Goal: Task Accomplishment & Management: Manage account settings

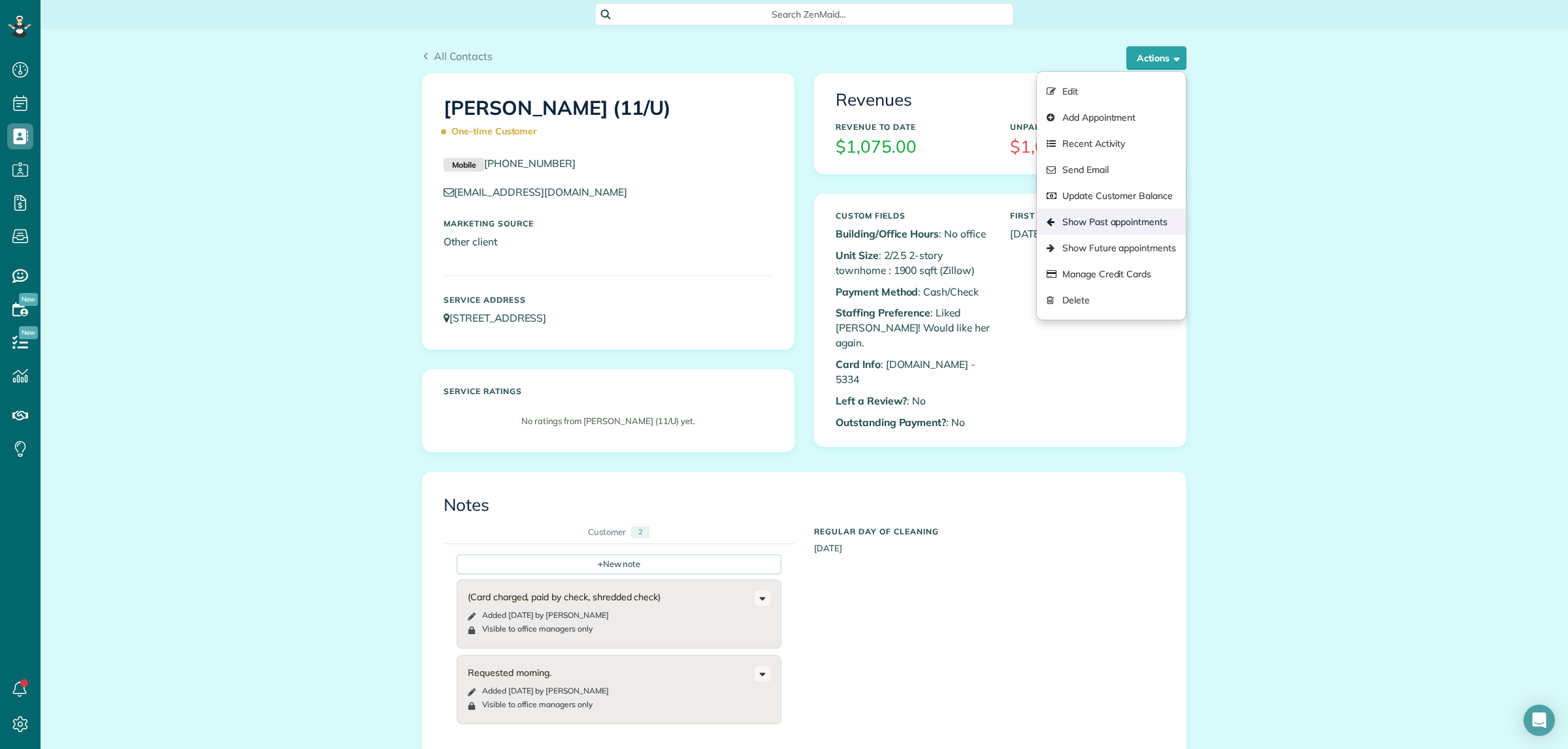
scroll to position [5, 5]
click at [929, 357] on p "Card Info : [DOMAIN_NAME] - 5334" at bounding box center [913, 372] width 154 height 30
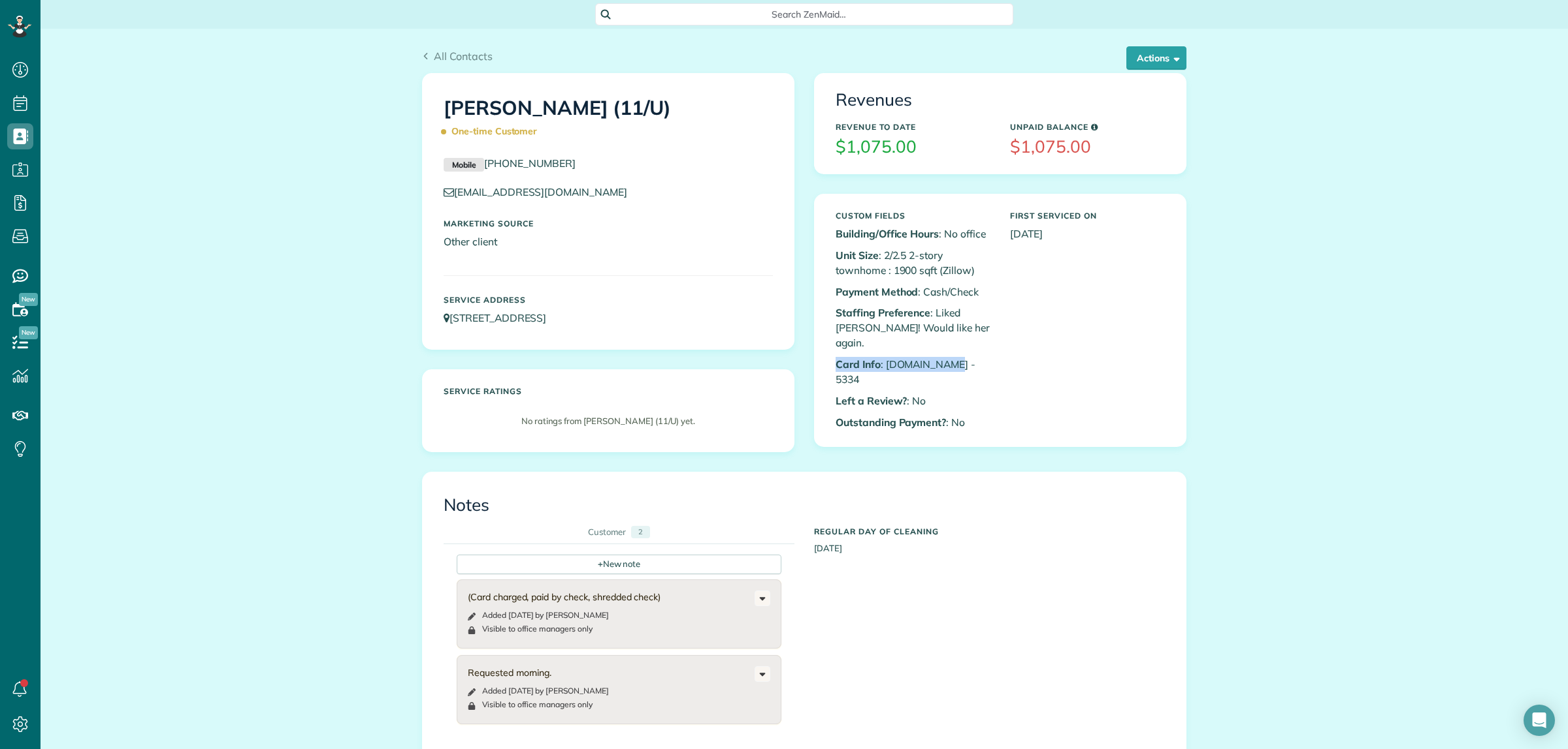
drag, startPoint x: 826, startPoint y: 348, endPoint x: 973, endPoint y: 350, distance: 147.0
click at [973, 350] on div "Custom Fields Building/Office Hours : No office Unit Size : 2/2.5 2-story townh…" at bounding box center [913, 321] width 174 height 232
click at [902, 357] on p "Card Info : [DOMAIN_NAME] - 5334" at bounding box center [913, 372] width 154 height 30
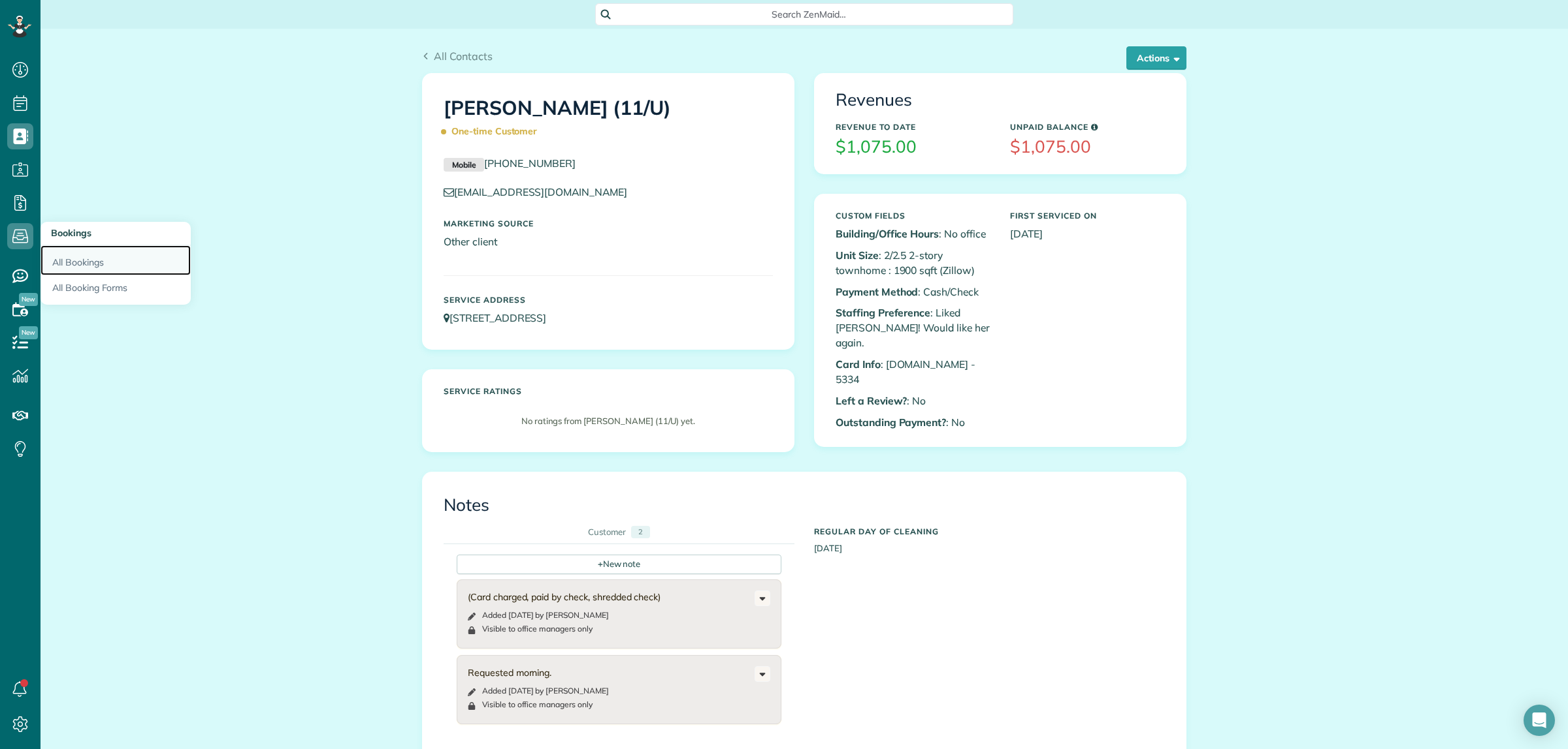
click at [70, 255] on link "All Bookings" at bounding box center [115, 260] width 150 height 30
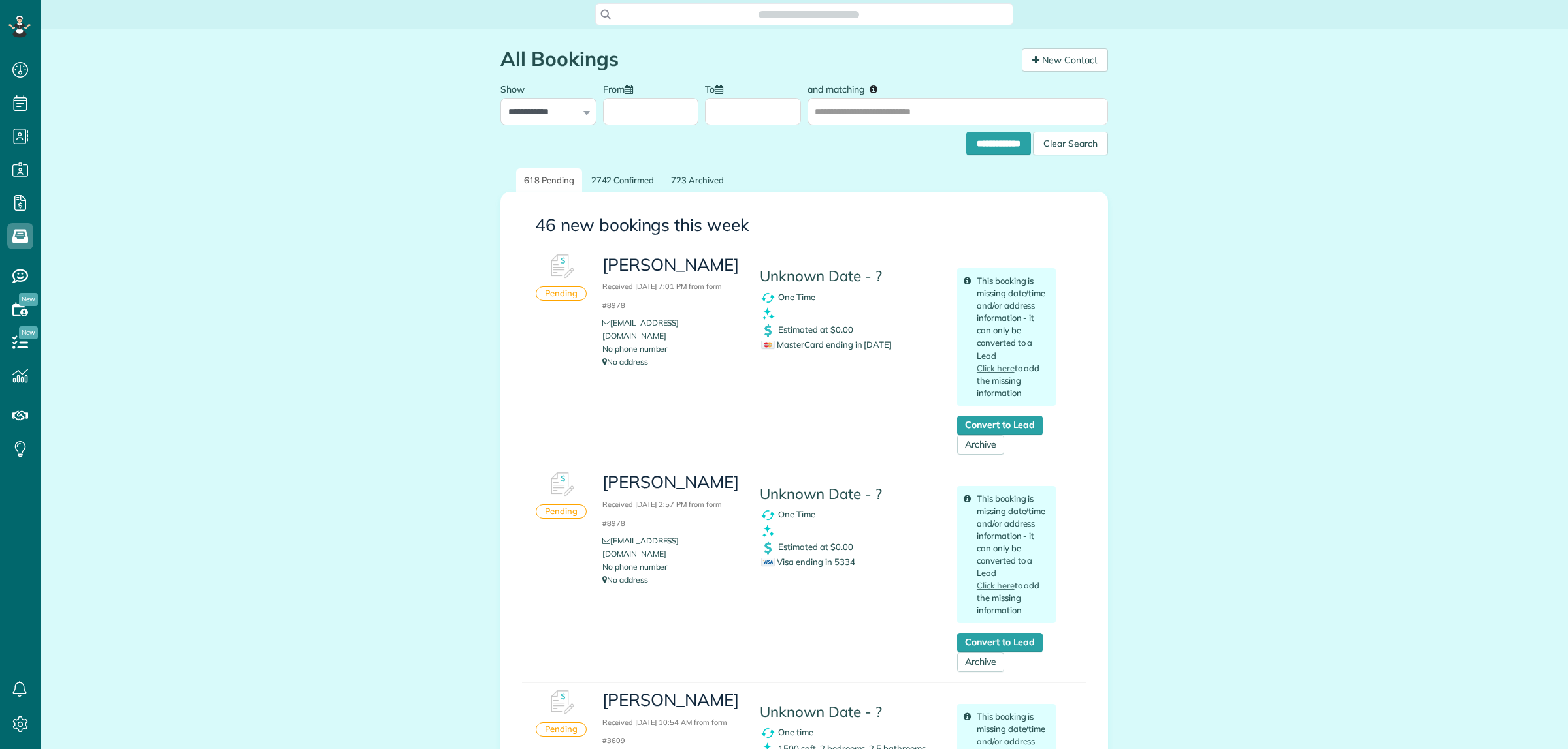
scroll to position [5, 5]
click at [870, 341] on span "MasterCard ending in 1696" at bounding box center [826, 344] width 131 height 11
click at [845, 384] on div "Samantha Foreman Received September 14, 2025 7:01 PM from form #8978 sforem22@g…" at bounding box center [828, 351] width 473 height 208
click at [864, 345] on span "MasterCard ending in 1696" at bounding box center [826, 344] width 131 height 11
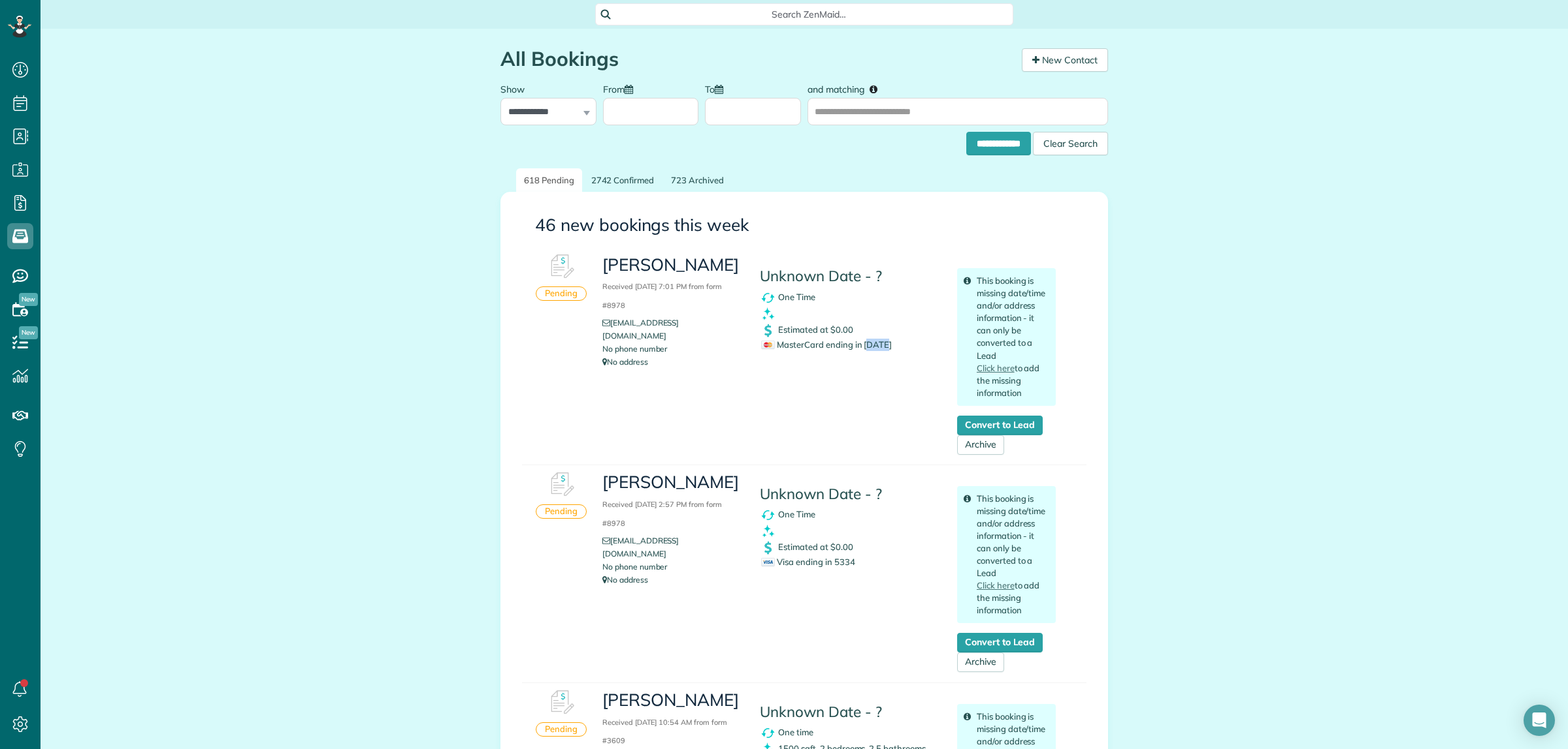
click at [864, 345] on span "MasterCard ending in [DATE]" at bounding box center [826, 344] width 131 height 11
drag, startPoint x: 595, startPoint y: 266, endPoint x: 632, endPoint y: 272, distance: 37.5
click at [667, 286] on div "Samantha Foreman Received September 14, 2025 7:01 PM from form #8978 sforem22@g…" at bounding box center [671, 311] width 158 height 128
copy h3 "[PERSON_NAME]"
click at [800, 11] on span "Search ZenMaid…" at bounding box center [808, 15] width 397 height 13
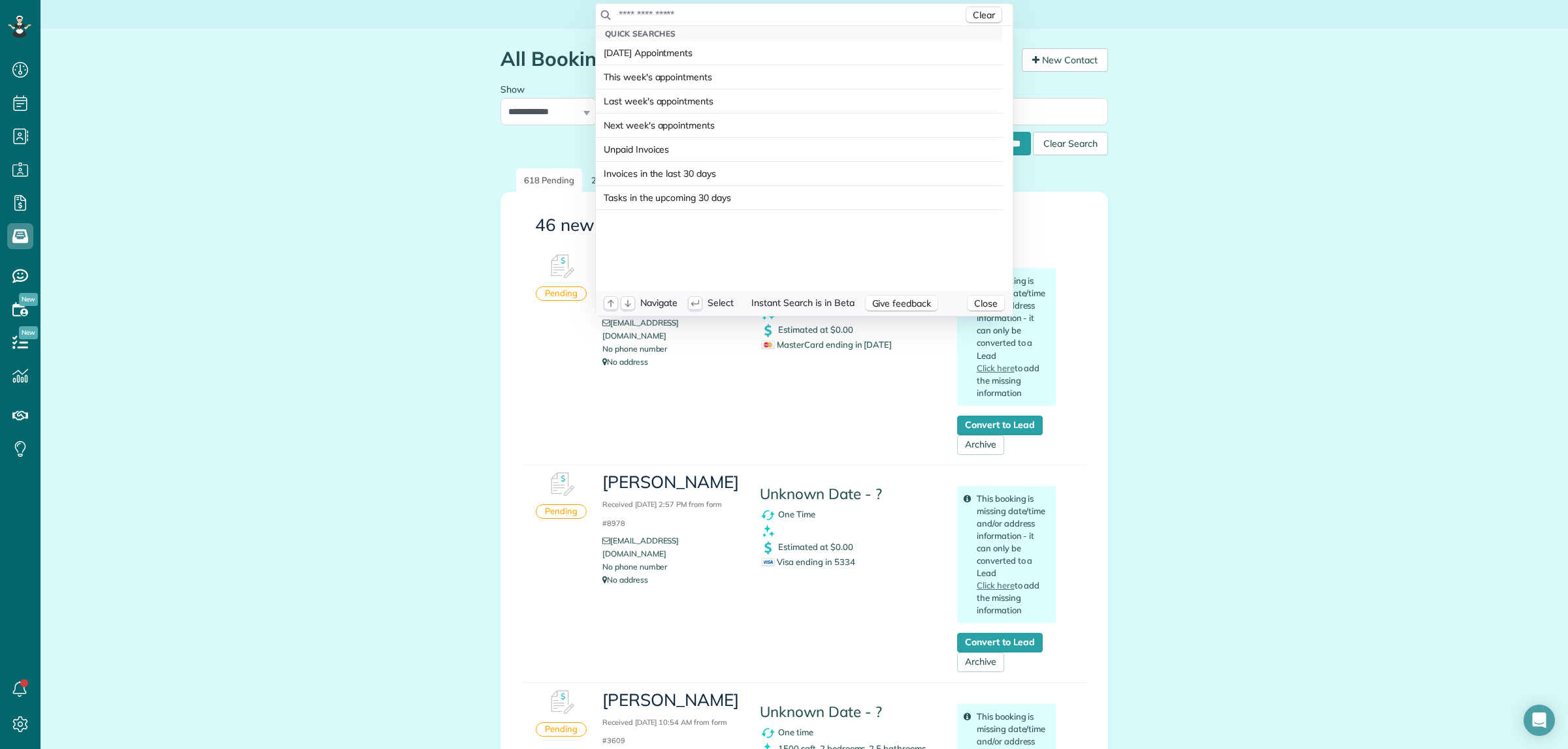
click at [772, 17] on input "text" at bounding box center [791, 15] width 345 height 13
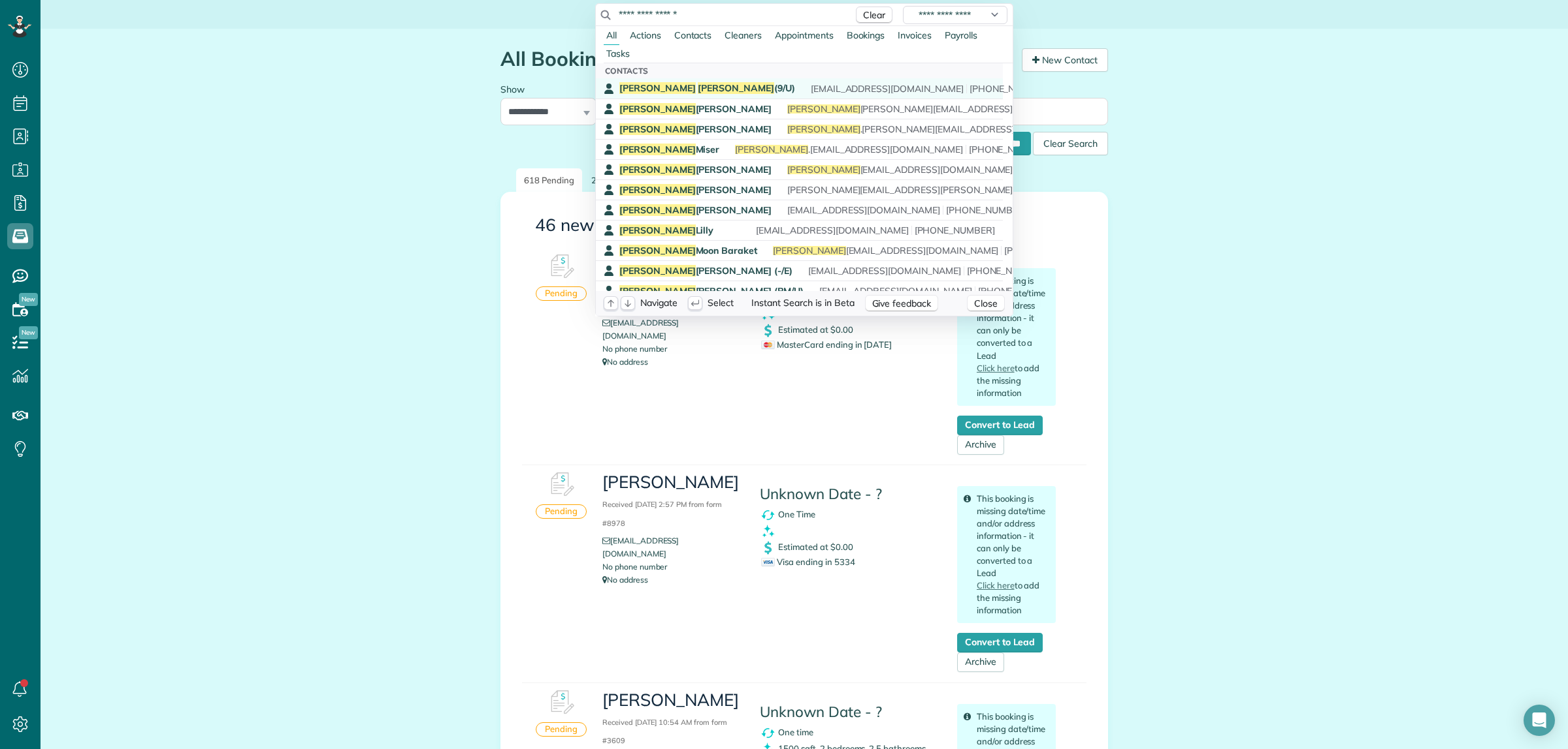
type input "**********"
click at [698, 84] on span "Foreman" at bounding box center [736, 88] width 76 height 11
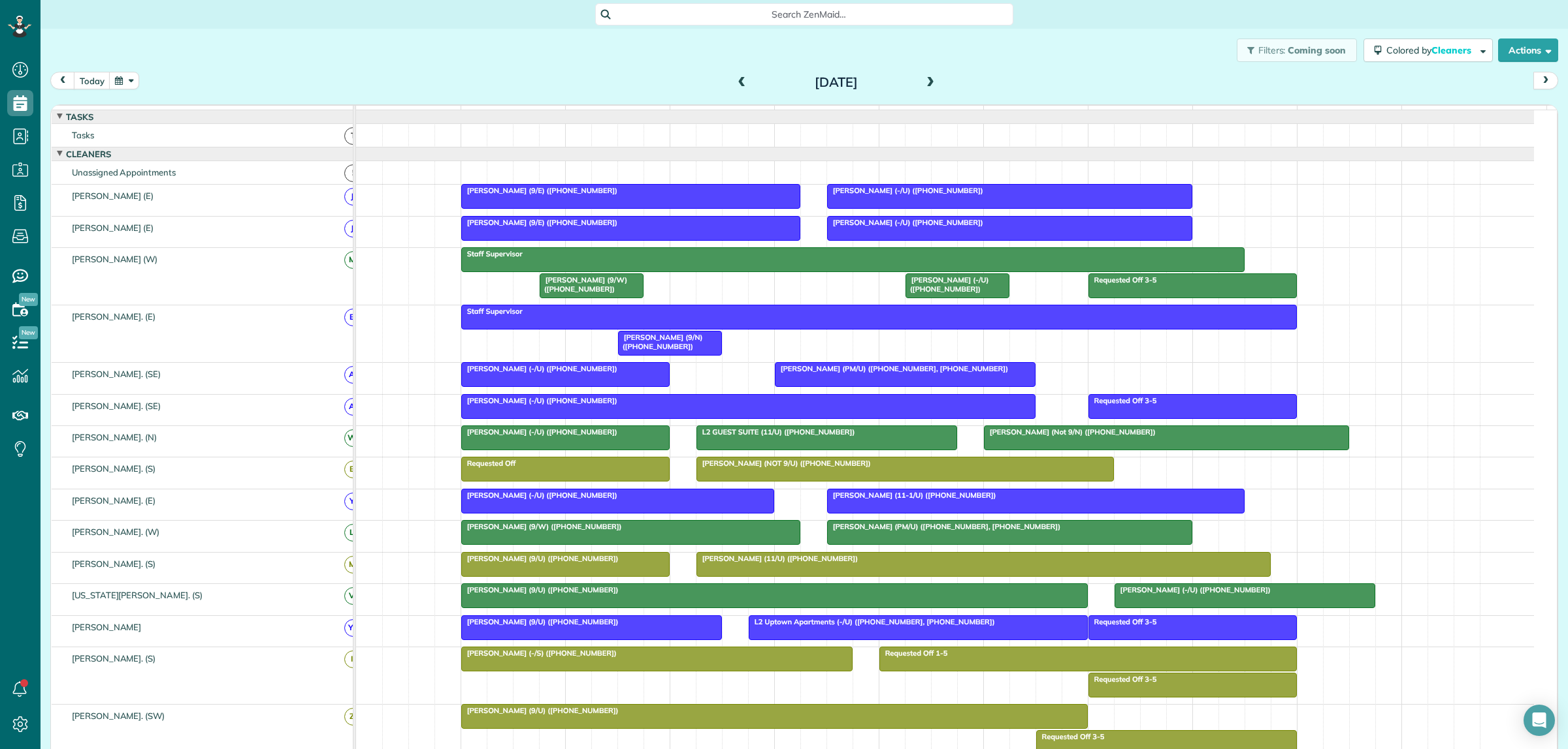
scroll to position [5, 5]
click at [923, 79] on span at bounding box center [929, 83] width 14 height 11
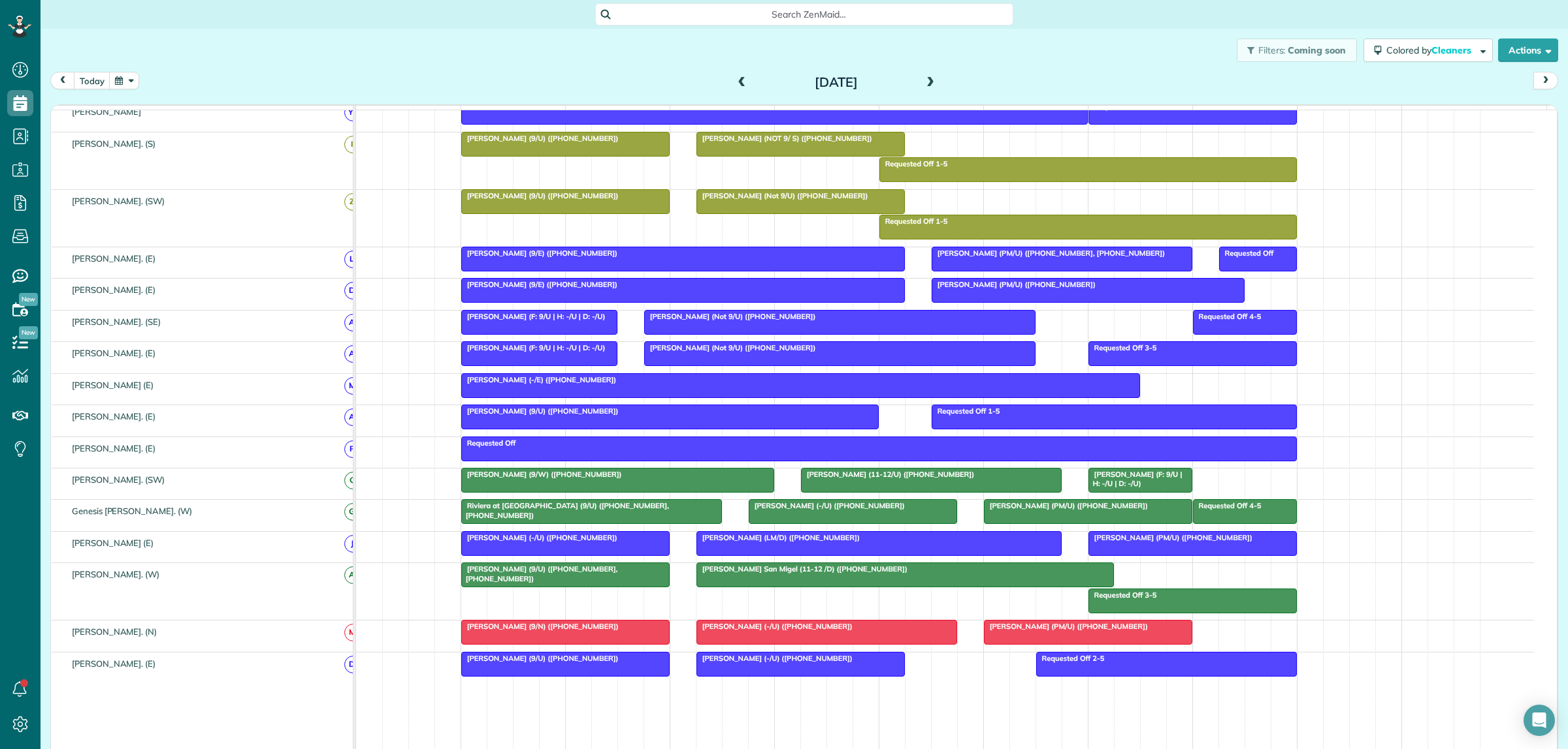
scroll to position [0, 0]
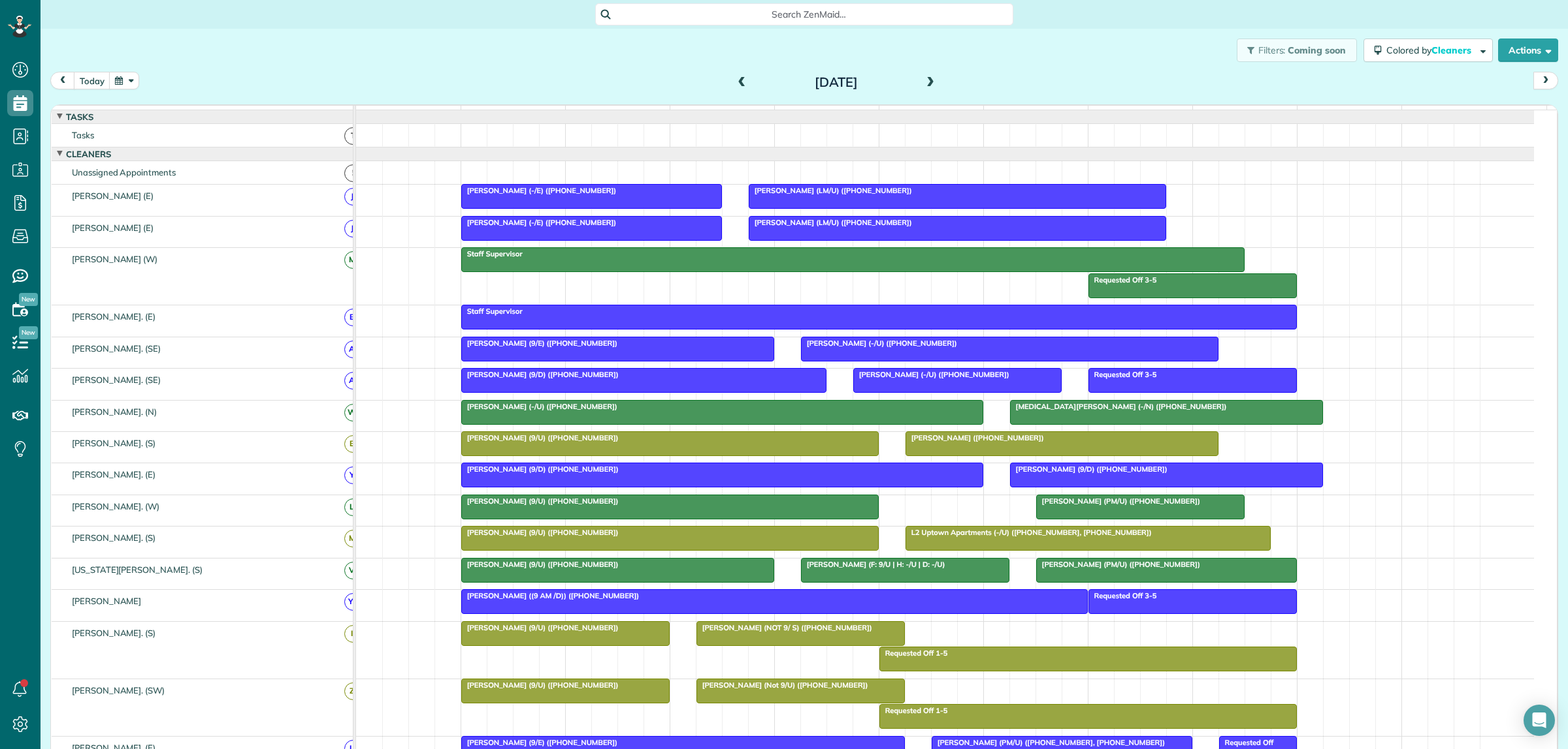
click at [925, 77] on span at bounding box center [929, 83] width 14 height 11
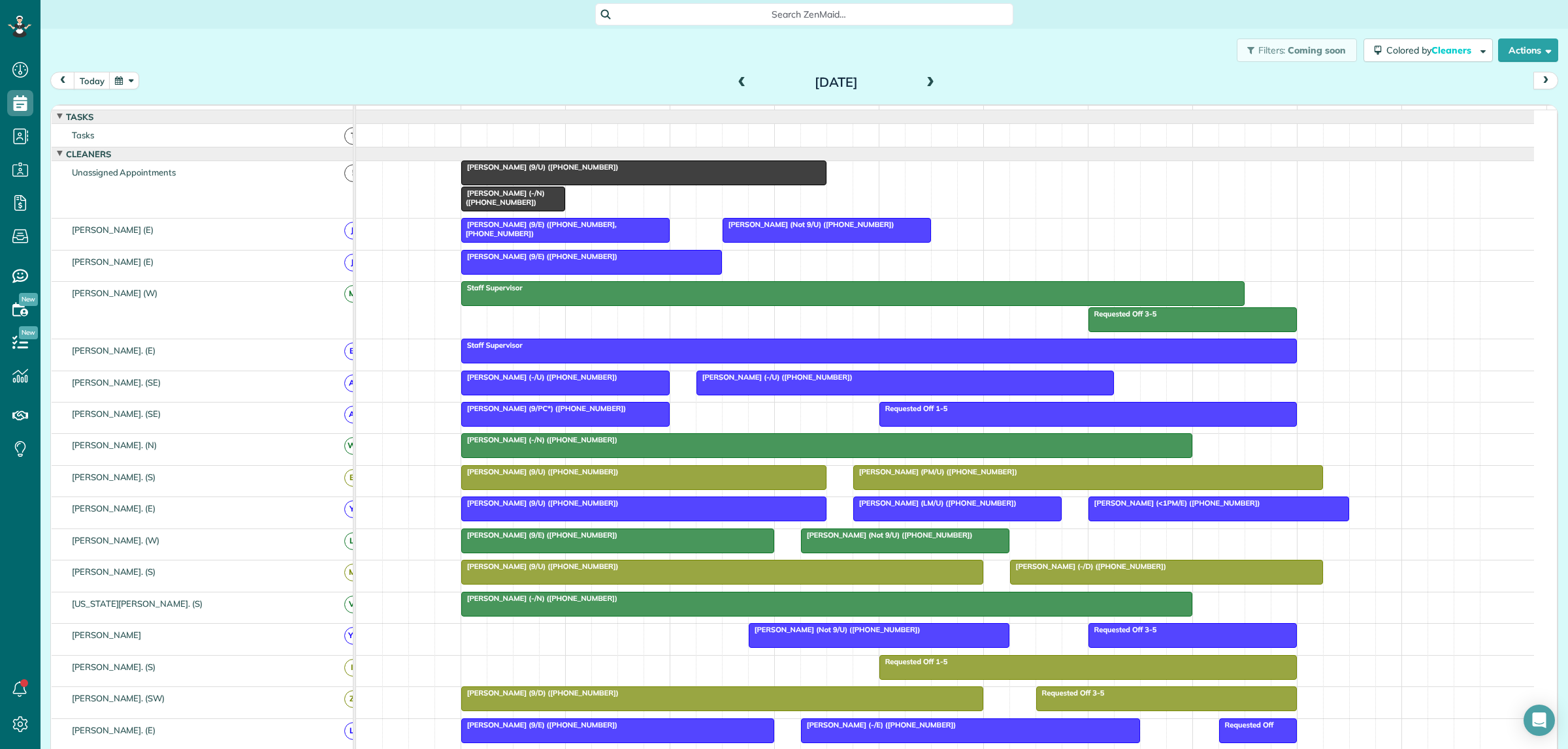
click at [925, 78] on span at bounding box center [929, 83] width 14 height 11
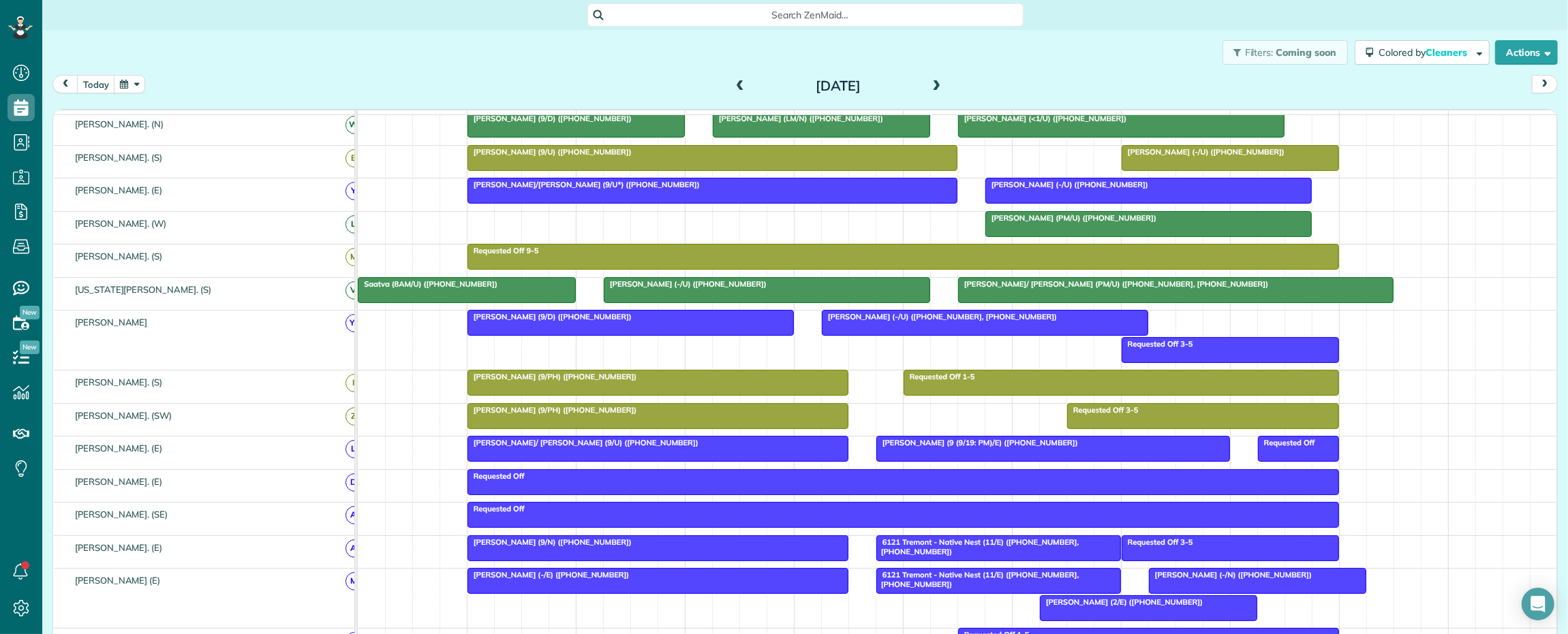
scroll to position [634, 41]
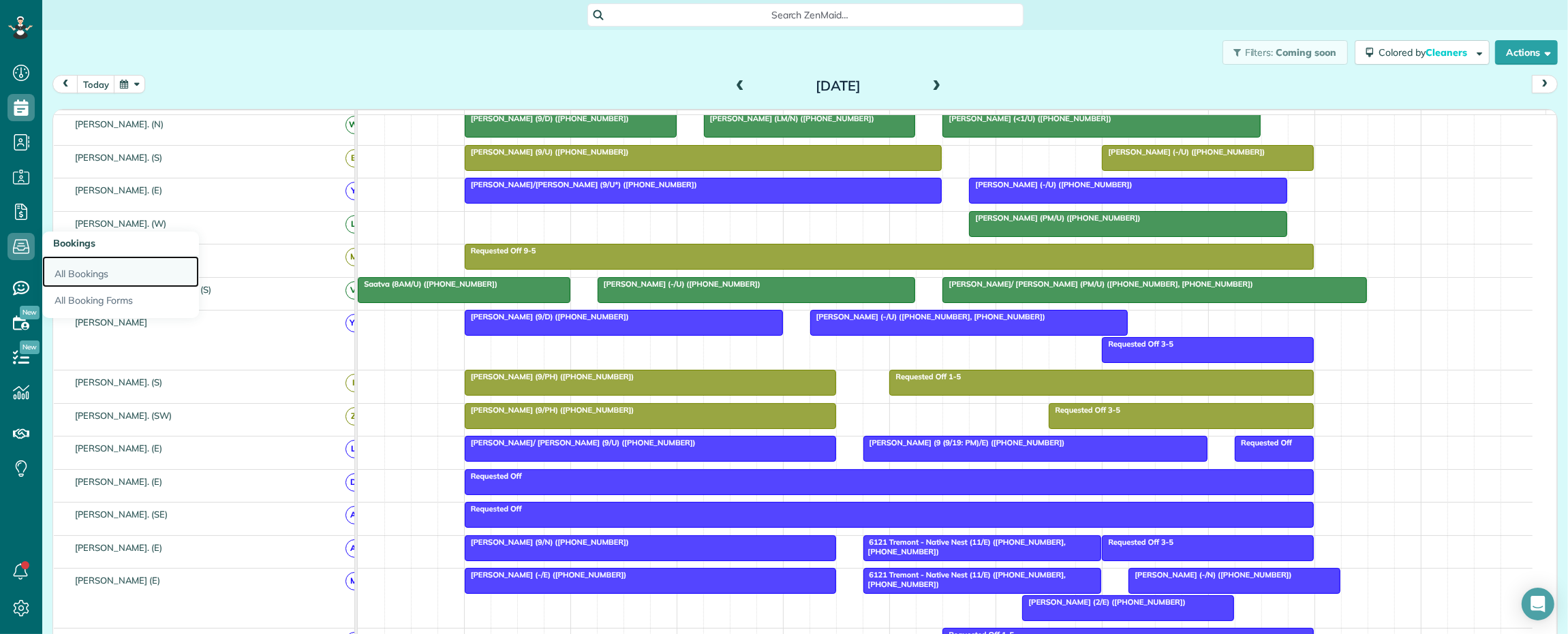
drag, startPoint x: 67, startPoint y: 270, endPoint x: 168, endPoint y: 278, distance: 101.3
click at [68, 270] on link "All Bookings" at bounding box center [120, 272] width 157 height 32
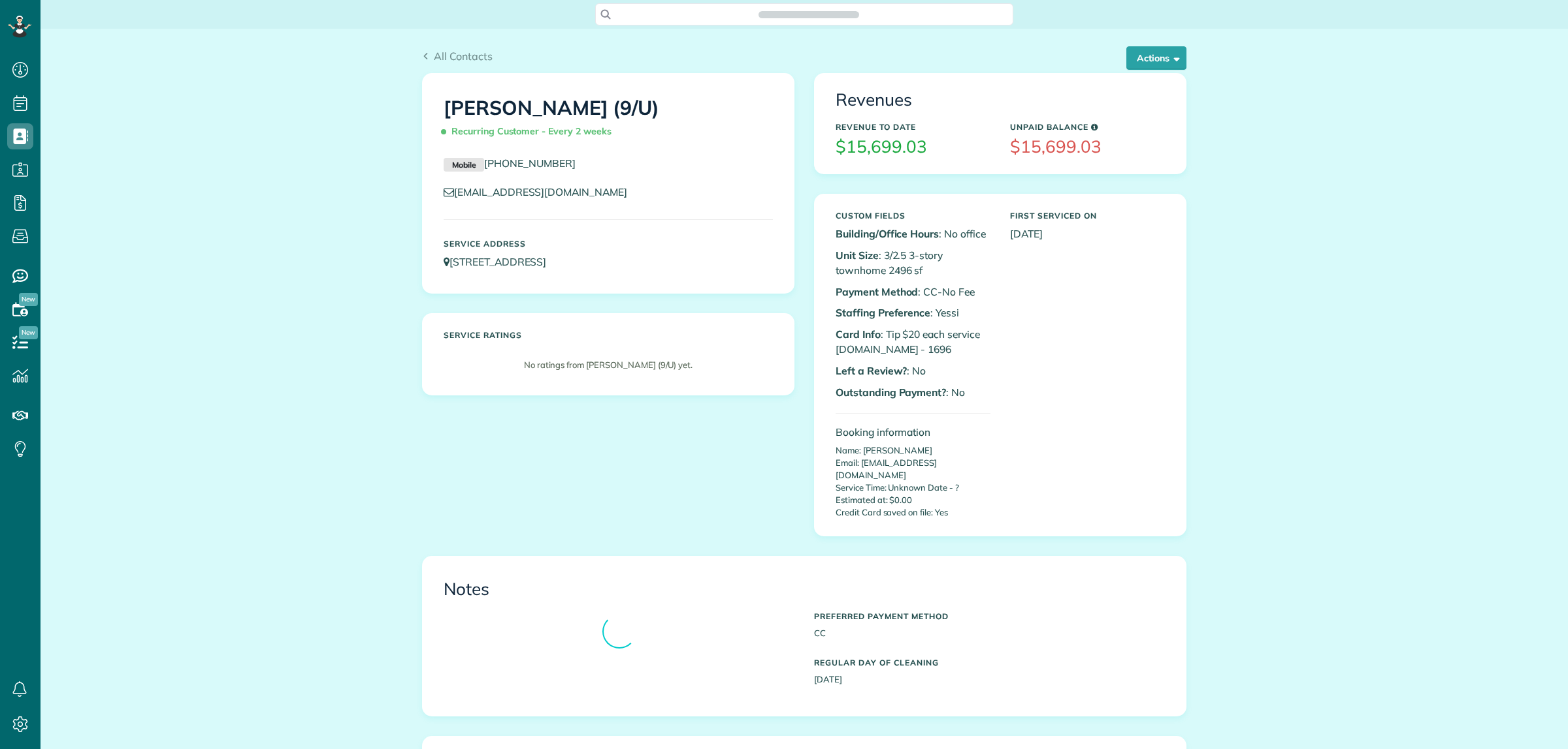
scroll to position [5, 5]
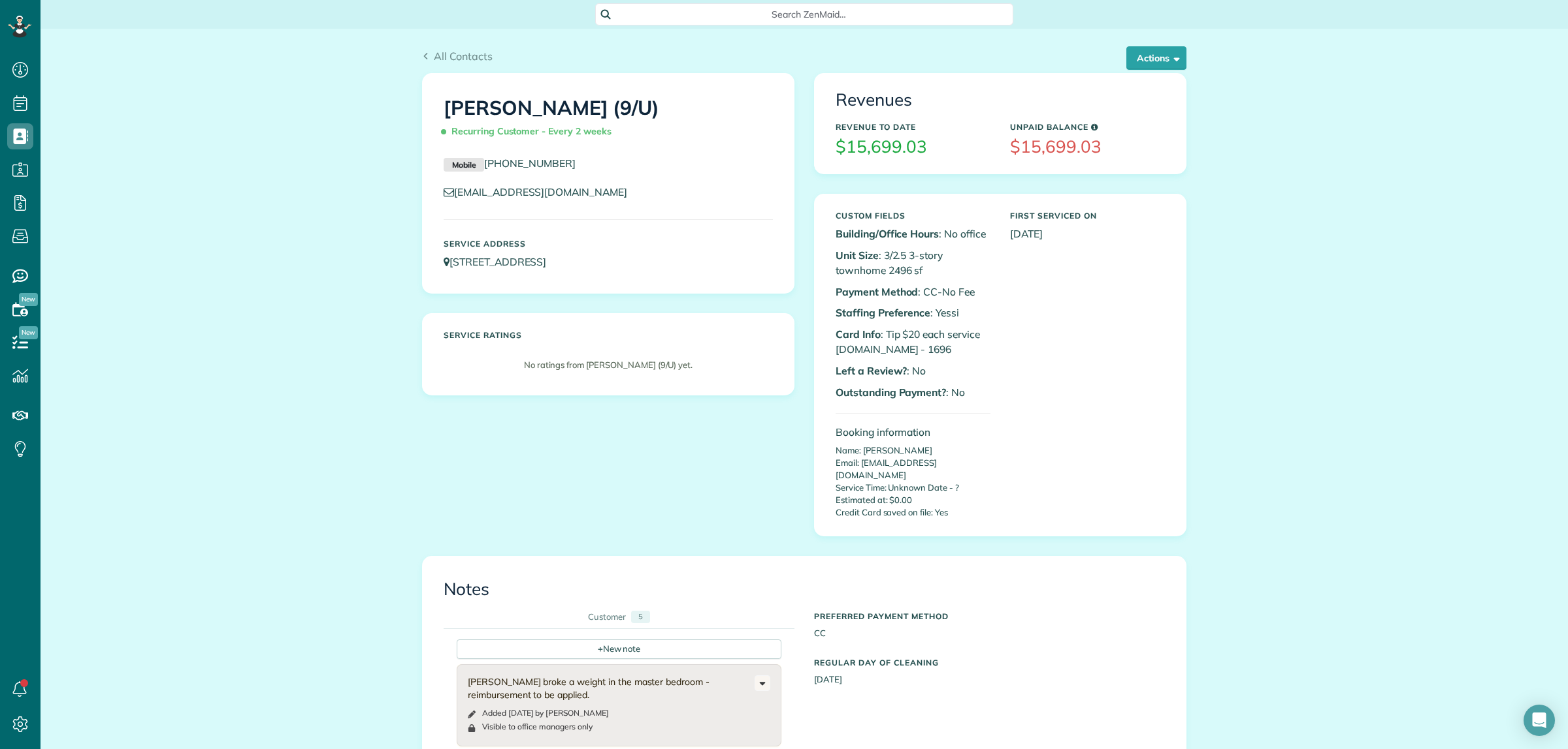
drag, startPoint x: 1261, startPoint y: 180, endPoint x: 1216, endPoint y: 97, distance: 94.4
click at [1174, 60] on button "Actions" at bounding box center [1155, 57] width 60 height 24
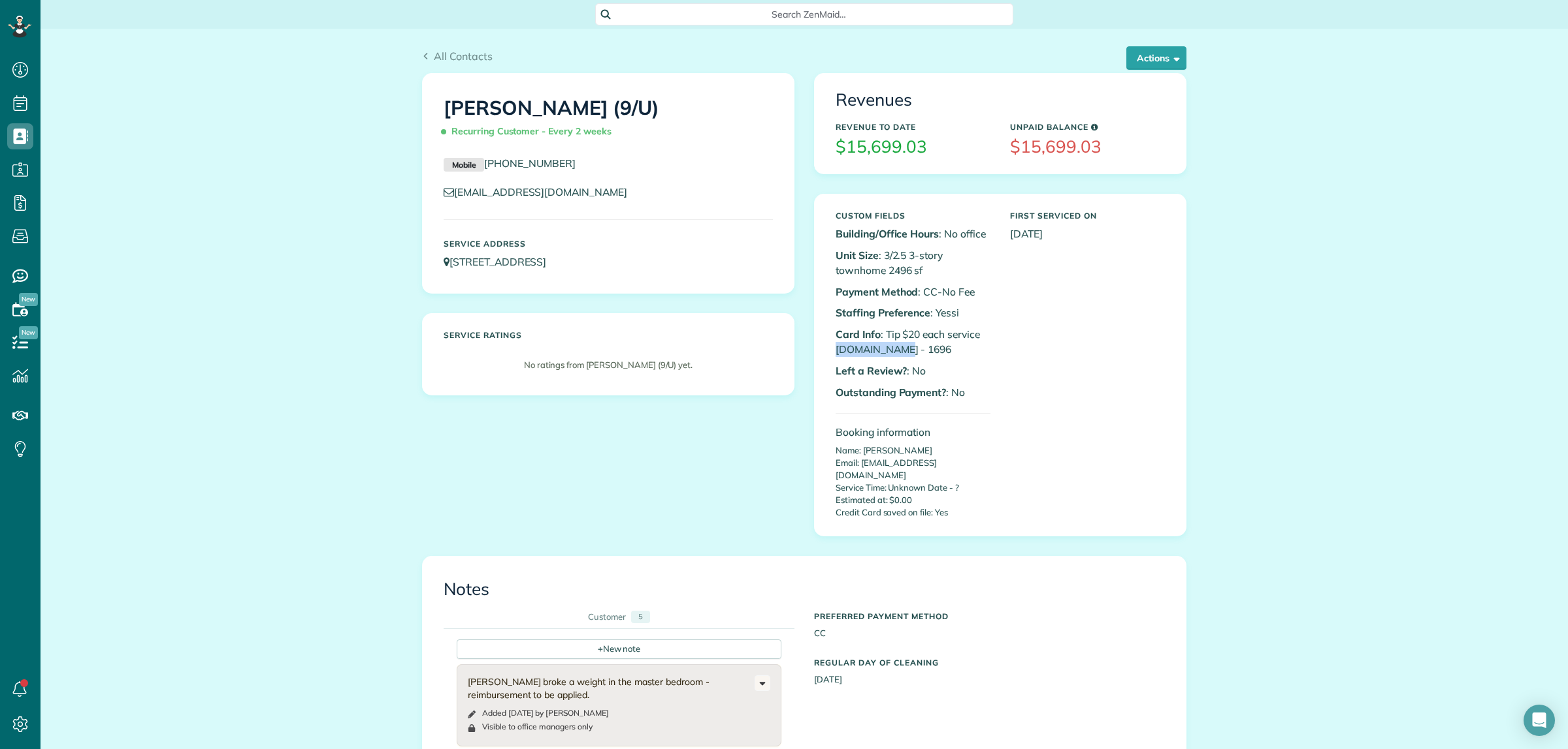
drag, startPoint x: 830, startPoint y: 350, endPoint x: 938, endPoint y: 348, distance: 108.0
click at [939, 350] on p "Card Info : Tip $20 each service A.net - 1696" at bounding box center [913, 342] width 154 height 30
click at [844, 339] on b "Card Info" at bounding box center [858, 334] width 45 height 13
drag, startPoint x: 829, startPoint y: 347, endPoint x: 912, endPoint y: 348, distance: 83.0
click at [919, 348] on p "Card Info : Tip $20 each service A.net - 1696" at bounding box center [913, 342] width 154 height 30
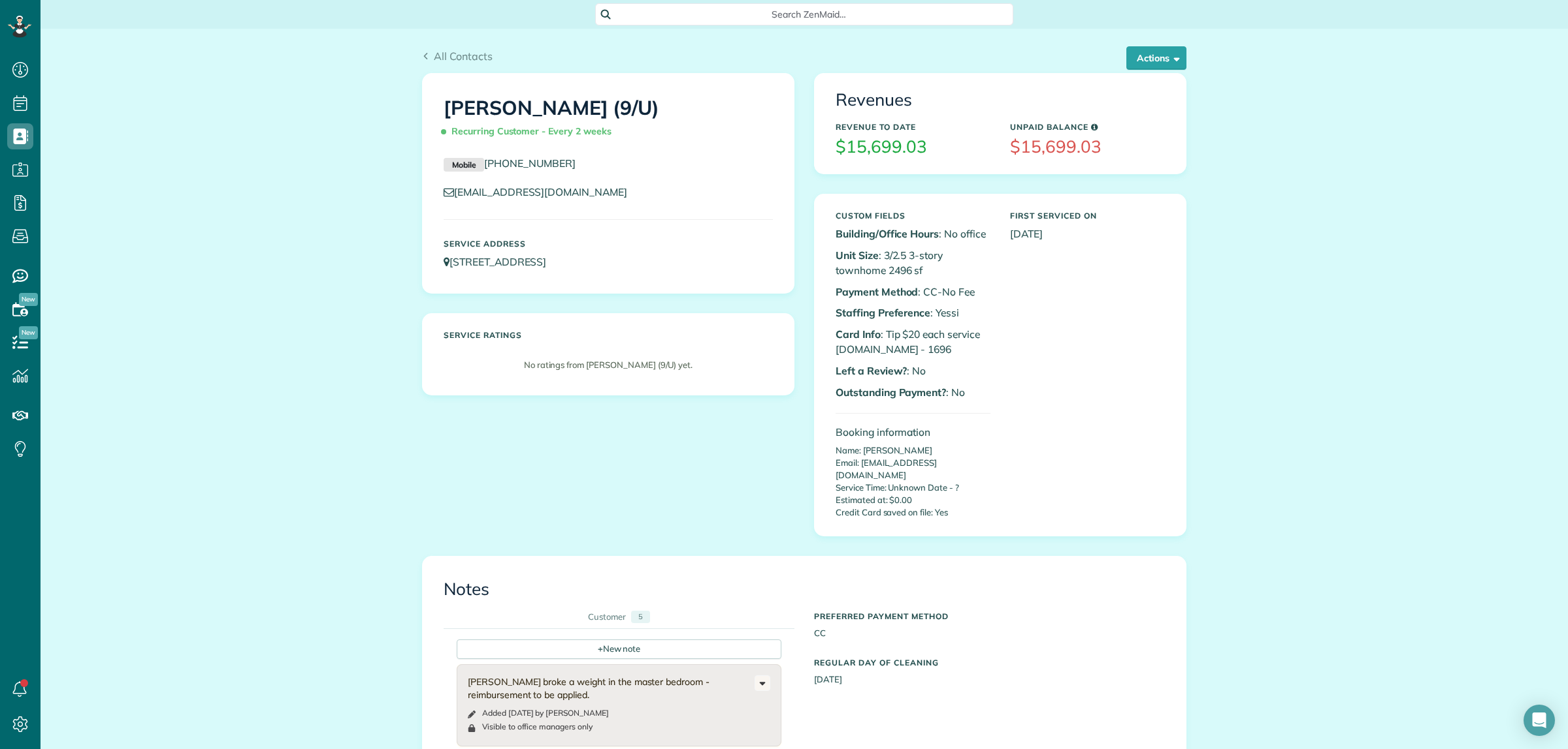
click at [866, 328] on b "Card Info" at bounding box center [858, 334] width 45 height 13
drag, startPoint x: 830, startPoint y: 334, endPoint x: 928, endPoint y: 354, distance: 100.0
click at [928, 354] on p "Card Info : Tip $20 each service A.net - 1696" at bounding box center [913, 342] width 154 height 30
click at [925, 349] on p "Card Info : Tip $20 each service A.net - 1696" at bounding box center [913, 342] width 154 height 30
drag, startPoint x: 893, startPoint y: 348, endPoint x: 814, endPoint y: 337, distance: 79.8
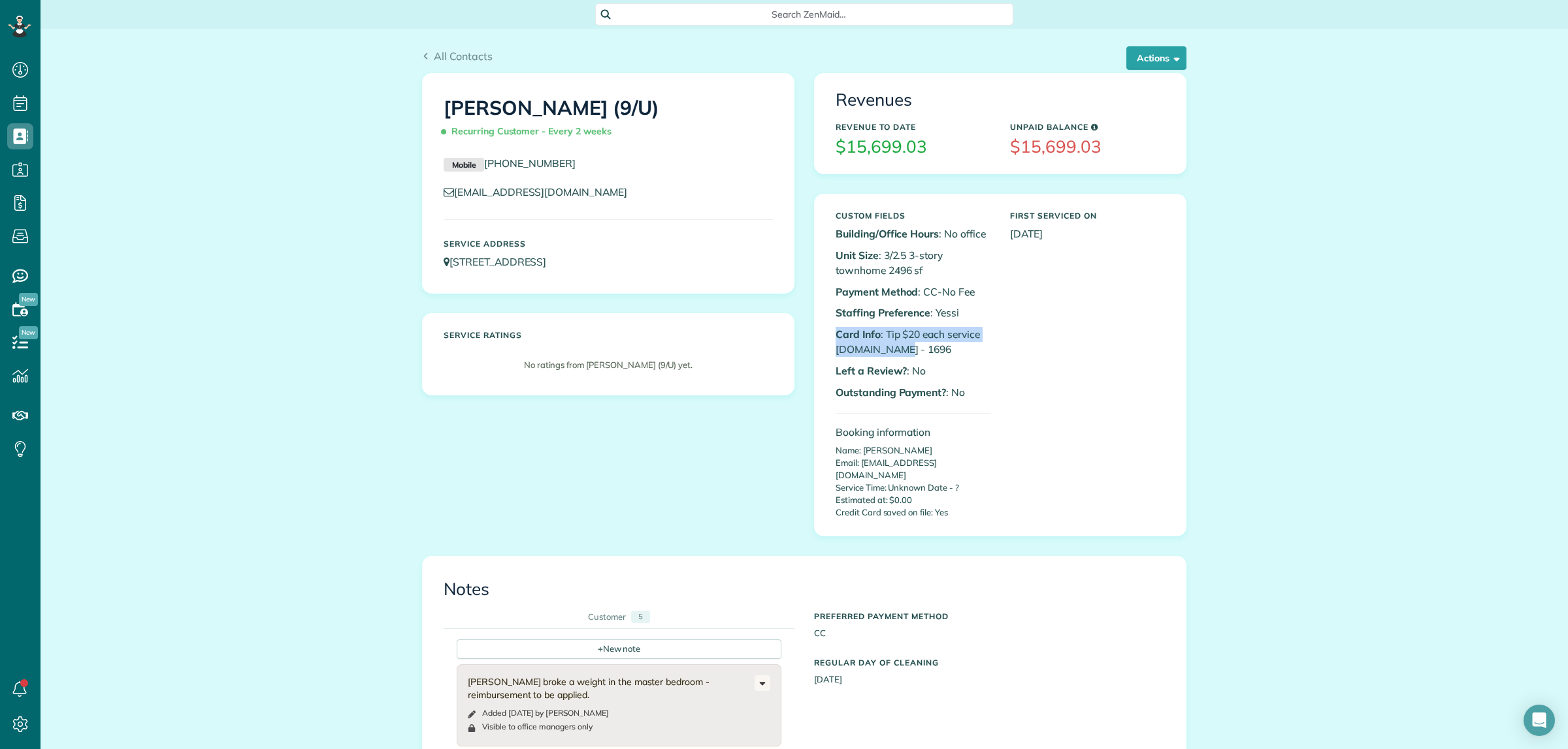
click at [814, 337] on div "Custom Fields Building/Office Hours : No office Unit Size : 3/2.5 3-story townh…" at bounding box center [999, 365] width 371 height 342
click at [1057, 369] on div "Custom Fields Building/Office Hours : No office Unit Size : 3/2.5 3-story townh…" at bounding box center [1000, 365] width 348 height 320
drag, startPoint x: 964, startPoint y: 352, endPoint x: 906, endPoint y: 351, distance: 58.0
click at [963, 352] on p "Card Info : Tip $20 each service A.net - 1696" at bounding box center [913, 342] width 154 height 30
drag, startPoint x: 823, startPoint y: 347, endPoint x: 906, endPoint y: 346, distance: 83.0
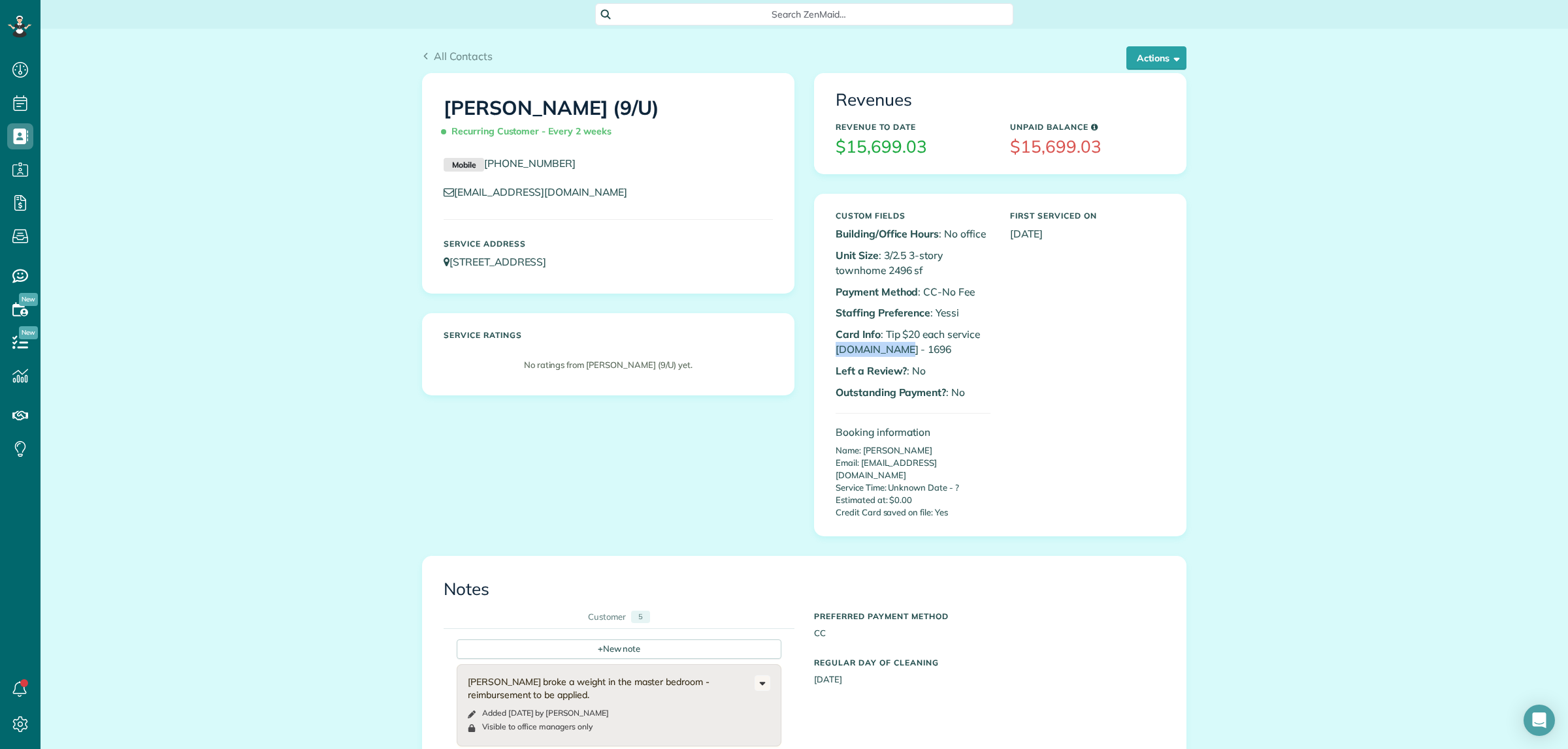
click at [906, 349] on div "Custom Fields Building/Office Hours : No office Unit Size : 3/2.5 3-story townh…" at bounding box center [913, 365] width 174 height 320
click at [886, 347] on p "Card Info : Tip $20 each service A.net - 1696" at bounding box center [913, 342] width 154 height 30
drag, startPoint x: 976, startPoint y: 355, endPoint x: 1092, endPoint y: 356, distance: 116.0
click at [979, 355] on p "Card Info : Tip $20 each service A.net - 1696" at bounding box center [913, 342] width 154 height 30
click at [657, 16] on span "Search ZenMaid…" at bounding box center [808, 15] width 397 height 13
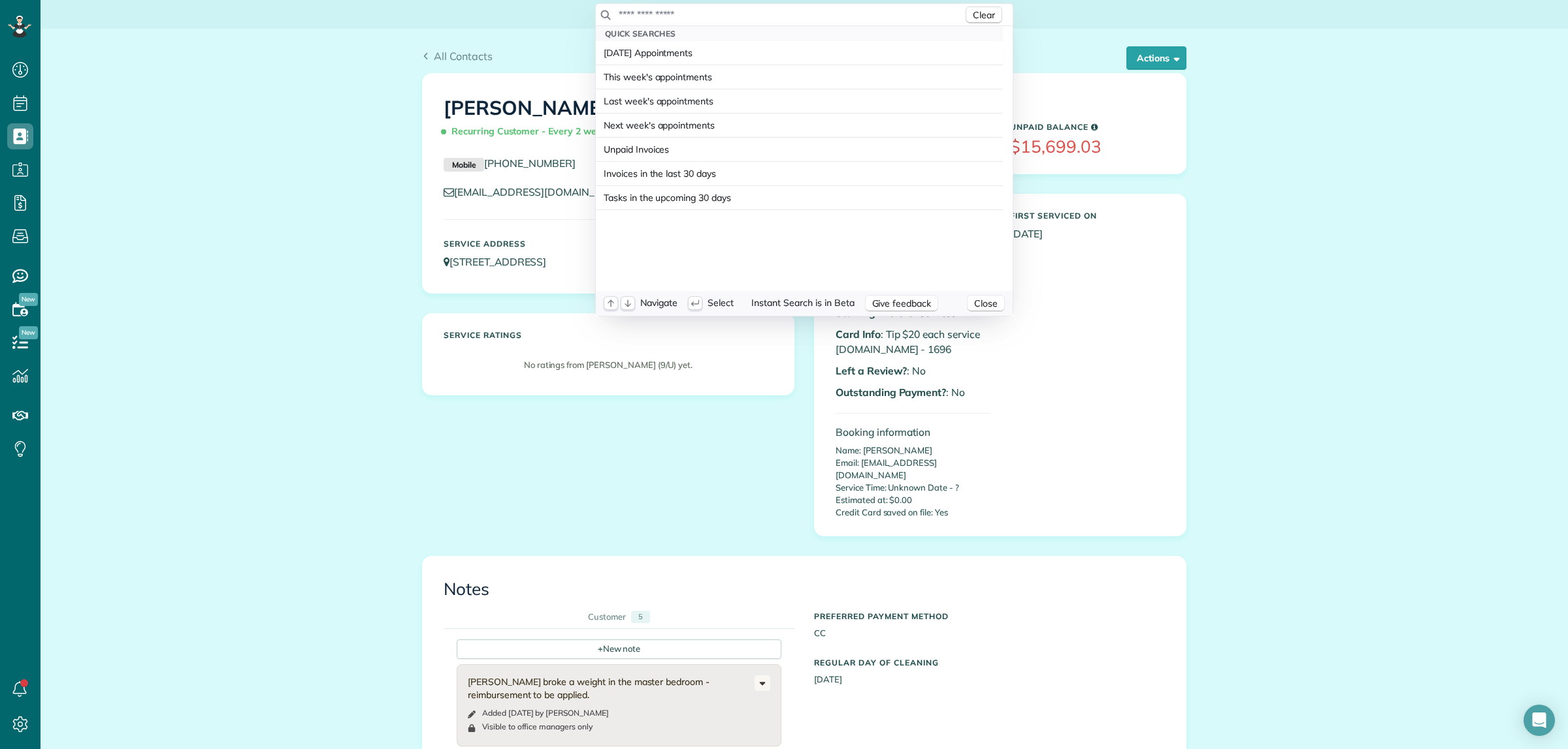
click at [655, 14] on input "text" at bounding box center [791, 15] width 345 height 13
type input "*********"
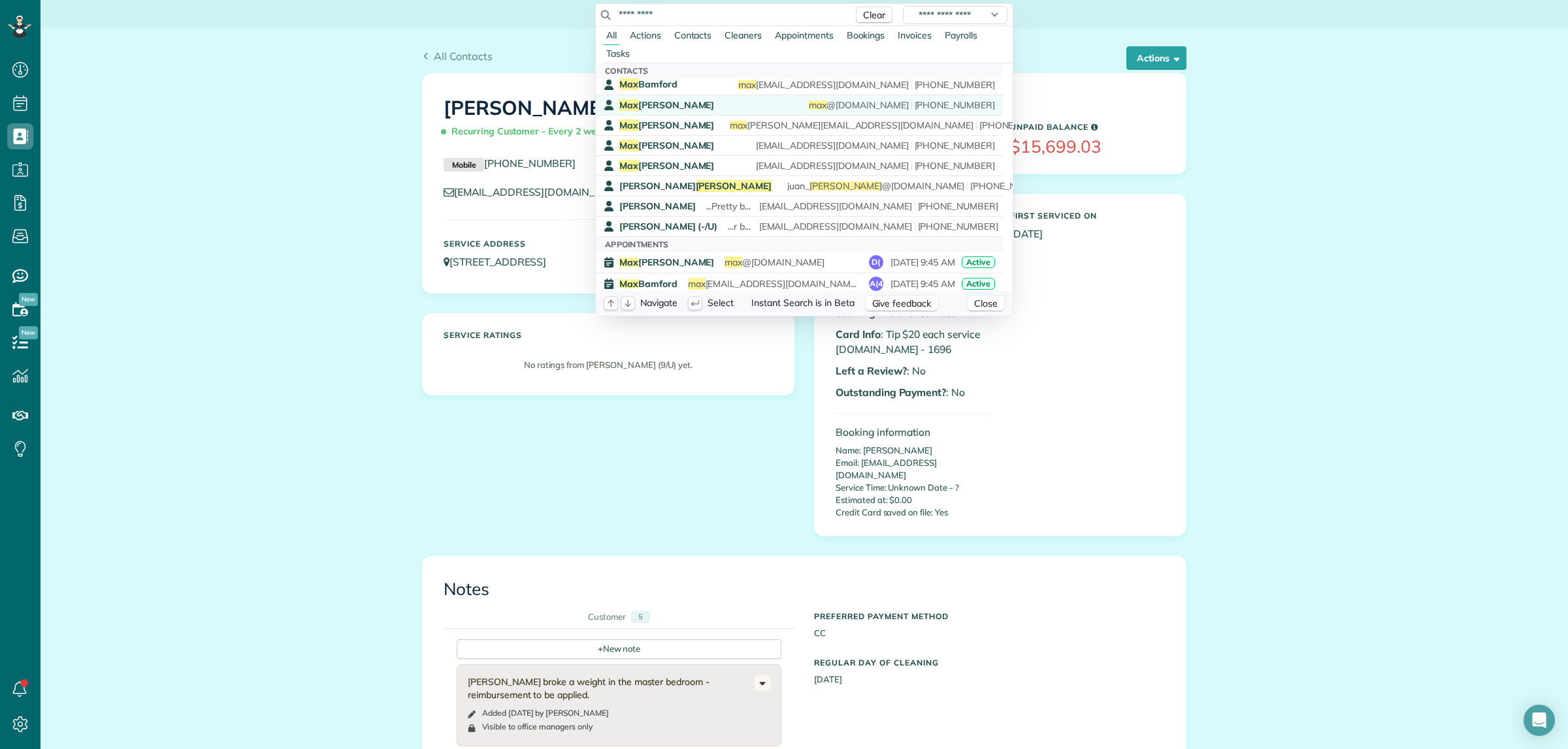
scroll to position [0, 0]
click at [14, 232] on html "Dashboard Scheduling Calendar View List View Dispatch View - Weekly scheduling …" at bounding box center [784, 374] width 1568 height 749
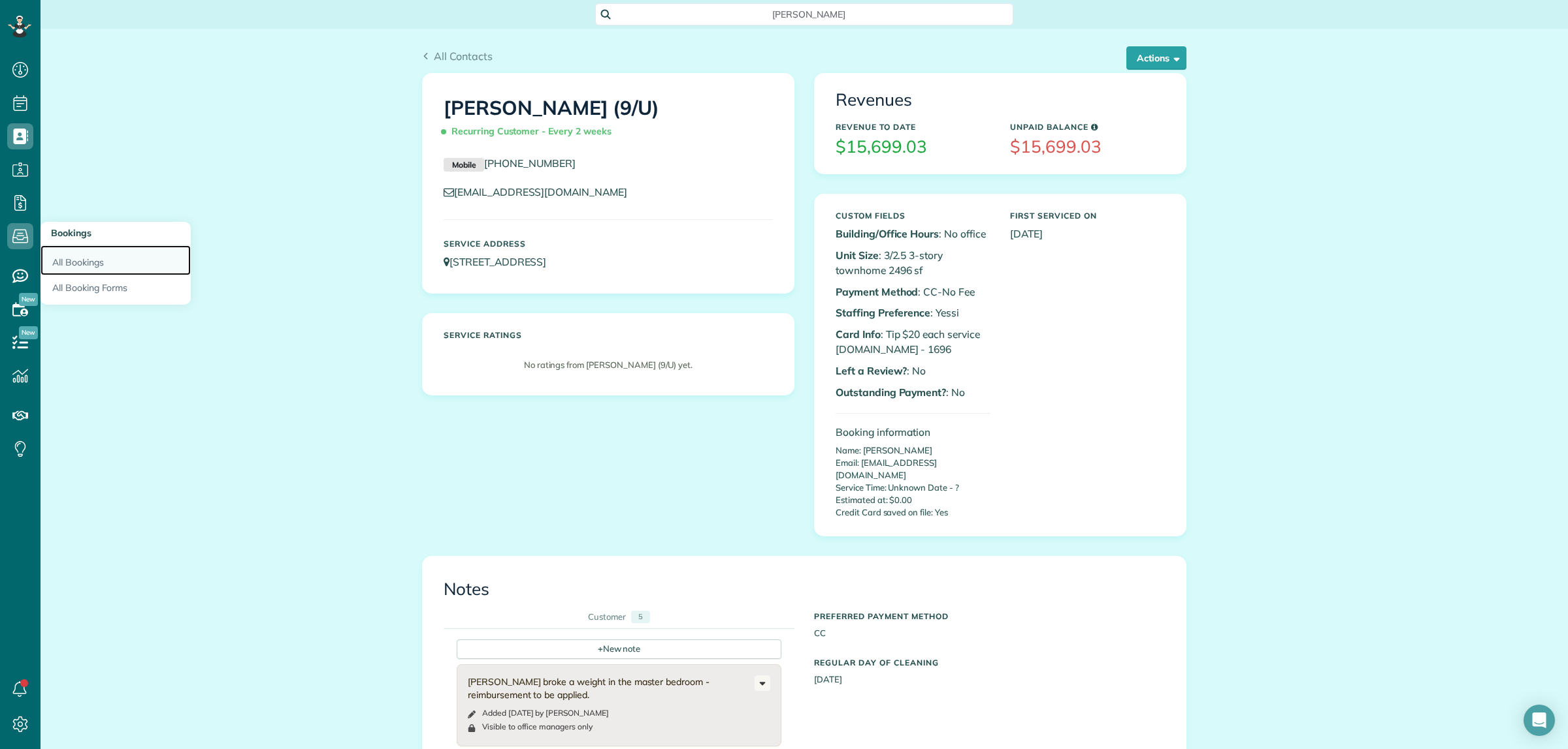
drag, startPoint x: 83, startPoint y: 255, endPoint x: 101, endPoint y: 256, distance: 18.0
click at [85, 255] on link "All Bookings" at bounding box center [115, 260] width 150 height 30
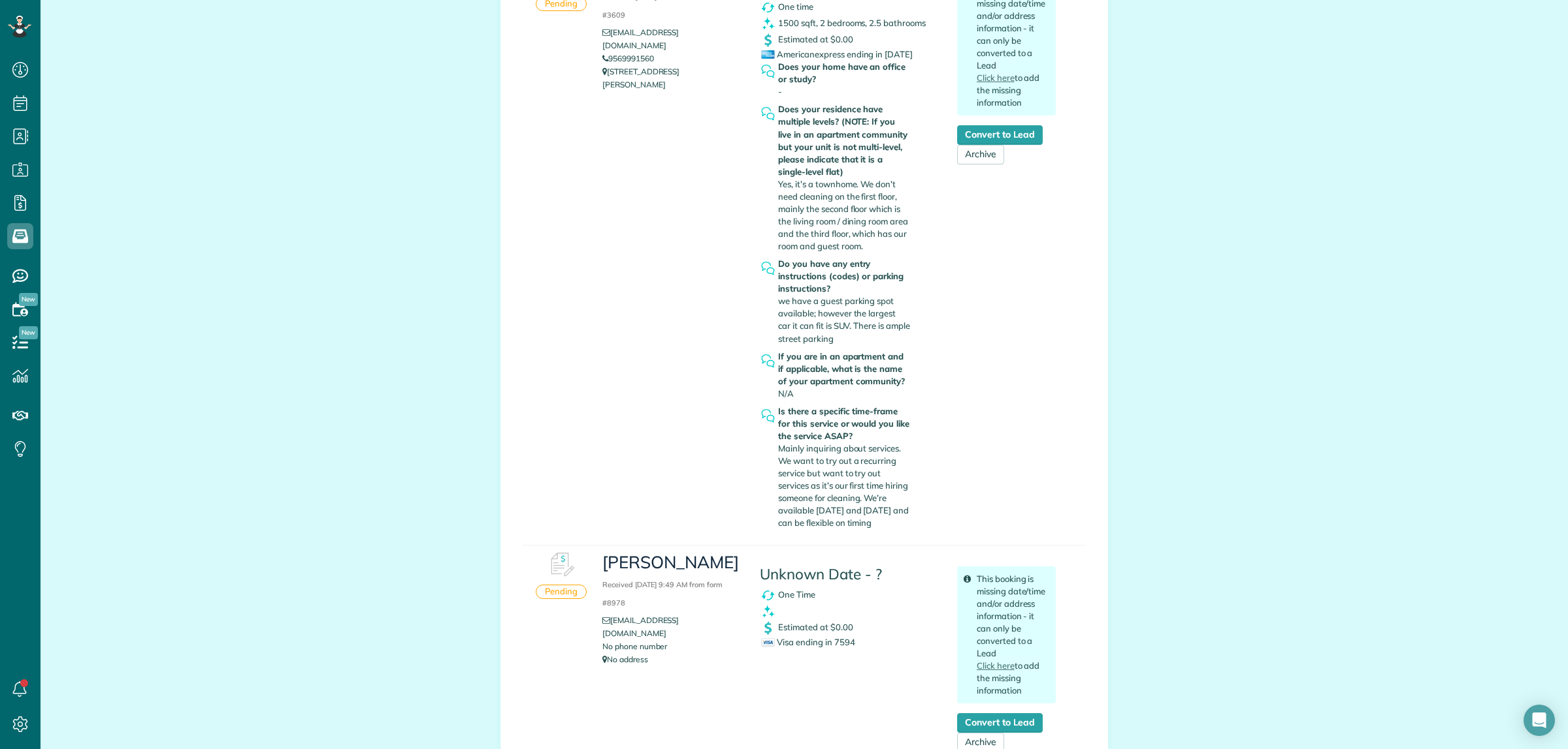
scroll to position [734, 0]
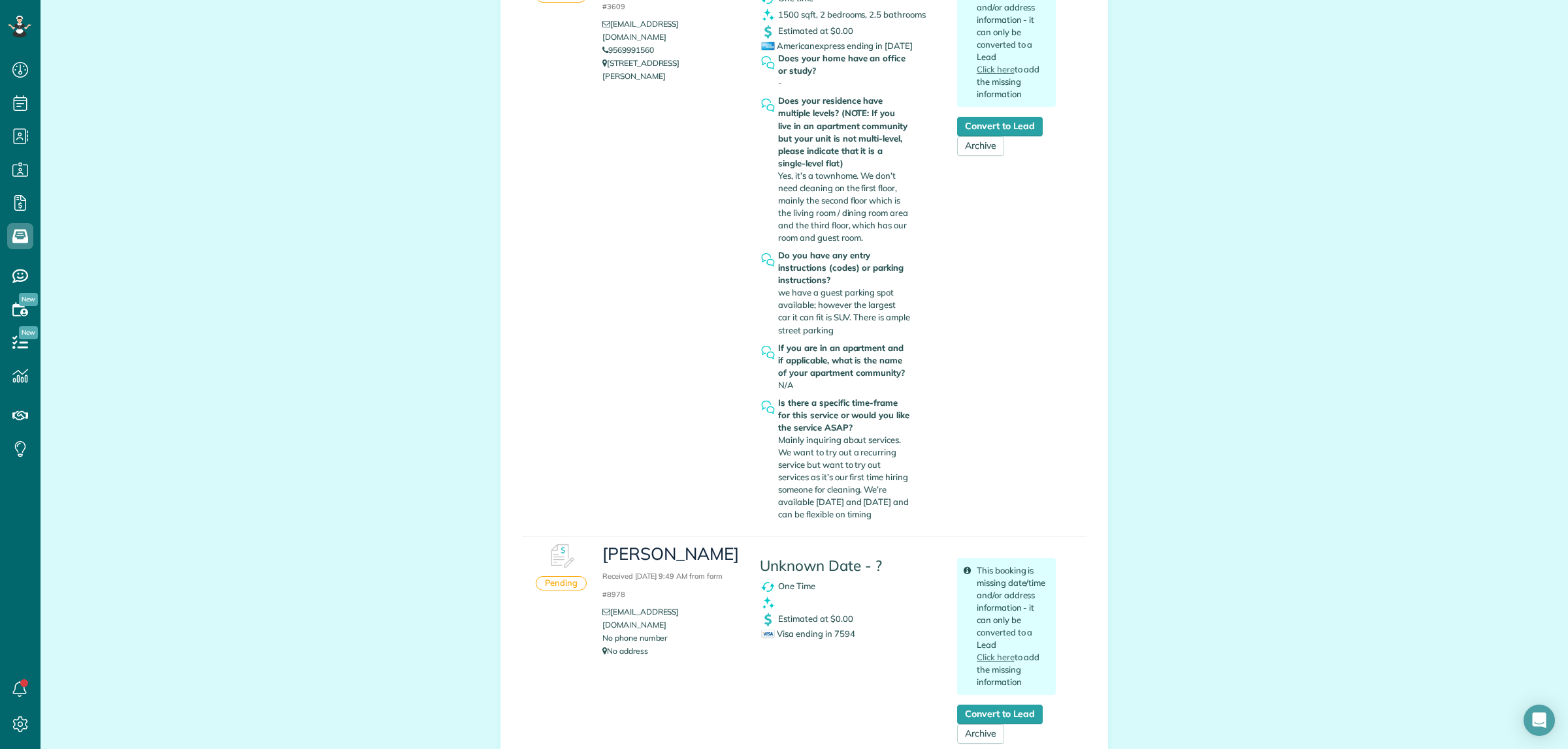
drag, startPoint x: 791, startPoint y: 500, endPoint x: 872, endPoint y: 501, distance: 81.0
click at [902, 508] on div "Is there a specific time-frame for this service or would you like the service A…" at bounding box center [844, 459] width 132 height 125
click at [872, 501] on span "Mainly inquiring about services. We want to try out a recurring service but wan…" at bounding box center [843, 476] width 131 height 85
drag, startPoint x: 864, startPoint y: 489, endPoint x: 887, endPoint y: 508, distance: 29.8
click at [887, 508] on span "Mainly inquiring about services. We want to try out a recurring service but wan…" at bounding box center [843, 476] width 131 height 85
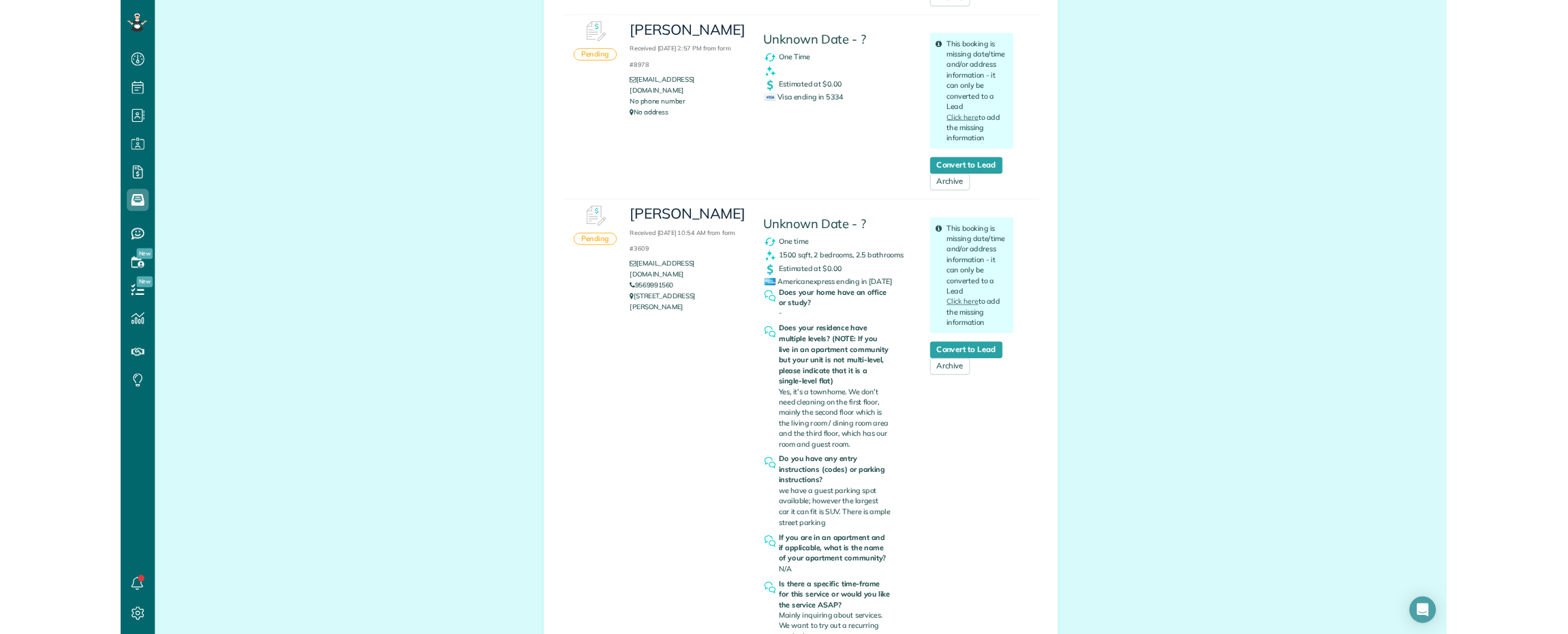
scroll to position [426, 0]
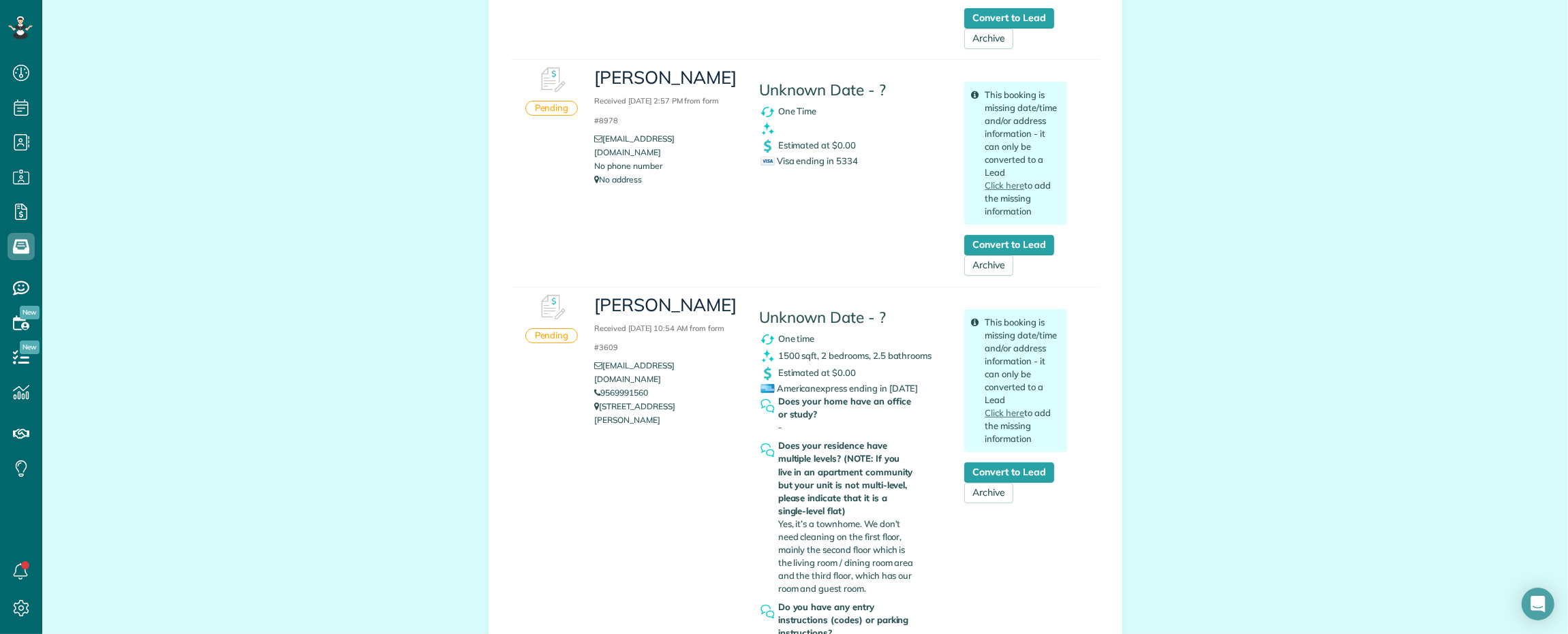
scroll to position [634, 41]
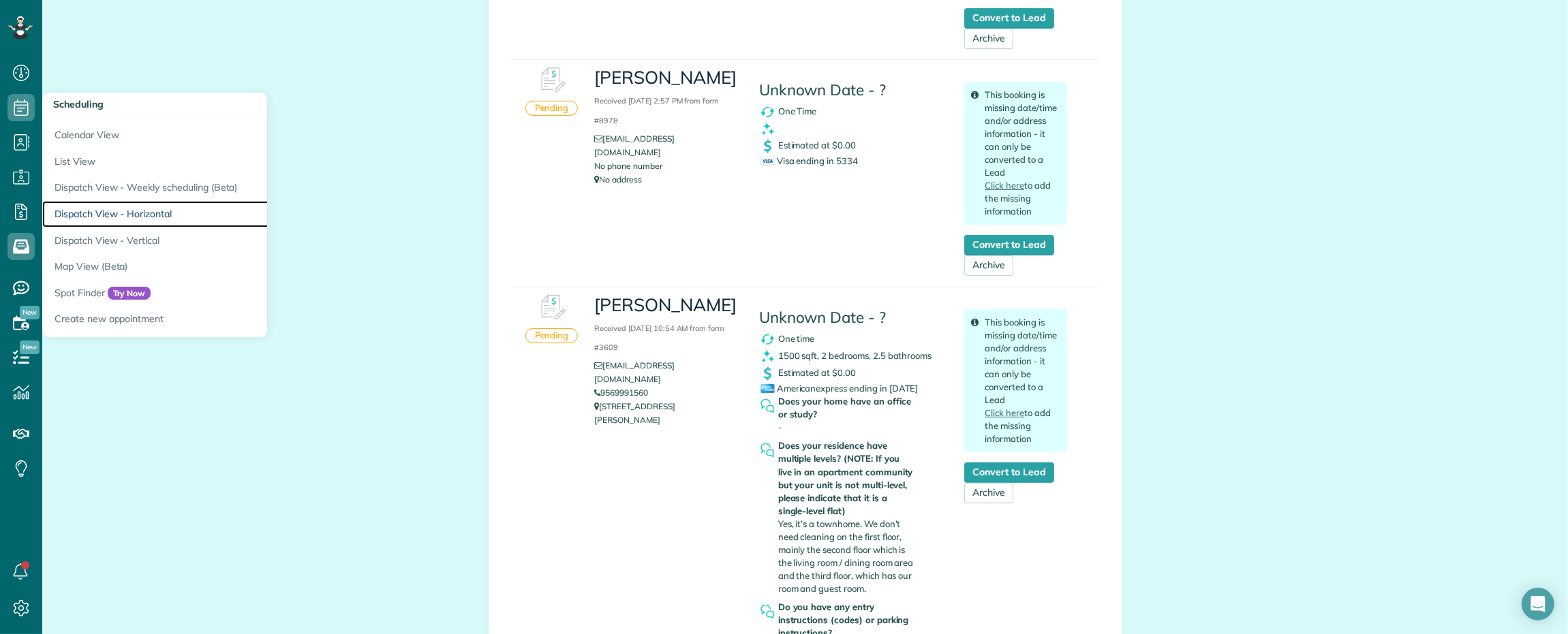
drag, startPoint x: 137, startPoint y: 213, endPoint x: 346, endPoint y: 236, distance: 210.3
click at [138, 213] on link "Dispatch View - Horizontal" at bounding box center [212, 213] width 340 height 27
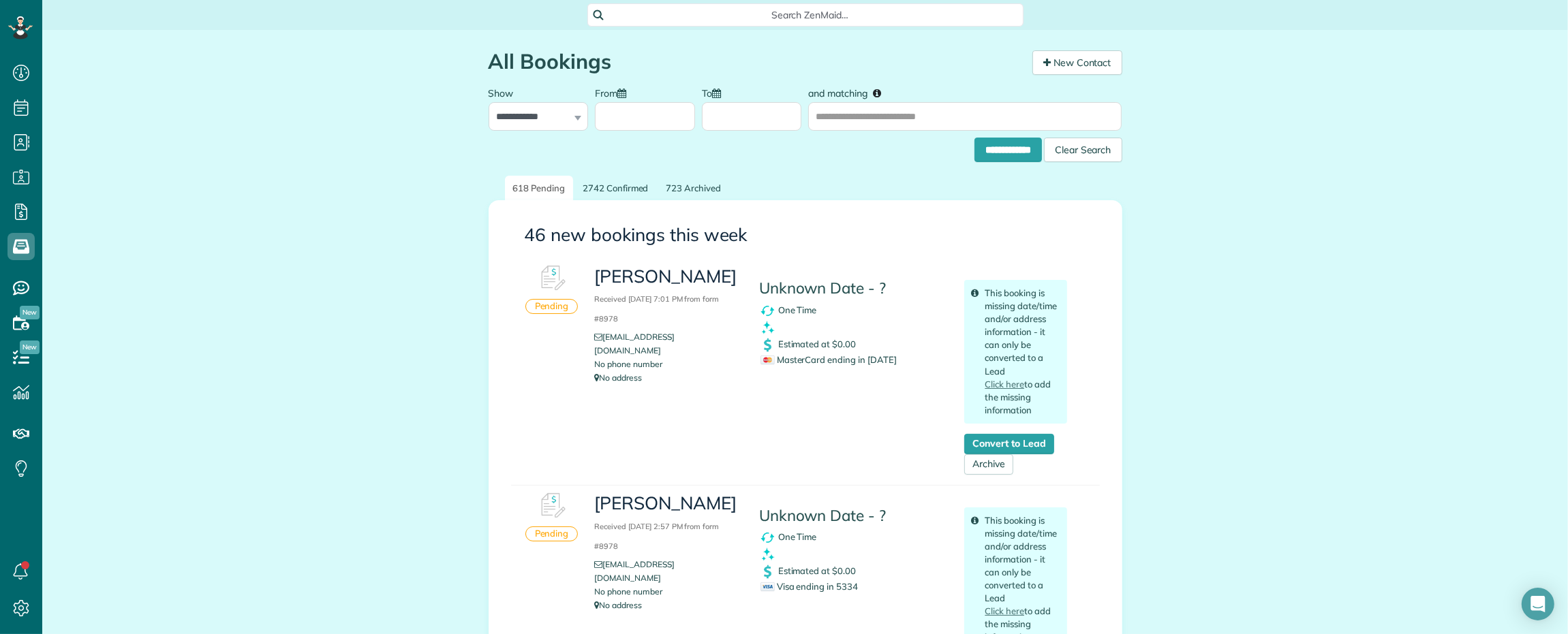
click at [869, 351] on div "Estimated at $0.00" at bounding box center [851, 345] width 185 height 17
click at [871, 356] on span "MasterCard ending in [DATE]" at bounding box center [828, 359] width 136 height 11
click at [871, 356] on span "MasterCard ending in 1696" at bounding box center [828, 359] width 136 height 11
copy span "1696"
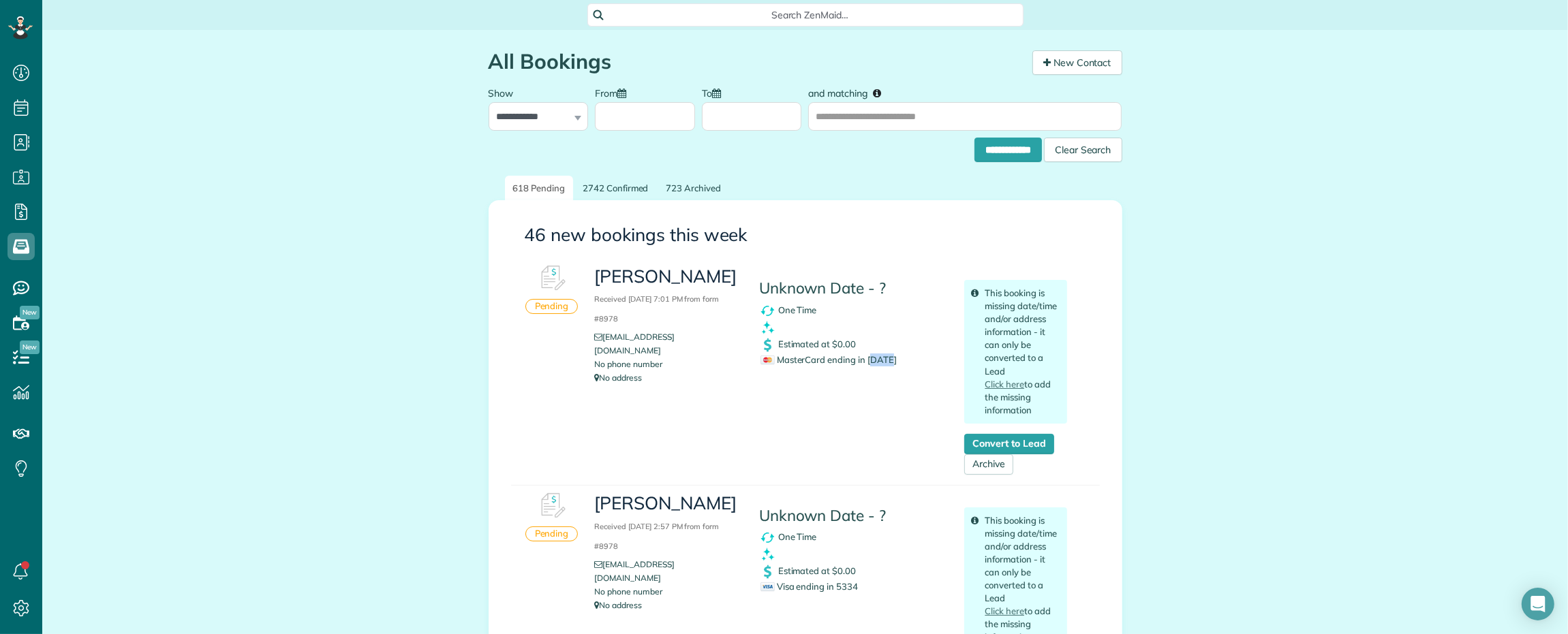
copy h3 "Samantha Foreman"
drag, startPoint x: 590, startPoint y: 276, endPoint x: 670, endPoint y: 296, distance: 82.5
click at [670, 296] on h3 "Samantha Foreman Received September 14, 2025 7:01 PM from form #8978" at bounding box center [666, 296] width 144 height 58
click at [748, 15] on span "Search ZenMaid…" at bounding box center [809, 15] width 414 height 14
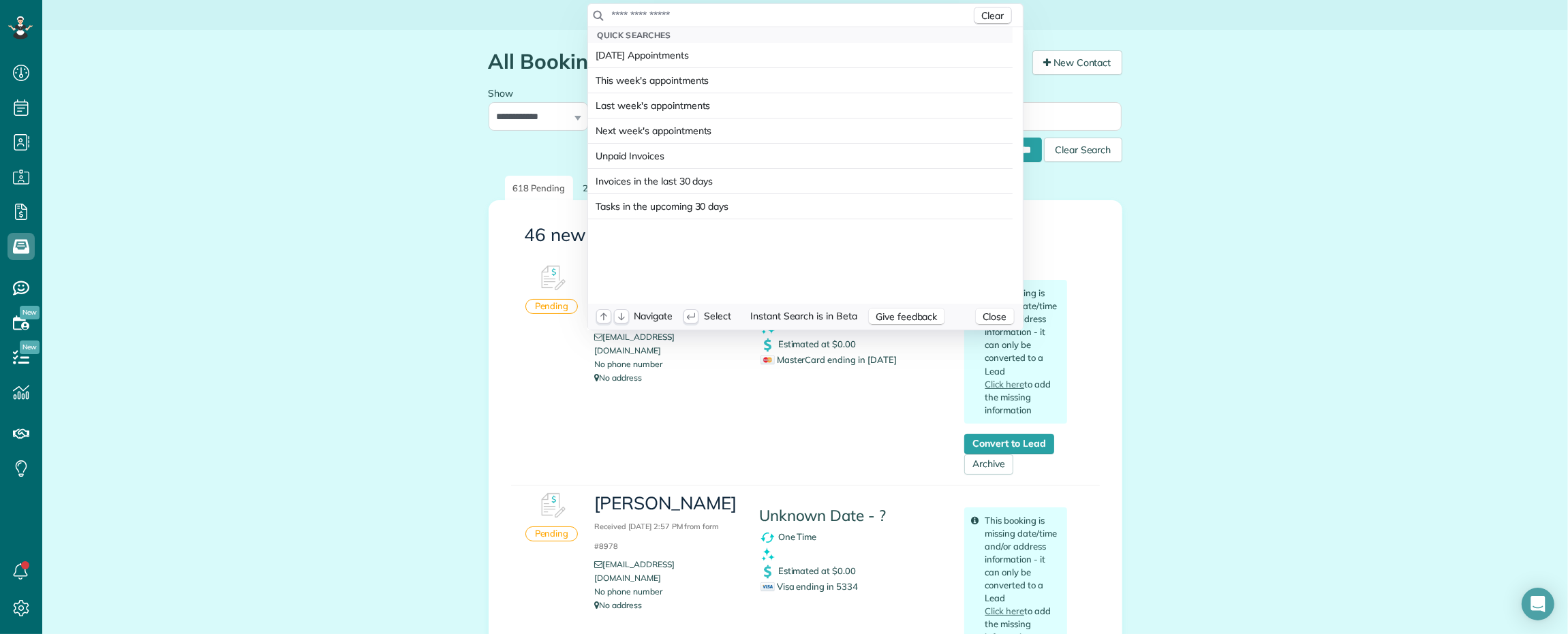
click at [748, 15] on input "text" at bounding box center [791, 15] width 360 height 14
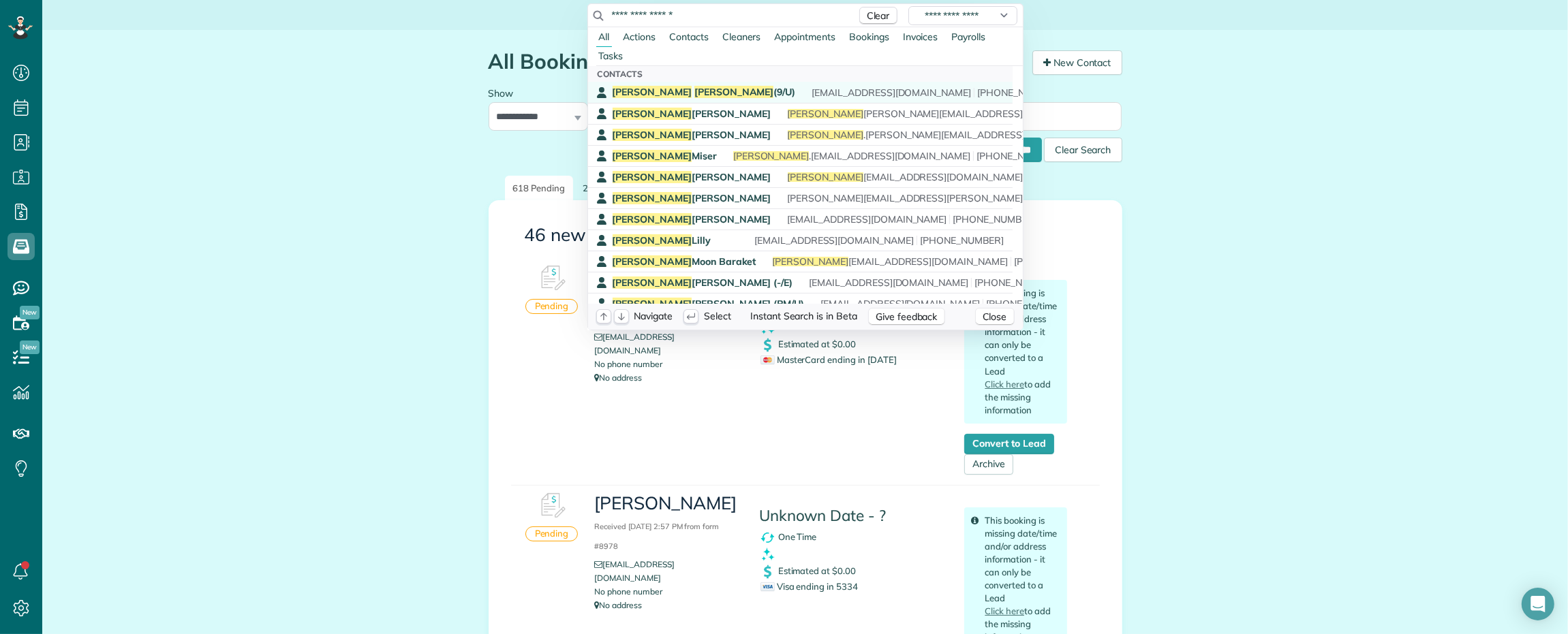
type input "**********"
click at [694, 93] on span "Foreman" at bounding box center [734, 92] width 80 height 12
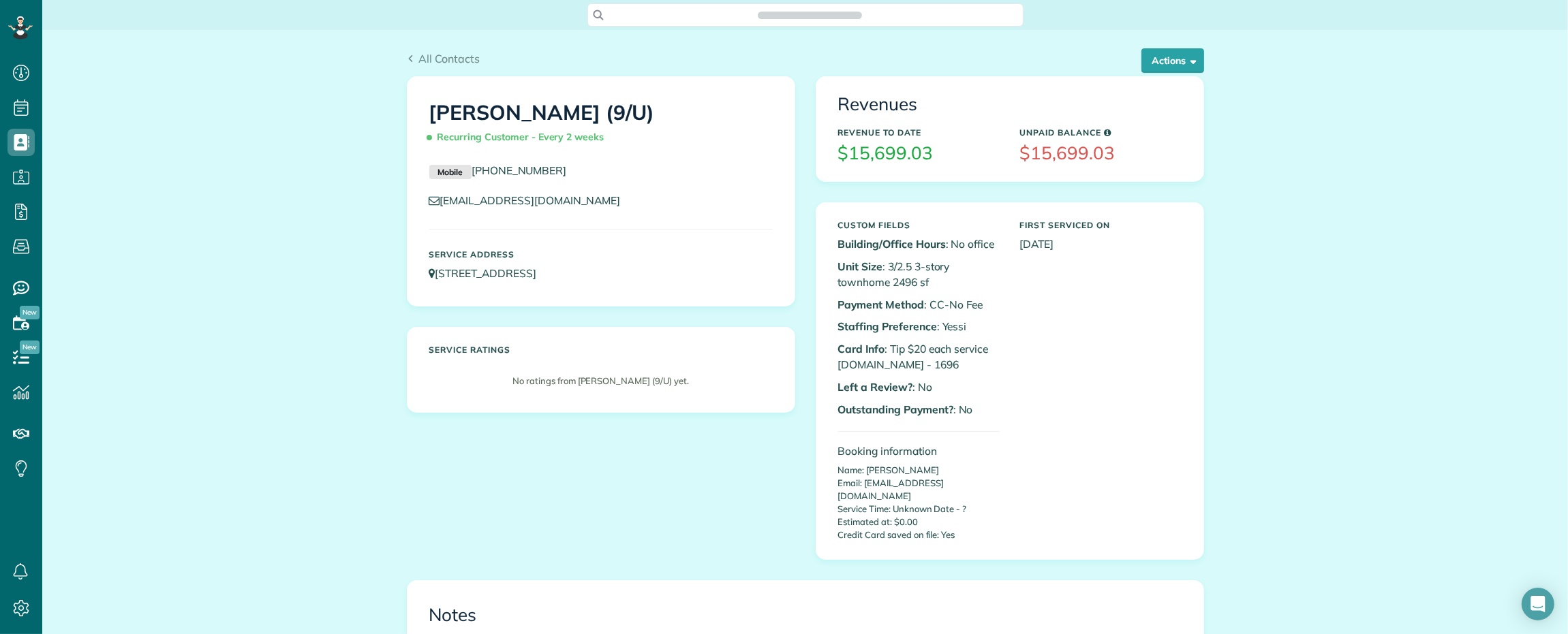
scroll to position [5, 5]
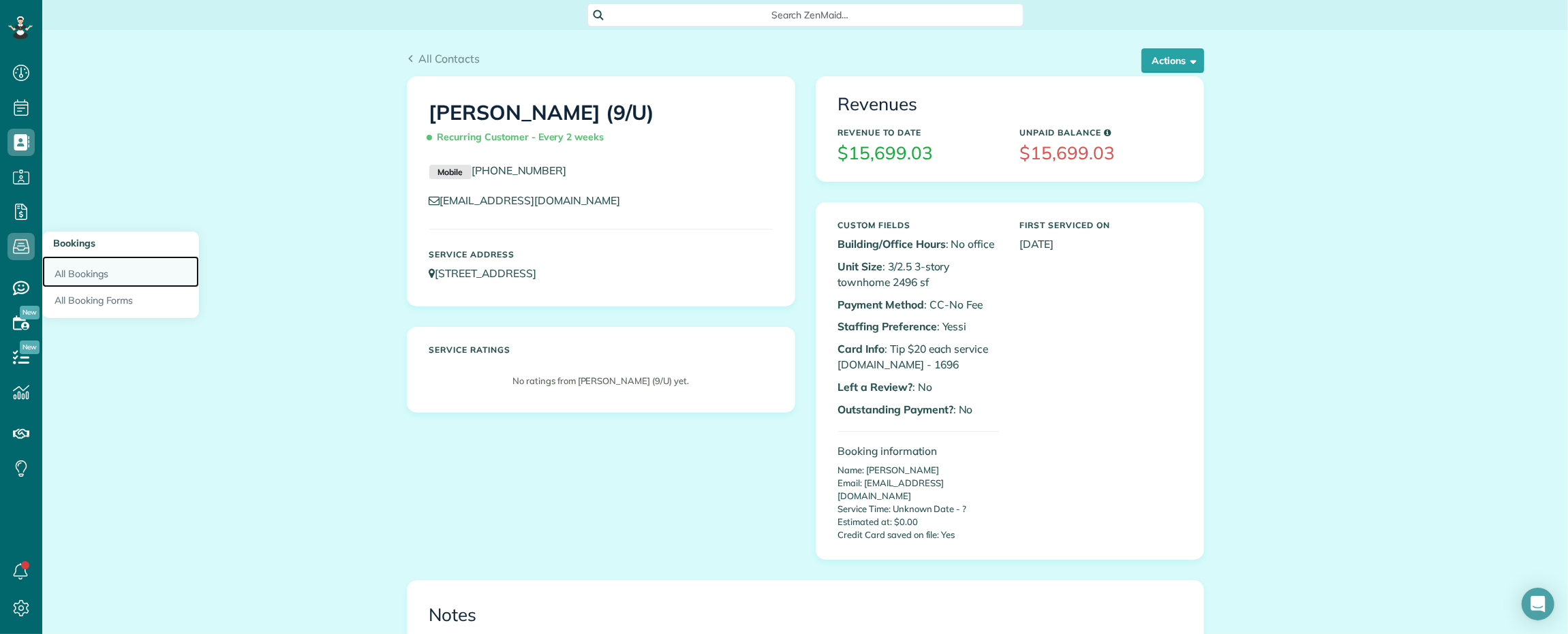
drag, startPoint x: 81, startPoint y: 267, endPoint x: 89, endPoint y: 267, distance: 8.0
click at [84, 267] on link "All Bookings" at bounding box center [120, 272] width 157 height 32
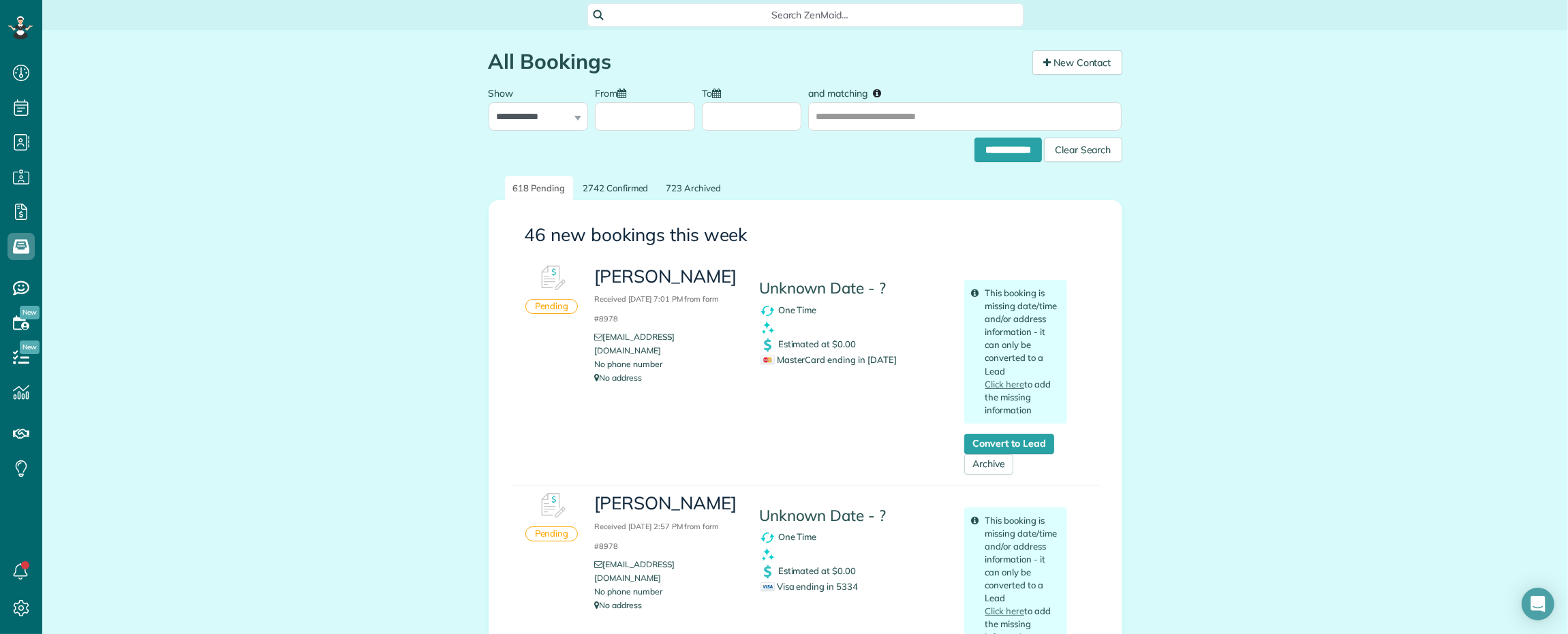
scroll to position [5, 5]
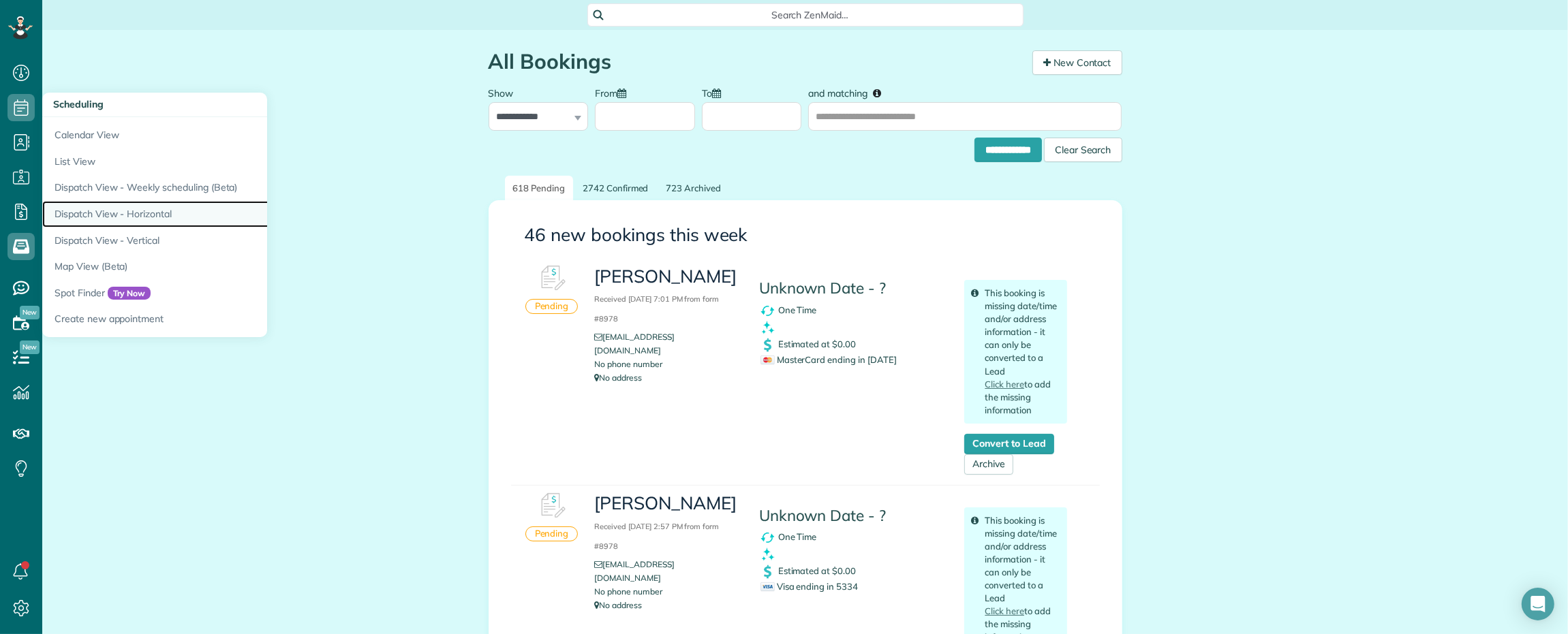
click at [131, 208] on link "Dispatch View - Horizontal" at bounding box center [212, 213] width 340 height 27
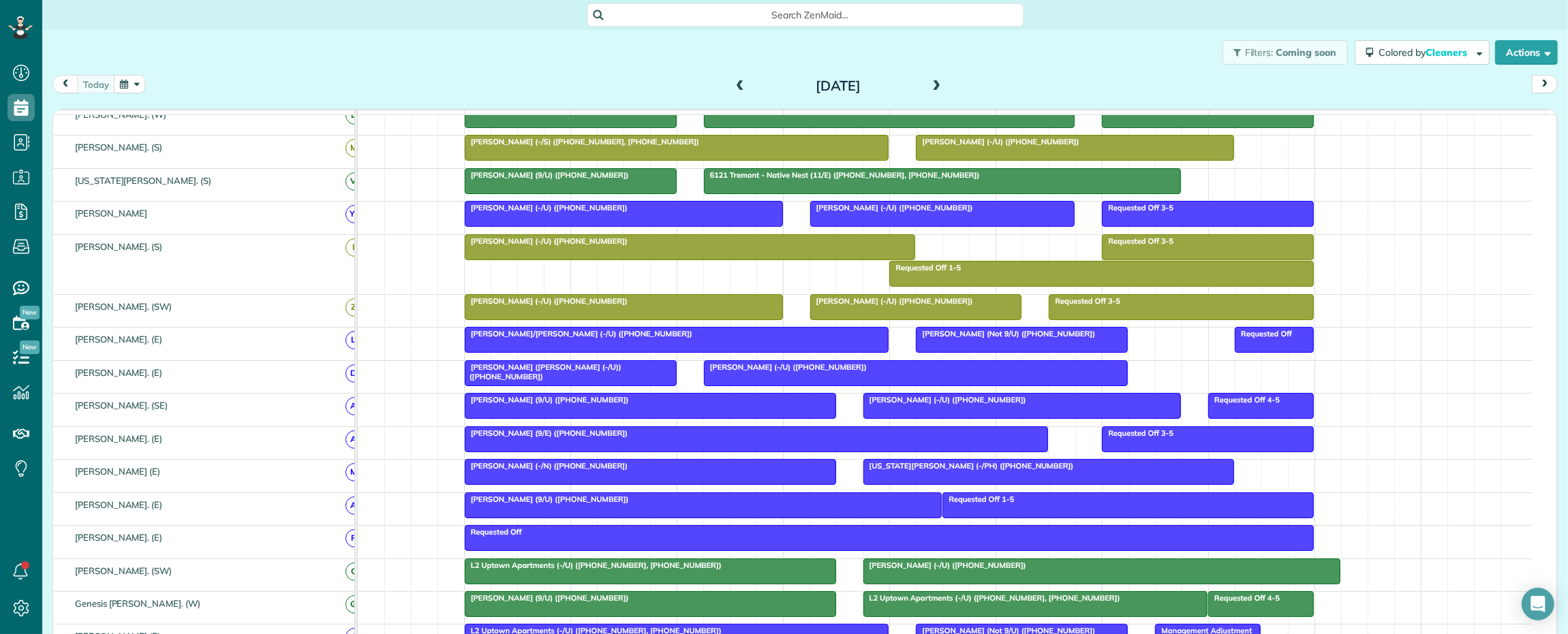
scroll to position [681, 0]
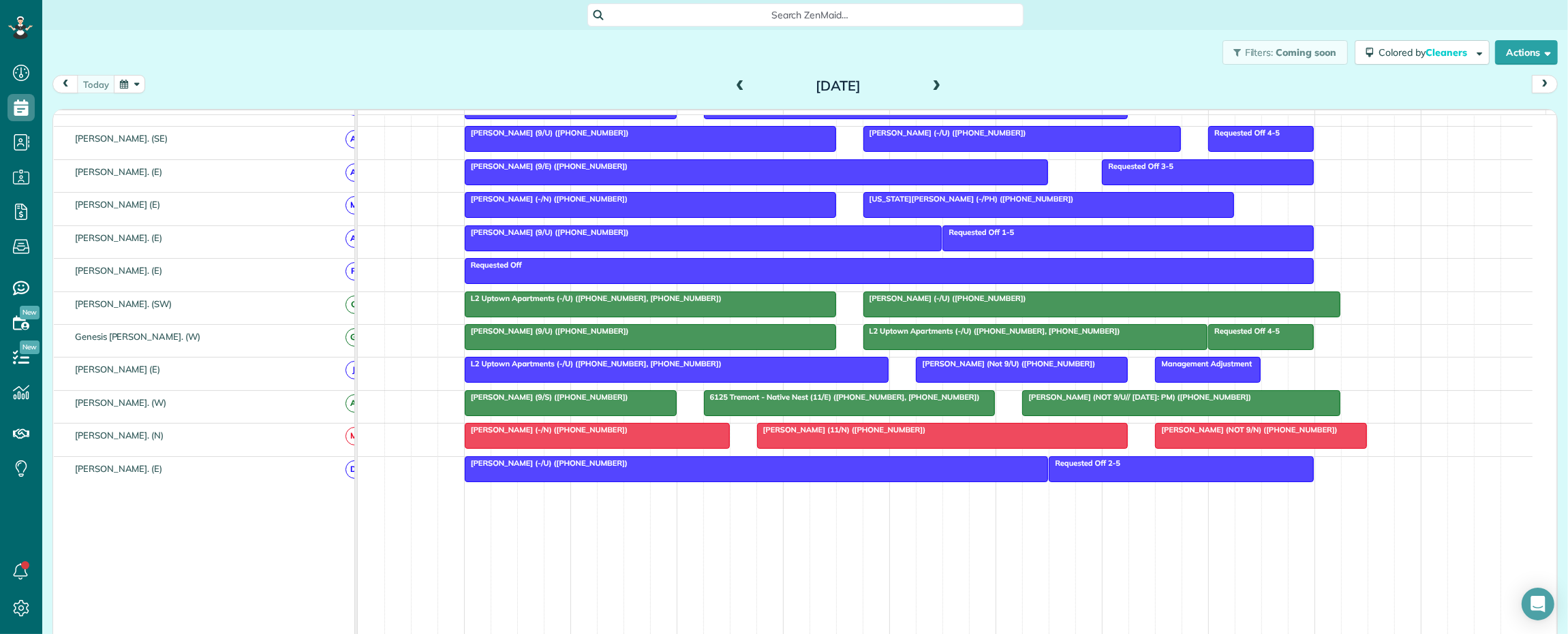
click at [931, 86] on span at bounding box center [936, 87] width 15 height 12
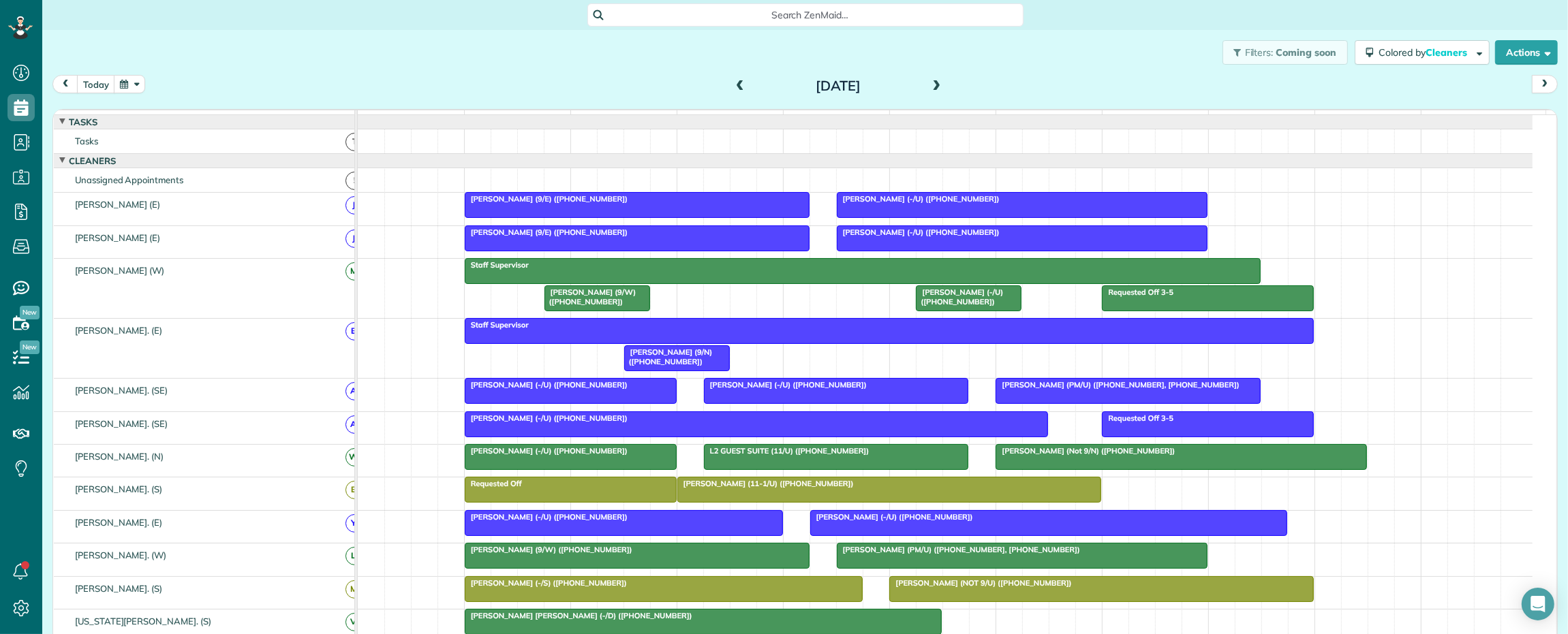
scroll to position [0, 0]
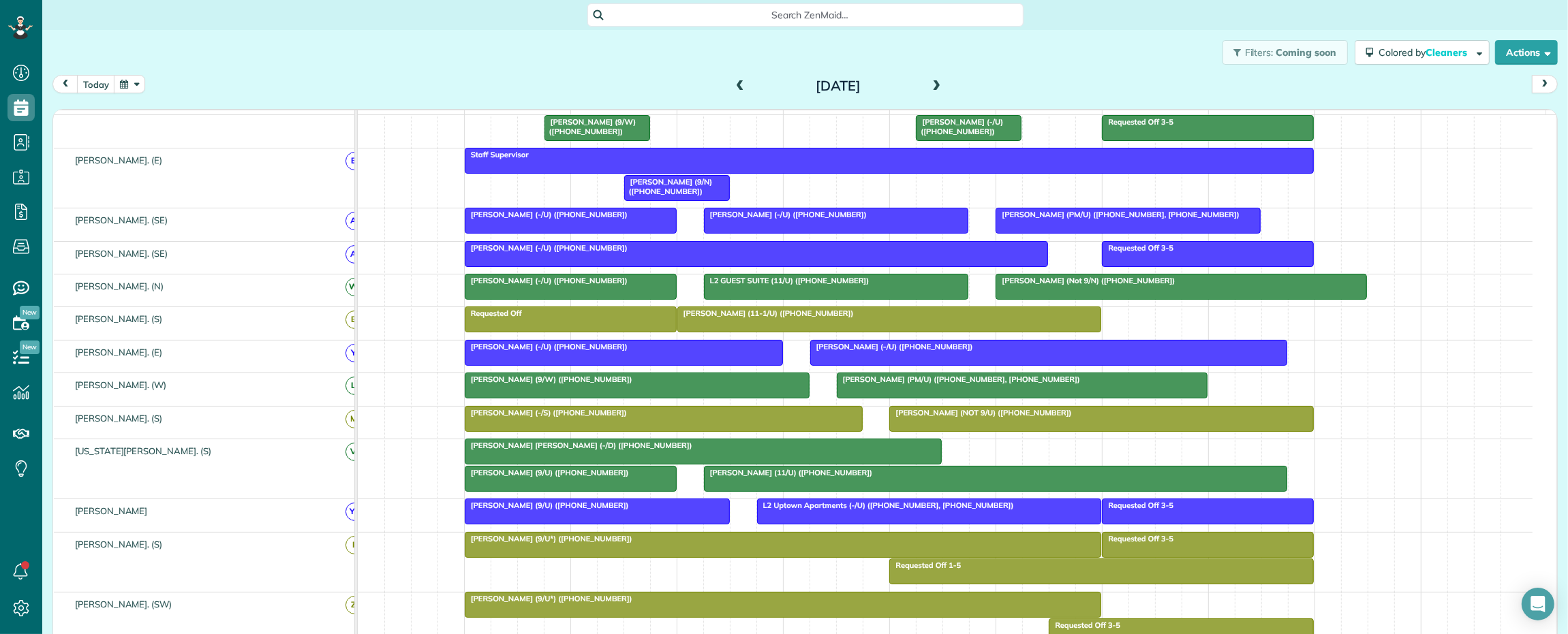
click div
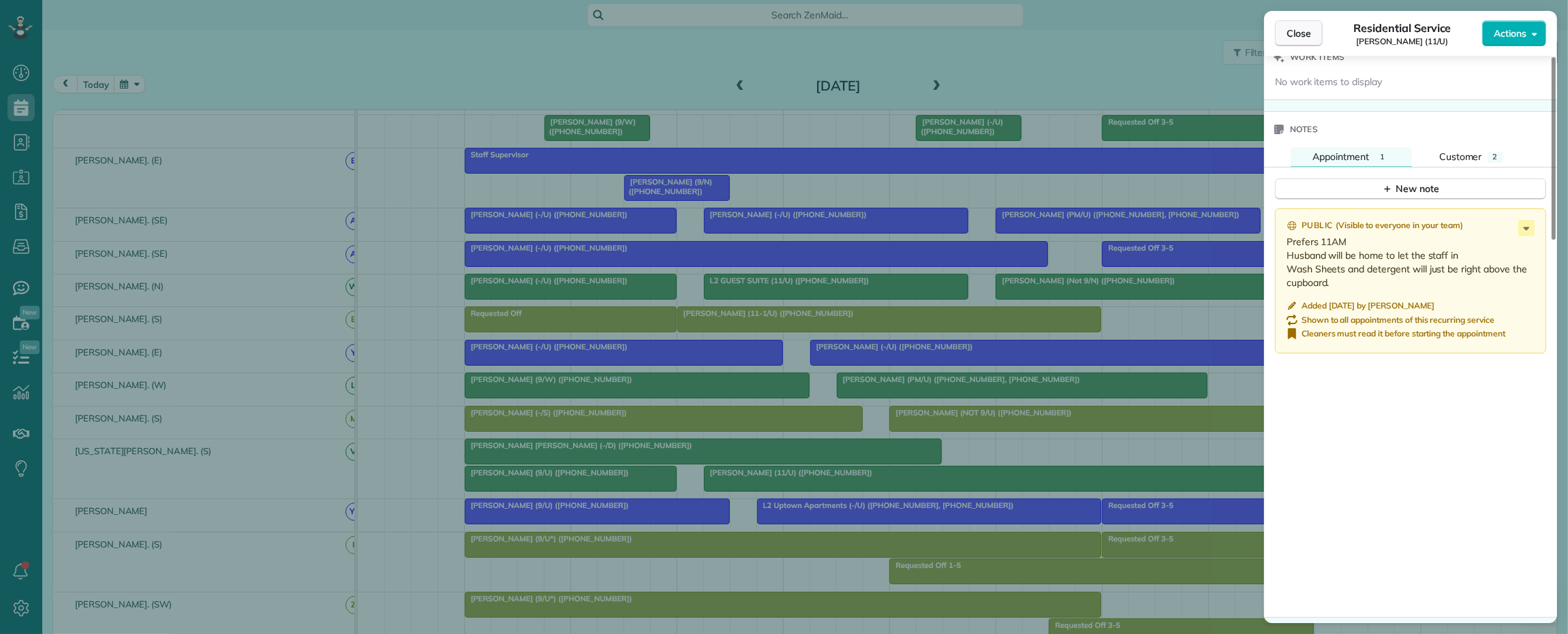
click span "Close"
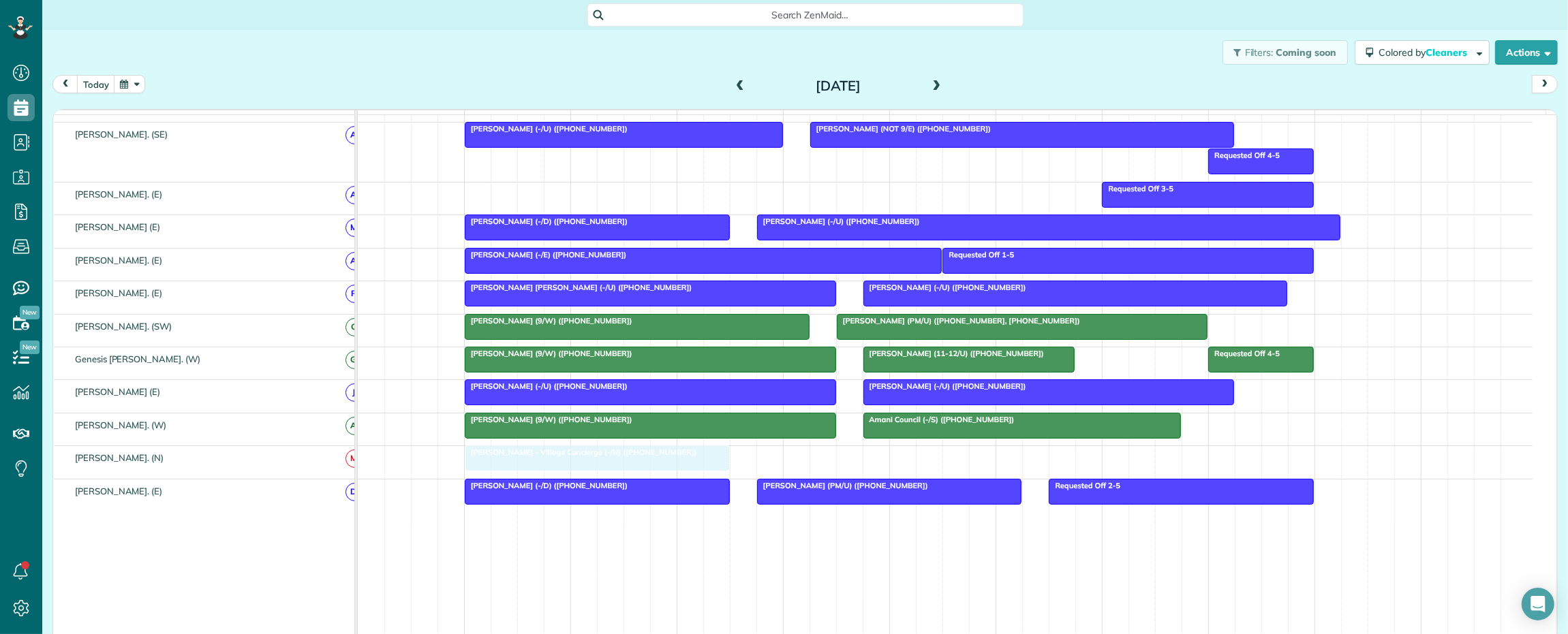
drag, startPoint x: 1143, startPoint y: 471, endPoint x: 627, endPoint y: 478, distance: 516.0
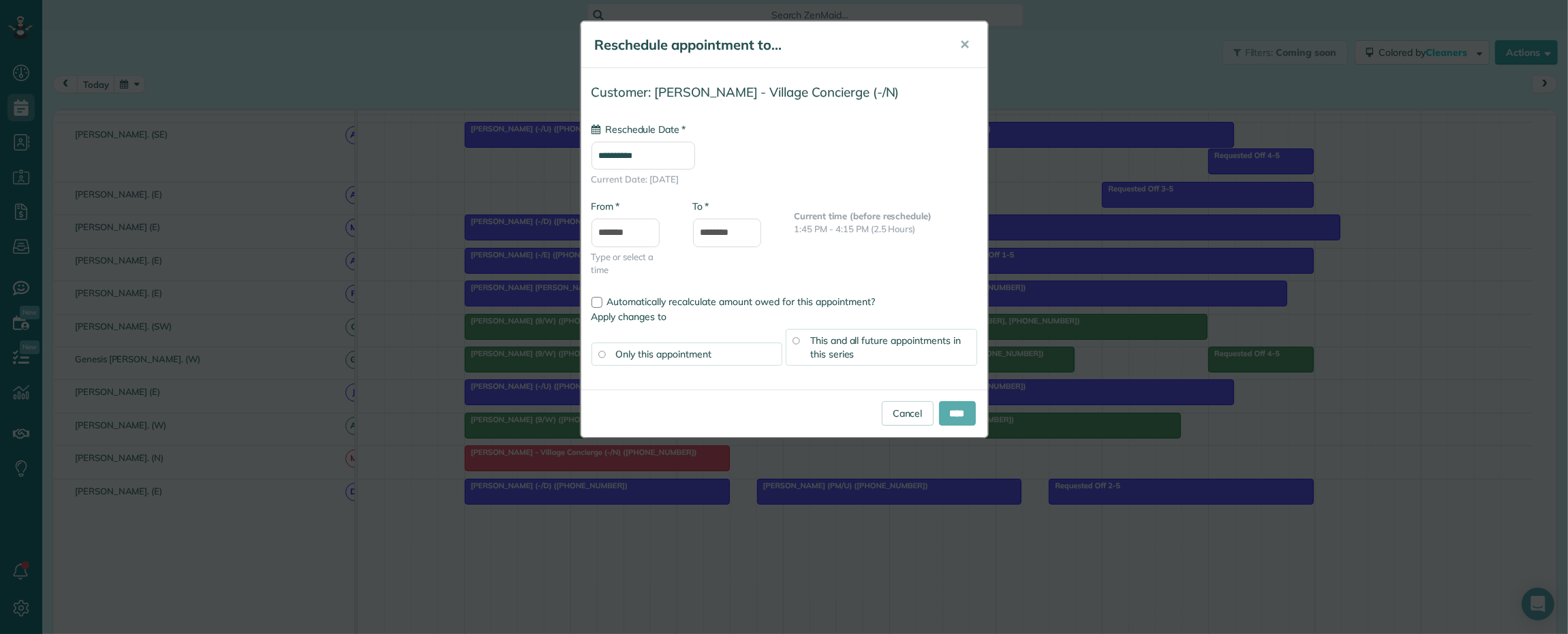
type input "**********"
click input "****"
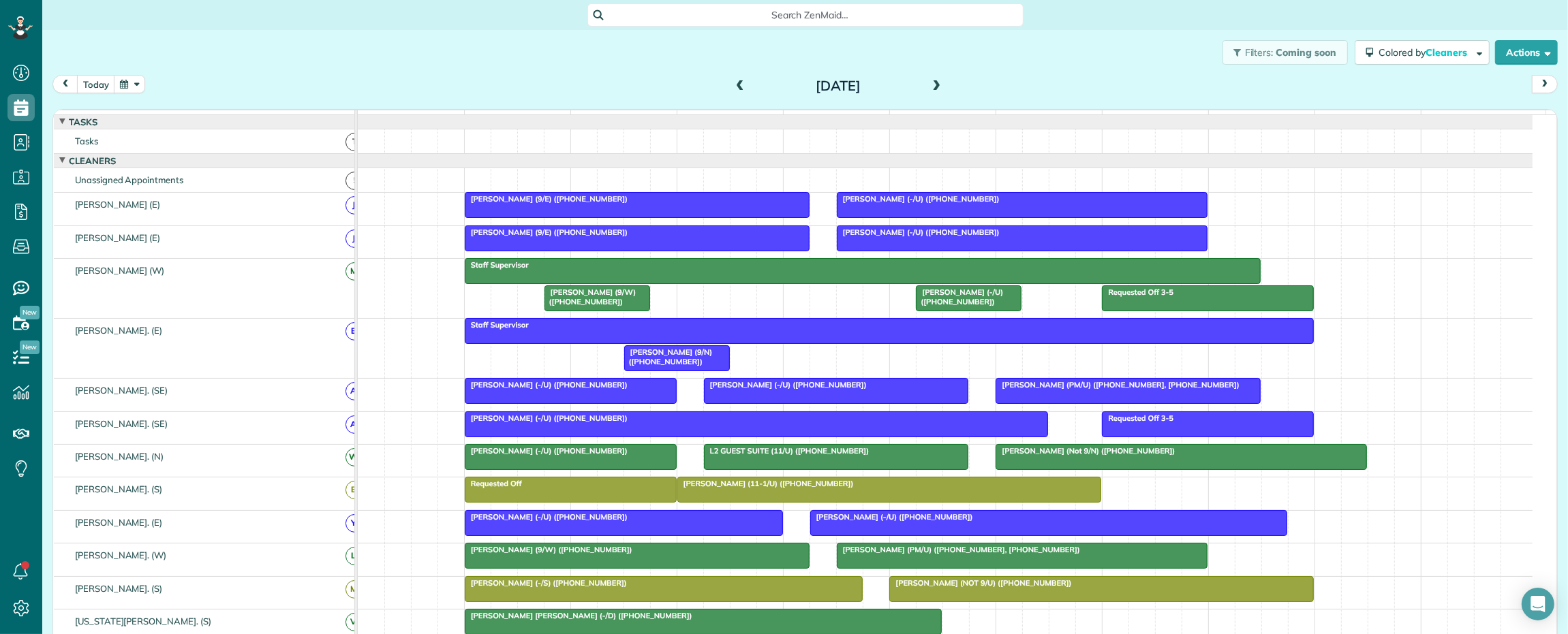
click span "Search ZenMaid…"
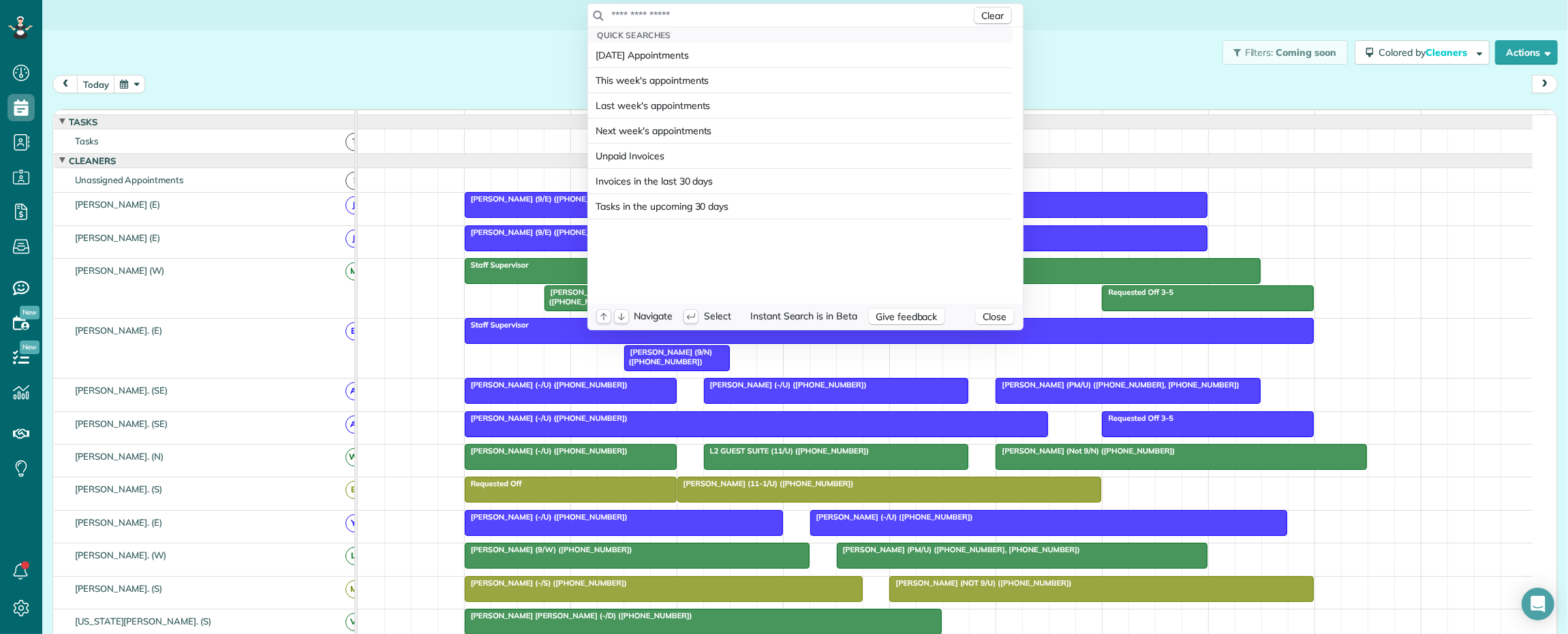
click input "text"
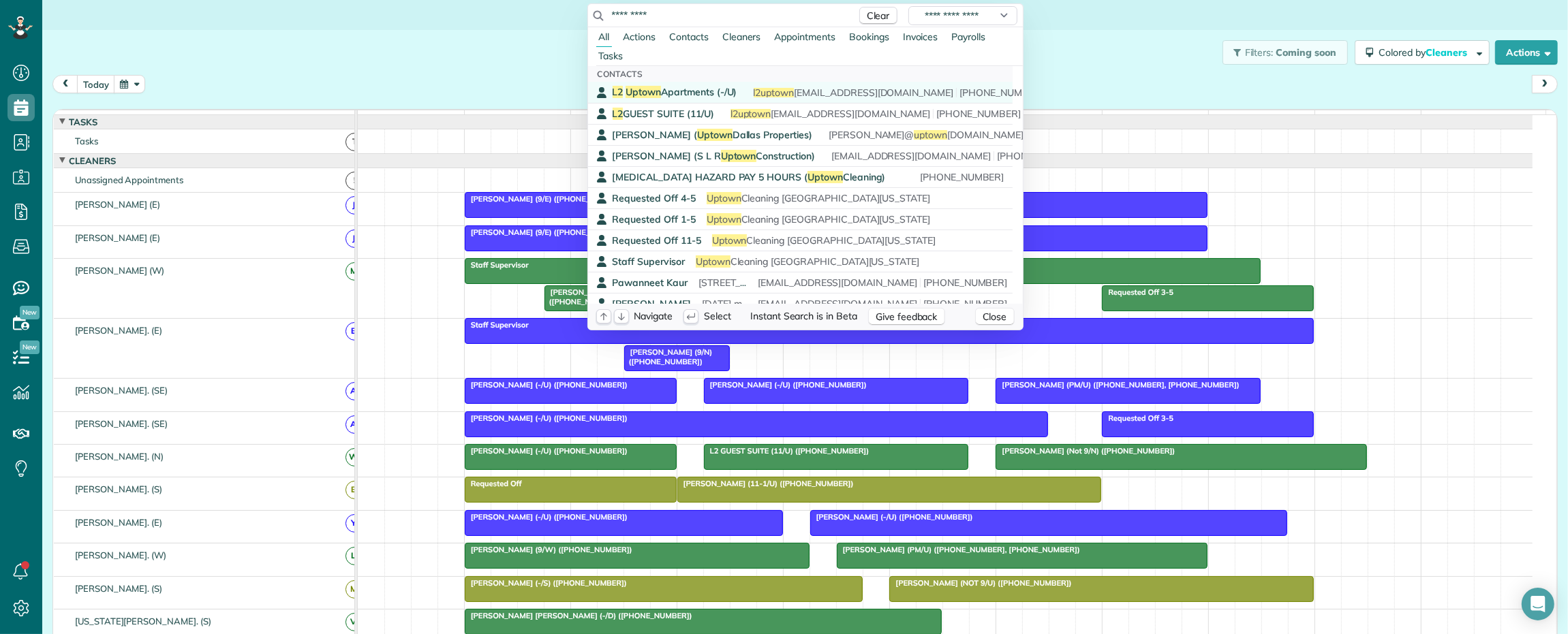
type input "*********"
click span "L2 Uptown Apartments (-/U)"
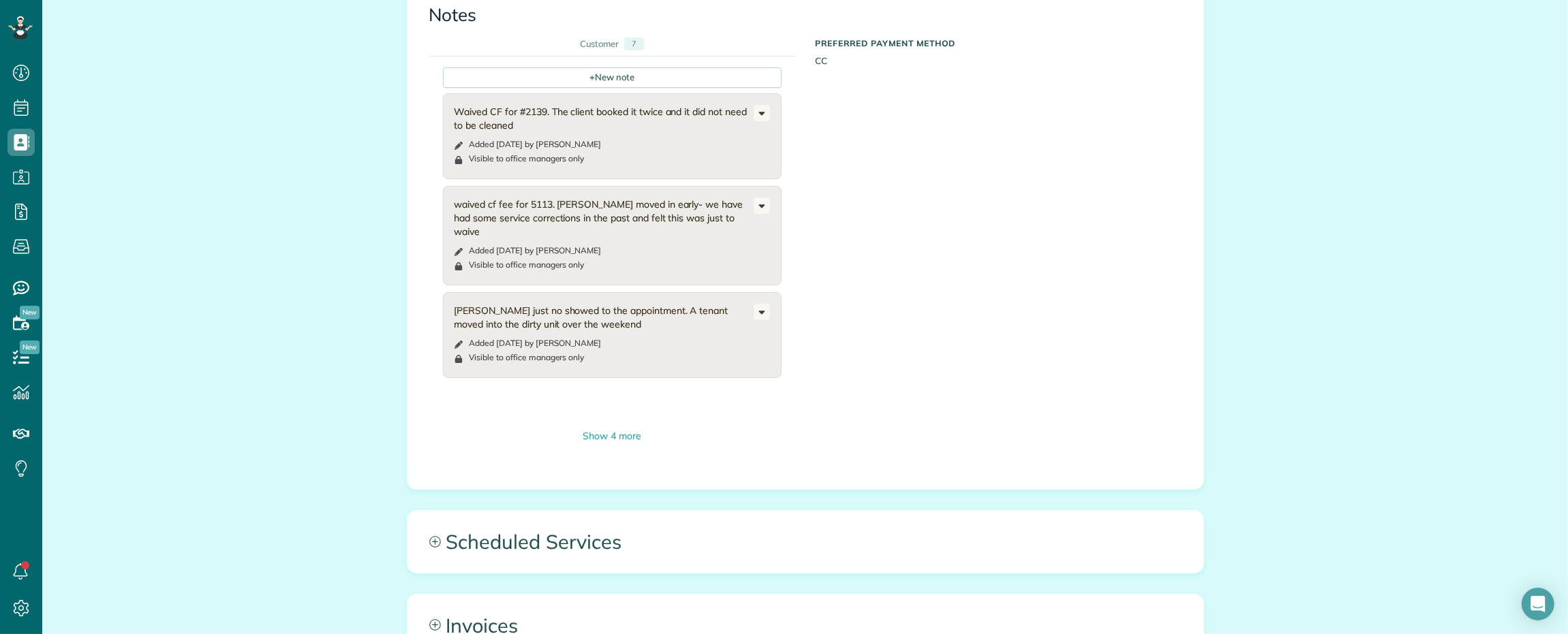
scroll to position [6110, 0]
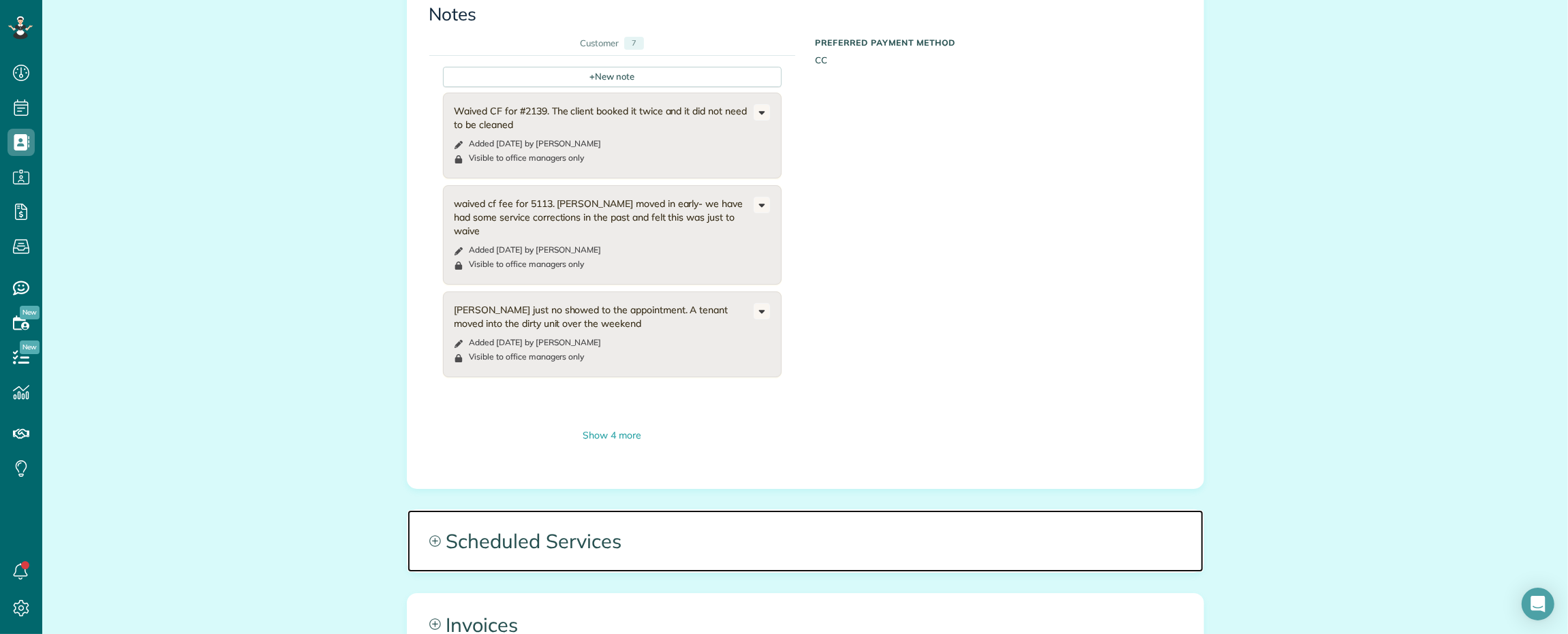
click at [696, 553] on span "Scheduled Services" at bounding box center [805, 541] width 796 height 62
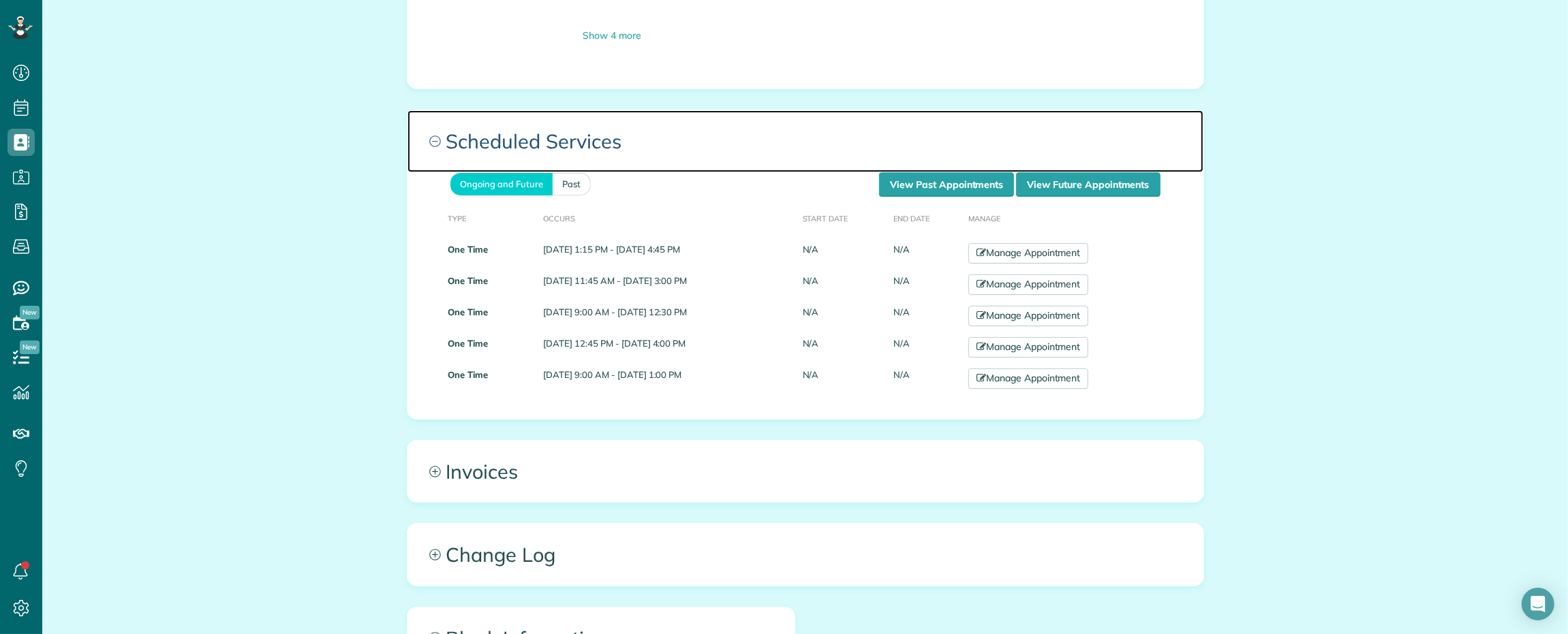
scroll to position [6536, 0]
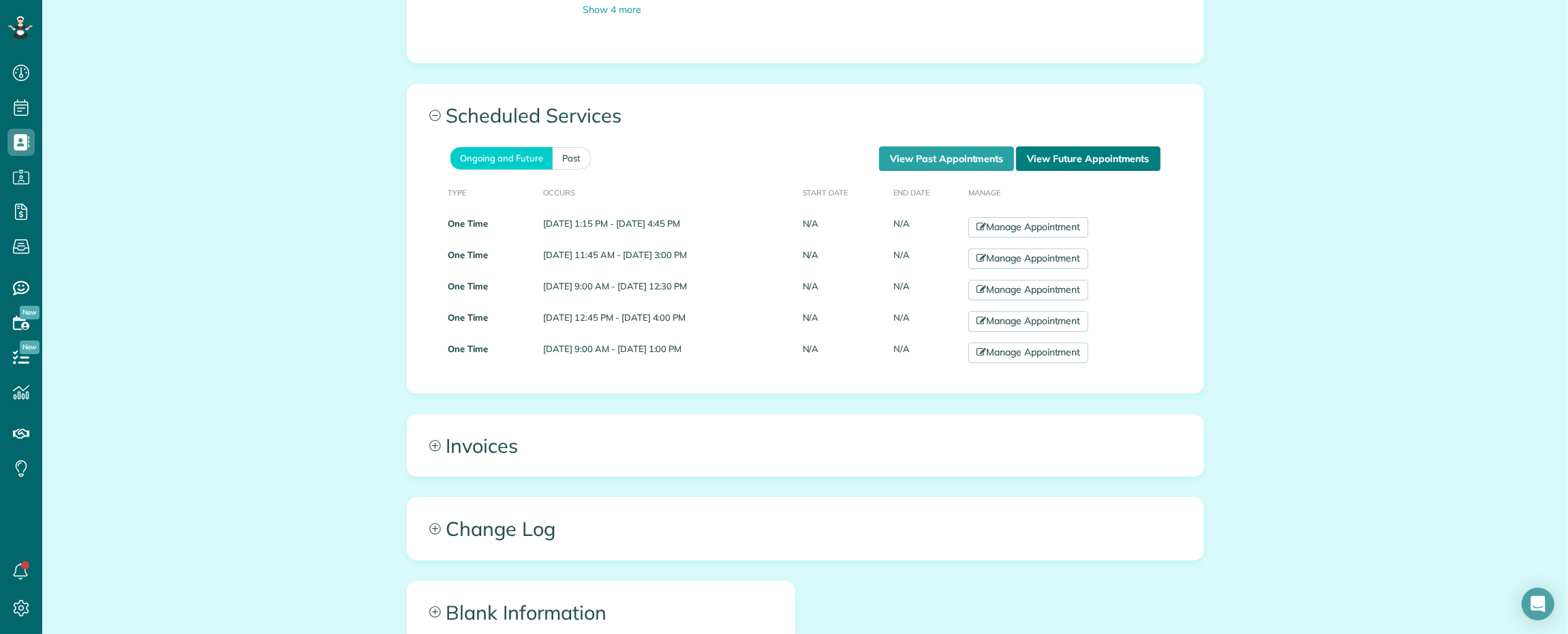
click at [1070, 161] on link "View Future Appointments" at bounding box center [1088, 158] width 144 height 25
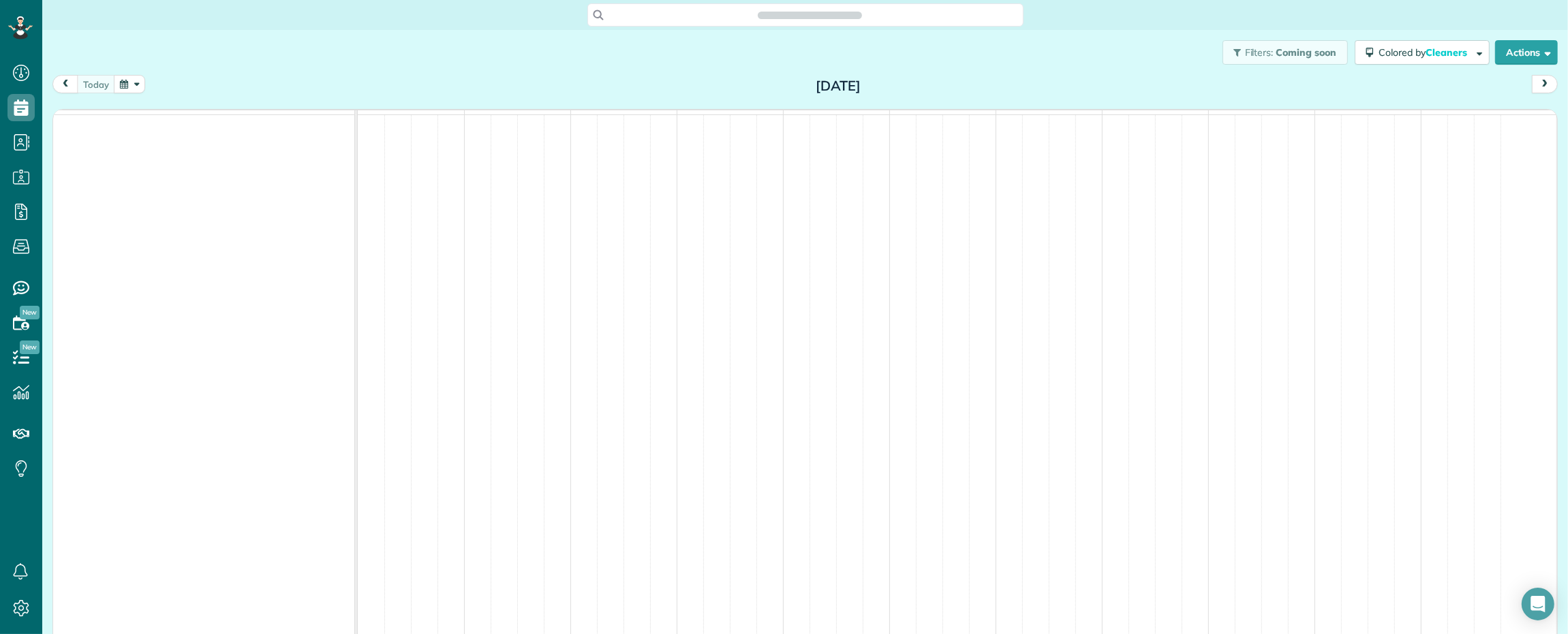
scroll to position [5, 5]
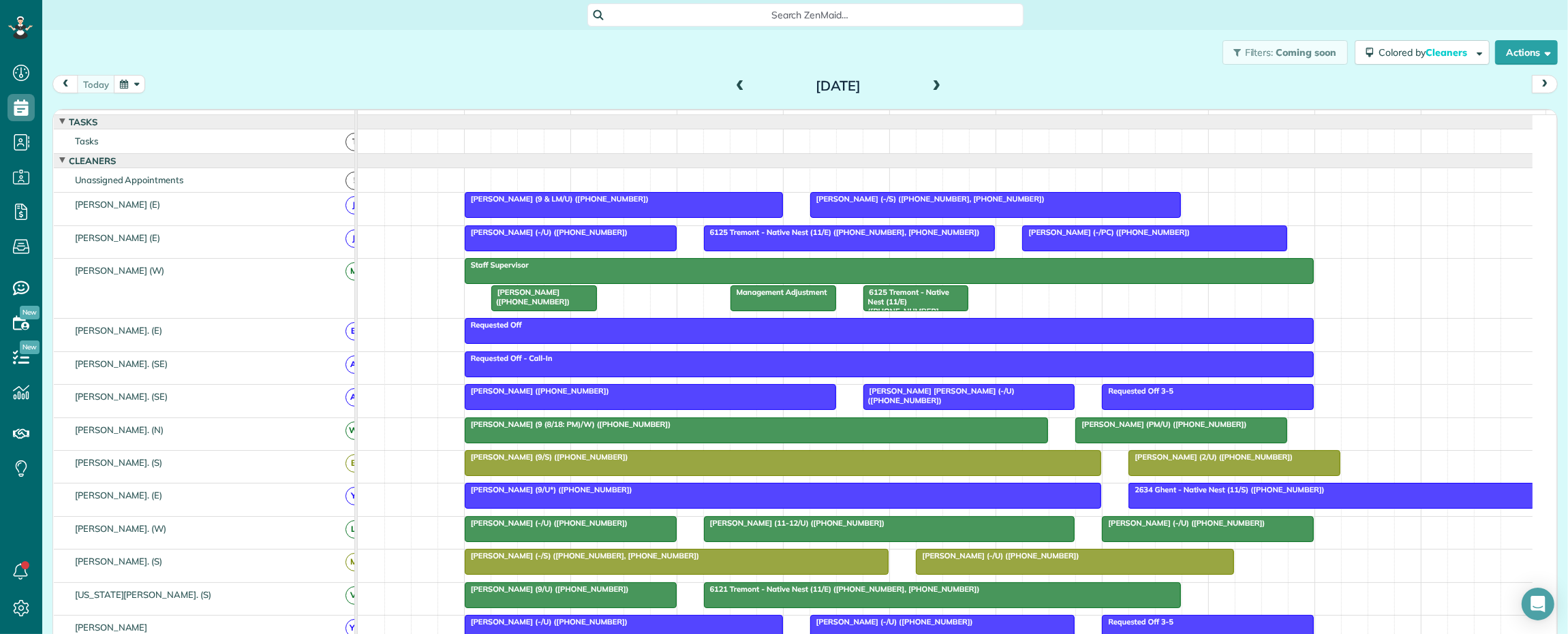
click at [937, 86] on span at bounding box center [936, 87] width 15 height 12
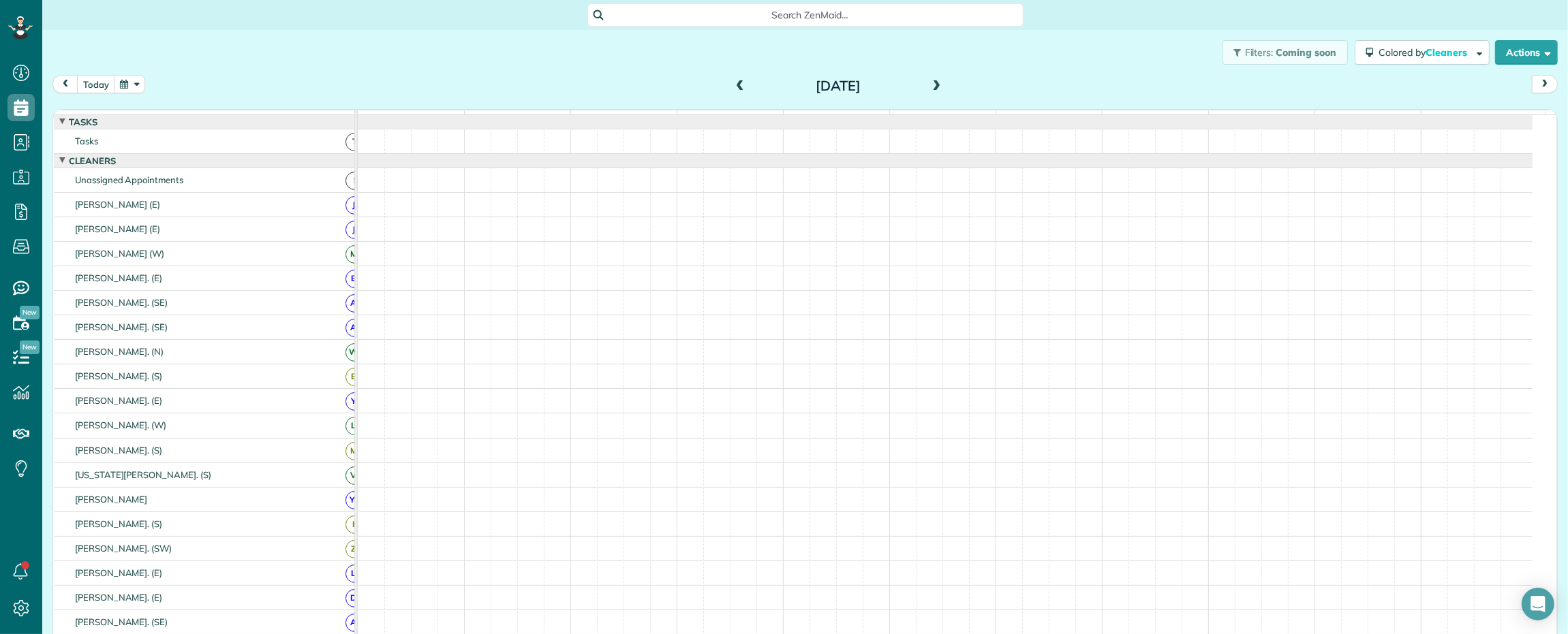
click at [937, 86] on span at bounding box center [936, 87] width 15 height 12
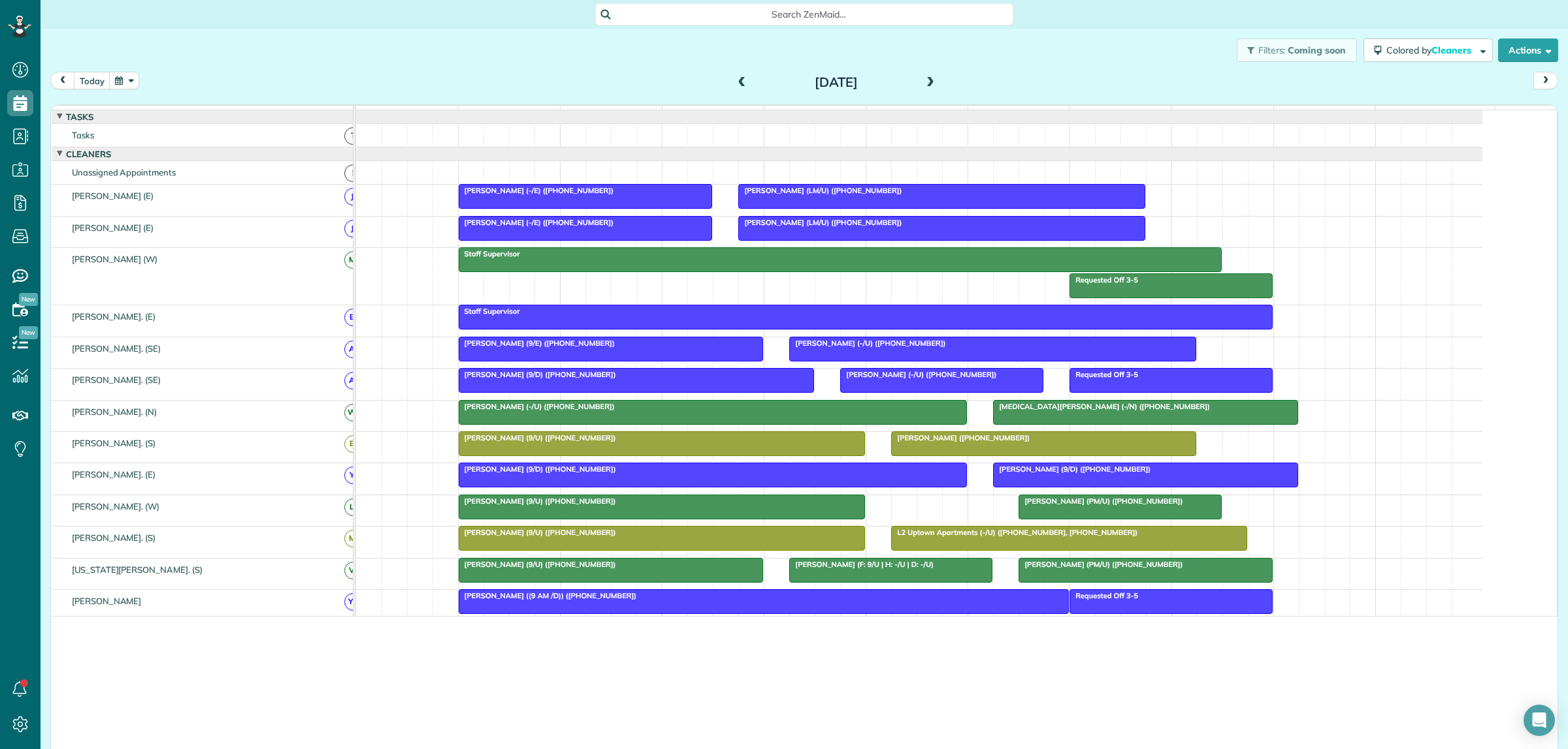
scroll to position [749, 39]
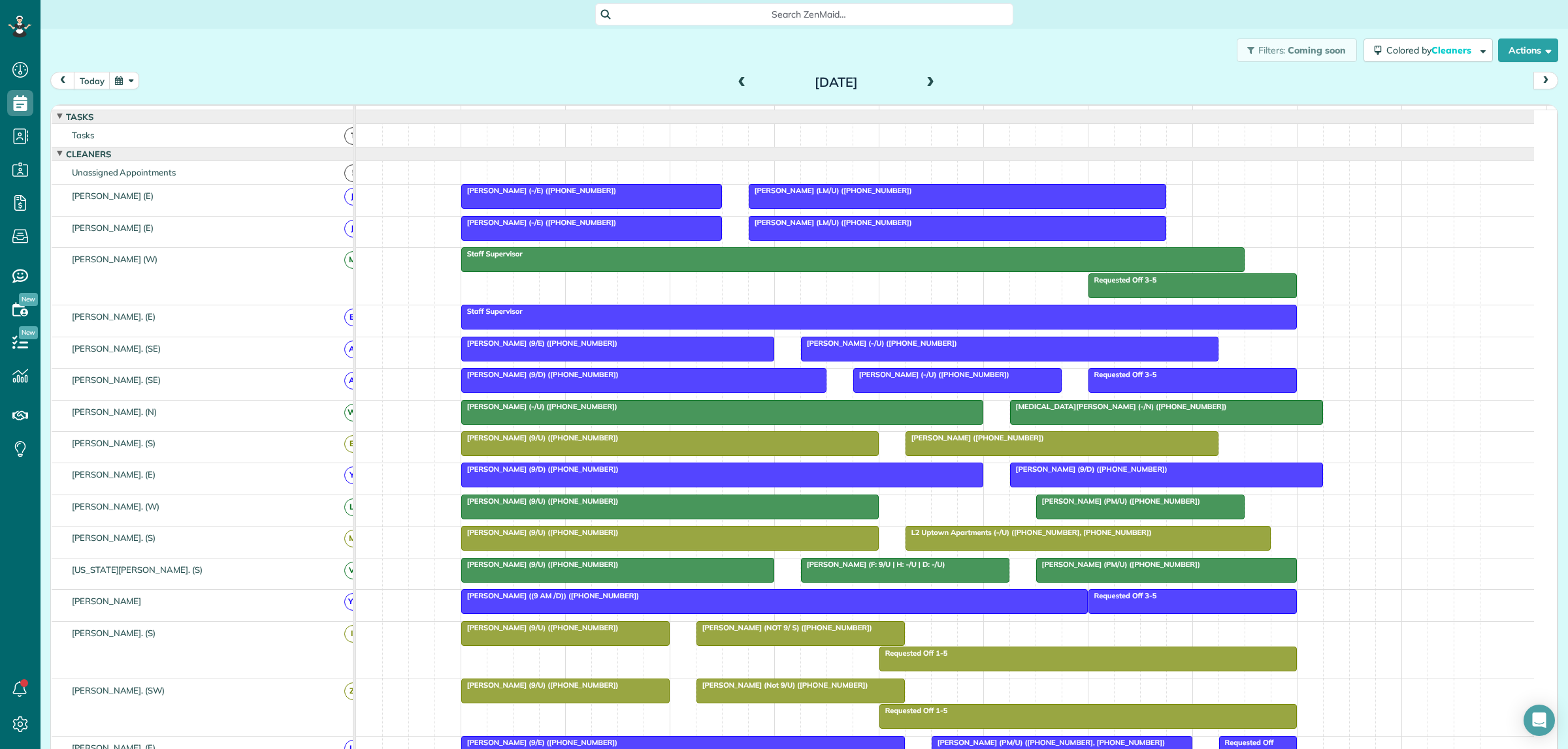
click at [742, 84] on span at bounding box center [741, 83] width 14 height 11
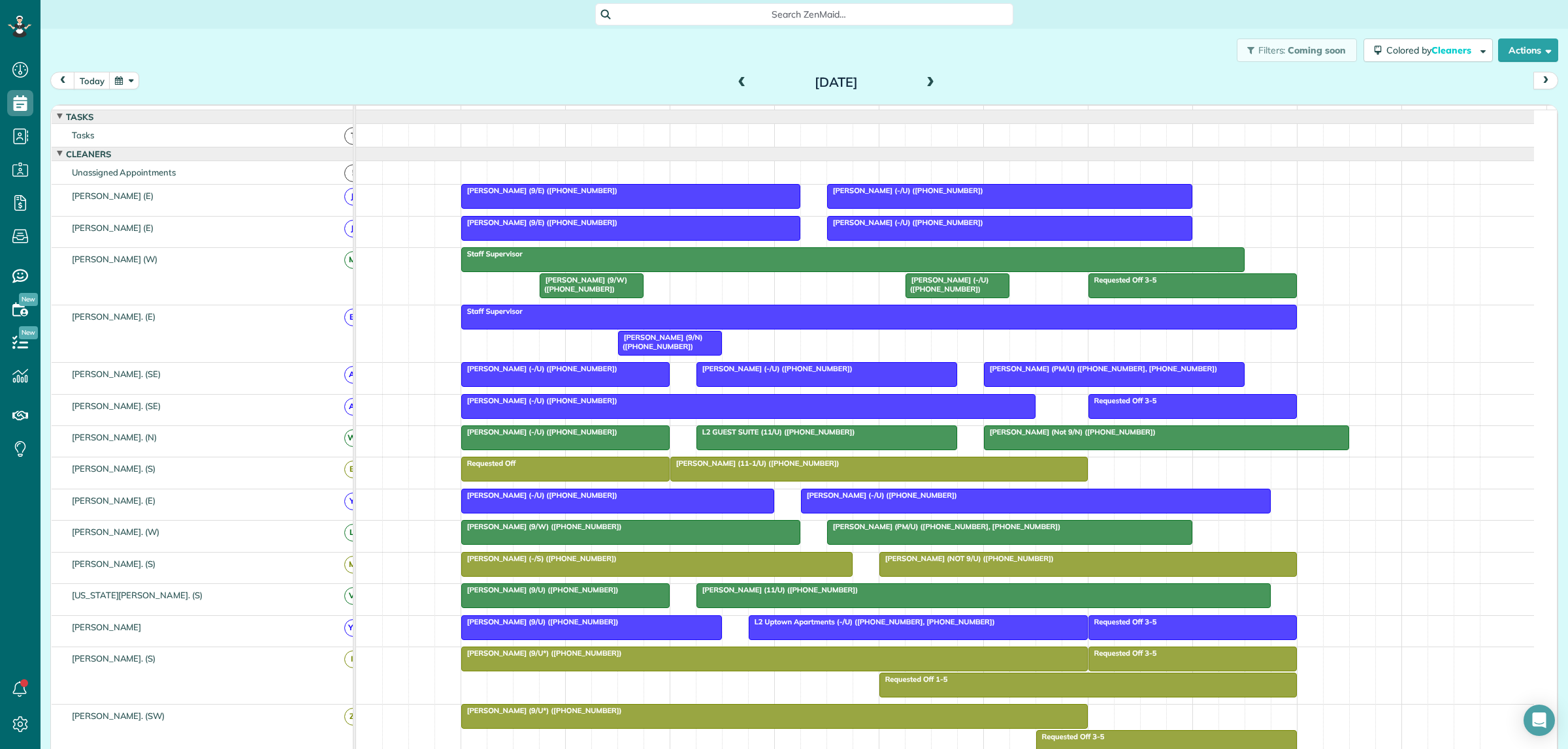
click at [521, 195] on span "Bianca Lurate (9/E) (+18504509833)" at bounding box center [539, 191] width 158 height 9
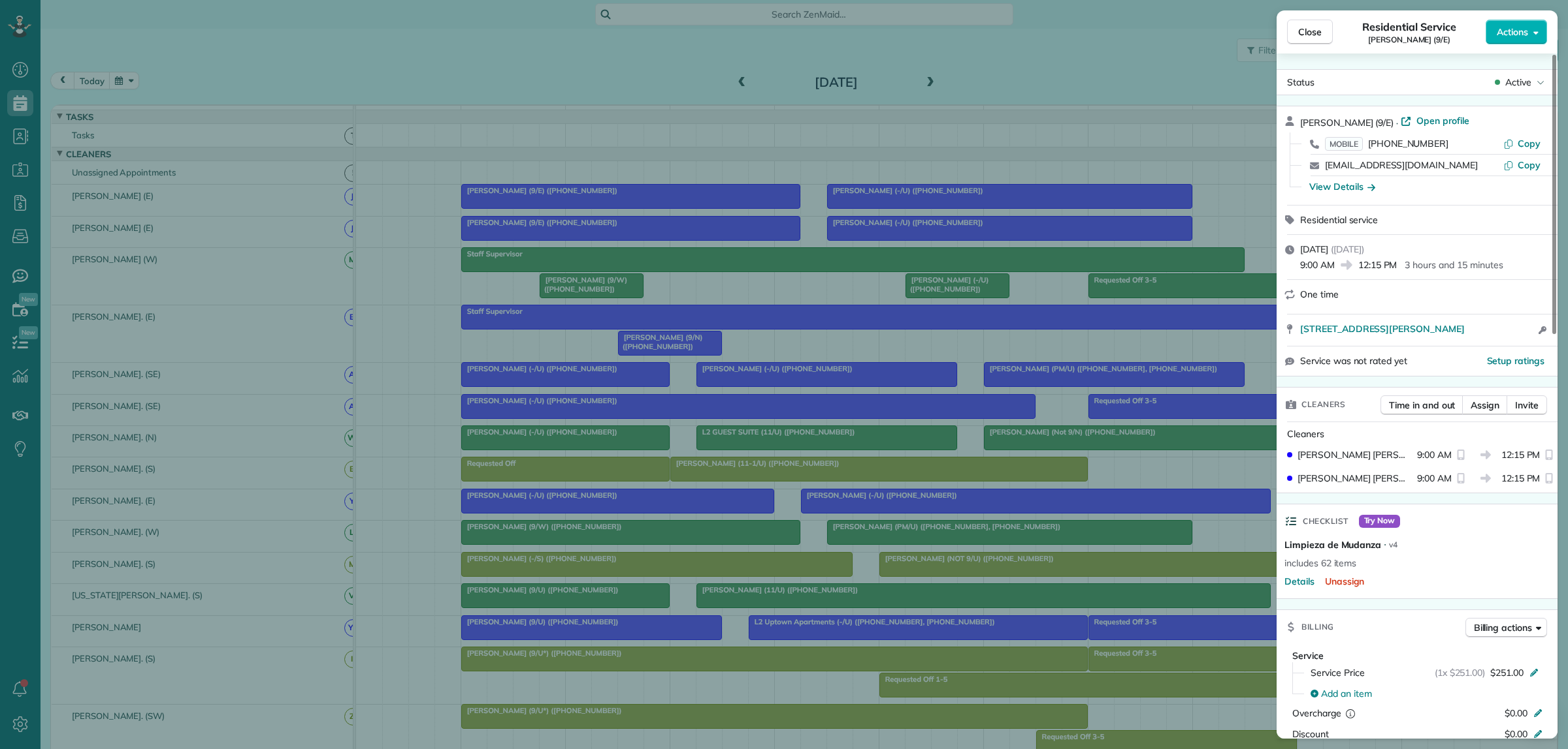
click at [874, 209] on div "Close Residential Service Bianca Lurate (9/E) Actions Status Active Bianca Lura…" at bounding box center [784, 374] width 1568 height 749
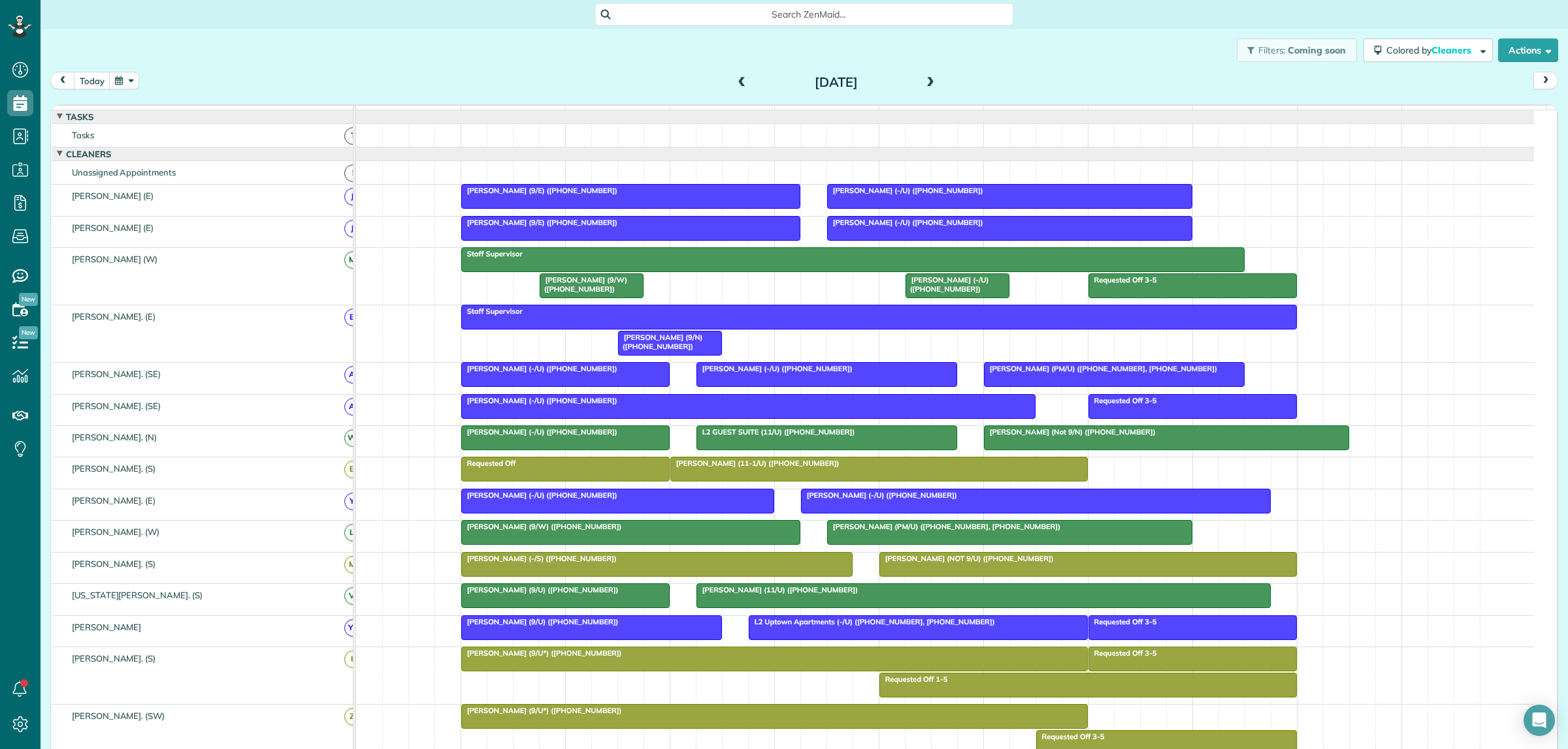
click at [882, 208] on body "Dashboard Scheduling Calendar View List View Dispatch View - Weekly scheduling …" at bounding box center [784, 374] width 1568 height 749
click at [902, 195] on span "Payton Smith (-/U) (+13149731621)" at bounding box center [905, 191] width 158 height 9
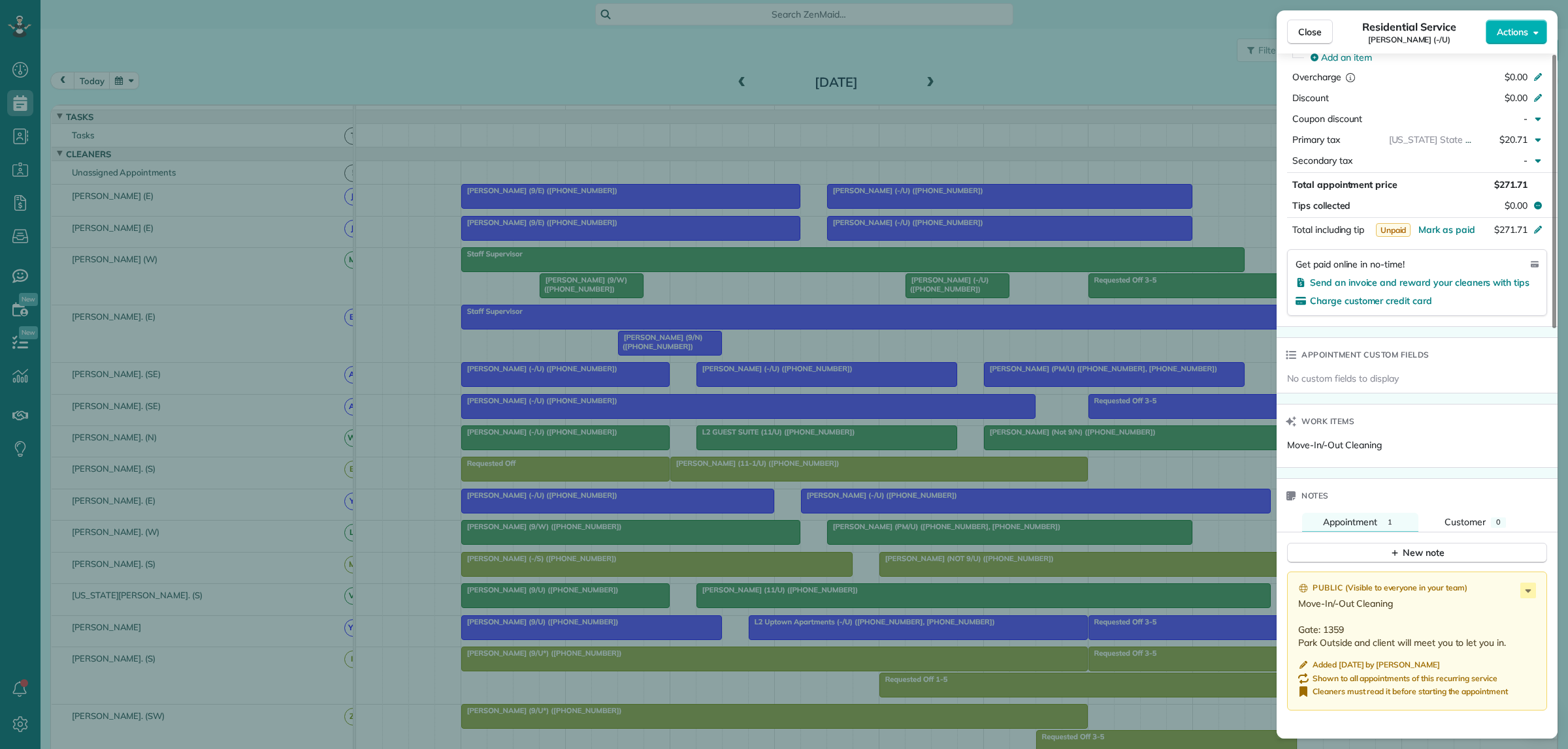
scroll to position [653, 0]
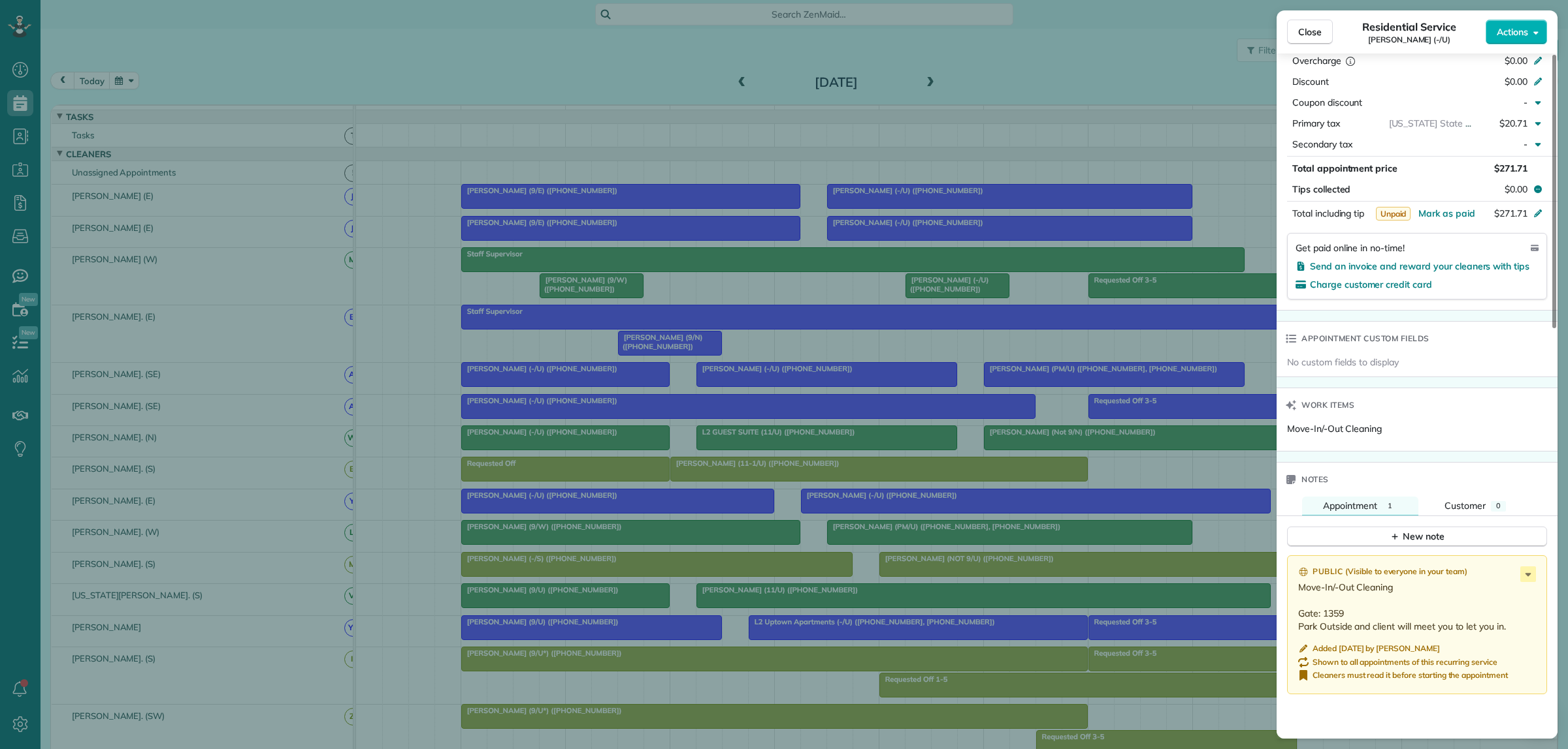
click at [655, 308] on div "Close Residential Service Payton Smith (-/U) Actions Status Active Payton Smith…" at bounding box center [784, 374] width 1568 height 749
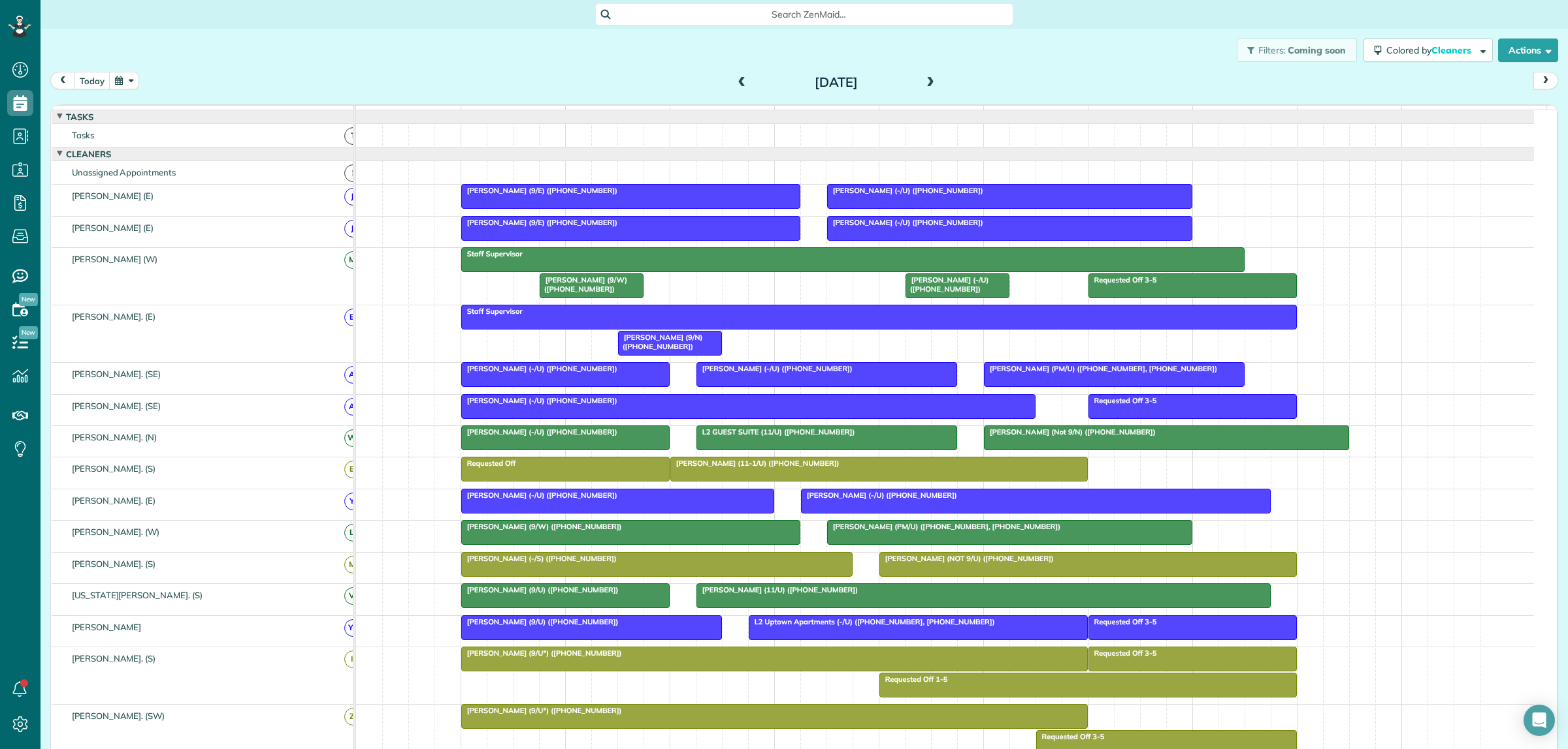
click at [541, 387] on div at bounding box center [565, 374] width 207 height 24
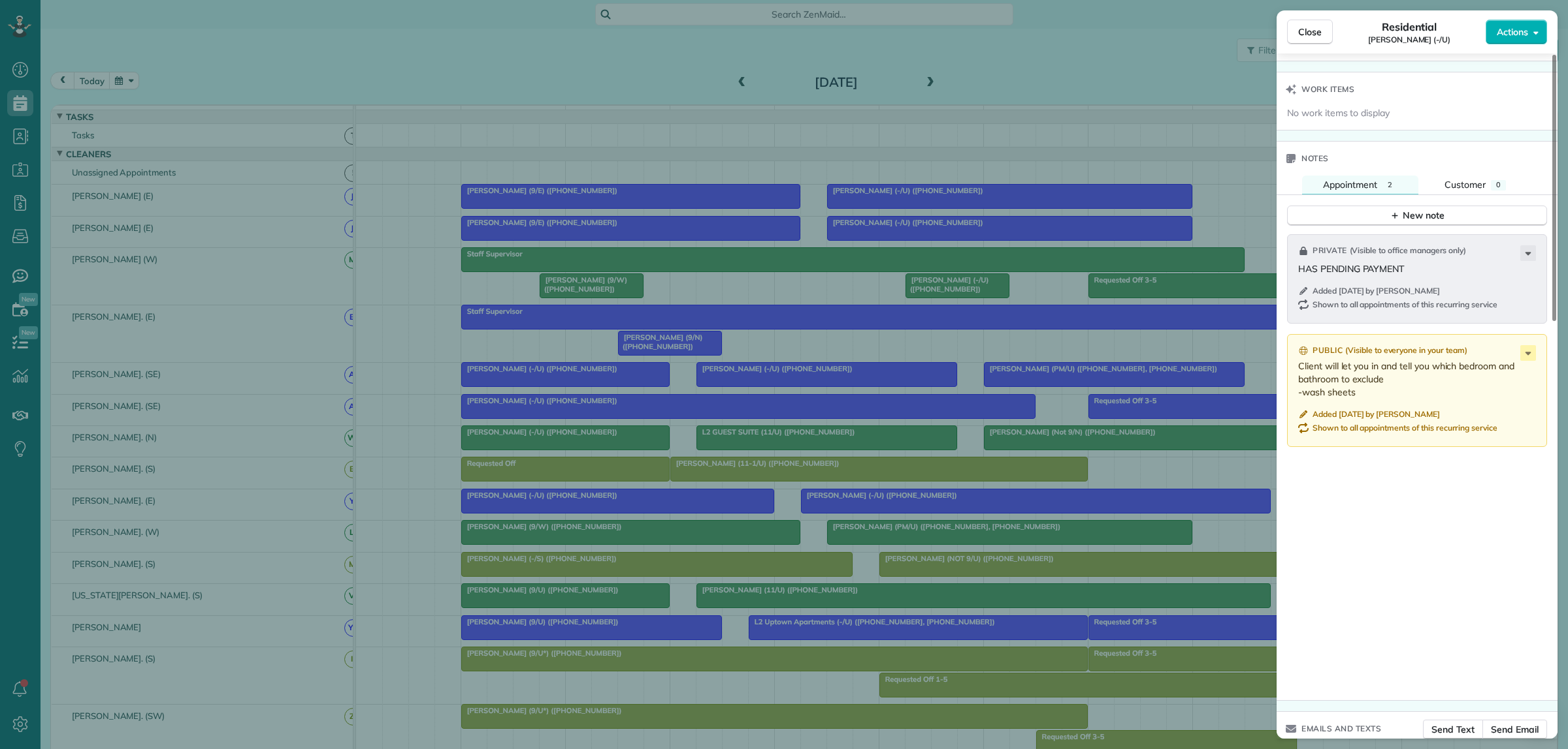
scroll to position [1061, 0]
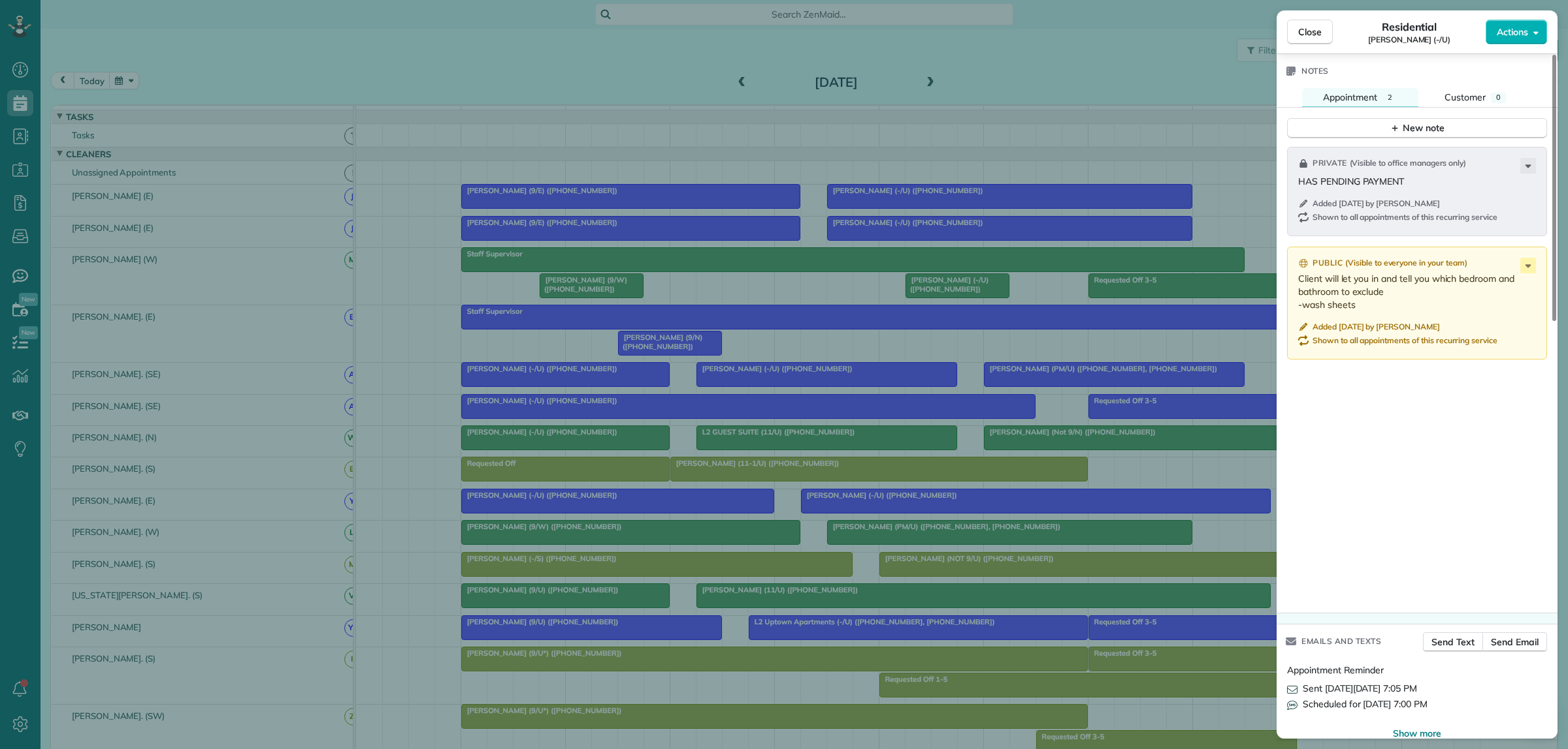
click at [776, 393] on div "Close Residential Tim Zorka (-/U) Actions Status Active Tim Zorka (-/U) · Open …" at bounding box center [784, 374] width 1568 height 749
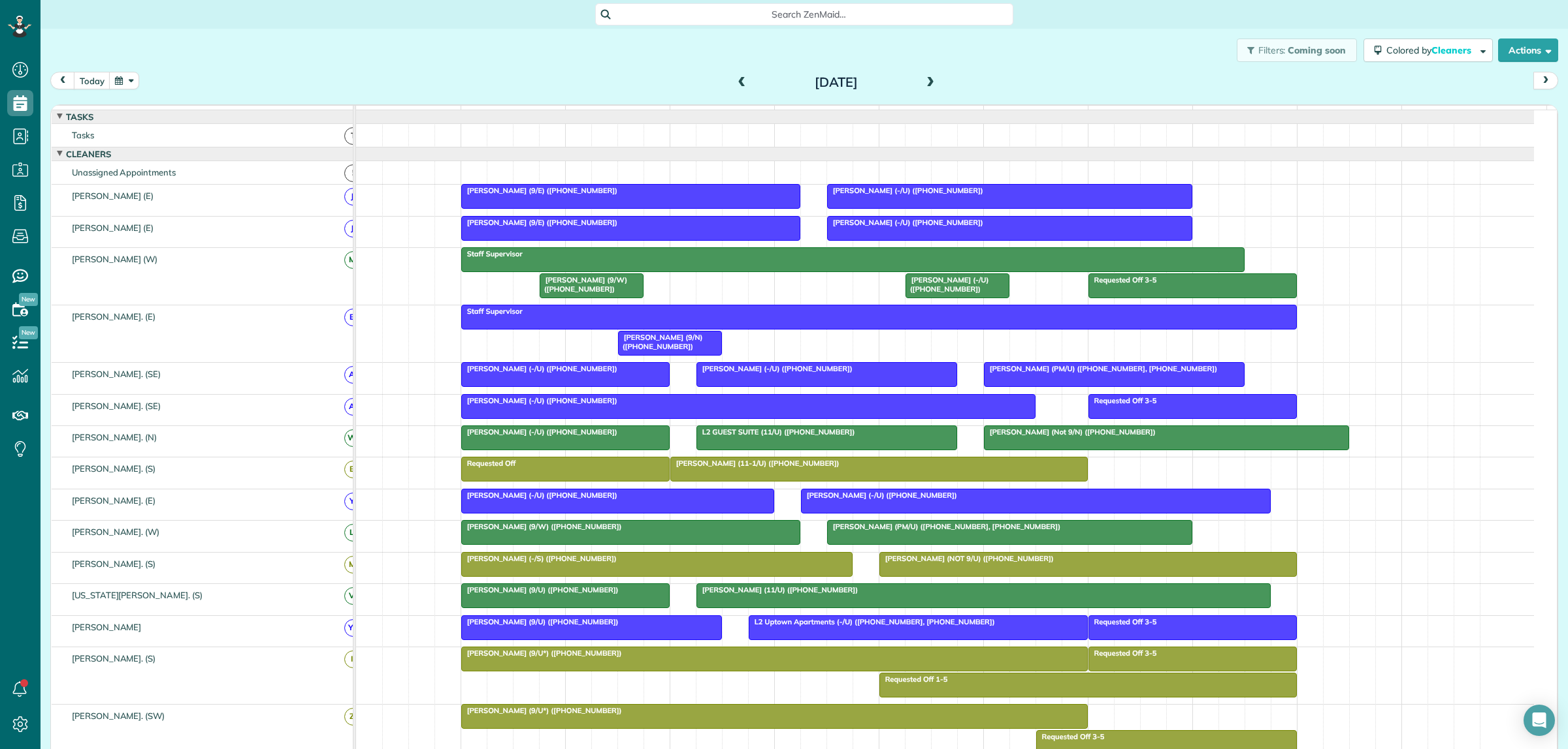
click at [771, 374] on span "Caroline Swanson (-/U) (+15594337282)" at bounding box center [775, 369] width 158 height 9
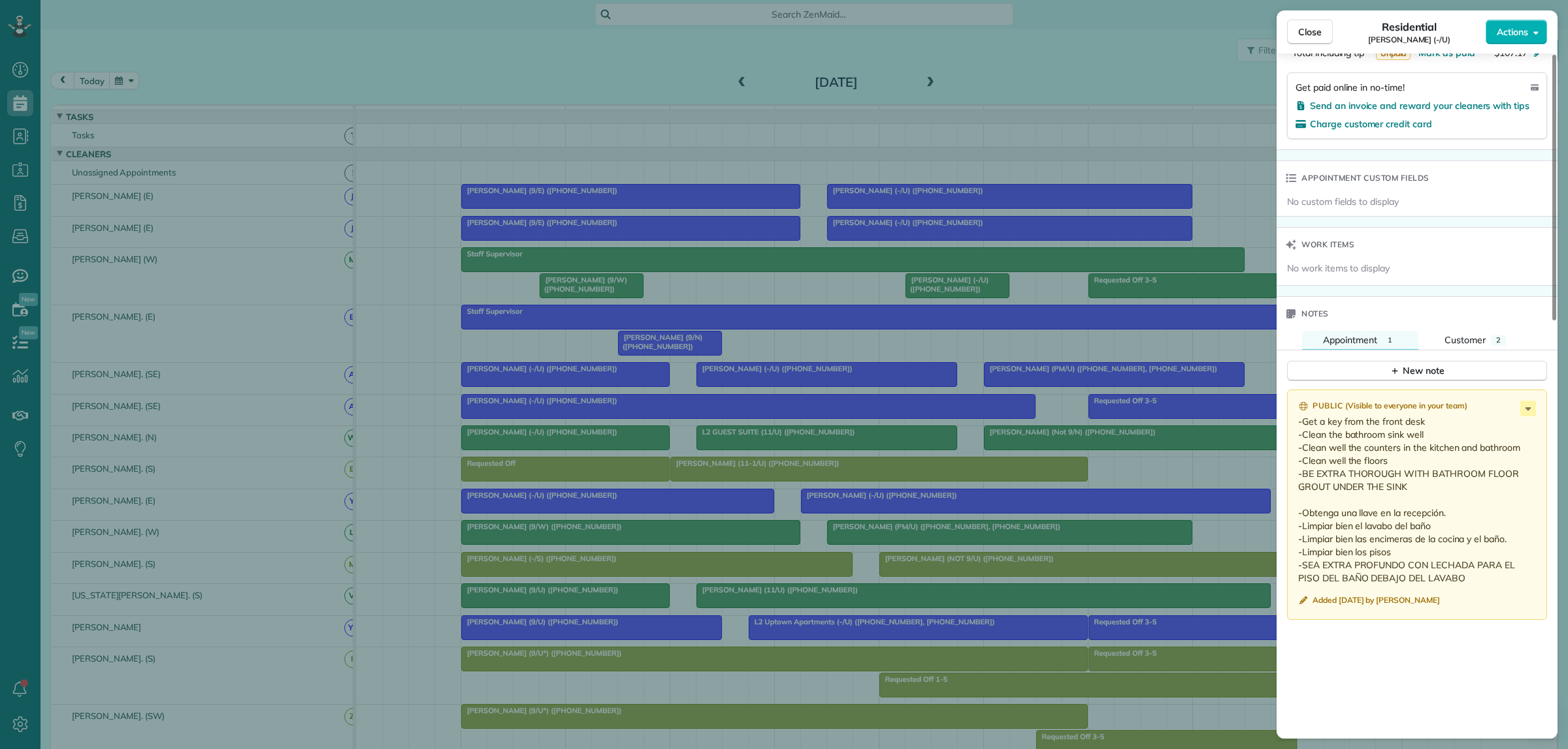
scroll to position [816, 0]
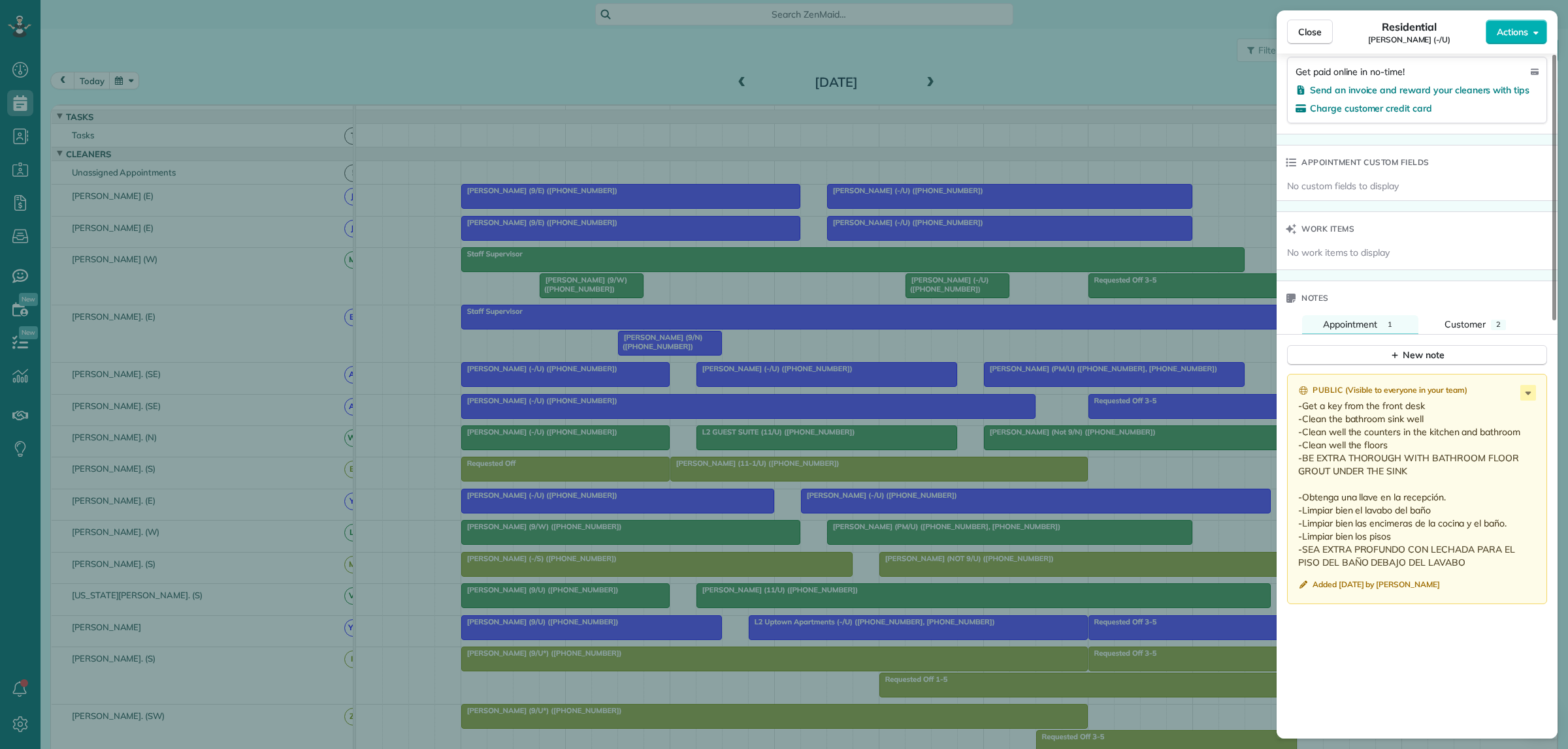
click at [1155, 409] on div "Close Residential Caroline Swanson (-/U) Actions Status Active Caroline Swanson…" at bounding box center [784, 374] width 1568 height 749
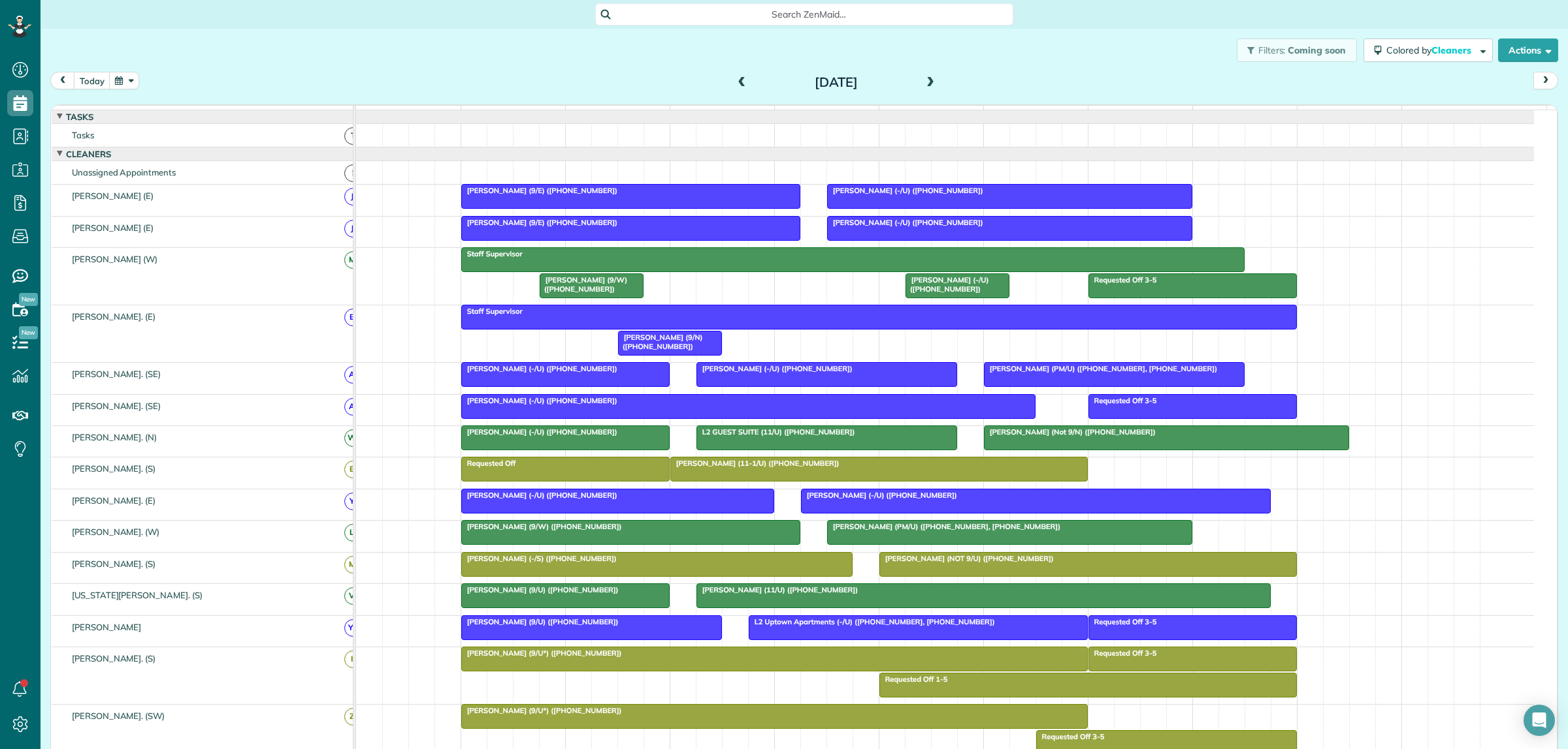
click at [1132, 374] on span "Bella Dinardo (PM/U) (+12144494242, +19729742582)" at bounding box center [1100, 369] width 234 height 9
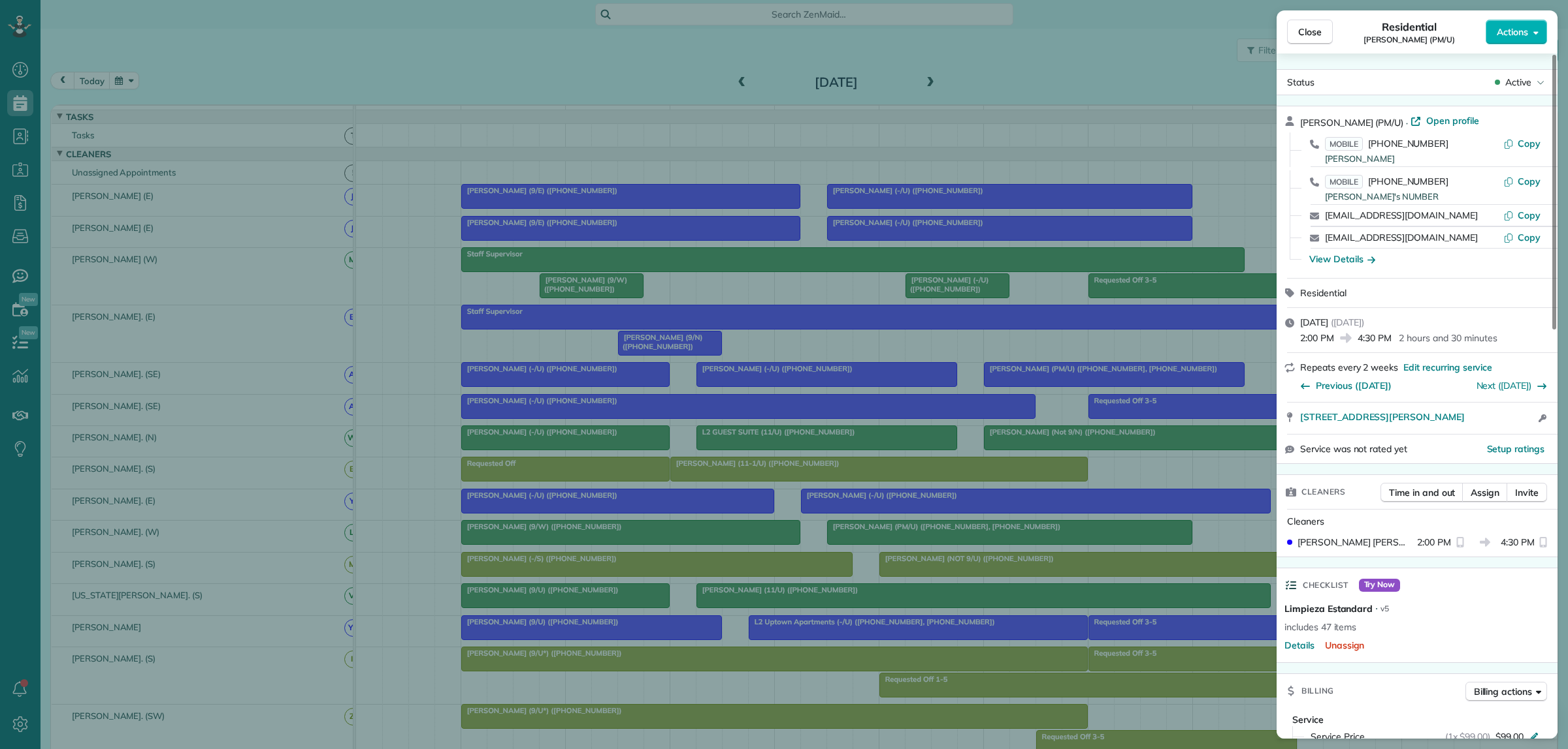
drag, startPoint x: 1304, startPoint y: 122, endPoint x: 1362, endPoint y: 121, distance: 58.0
click at [1362, 121] on div "Bella Dinardo (PM/U) · Open profile" at bounding box center [1425, 122] width 250 height 15
click at [929, 367] on div "Close Residential Bella Dinardo (PM/U) Actions Status Active Bella Dinardo (PM/…" at bounding box center [784, 374] width 1568 height 749
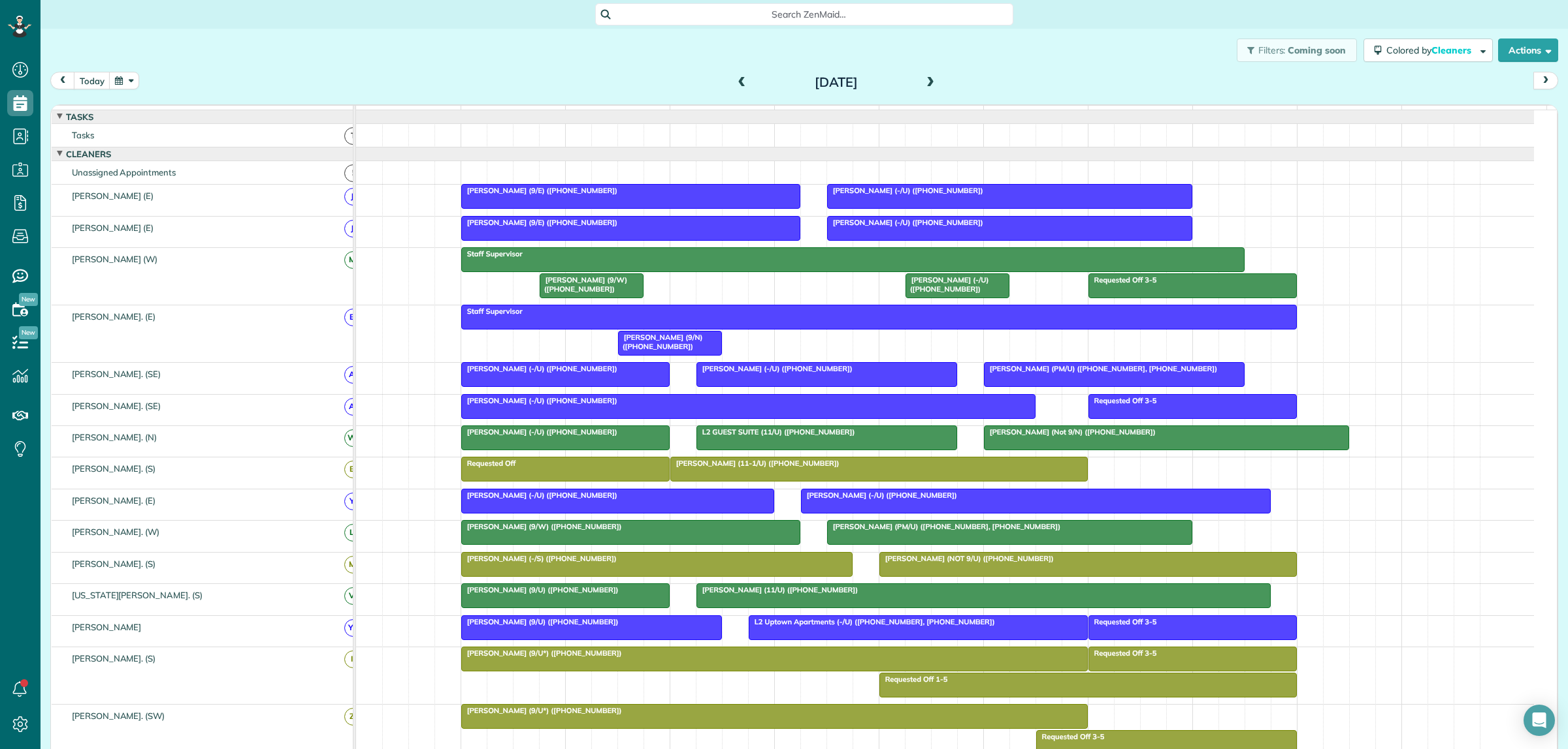
click at [665, 406] on div "Jeff Blackman (-/U) (+12145570465)" at bounding box center [748, 400] width 566 height 9
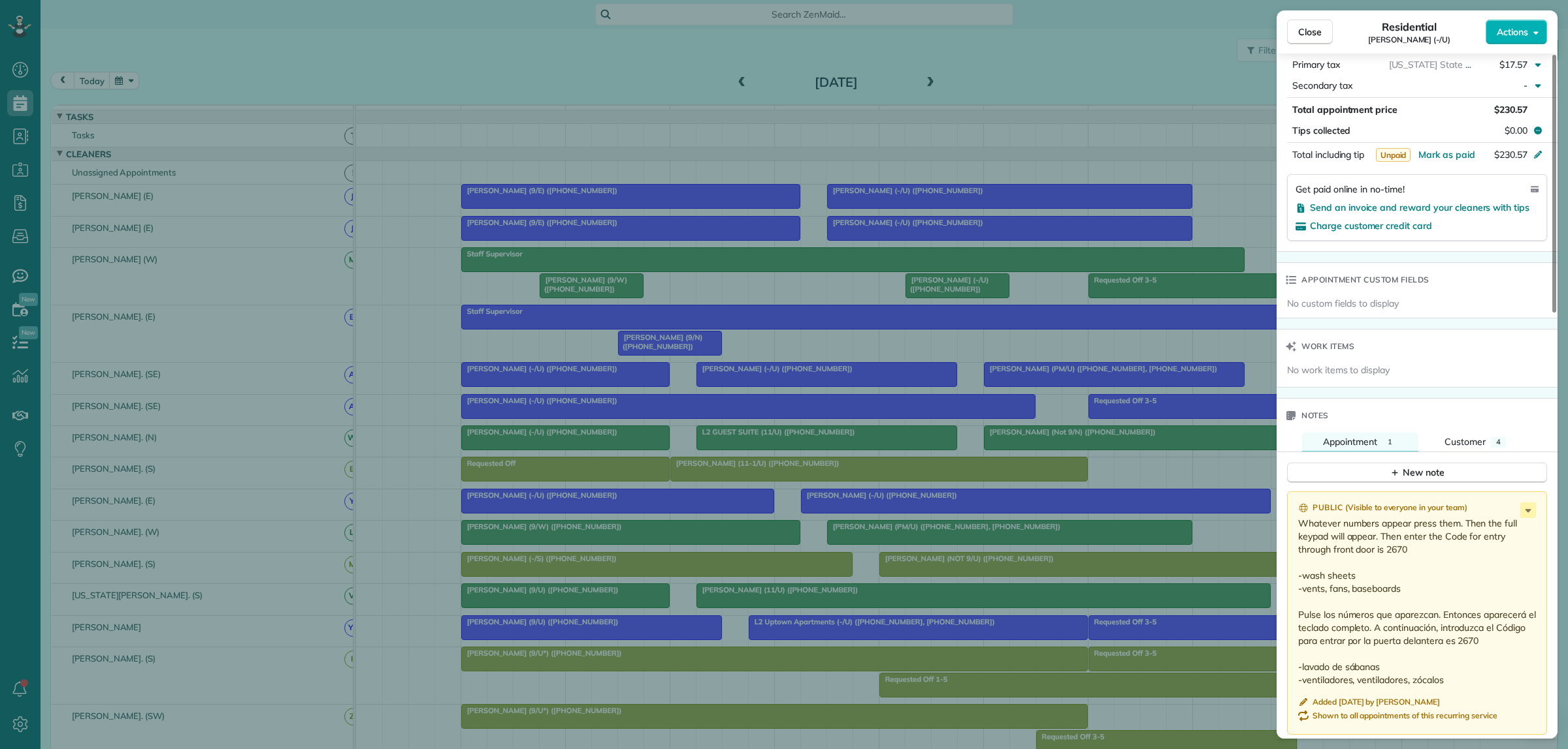
scroll to position [816, 0]
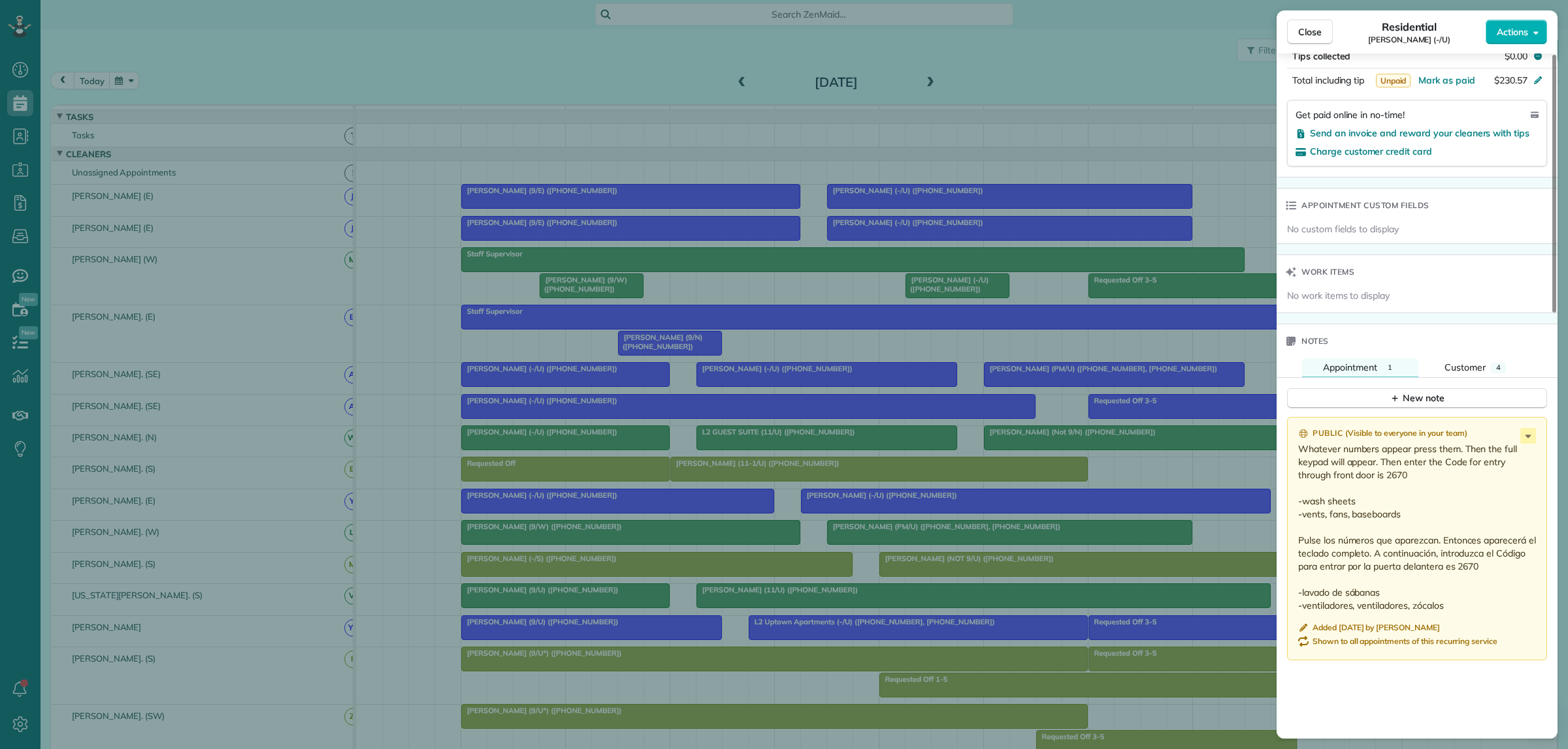
drag, startPoint x: 1310, startPoint y: 453, endPoint x: 1450, endPoint y: 468, distance: 140.8
click at [1450, 468] on p "Whatever numbers appear press them. Then the full keypad will appear. Then ente…" at bounding box center [1418, 527] width 241 height 170
click at [1432, 490] on p "Whatever numbers appear press them. Then the full keypad will appear. Then ente…" at bounding box center [1418, 527] width 241 height 170
click at [1116, 484] on div "Close Residential Jeff Blackman (-/U) Actions Status Active Jeff Blackman (-/U)…" at bounding box center [784, 374] width 1568 height 749
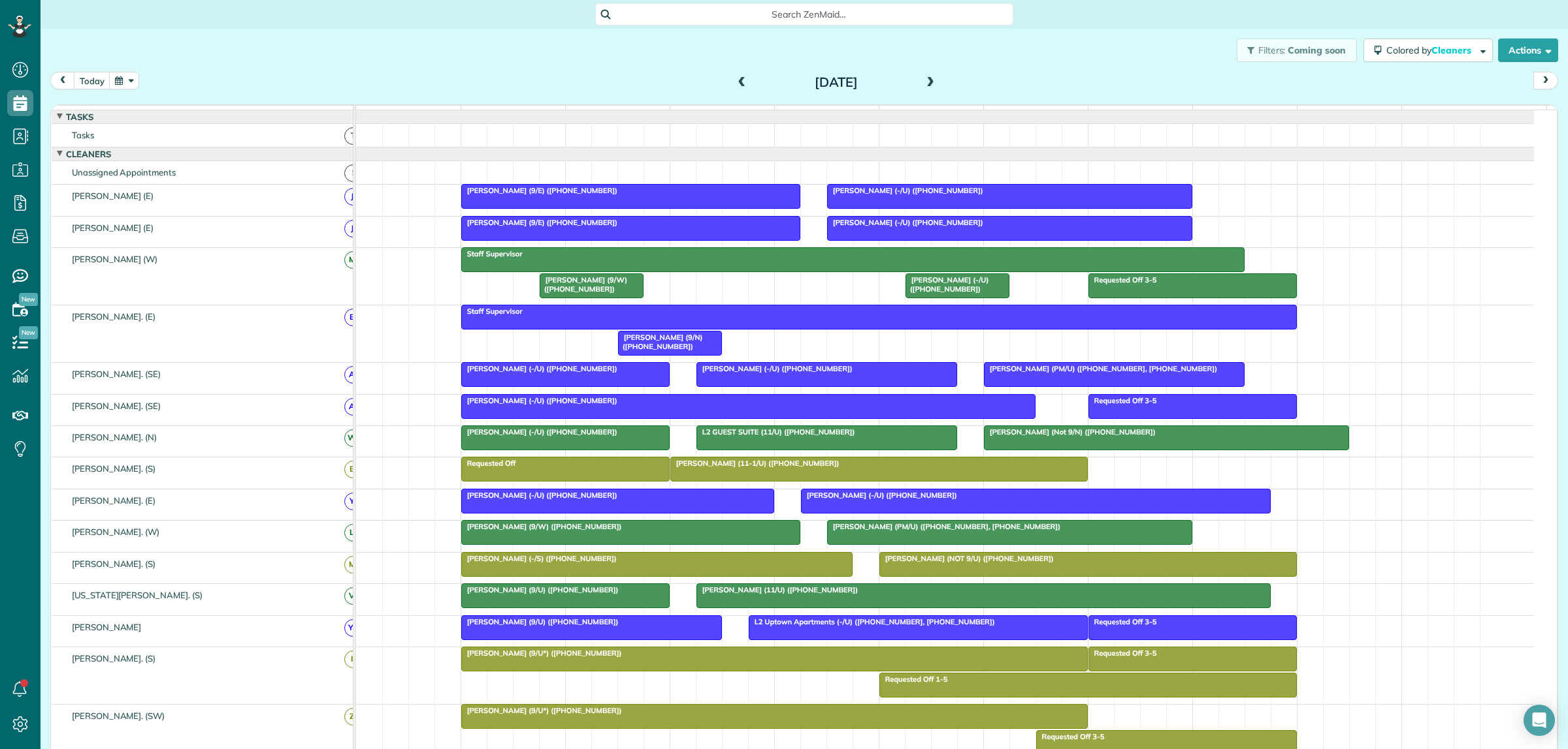
drag, startPoint x: 572, startPoint y: 458, endPoint x: 585, endPoint y: 456, distance: 13.2
click at [573, 450] on div at bounding box center [565, 438] width 207 height 24
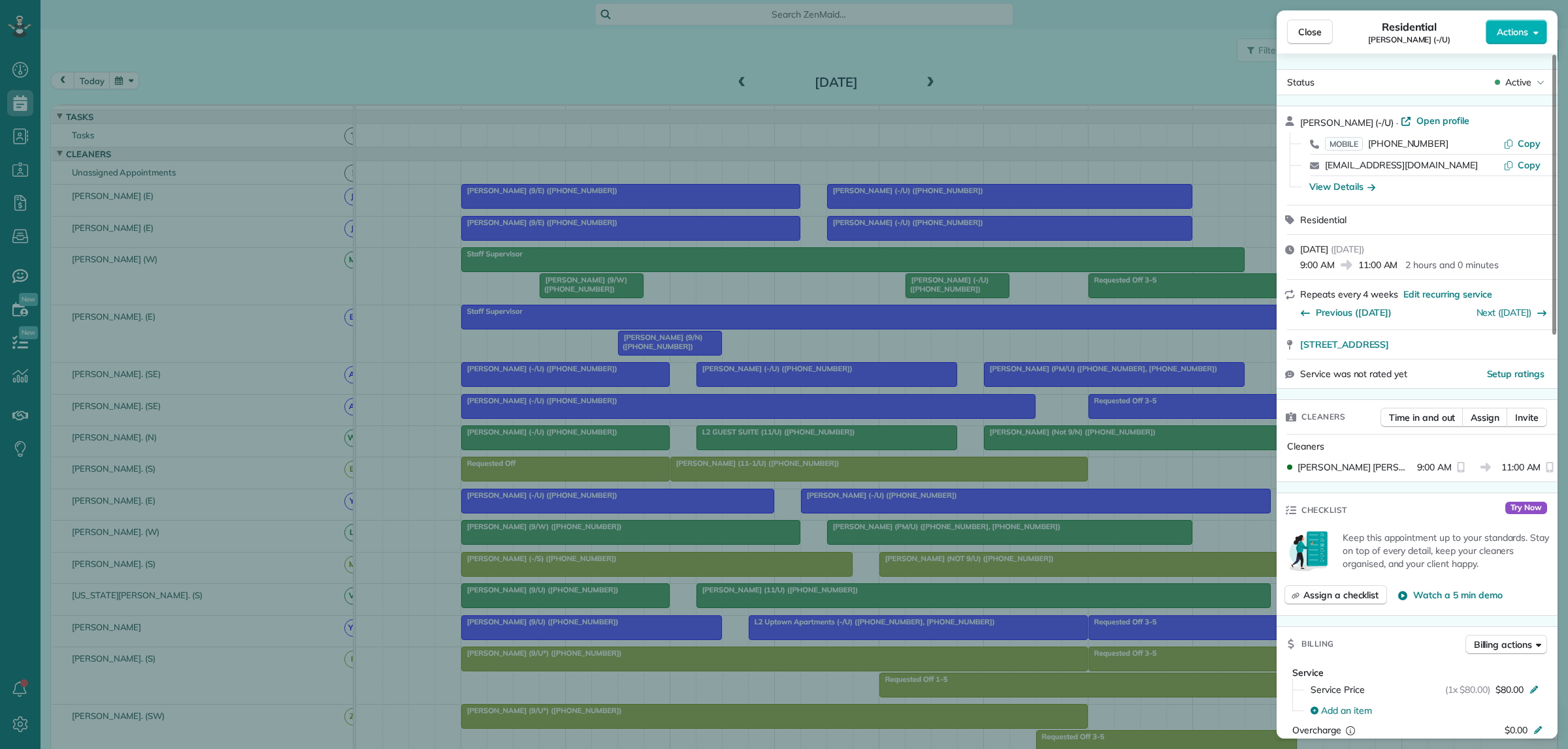
click at [749, 458] on div "Close Residential Michelle Morando (-/U) Actions Status Active Michelle Morando…" at bounding box center [784, 374] width 1568 height 749
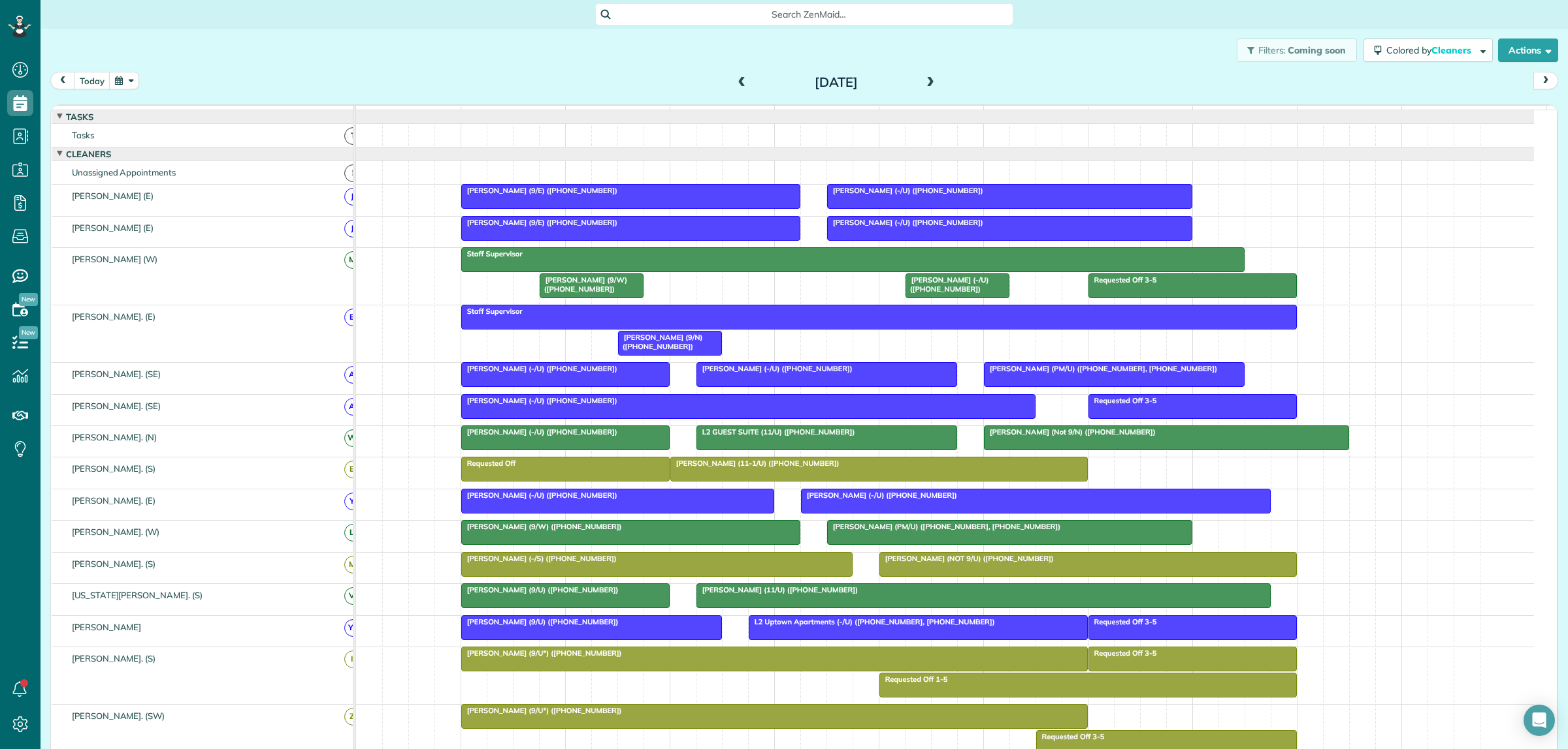
click at [789, 450] on div at bounding box center [827, 438] width 260 height 24
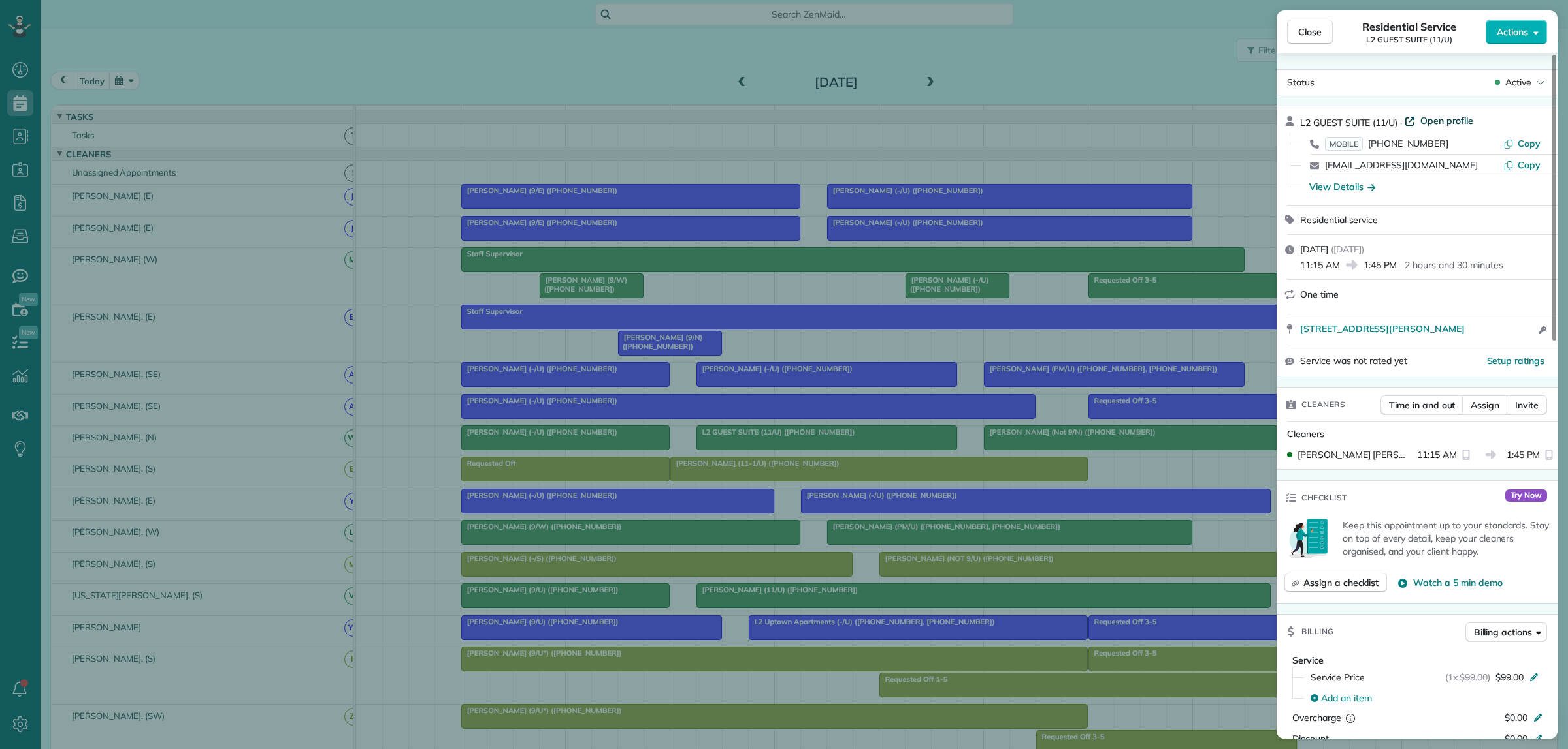
click at [1444, 125] on span "Open profile" at bounding box center [1446, 121] width 53 height 13
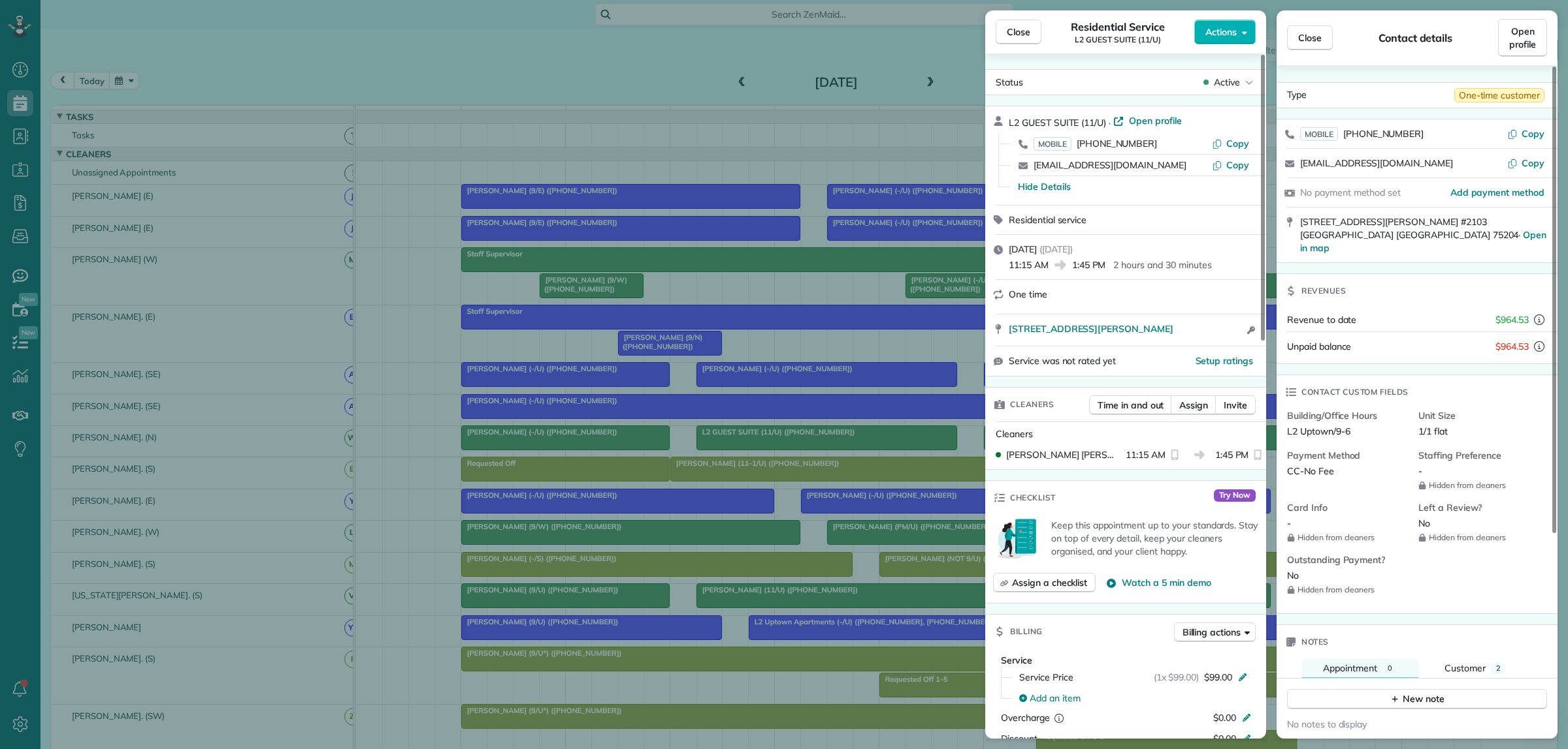
scroll to position [294, 0]
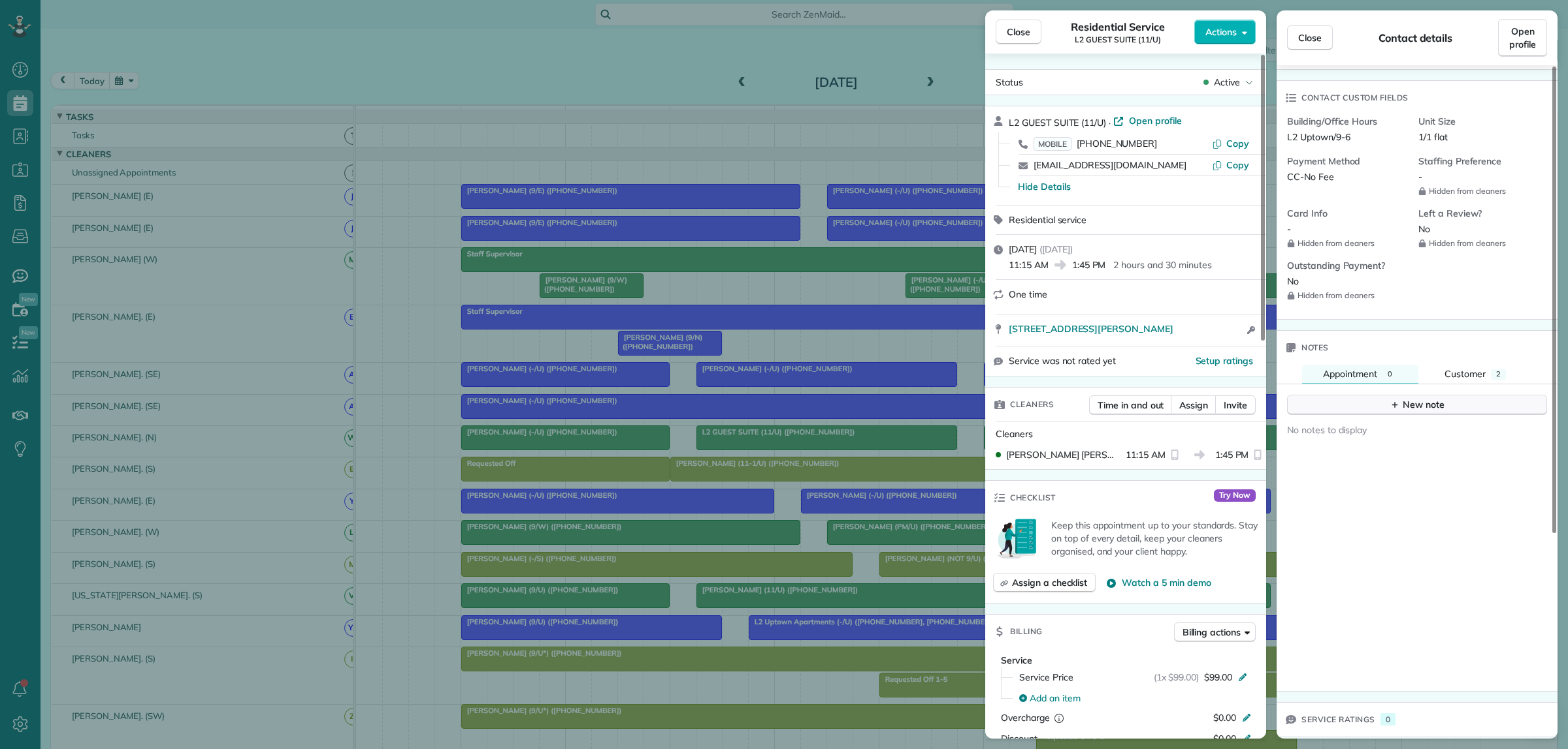
click at [1340, 395] on button "New note" at bounding box center [1417, 405] width 260 height 21
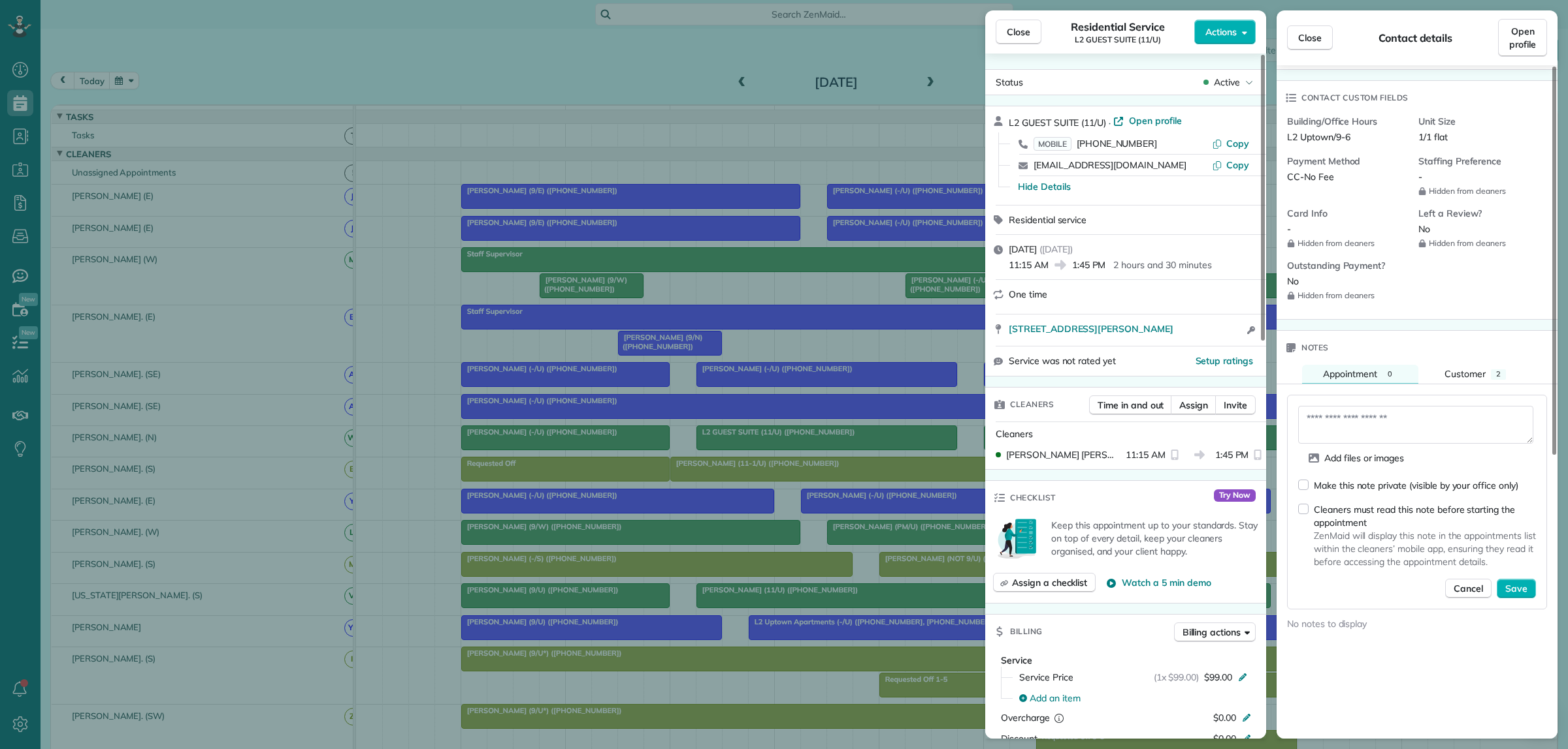
click at [1318, 503] on div "Cleaners must read this note before starting the appointment" at bounding box center [1424, 517] width 222 height 26
click at [1330, 416] on textarea at bounding box center [1415, 425] width 235 height 38
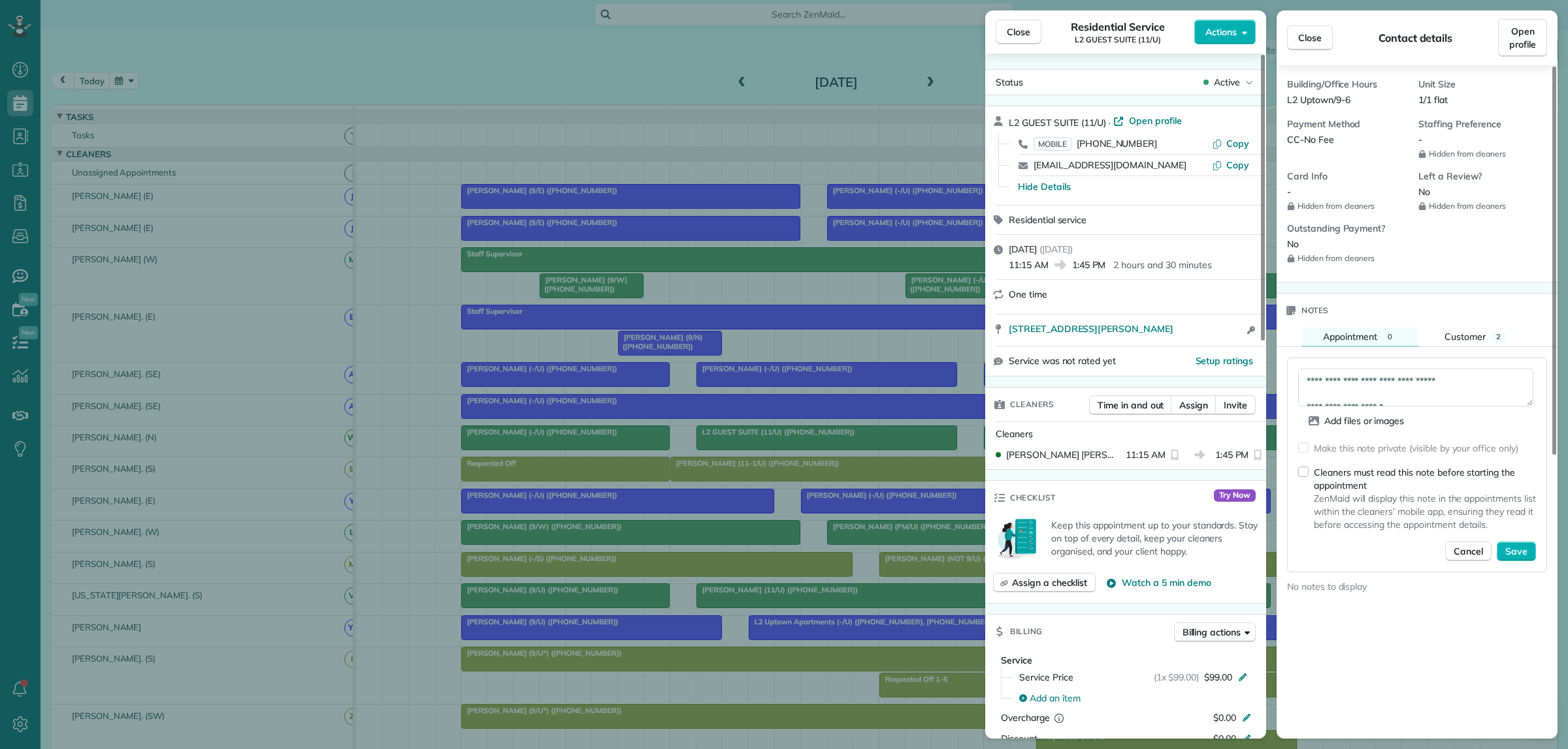
scroll to position [489, 0]
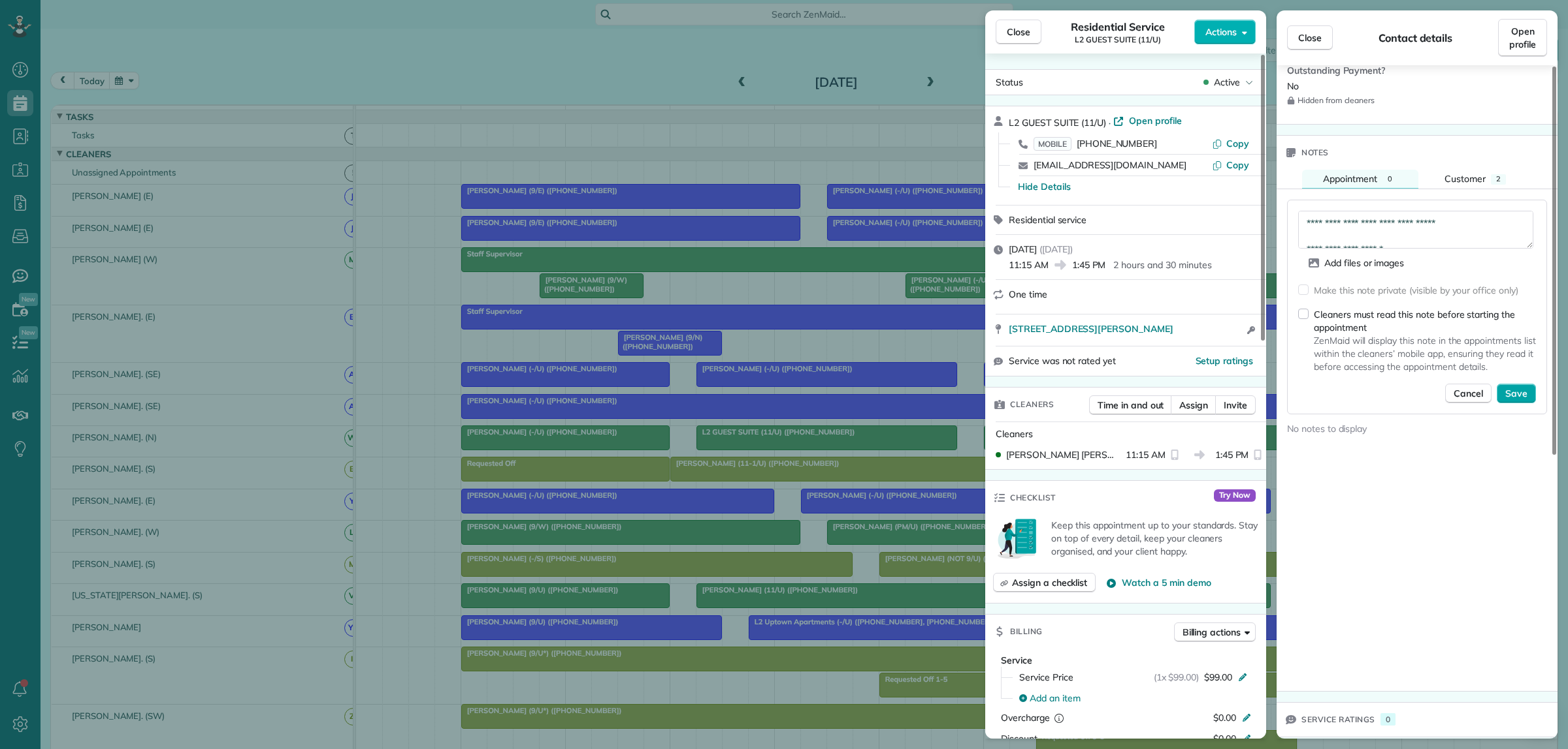
type textarea "**********"
click at [1502, 387] on span "Save" at bounding box center [1515, 393] width 22 height 13
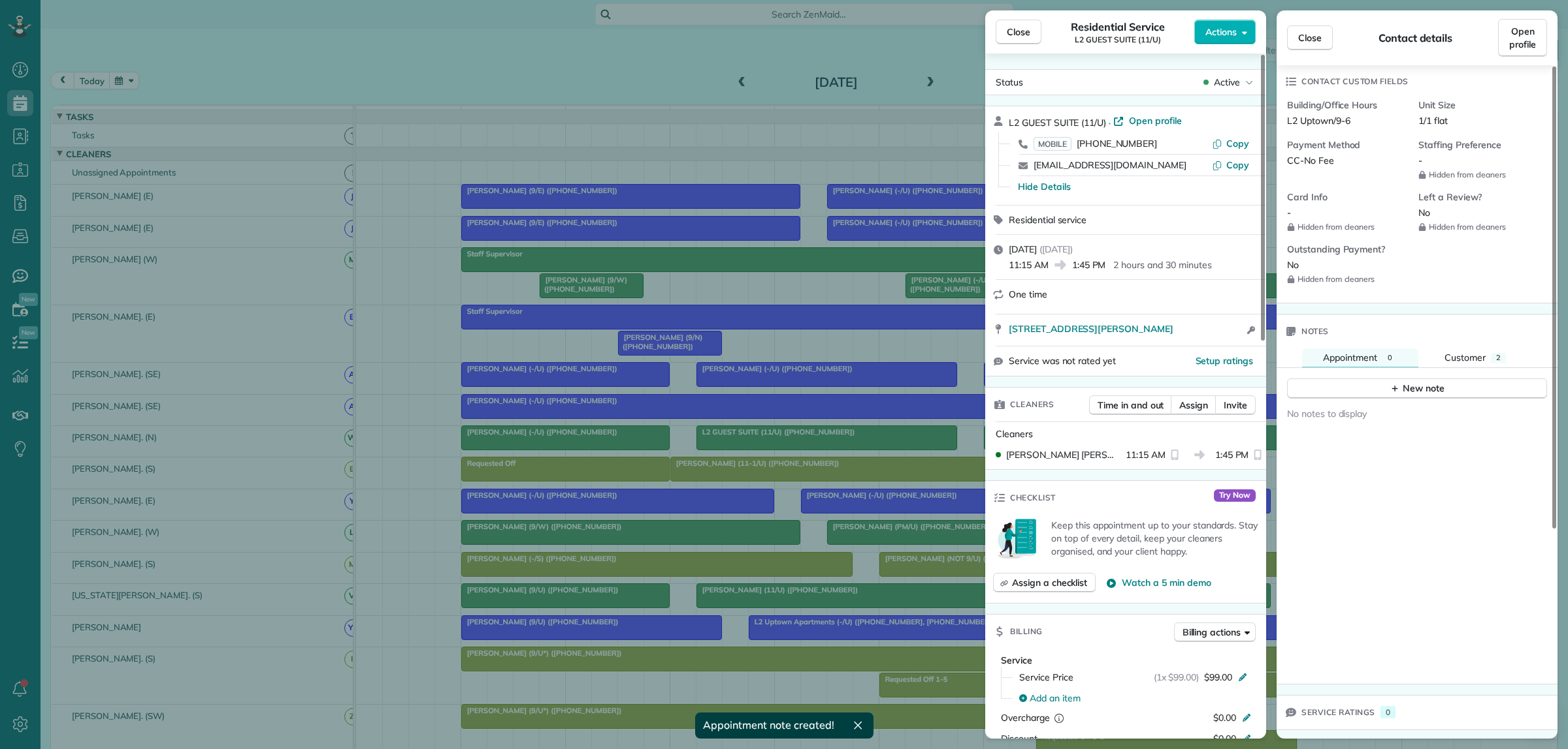
scroll to position [294, 0]
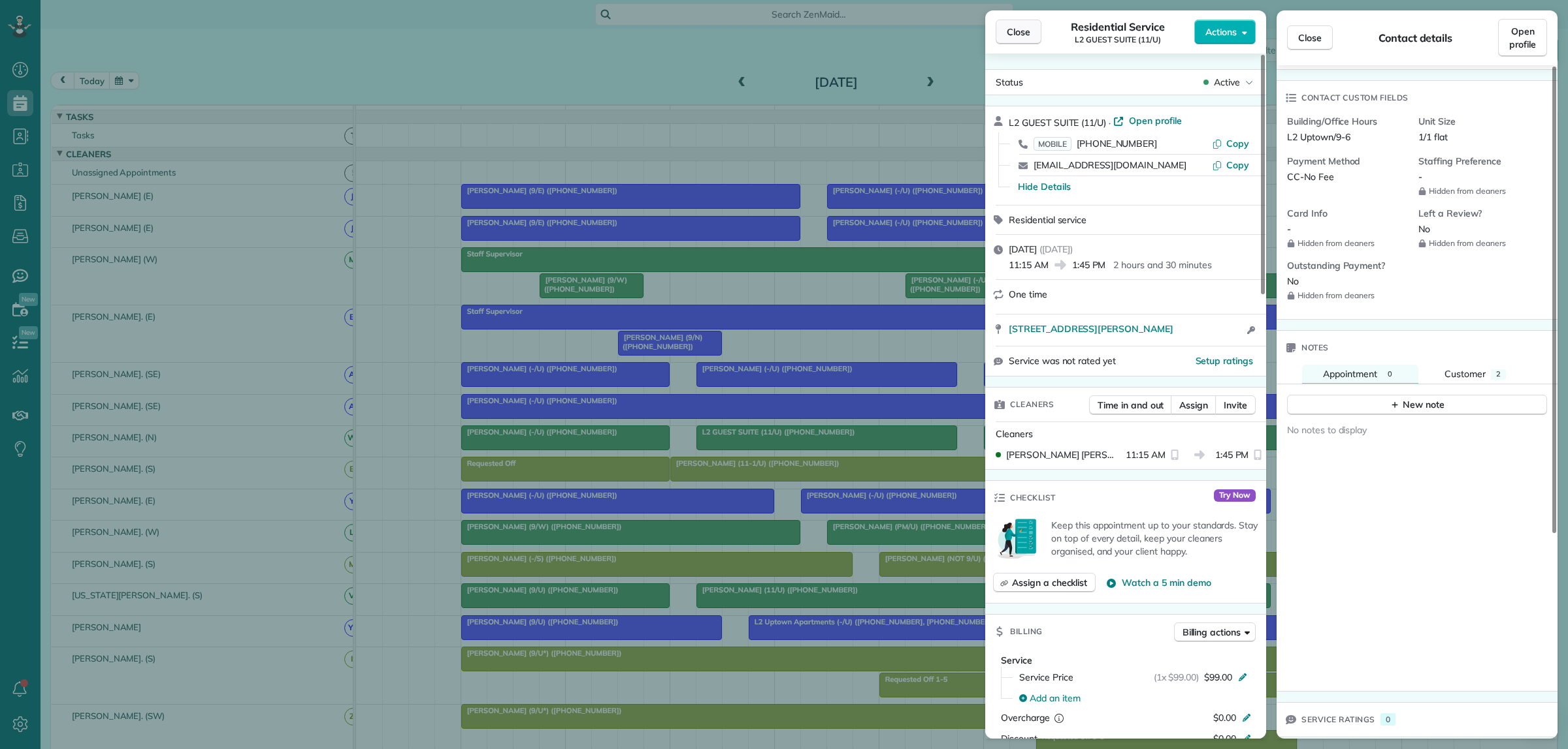
click at [1021, 27] on span "Close" at bounding box center [1018, 32] width 24 height 13
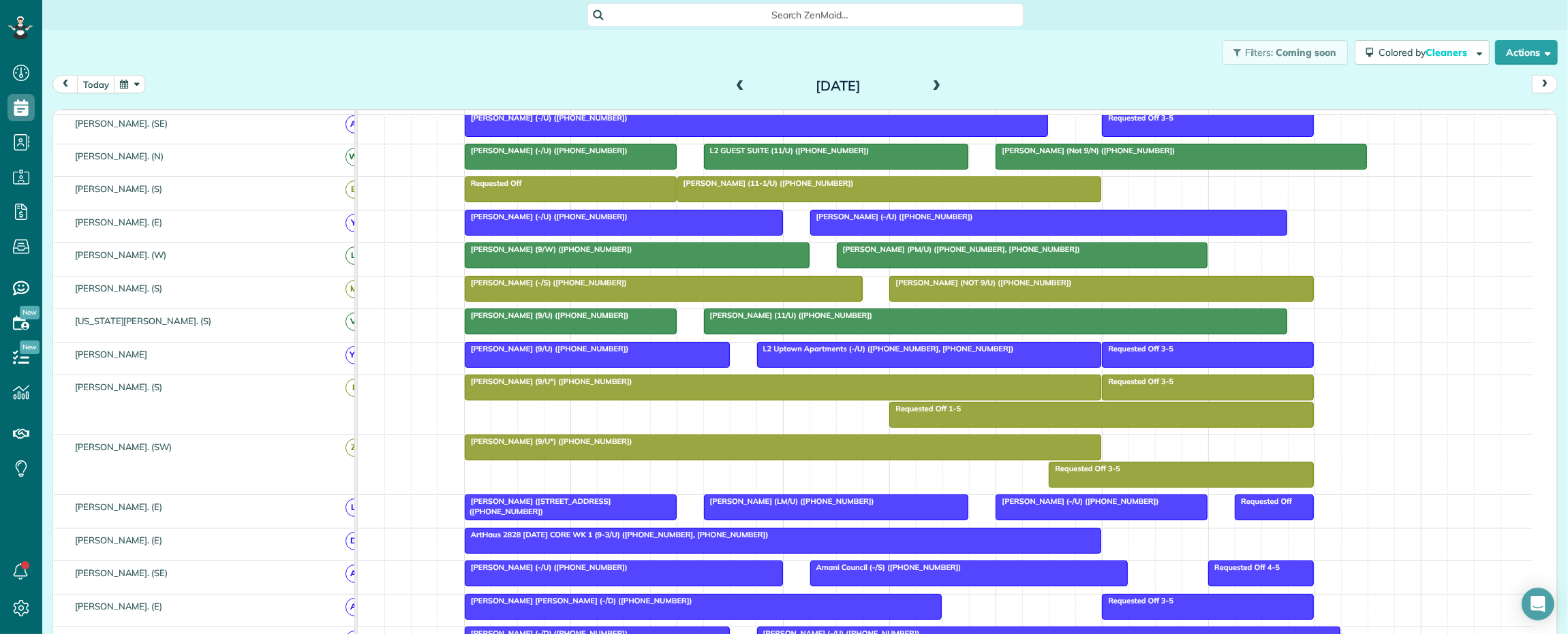
scroll to position [170, 0]
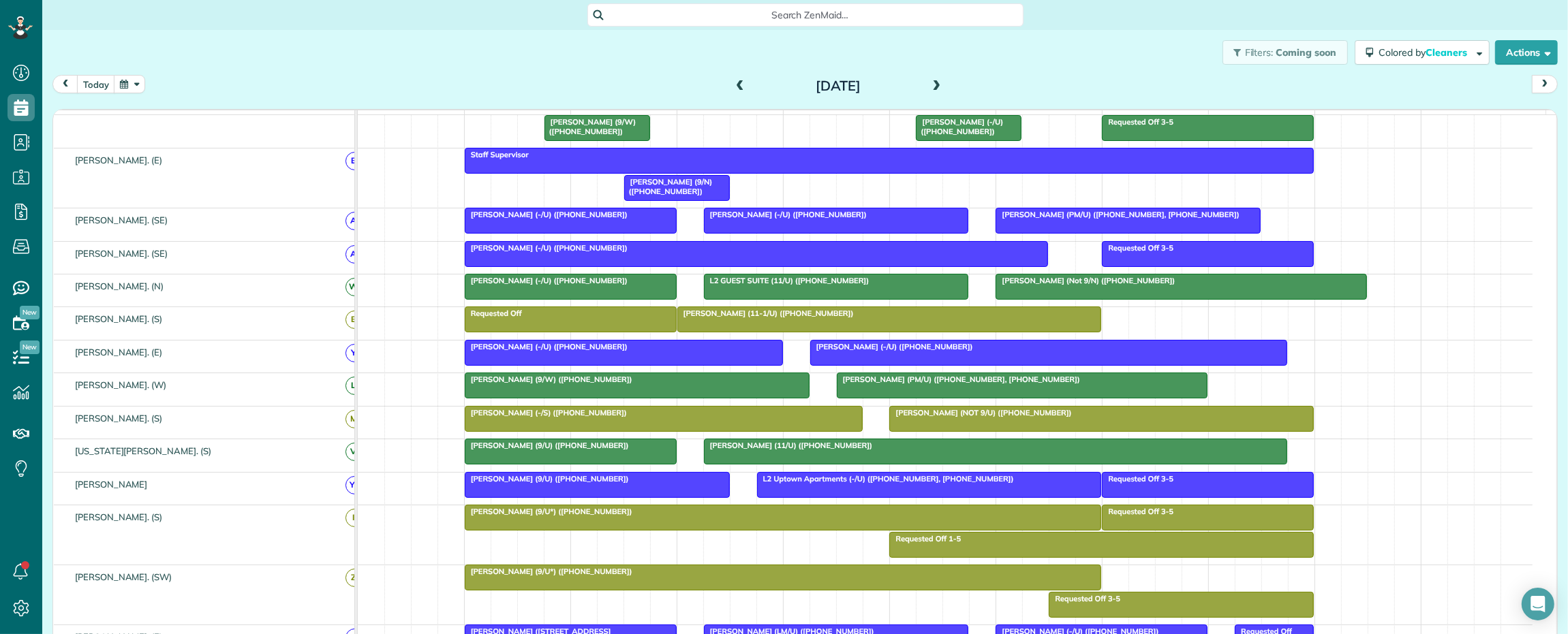
click at [929, 82] on span at bounding box center [936, 87] width 15 height 12
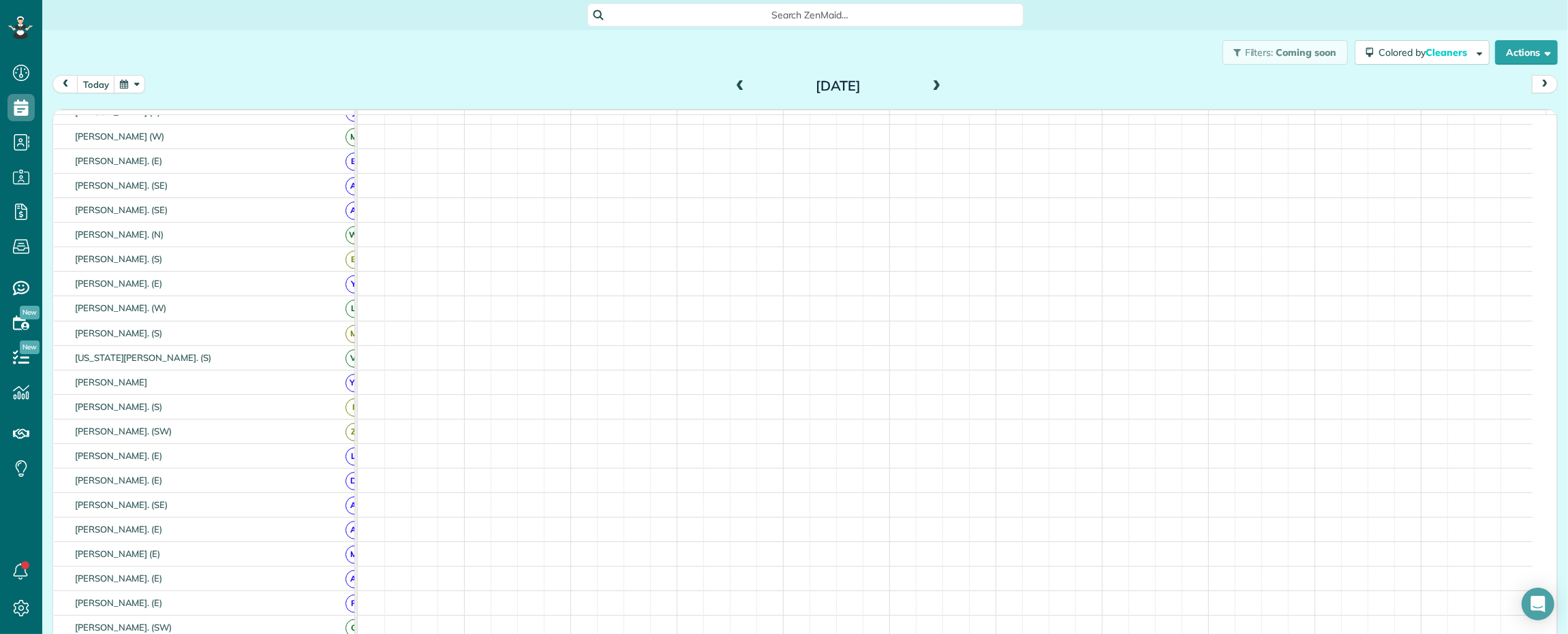
scroll to position [143, 0]
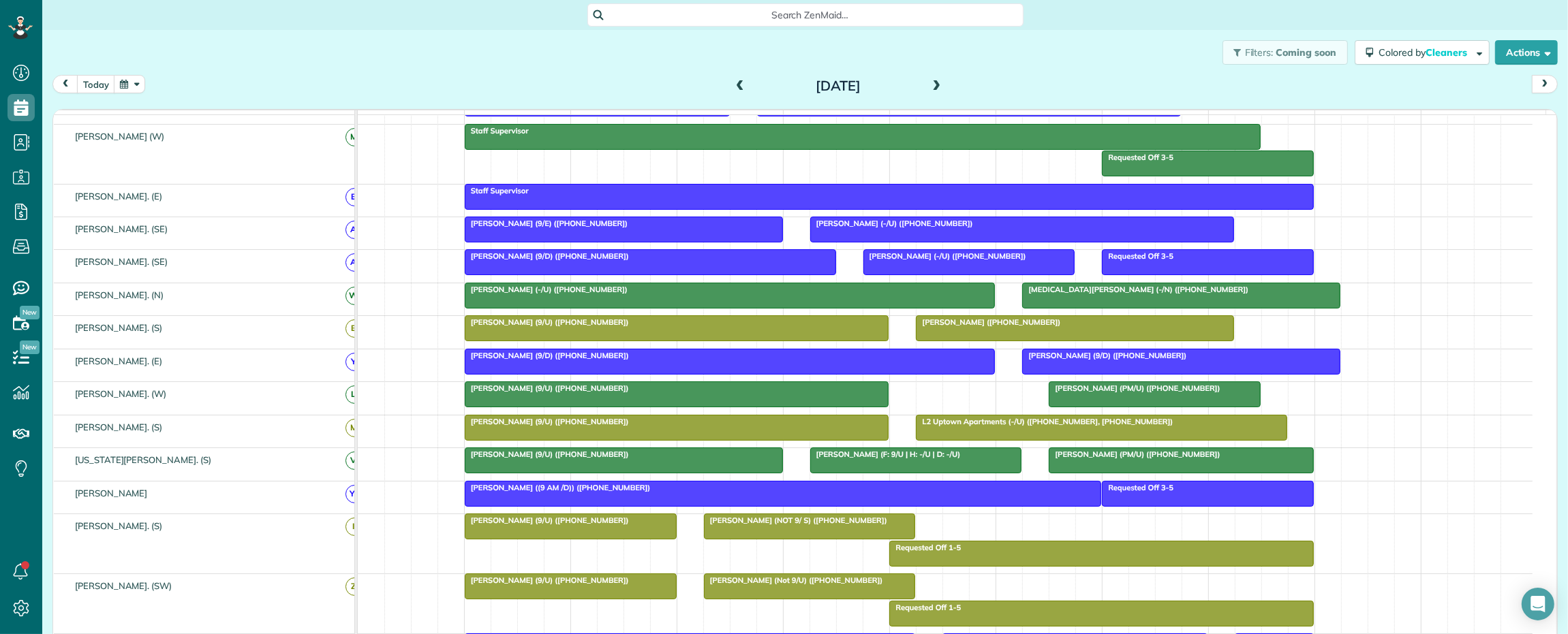
click at [732, 81] on span at bounding box center [739, 87] width 15 height 12
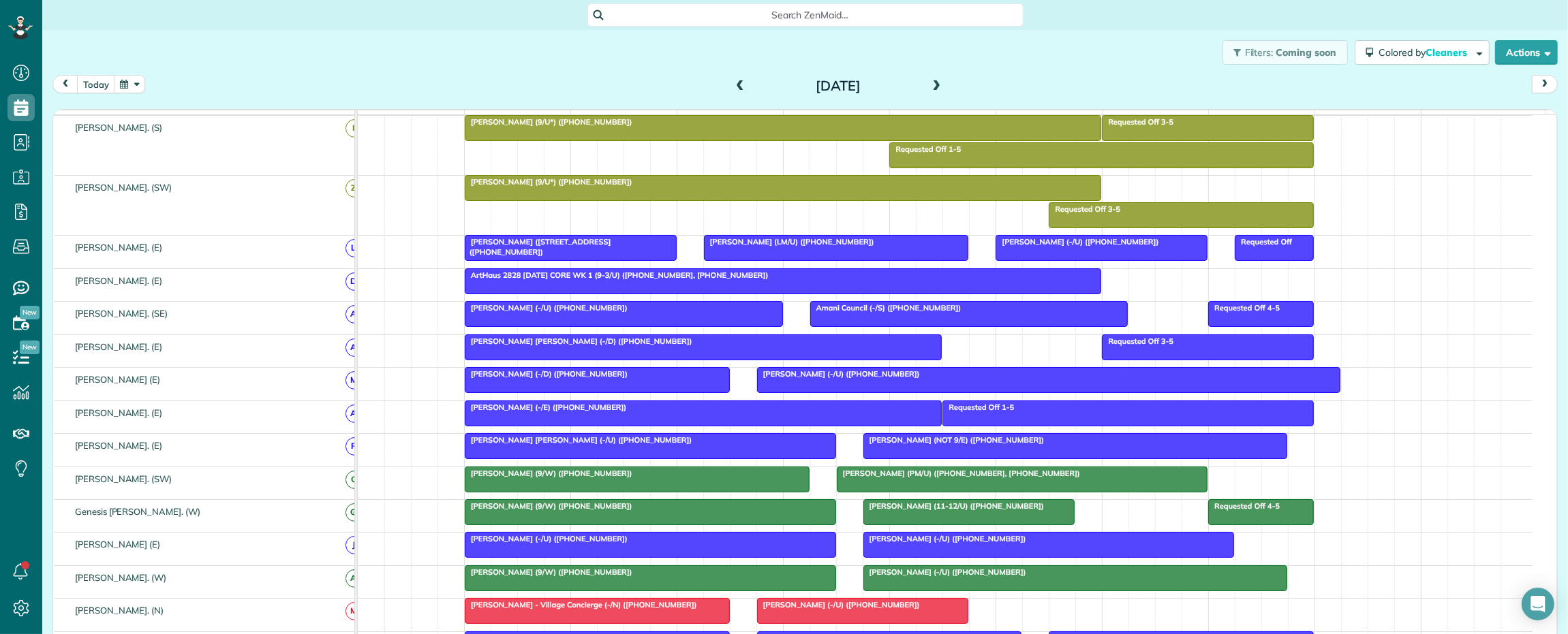
scroll to position [631, 0]
click at [1040, 379] on div "Tory Johnson (-/U) (+19723225334)" at bounding box center [1049, 374] width 576 height 9
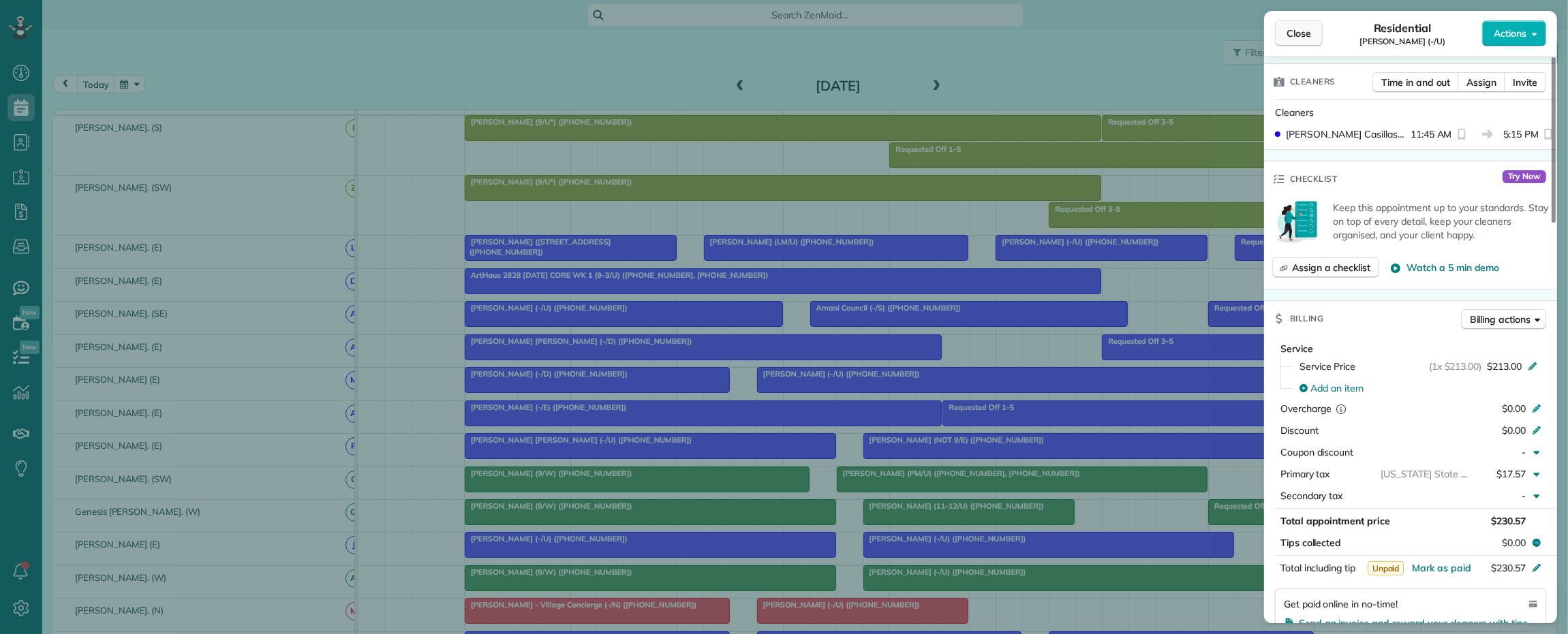
click at [1306, 29] on span "Close" at bounding box center [1299, 33] width 25 height 14
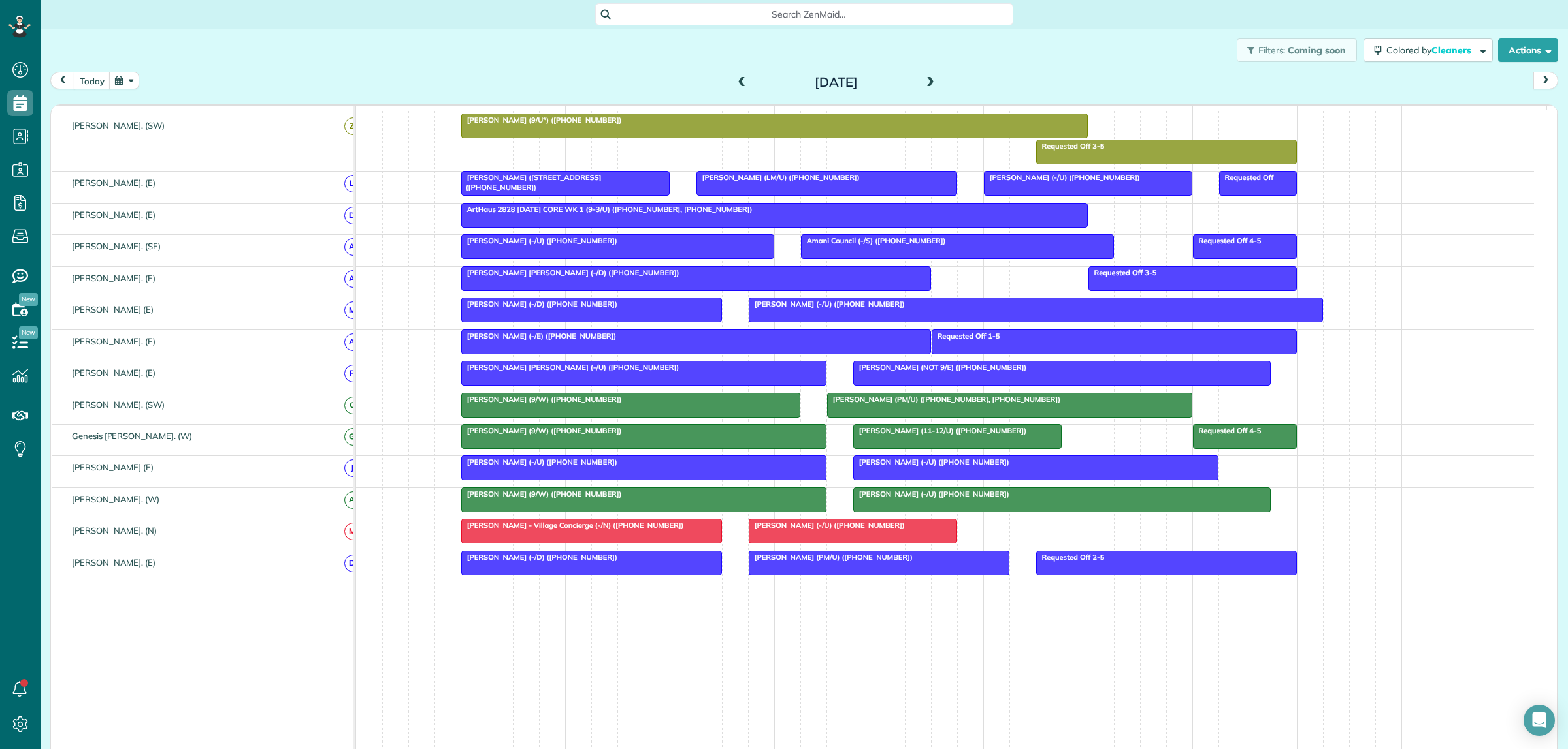
click at [923, 80] on span at bounding box center [929, 83] width 14 height 11
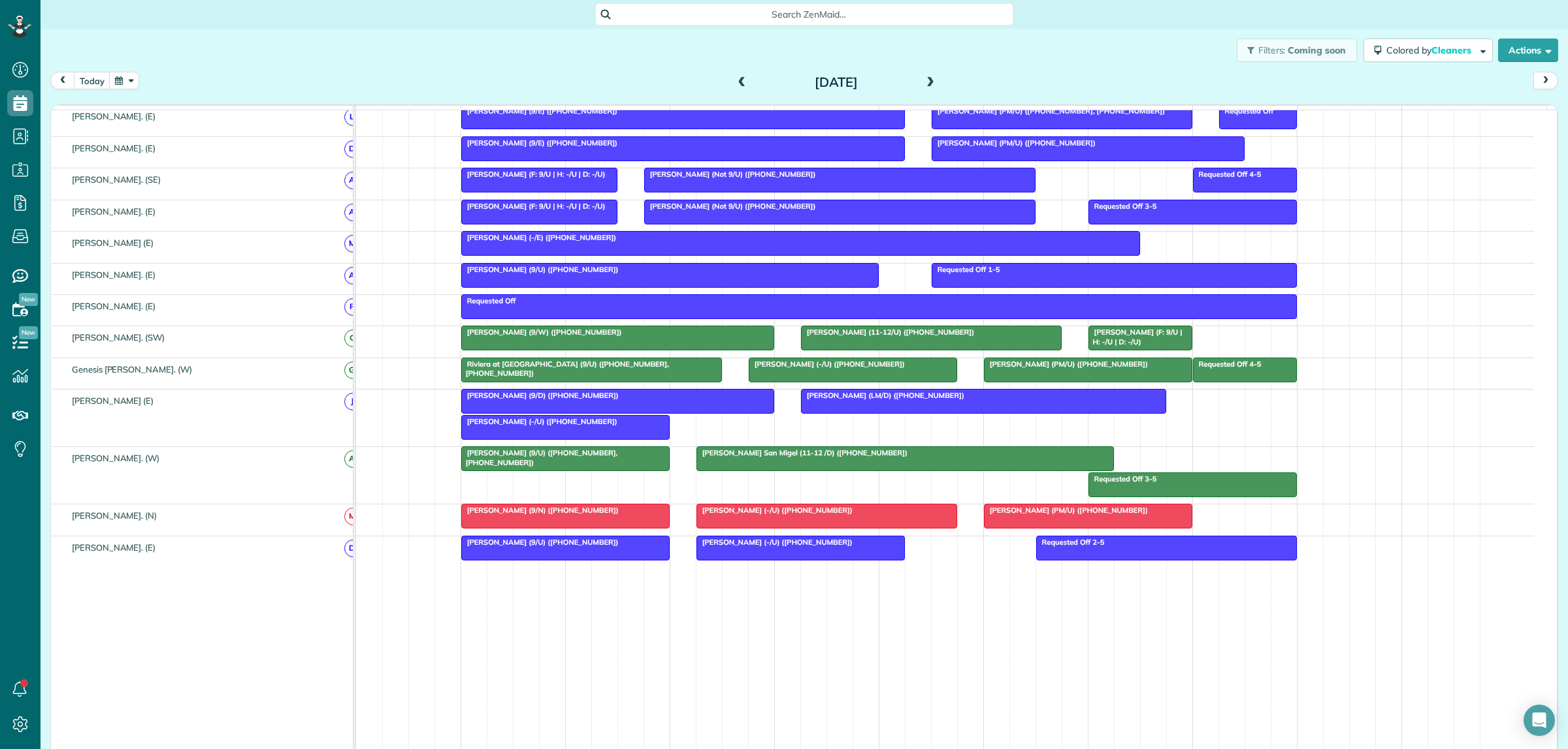
click at [627, 242] on div "Madeline Langley (-/E) (+14048517250)" at bounding box center [800, 237] width 671 height 9
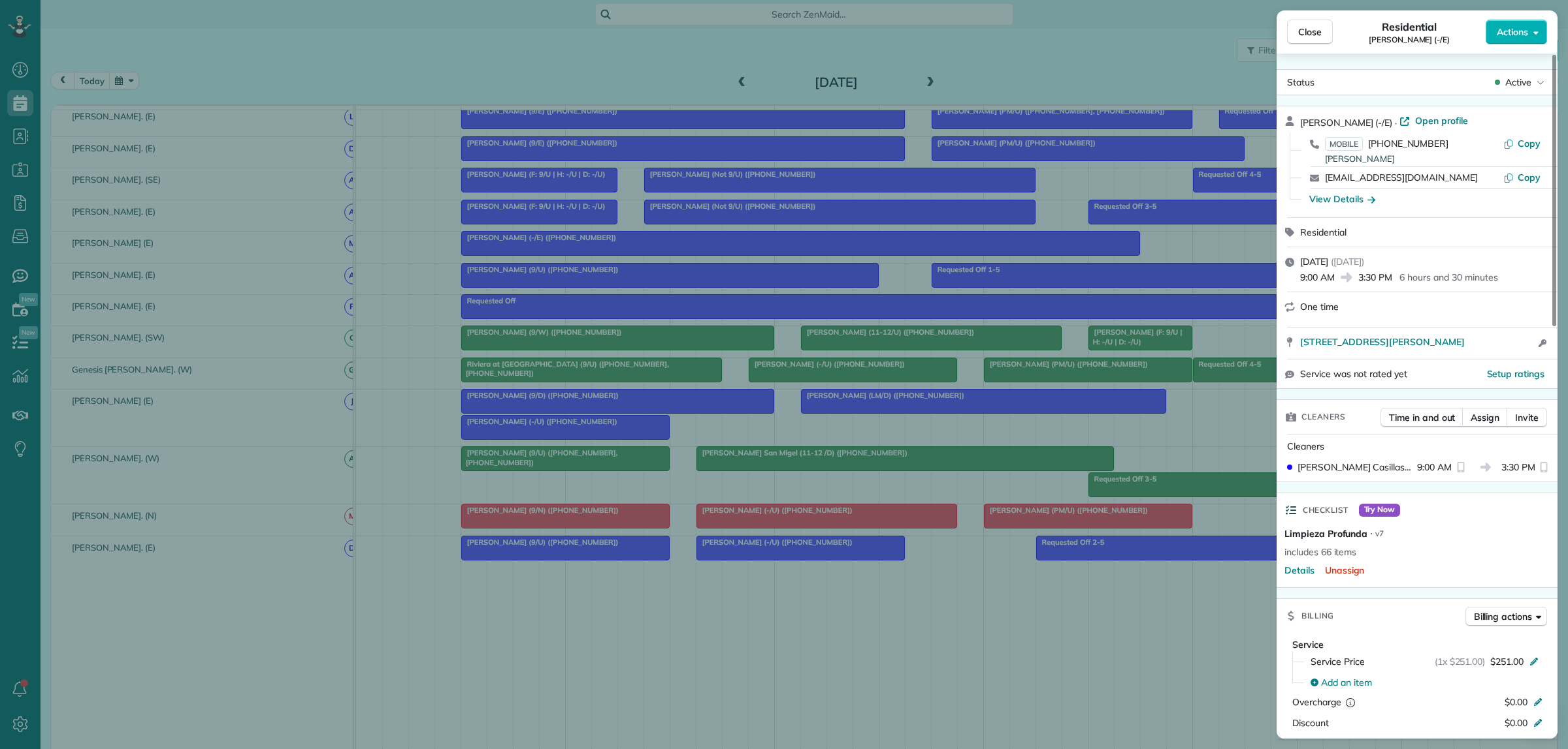
drag, startPoint x: 1298, startPoint y: 121, endPoint x: 1372, endPoint y: 122, distance: 74.0
click at [1372, 122] on div "Madeline Langley (-/E) · Open profile" at bounding box center [1425, 122] width 250 height 15
drag, startPoint x: 1298, startPoint y: 37, endPoint x: 1269, endPoint y: 28, distance: 30.4
click at [1297, 37] on button "Close" at bounding box center [1310, 32] width 46 height 25
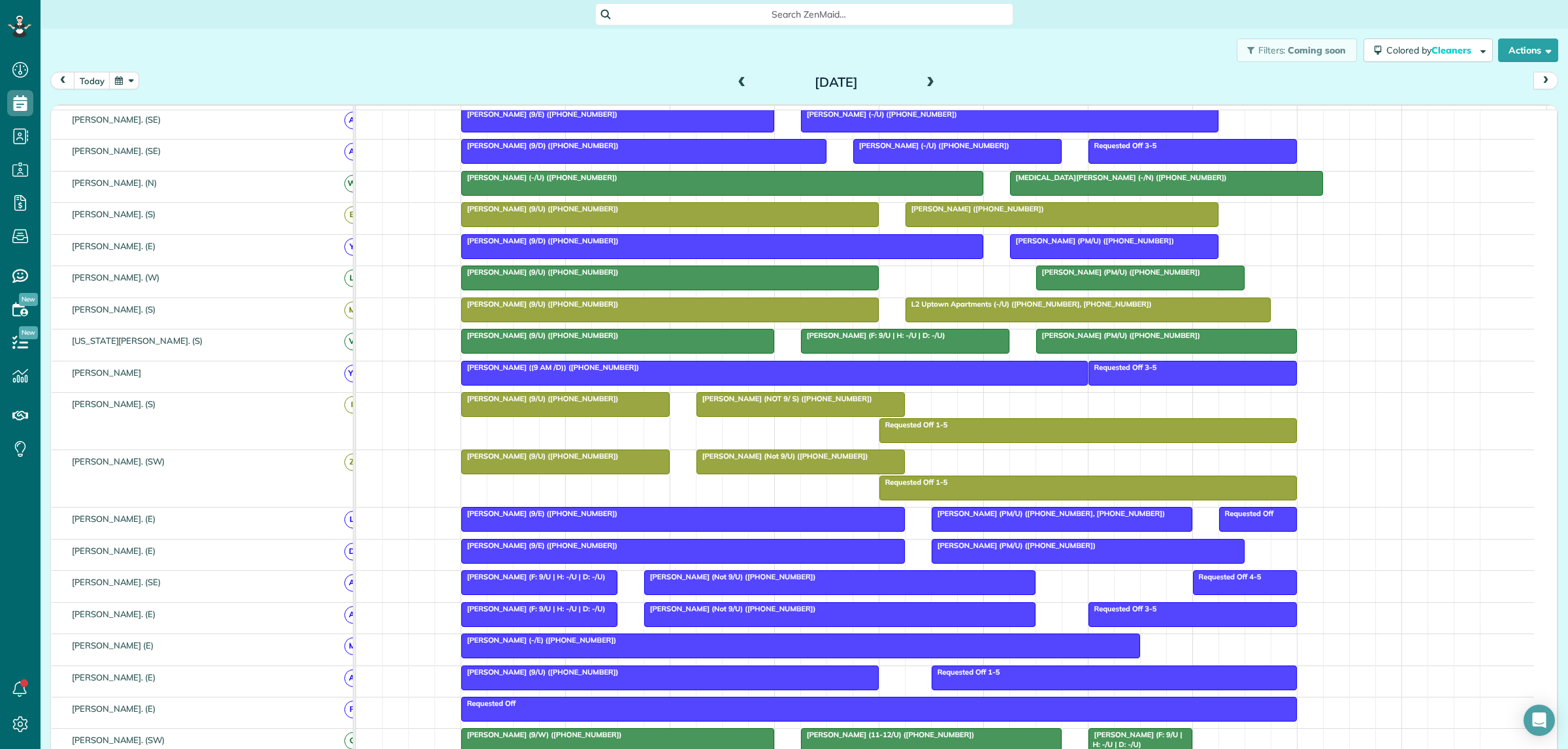
scroll to position [380, 0]
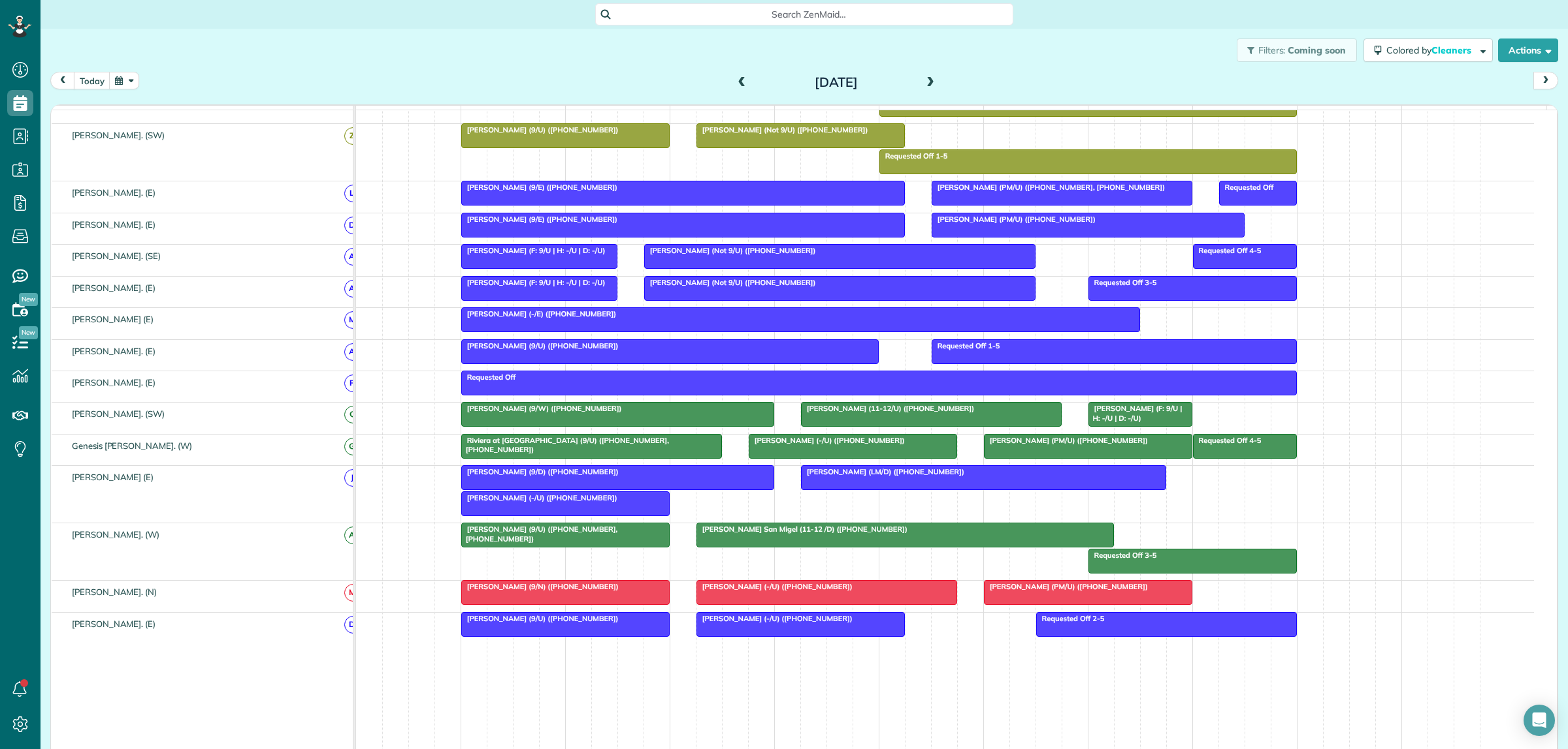
click at [549, 269] on div at bounding box center [539, 256] width 154 height 24
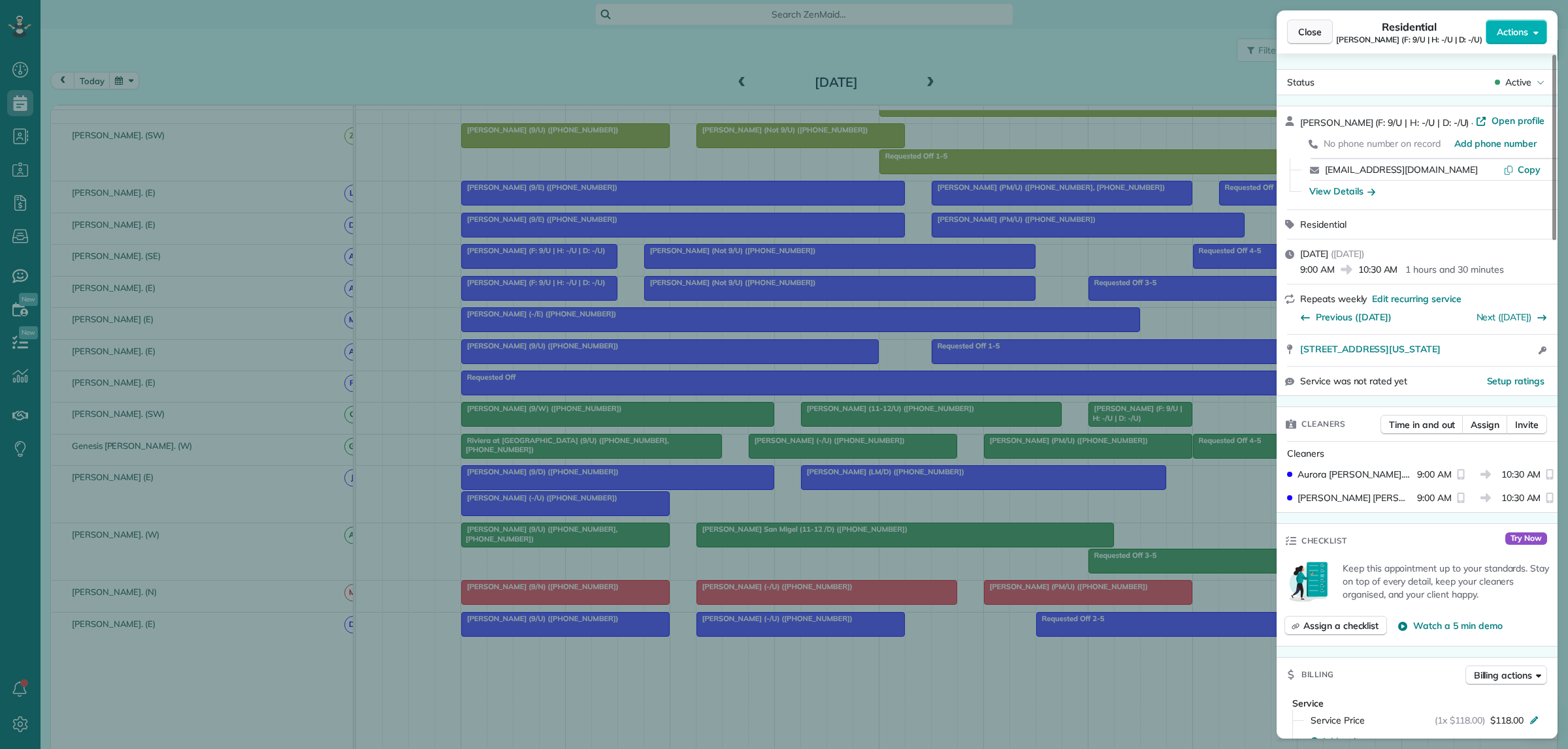
click at [1310, 34] on span "Close" at bounding box center [1309, 32] width 24 height 13
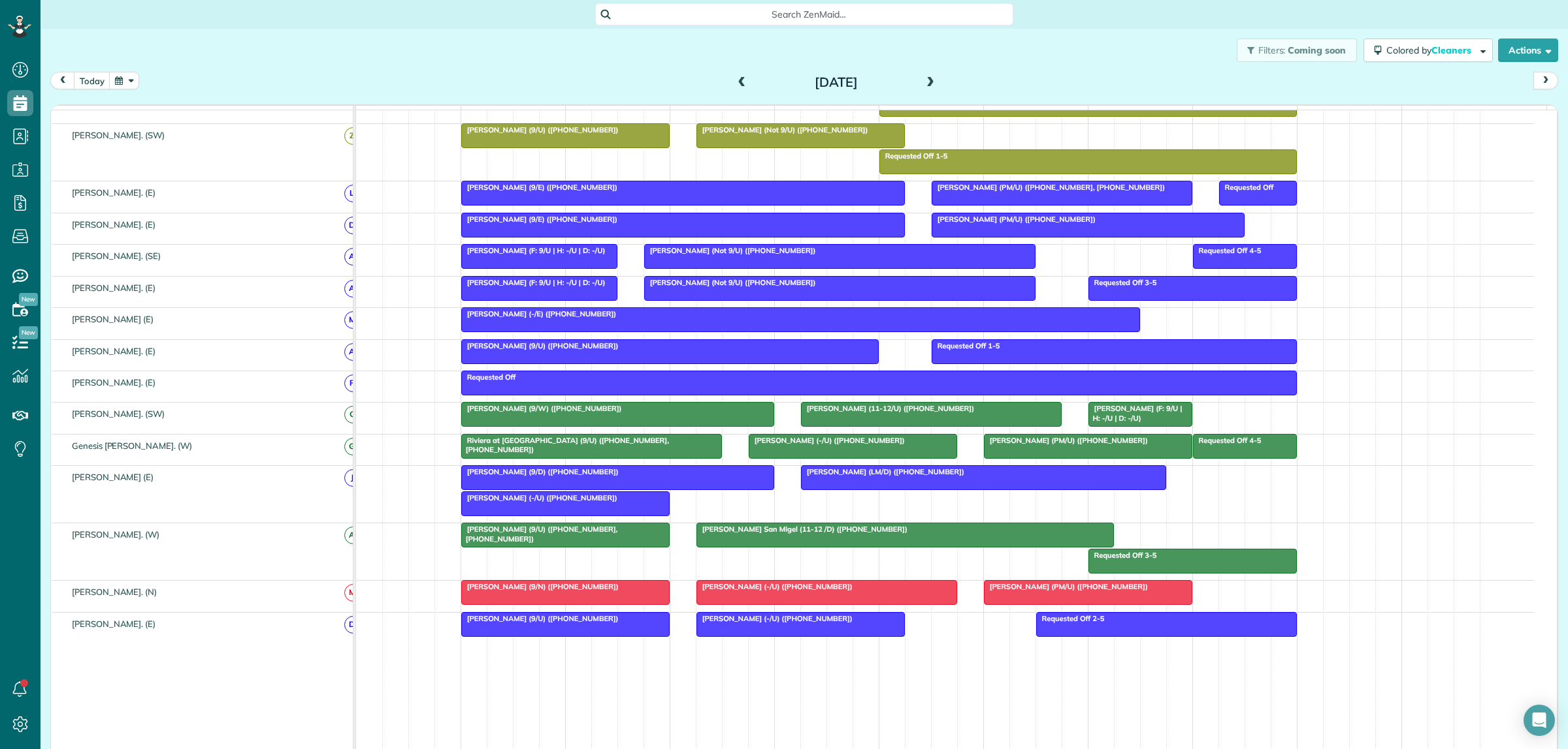
click at [1132, 423] on div "Darden Orand (F: 9/U | H: -/U | D: -/U)" at bounding box center [1140, 413] width 96 height 19
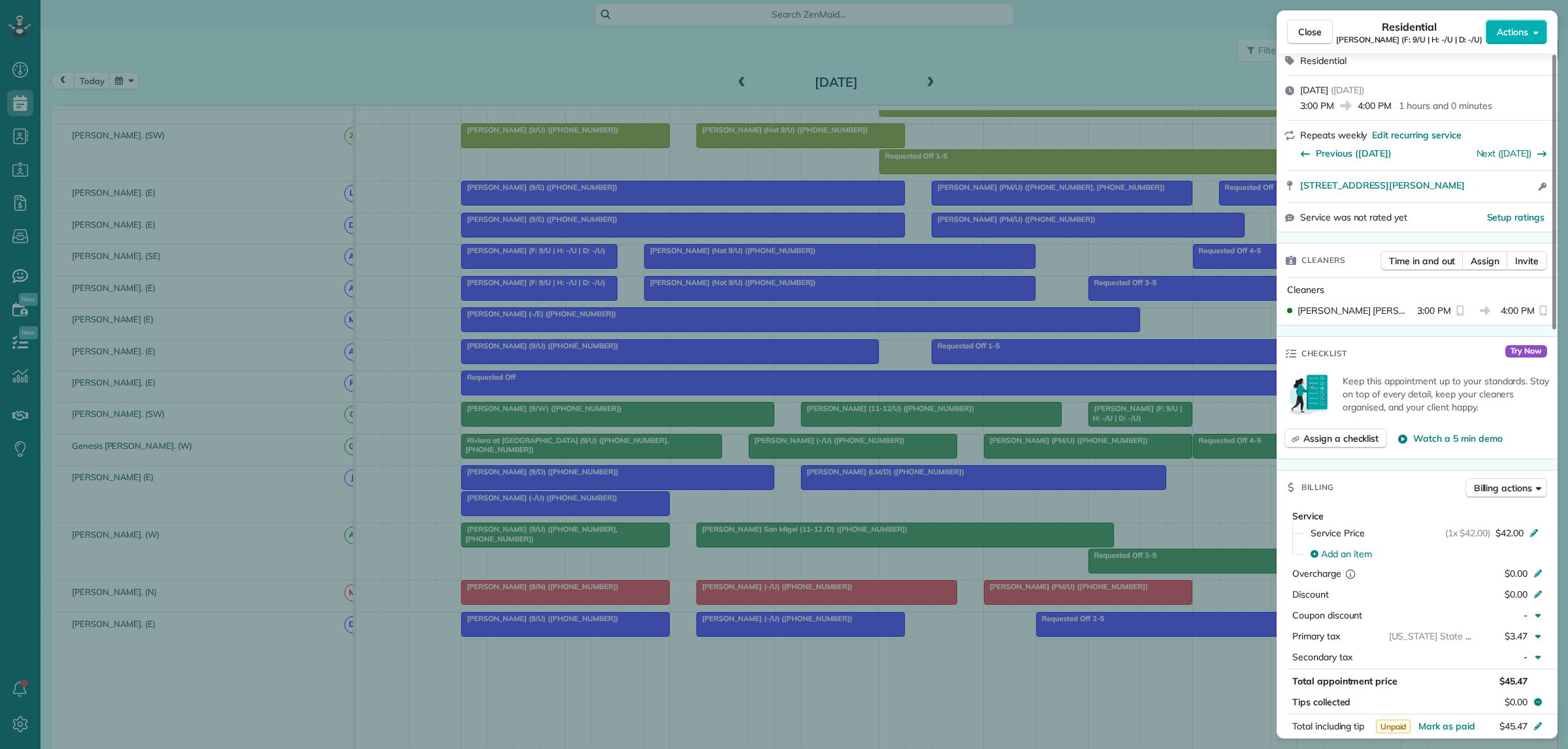
scroll to position [163, 0]
click at [1298, 36] on span "Close" at bounding box center [1309, 32] width 24 height 13
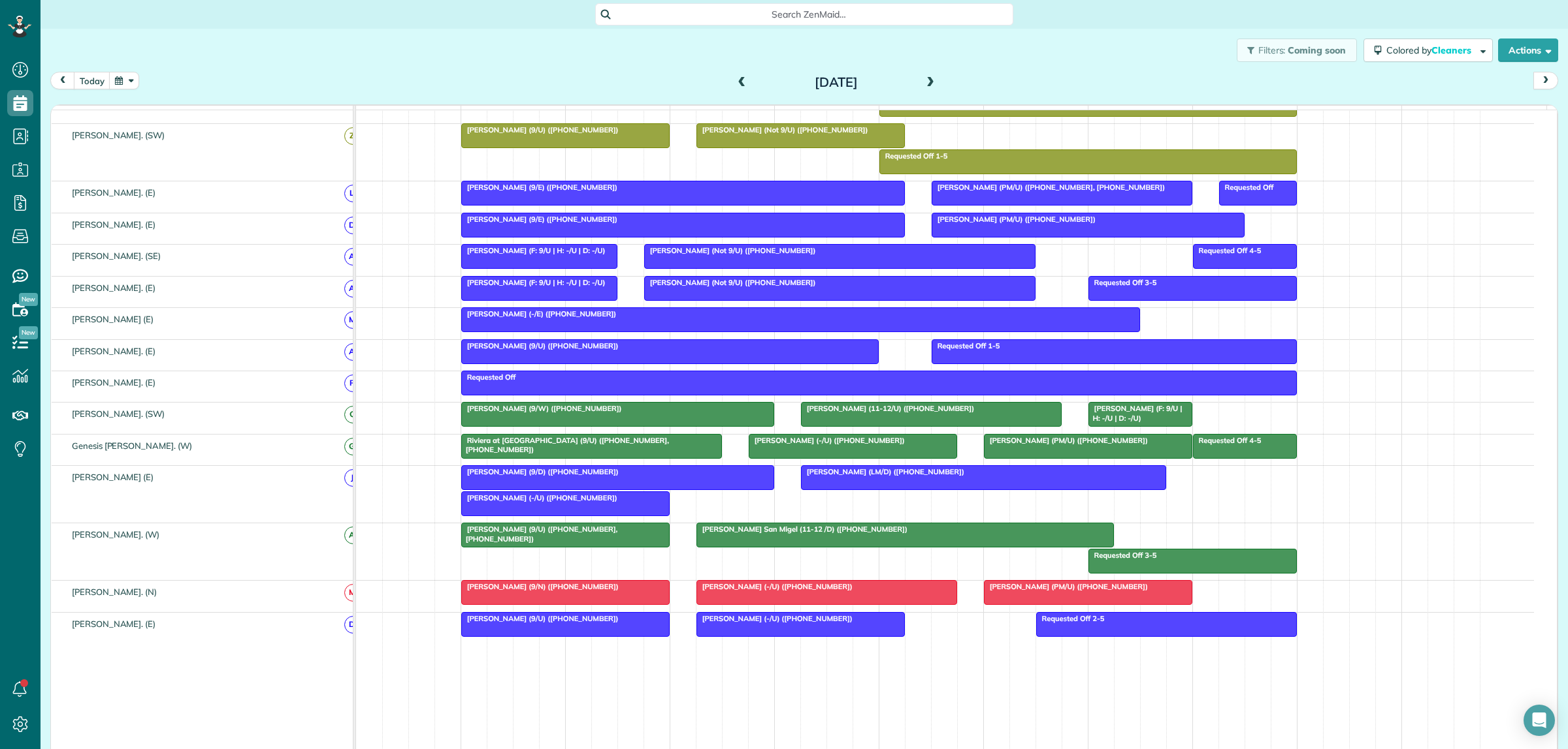
click at [565, 269] on div at bounding box center [539, 256] width 154 height 24
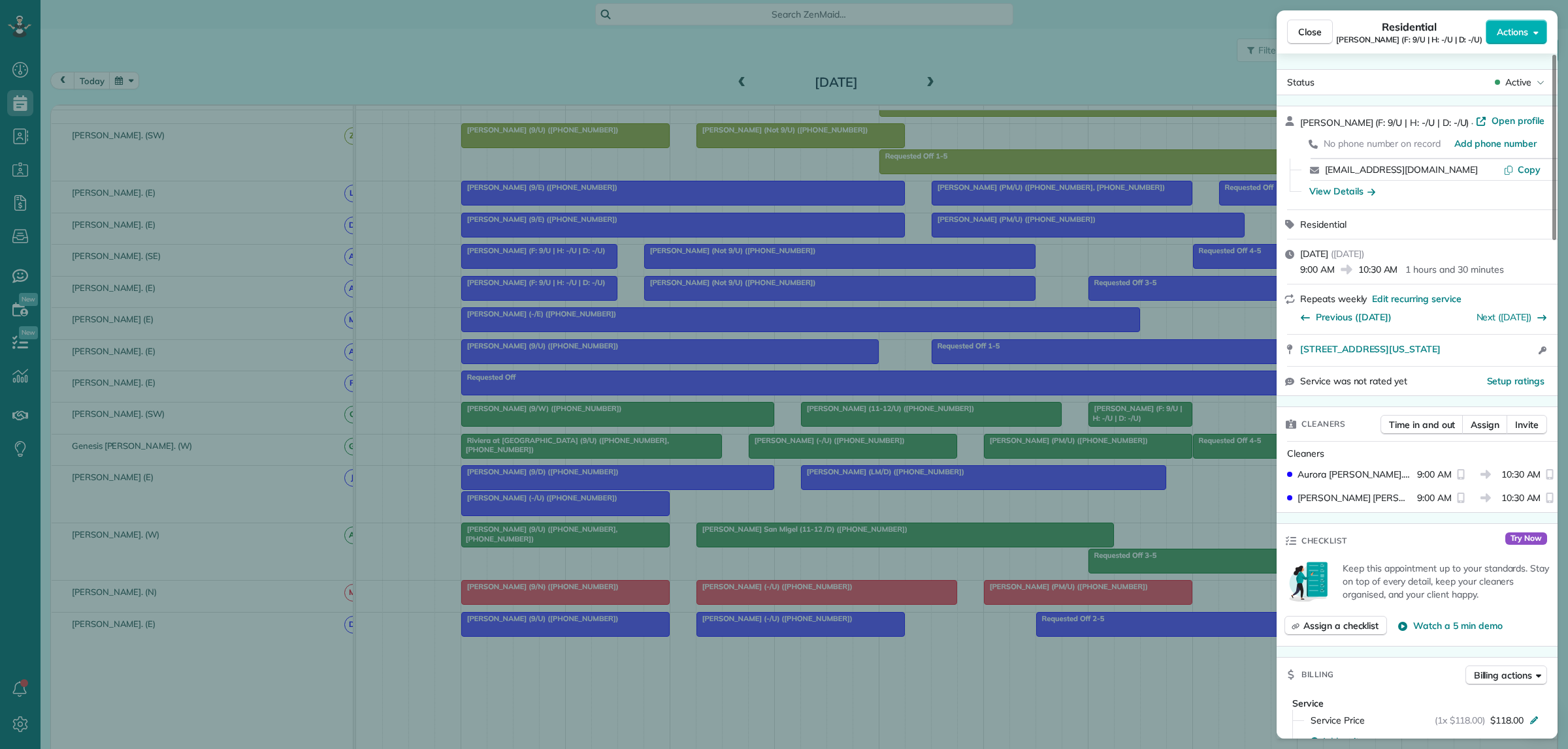
click at [1214, 429] on div "Close Residential Darden Orand (F: 9/U | H: -/U | D: -/U) Actions Status Active…" at bounding box center [784, 374] width 1568 height 749
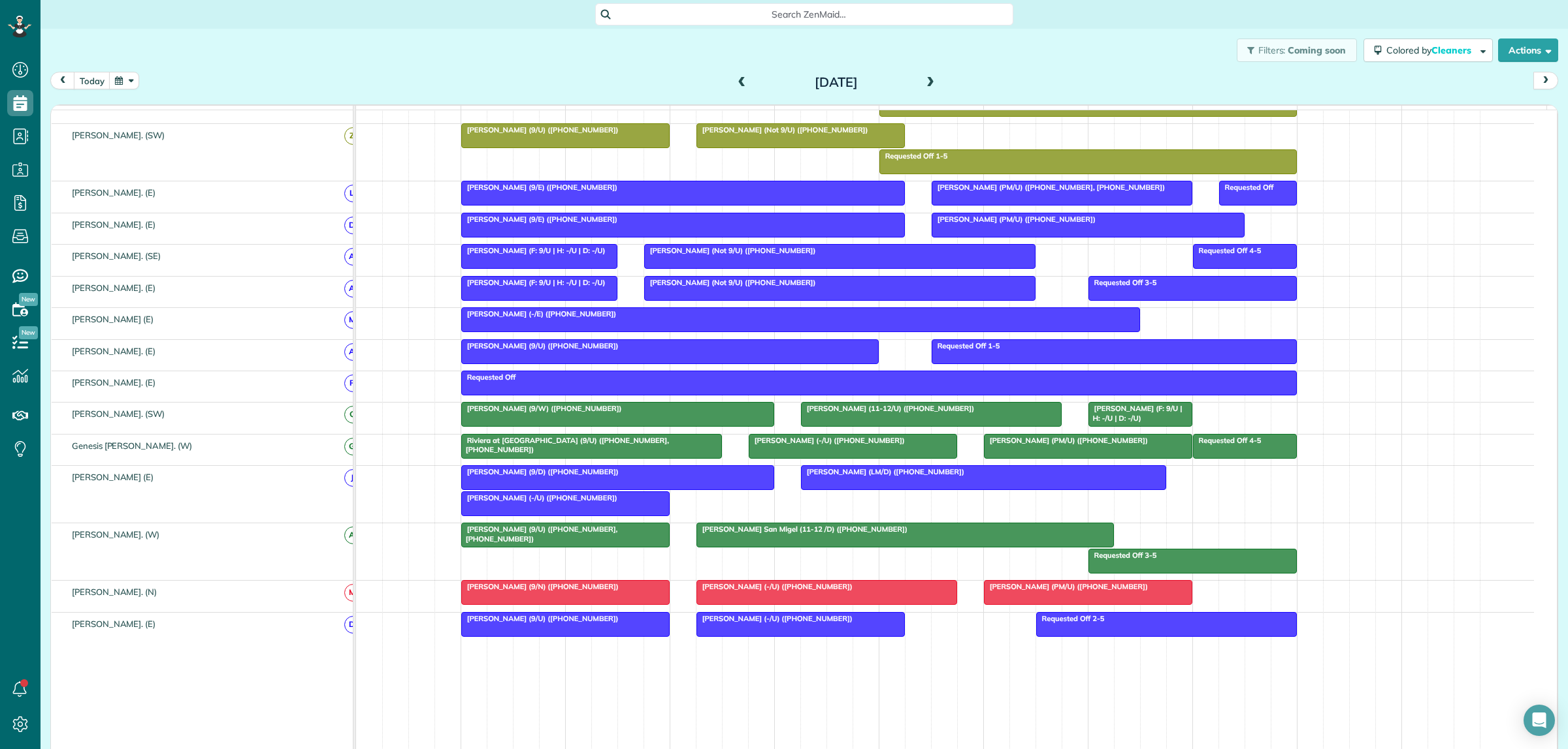
click at [1151, 423] on div "Darden Orand (F: 9/U | H: -/U | D: -/U)" at bounding box center [1140, 413] width 96 height 19
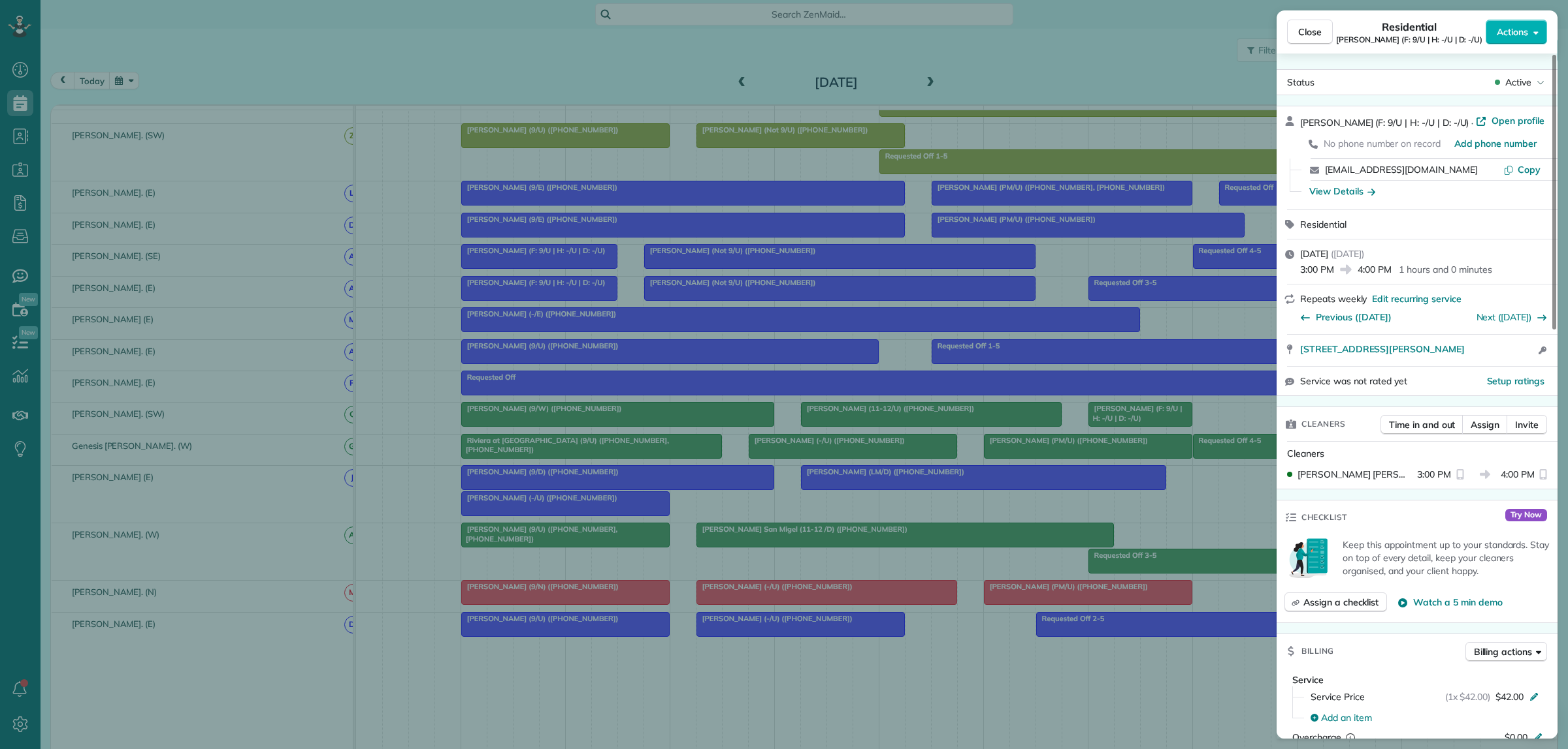
click at [1103, 522] on div "Close Residential Darden Orand (F: 9/U | H: -/U | D: -/U) Actions Status Active…" at bounding box center [784, 374] width 1568 height 749
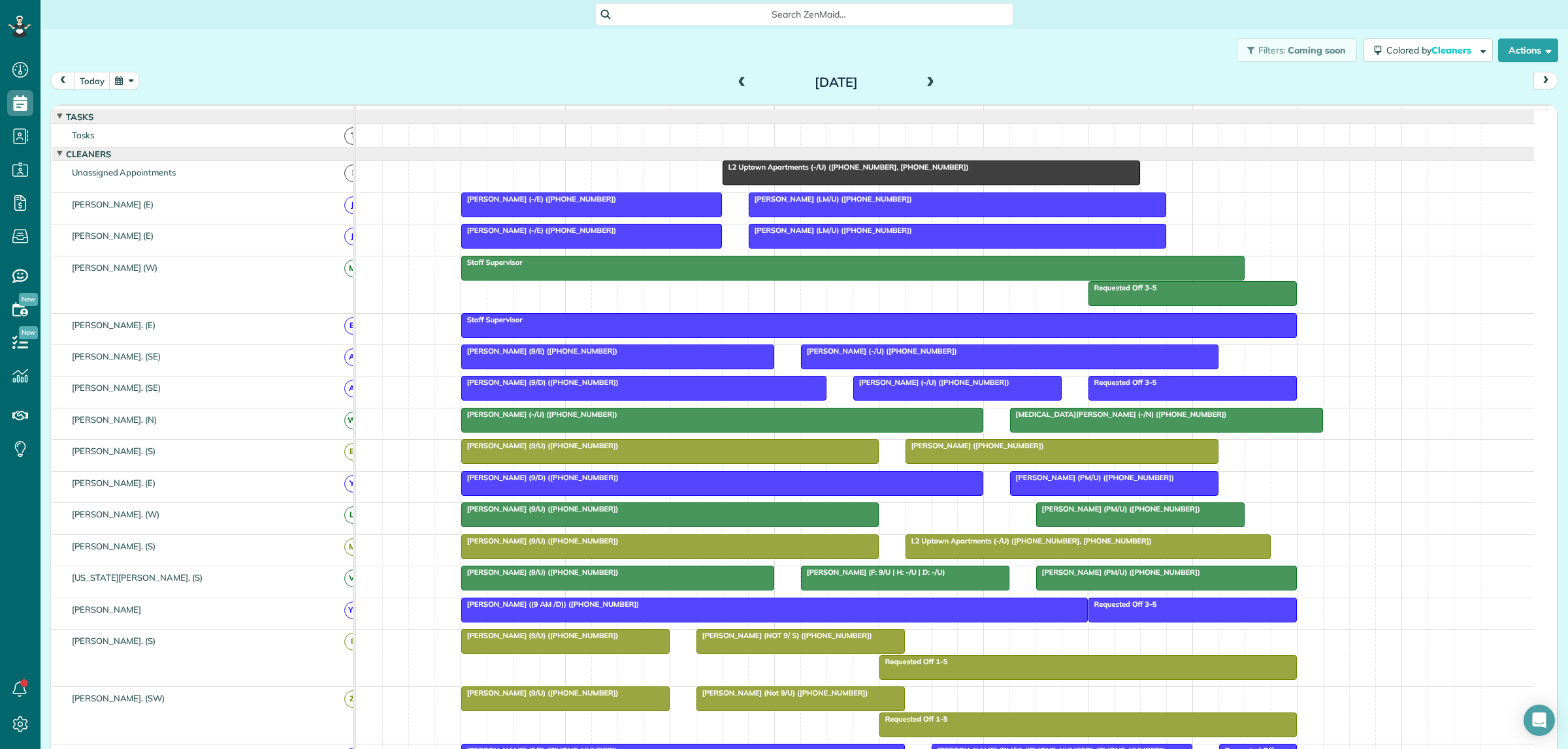
click at [923, 80] on span at bounding box center [929, 83] width 14 height 11
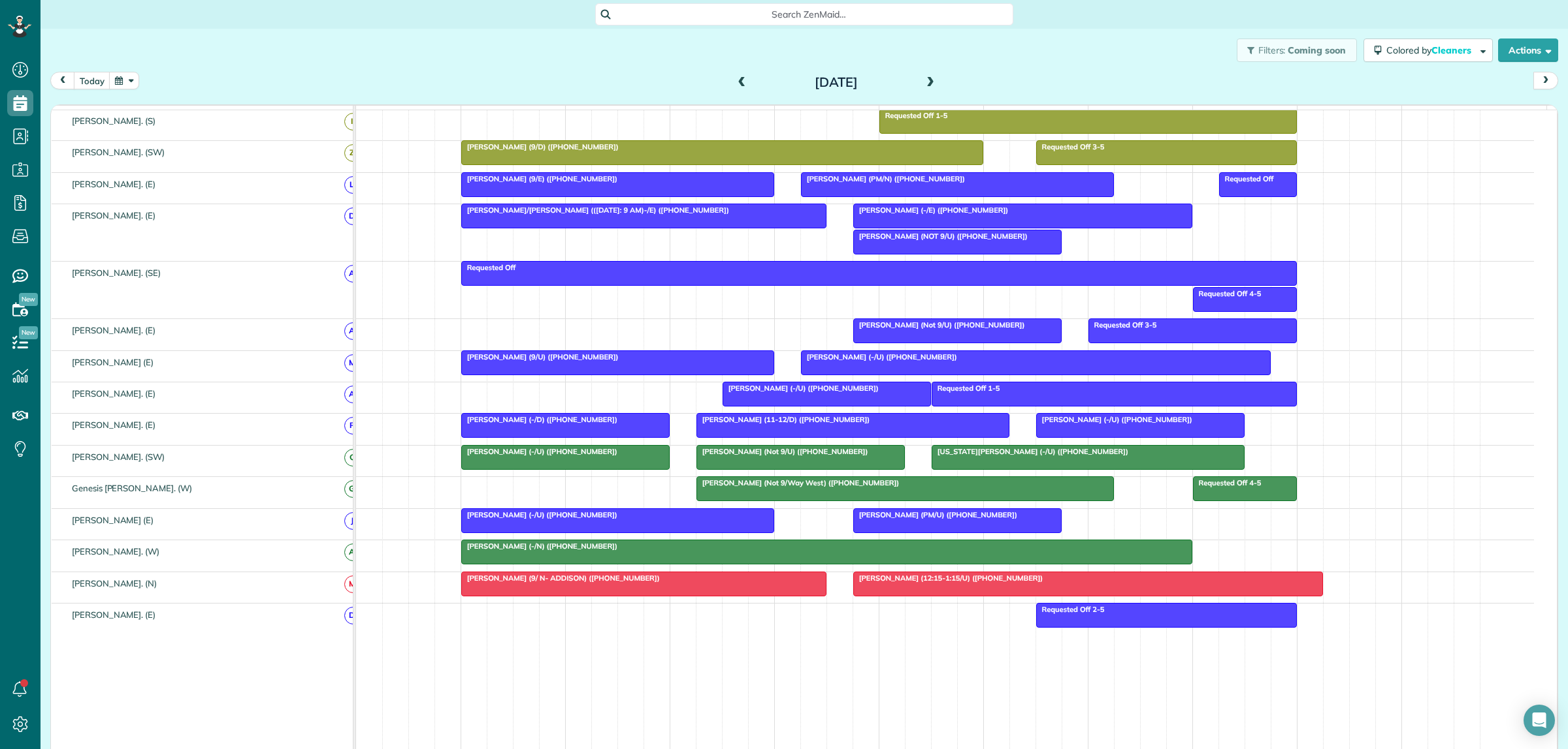
scroll to position [511, 0]
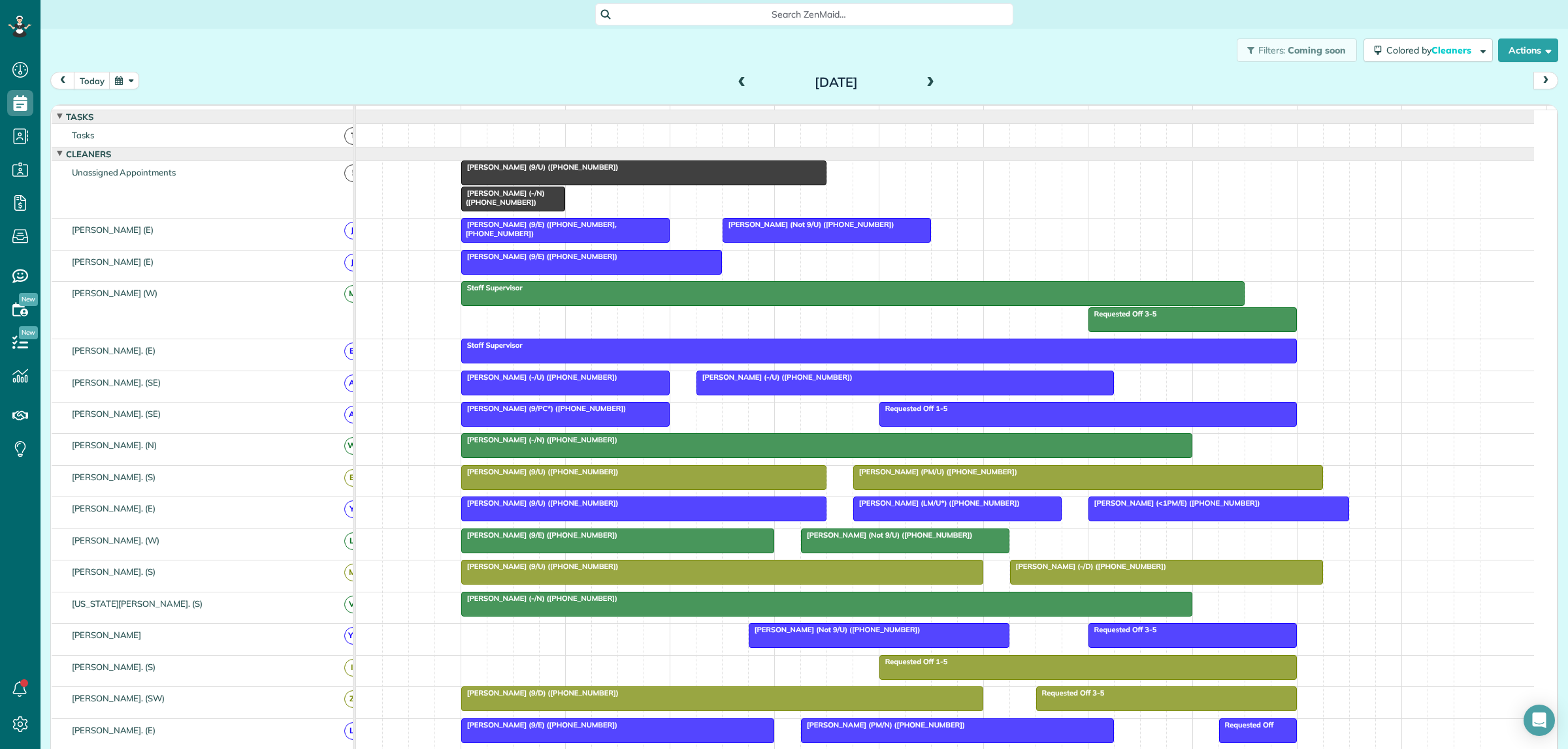
click at [925, 80] on span at bounding box center [929, 83] width 14 height 11
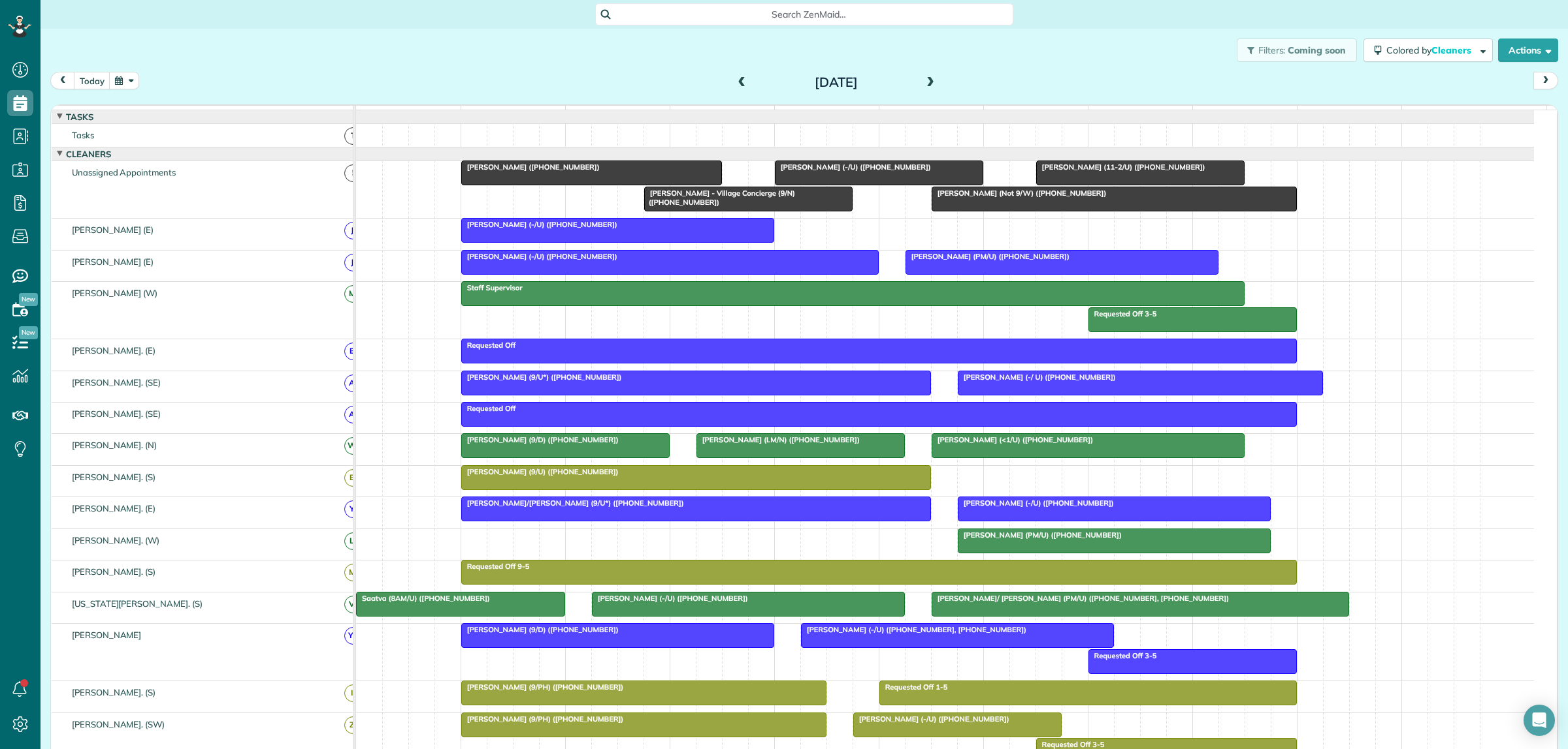
click at [735, 75] on span at bounding box center [741, 83] width 14 height 20
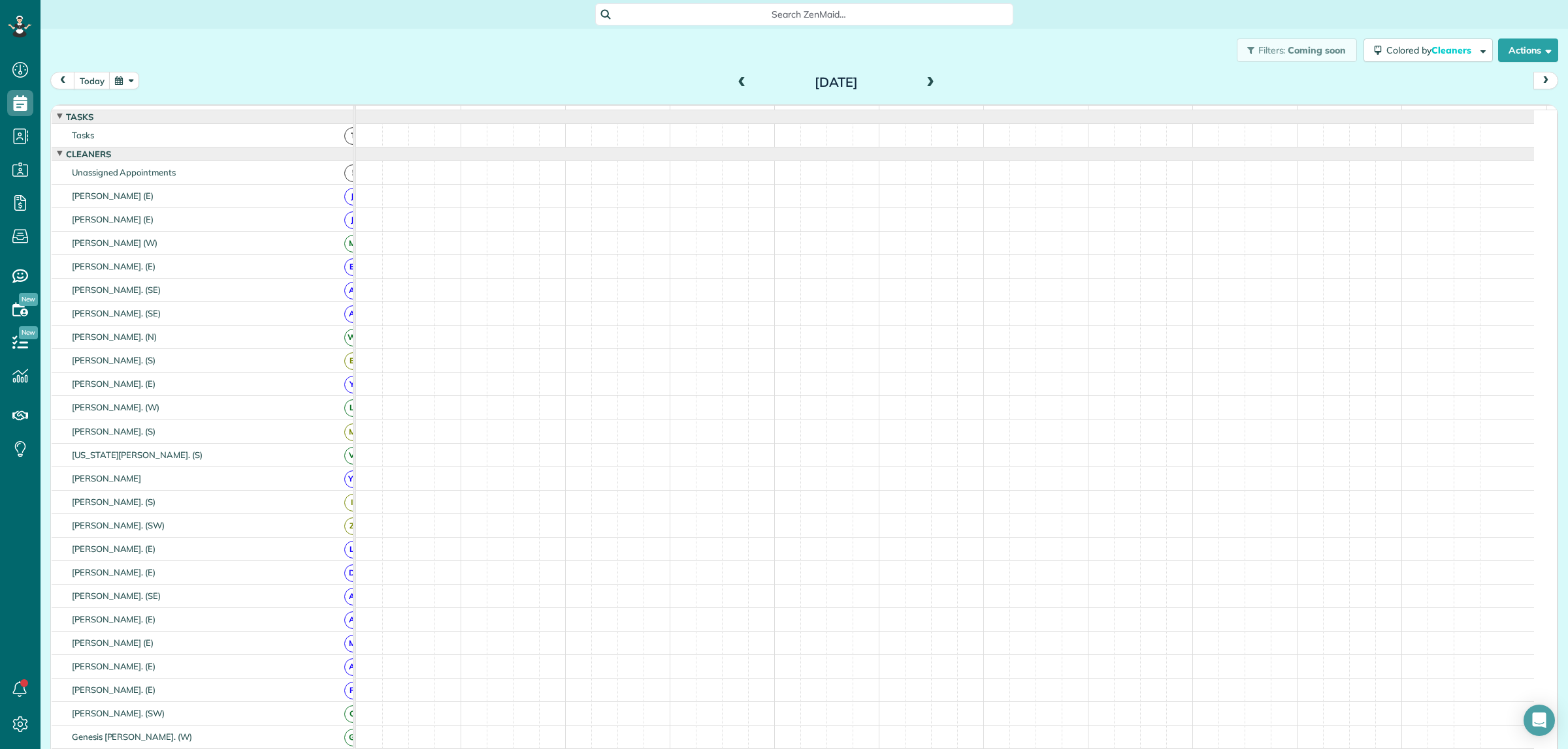
click at [736, 75] on span at bounding box center [741, 83] width 14 height 20
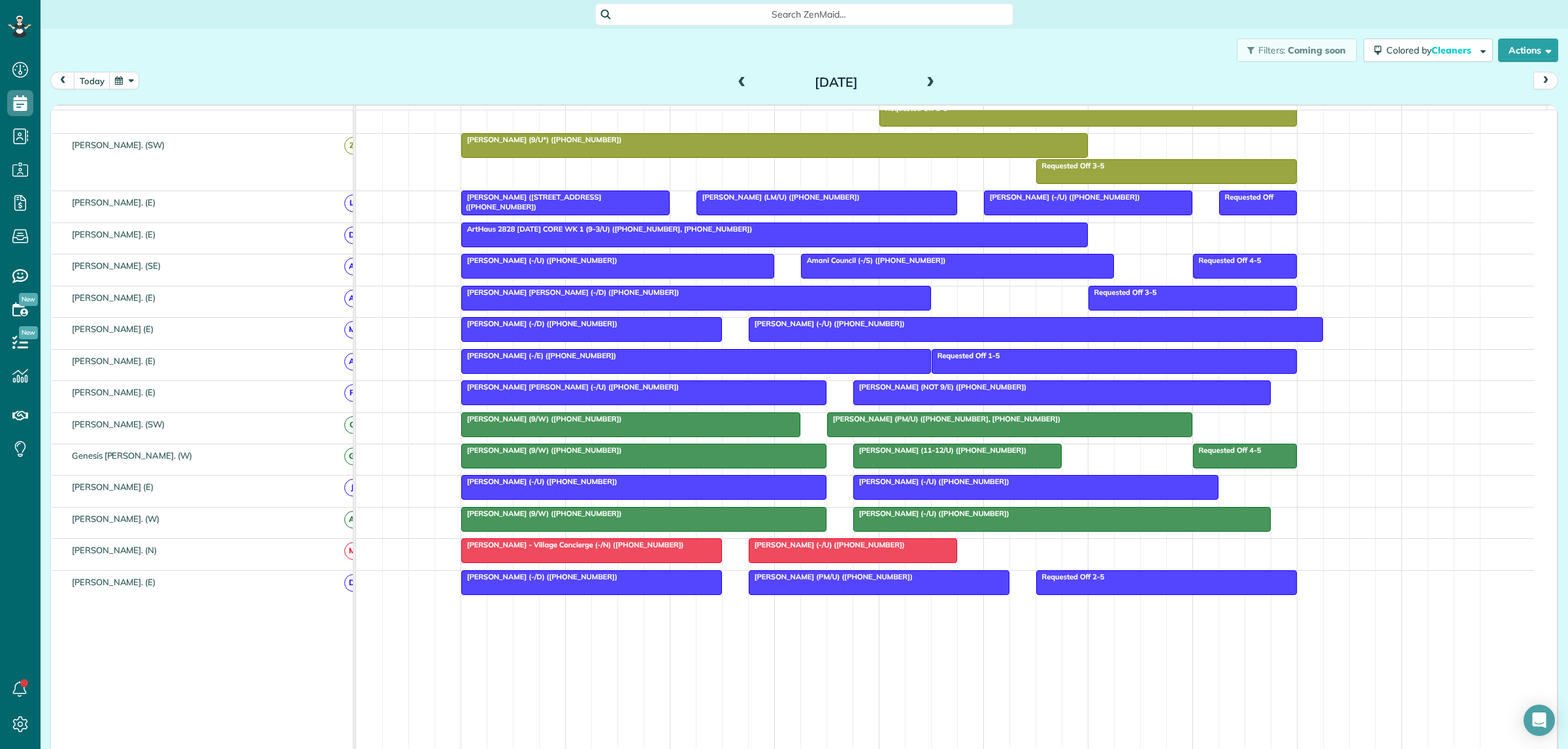
click at [928, 82] on span at bounding box center [929, 83] width 14 height 11
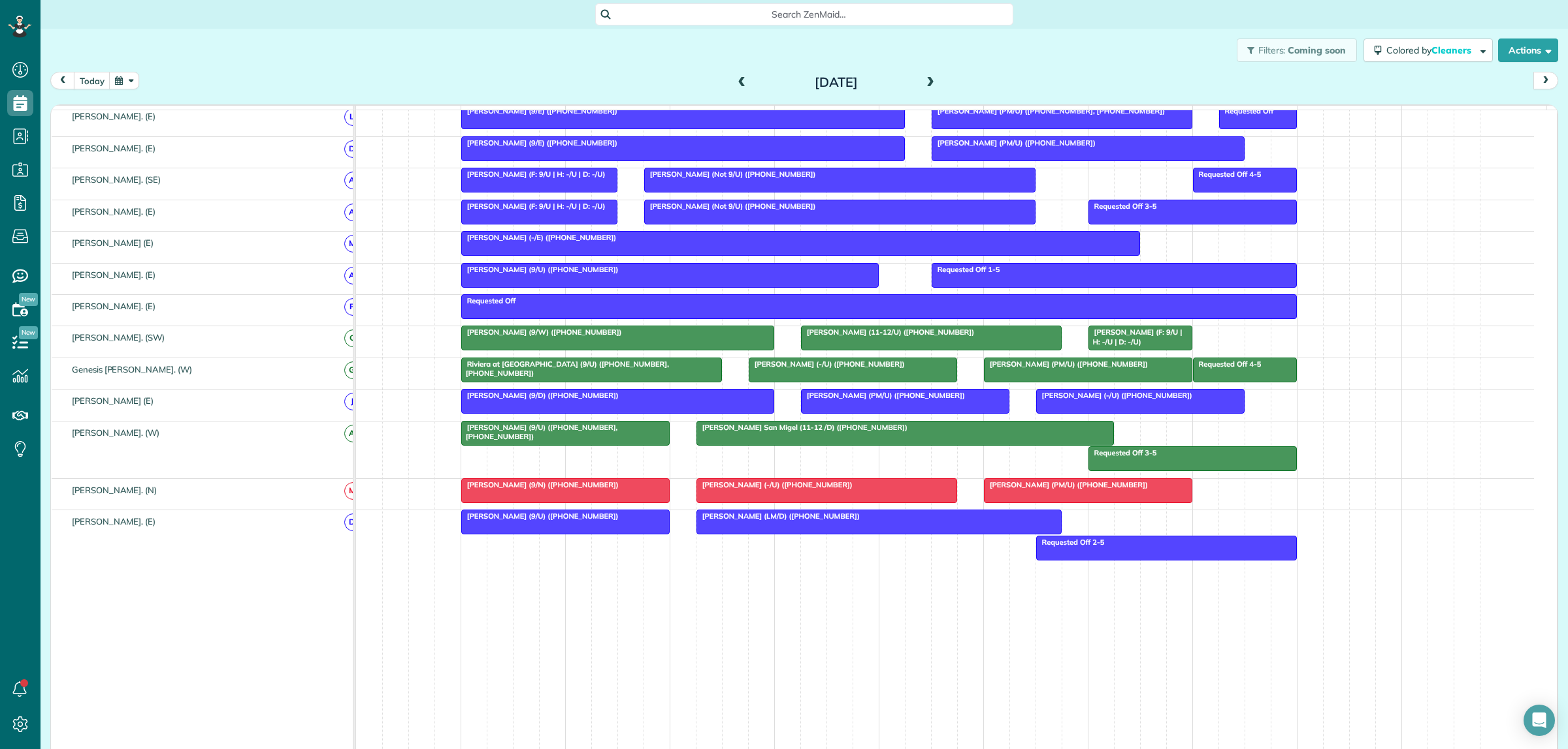
click at [903, 400] on span "Mark Horn (PM/U) (+13256685932)" at bounding box center [883, 395] width 165 height 9
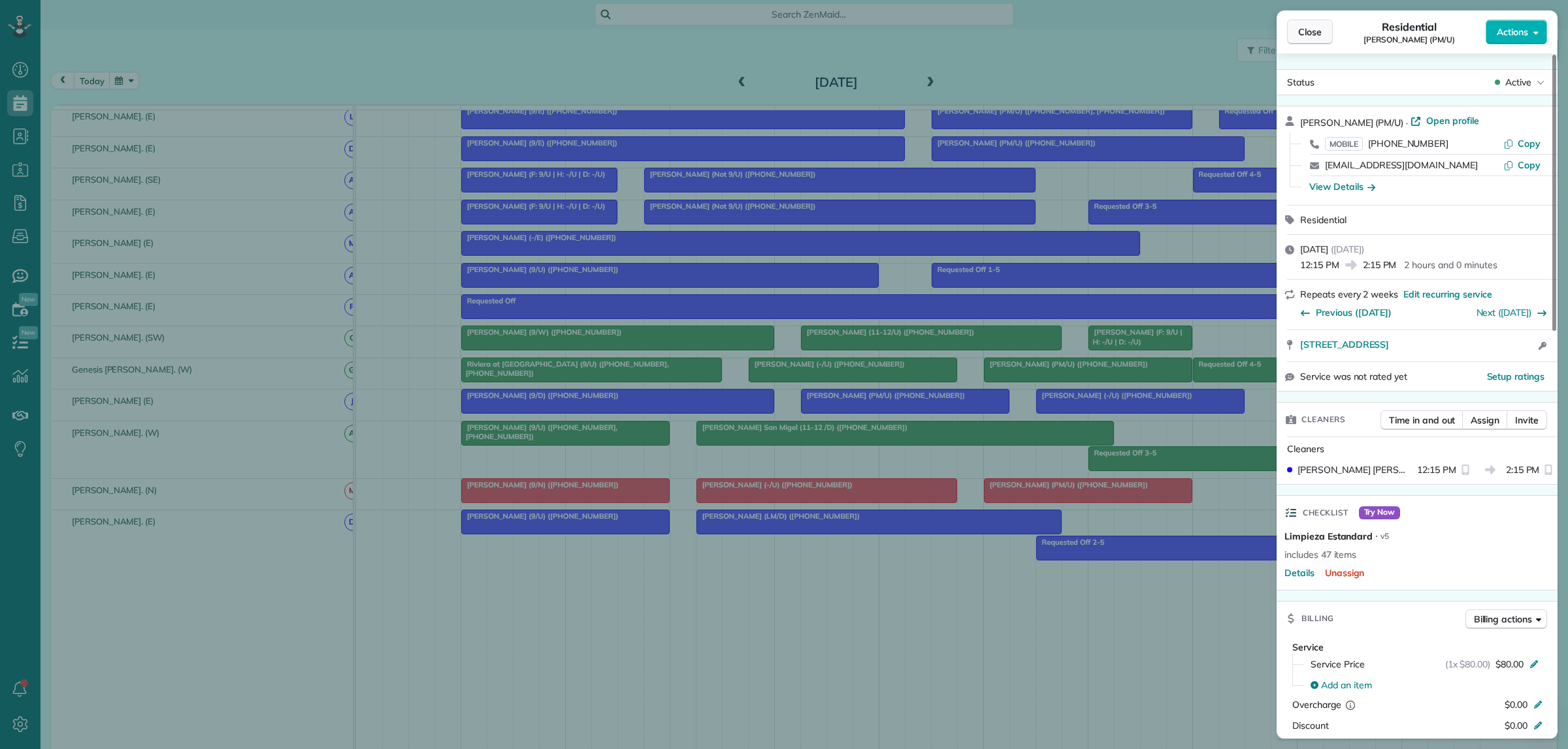
click at [1311, 38] on span "Close" at bounding box center [1309, 32] width 24 height 13
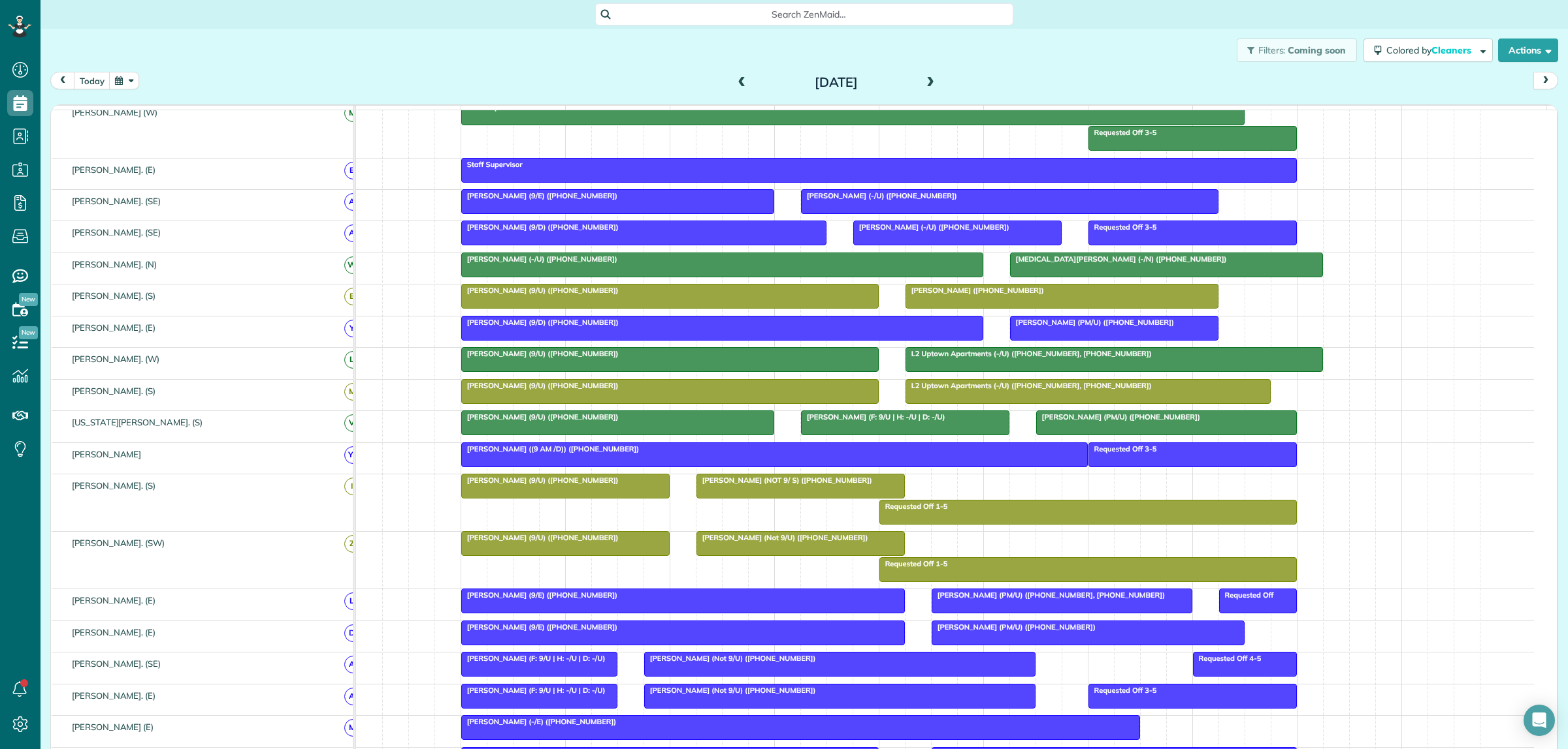
click at [1100, 340] on div at bounding box center [1114, 329] width 207 height 24
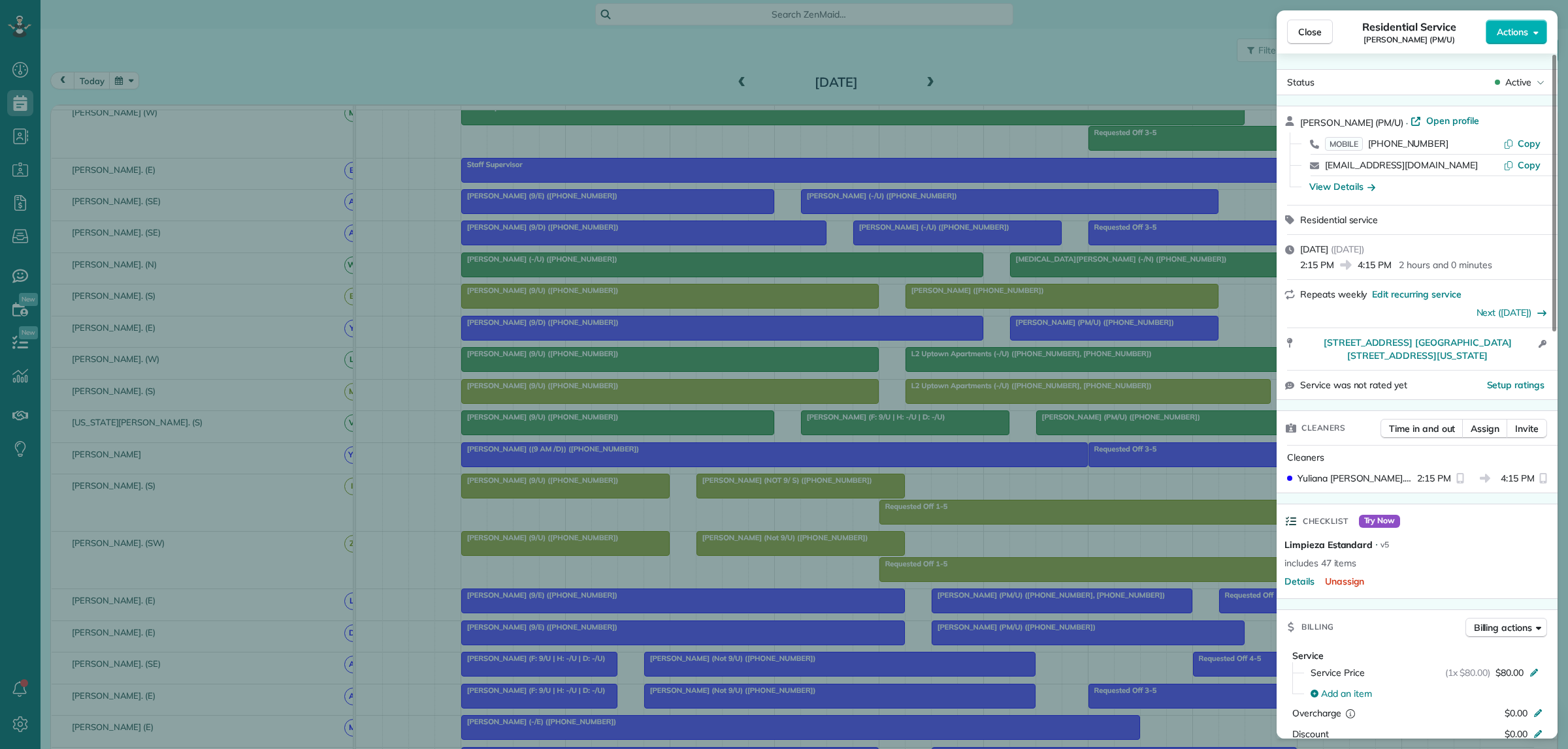
drag, startPoint x: 1302, startPoint y: 34, endPoint x: 1062, endPoint y: 246, distance: 320.2
click at [1302, 34] on span "Close" at bounding box center [1309, 32] width 24 height 13
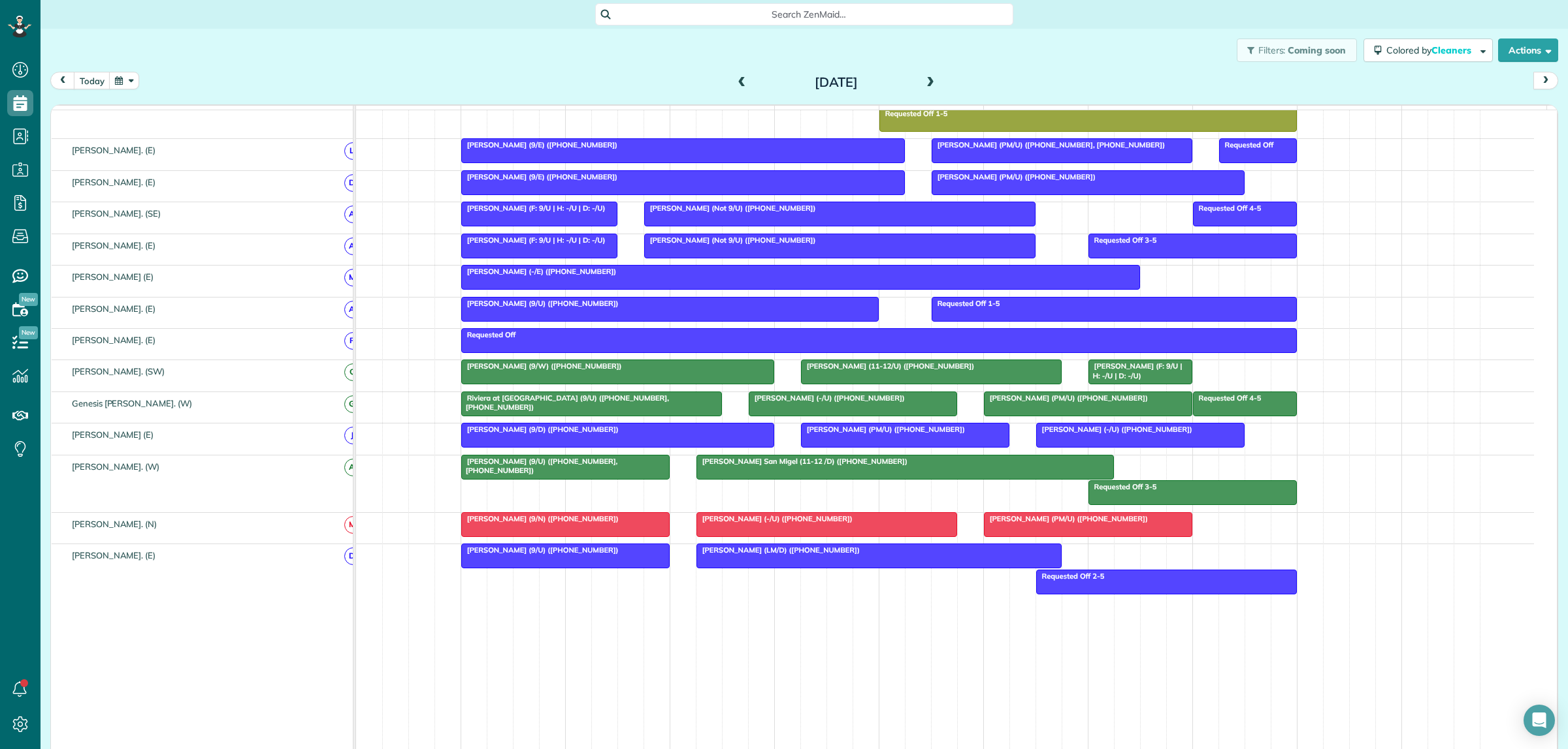
click at [1089, 434] on div "Sebastian Lopez (-/U) (+19723425144)" at bounding box center [1140, 429] width 201 height 9
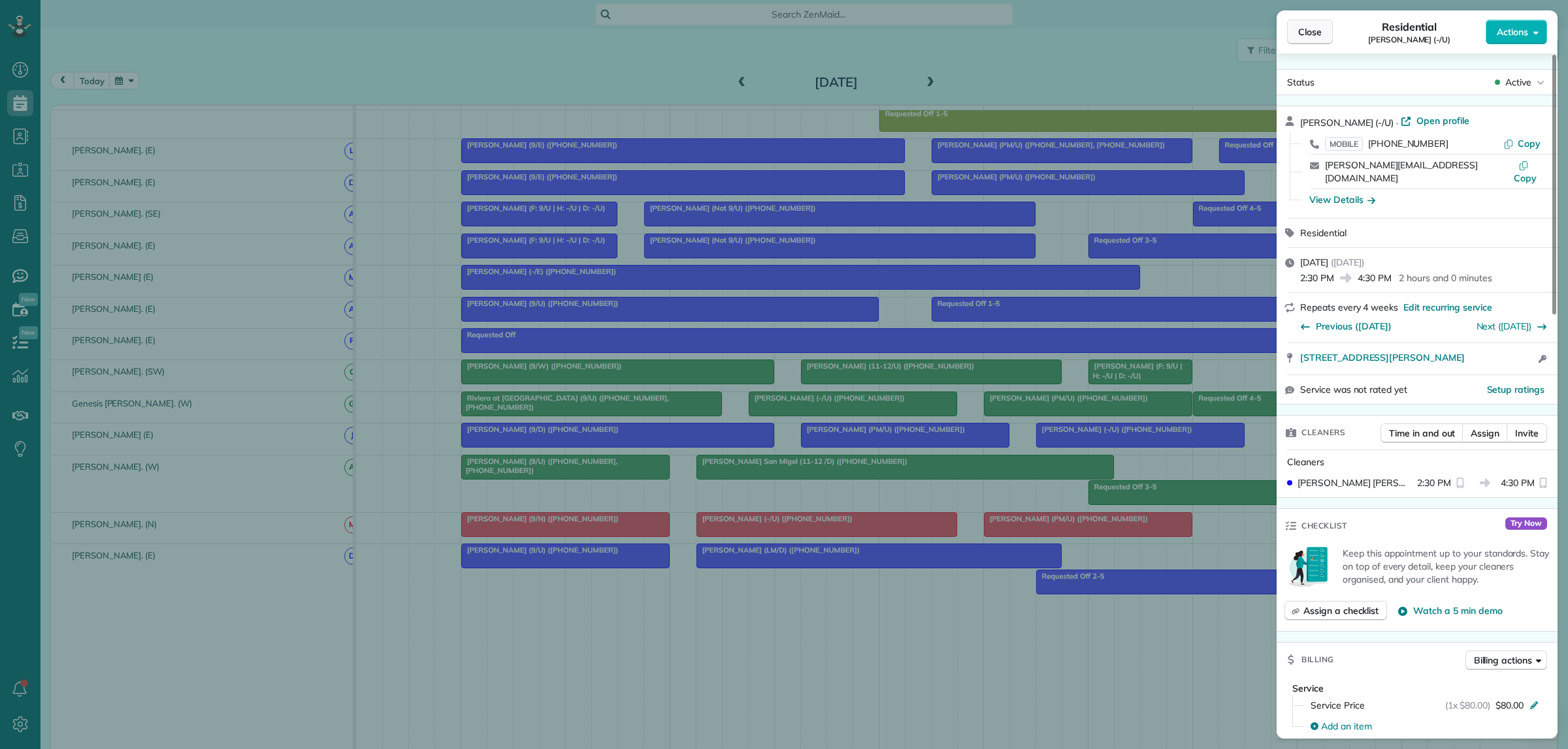
click at [1308, 37] on span "Close" at bounding box center [1309, 32] width 24 height 13
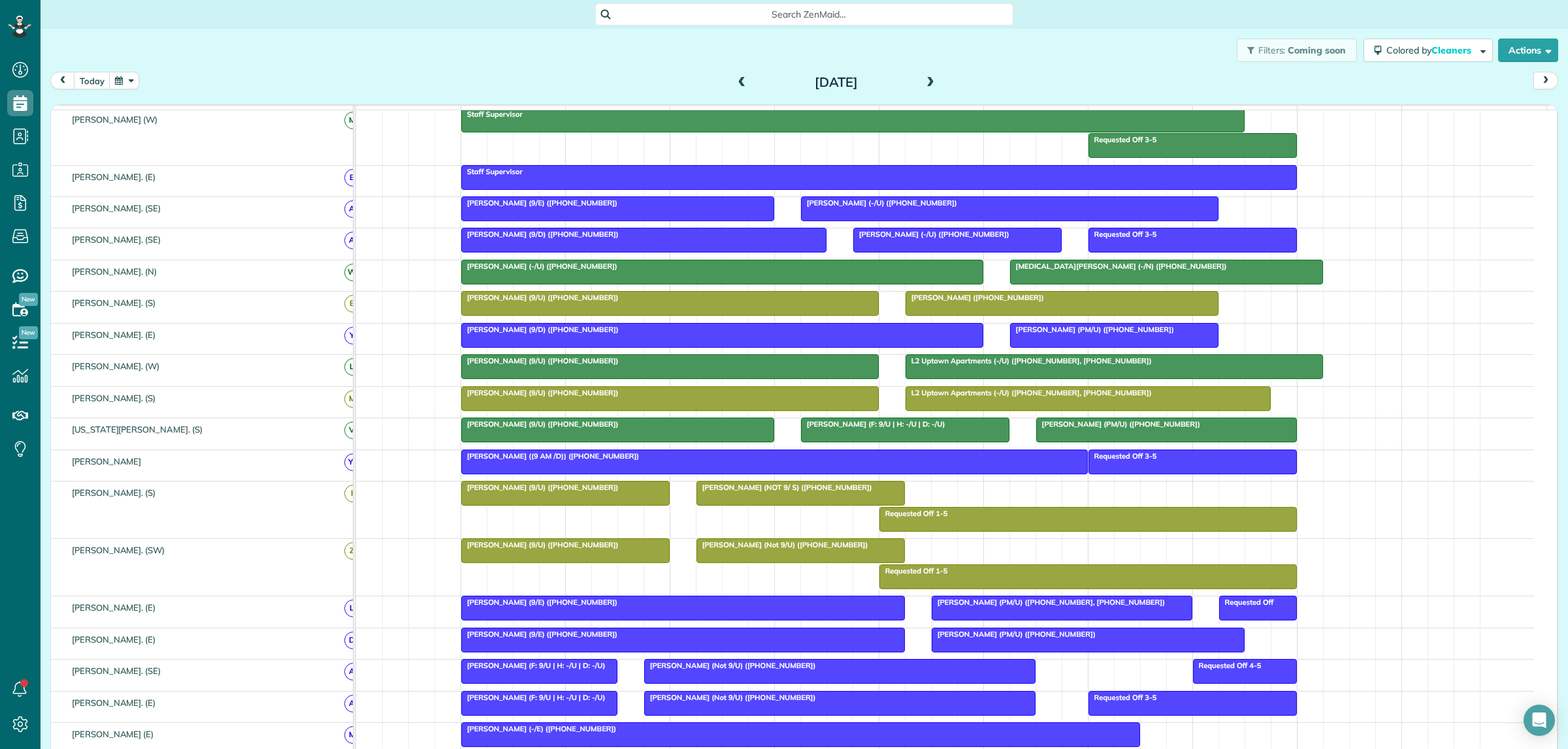
scroll to position [232, 0]
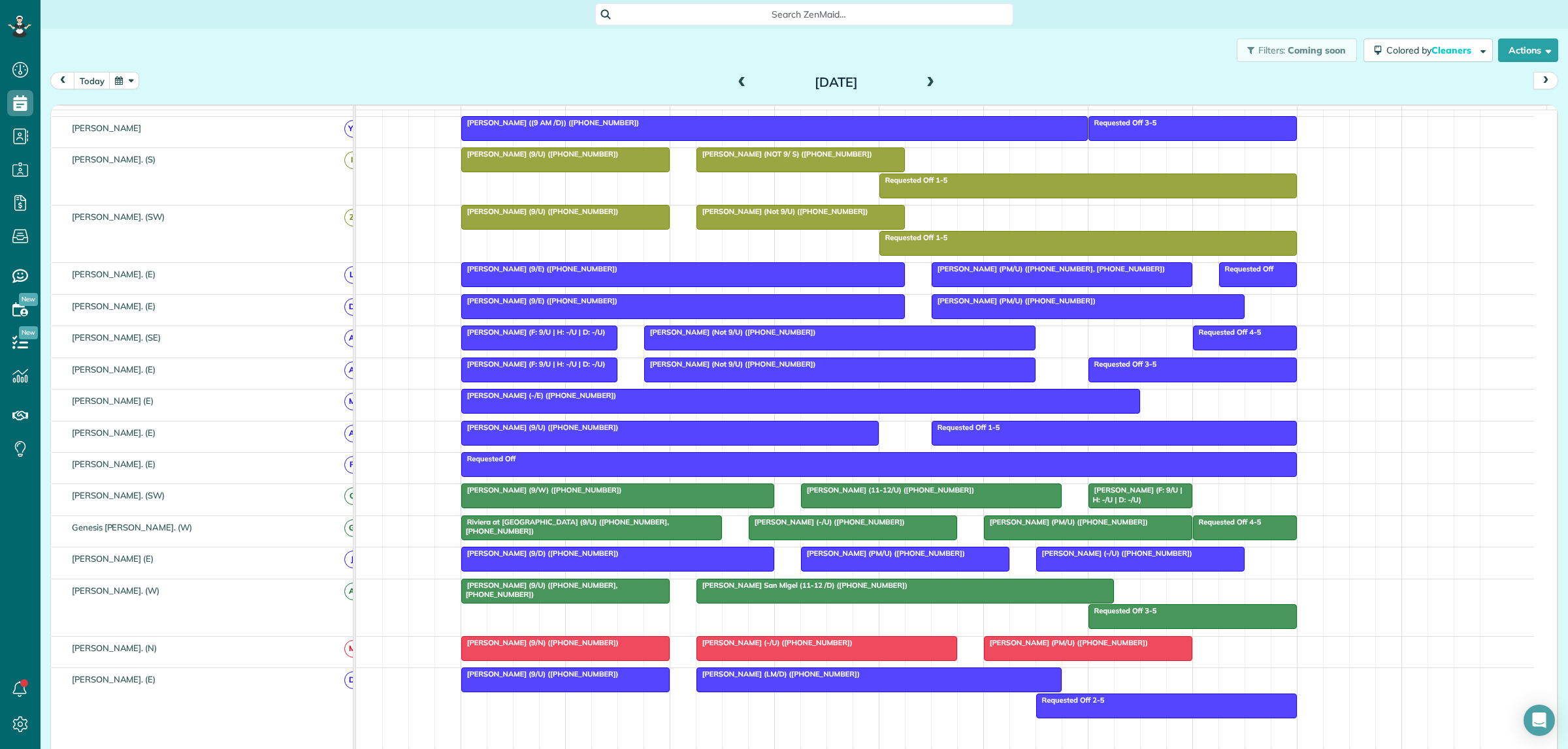
click at [738, 77] on span at bounding box center [741, 83] width 14 height 11
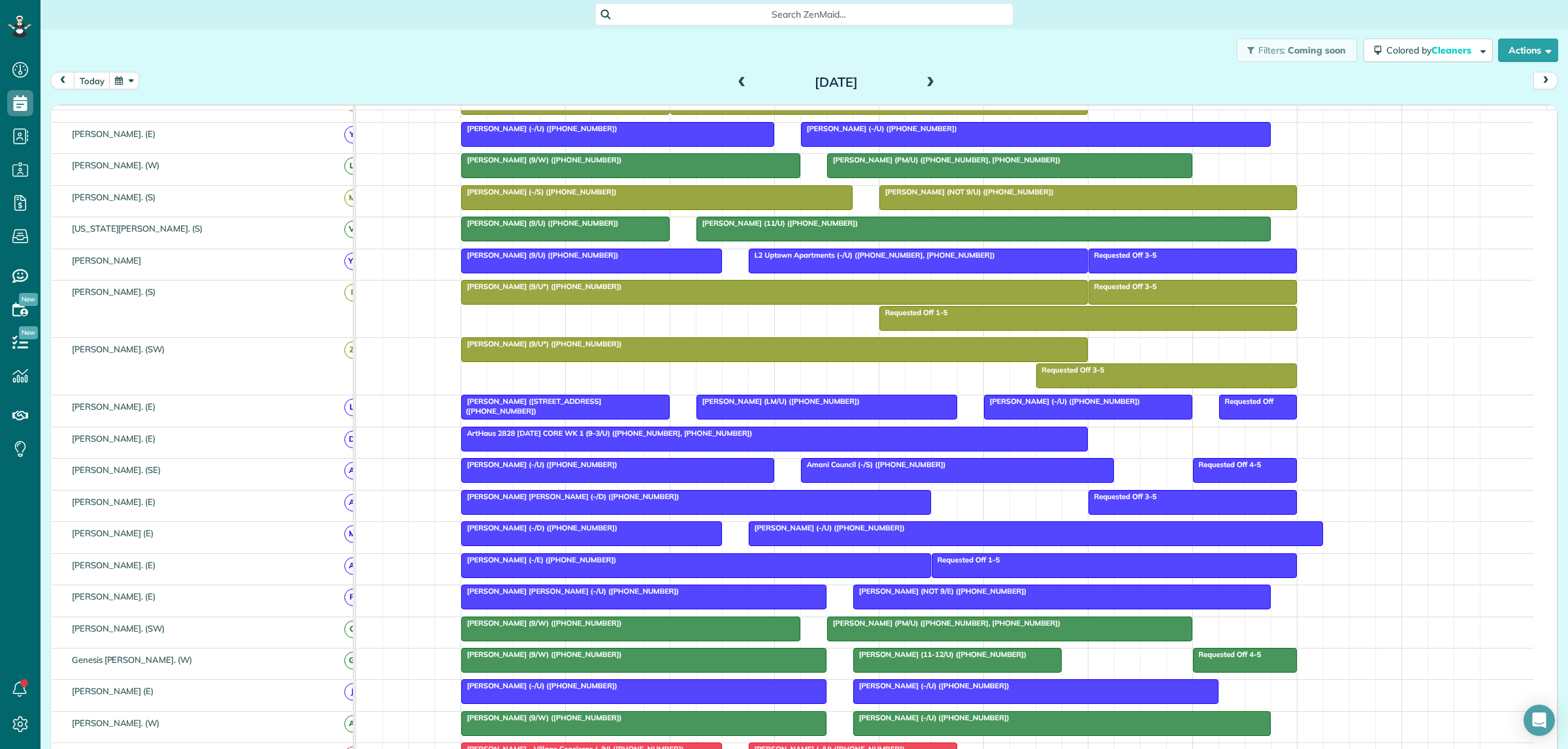
click at [1042, 533] on div "Tory Johnson (-/U) (+19723225334)" at bounding box center [1035, 527] width 566 height 9
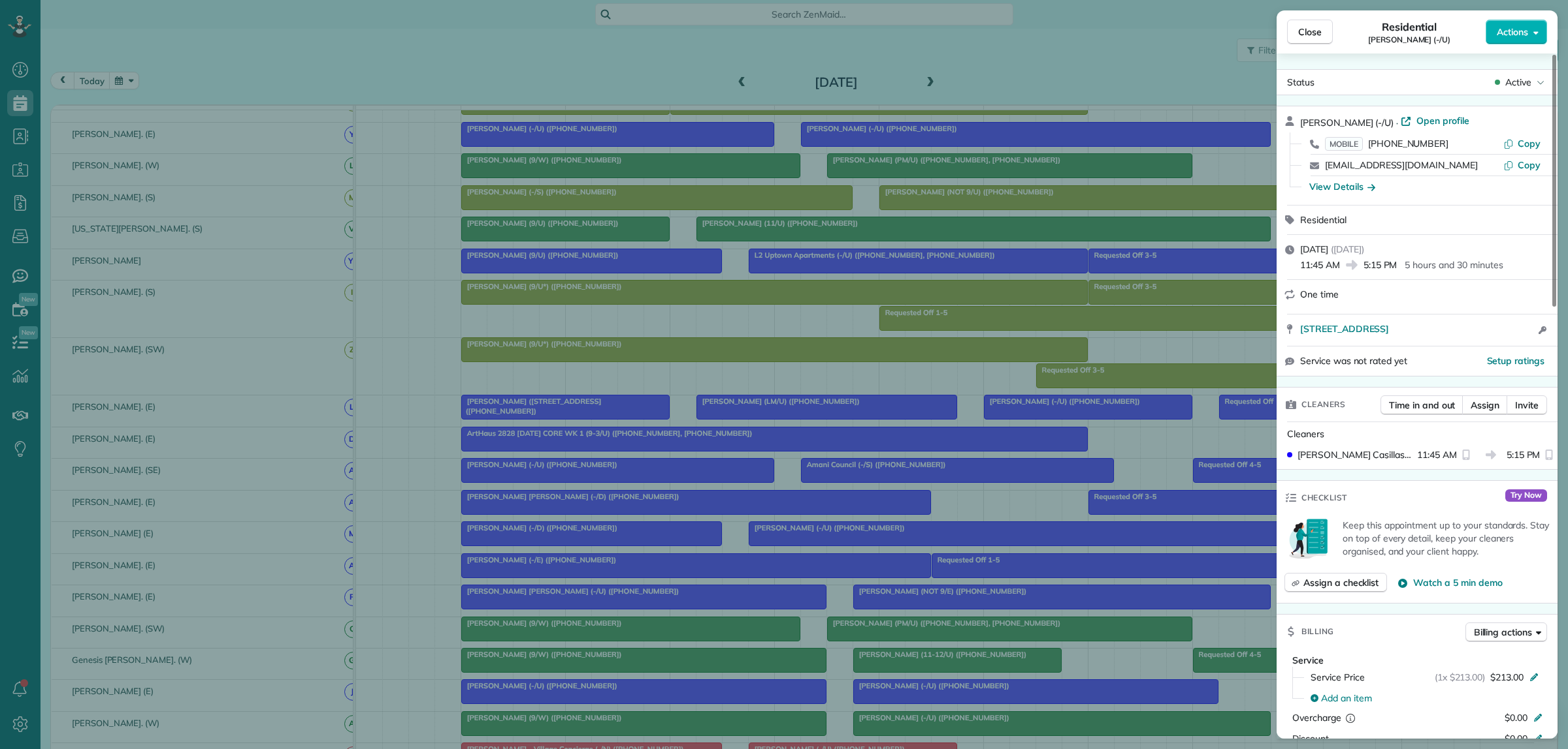
click at [1027, 520] on div "Close Residential Tory Johnson (-/U) Actions Status Active Tory Johnson (-/U) ·…" at bounding box center [784, 374] width 1568 height 749
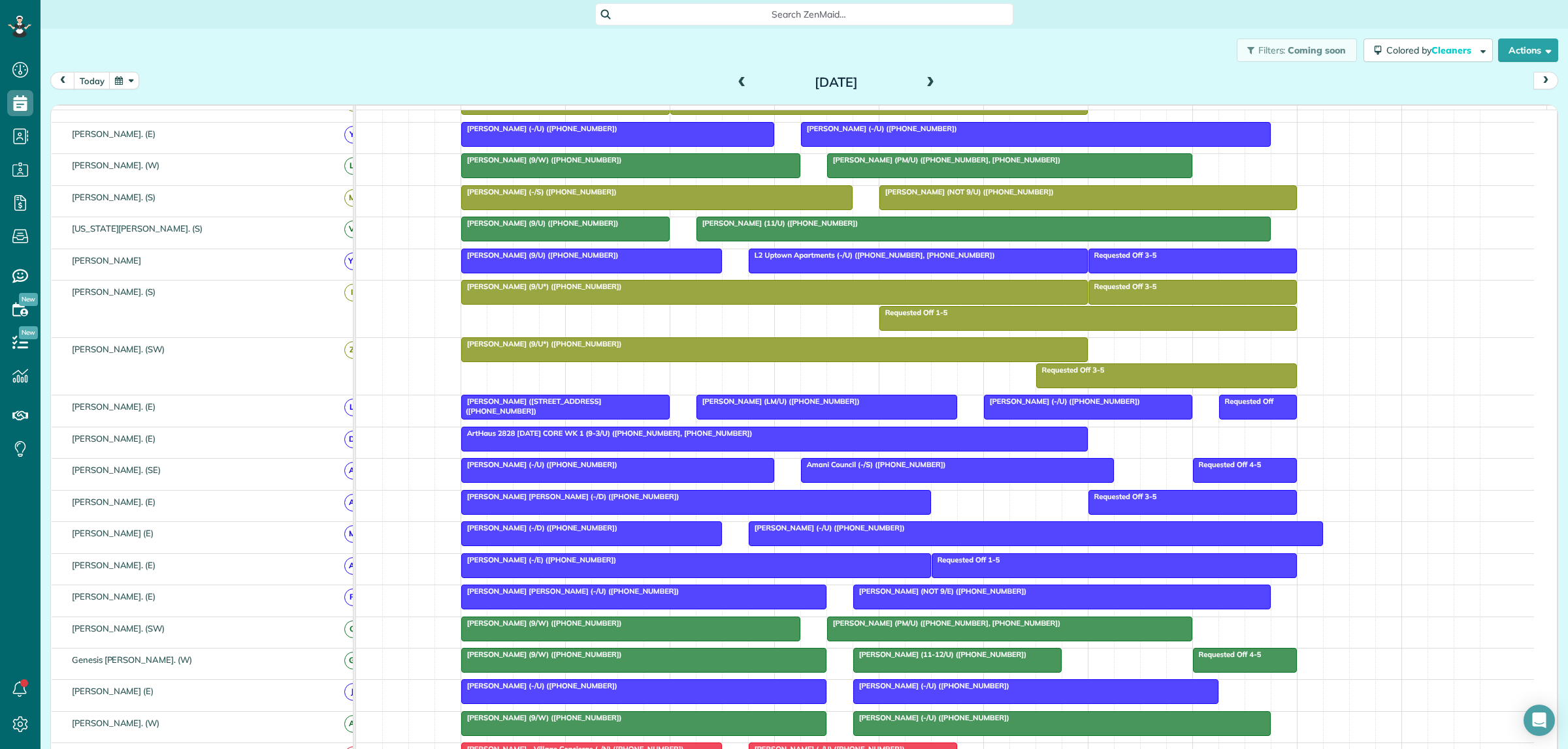
click at [860, 501] on div "Katie Katelyn Anderson (-/D) (+19366619524)" at bounding box center [696, 496] width 462 height 9
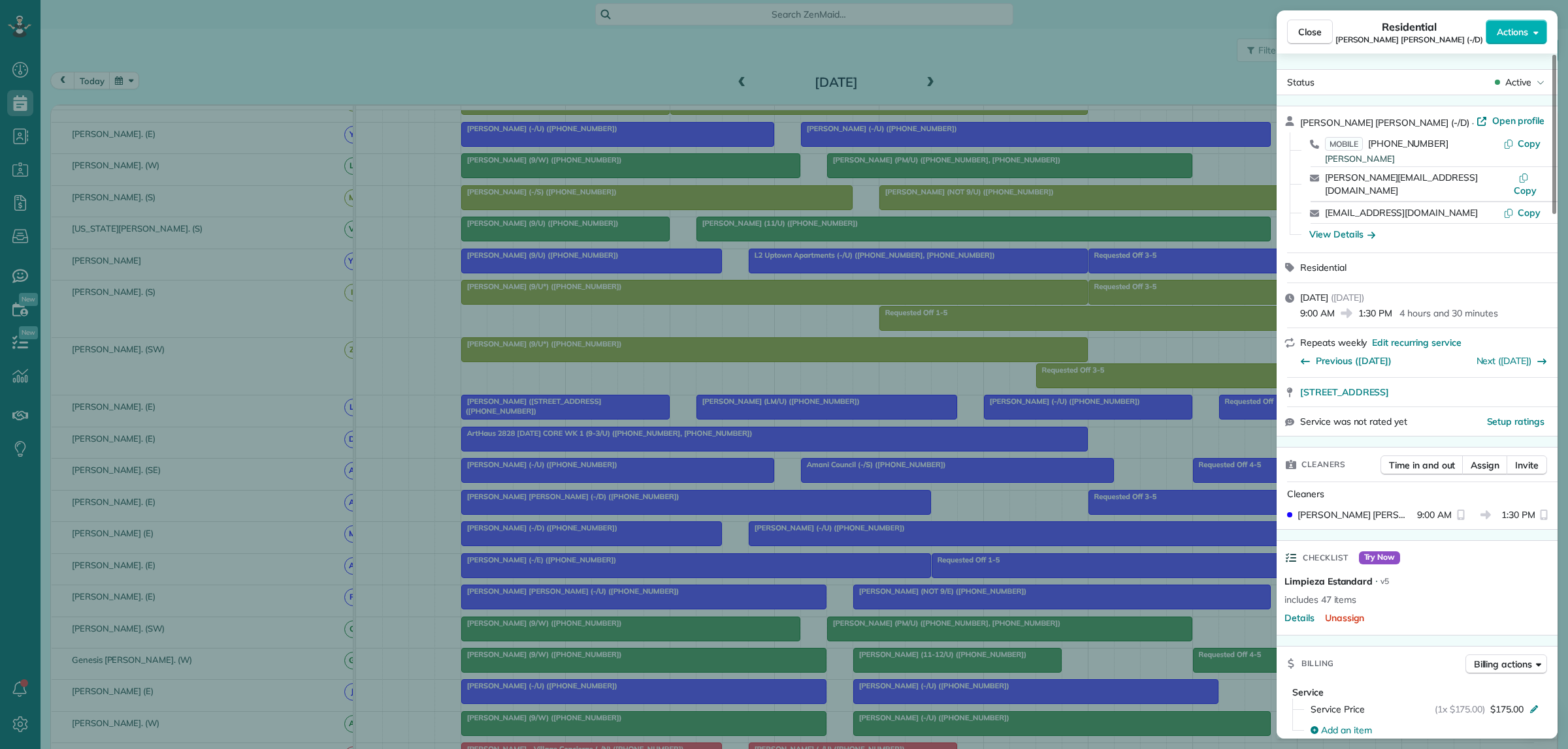
click at [983, 513] on div "Close Residential Katie Katelyn Anderson (-/D) Actions Status Active Katie Kate…" at bounding box center [784, 374] width 1568 height 749
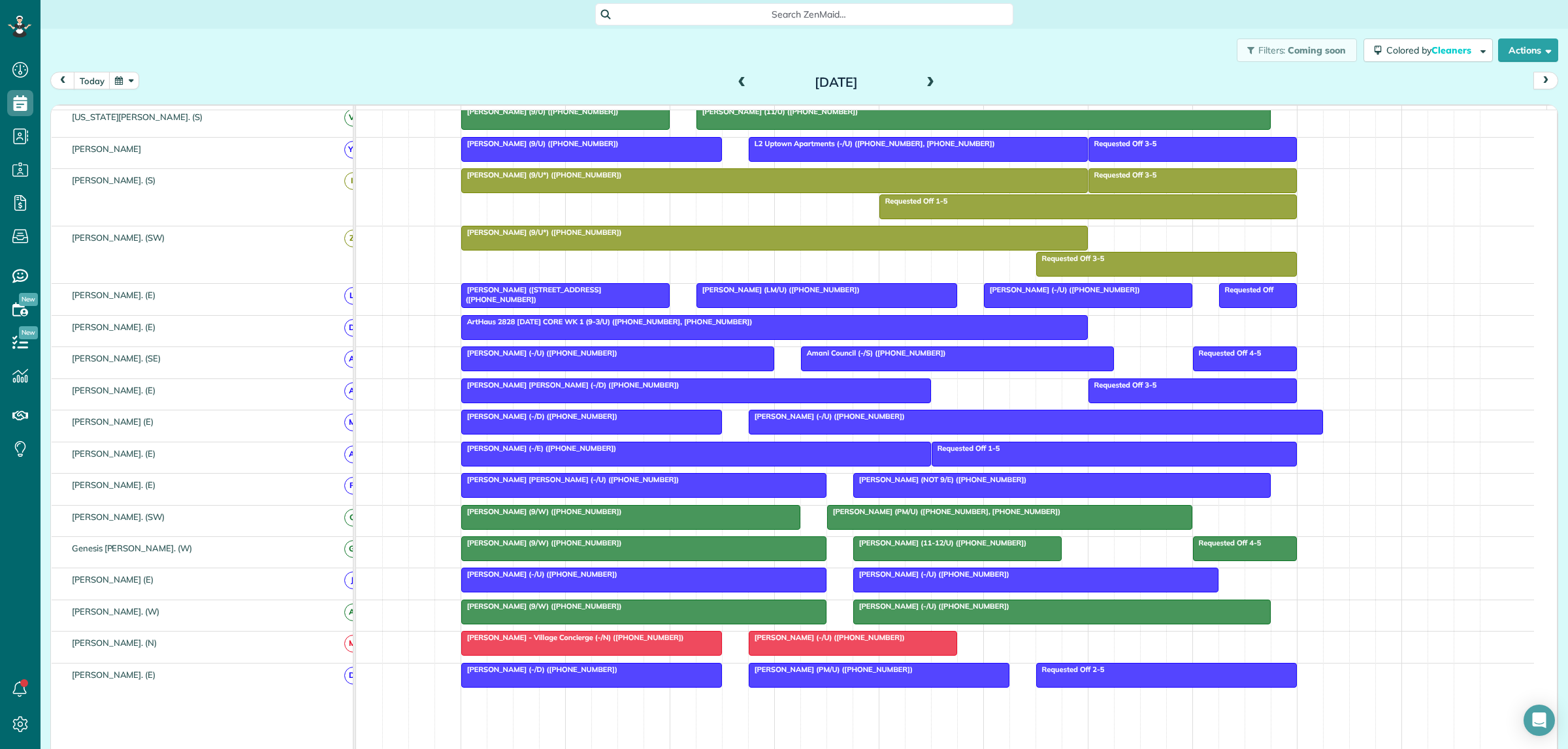
scroll to position [448, 0]
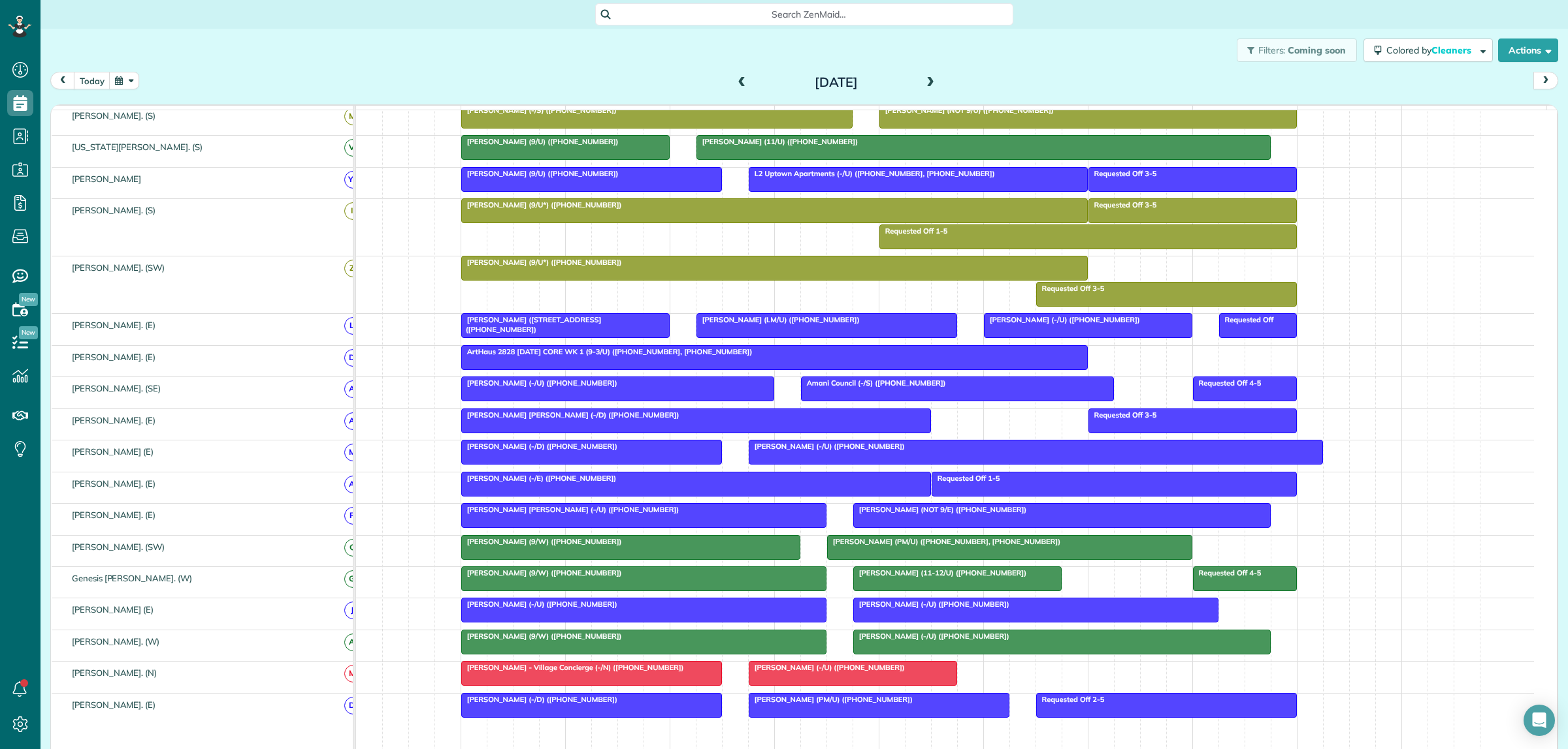
click at [971, 451] on div "Tory Johnson (-/U) (+19723225334)" at bounding box center [1035, 446] width 566 height 9
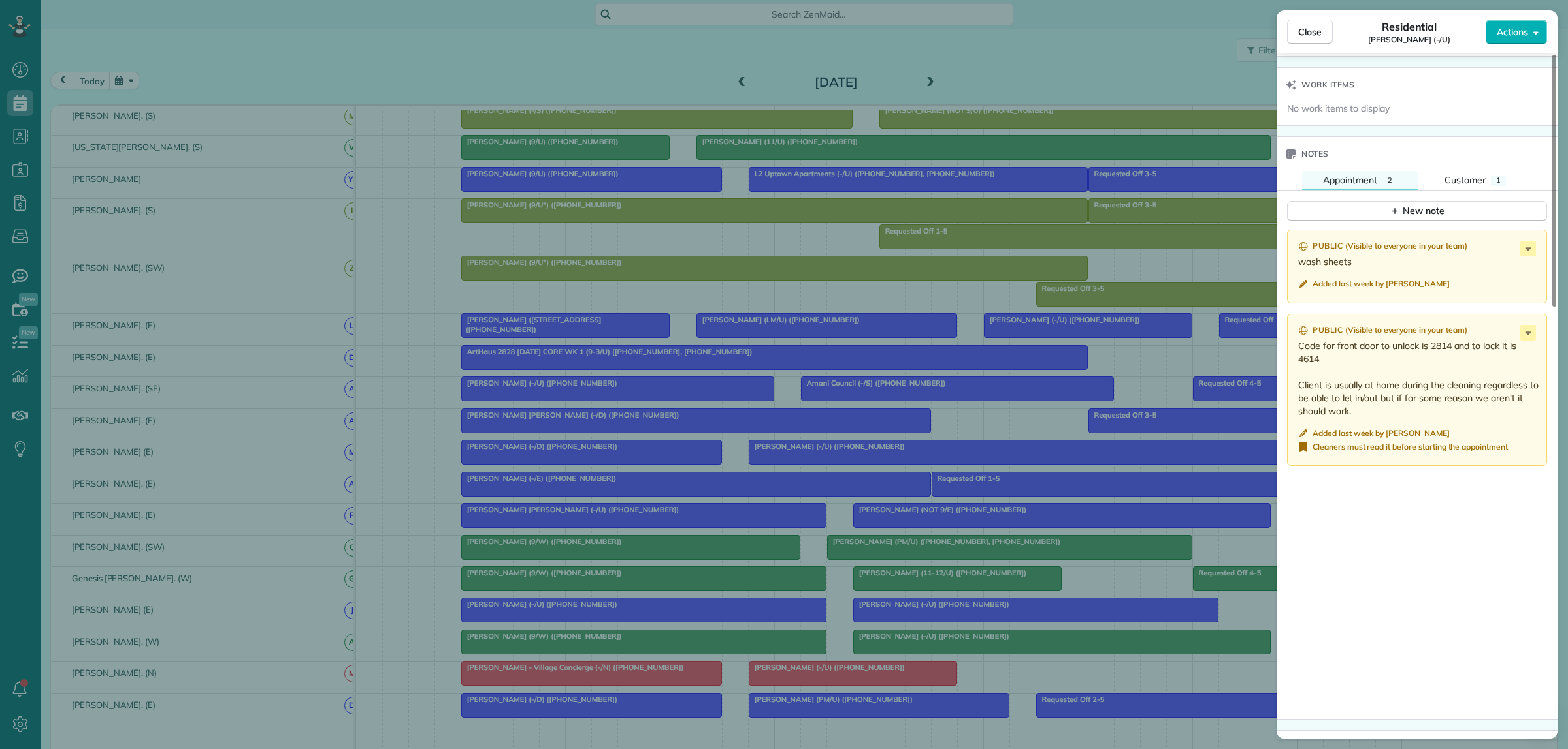
scroll to position [979, 0]
click at [549, 314] on div "Close Residential Tory Johnson (-/U) Actions Status Active Tory Johnson (-/U) ·…" at bounding box center [784, 374] width 1568 height 749
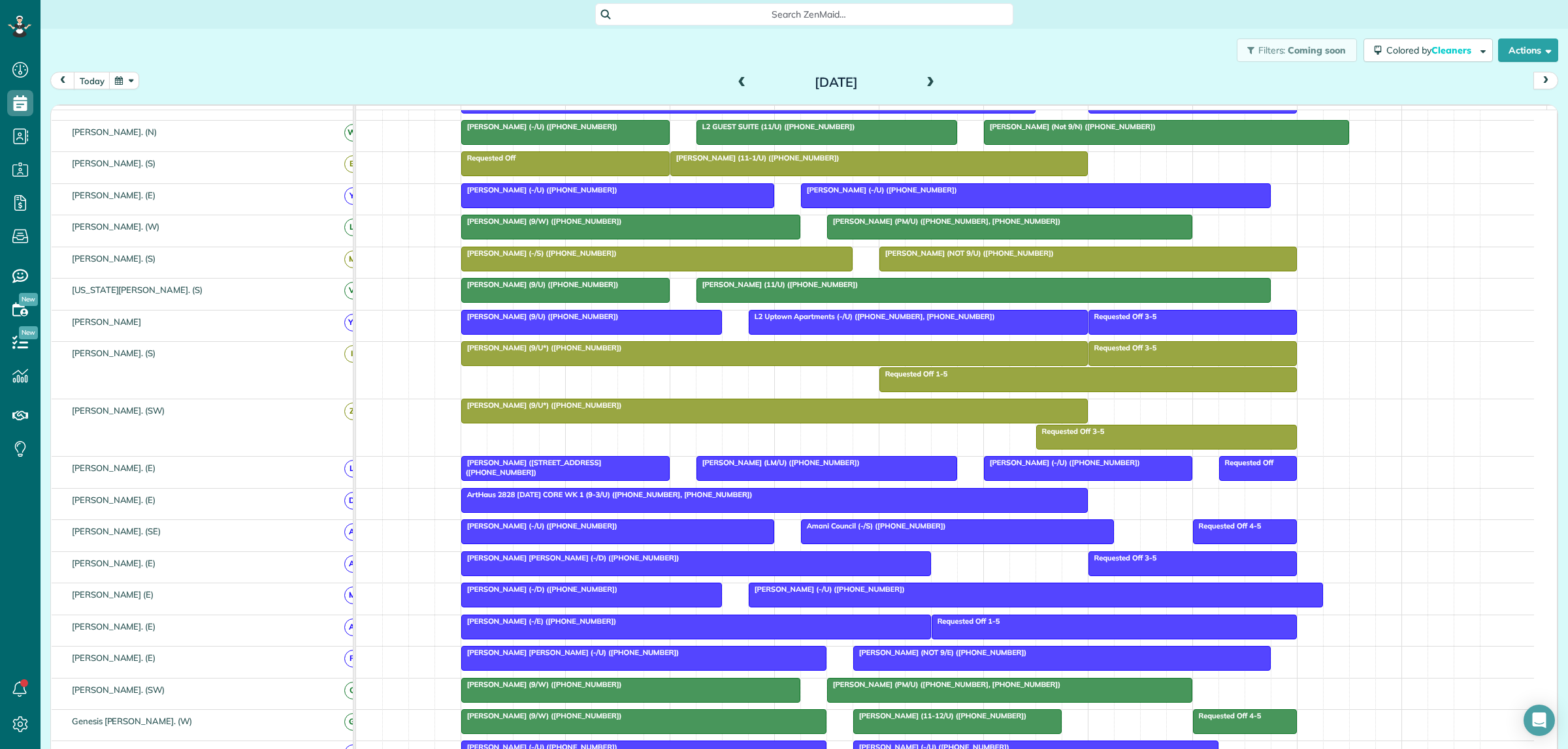
scroll to position [363, 0]
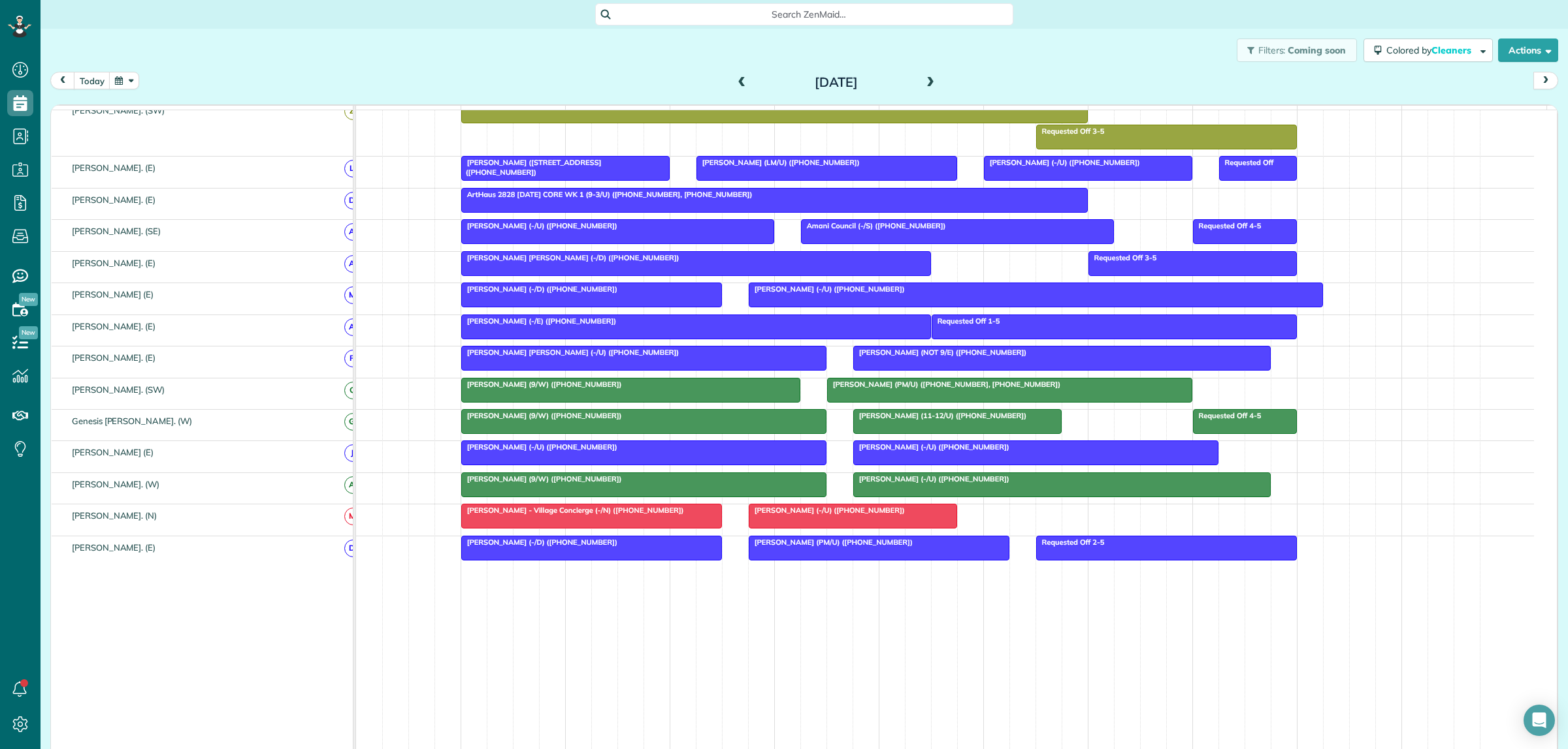
click at [923, 80] on span at bounding box center [929, 83] width 14 height 11
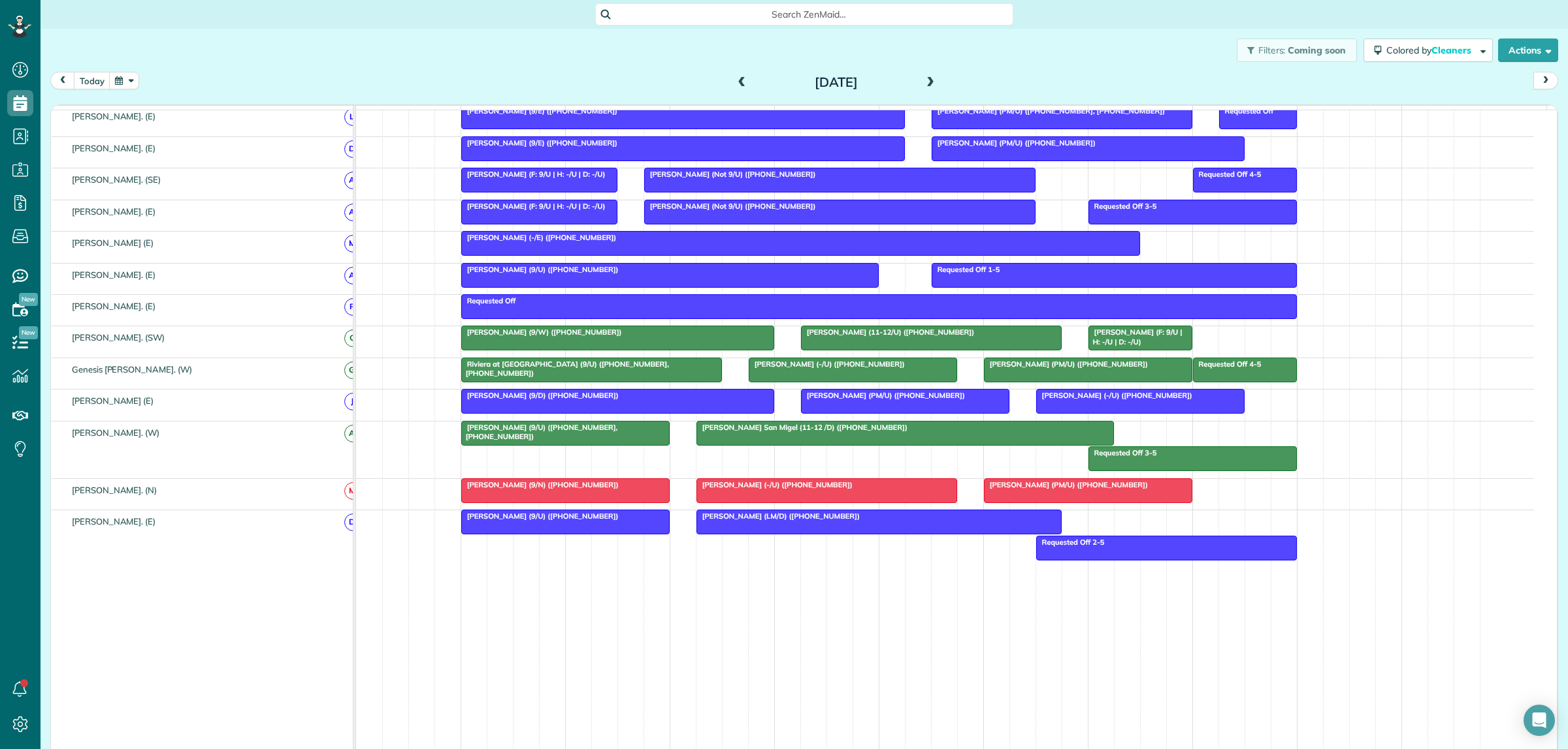
click at [735, 80] on span at bounding box center [741, 83] width 14 height 11
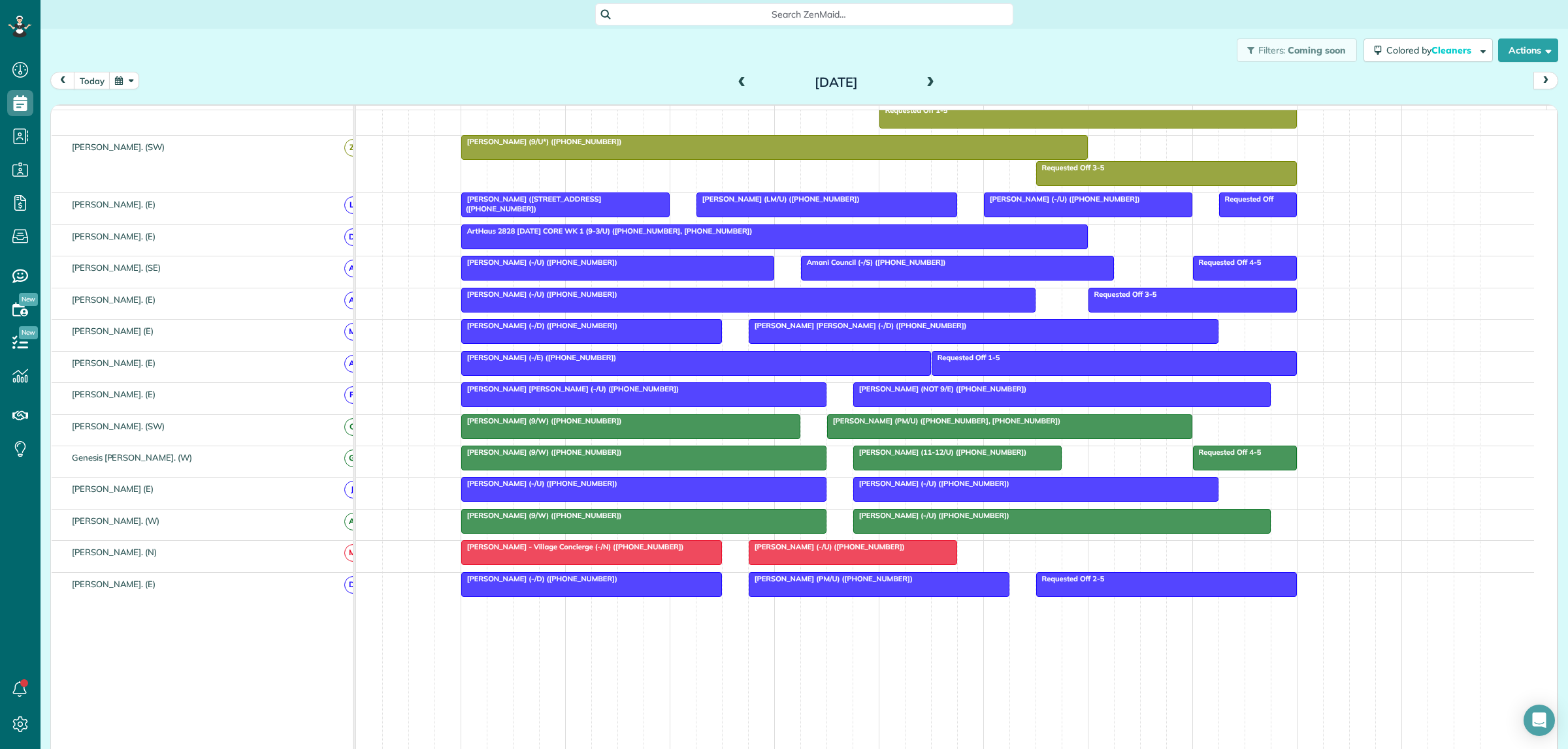
click at [925, 80] on span at bounding box center [929, 83] width 14 height 11
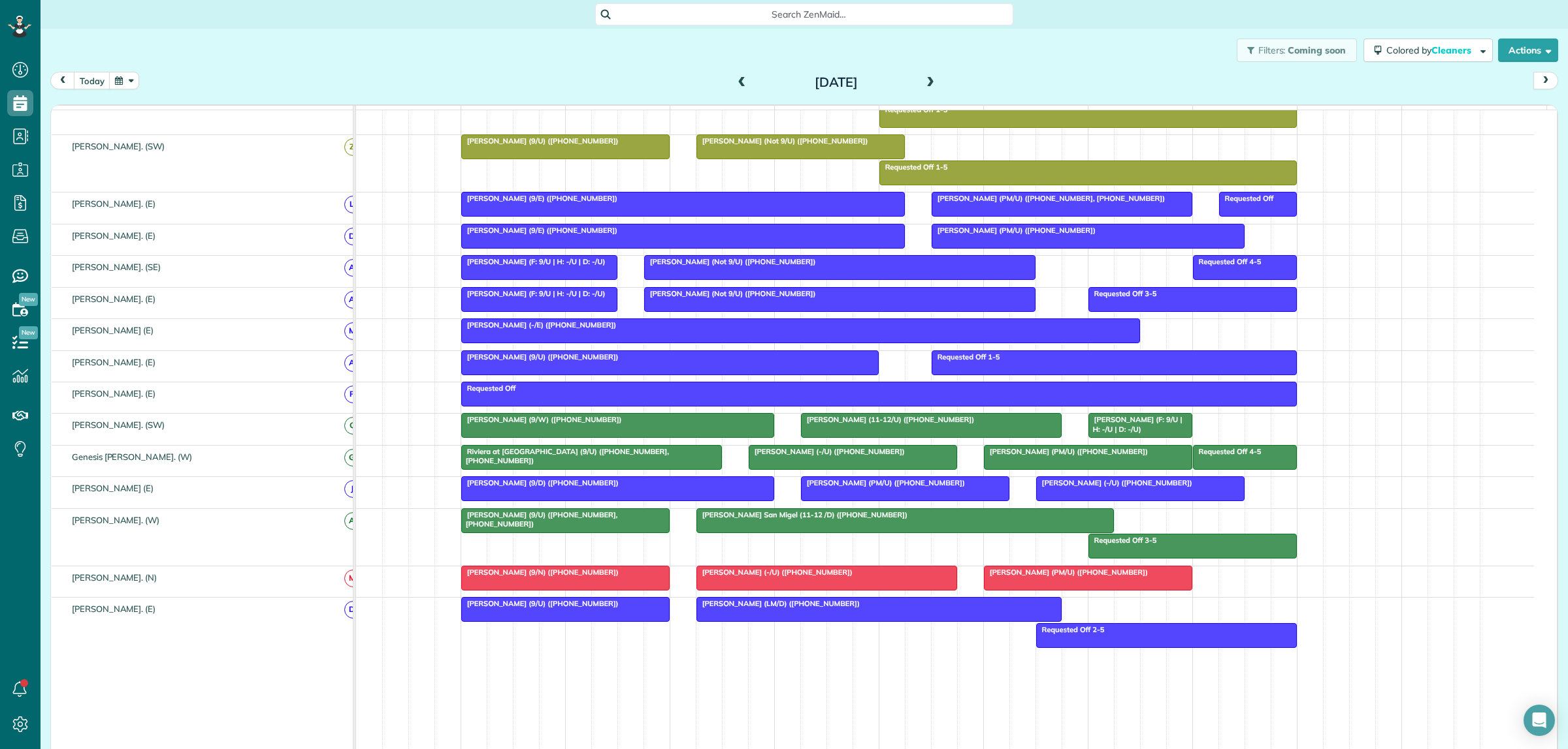
click at [735, 81] on span at bounding box center [741, 83] width 14 height 11
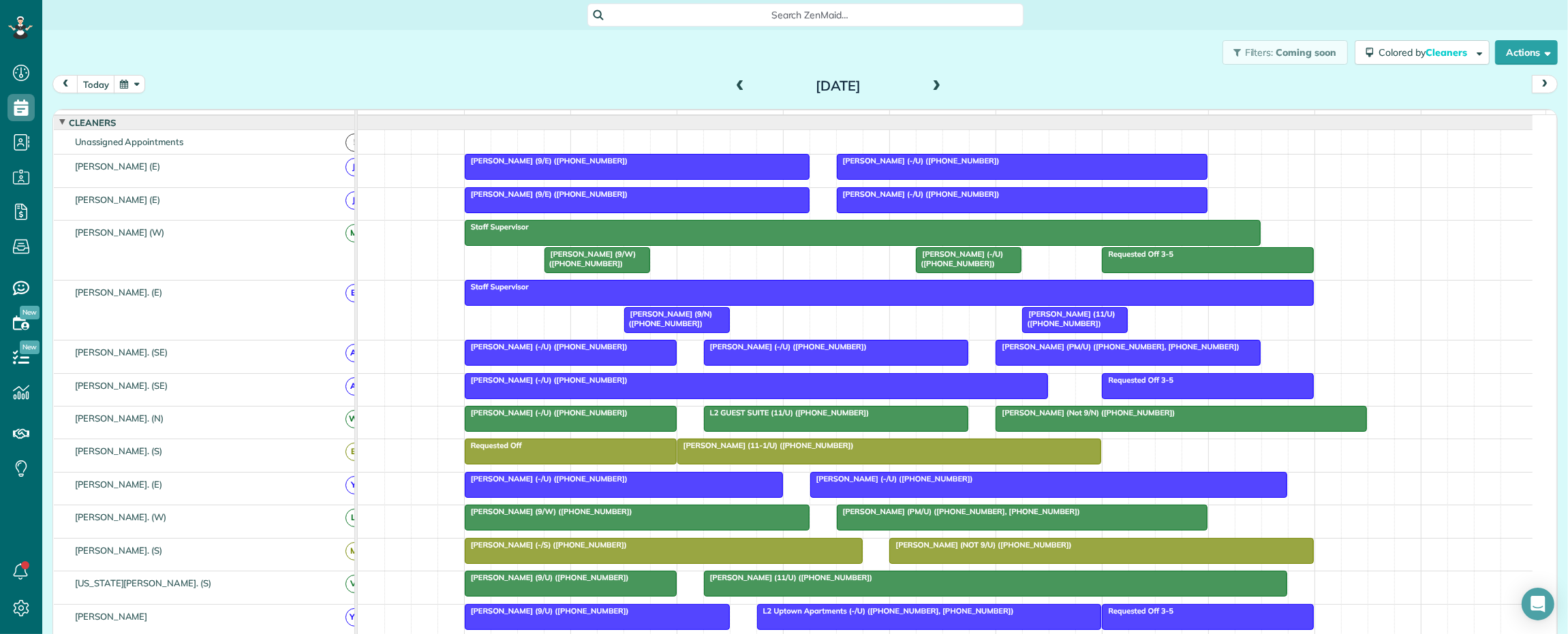
scroll to position [0, 0]
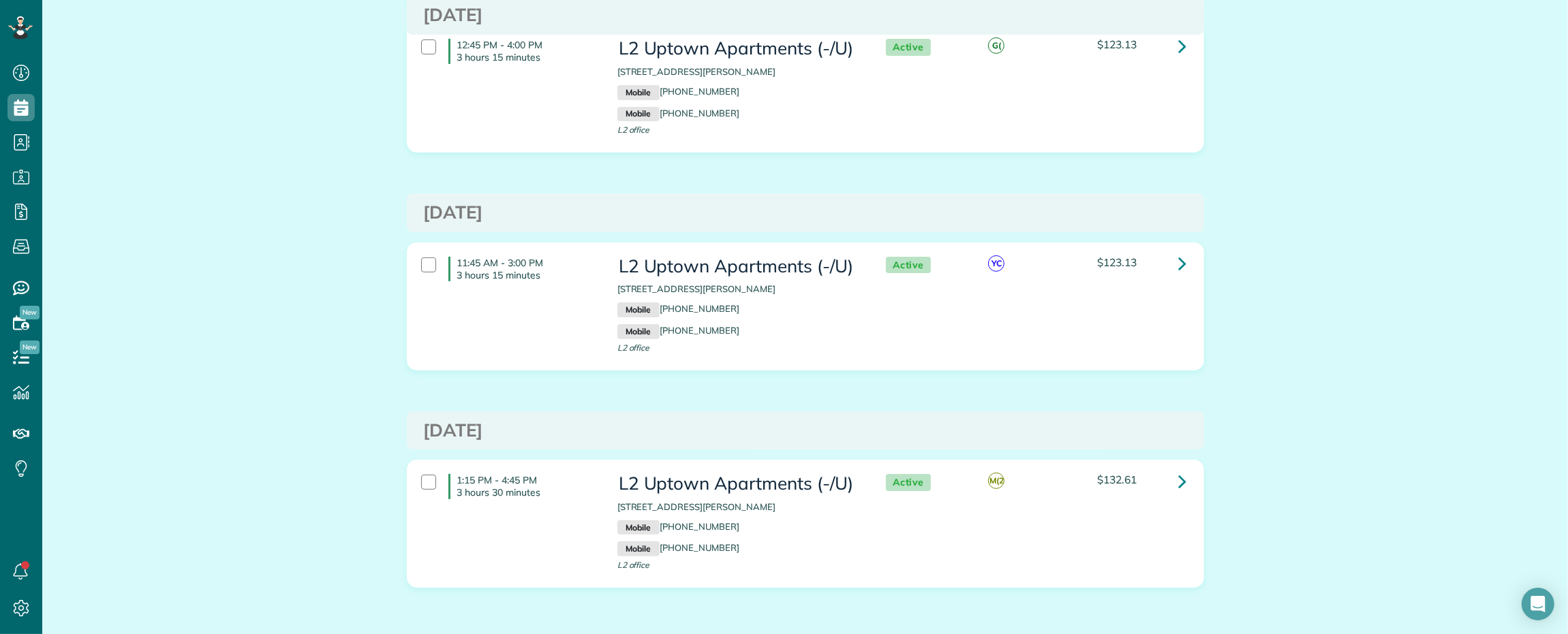
scroll to position [482, 0]
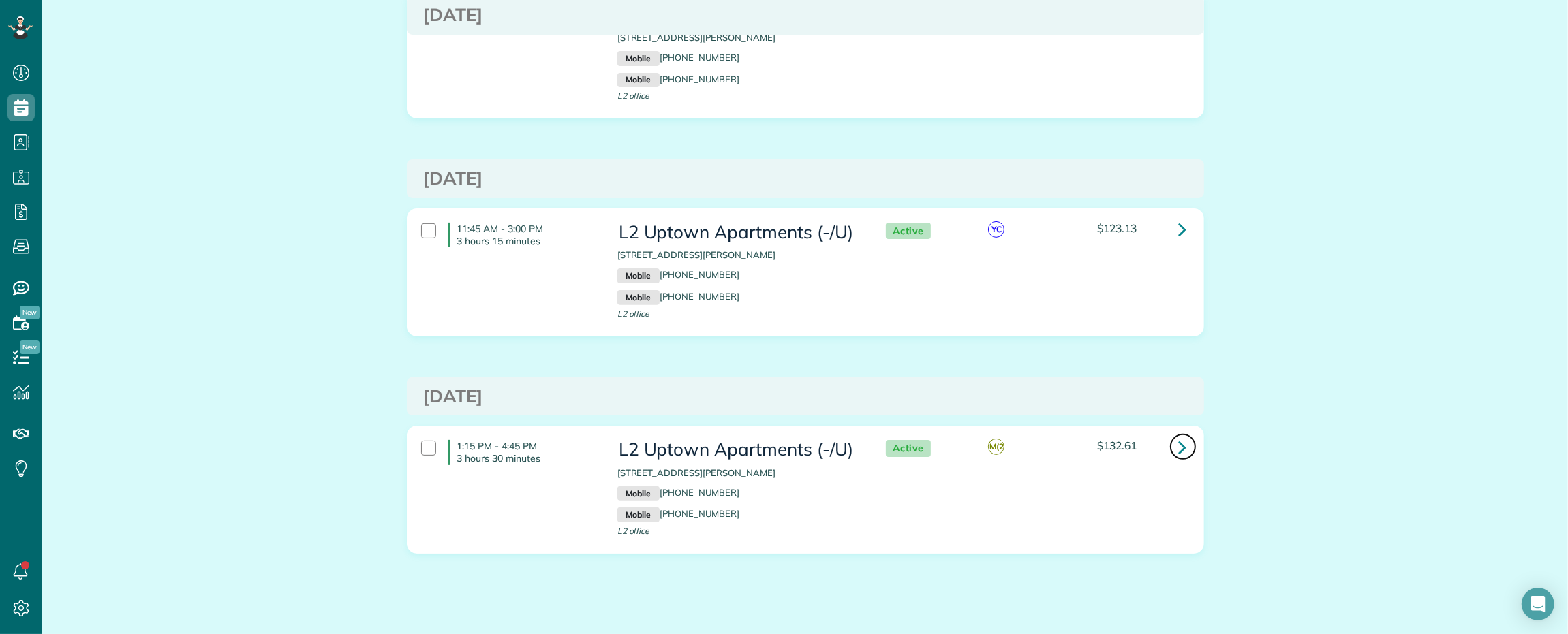
click at [1179, 435] on icon at bounding box center [1183, 447] width 9 height 24
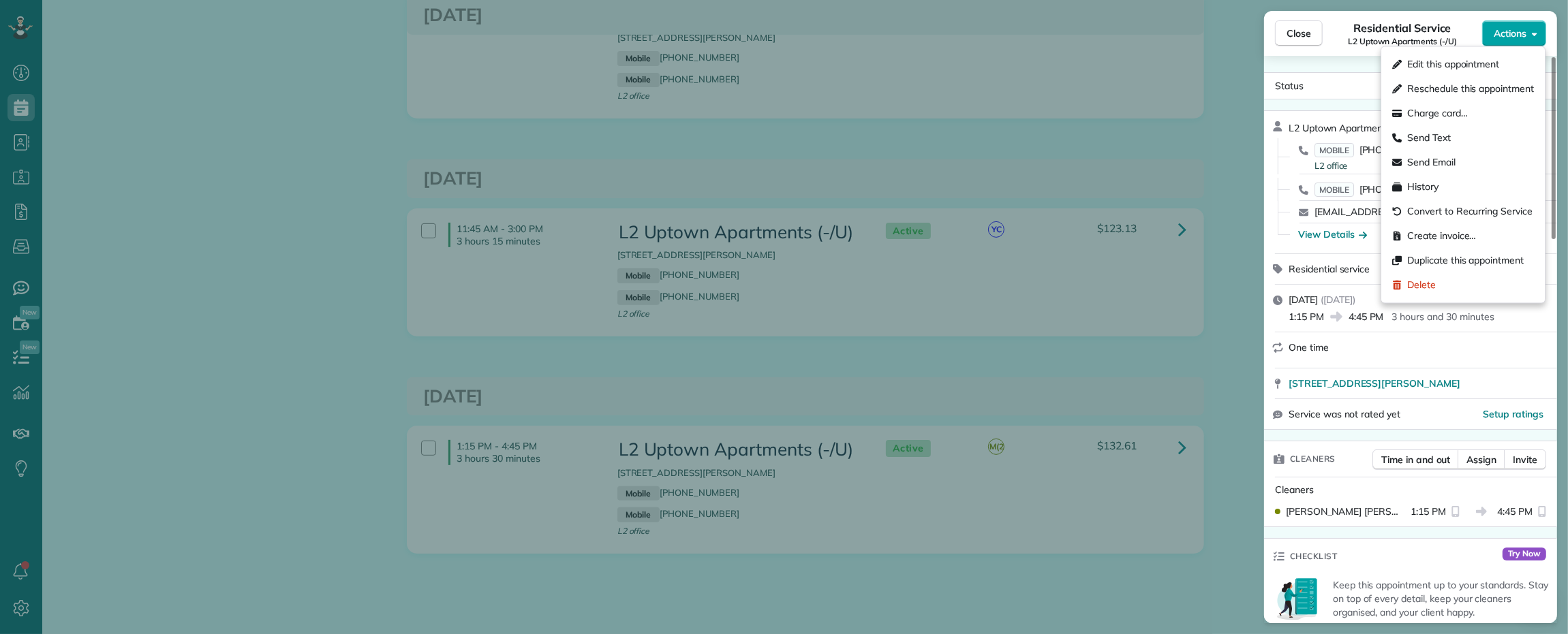
click at [1499, 41] on button "Actions" at bounding box center [1514, 33] width 64 height 26
click at [1462, 257] on span "Duplicate this appointment" at bounding box center [1465, 260] width 117 height 14
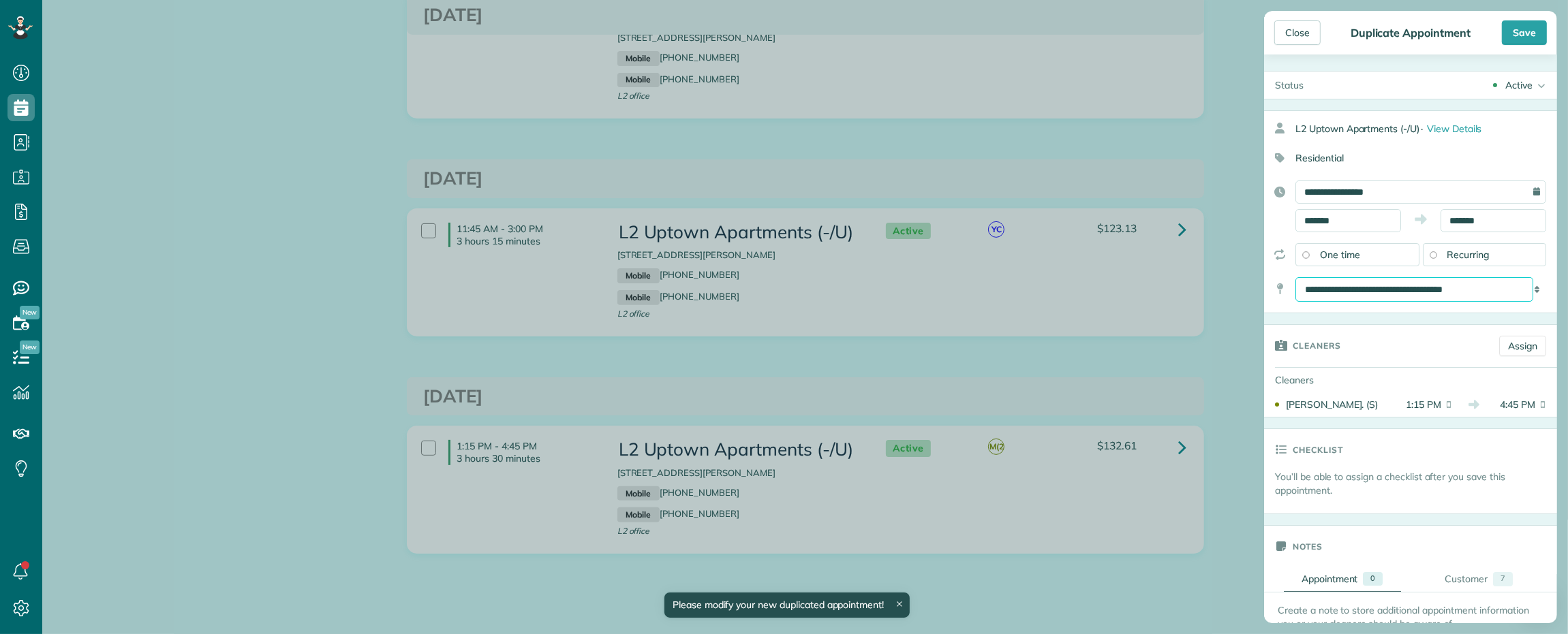
click at [1394, 290] on select "**********" at bounding box center [1414, 290] width 237 height 25
drag, startPoint x: 1391, startPoint y: 284, endPoint x: 1388, endPoint y: 290, distance: 6.7
click at [1391, 284] on select "**********" at bounding box center [1414, 290] width 237 height 25
click at [1271, 317] on form "Status Active Active Cancelled Cancelled and Paid Requested Off" at bounding box center [1410, 595] width 293 height 1047
click at [1511, 297] on select "**********" at bounding box center [1414, 290] width 237 height 25
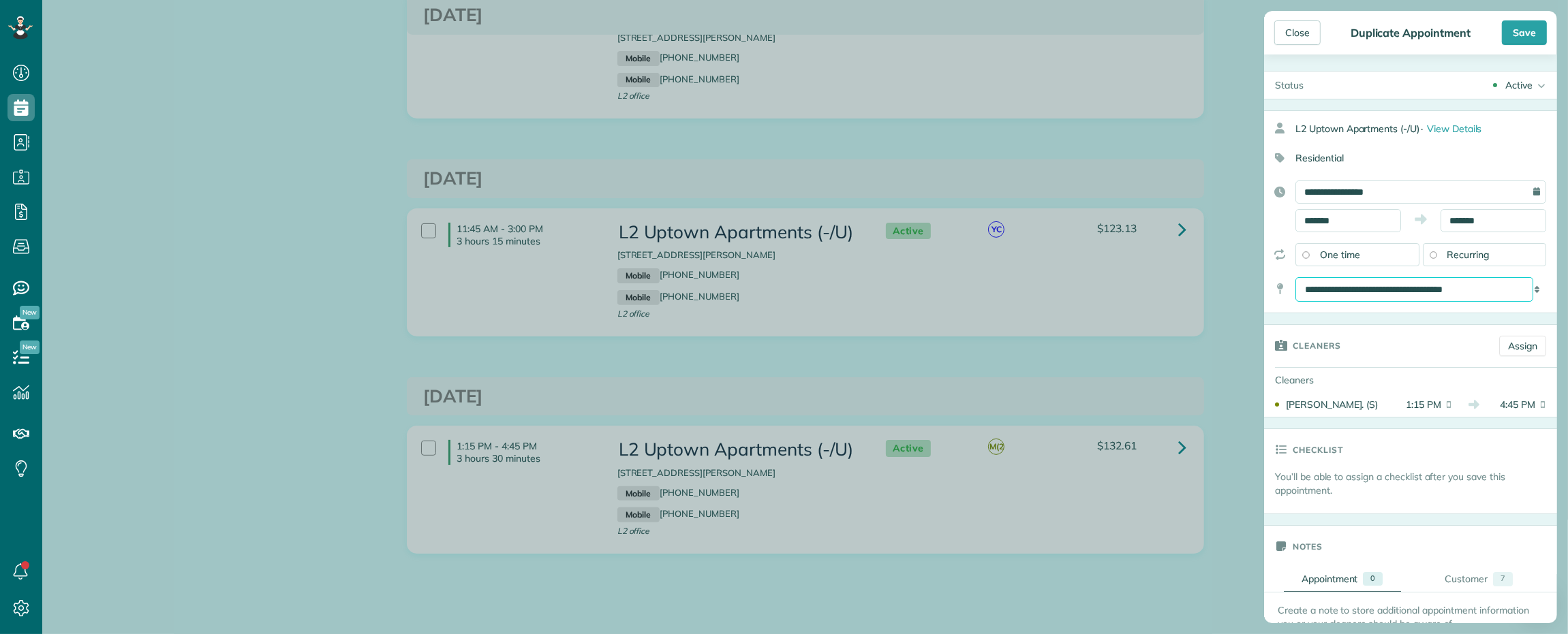
click at [1405, 296] on select "**********" at bounding box center [1414, 290] width 237 height 25
click at [1420, 294] on select "**********" at bounding box center [1414, 290] width 237 height 25
click at [1421, 294] on select "**********" at bounding box center [1414, 290] width 237 height 25
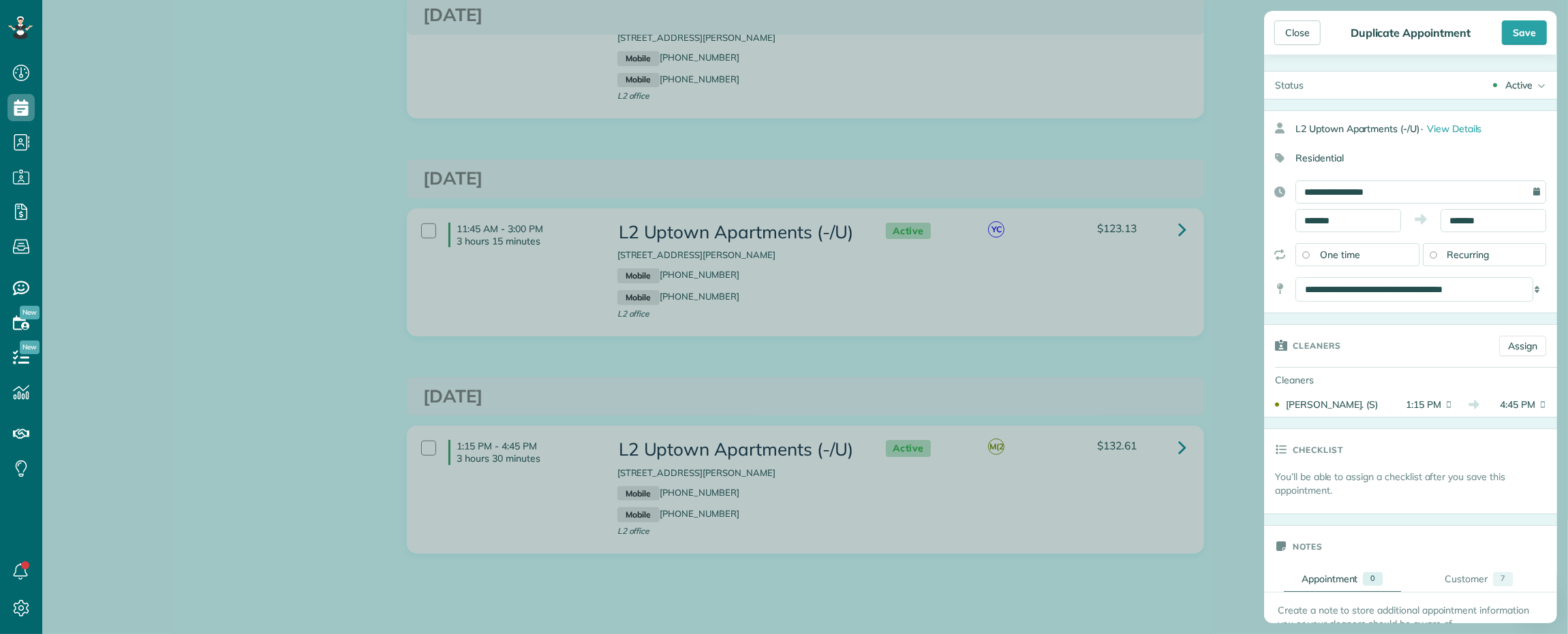
click at [1523, 295] on div "**********" at bounding box center [1421, 290] width 251 height 25
click at [1493, 295] on select "**********" at bounding box center [1414, 290] width 237 height 25
select select "*"
click at [1295, 278] on select "**********" at bounding box center [1414, 290] width 237 height 25
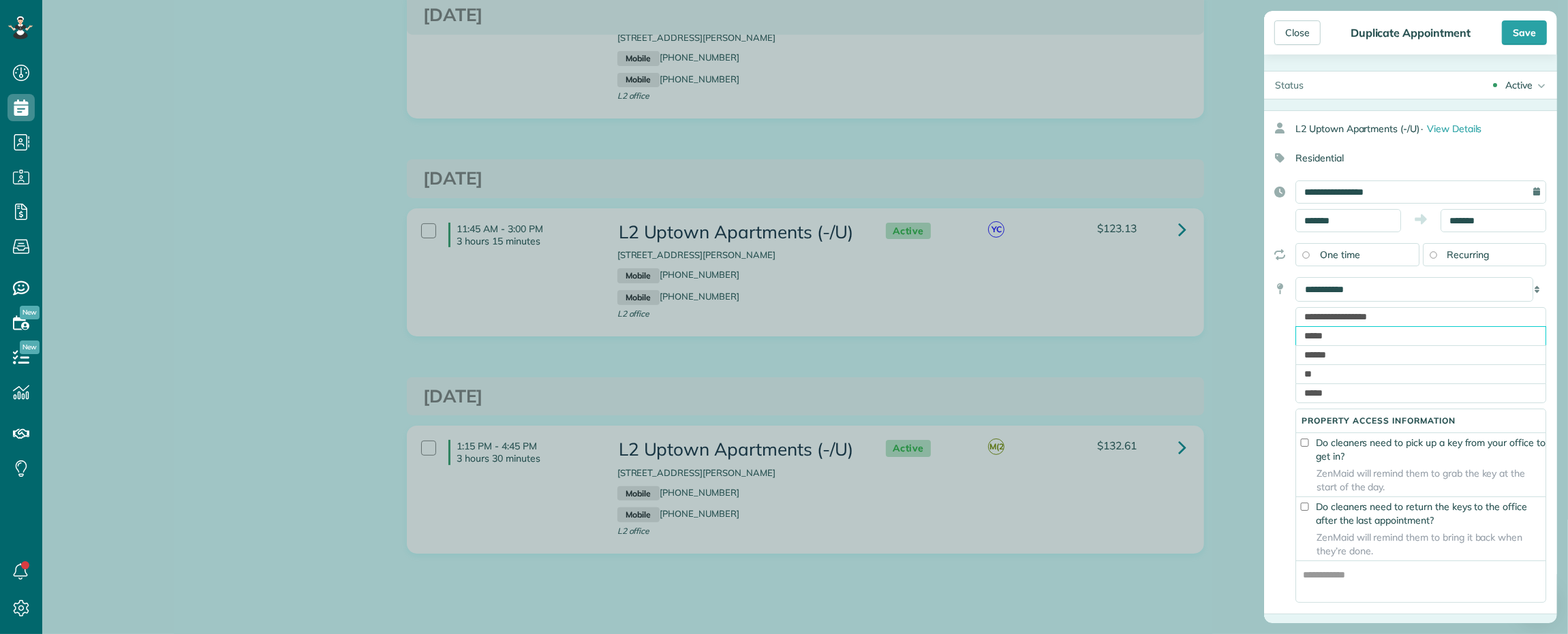
drag, startPoint x: 1307, startPoint y: 338, endPoint x: 1358, endPoint y: 342, distance: 51.2
click at [1358, 342] on input "*****" at bounding box center [1421, 336] width 251 height 19
type input "*****"
click at [1419, 189] on input "**********" at bounding box center [1421, 192] width 251 height 23
click at [1381, 302] on link "17" at bounding box center [1380, 304] width 21 height 21
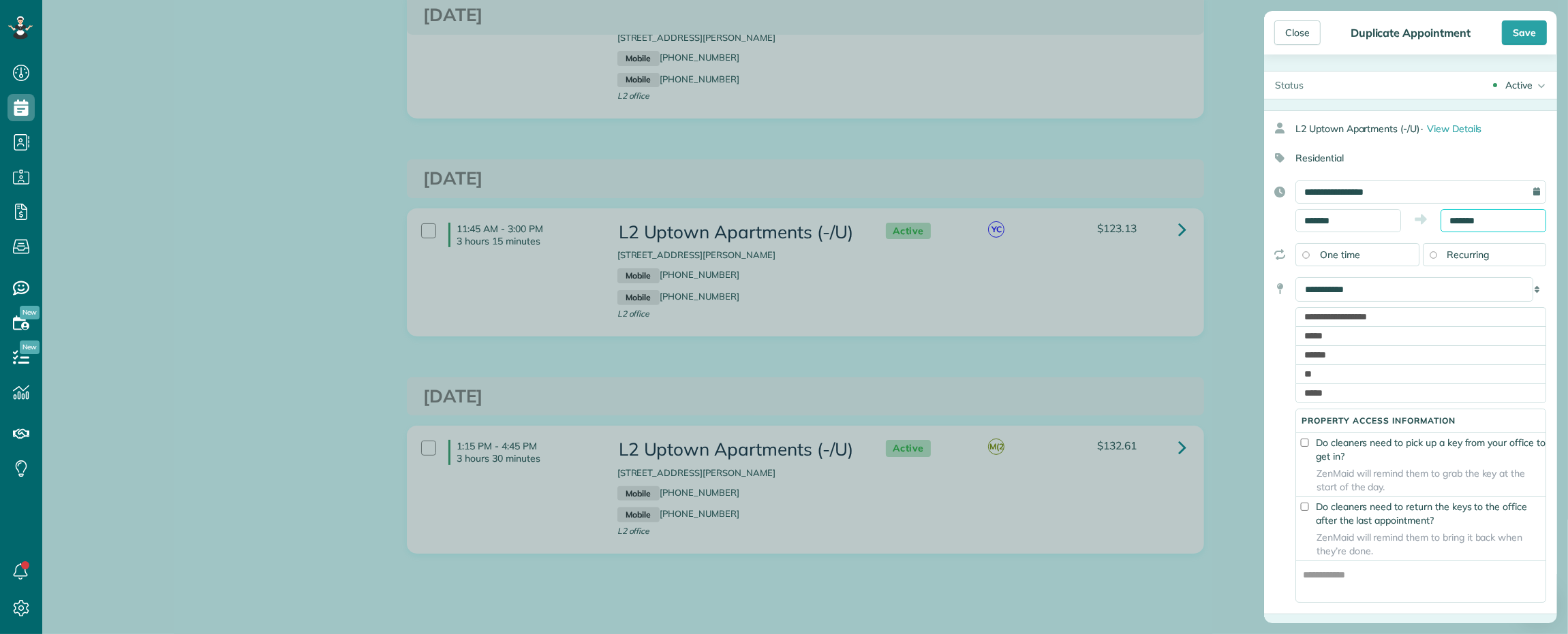
click at [1487, 224] on input "*******" at bounding box center [1493, 220] width 105 height 23
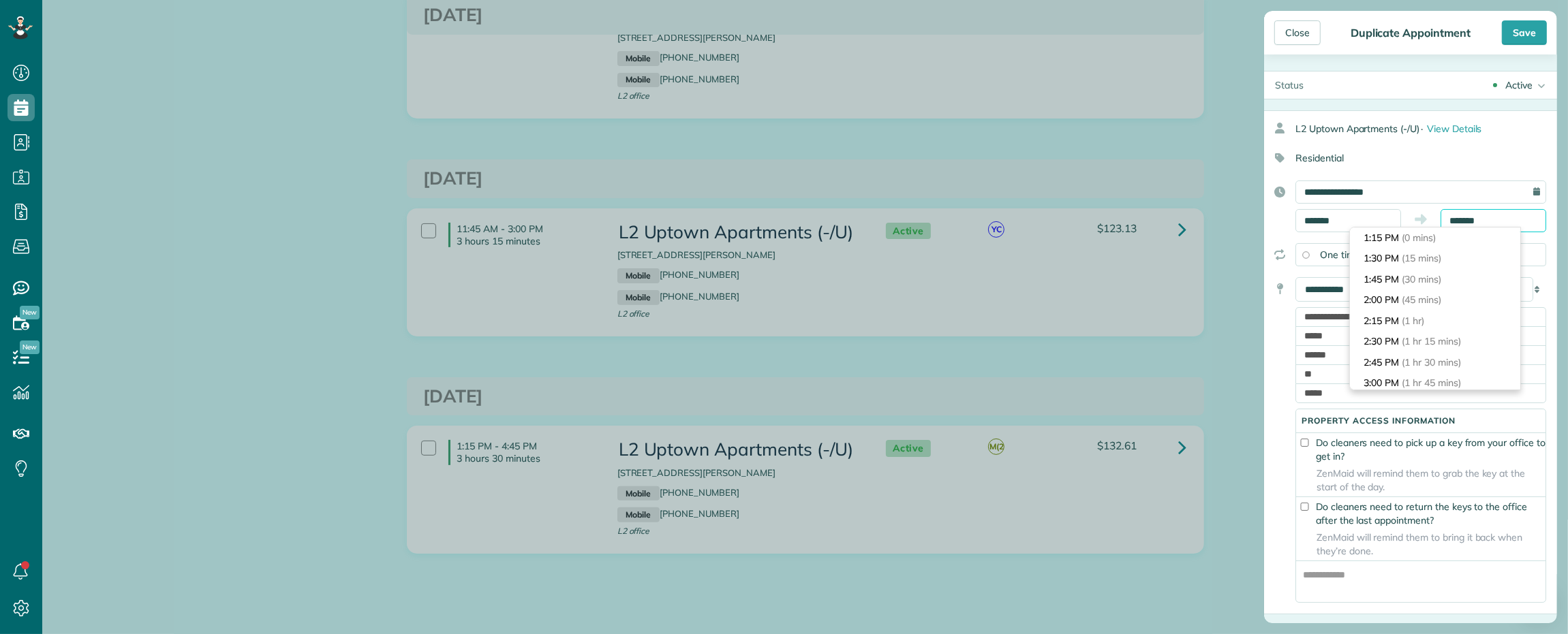
scroll to position [270, 0]
type input "*******"
click at [1438, 300] on li "5:15 PM (4 hrs)" at bounding box center [1435, 301] width 171 height 21
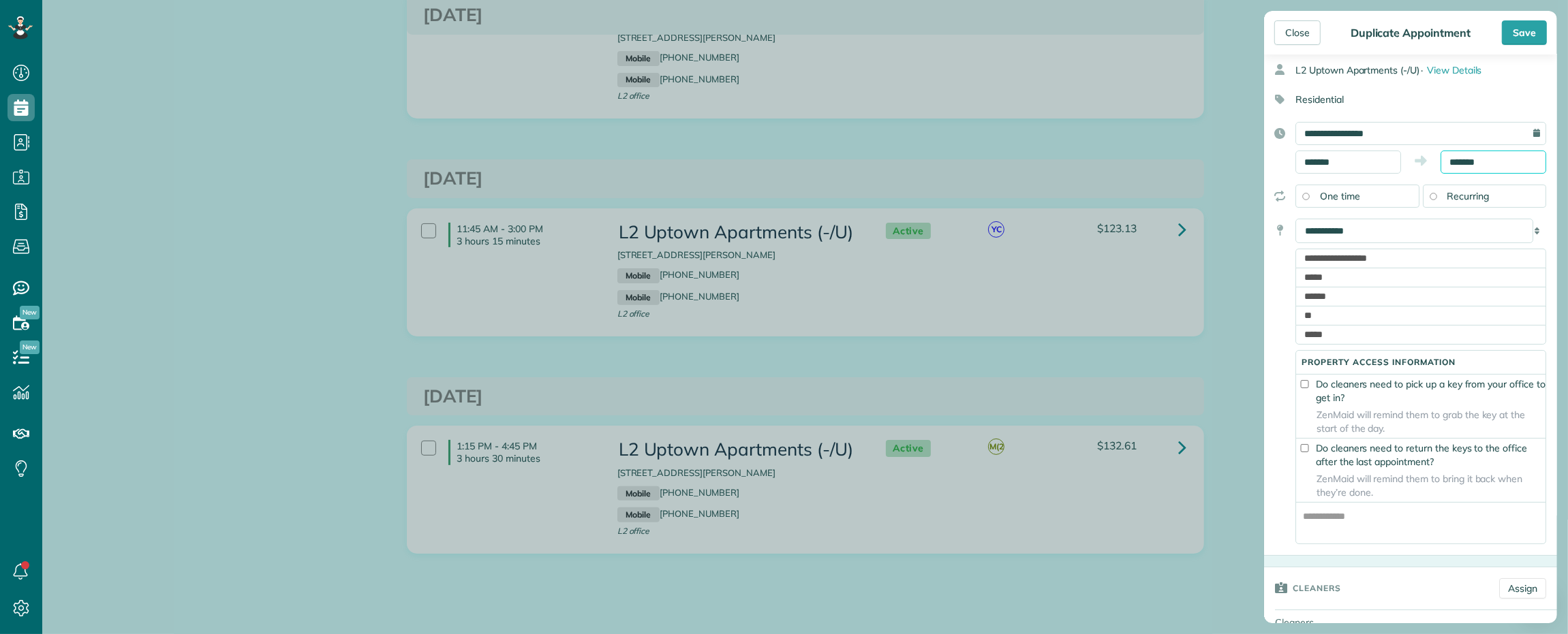
scroll to position [340, 0]
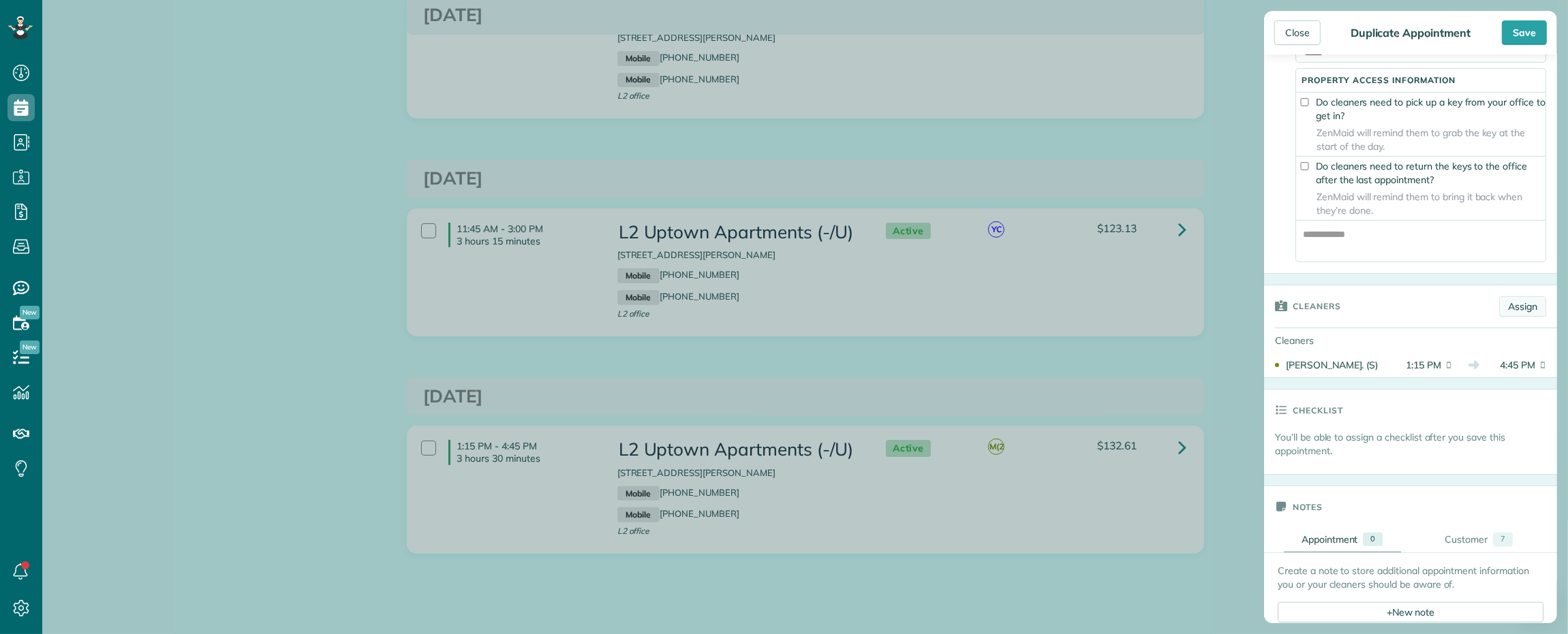
click at [1508, 317] on link "Assign" at bounding box center [1523, 307] width 47 height 21
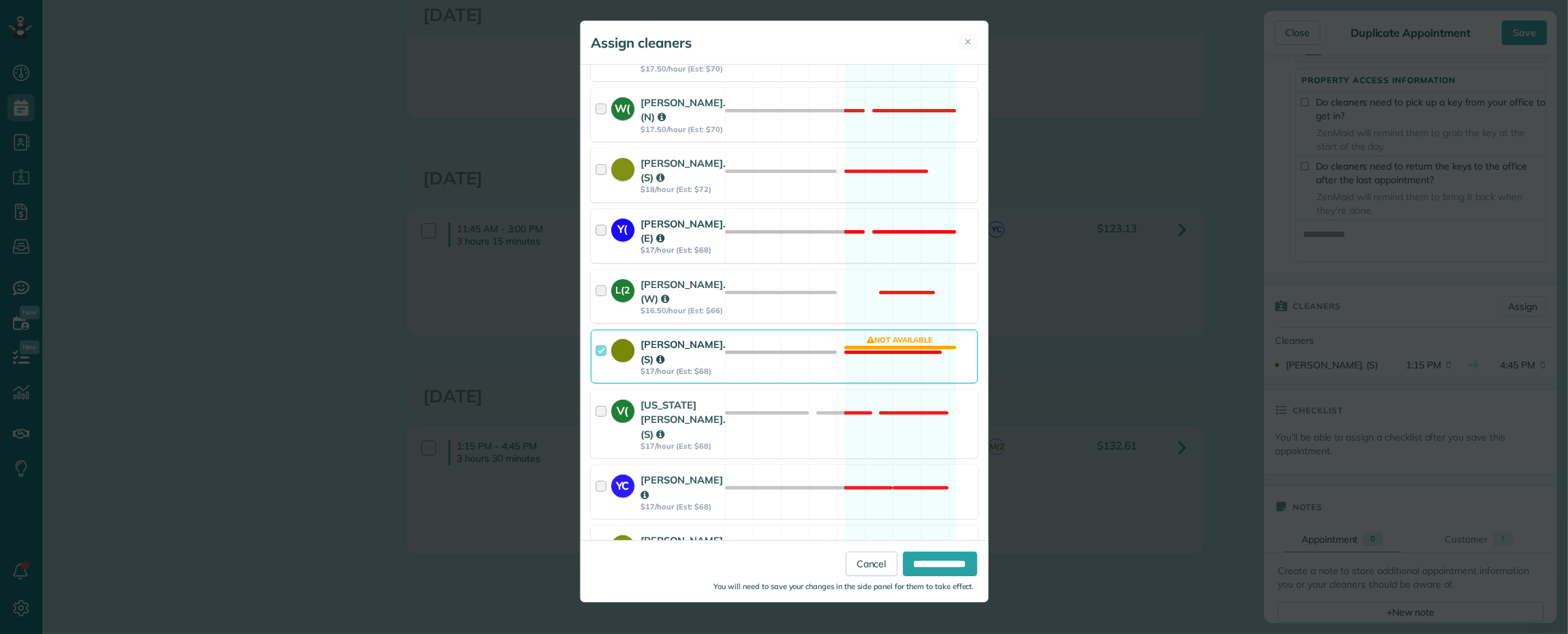
scroll to position [766, 0]
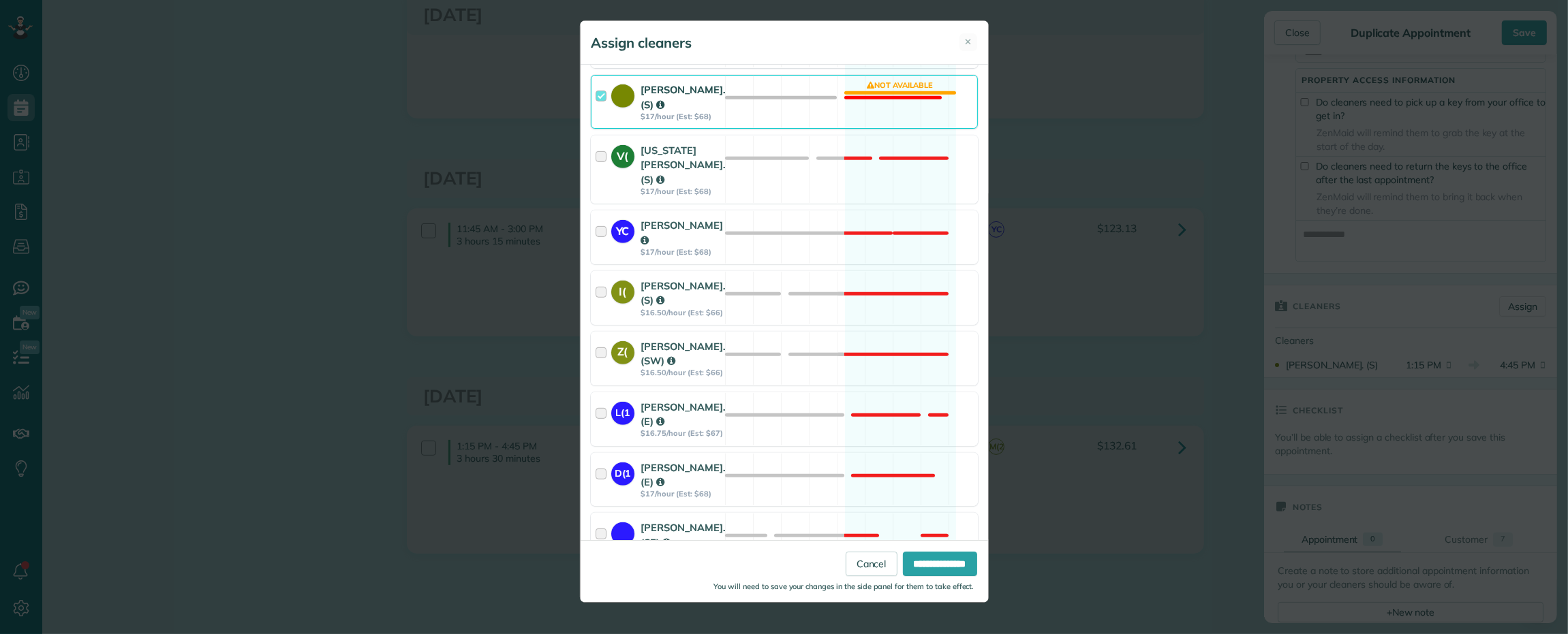
click at [598, 121] on div at bounding box center [604, 101] width 15 height 39
drag, startPoint x: 927, startPoint y: 559, endPoint x: 935, endPoint y: 563, distance: 8.9
click at [928, 559] on input "**********" at bounding box center [940, 564] width 75 height 25
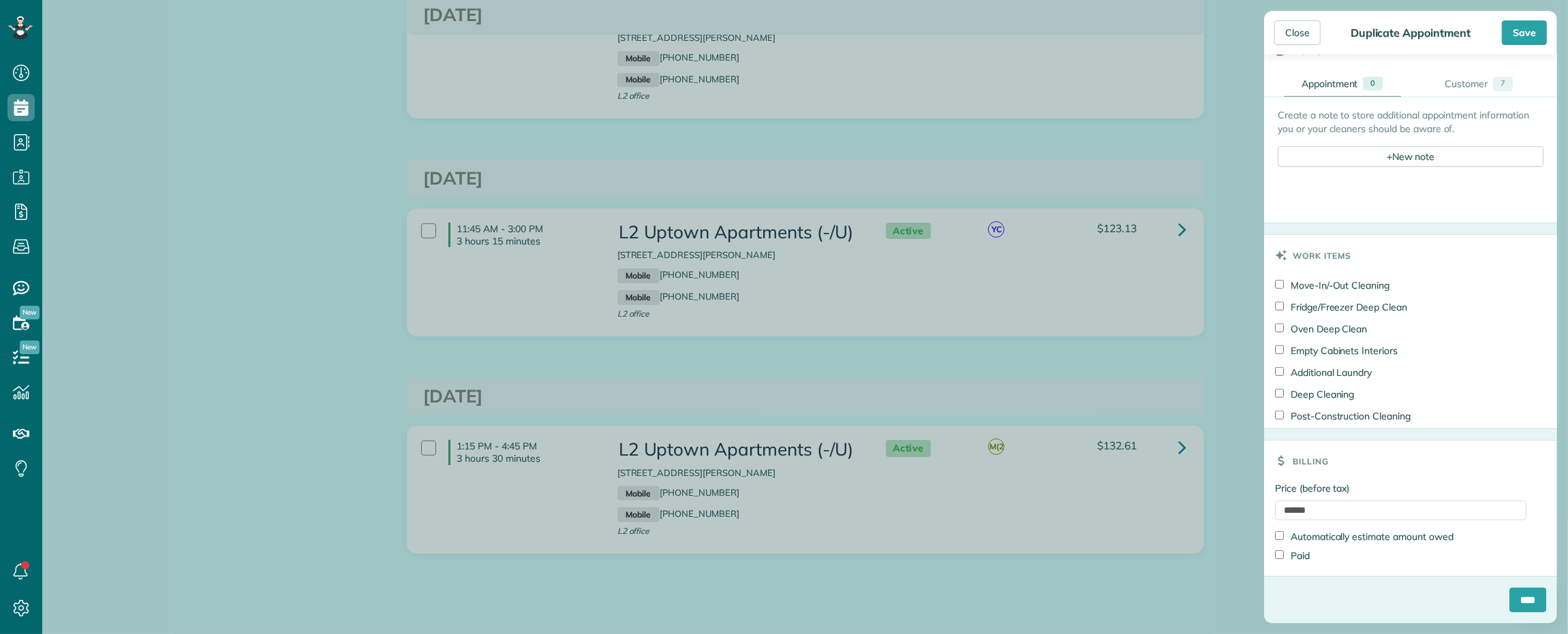
scroll to position [838, 0]
drag, startPoint x: 1317, startPoint y: 511, endPoint x: 1147, endPoint y: 476, distance: 173.6
click at [1153, 484] on div "Close Duplicate Appointment Save Status Active Active Cancelled Cancelled and P…" at bounding box center [784, 317] width 1568 height 634
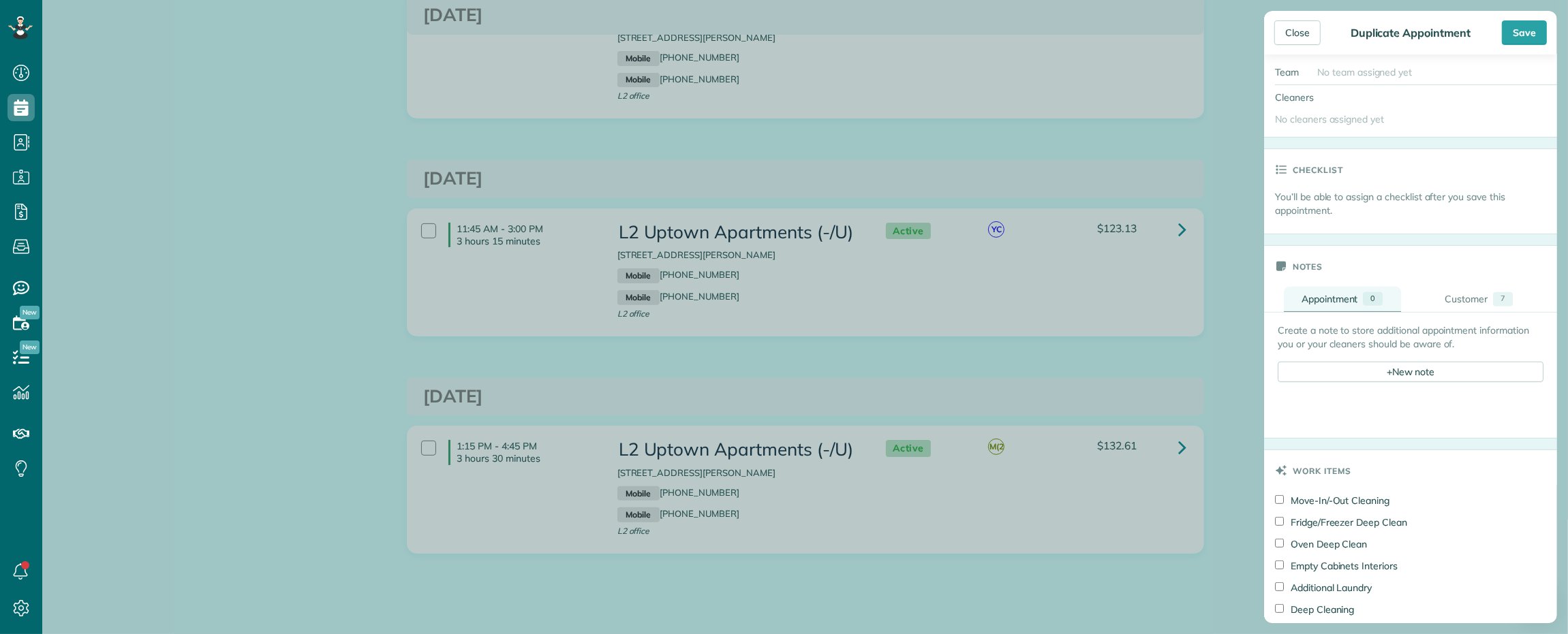
scroll to position [583, 0]
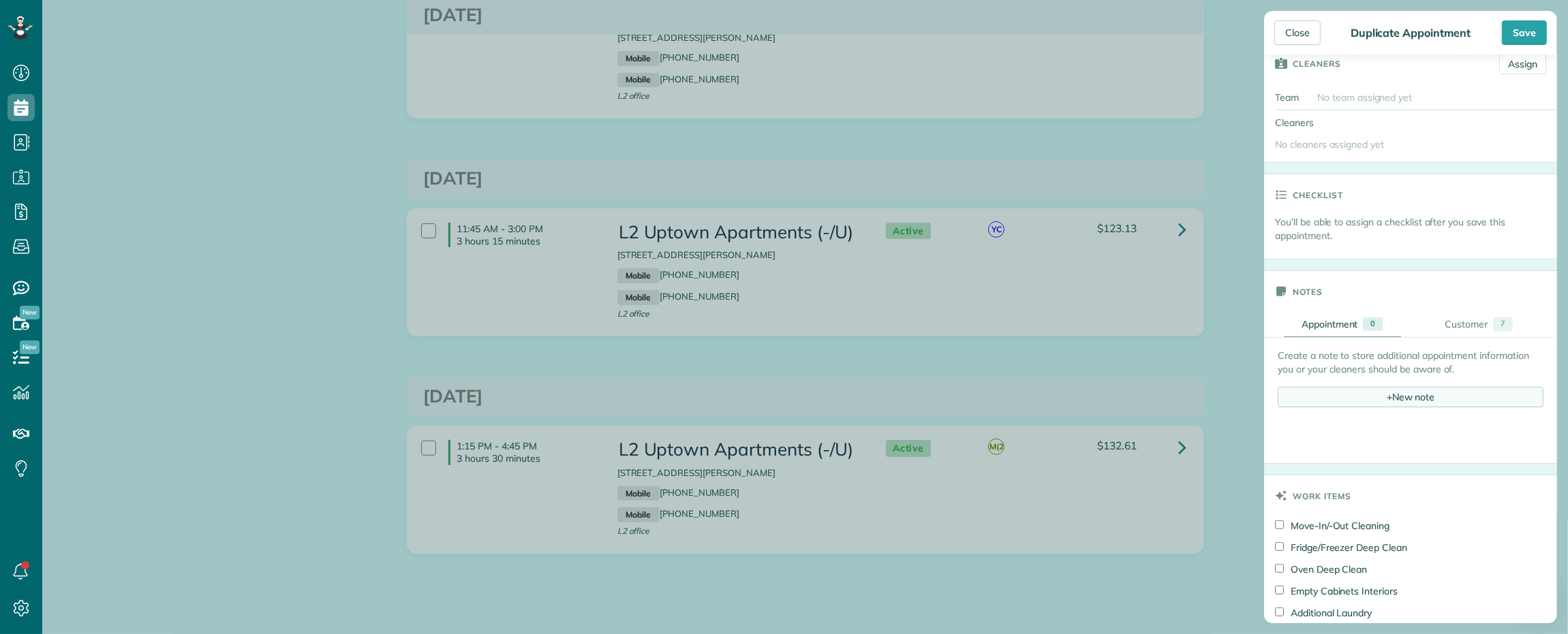
type input "***"
click at [1357, 404] on div "+ New note" at bounding box center [1410, 397] width 266 height 21
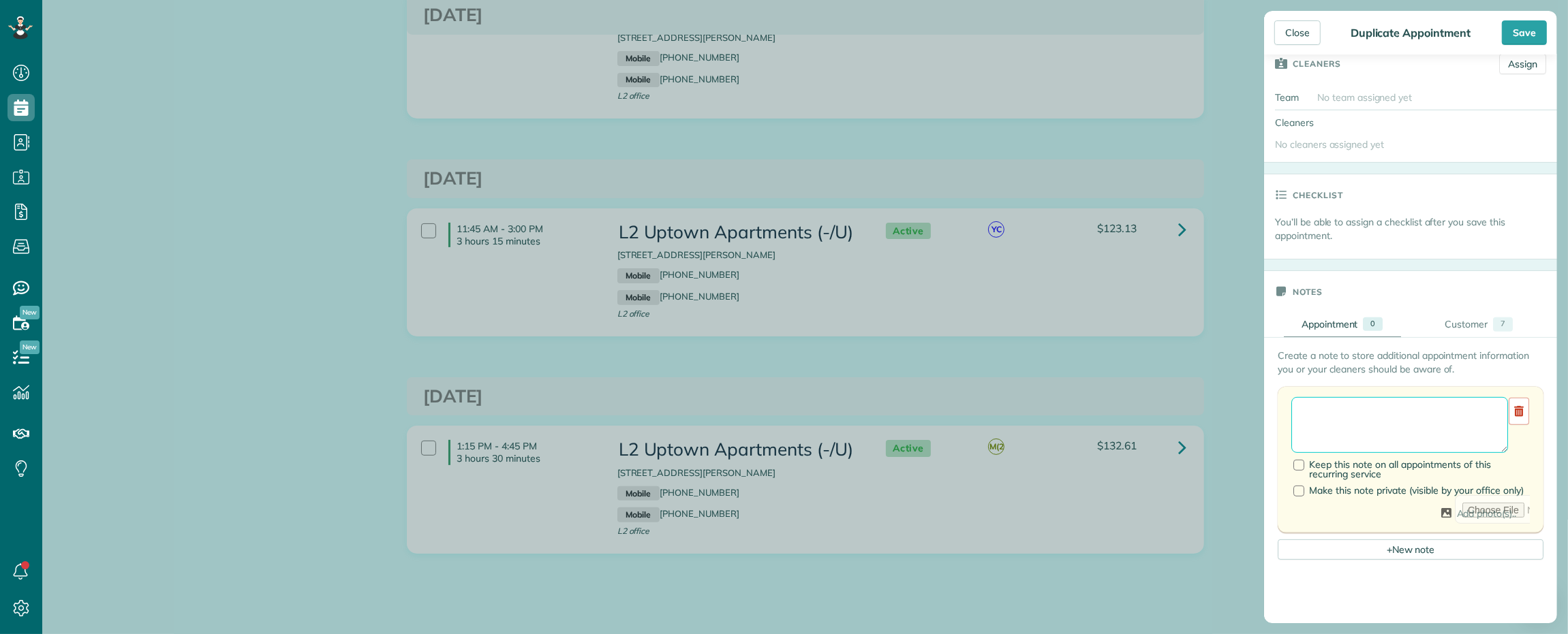
click at [1337, 430] on textarea at bounding box center [1399, 424] width 217 height 56
type textarea "**********"
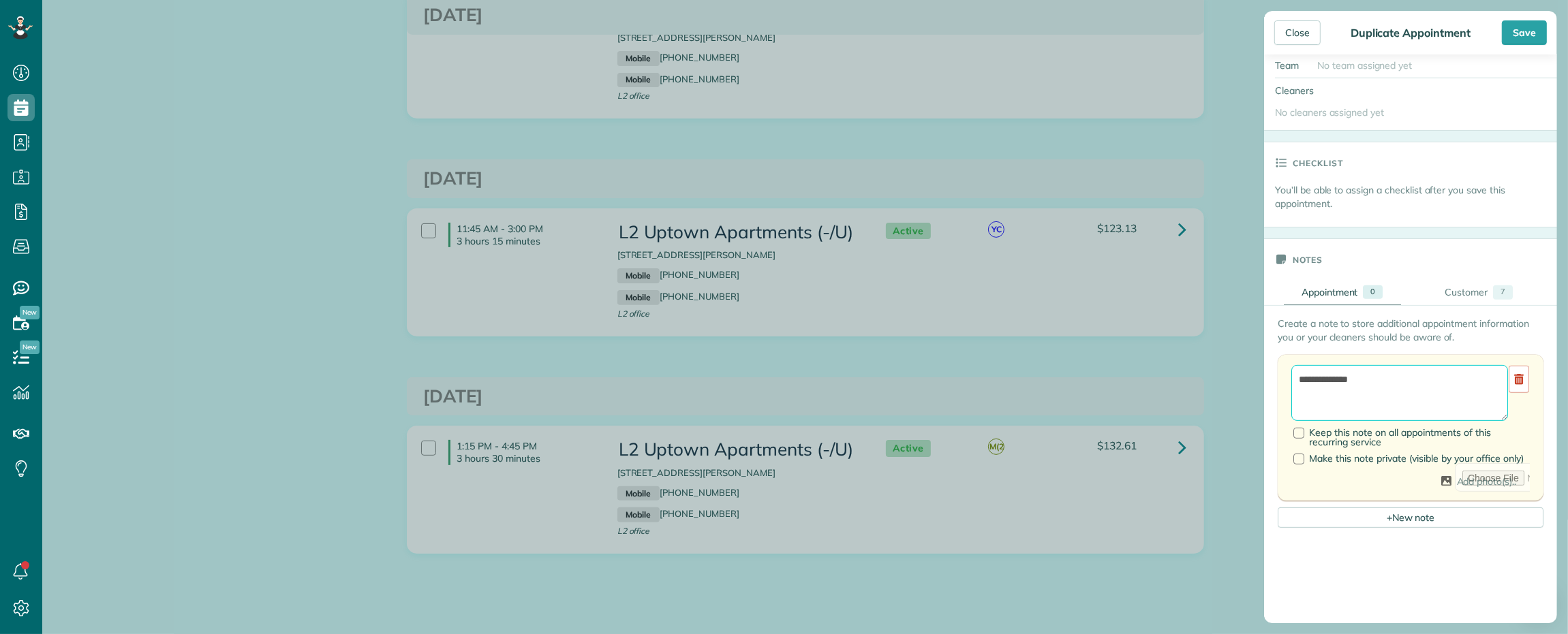
scroll to position [668, 0]
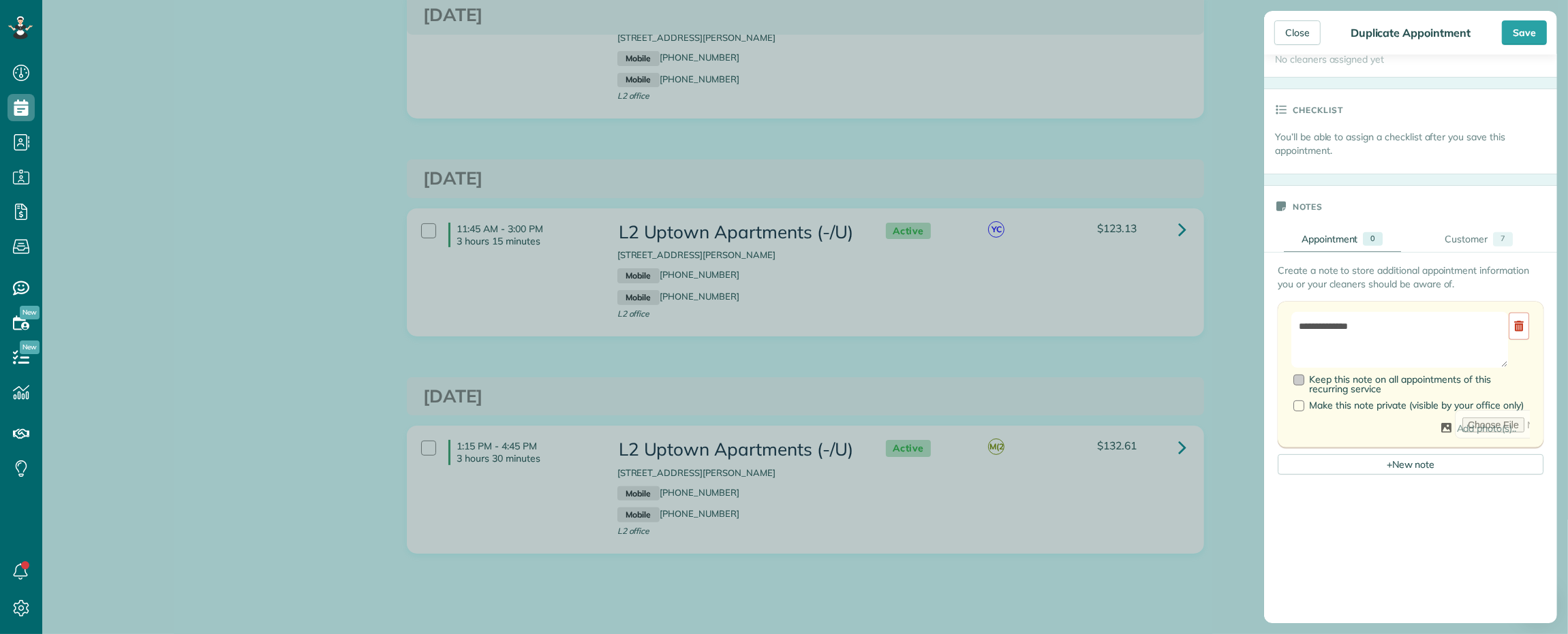
click at [1298, 386] on div at bounding box center [1299, 380] width 11 height 11
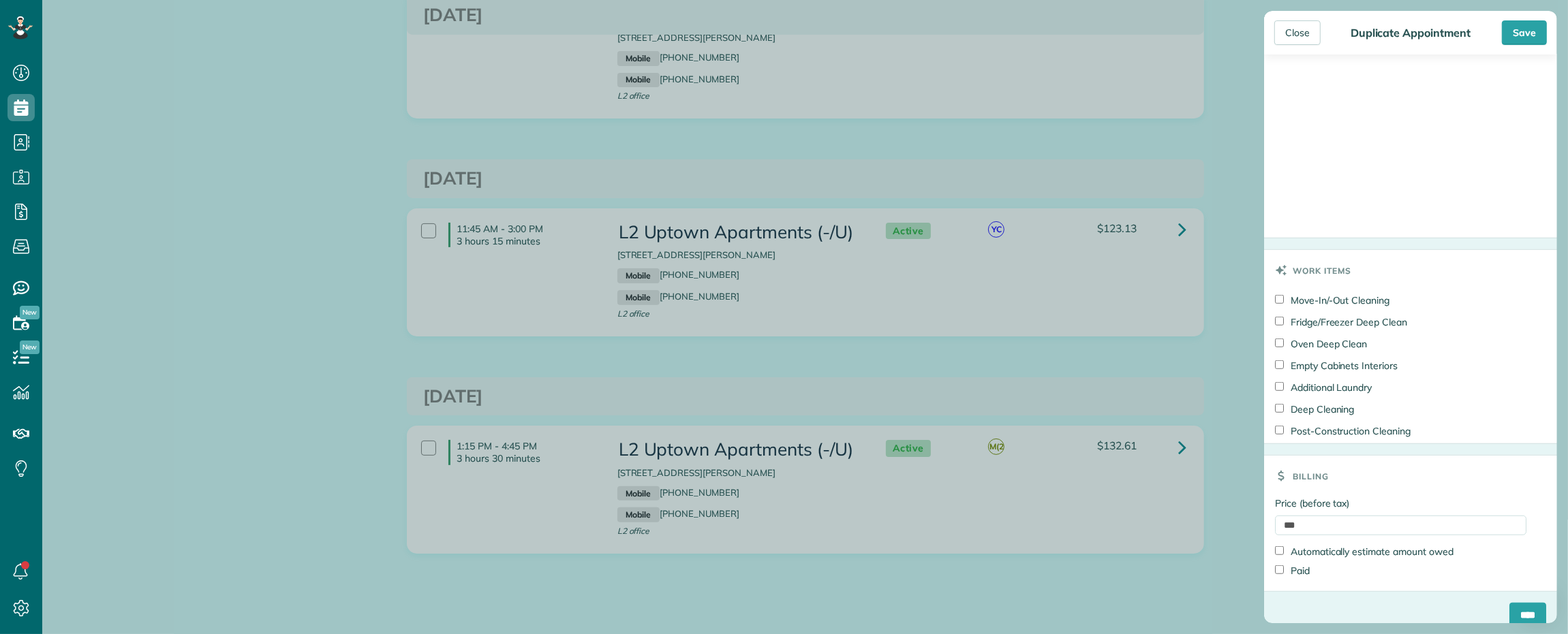
scroll to position [1204, 0]
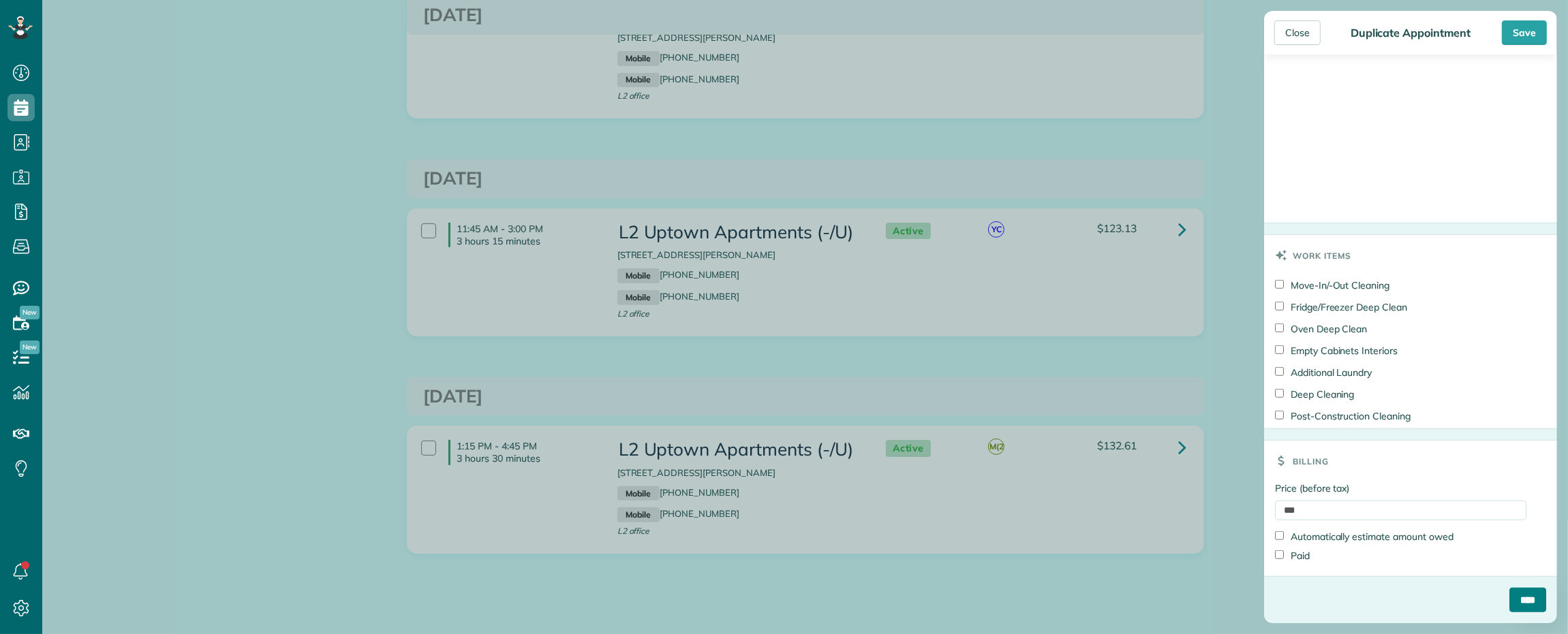
click at [1510, 597] on input "****" at bounding box center [1528, 600] width 37 height 25
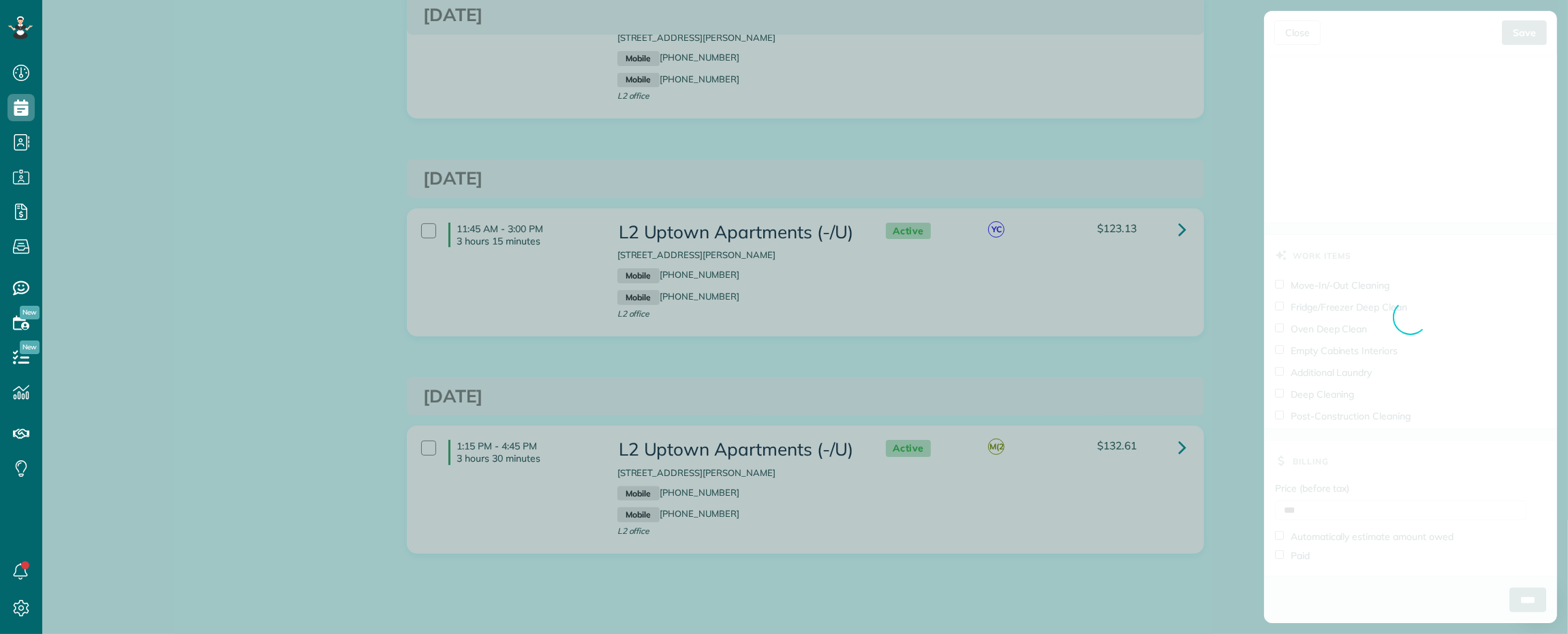
click at [485, 500] on div "Close Duplicate Appointment Save Status Active Active Cancelled Cancelled and P…" at bounding box center [784, 317] width 1568 height 634
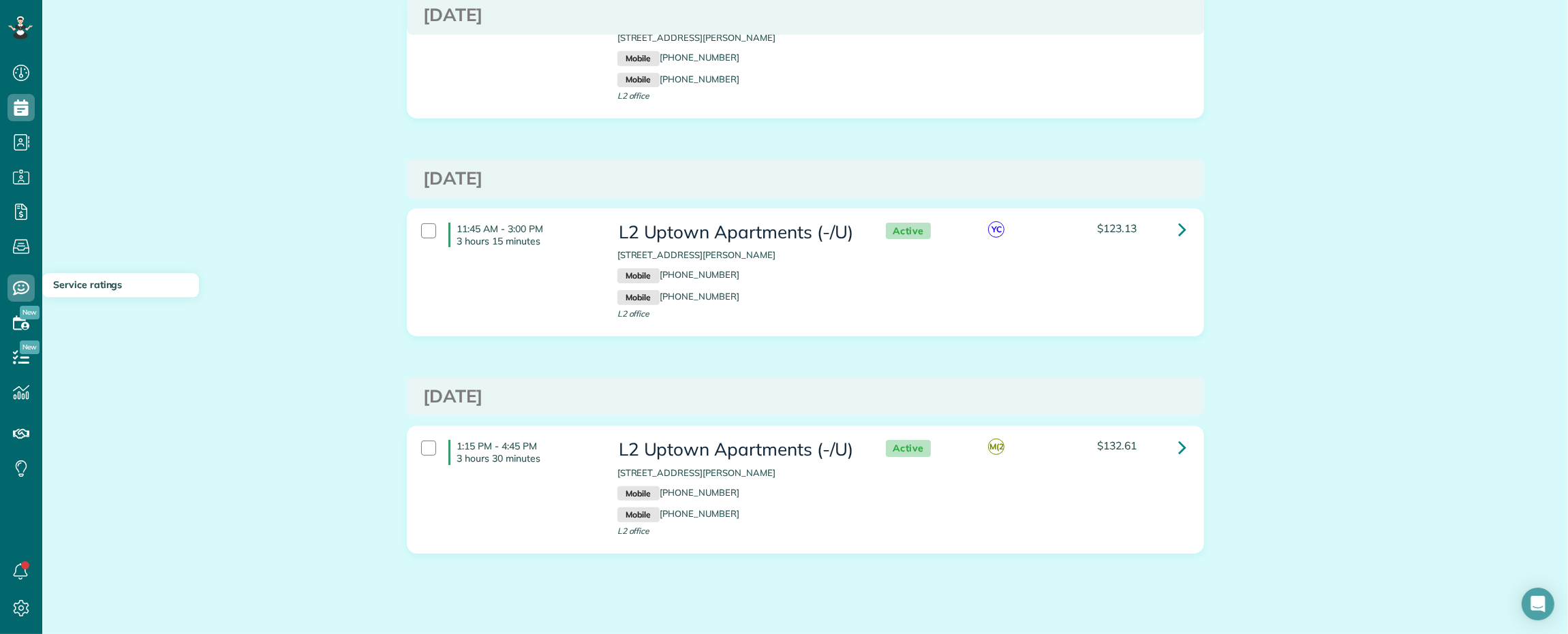
click at [147, 288] on h3 "Service ratings" at bounding box center [120, 285] width 157 height 25
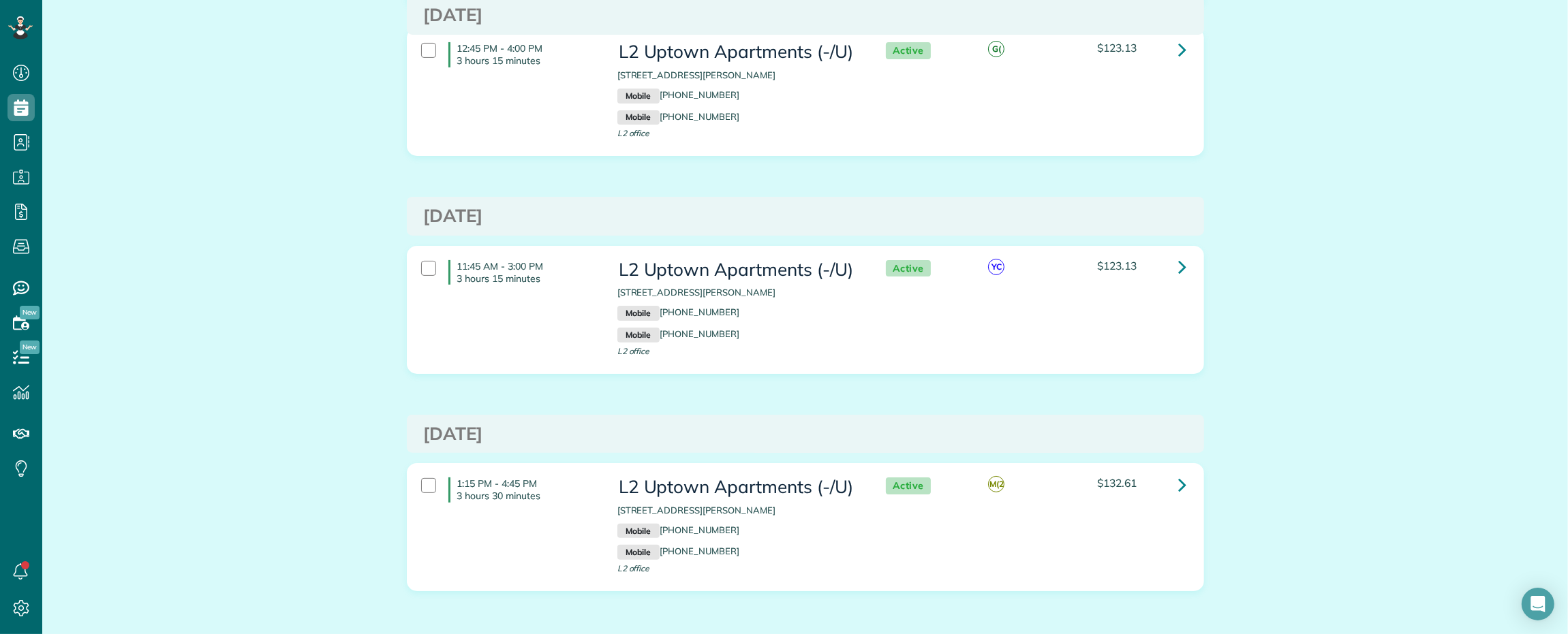
scroll to position [482, 0]
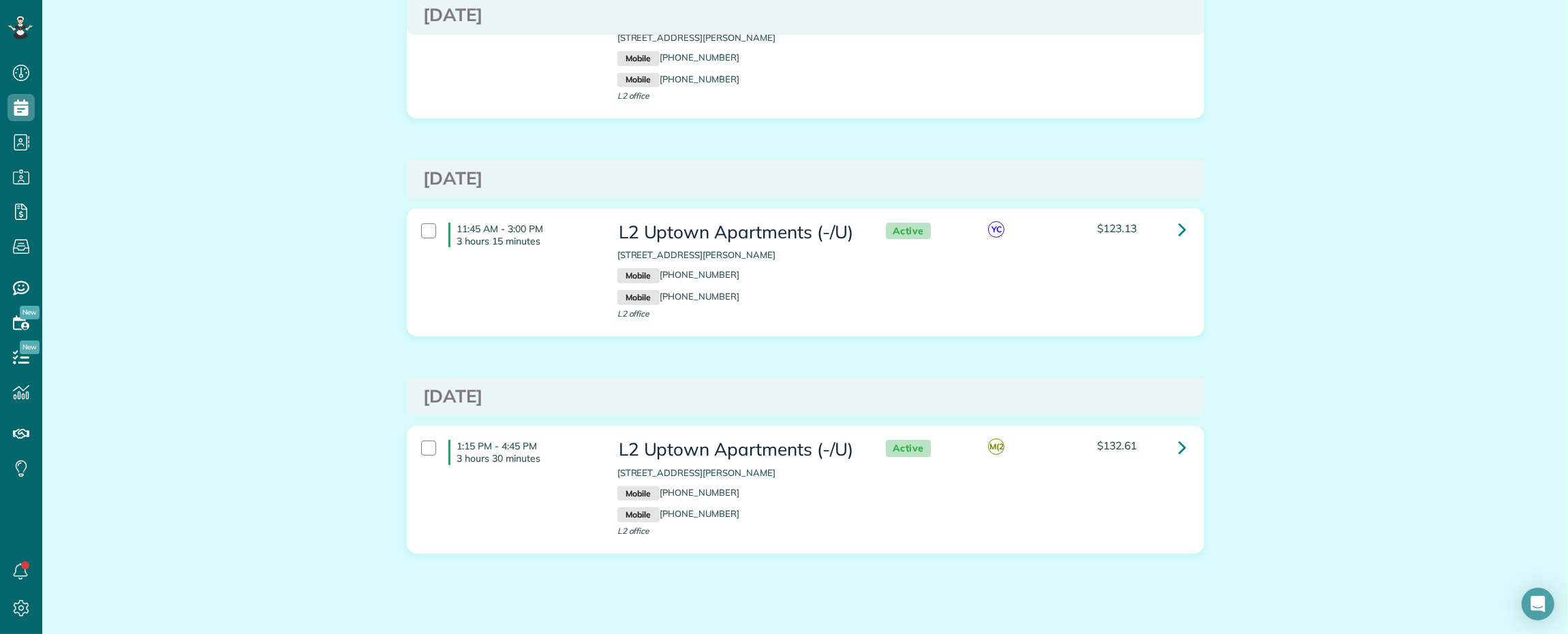
click at [319, 480] on div "Future appointments for L2 Uptown Apartments (-/[GEOGRAPHIC_DATA]) Schedule Cha…" at bounding box center [805, 101] width 1526 height 1108
copy p "[STREET_ADDRESS][PERSON_NAME]"
drag, startPoint x: 604, startPoint y: 233, endPoint x: 805, endPoint y: 238, distance: 201.1
click at [805, 238] on div "11:45 AM - 3:00 PM 3 hours 15 minutes L2 Uptown Apartments (-/U) [STREET_ADDRES…" at bounding box center [803, 272] width 785 height 113
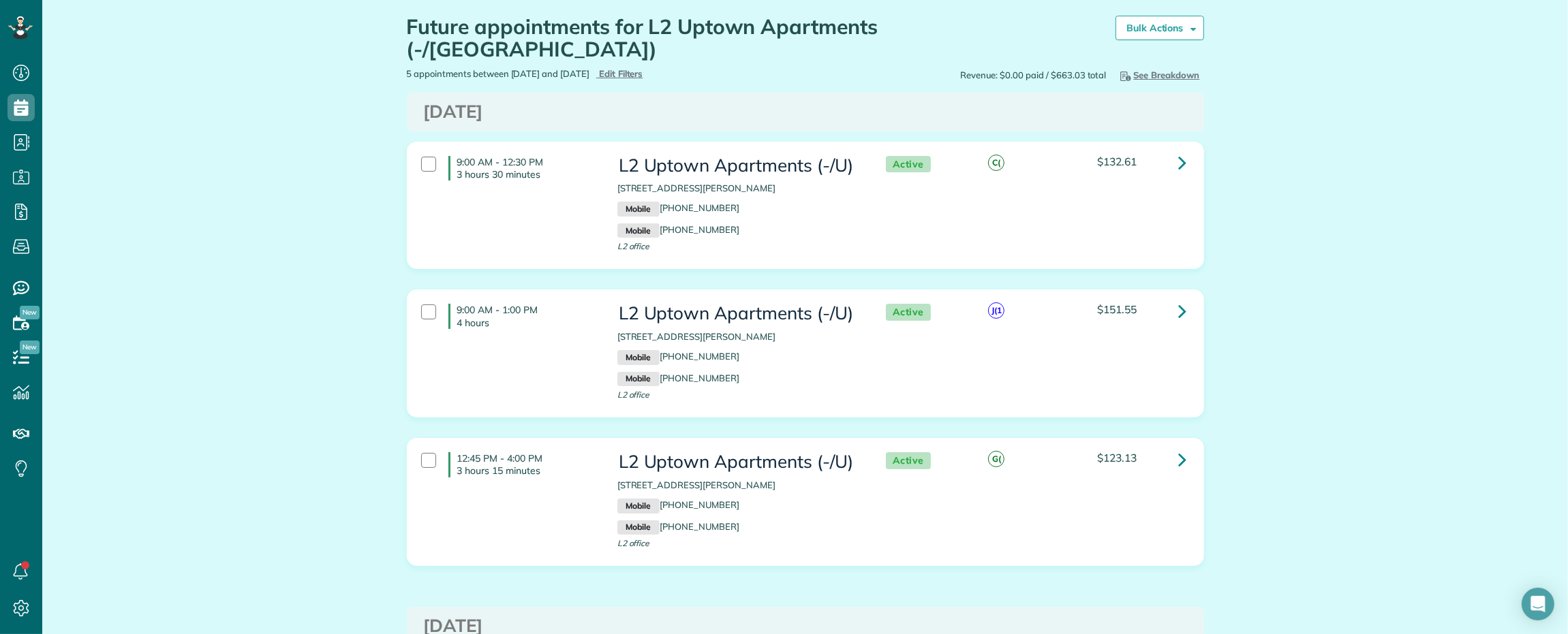
scroll to position [0, 0]
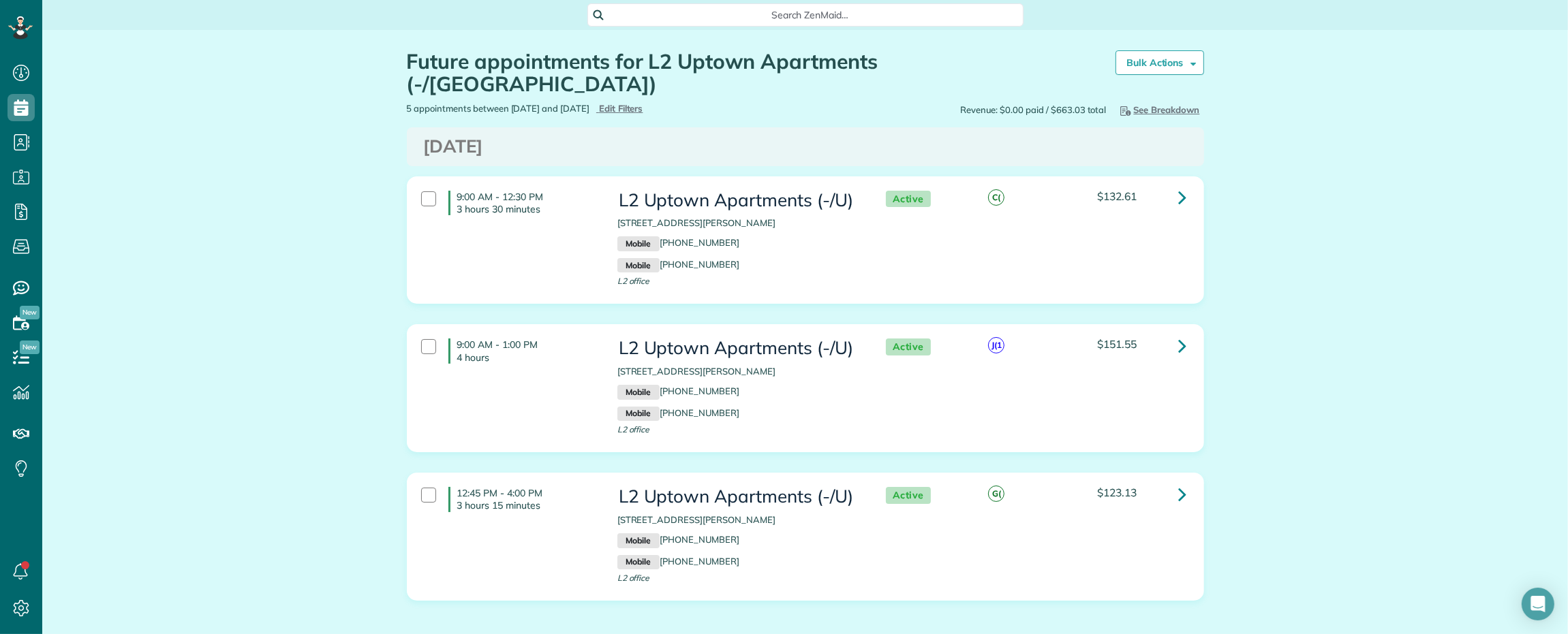
click at [707, 2] on div "Search ZenMaid…" at bounding box center [805, 14] width 436 height 26
click at [706, 14] on span "Search ZenMaid…" at bounding box center [809, 15] width 414 height 14
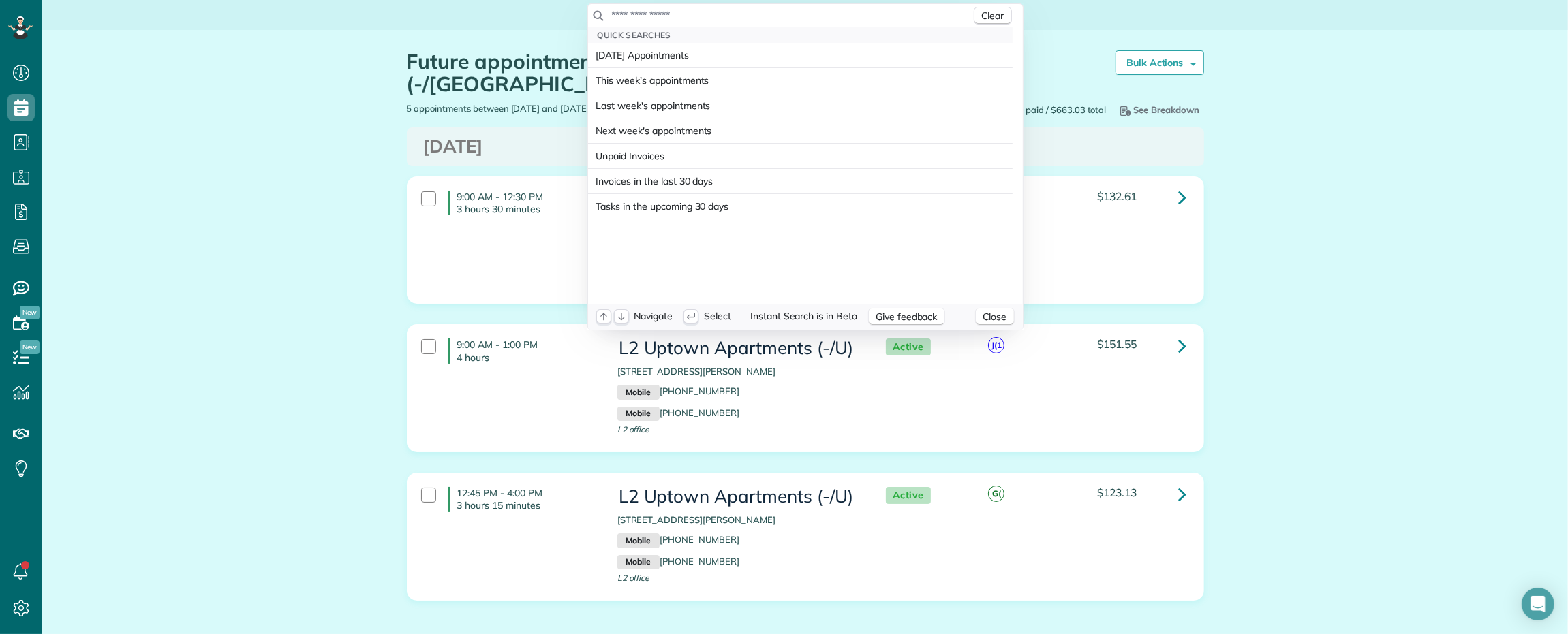
click at [706, 15] on input "text" at bounding box center [791, 15] width 360 height 14
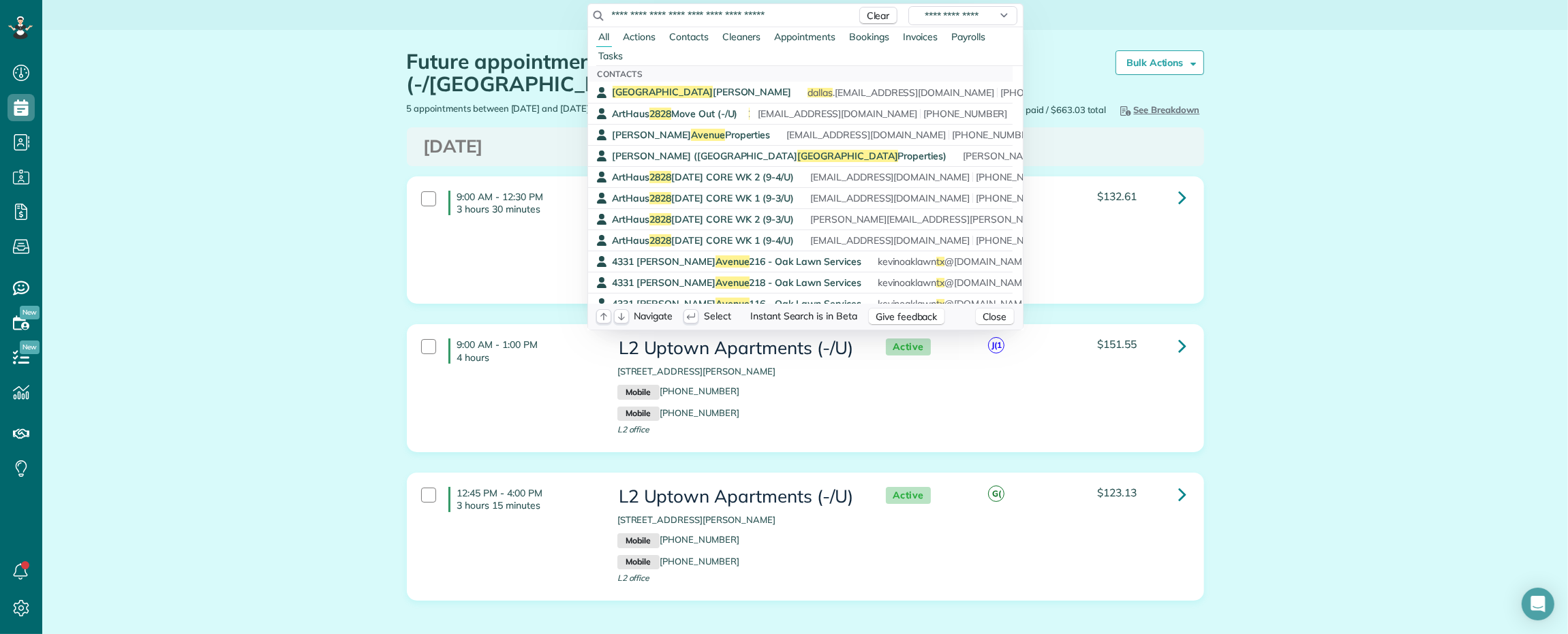
drag, startPoint x: 718, startPoint y: 12, endPoint x: 736, endPoint y: 11, distance: 18.0
click at [736, 11] on input "**********" at bounding box center [730, 15] width 238 height 14
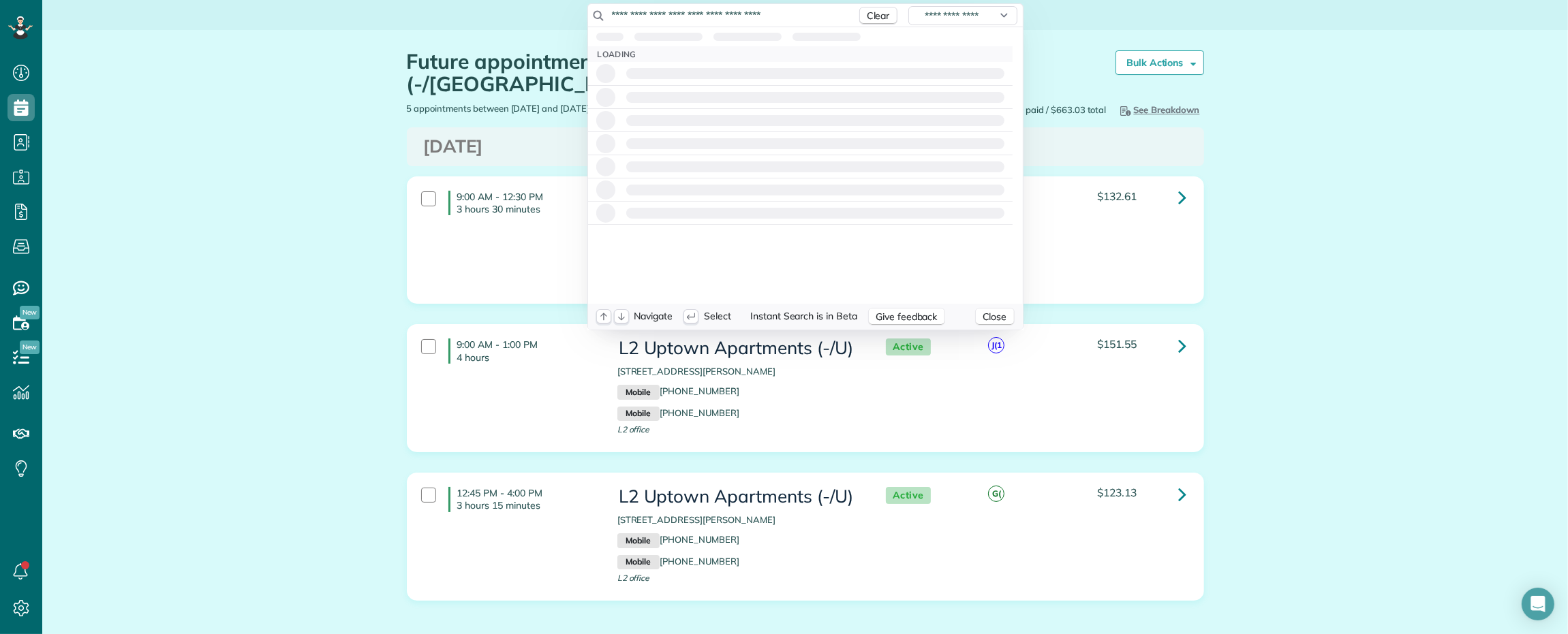
type input "**********"
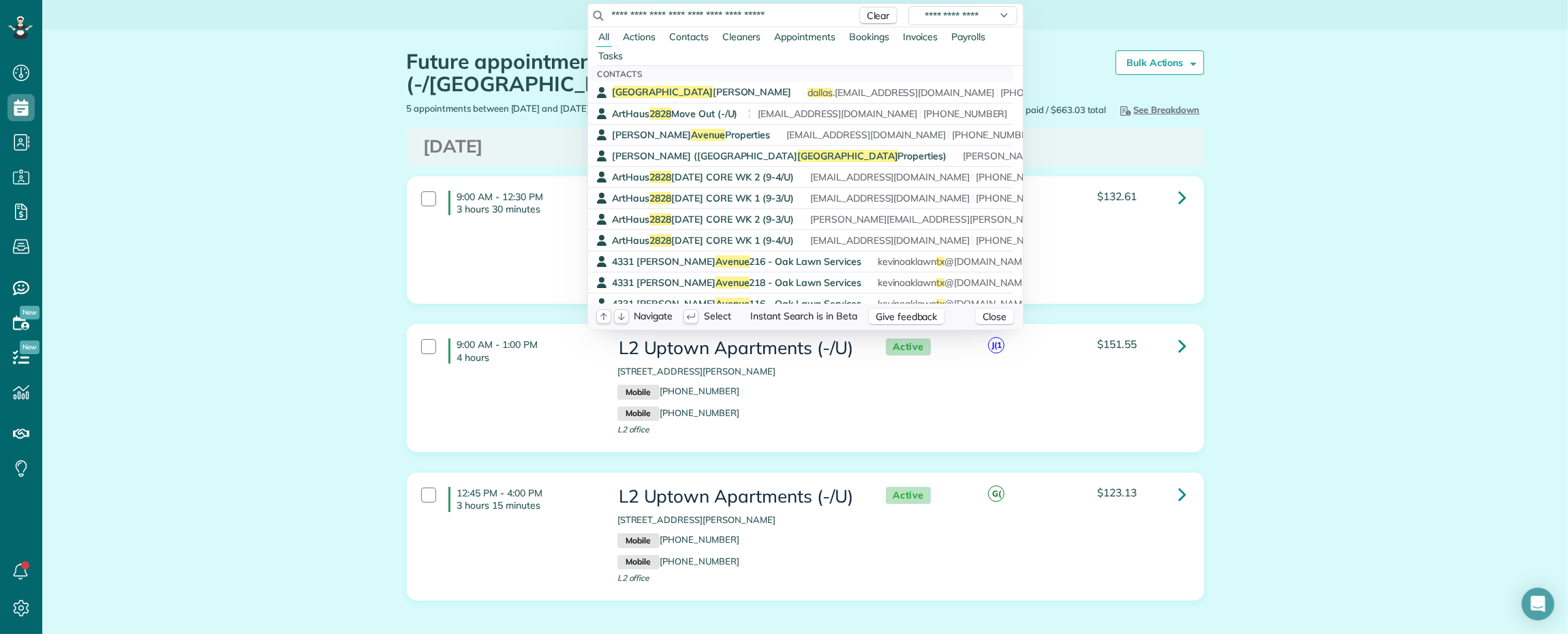
click at [1346, 165] on html "Dashboard Scheduling Calendar View List View Dispatch View - Weekly scheduling …" at bounding box center [784, 317] width 1568 height 634
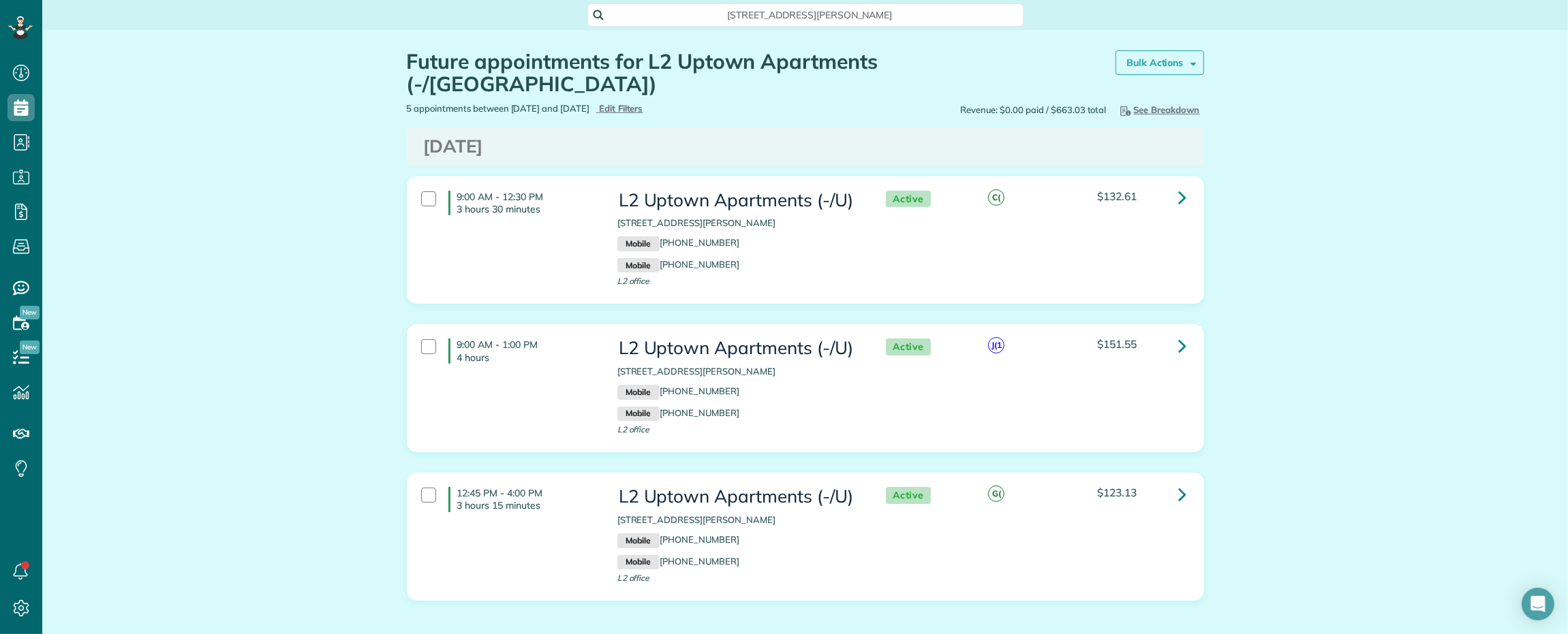
click at [1170, 58] on strong "Bulk Actions" at bounding box center [1155, 63] width 57 height 12
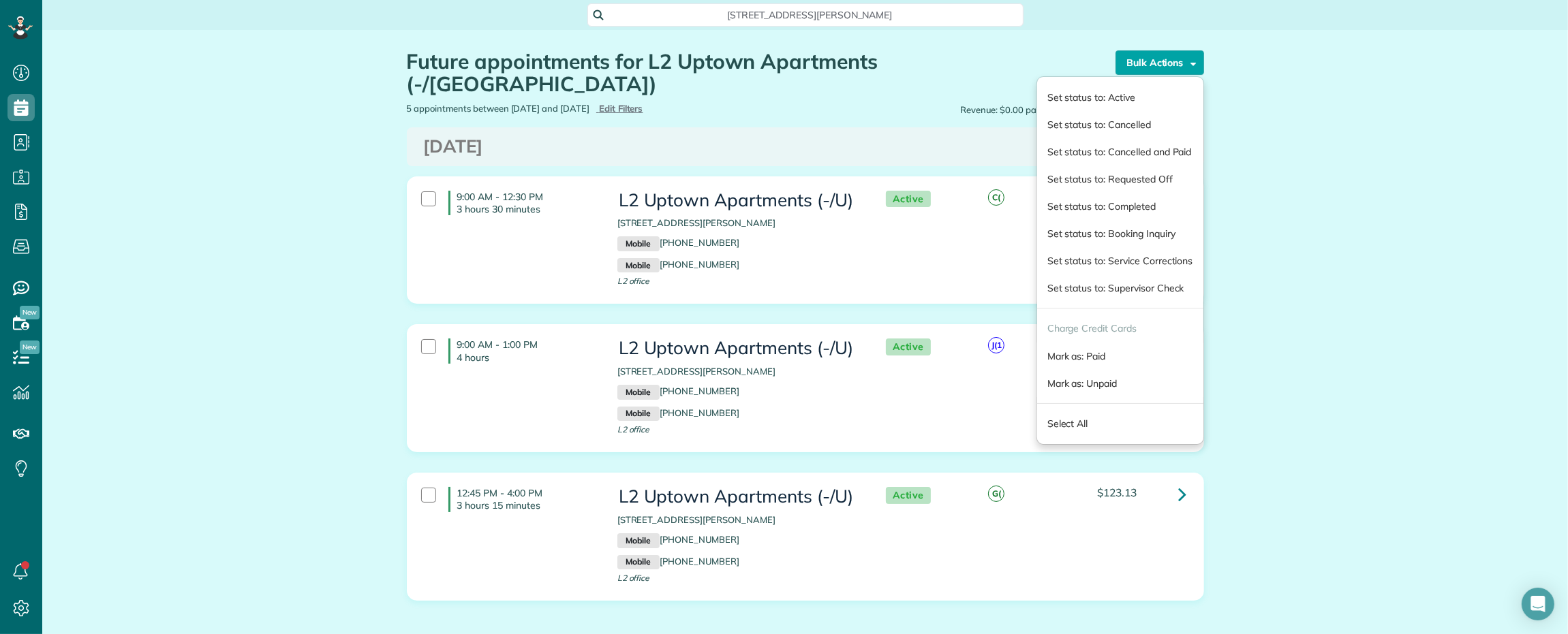
click at [1324, 105] on div "Future appointments for L2 Uptown Apartments (-/[GEOGRAPHIC_DATA]) Schedule Cha…" at bounding box center [805, 583] width 1526 height 1108
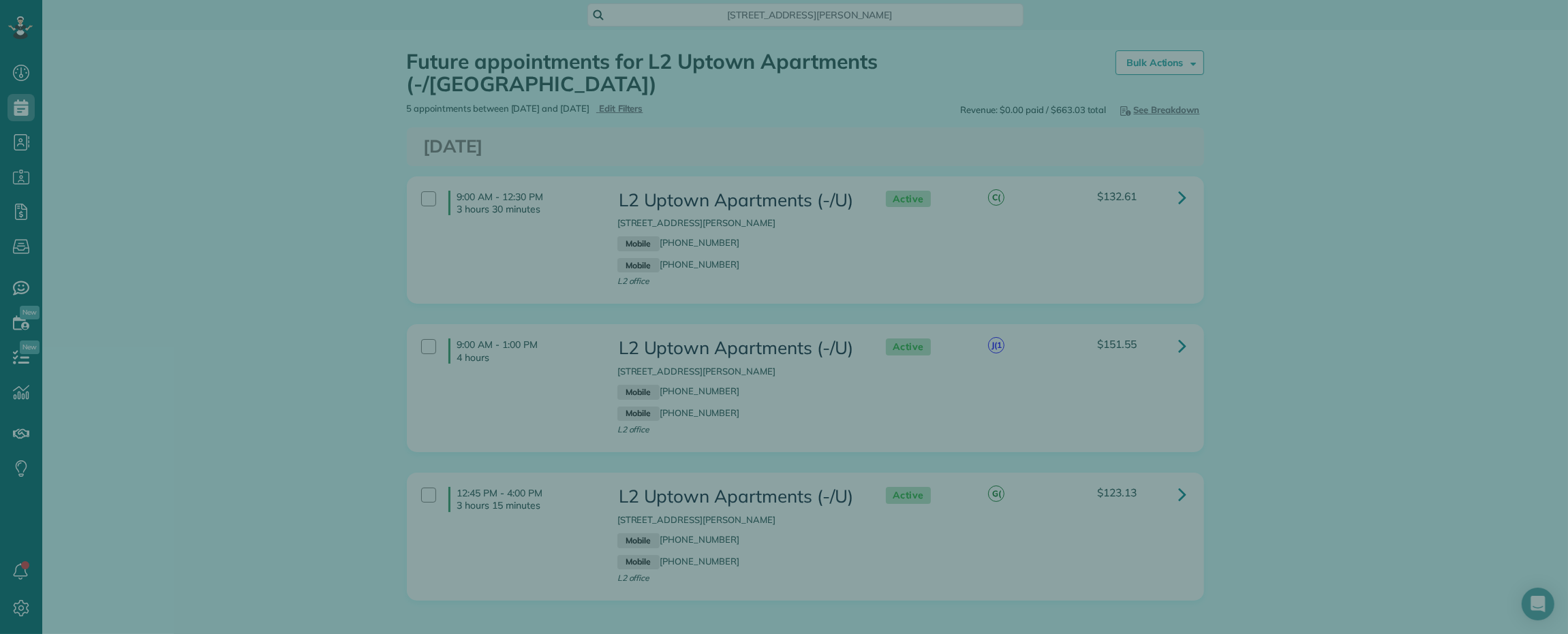
click at [1374, 177] on div at bounding box center [784, 317] width 1568 height 634
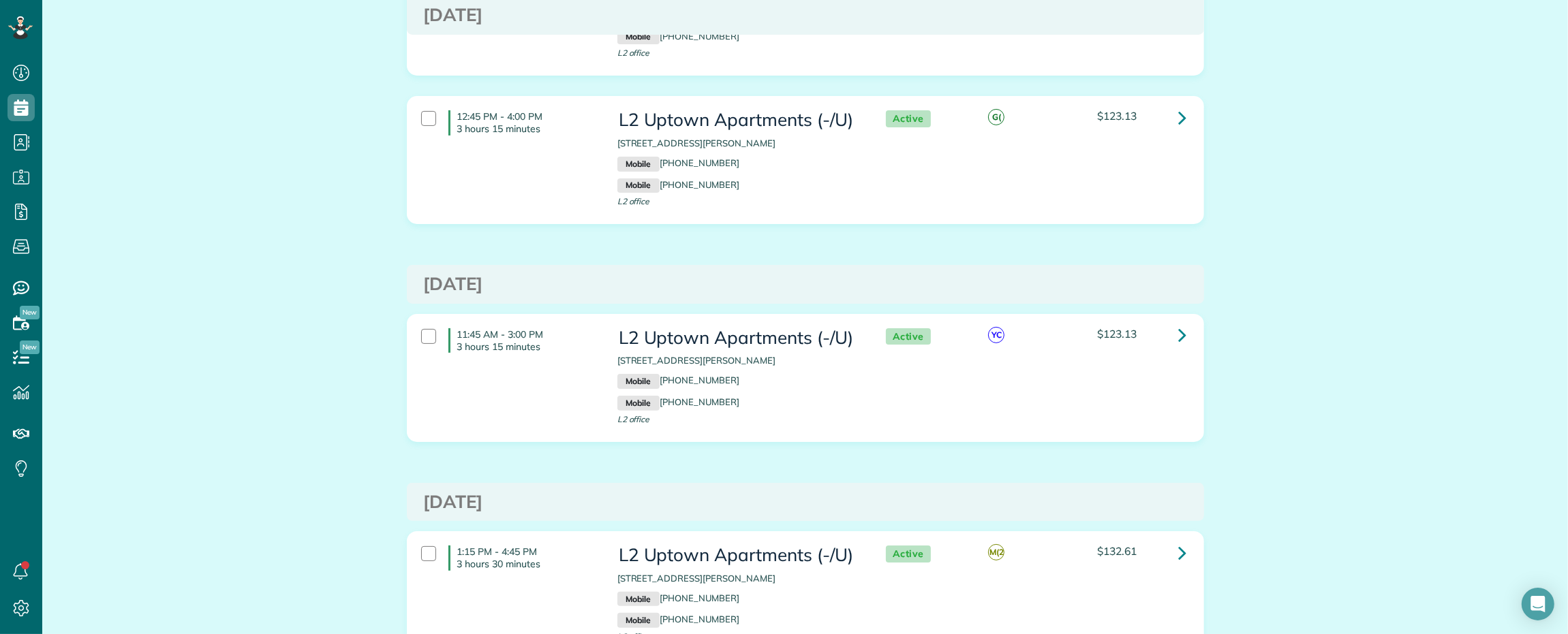
scroll to position [482, 0]
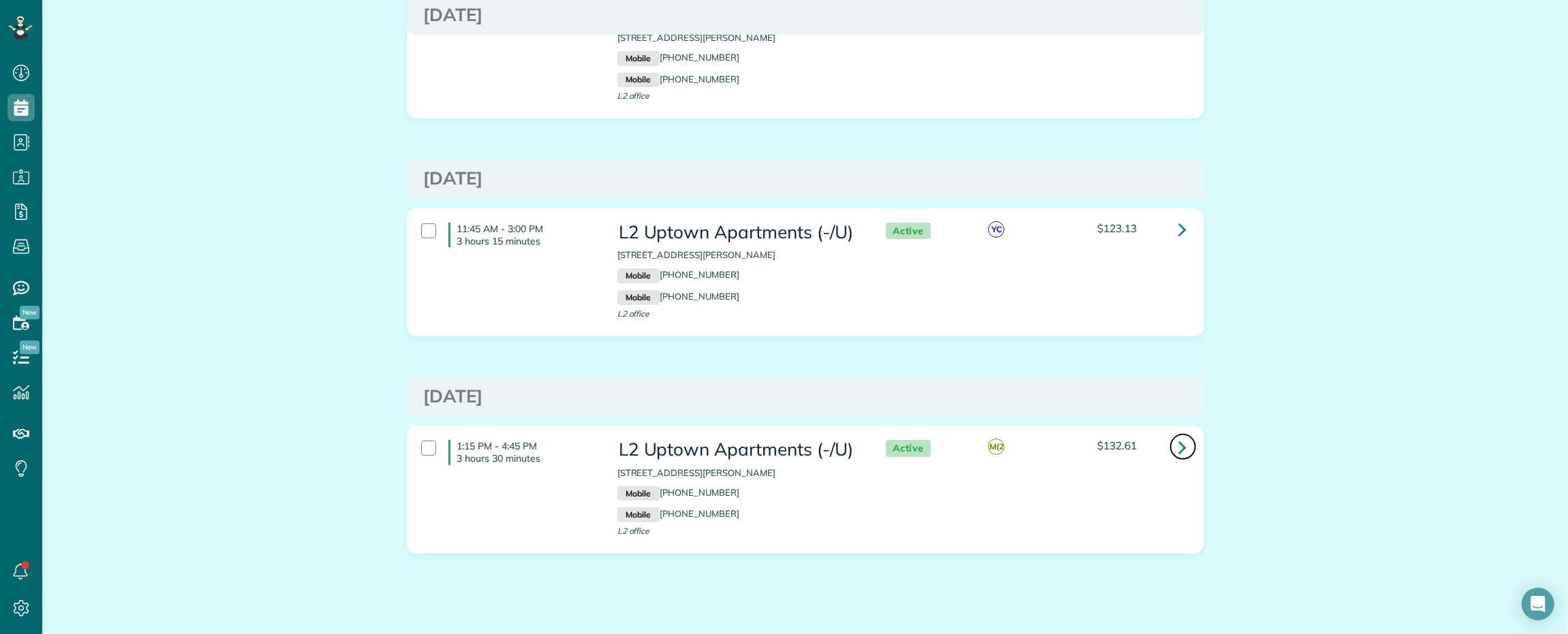
click at [1179, 435] on icon at bounding box center [1183, 447] width 9 height 24
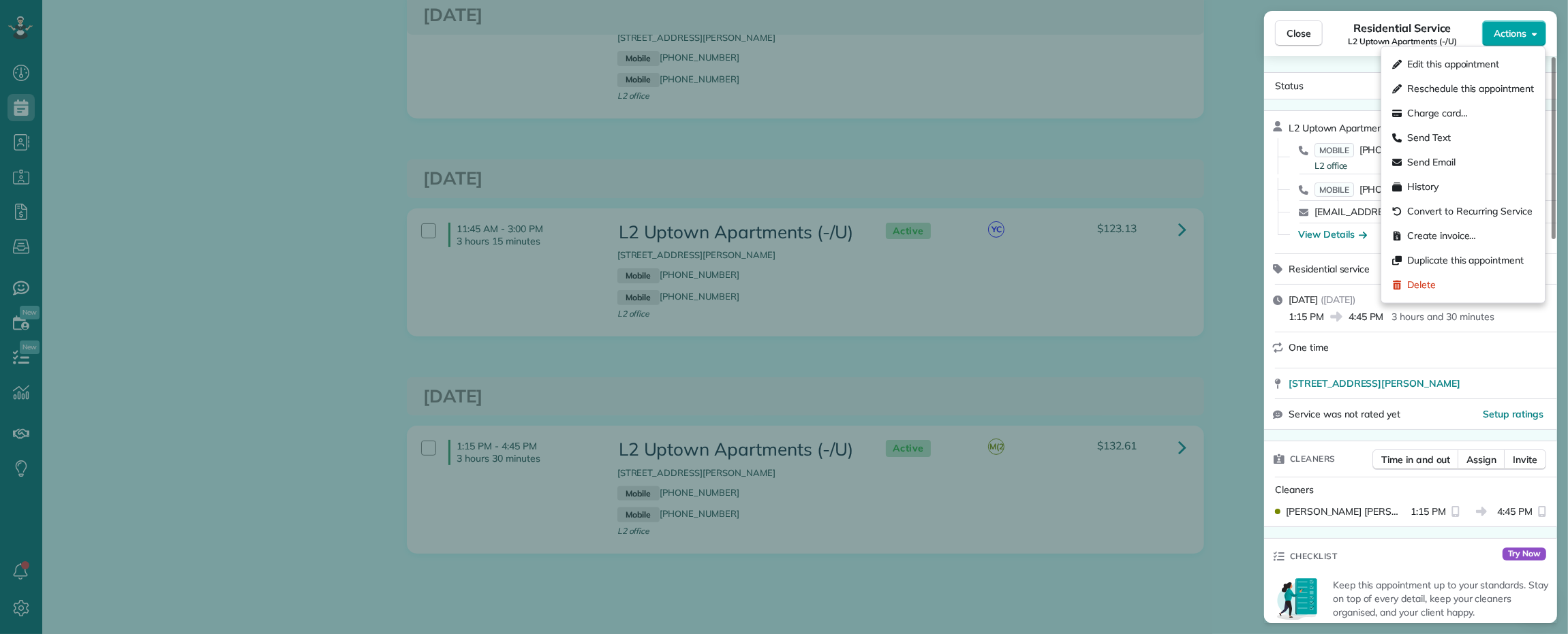
click at [1524, 39] on span "Actions" at bounding box center [1510, 33] width 33 height 14
click at [1451, 255] on span "Duplicate this appointment" at bounding box center [1465, 260] width 117 height 14
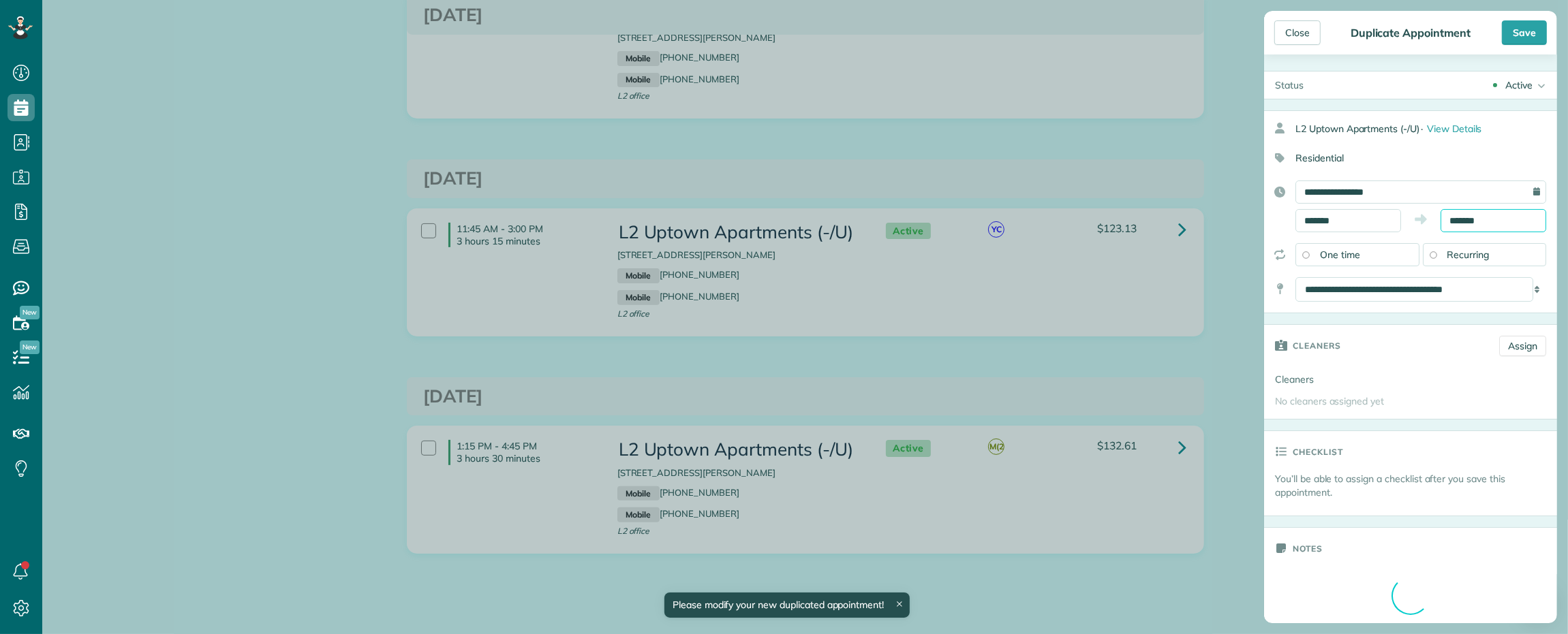
click at [1467, 215] on input "*******" at bounding box center [1493, 220] width 105 height 23
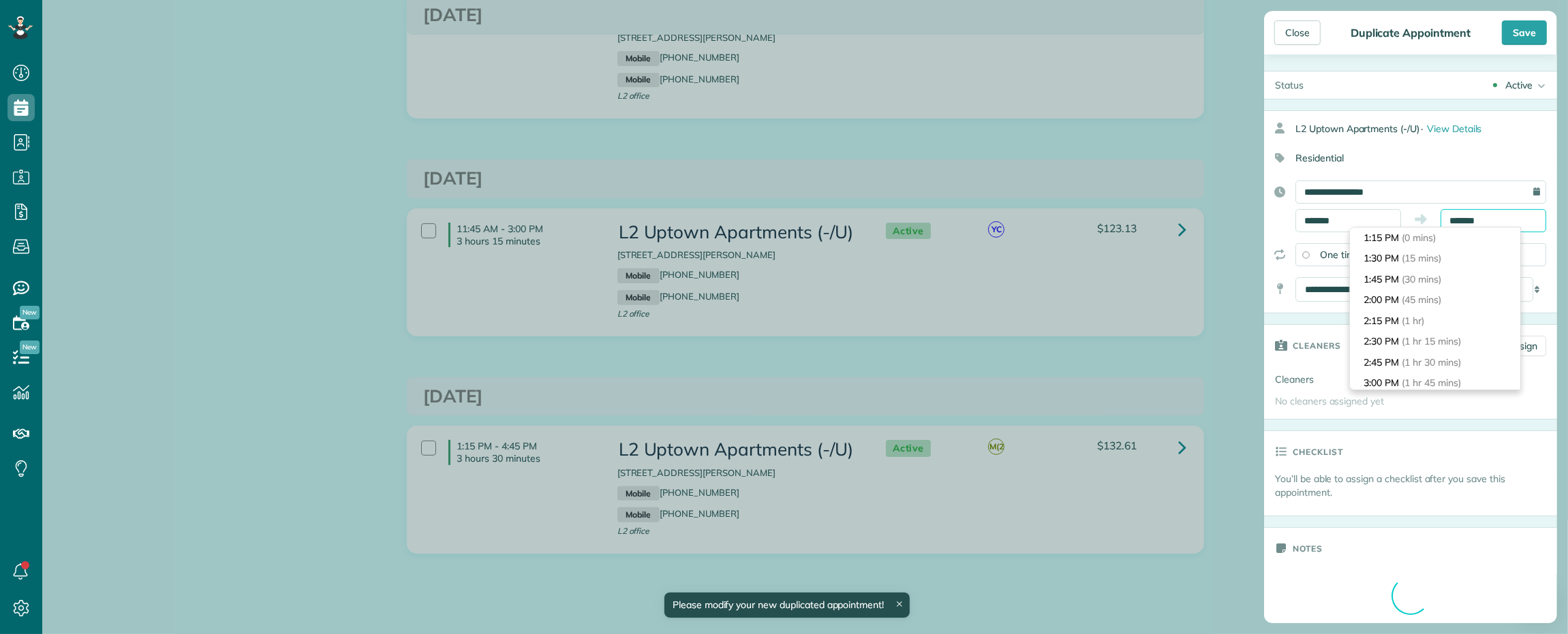
scroll to position [270, 0]
type input "*******"
click at [1437, 294] on li "5:15 PM (4 hrs)" at bounding box center [1435, 301] width 171 height 21
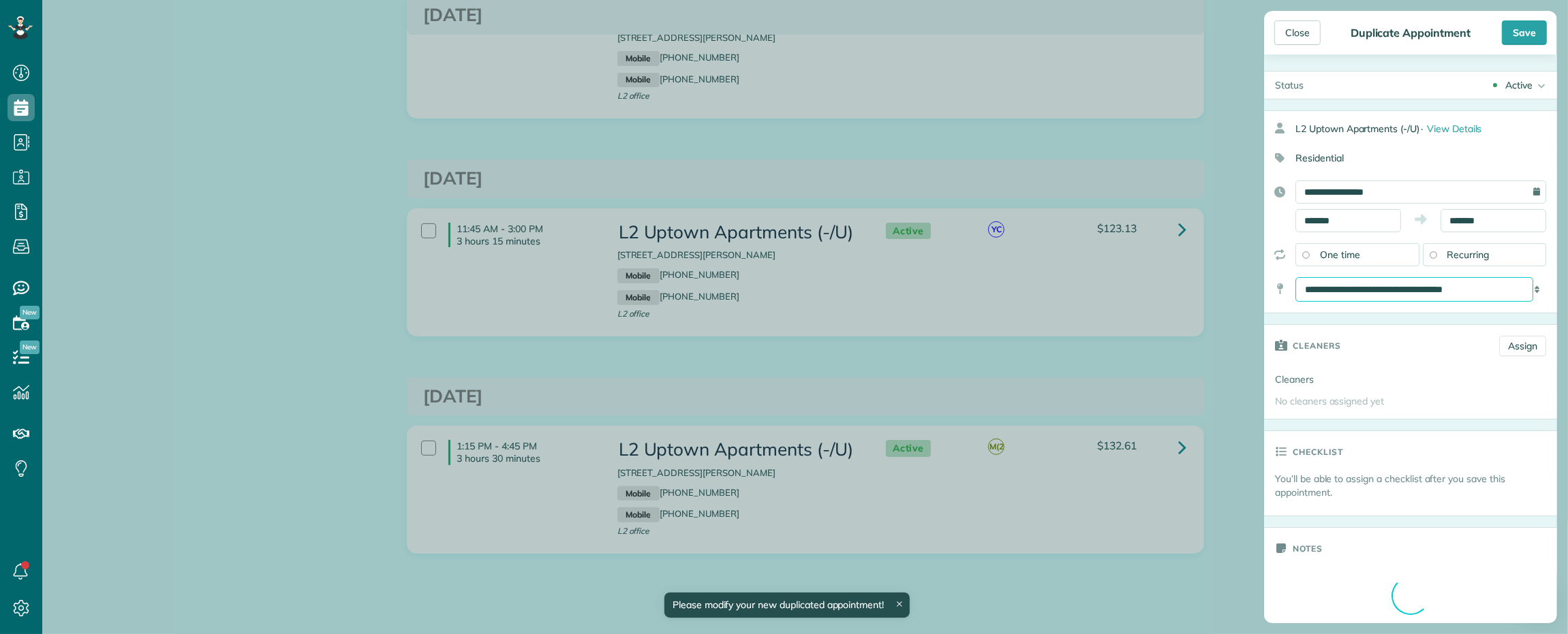
click at [1427, 288] on select "**********" at bounding box center [1414, 290] width 237 height 25
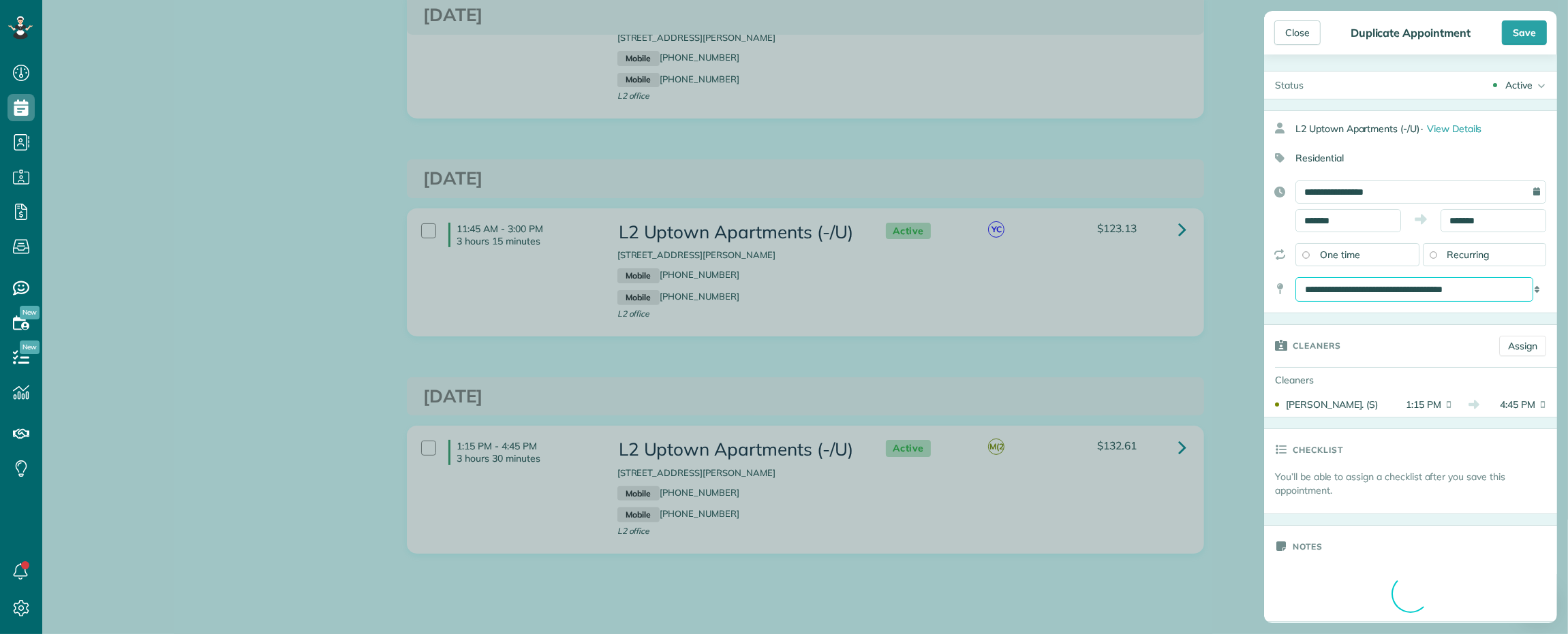
click at [1425, 288] on select "**********" at bounding box center [1414, 290] width 237 height 25
click at [1424, 287] on select "**********" at bounding box center [1414, 290] width 237 height 25
select select "*"
click at [1295, 278] on select "**********" at bounding box center [1414, 290] width 237 height 25
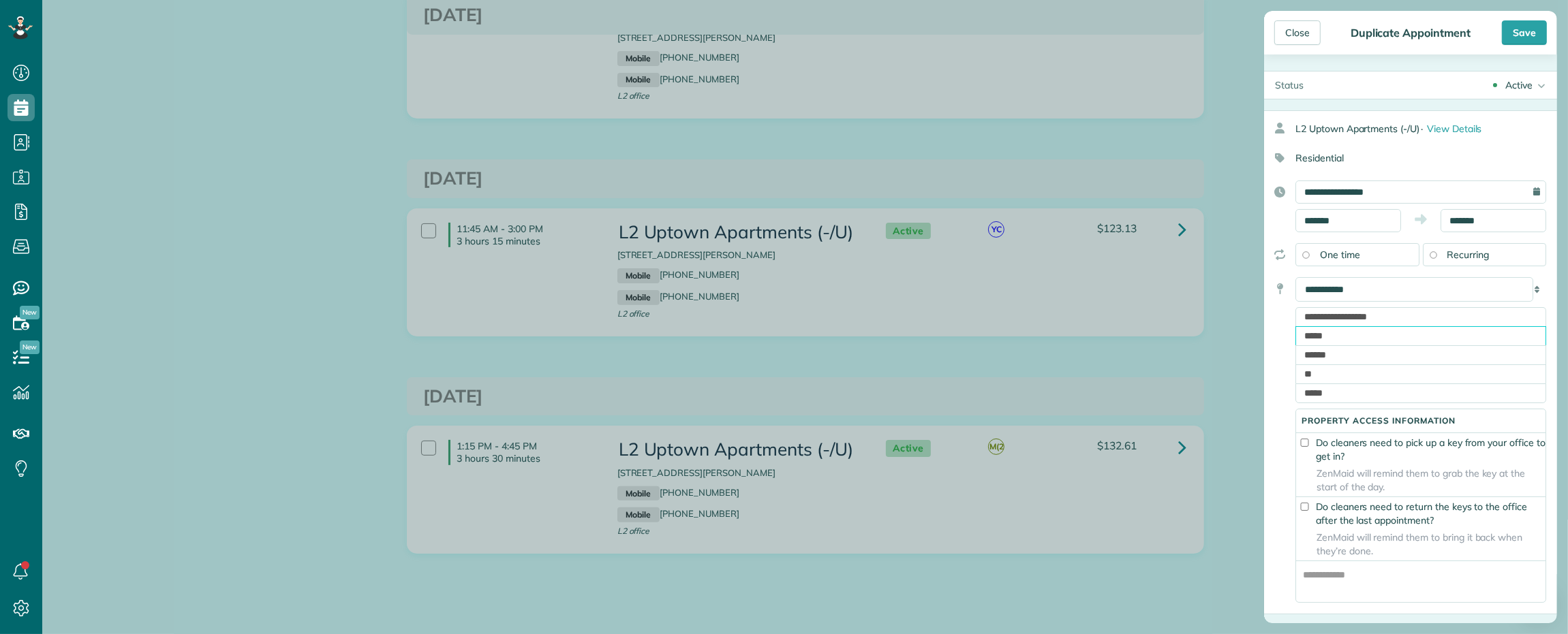
drag, startPoint x: 1348, startPoint y: 340, endPoint x: 1309, endPoint y: 338, distance: 39.1
click at [1309, 338] on input "*****" at bounding box center [1421, 336] width 251 height 19
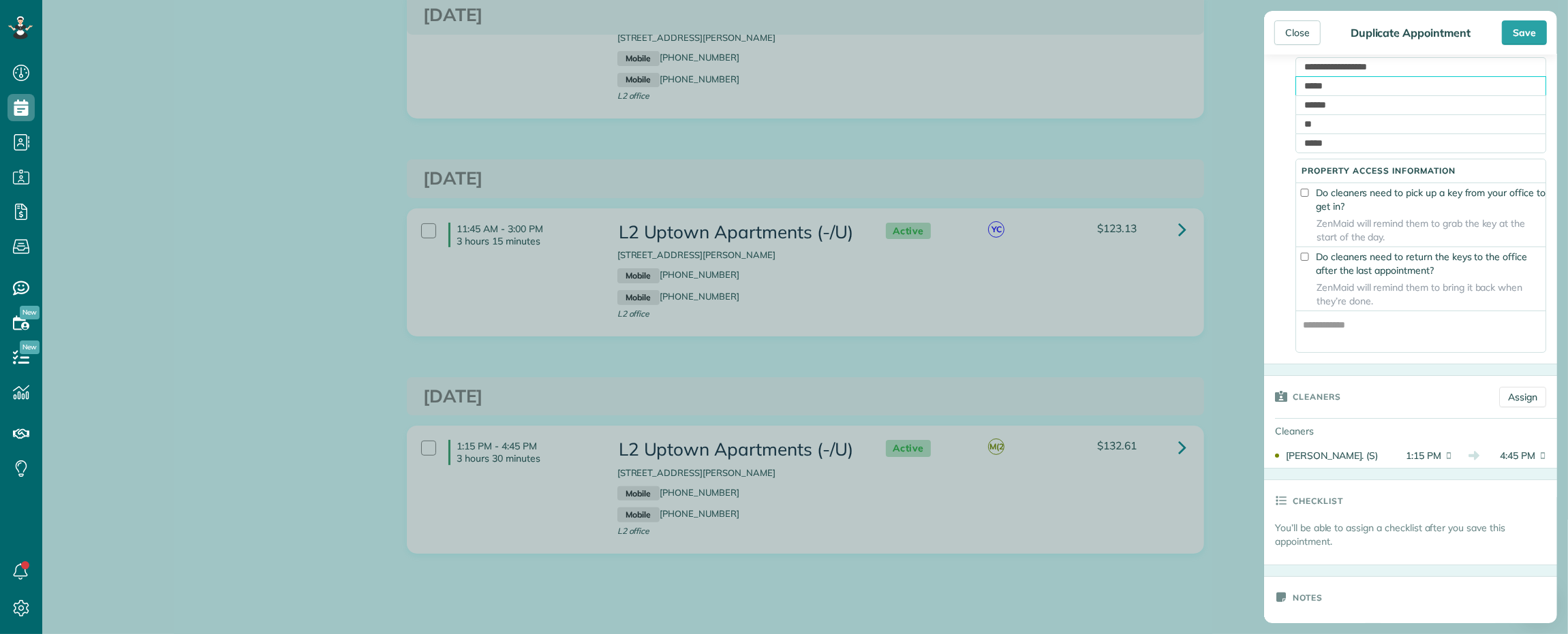
scroll to position [255, 0]
type input "*****"
click at [1506, 402] on link "Assign" at bounding box center [1523, 392] width 47 height 21
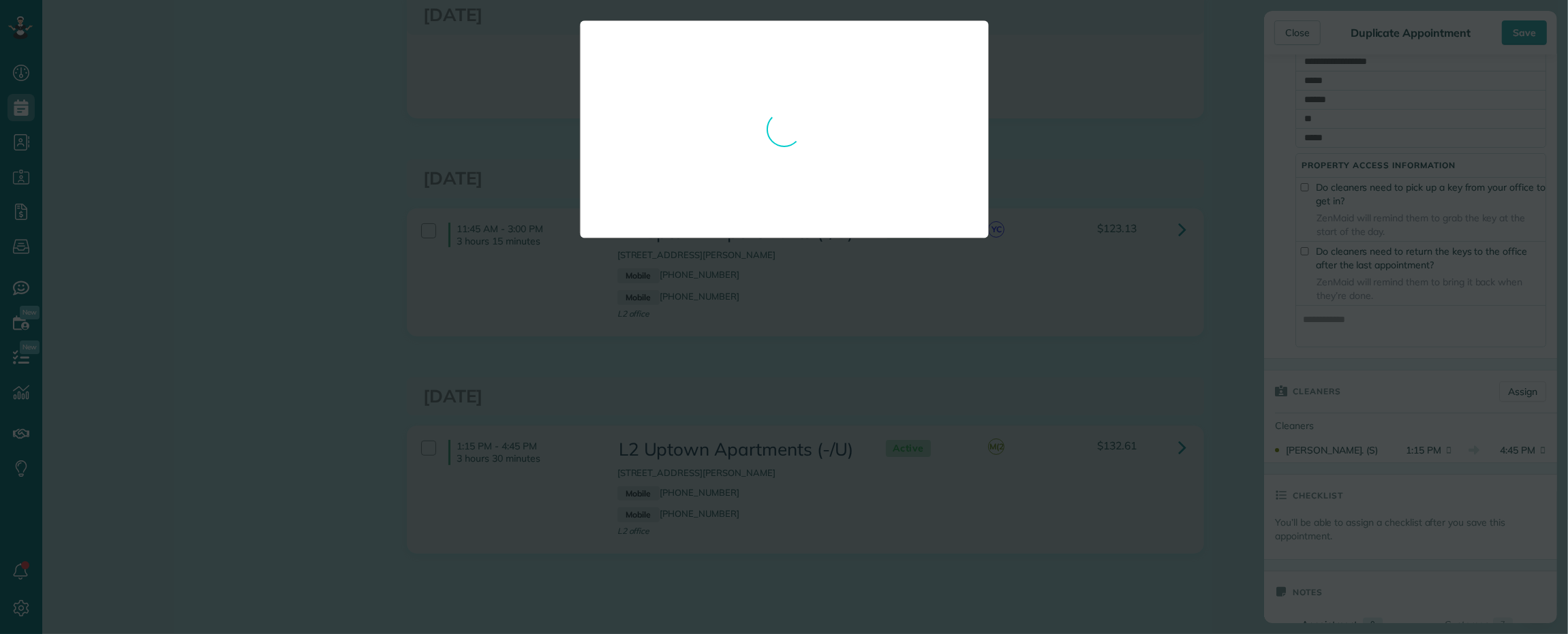
click at [636, 488] on div at bounding box center [784, 317] width 1568 height 634
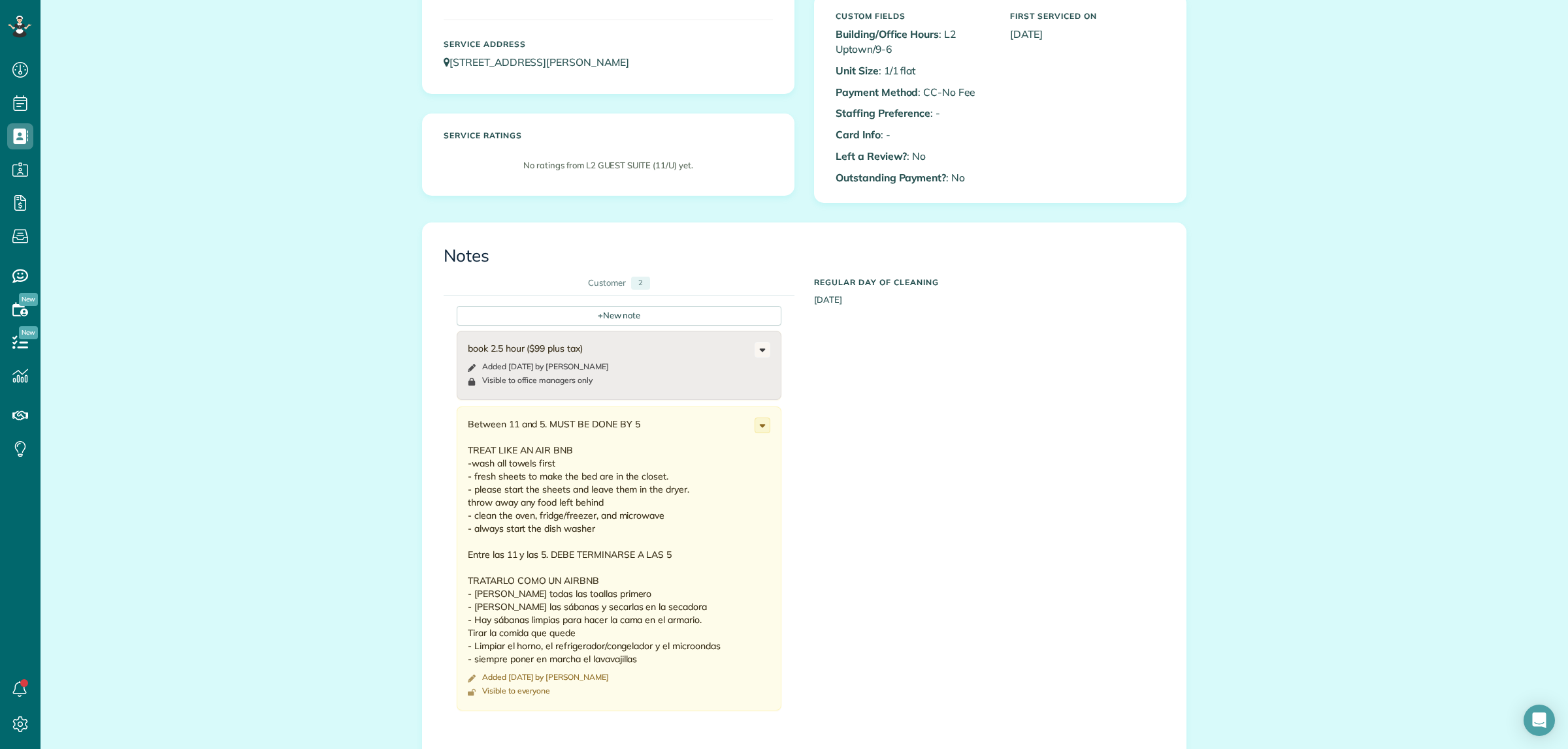
scroll to position [245, 0]
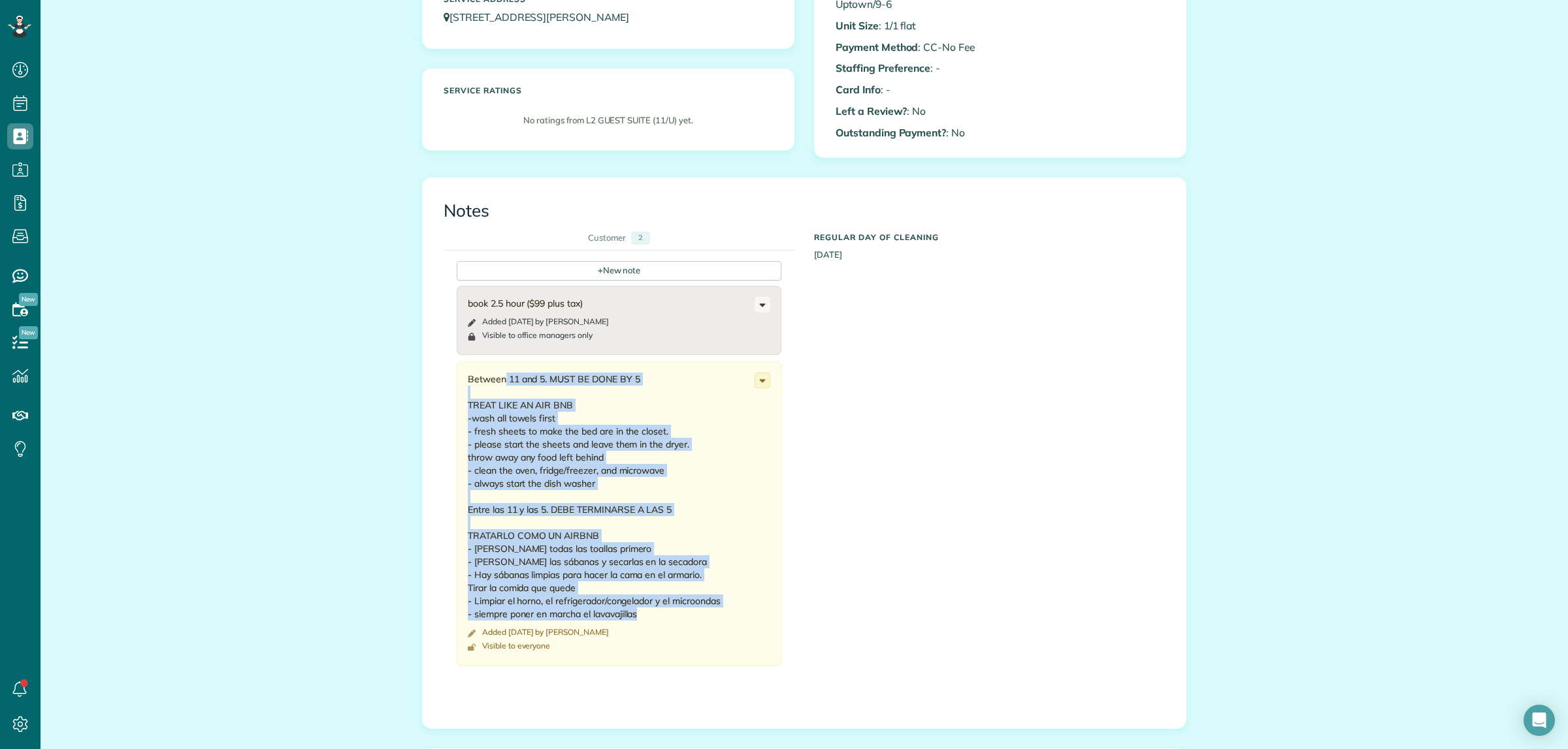
copy div "Between 11 and 5. MUST BE DONE BY 5 TREAT LIKE AN AIR BNB -wash all towels firs…"
drag, startPoint x: 463, startPoint y: 382, endPoint x: 687, endPoint y: 608, distance: 318.2
click at [683, 612] on div "Between 11 and 5. MUST BE DONE BY 5 TREAT LIKE AN AIR BNB -wash all towels firs…" at bounding box center [611, 497] width 287 height 248
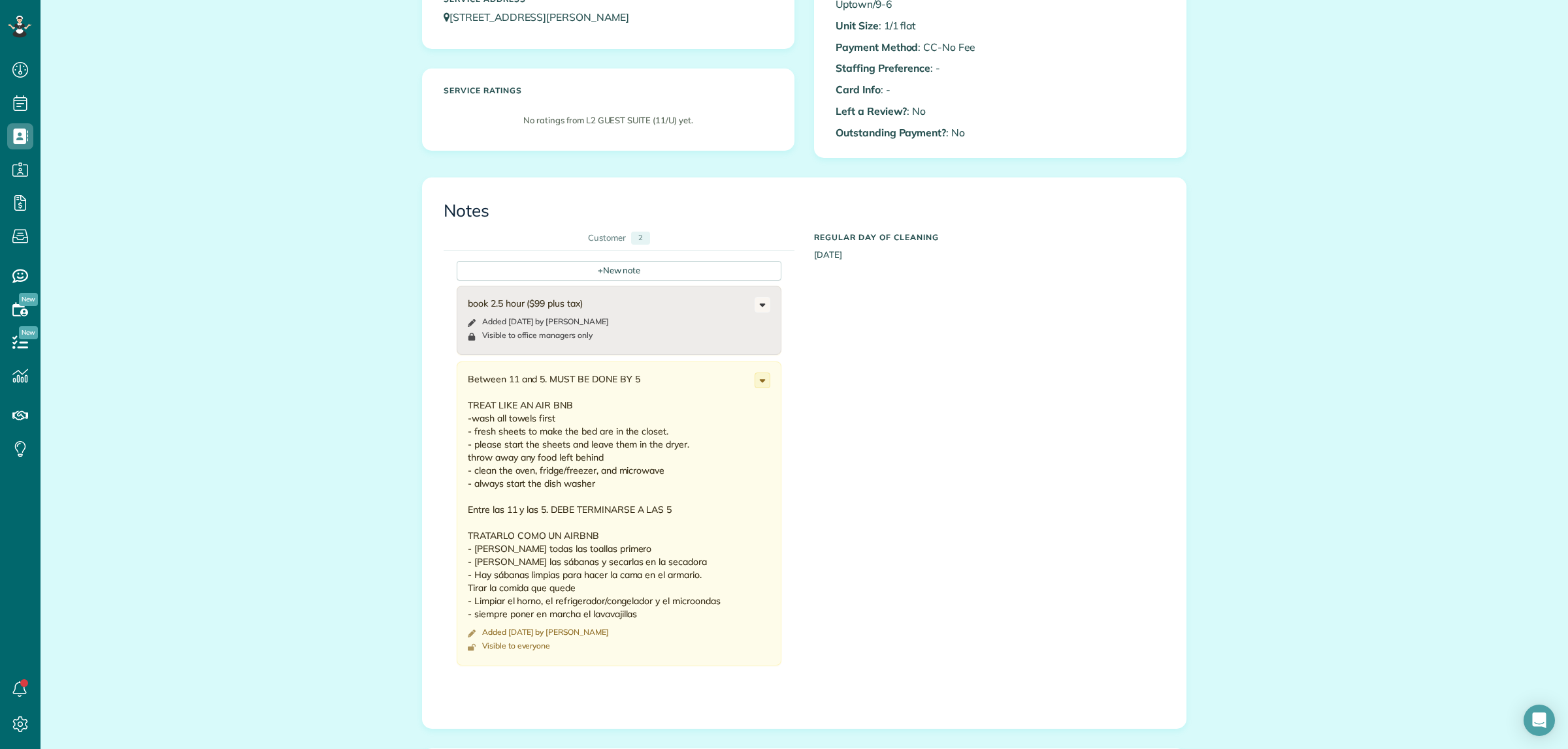
drag, startPoint x: 994, startPoint y: 377, endPoint x: 1001, endPoint y: 384, distance: 9.9
click at [998, 380] on div "+ New note book 2.5 hour ($99 plus tax) Added 5 months ago by Scott Roudebush V…" at bounding box center [795, 467] width 702 height 434
click at [1240, 357] on div "All Contacts Actions Edit Add Appointment Recent Activity Send Email Update Cus…" at bounding box center [804, 484] width 1527 height 1400
drag, startPoint x: 269, startPoint y: 283, endPoint x: 279, endPoint y: 283, distance: 10.0
click at [270, 283] on div "All Contacts Actions Edit Add Appointment Recent Activity Send Email Update Cus…" at bounding box center [804, 484] width 1527 height 1400
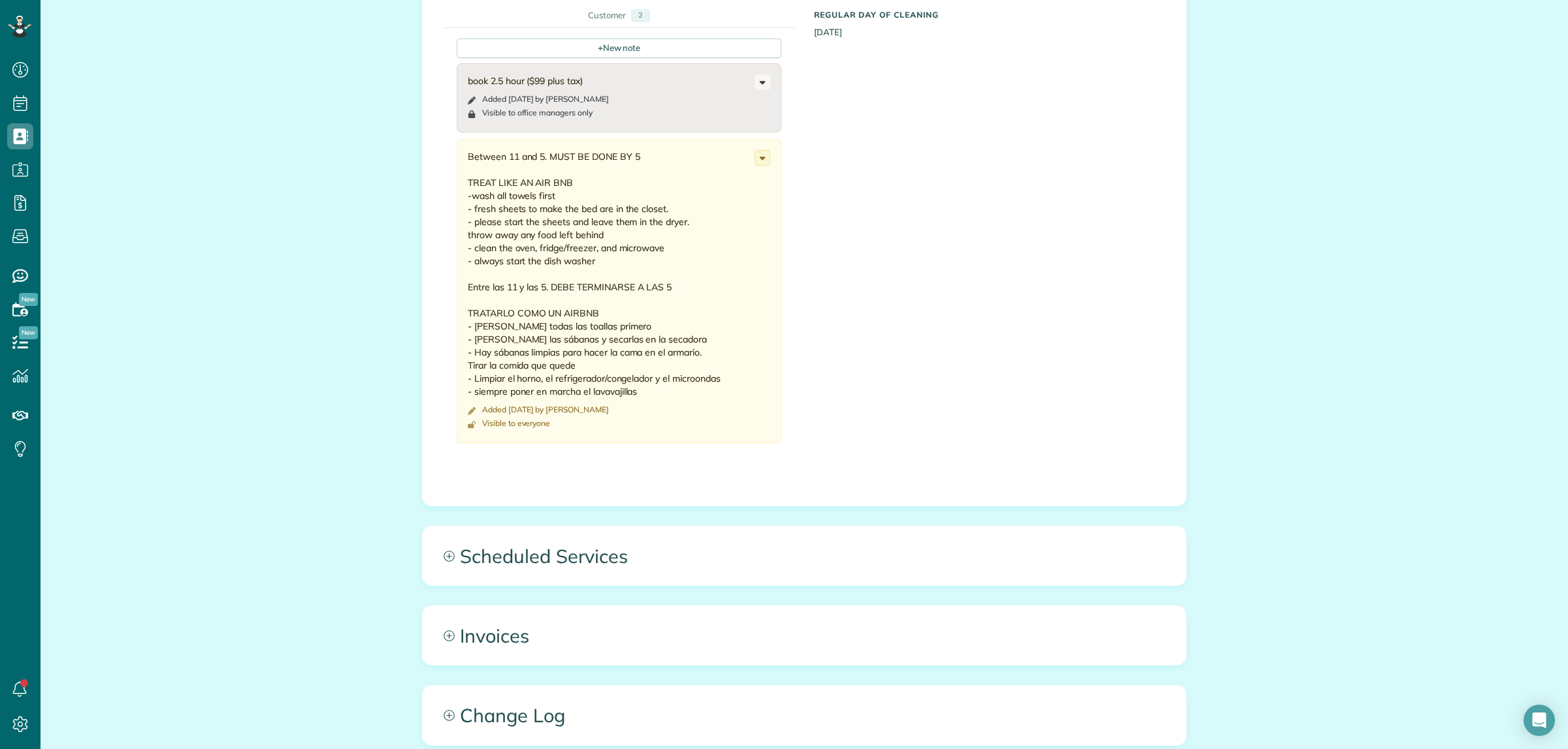
scroll to position [681, 0]
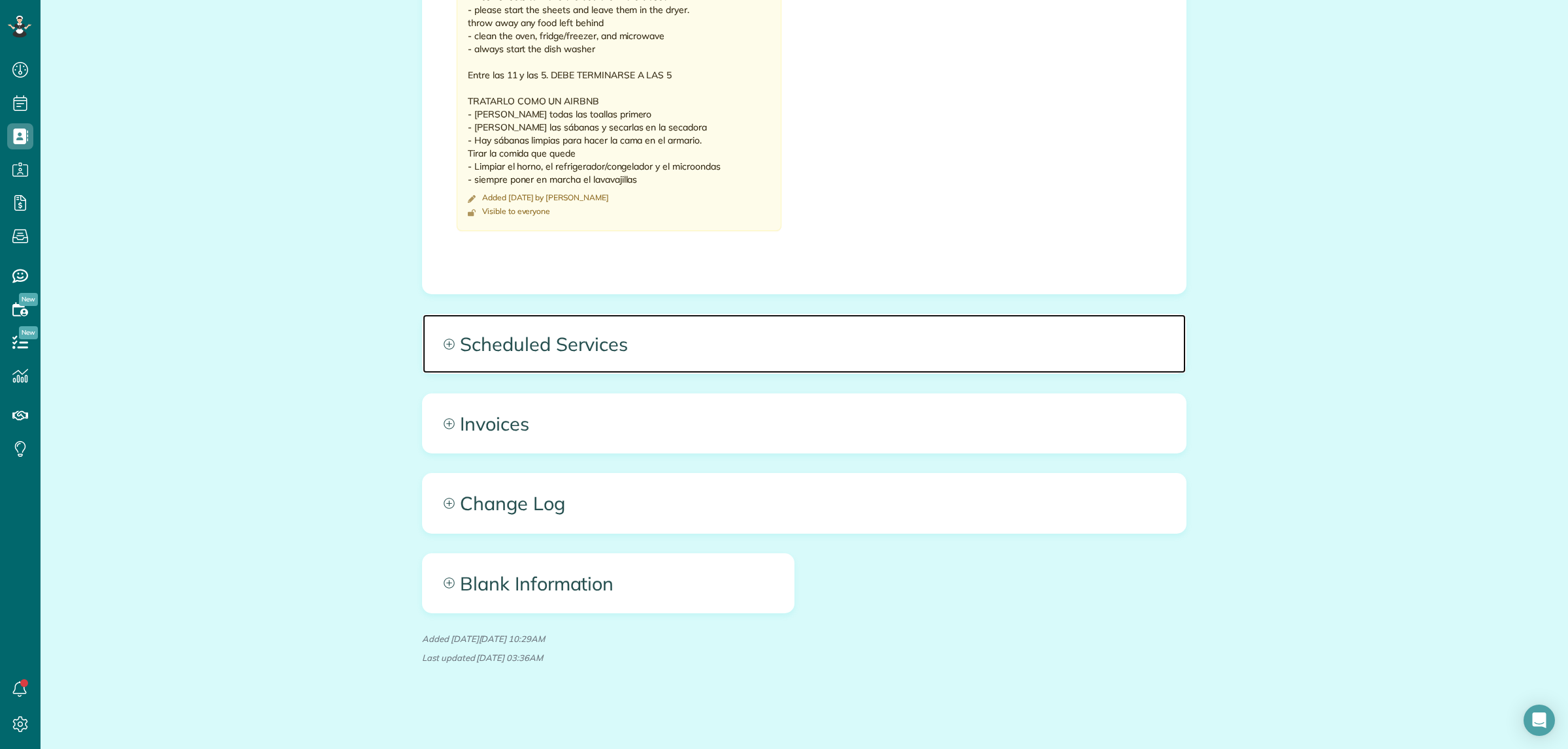
click at [883, 360] on span "Scheduled Services" at bounding box center [804, 344] width 763 height 59
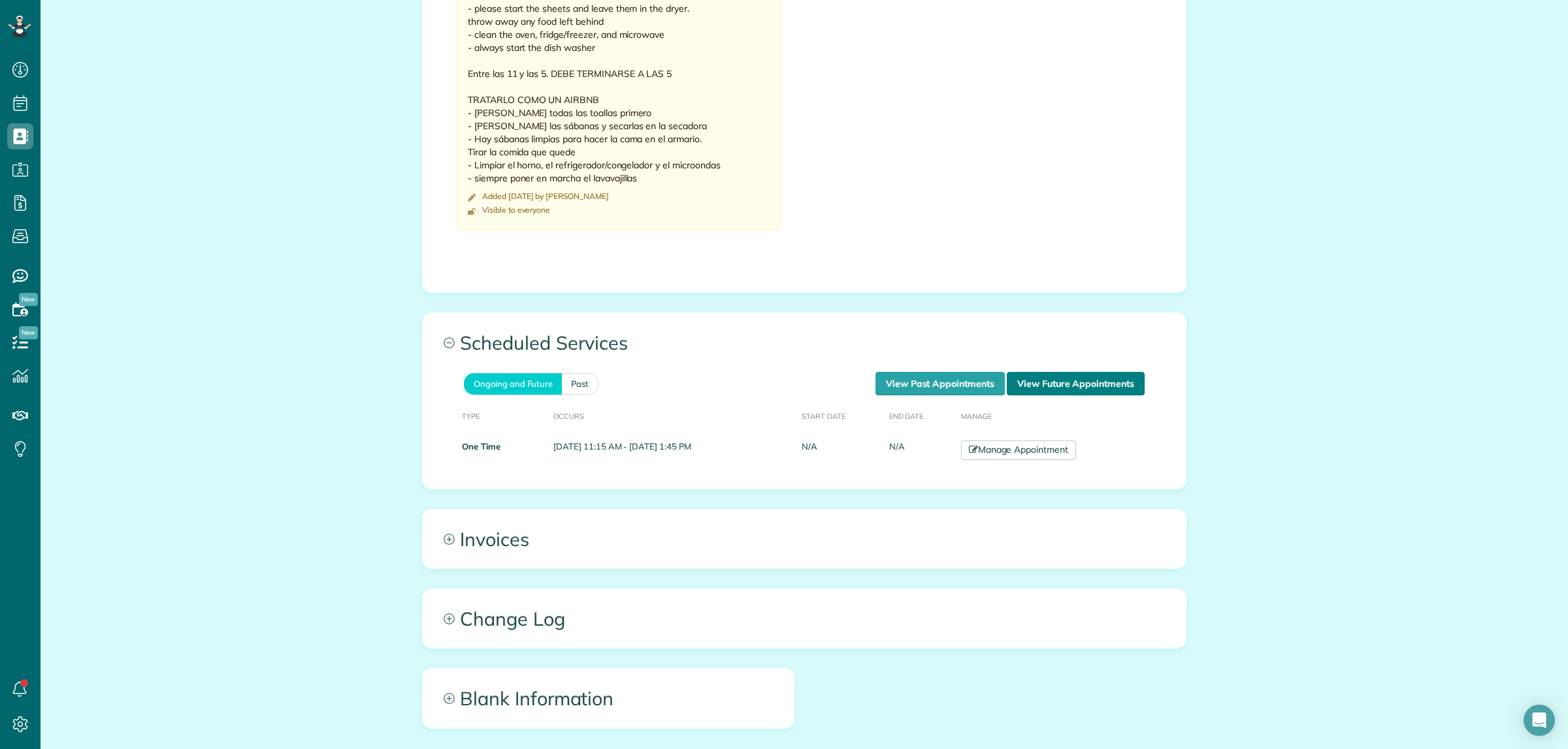
click at [1049, 388] on link "View Future Appointments" at bounding box center [1076, 384] width 138 height 24
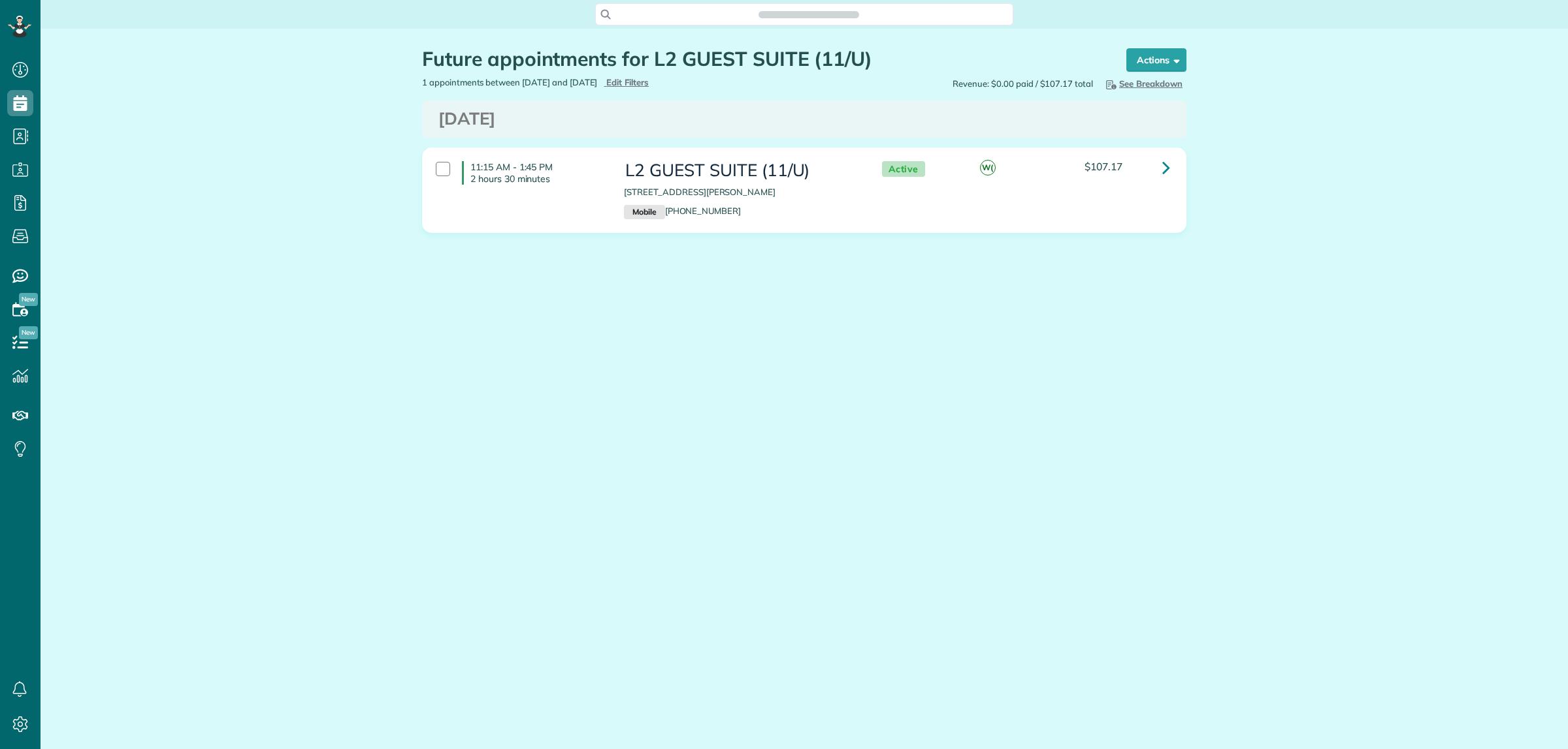
scroll to position [5, 5]
click at [1162, 162] on icon at bounding box center [1166, 168] width 8 height 23
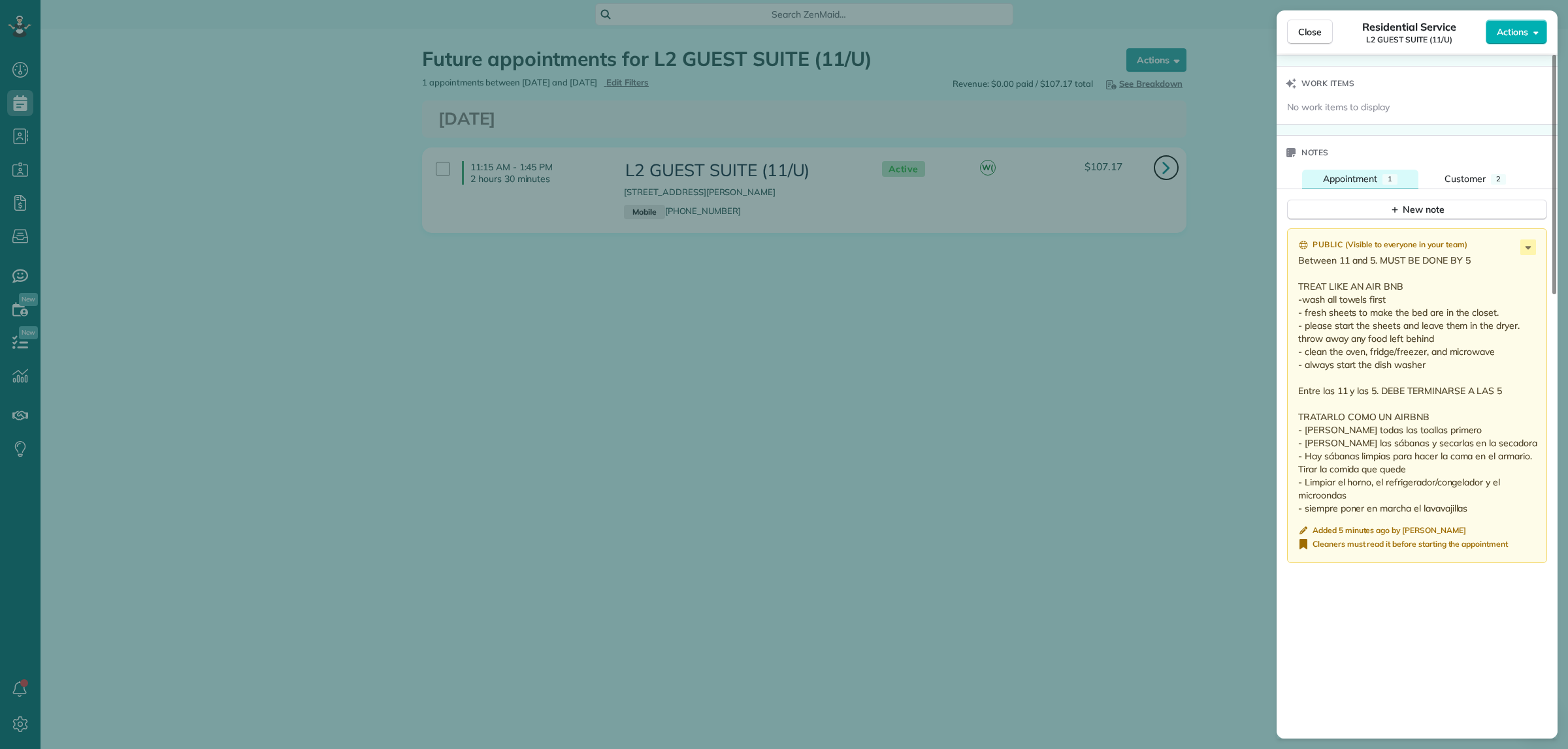
scroll to position [1061, 0]
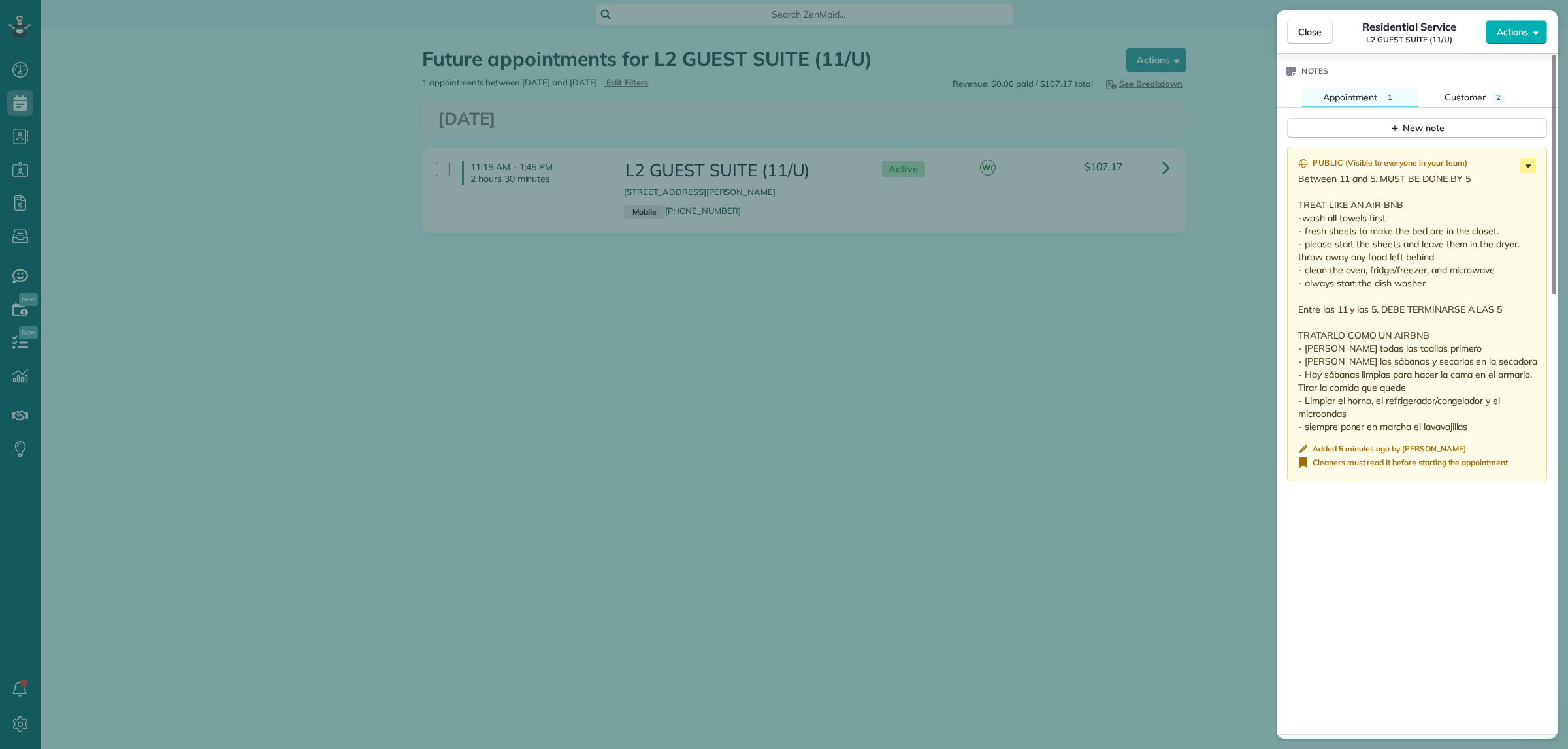
click at [1529, 168] on icon at bounding box center [1528, 165] width 16 height 16
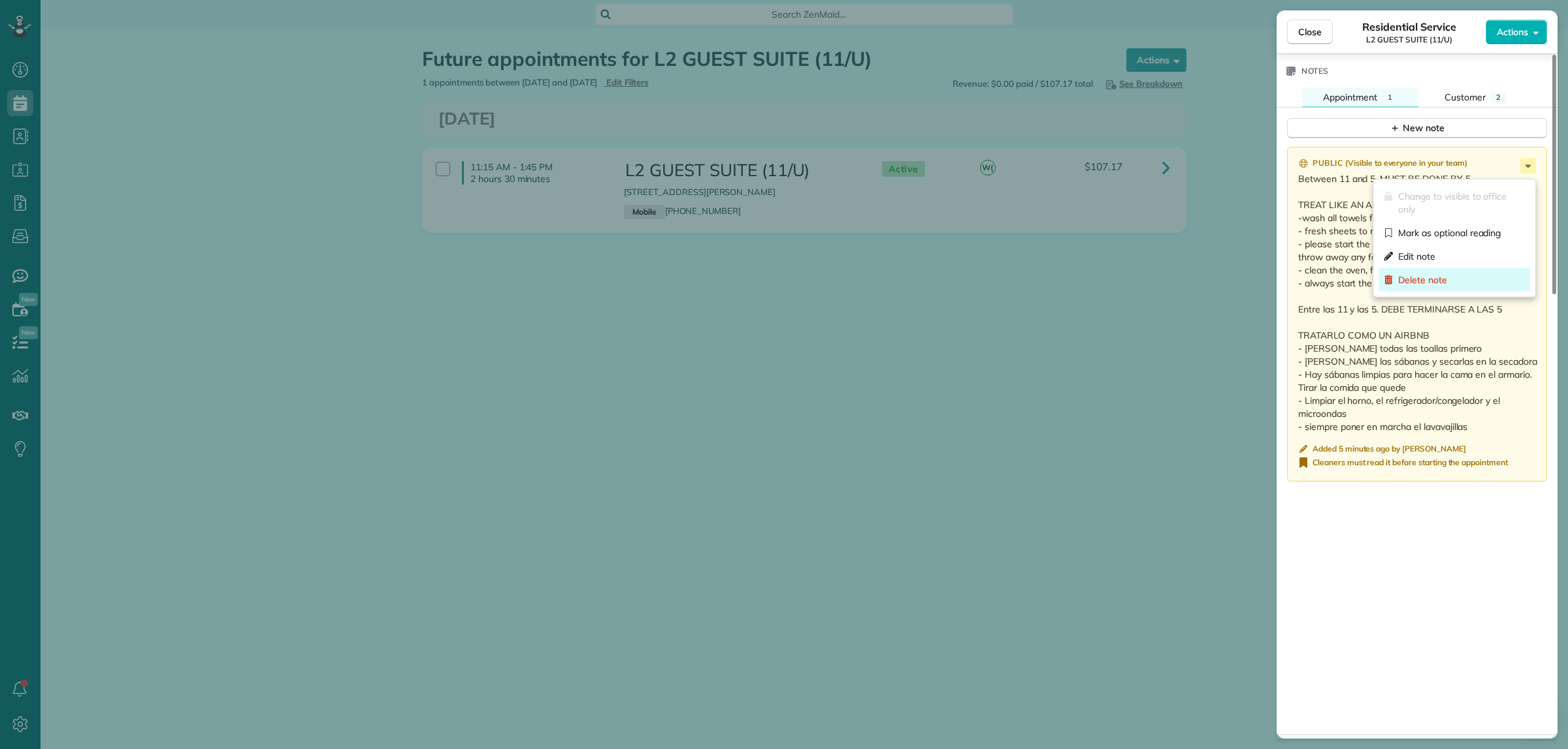
click at [1421, 276] on span "Delete note" at bounding box center [1423, 280] width 49 height 13
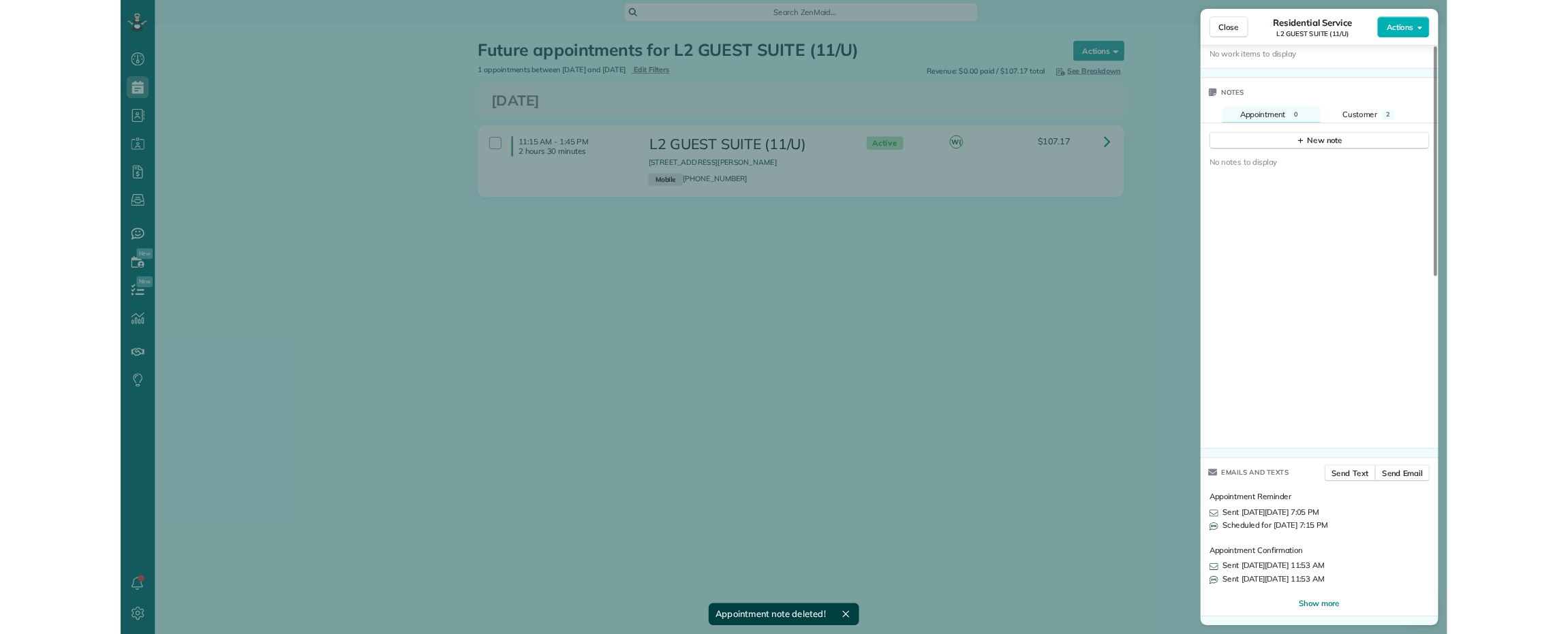
scroll to position [992, 0]
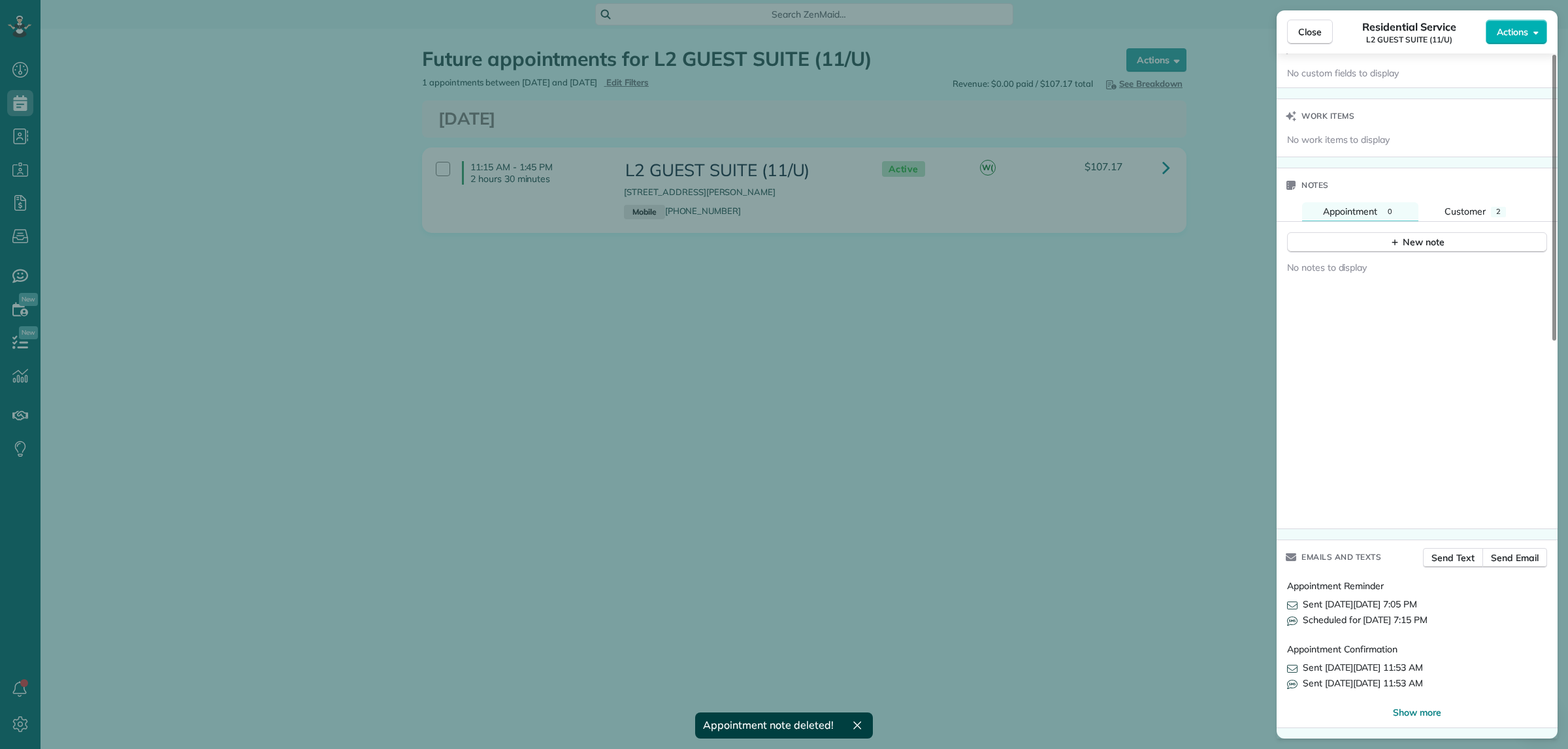
drag, startPoint x: 639, startPoint y: 366, endPoint x: 531, endPoint y: 268, distance: 145.8
click at [638, 365] on div "Close Residential Service L2 GUEST SUITE (11/U) Actions Status Active L2 GUEST …" at bounding box center [784, 374] width 1568 height 749
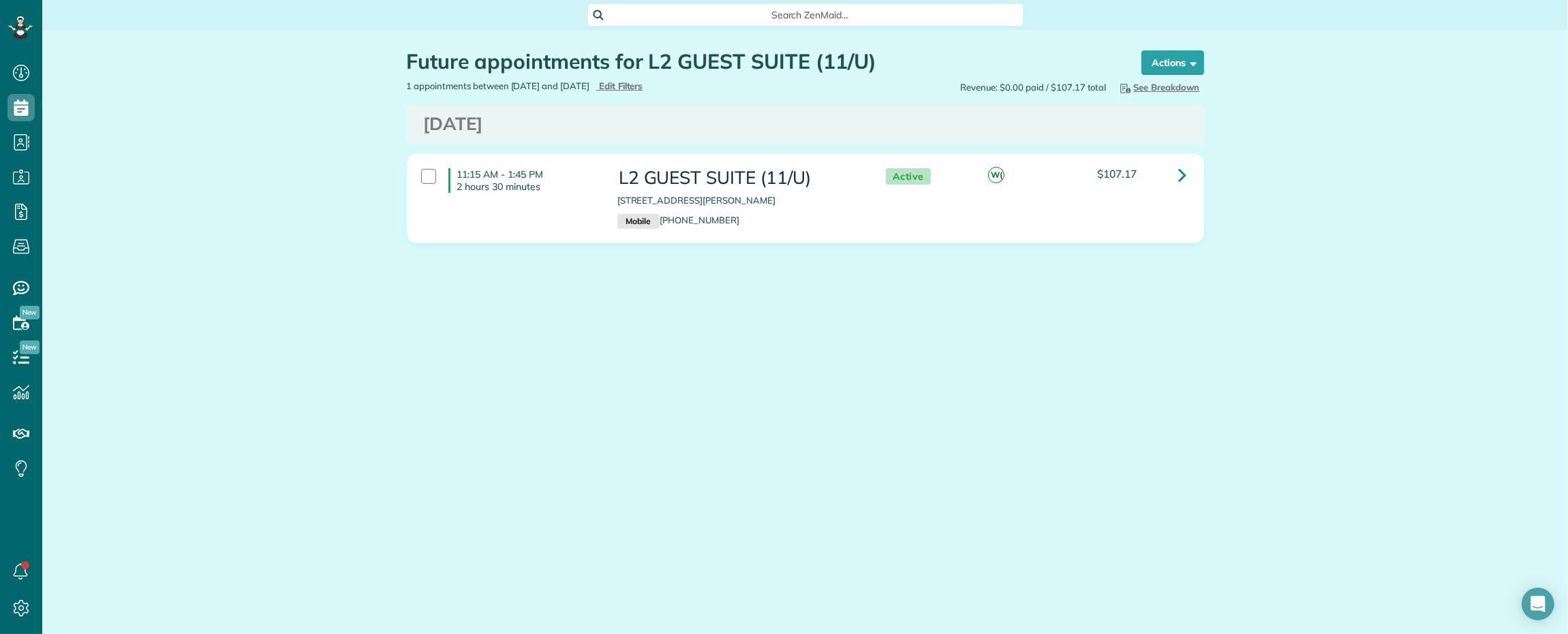
scroll to position [634, 41]
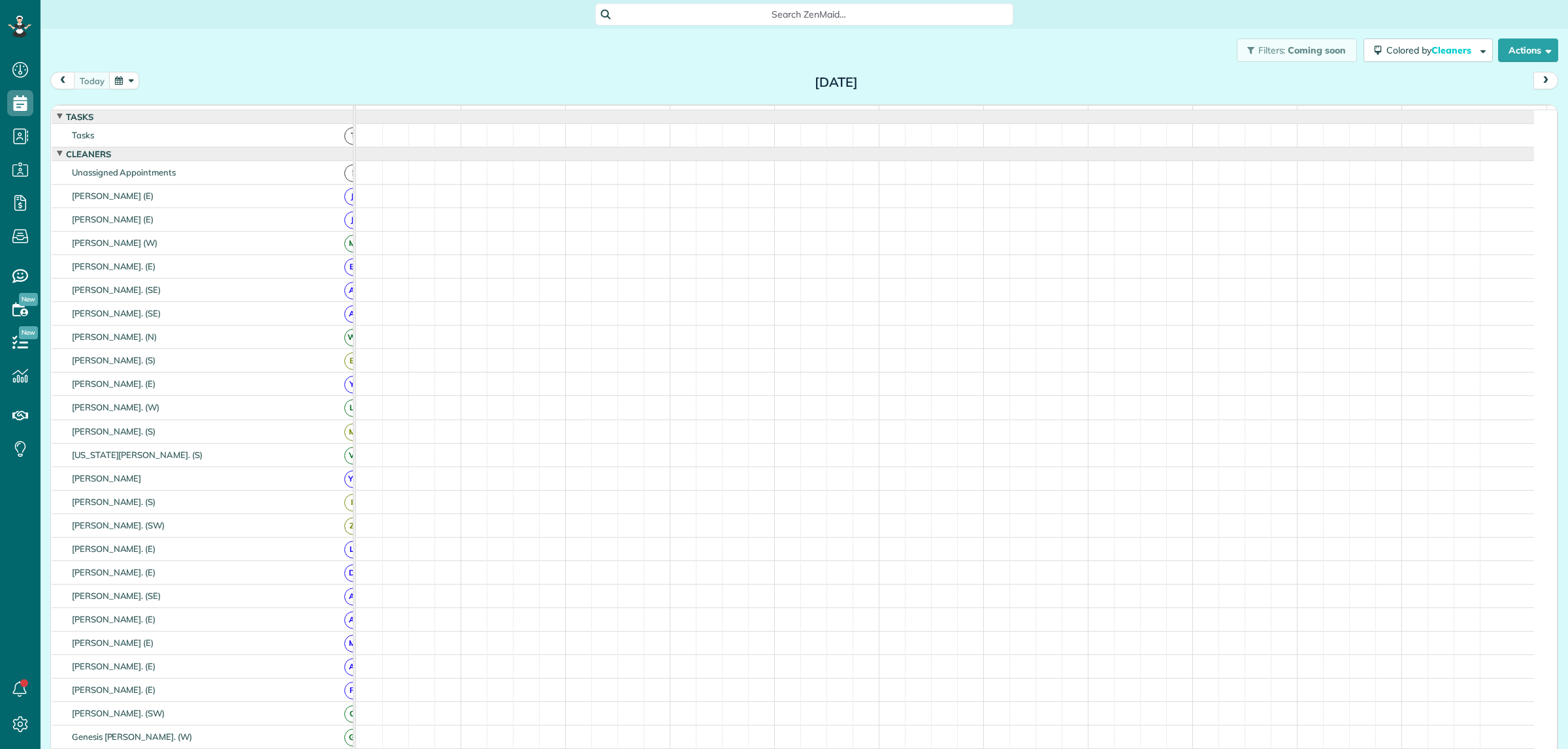
scroll to position [5, 5]
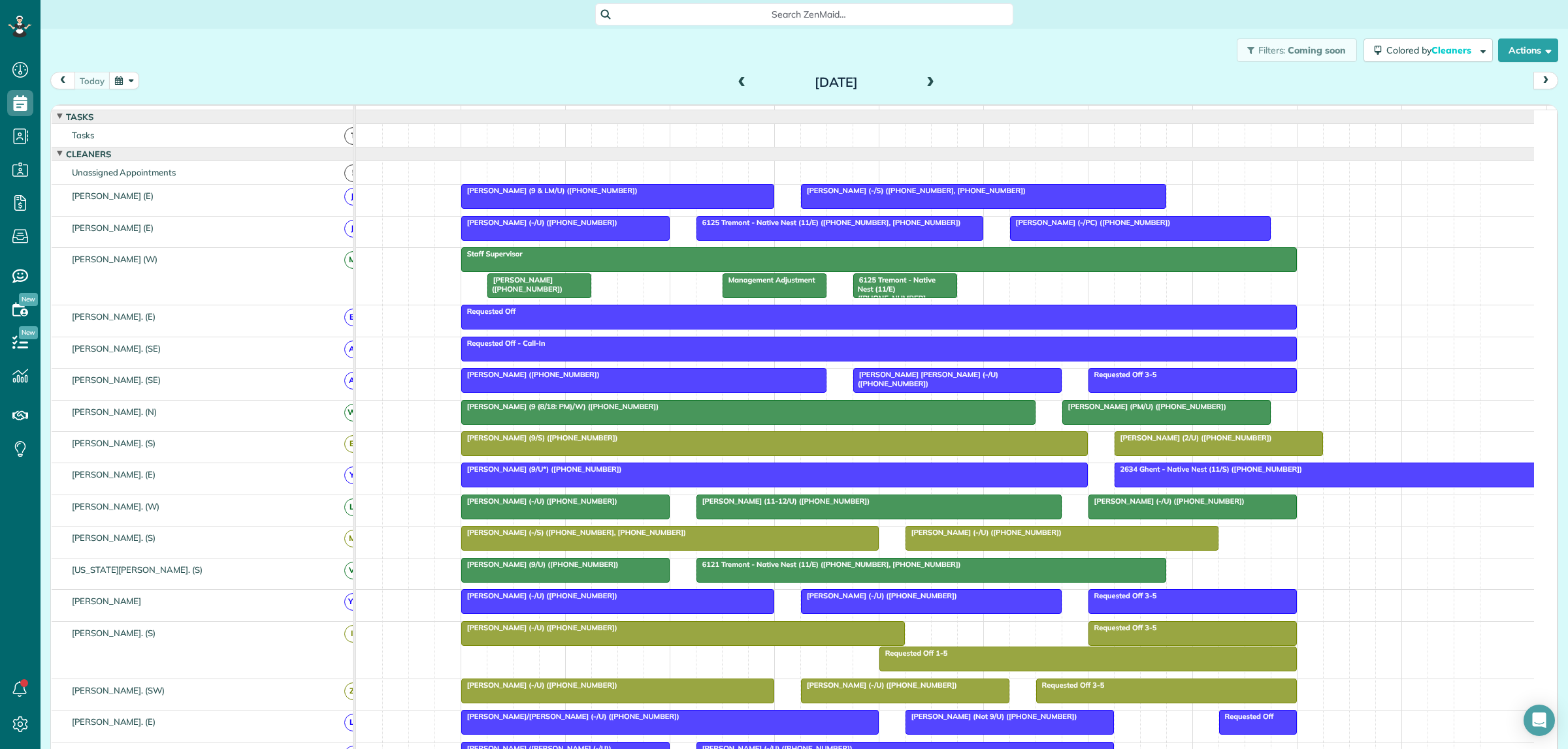
click at [721, 8] on span "Search ZenMaid…" at bounding box center [808, 15] width 397 height 13
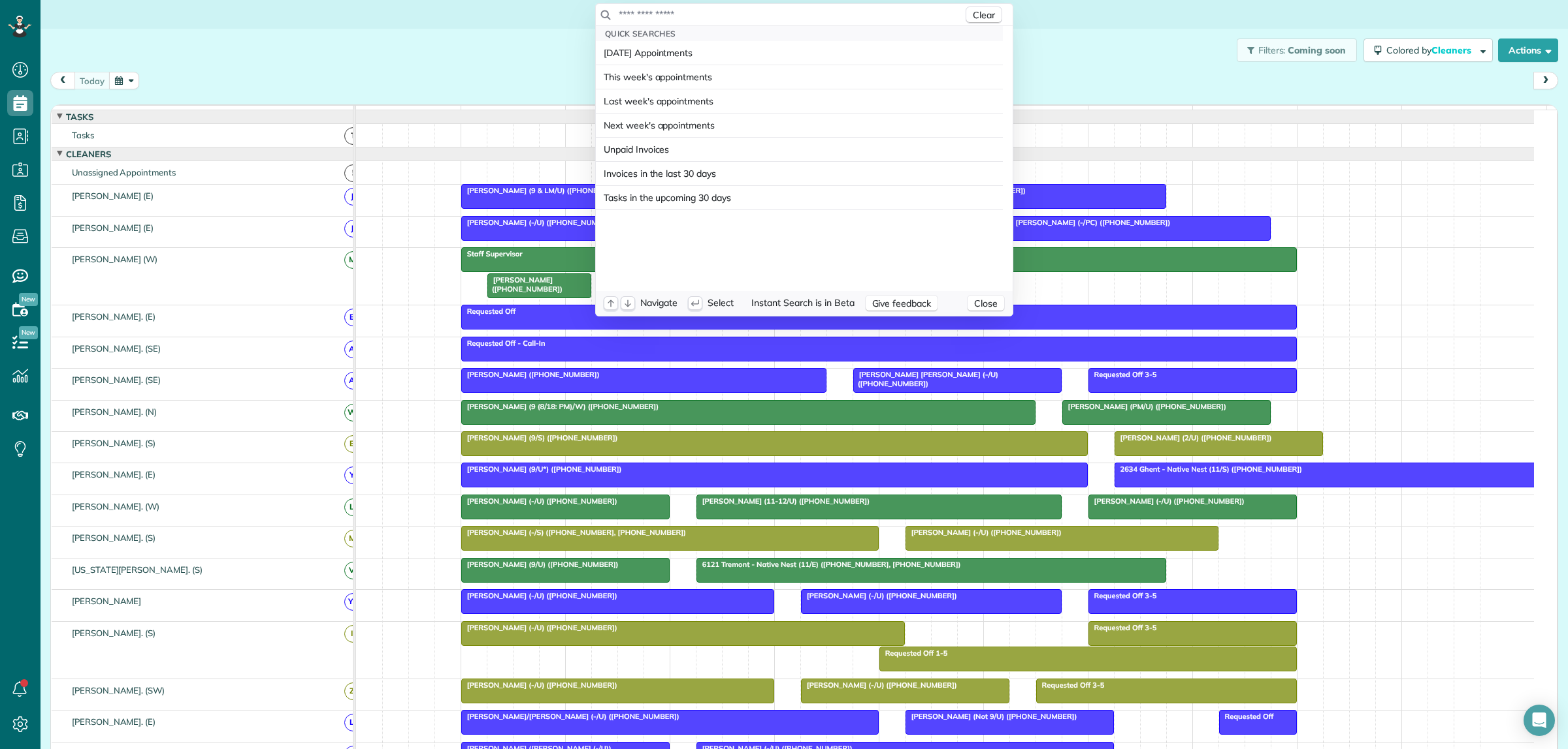
click at [724, 11] on input "text" at bounding box center [791, 15] width 345 height 13
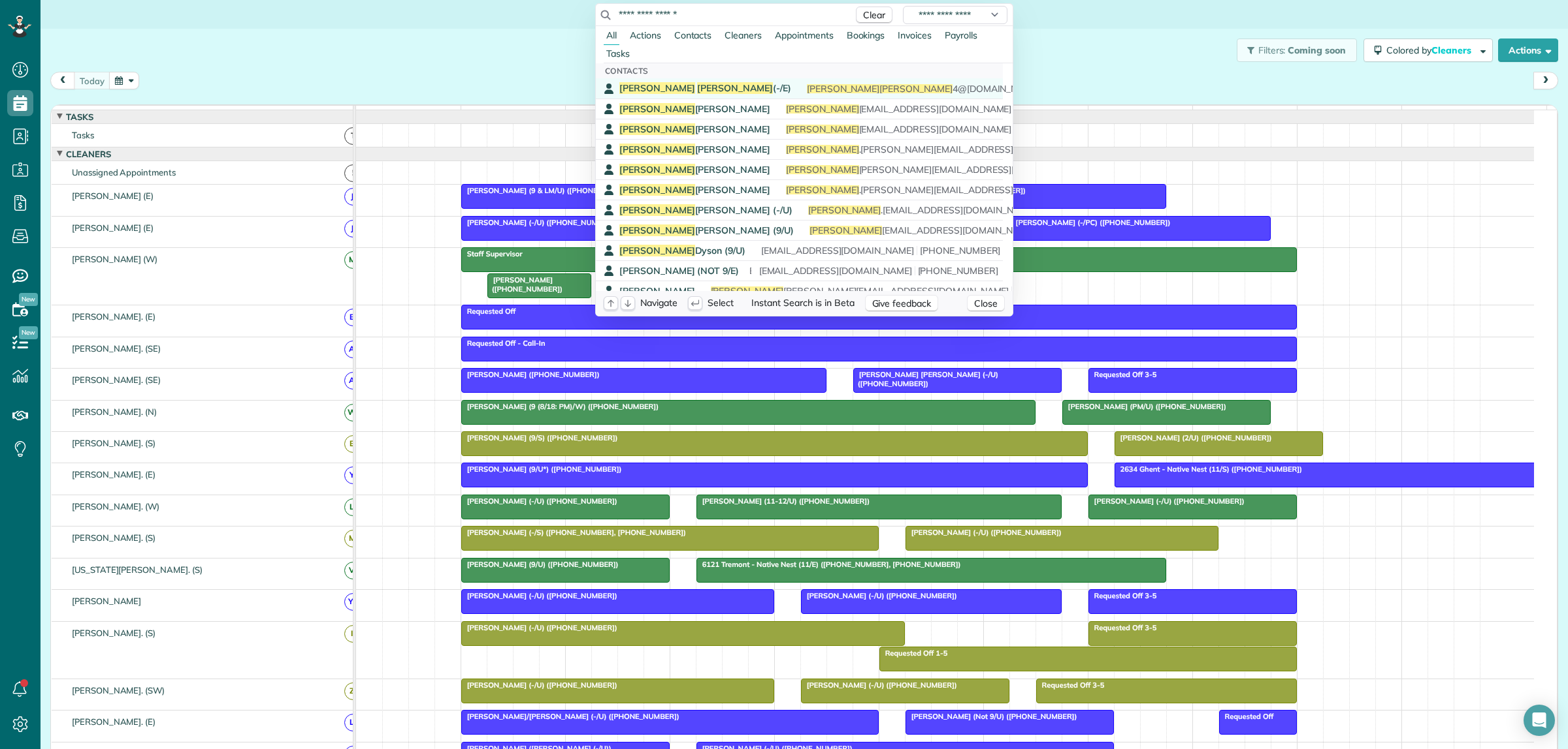
type input "**********"
click at [705, 86] on span "[PERSON_NAME] (-/E)" at bounding box center [705, 88] width 172 height 11
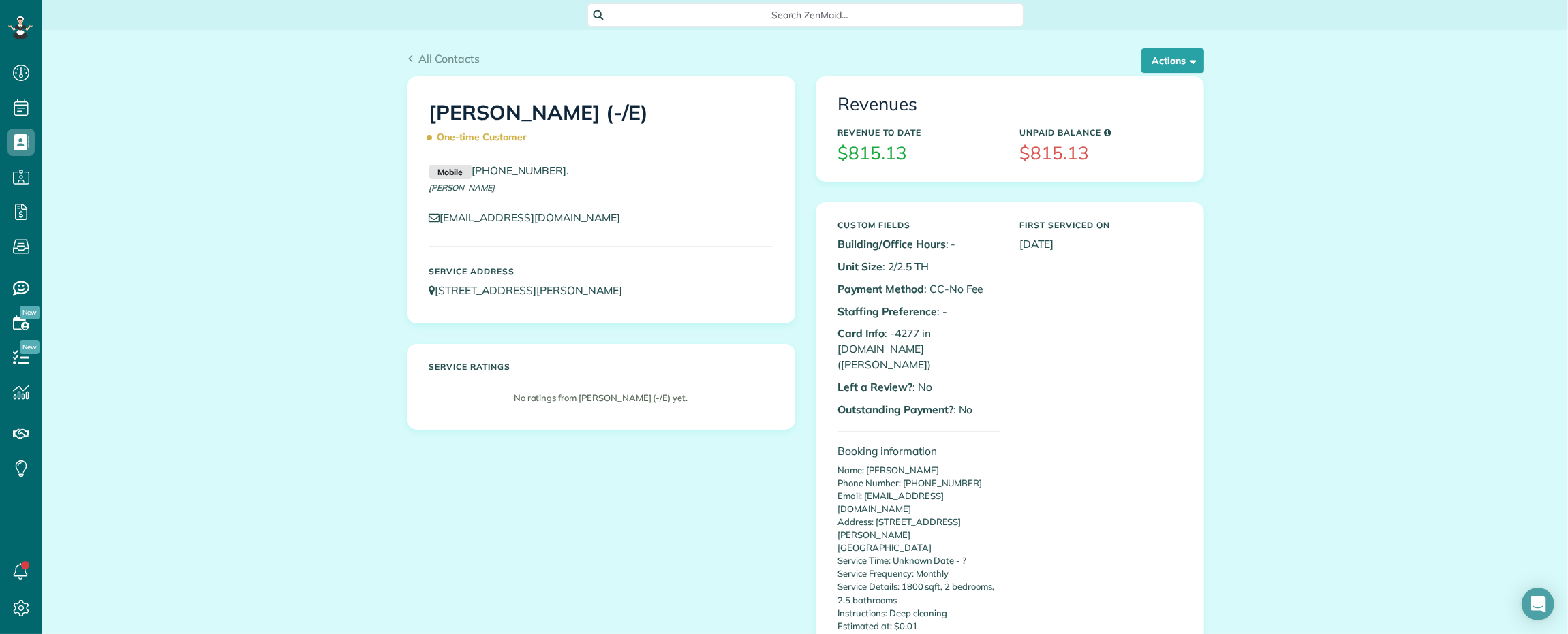
click at [745, 10] on span "Search ZenMaid…" at bounding box center [809, 15] width 414 height 14
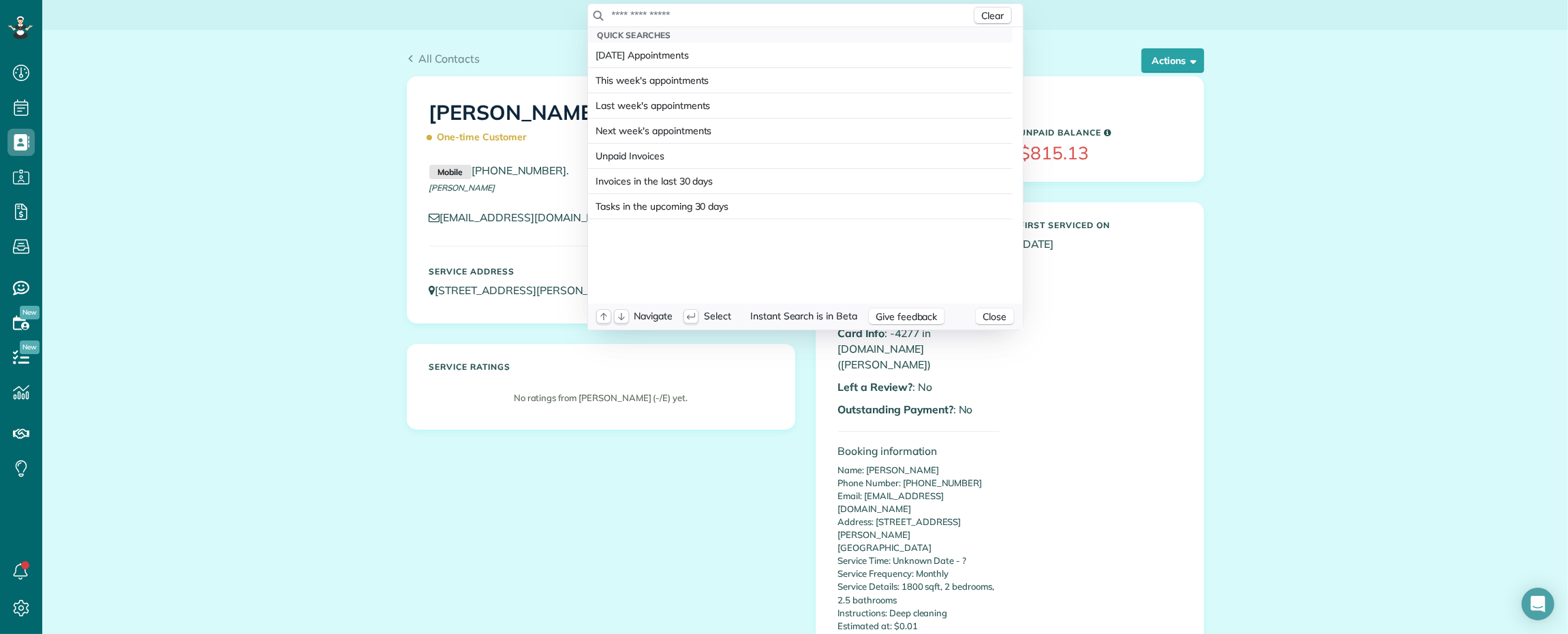
click at [745, 10] on input "text" at bounding box center [791, 15] width 360 height 14
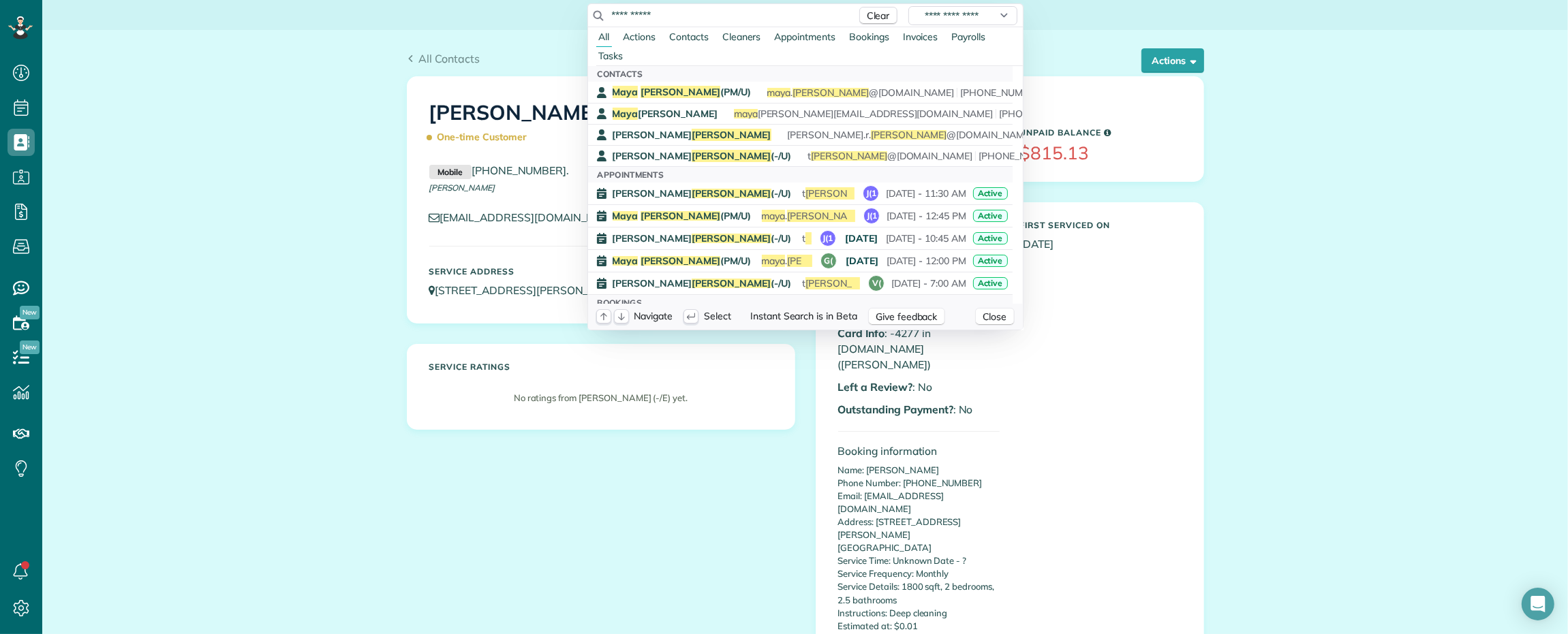
type input "**********"
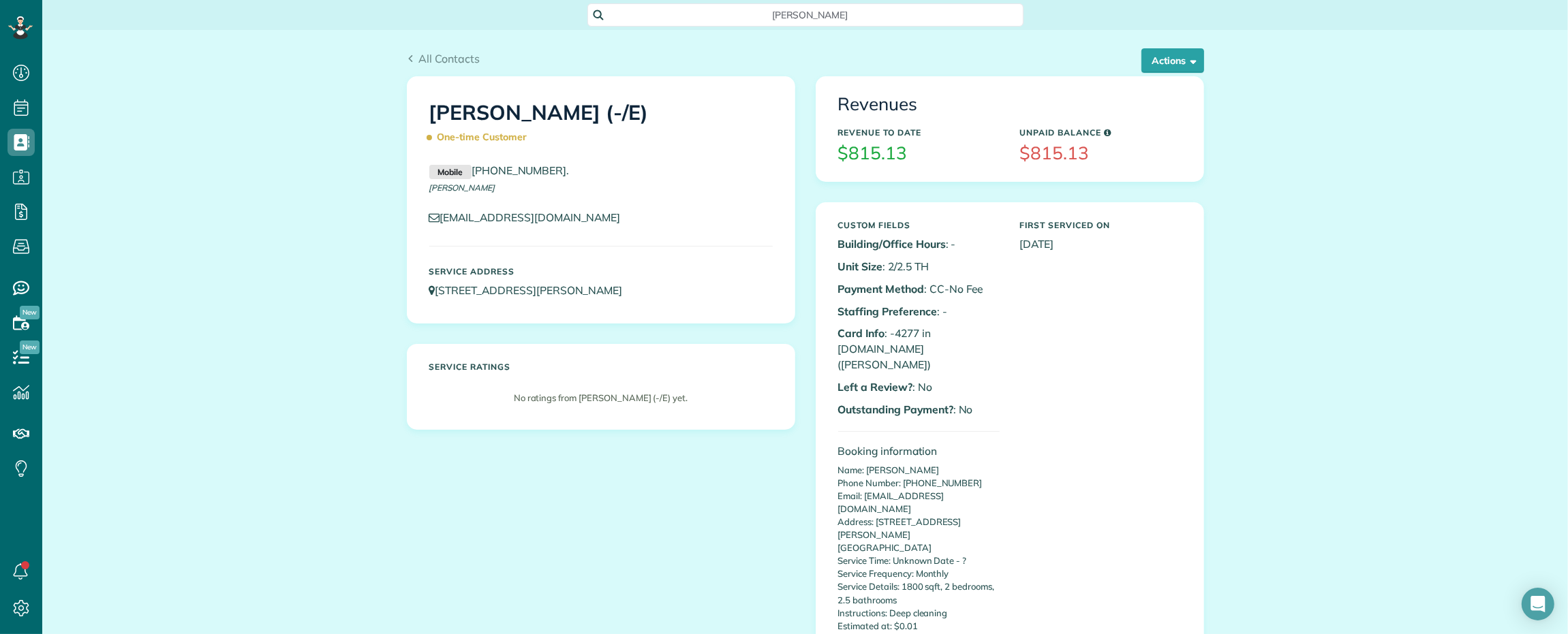
click at [310, 310] on html "Dashboard Scheduling Calendar View List View Dispatch View - Weekly scheduling …" at bounding box center [784, 317] width 1568 height 634
click at [712, 7] on div "[PERSON_NAME]" at bounding box center [805, 15] width 436 height 23
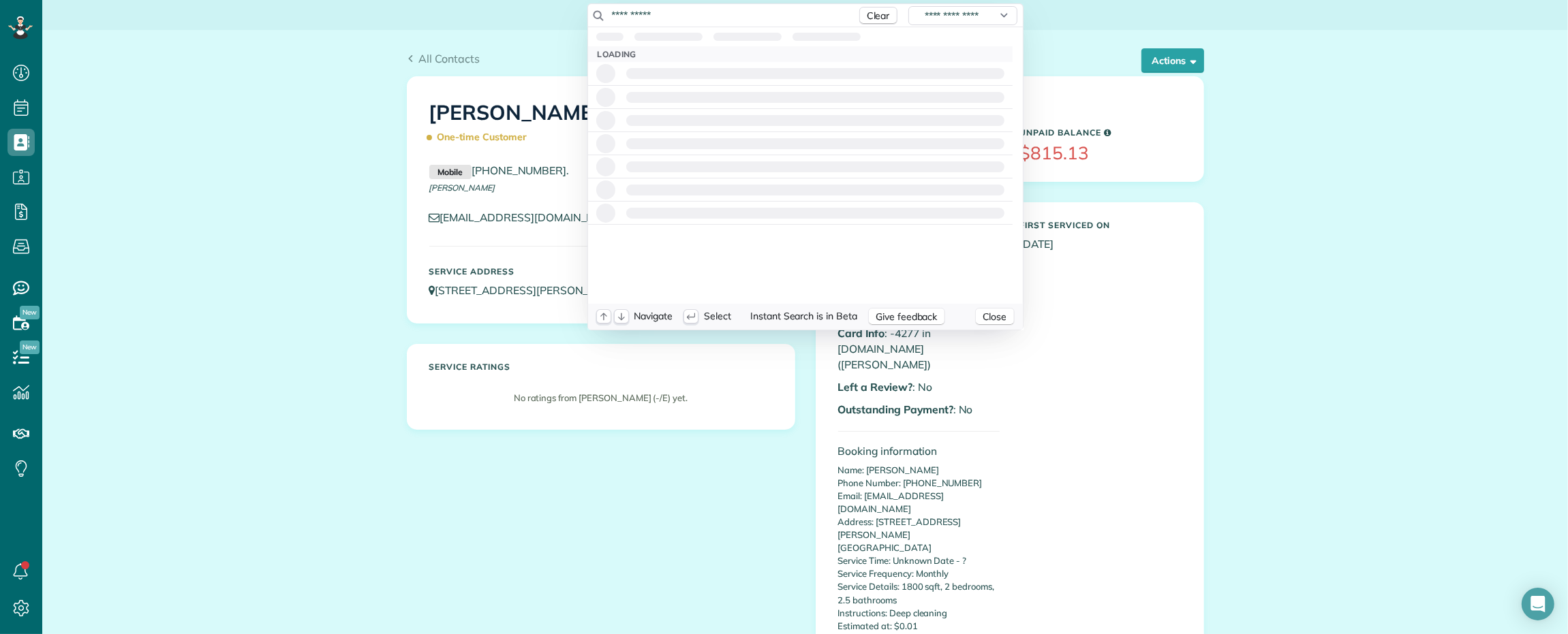
click at [712, 9] on input "**********" at bounding box center [730, 15] width 238 height 14
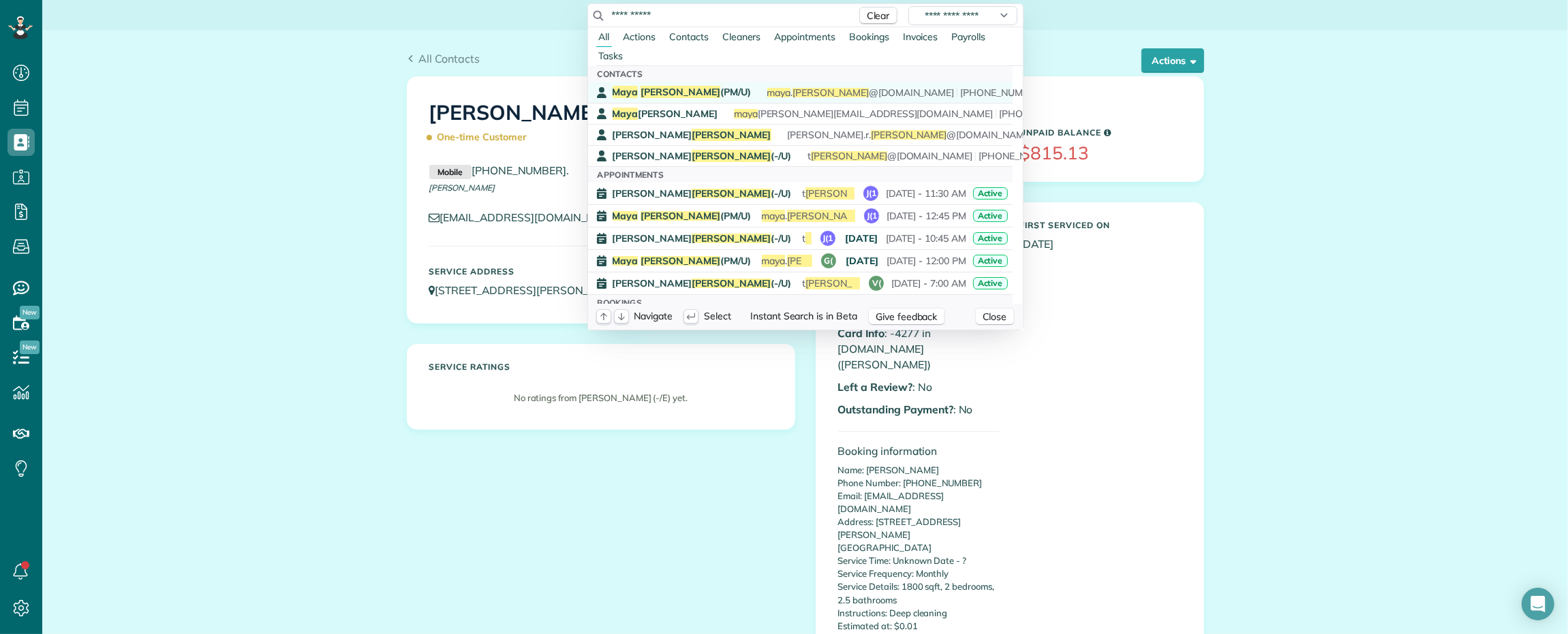
click at [685, 91] on span "[PERSON_NAME] (PM/U)" at bounding box center [682, 92] width 138 height 12
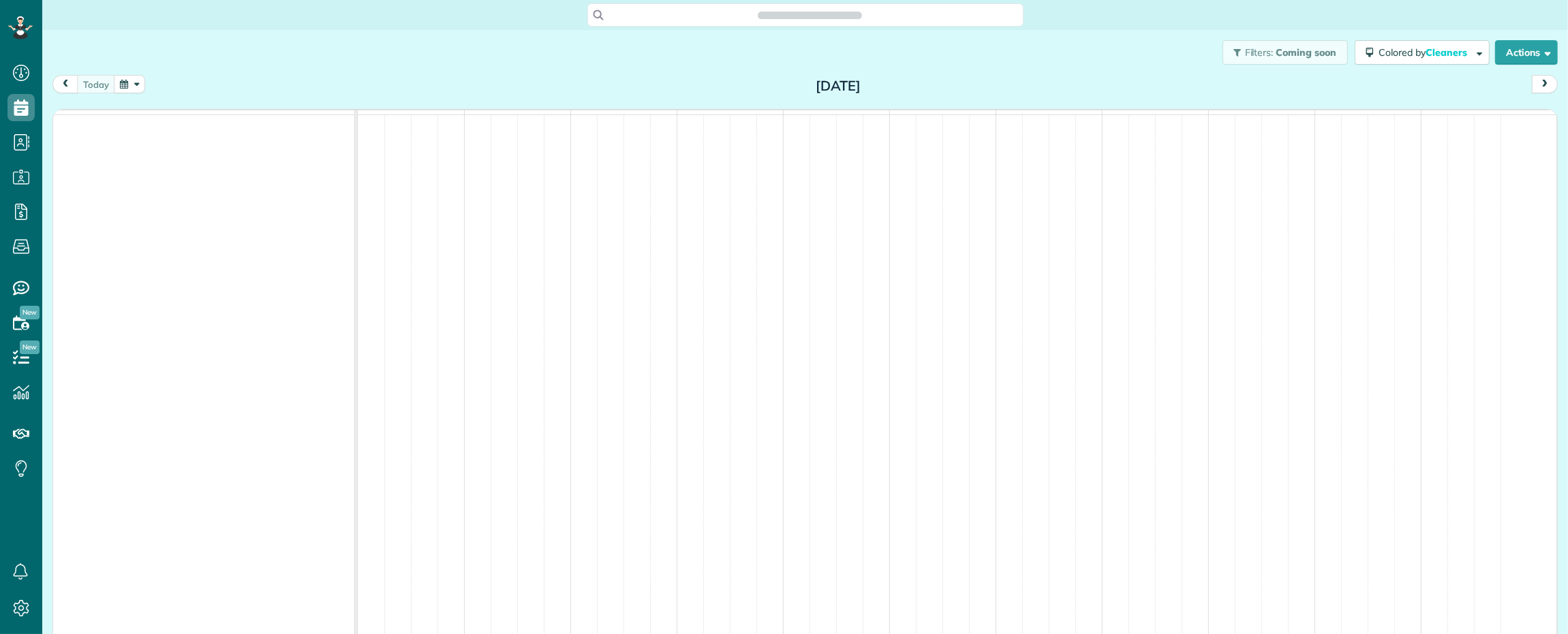
scroll to position [5, 5]
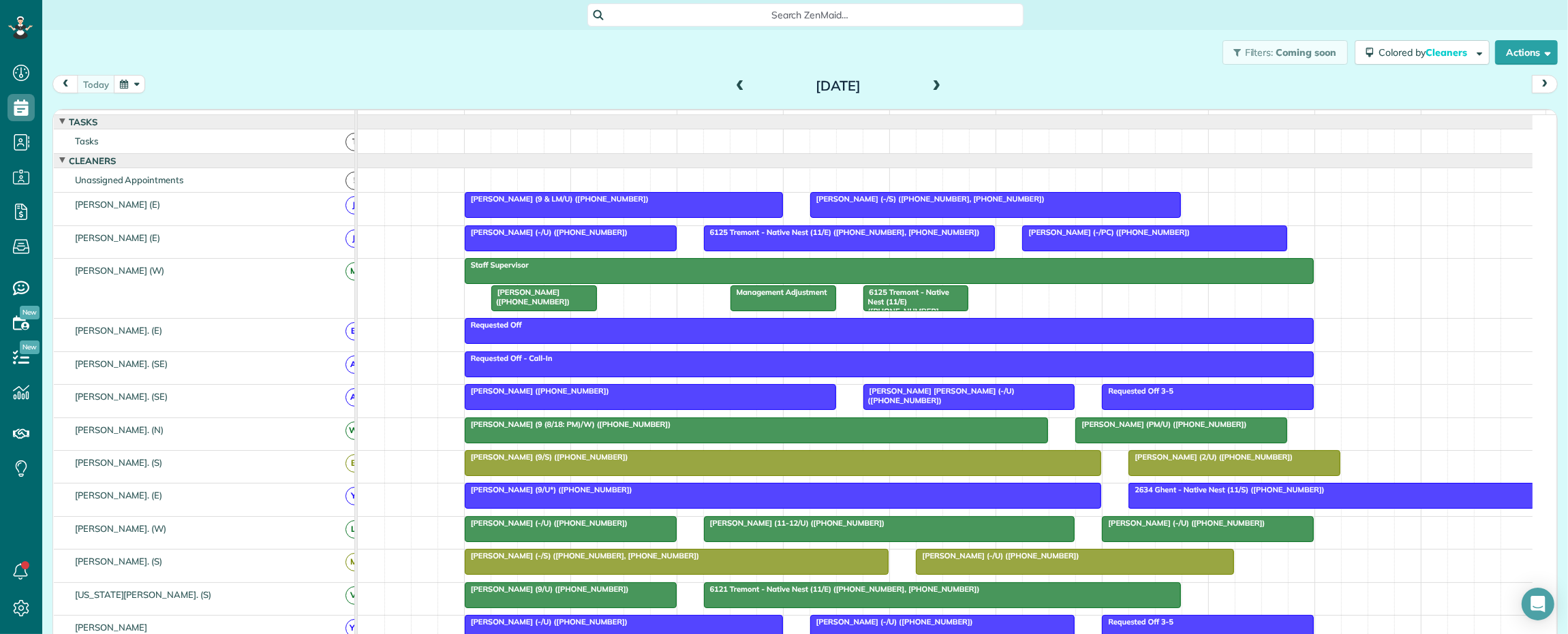
click at [929, 85] on span at bounding box center [936, 87] width 15 height 12
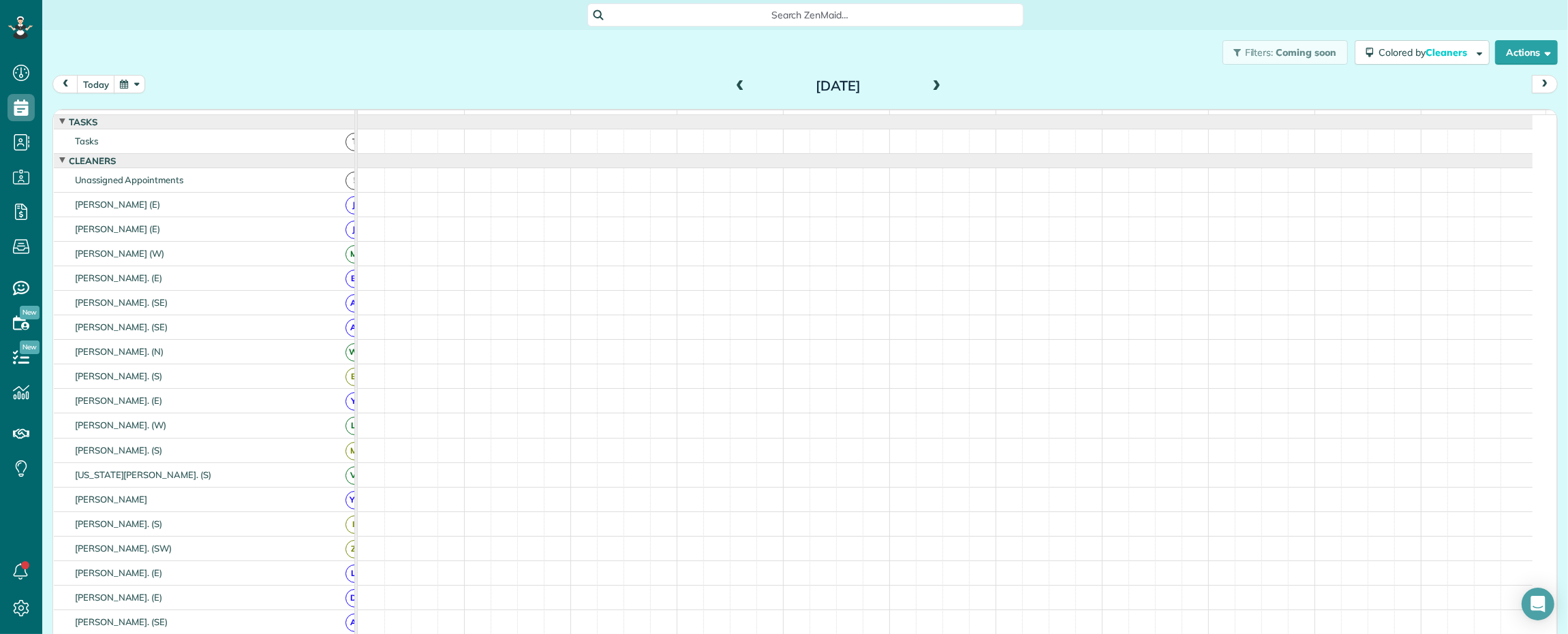
click at [929, 84] on span at bounding box center [936, 87] width 15 height 12
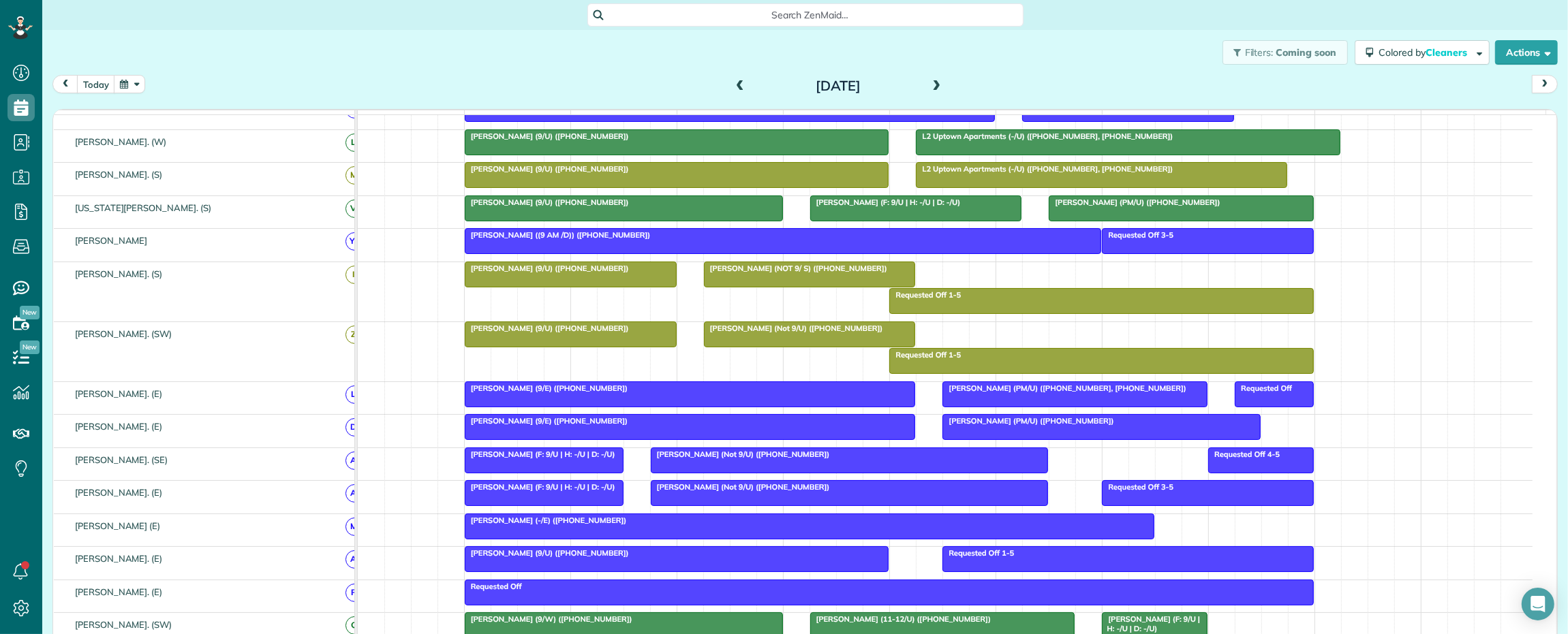
scroll to position [0, 0]
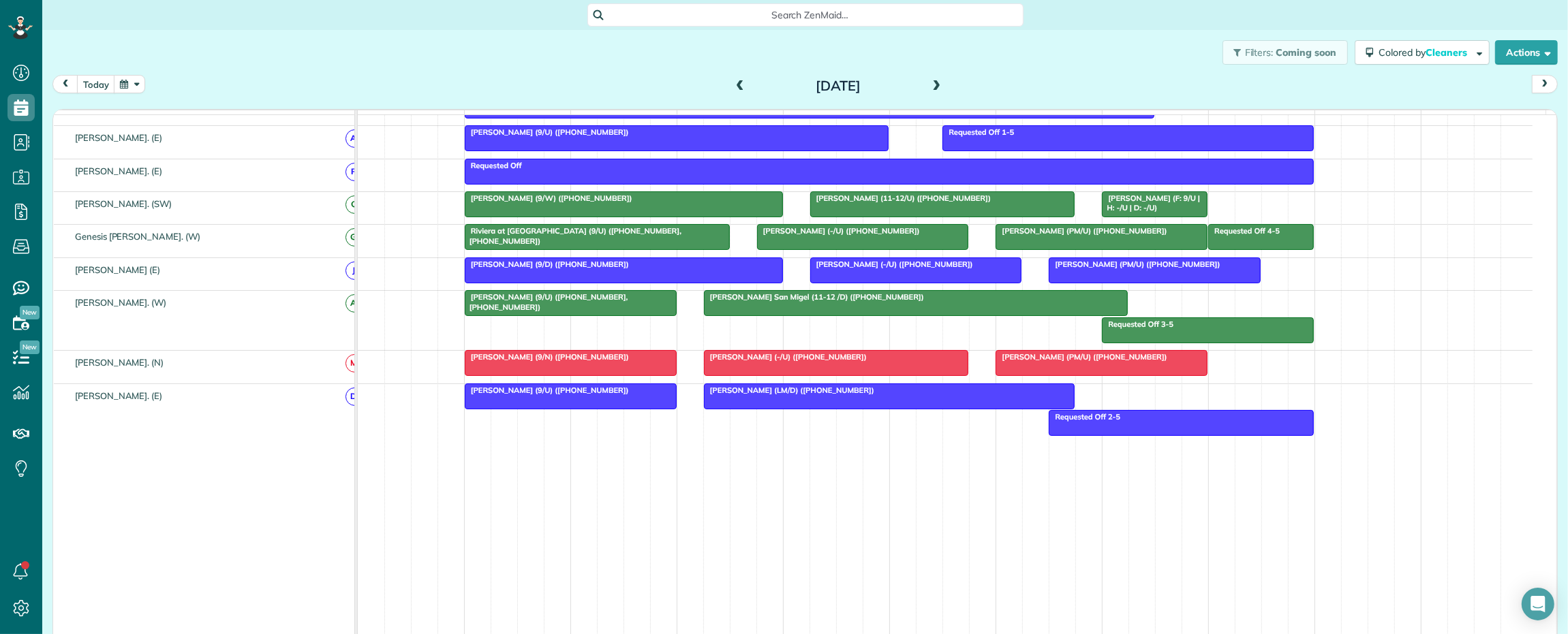
click at [929, 83] on span at bounding box center [936, 87] width 15 height 12
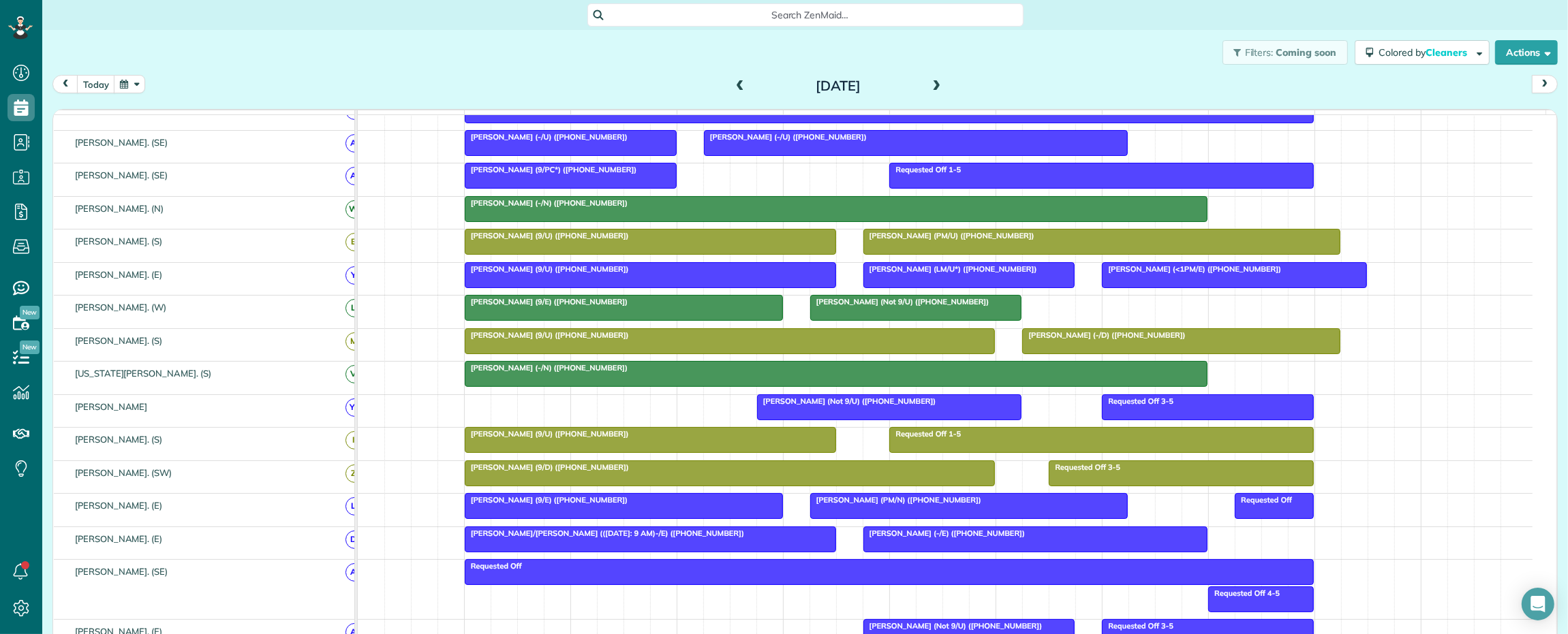
click at [929, 84] on span at bounding box center [936, 87] width 15 height 12
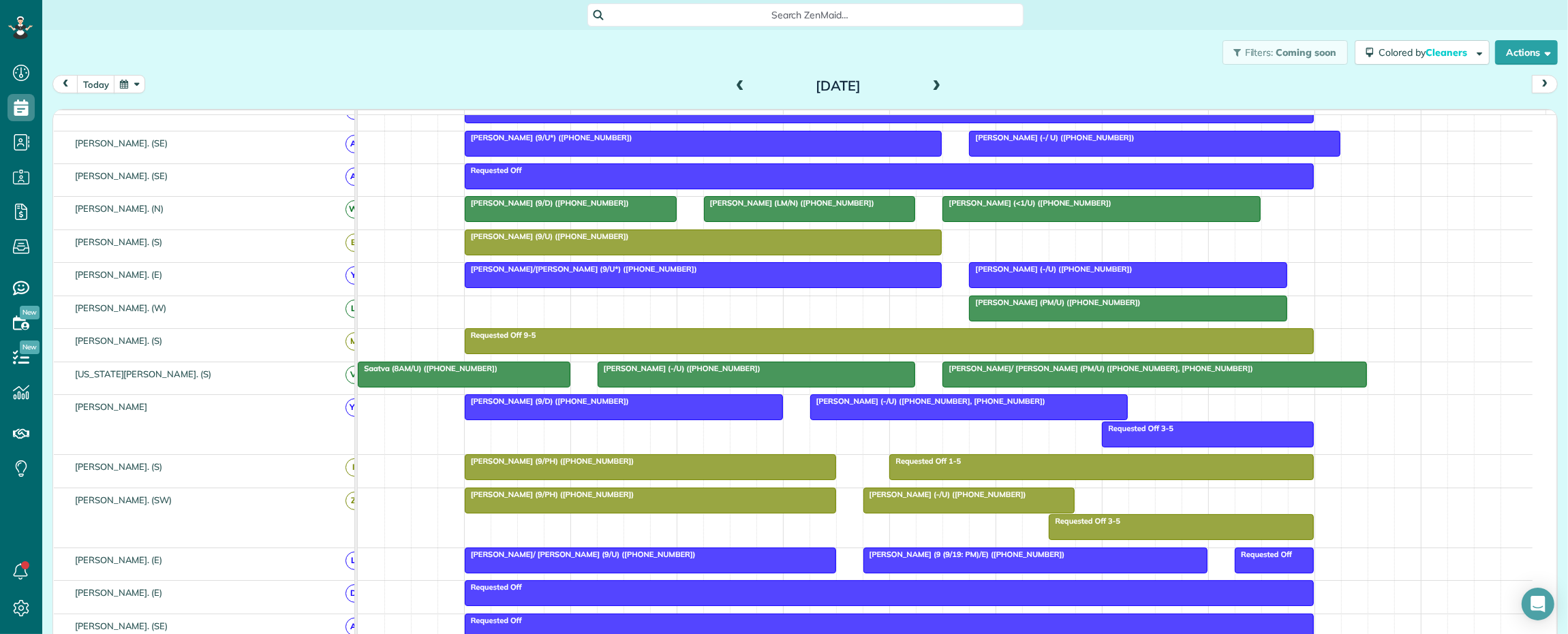
click at [732, 85] on span at bounding box center [739, 87] width 15 height 12
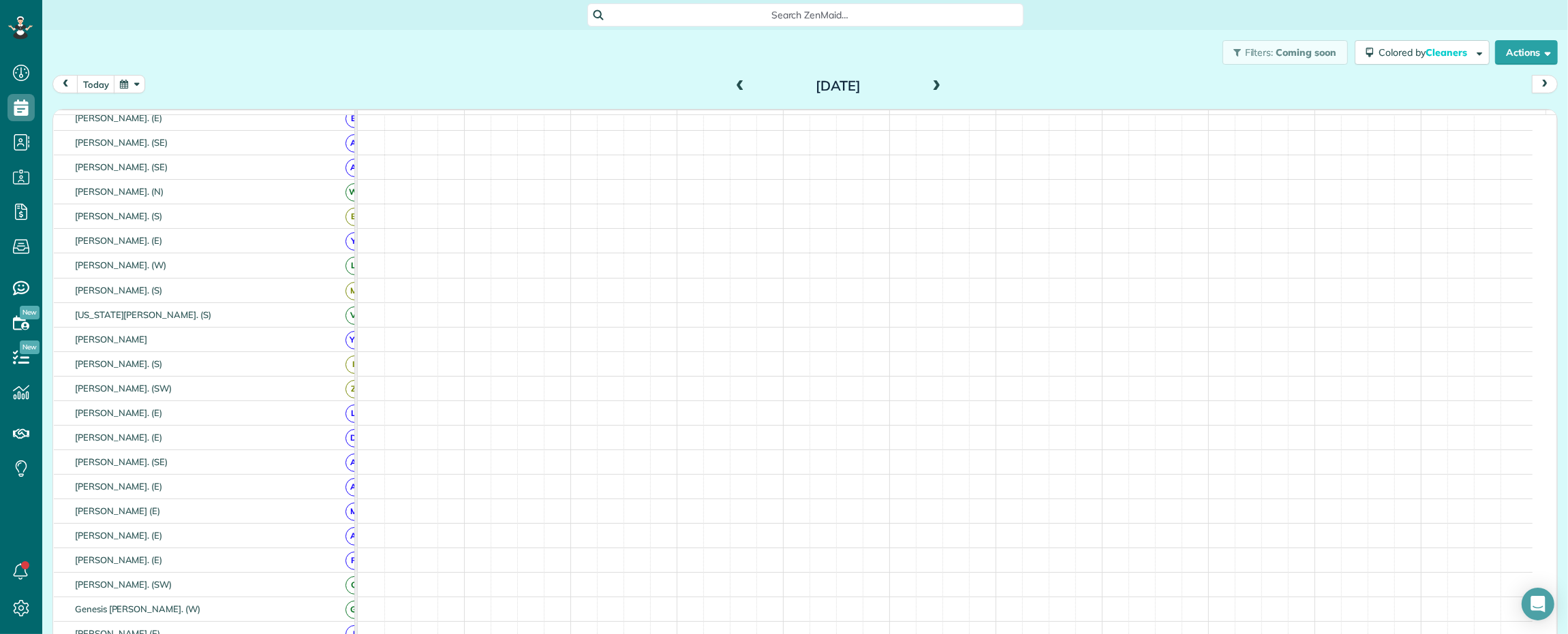
click at [732, 84] on span at bounding box center [739, 87] width 15 height 12
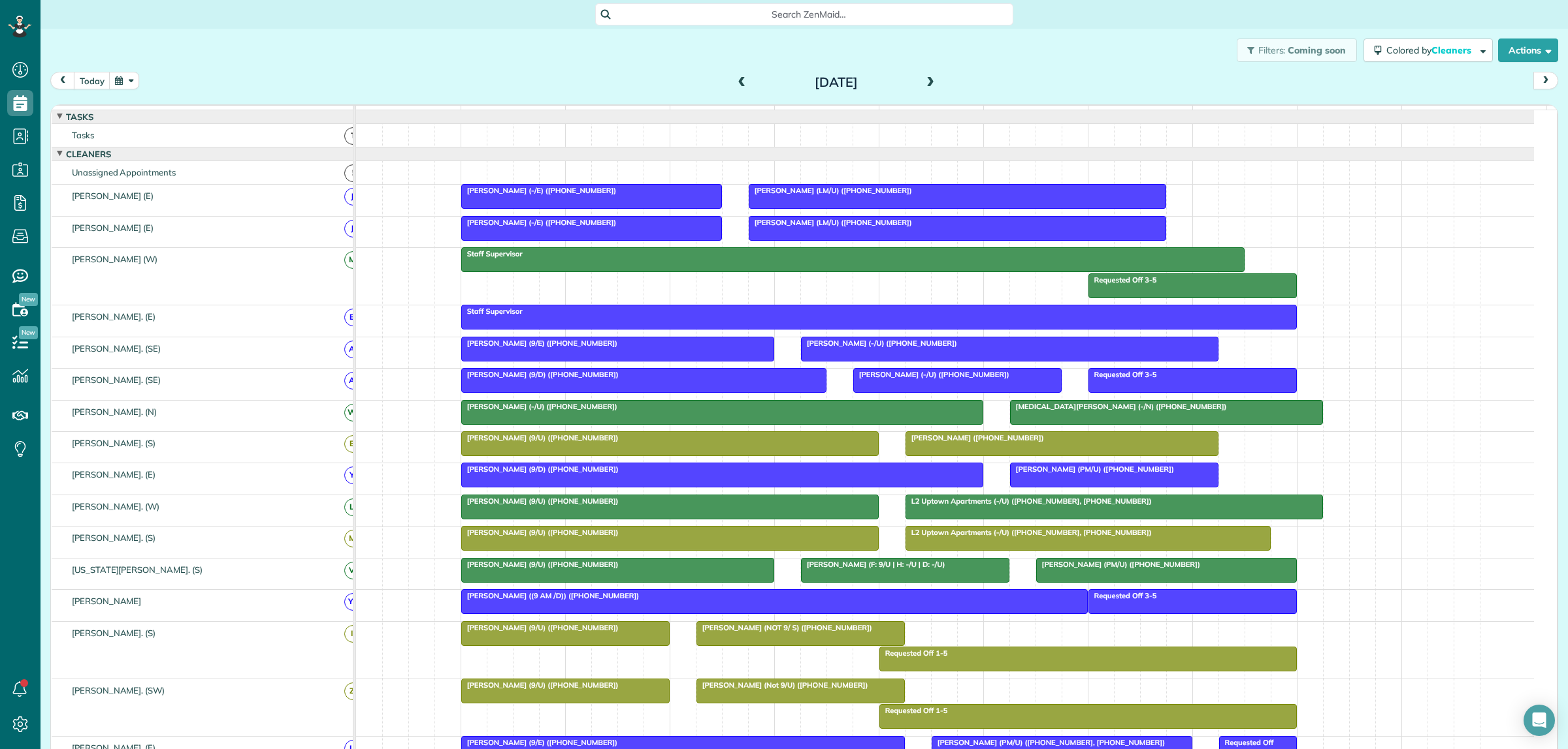
click at [923, 81] on span at bounding box center [929, 83] width 14 height 11
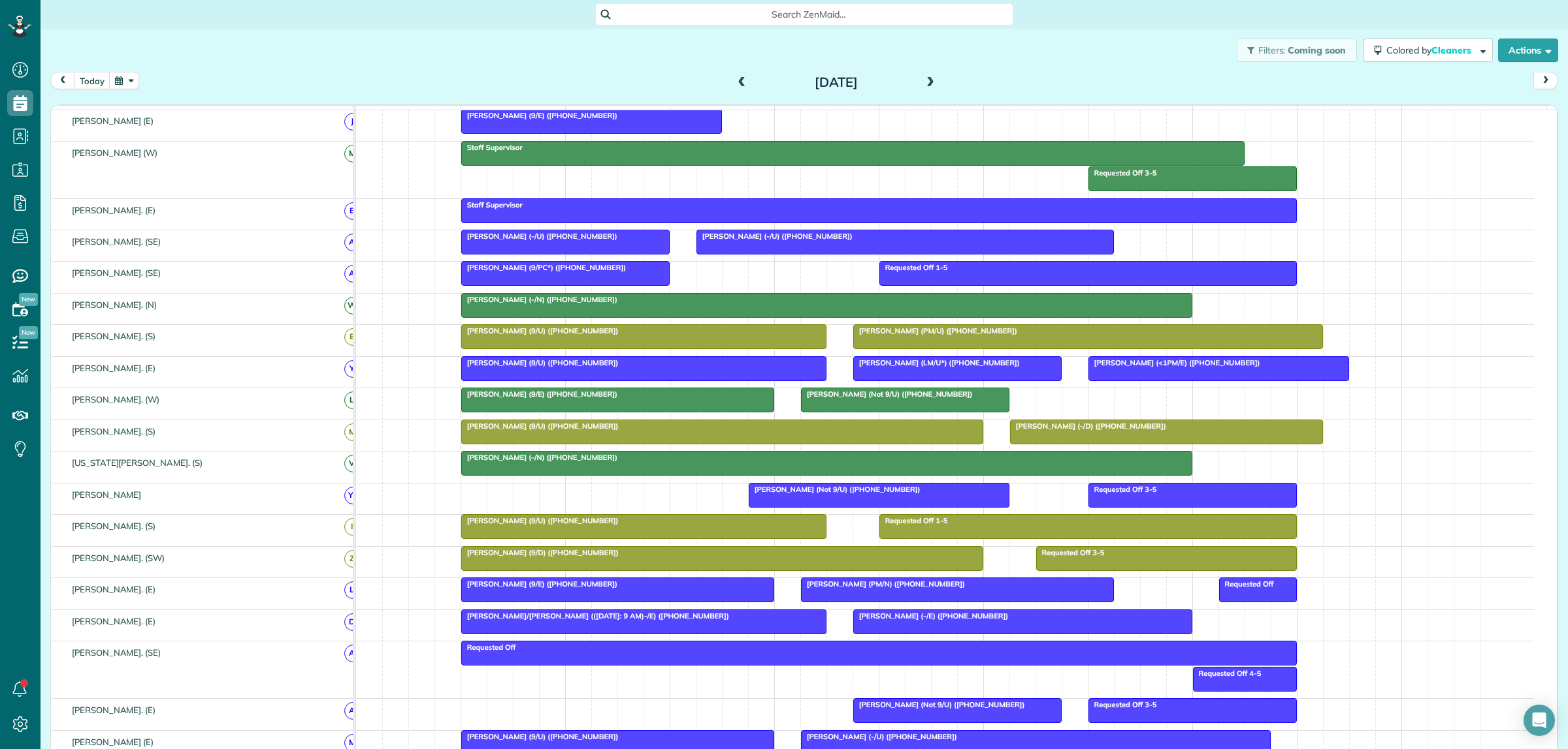
scroll to position [223, 0]
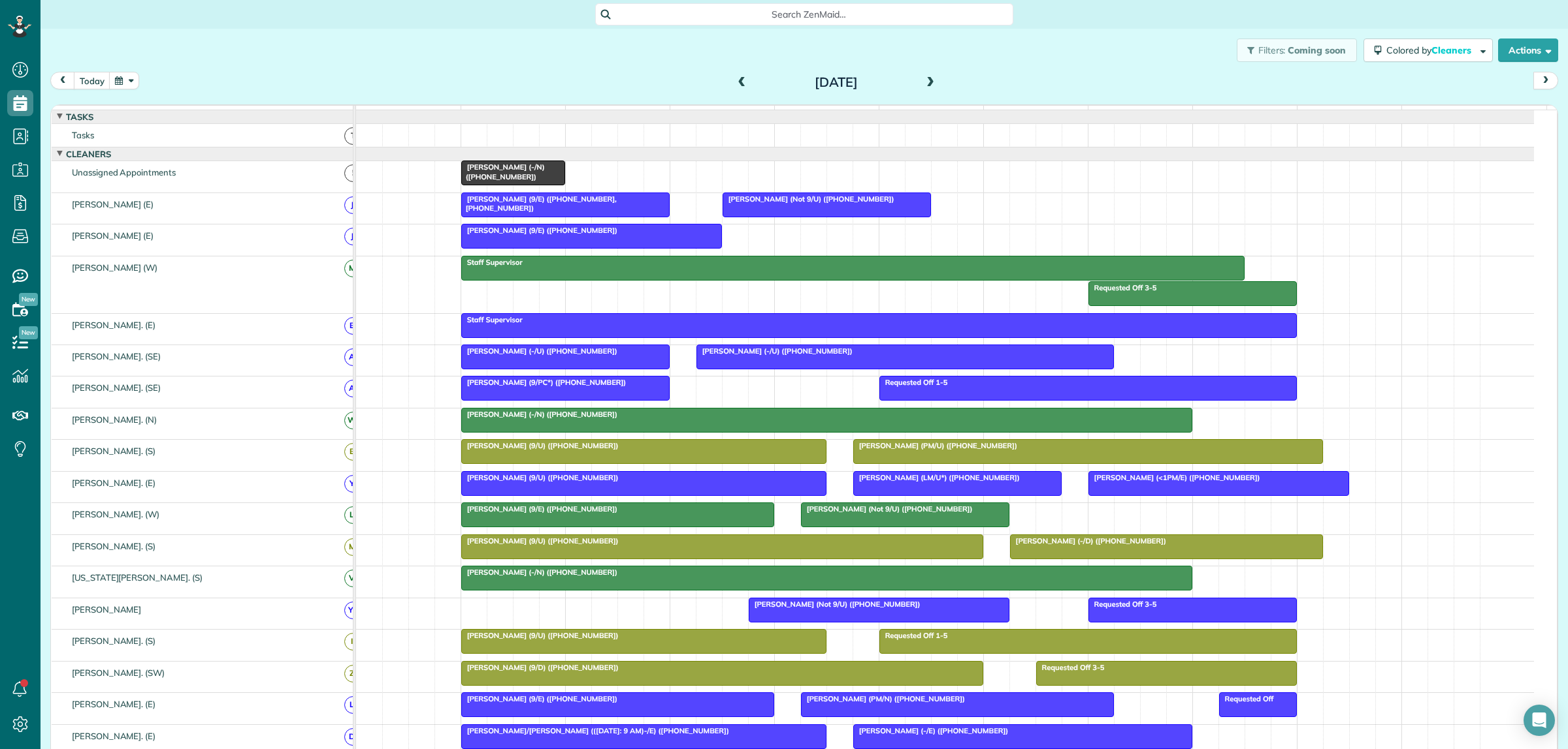
click at [740, 77] on span at bounding box center [741, 83] width 14 height 11
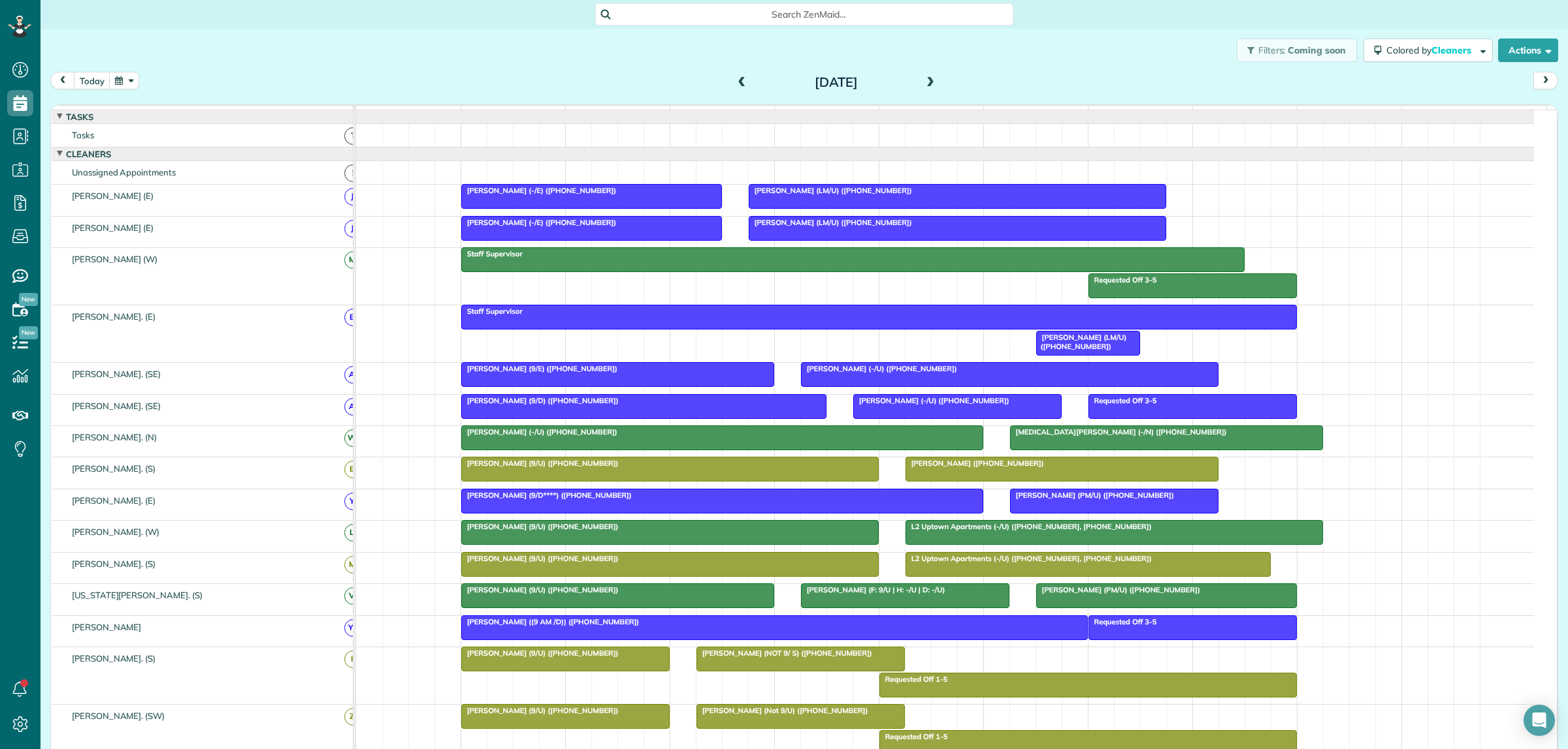
click at [984, 468] on span "Alex Cammarota (+12146830471)" at bounding box center [975, 463] width 140 height 9
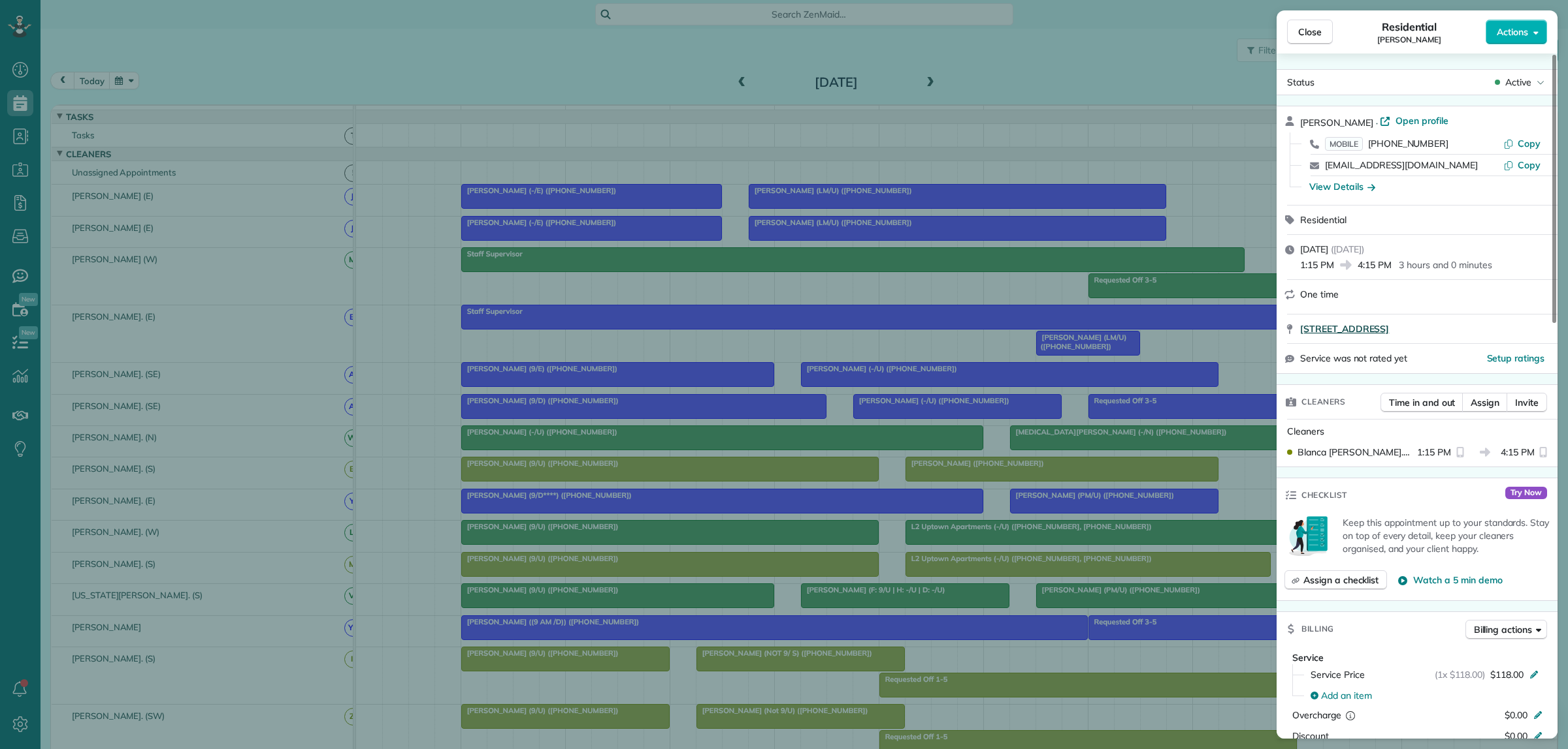
click at [1369, 330] on span "7450 Coronado Ave Apt 408 Dallas TX 75214" at bounding box center [1344, 329] width 89 height 13
click at [1307, 37] on span "Close" at bounding box center [1309, 32] width 24 height 13
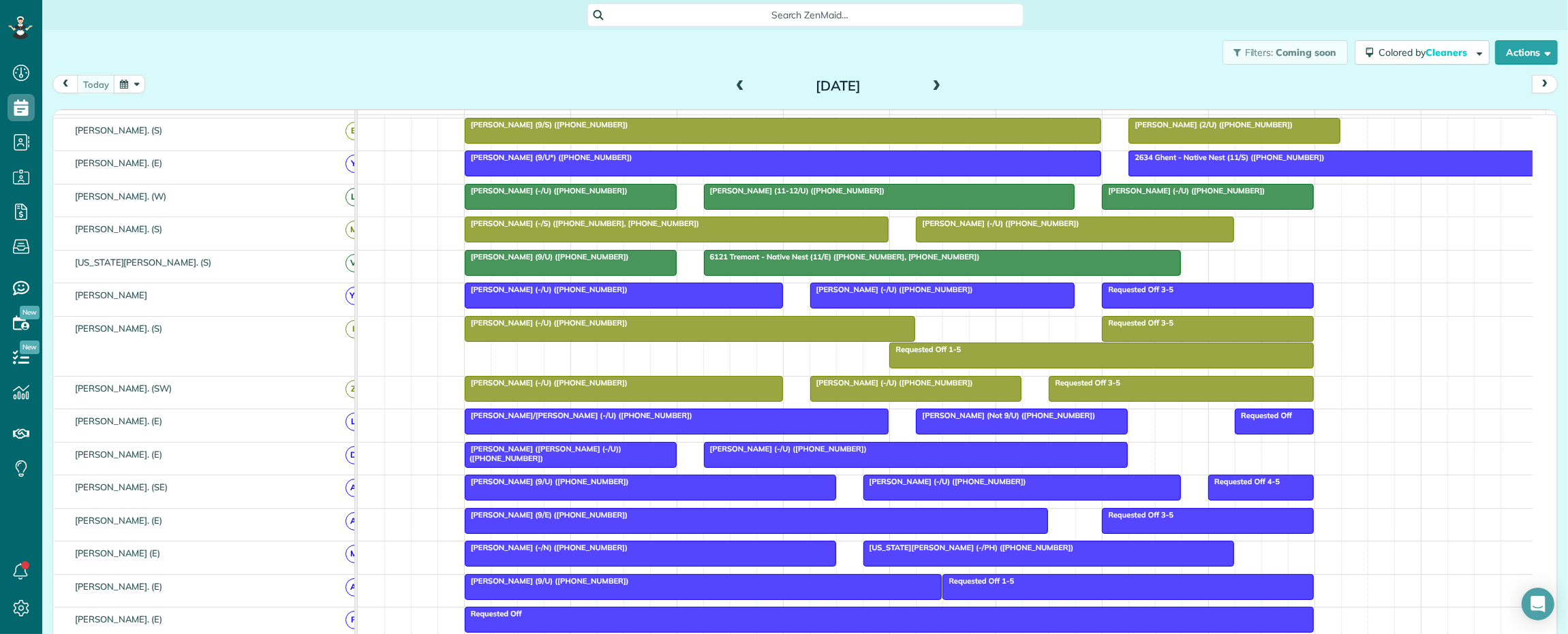
scroll to position [426, 0]
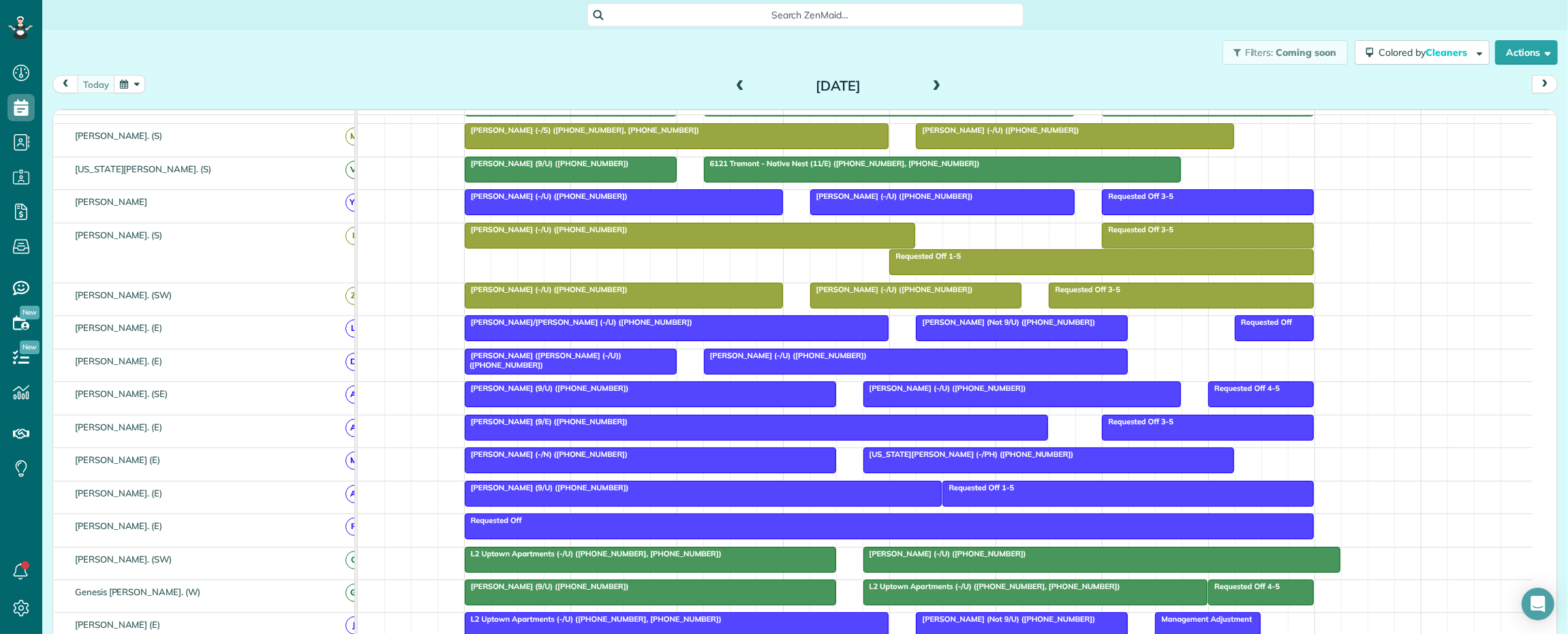
click at [932, 83] on span at bounding box center [936, 87] width 15 height 12
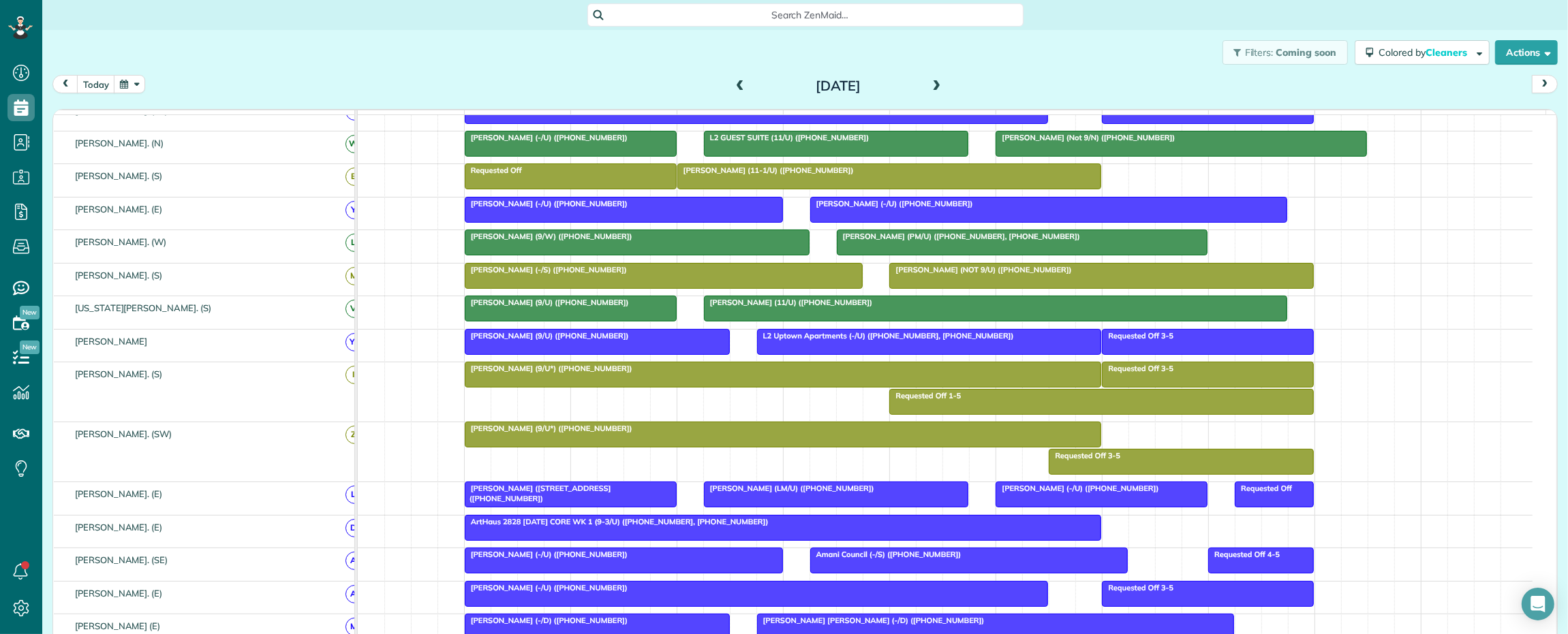
scroll to position [452, 0]
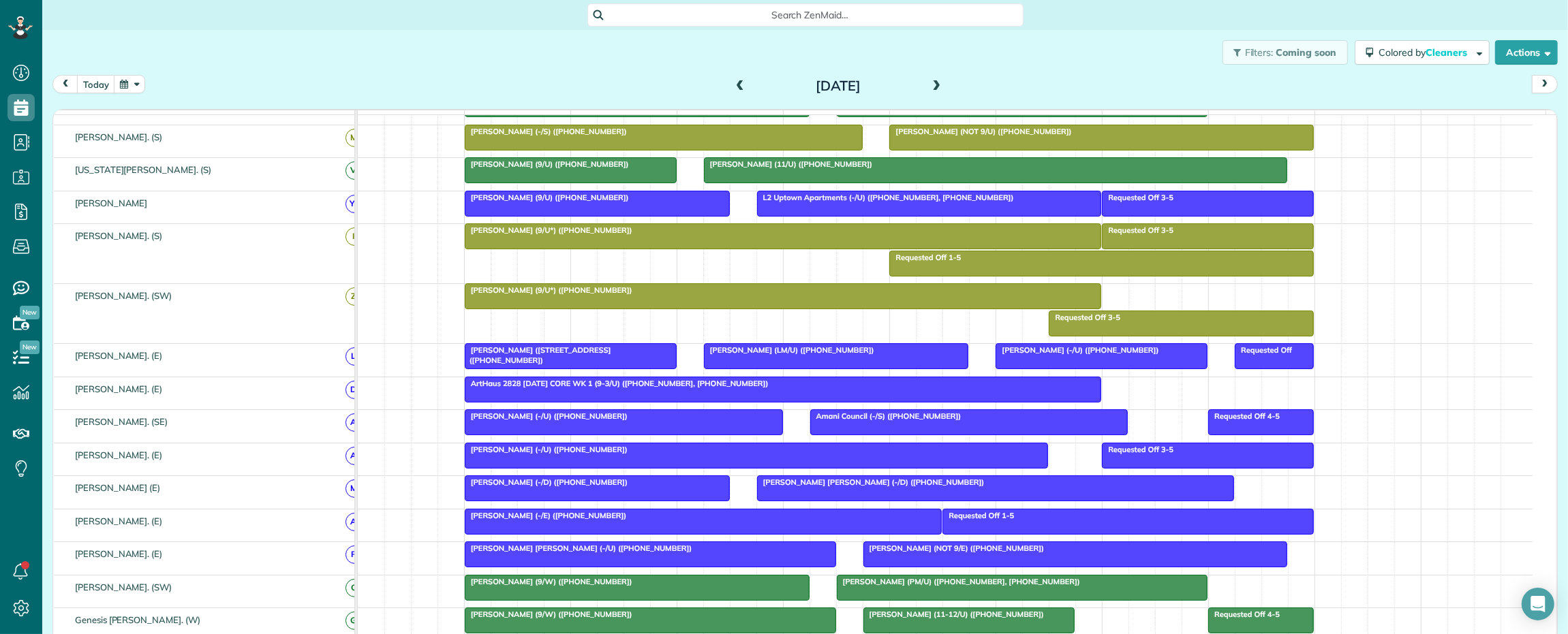
click at [932, 83] on span at bounding box center [936, 87] width 15 height 12
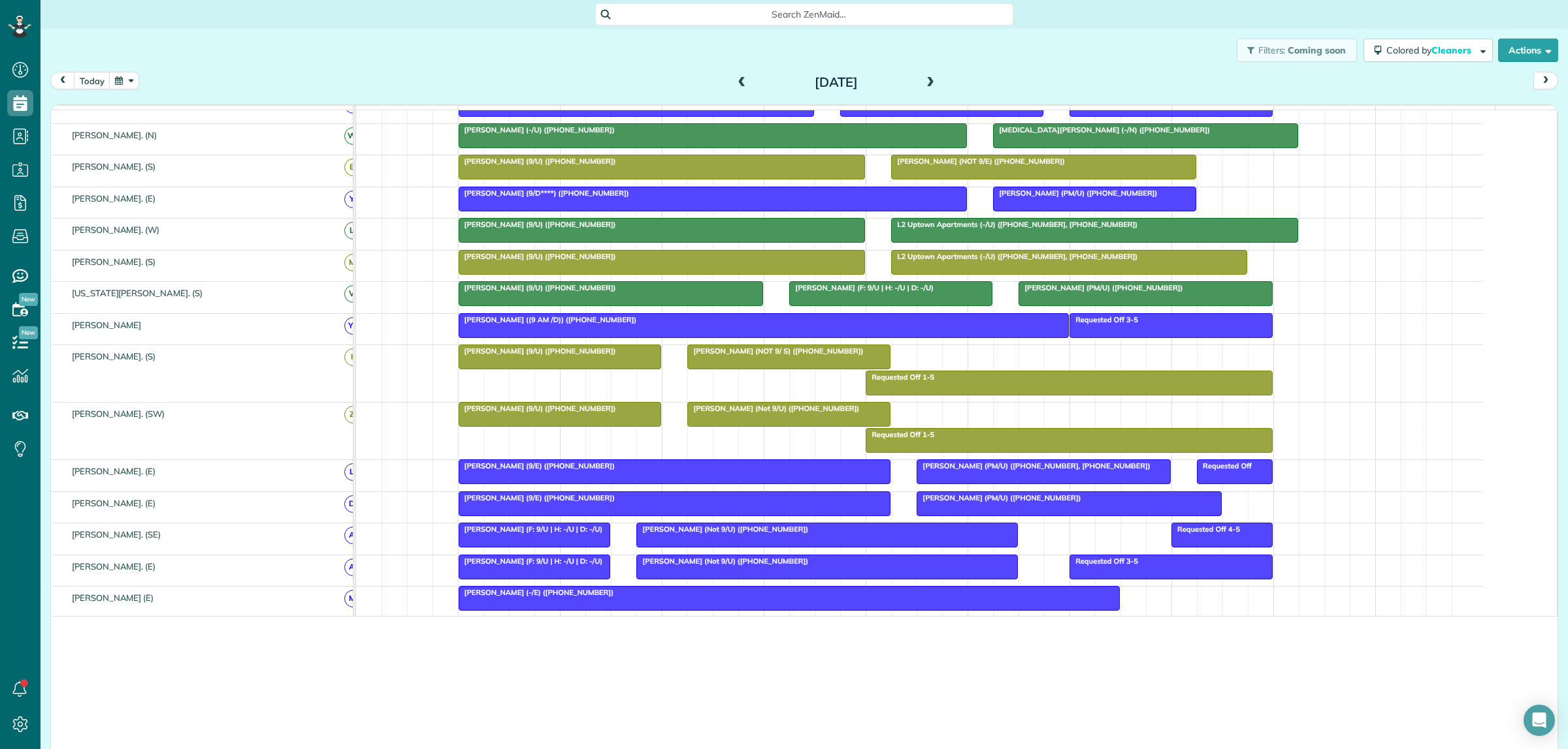
scroll to position [749, 39]
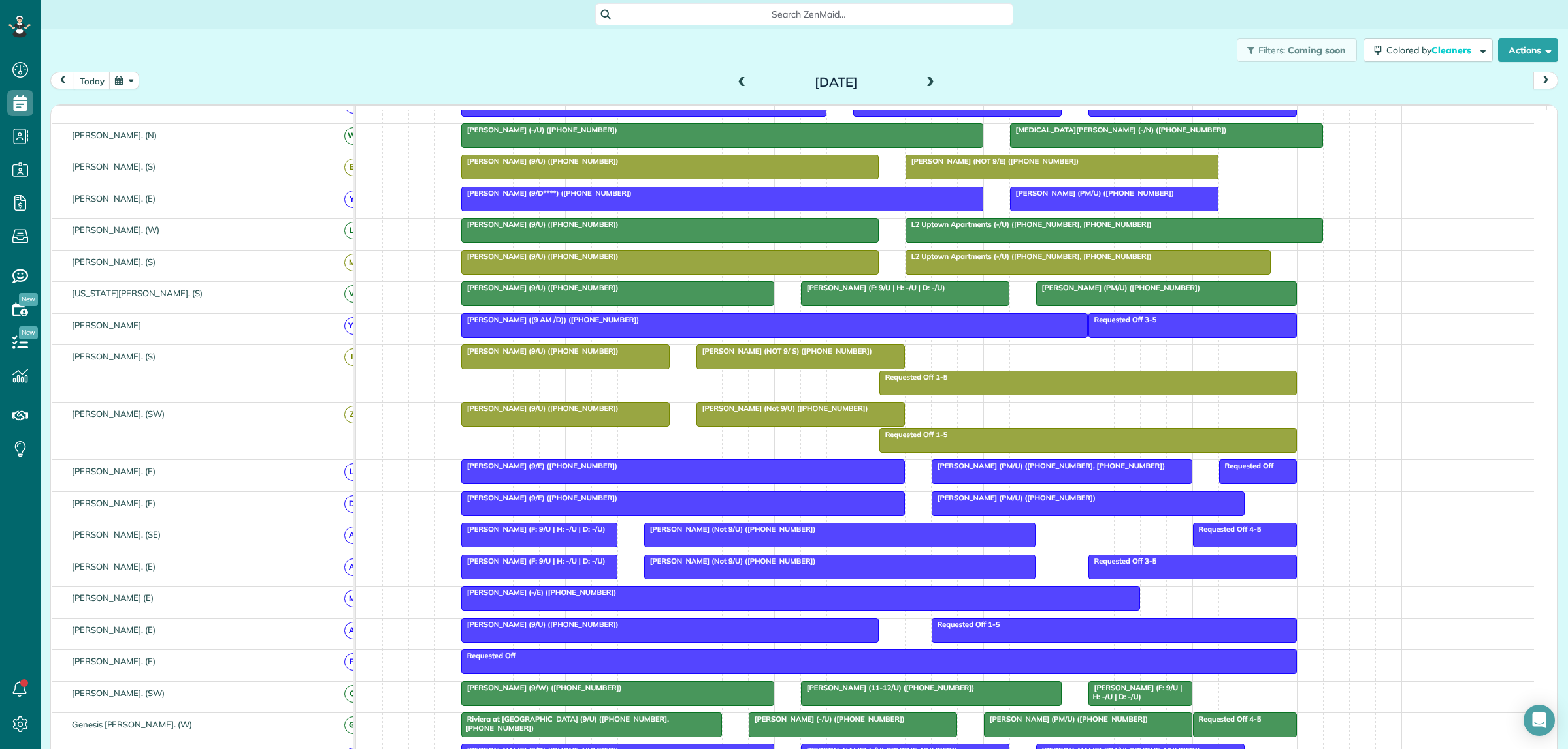
click at [777, 14] on span "Search ZenMaid…" at bounding box center [808, 15] width 397 height 13
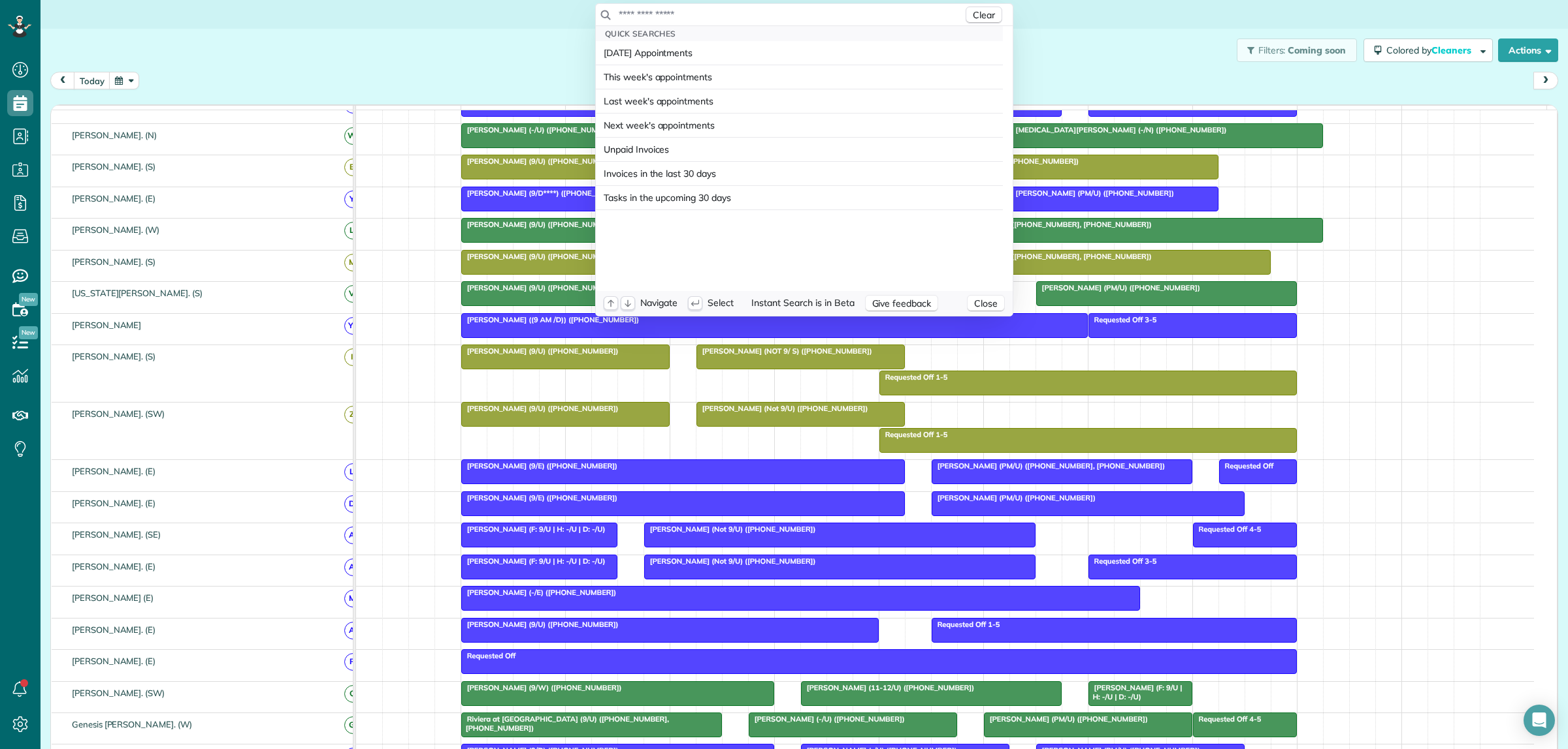
click at [777, 14] on input "text" at bounding box center [791, 15] width 345 height 13
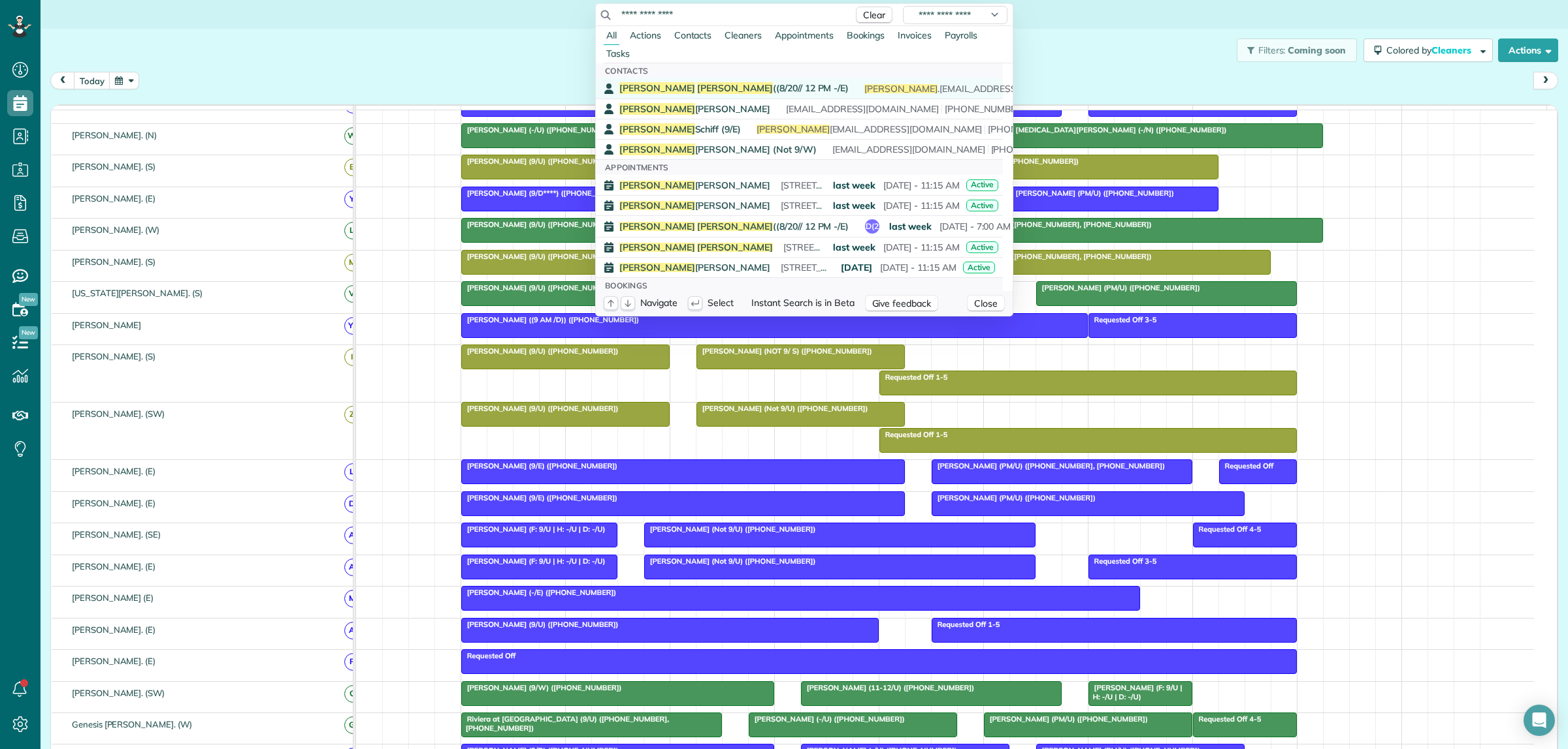
type input "**********"
click at [740, 85] on span "Theresa Pisano ((8/20// 12 PM -/E)" at bounding box center [734, 88] width 229 height 11
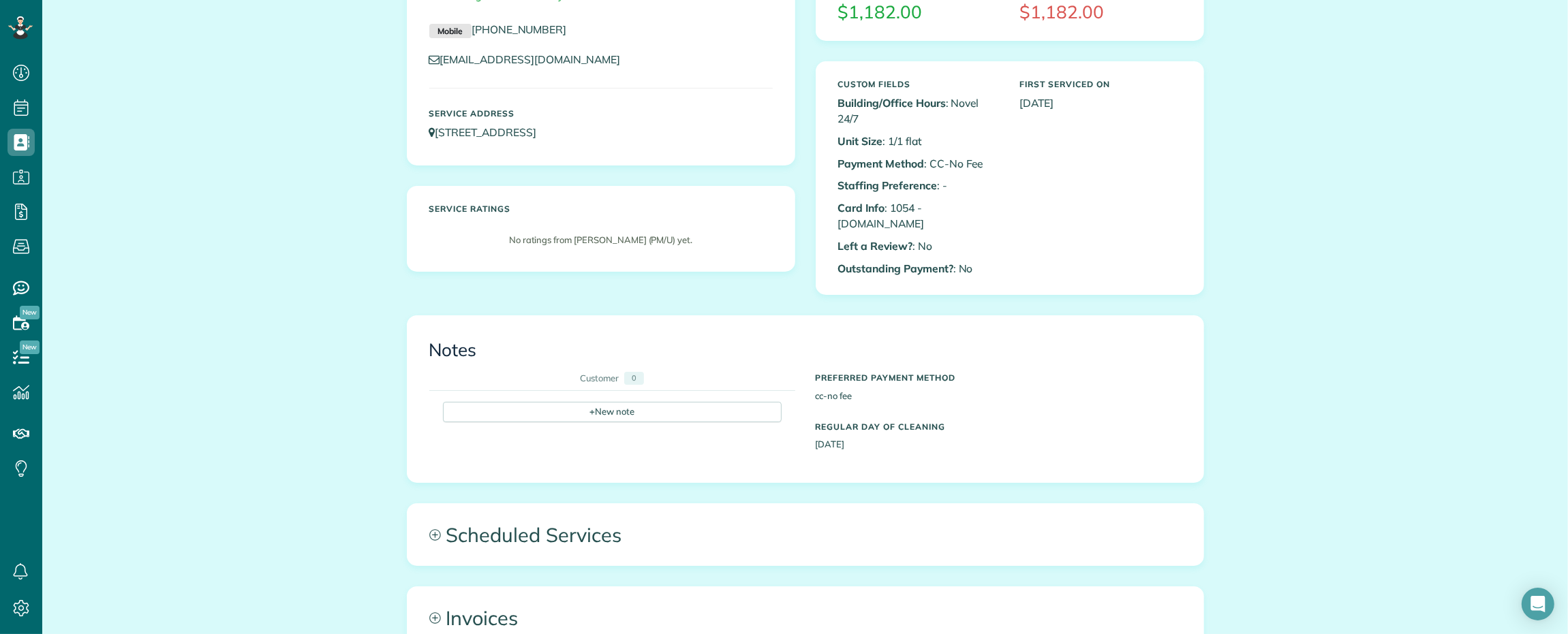
scroll to position [451, 0]
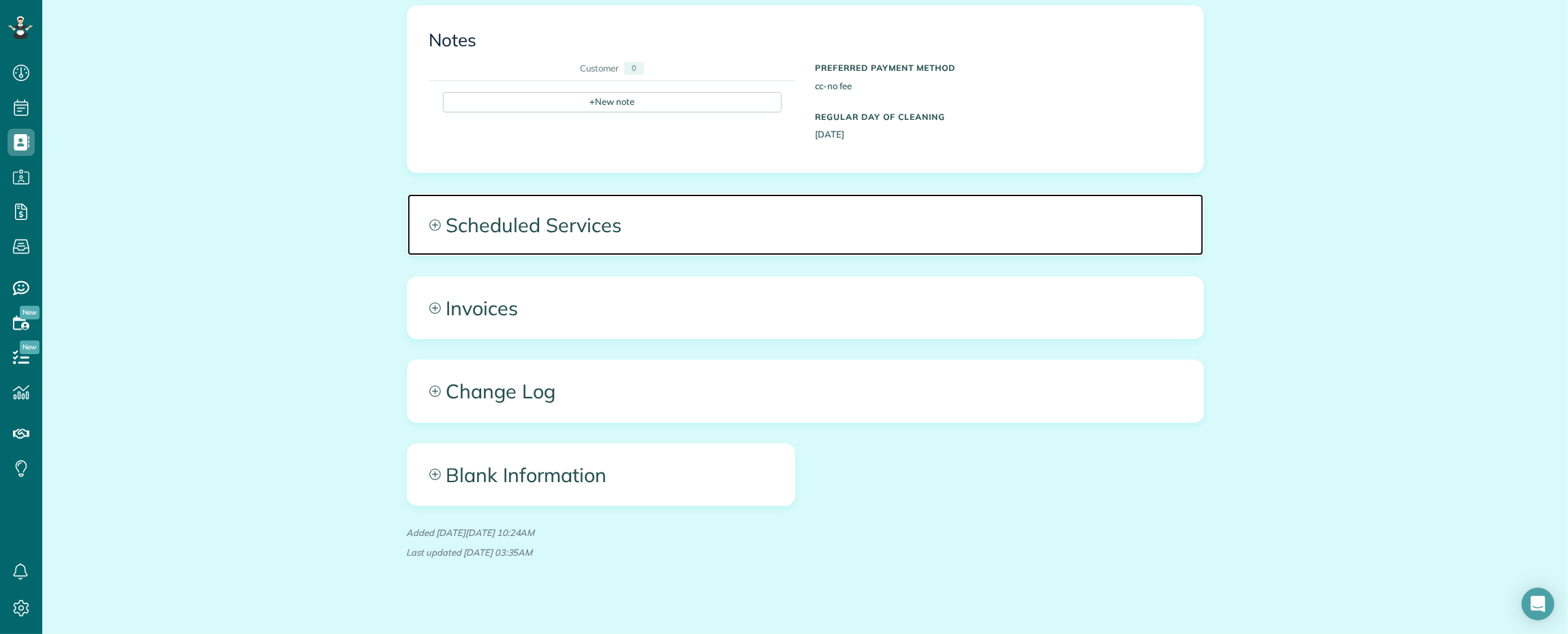
click at [700, 210] on span "Scheduled Services" at bounding box center [805, 225] width 796 height 62
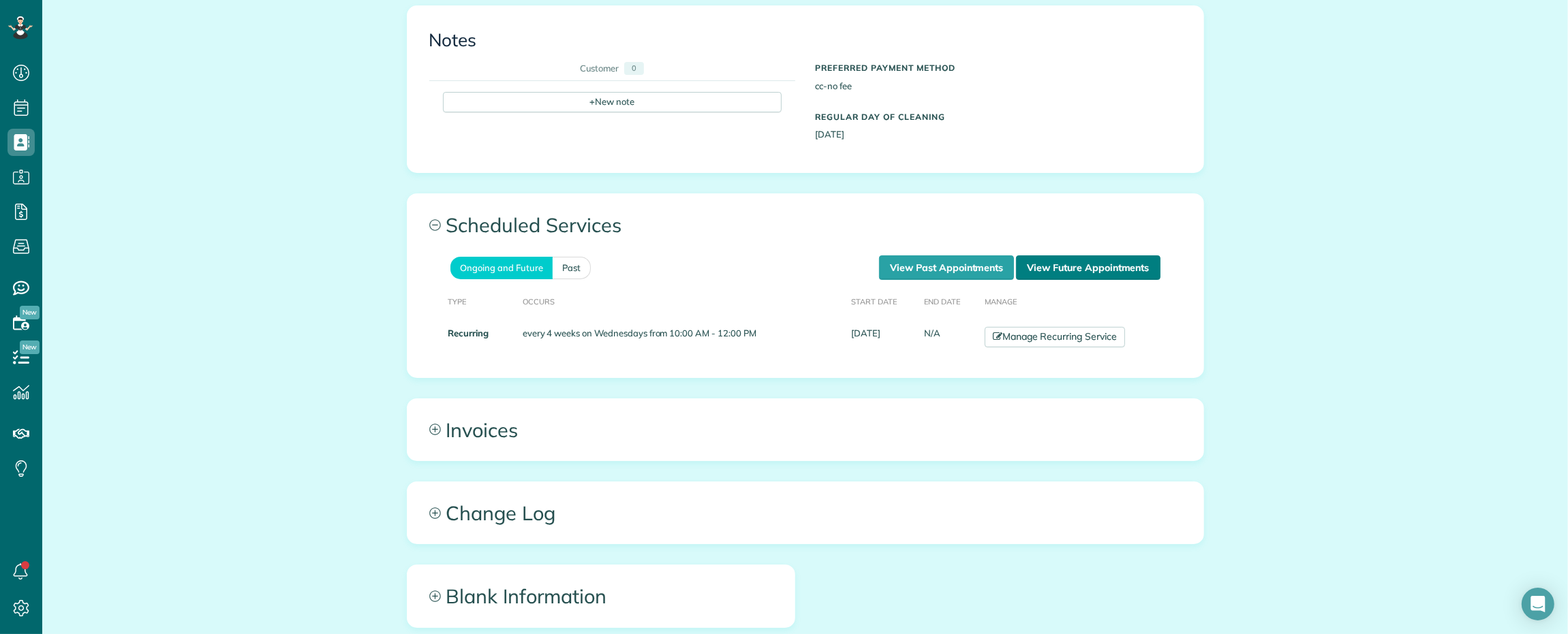
click at [1051, 256] on link "View Future Appointments" at bounding box center [1088, 267] width 144 height 25
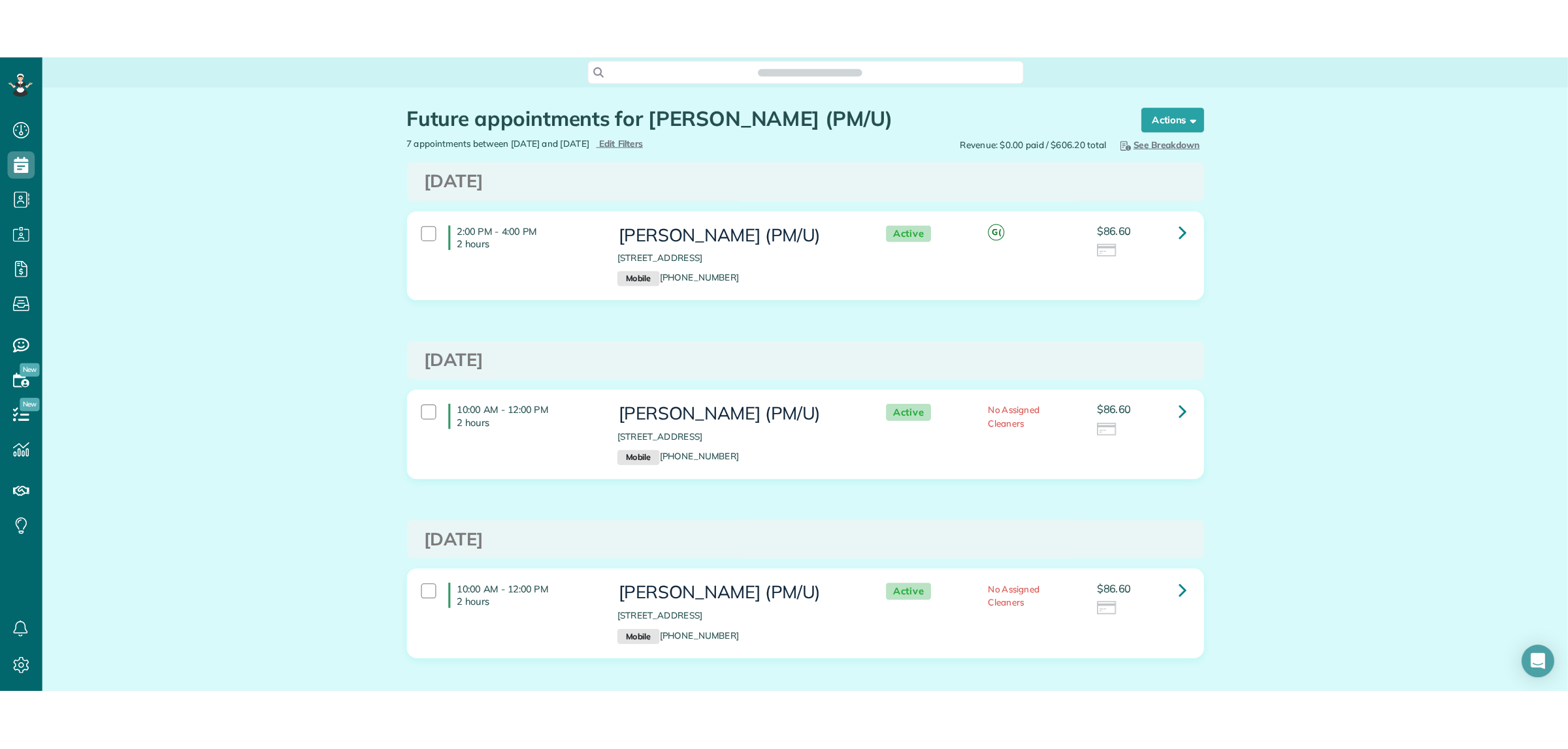
scroll to position [5, 5]
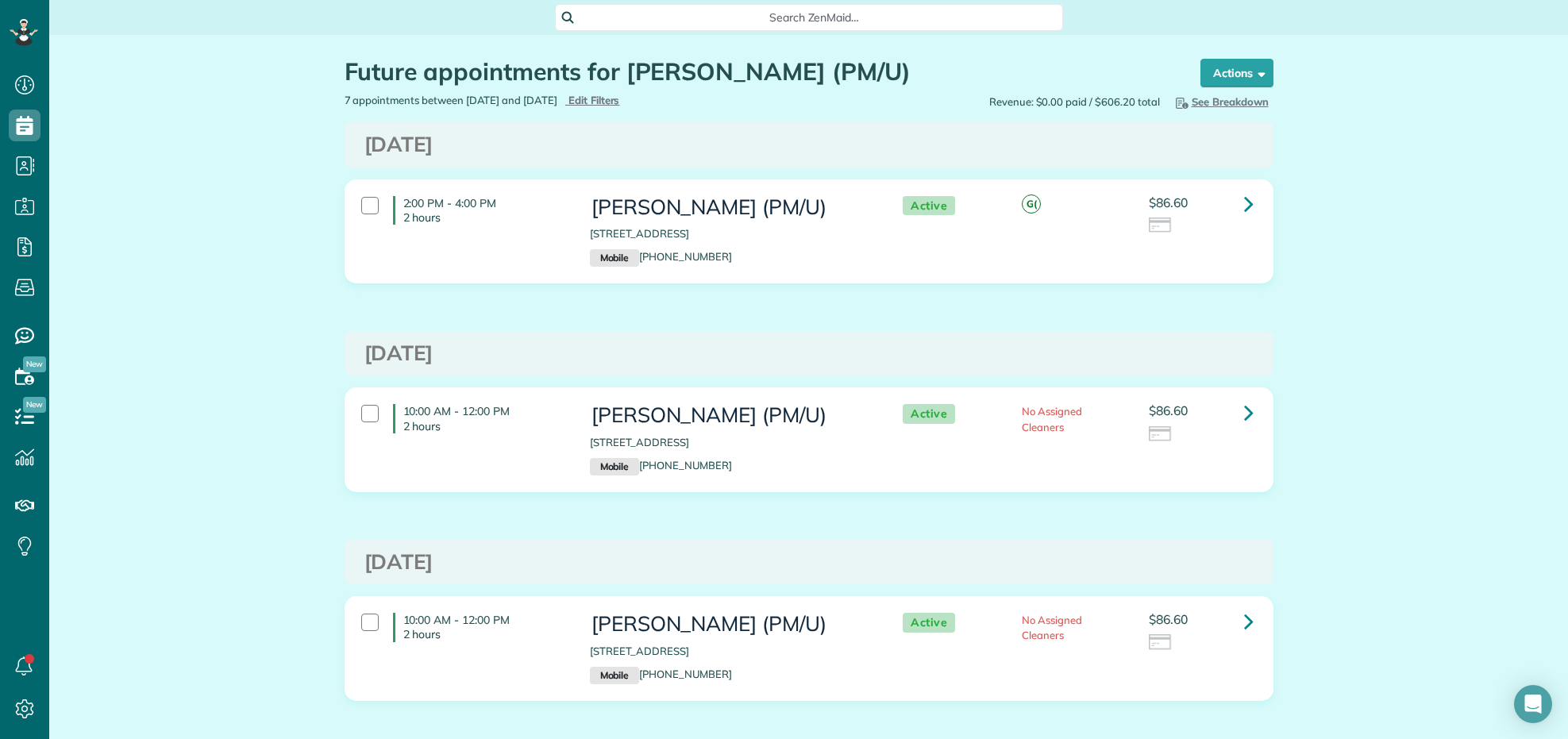
scroll to position [739, 48]
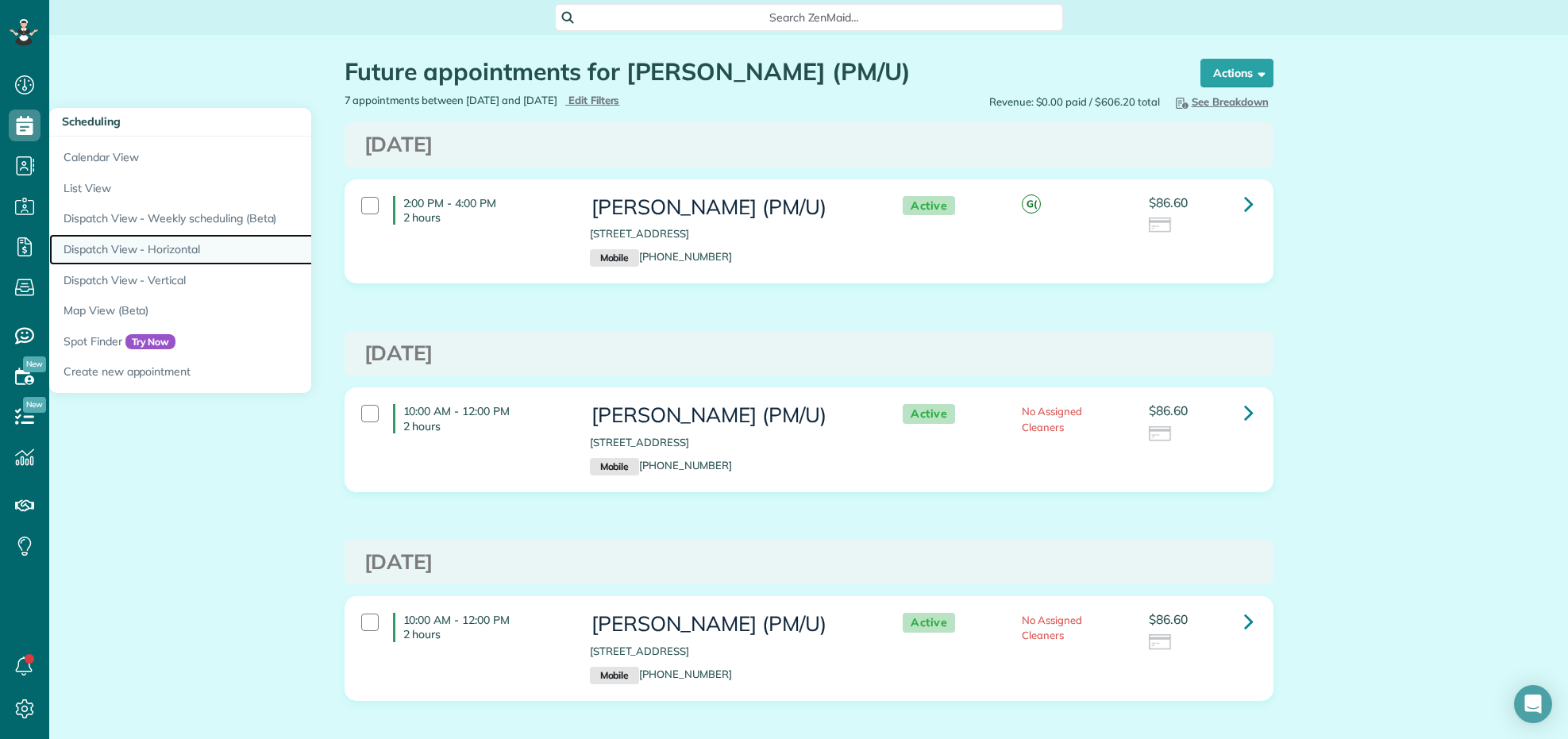
click at [127, 254] on link "Dispatch View - Horizontal" at bounding box center [247, 249] width 396 height 31
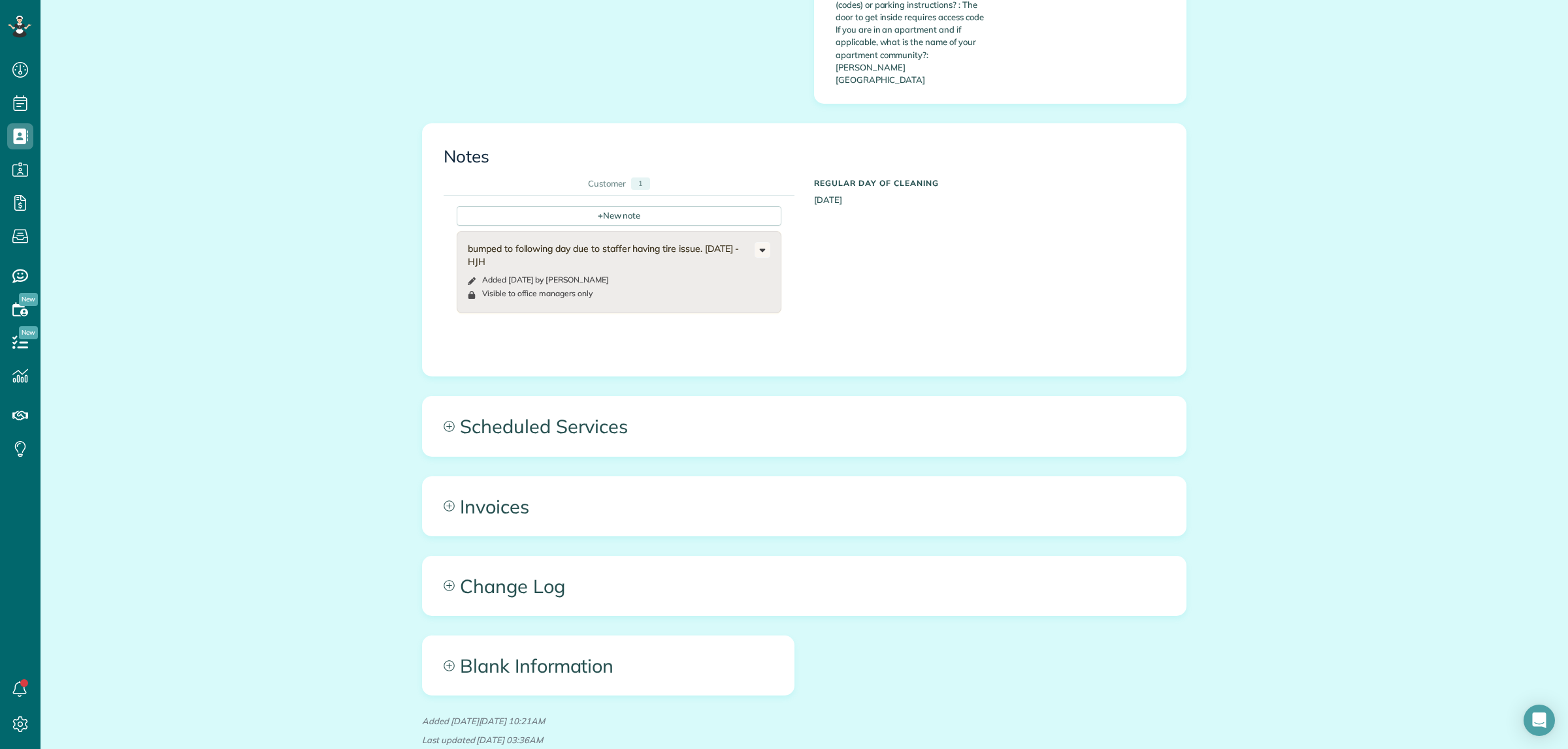
scroll to position [739, 0]
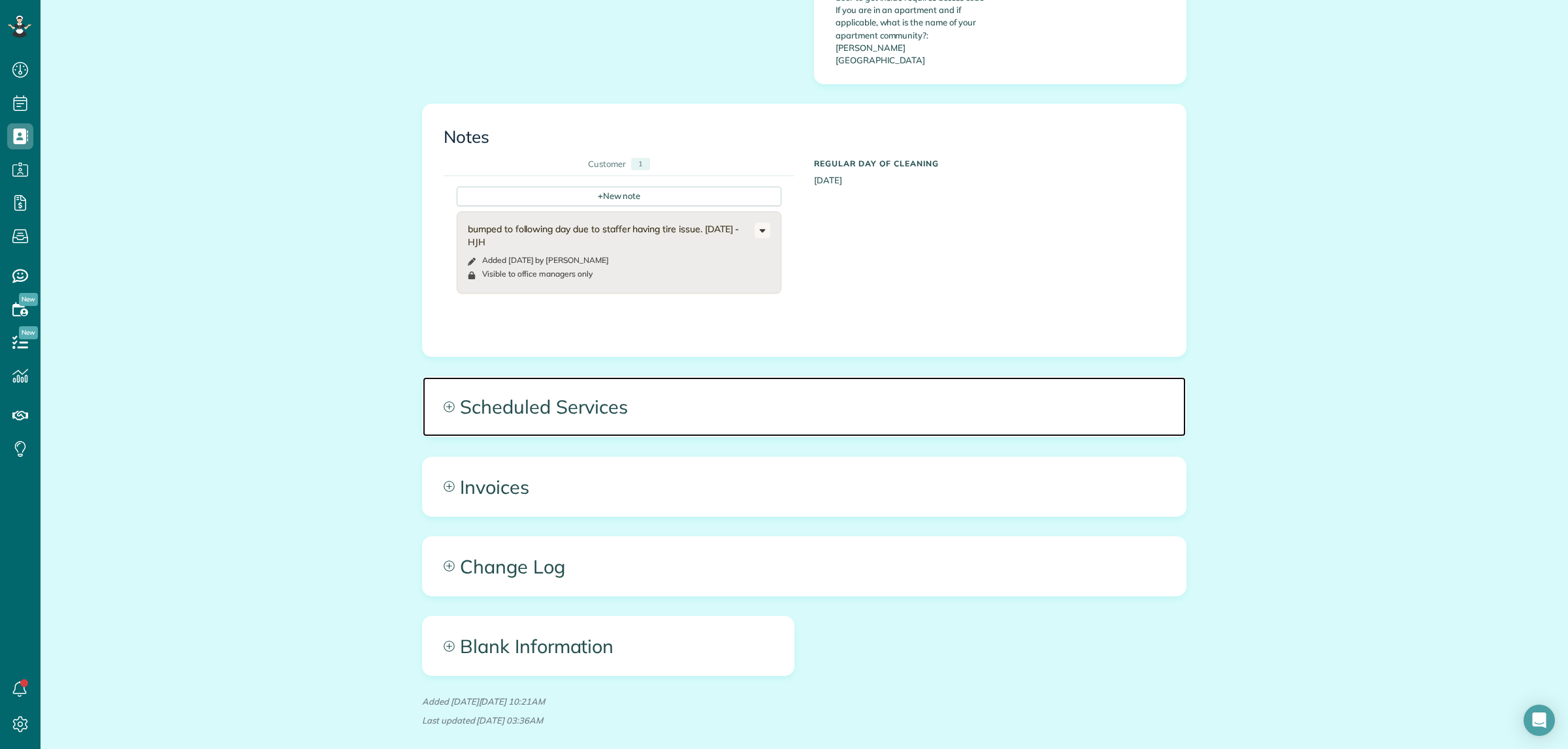
click at [731, 377] on span "Scheduled Services" at bounding box center [804, 407] width 763 height 59
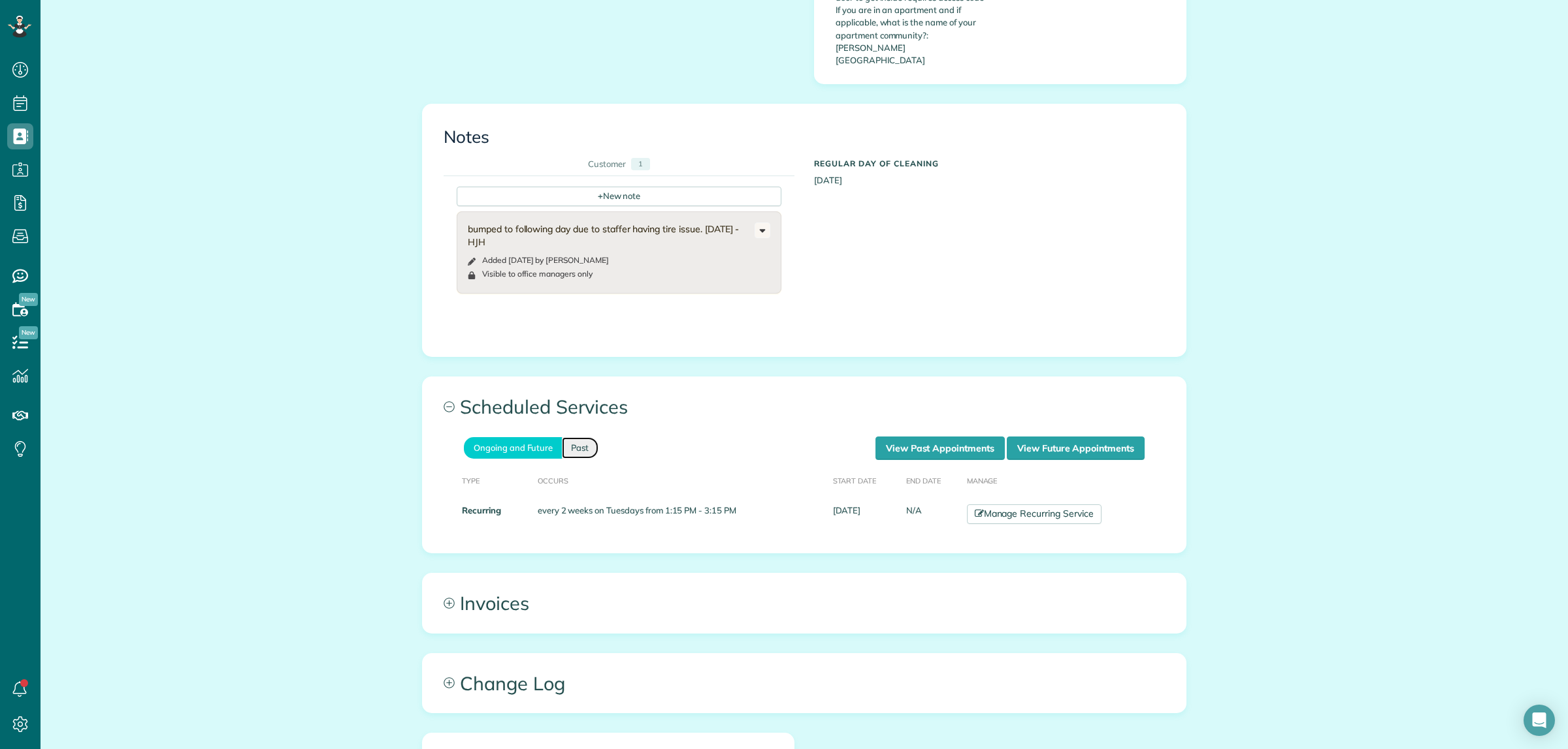
click at [575, 438] on link "Past" at bounding box center [580, 448] width 37 height 21
click at [893, 437] on link "View Past Appointments" at bounding box center [939, 448] width 129 height 24
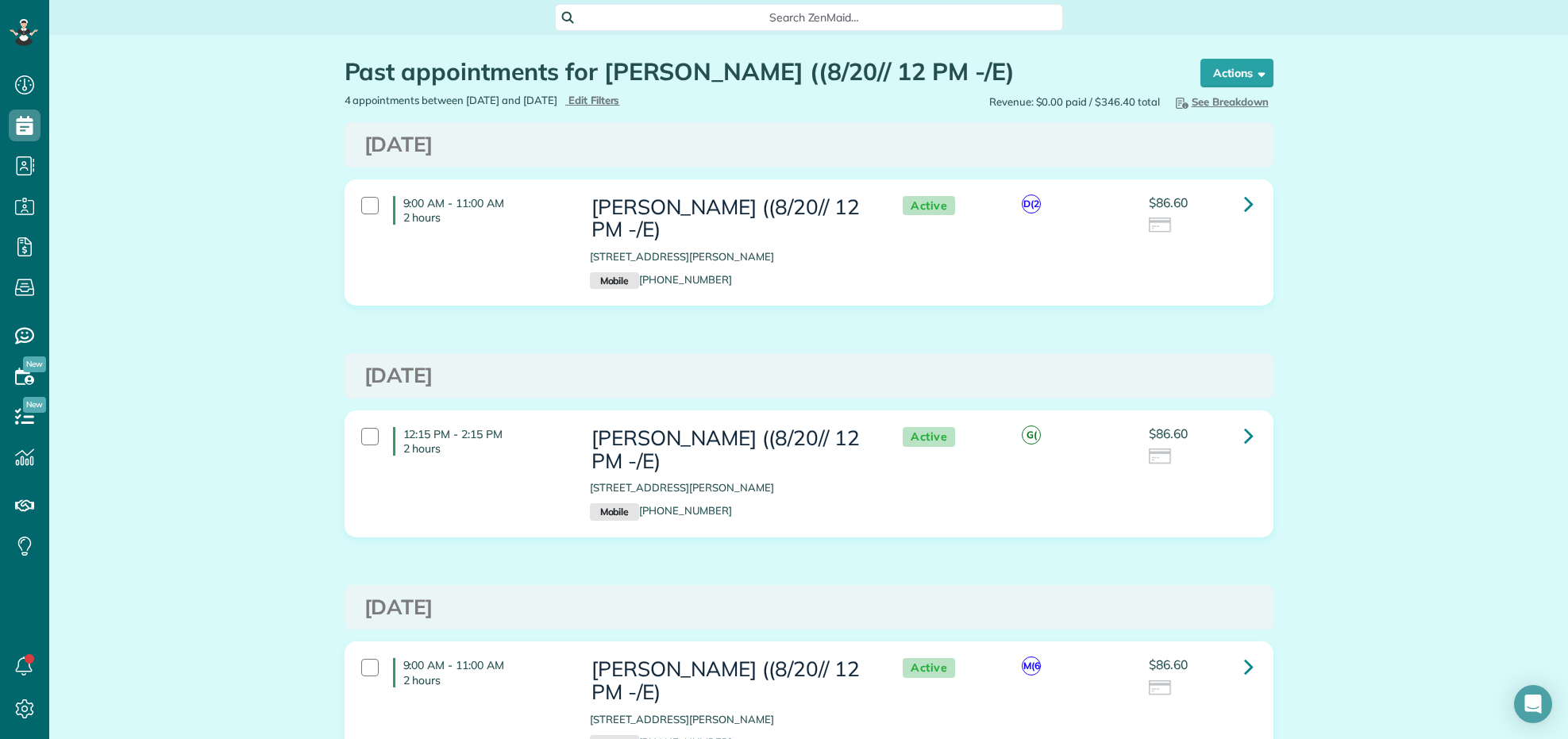
scroll to position [739, 48]
click at [628, 16] on span "Search ZenMaid…" at bounding box center [814, 18] width 482 height 16
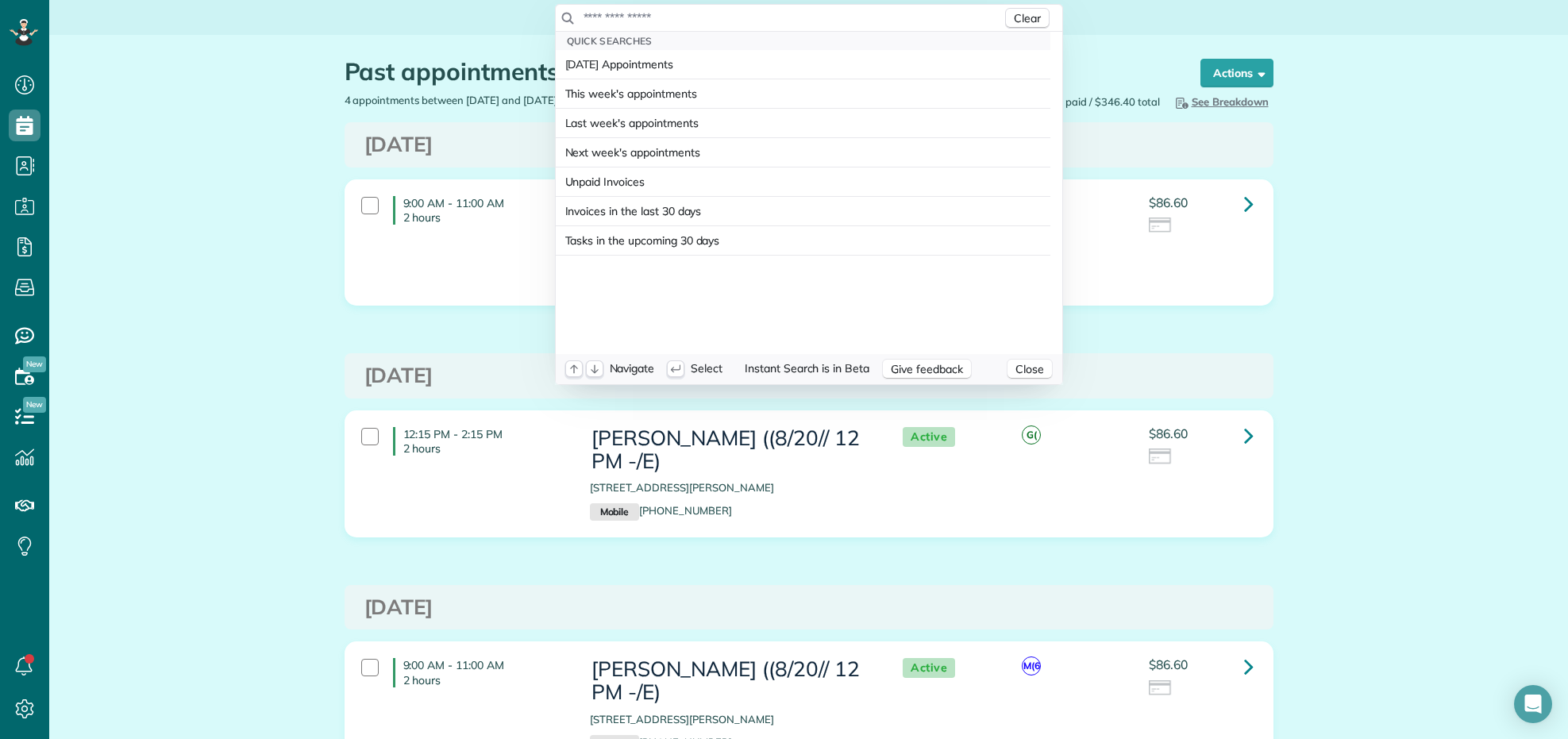
click at [628, 16] on input "text" at bounding box center [792, 18] width 419 height 16
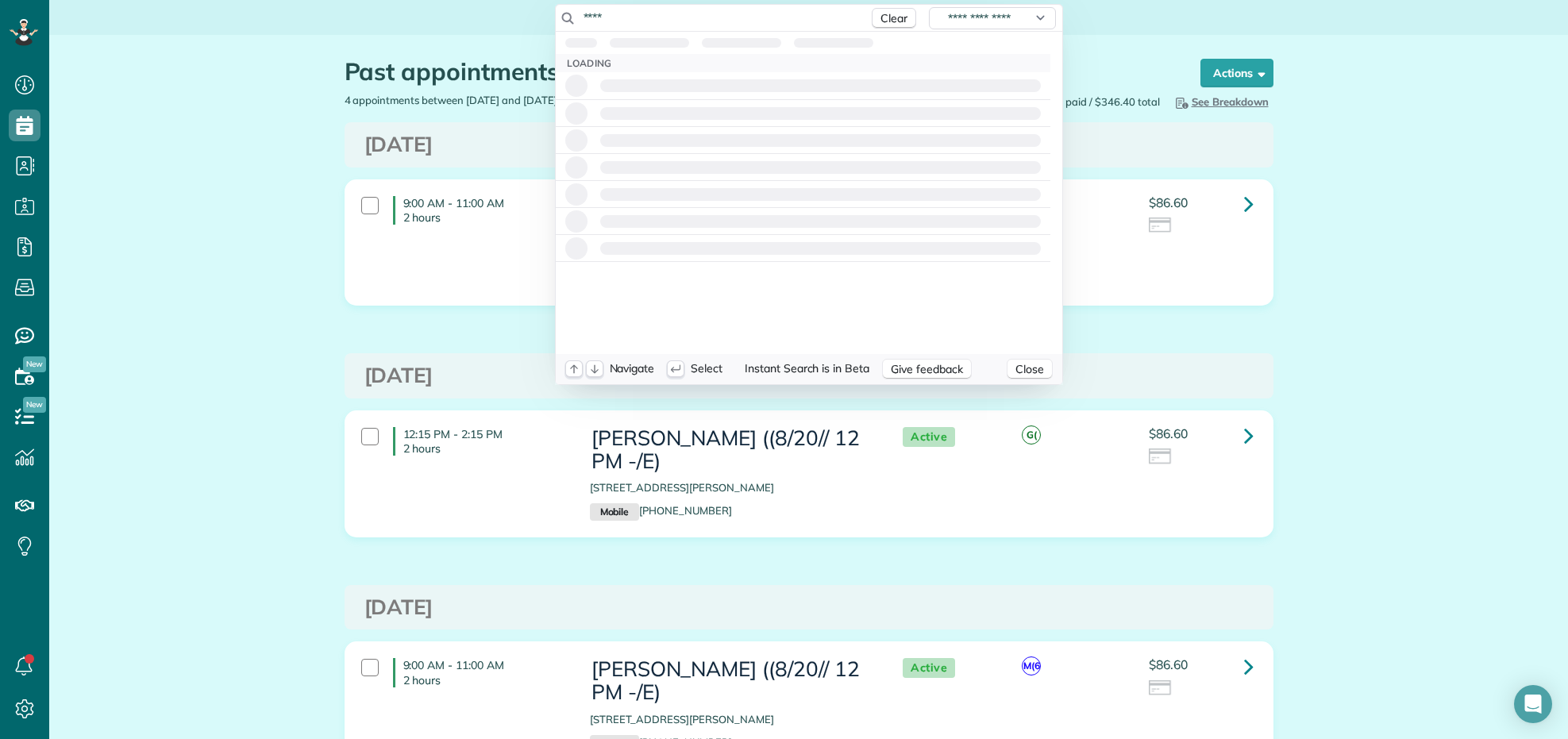
drag, startPoint x: 635, startPoint y: 14, endPoint x: 466, endPoint y: 20, distance: 169.1
click at [466, 20] on html "Dashboard Scheduling Calendar View List View Dispatch View - Weekly scheduling …" at bounding box center [784, 370] width 1568 height 739
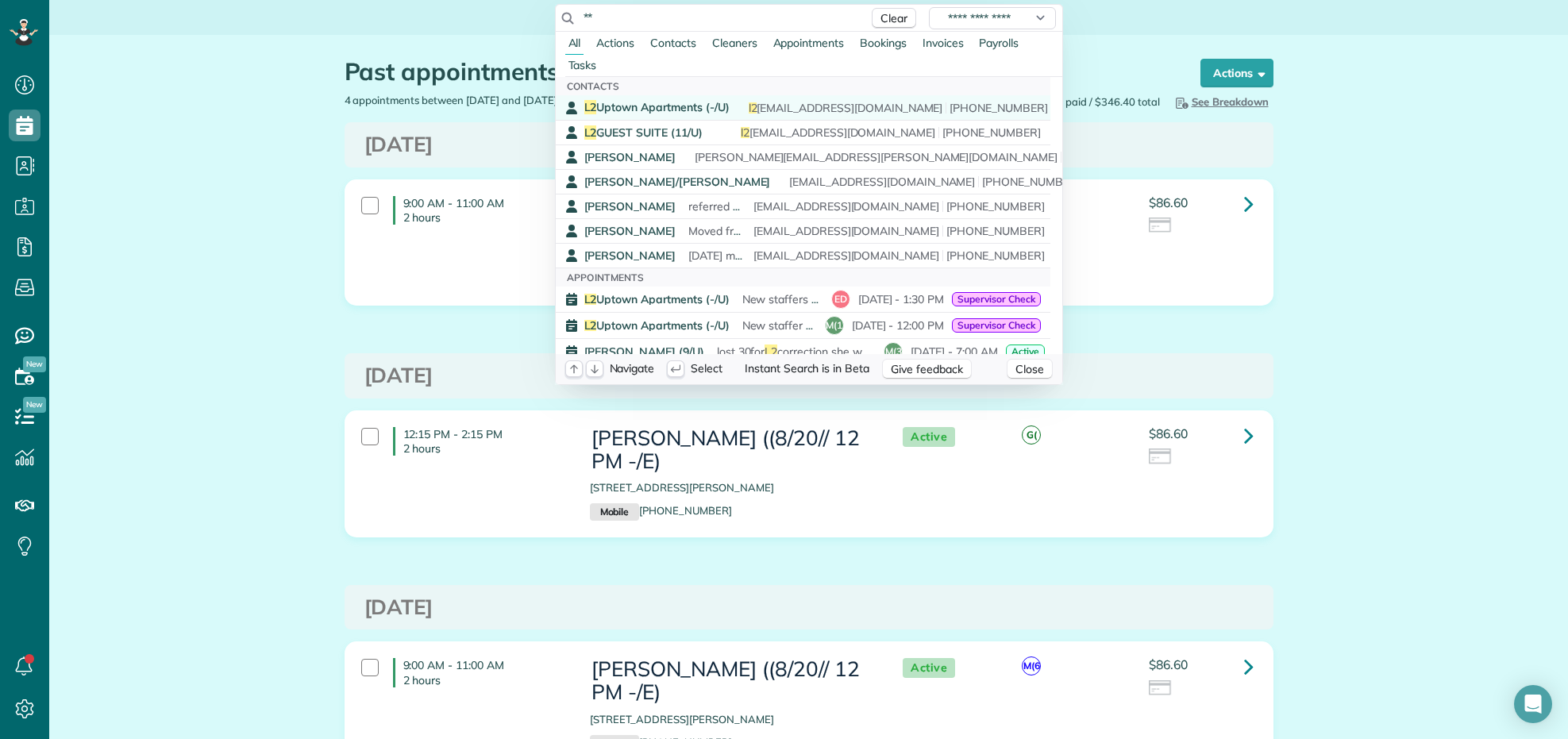
type input "**"
click at [689, 108] on span "L2 Uptown Apartments (-/U)" at bounding box center [656, 107] width 145 height 14
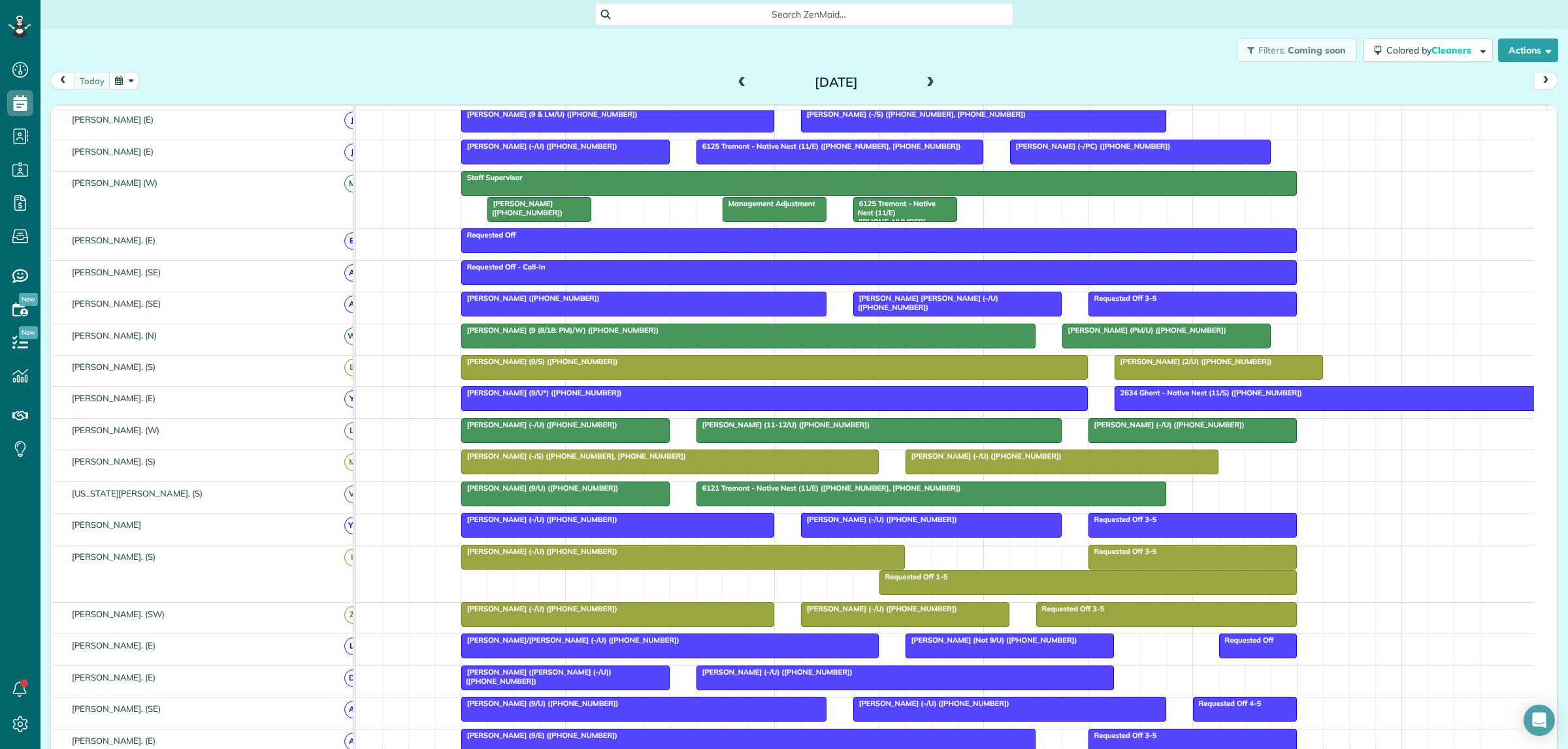
scroll to position [326, 0]
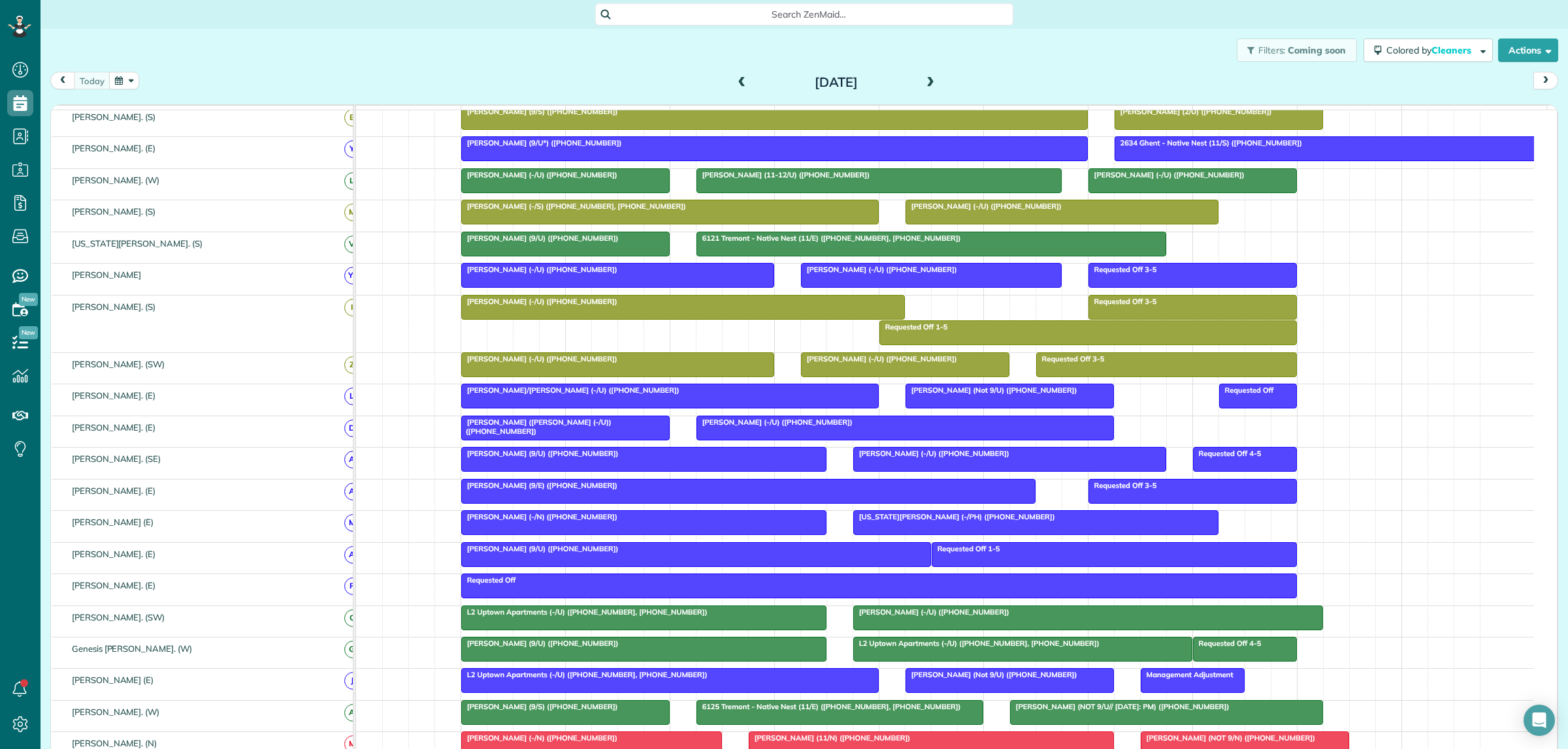
click at [926, 81] on span at bounding box center [929, 83] width 14 height 11
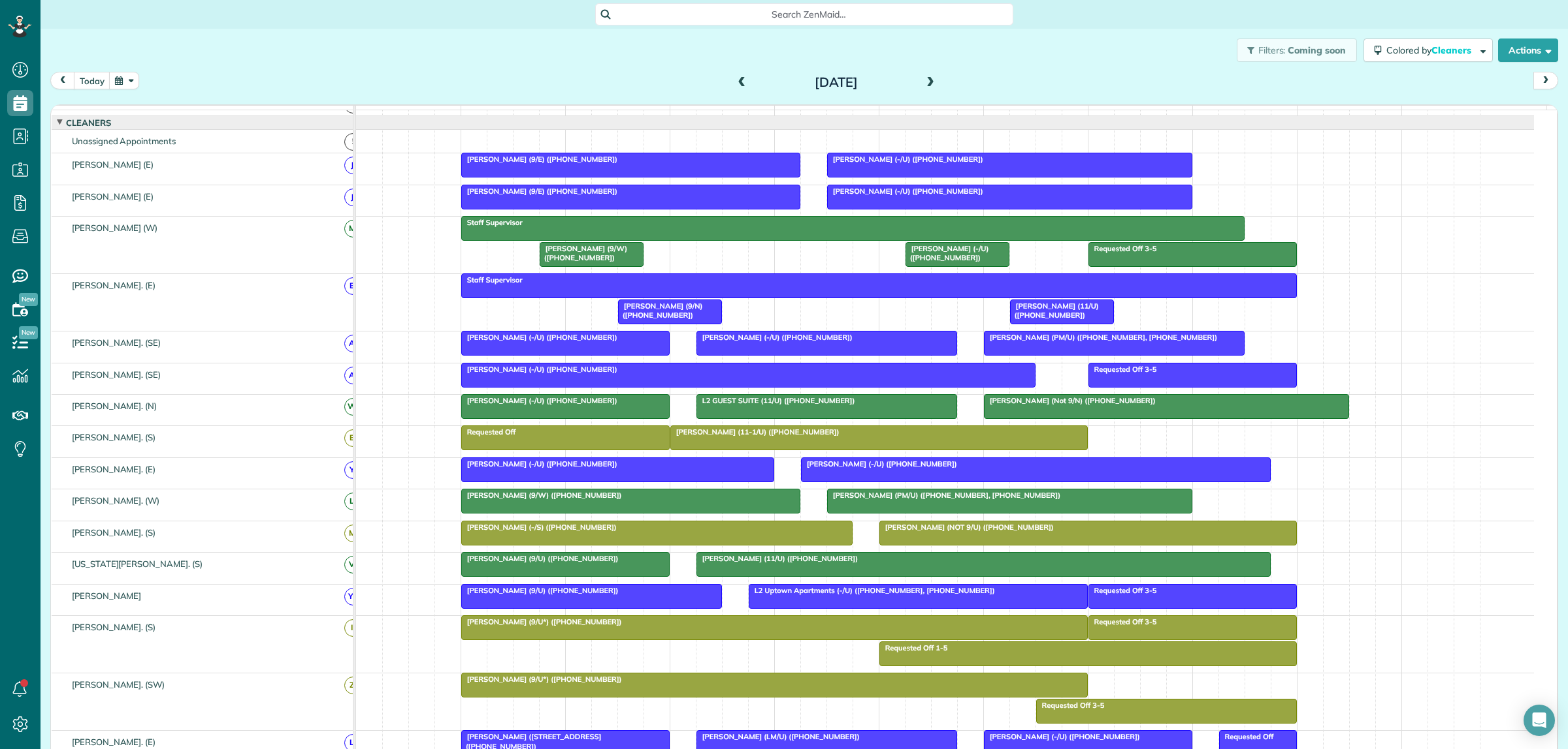
scroll to position [0, 0]
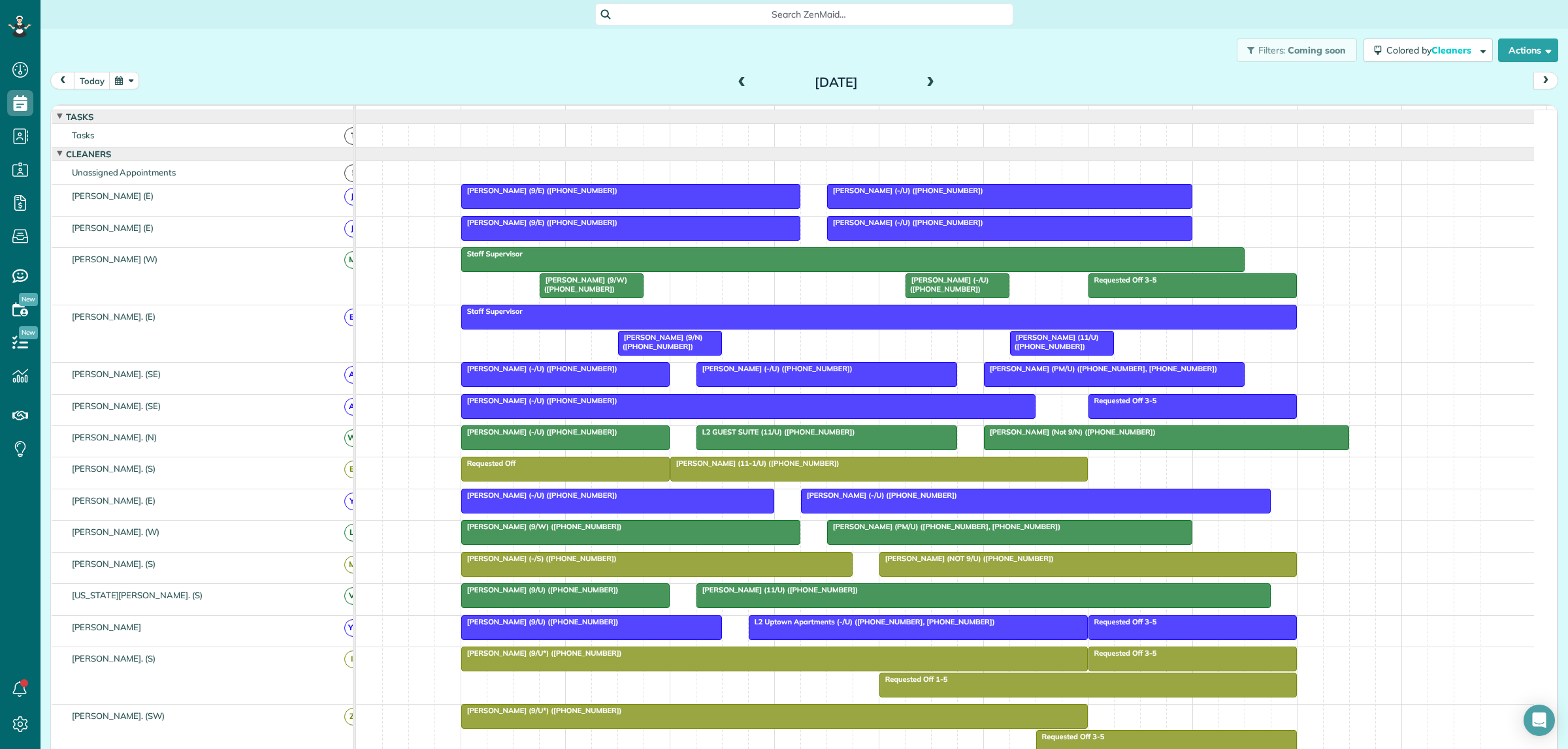
click at [926, 81] on span at bounding box center [929, 83] width 14 height 11
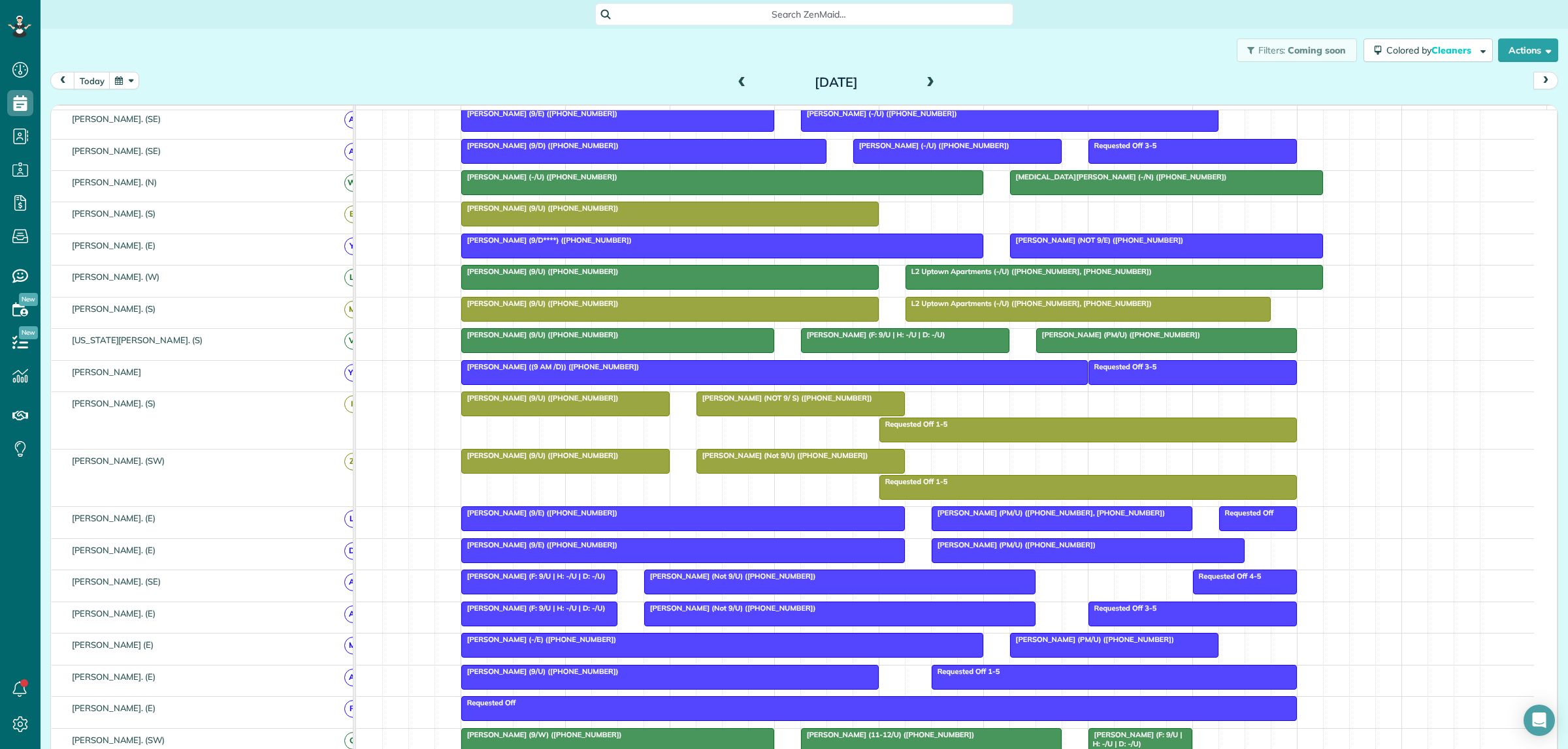
click at [928, 77] on span at bounding box center [929, 83] width 14 height 11
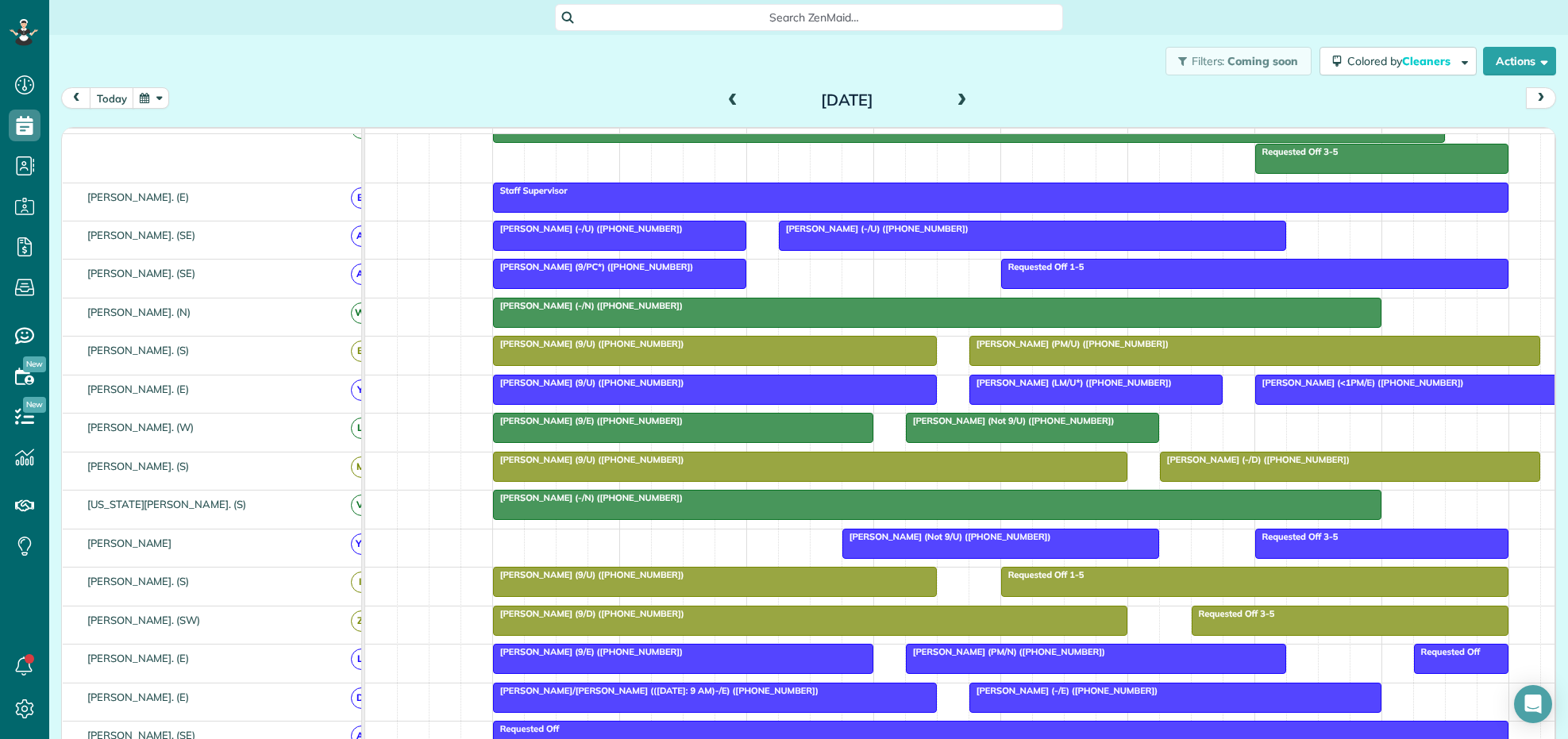
scroll to position [739, 48]
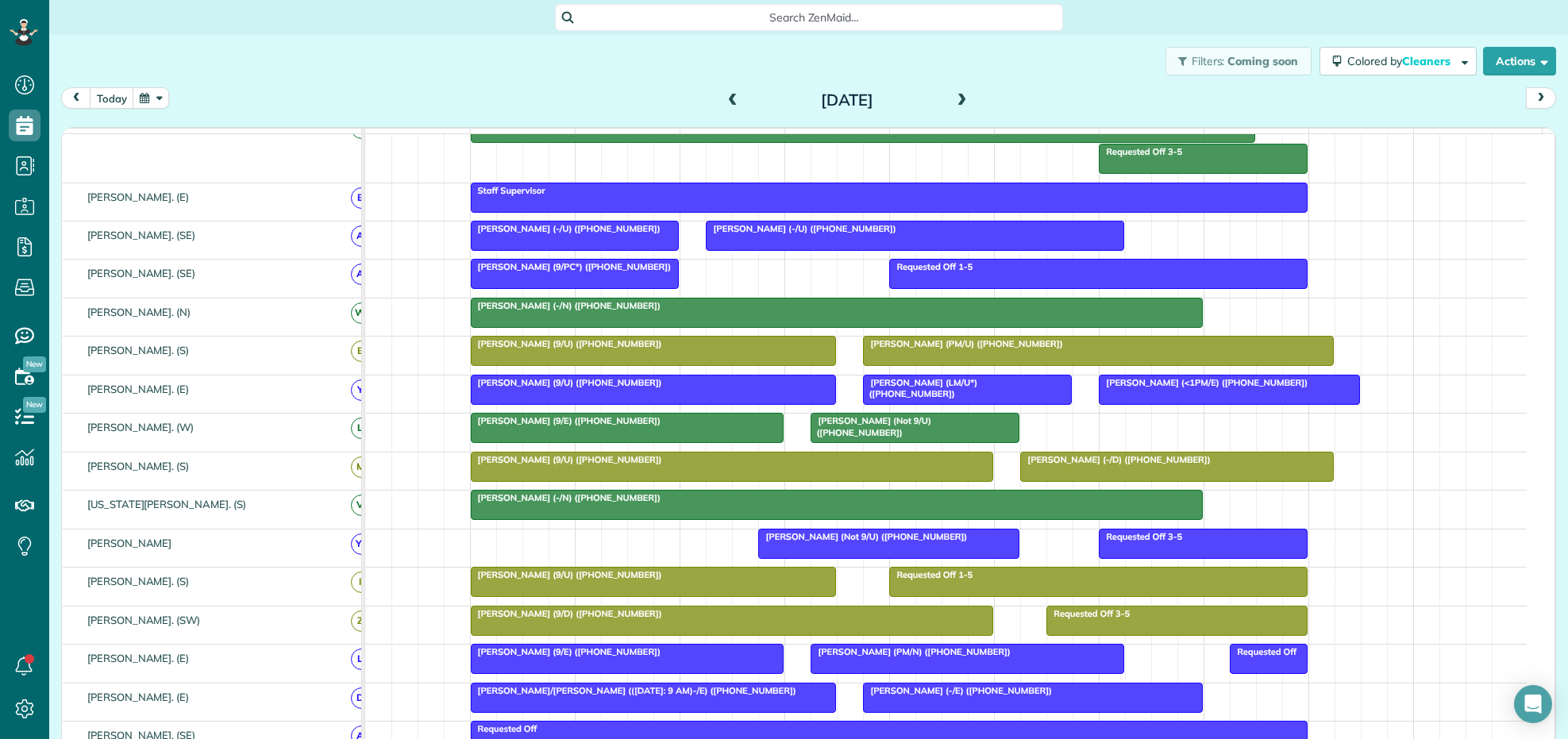
click at [724, 91] on span at bounding box center [732, 101] width 17 height 24
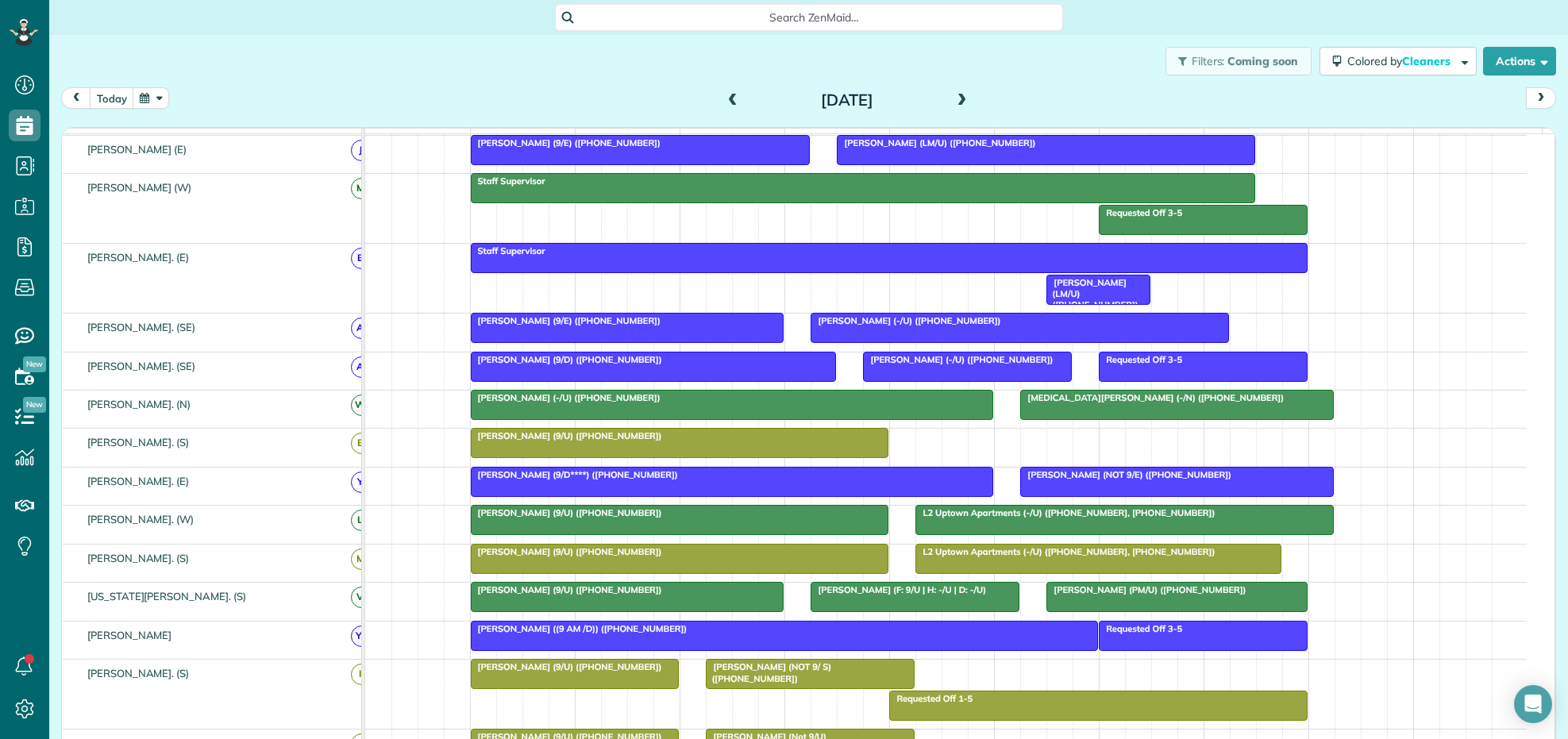
scroll to position [148, 0]
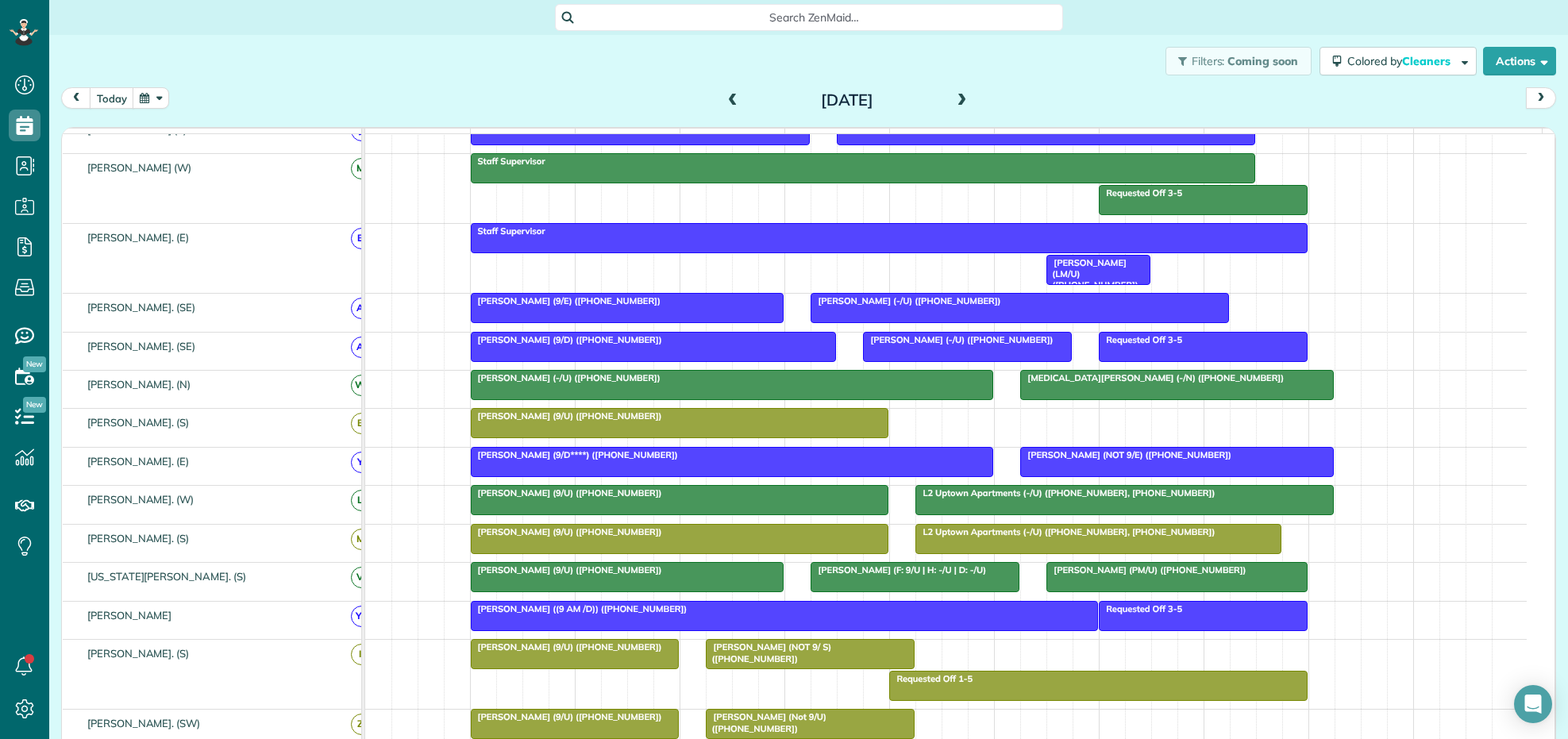
click at [724, 97] on span at bounding box center [732, 101] width 17 height 14
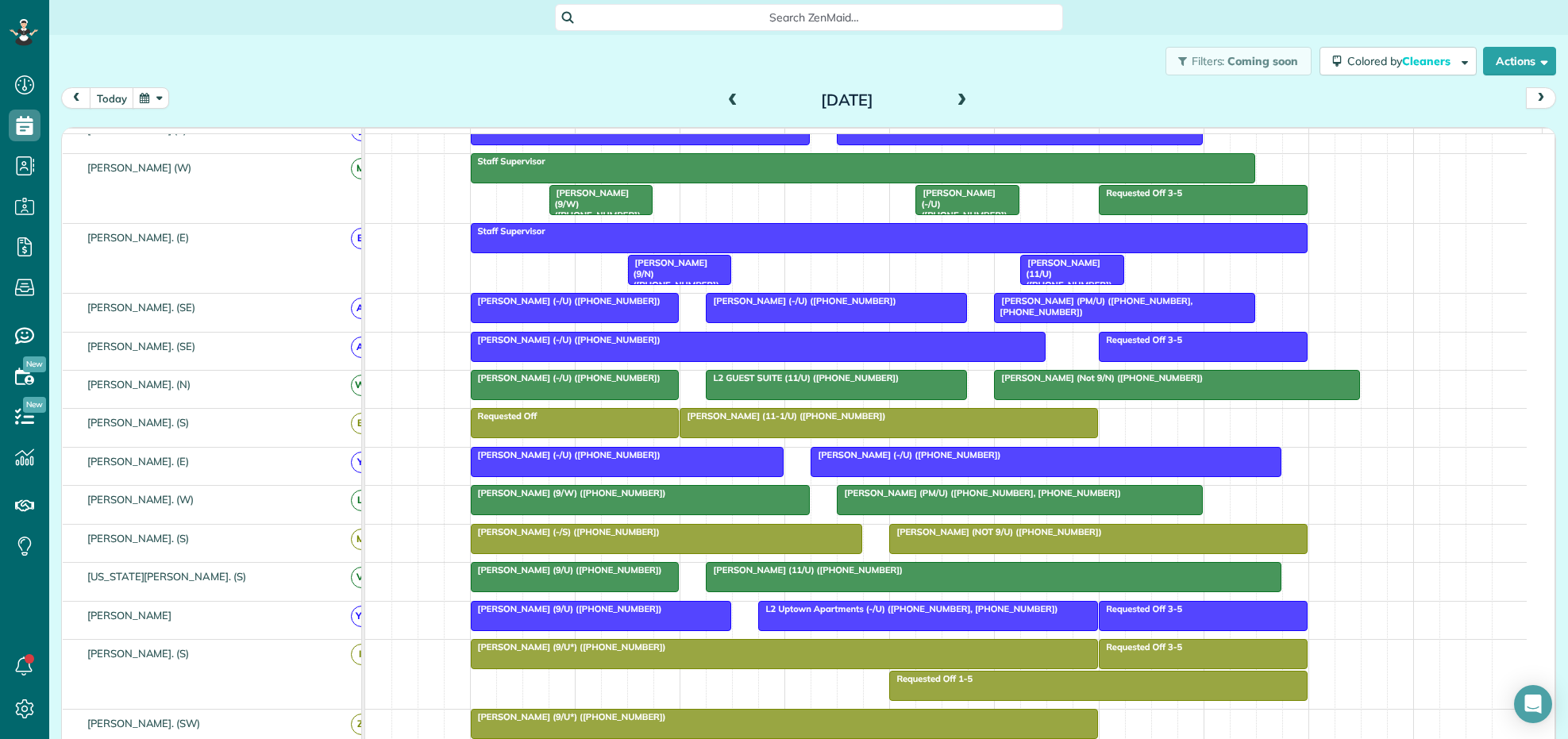
click at [477, 30] on div "Search ZenMaid…" at bounding box center [808, 17] width 1519 height 27
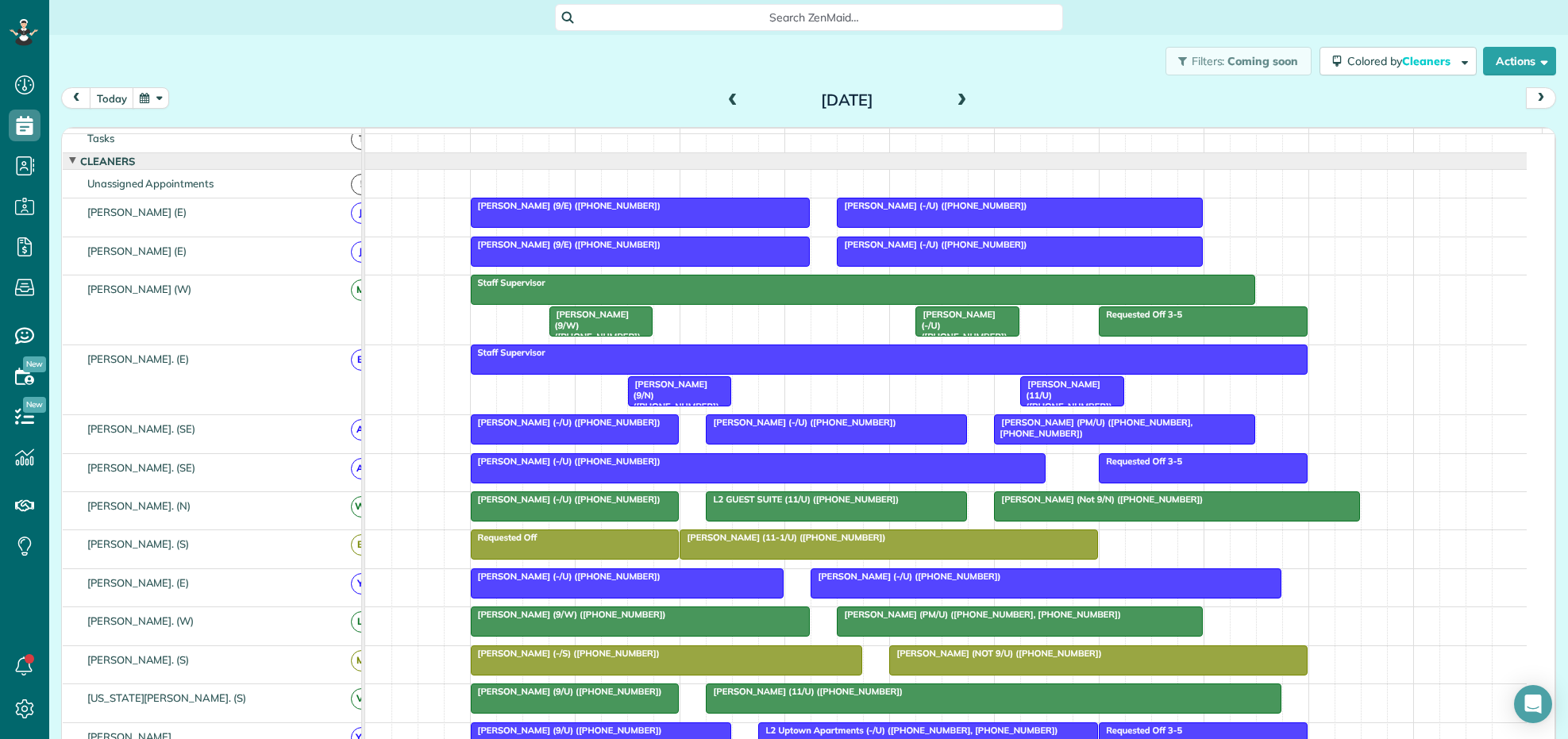
scroll to position [0, 0]
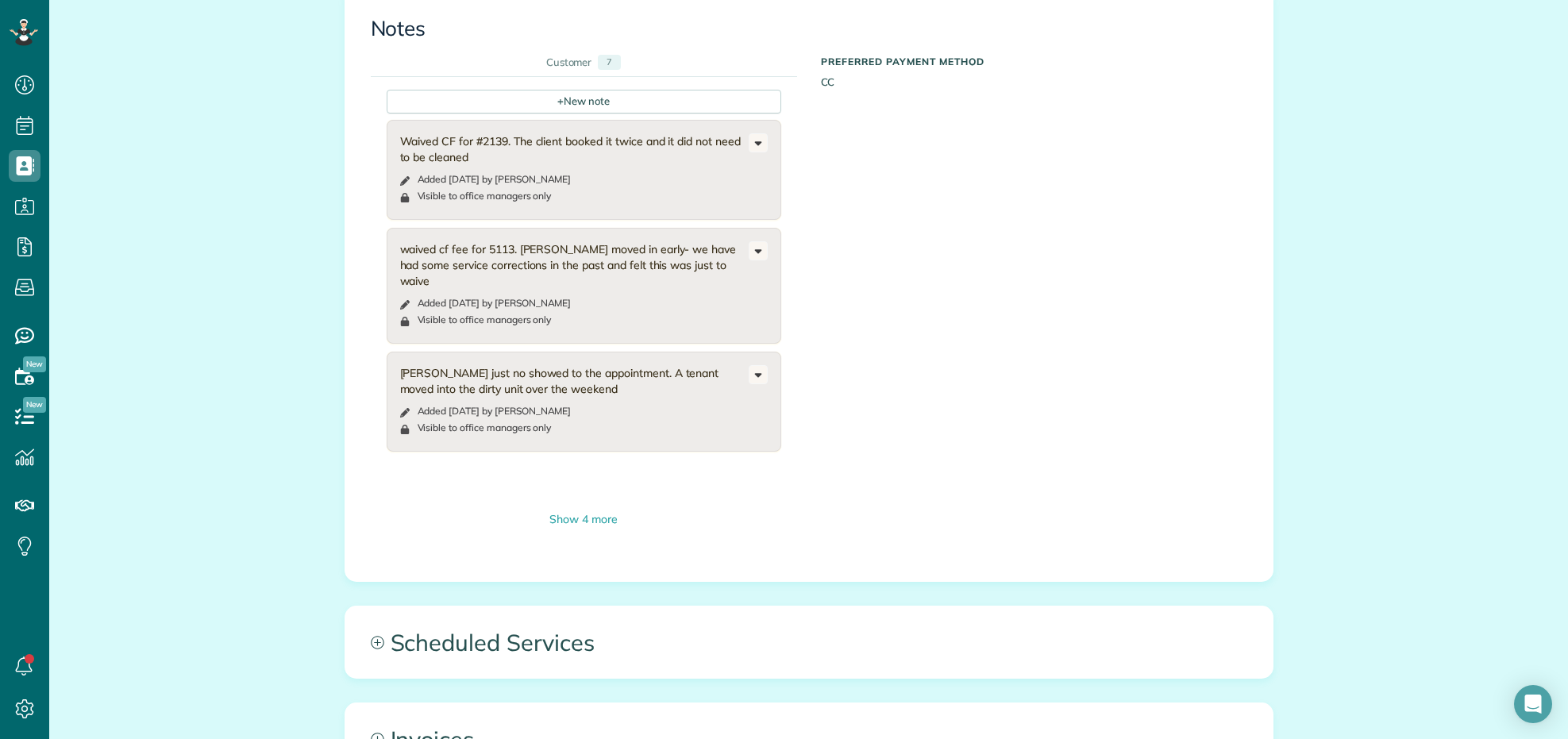
scroll to position [7342, 0]
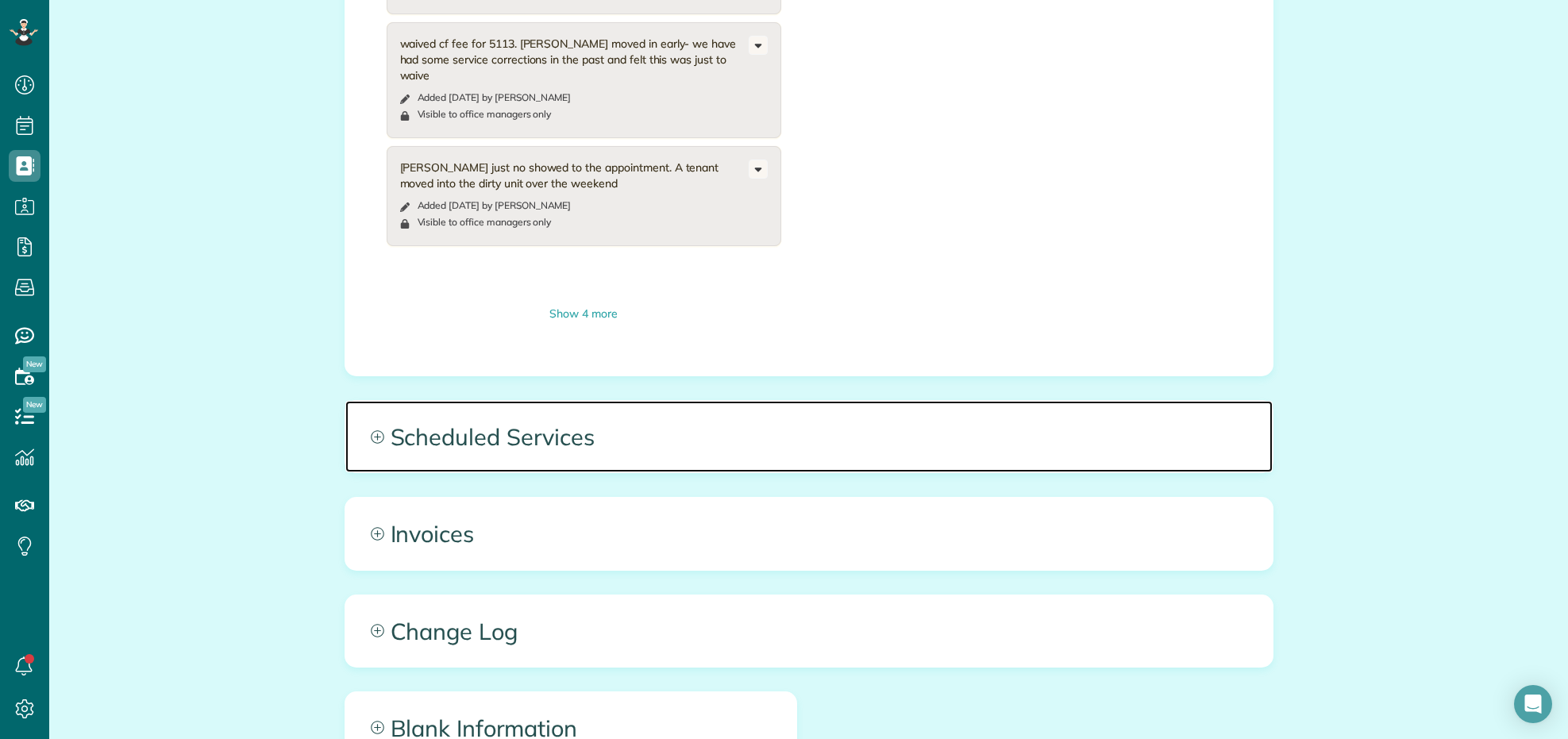
click at [707, 448] on span "Scheduled Services" at bounding box center [809, 436] width 927 height 72
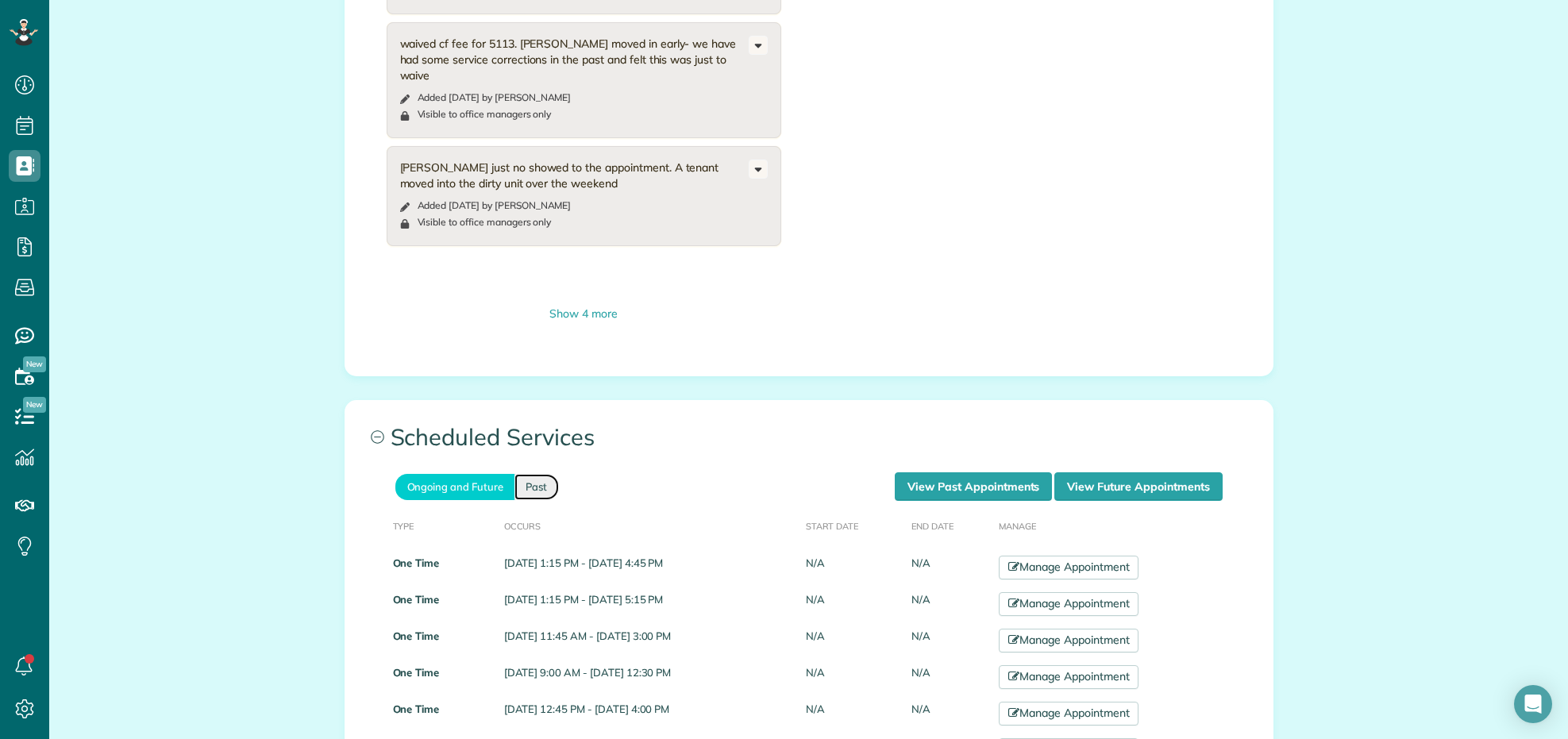
click at [530, 489] on link "Past" at bounding box center [536, 487] width 45 height 26
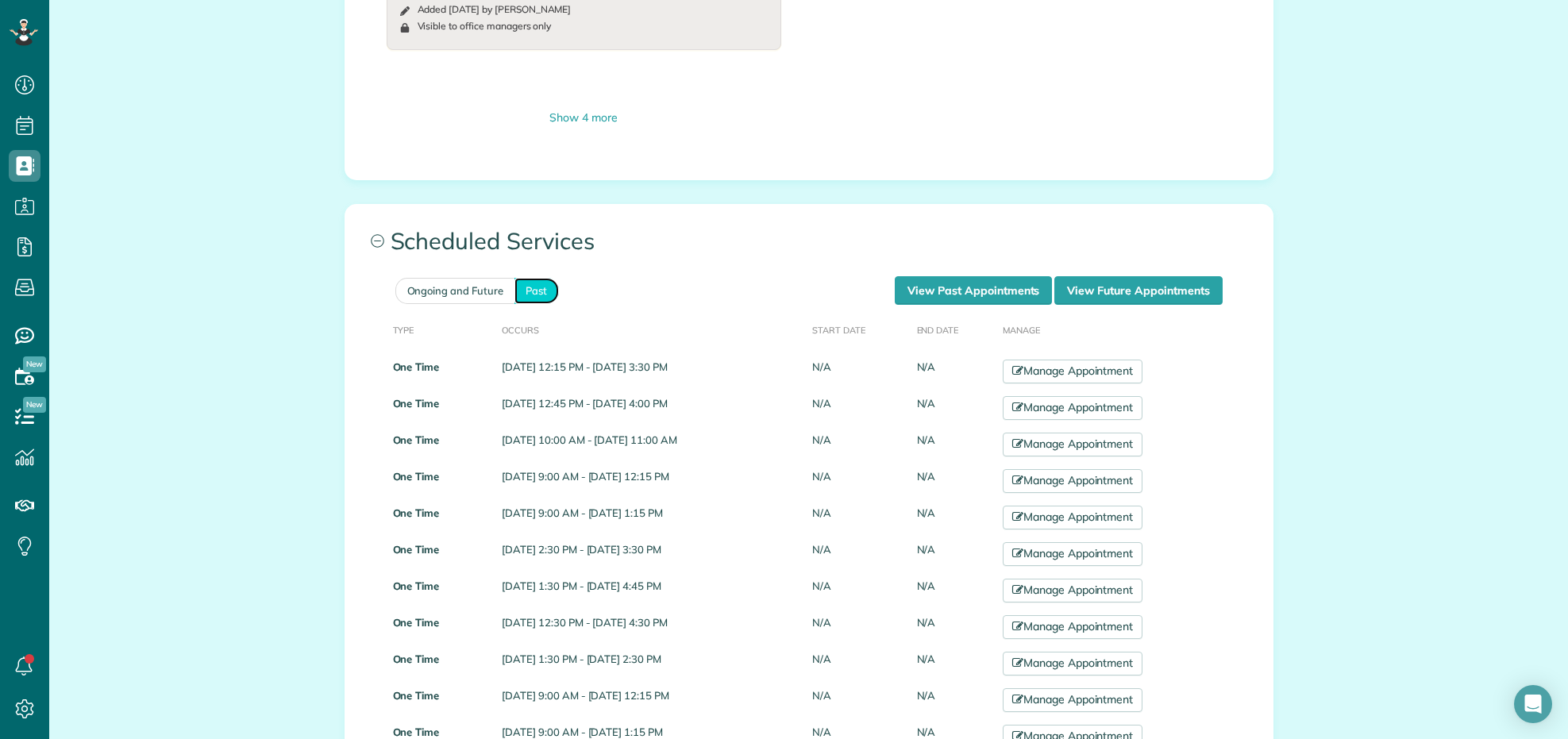
scroll to position [7541, 0]
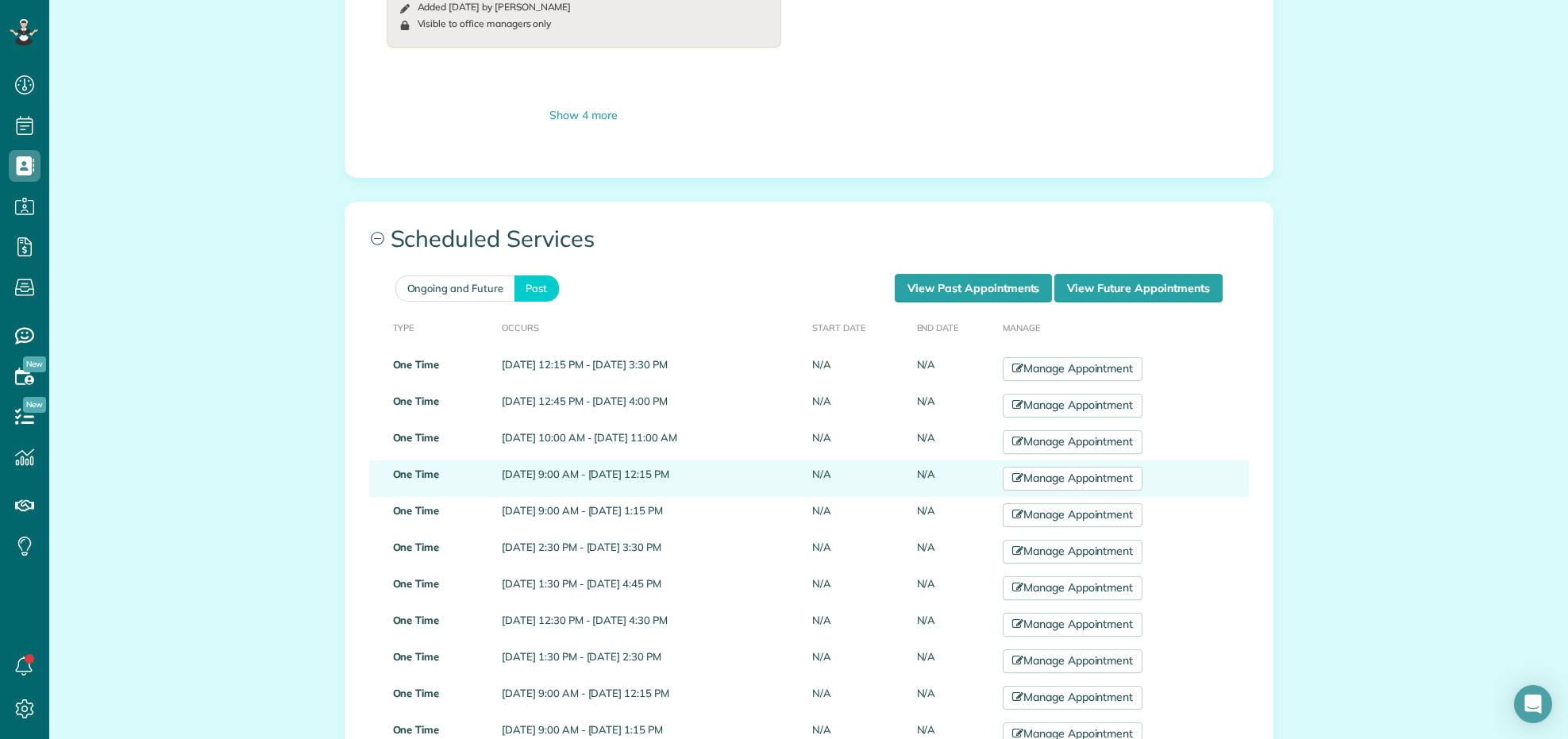
drag, startPoint x: 478, startPoint y: 443, endPoint x: 660, endPoint y: 468, distance: 183.7
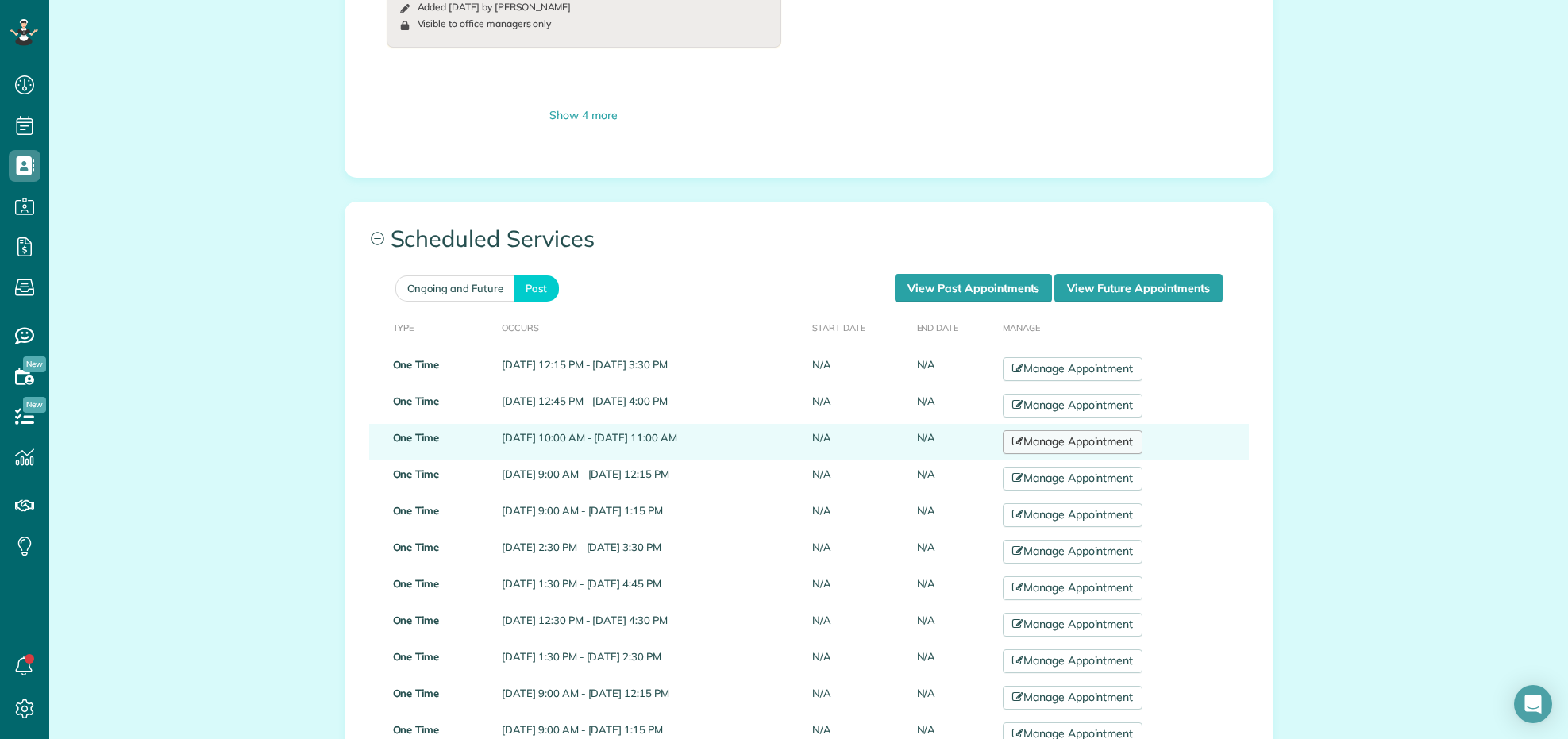
click at [1102, 441] on link "Manage Appointment" at bounding box center [1073, 442] width 140 height 24
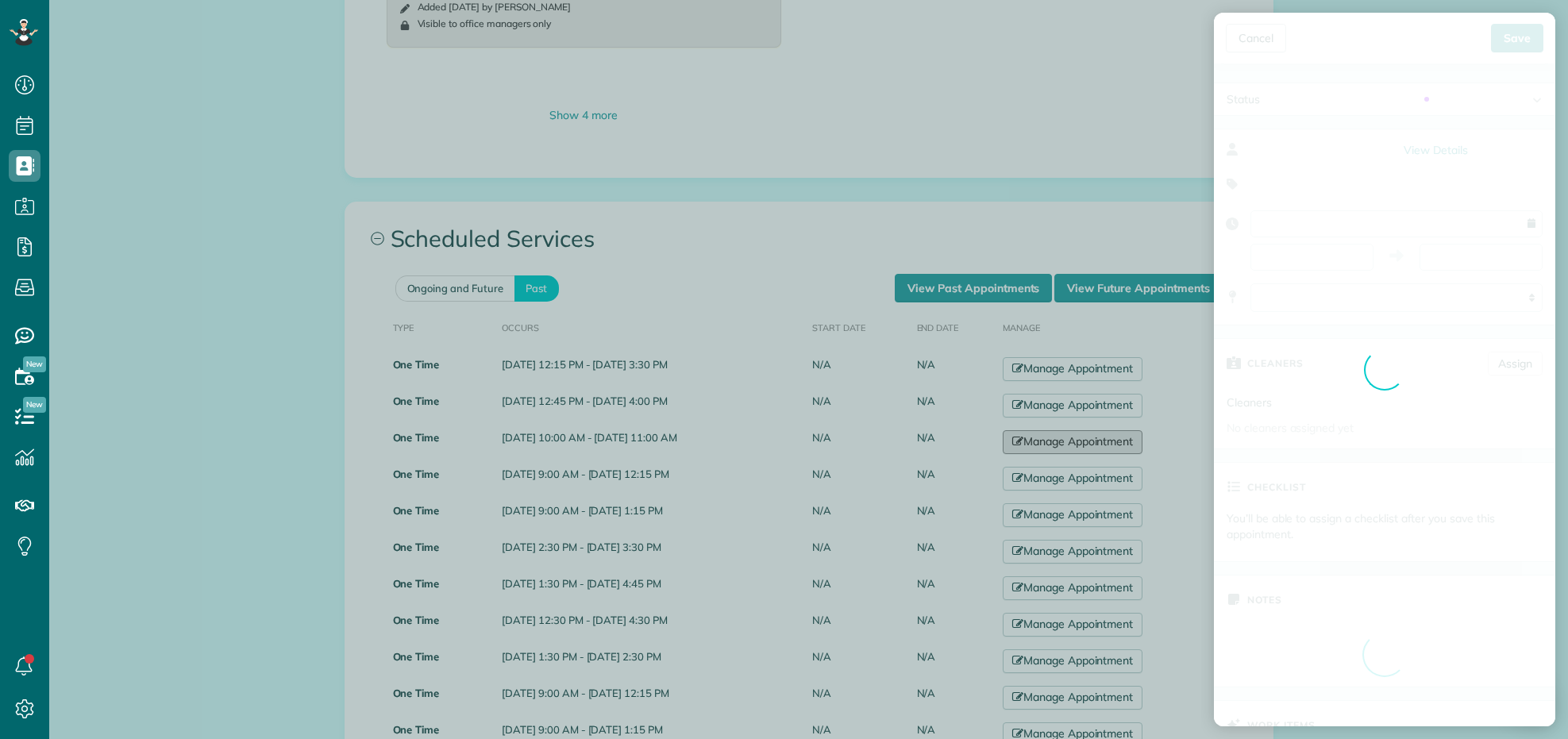
type input "**********"
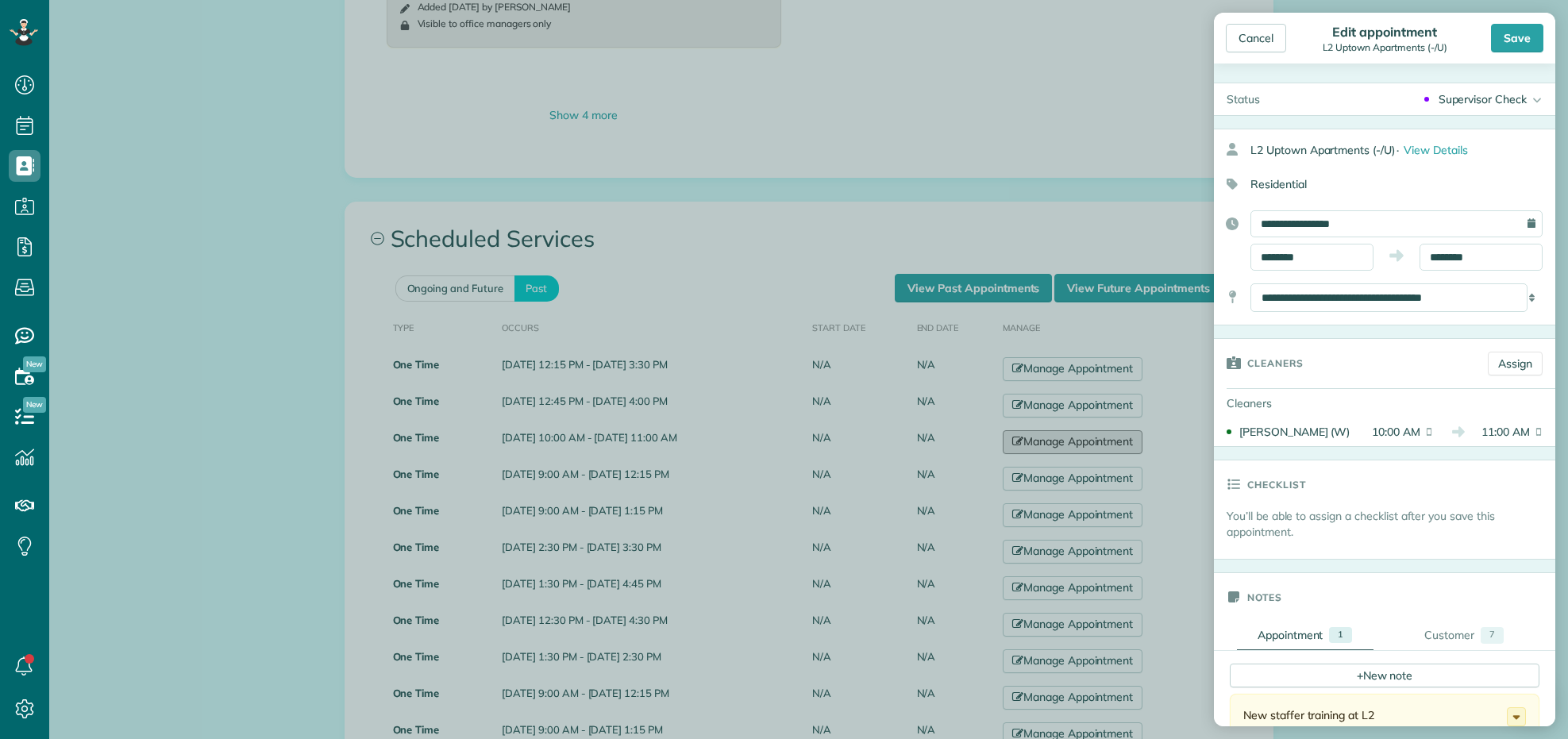
click at [1097, 474] on body "Dashboard Scheduling Calendar View List View Dispatch View - Weekly scheduling …" at bounding box center [784, 370] width 1568 height 739
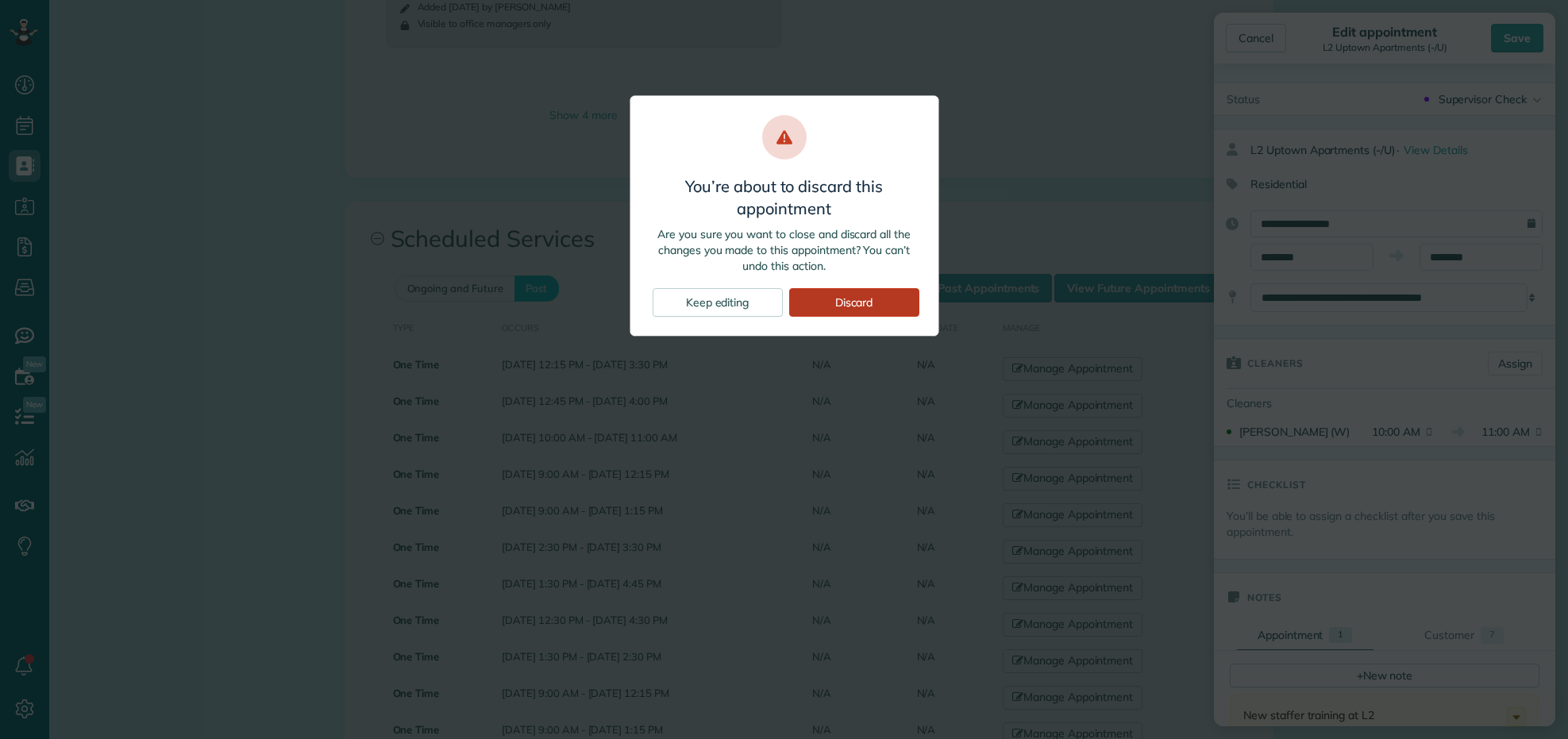
click at [822, 308] on div "Discard" at bounding box center [854, 303] width 130 height 29
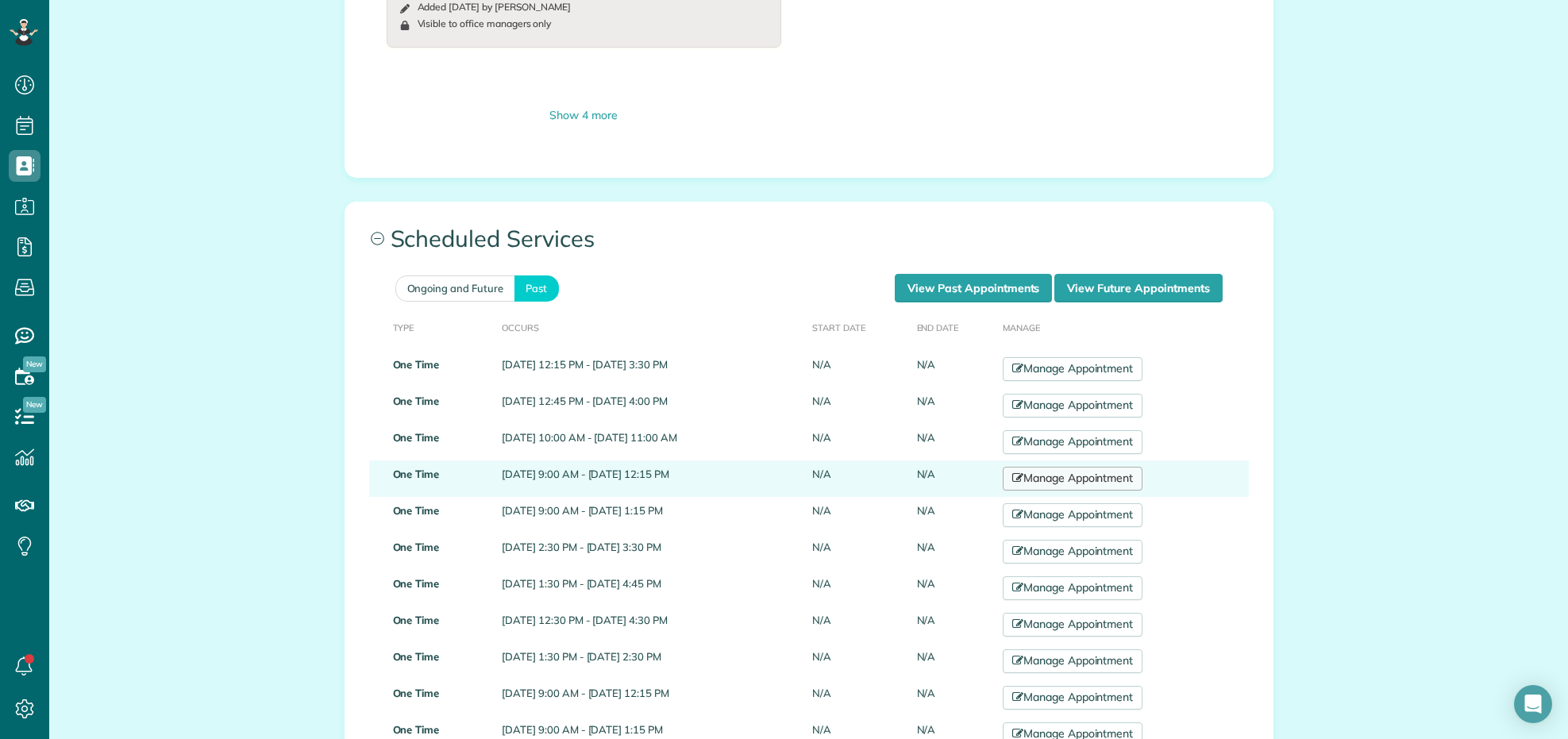
click at [1090, 485] on link "Manage Appointment" at bounding box center [1073, 478] width 140 height 24
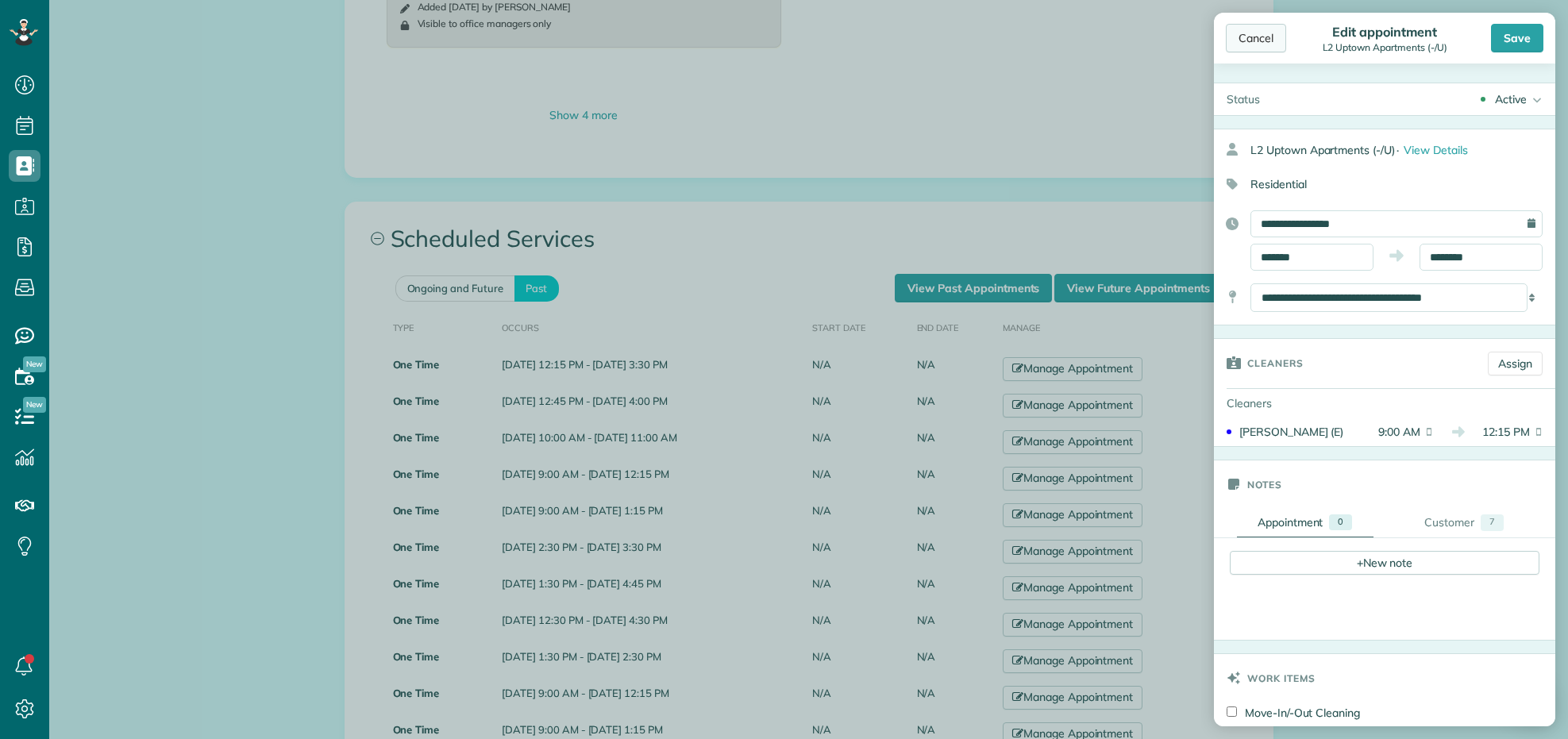
click at [1252, 37] on div "Cancel" at bounding box center [1255, 38] width 60 height 29
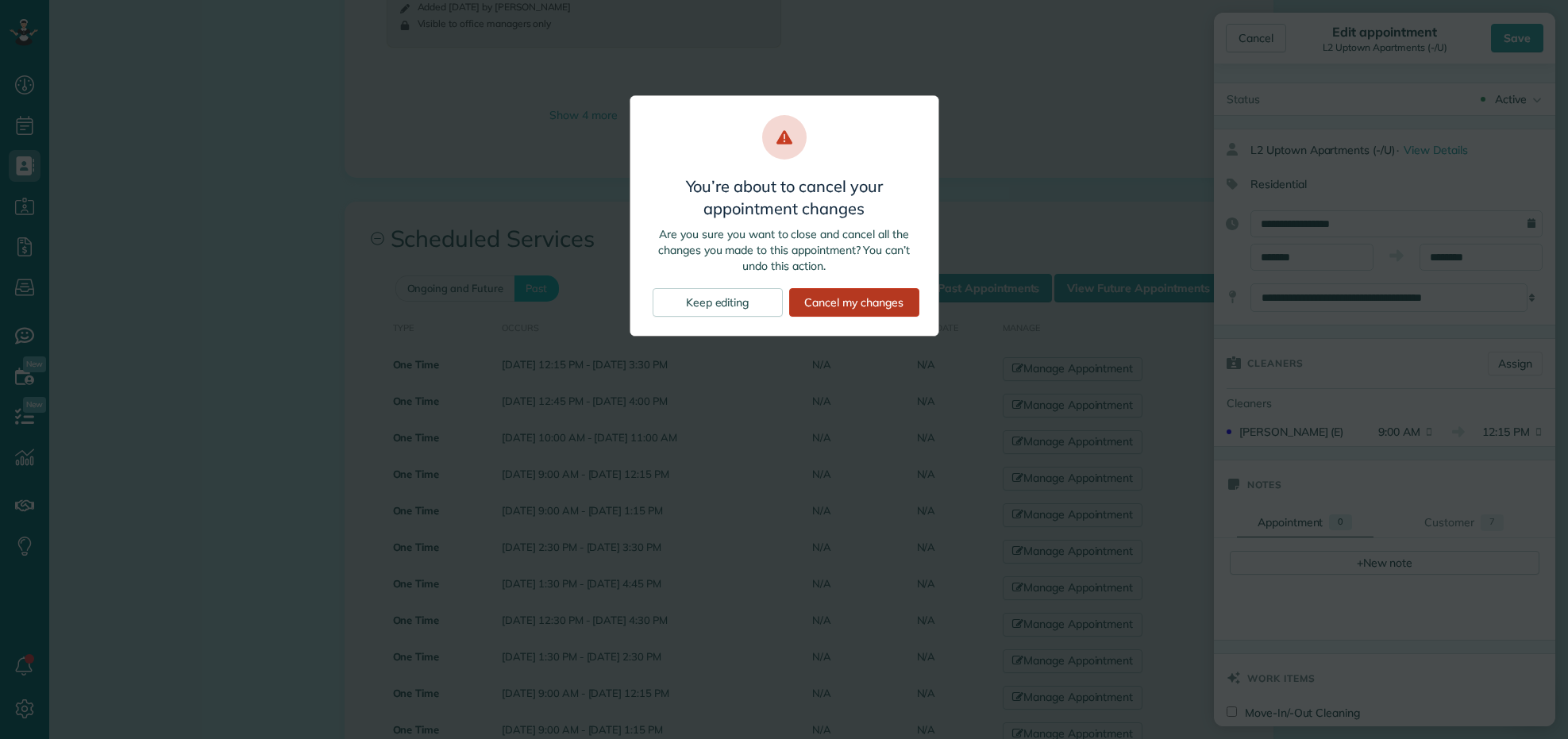
click at [868, 302] on div "Cancel my changes" at bounding box center [854, 303] width 130 height 29
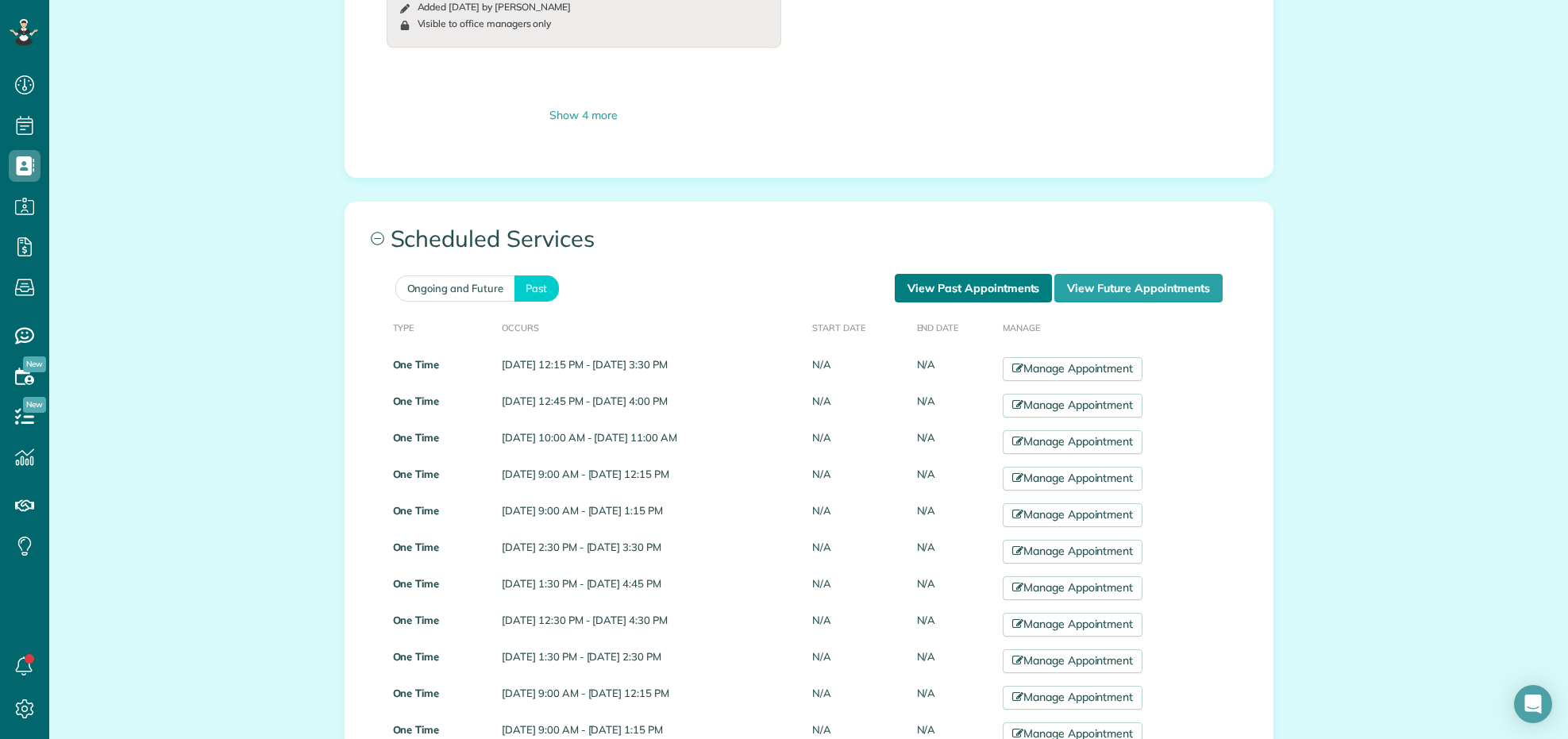
click at [900, 293] on link "View Past Appointments" at bounding box center [973, 288] width 157 height 29
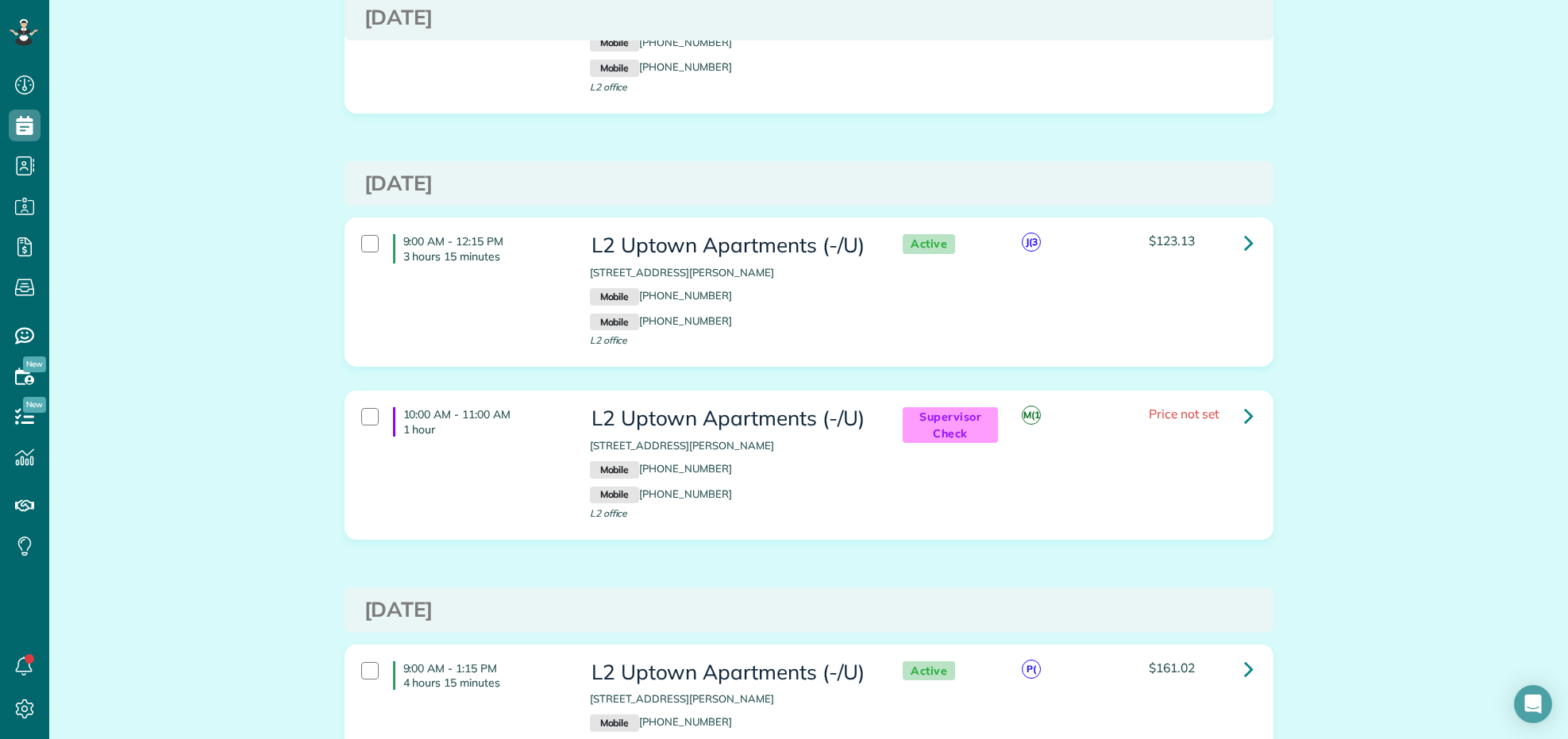
scroll to position [496, 0]
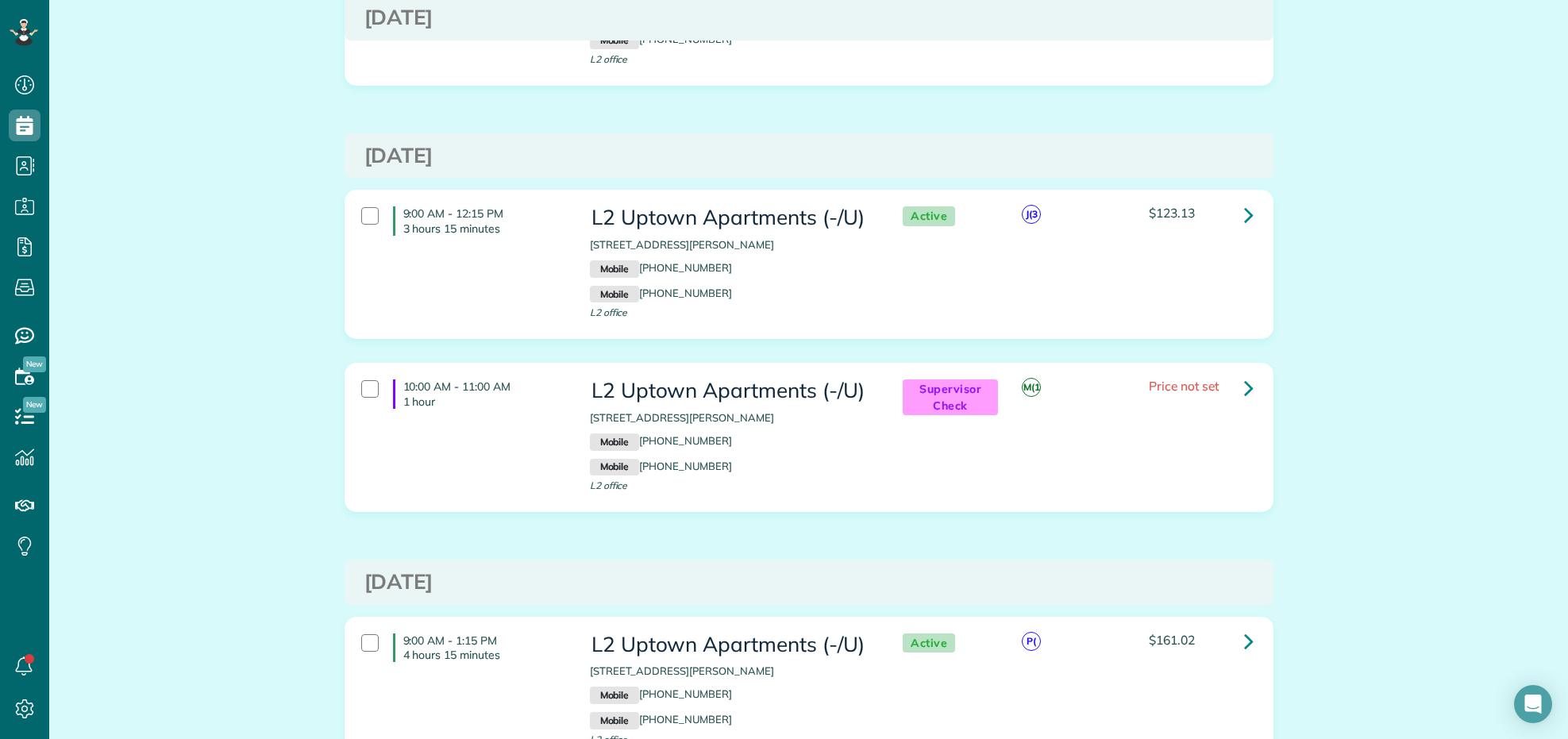
click at [1244, 223] on icon at bounding box center [1249, 215] width 10 height 28
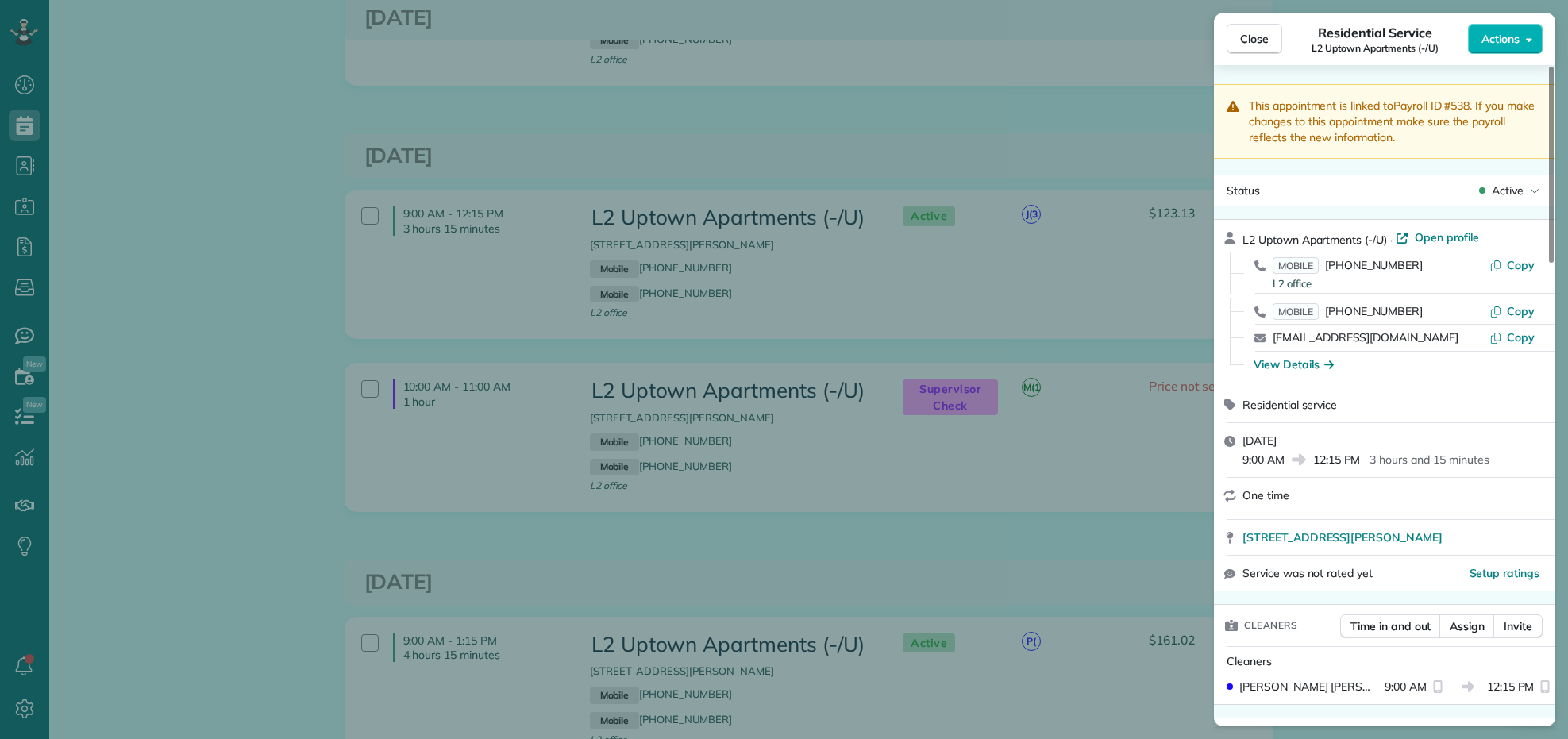
click at [832, 148] on div "Close Residential Service L2 Uptown Apartments (-/U) Actions This appointment i…" at bounding box center [784, 370] width 1568 height 739
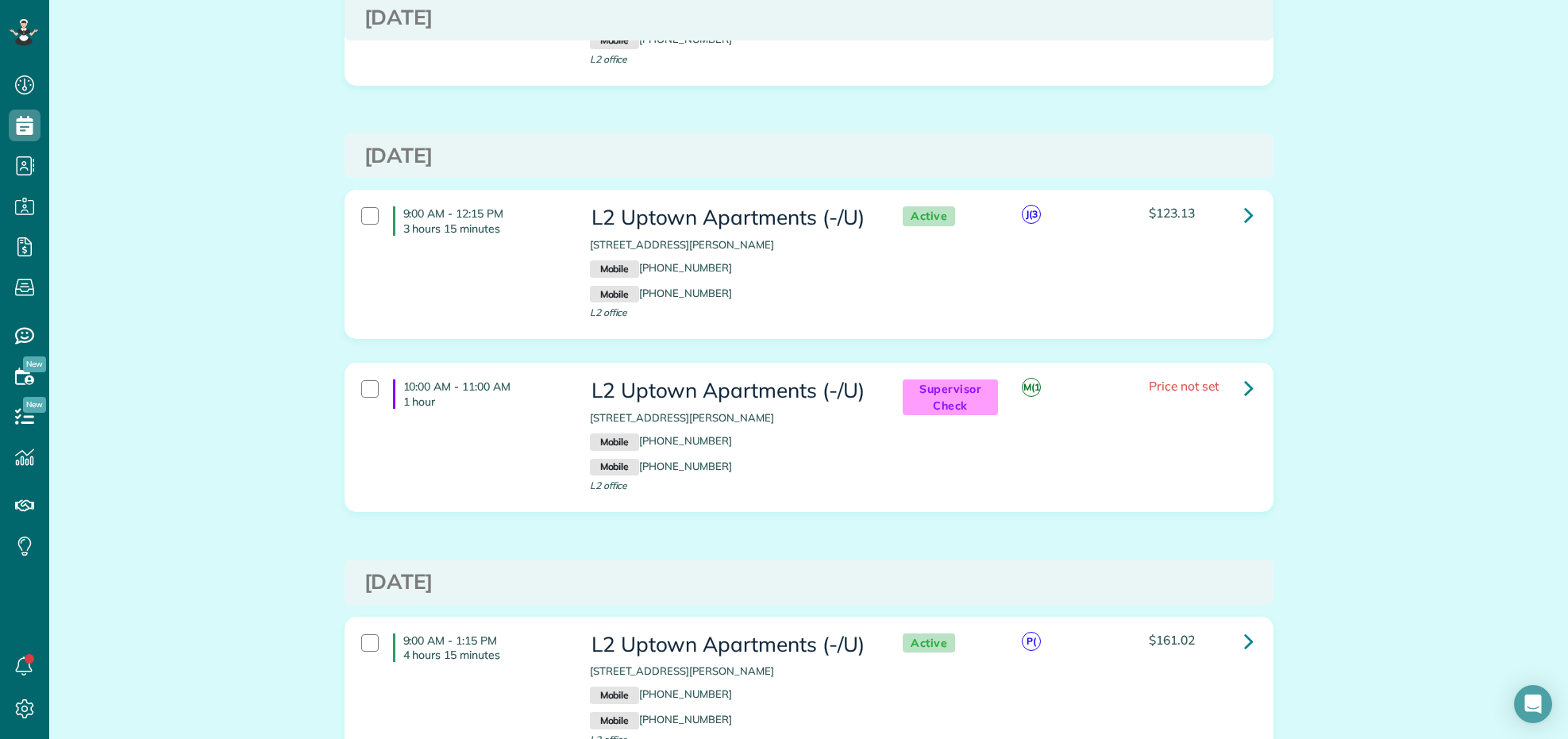
drag, startPoint x: 1372, startPoint y: 419, endPoint x: 1286, endPoint y: 400, distance: 88.1
click at [1244, 215] on icon at bounding box center [1249, 215] width 10 height 28
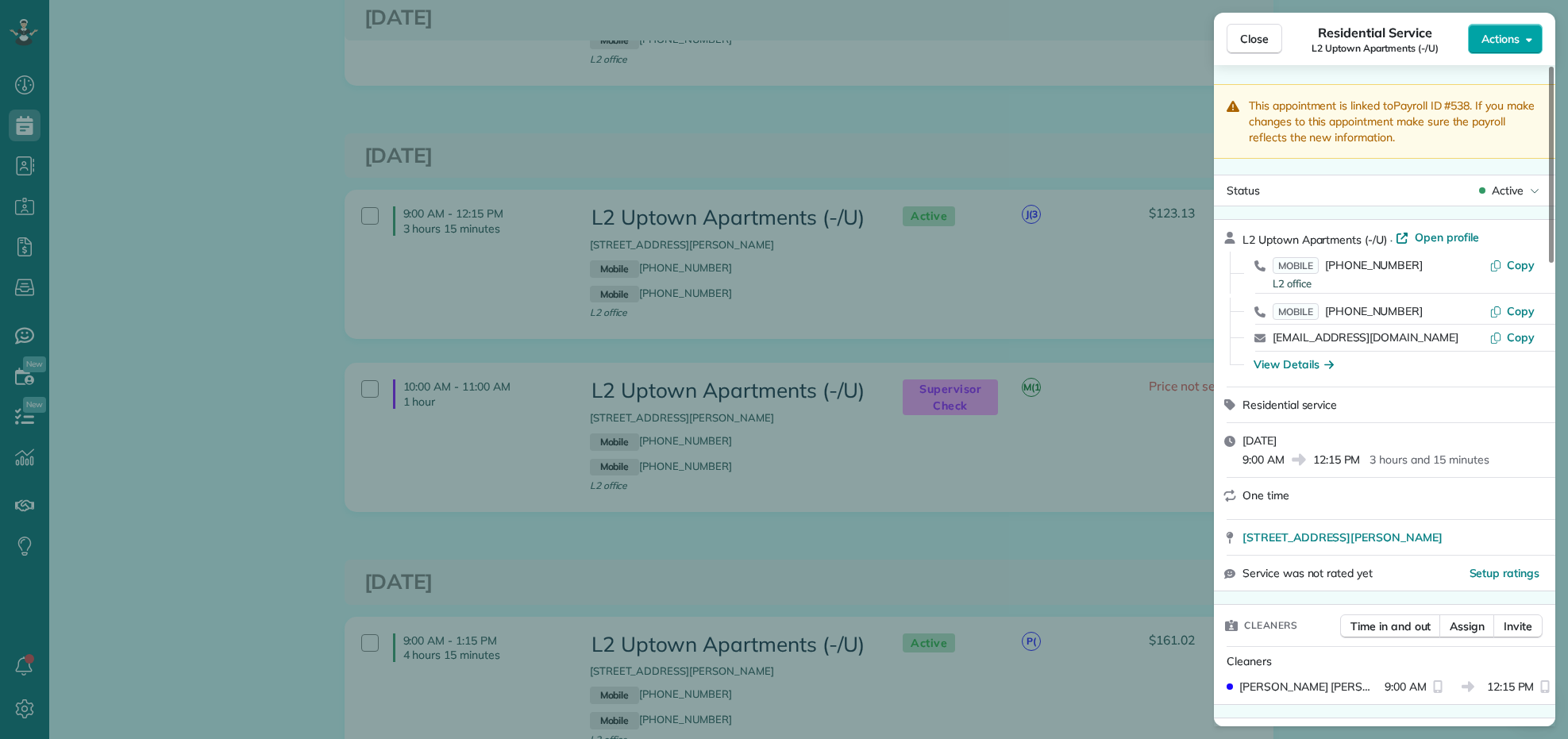
click at [1517, 50] on button "Actions" at bounding box center [1505, 39] width 75 height 30
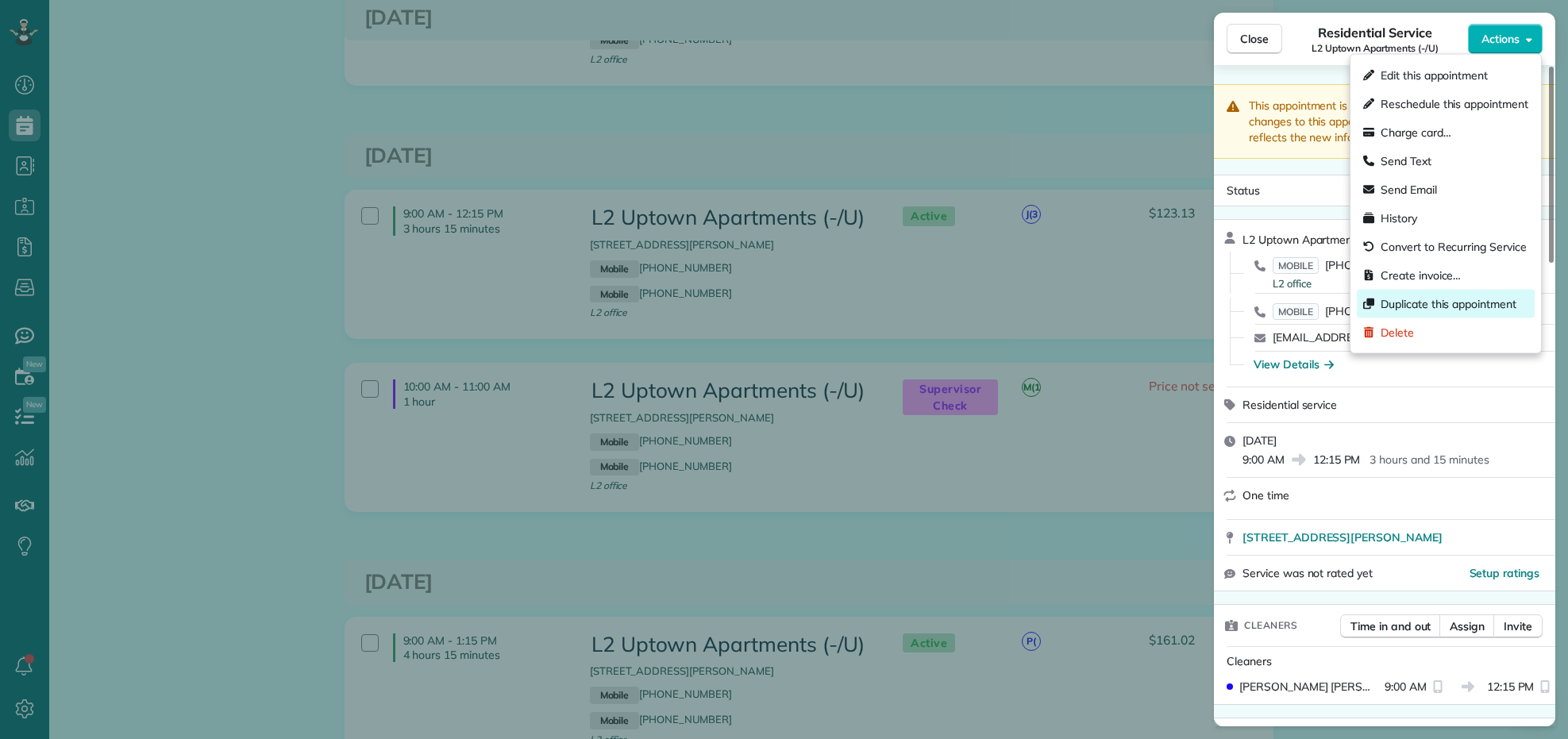
click at [1449, 307] on span "Duplicate this appointment" at bounding box center [1448, 304] width 136 height 16
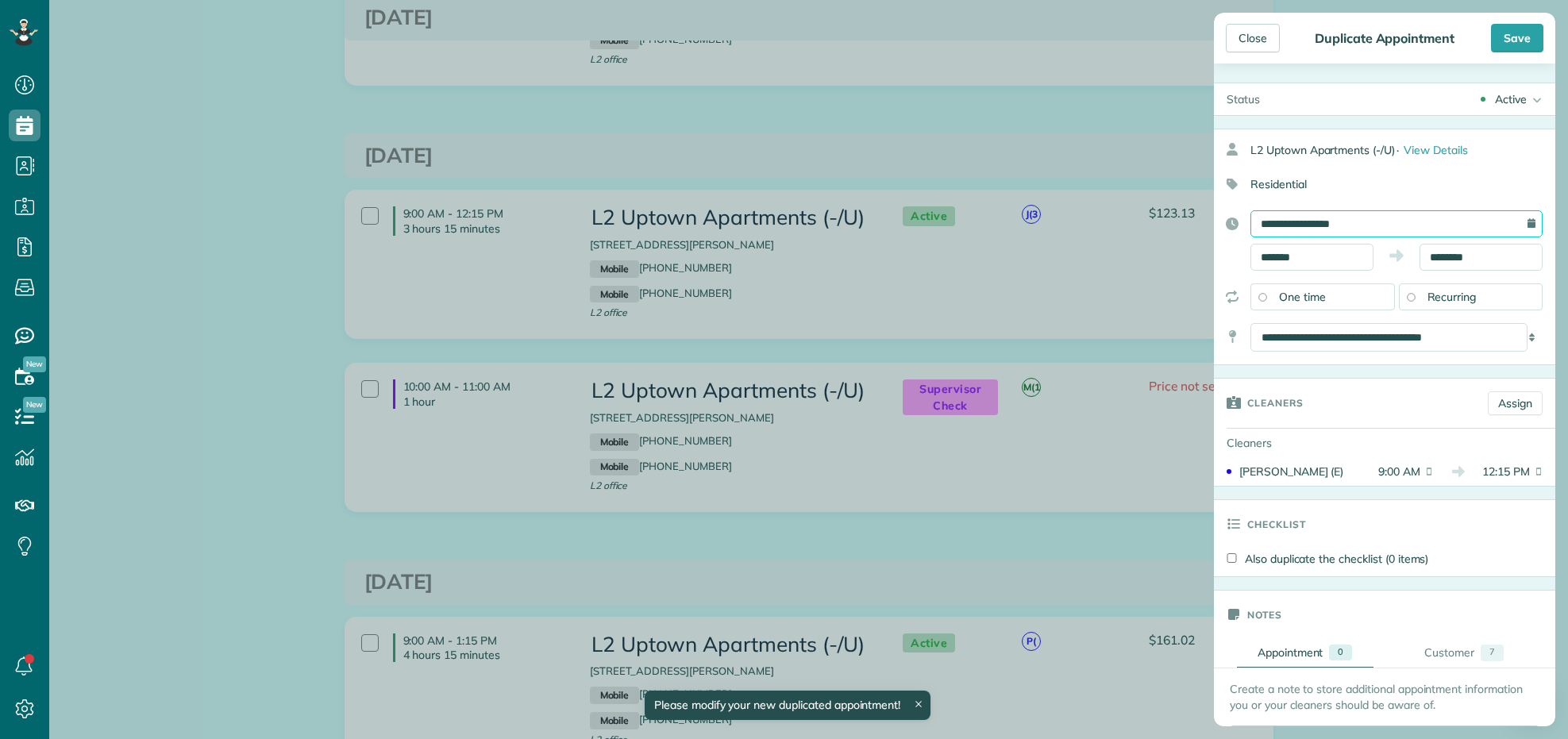
click at [1379, 223] on input "**********" at bounding box center [1396, 224] width 293 height 27
click at [1327, 355] on link "16" at bounding box center [1323, 355] width 25 height 25
type input "**********"
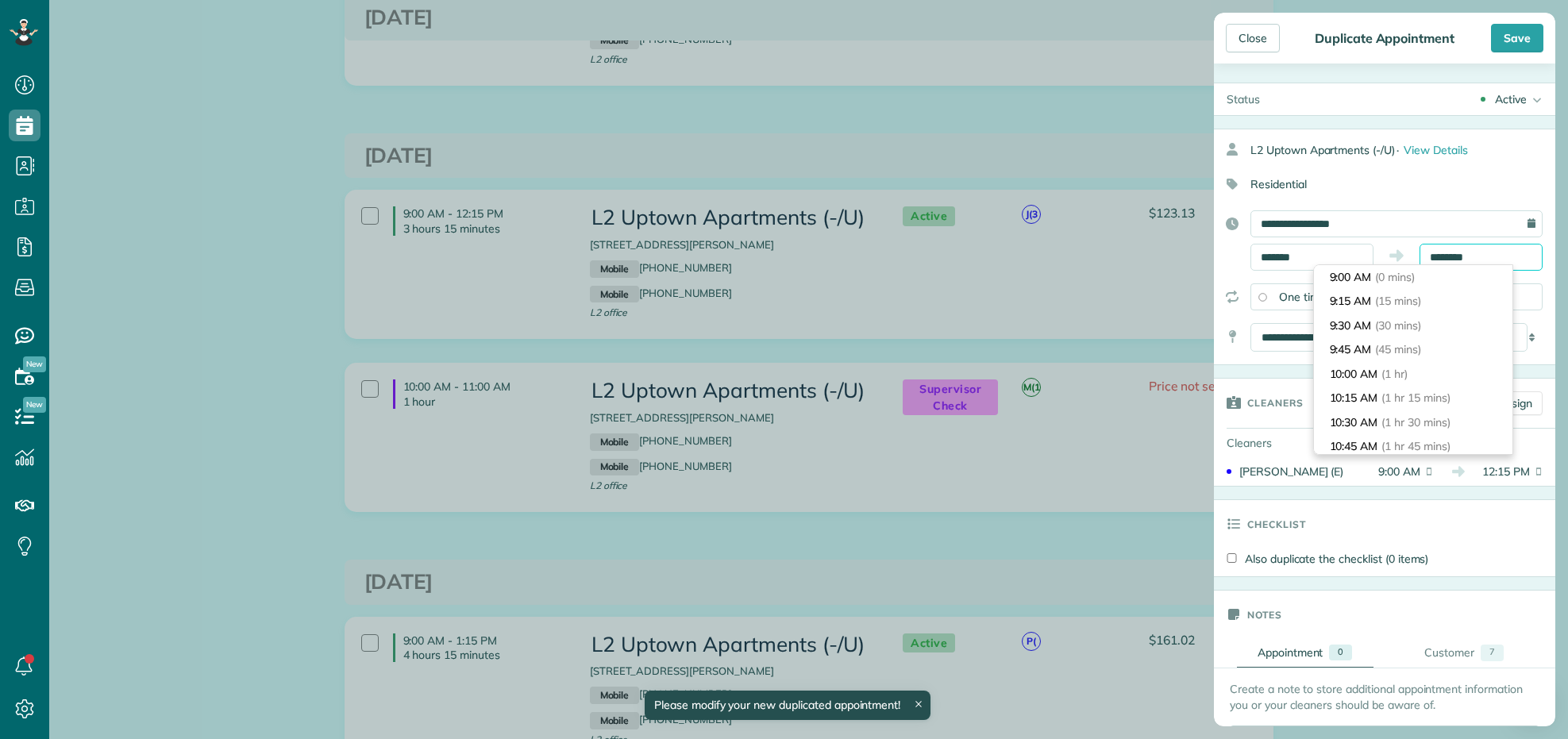
scroll to position [291, 0]
drag, startPoint x: 1483, startPoint y: 260, endPoint x: 1362, endPoint y: 261, distance: 121.0
click at [1362, 261] on div "******* ********" at bounding box center [1396, 257] width 293 height 27
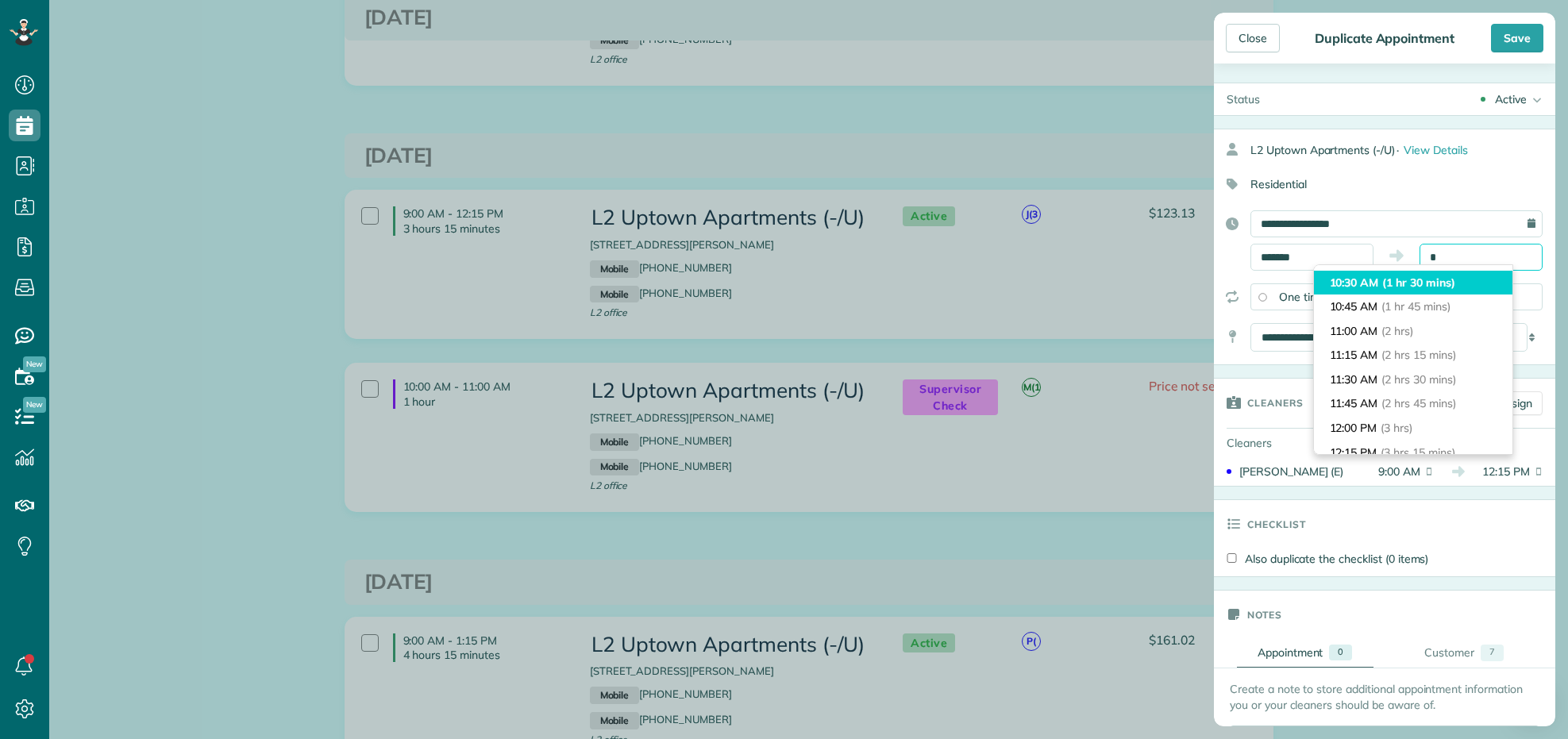
scroll to position [92, 0]
type input "********"
click at [1410, 281] on span "(1 hr)" at bounding box center [1396, 282] width 29 height 14
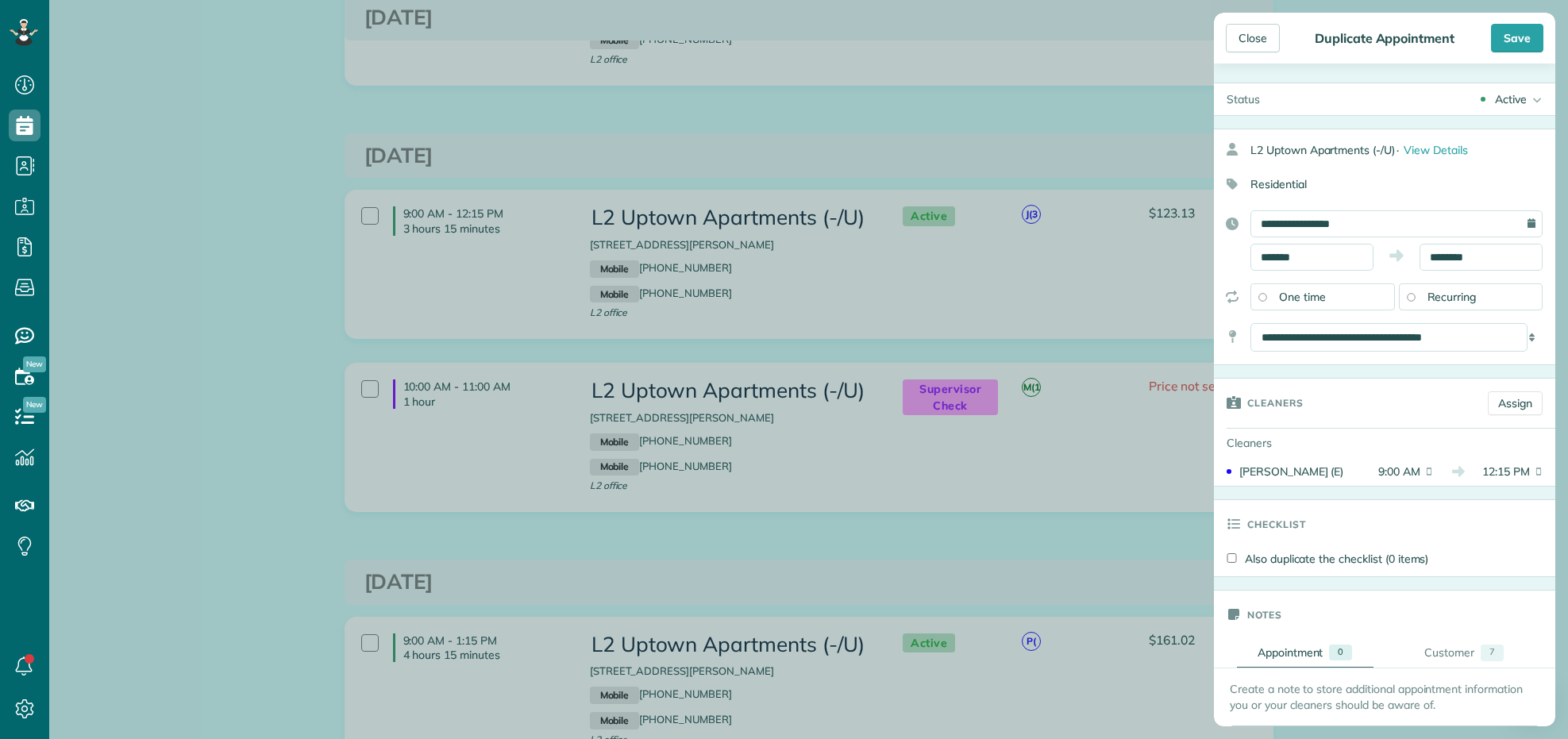
click at [1527, 93] on icon at bounding box center [1535, 99] width 16 height 32
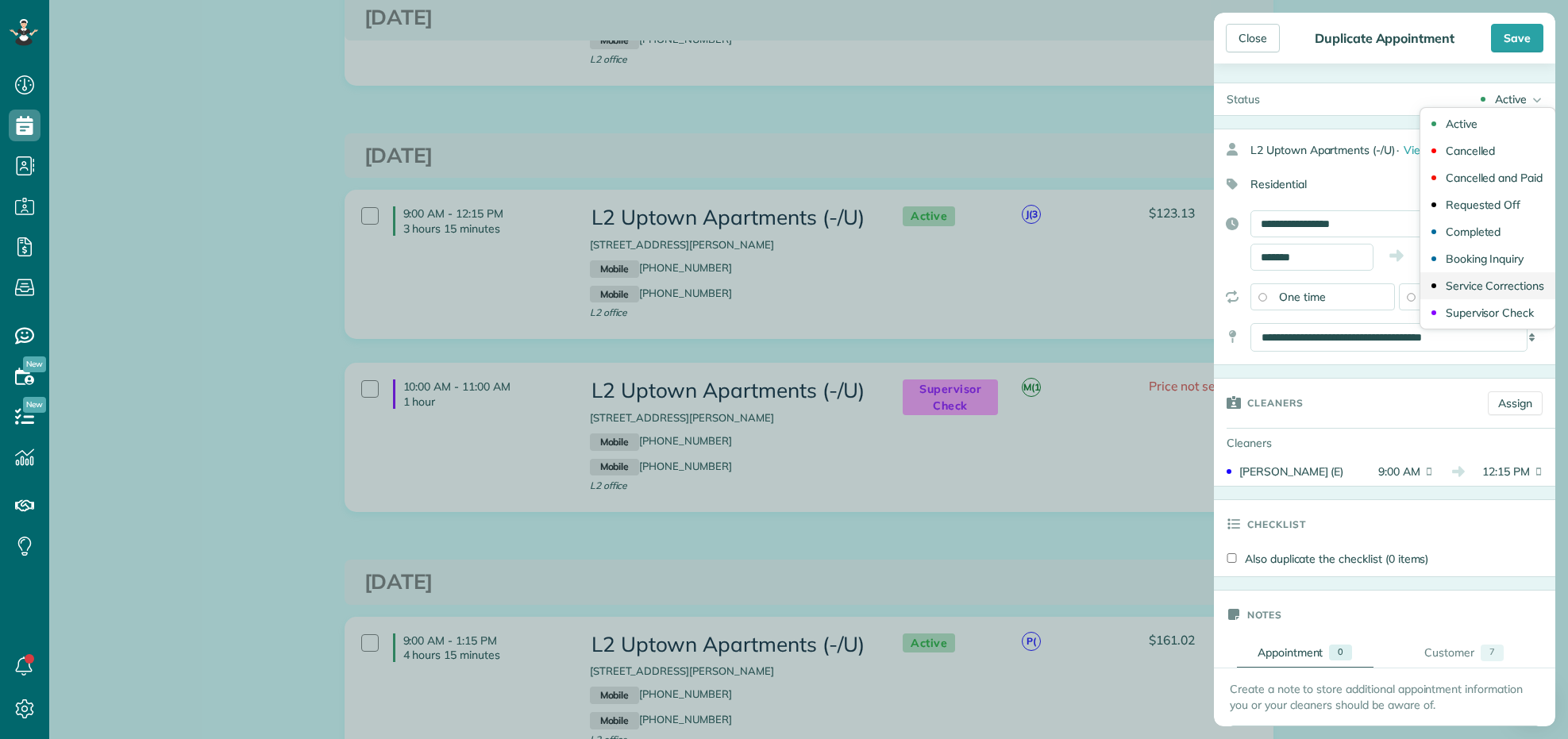
click at [1478, 281] on div "Service Corrections" at bounding box center [1494, 286] width 99 height 11
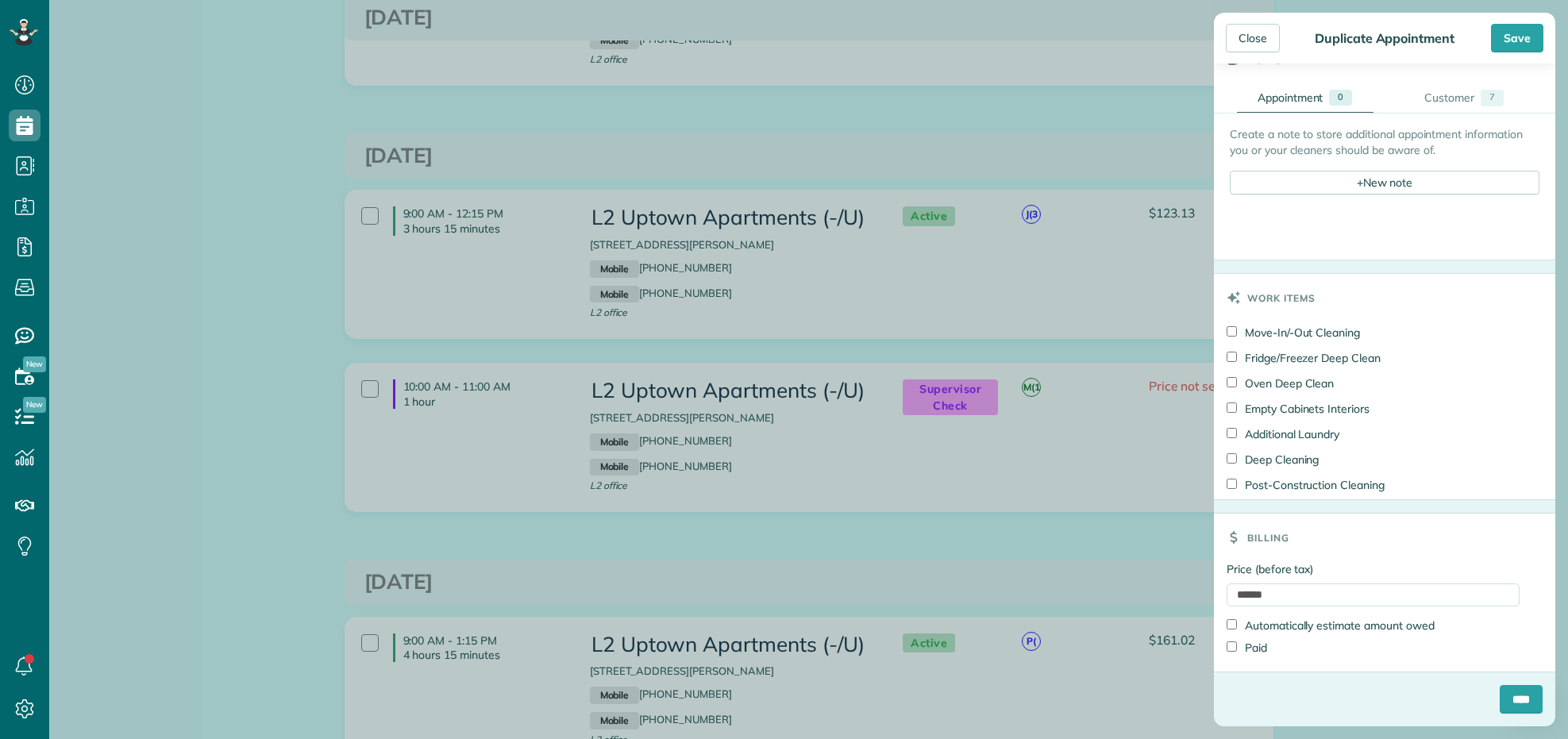
scroll to position [562, 0]
drag, startPoint x: 1292, startPoint y: 590, endPoint x: 1145, endPoint y: 588, distance: 147.0
click at [1146, 588] on div "Close Duplicate Appointment Save Status Service Corrections Active Cancelled Ca…" at bounding box center [784, 370] width 1568 height 739
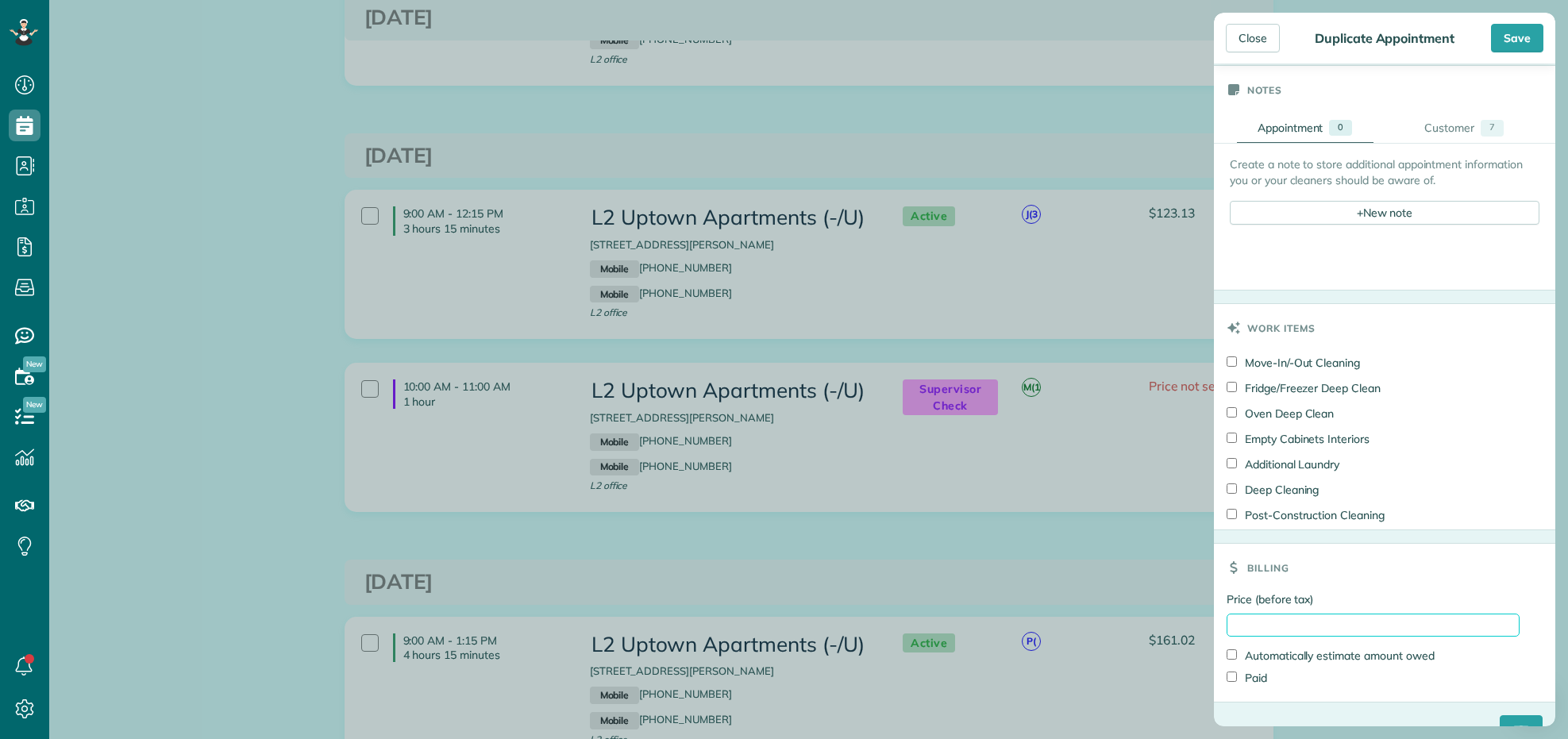
scroll to position [462, 0]
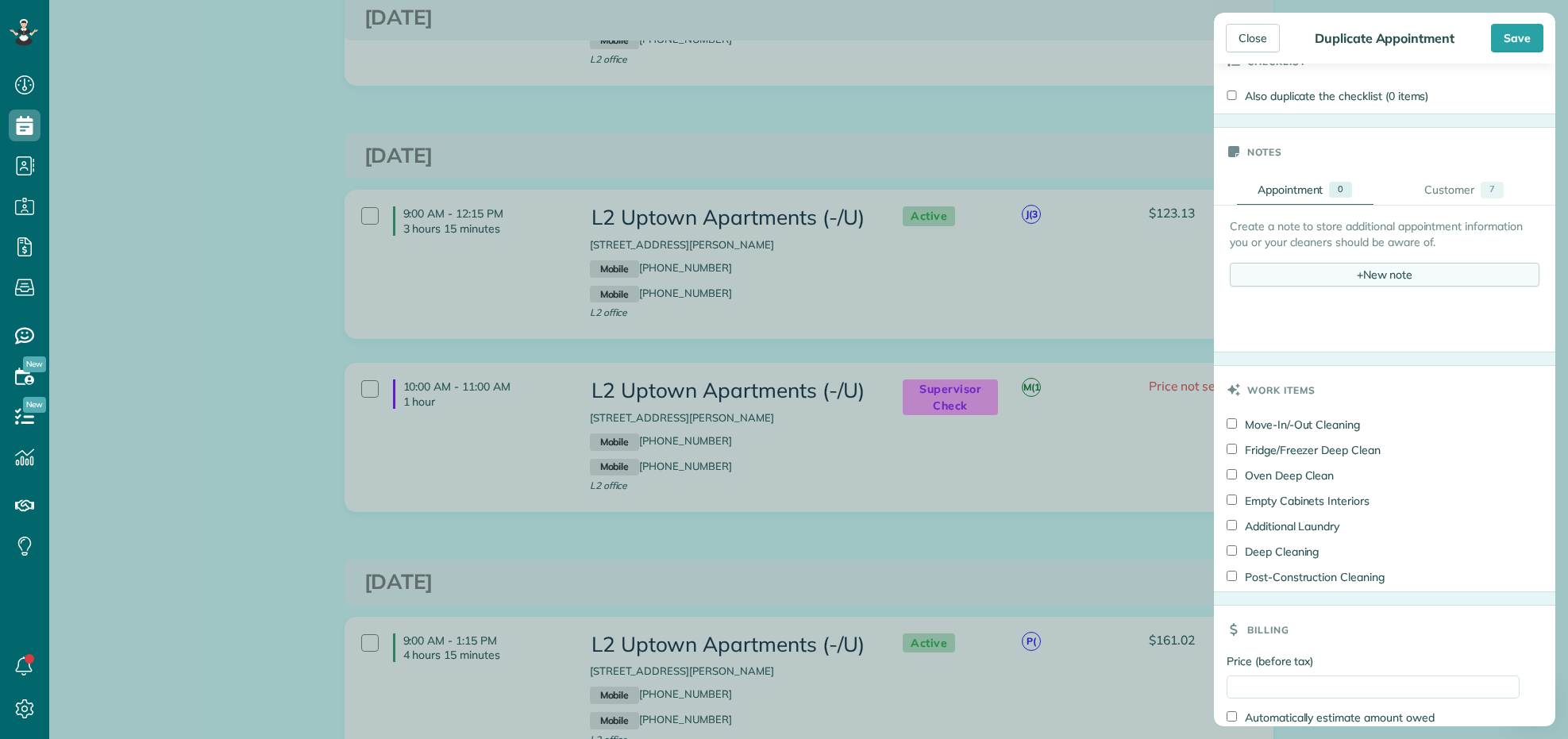
click at [1345, 274] on div "+ New note" at bounding box center [1384, 275] width 310 height 24
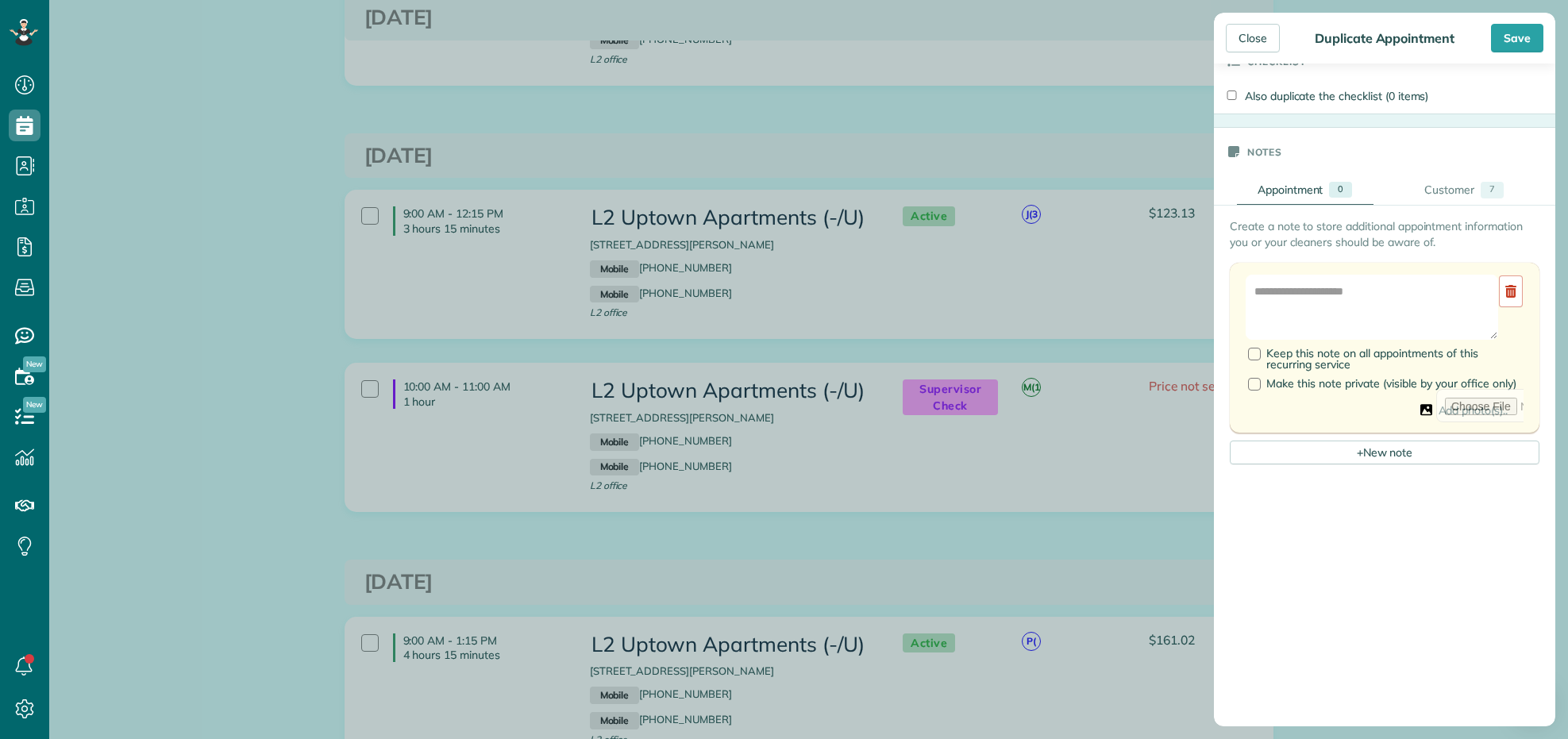
click at [1414, 422] on div "Add photo(s).." at bounding box center [1384, 409] width 278 height 43
click at [1439, 422] on input "file" at bounding box center [1575, 404] width 278 height 33
type input "**********"
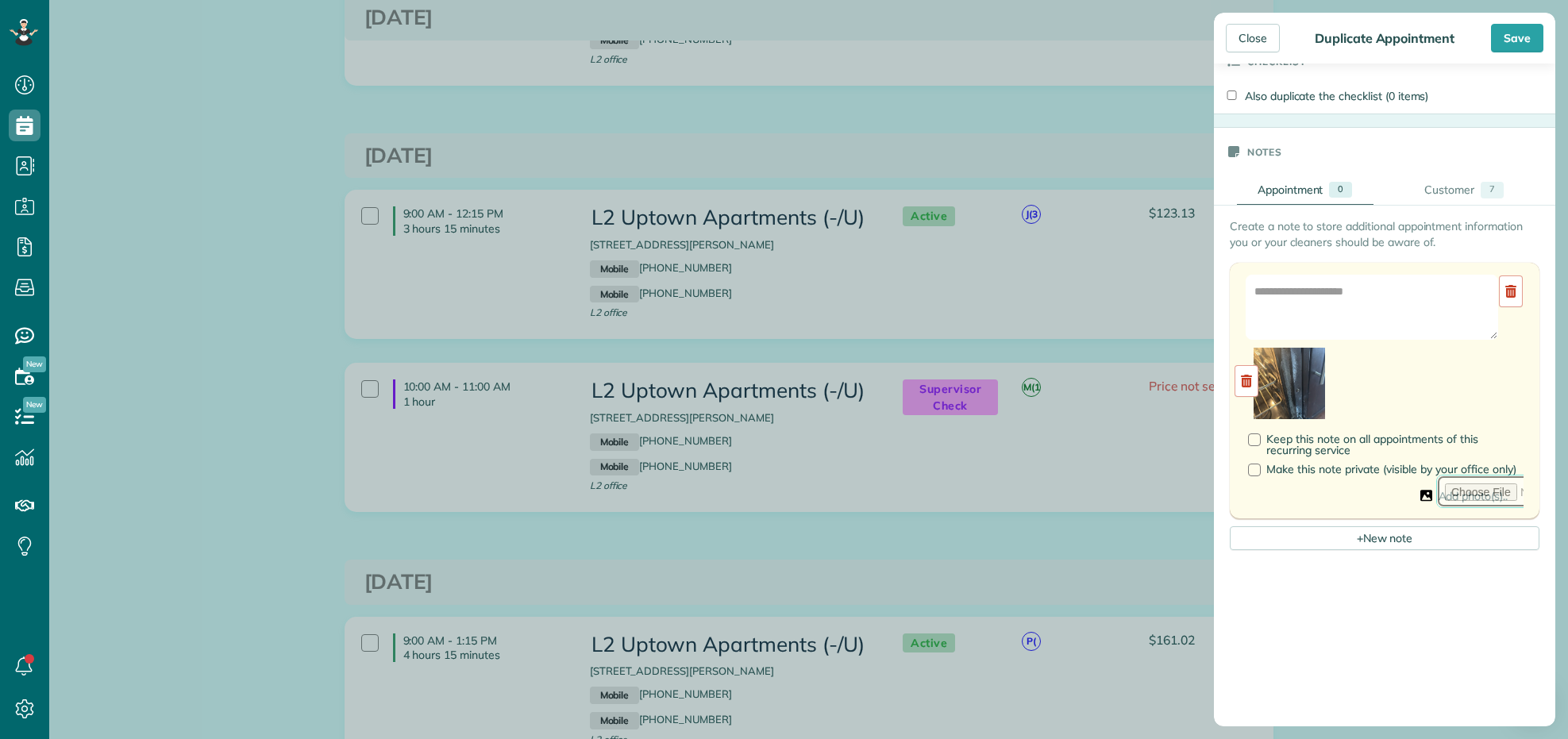
click at [1443, 505] on input "file" at bounding box center [1575, 490] width 278 height 33
type input "**********"
click at [1457, 506] on input "file" at bounding box center [1575, 490] width 278 height 33
click at [1441, 505] on input "file" at bounding box center [1575, 490] width 278 height 33
type input "**********"
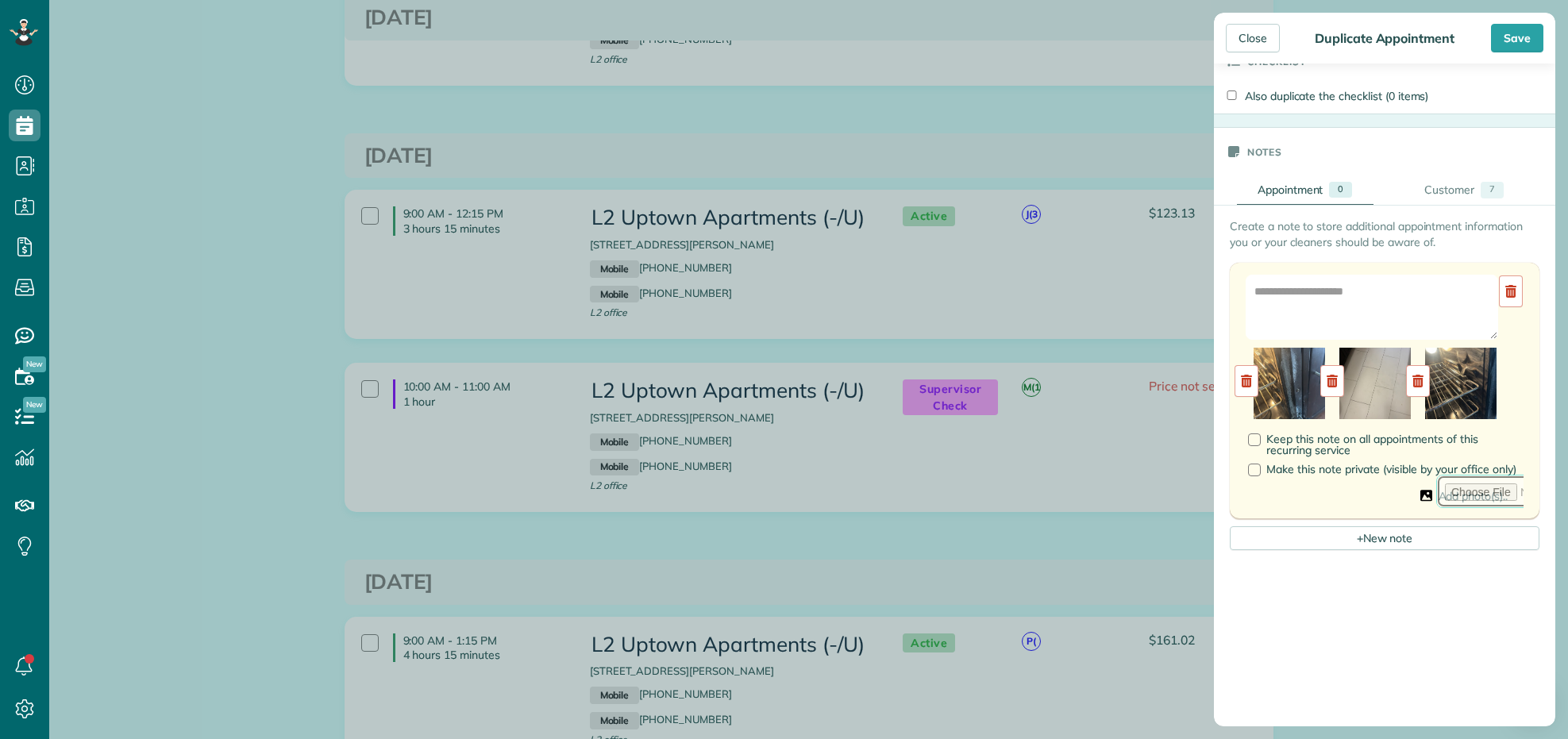
click at [1442, 506] on input "file" at bounding box center [1575, 490] width 278 height 33
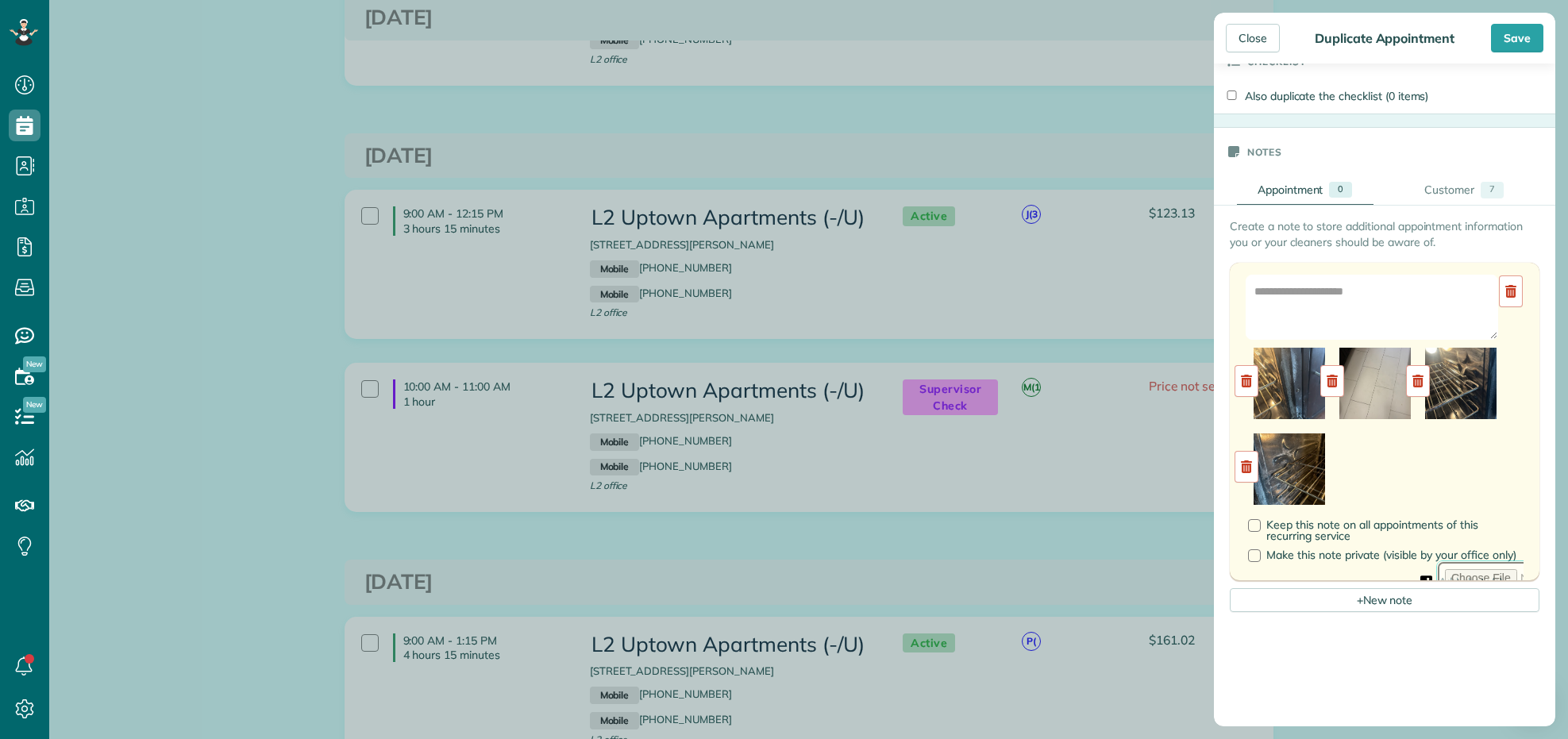
type input "**********"
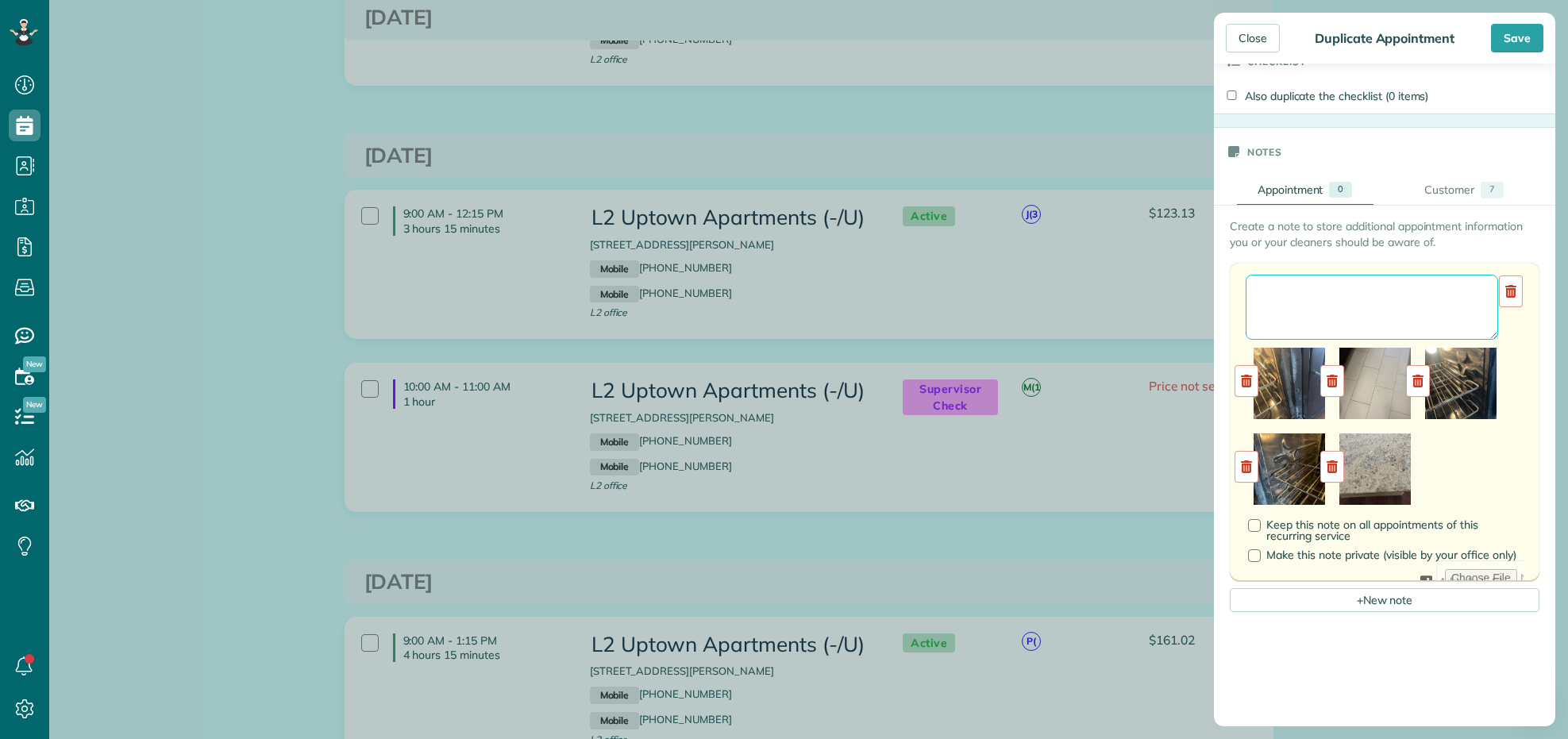
click at [1319, 291] on textarea at bounding box center [1371, 307] width 253 height 65
click at [1361, 334] on textarea "**********" at bounding box center [1364, 307] width 238 height 65
type textarea "**********"
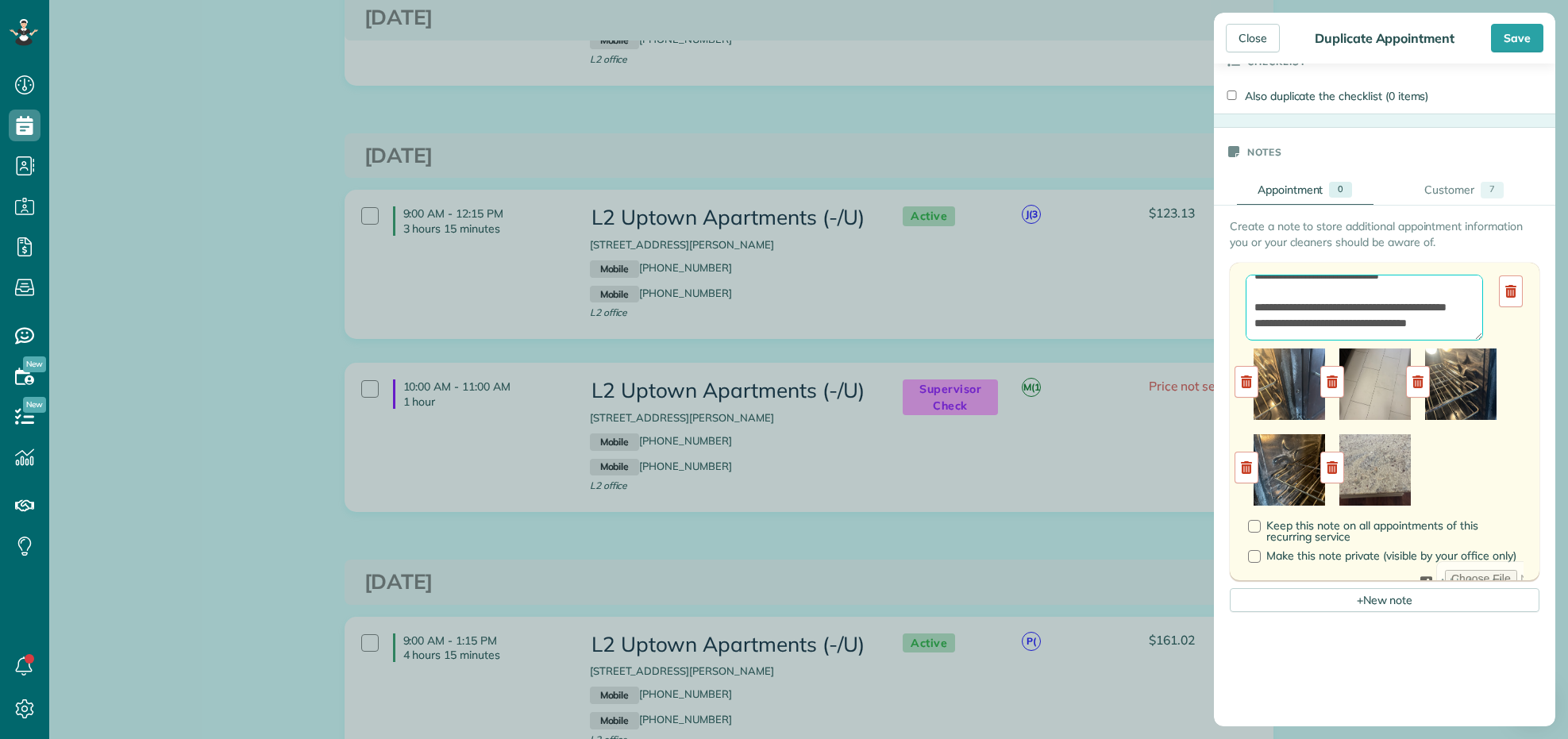
click at [1317, 306] on textarea "**********" at bounding box center [1364, 307] width 238 height 65
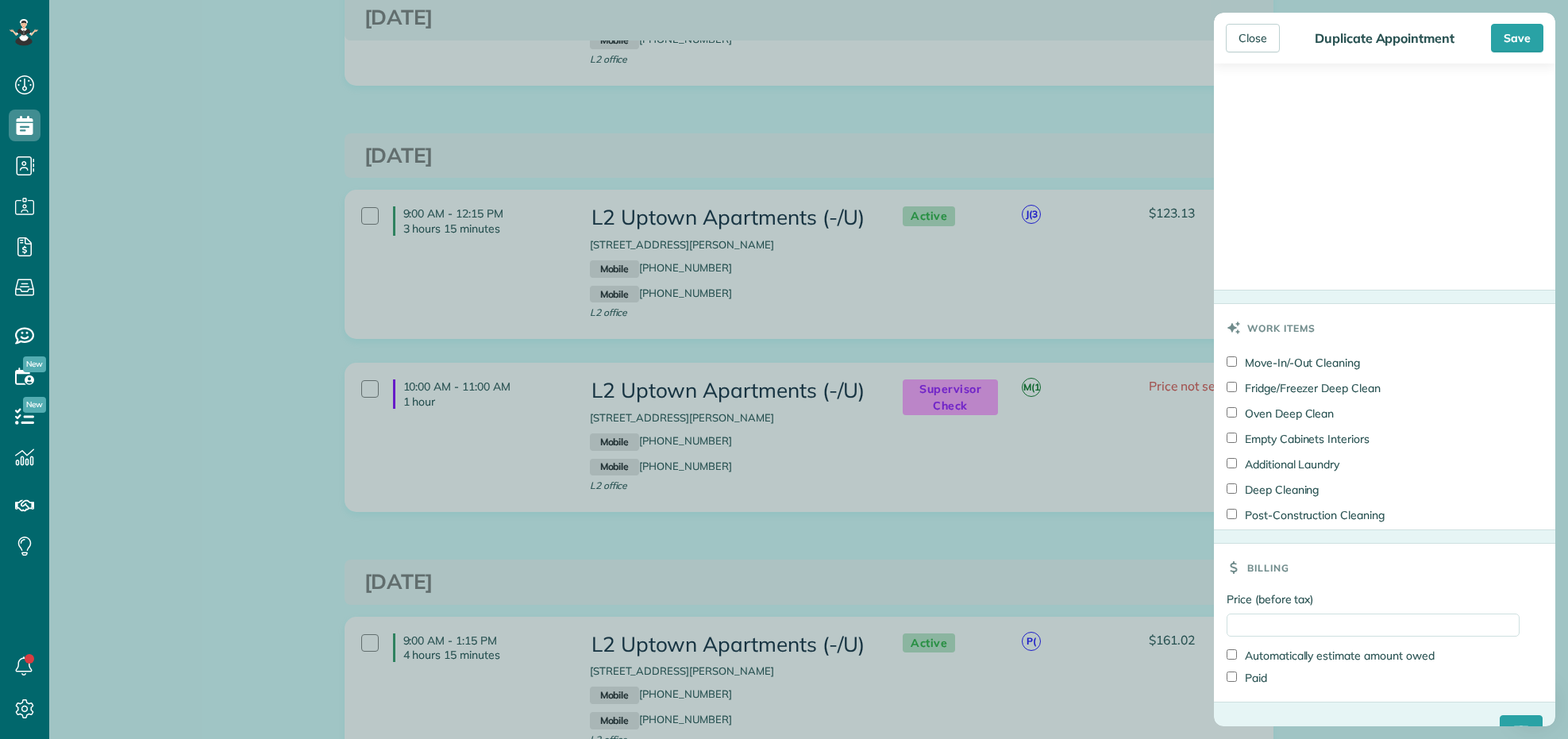
scroll to position [1259, 0]
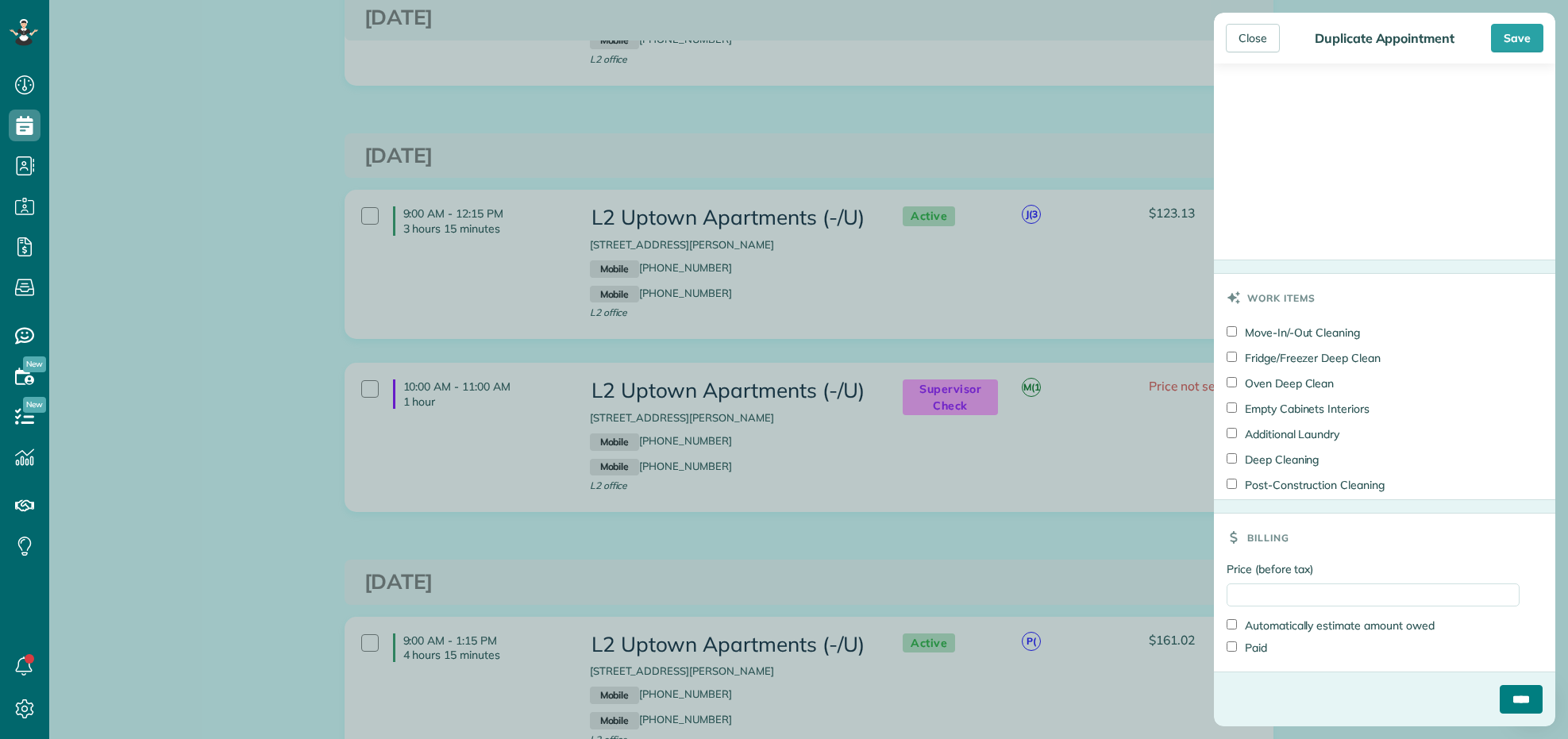
click at [1502, 699] on input "****" at bounding box center [1520, 699] width 43 height 29
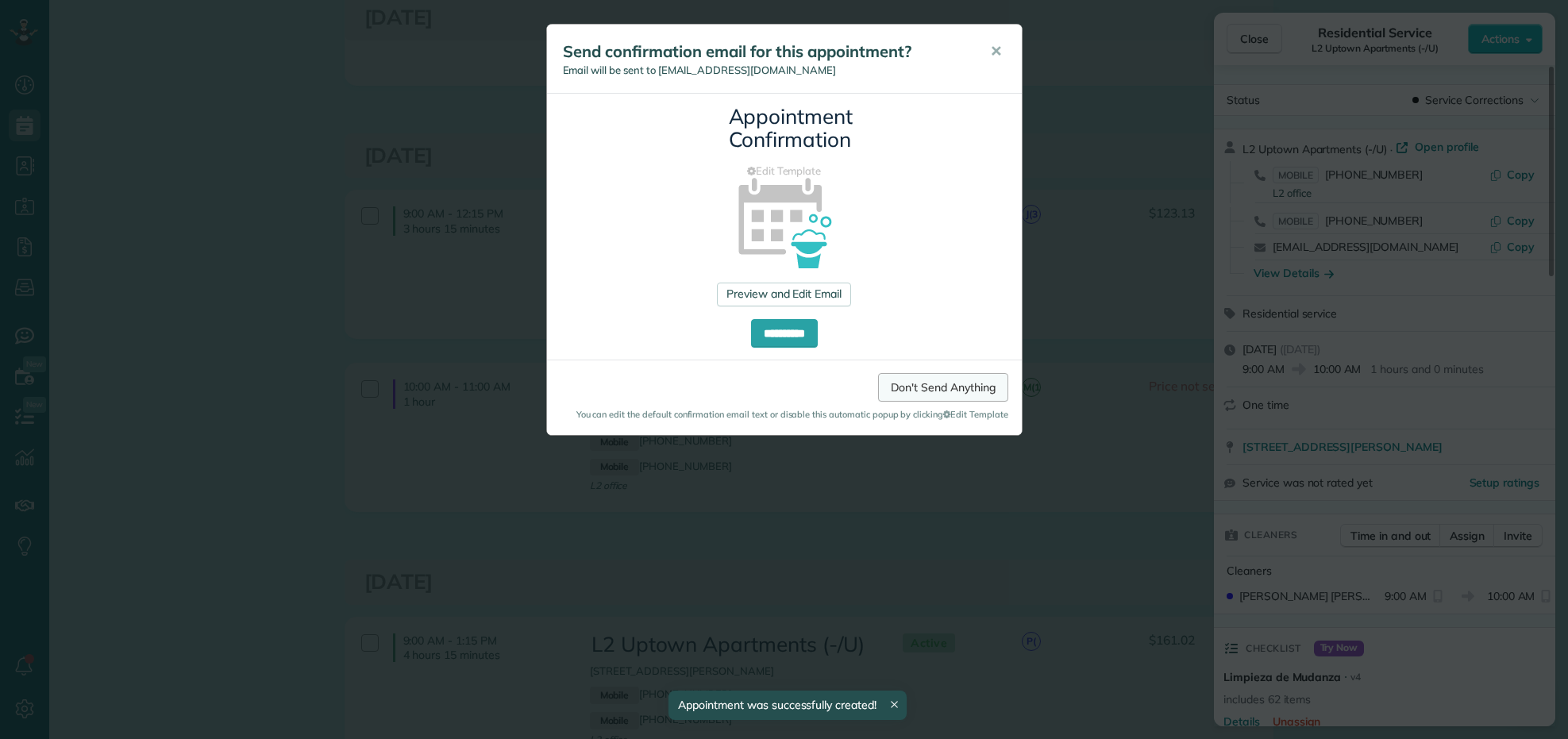
drag, startPoint x: 973, startPoint y: 382, endPoint x: 1050, endPoint y: 373, distance: 77.5
click at [973, 382] on link "Don't Send Anything" at bounding box center [943, 387] width 130 height 29
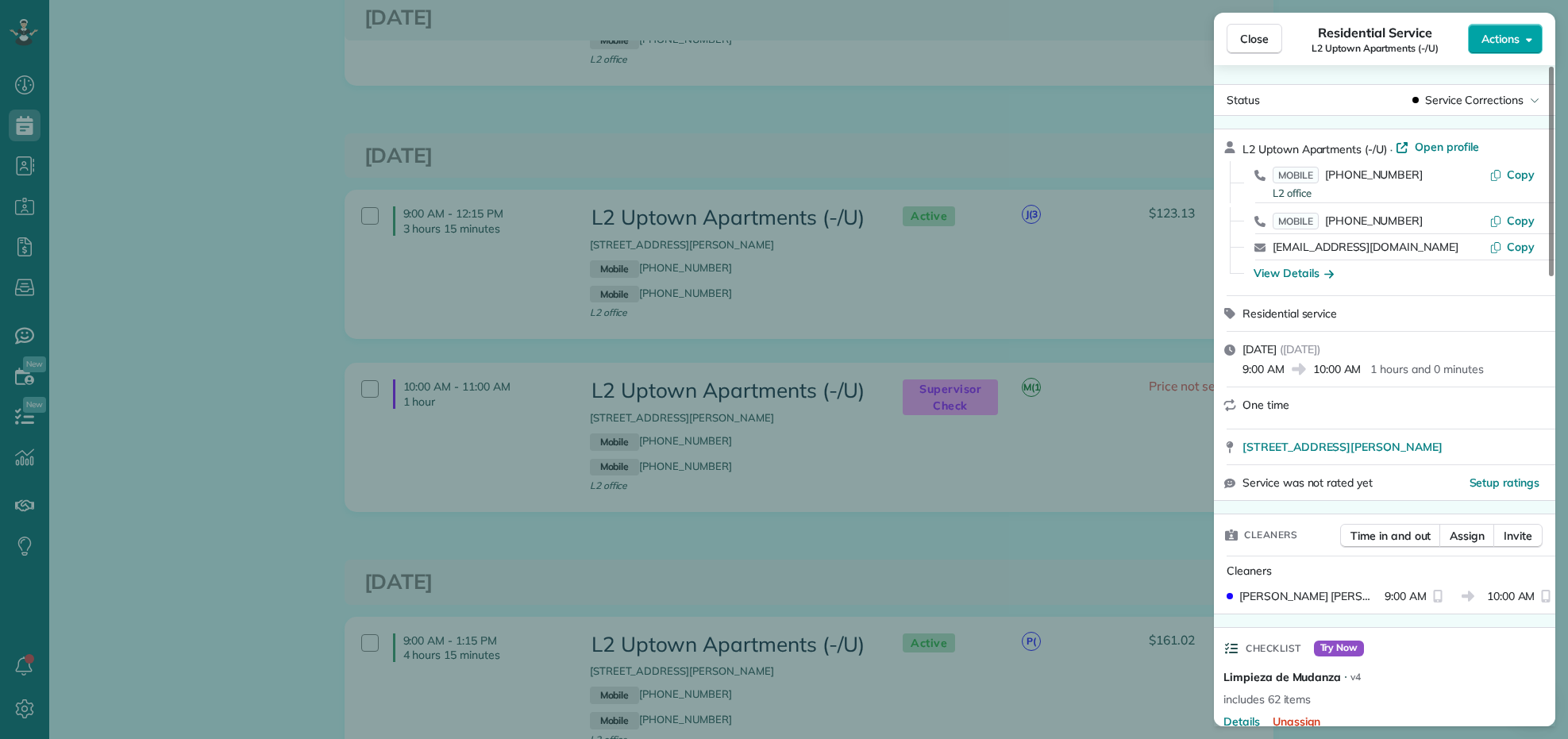
click at [1475, 33] on button "Actions" at bounding box center [1505, 39] width 75 height 30
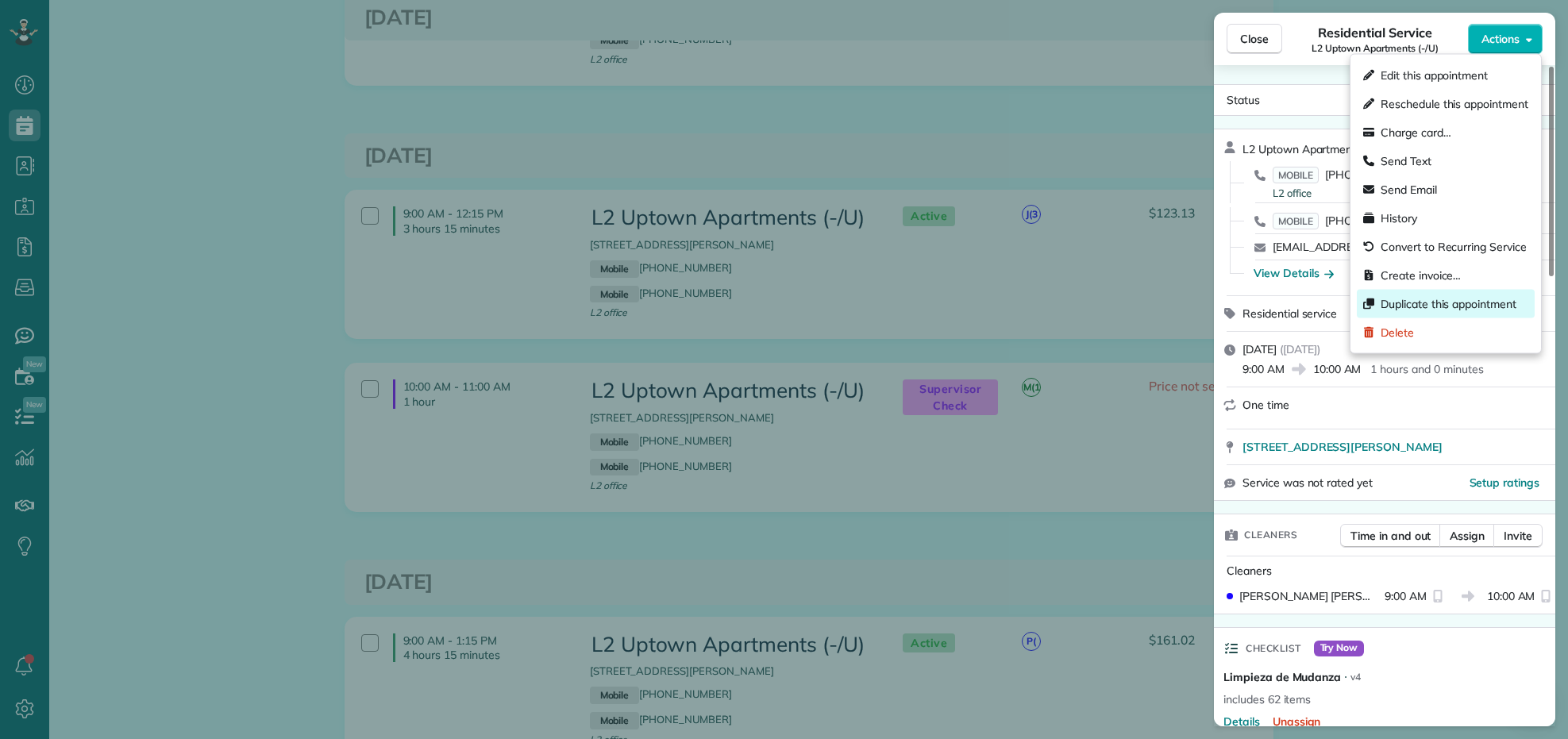
click at [1447, 304] on span "Duplicate this appointment" at bounding box center [1448, 304] width 136 height 16
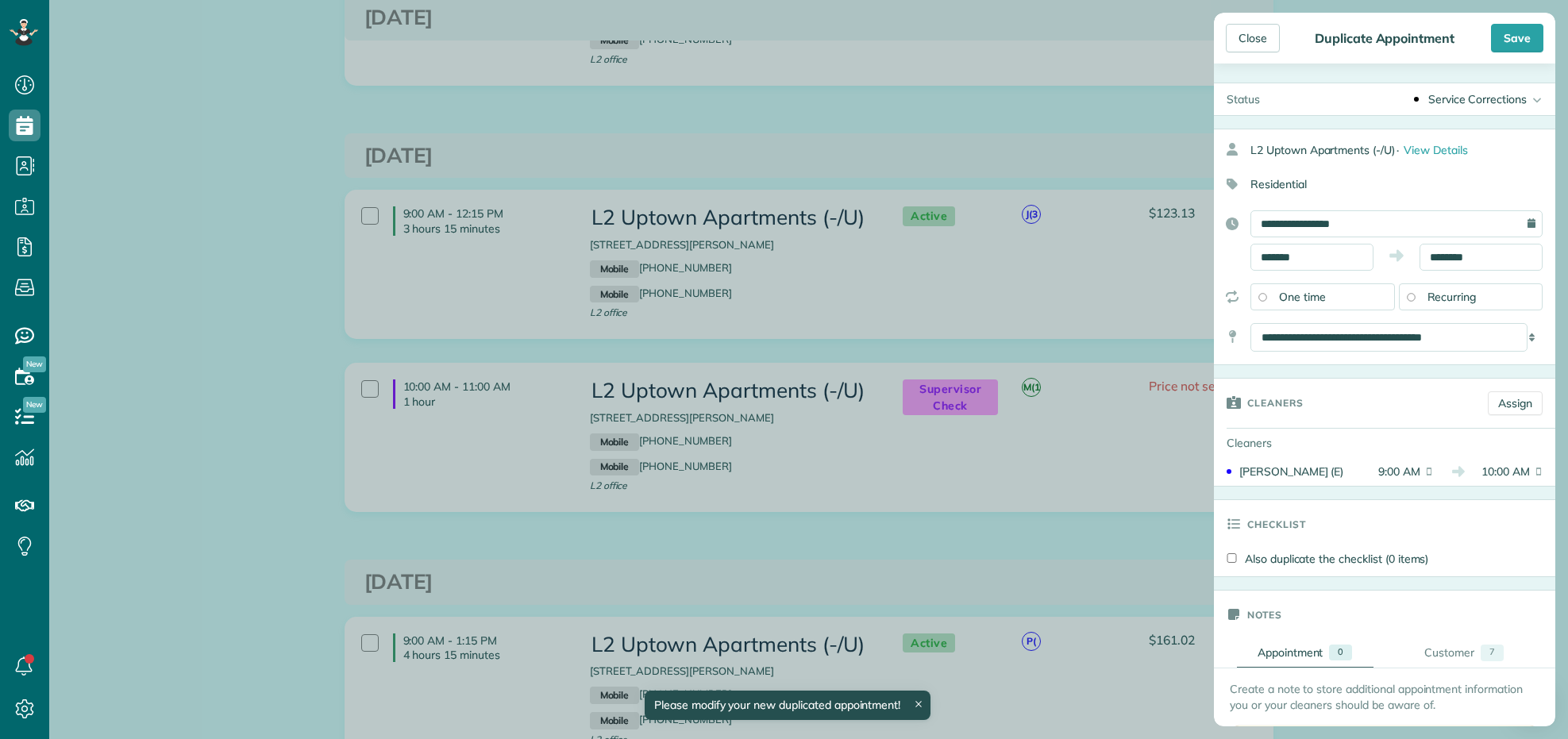
click at [1469, 106] on div "Service Corrections" at bounding box center [1477, 99] width 99 height 16
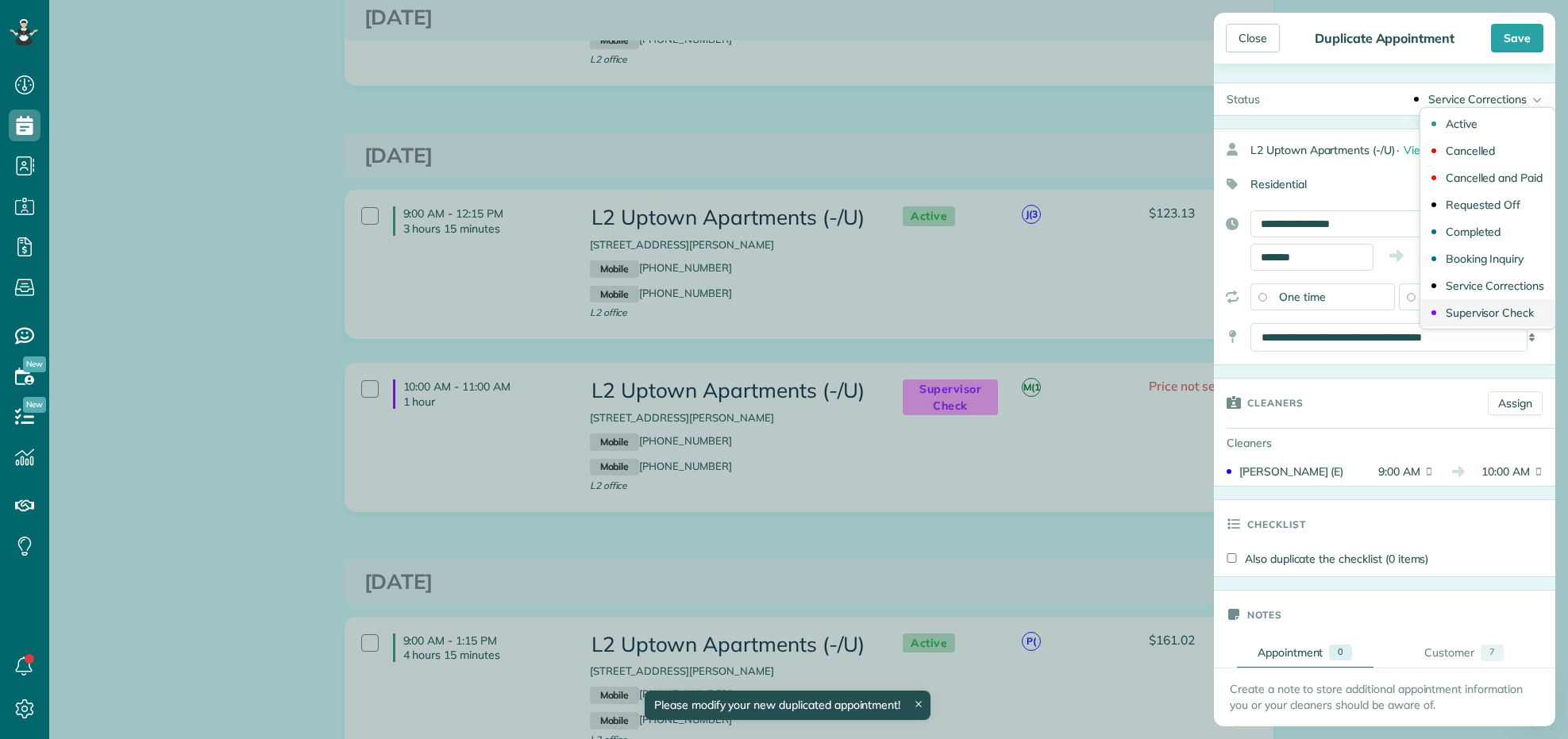
click at [1476, 308] on div "Supervisor Check" at bounding box center [1489, 313] width 88 height 11
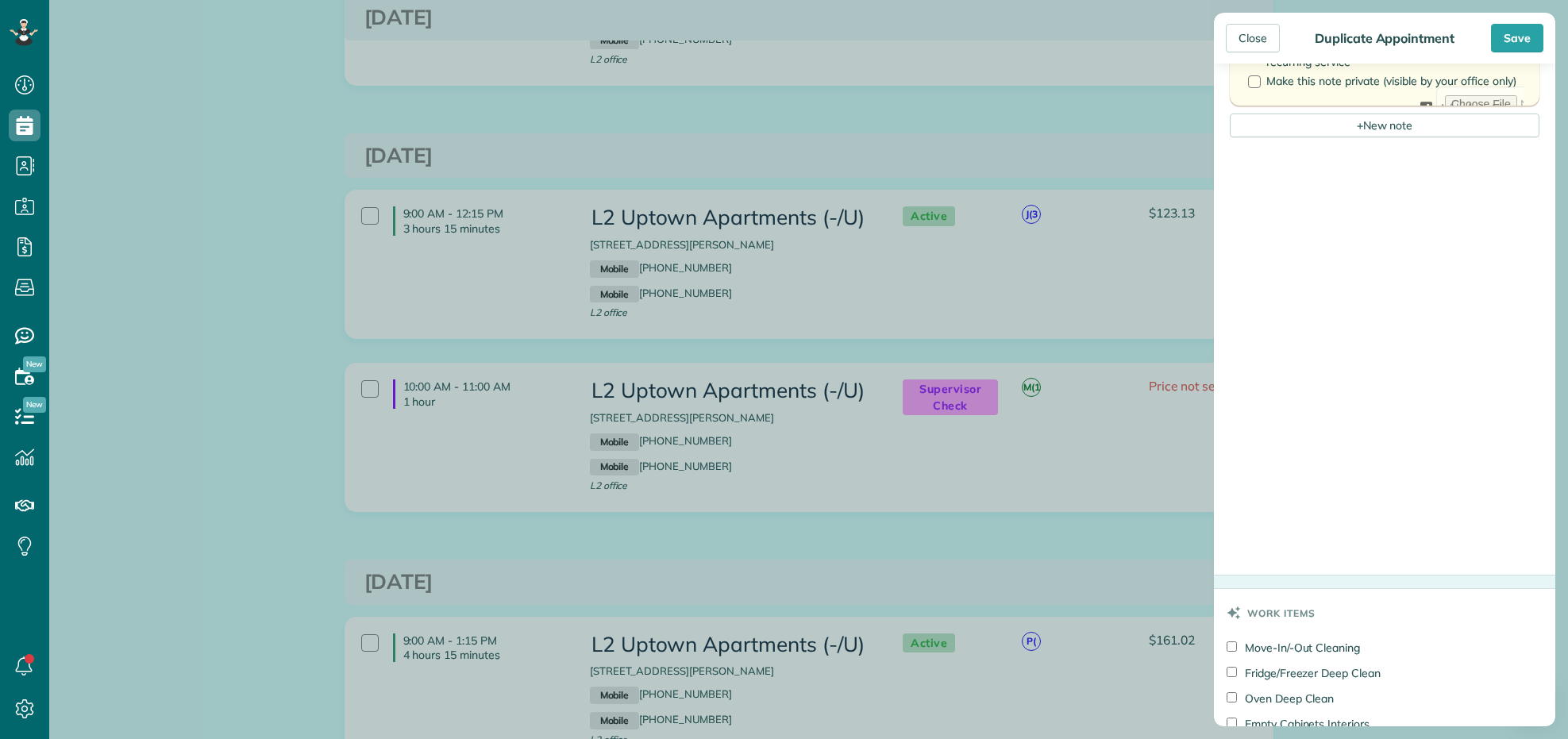
scroll to position [1190, 0]
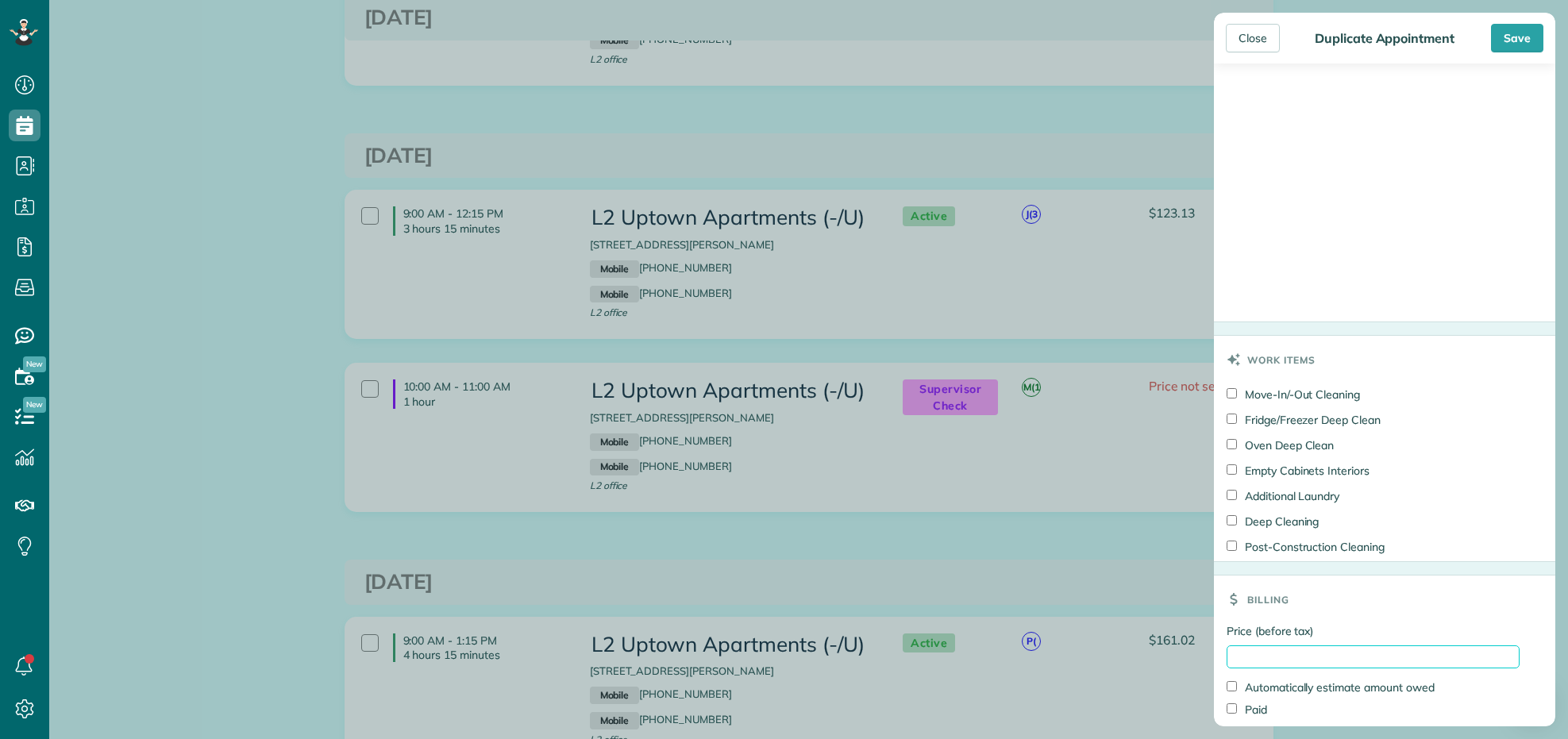
click at [1288, 661] on input "Price (before tax)" at bounding box center [1372, 656] width 293 height 23
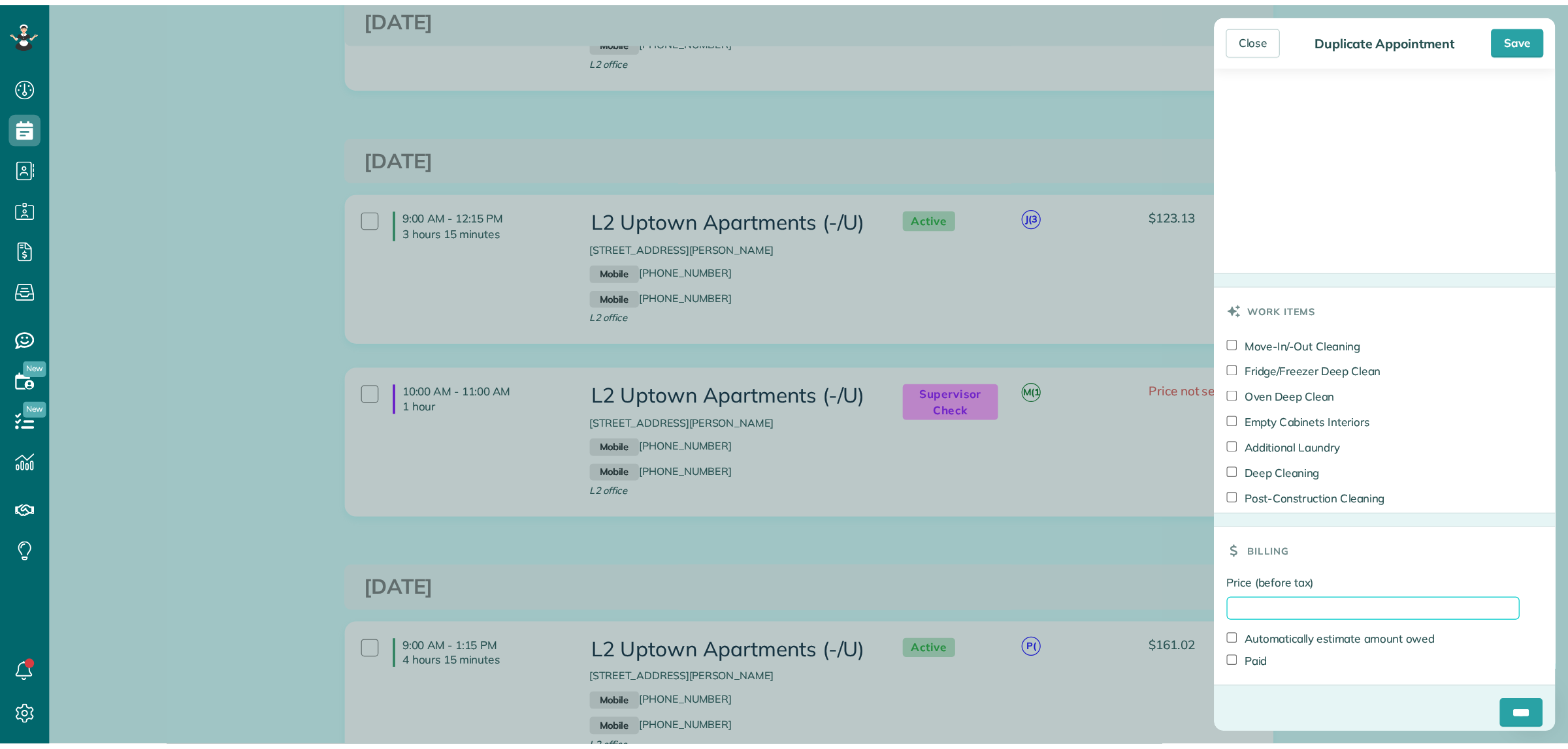
scroll to position [1036, 0]
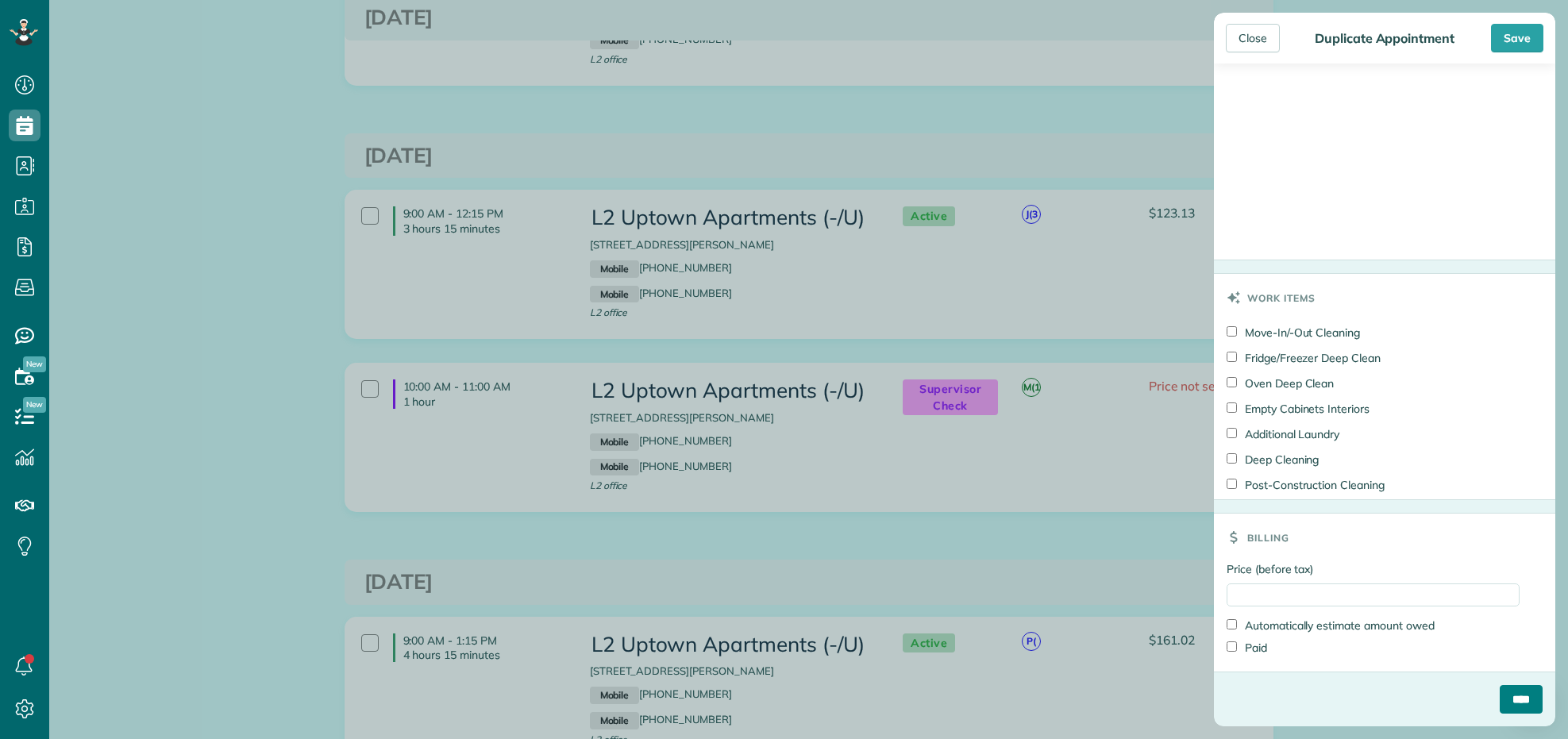
click at [1499, 701] on input "****" at bounding box center [1520, 699] width 43 height 29
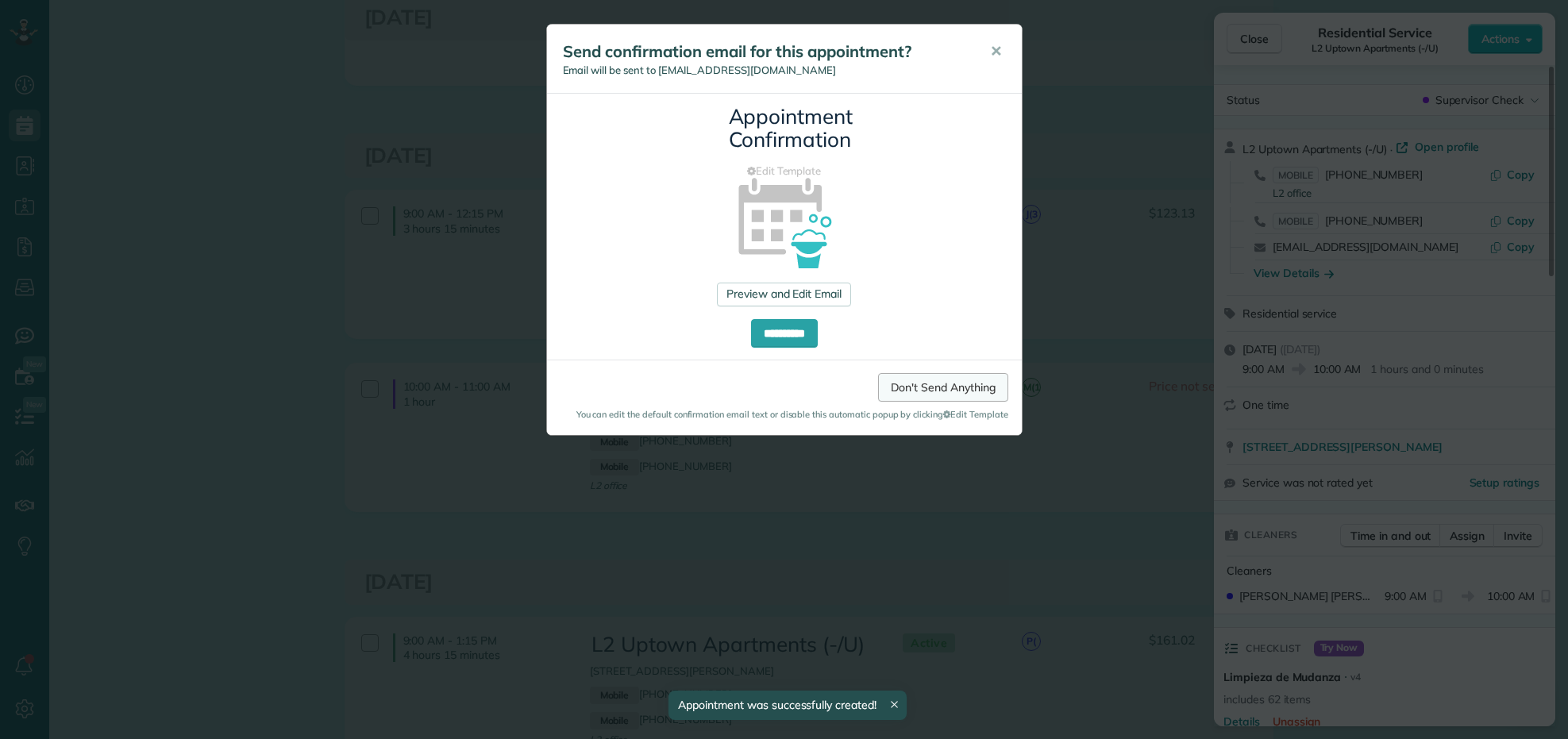
drag, startPoint x: 931, startPoint y: 383, endPoint x: 947, endPoint y: 382, distance: 16.0
click at [931, 383] on link "Don't Send Anything" at bounding box center [943, 387] width 130 height 29
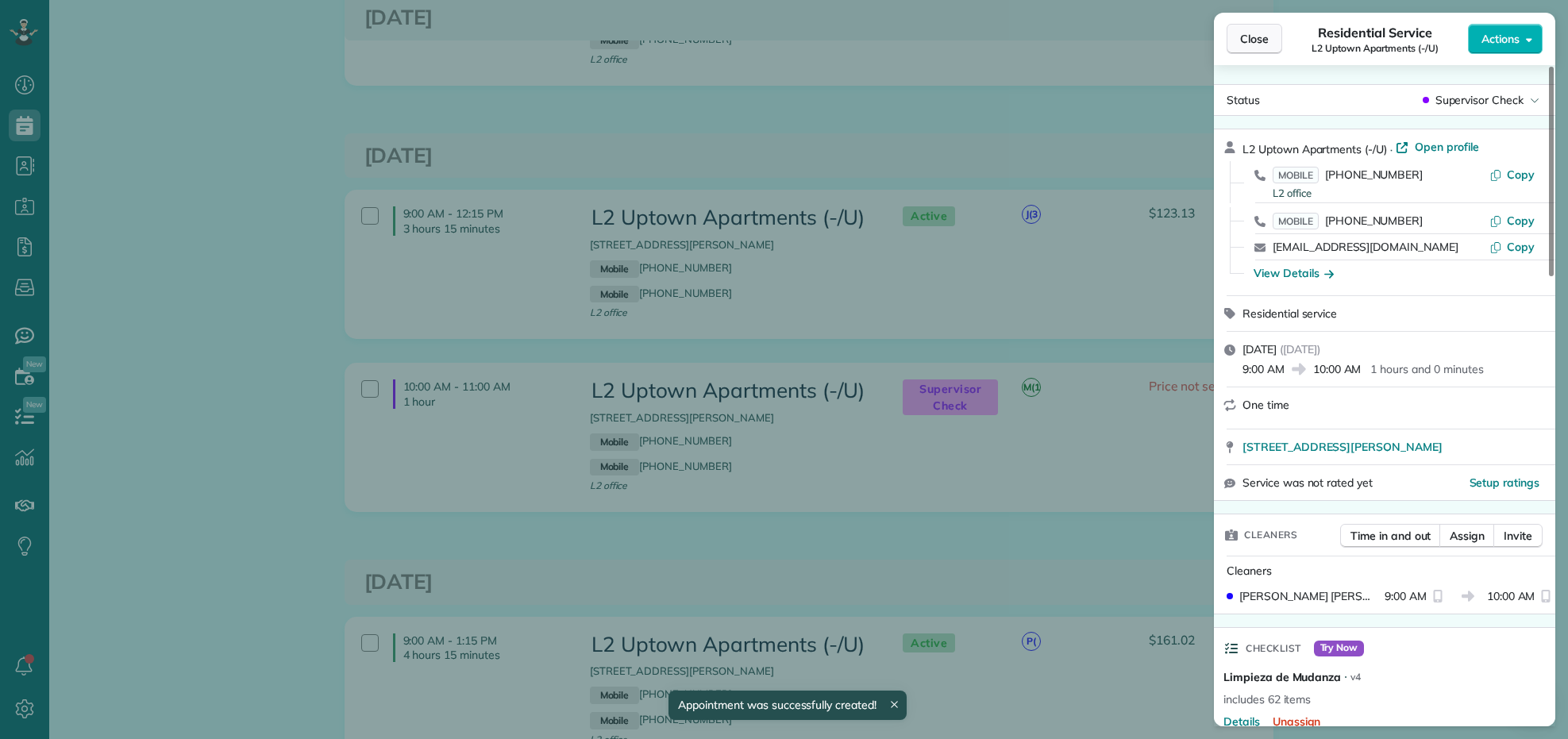
click at [1255, 28] on button "Close" at bounding box center [1254, 39] width 56 height 30
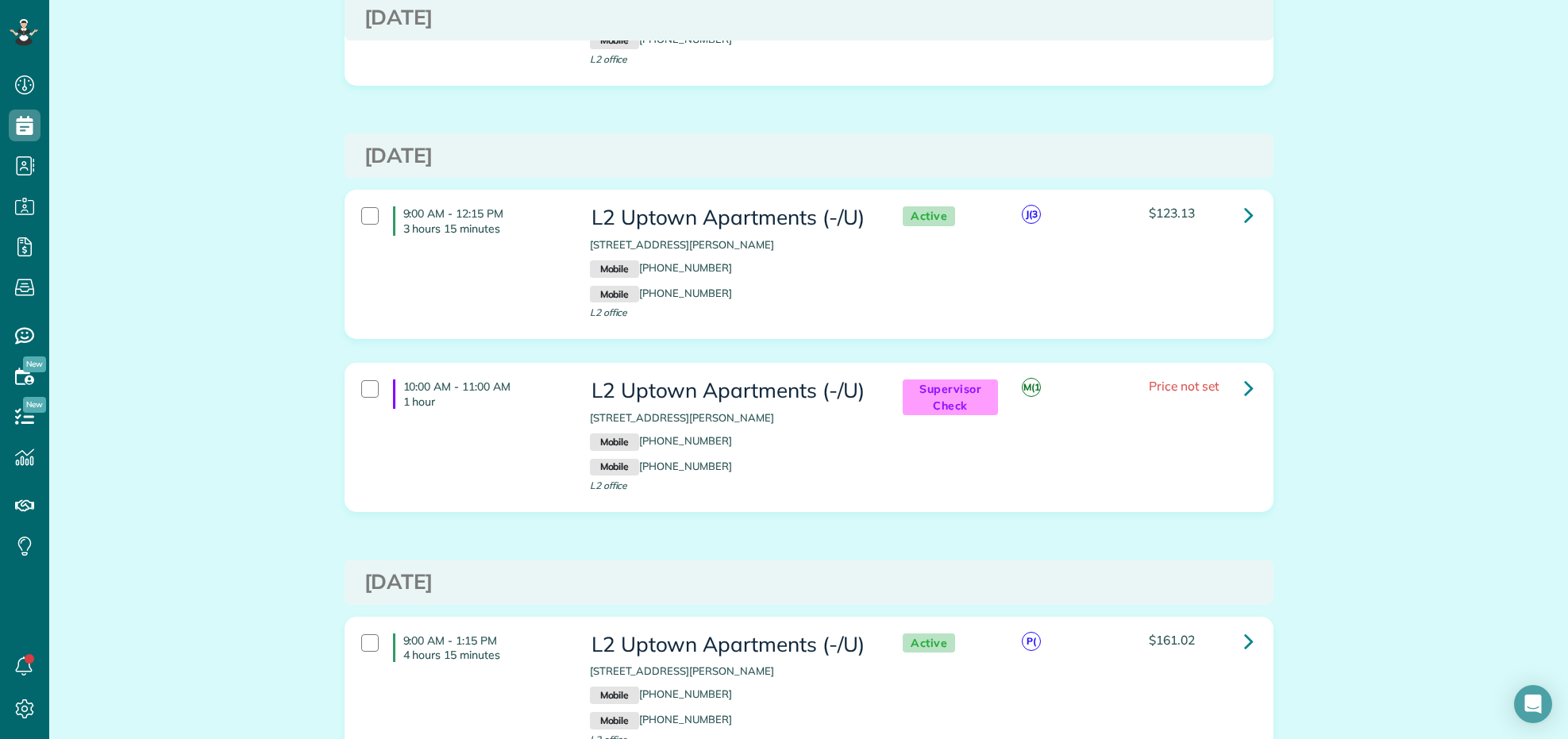
scroll to position [739, 48]
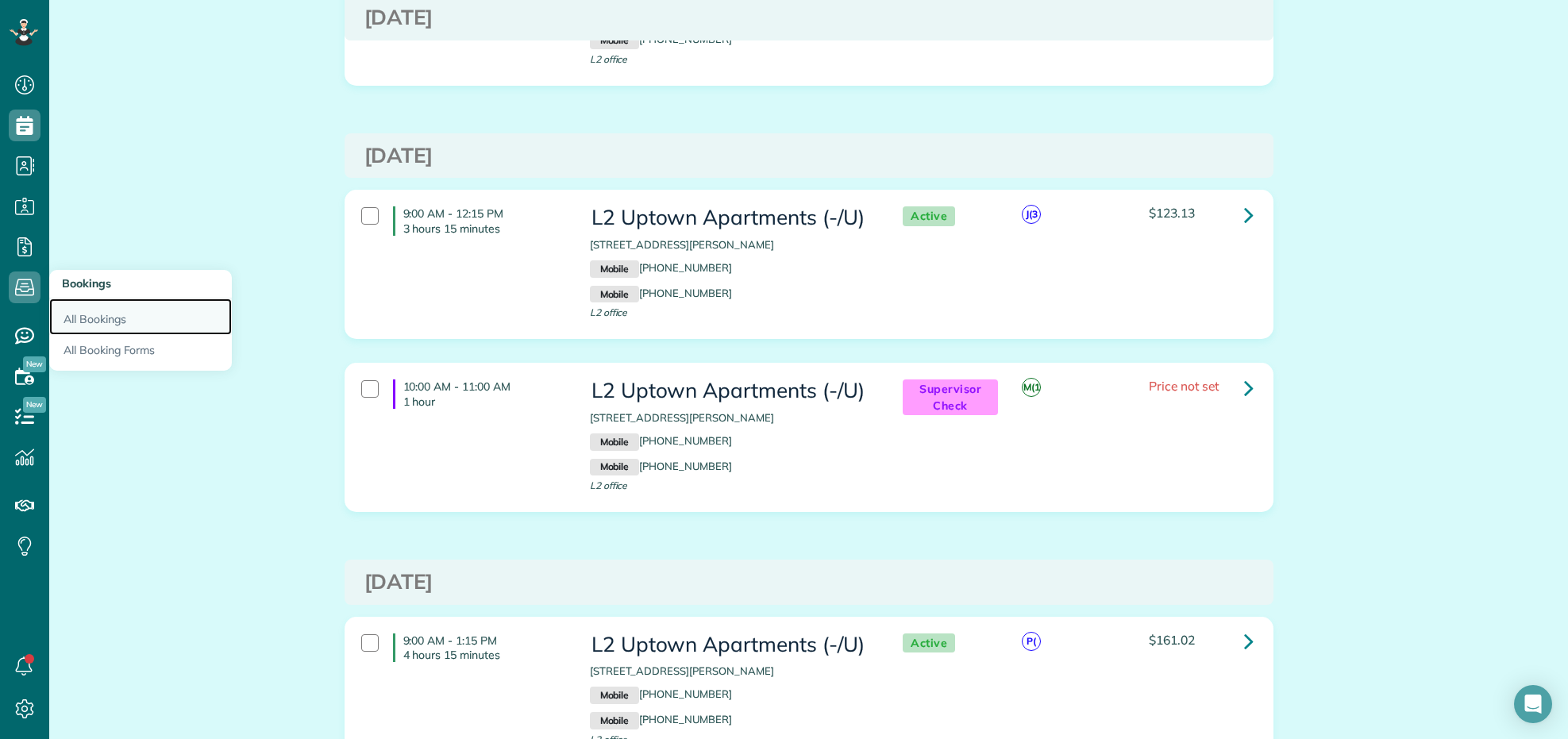
click at [103, 312] on link "All Bookings" at bounding box center [140, 317] width 183 height 37
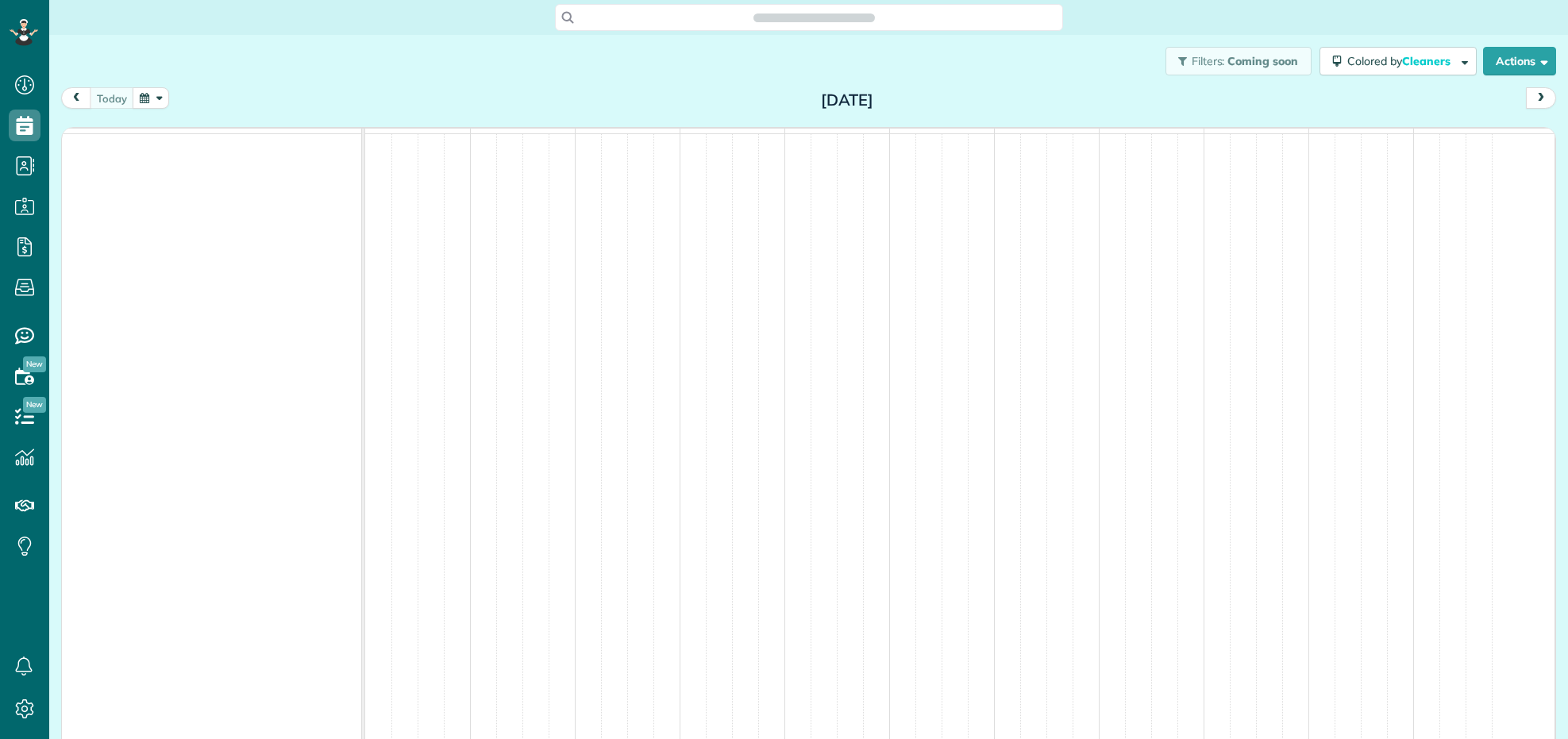
scroll to position [6, 6]
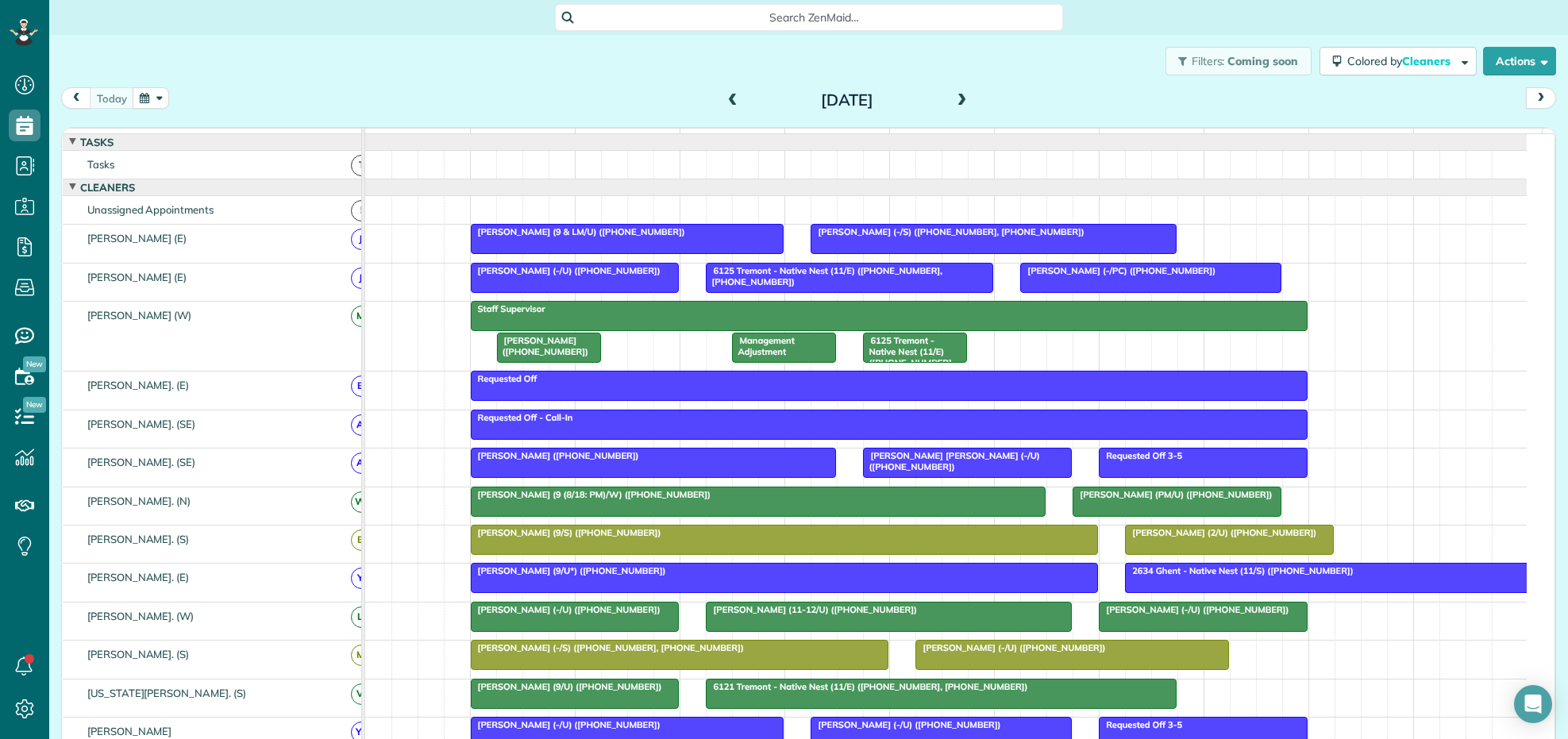
click at [957, 100] on span at bounding box center [962, 101] width 17 height 14
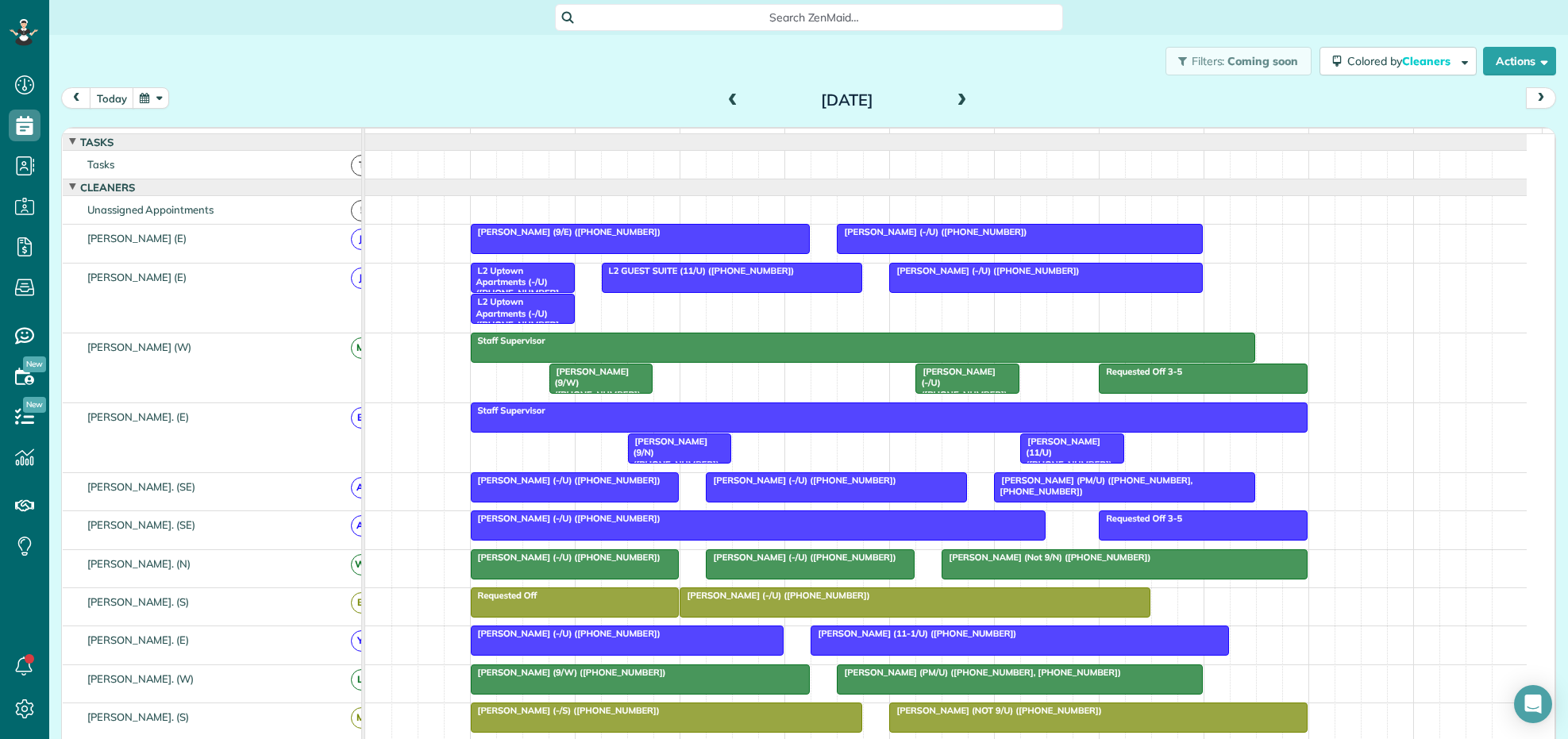
click at [537, 326] on span "L2 Uptown Apartments (-/U) ([PHONE_NUMBER], [PHONE_NUMBER])" at bounding box center [515, 318] width 91 height 45
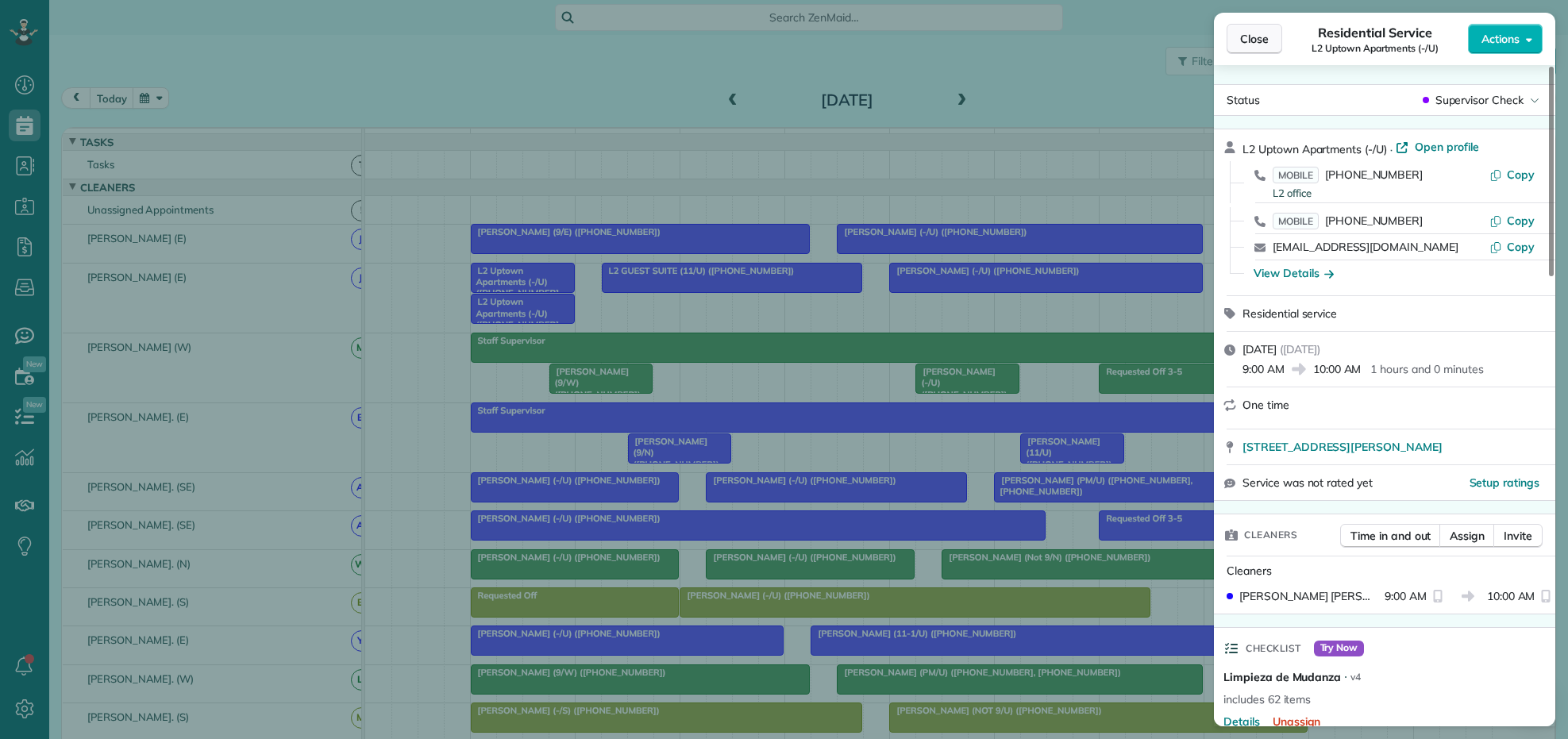
click at [1251, 34] on span "Close" at bounding box center [1254, 39] width 29 height 16
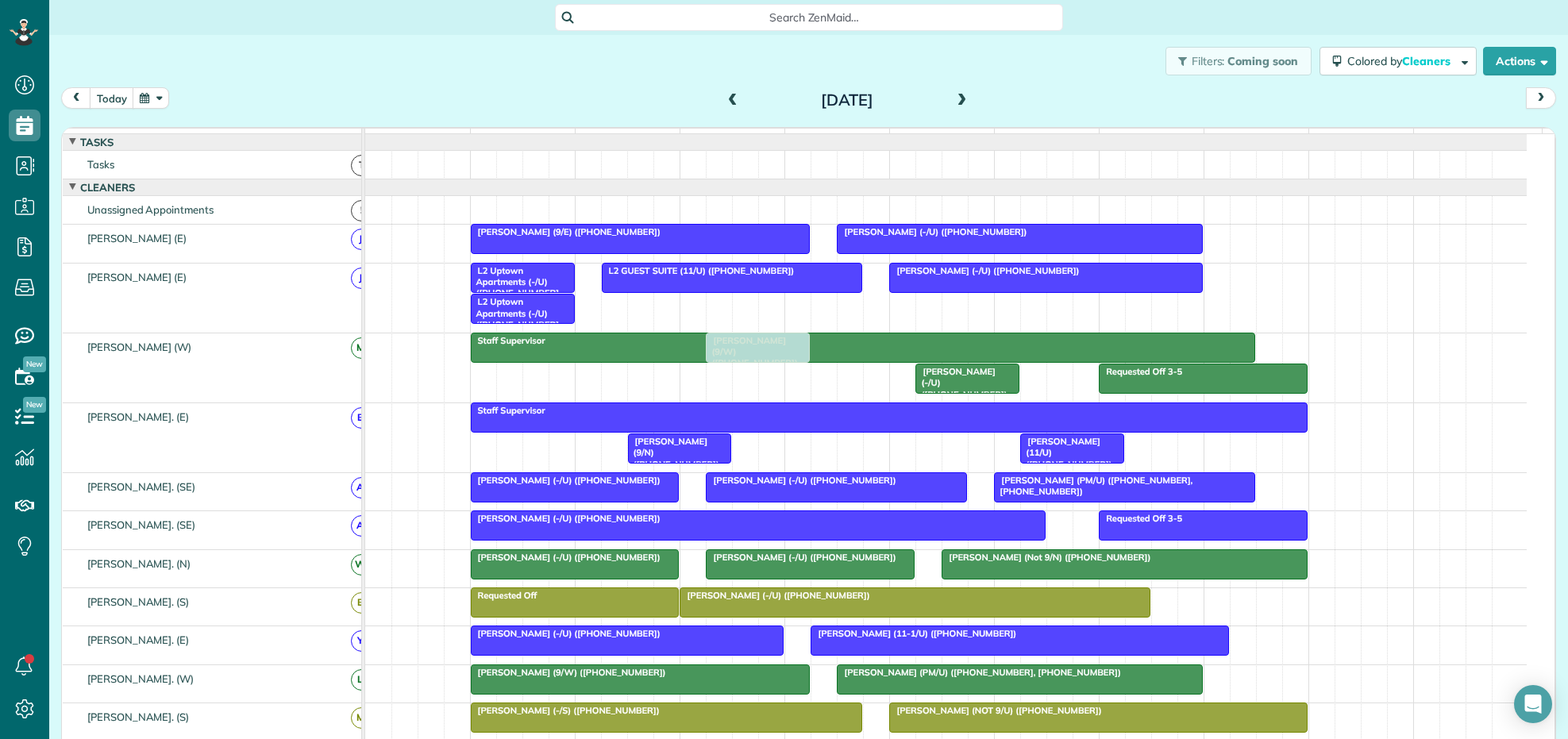
drag, startPoint x: 607, startPoint y: 390, endPoint x: 754, endPoint y: 401, distance: 147.4
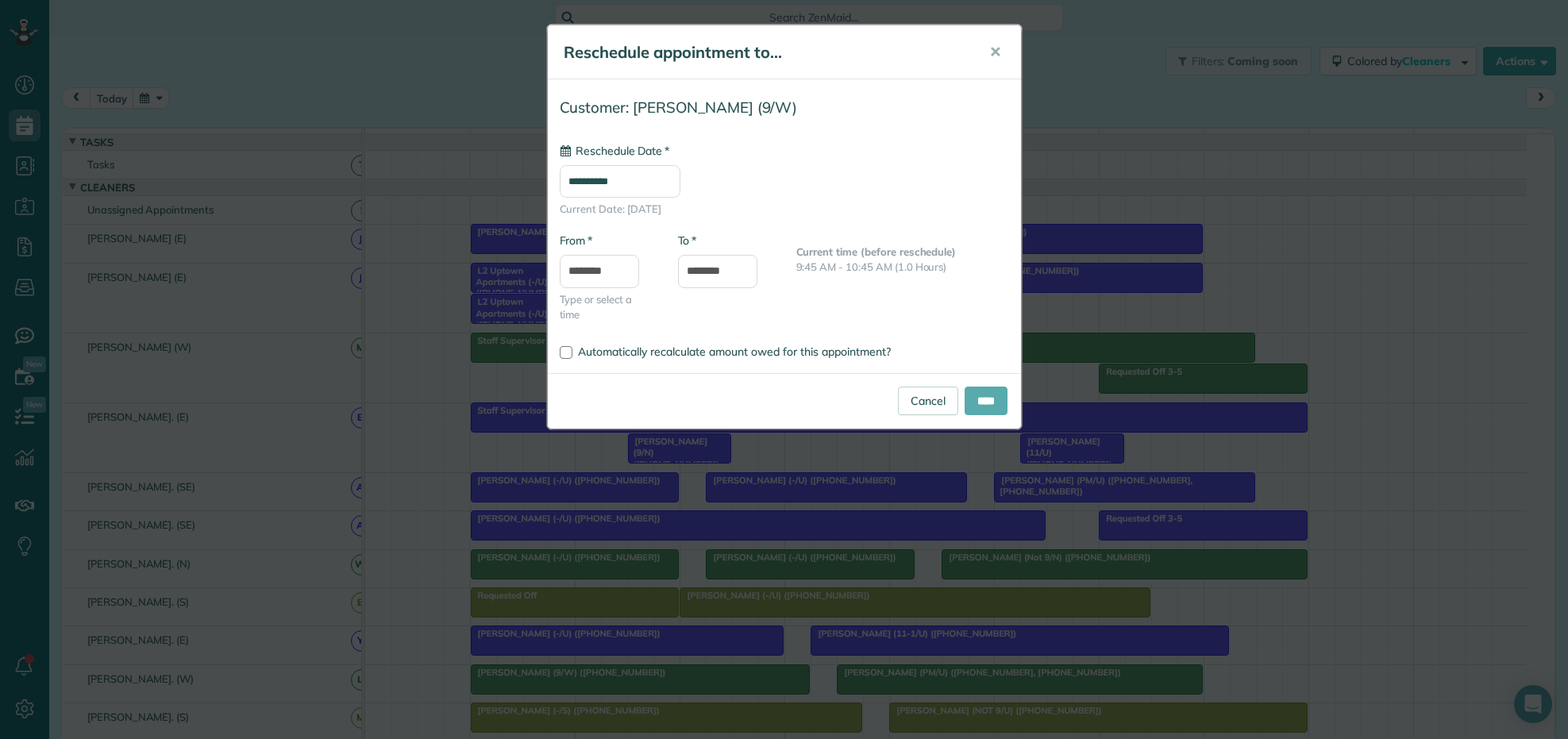
type input "**********"
click at [985, 413] on input "****" at bounding box center [986, 400] width 43 height 29
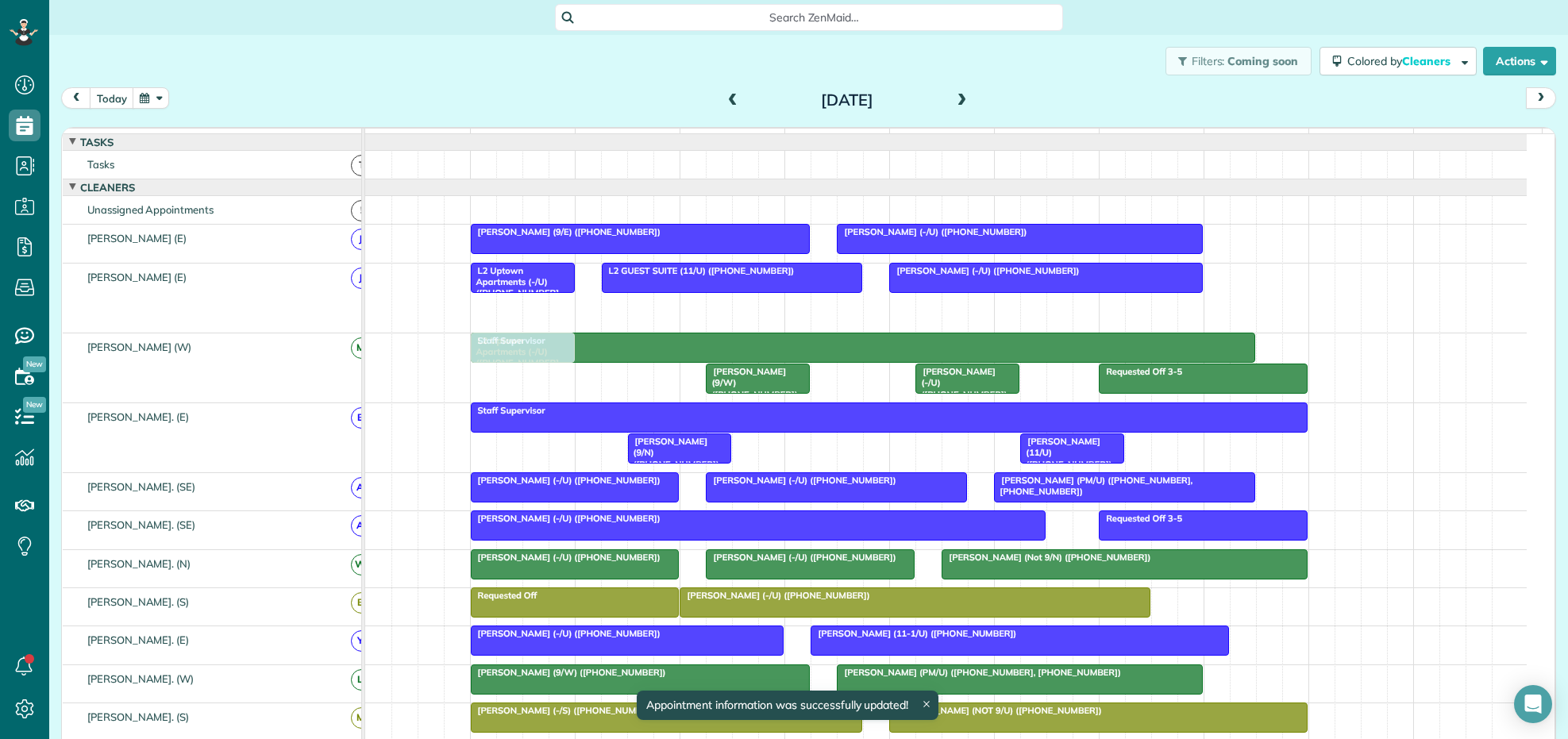
drag, startPoint x: 509, startPoint y: 320, endPoint x: 510, endPoint y: 404, distance: 84.0
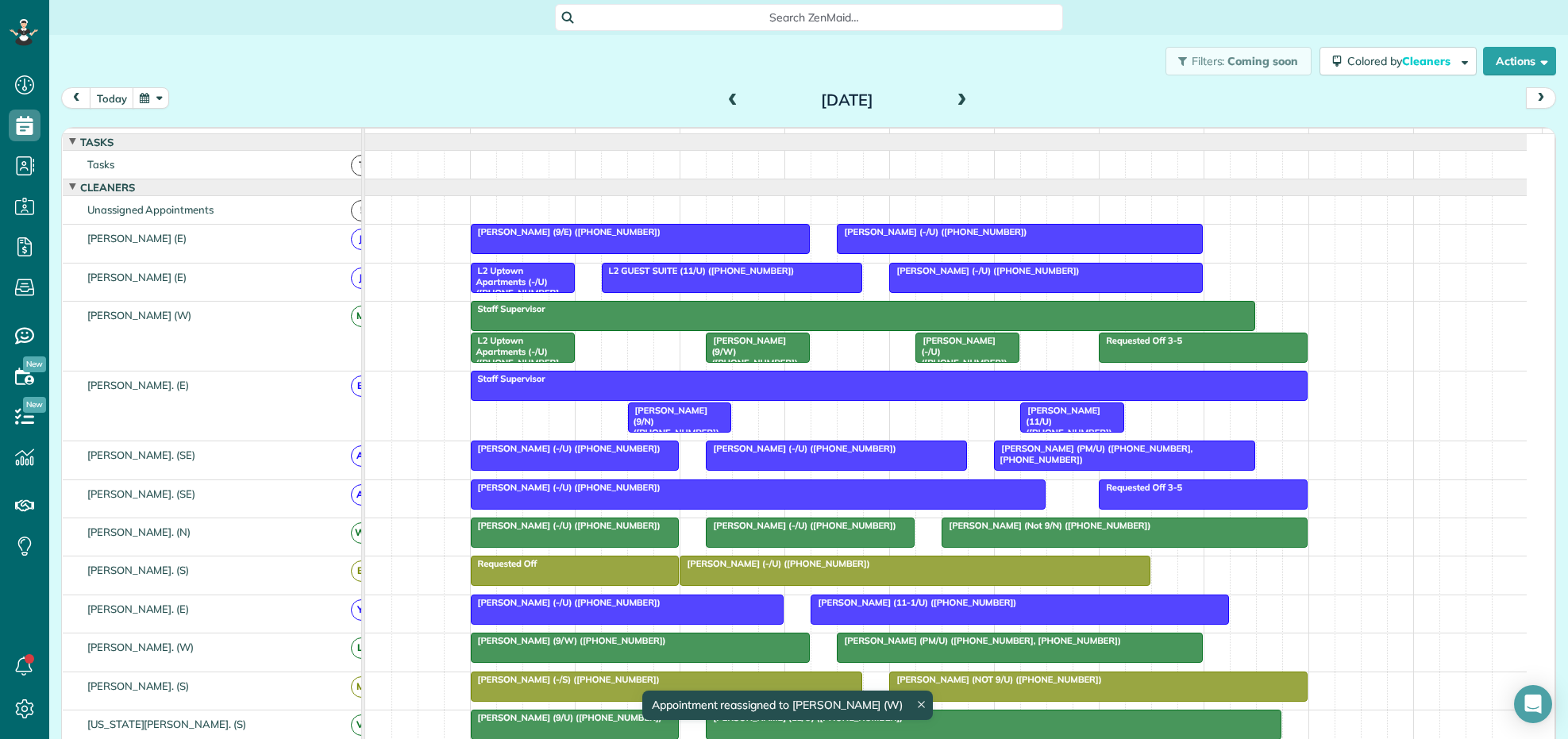
click at [528, 290] on div "L2 Uptown Apartments (-/U) ([PHONE_NUMBER], [PHONE_NUMBER])" at bounding box center [522, 287] width 95 height 45
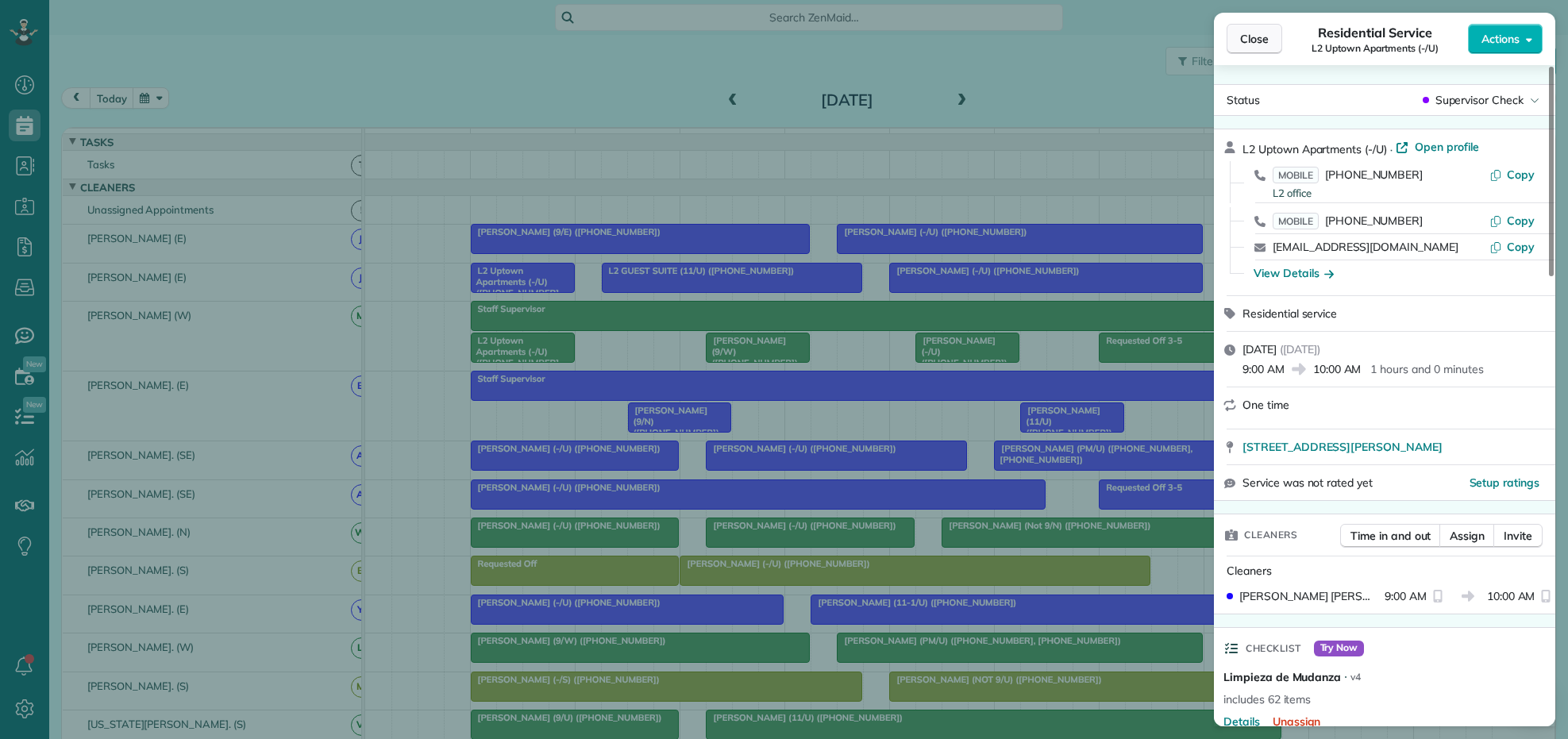
click at [1250, 45] on span "Close" at bounding box center [1254, 39] width 29 height 16
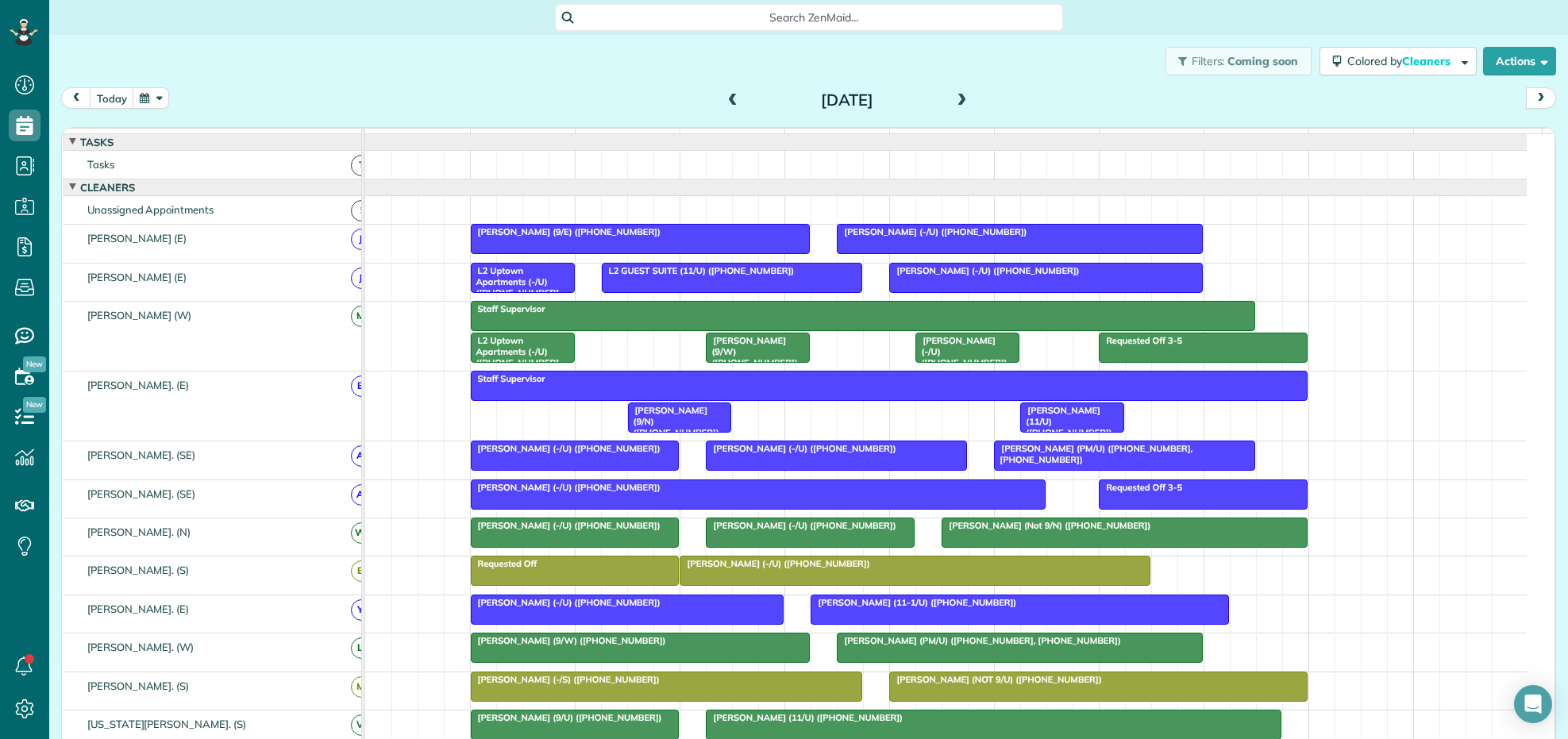
click at [617, 238] on span "[PERSON_NAME] (9/E) ([PHONE_NUMBER])" at bounding box center [566, 232] width 192 height 11
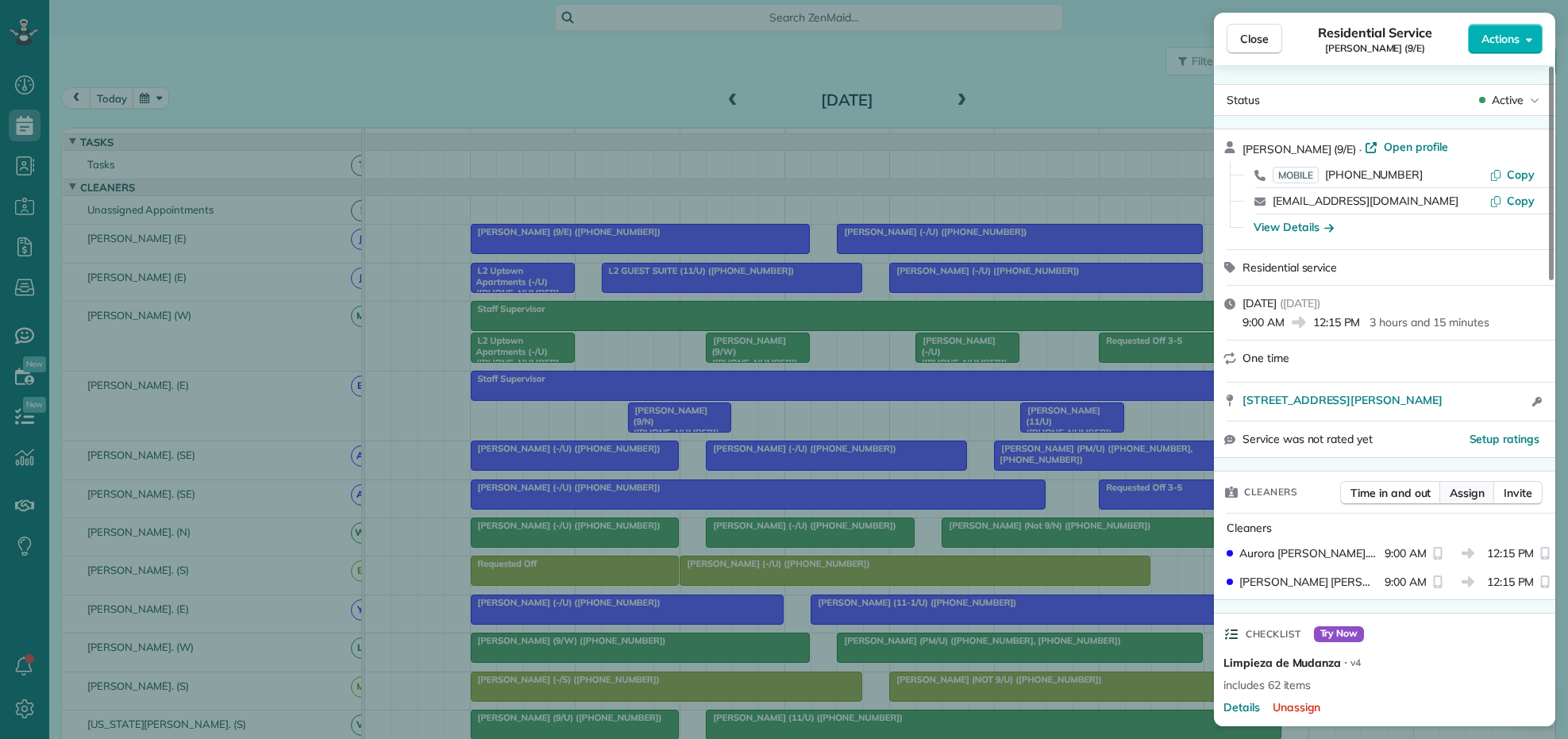
click at [1462, 492] on span "Assign" at bounding box center [1466, 493] width 35 height 16
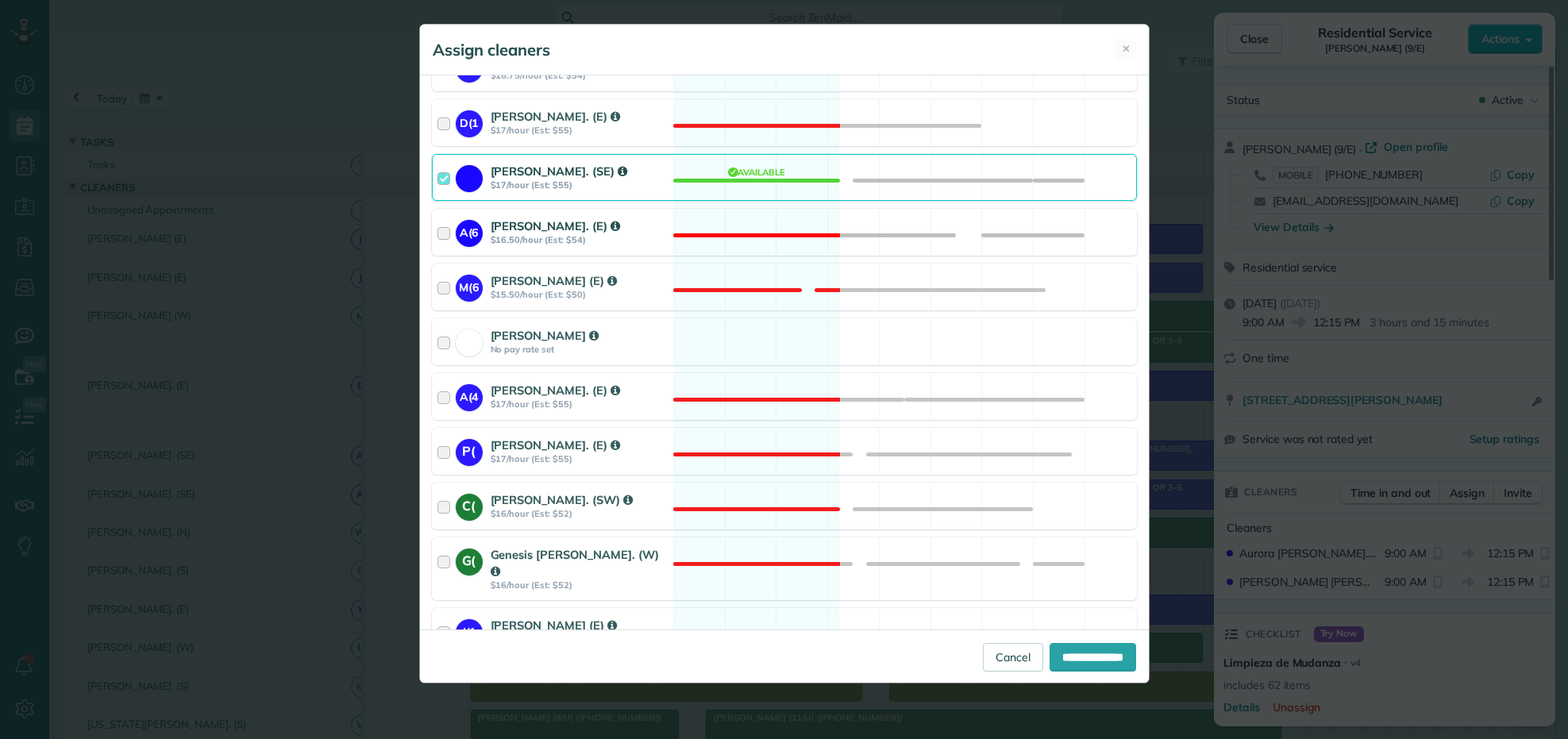
scroll to position [993, 0]
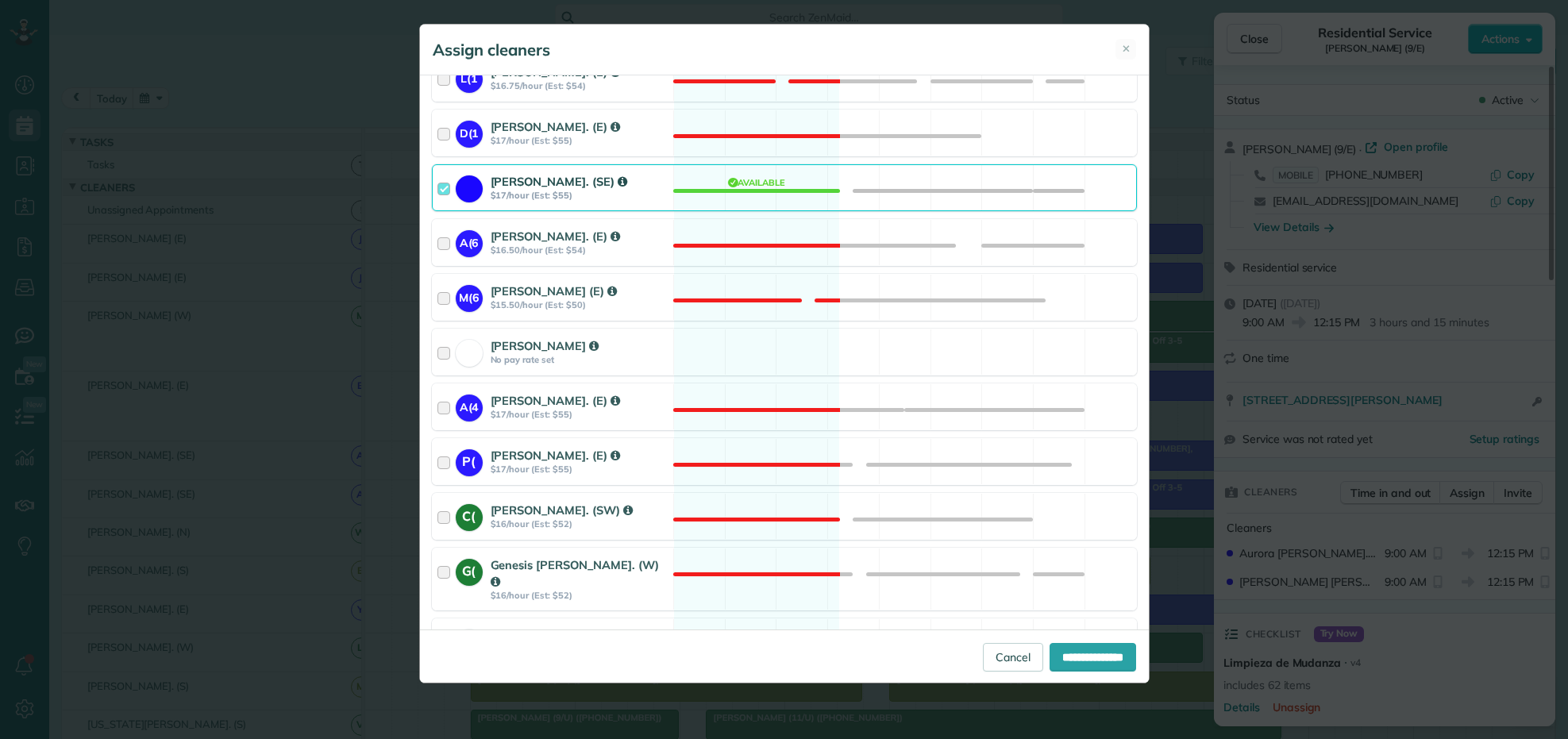
click at [441, 183] on div at bounding box center [446, 187] width 18 height 29
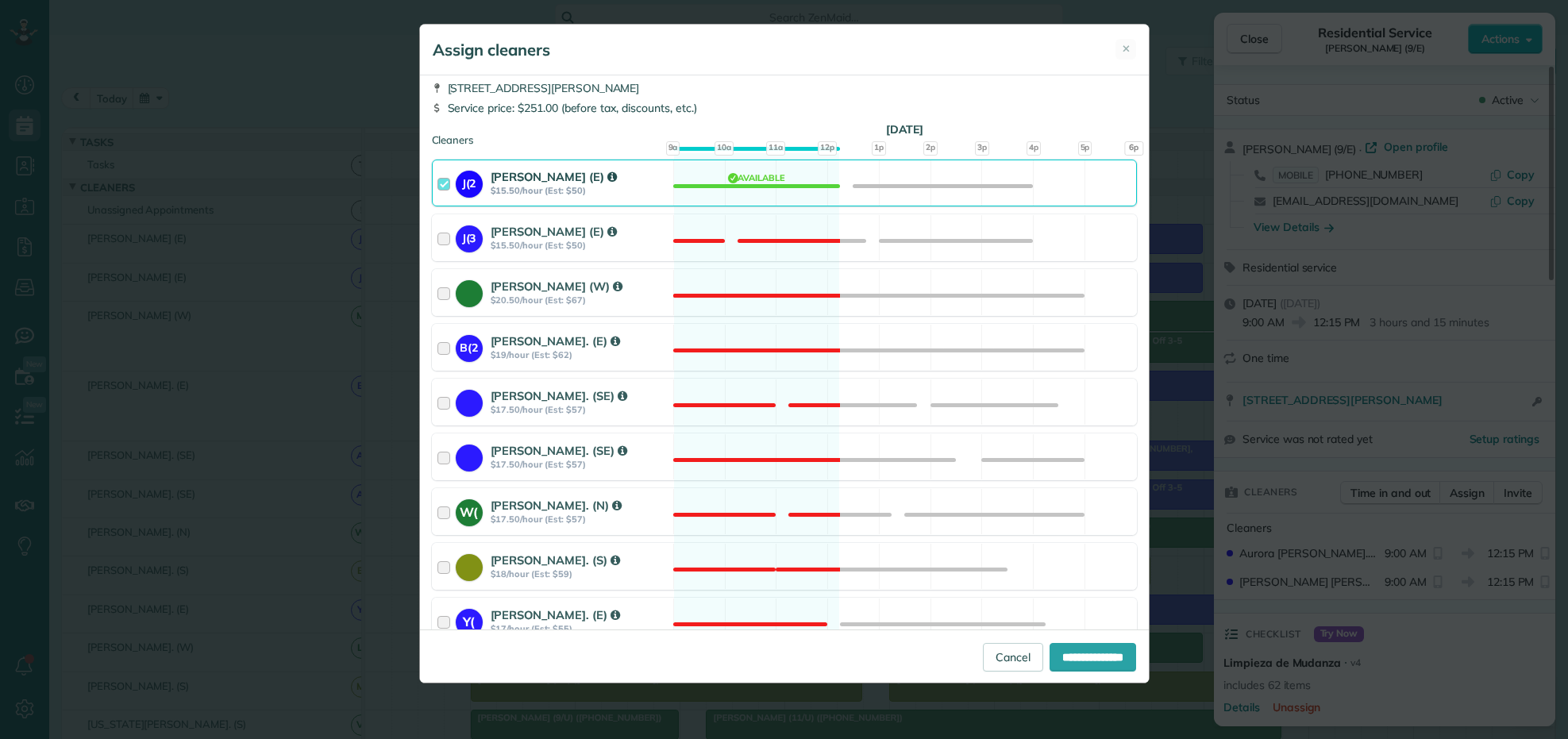
scroll to position [0, 0]
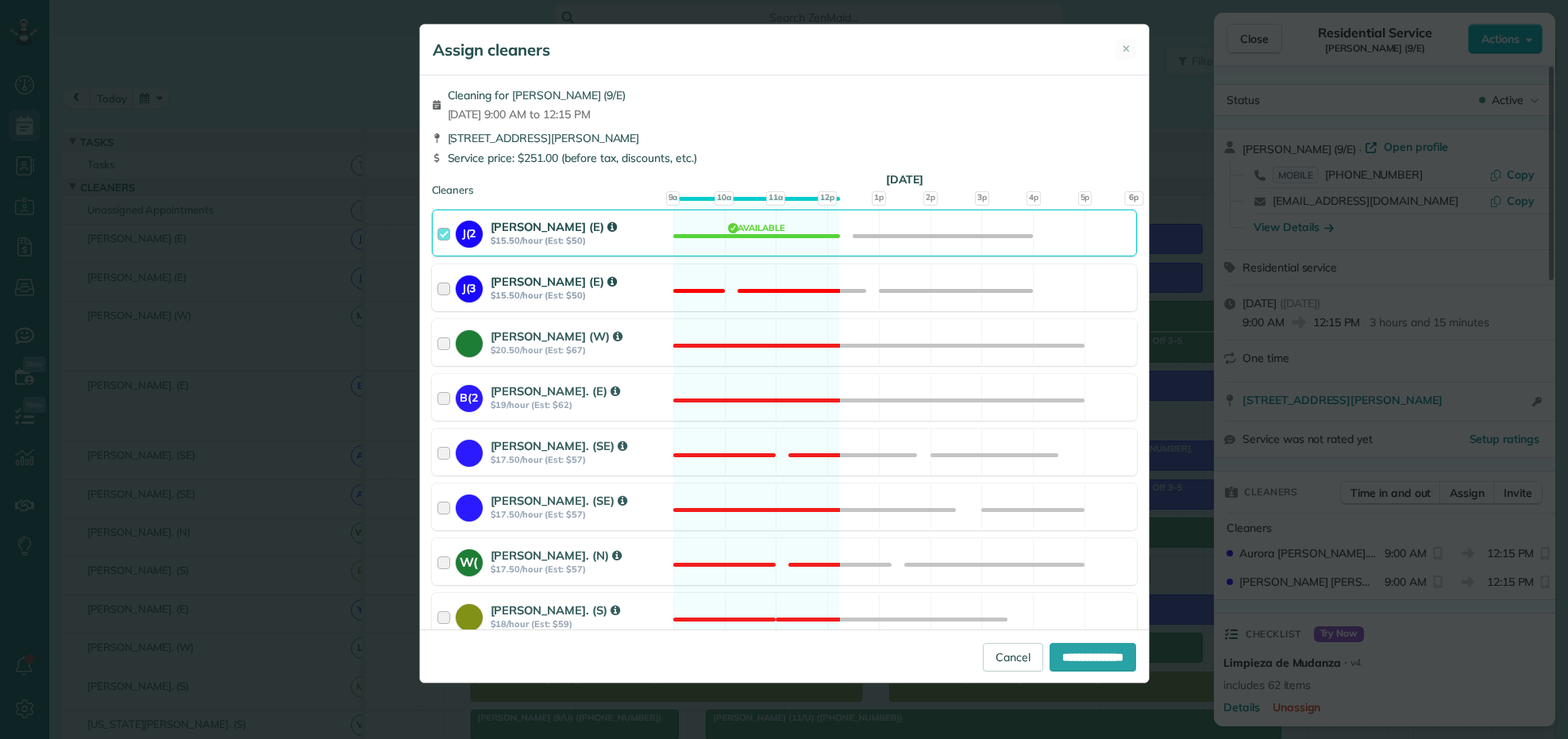
click at [447, 292] on div at bounding box center [446, 287] width 18 height 29
click at [1066, 652] on input "**********" at bounding box center [1093, 657] width 87 height 29
type input "**********"
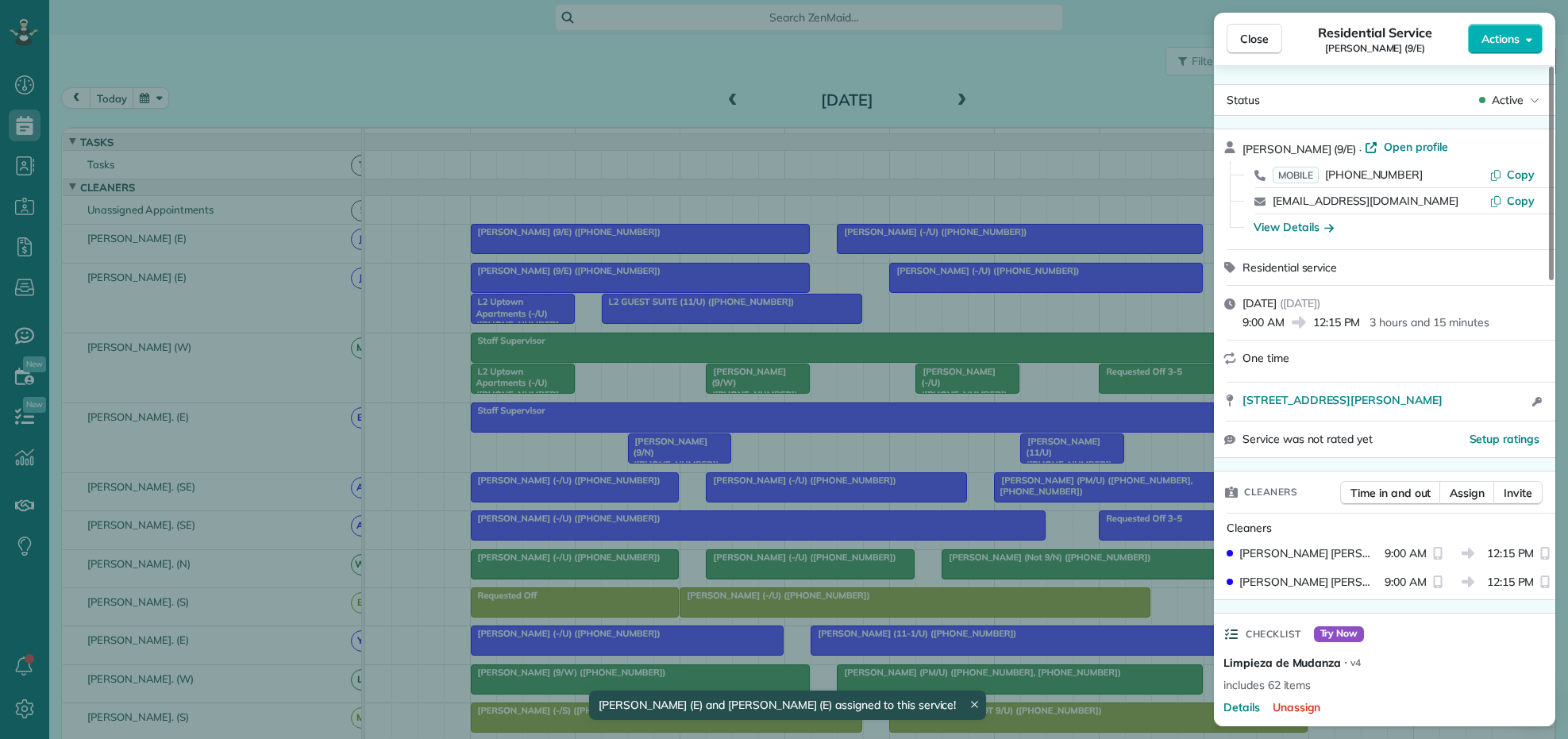
click at [892, 328] on div "Close Residential Service [PERSON_NAME] (9/E) Actions Status Active [PERSON_NAM…" at bounding box center [784, 370] width 1568 height 739
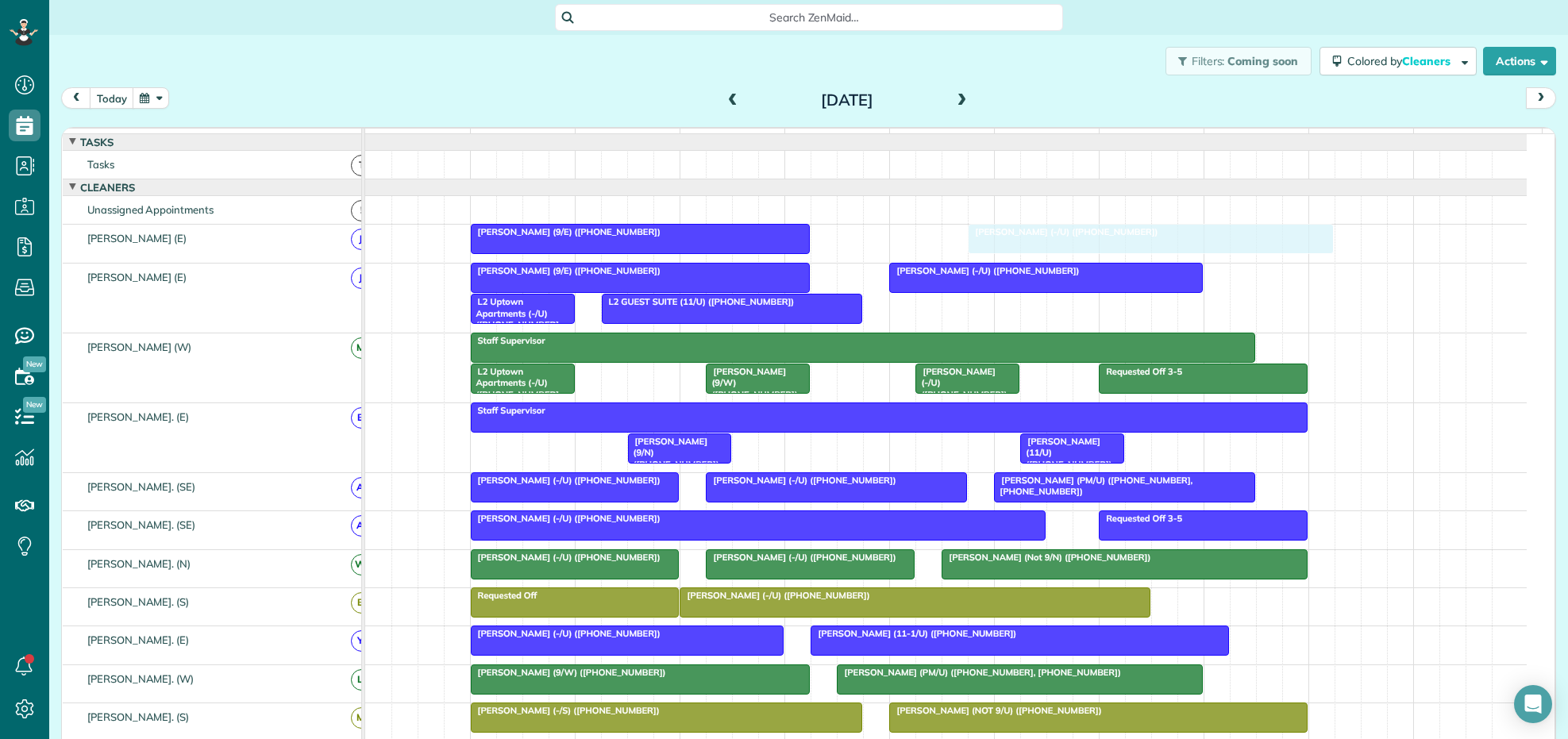
drag, startPoint x: 878, startPoint y: 252, endPoint x: 1008, endPoint y: 251, distance: 130.0
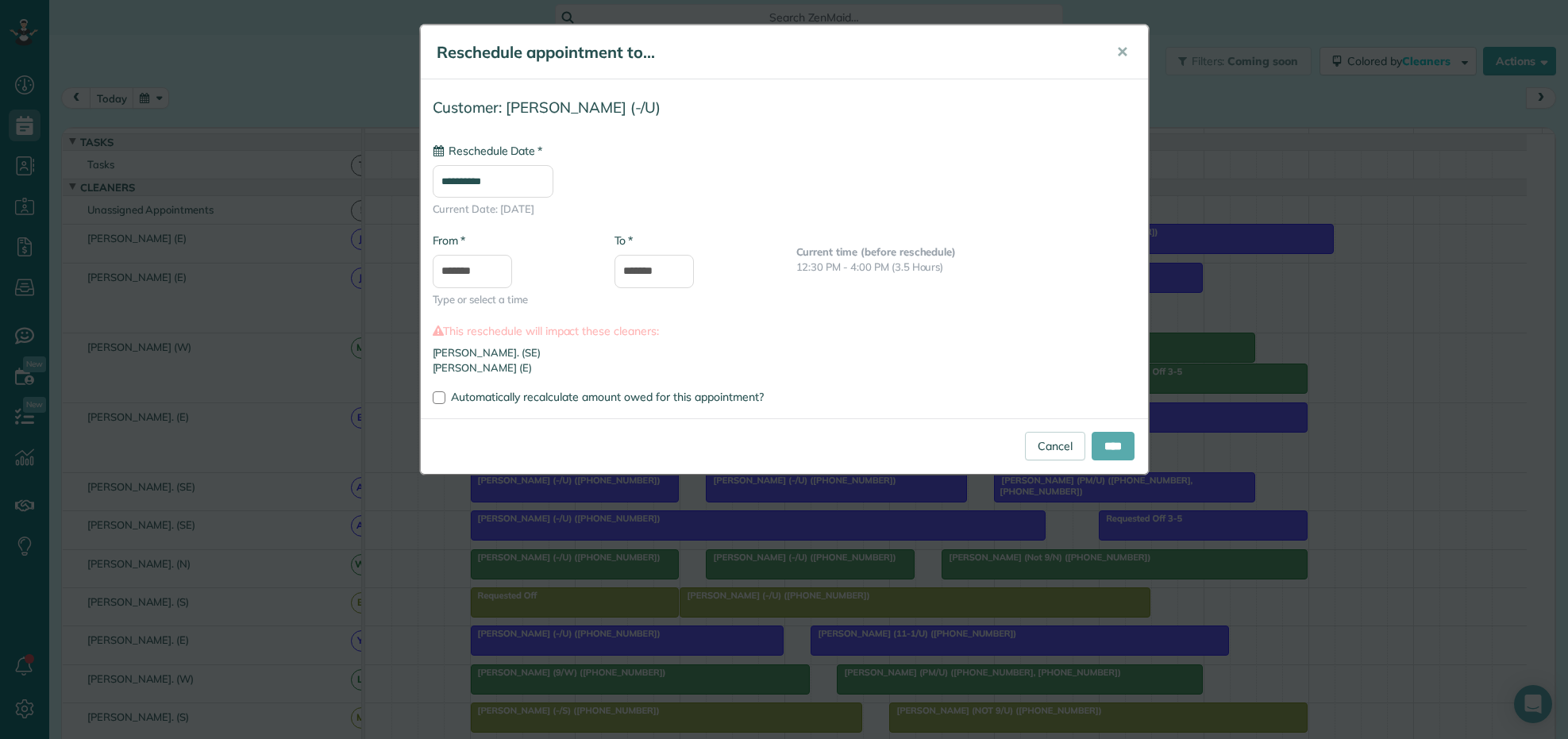
type input "**********"
click at [1105, 448] on input "****" at bounding box center [1113, 445] width 43 height 29
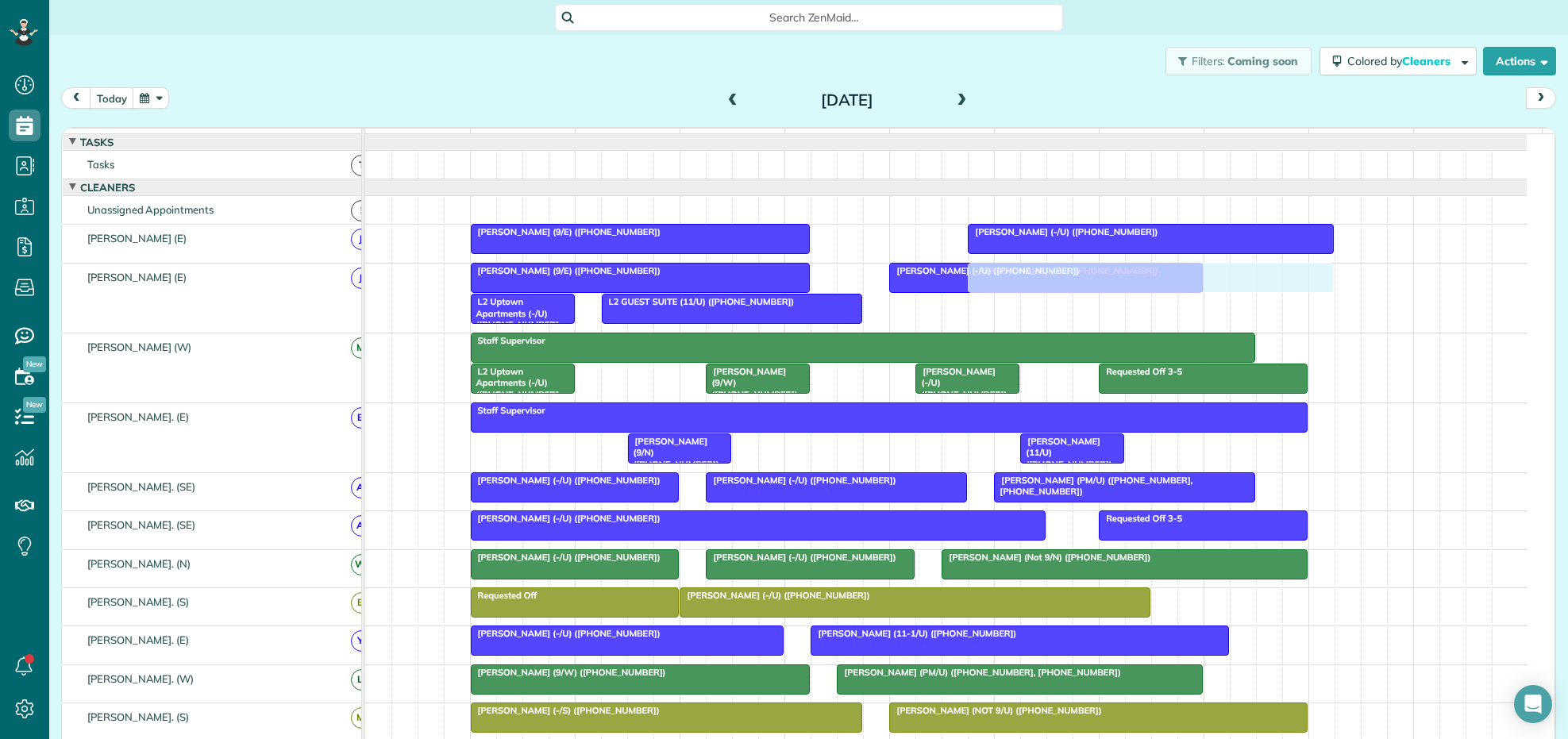
drag, startPoint x: 1060, startPoint y: 561, endPoint x: 1057, endPoint y: 291, distance: 270.0
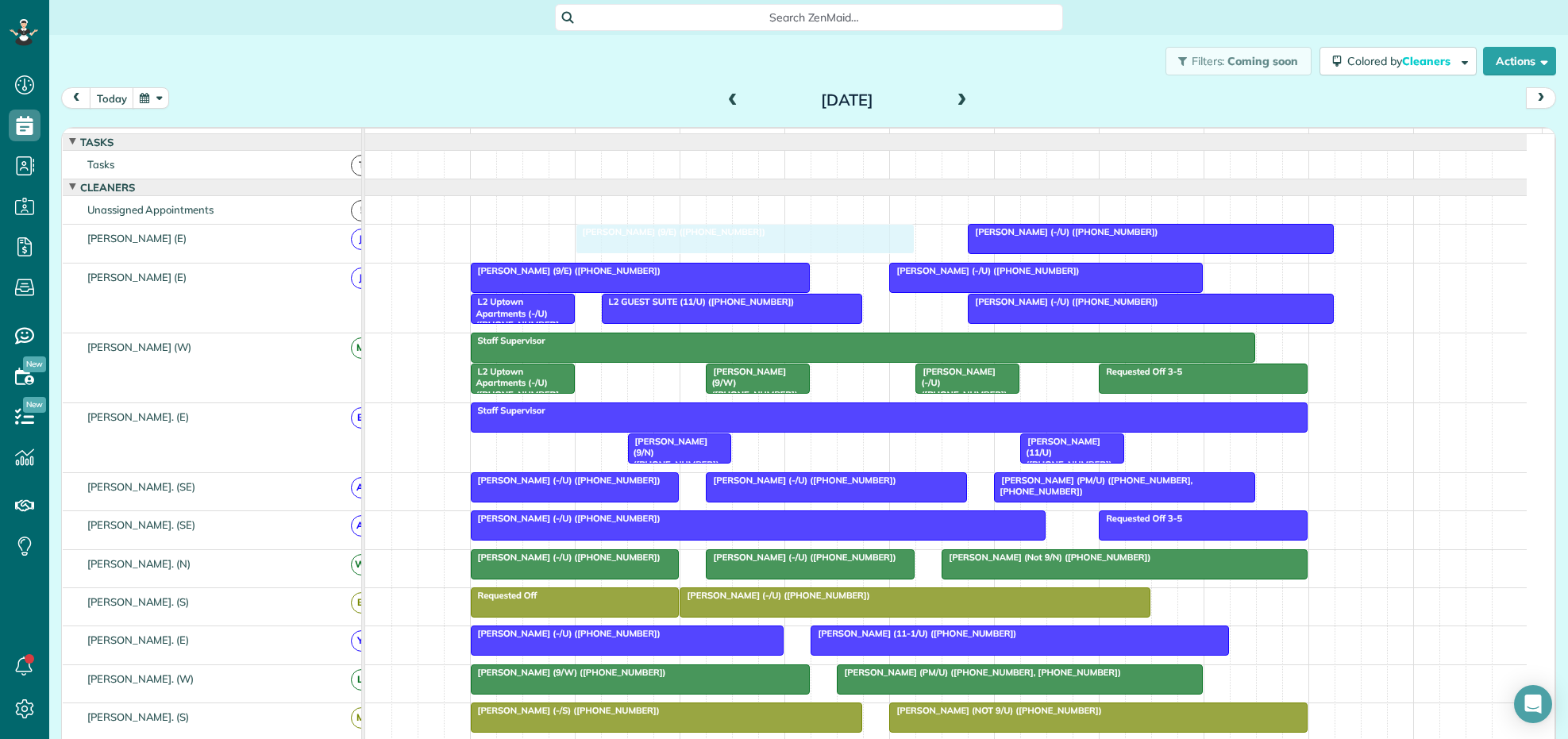
drag, startPoint x: 578, startPoint y: 244, endPoint x: 684, endPoint y: 247, distance: 106.0
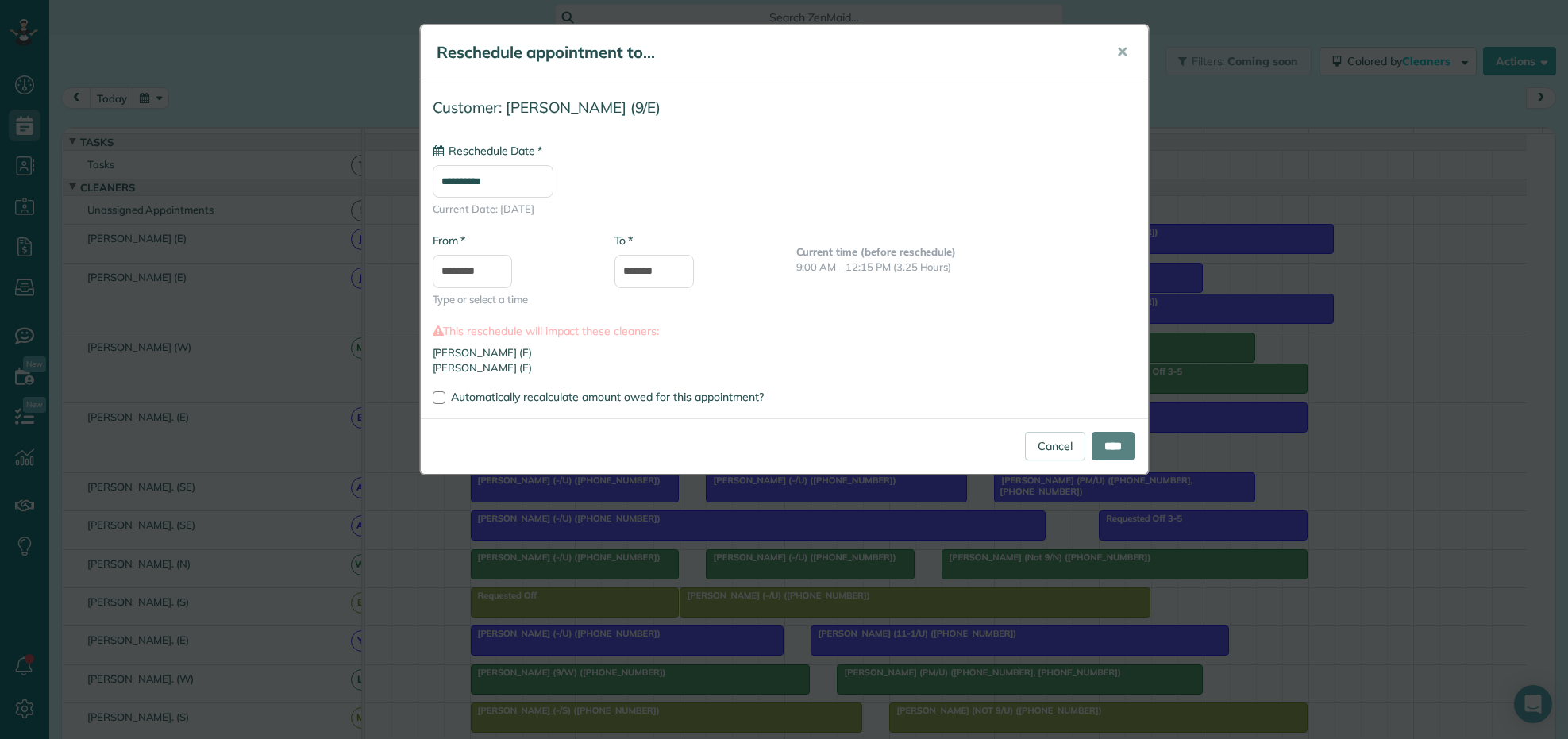
type input "**********"
click at [1102, 441] on input "****" at bounding box center [1113, 445] width 43 height 29
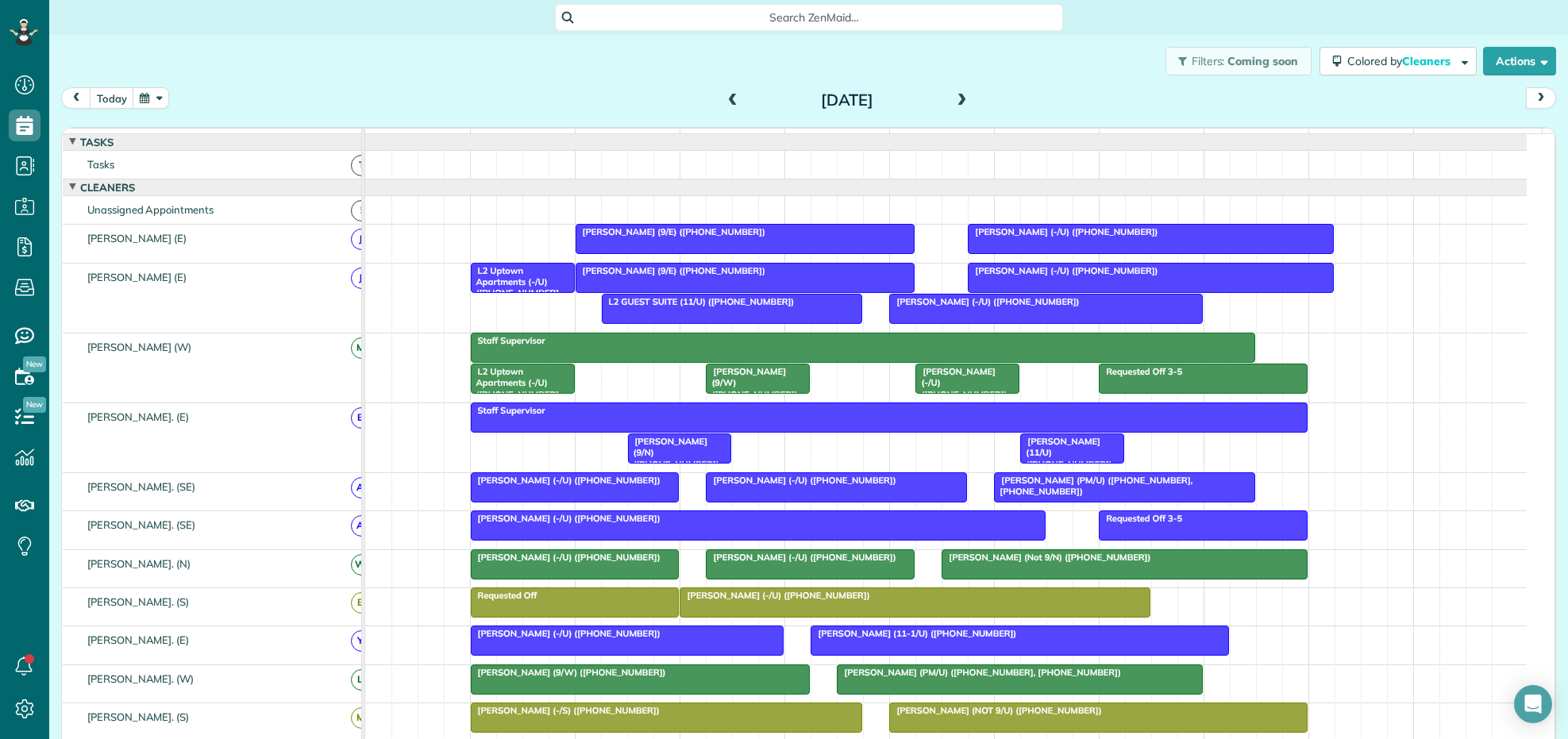
scroll to position [250, 0]
drag, startPoint x: 32, startPoint y: 605, endPoint x: 103, endPoint y: 551, distance: 89.2
click at [32, 605] on ul "Dashboard Scheduling Calendar View List View Dispatch View - Weekly scheduling …" at bounding box center [24, 340] width 49 height 549
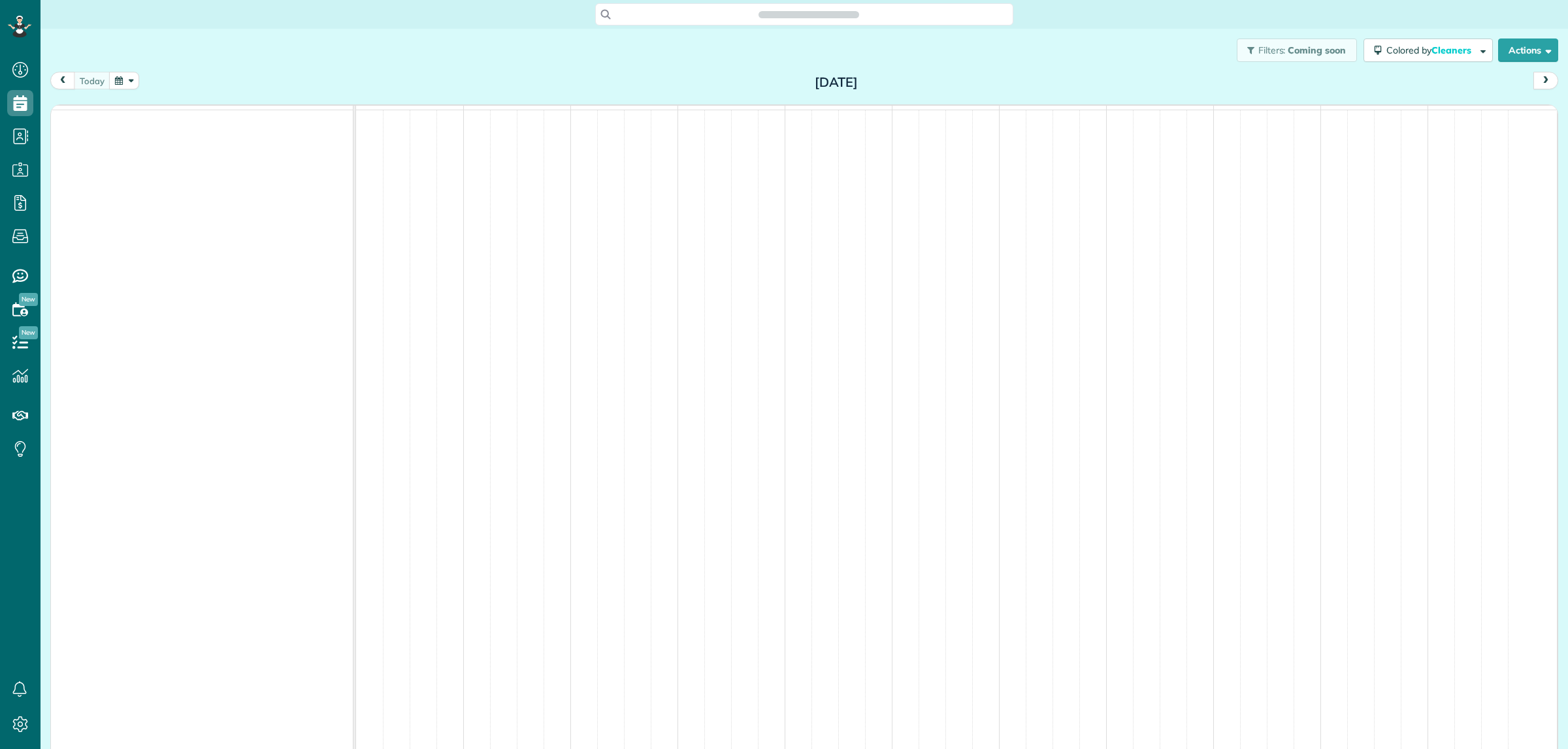
scroll to position [5, 5]
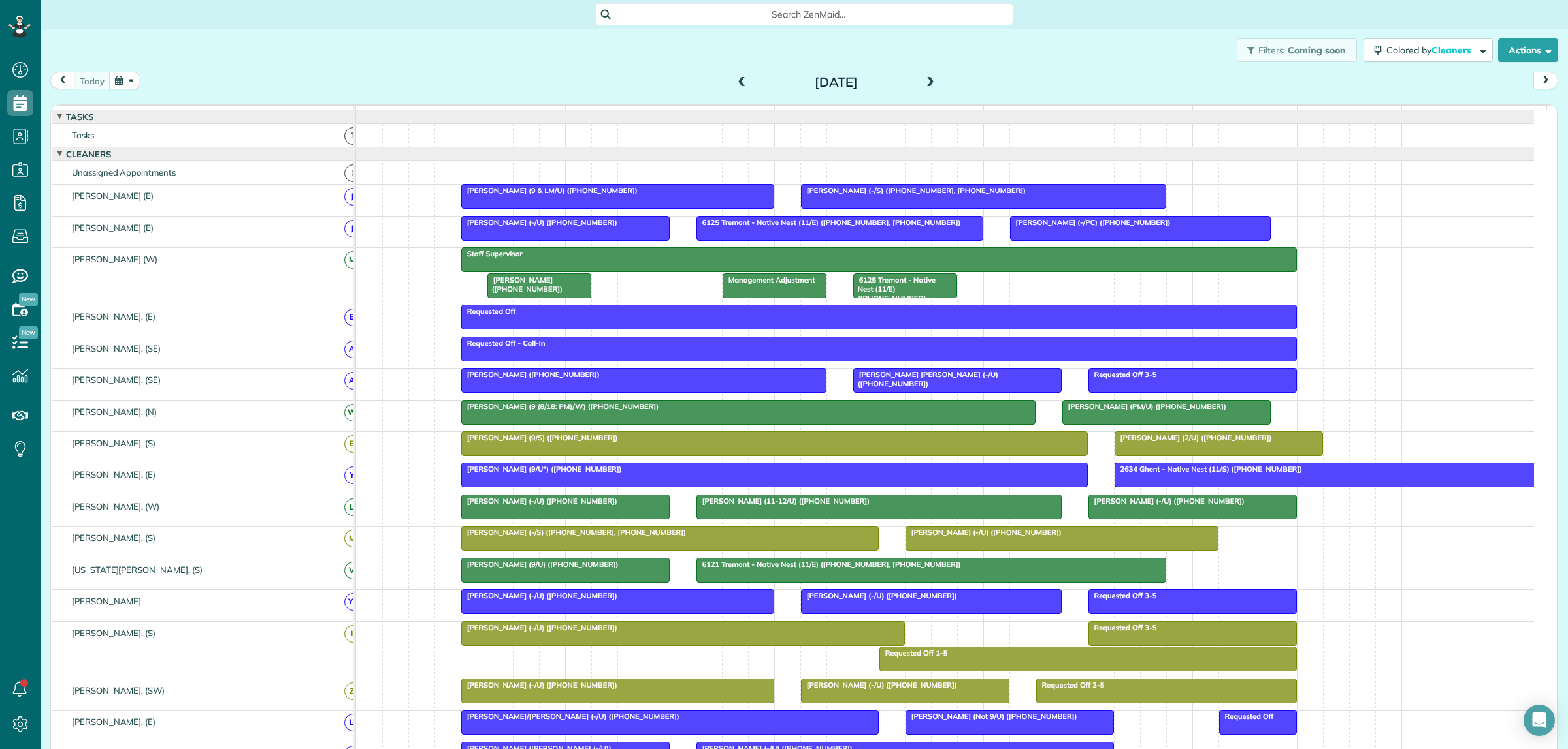
click at [923, 80] on span at bounding box center [929, 83] width 14 height 11
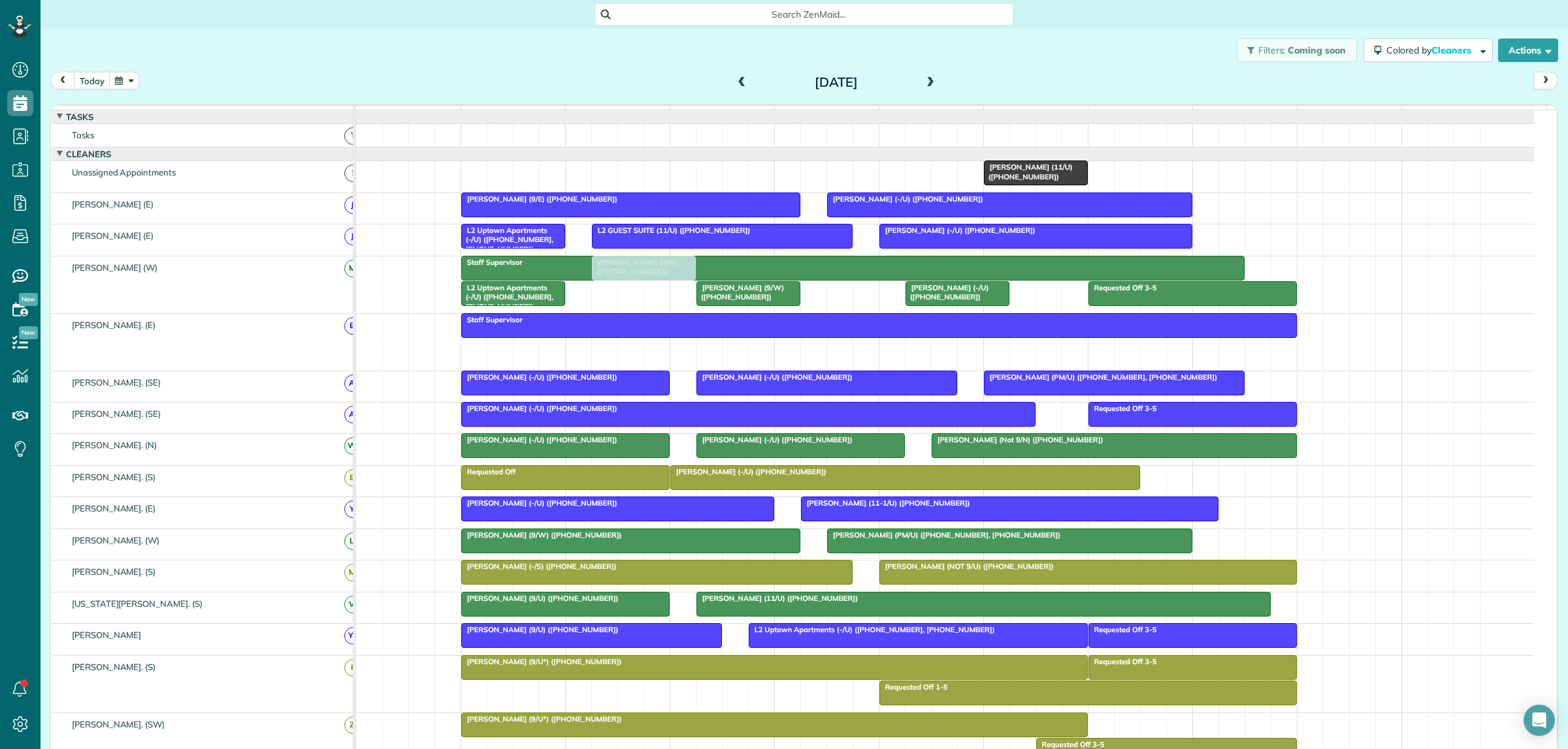
drag, startPoint x: 648, startPoint y: 359, endPoint x: 613, endPoint y: 305, distance: 64.4
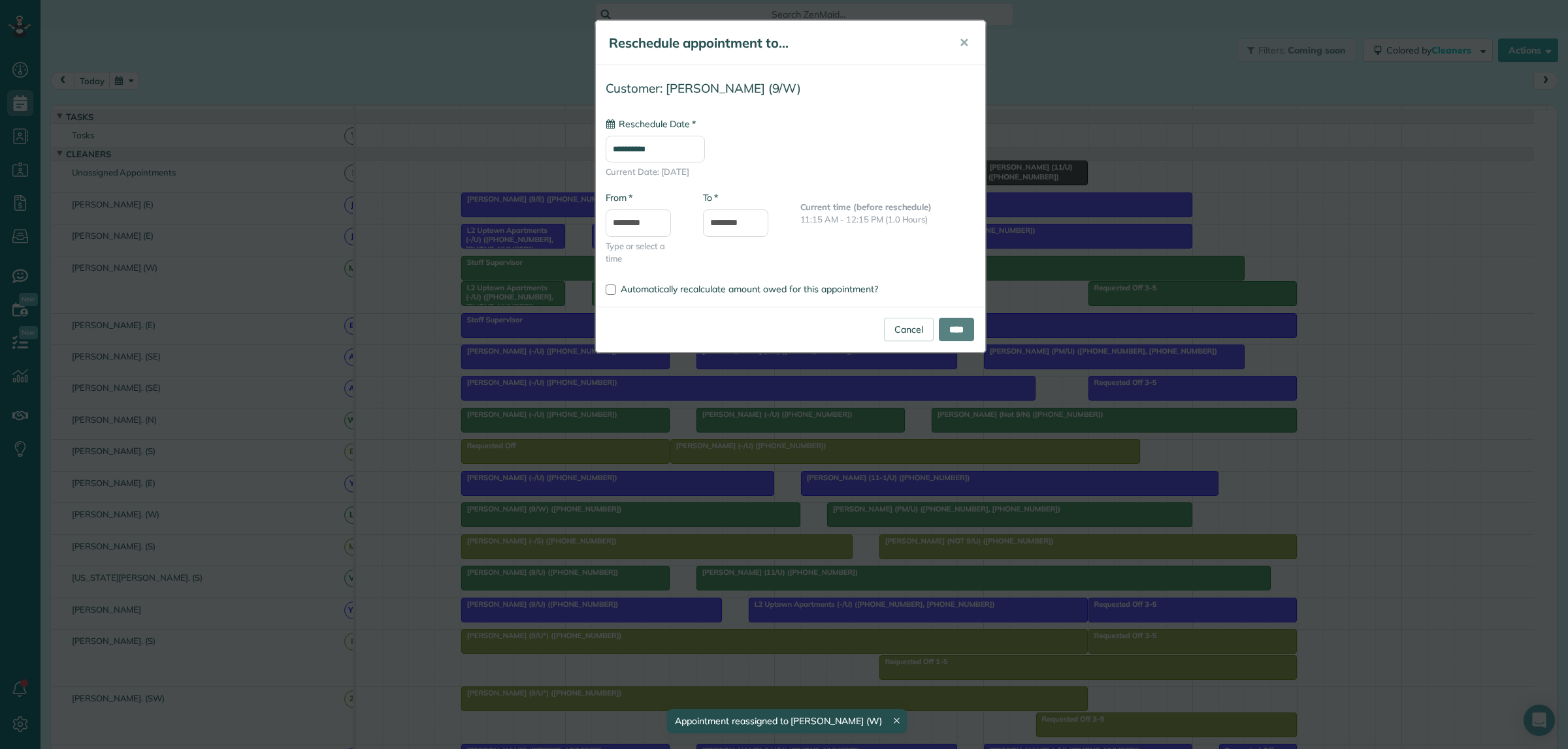
drag, startPoint x: 732, startPoint y: 308, endPoint x: 766, endPoint y: 311, distance: 34.1
type input "**********"
click at [938, 333] on input "****" at bounding box center [956, 329] width 35 height 24
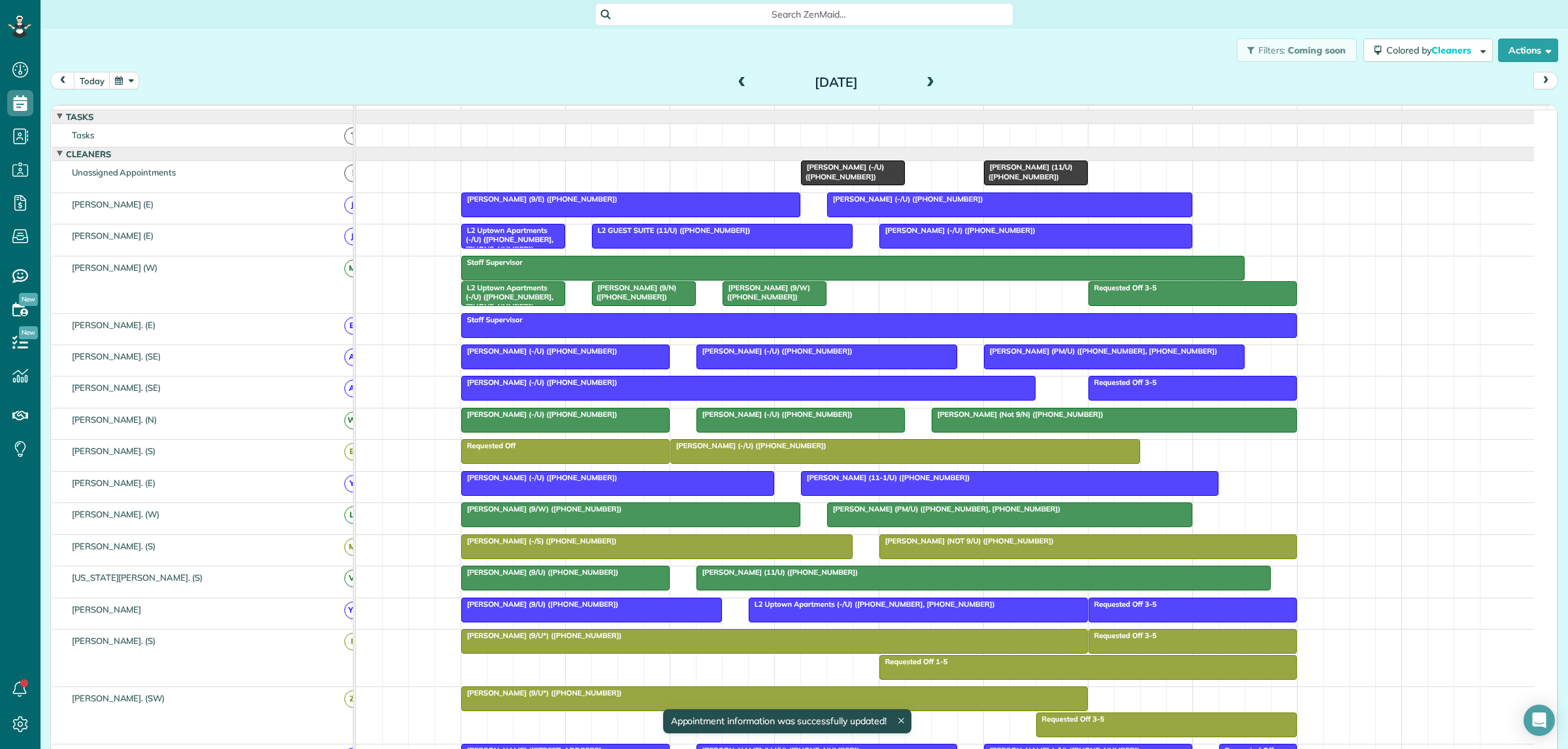
click at [1234, 338] on div at bounding box center [879, 325] width 834 height 24
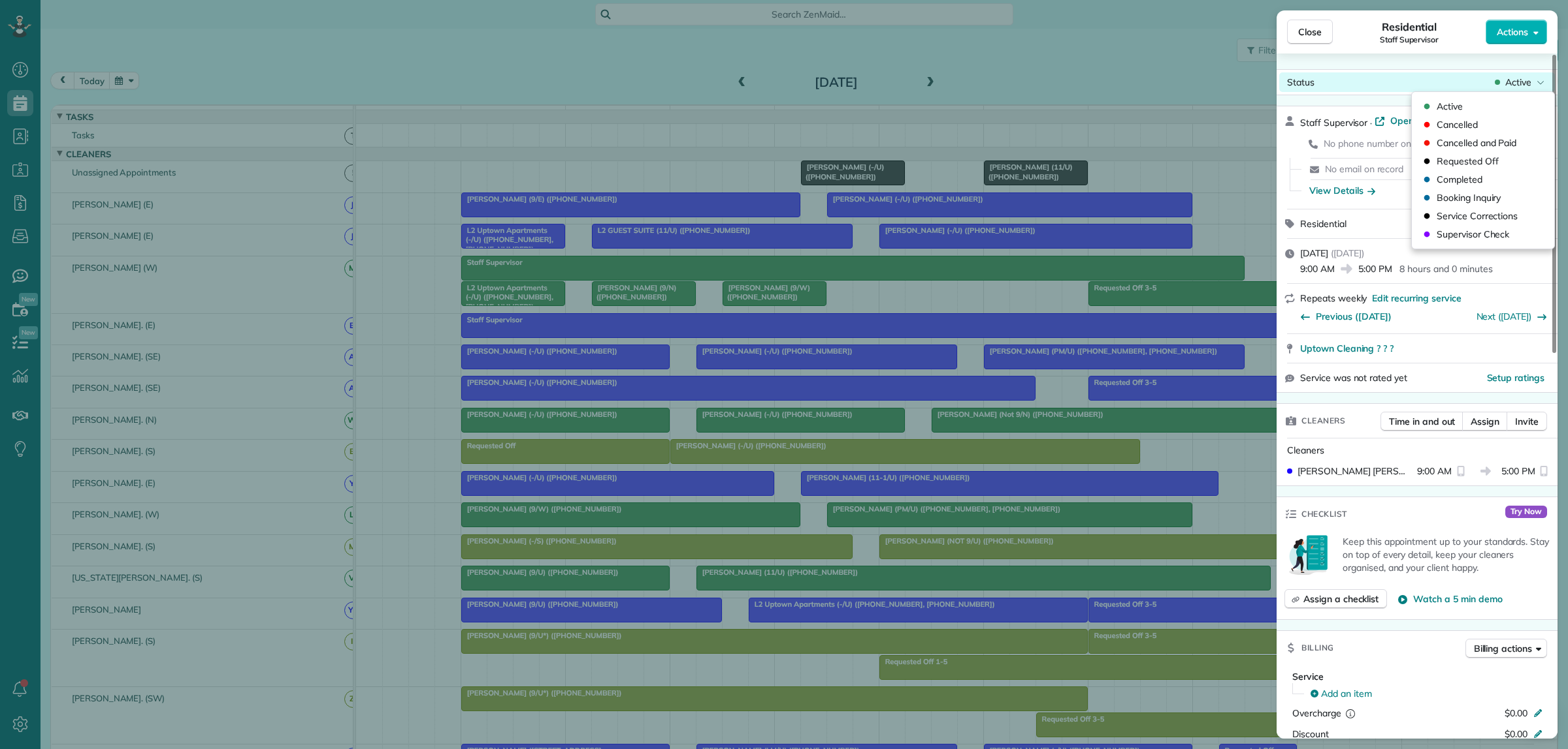
click at [1515, 85] on span "Active" at bounding box center [1518, 82] width 26 height 13
click at [1483, 159] on span "Requested Off" at bounding box center [1468, 161] width 62 height 13
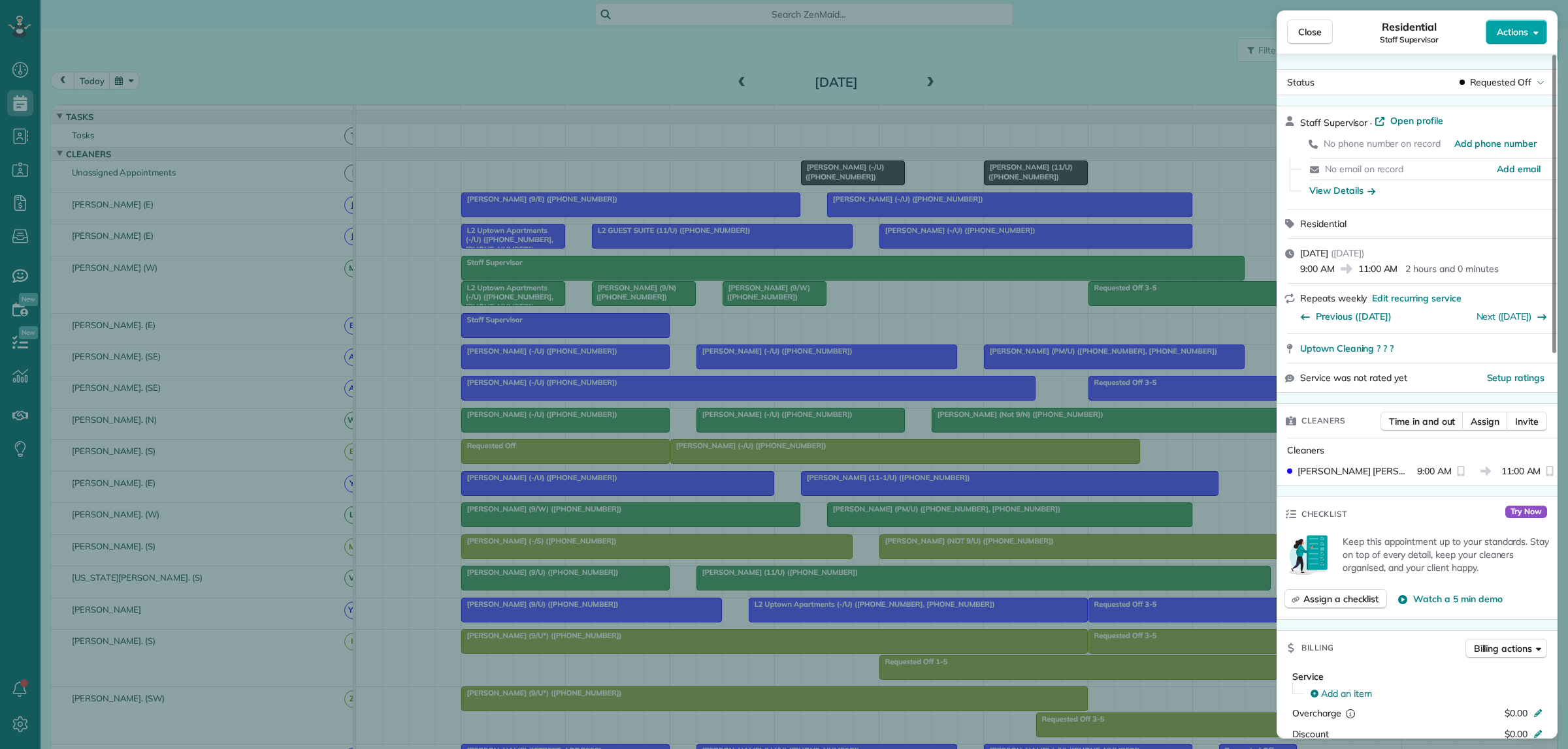
click at [1524, 30] on span "Actions" at bounding box center [1512, 32] width 31 height 13
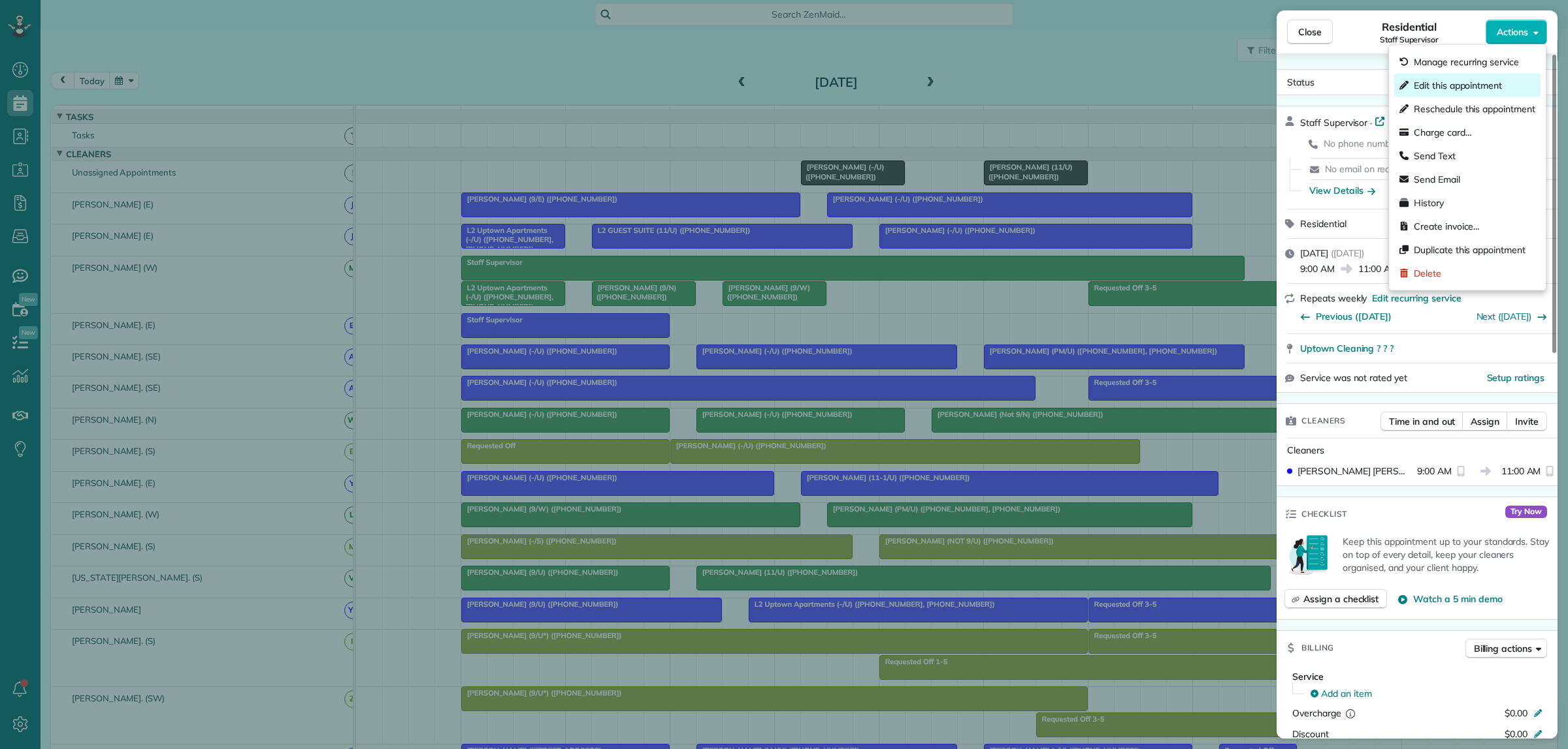
click at [1488, 83] on span "Edit this appointment" at bounding box center [1457, 85] width 88 height 13
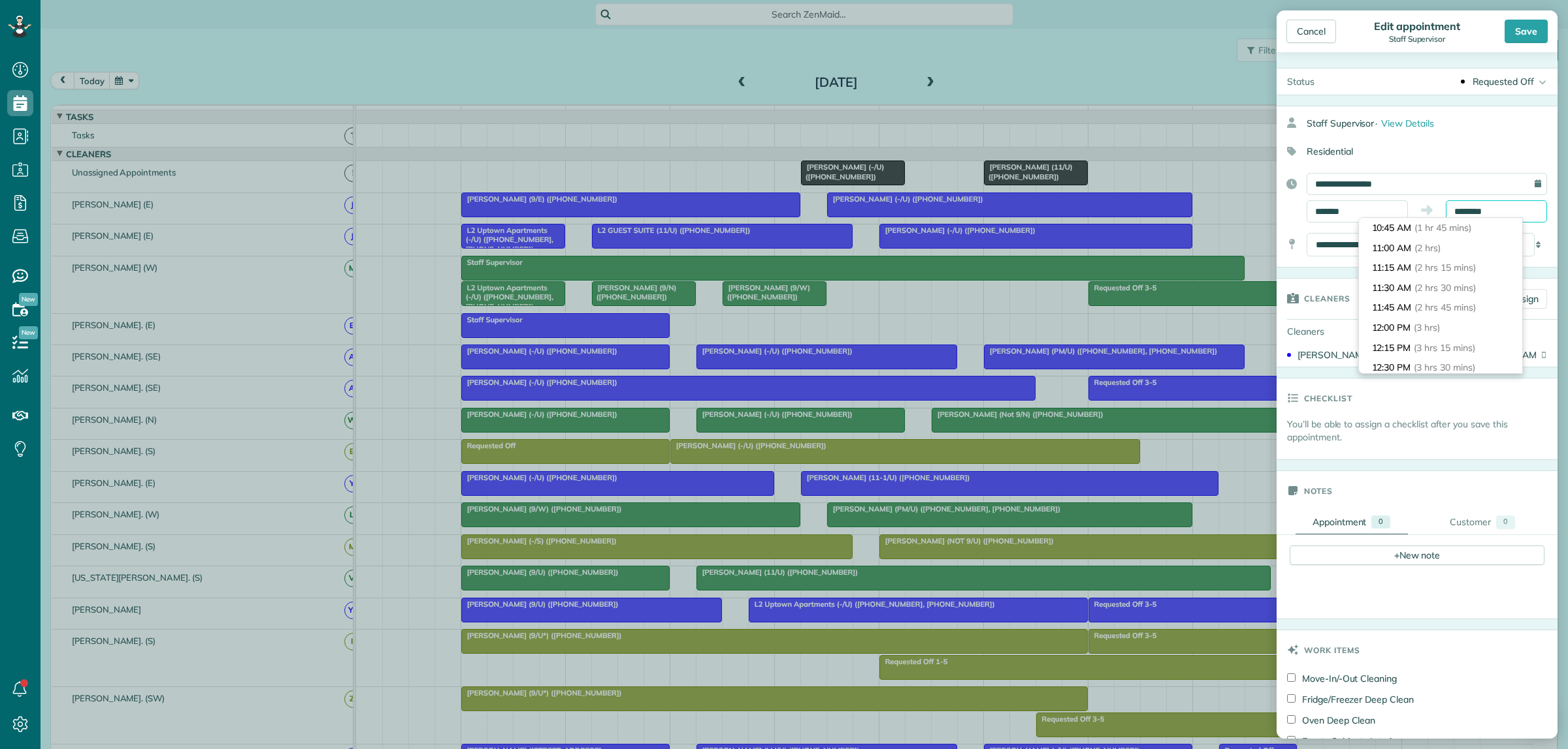
drag, startPoint x: 1496, startPoint y: 211, endPoint x: 1427, endPoint y: 209, distance: 69.0
click at [1427, 209] on div "******* ********" at bounding box center [1427, 211] width 241 height 22
type input "*******"
click at [1437, 294] on span "(8 hrs)" at bounding box center [1423, 294] width 28 height 11
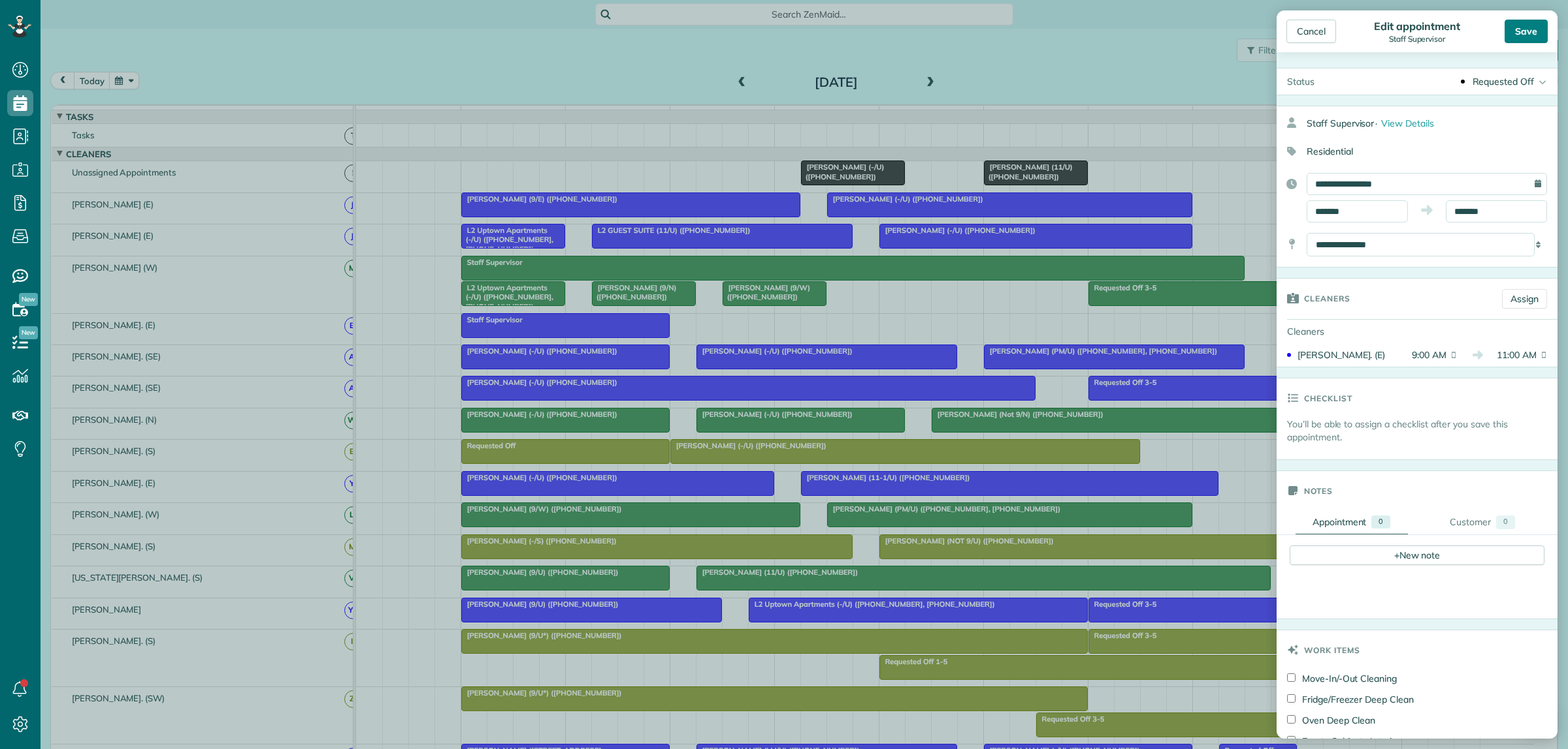
click at [1525, 30] on div "Save" at bounding box center [1526, 31] width 43 height 24
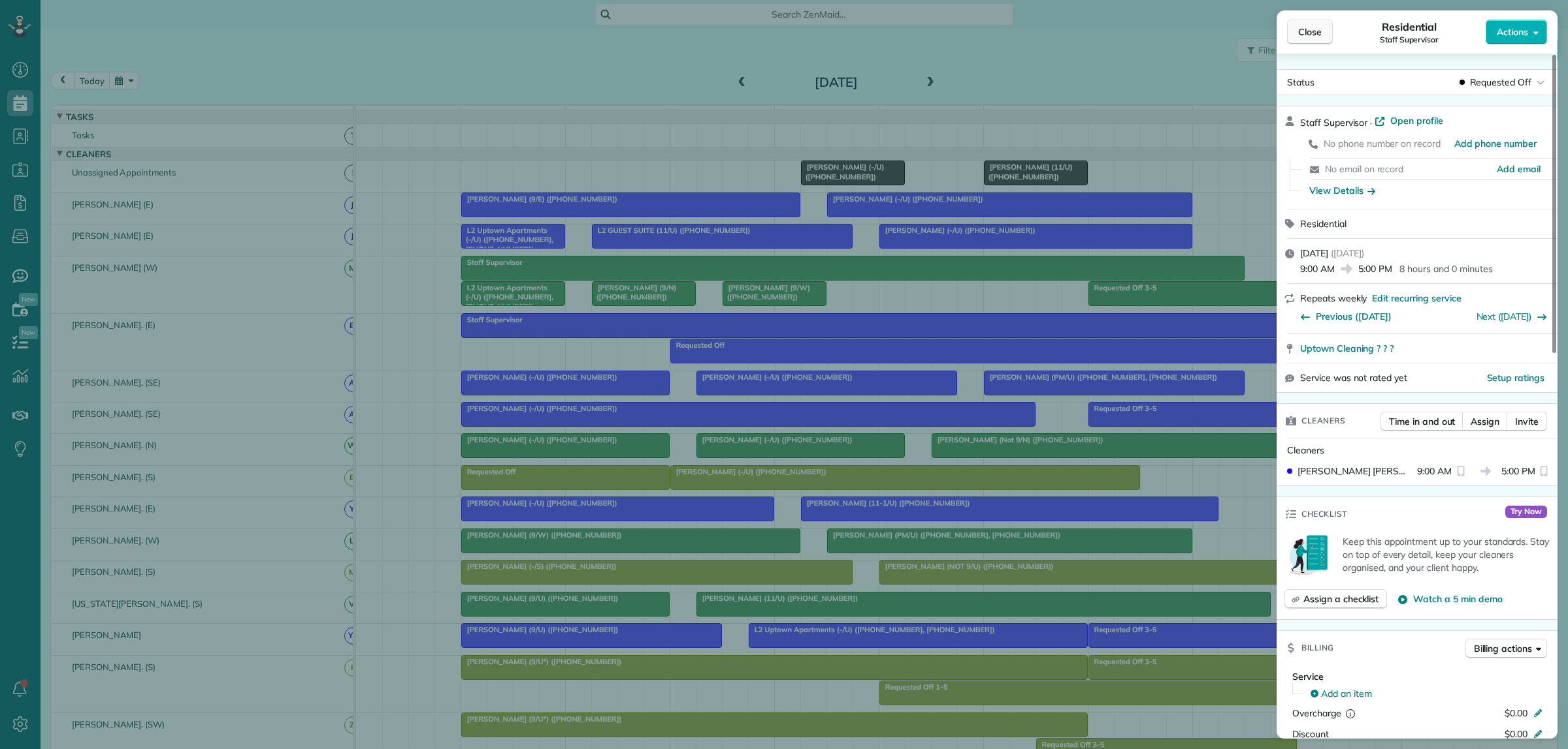
click at [1307, 37] on span "Close" at bounding box center [1309, 32] width 24 height 13
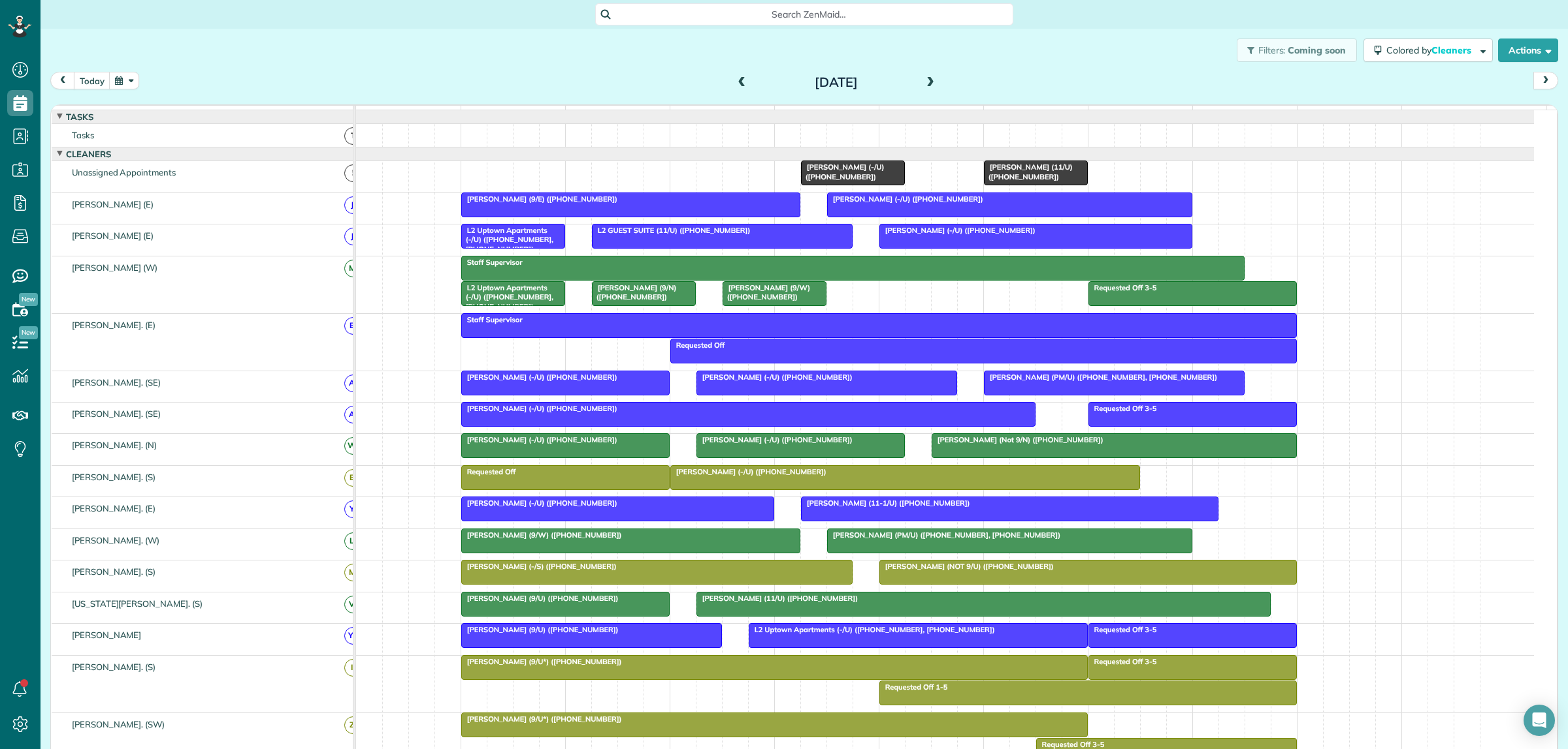
click at [758, 350] on div "Requested Off" at bounding box center [983, 345] width 619 height 9
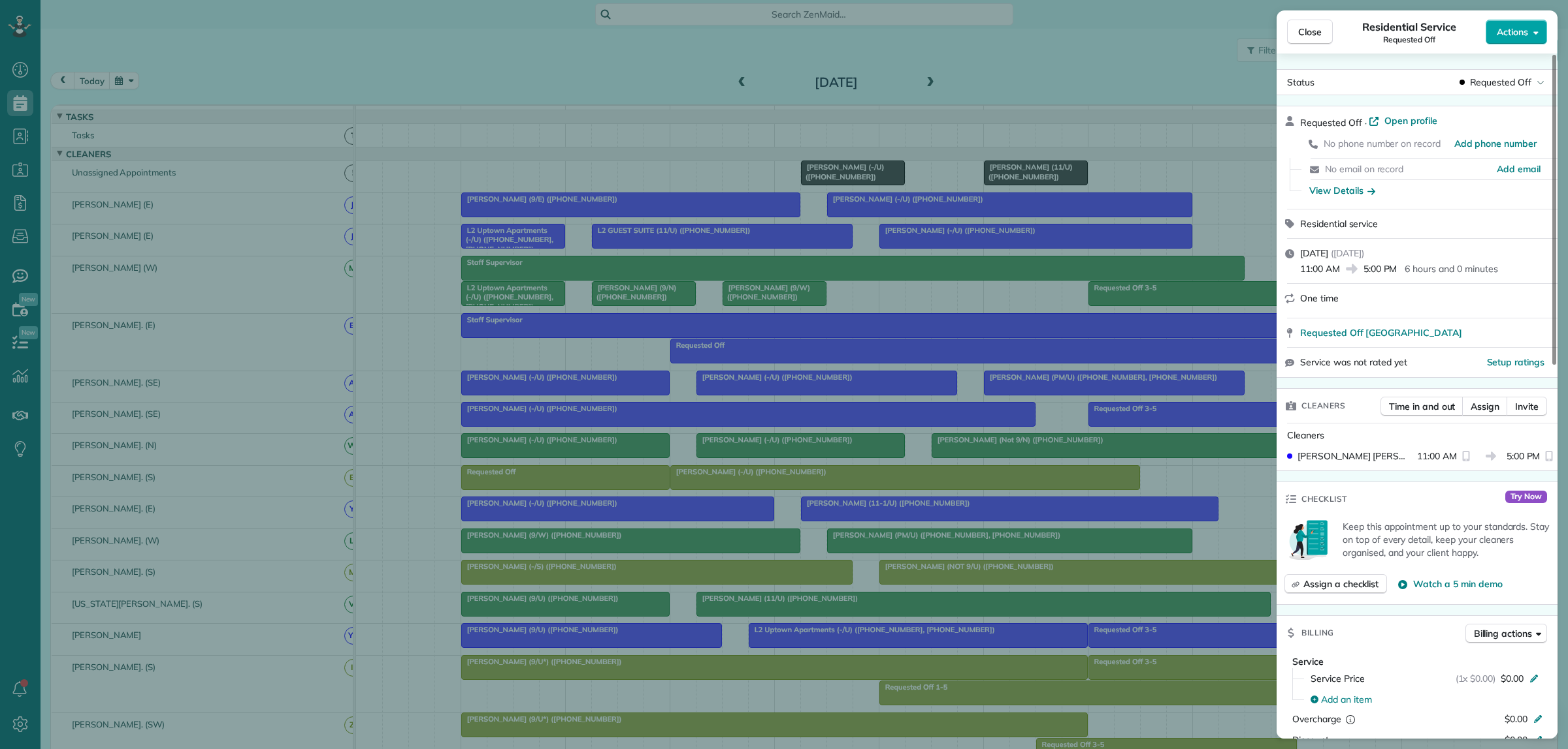
click at [1504, 24] on button "Actions" at bounding box center [1515, 32] width 62 height 25
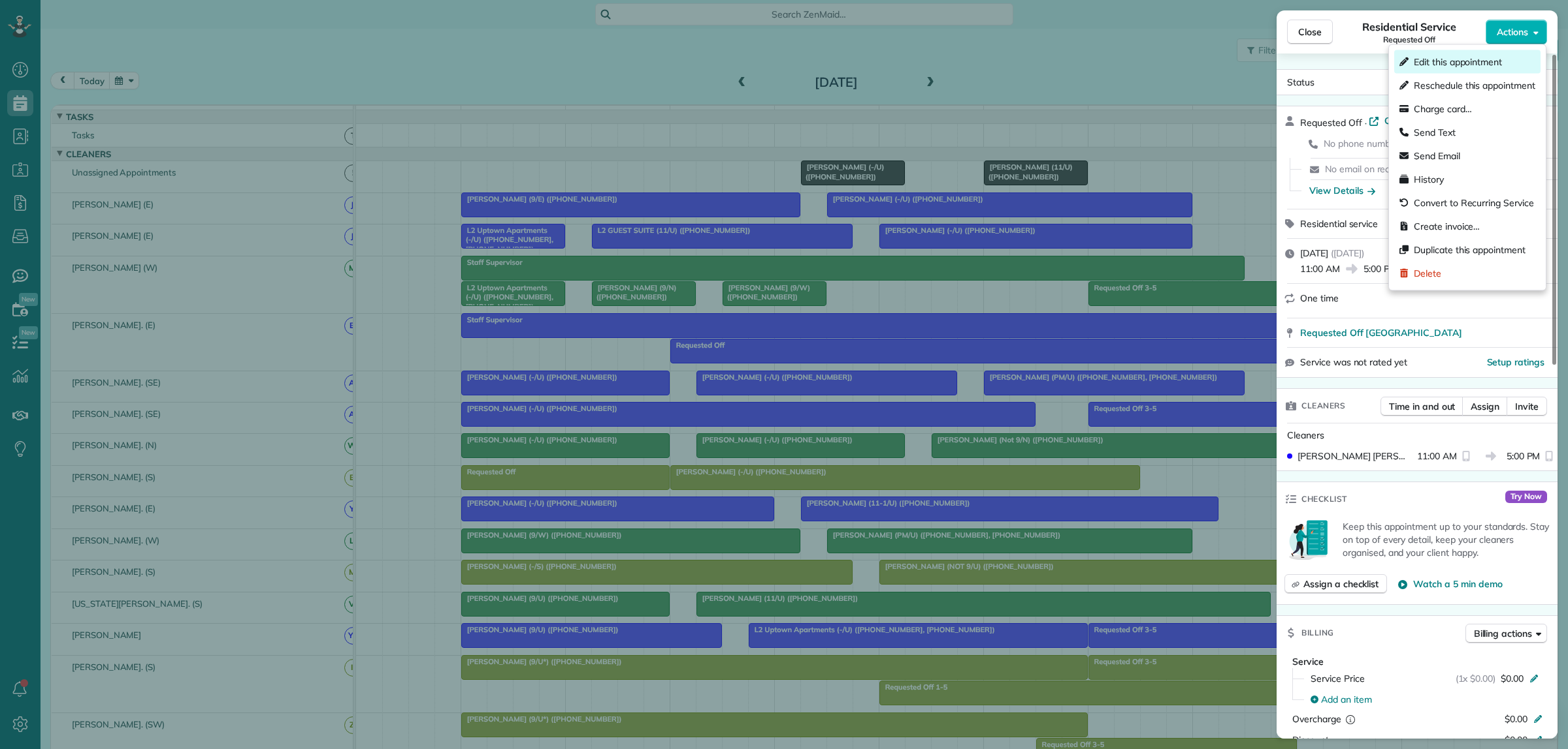
click at [1457, 67] on span "Edit this appointment" at bounding box center [1457, 62] width 88 height 13
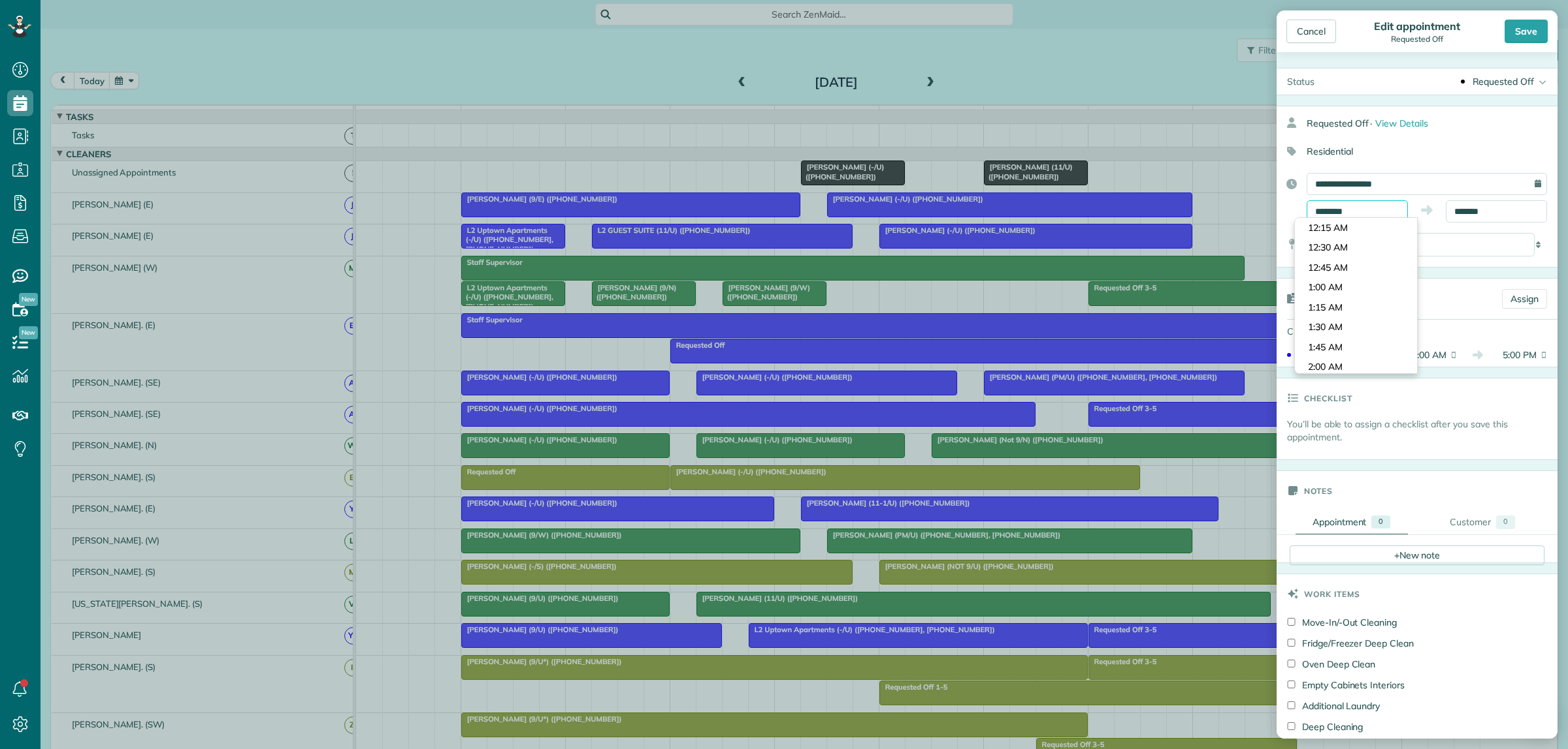
scroll to position [837, 0]
drag, startPoint x: 1355, startPoint y: 210, endPoint x: 1282, endPoint y: 210, distance: 73.0
click at [1282, 210] on div "**********" at bounding box center [1417, 198] width 281 height 49
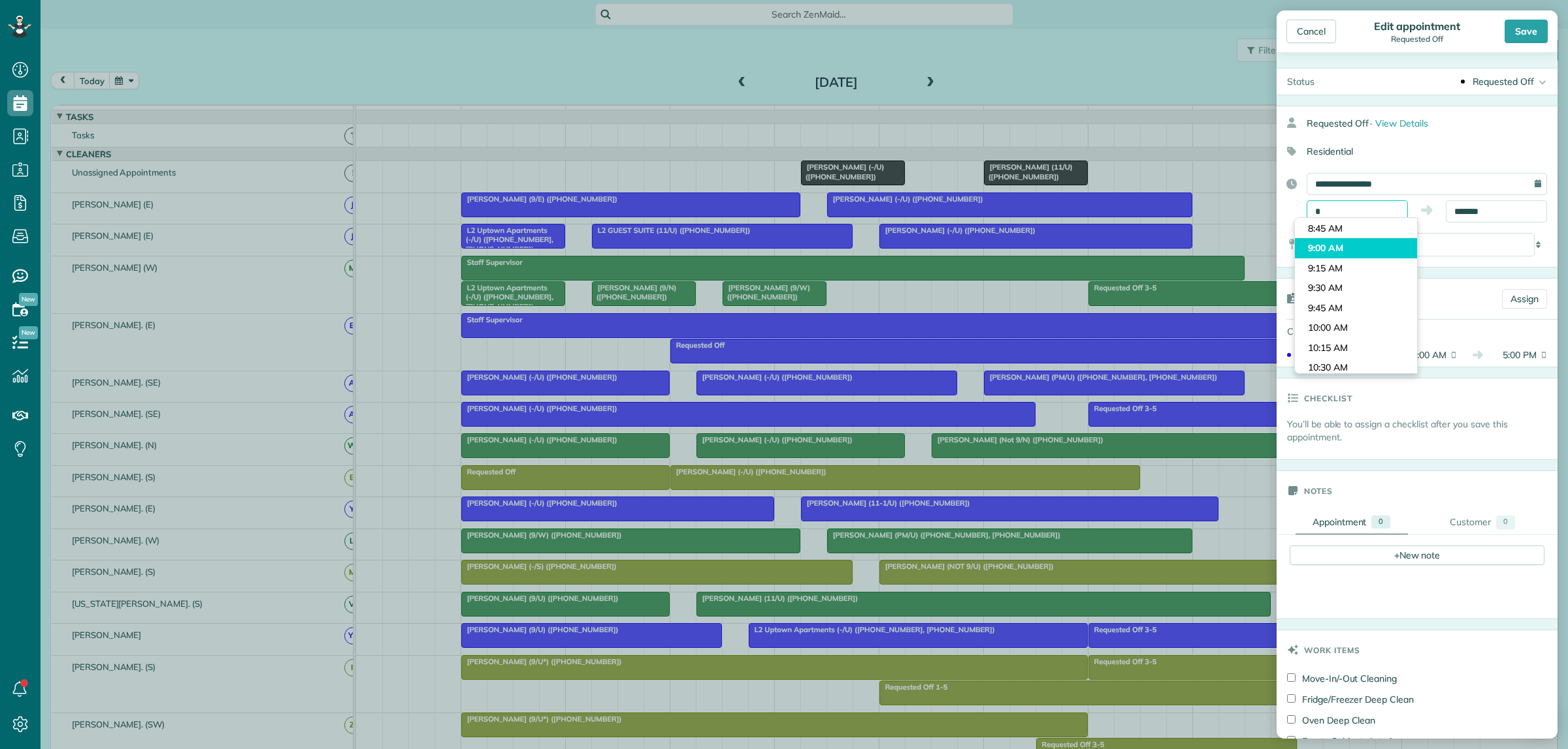
type input "*******"
click at [1336, 250] on body "Dashboard Scheduling Calendar View List View Dispatch View - Weekly scheduling …" at bounding box center [784, 374] width 1568 height 749
click at [1527, 37] on div "Save" at bounding box center [1526, 31] width 43 height 24
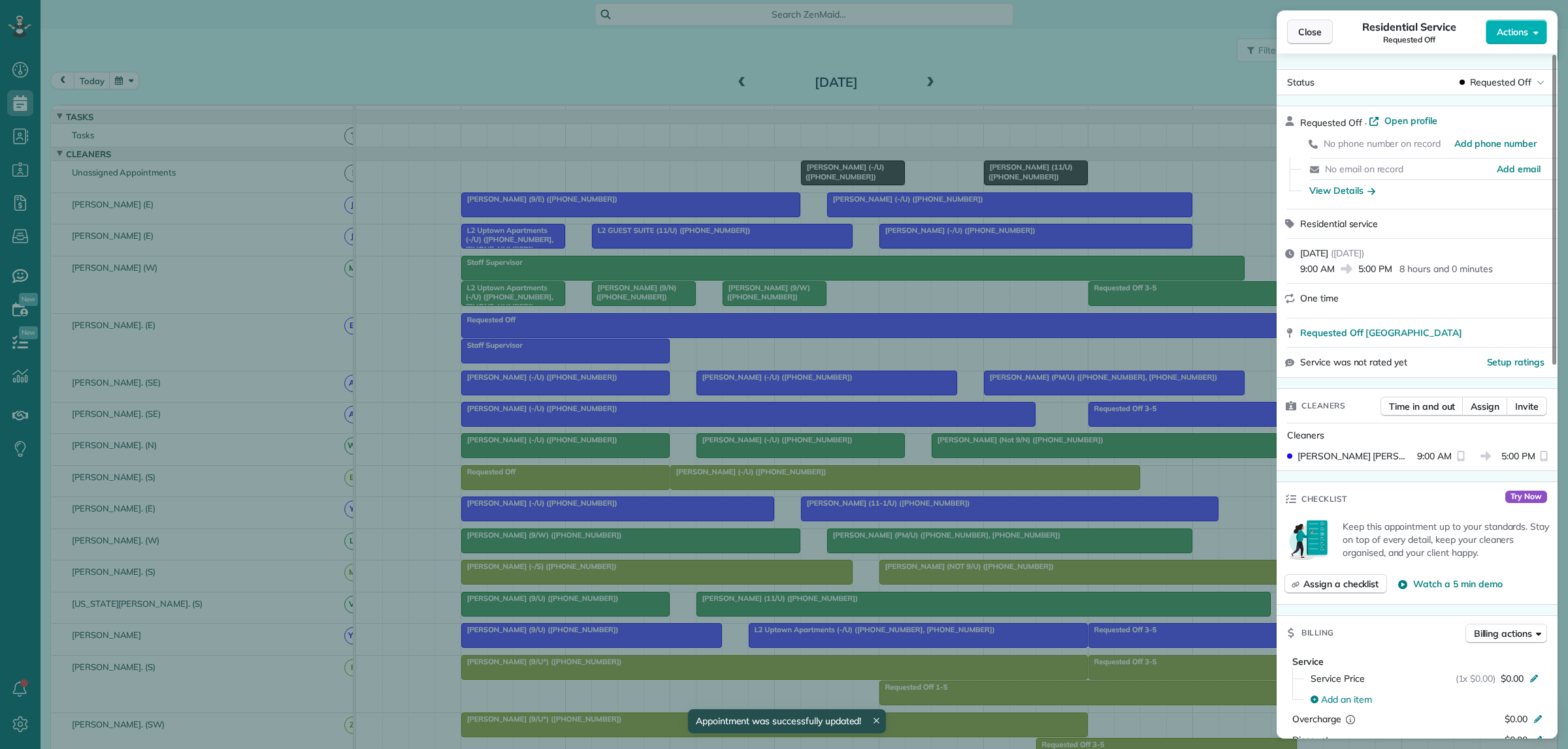
click at [1311, 33] on span "Close" at bounding box center [1309, 32] width 24 height 13
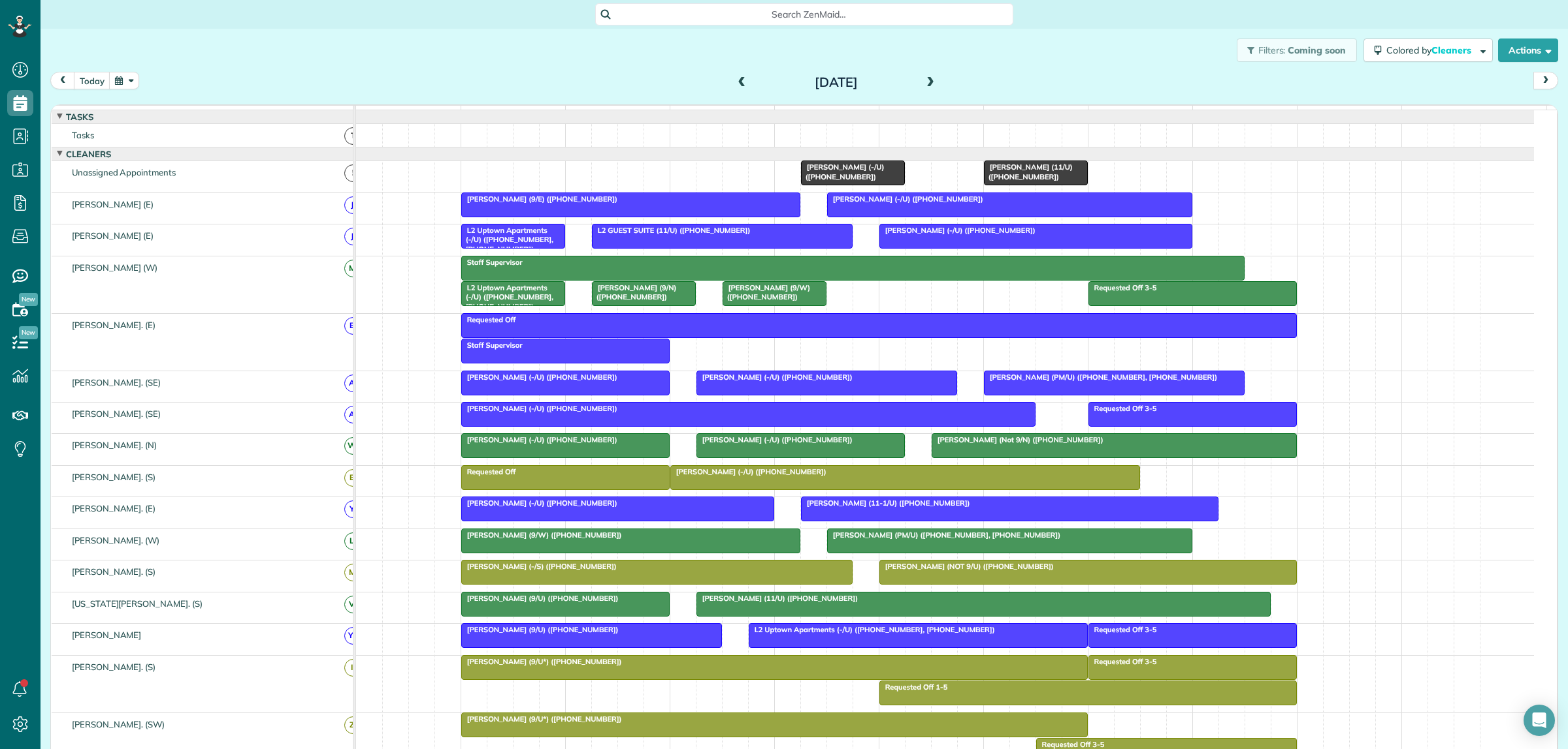
click at [842, 181] on span "Payton Smith (-/U) (+13149731621)" at bounding box center [842, 172] width 85 height 18
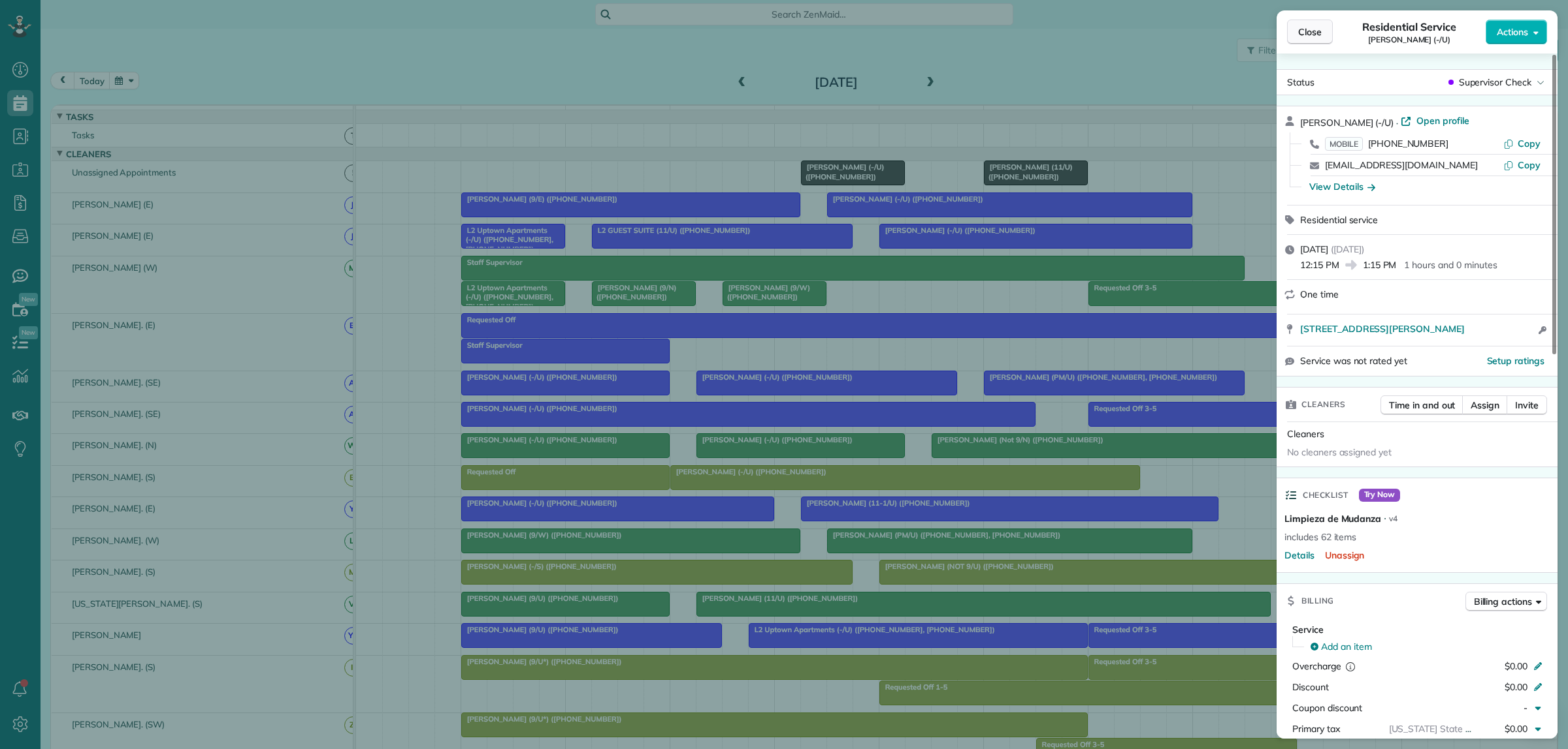
click at [1313, 37] on span "Close" at bounding box center [1309, 32] width 24 height 13
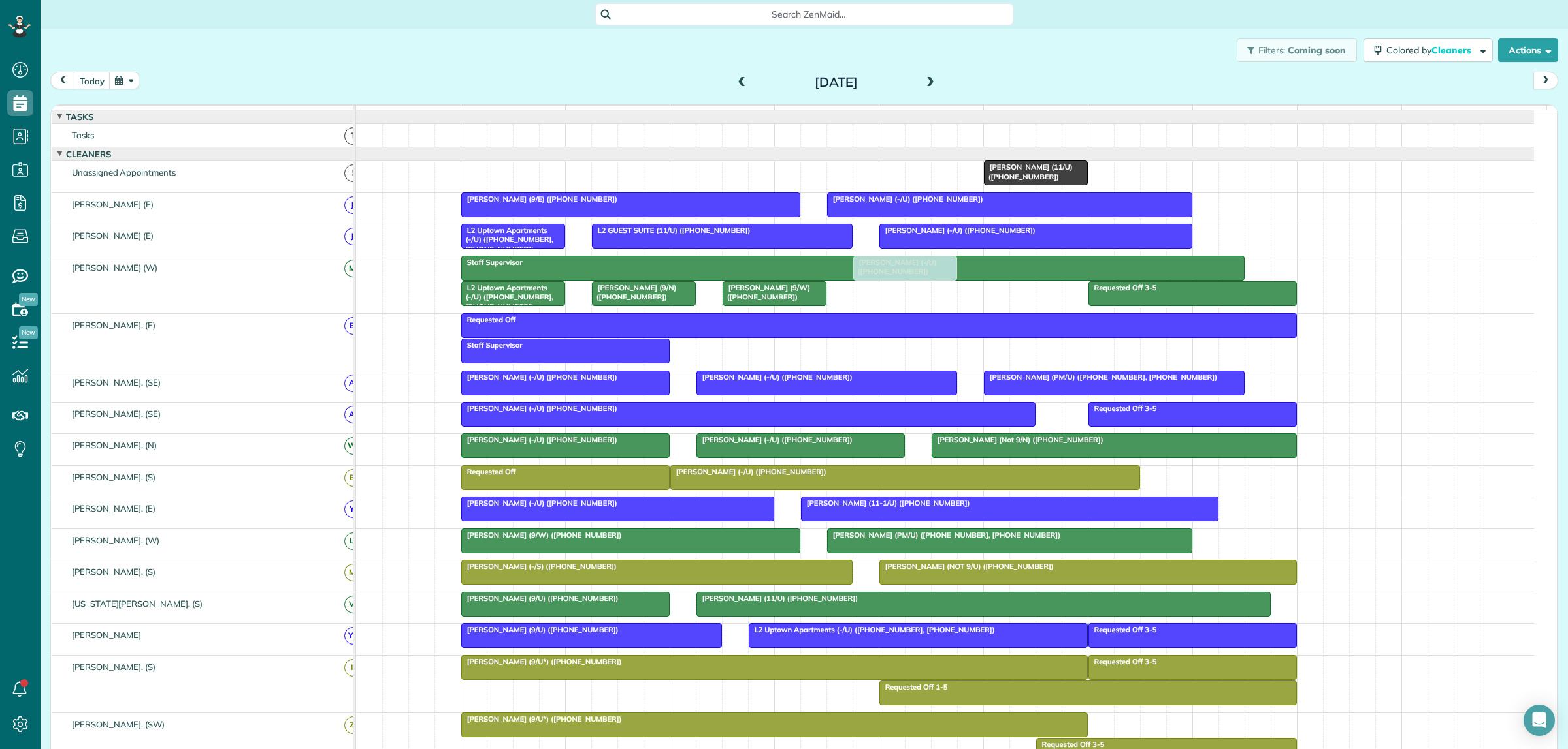
drag, startPoint x: 860, startPoint y: 181, endPoint x: 912, endPoint y: 305, distance: 134.5
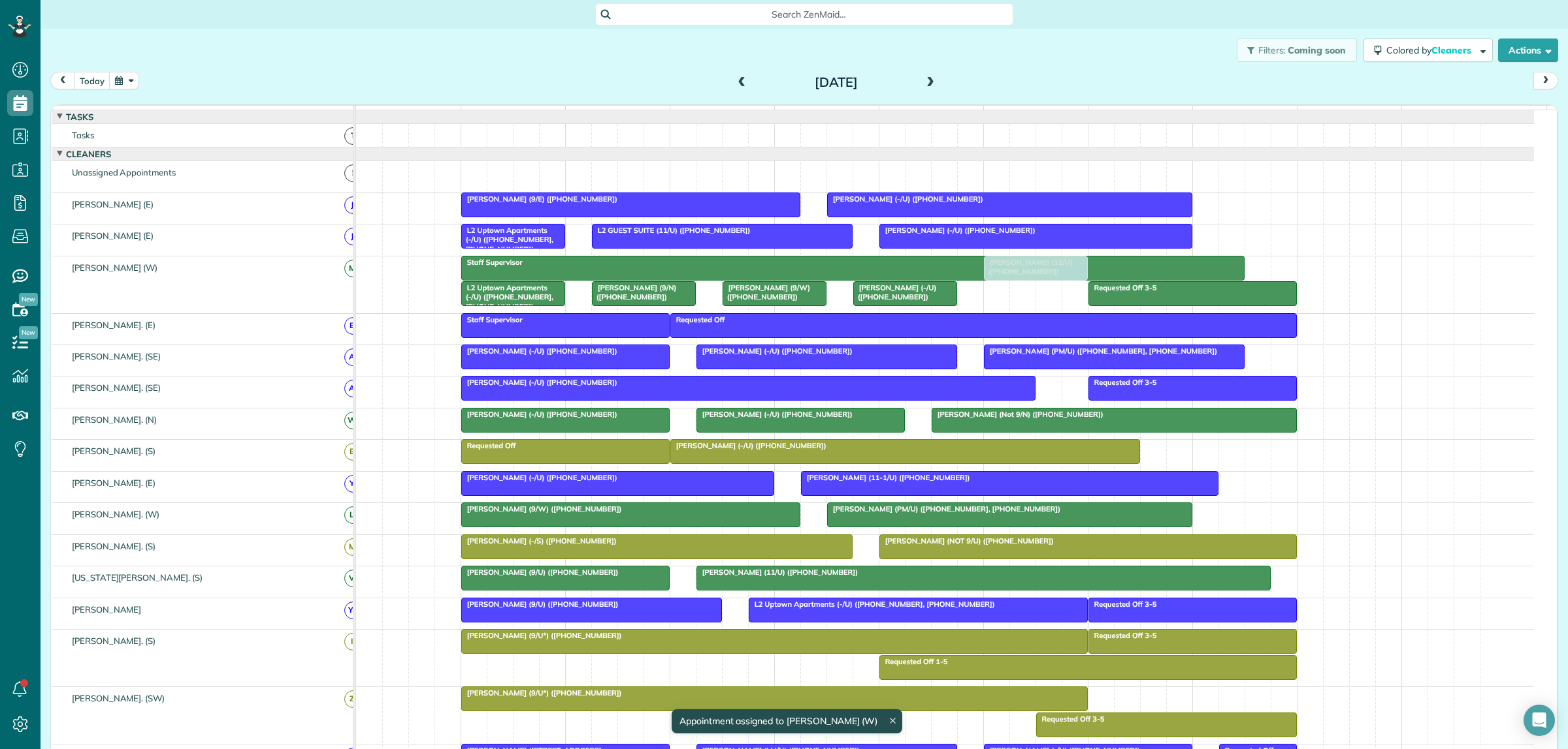
drag, startPoint x: 1024, startPoint y: 181, endPoint x: 1014, endPoint y: 282, distance: 101.5
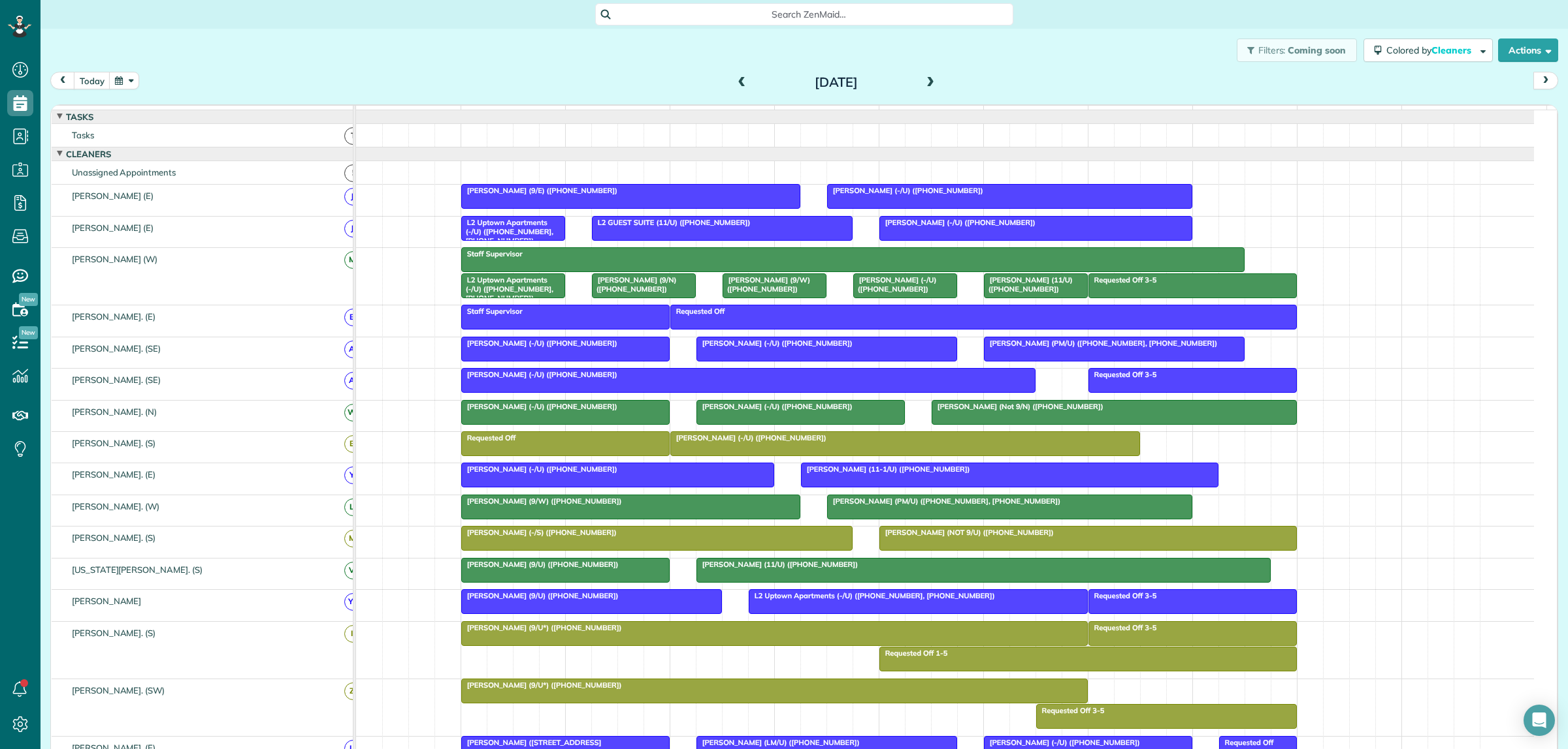
click at [923, 80] on span at bounding box center [929, 83] width 14 height 11
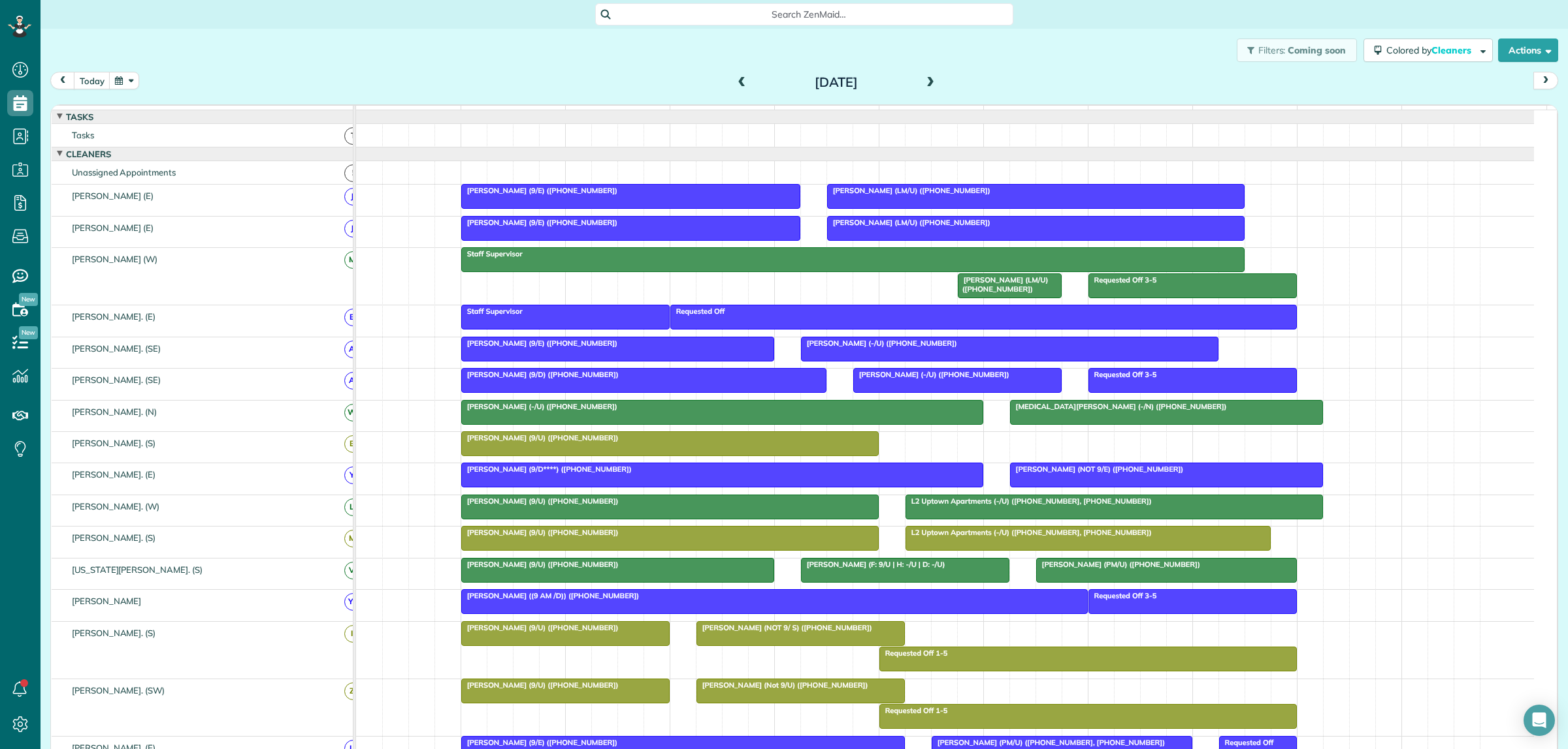
click at [923, 79] on span at bounding box center [929, 83] width 14 height 11
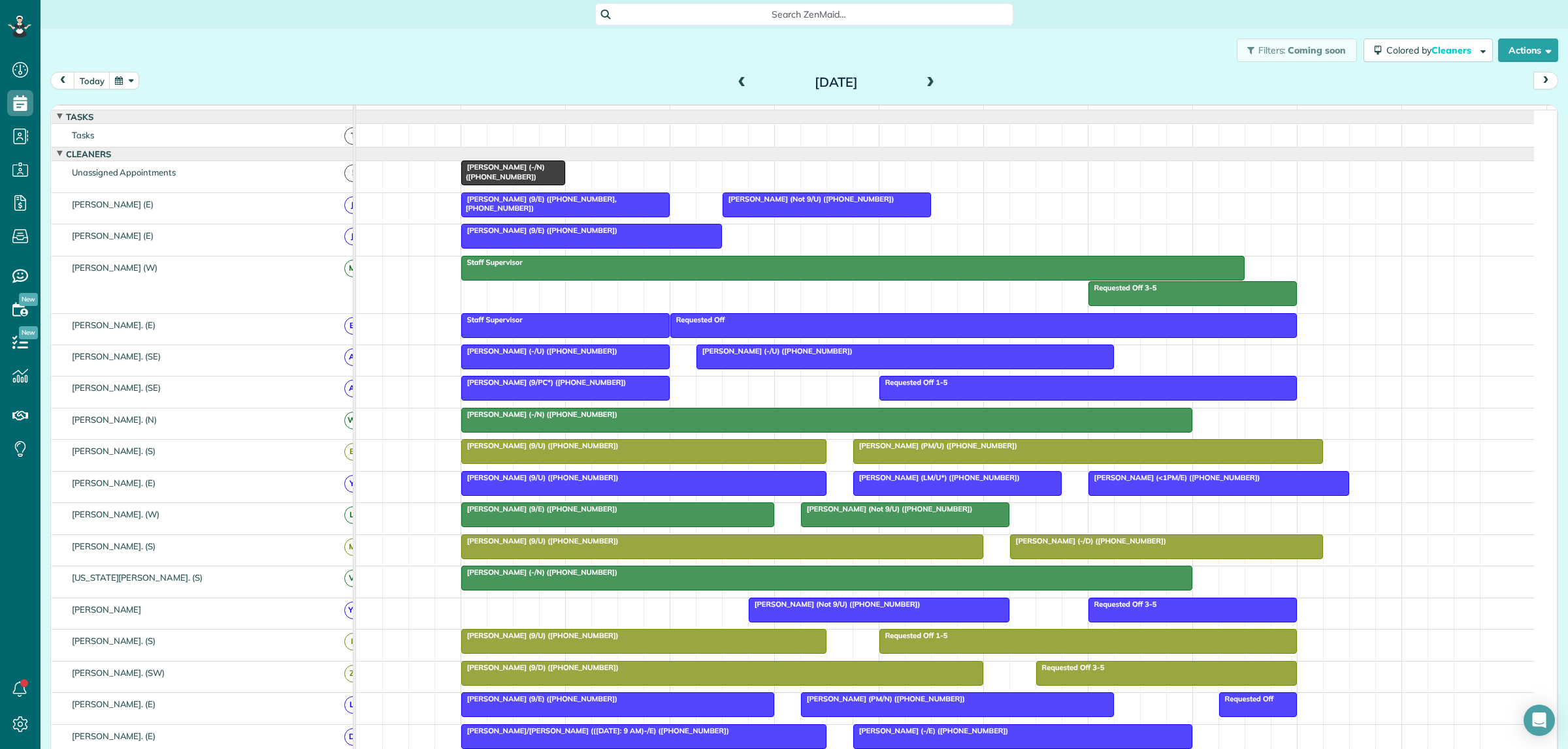
click at [925, 84] on span at bounding box center [929, 83] width 14 height 11
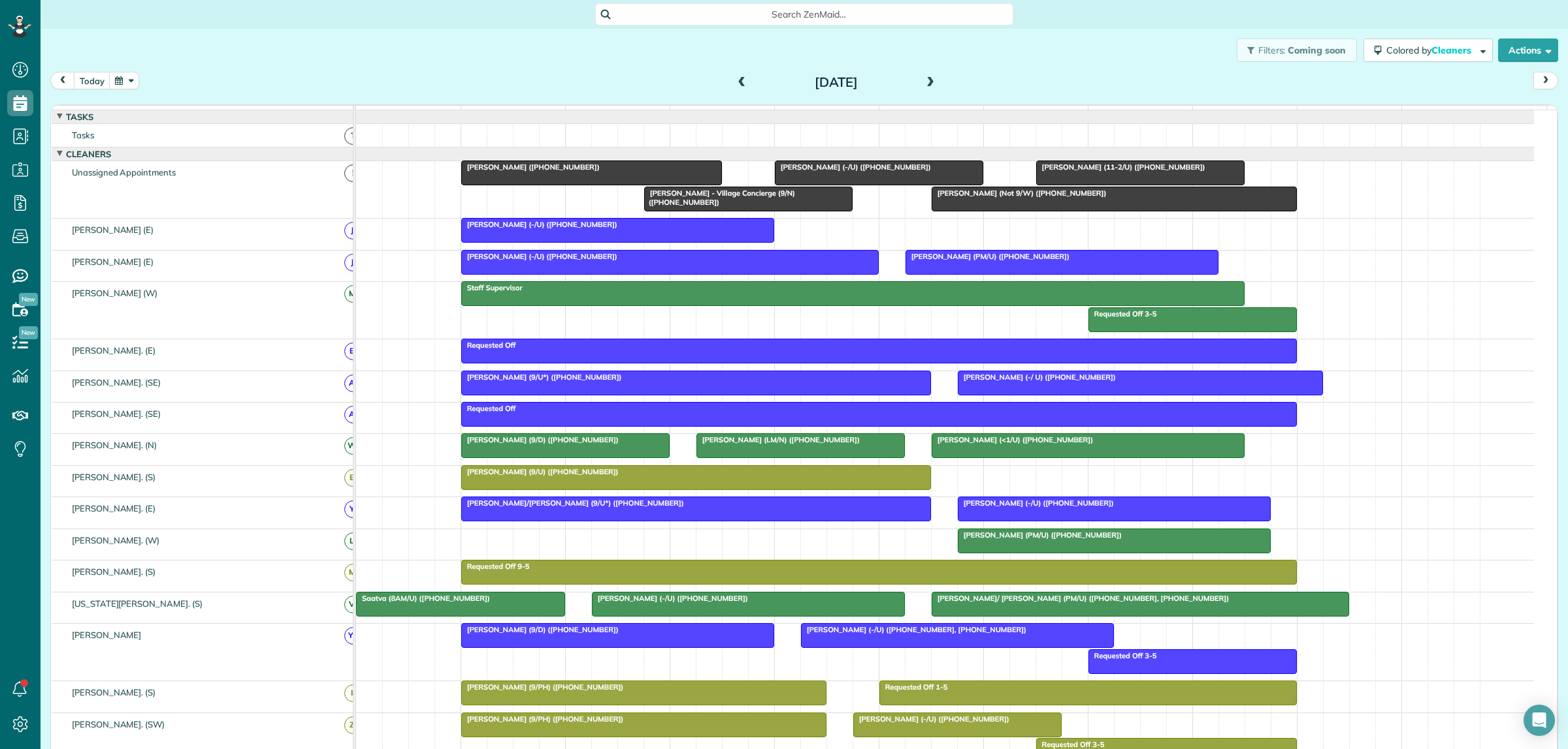
click at [736, 80] on span at bounding box center [741, 83] width 14 height 11
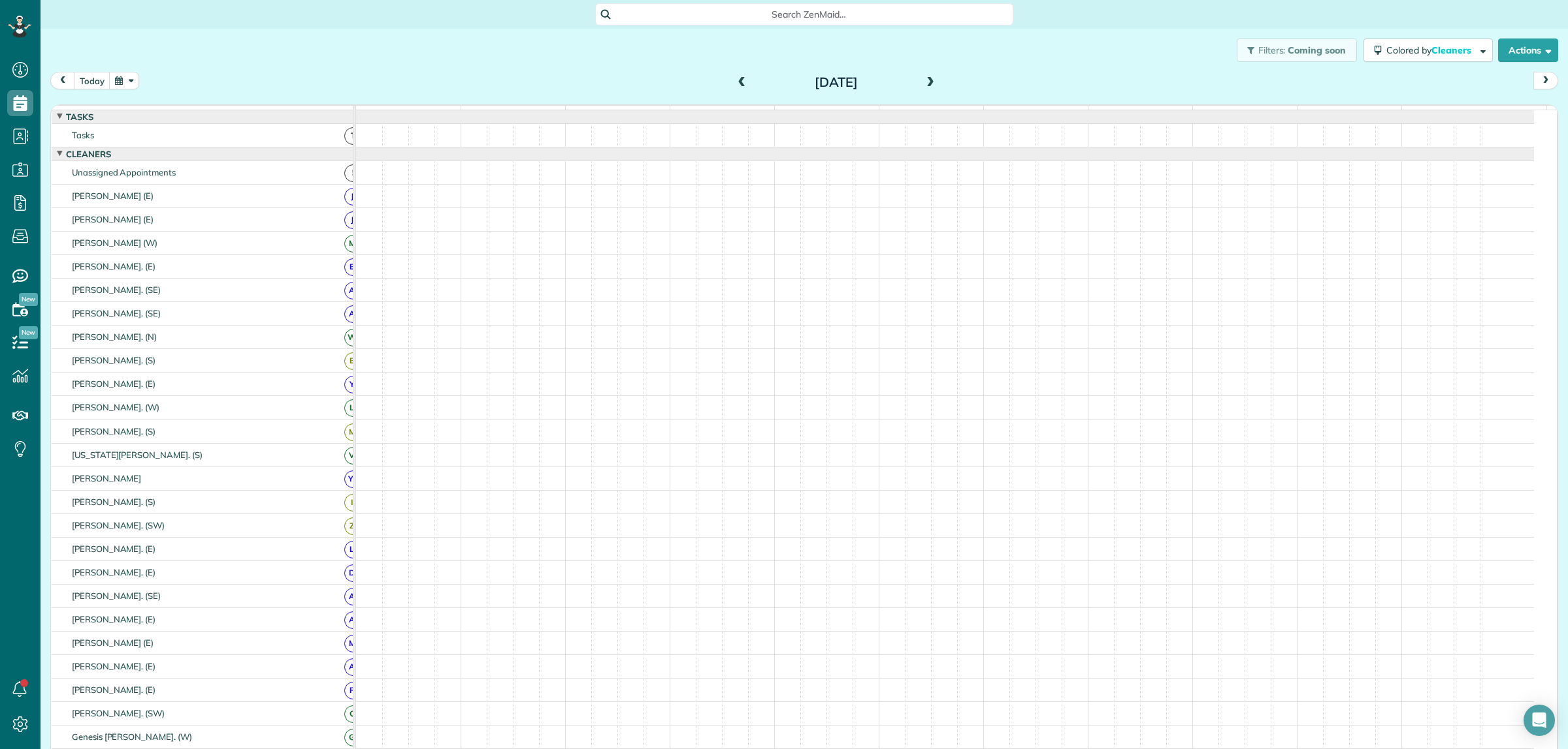
click at [735, 79] on span at bounding box center [741, 83] width 14 height 11
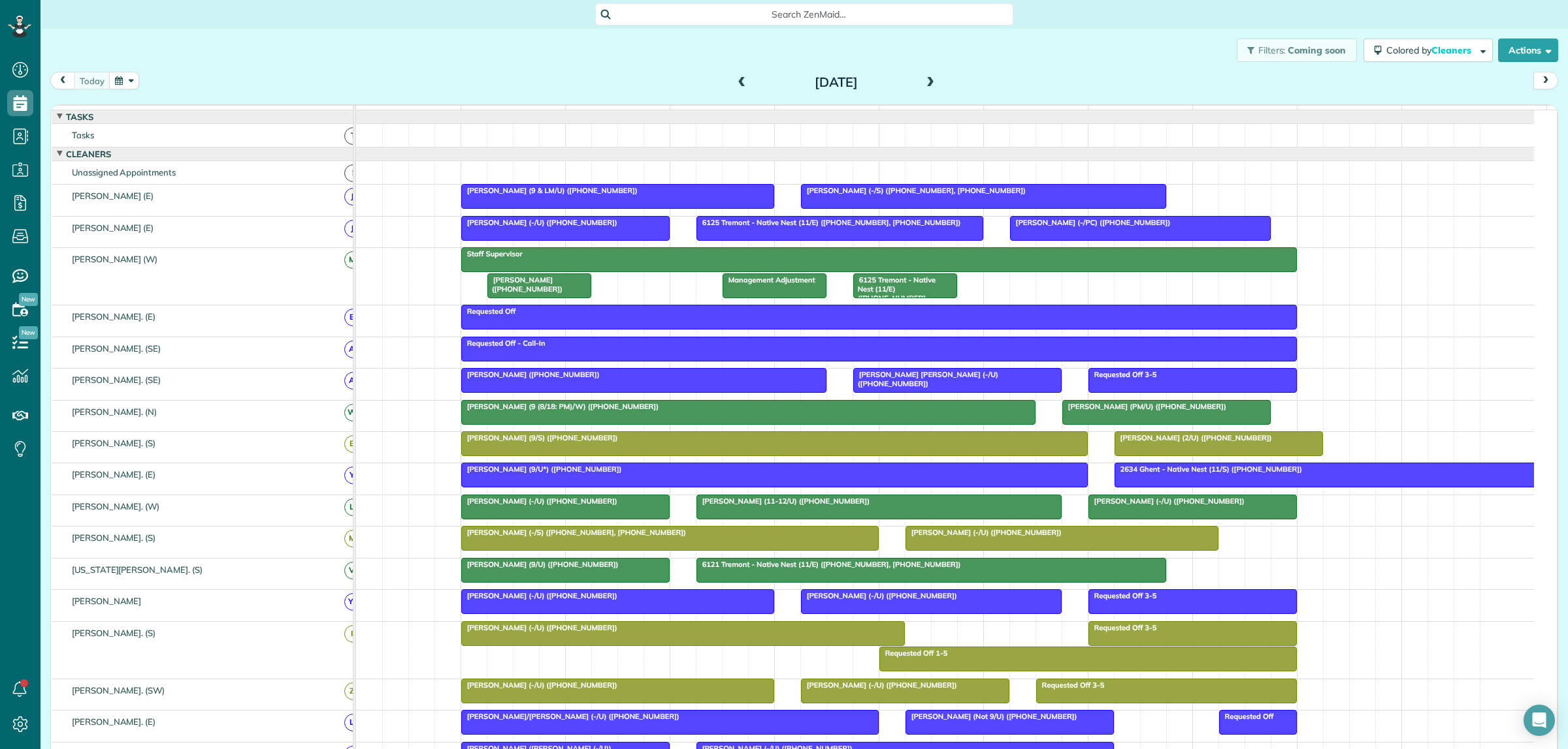
click at [915, 78] on div "Monday Sep 15, 2025" at bounding box center [836, 81] width 209 height 21
click at [923, 79] on span at bounding box center [929, 83] width 14 height 11
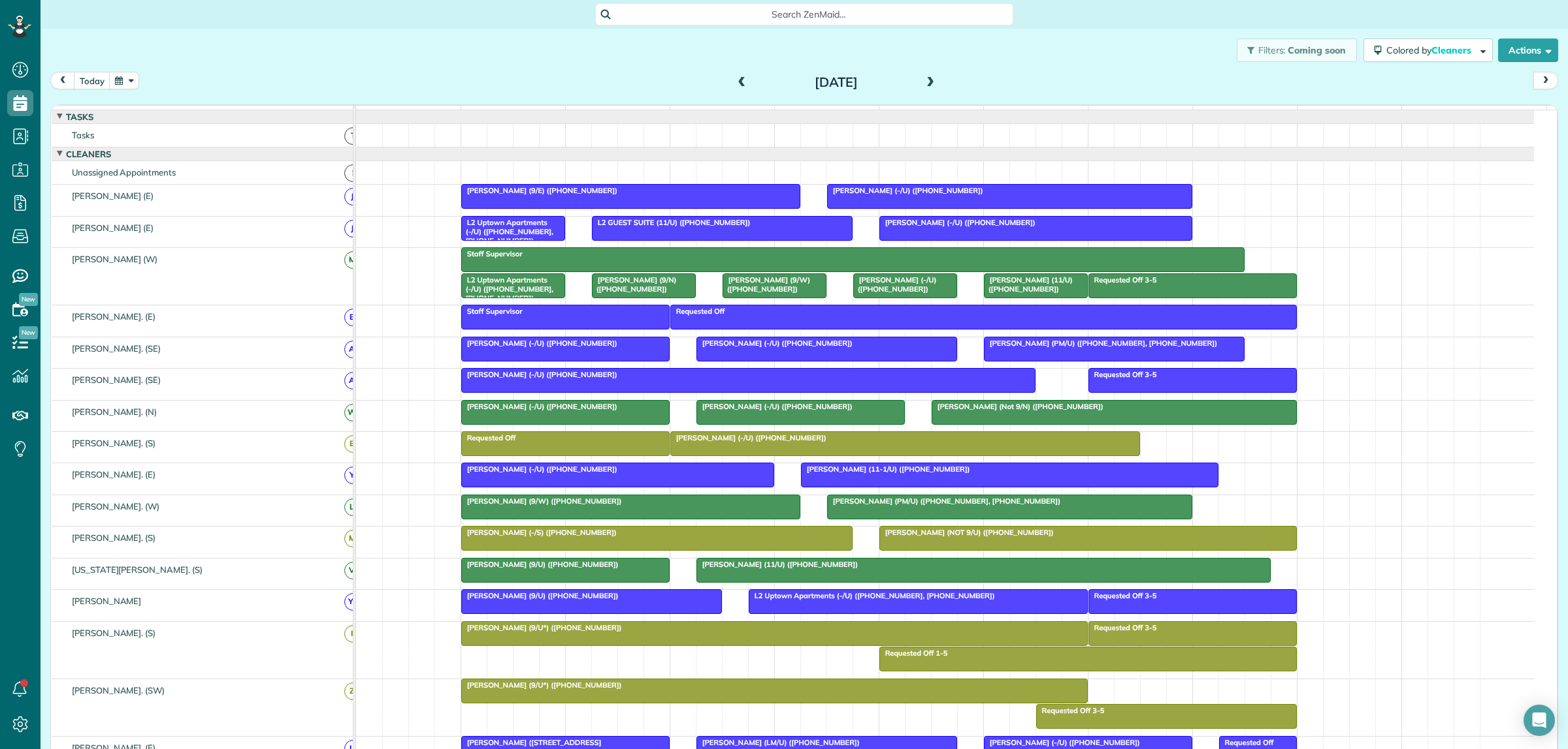
click at [923, 82] on span at bounding box center [929, 83] width 14 height 11
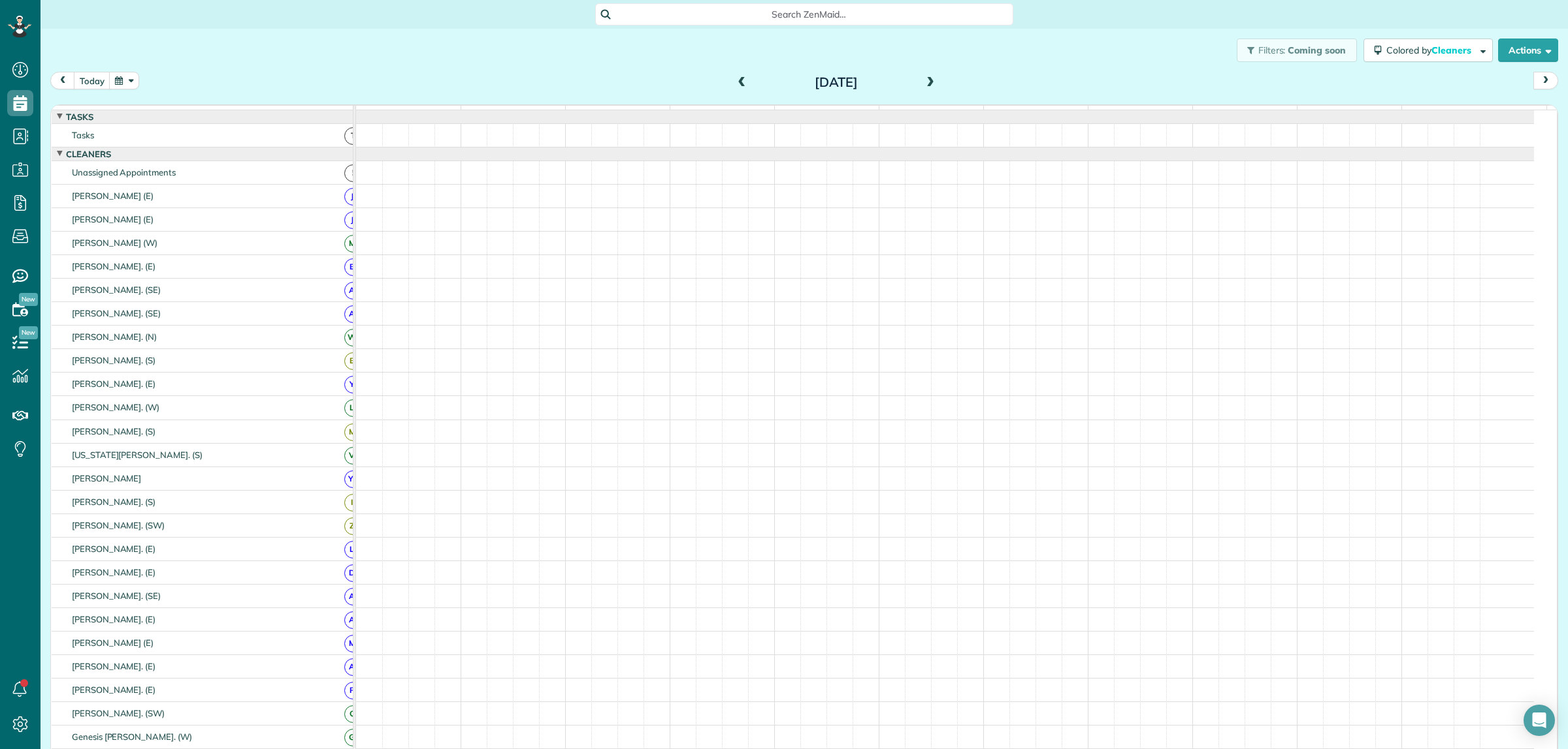
click at [923, 82] on span at bounding box center [929, 83] width 14 height 11
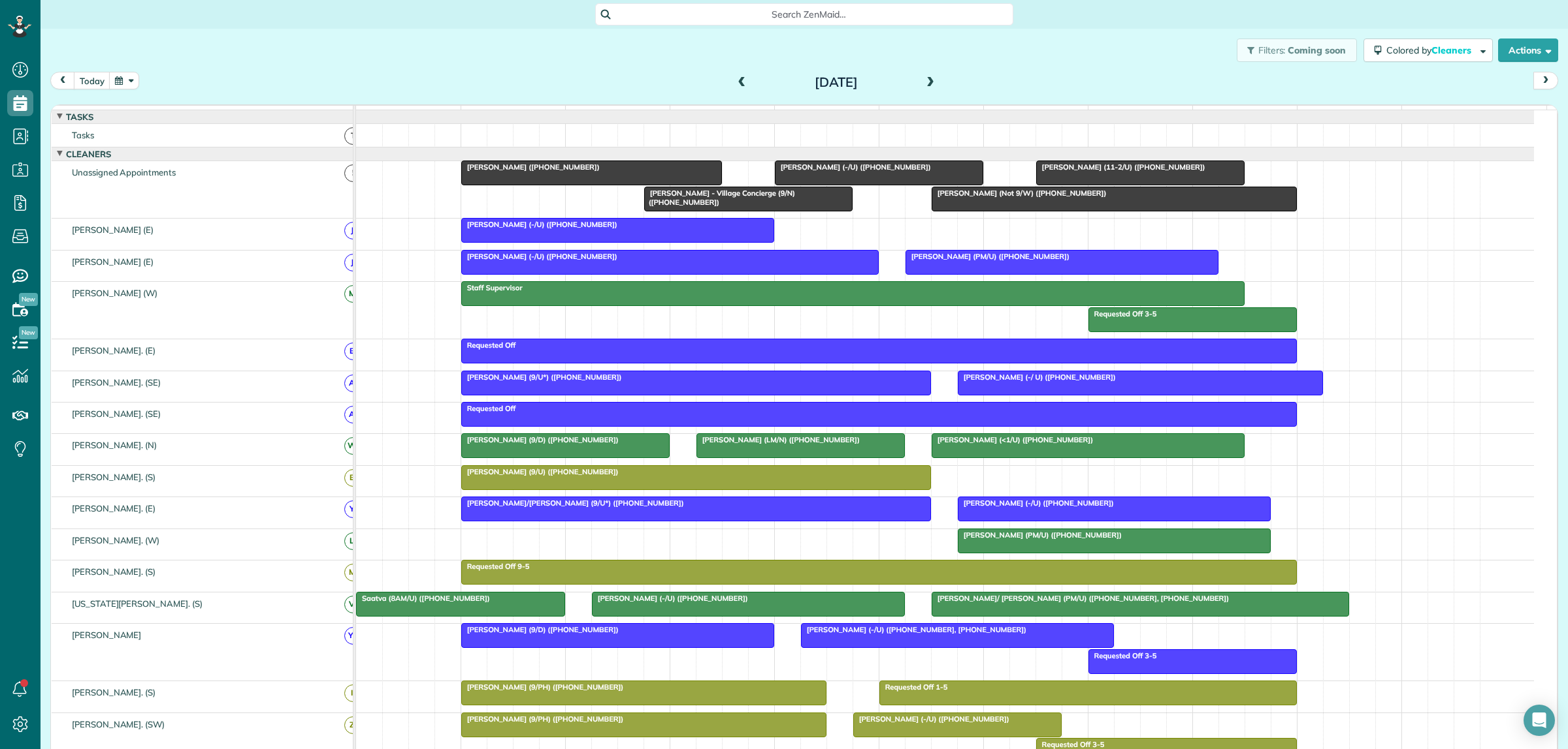
click at [735, 85] on span at bounding box center [741, 83] width 14 height 11
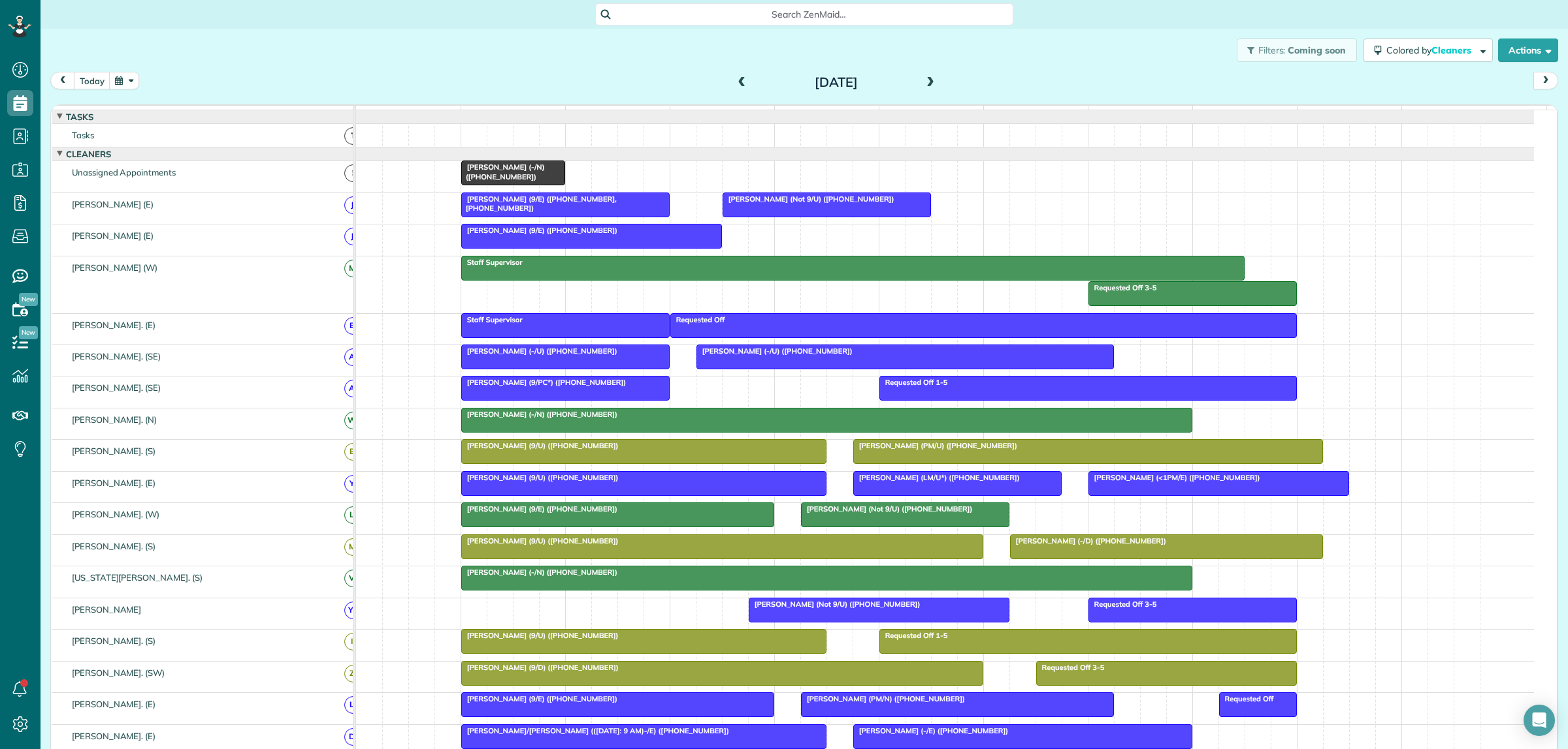
click at [735, 85] on span at bounding box center [741, 83] width 14 height 11
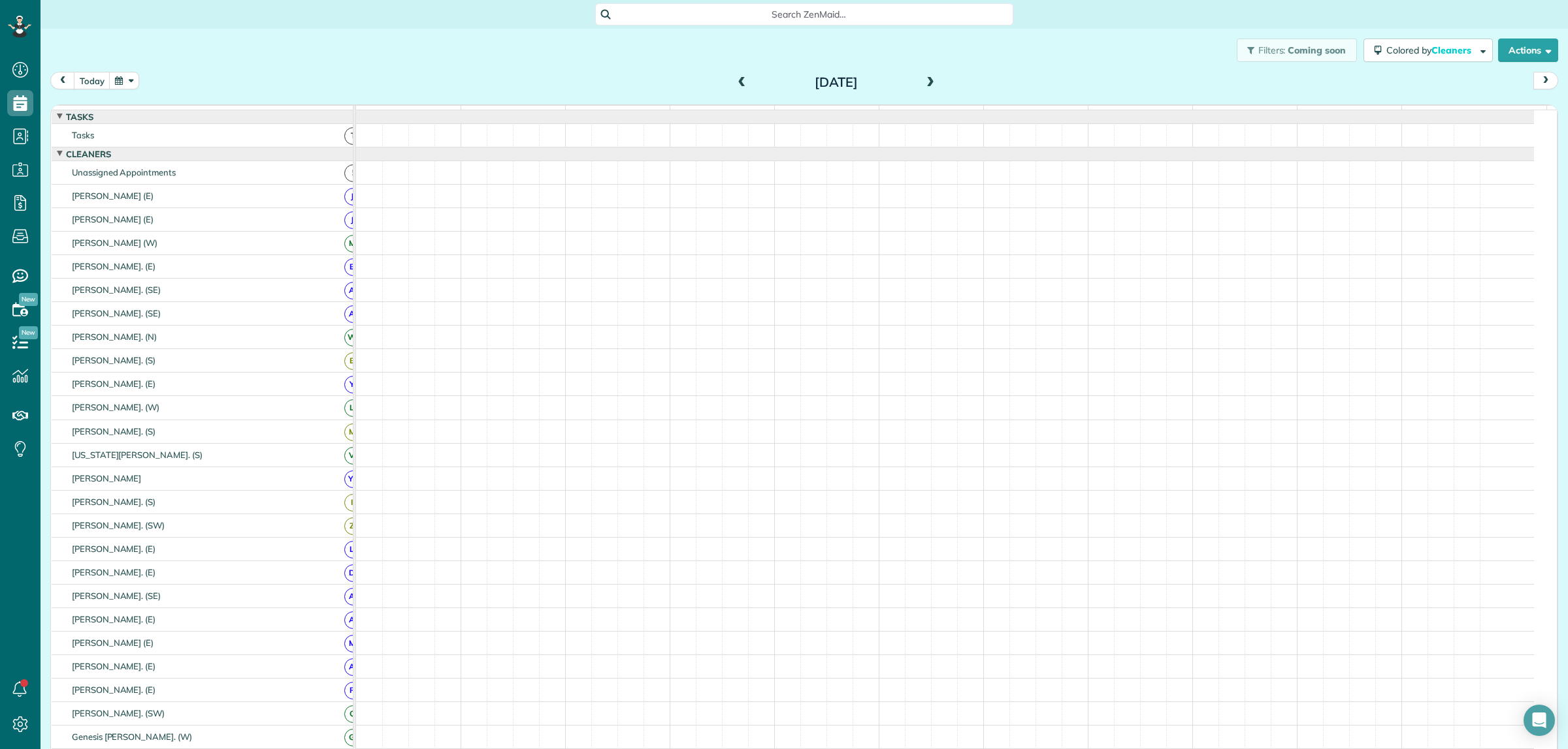
click at [735, 85] on span at bounding box center [741, 83] width 14 height 11
click at [119, 77] on button "button" at bounding box center [124, 80] width 30 height 17
click at [200, 168] on link "16" at bounding box center [199, 168] width 21 height 21
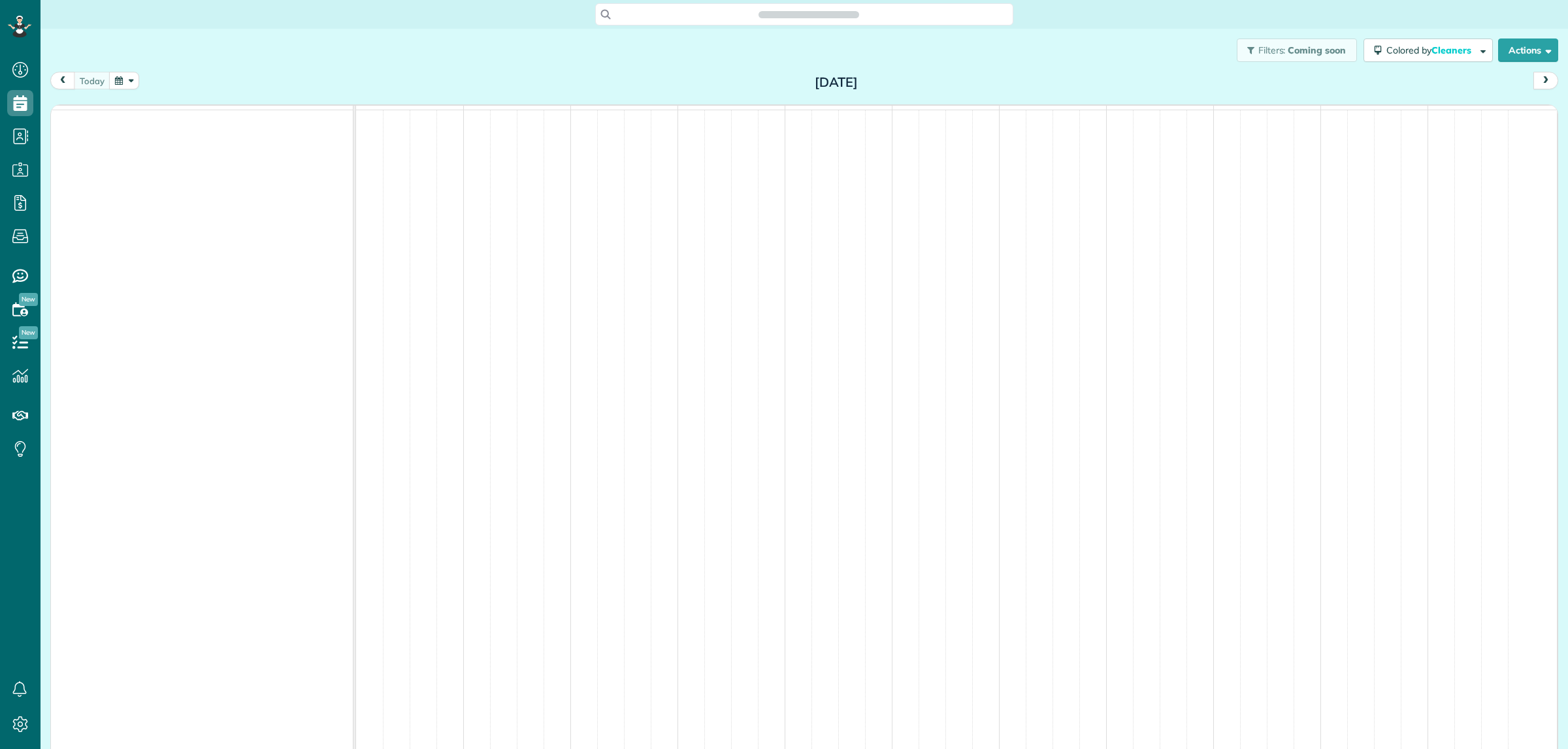
scroll to position [5, 5]
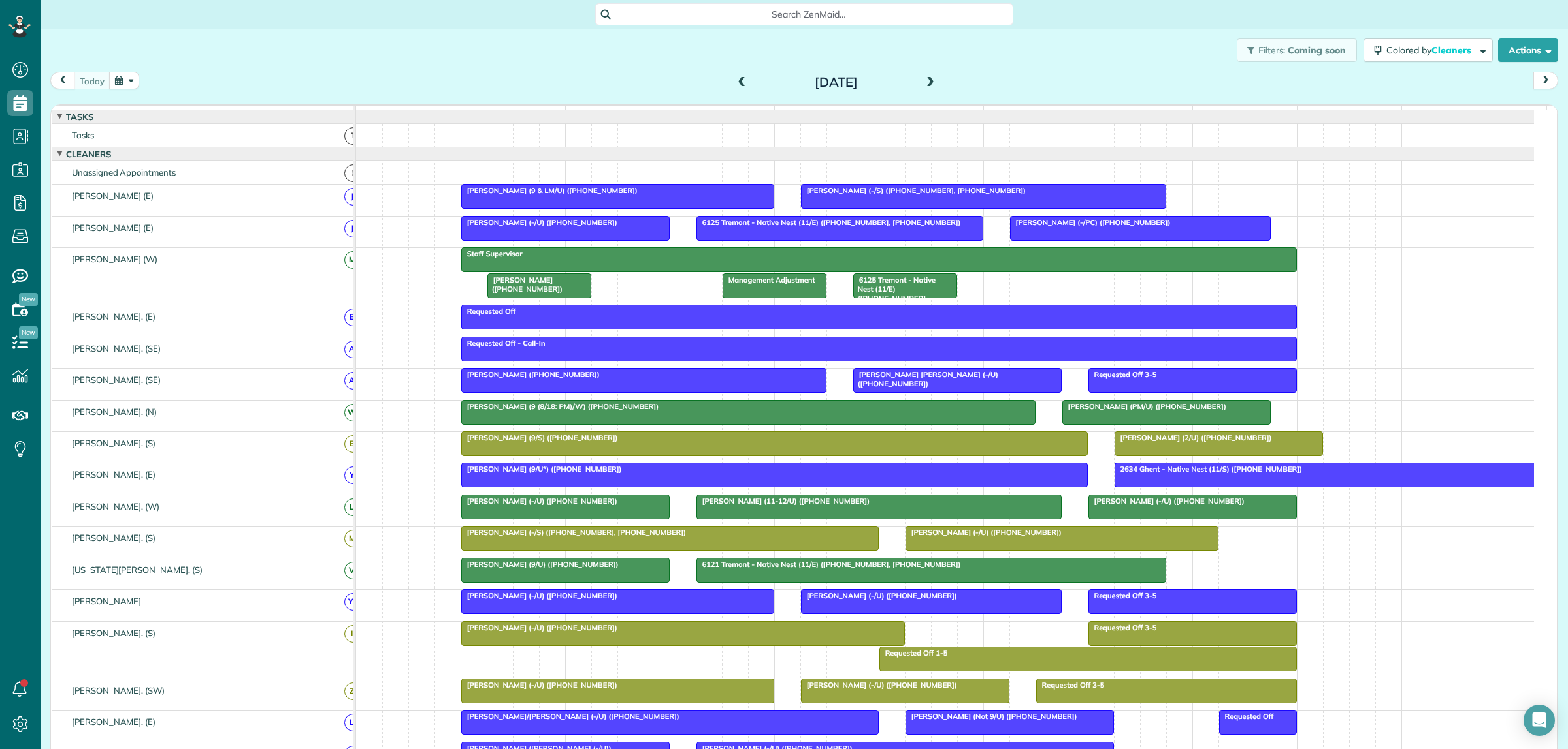
click at [926, 80] on span at bounding box center [929, 83] width 14 height 11
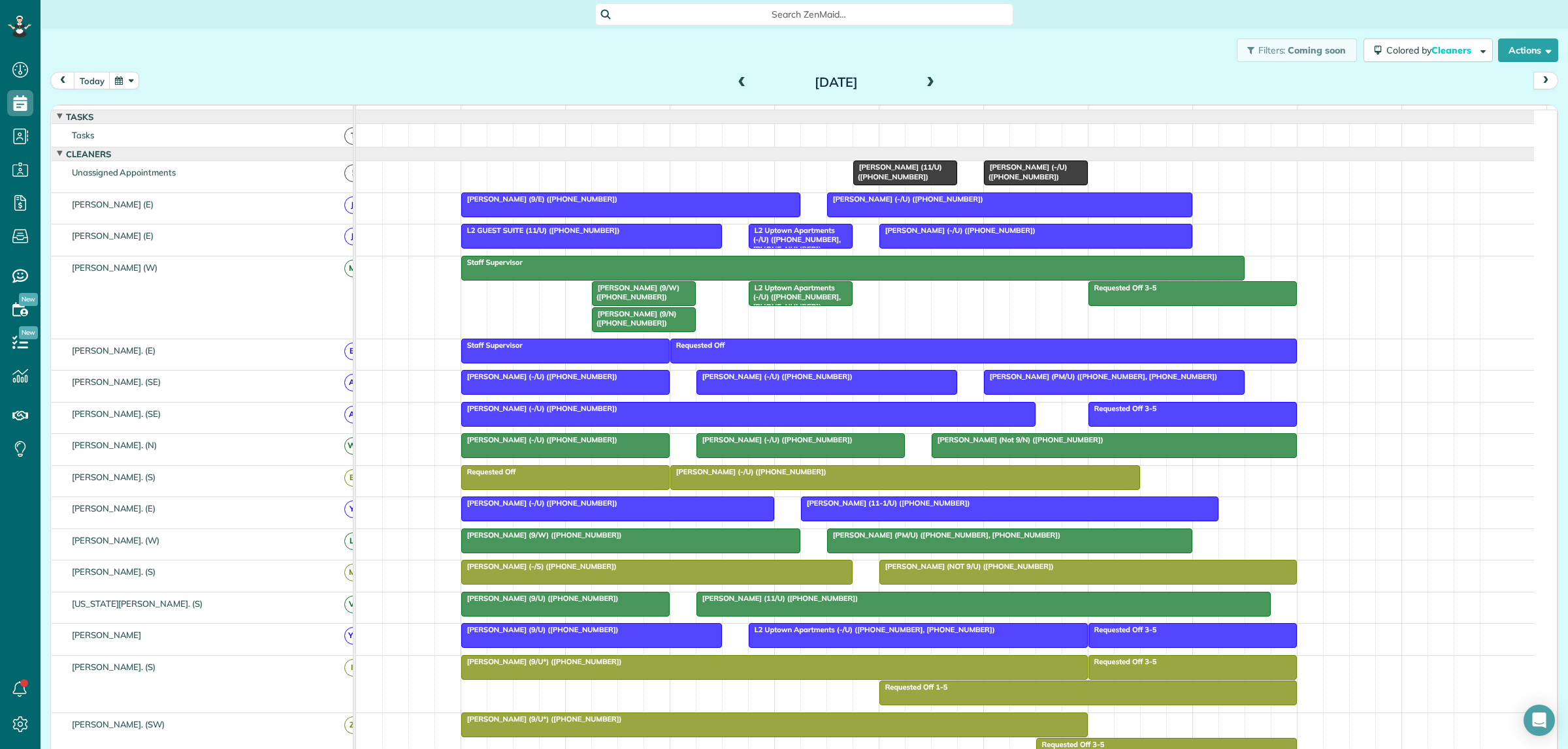
click at [929, 80] on span at bounding box center [929, 83] width 14 height 11
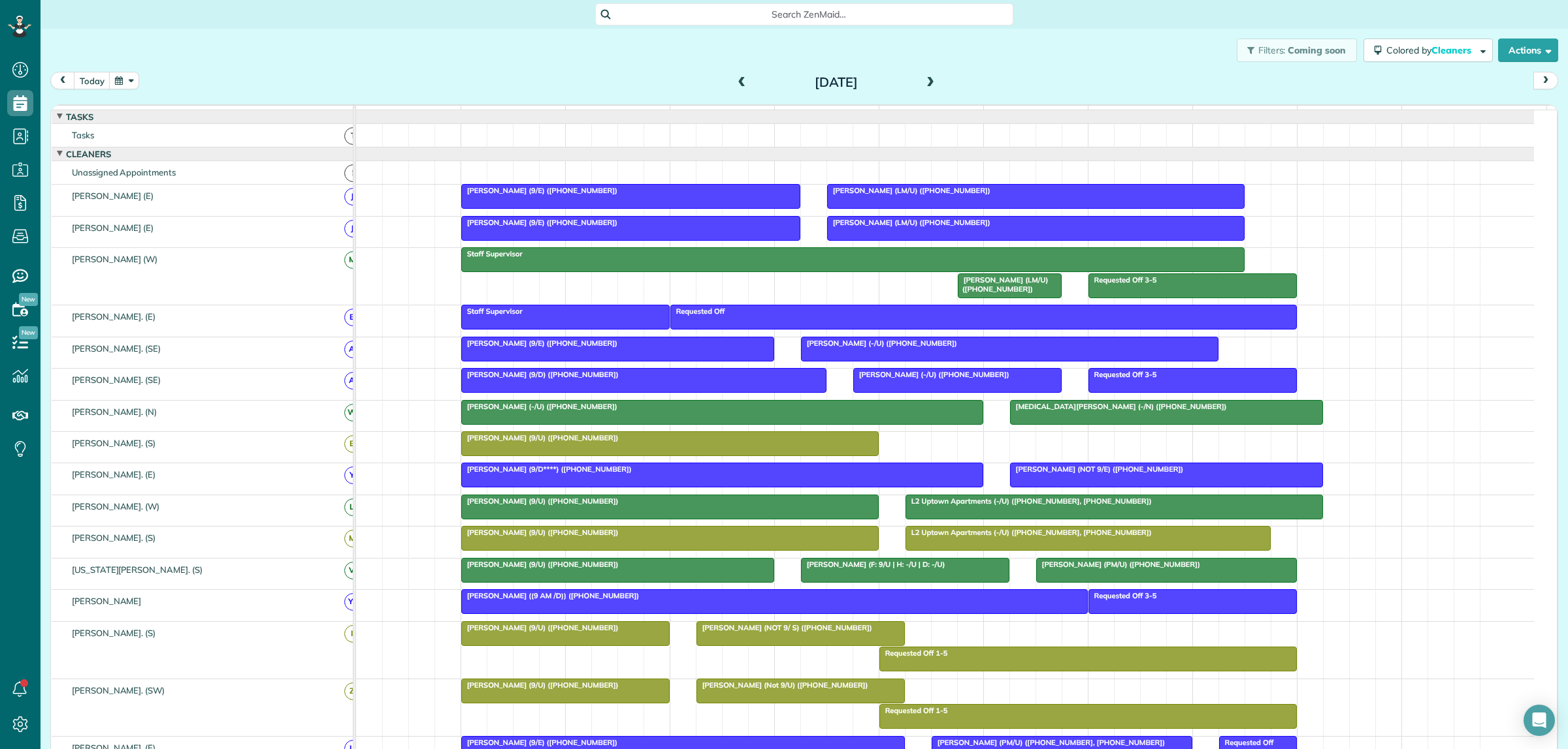
click at [735, 81] on span at bounding box center [741, 83] width 14 height 11
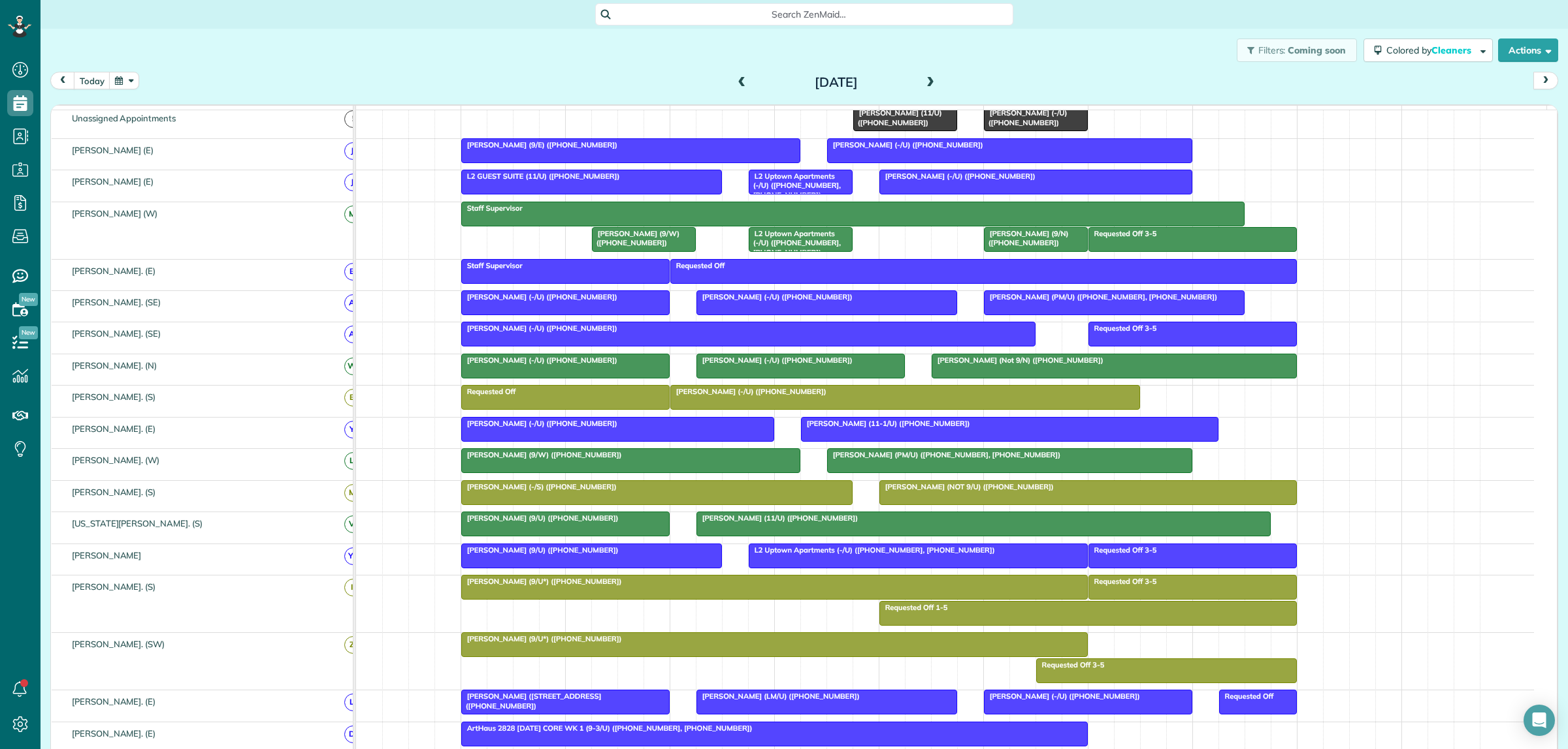
scroll to position [0, 0]
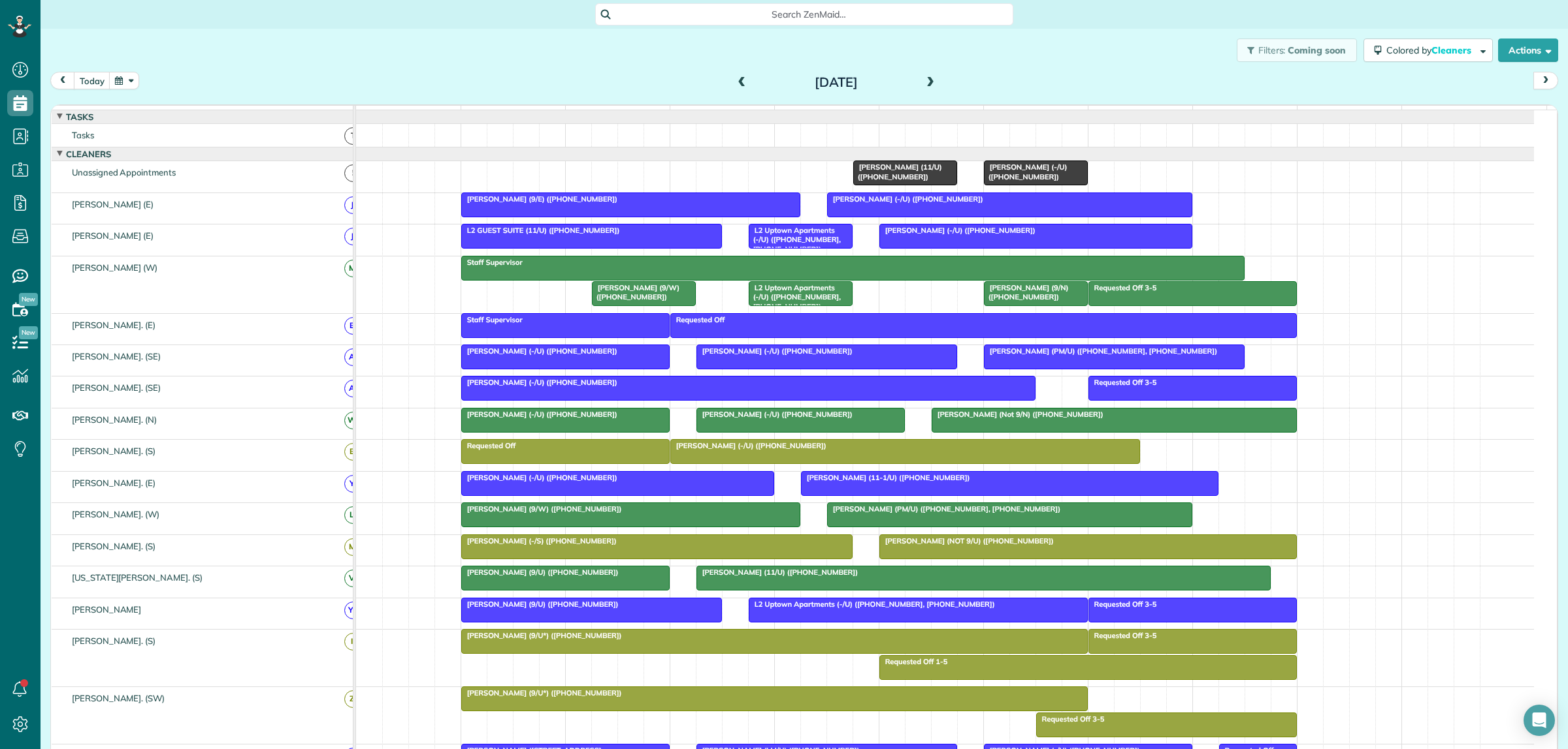
click at [726, 47] on div "Filters: Coming soon Colored by Cleaners Color by Cleaner Color by Team Color b…" at bounding box center [804, 50] width 1527 height 43
click at [932, 83] on div "Tuesday Sep 16, 2025" at bounding box center [836, 81] width 209 height 21
click at [925, 82] on span at bounding box center [929, 83] width 14 height 11
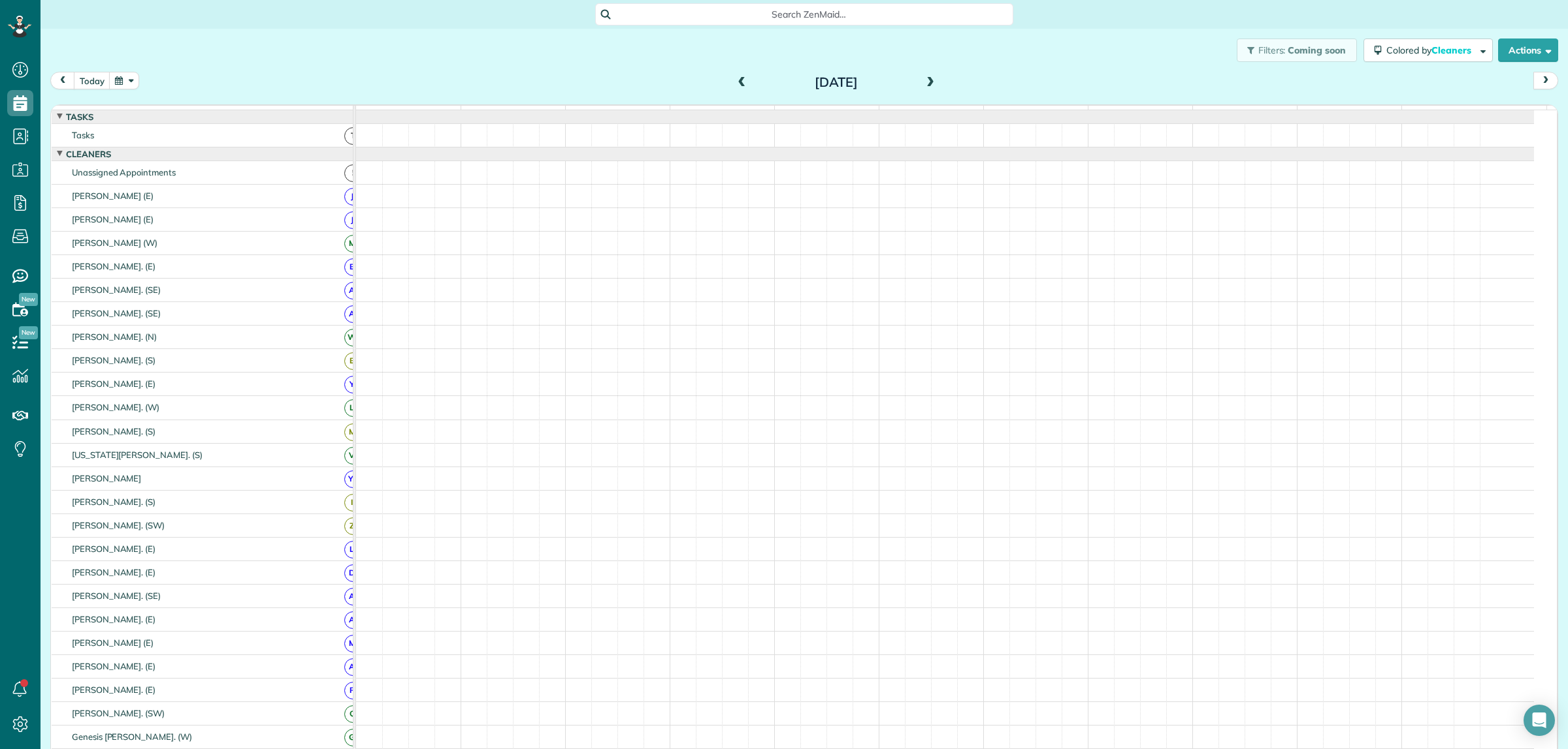
click at [925, 80] on span at bounding box center [929, 83] width 14 height 11
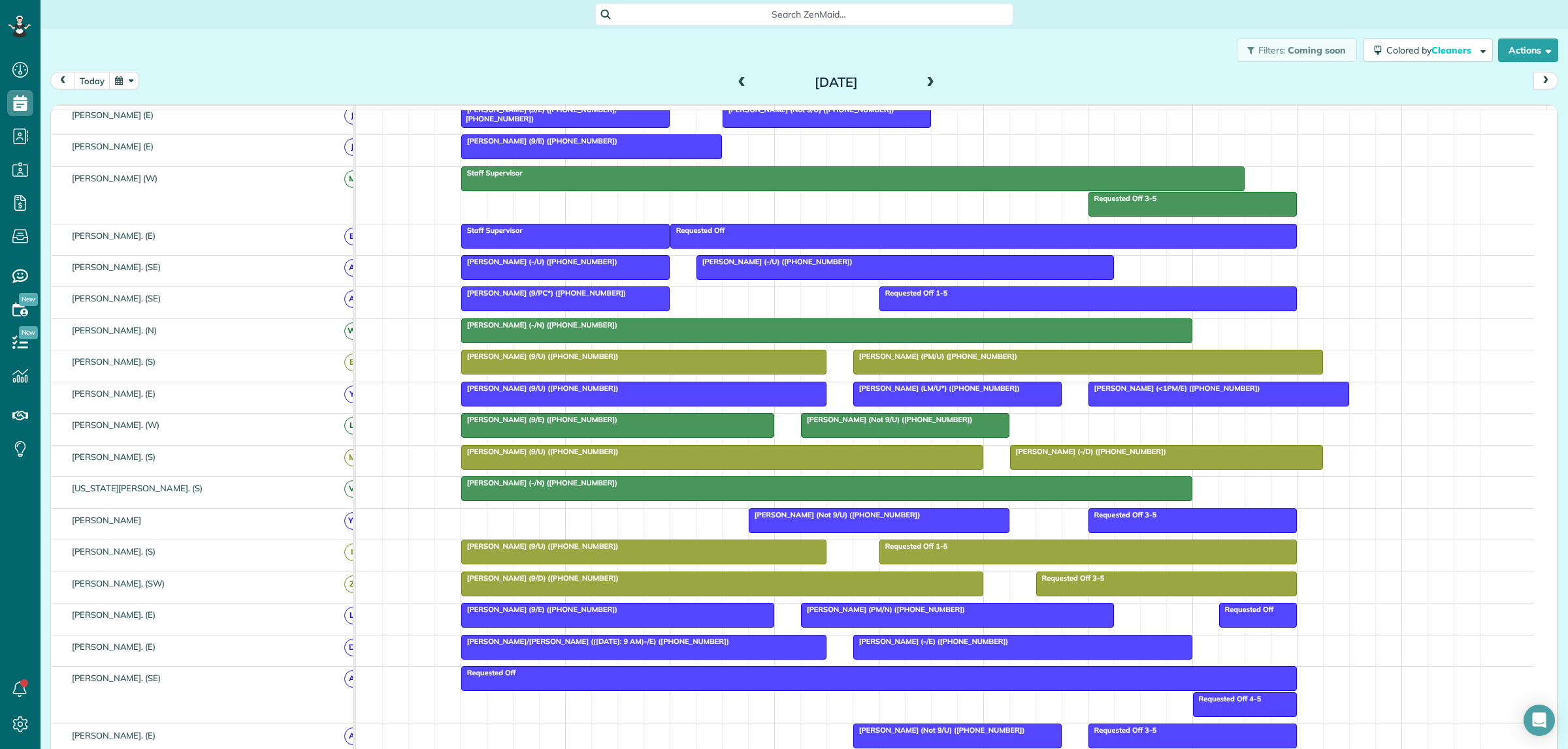
scroll to position [163, 0]
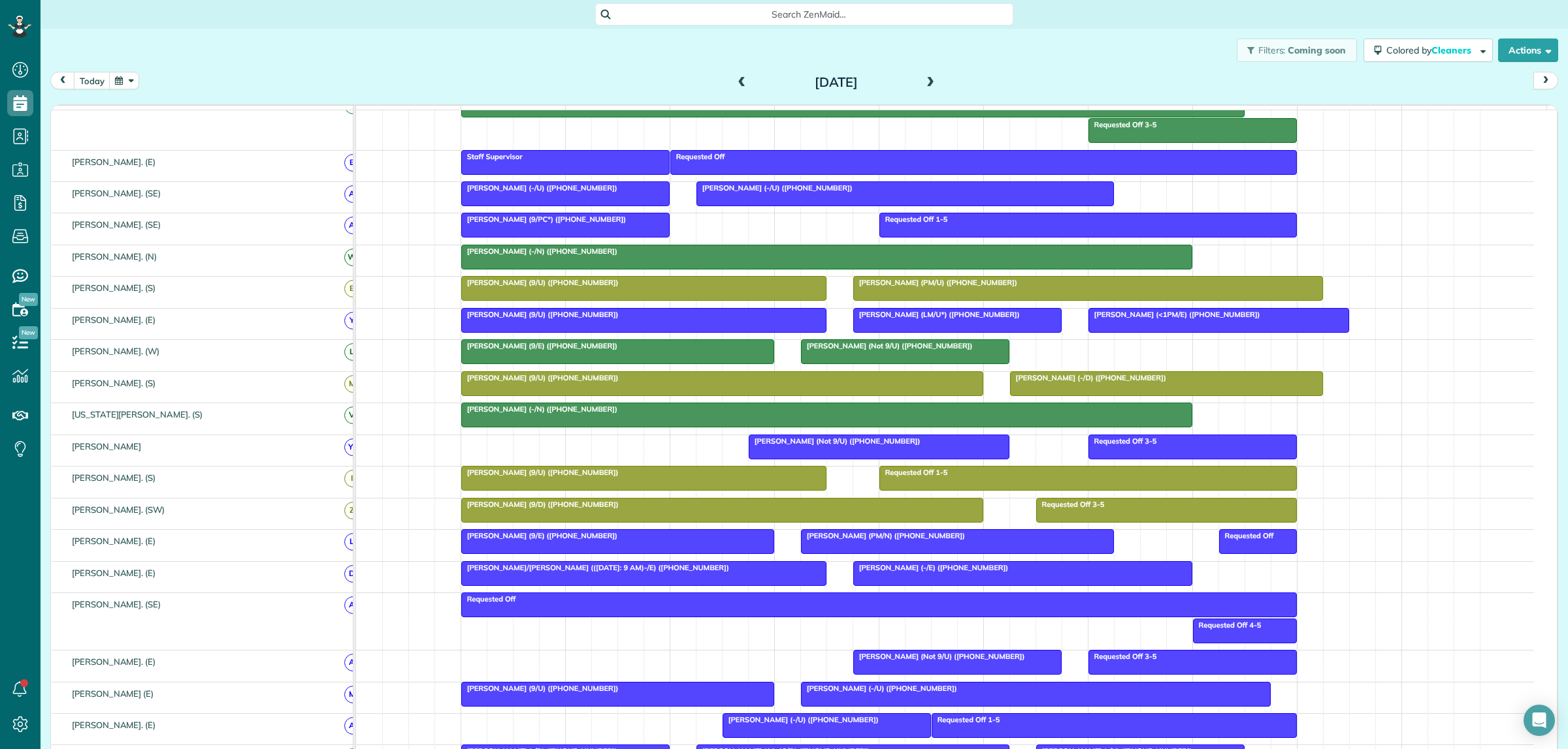
click at [768, 11] on span "Search ZenMaid…" at bounding box center [808, 15] width 397 height 13
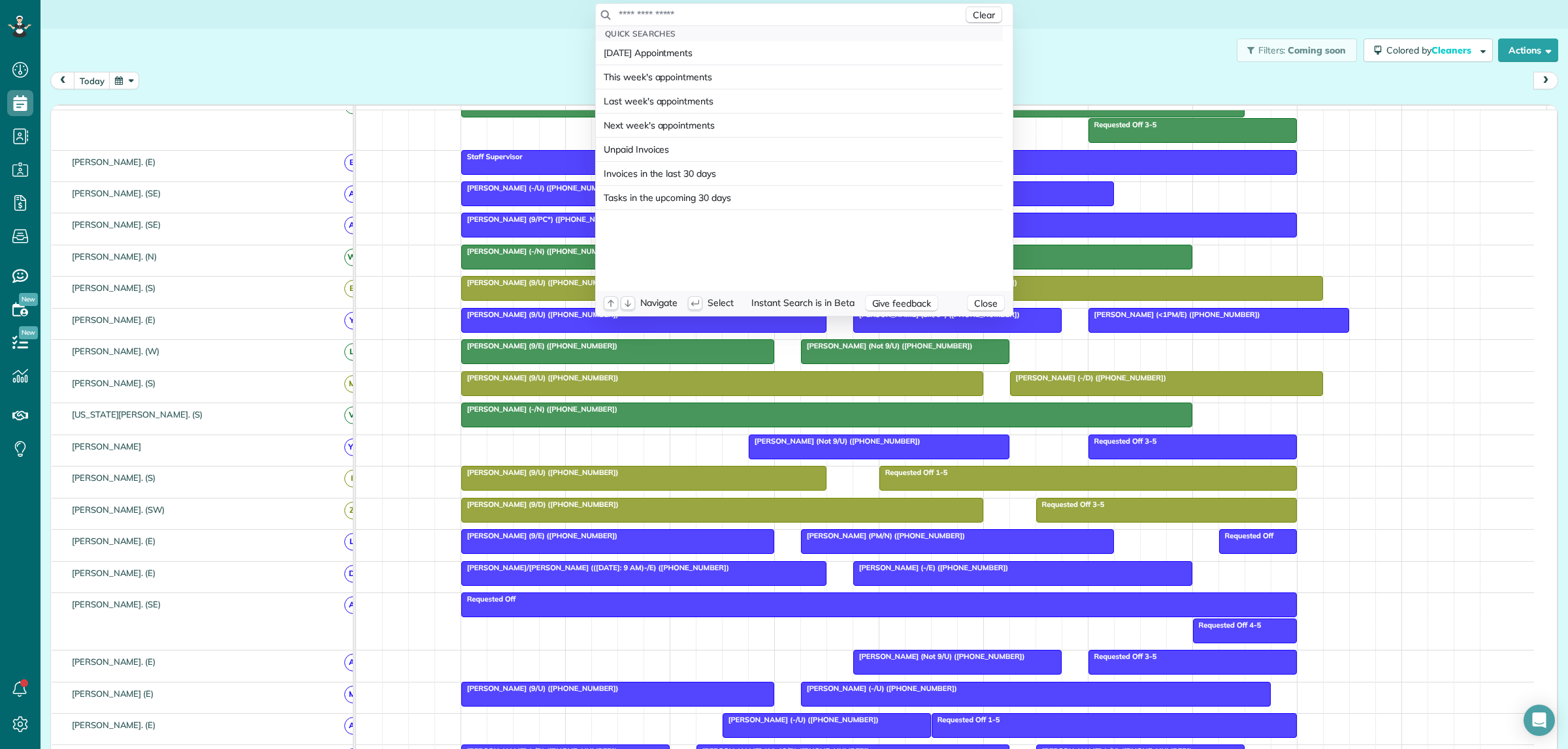
click at [766, 13] on input "text" at bounding box center [791, 15] width 345 height 13
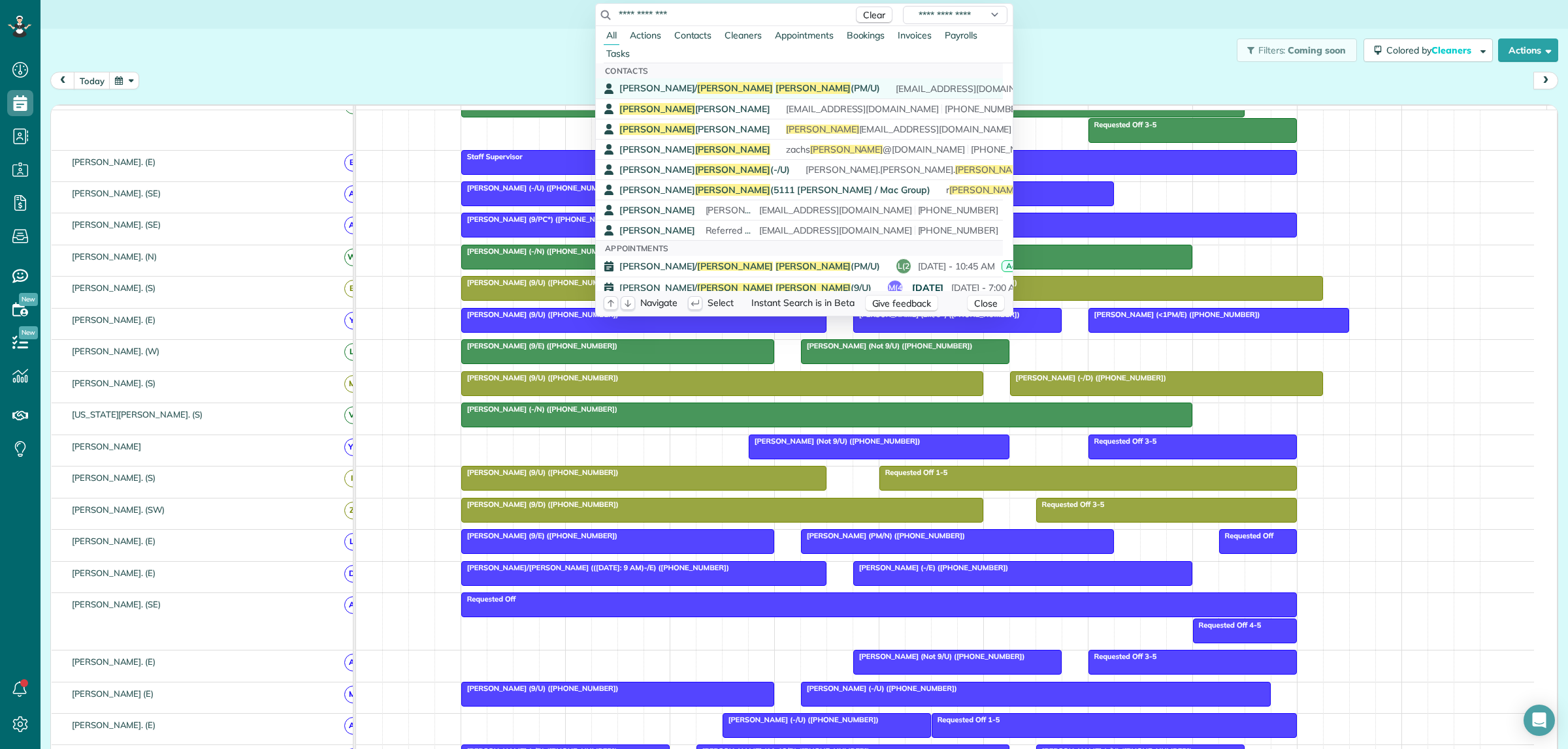
type input "**********"
click at [775, 85] on span "Walters" at bounding box center [813, 88] width 76 height 11
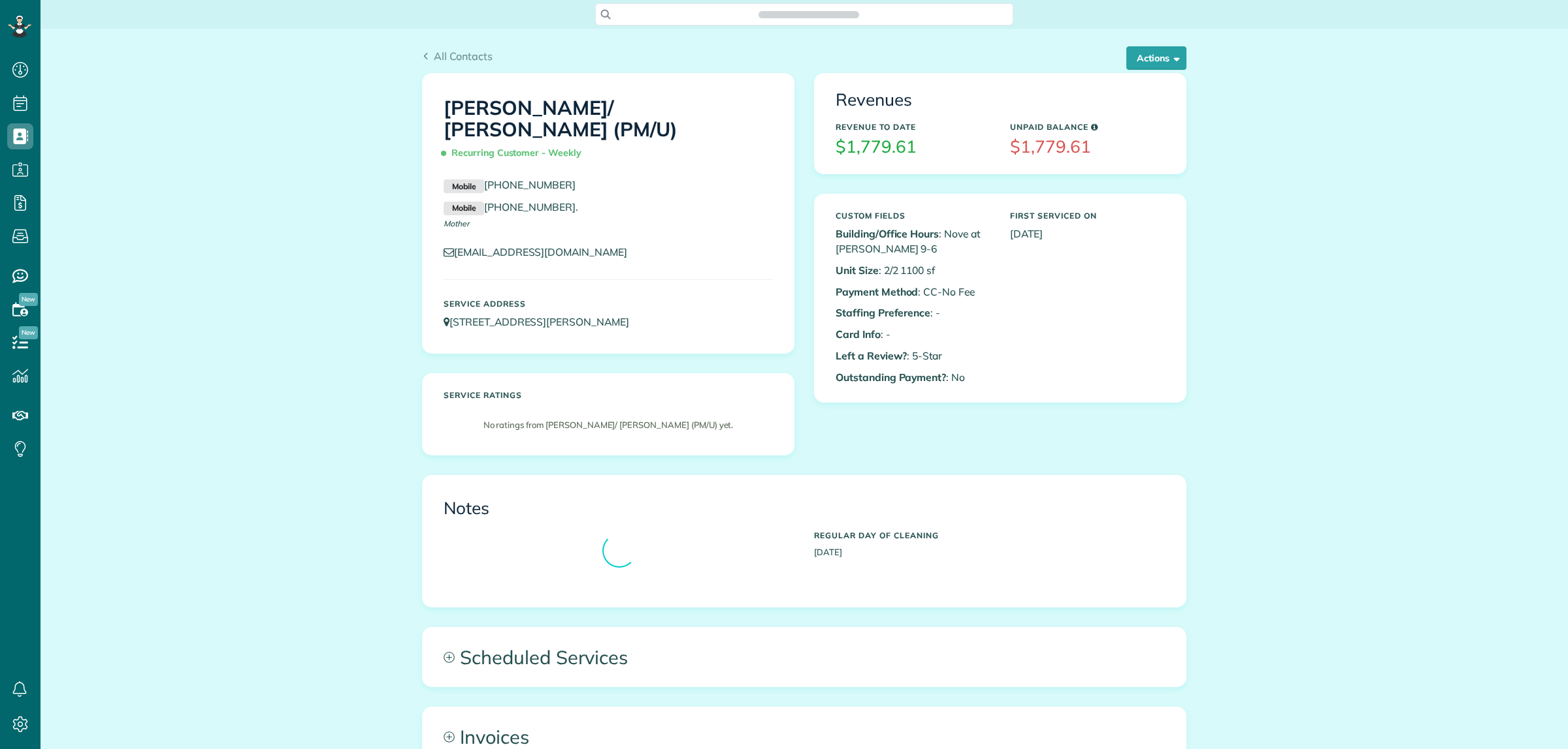
scroll to position [749, 39]
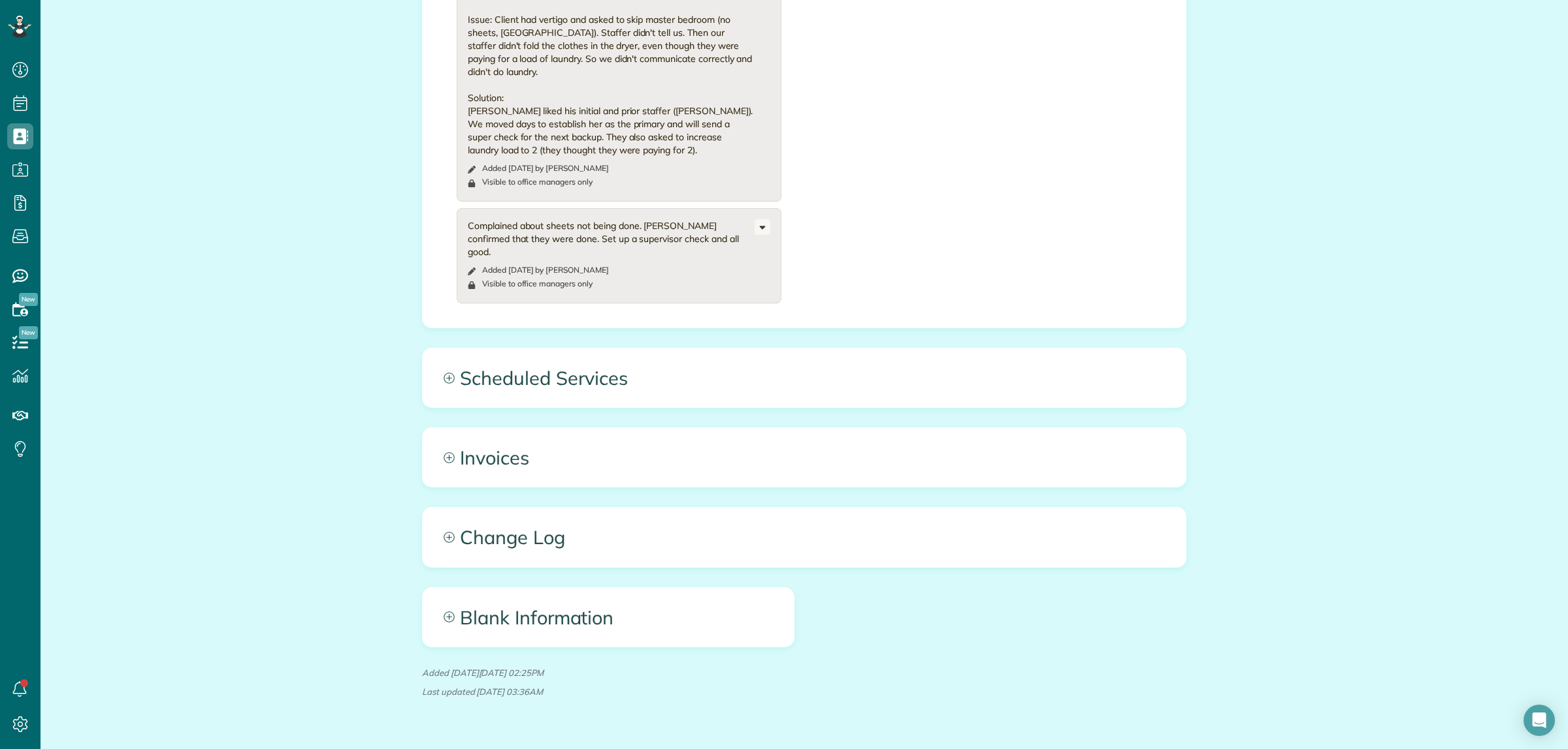
scroll to position [738, 0]
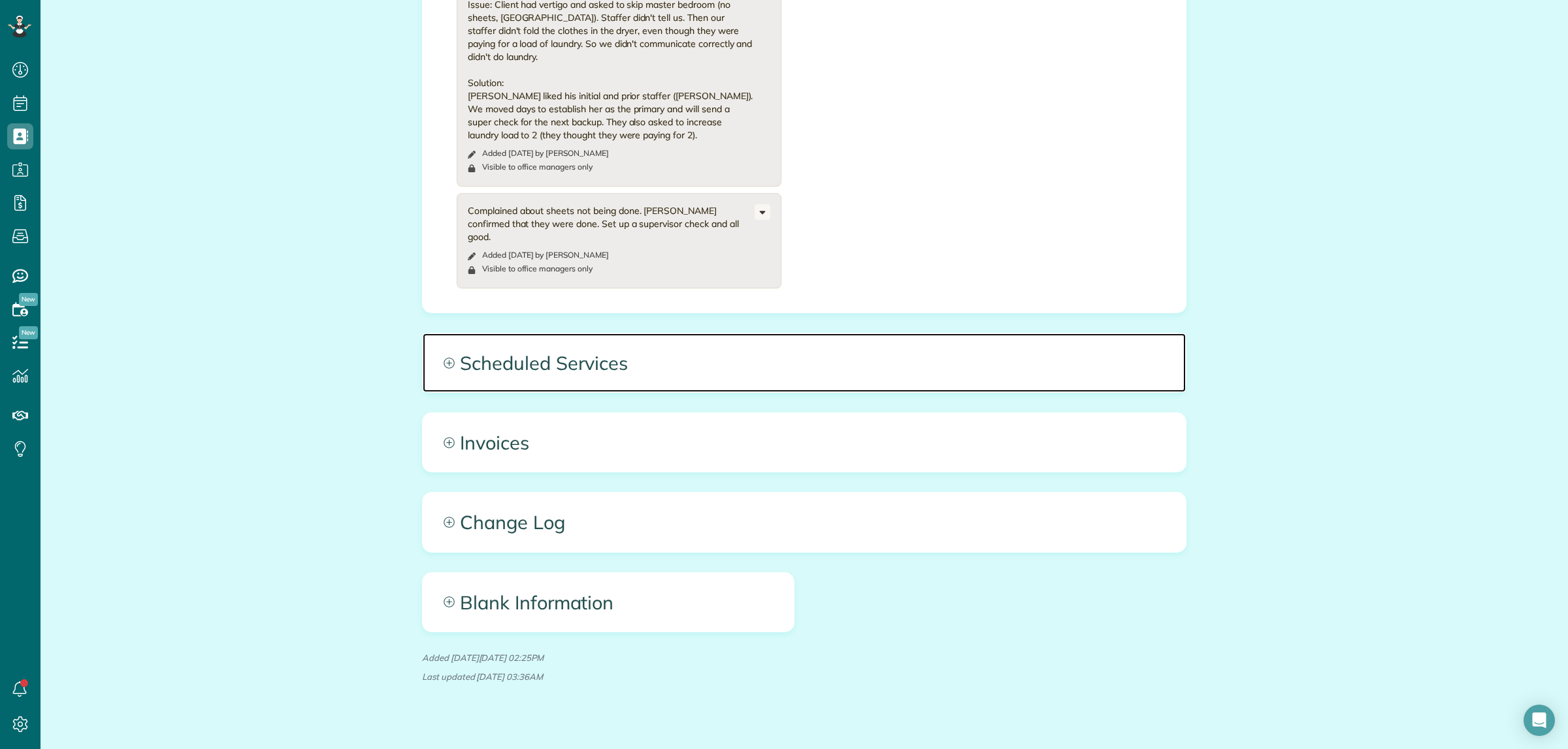
click at [759, 352] on span "Scheduled Services" at bounding box center [804, 363] width 763 height 59
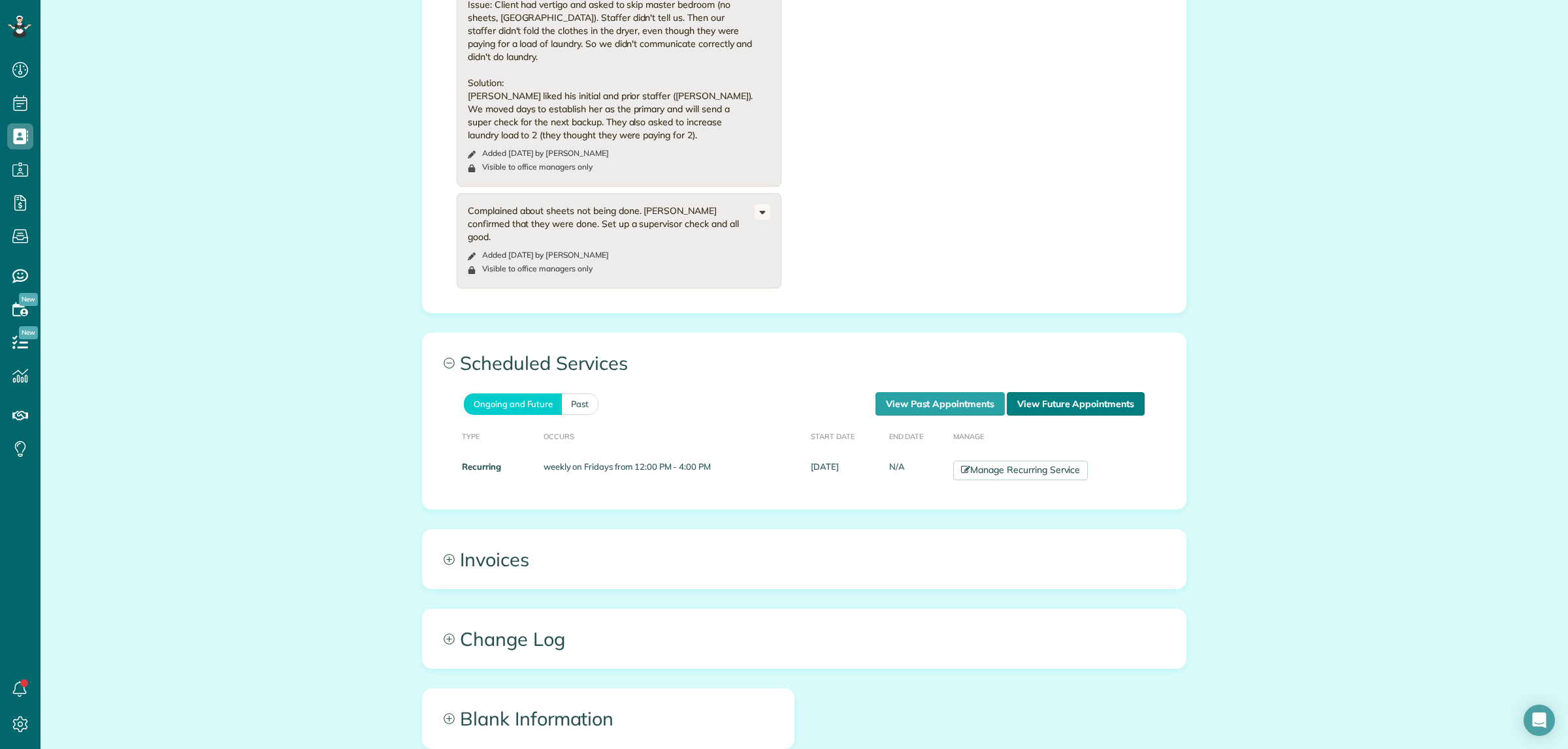
click at [1033, 393] on link "View Future Appointments" at bounding box center [1076, 404] width 138 height 24
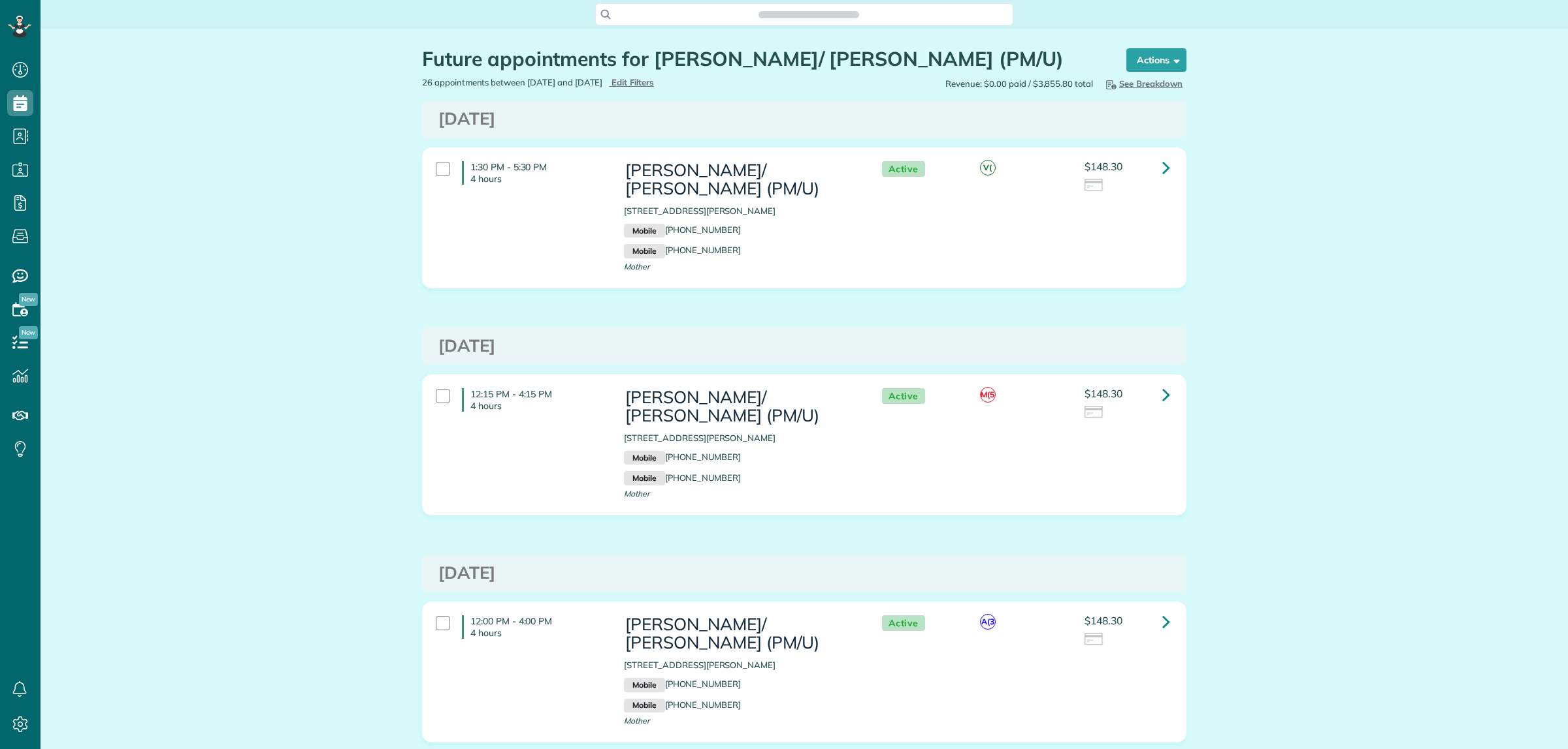
scroll to position [5, 5]
click at [1155, 167] on link at bounding box center [1166, 168] width 26 height 26
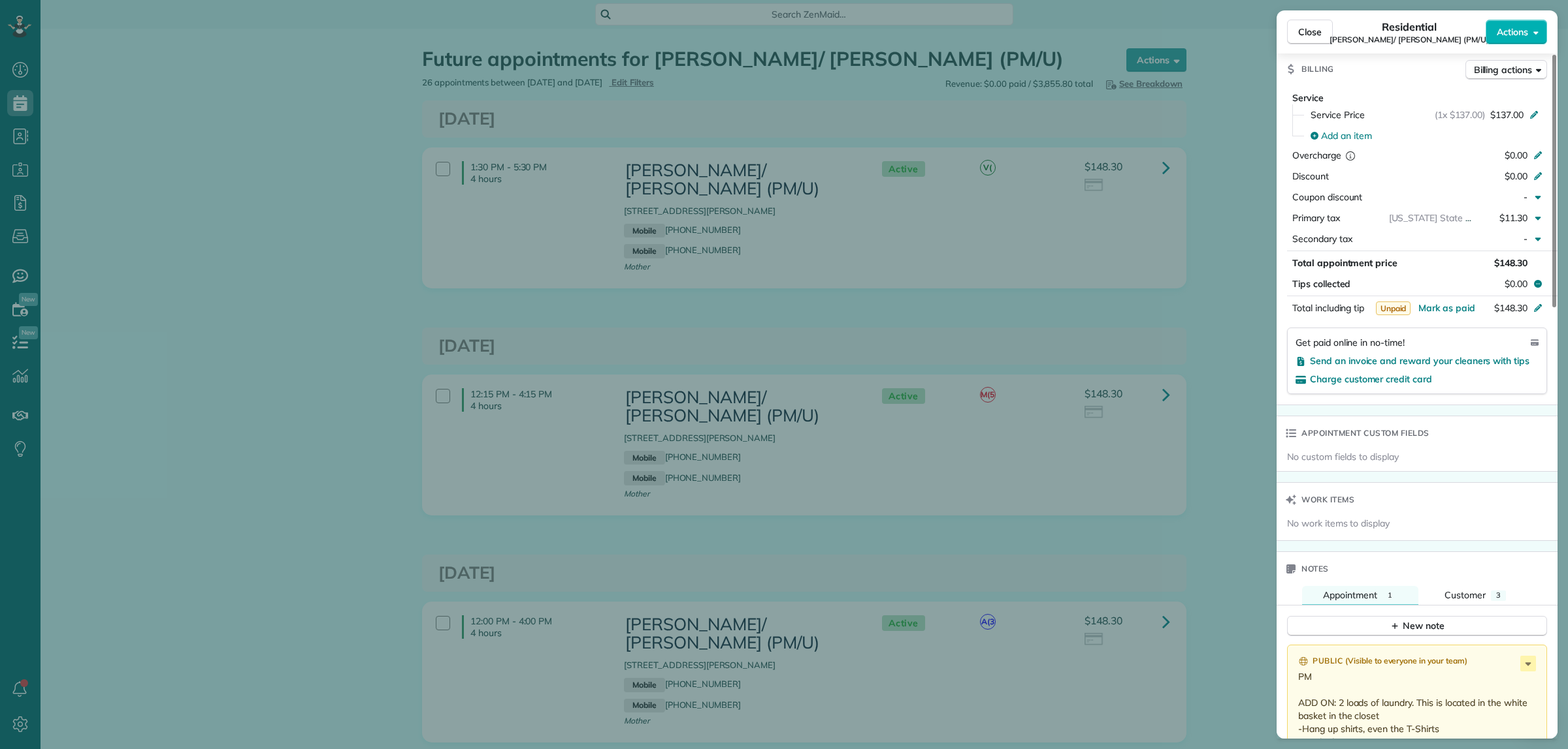
scroll to position [816, 0]
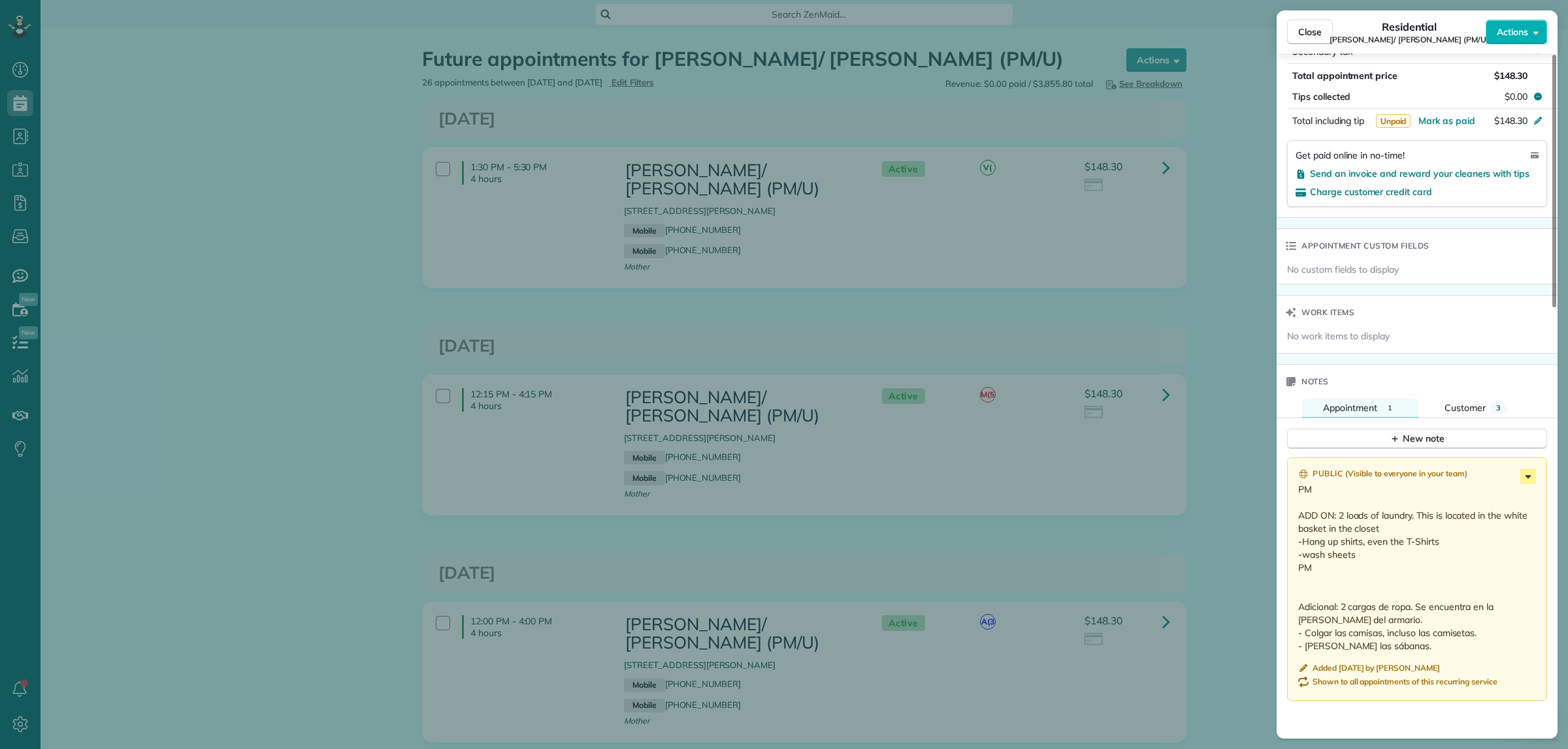
click at [1526, 472] on icon at bounding box center [1528, 476] width 16 height 16
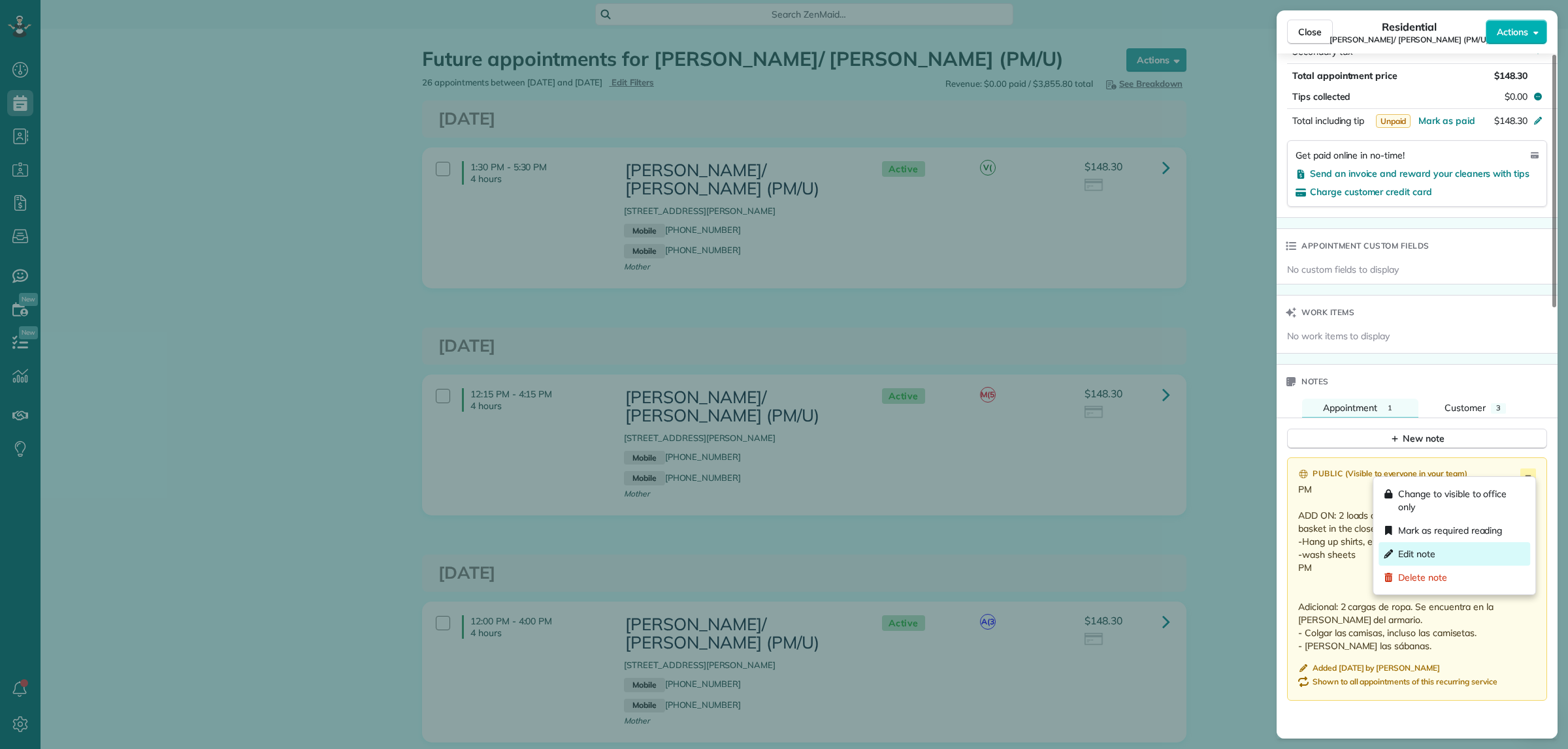
click at [1409, 549] on span "Edit note" at bounding box center [1416, 554] width 37 height 13
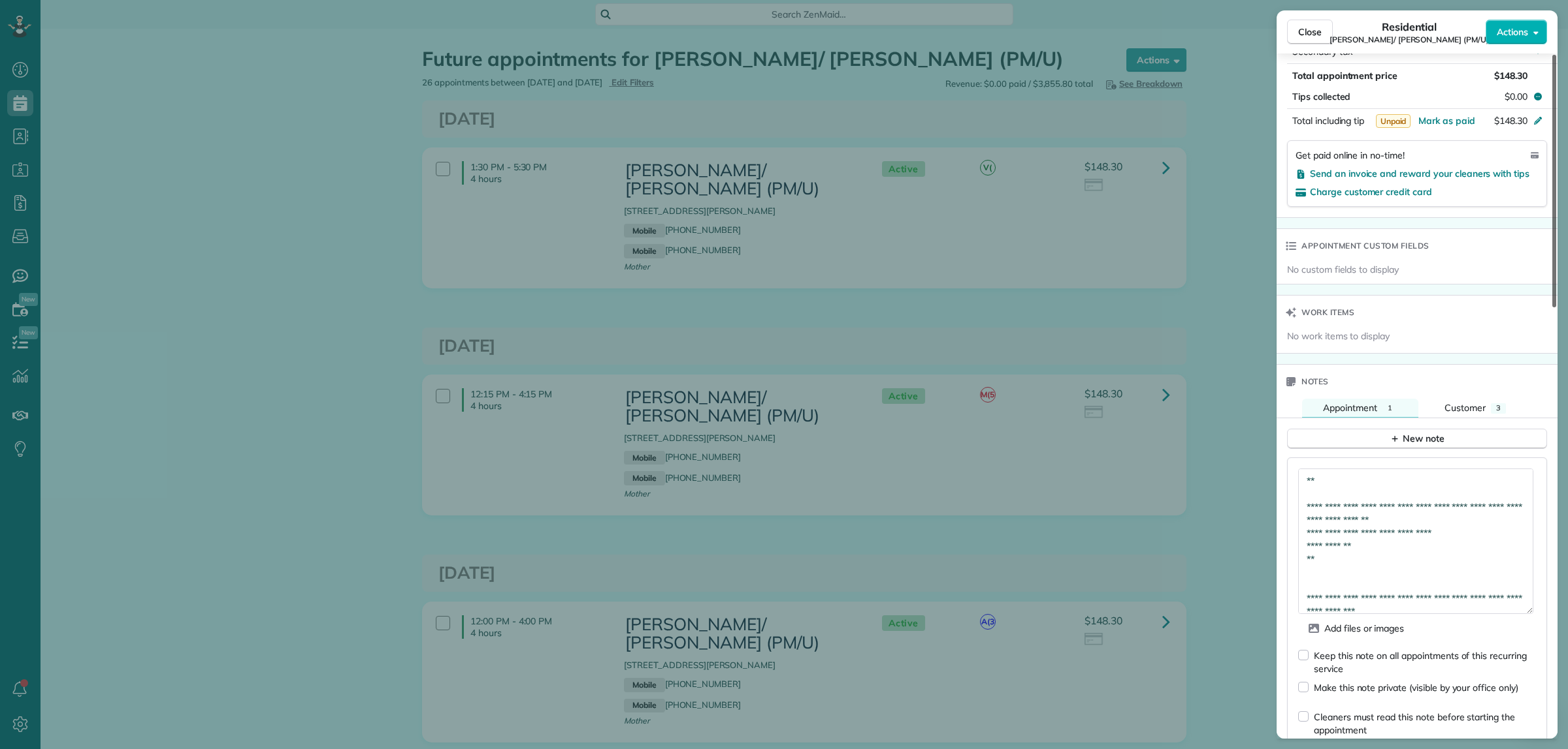
drag, startPoint x: 1527, startPoint y: 497, endPoint x: 1548, endPoint y: 608, distance: 113.0
click at [1548, 608] on div "Status Active [PERSON_NAME]/ [PERSON_NAME] (PM/U) · Open profile MOBILE [PHONE_…" at bounding box center [1417, 396] width 281 height 686
click at [1412, 543] on textarea "**********" at bounding box center [1415, 543] width 235 height 149
paste textarea "**********"
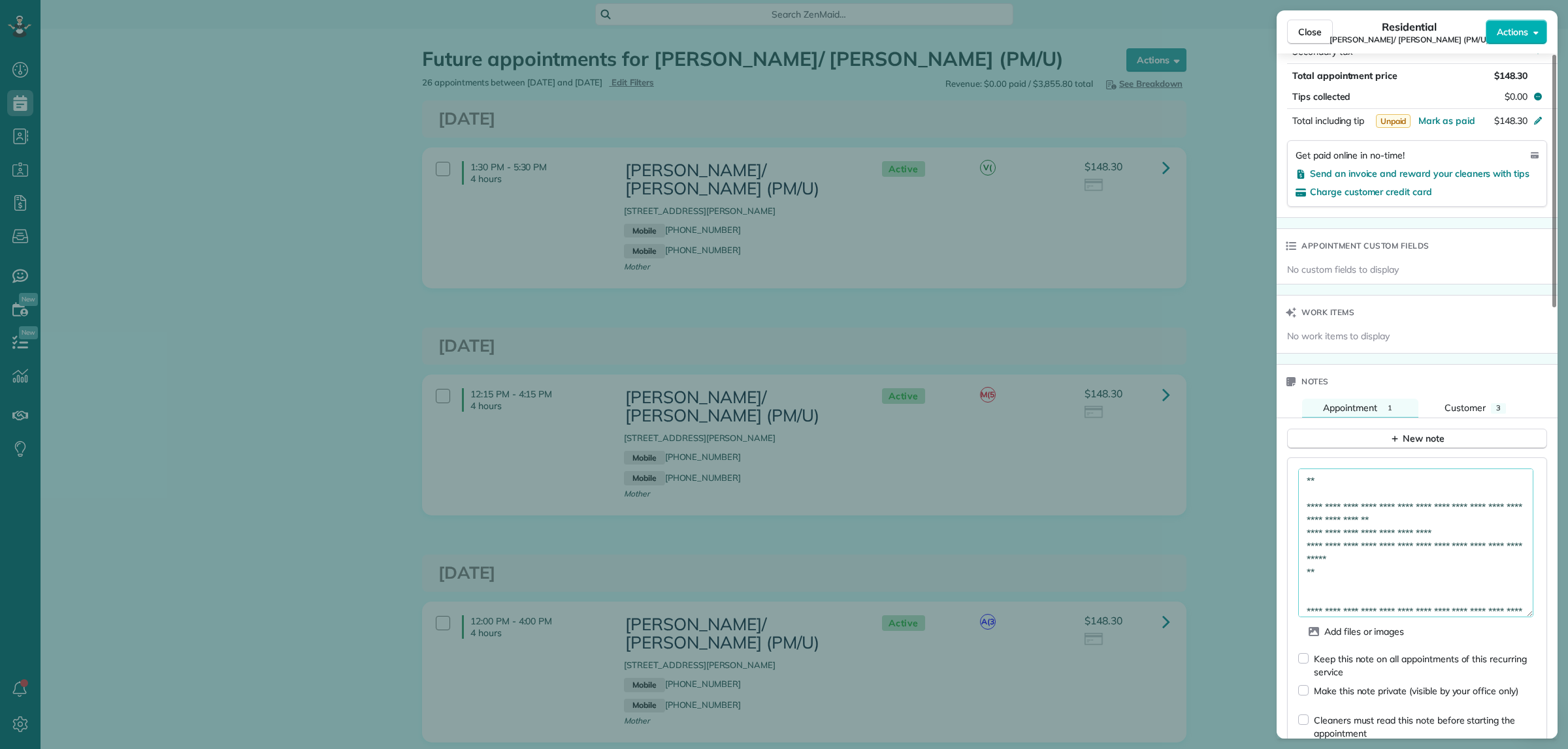
drag, startPoint x: 1409, startPoint y: 549, endPoint x: 1289, endPoint y: 499, distance: 130.0
click at [1289, 499] on div "**********" at bounding box center [1417, 639] width 260 height 363
paste textarea "**********"
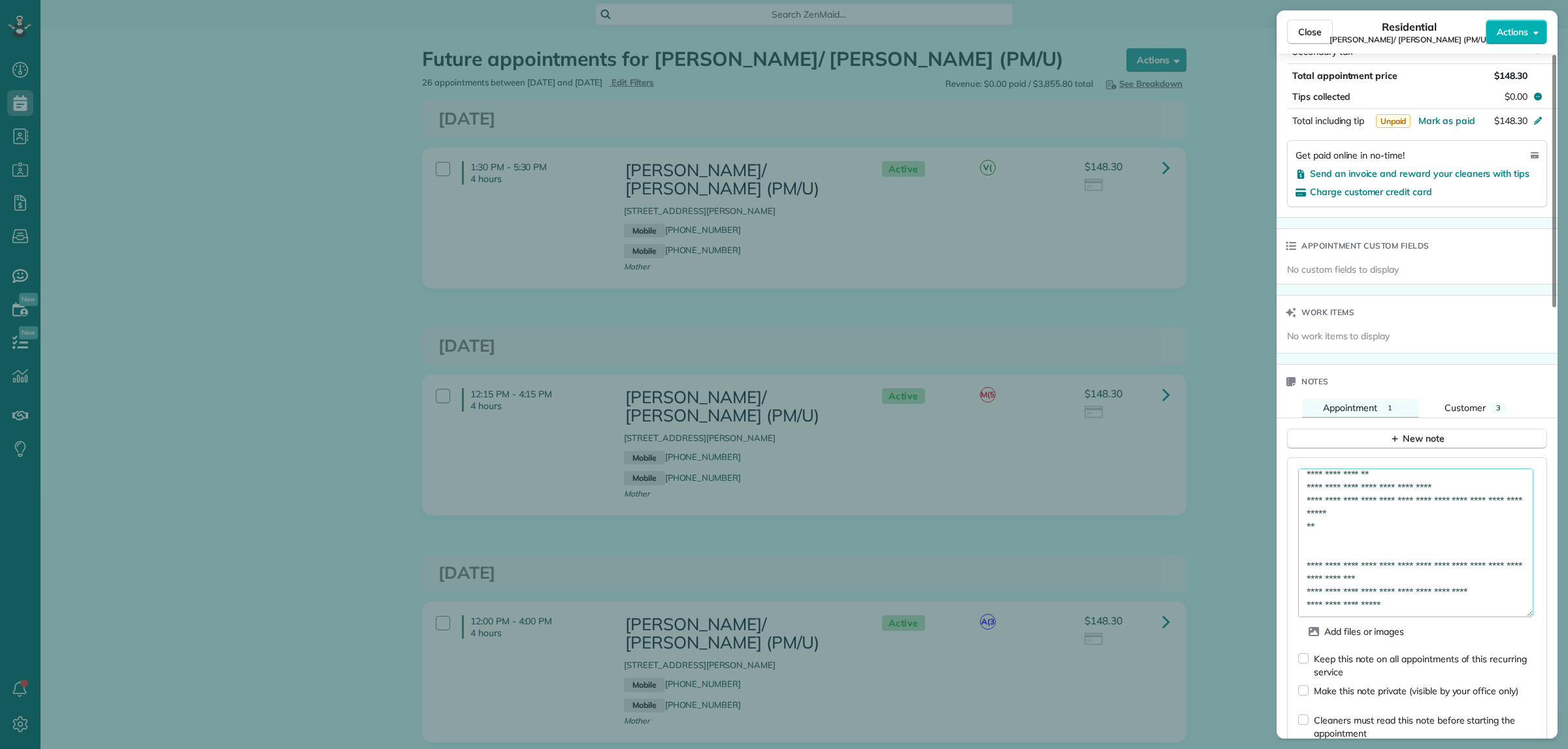
scroll to position [46, 0]
click at [1335, 536] on textarea "**********" at bounding box center [1415, 543] width 235 height 149
drag, startPoint x: 1332, startPoint y: 536, endPoint x: 1437, endPoint y: 619, distance: 133.8
click at [1437, 619] on form "**********" at bounding box center [1416, 639] width 238 height 341
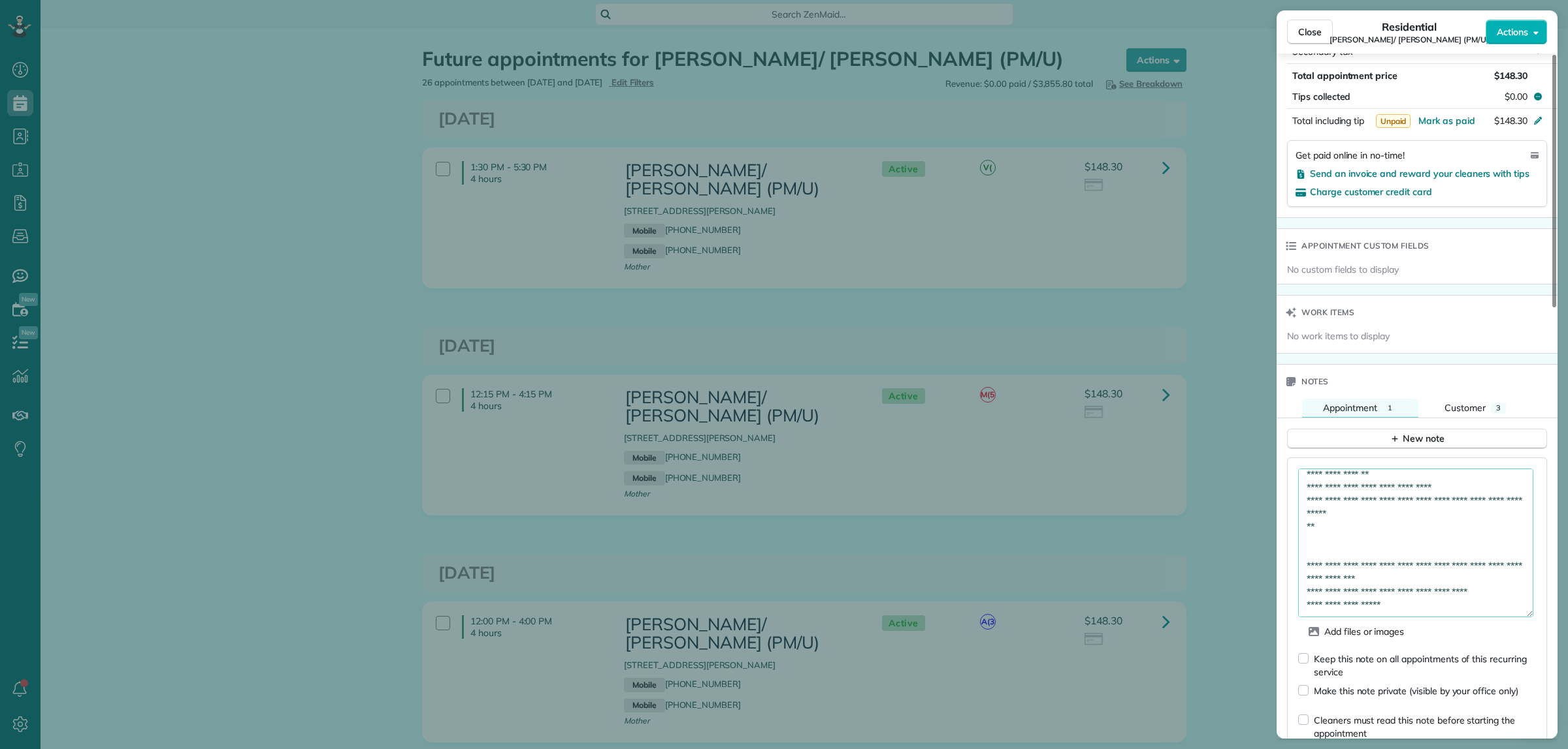
paste textarea "**********"
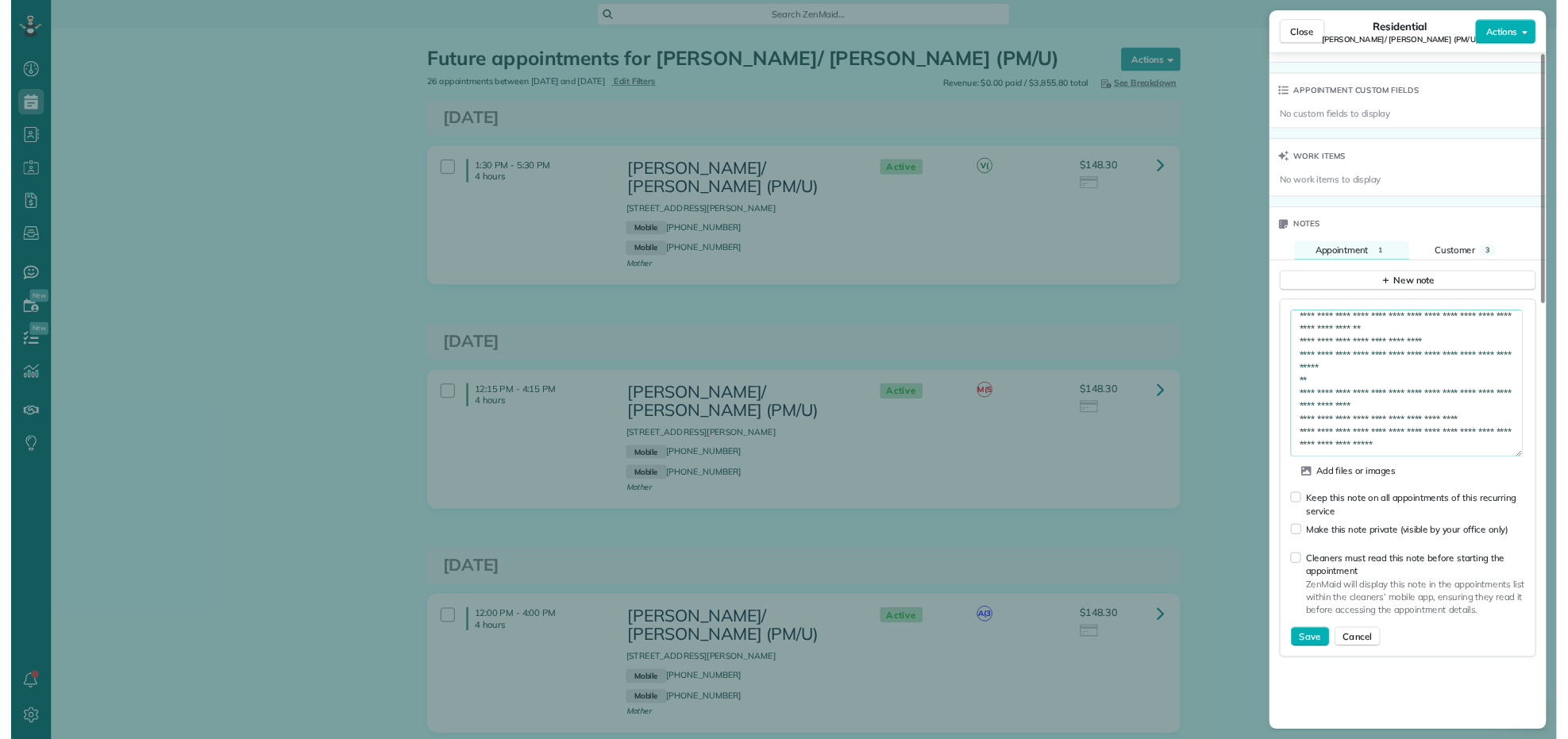
scroll to position [1190, 0]
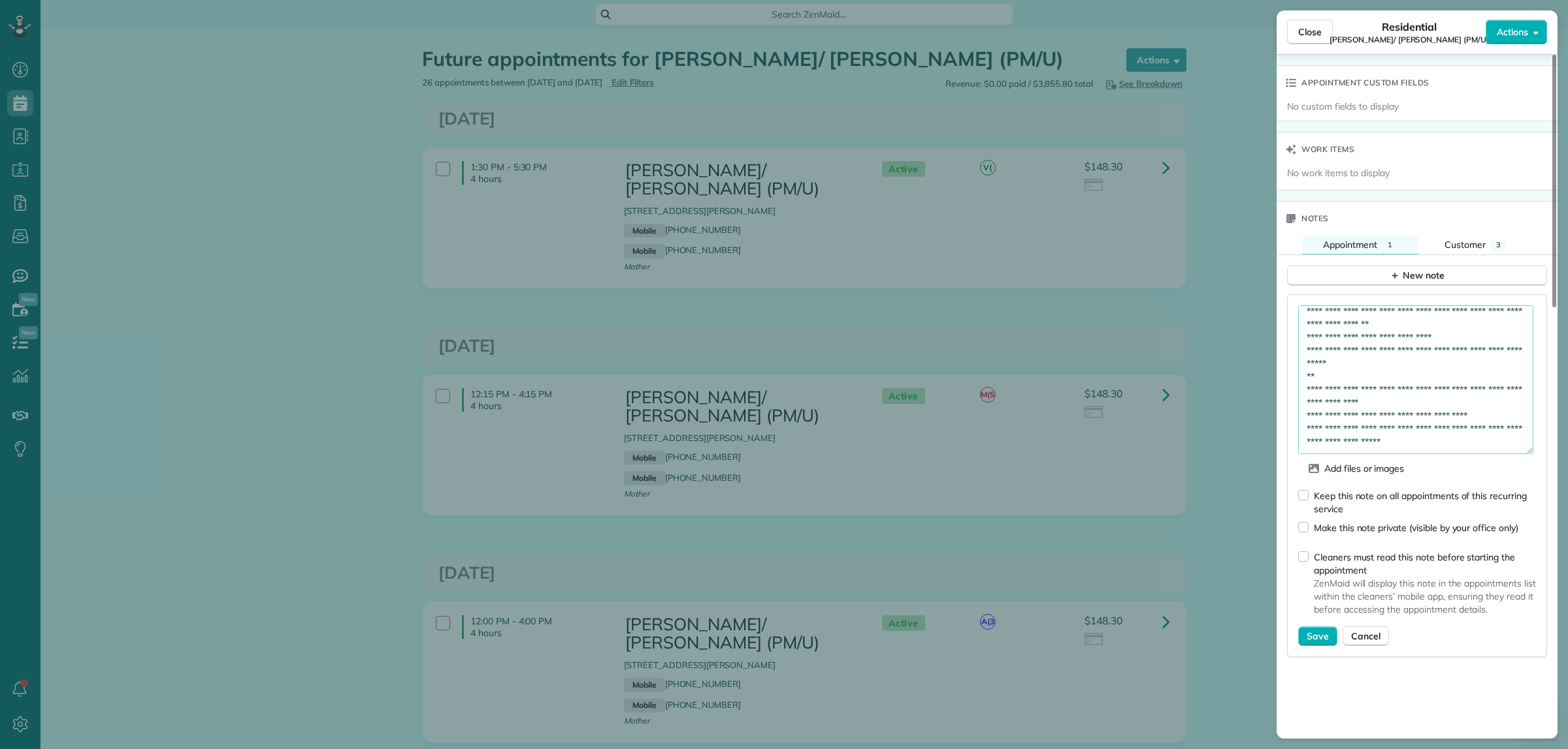
type textarea "**********"
click at [1310, 630] on span "Save" at bounding box center [1317, 636] width 22 height 13
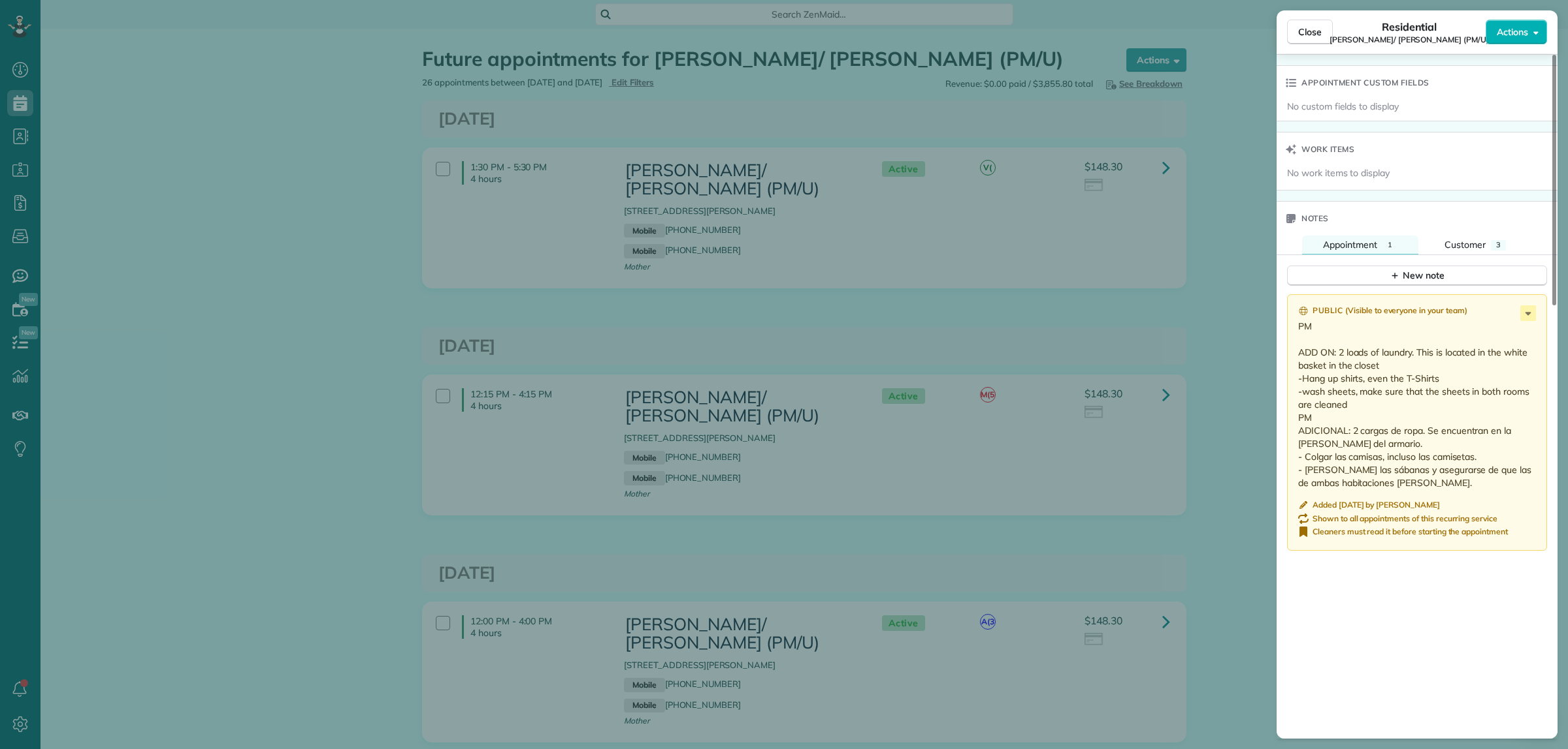
click at [1335, 670] on div "Public ( Visible to everyone in your team ) PM ADD ON: 2 loads of laundry. This…" at bounding box center [1417, 545] width 281 height 517
click at [1307, 30] on span "Close" at bounding box center [1309, 32] width 24 height 13
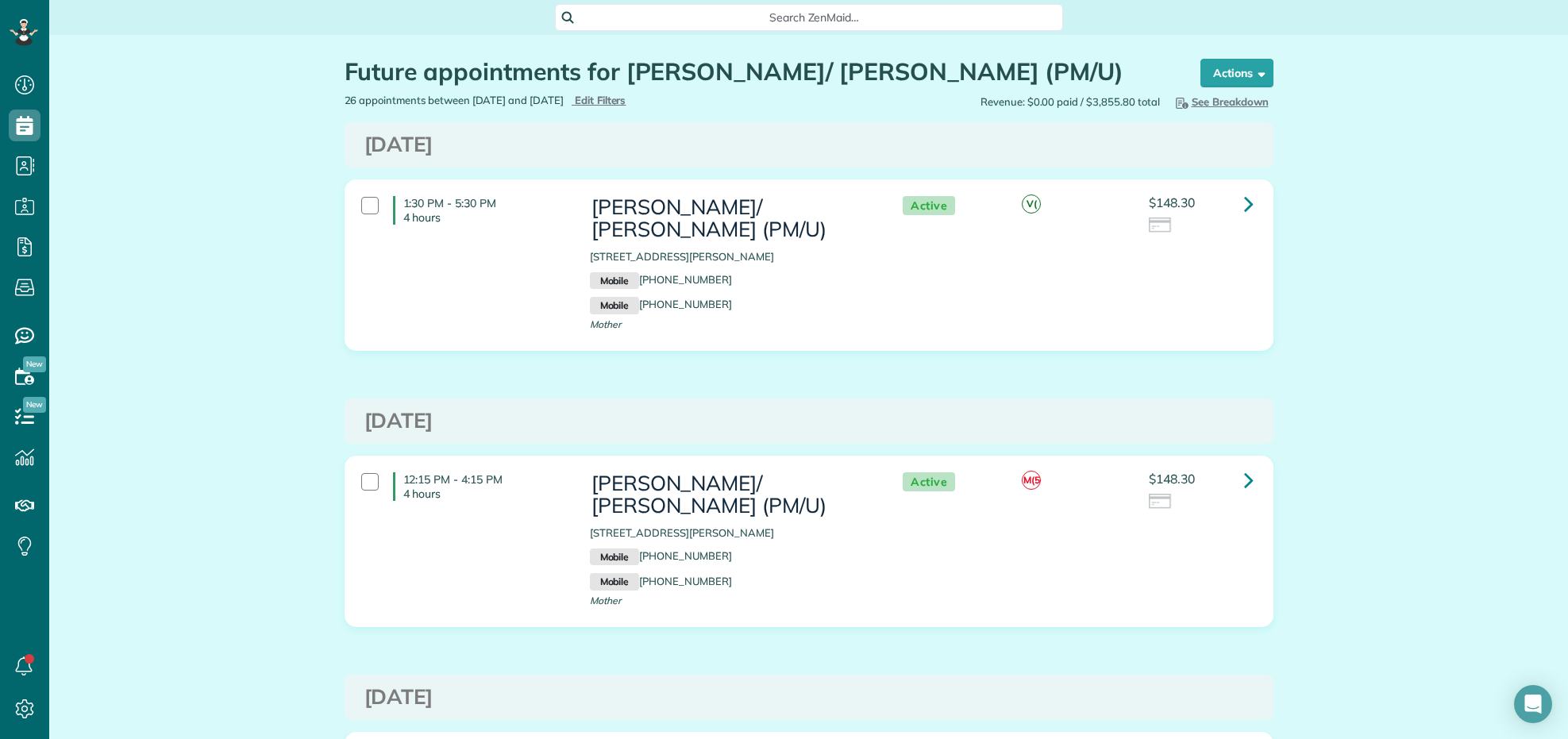
scroll to position [739, 48]
click at [656, 21] on span "Search ZenMaid…" at bounding box center [814, 18] width 482 height 16
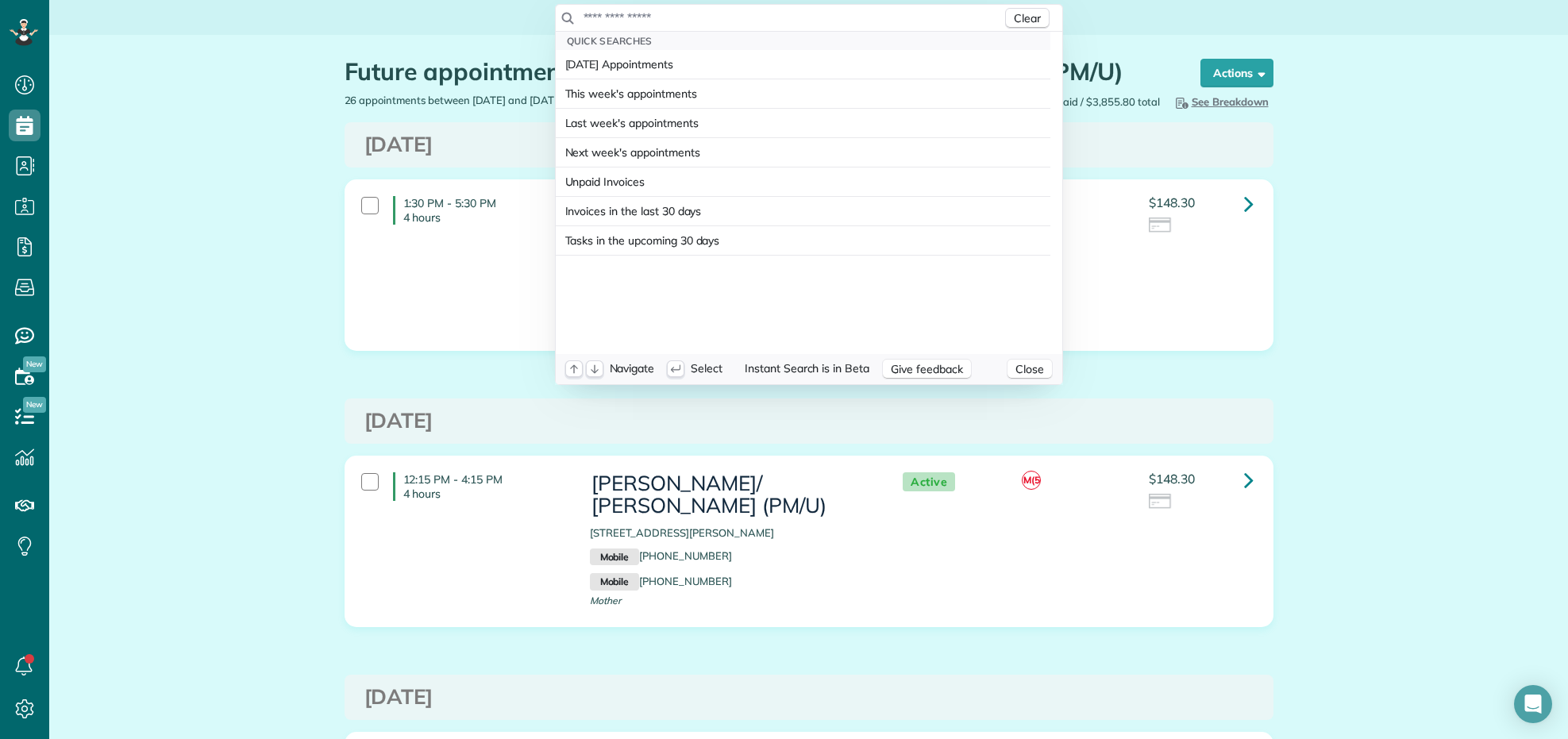
click at [657, 18] on input "text" at bounding box center [792, 18] width 419 height 16
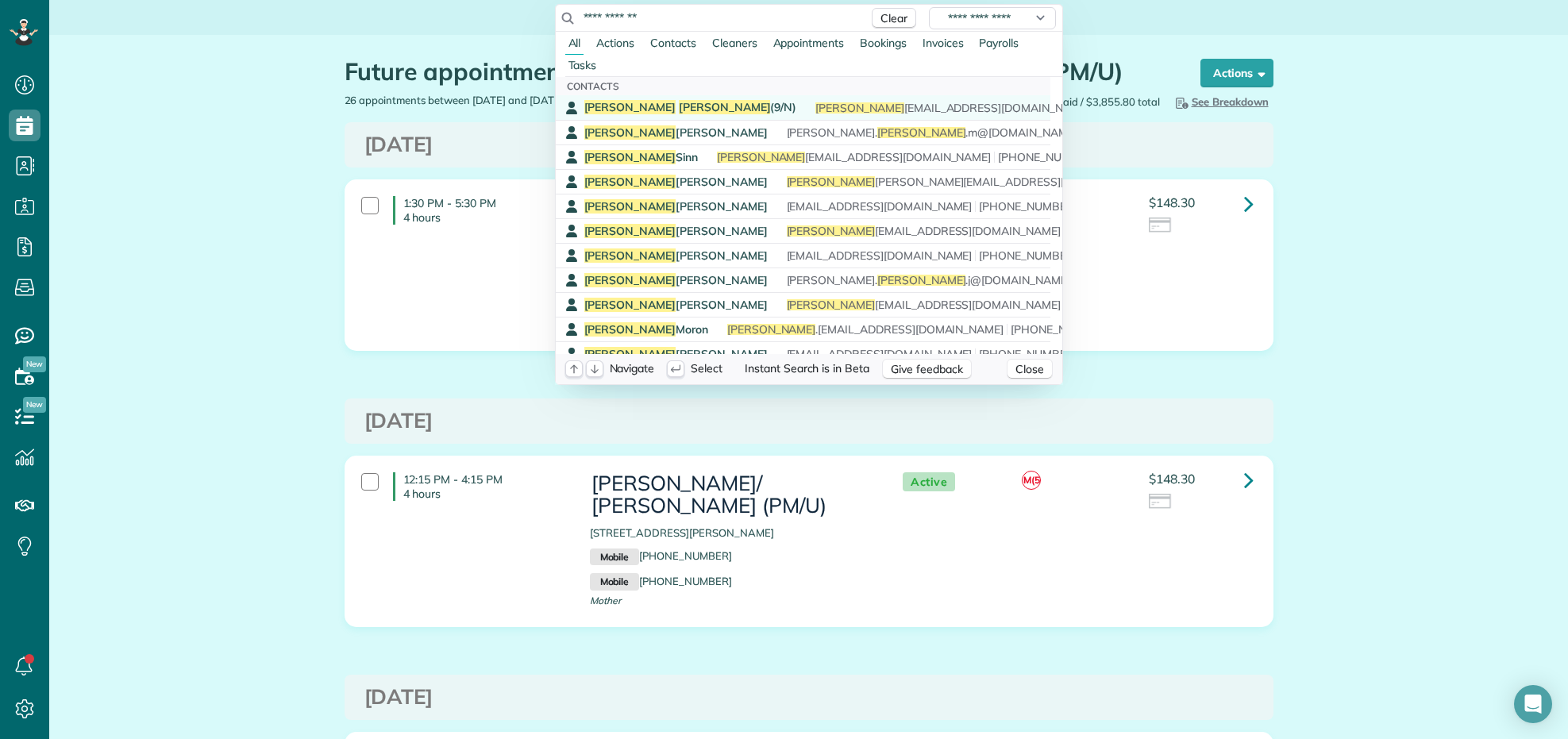
type input "**********"
click at [679, 105] on span "Johnson" at bounding box center [725, 107] width 92 height 14
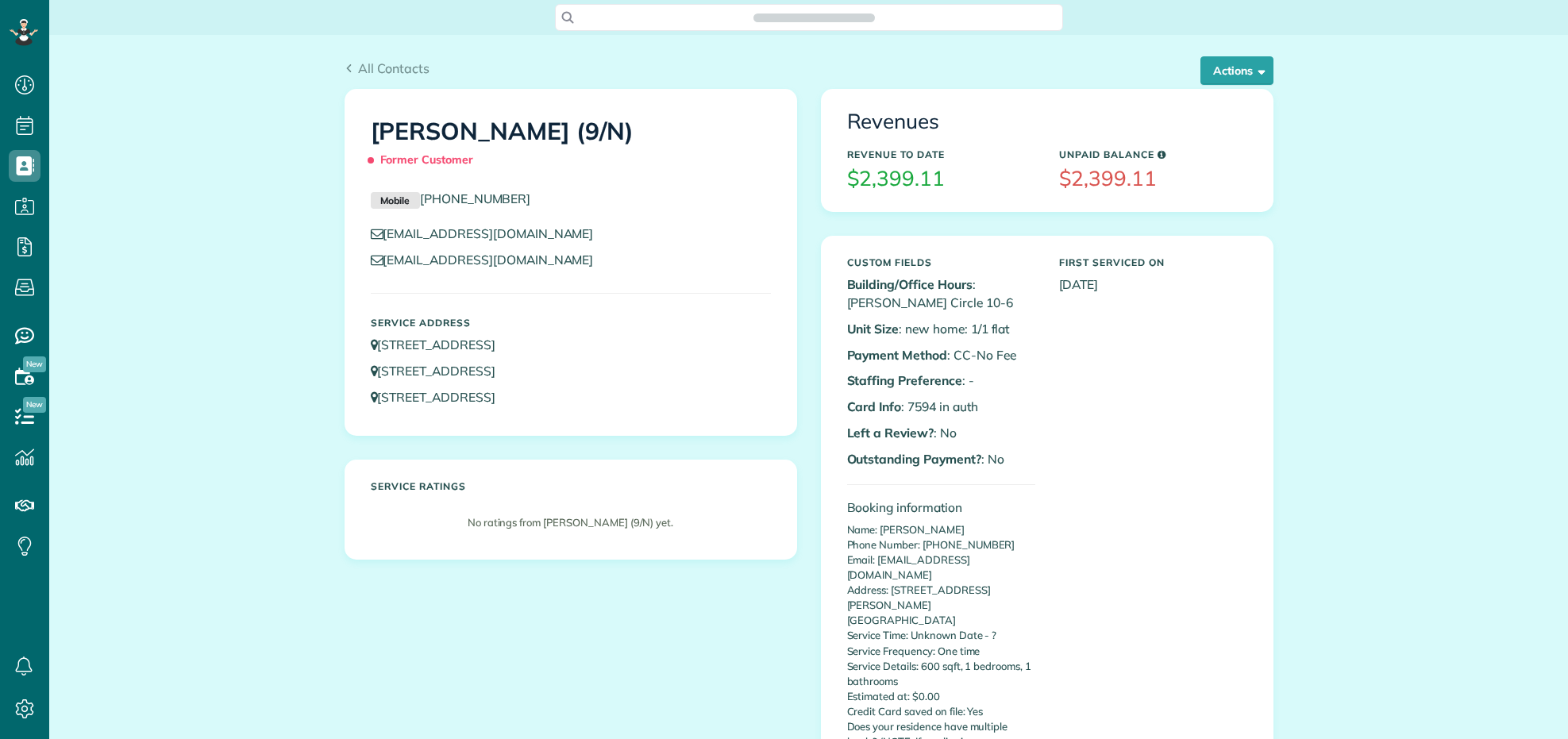
scroll to position [6, 6]
copy link "[EMAIL_ADDRESS][DOMAIN_NAME]"
drag, startPoint x: 567, startPoint y: 231, endPoint x: 378, endPoint y: 231, distance: 189.0
click at [378, 231] on p "[EMAIL_ADDRESS][DOMAIN_NAME]" at bounding box center [570, 234] width 400 height 18
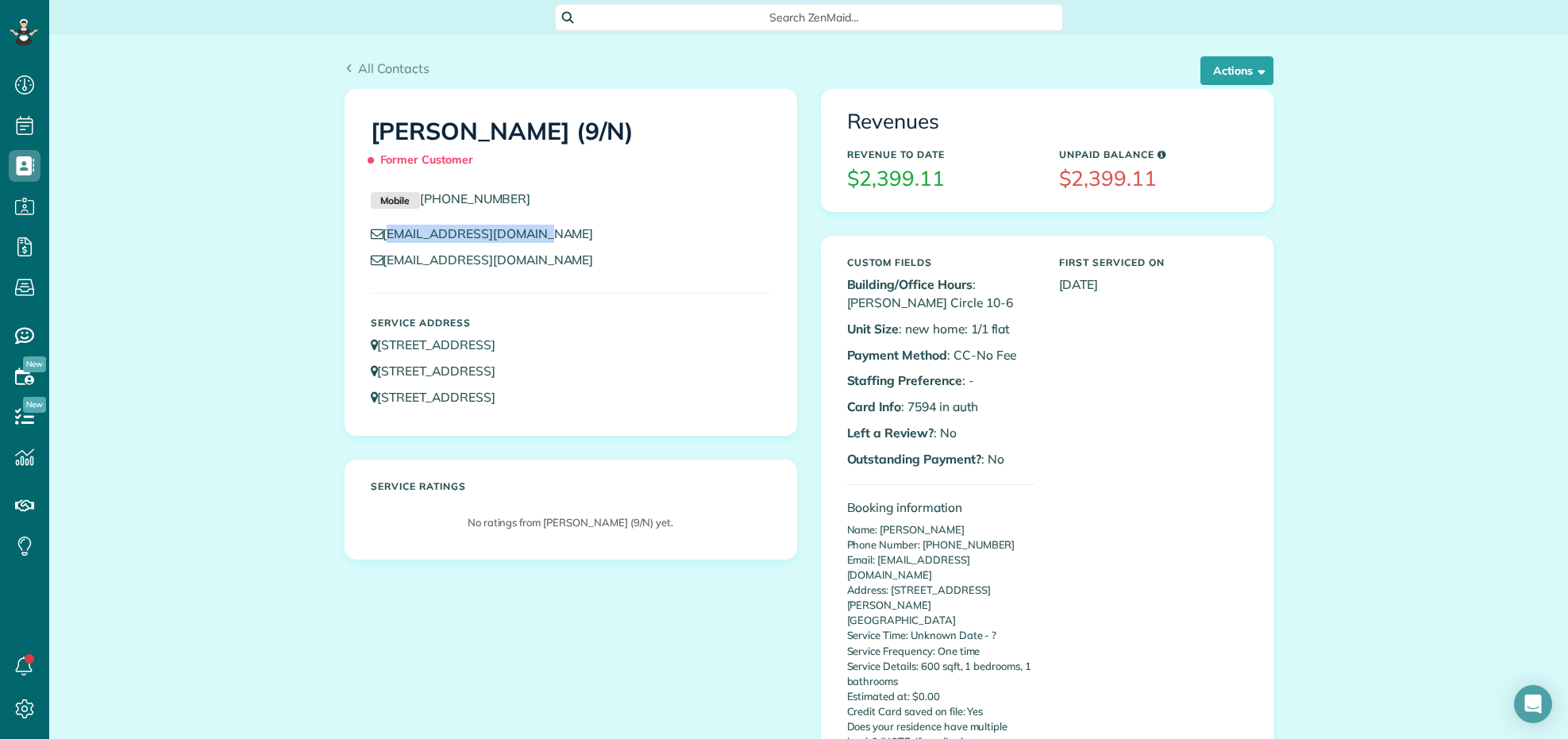
copy h1 "[PERSON_NAME]"
drag, startPoint x: 360, startPoint y: 136, endPoint x: 525, endPoint y: 129, distance: 165.1
click at [525, 129] on div "[PERSON_NAME] (9/N) Former Customer" at bounding box center [570, 142] width 423 height 79
click at [1248, 79] on button "Actions" at bounding box center [1236, 70] width 73 height 29
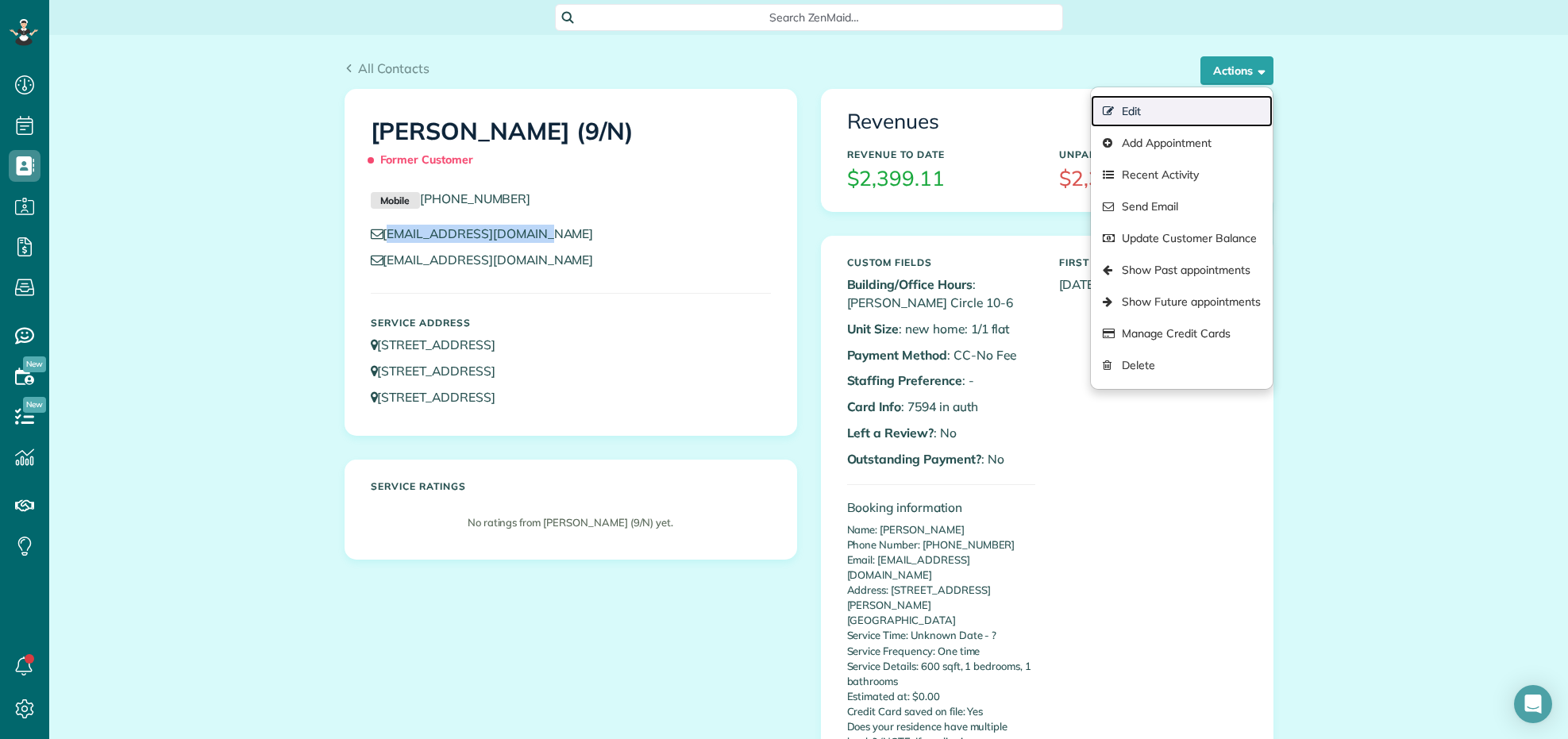
click at [1141, 113] on link "Edit" at bounding box center [1180, 111] width 181 height 32
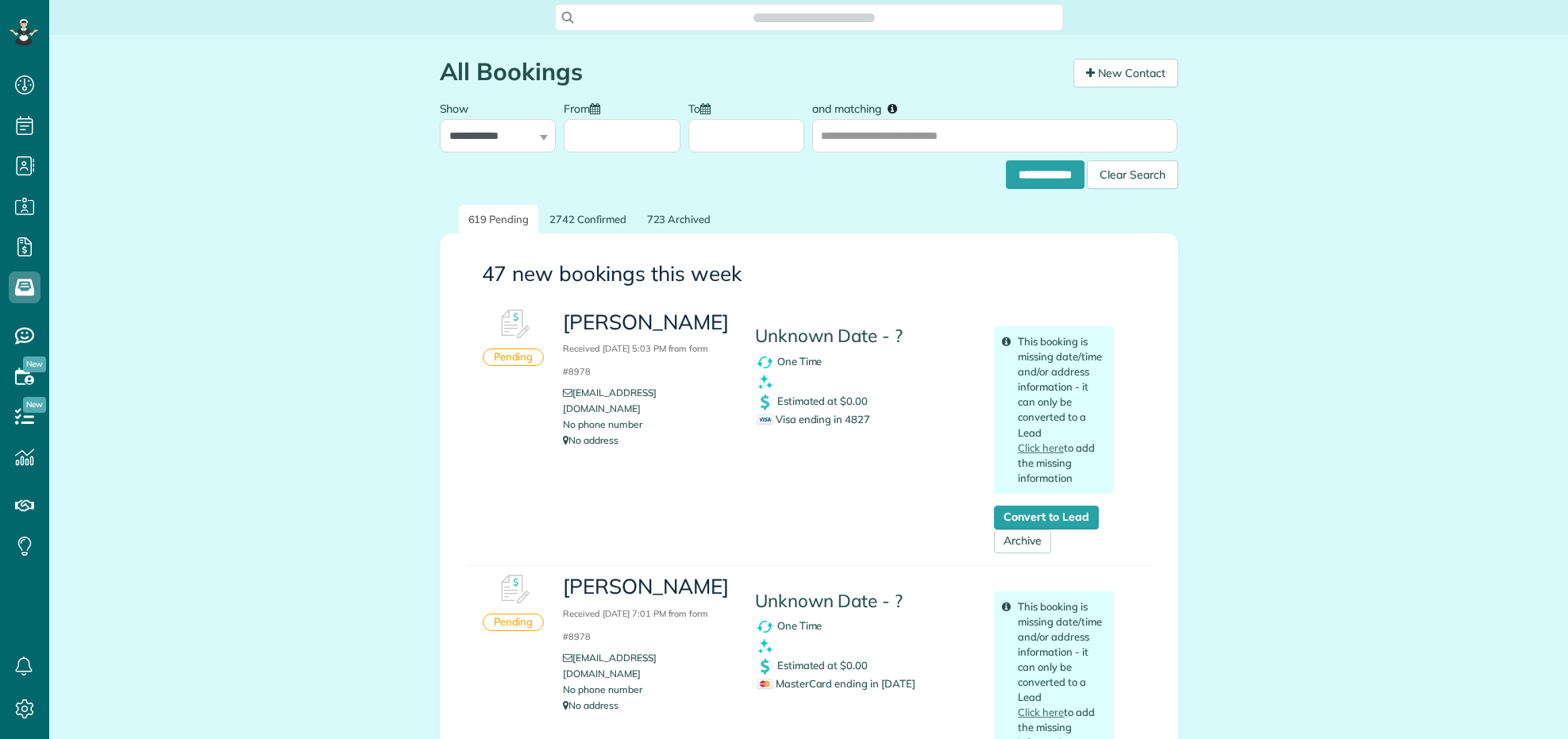
scroll to position [6, 6]
click at [850, 412] on span "Visa ending in 4827" at bounding box center [813, 418] width 114 height 13
click at [850, 413] on span "Visa ending in 4827" at bounding box center [813, 418] width 114 height 13
copy span "4827"
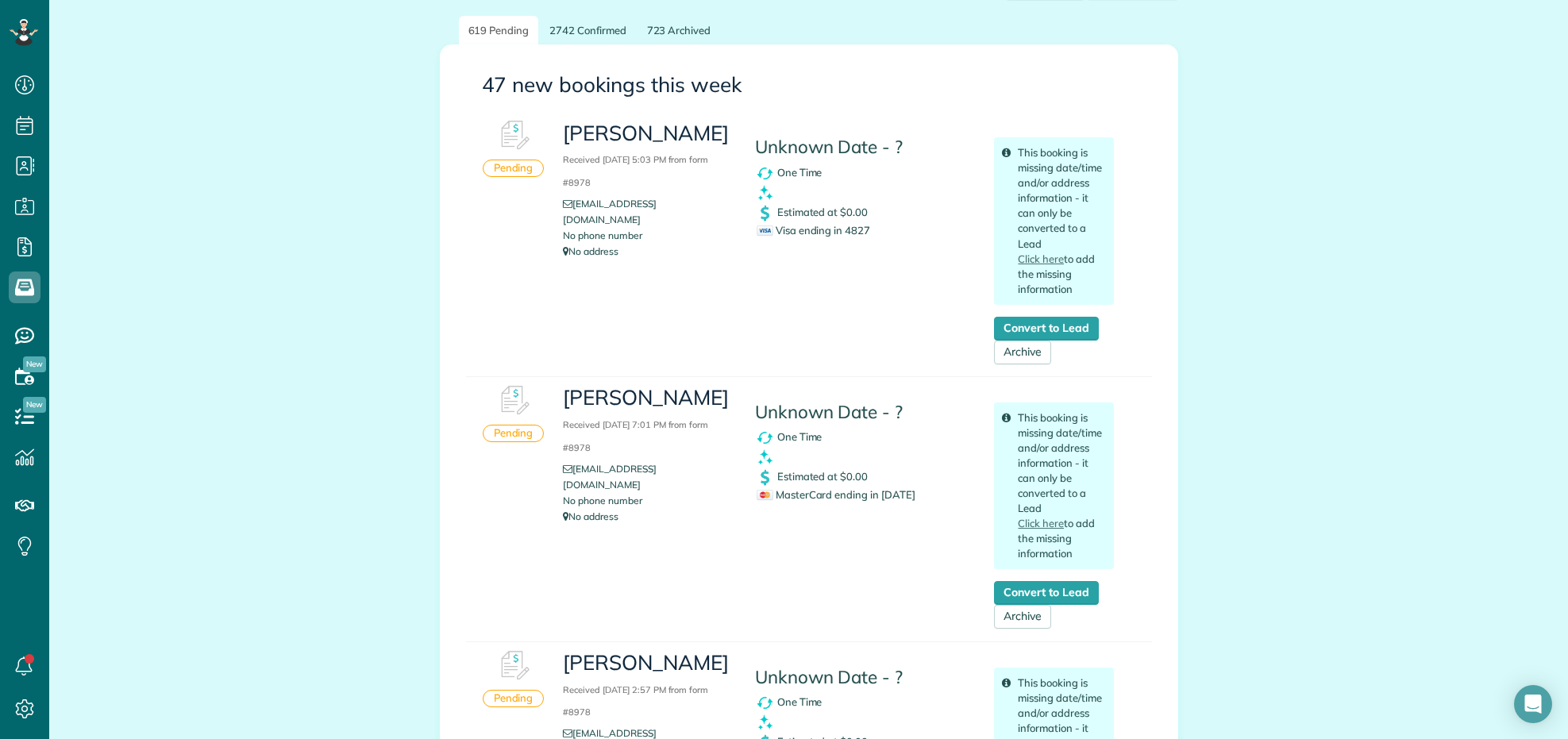
scroll to position [199, 0]
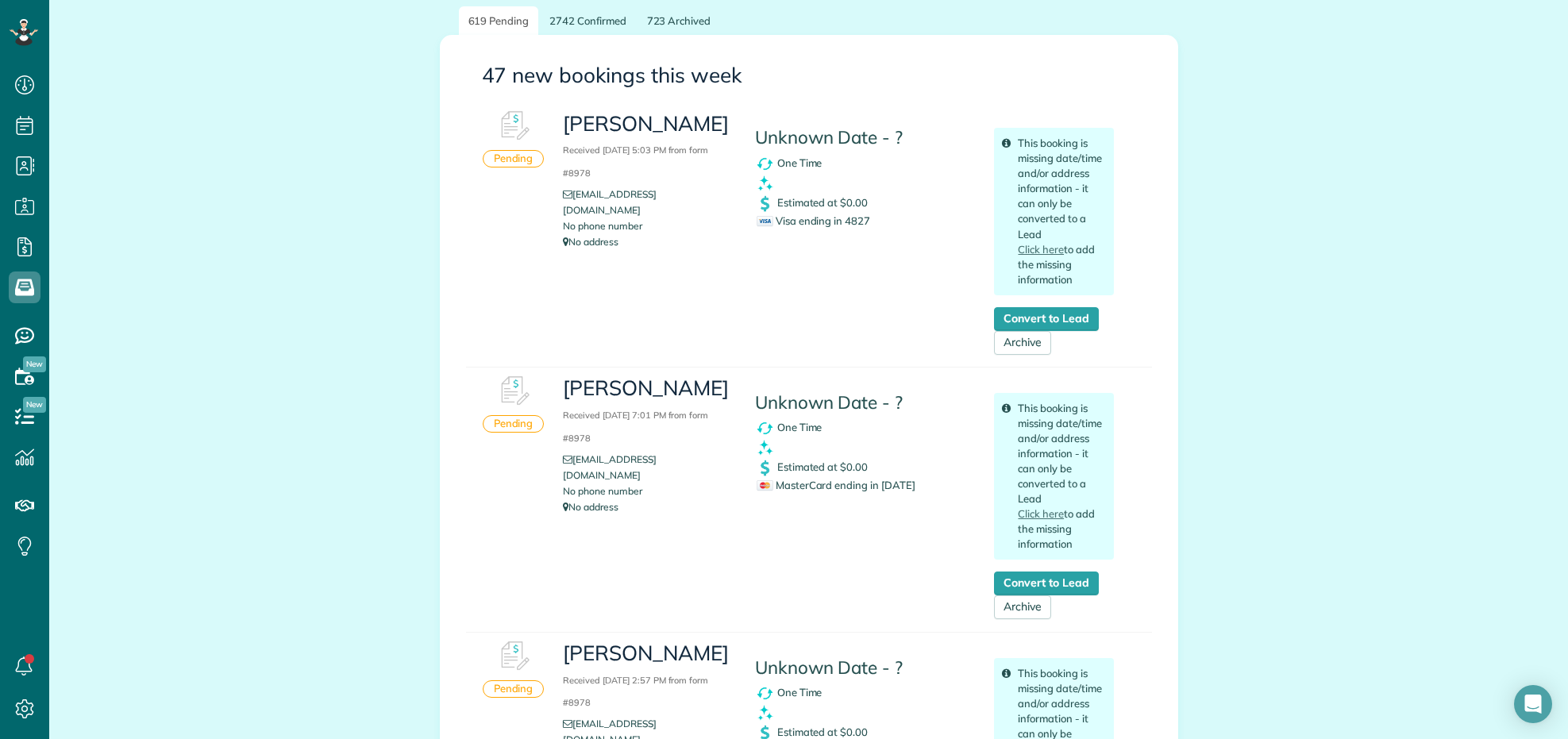
click at [891, 484] on span "MasterCard ending in [DATE]" at bounding box center [835, 484] width 159 height 13
click at [888, 484] on span "MasterCard ending in [DATE]" at bounding box center [835, 484] width 159 height 13
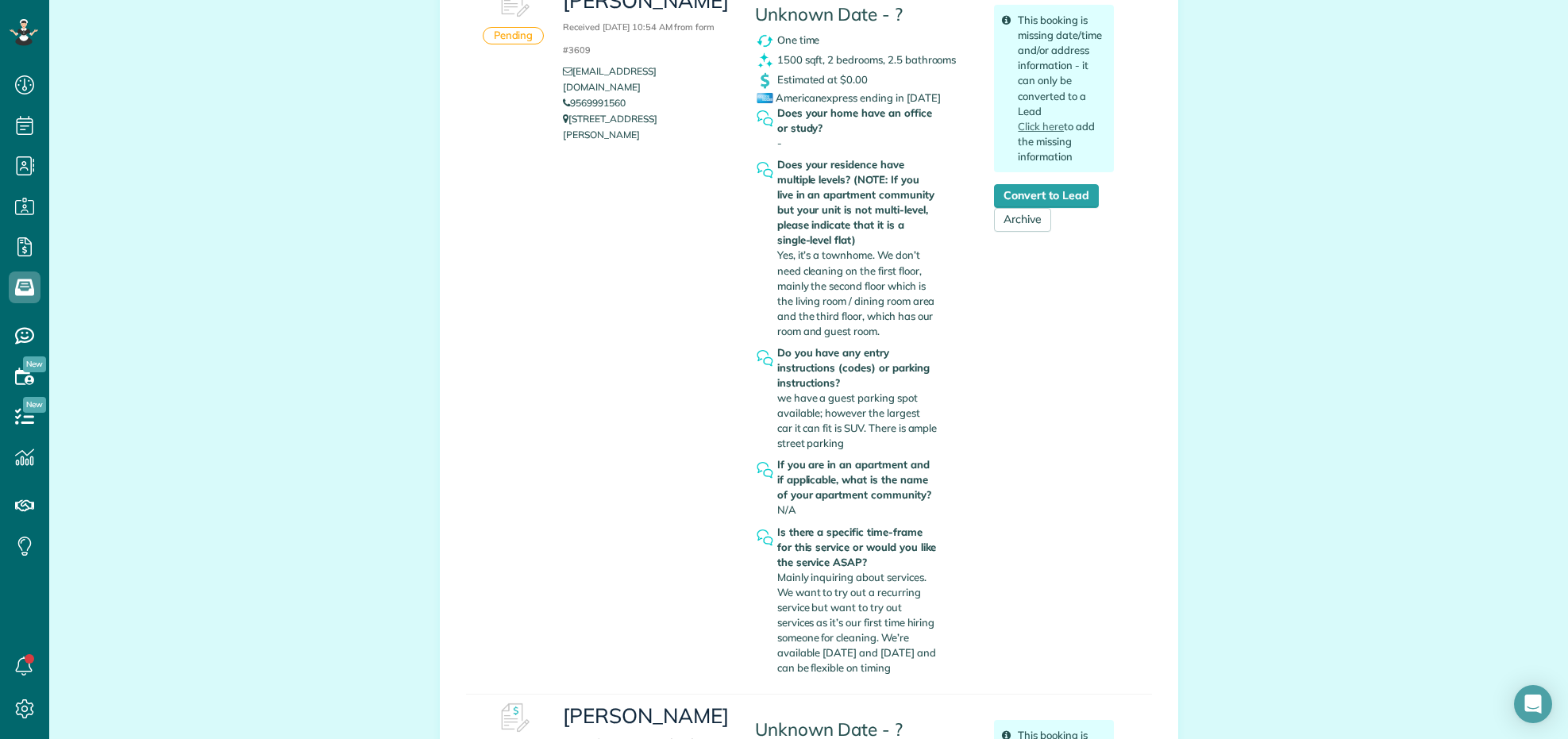
scroll to position [1190, 0]
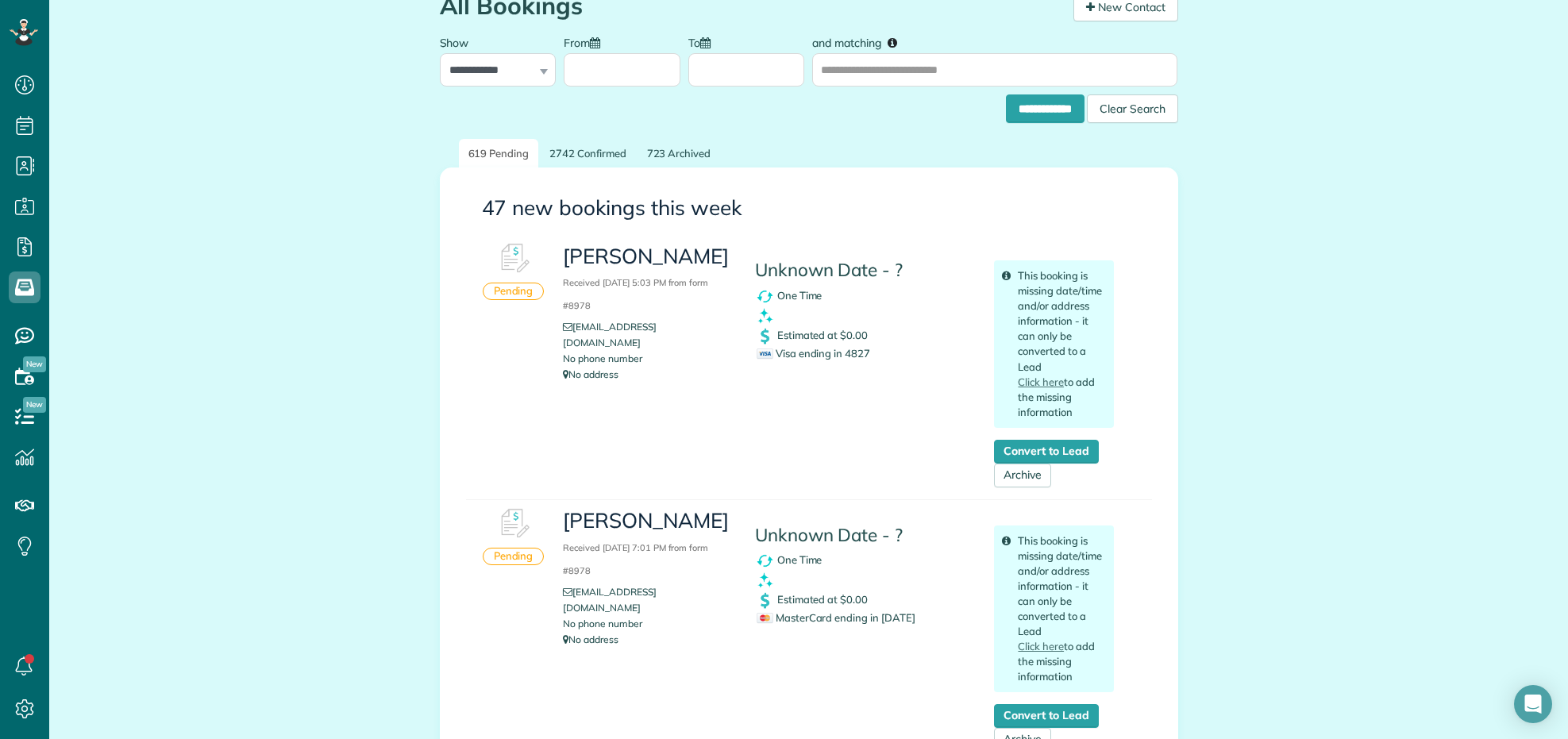
scroll to position [0, 0]
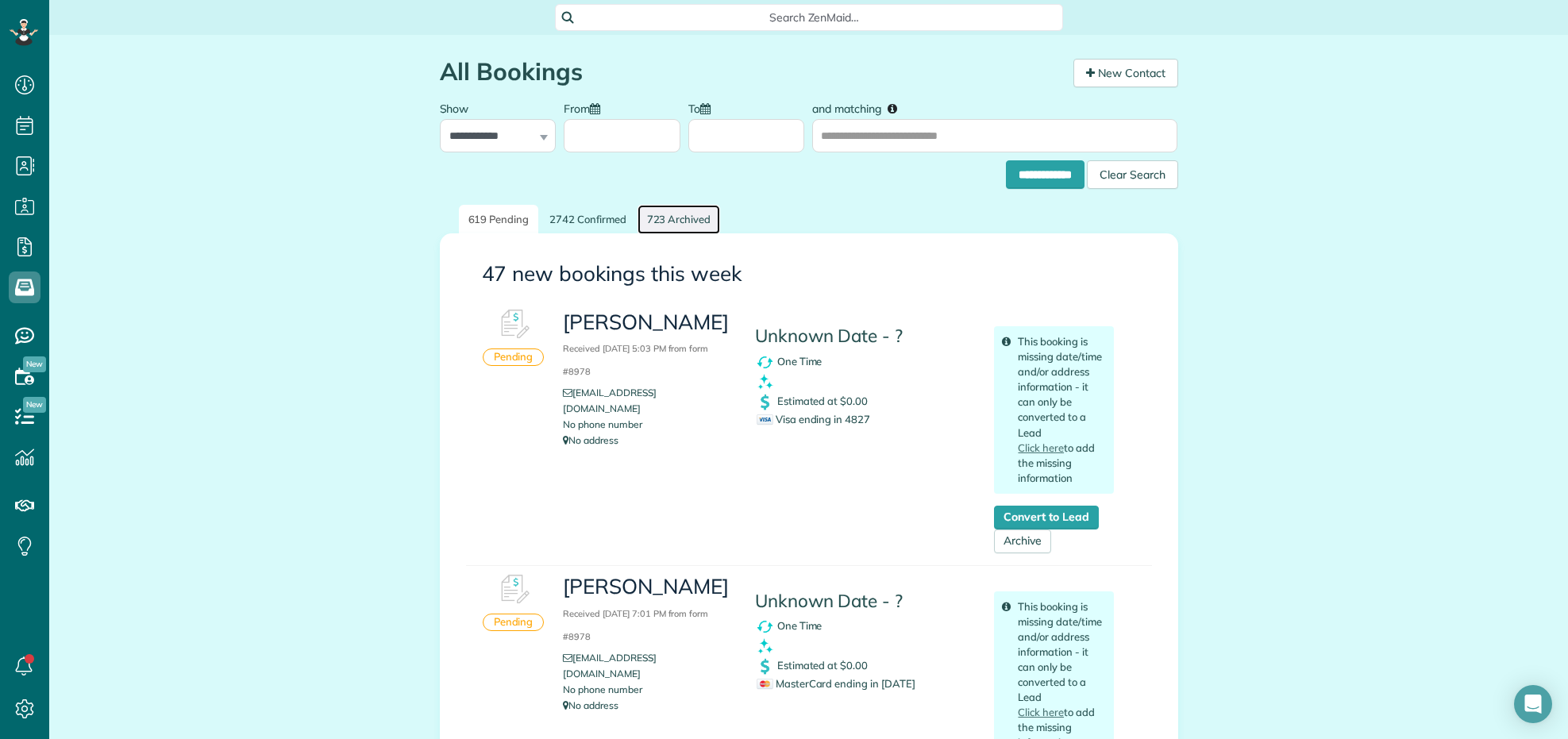
click at [667, 220] on link "723 Archived" at bounding box center [678, 219] width 83 height 29
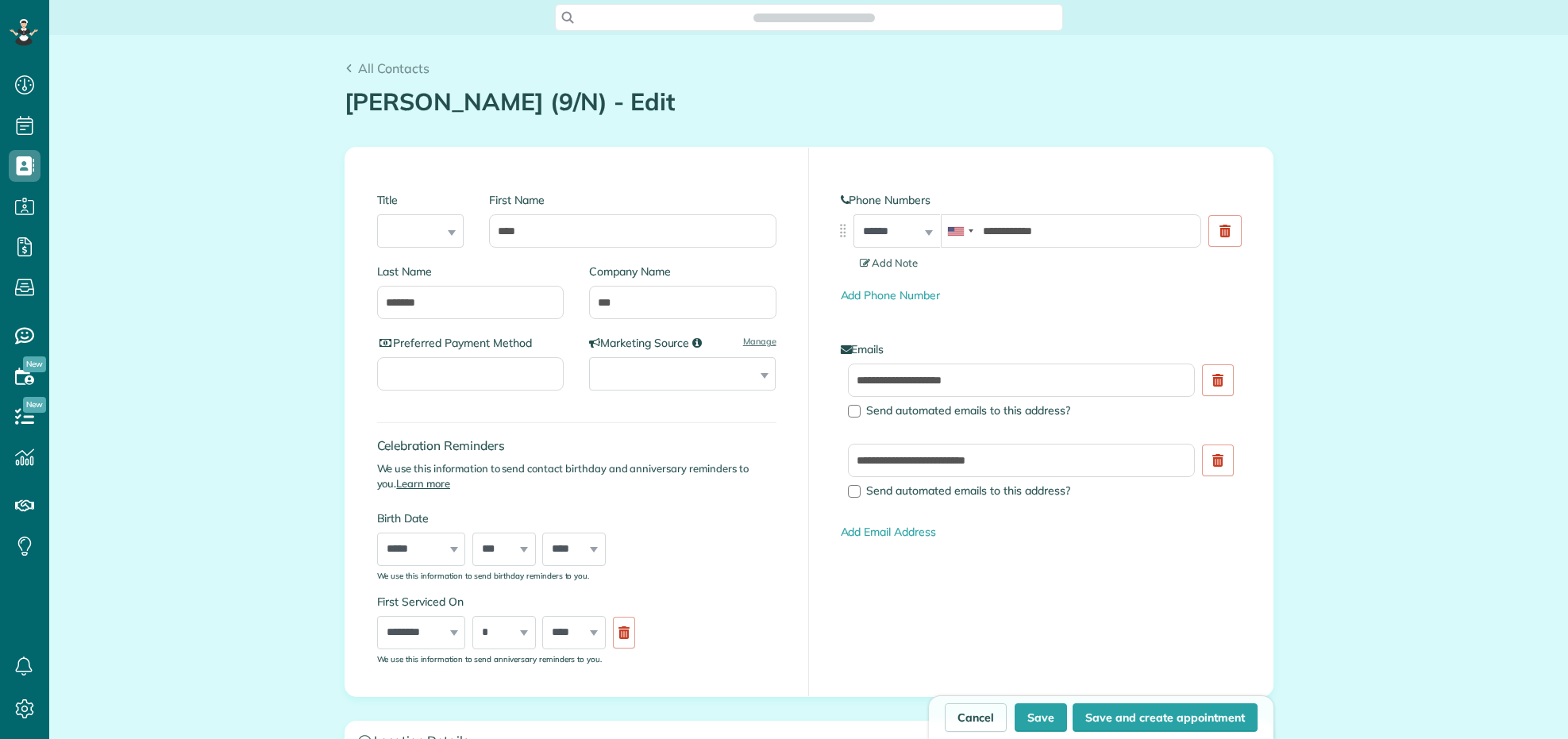
scroll to position [739, 48]
type input "**********"
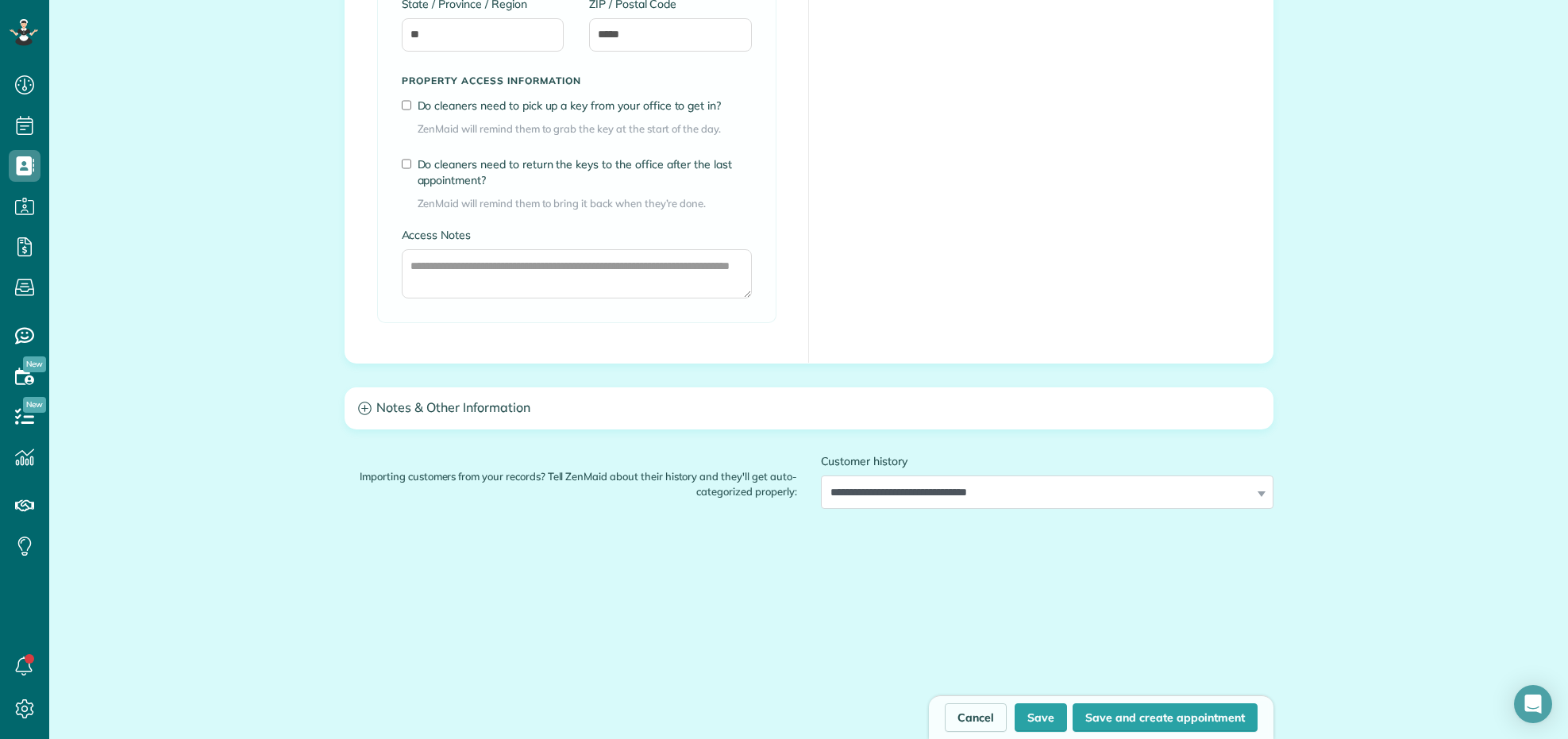
scroll to position [2481, 0]
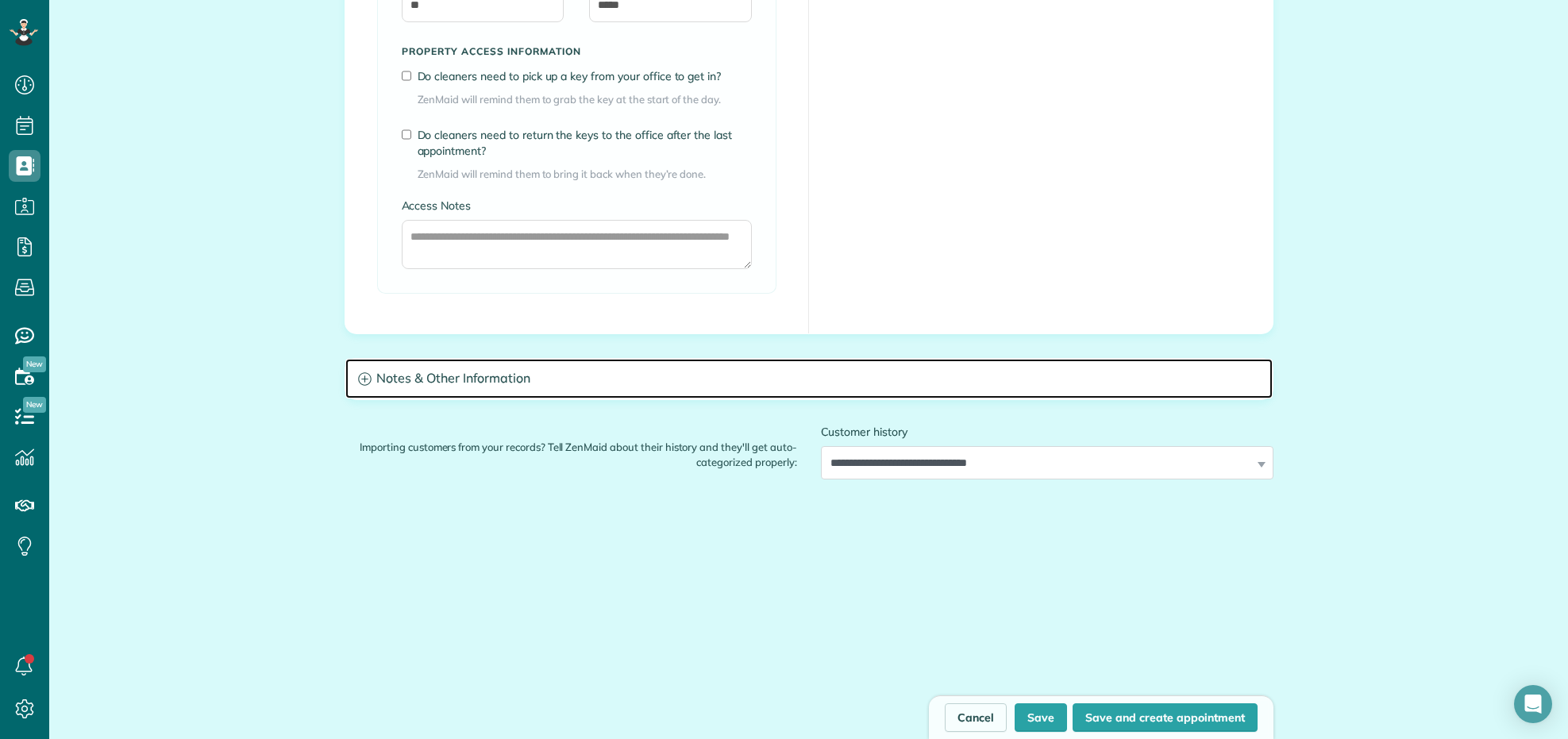
click at [505, 387] on h3 "Notes & Other Information" at bounding box center [809, 378] width 927 height 41
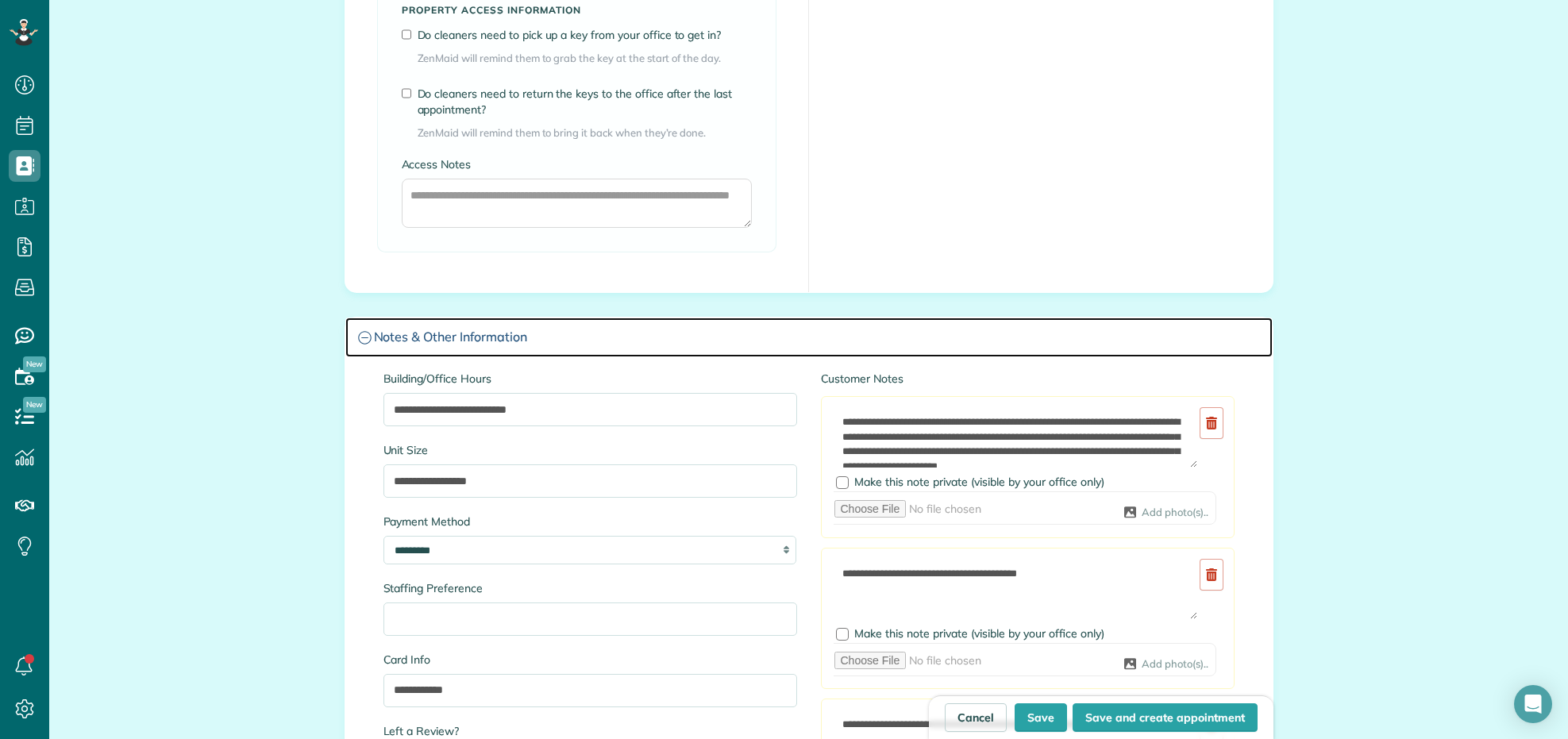
scroll to position [2778, 0]
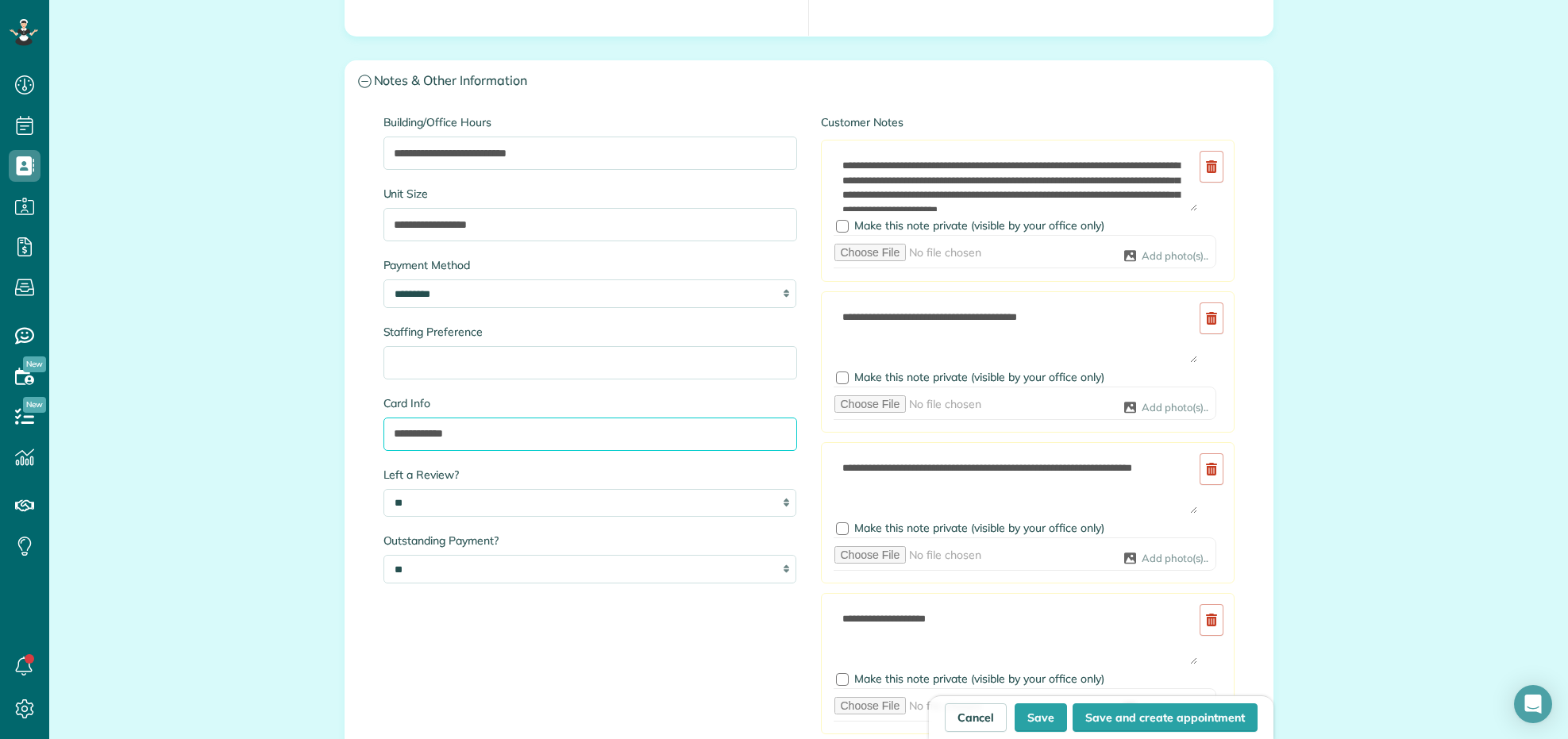
drag, startPoint x: 489, startPoint y: 440, endPoint x: 315, endPoint y: 434, distance: 174.1
type input "**********"
click at [1031, 725] on button "Save" at bounding box center [1041, 717] width 52 height 29
type input "**********"
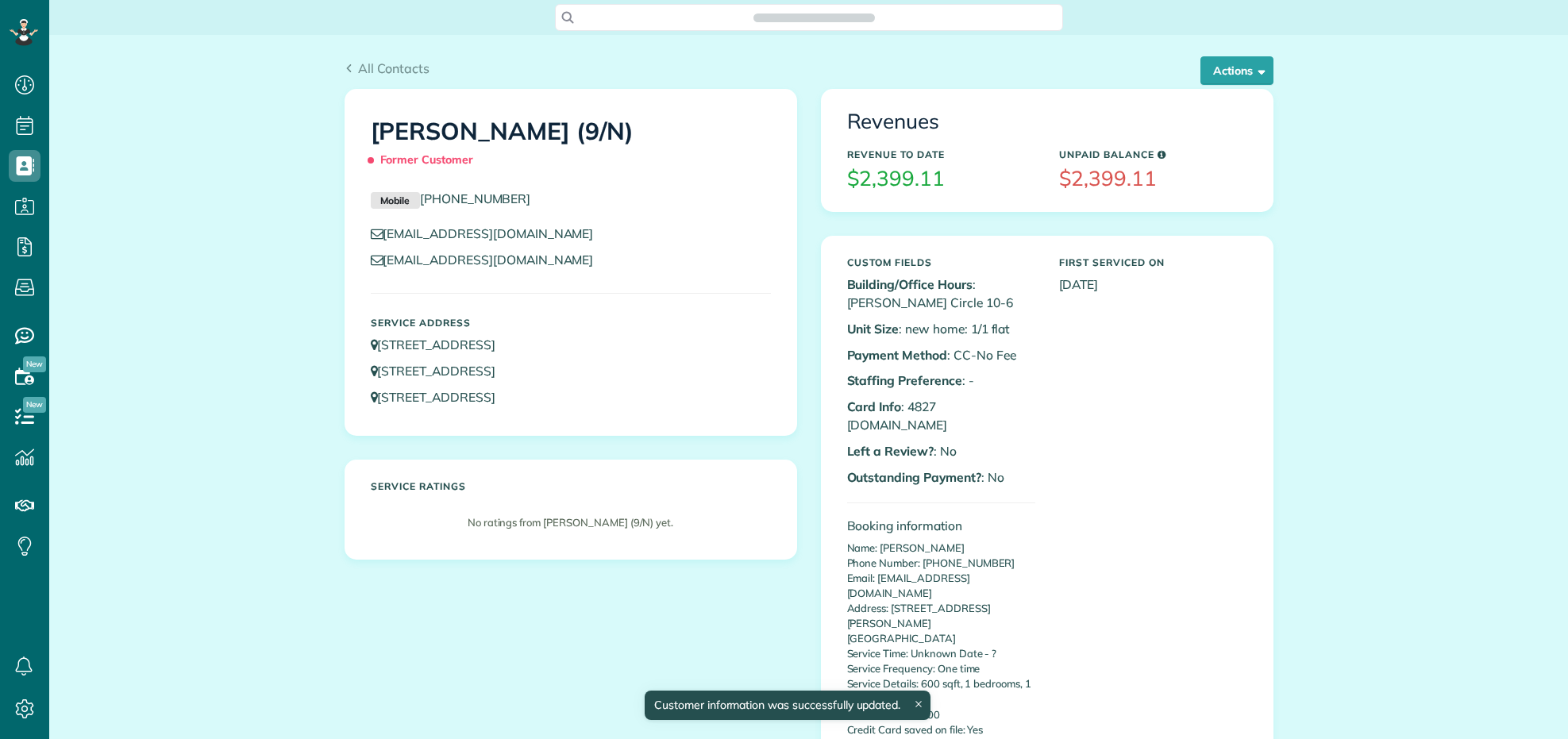
scroll to position [6, 6]
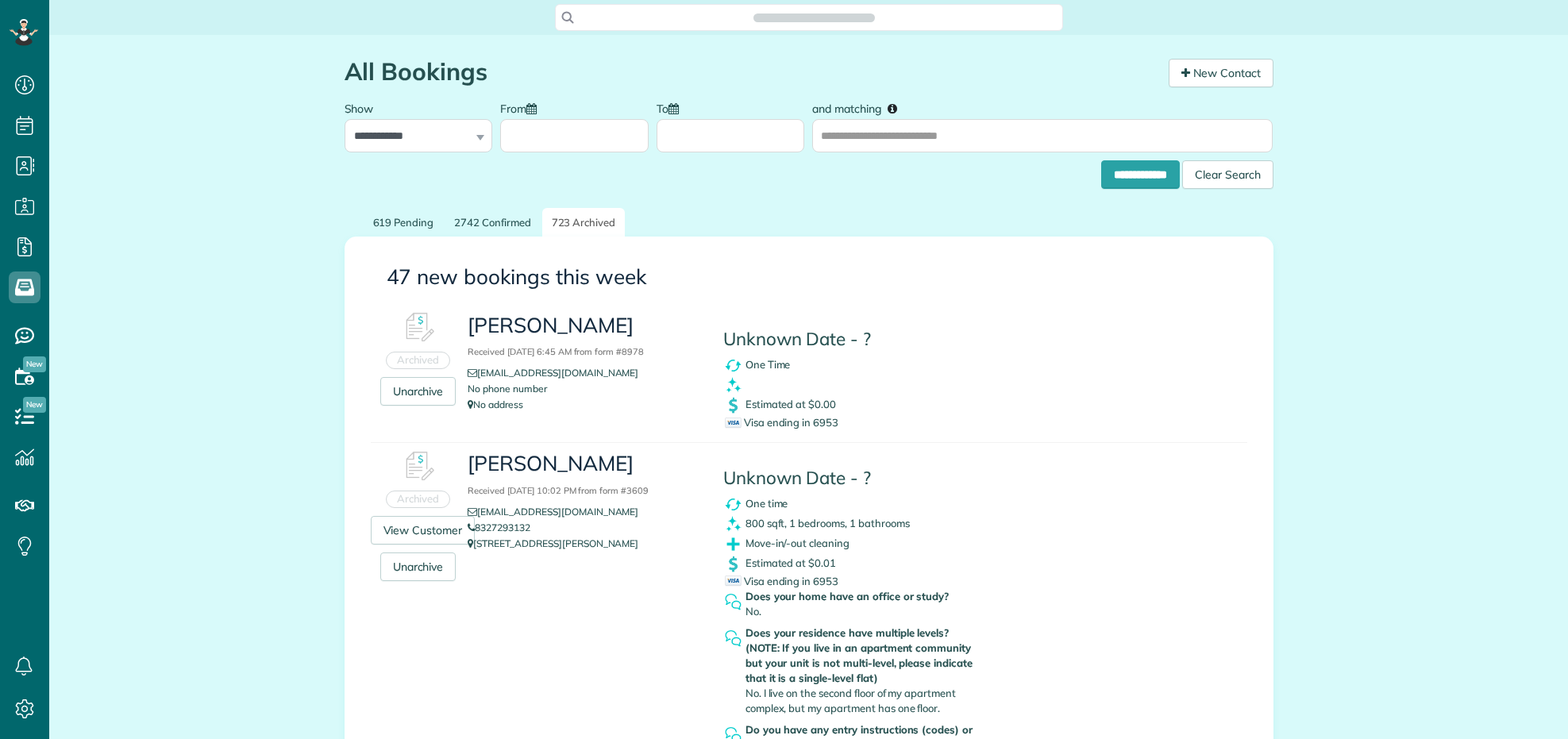
scroll to position [6, 6]
click at [822, 420] on span "Visa ending in 6953" at bounding box center [782, 422] width 114 height 13
copy span "6953"
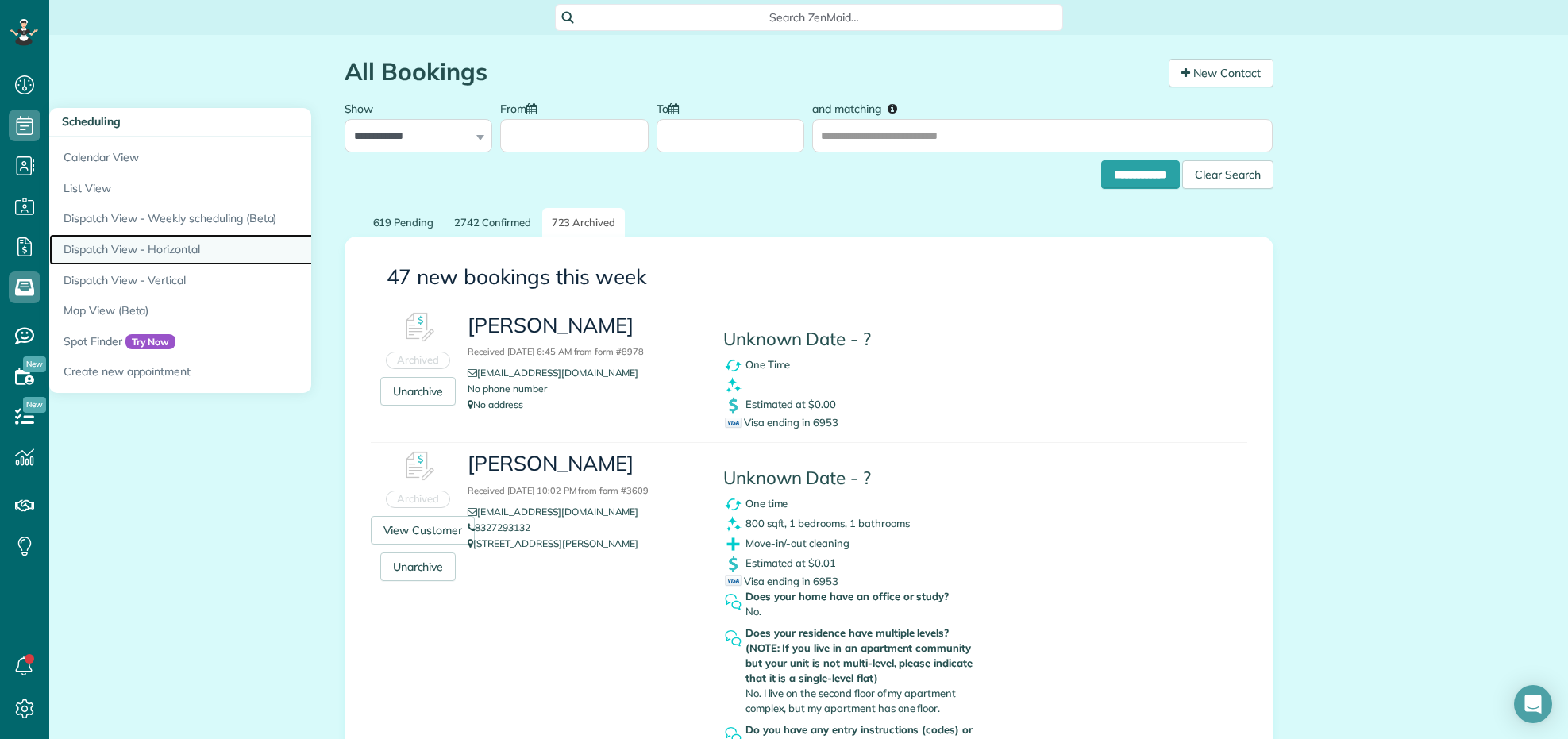
click at [140, 246] on link "Dispatch View - Horizontal" at bounding box center [247, 249] width 396 height 31
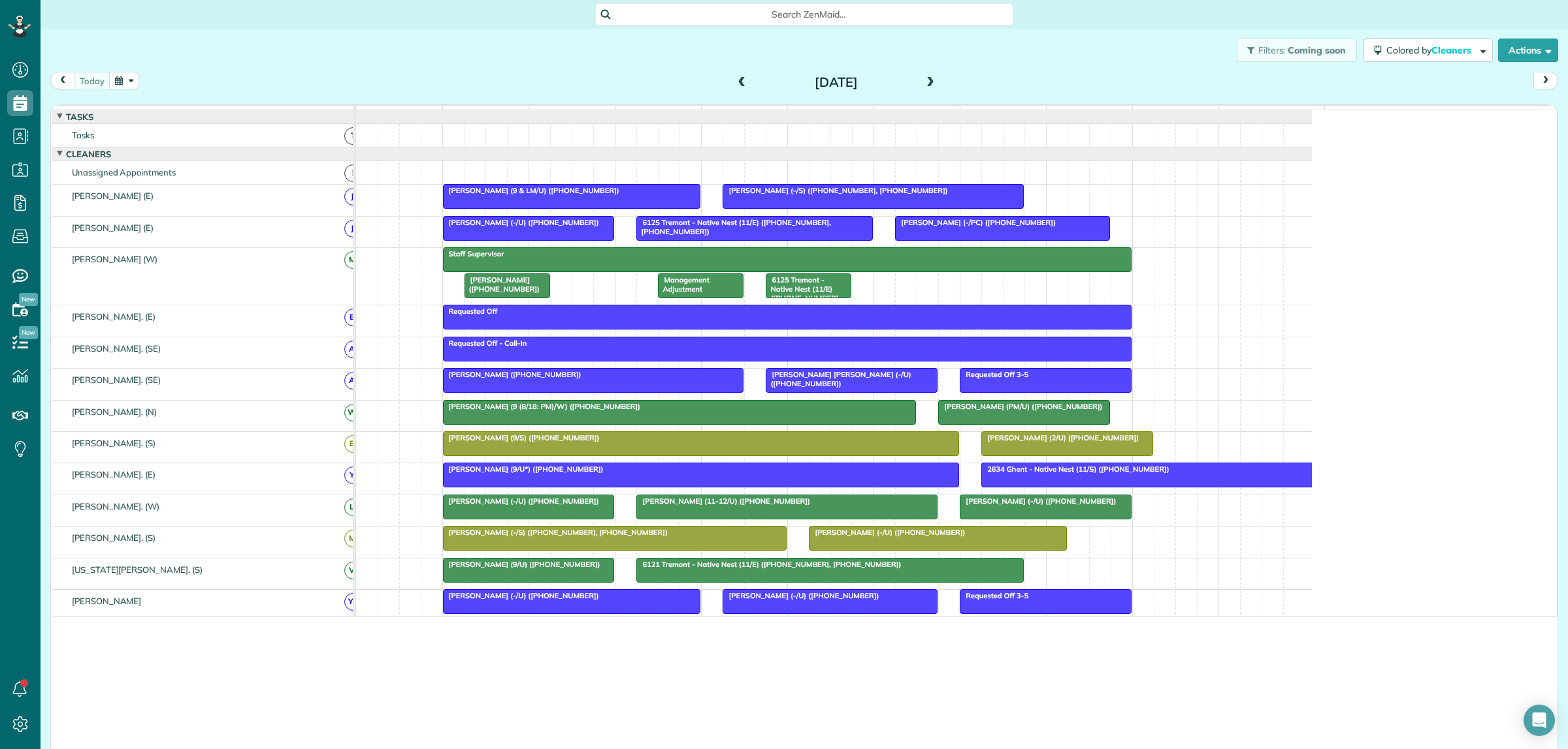
scroll to position [749, 39]
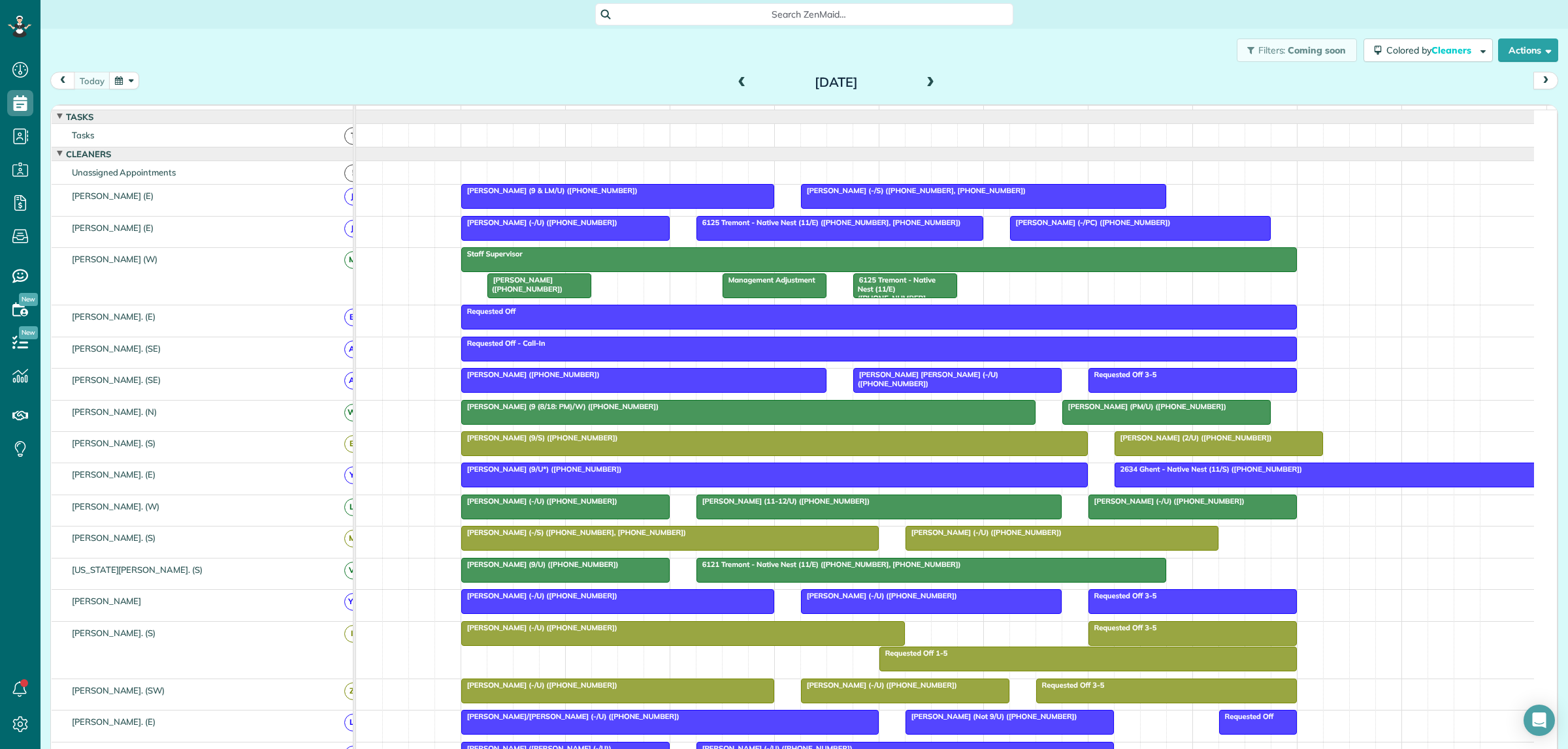
click at [925, 78] on span at bounding box center [929, 83] width 14 height 11
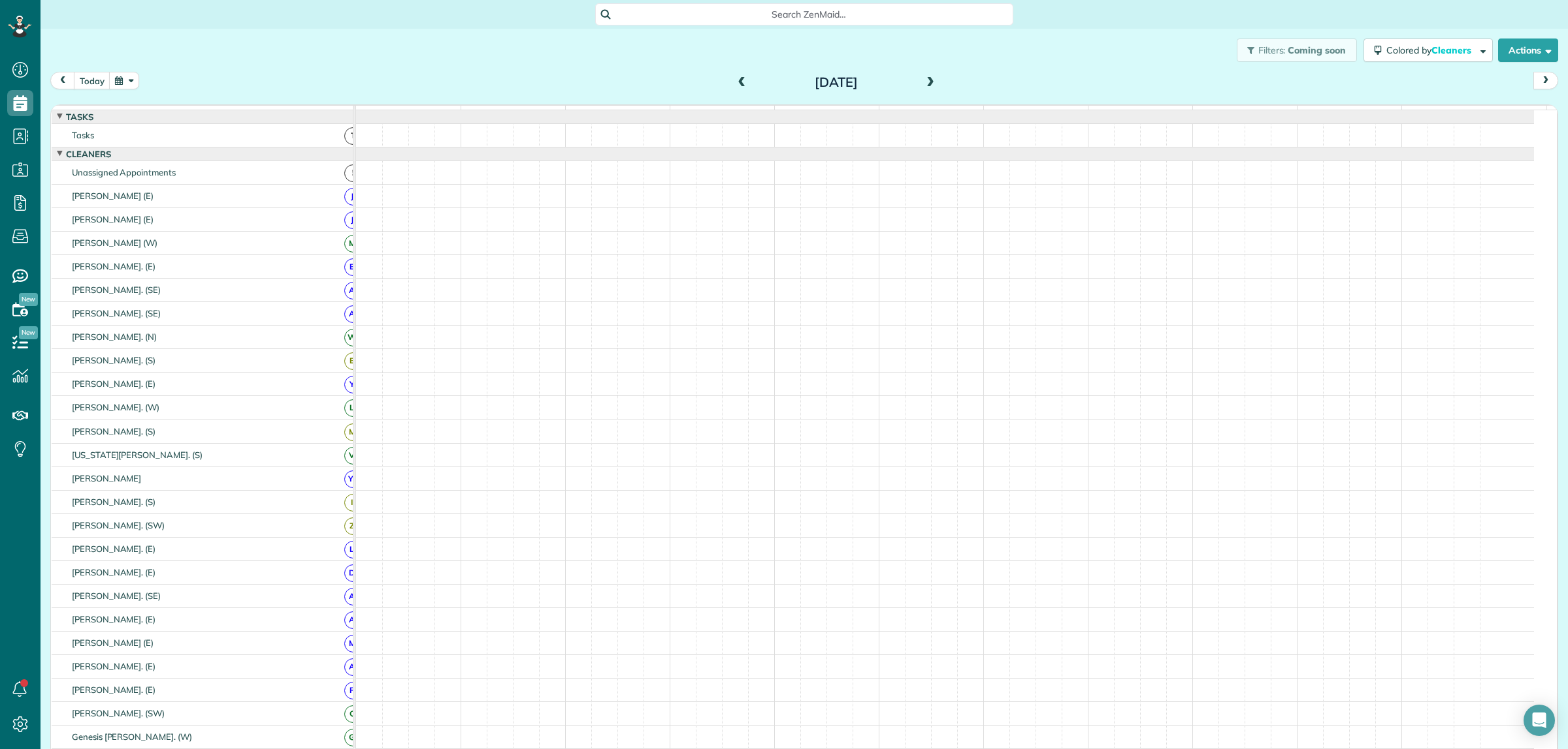
click at [925, 80] on span at bounding box center [929, 83] width 14 height 11
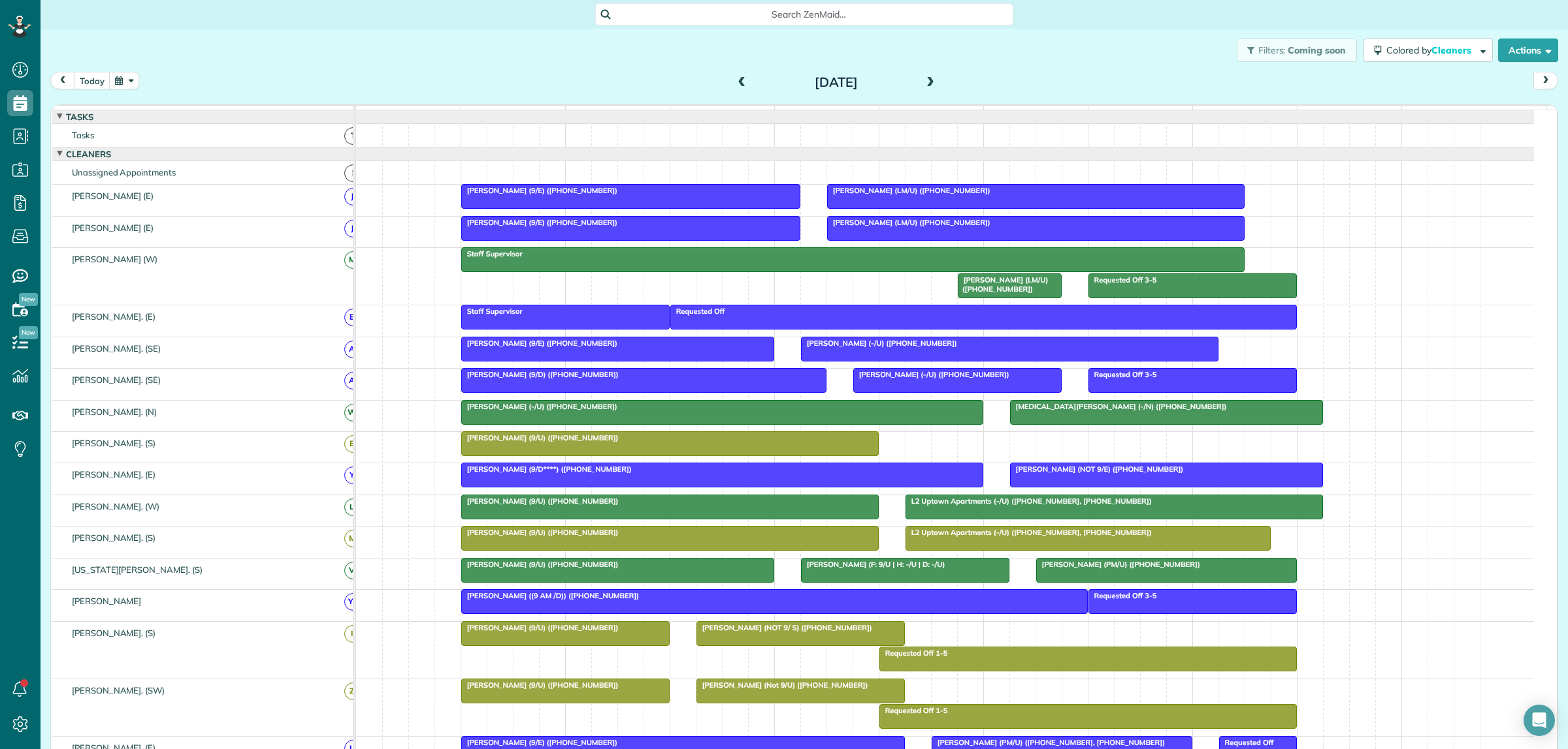
click at [925, 80] on span at bounding box center [929, 83] width 14 height 11
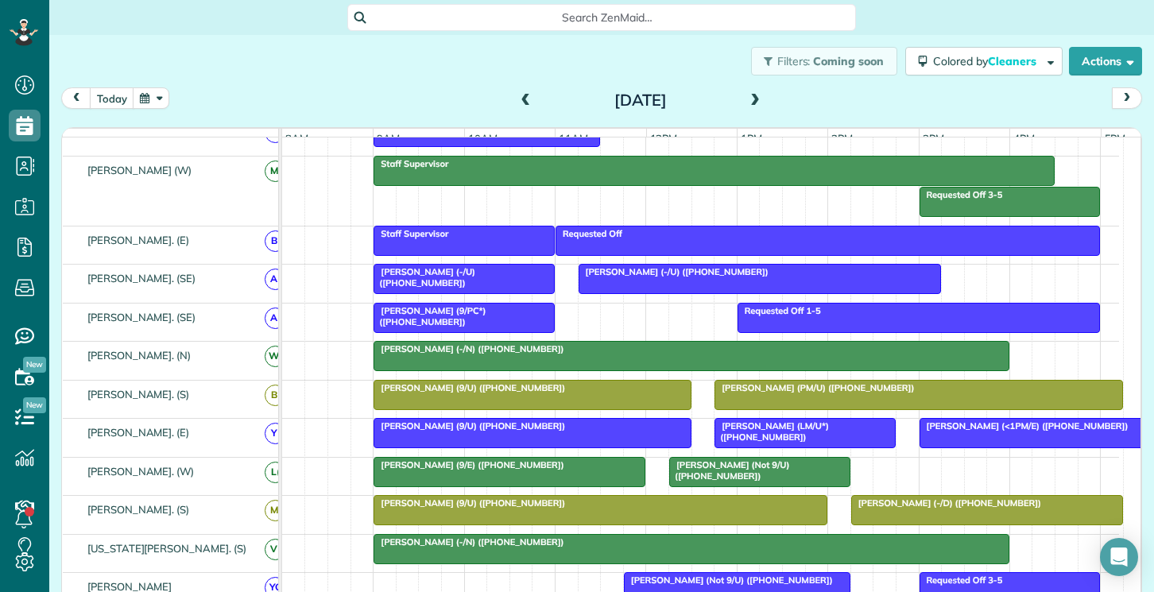
scroll to position [35, 0]
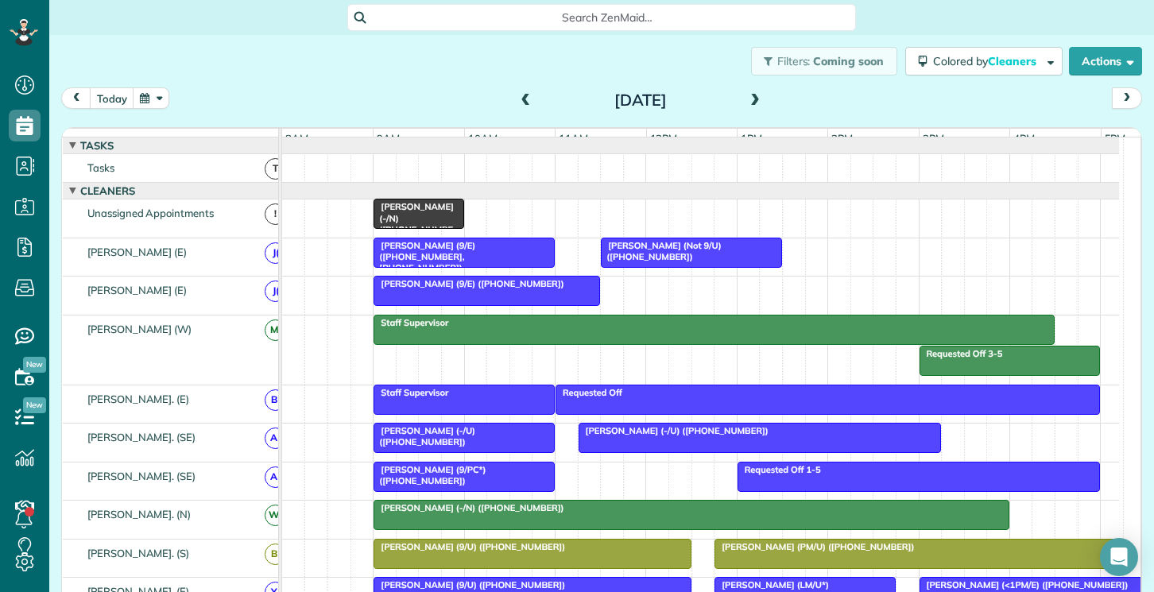
click at [651, 344] on div at bounding box center [714, 330] width 680 height 29
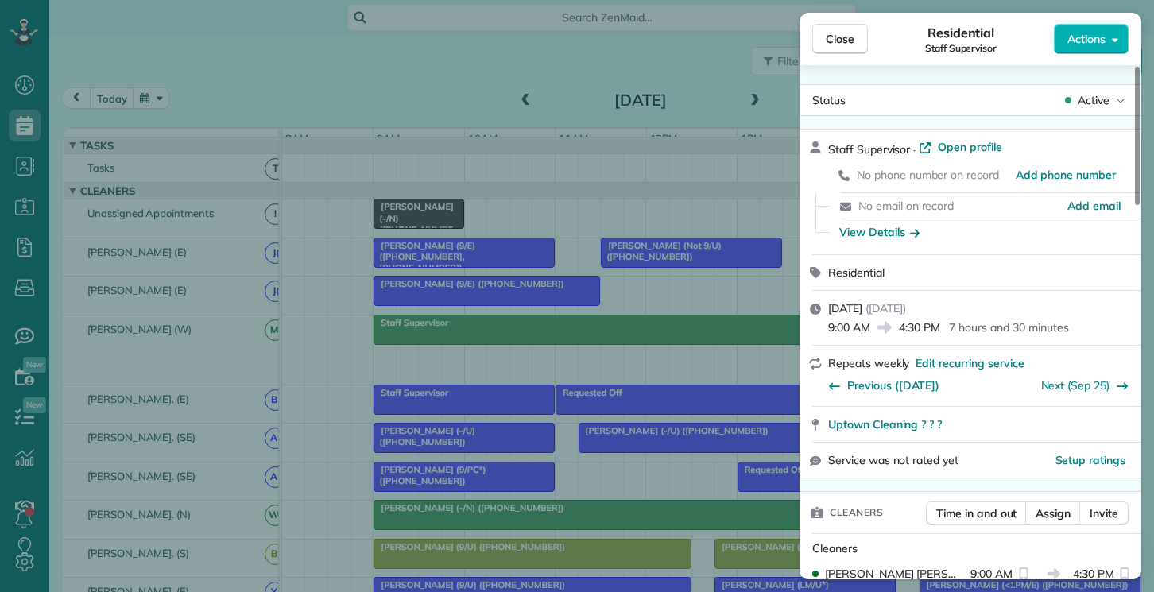
click at [829, 33] on span "Close" at bounding box center [840, 39] width 29 height 16
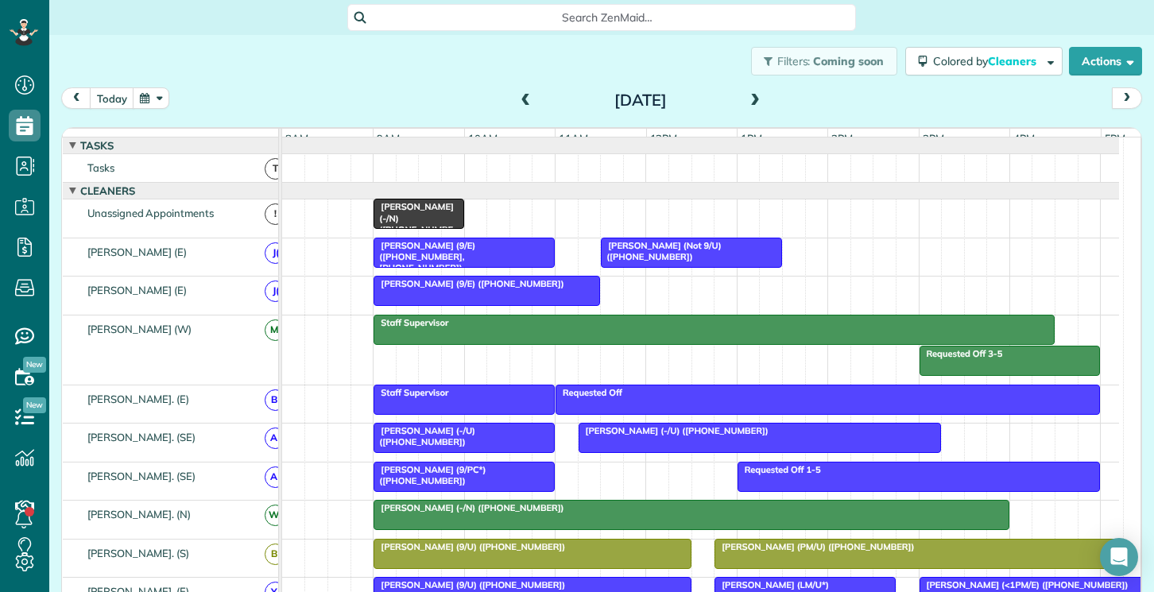
click at [504, 477] on div "Maureen White (9/PC*) (+19145238278)" at bounding box center [464, 475] width 172 height 23
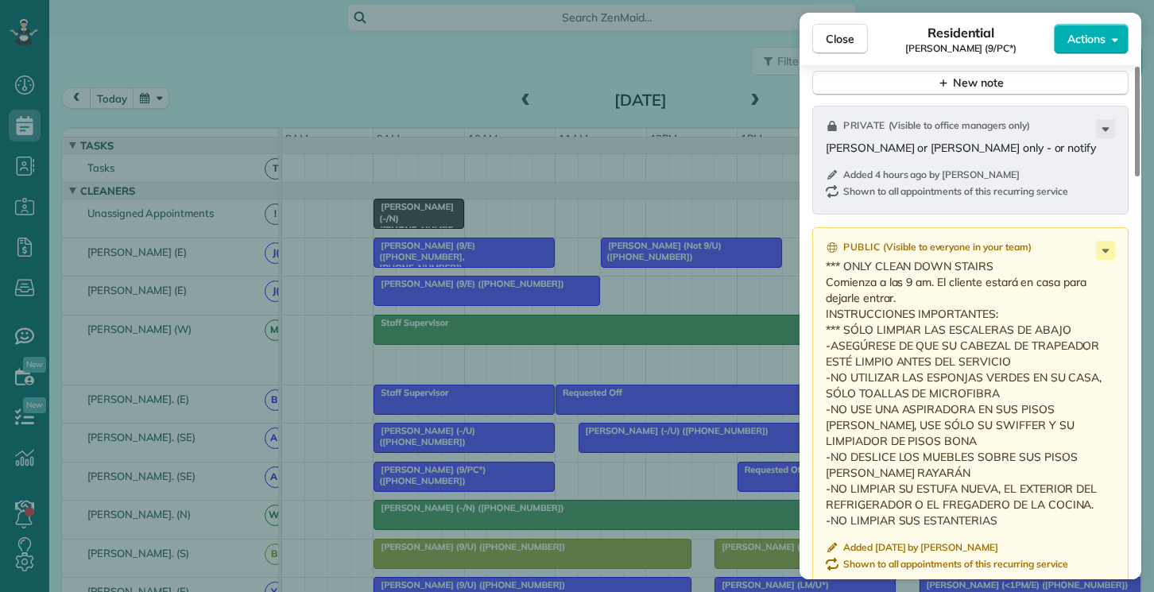
scroll to position [1351, 0]
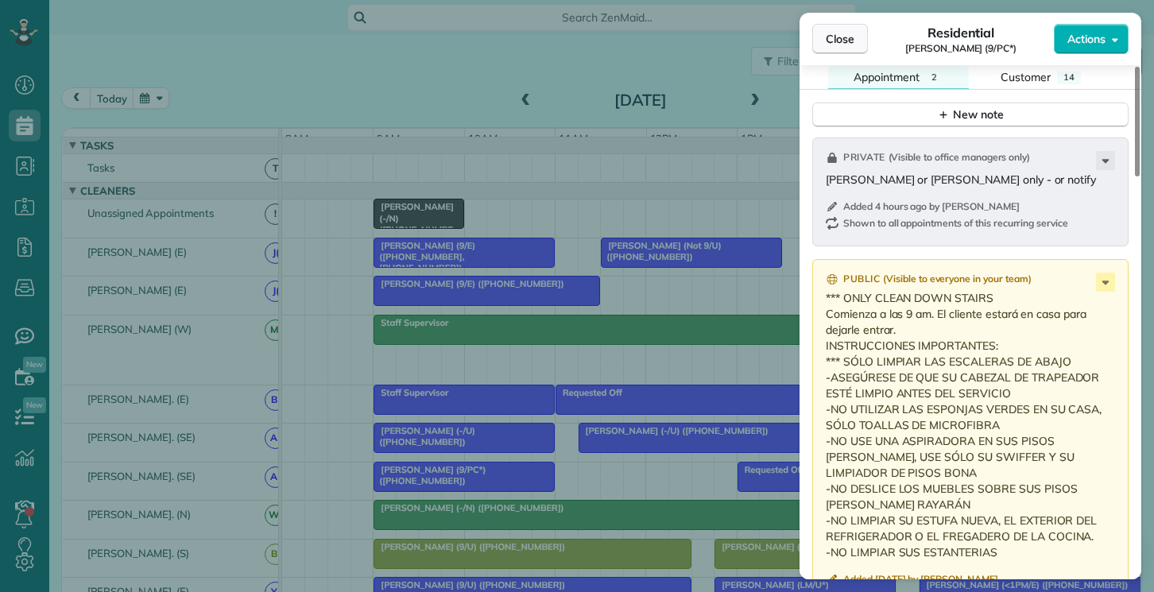
click at [835, 37] on span "Close" at bounding box center [840, 39] width 29 height 16
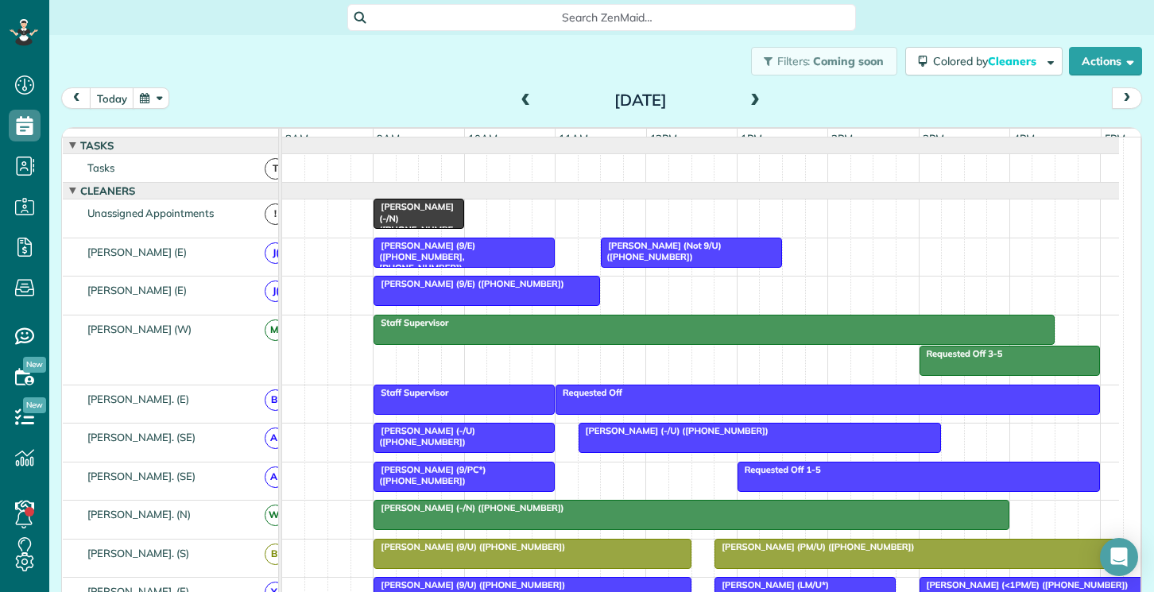
click at [464, 442] on span "Trent Sanger (-/U) (+14056598012)" at bounding box center [424, 436] width 103 height 22
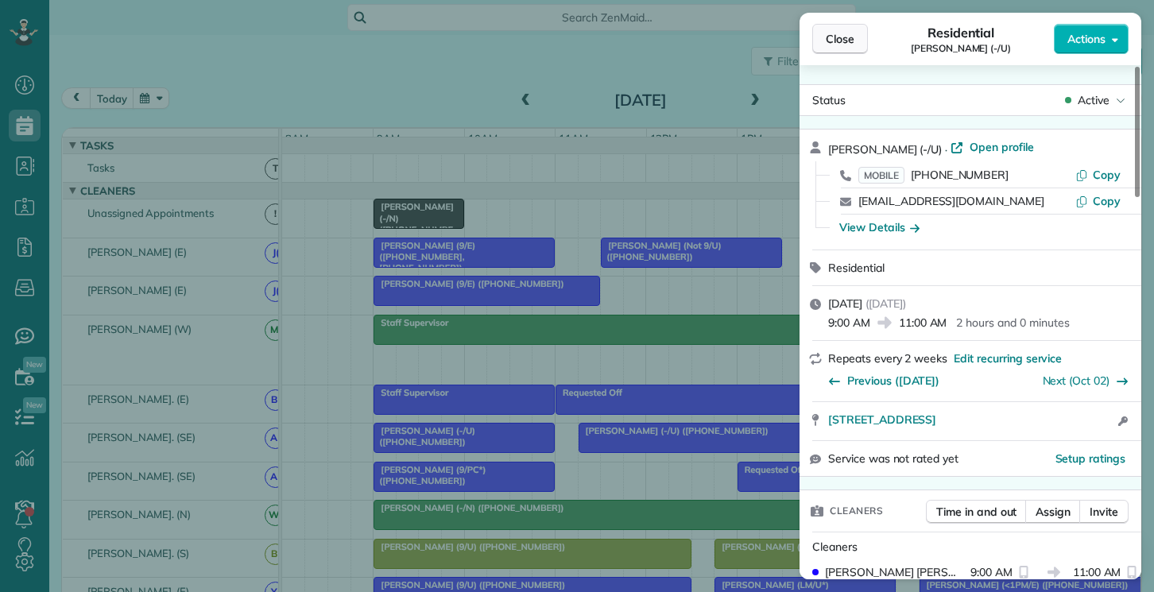
click at [847, 45] on span "Close" at bounding box center [840, 39] width 29 height 16
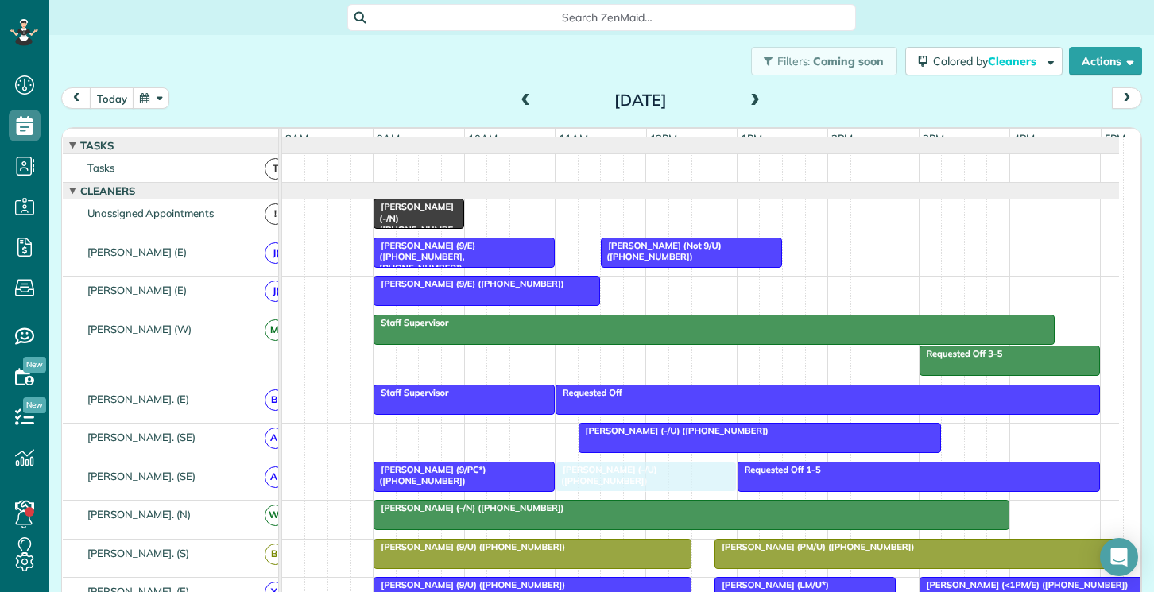
drag, startPoint x: 456, startPoint y: 444, endPoint x: 642, endPoint y: 485, distance: 190.4
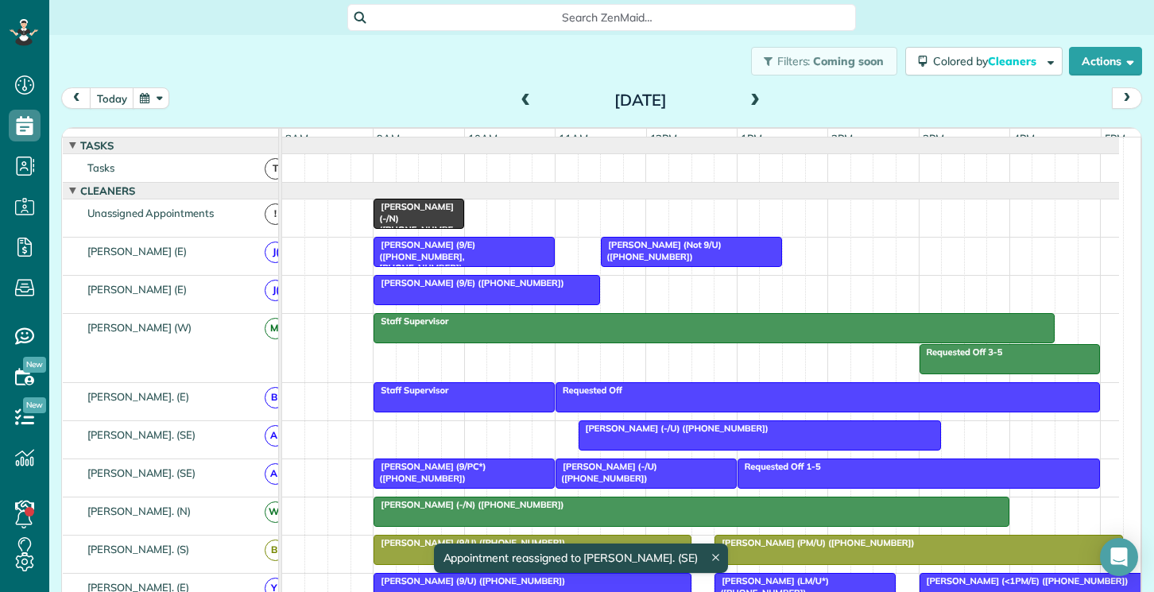
click at [482, 484] on div "[PERSON_NAME] (9/PC*) ([PHONE_NUMBER])" at bounding box center [464, 472] width 172 height 23
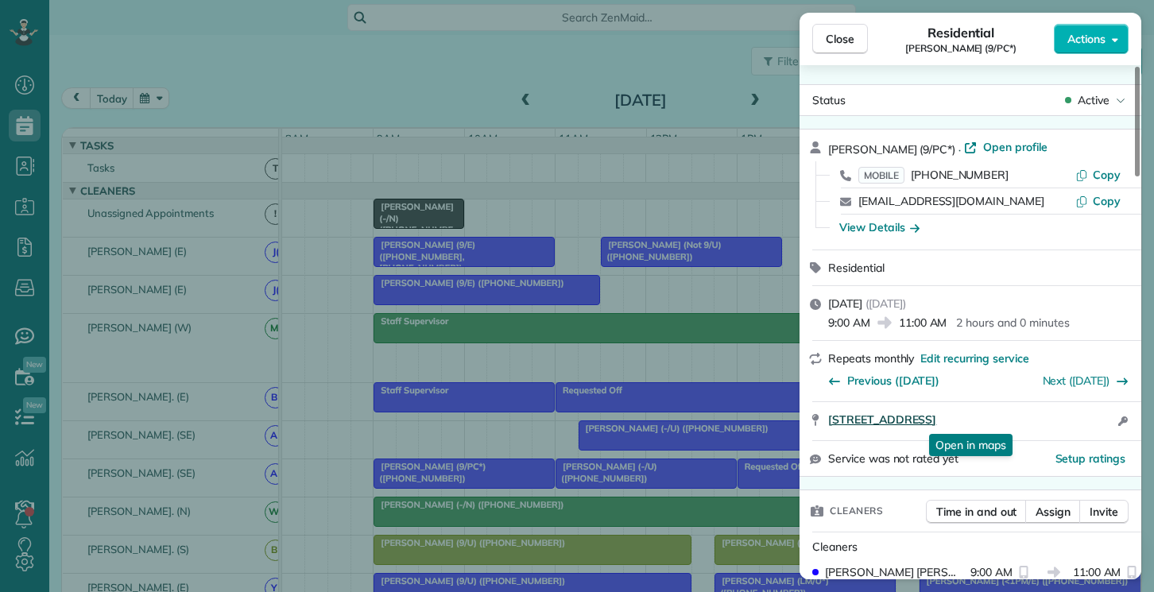
click at [936, 419] on span "7524 Wentwood Dr. Dallas TX 75225" at bounding box center [882, 420] width 108 height 16
click at [649, 482] on div "Close Residential Maureen White (9/PC*) Actions Status Active Maureen White (9/…" at bounding box center [577, 296] width 1154 height 592
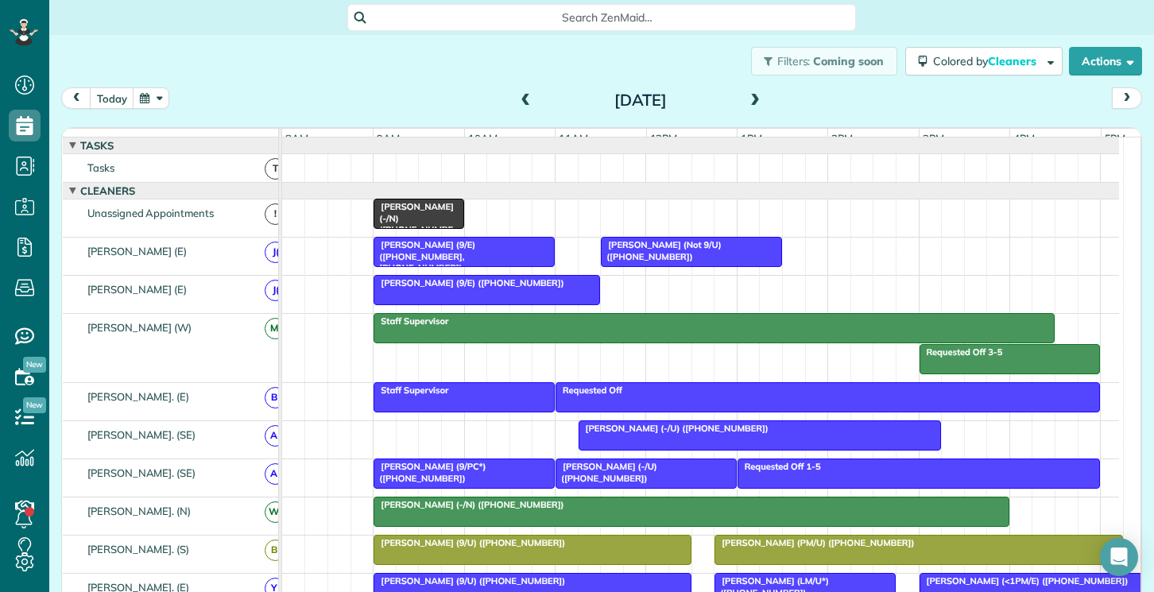
click at [646, 485] on div at bounding box center [646, 473] width 180 height 29
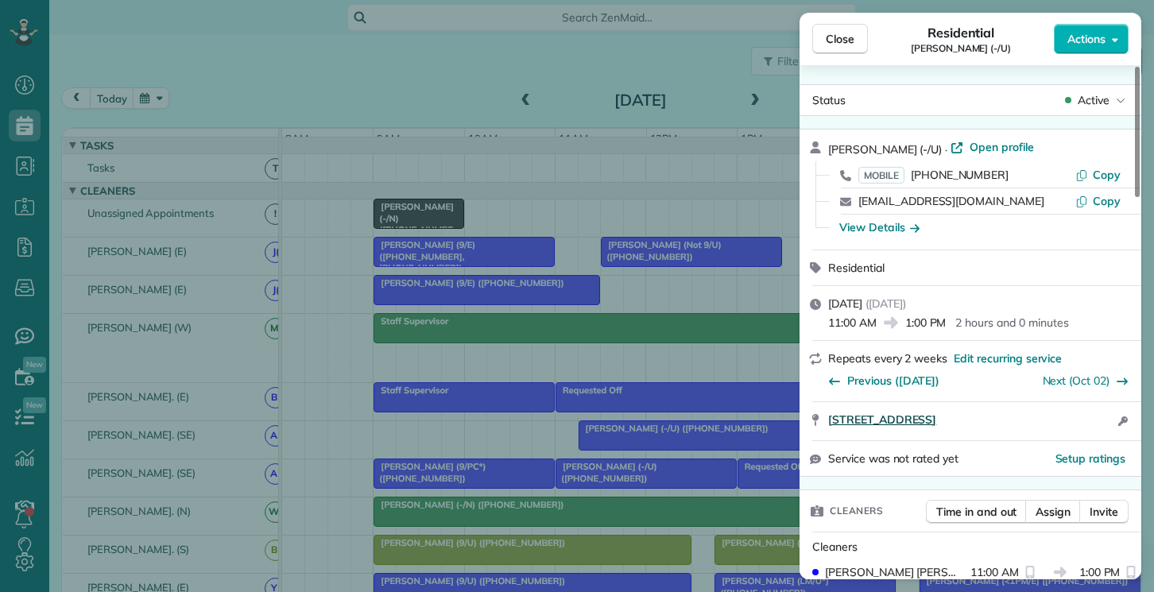
click at [936, 417] on span "3100 Carlisle St. #15115 Dallas TX 75204" at bounding box center [882, 420] width 108 height 16
click at [824, 39] on button "Close" at bounding box center [840, 39] width 56 height 30
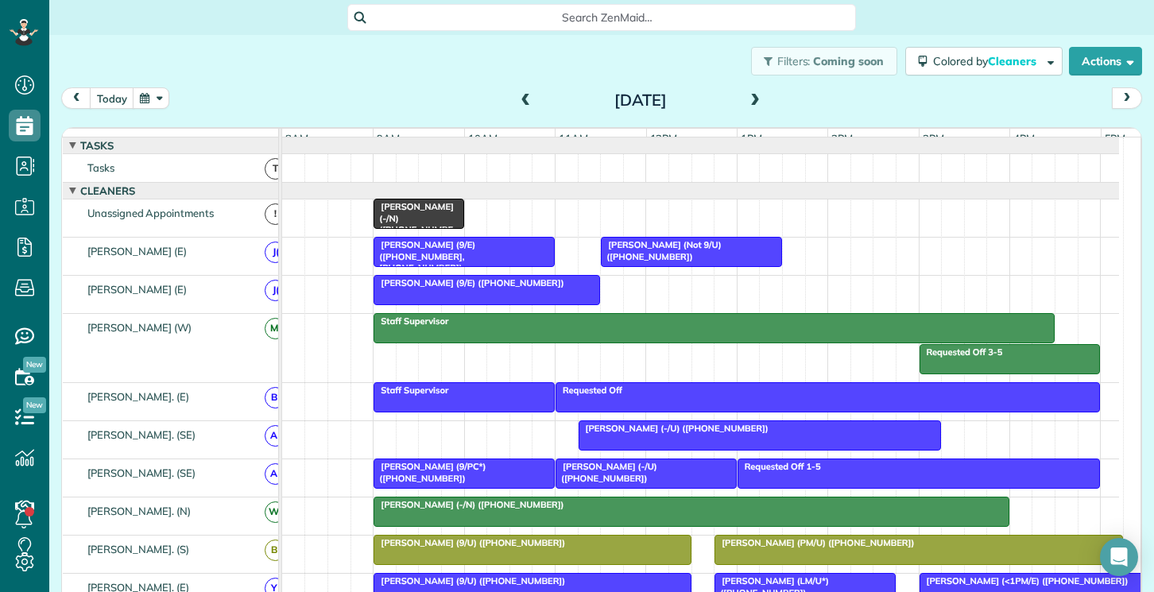
click at [682, 434] on span "Adam Yopp (-/U) (+13473274822)" at bounding box center [674, 428] width 192 height 11
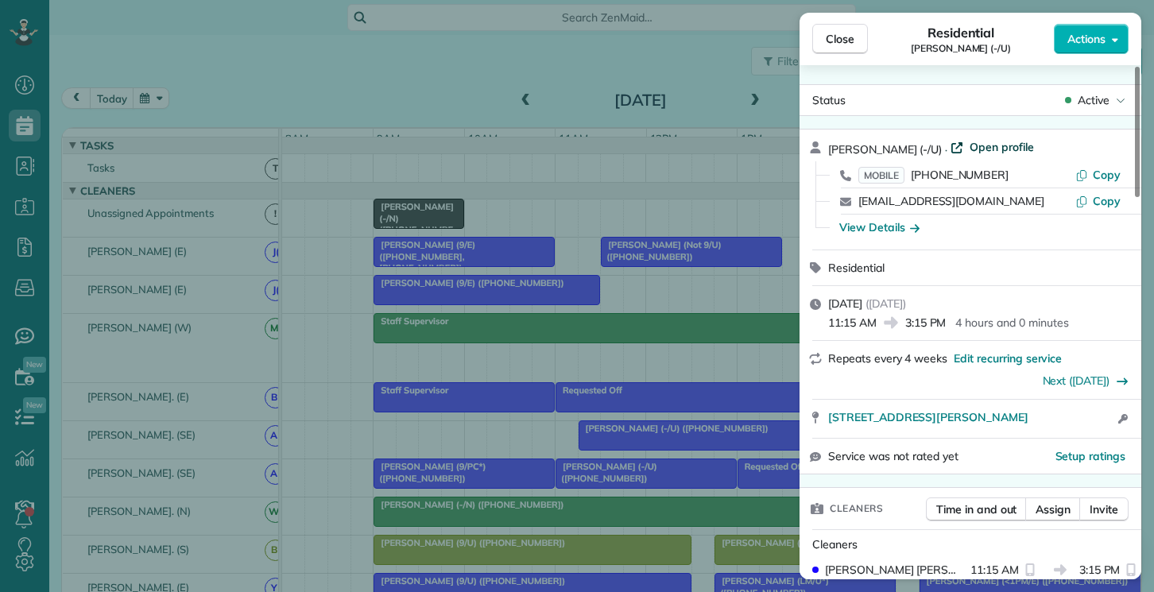
click at [984, 149] on span "Open profile" at bounding box center [1002, 147] width 64 height 16
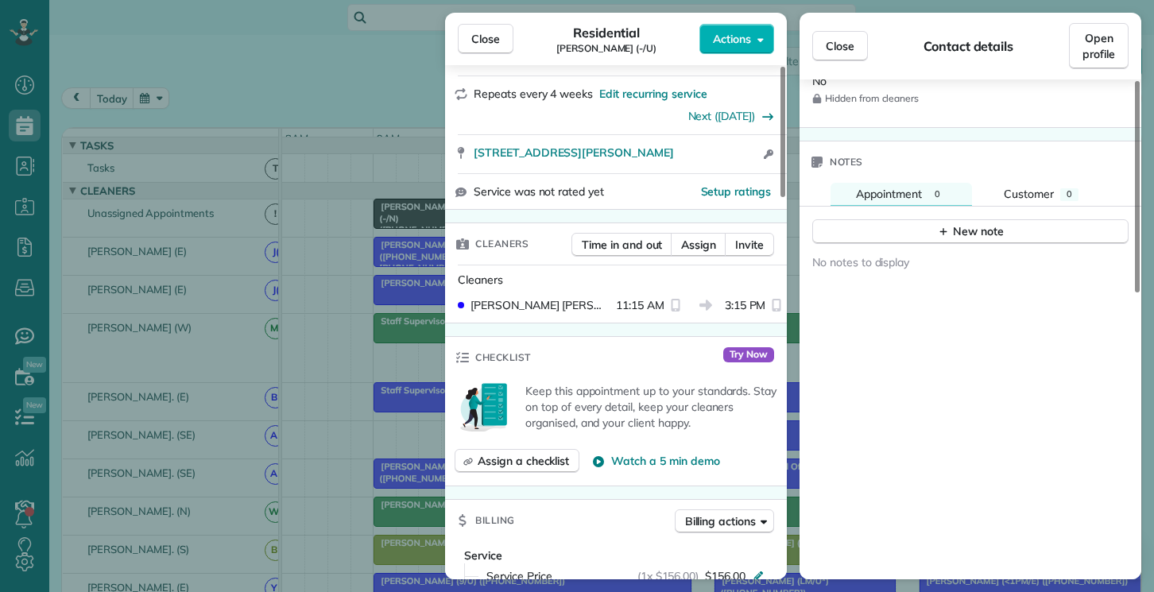
scroll to position [477, 0]
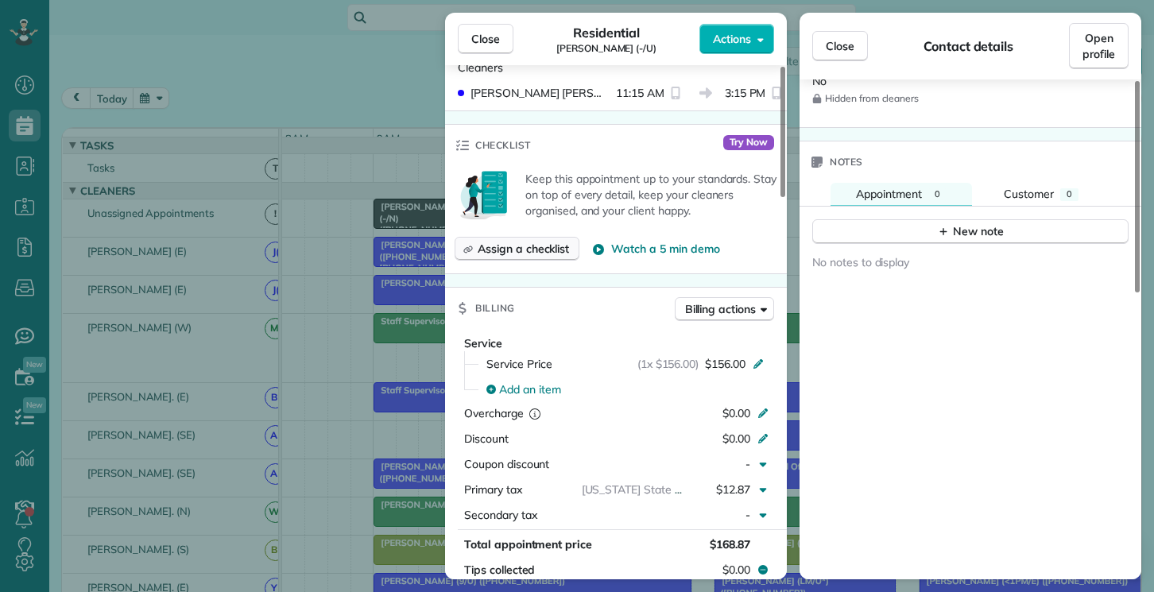
click at [518, 253] on span "Assign a checklist" at bounding box center [523, 249] width 91 height 16
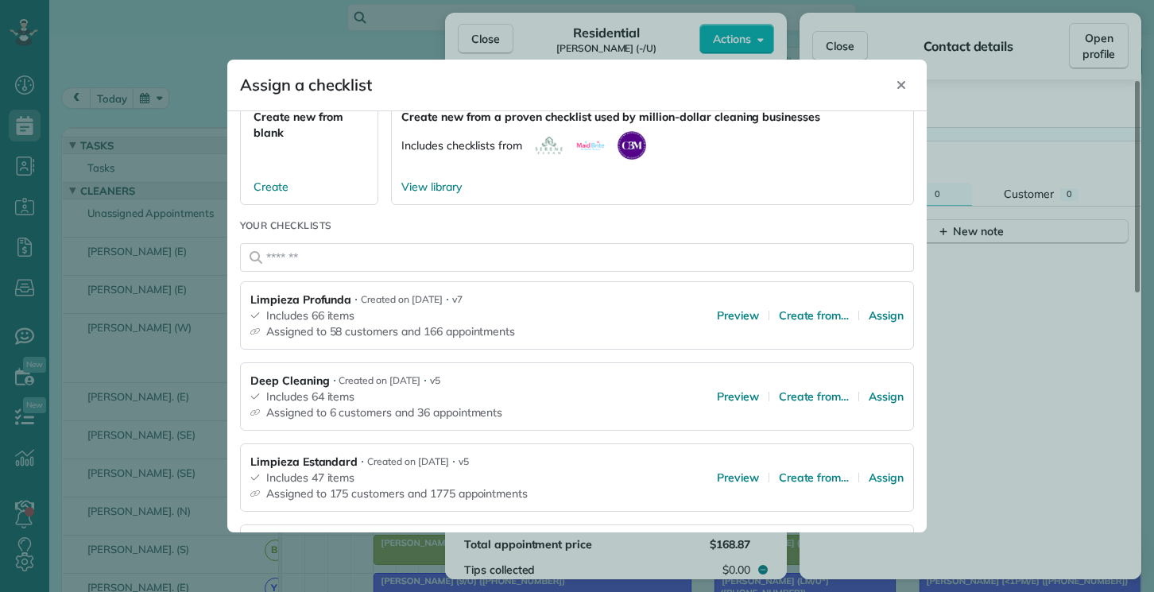
scroll to position [159, 0]
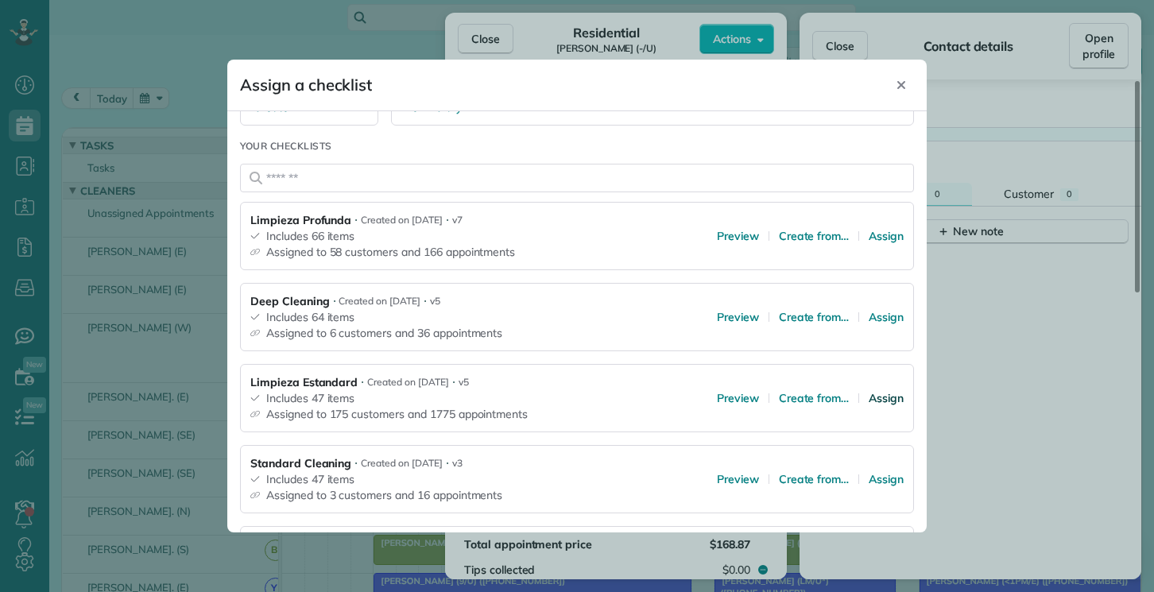
click at [873, 405] on span "Assign" at bounding box center [886, 398] width 35 height 16
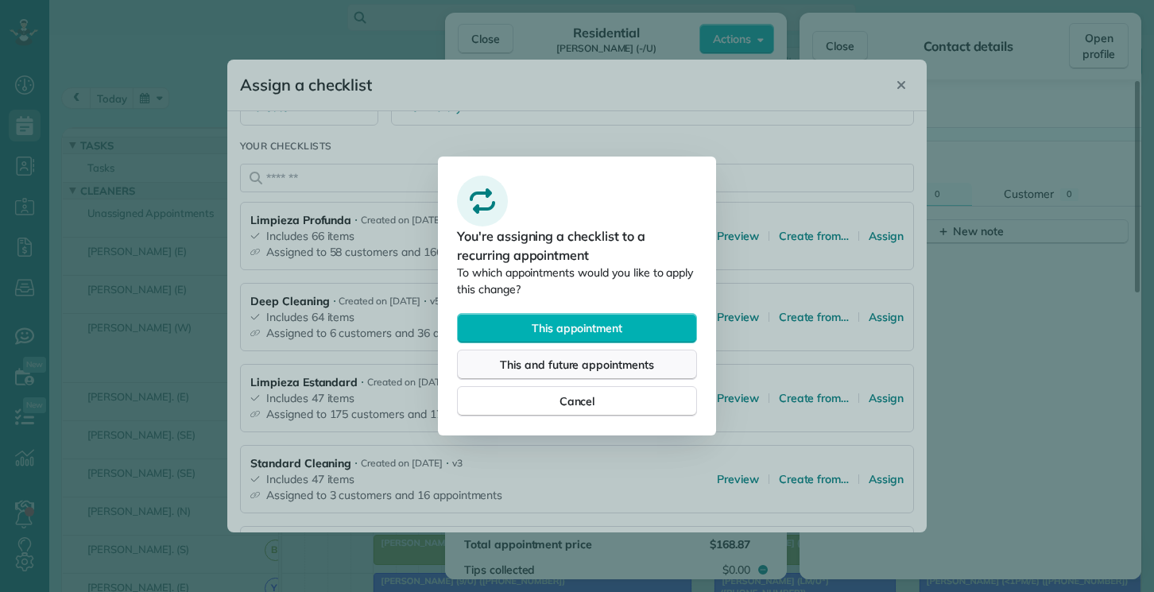
click at [592, 363] on span "This and future appointments" at bounding box center [577, 365] width 154 height 16
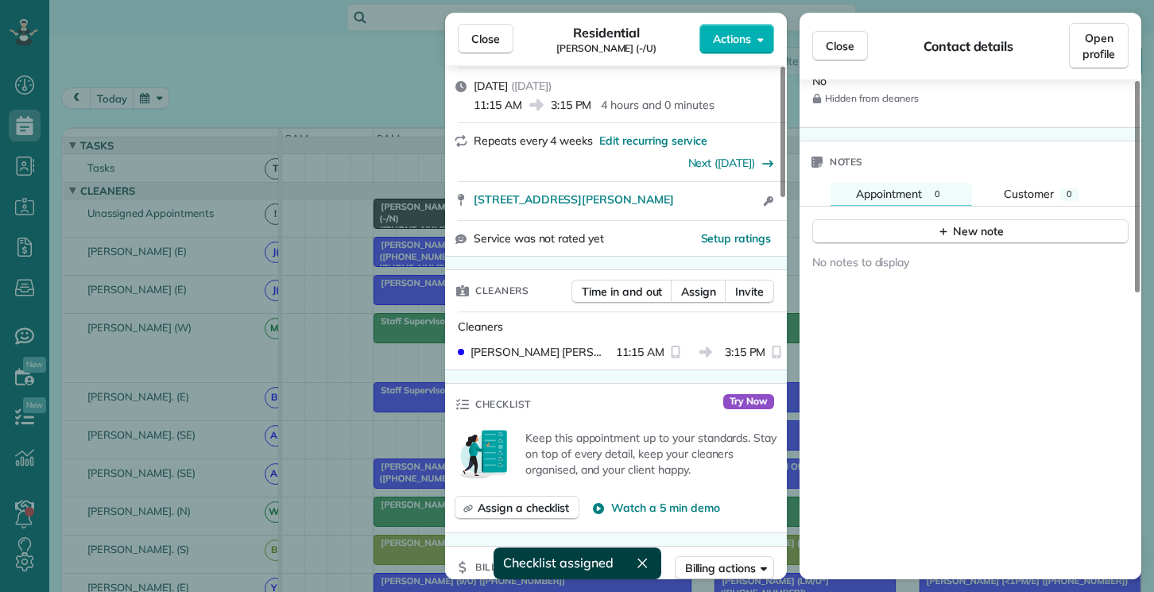
scroll to position [0, 0]
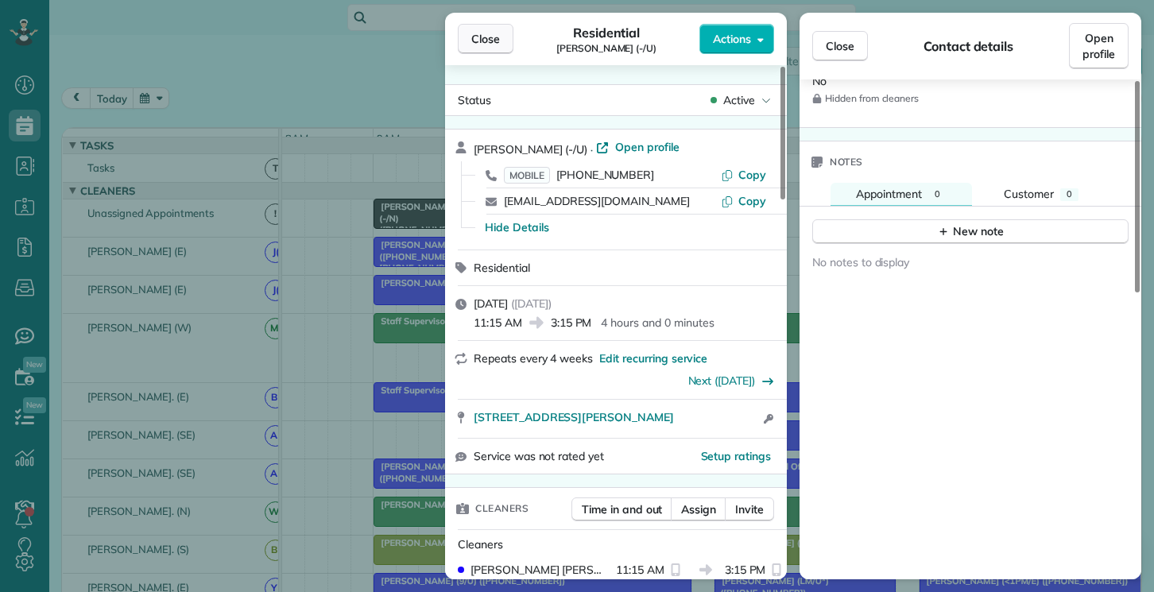
click at [488, 44] on span "Close" at bounding box center [485, 39] width 29 height 16
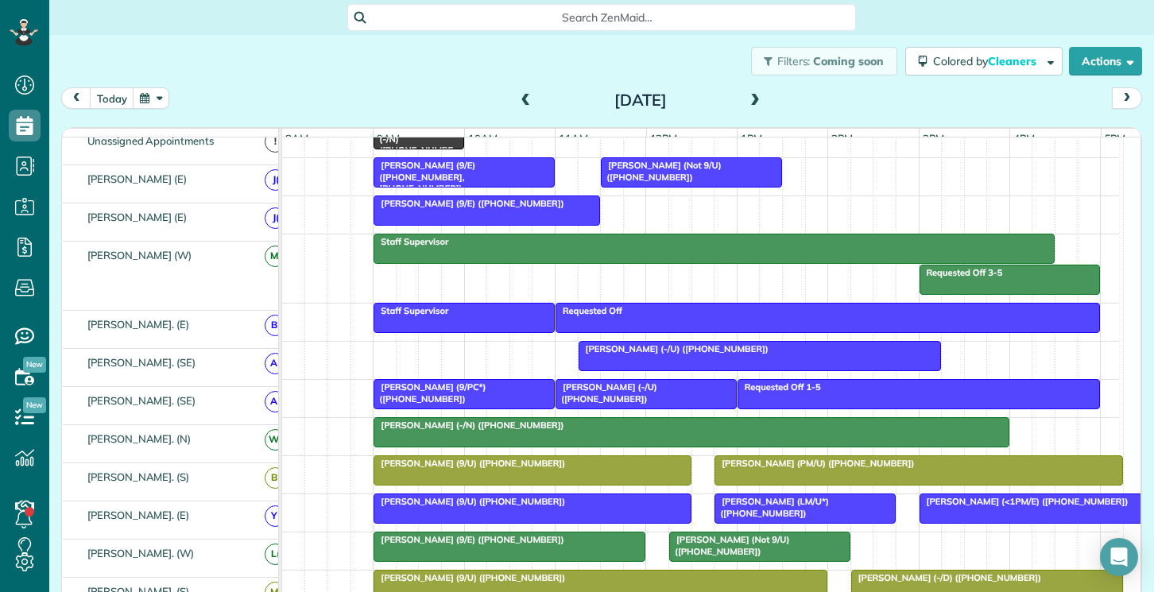
scroll to position [79, 0]
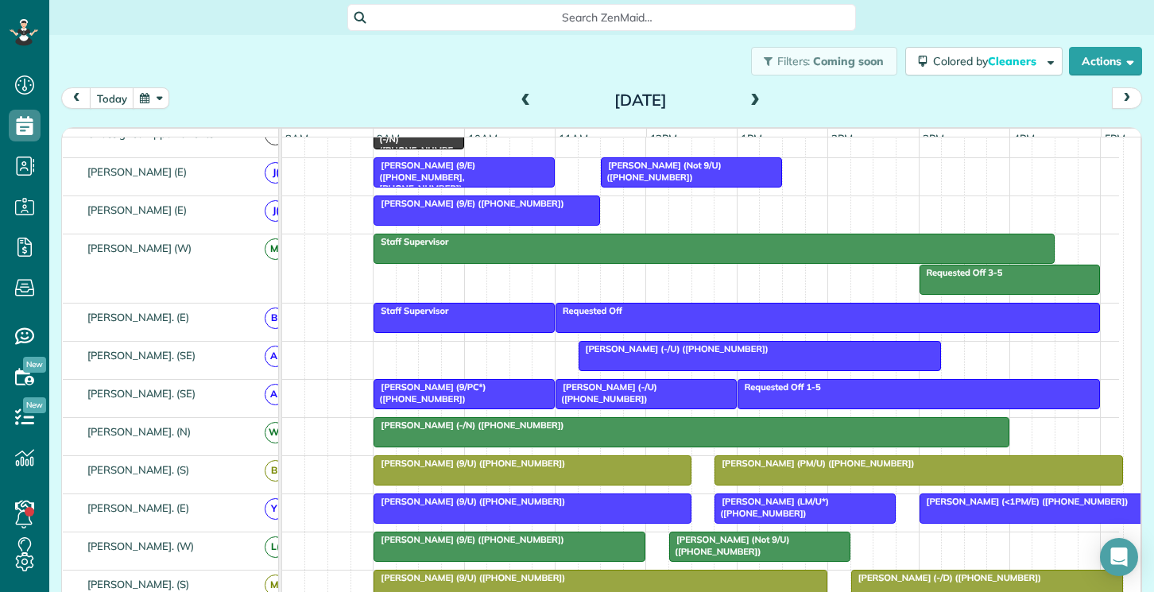
click at [618, 355] on span "Adam Yopp (-/U) (+13473274822)" at bounding box center [674, 348] width 192 height 11
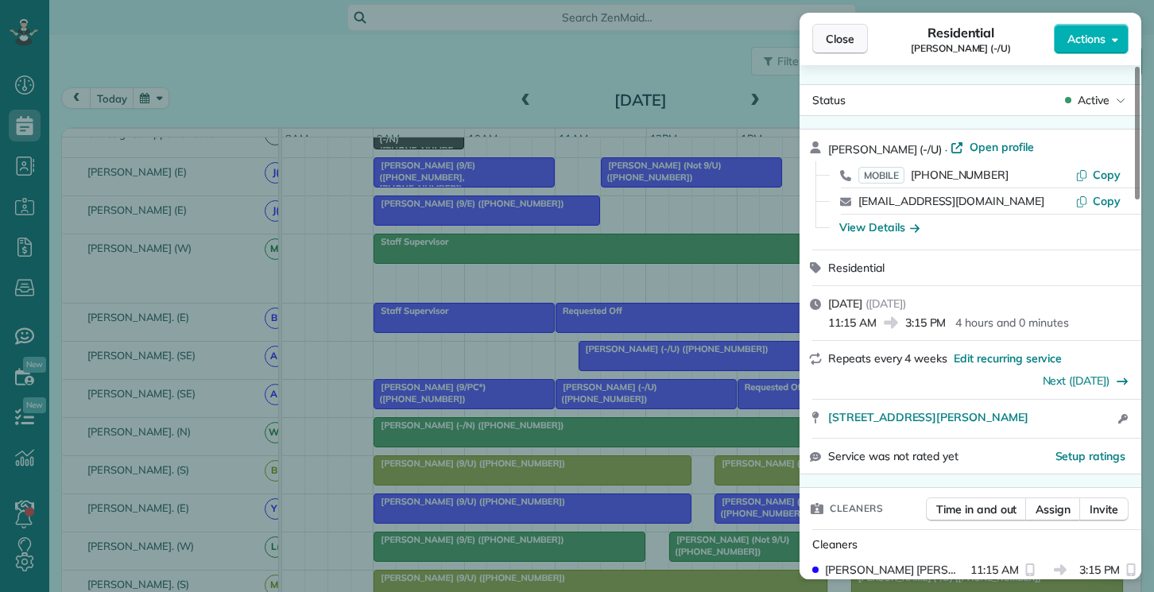
click at [835, 41] on span "Close" at bounding box center [840, 39] width 29 height 16
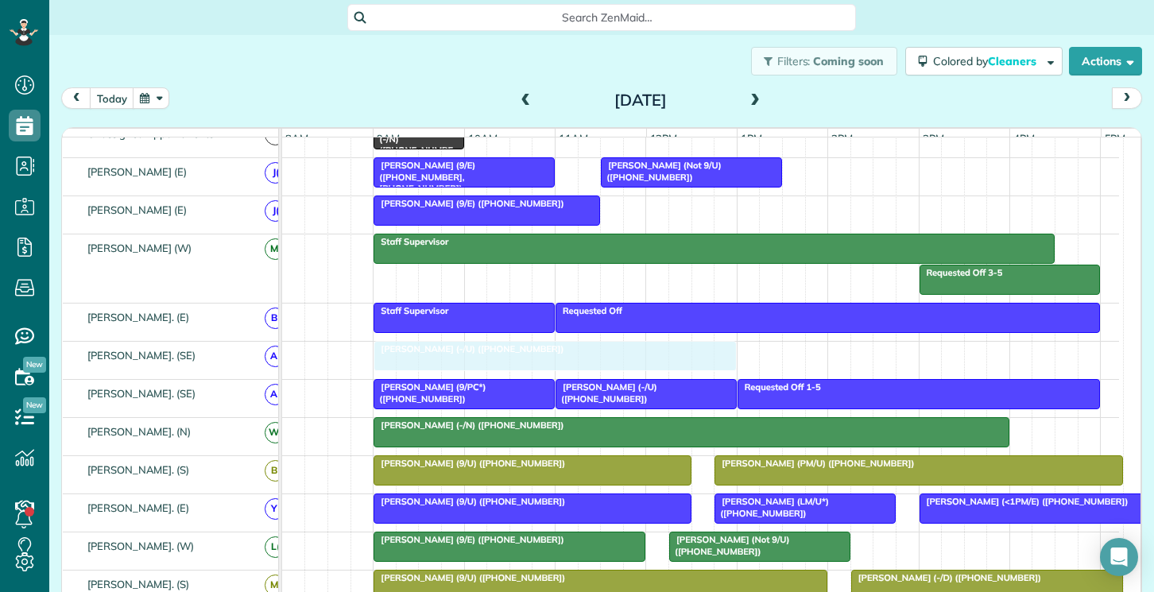
drag, startPoint x: 650, startPoint y: 362, endPoint x: 451, endPoint y: 366, distance: 198.7
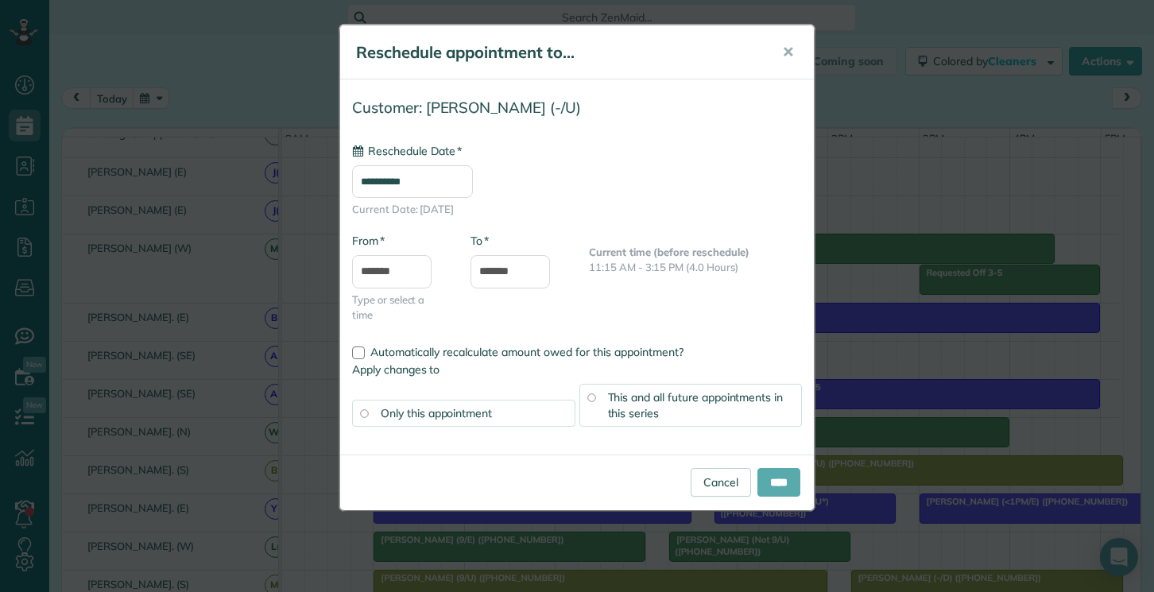
type input "**********"
click at [776, 486] on input "****" at bounding box center [778, 482] width 43 height 29
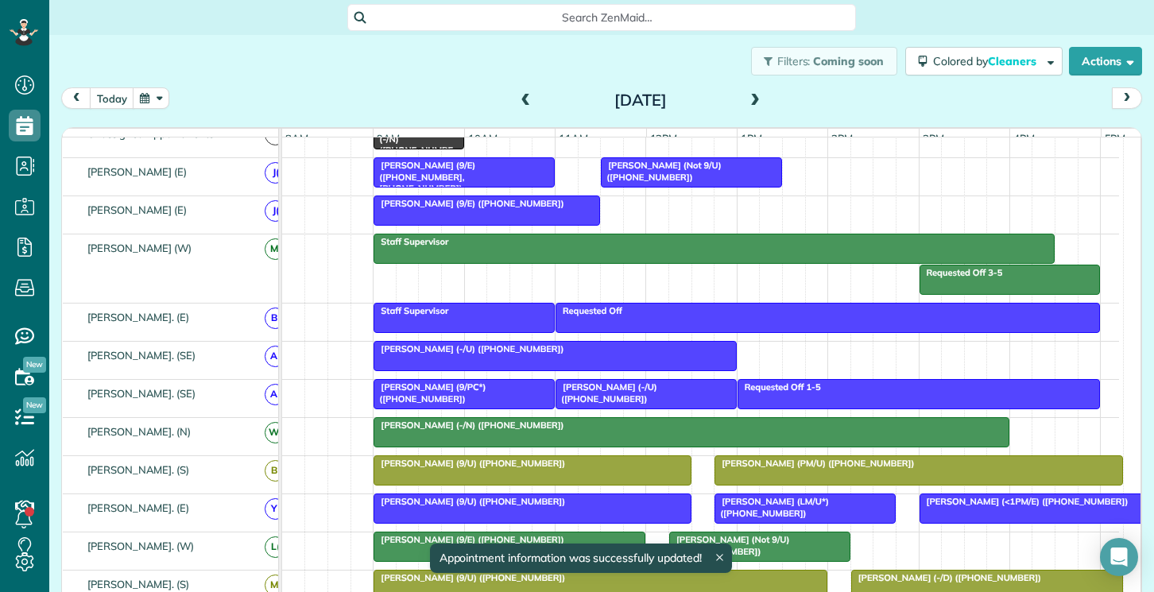
click at [629, 370] on div at bounding box center [555, 356] width 362 height 29
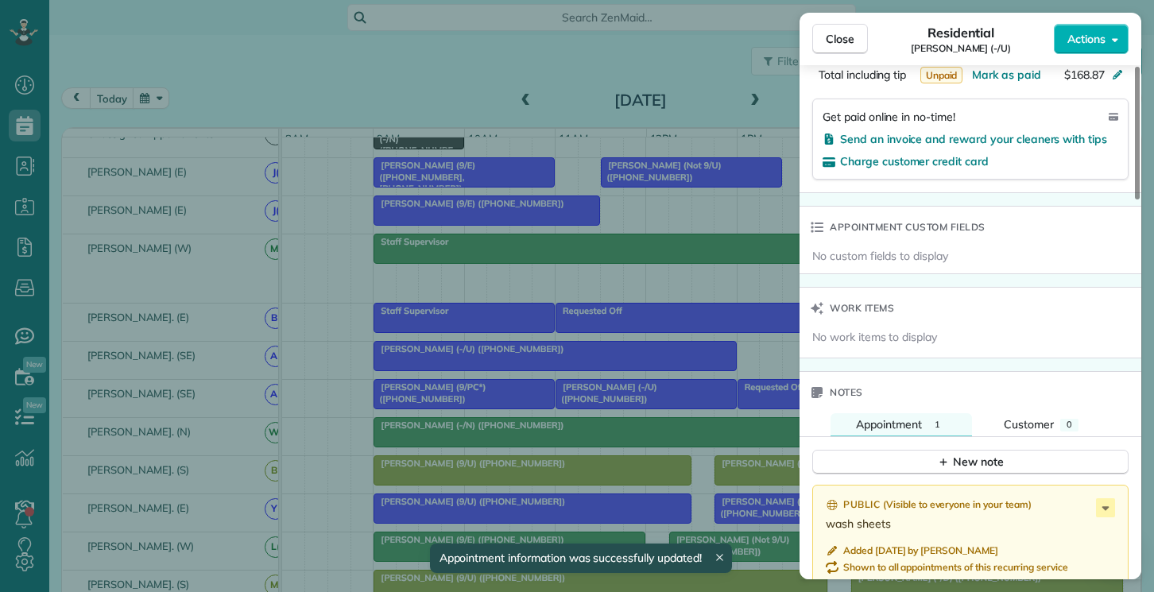
scroll to position [1113, 0]
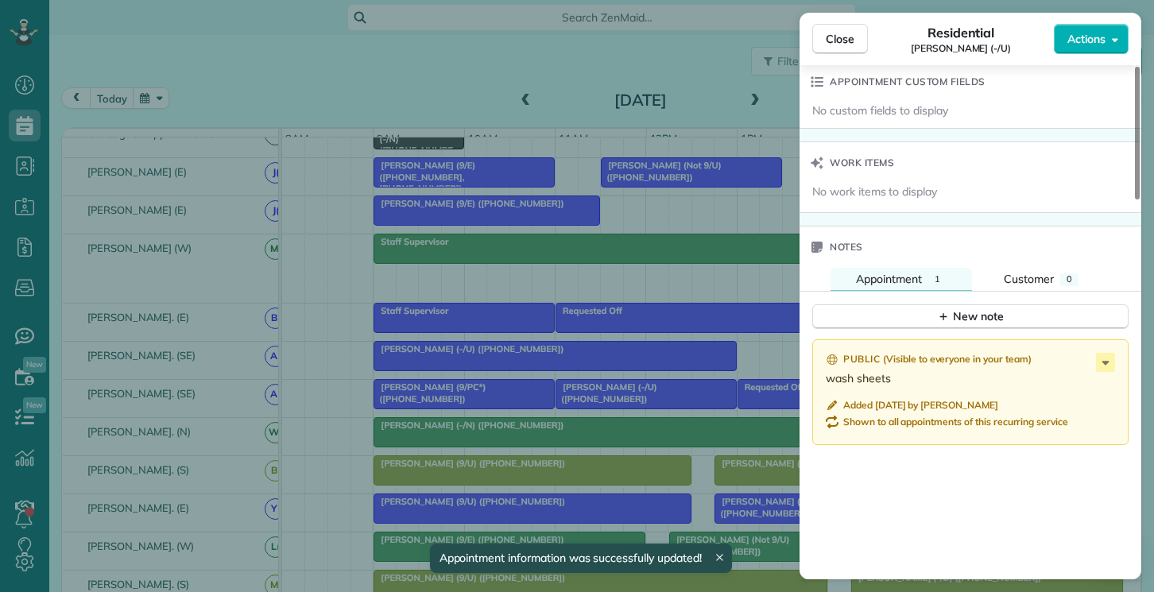
click at [754, 365] on div "Close Residential Adam Yopp (-/U) Actions Status Active Adam Yopp (-/U) · Open …" at bounding box center [577, 296] width 1154 height 592
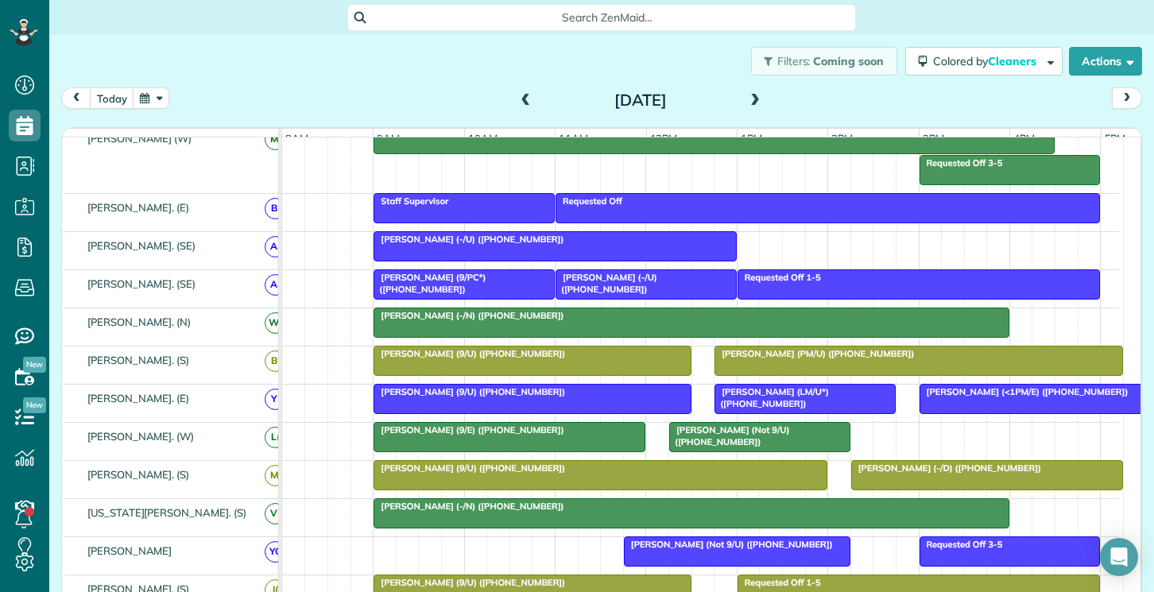
scroll to position [238, 0]
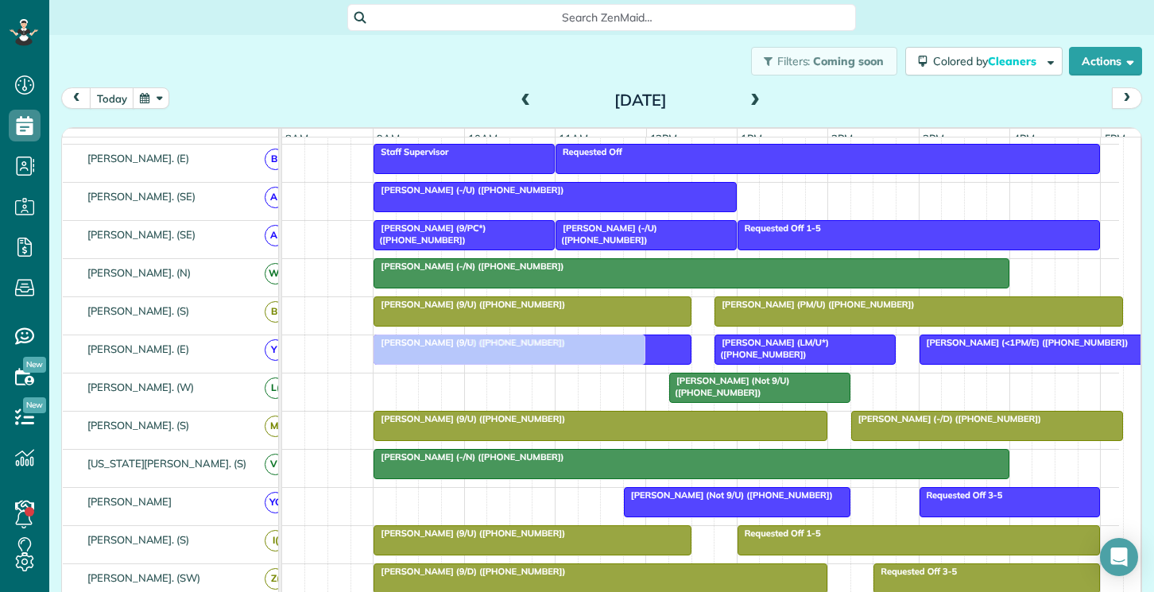
drag, startPoint x: 479, startPoint y: 393, endPoint x: 479, endPoint y: 378, distance: 15.9
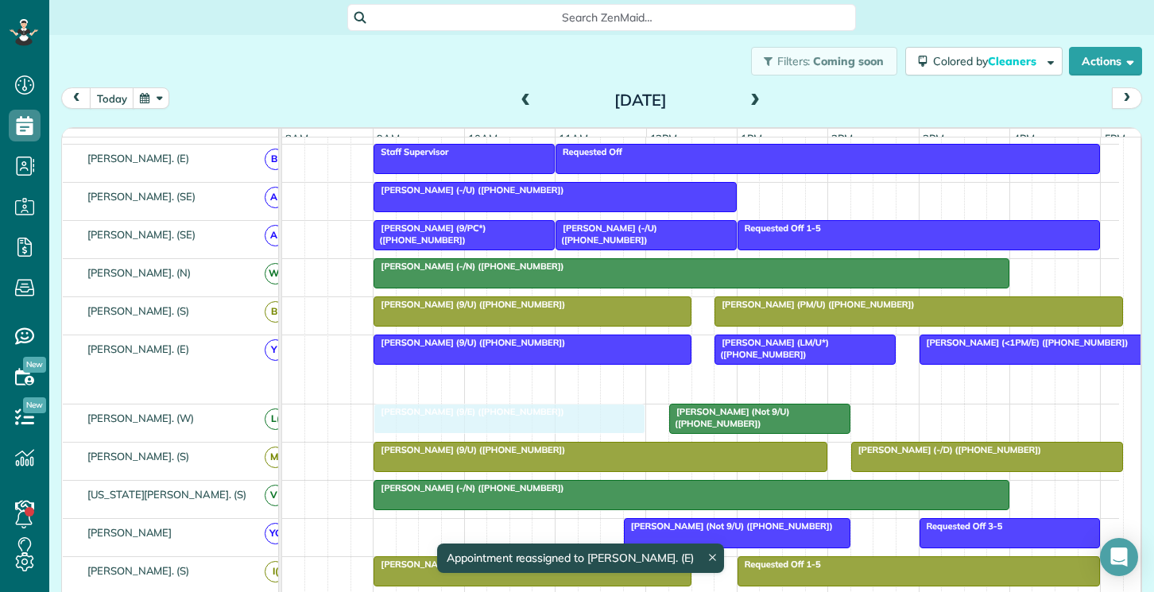
drag, startPoint x: 549, startPoint y: 386, endPoint x: 549, endPoint y: 415, distance: 29.4
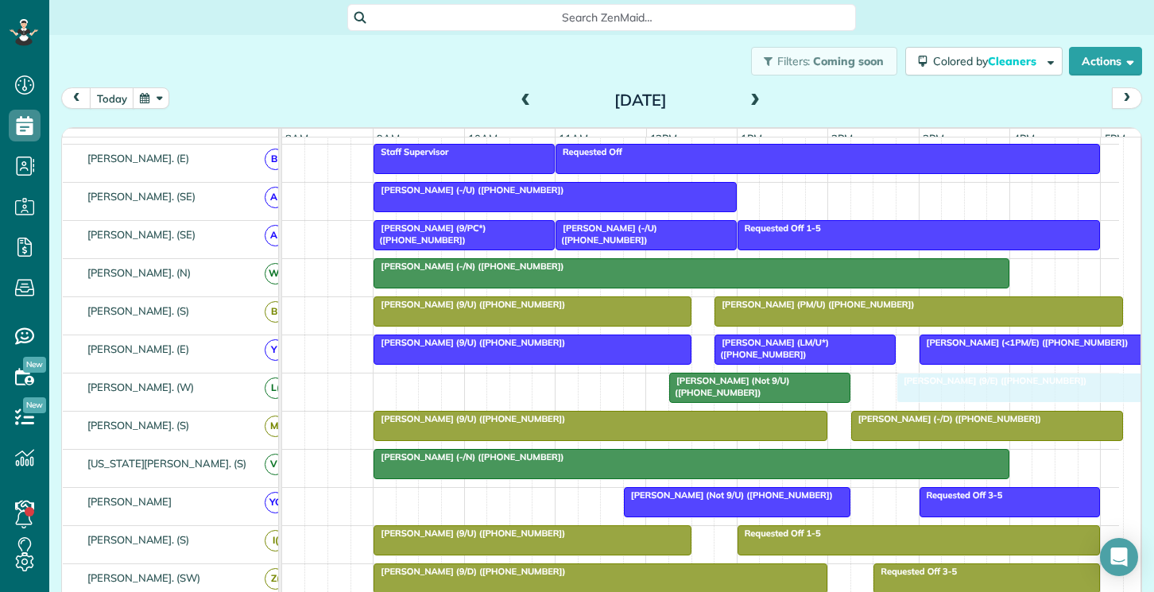
drag, startPoint x: 497, startPoint y: 391, endPoint x: 963, endPoint y: 403, distance: 466.7
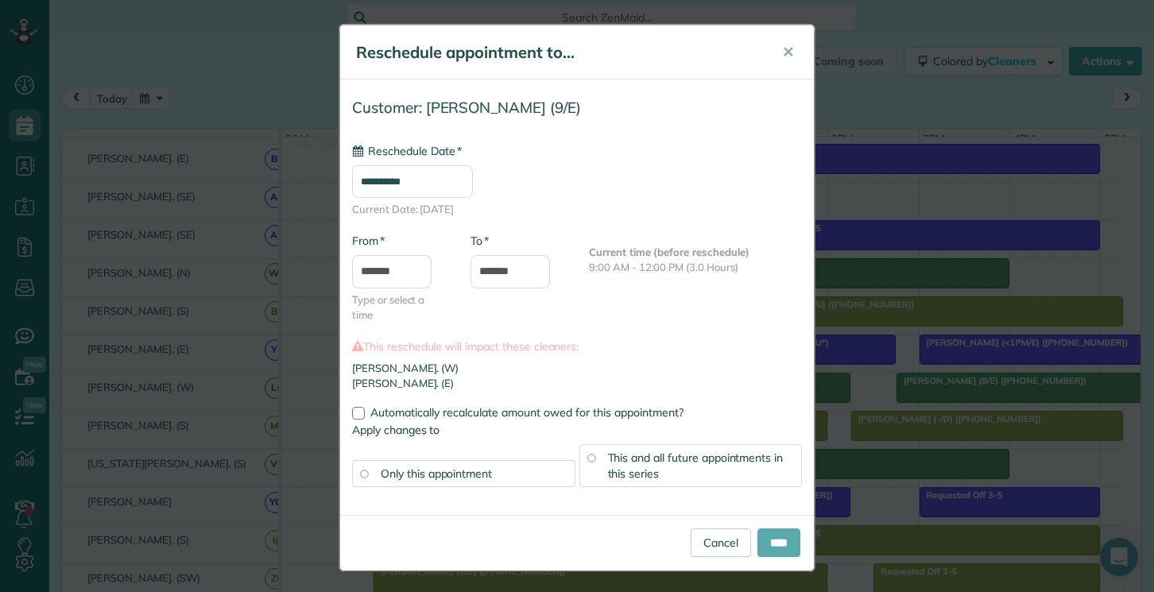
type input "**********"
click at [759, 544] on input "****" at bounding box center [778, 543] width 43 height 29
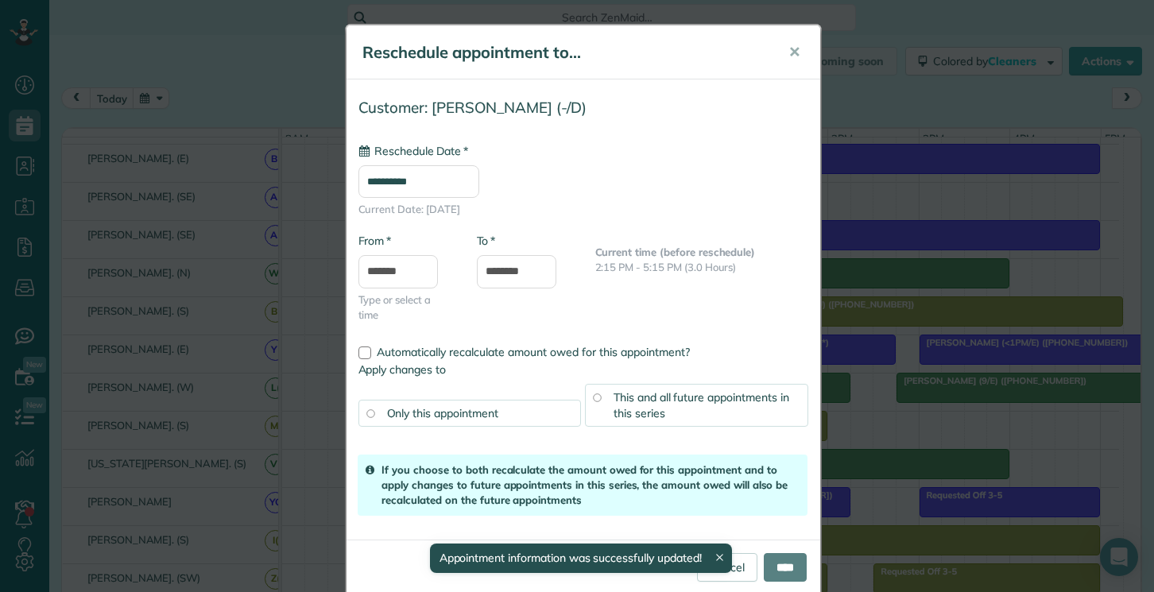
drag, startPoint x: 893, startPoint y: 435, endPoint x: 454, endPoint y: 407, distance: 439.6
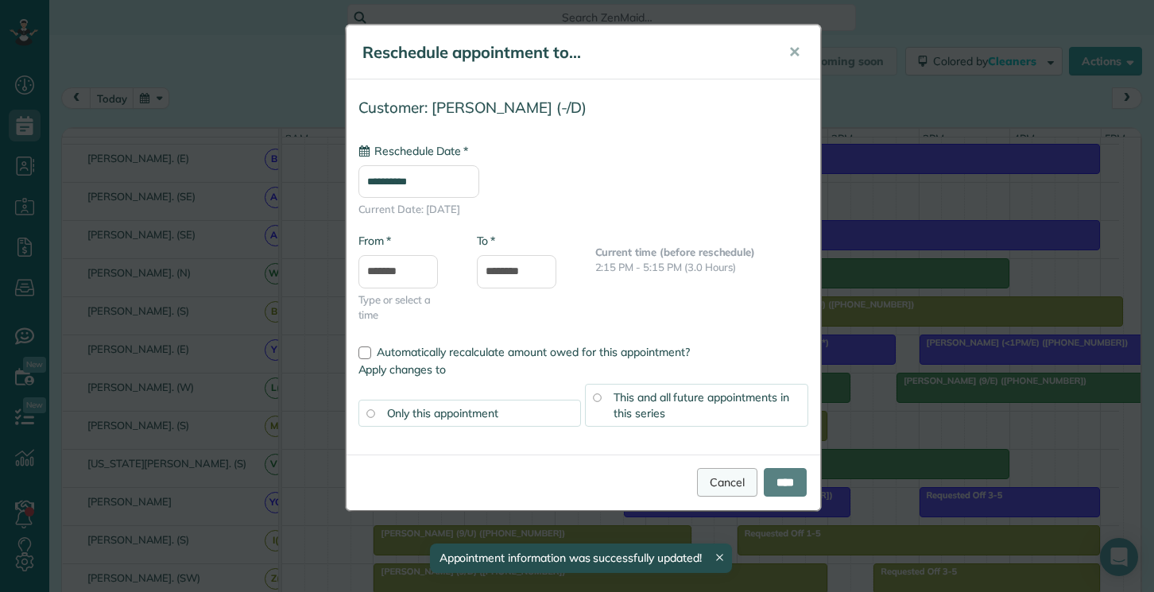
type input "**********"
drag, startPoint x: 766, startPoint y: 482, endPoint x: 746, endPoint y: 479, distance: 20.1
click at [766, 481] on input "****" at bounding box center [785, 482] width 43 height 29
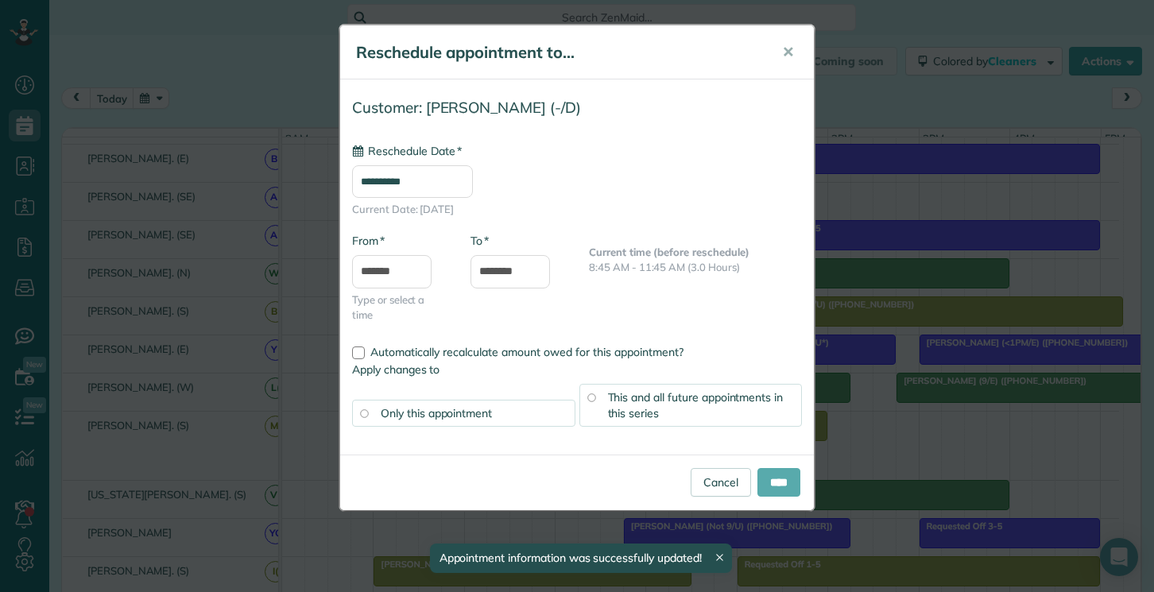
type input "**********"
click at [777, 481] on input "****" at bounding box center [778, 482] width 43 height 29
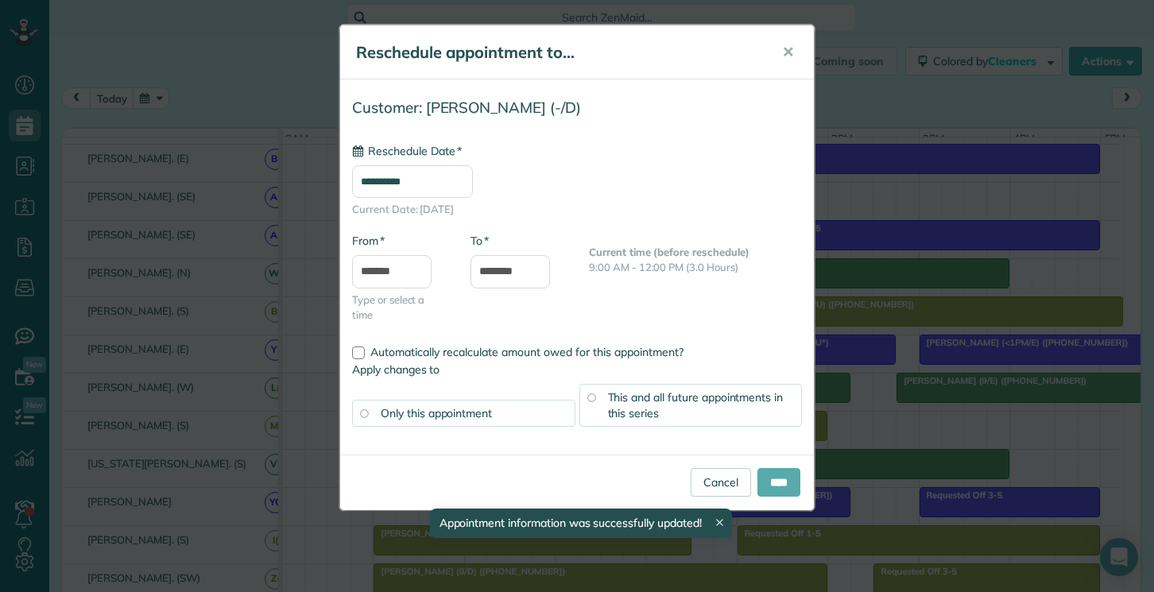
type input "**********"
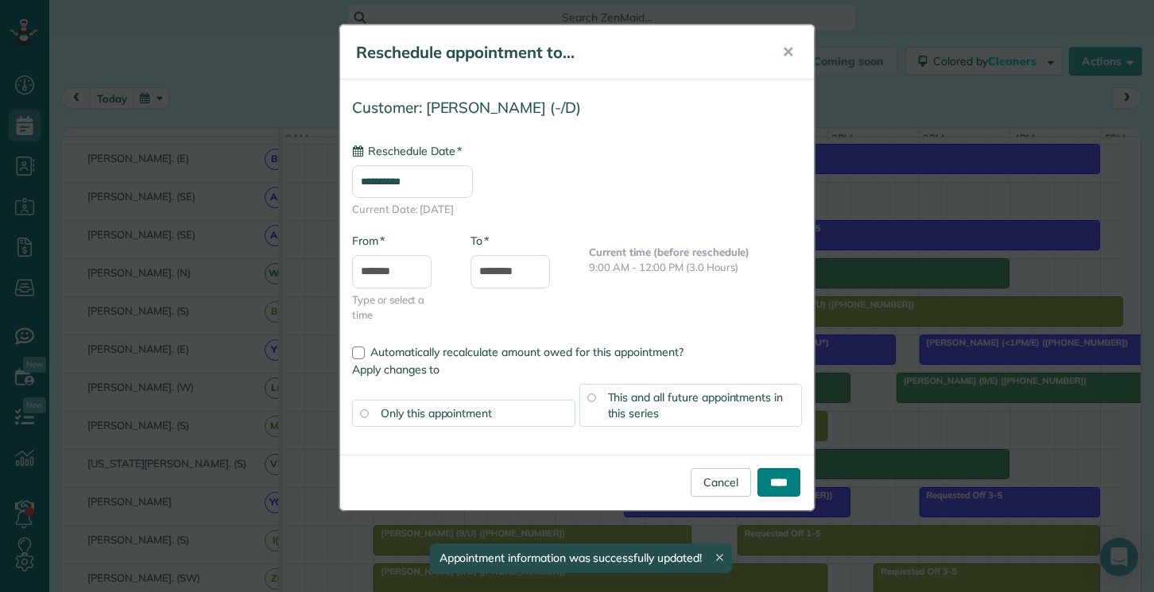
click at [774, 486] on input "****" at bounding box center [778, 482] width 43 height 29
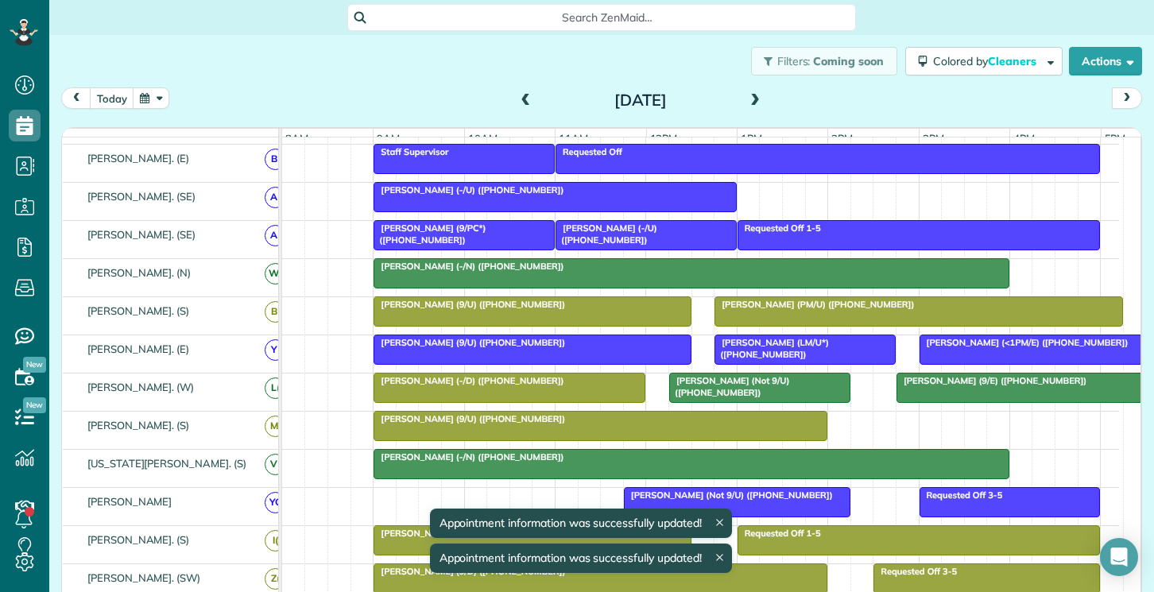
click at [575, 401] on div at bounding box center [509, 388] width 270 height 29
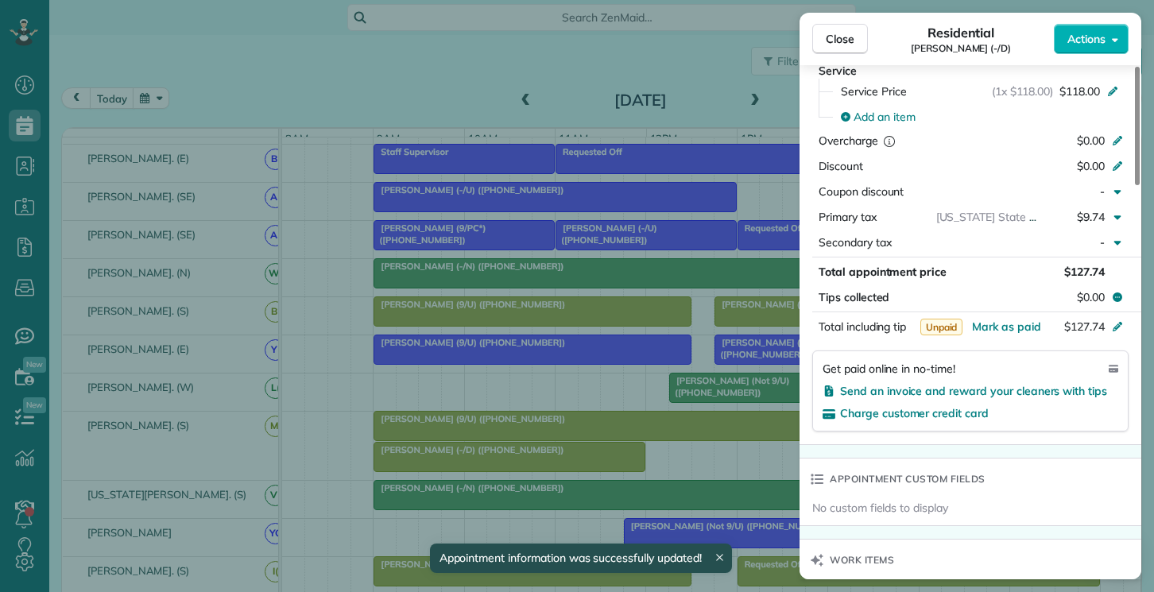
scroll to position [1192, 0]
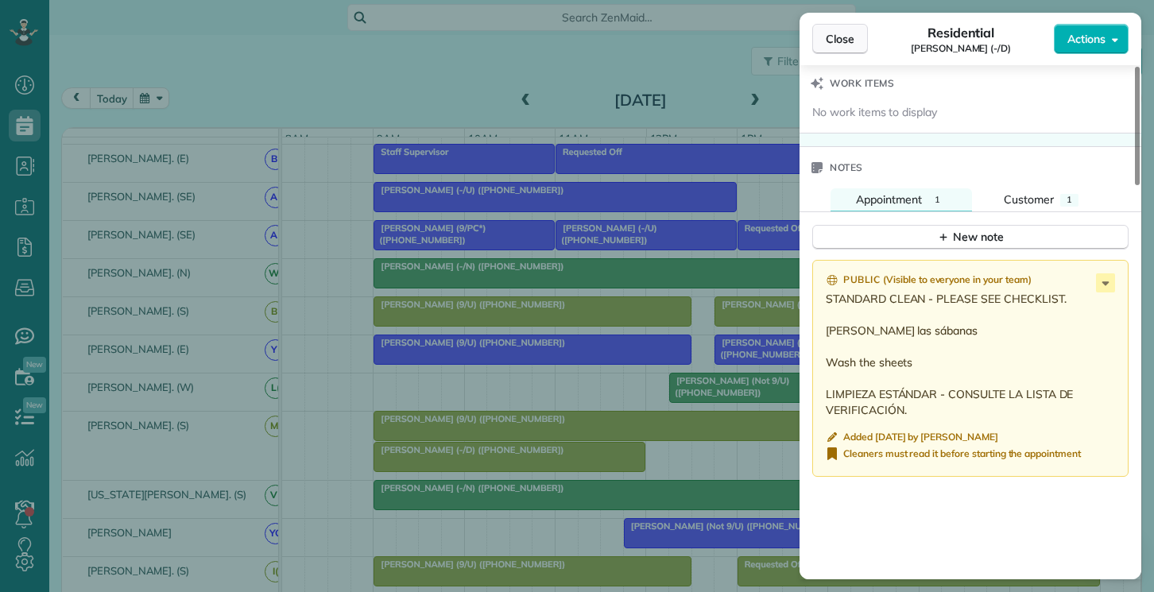
click at [827, 41] on span "Close" at bounding box center [840, 39] width 29 height 16
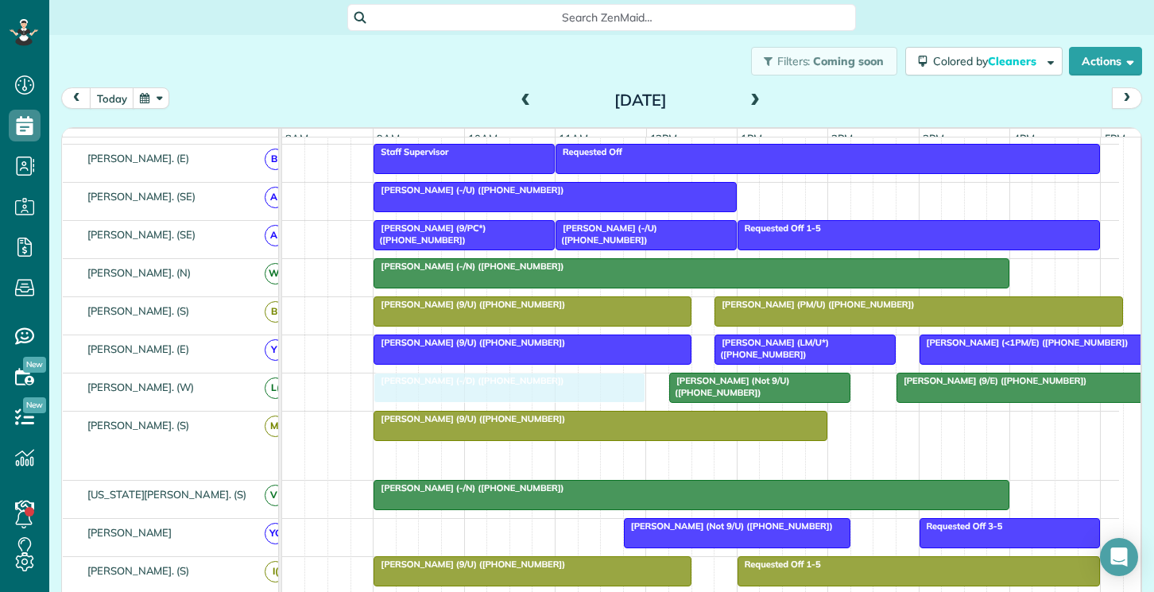
drag, startPoint x: 527, startPoint y: 458, endPoint x: 526, endPoint y: 397, distance: 60.4
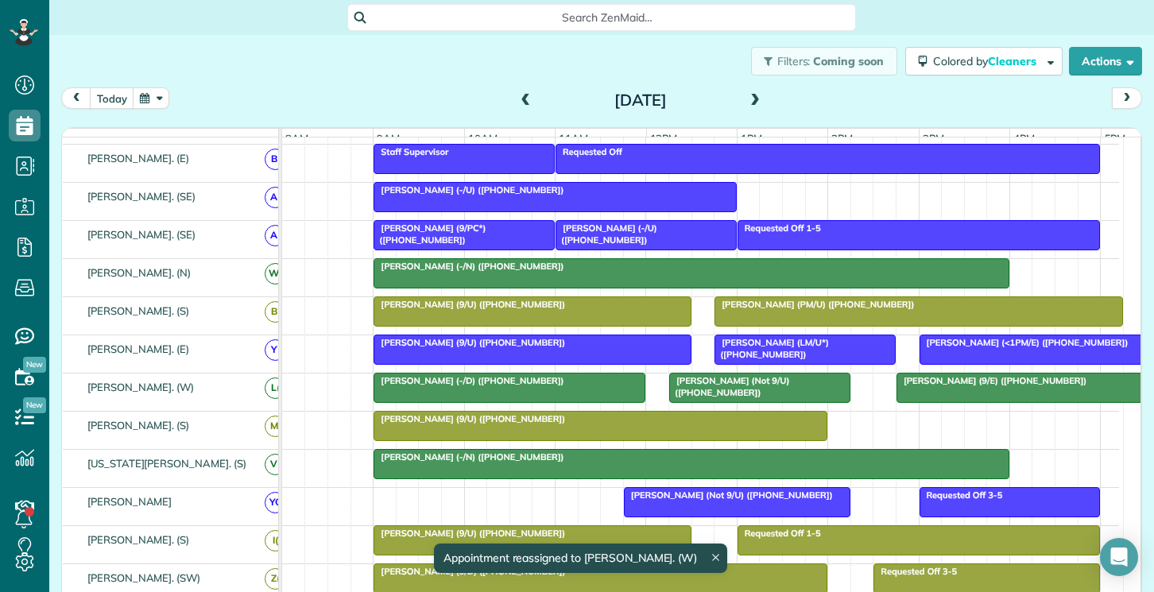
click at [512, 386] on span "Damon Dixon (-/D) (+15712422002)" at bounding box center [469, 380] width 192 height 11
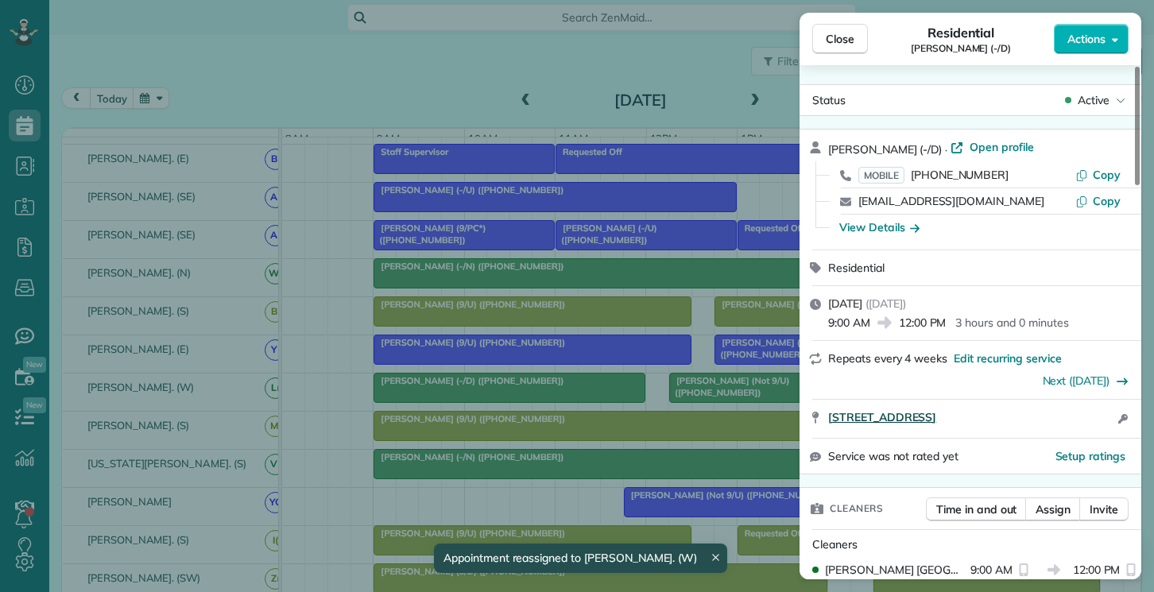
click at [936, 417] on span "2525 Elm Street Apt 2112 Dallas TX 75226" at bounding box center [882, 417] width 108 height 16
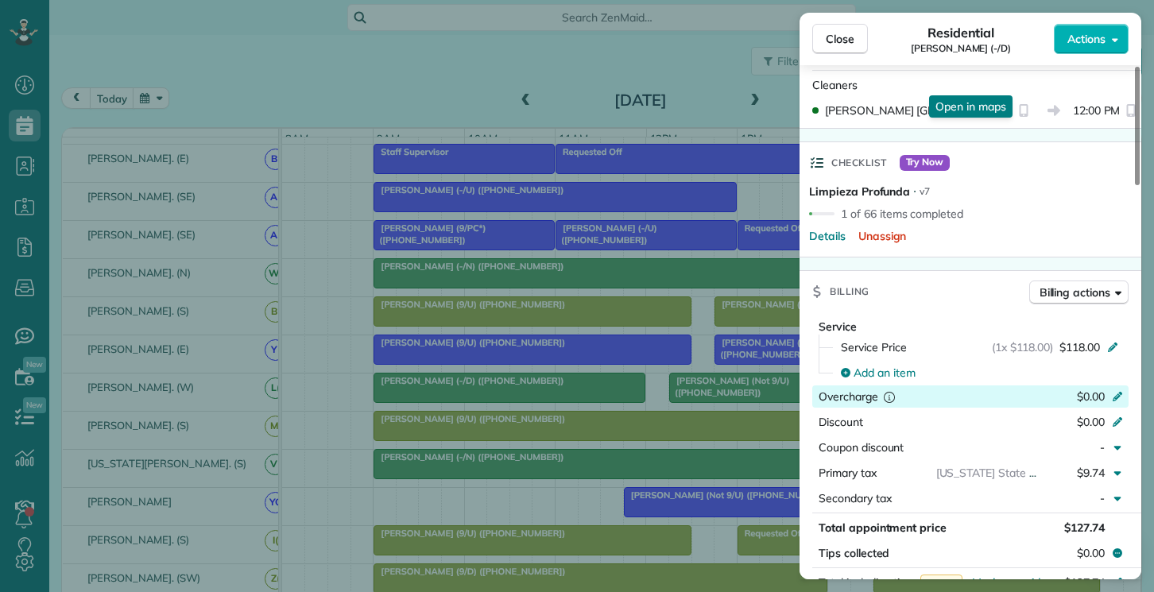
scroll to position [556, 0]
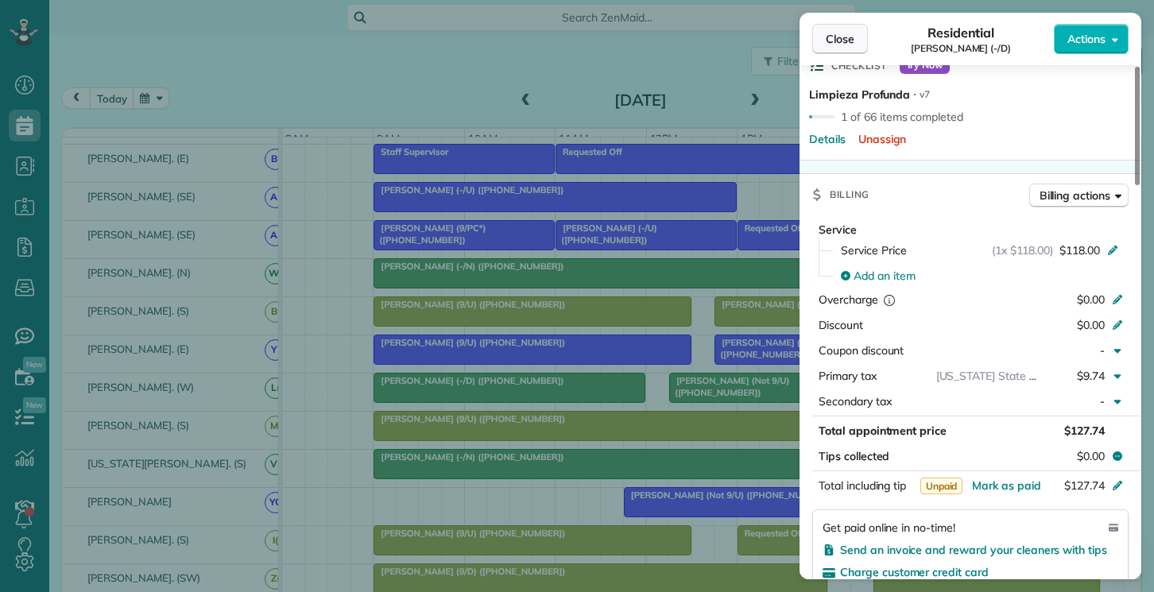
click at [843, 38] on span "Close" at bounding box center [840, 39] width 29 height 16
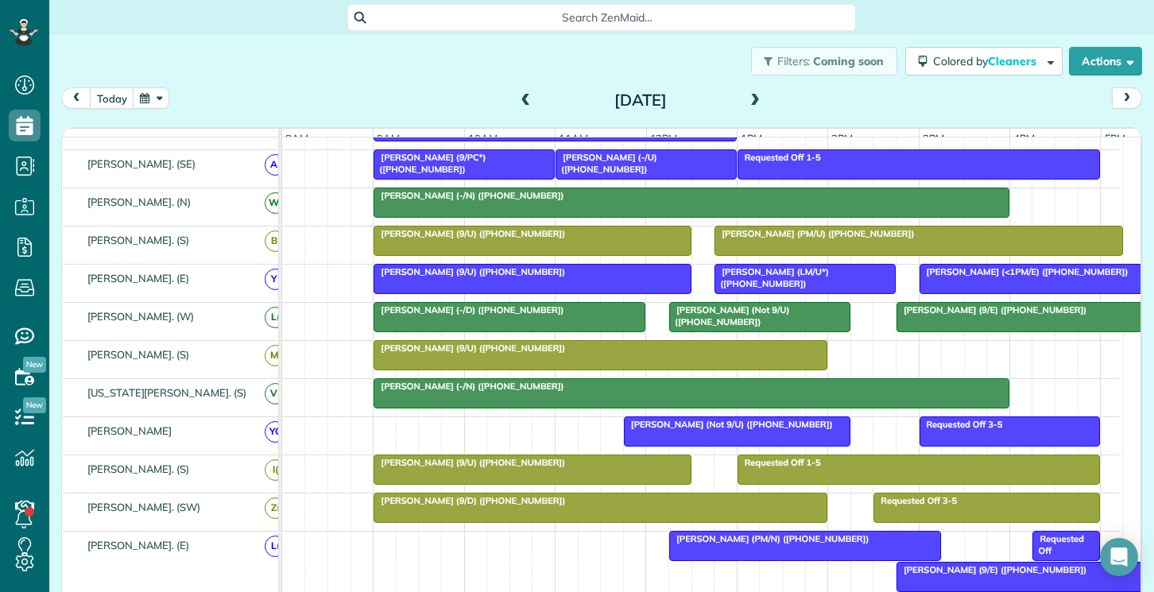
scroll to position [318, 0]
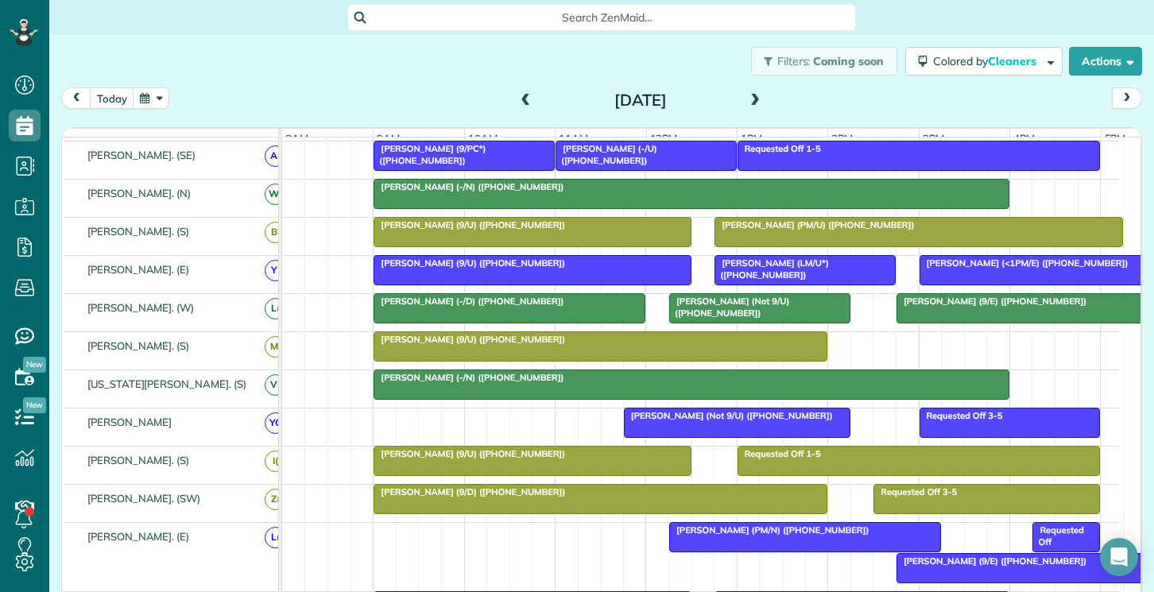
click at [560, 424] on div "Requested Off 3-5 David Erwin (Not 9/U) (+17132023865)" at bounding box center [700, 427] width 837 height 37
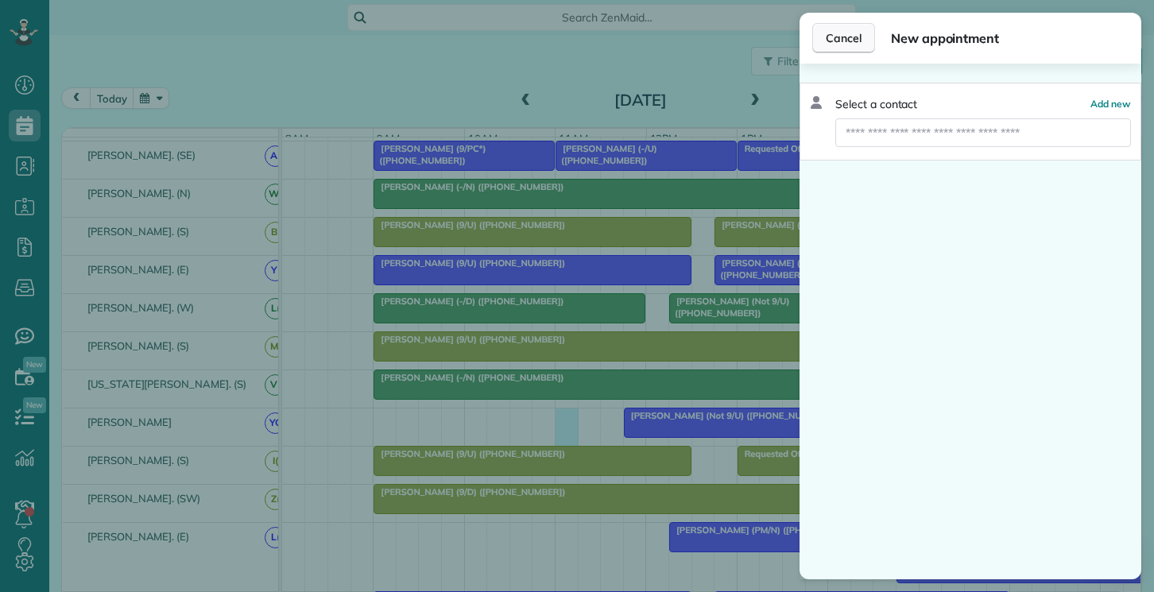
click at [842, 44] on span "Cancel" at bounding box center [844, 38] width 36 height 16
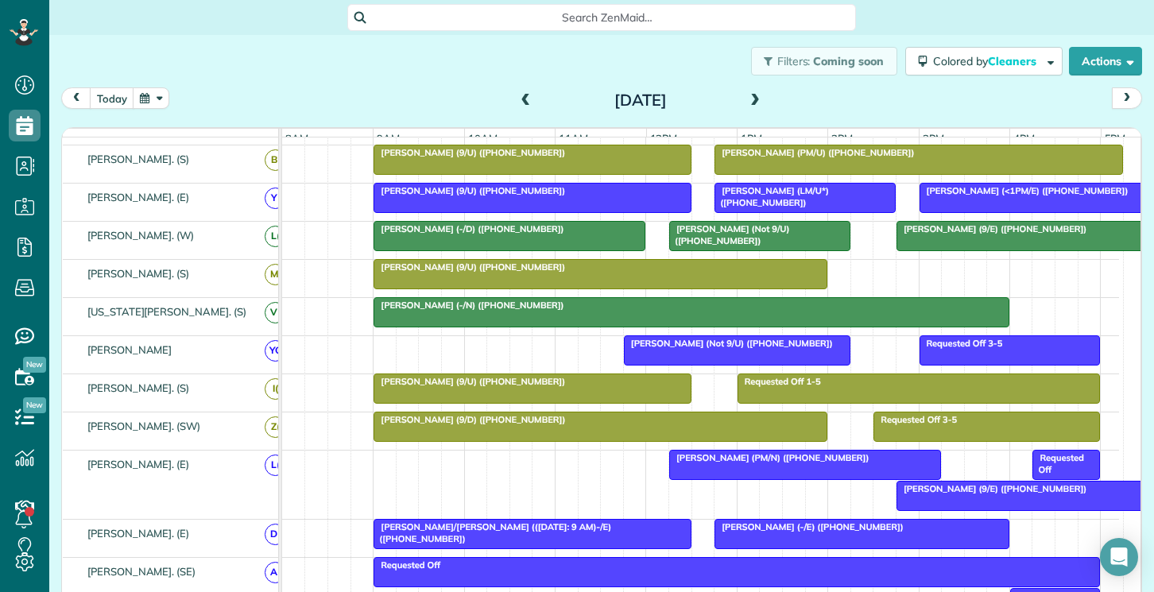
scroll to position [397, 0]
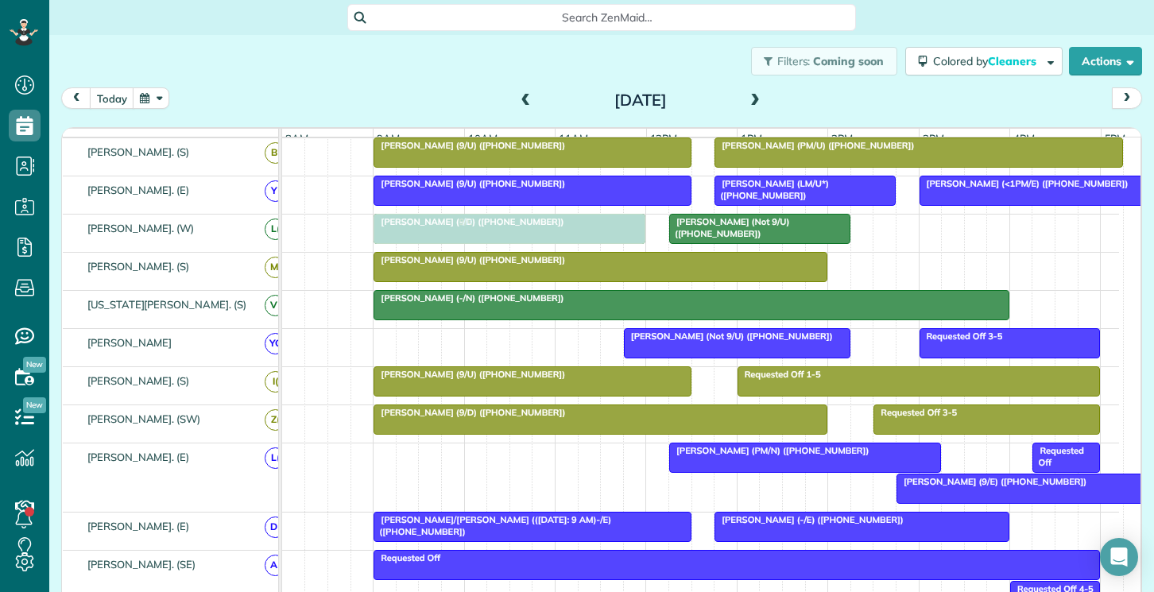
drag, startPoint x: 958, startPoint y: 232, endPoint x: 425, endPoint y: 236, distance: 532.6
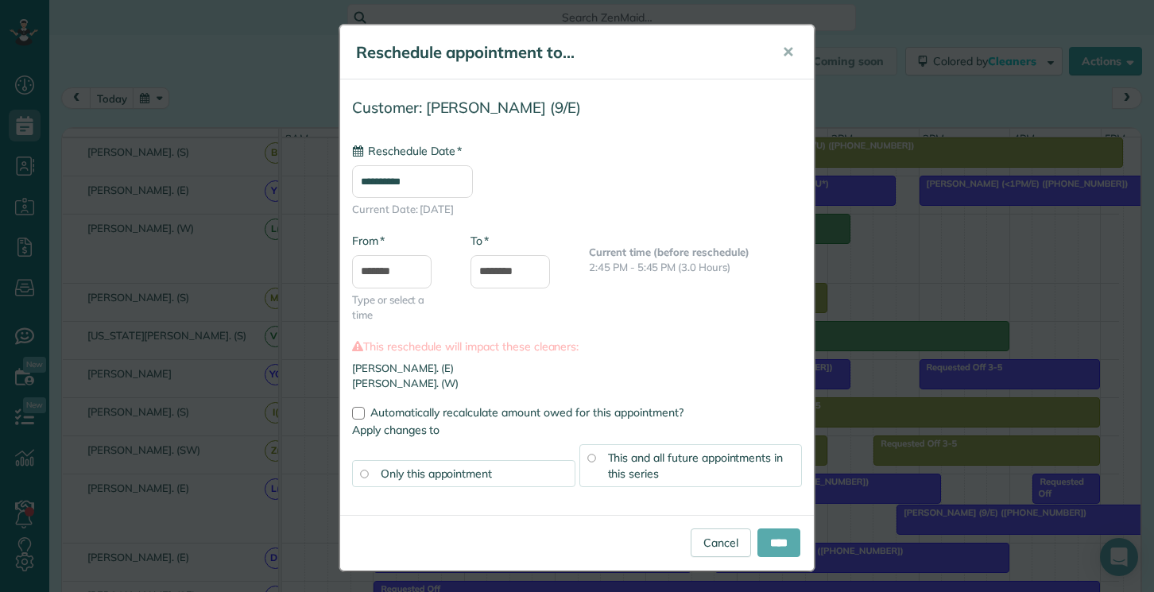
type input "**********"
click at [761, 541] on input "****" at bounding box center [778, 543] width 43 height 29
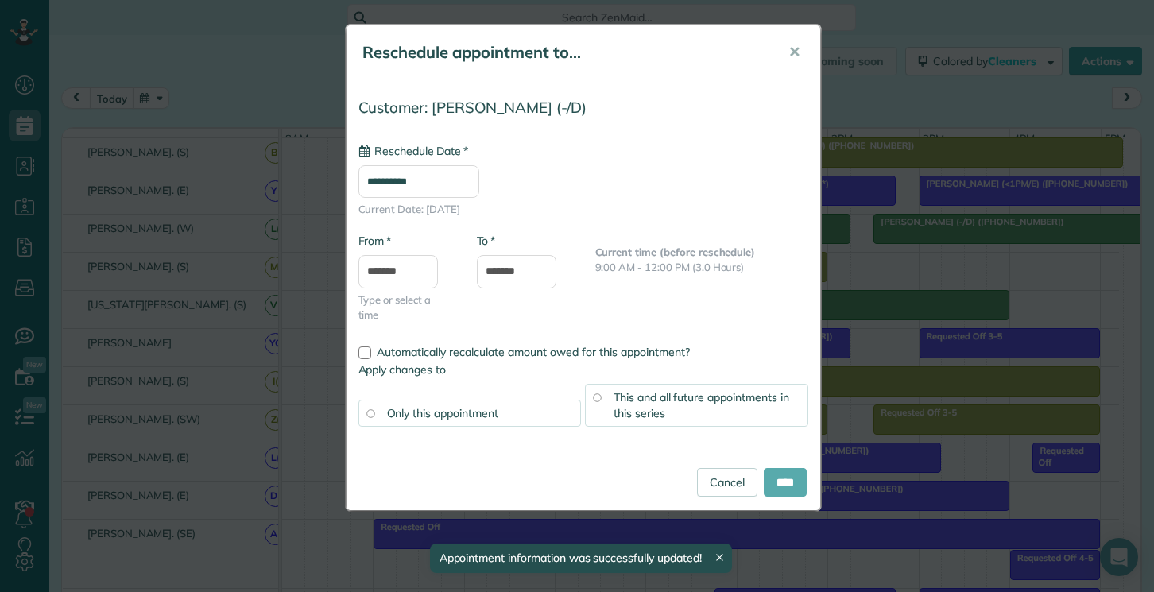
type input "**********"
click at [777, 484] on input "****" at bounding box center [785, 482] width 43 height 29
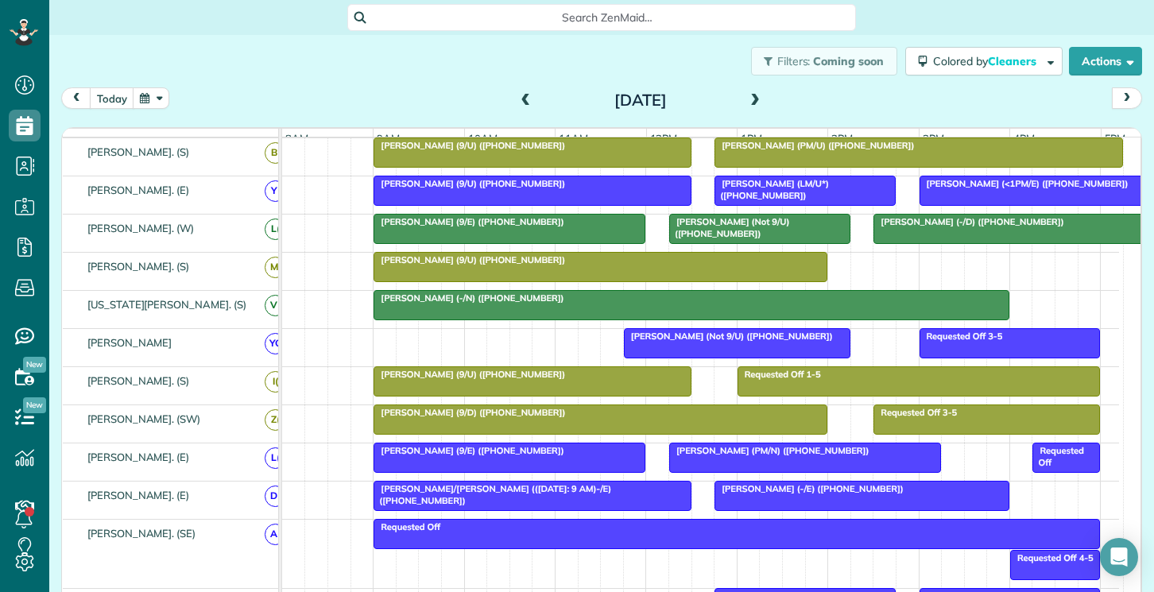
click at [501, 355] on div "Requested Off 3-5 David Erwin (Not 9/U) (+17132023865)" at bounding box center [700, 347] width 837 height 37
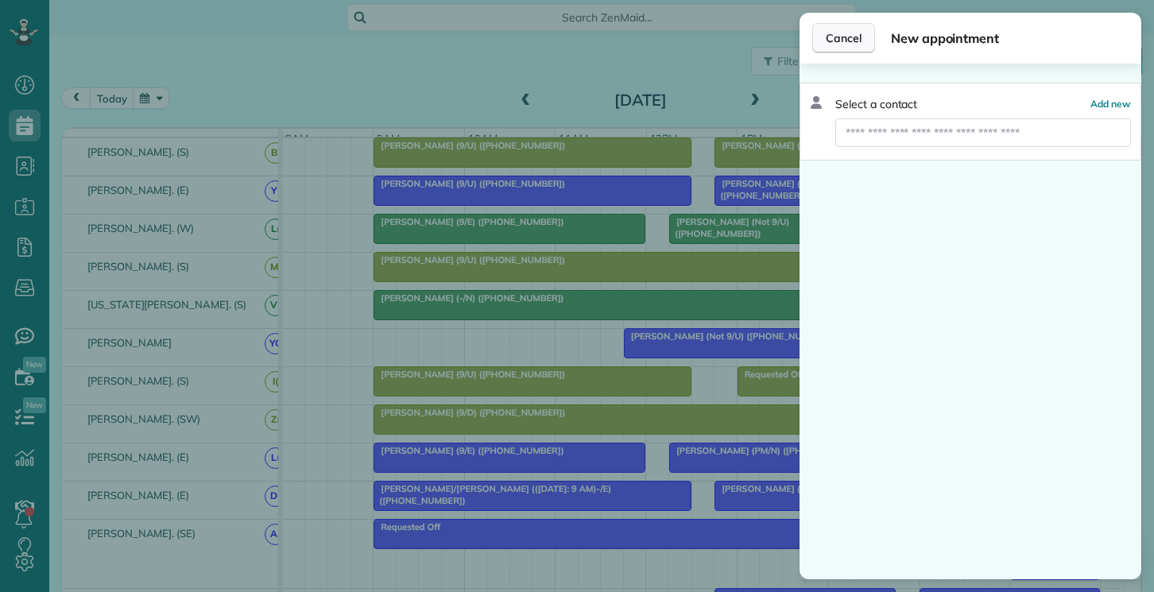
click at [842, 45] on span "Cancel" at bounding box center [844, 38] width 36 height 16
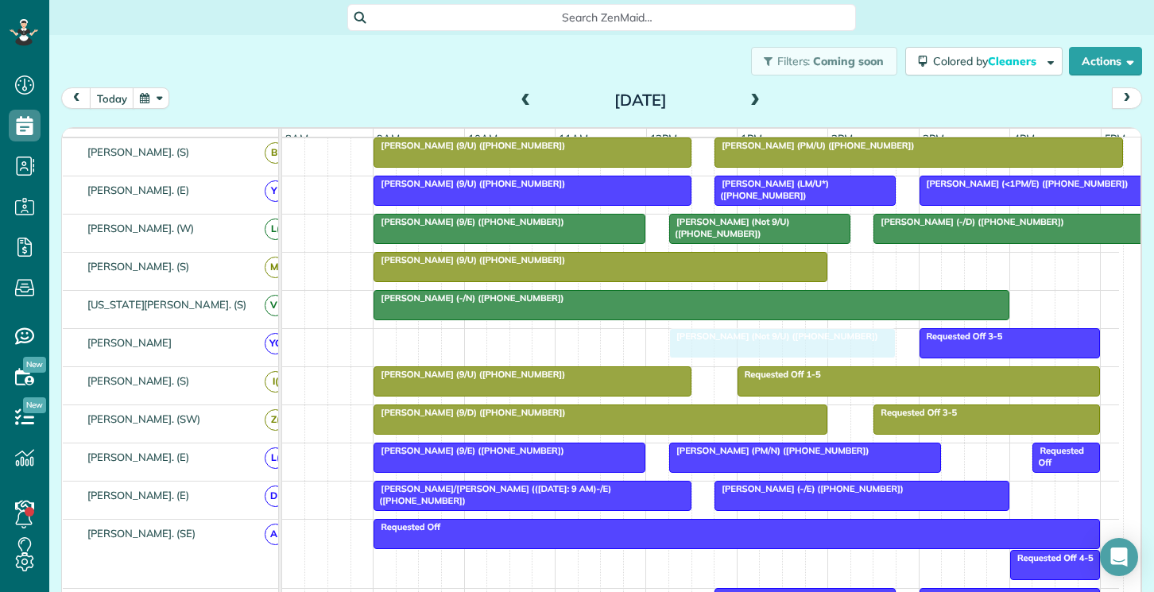
drag, startPoint x: 691, startPoint y: 347, endPoint x: 747, endPoint y: 351, distance: 56.5
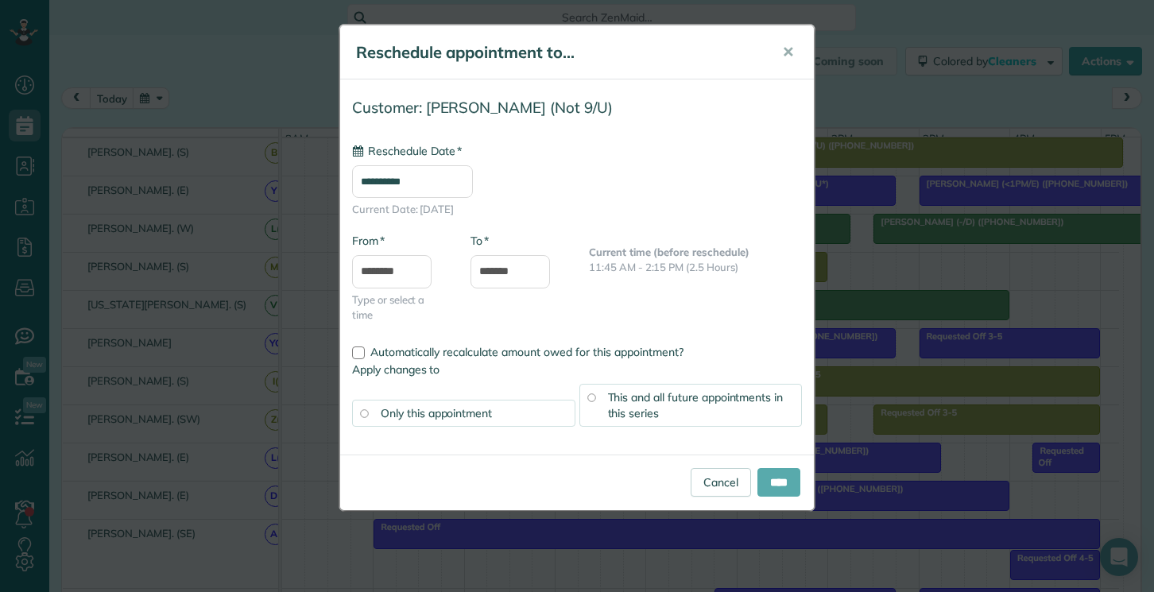
type input "**********"
click at [773, 486] on input "****" at bounding box center [778, 482] width 43 height 29
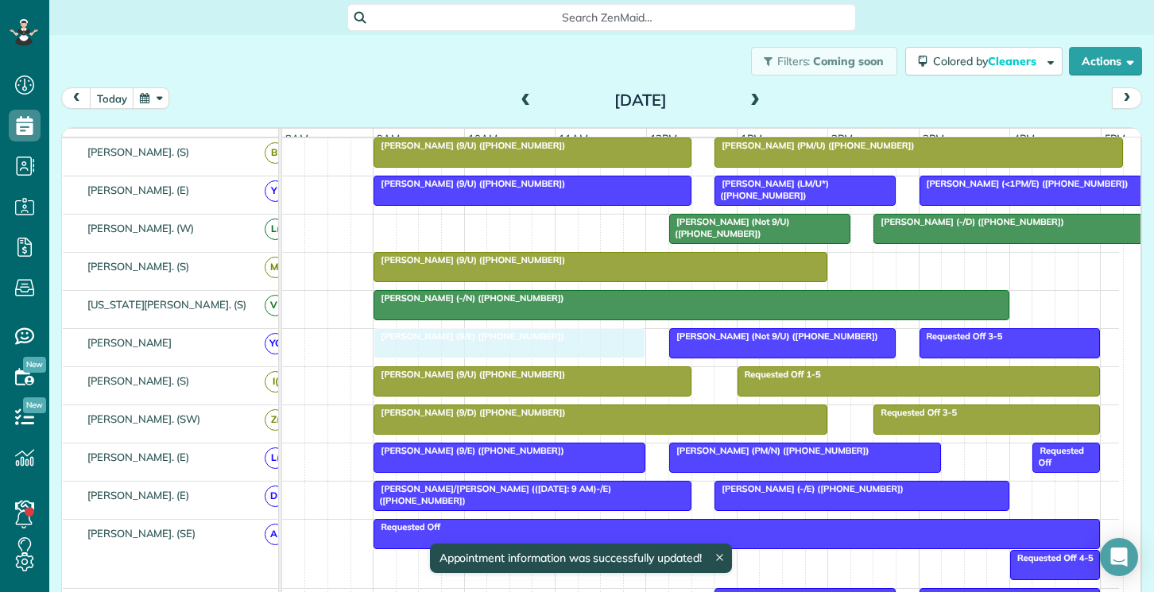
drag, startPoint x: 533, startPoint y: 234, endPoint x: 543, endPoint y: 377, distance: 142.7
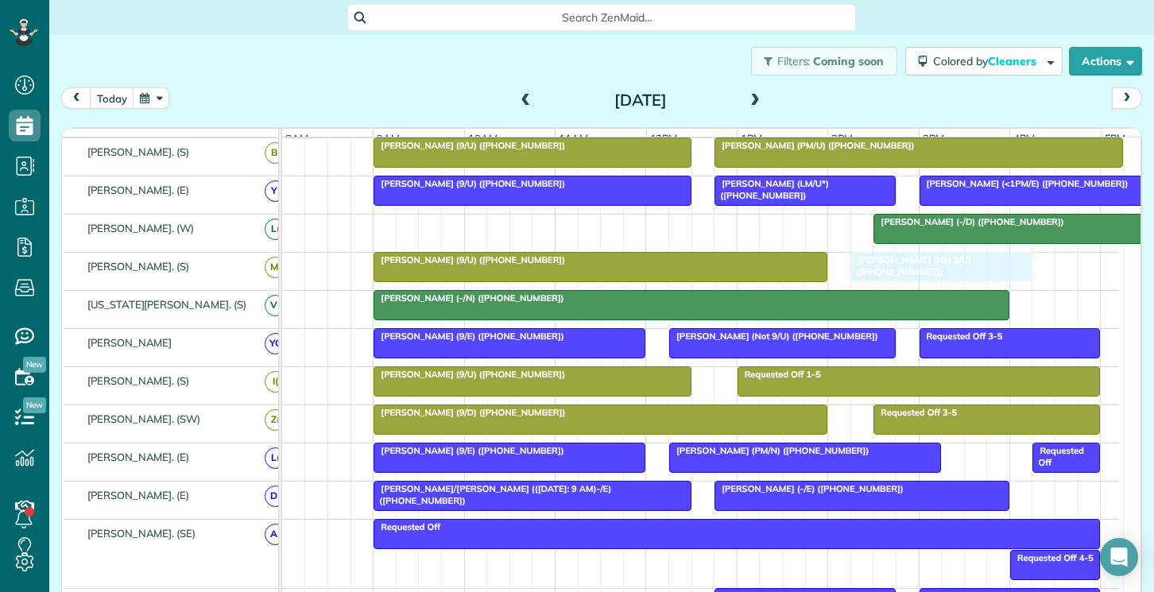
drag, startPoint x: 720, startPoint y: 238, endPoint x: 864, endPoint y: 271, distance: 147.5
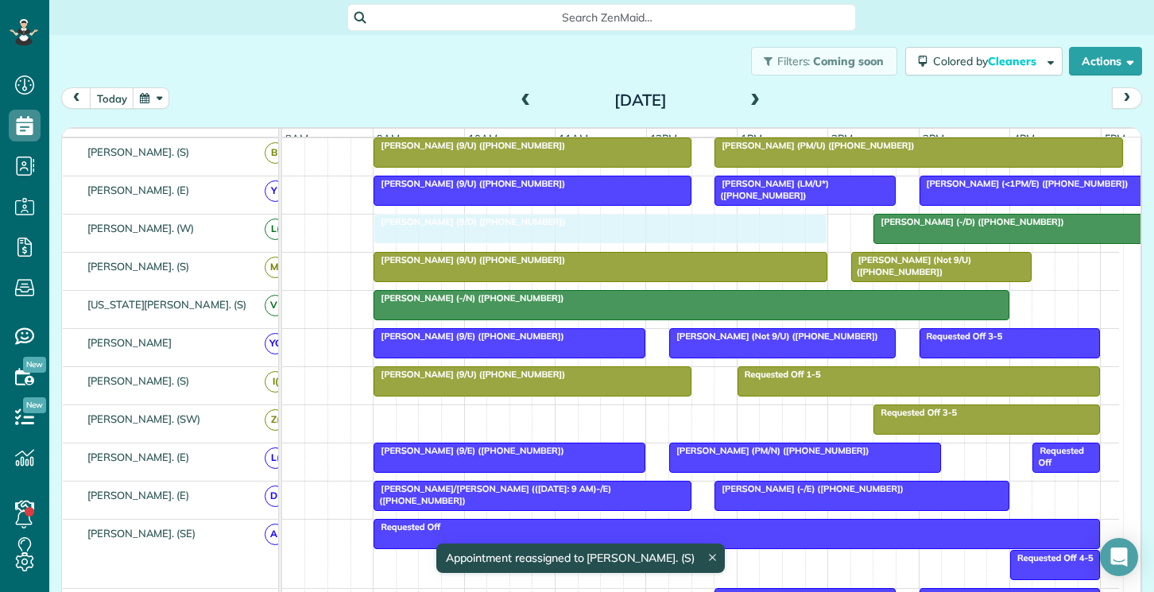
drag, startPoint x: 593, startPoint y: 428, endPoint x: 591, endPoint y: 240, distance: 188.4
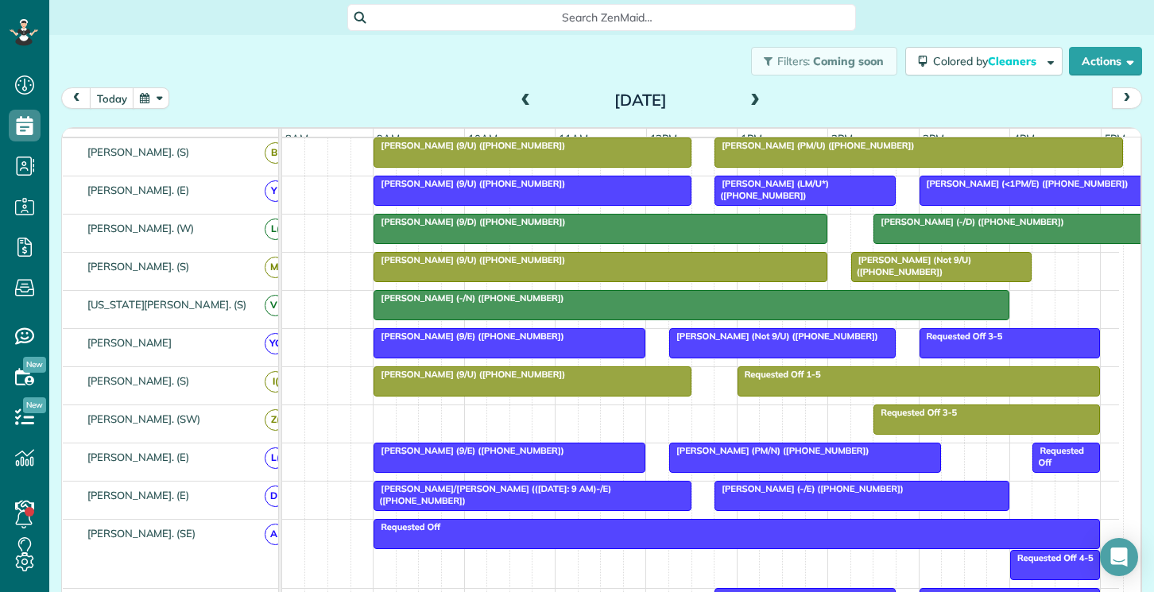
click at [518, 506] on span "Mary/Carson Lower ((8/21/25: 9 AM)-/E) (+12148429622)" at bounding box center [492, 494] width 238 height 22
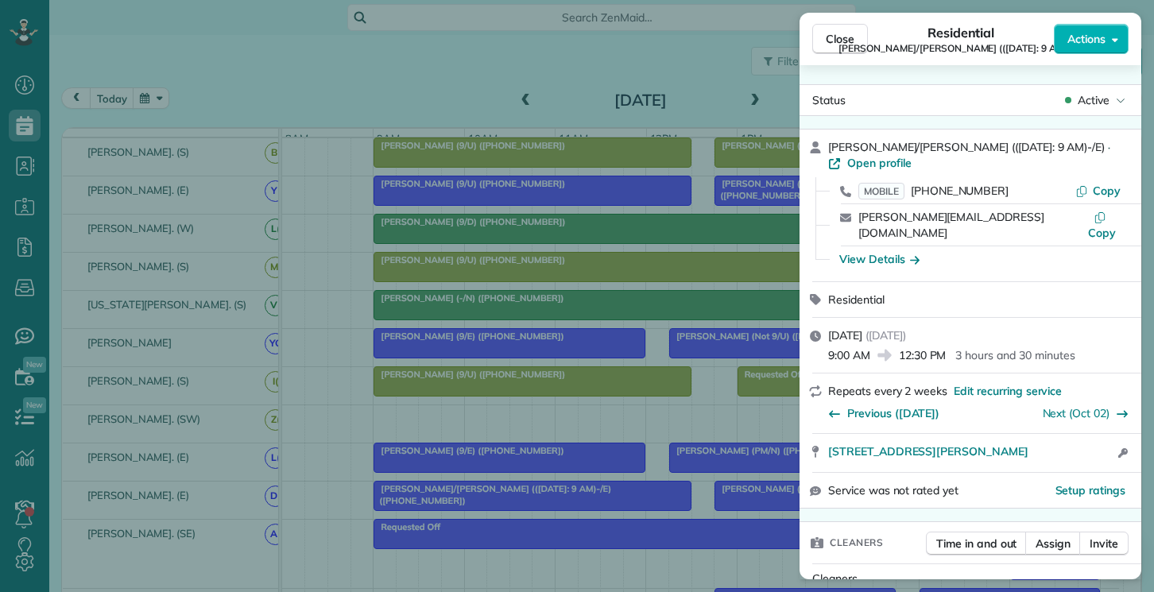
click at [502, 433] on div "Close Residential Mary/Carson Lower ((8/21/25: 9 AM)-/E) Actions Status Active …" at bounding box center [577, 296] width 1154 height 592
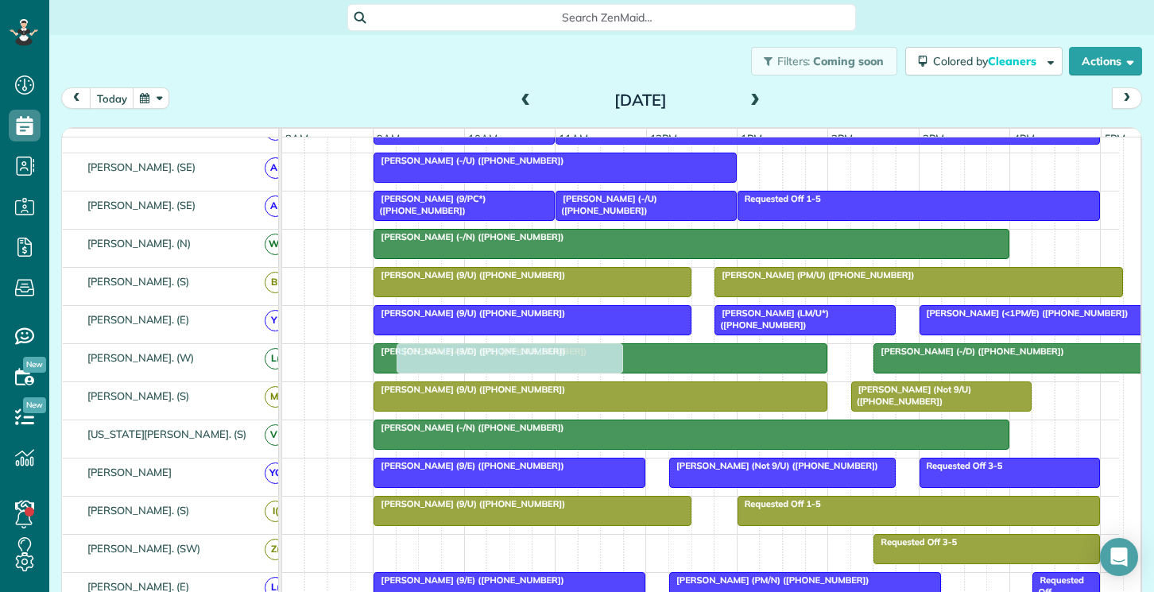
scroll to position [358, 0]
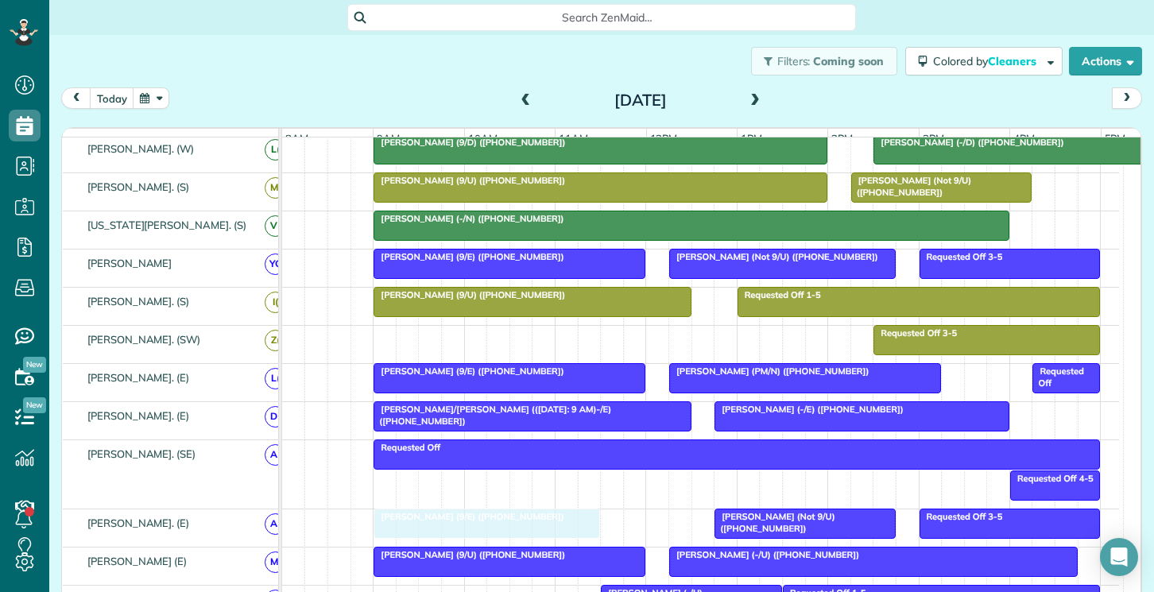
drag, startPoint x: 506, startPoint y: 300, endPoint x: 506, endPoint y: 540, distance: 240.8
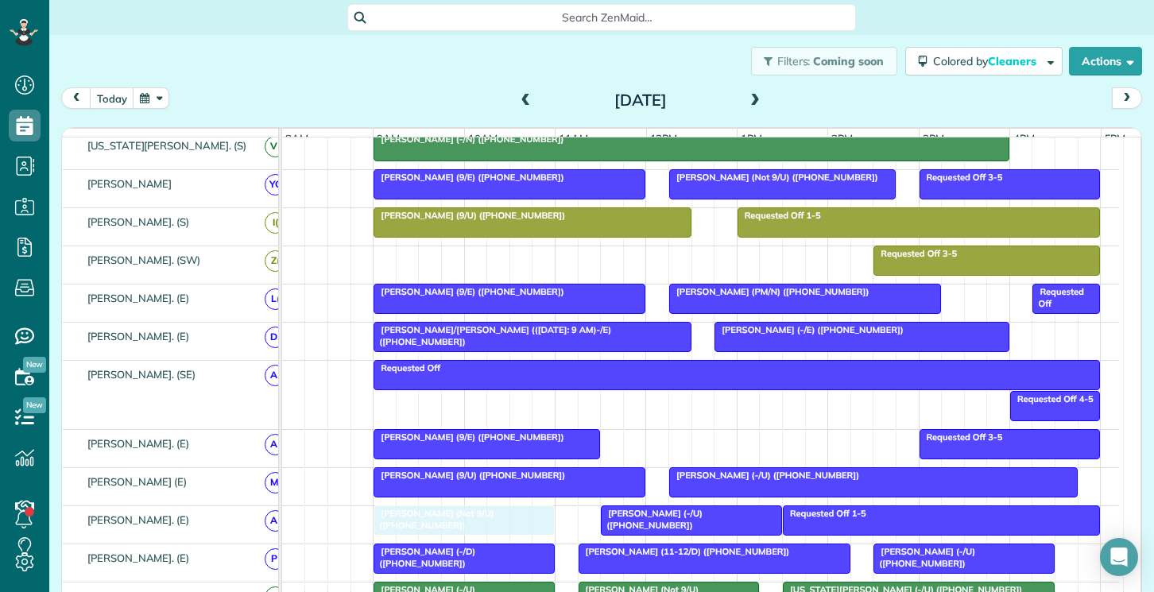
drag, startPoint x: 756, startPoint y: 448, endPoint x: 408, endPoint y: 531, distance: 357.8
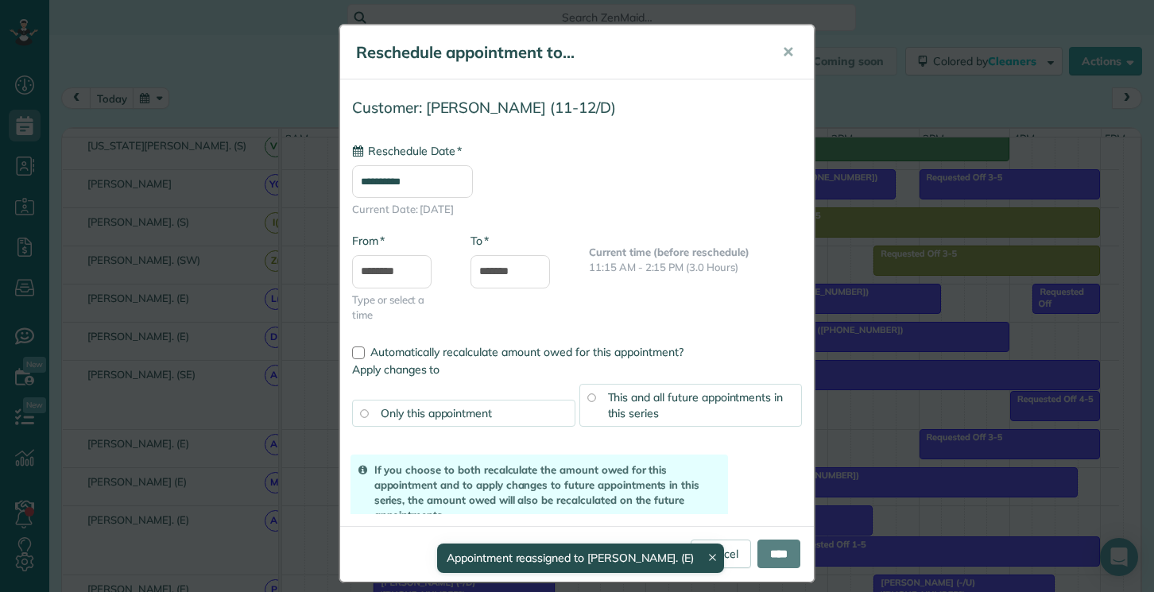
drag, startPoint x: 762, startPoint y: 565, endPoint x: 784, endPoint y: 463, distance: 104.8
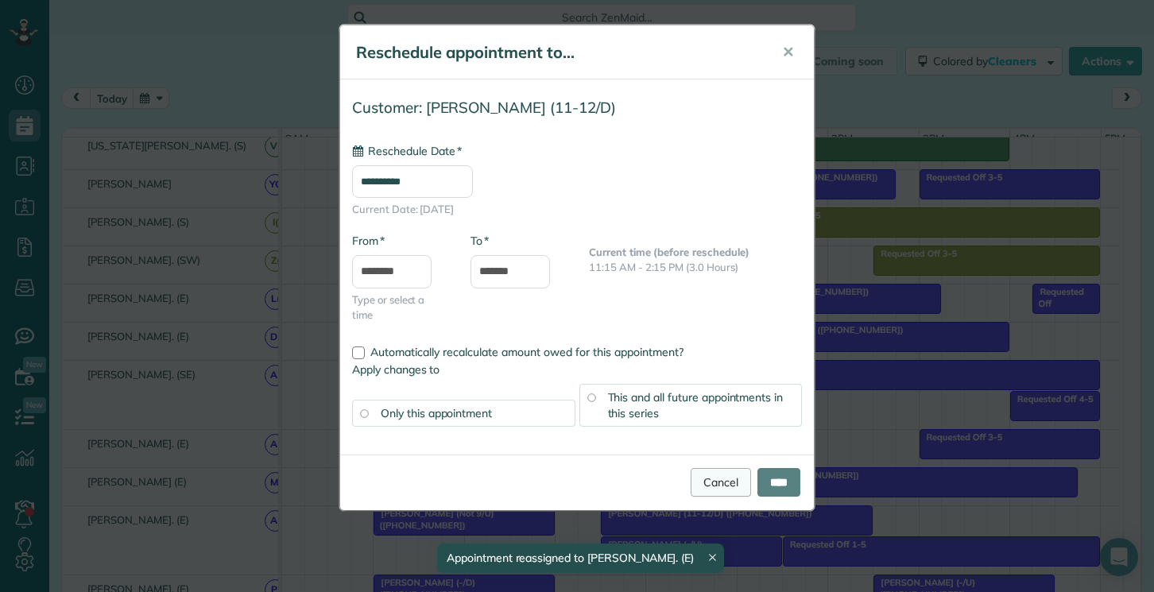
click at [699, 484] on link "Cancel" at bounding box center [721, 482] width 60 height 29
type input "**********"
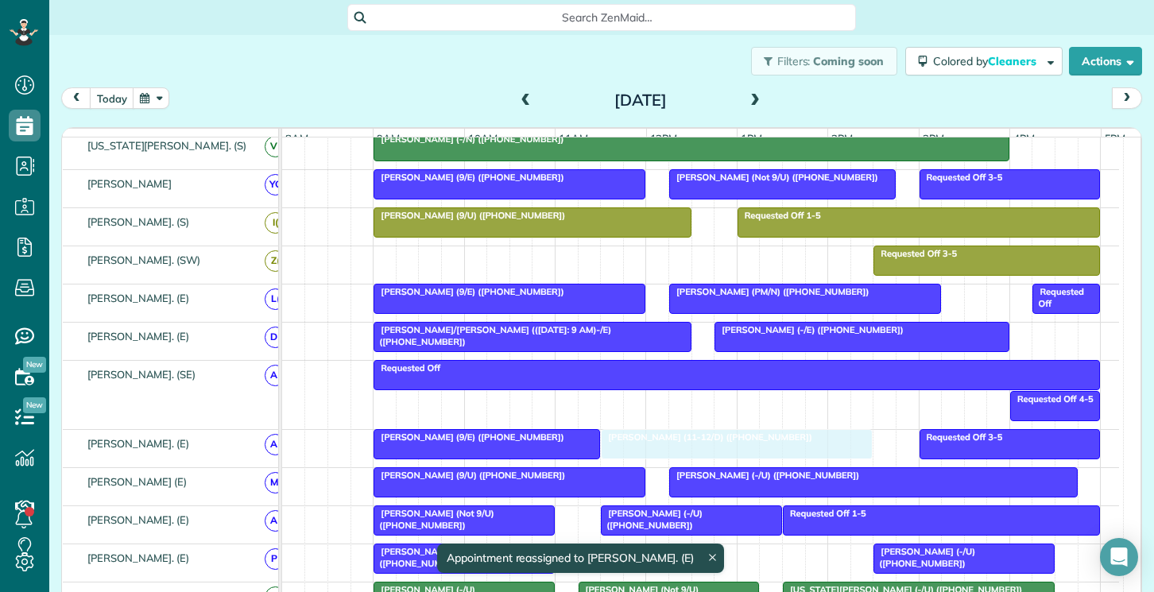
drag, startPoint x: 754, startPoint y: 570, endPoint x: 780, endPoint y: 461, distance: 112.0
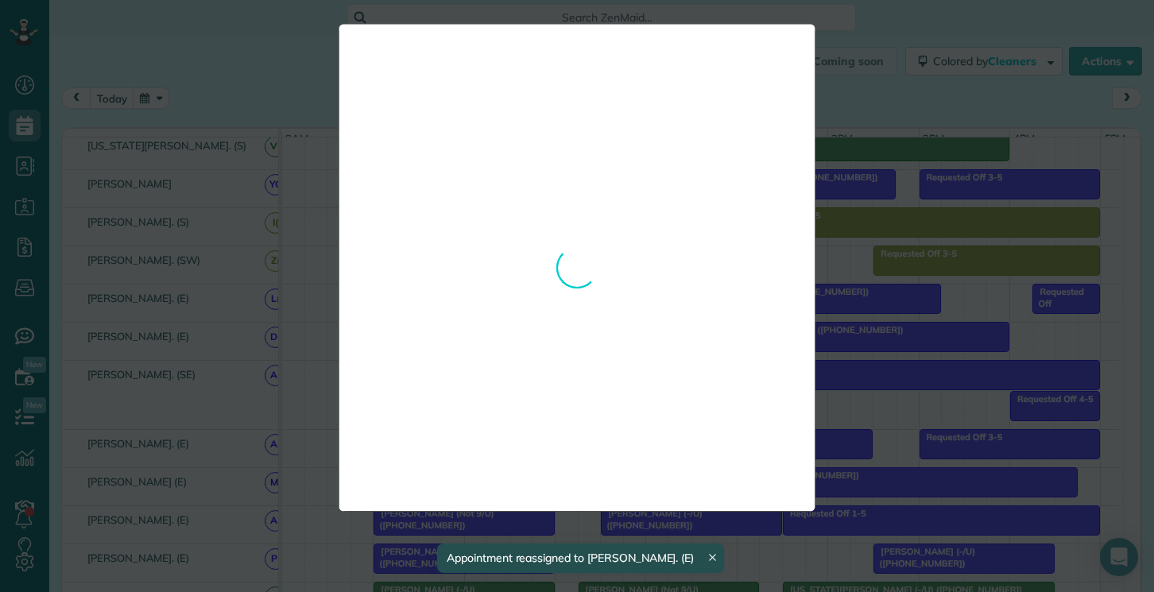
drag, startPoint x: 696, startPoint y: 451, endPoint x: 732, endPoint y: 451, distance: 35.8
click at [715, 388] on div "**********" at bounding box center [577, 268] width 477 height 488
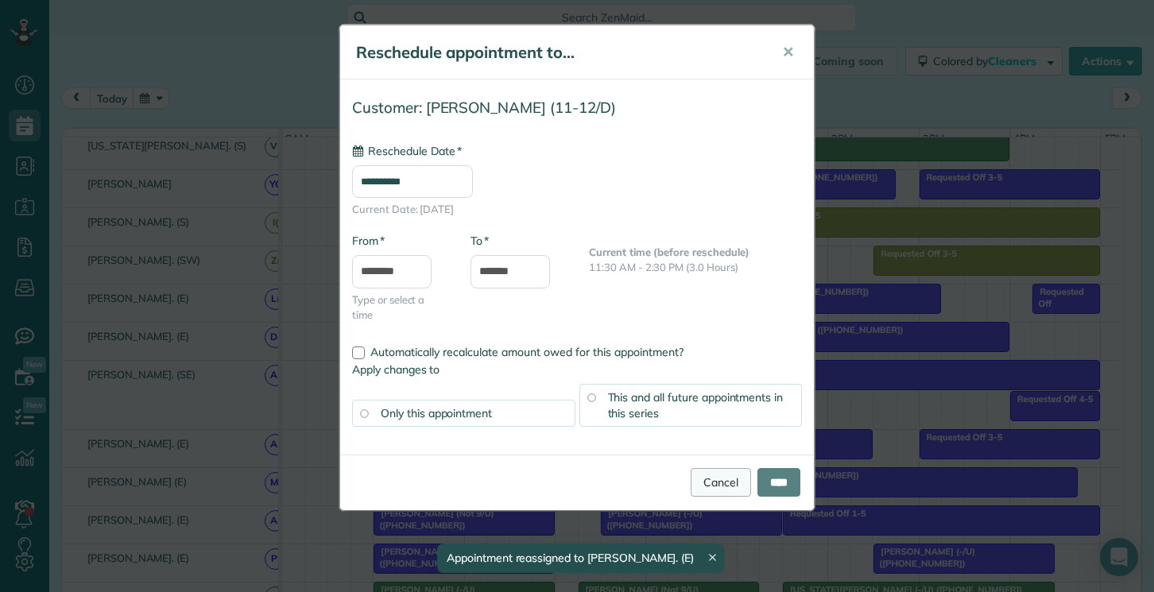
type input "**********"
click at [714, 483] on link "Cancel" at bounding box center [721, 482] width 60 height 29
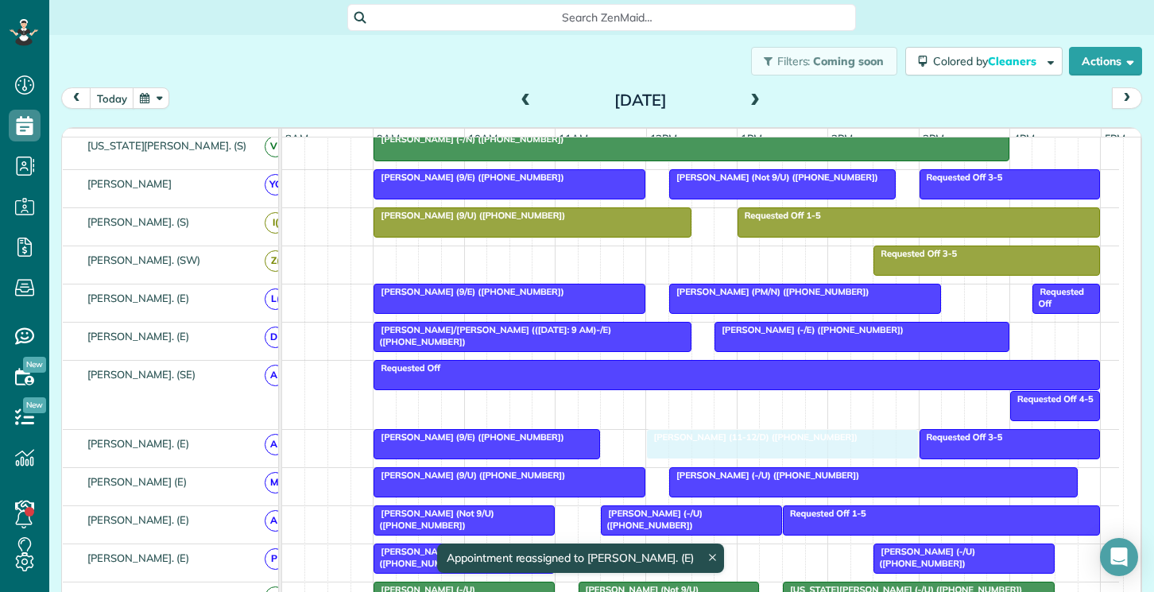
drag, startPoint x: 675, startPoint y: 452, endPoint x: 716, endPoint y: 451, distance: 41.4
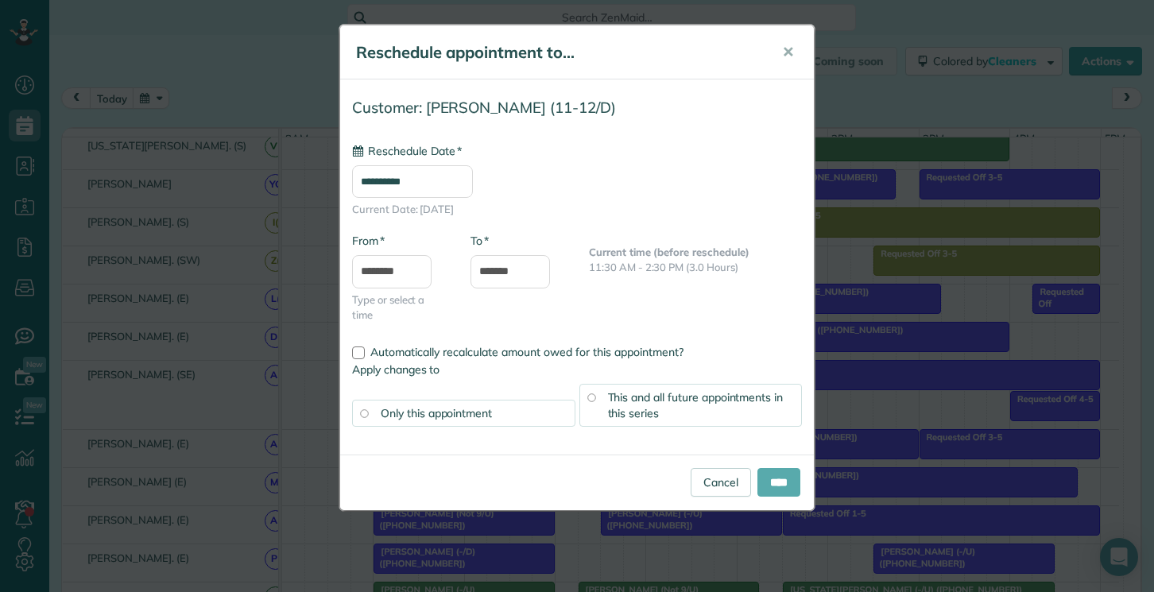
type input "**********"
drag, startPoint x: 773, startPoint y: 479, endPoint x: 773, endPoint y: 489, distance: 9.6
click at [773, 481] on input "****" at bounding box center [778, 482] width 43 height 29
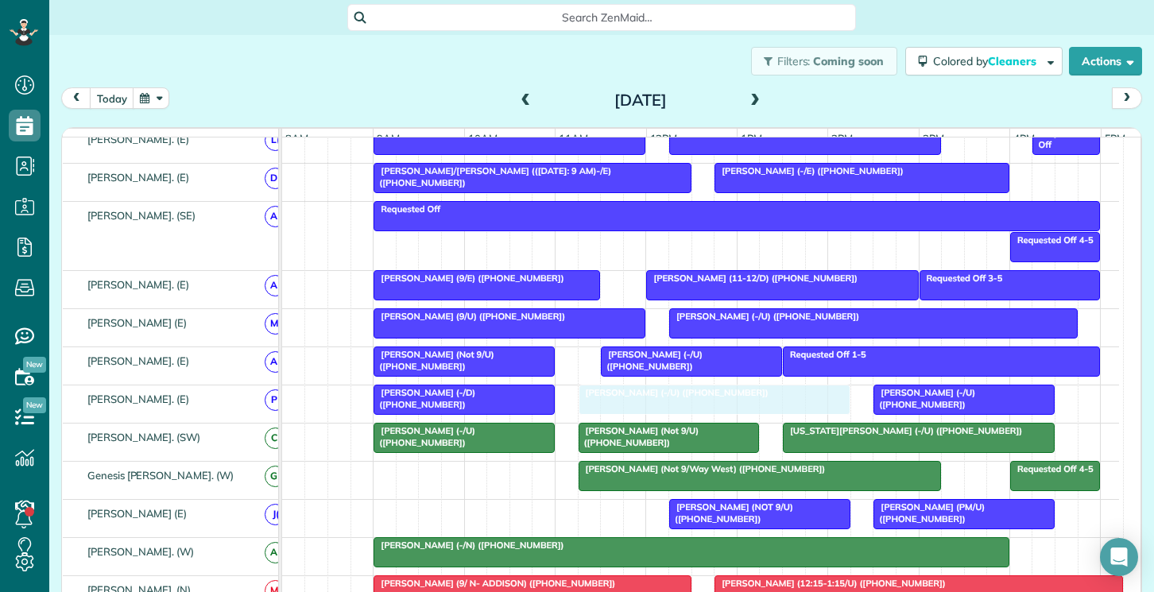
drag, startPoint x: 493, startPoint y: 525, endPoint x: 690, endPoint y: 420, distance: 223.7
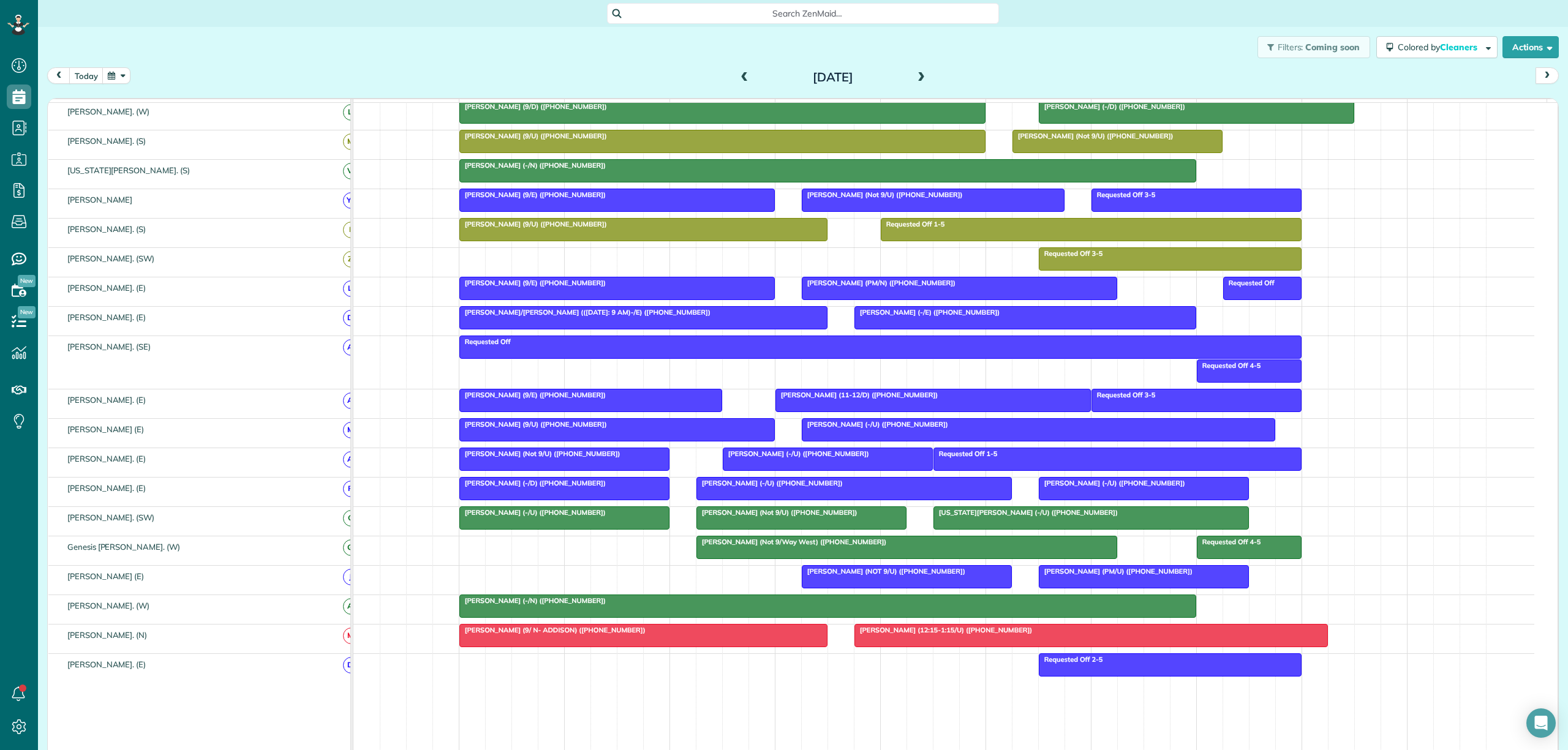
click at [966, 530] on link "Georgia Neal (-/U) (+12143848973)" at bounding box center [1090, 517] width 315 height 23
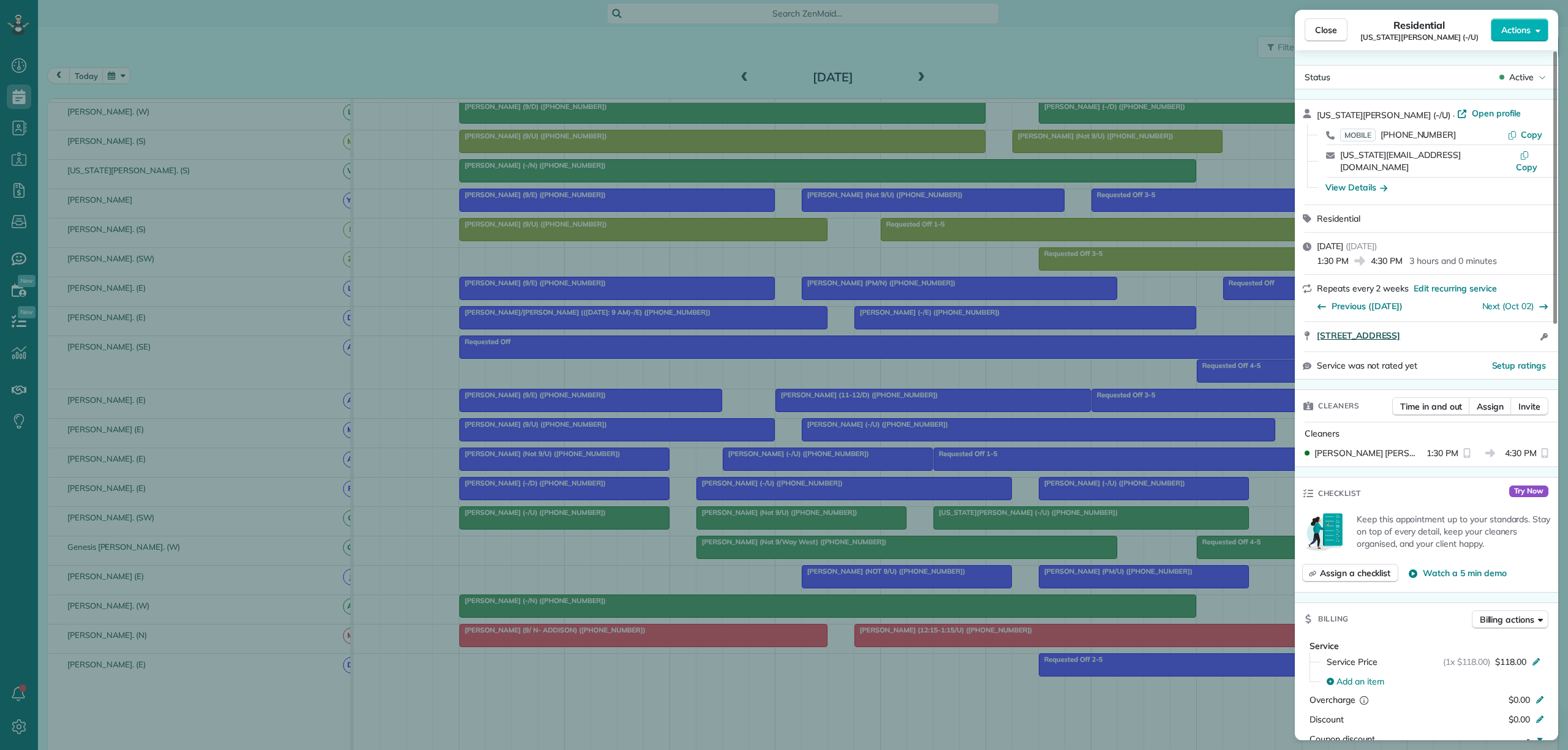
click at [1209, 330] on span "4235 North Hall Street Dallas TX 75219" at bounding box center [1358, 336] width 83 height 12
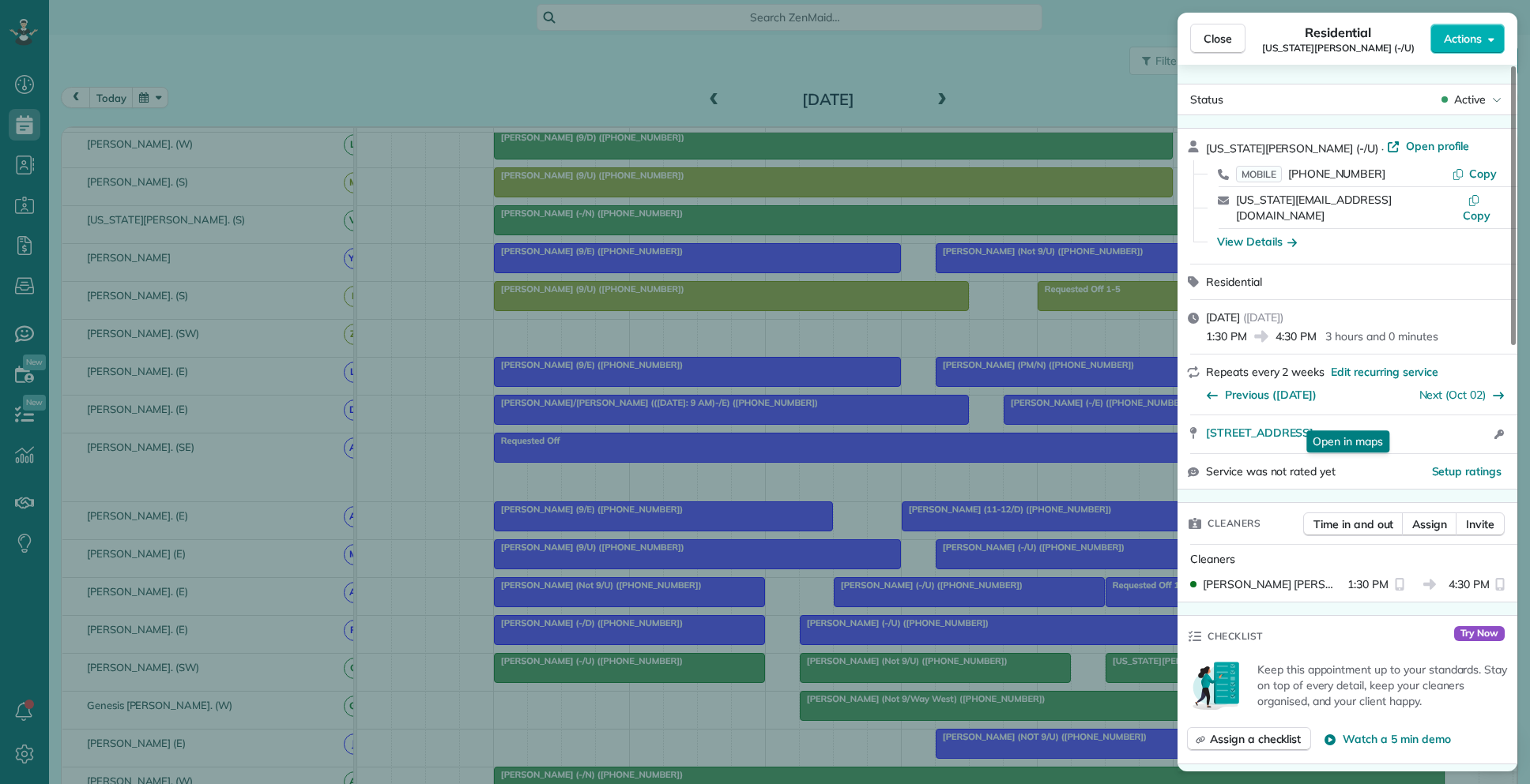
scroll to position [784, 48]
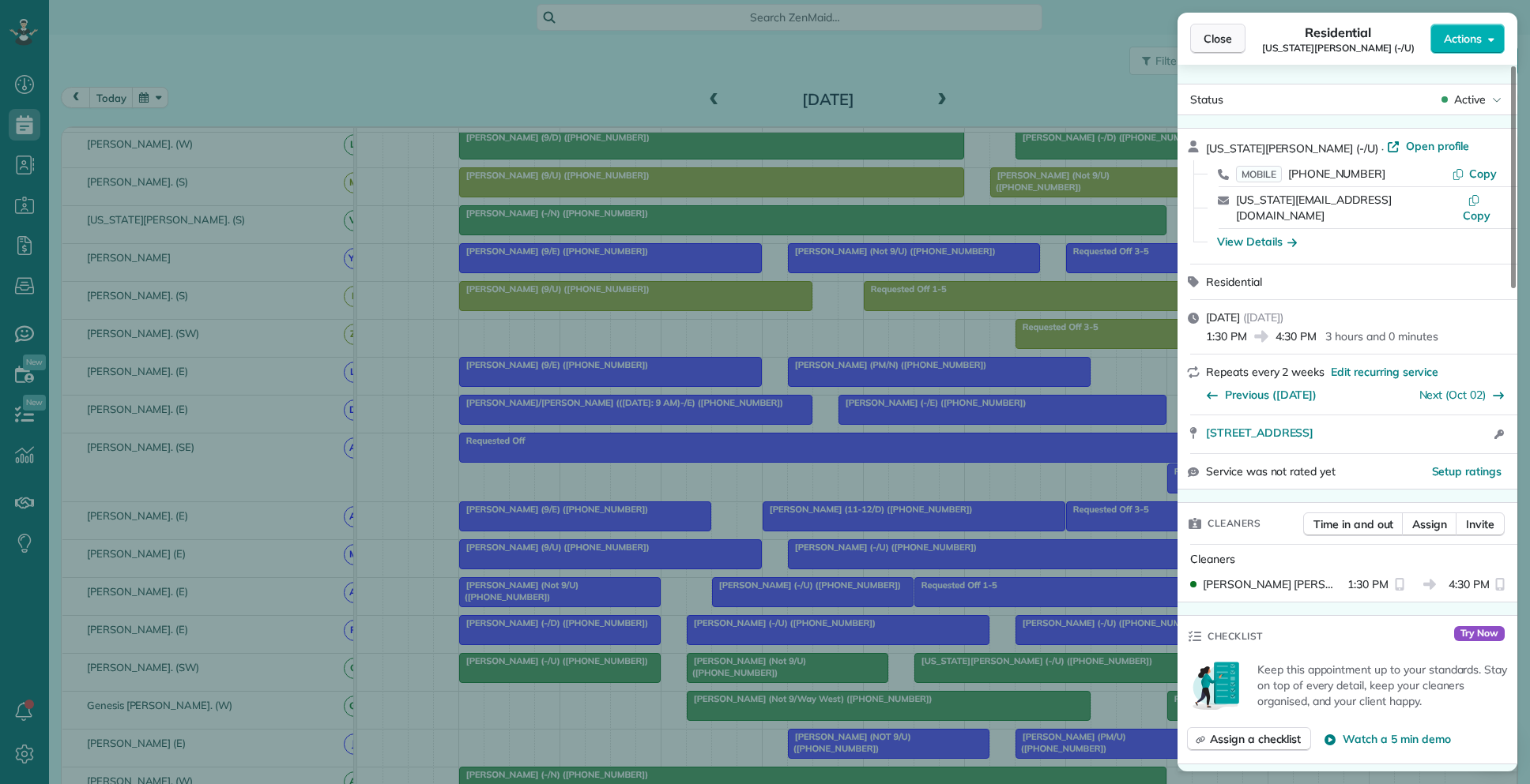
click at [1208, 31] on span "Close" at bounding box center [1218, 39] width 29 height 16
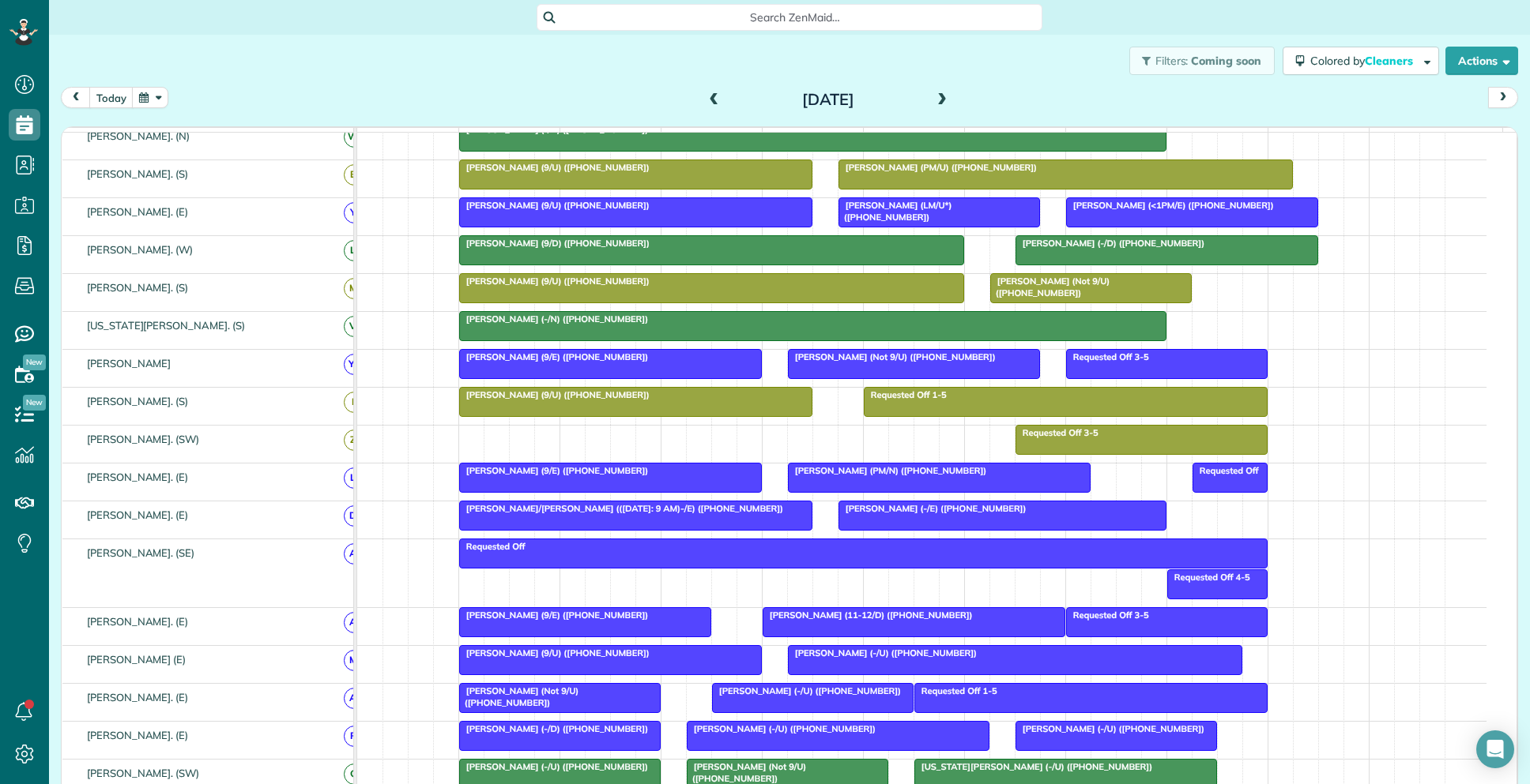
scroll to position [393, 0]
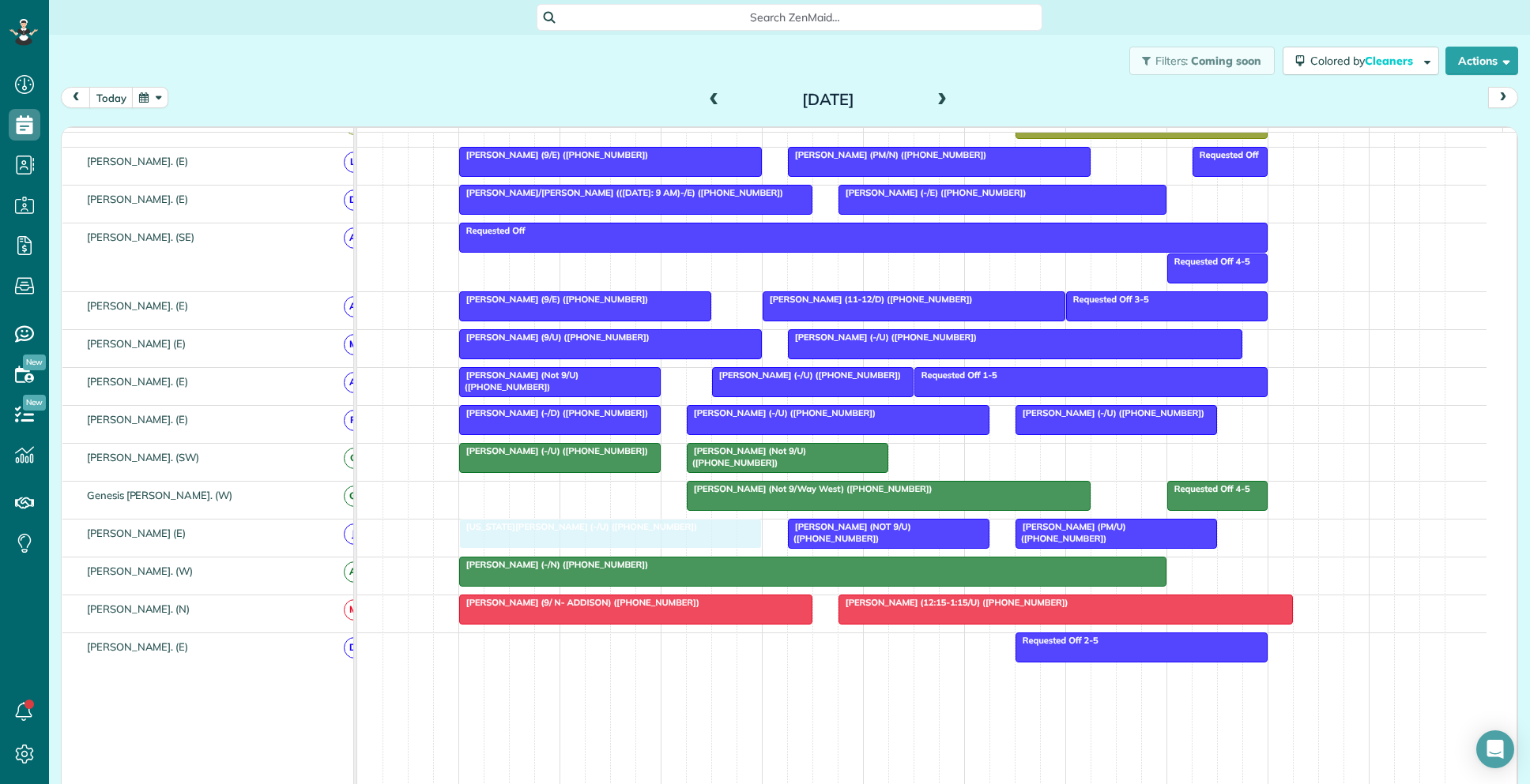
drag, startPoint x: 974, startPoint y: 466, endPoint x: 516, endPoint y: 550, distance: 465.6
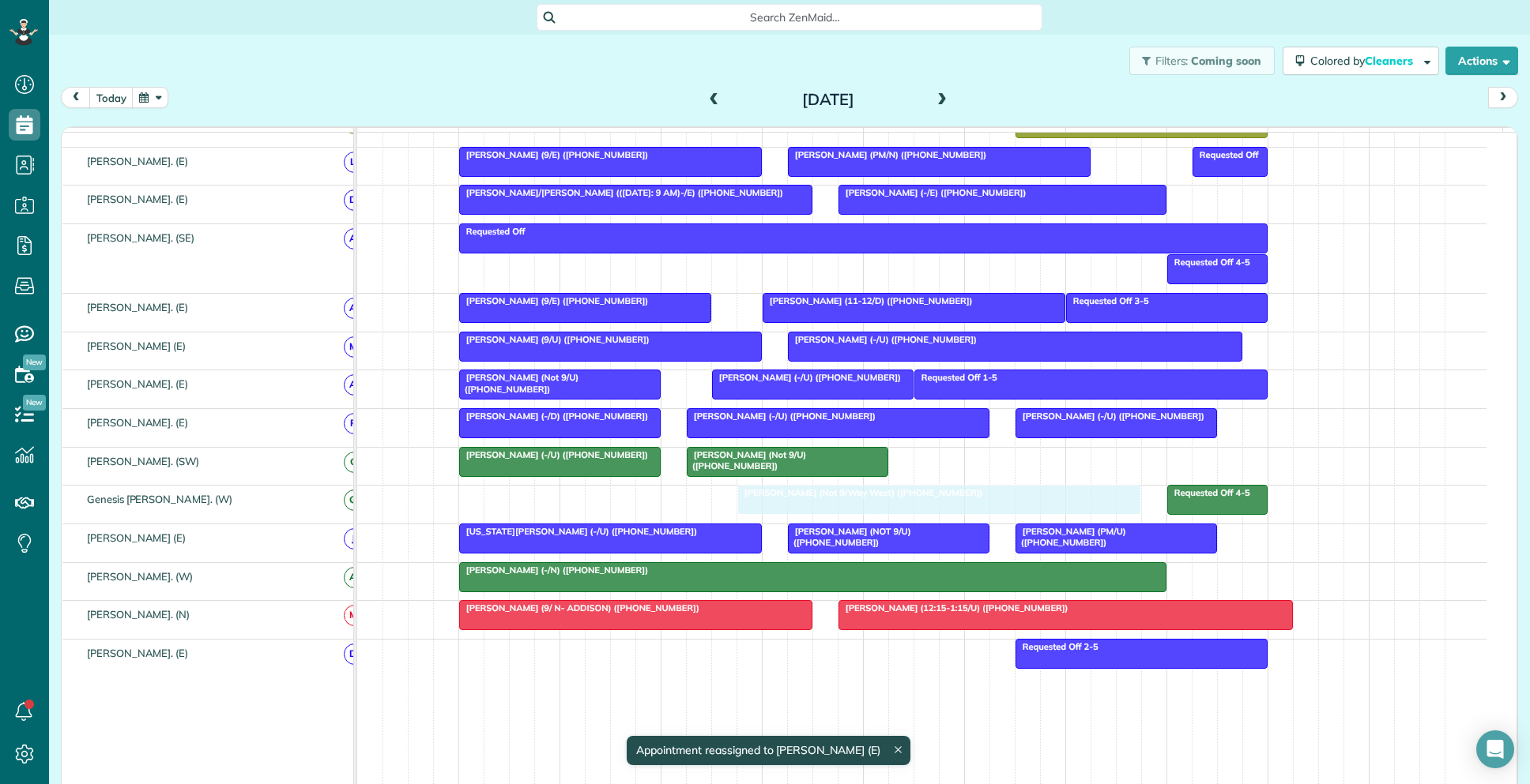
drag, startPoint x: 909, startPoint y: 515, endPoint x: 968, endPoint y: 513, distance: 59.0
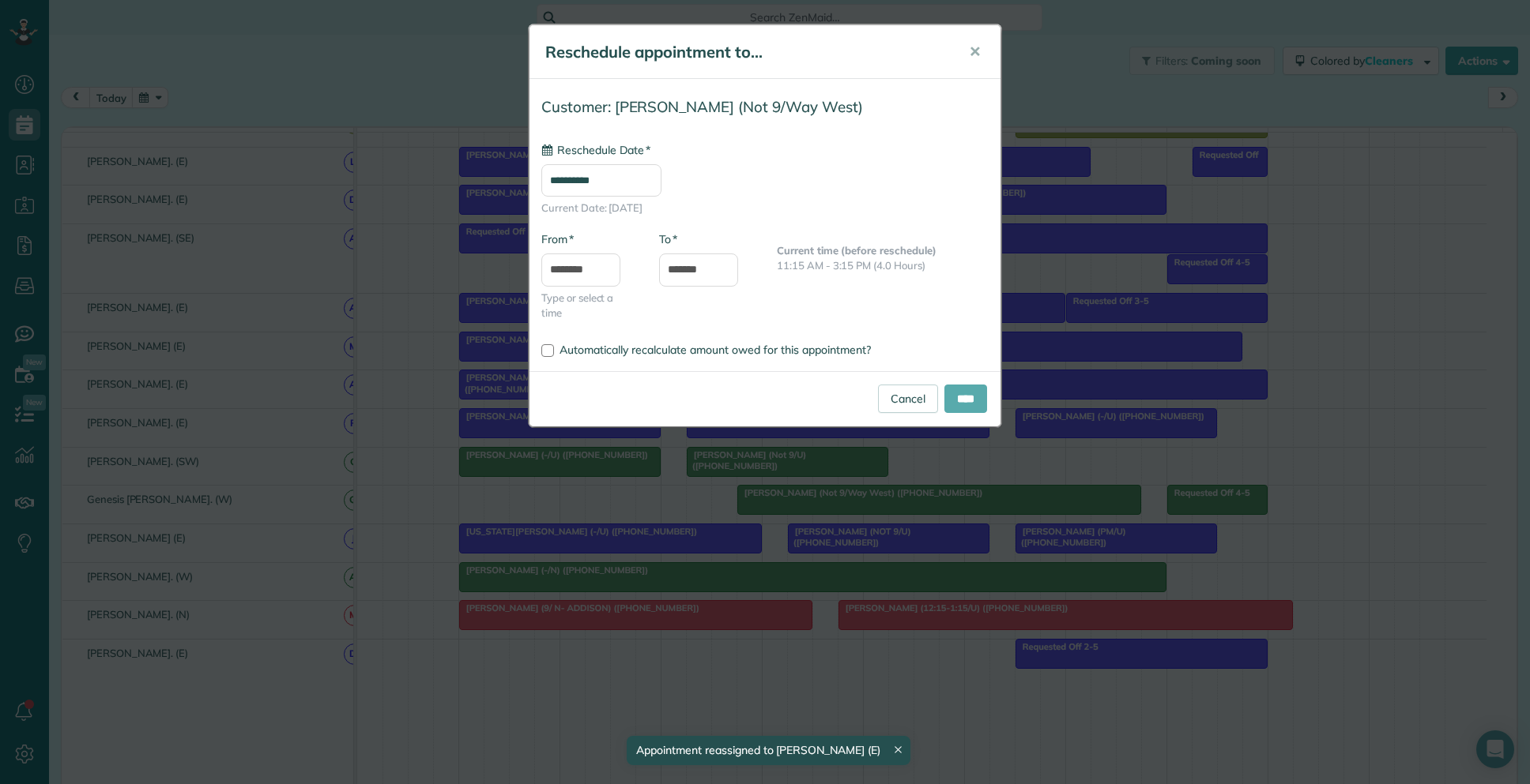
type input "**********"
click at [956, 398] on input "****" at bounding box center [965, 398] width 43 height 29
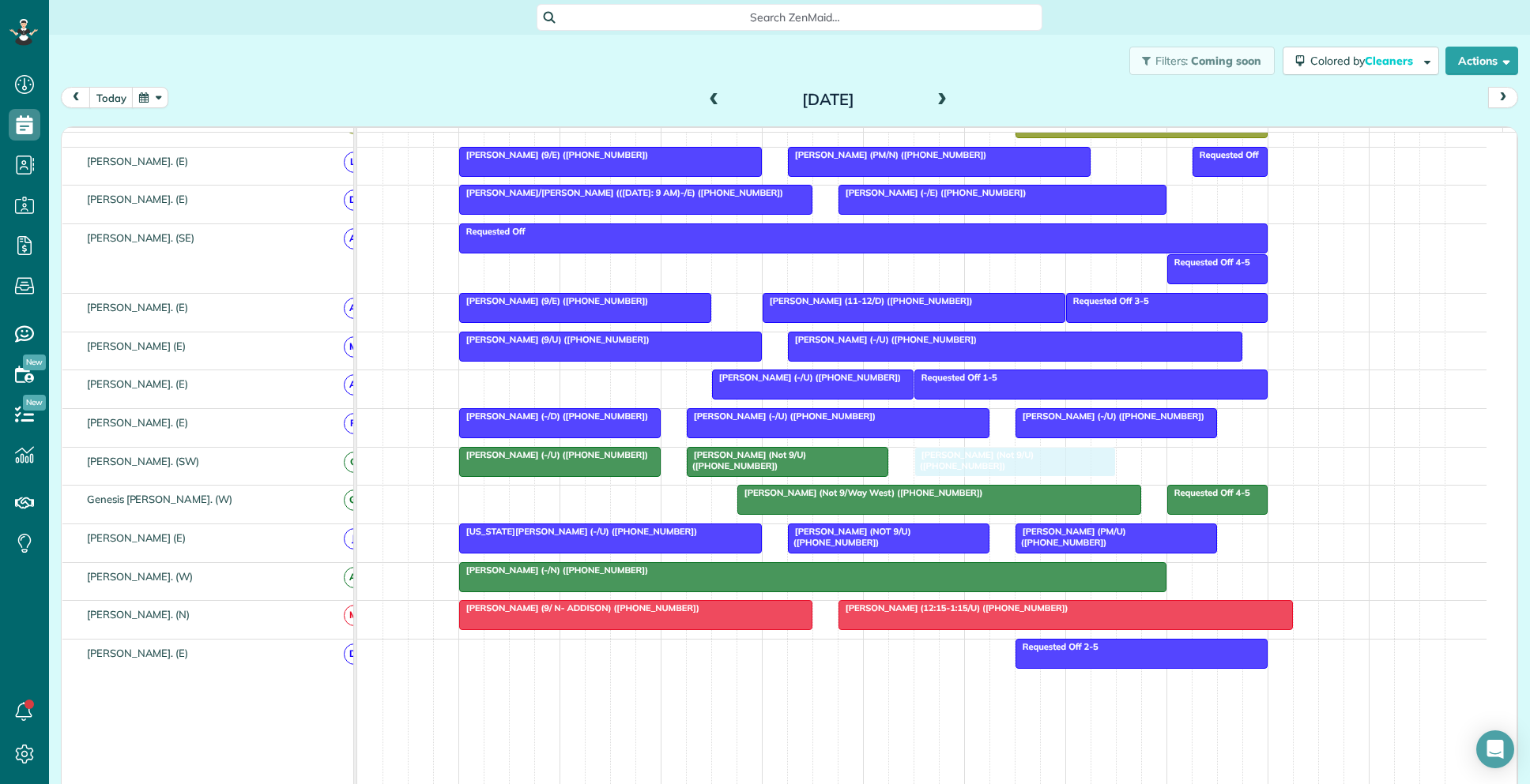
drag, startPoint x: 620, startPoint y: 404, endPoint x: 1069, endPoint y: 493, distance: 457.7
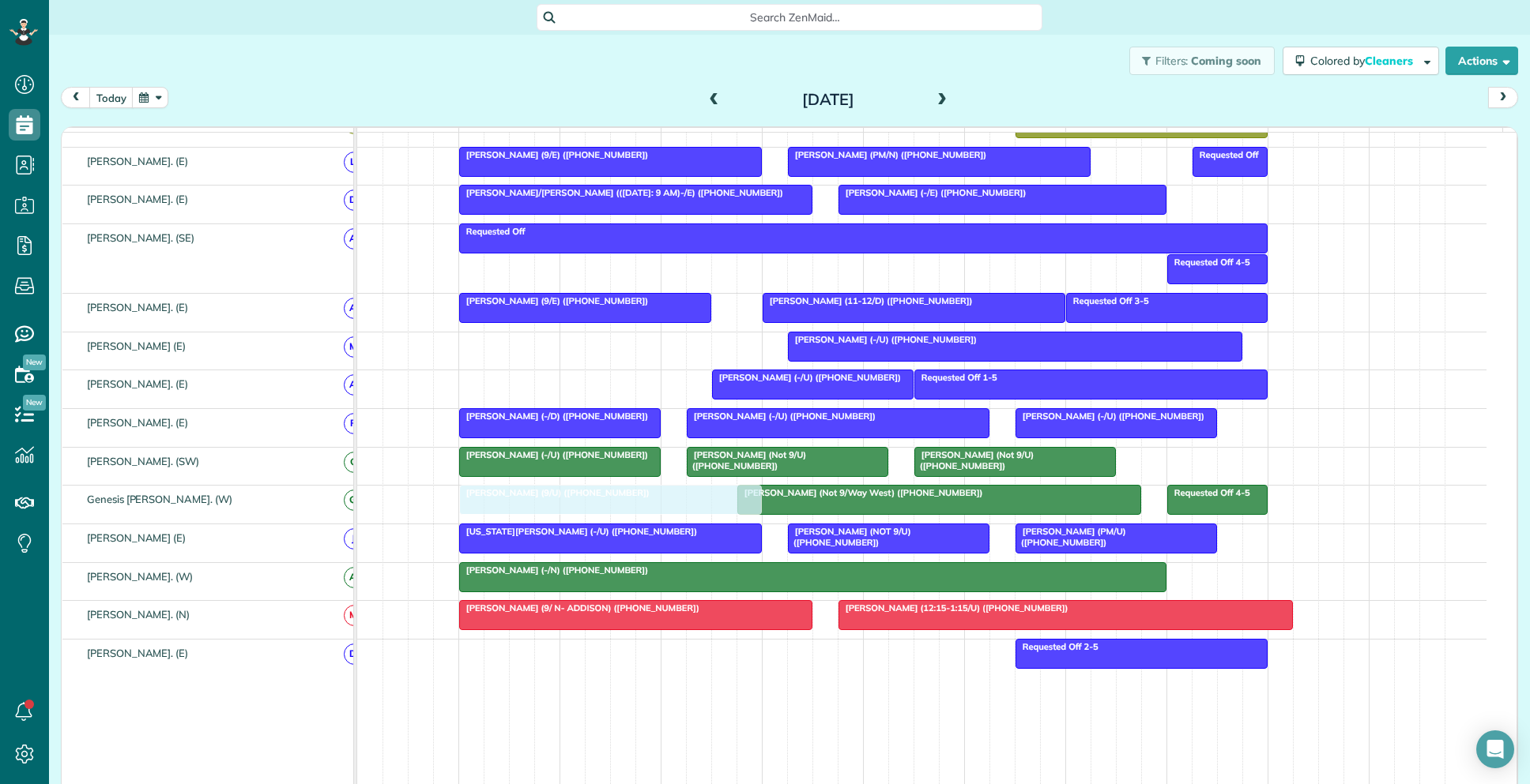
drag, startPoint x: 605, startPoint y: 364, endPoint x: 605, endPoint y: 517, distance: 153.0
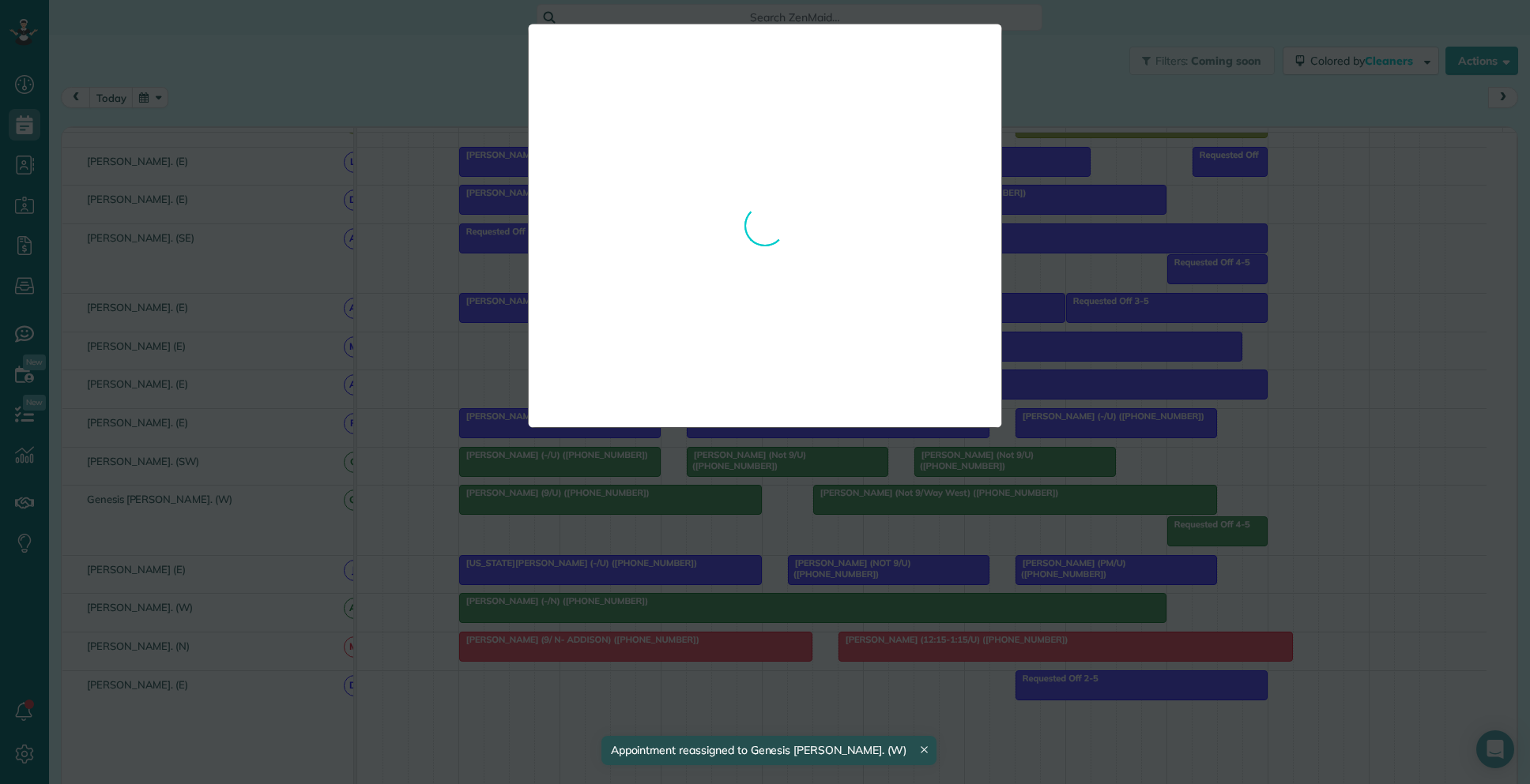
drag, startPoint x: 861, startPoint y: 551, endPoint x: 901, endPoint y: 522, distance: 49.4
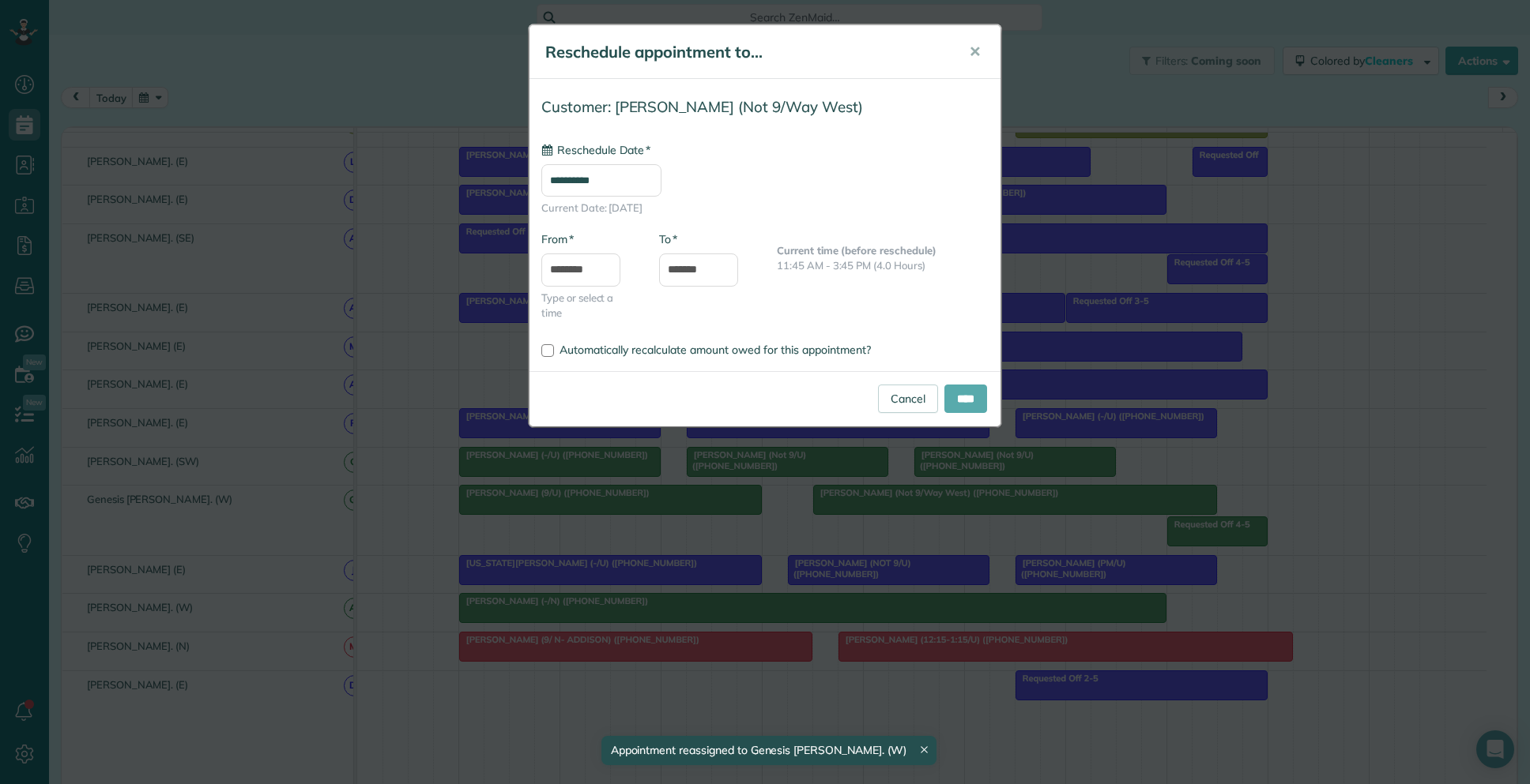
type input "**********"
click at [959, 401] on input "****" at bounding box center [965, 398] width 43 height 29
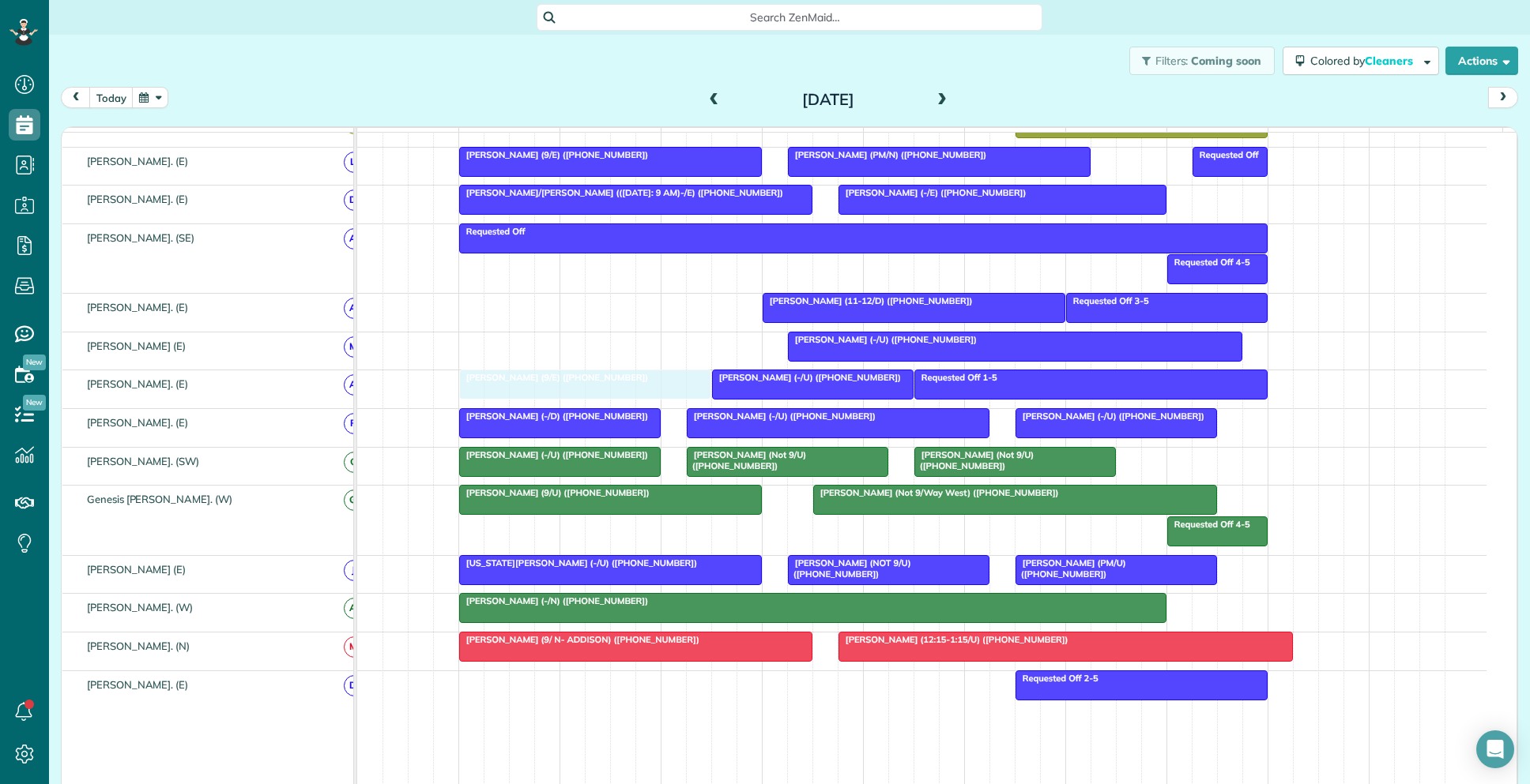
drag, startPoint x: 610, startPoint y: 318, endPoint x: 614, endPoint y: 402, distance: 84.1
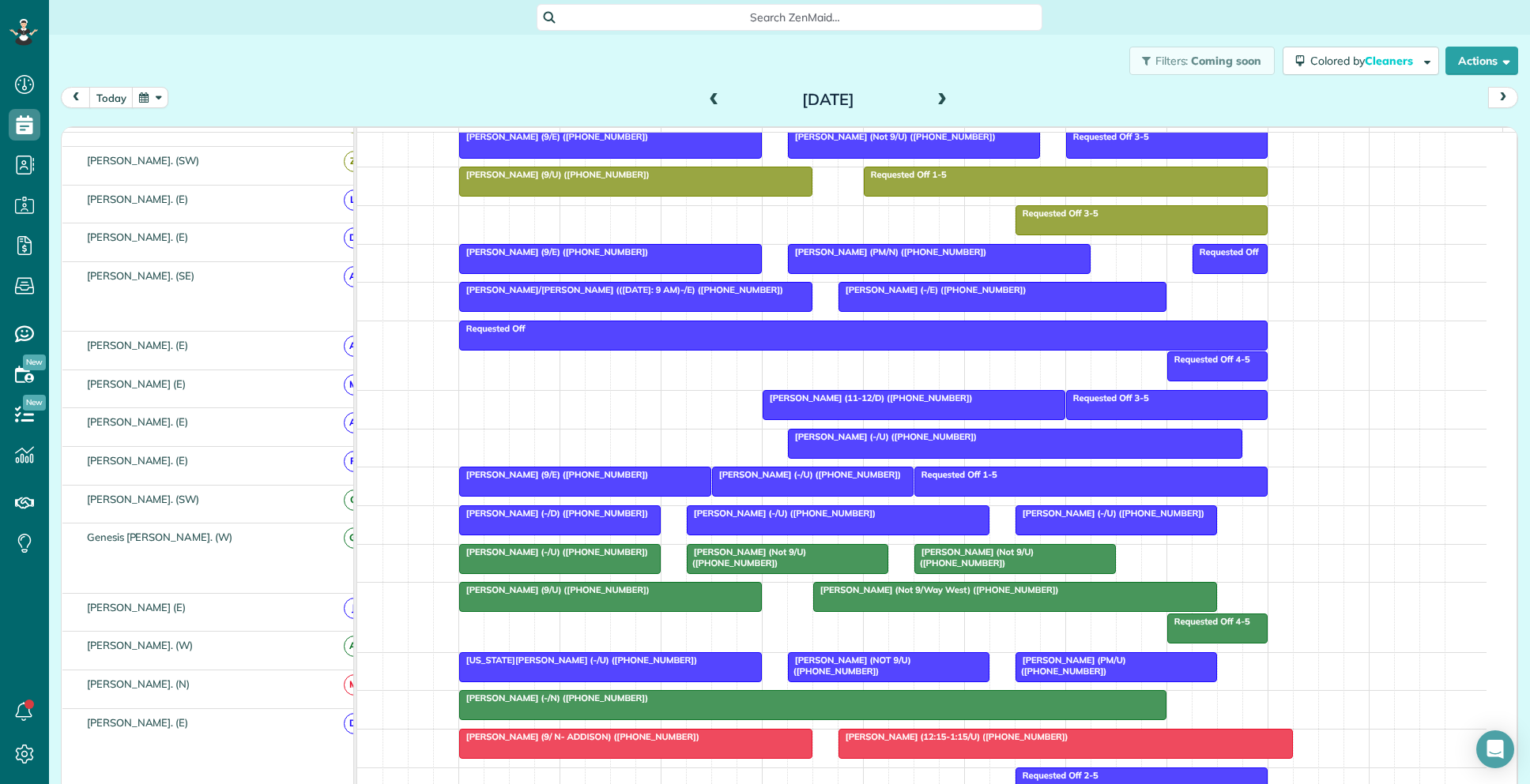
scroll to position [578, 0]
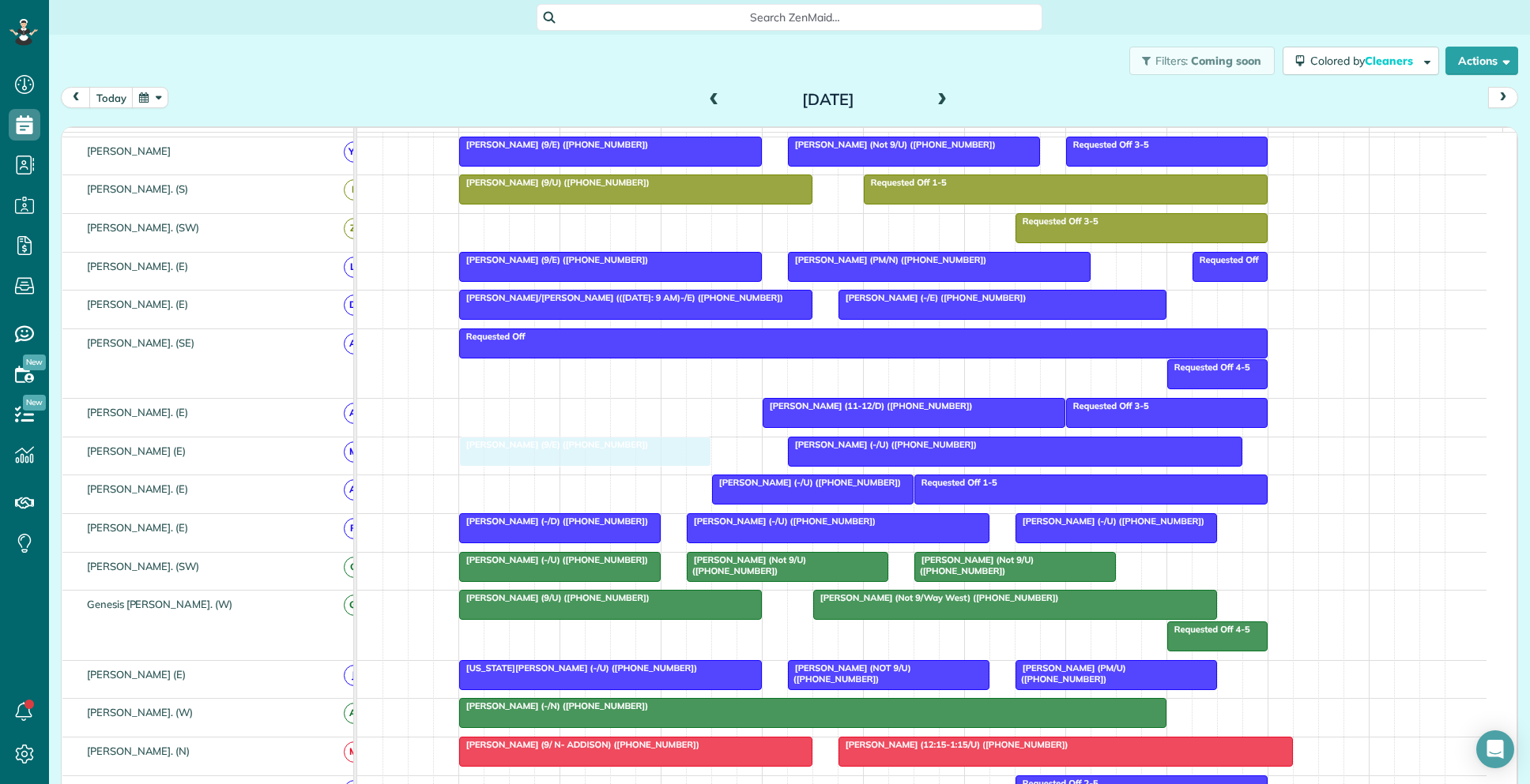
drag, startPoint x: 595, startPoint y: 506, endPoint x: 592, endPoint y: 466, distance: 40.1
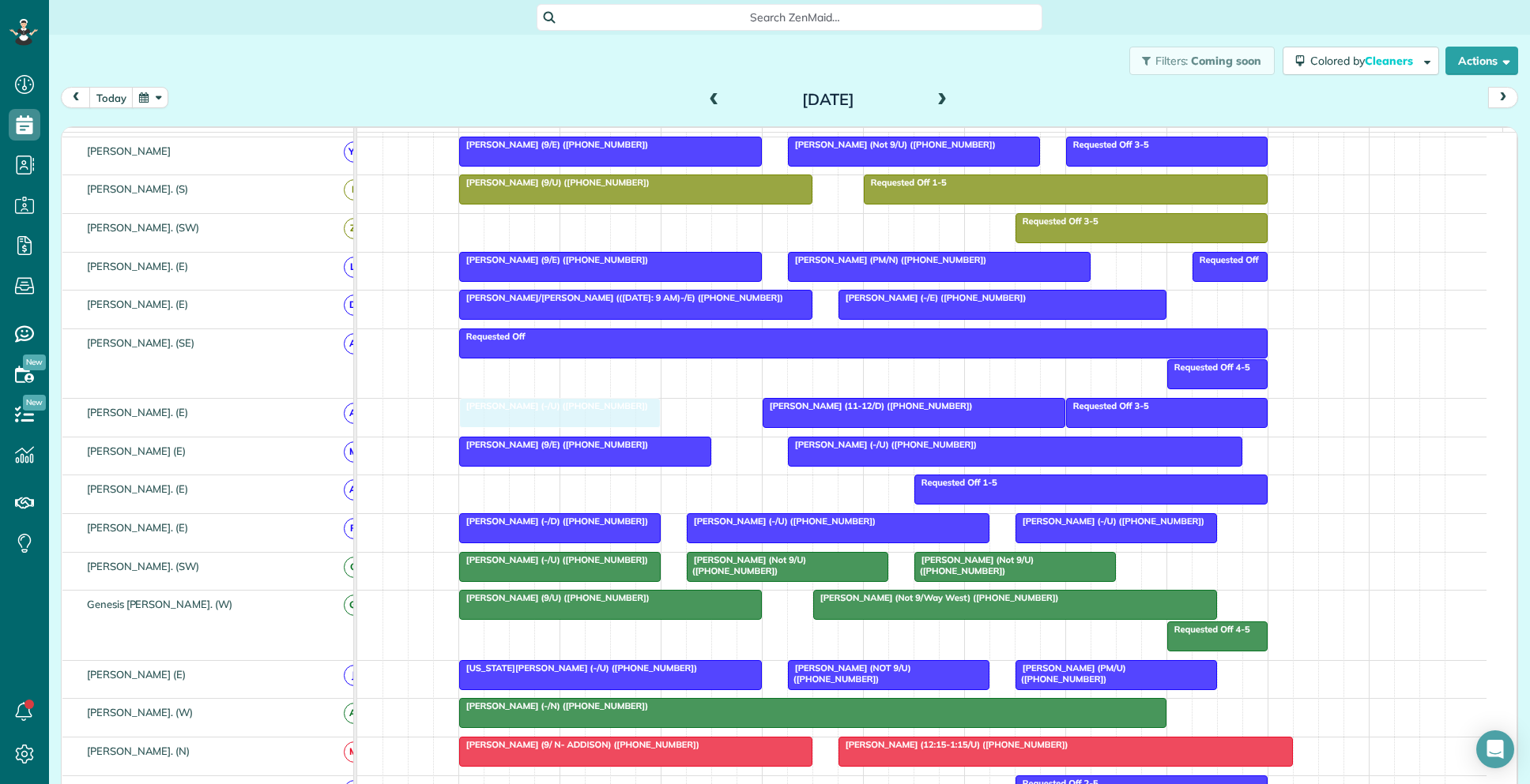
drag, startPoint x: 838, startPoint y: 510, endPoint x: 595, endPoint y: 450, distance: 250.3
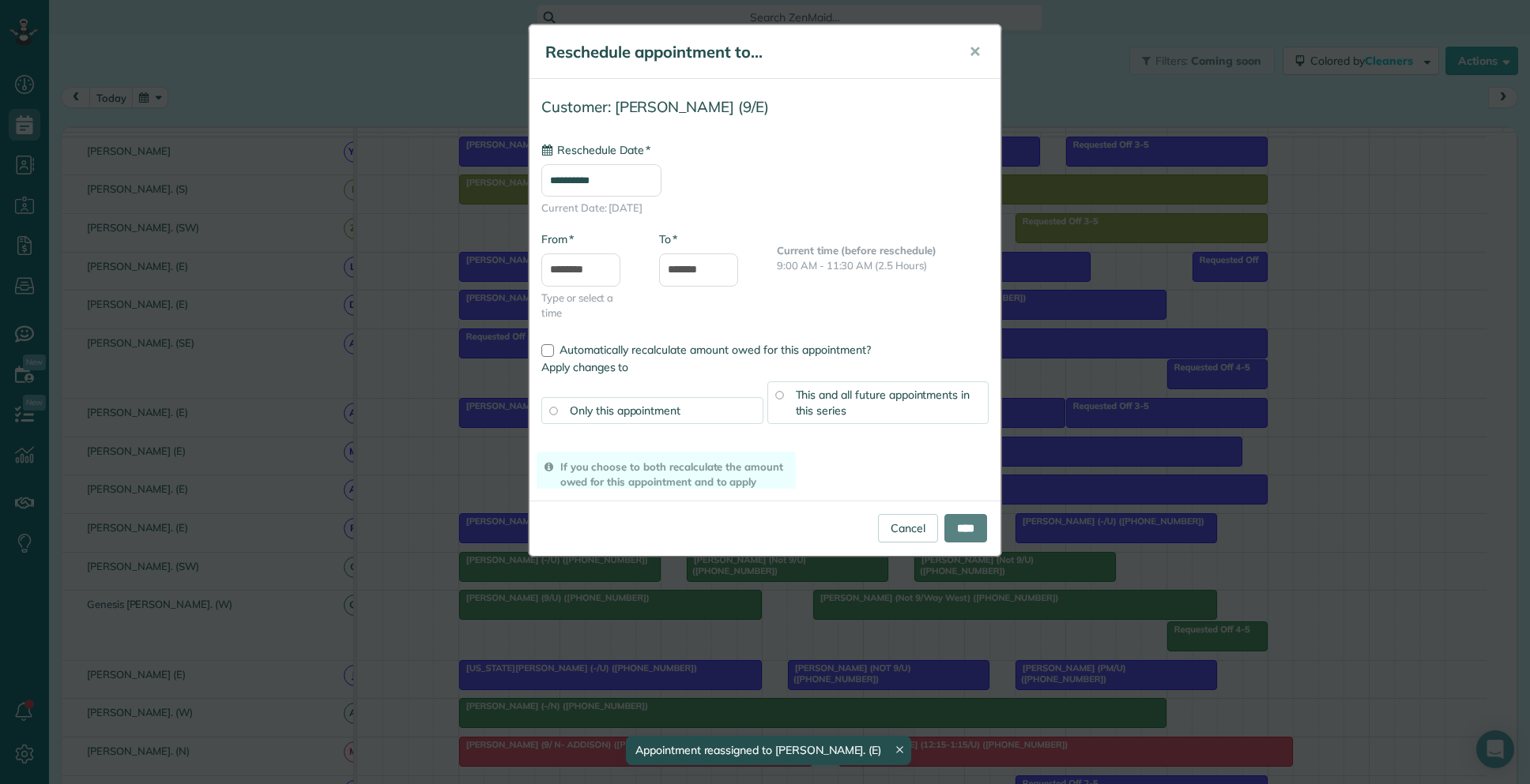
drag, startPoint x: 606, startPoint y: 469, endPoint x: 775, endPoint y: 487, distance: 170.0
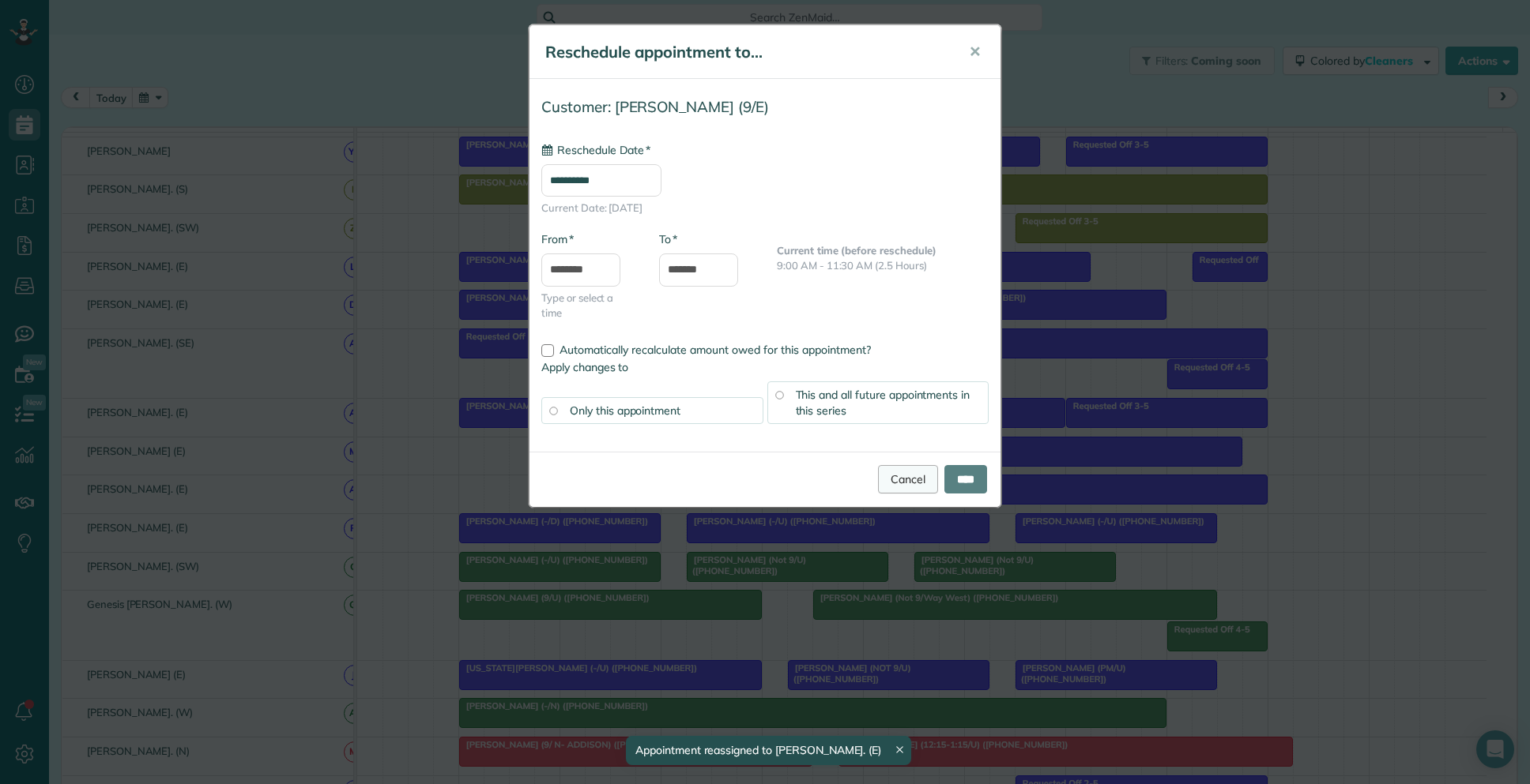
type input "**********"
click at [878, 487] on link "Cancel" at bounding box center [908, 479] width 60 height 29
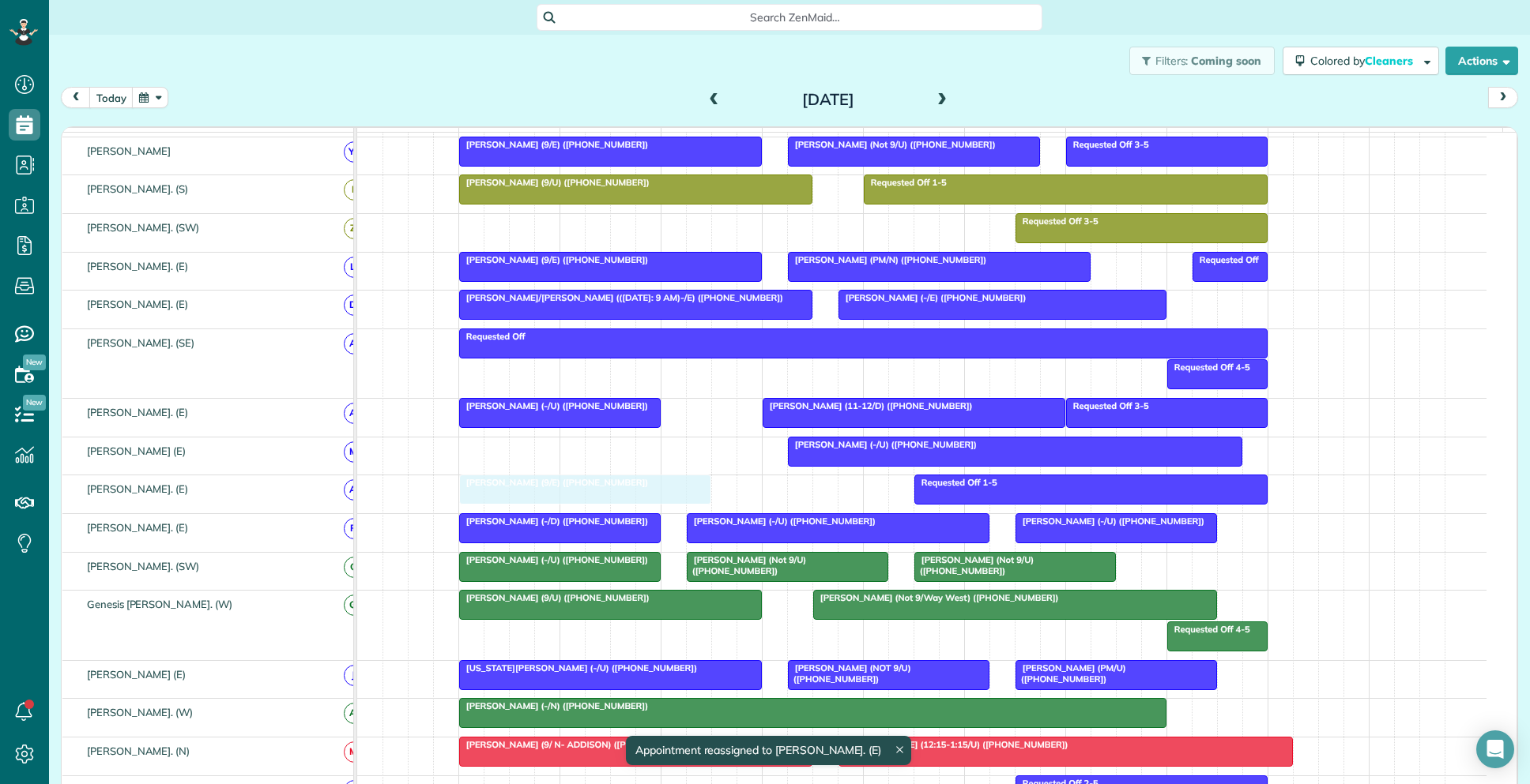
drag, startPoint x: 610, startPoint y: 475, endPoint x: 608, endPoint y: 500, distance: 25.1
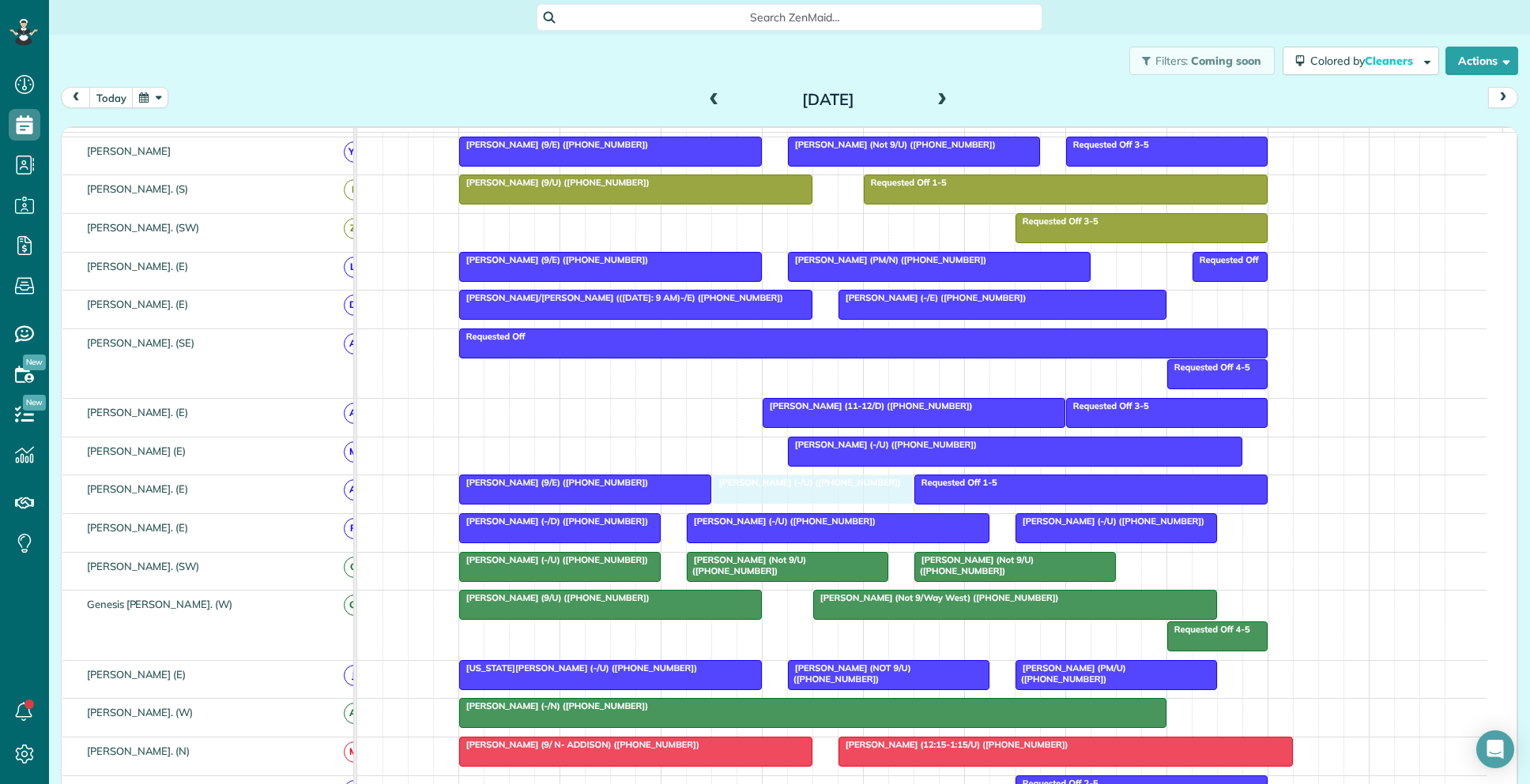
drag, startPoint x: 520, startPoint y: 428, endPoint x: 772, endPoint y: 512, distance: 265.6
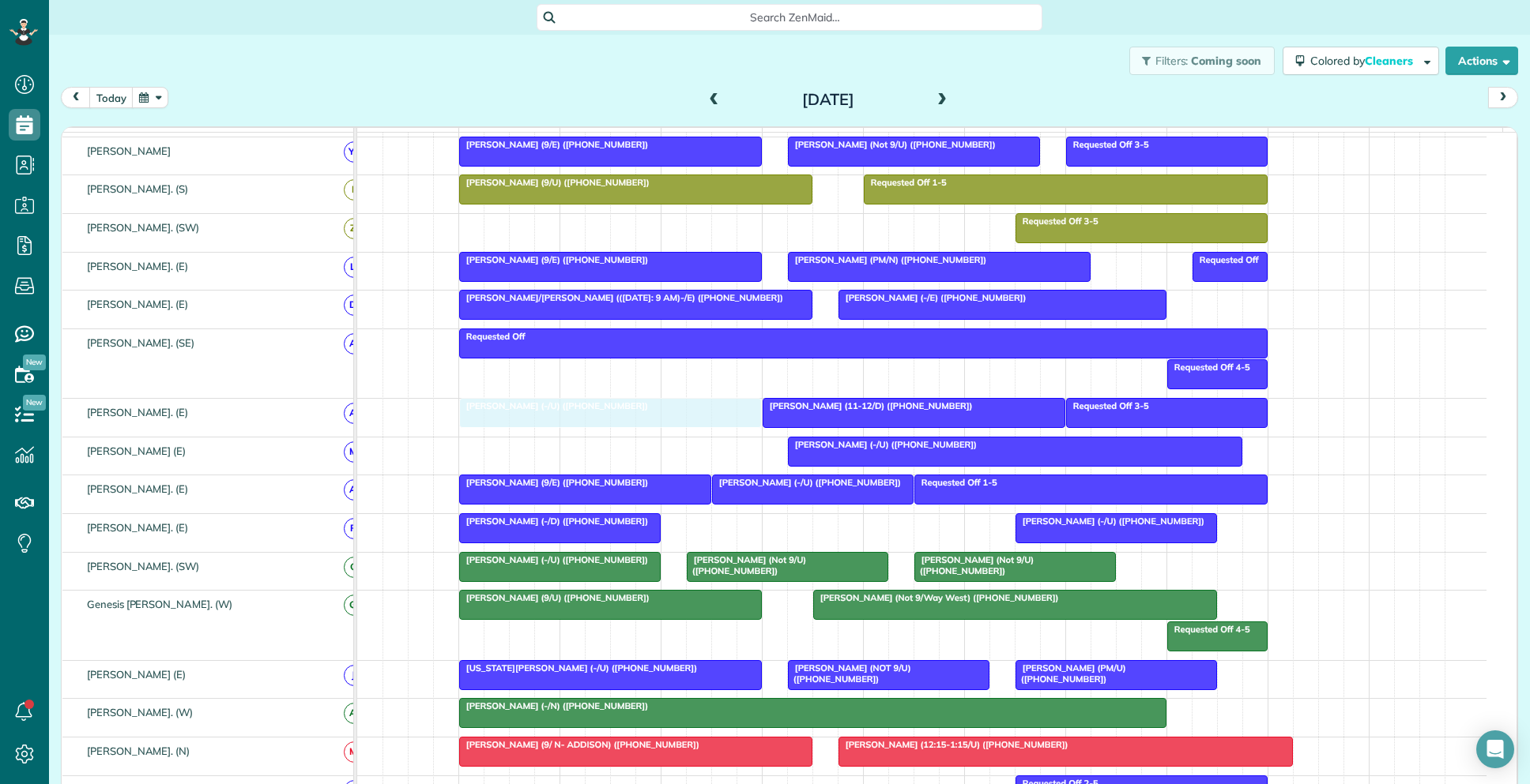
drag, startPoint x: 845, startPoint y: 542, endPoint x: 610, endPoint y: 439, distance: 256.6
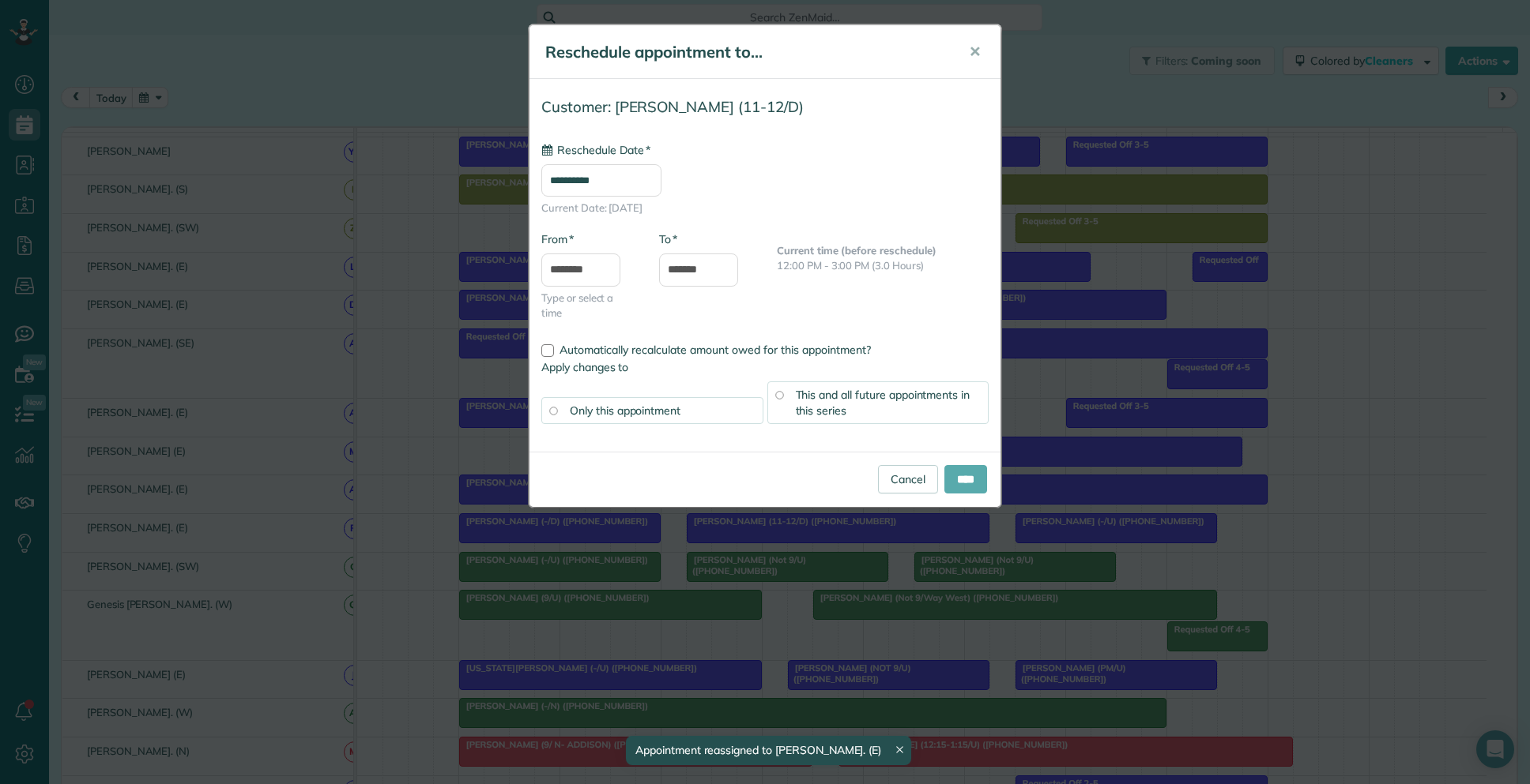
type input "**********"
drag, startPoint x: 851, startPoint y: 425, endPoint x: 952, endPoint y: 482, distance: 116.0
click at [952, 480] on input "****" at bounding box center [965, 479] width 43 height 29
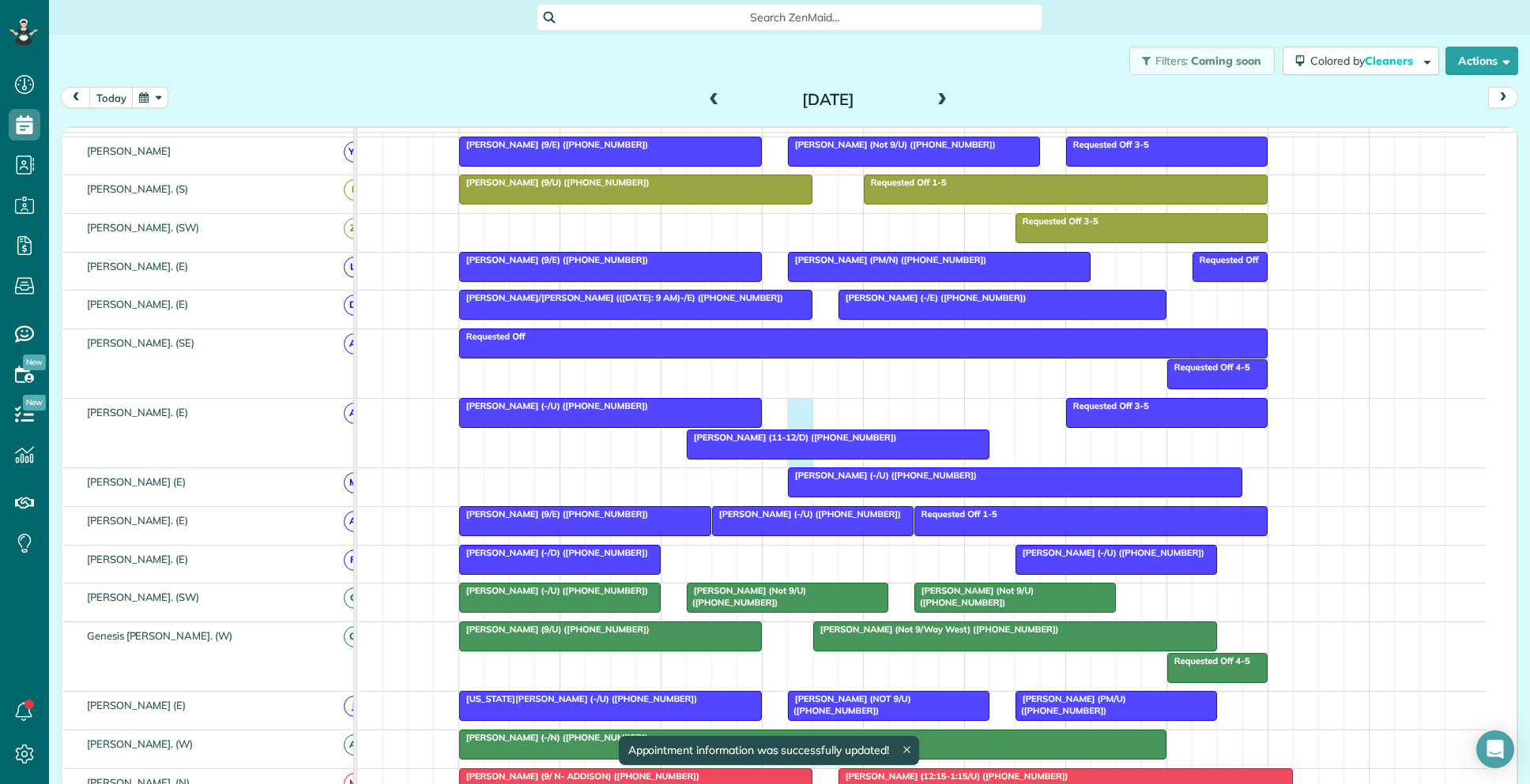
drag, startPoint x: 809, startPoint y: 449, endPoint x: 791, endPoint y: 503, distance: 56.9
click at [797, 522] on tbody "Jonathan Helm (-/N) (+17734414518) Morgan Johnston (Not 9/U) (+18179968977) Sha…" at bounding box center [922, 315] width 1129 height 1521
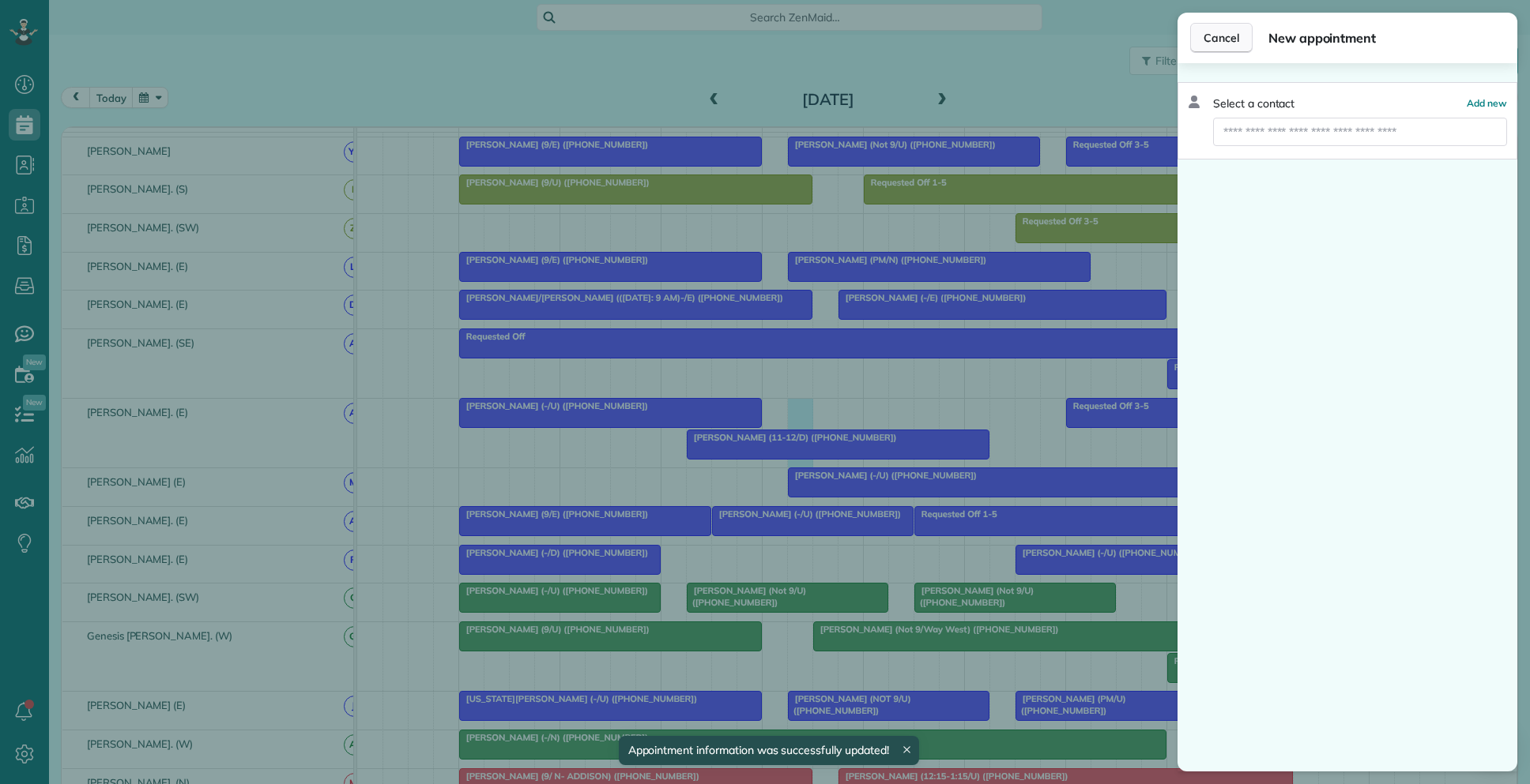
click at [1208, 38] on span "Cancel" at bounding box center [1222, 38] width 36 height 16
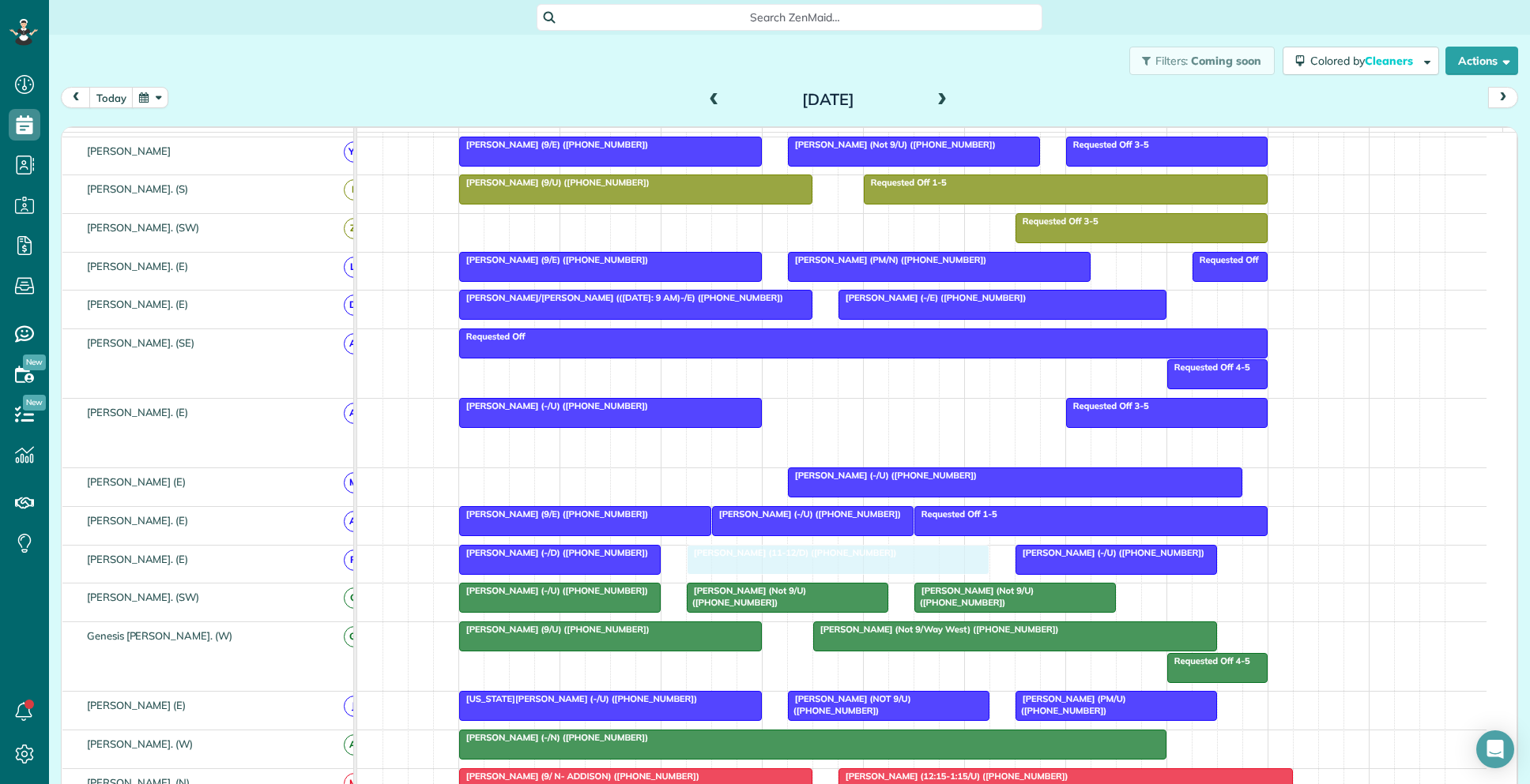
drag, startPoint x: 787, startPoint y: 456, endPoint x: 778, endPoint y: 576, distance: 120.3
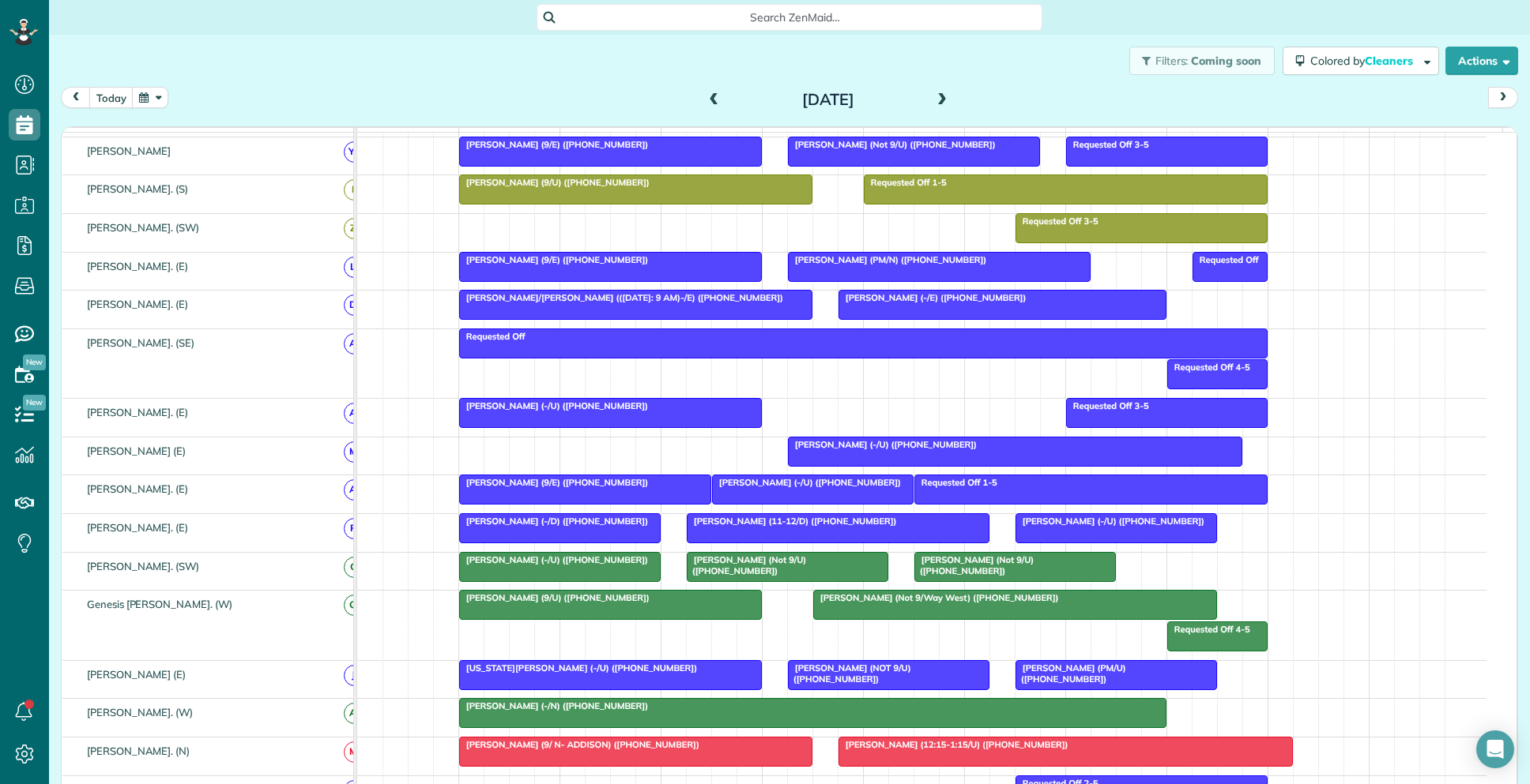
click at [590, 61] on div "Filters: Coming soon Colored by Cleaners Color by Cleaner Color by Team Color b…" at bounding box center [789, 61] width 1481 height 52
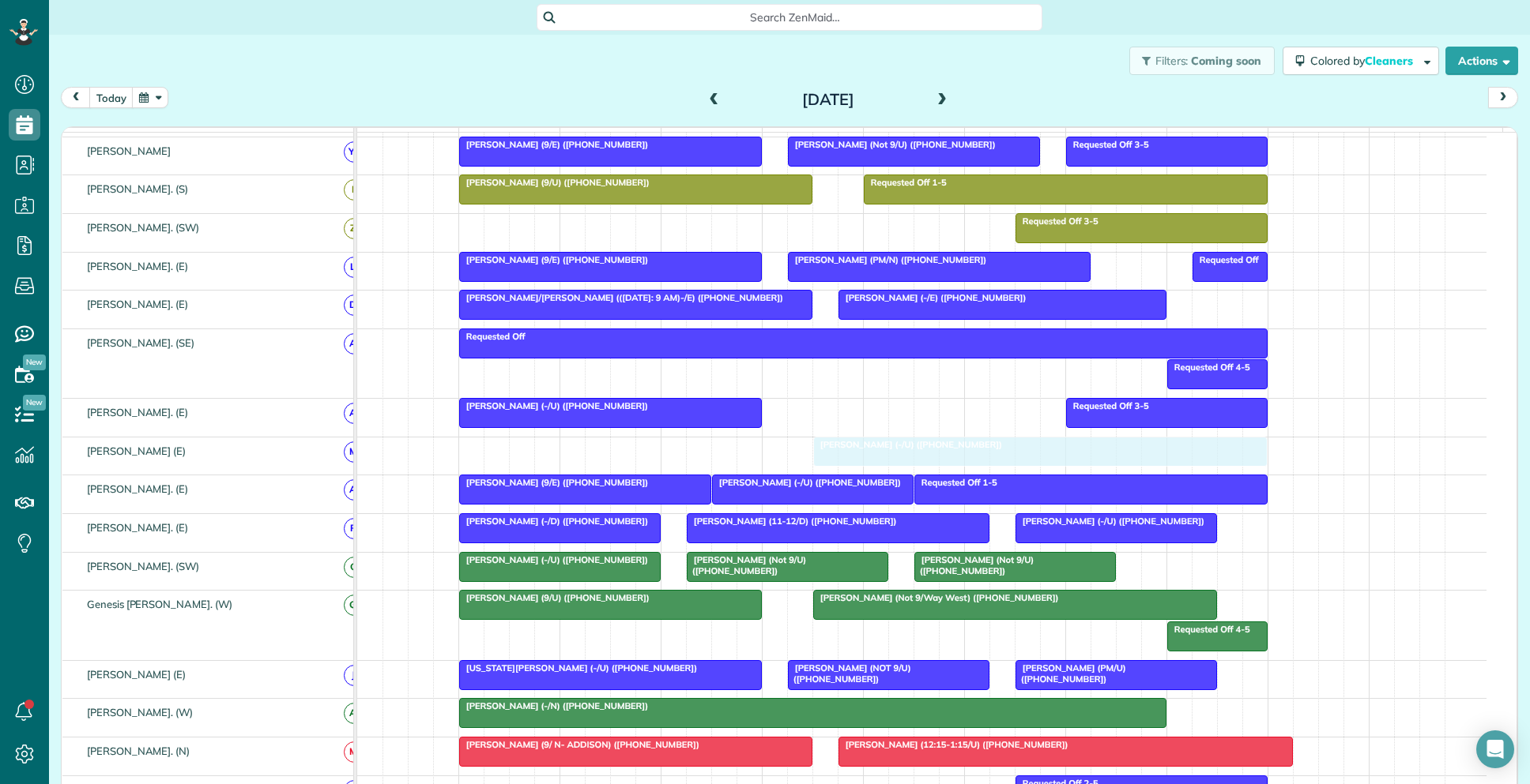
drag, startPoint x: 876, startPoint y: 466, endPoint x: 895, endPoint y: 464, distance: 19.1
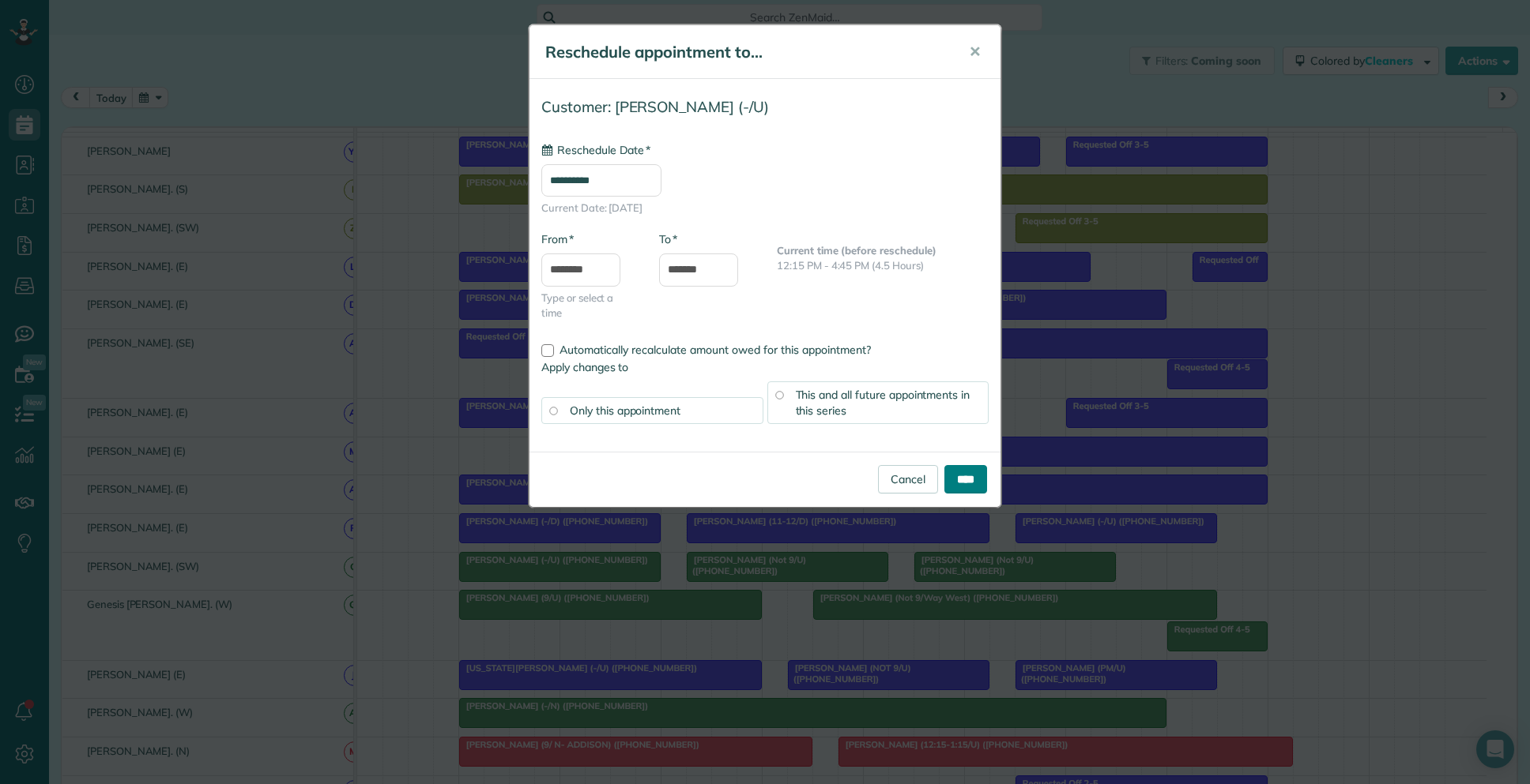
type input "**********"
click at [952, 477] on input "****" at bounding box center [965, 479] width 43 height 29
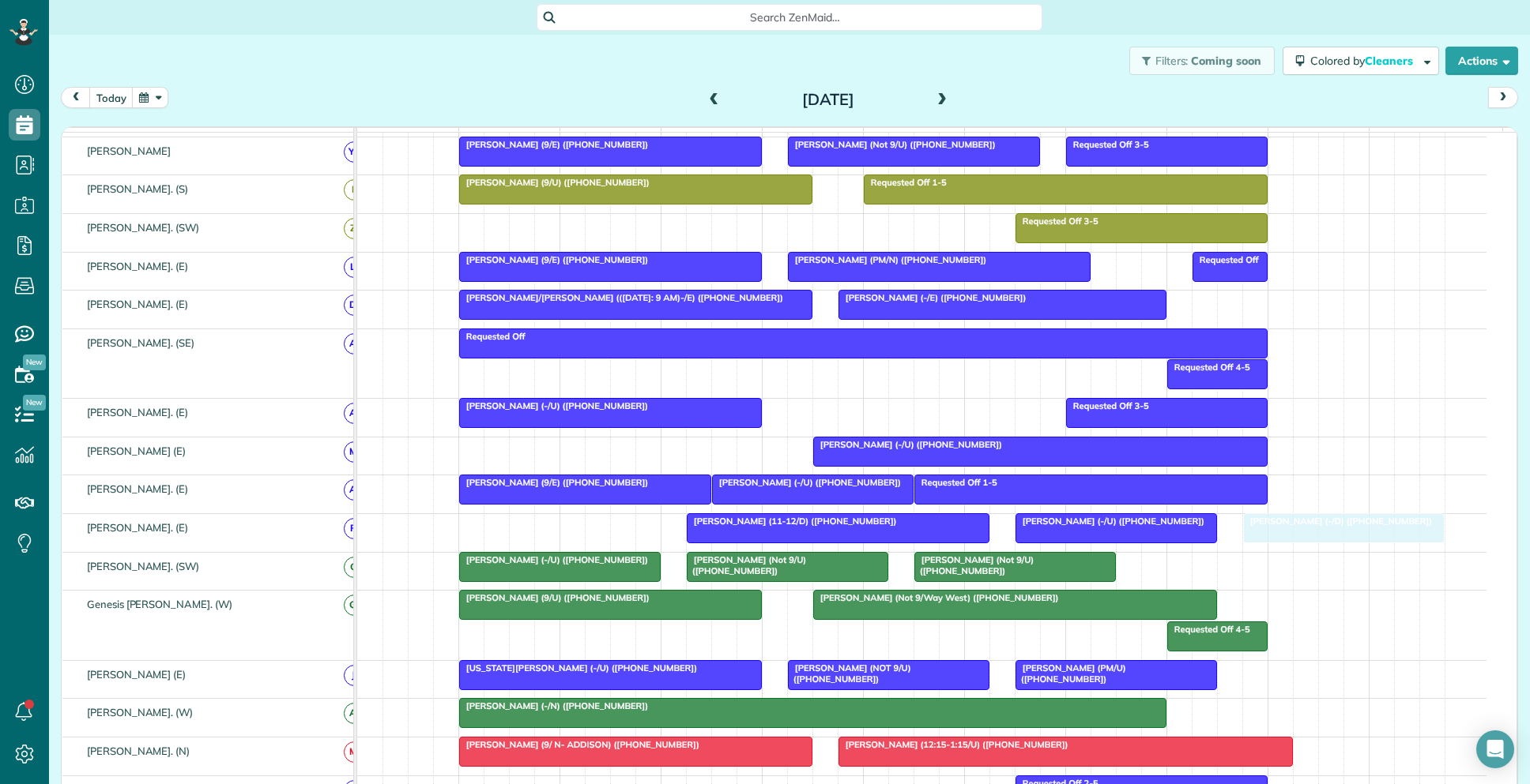
drag, startPoint x: 535, startPoint y: 539, endPoint x: 1283, endPoint y: 549, distance: 748.1
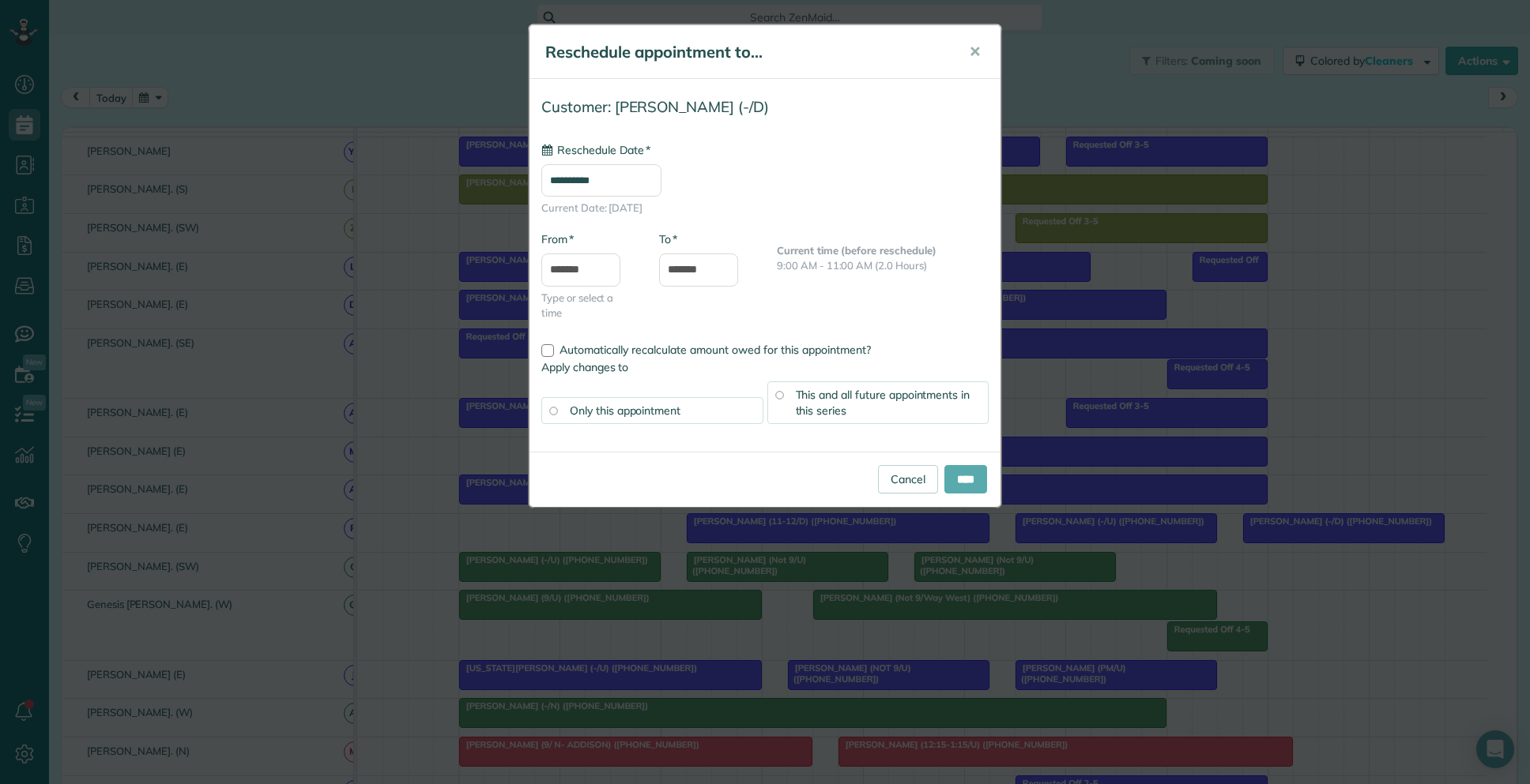
type input "**********"
click at [959, 483] on input "****" at bounding box center [965, 479] width 43 height 29
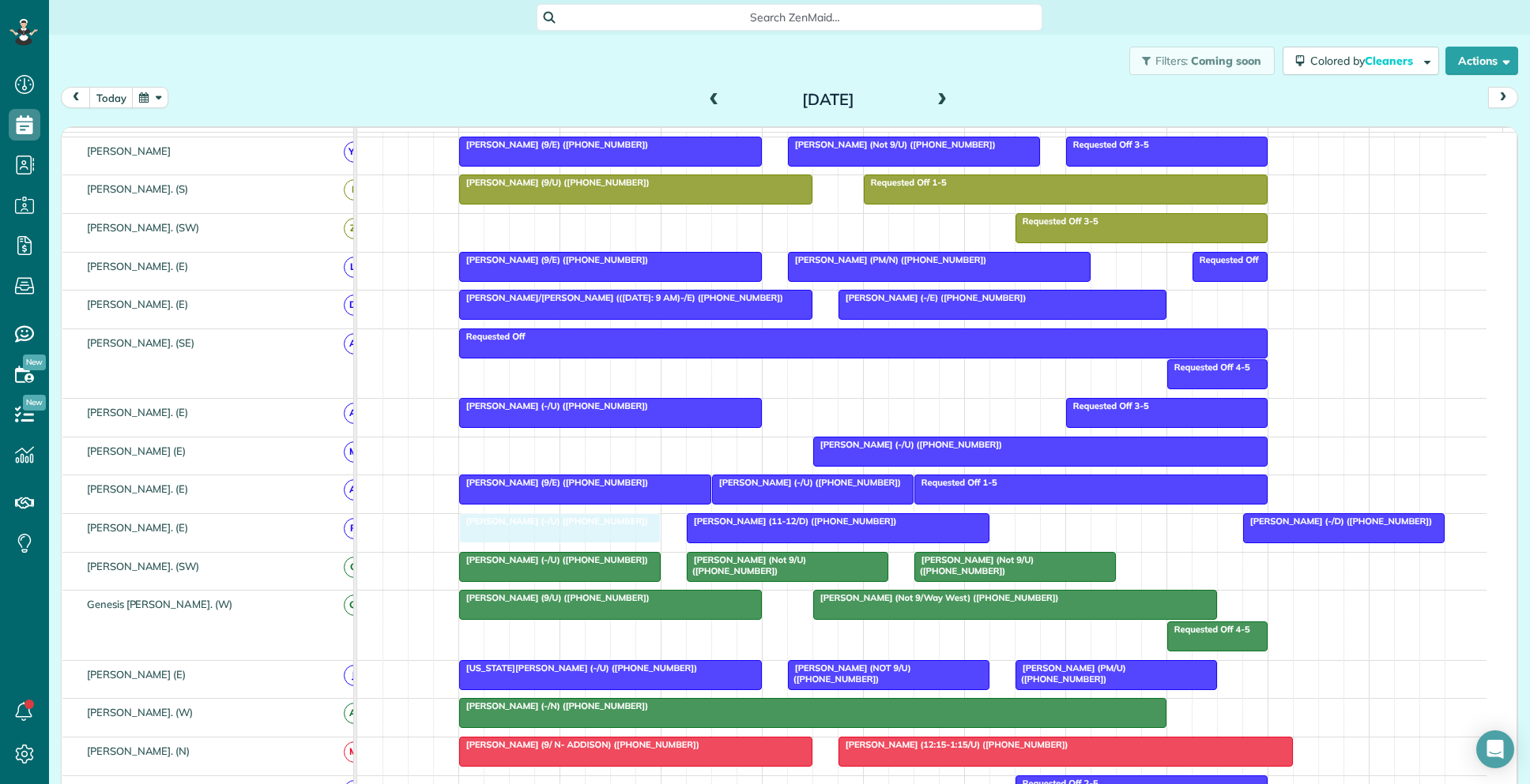
drag, startPoint x: 1065, startPoint y: 541, endPoint x: 510, endPoint y: 545, distance: 555.0
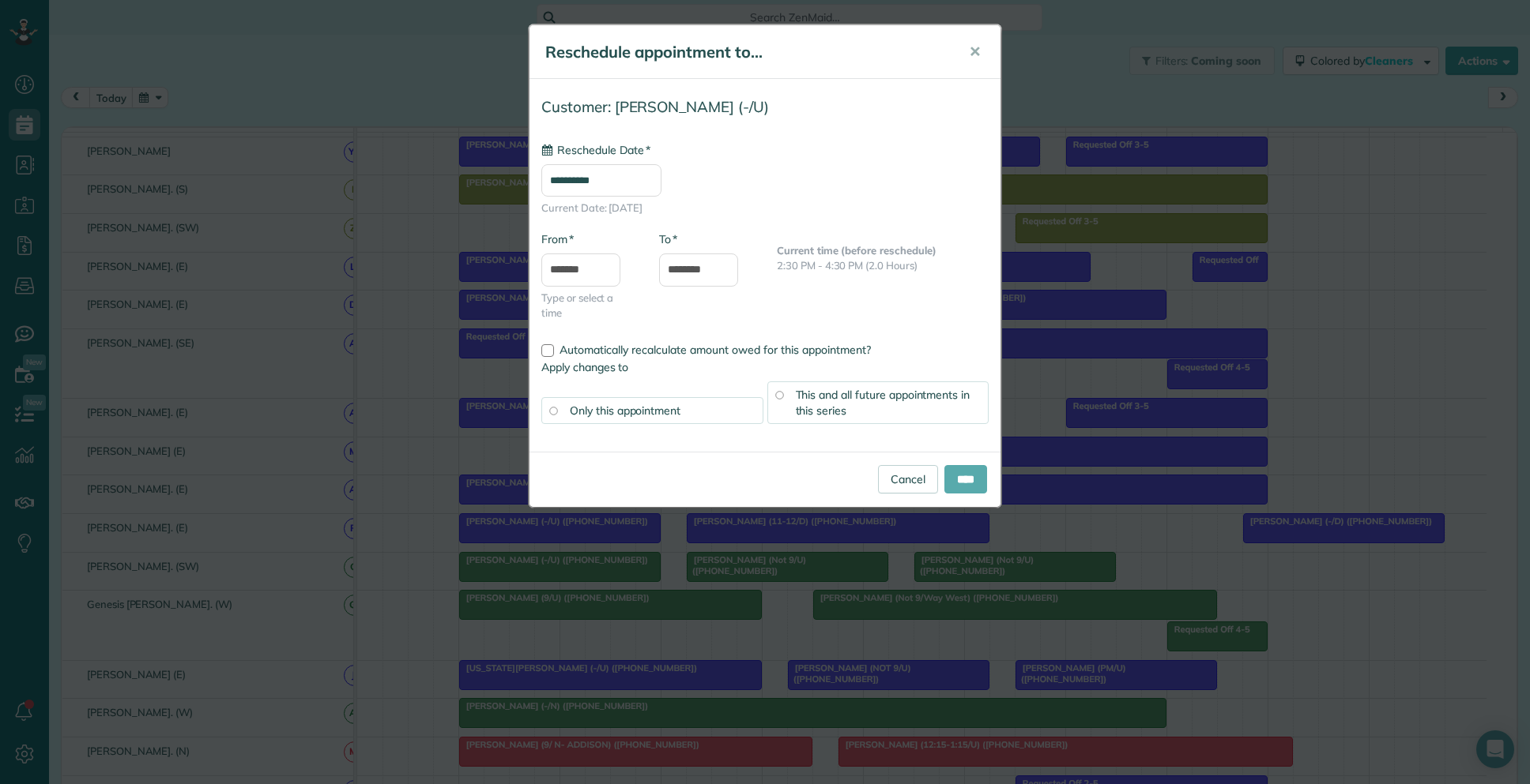
type input "**********"
click at [965, 475] on input "****" at bounding box center [965, 479] width 43 height 29
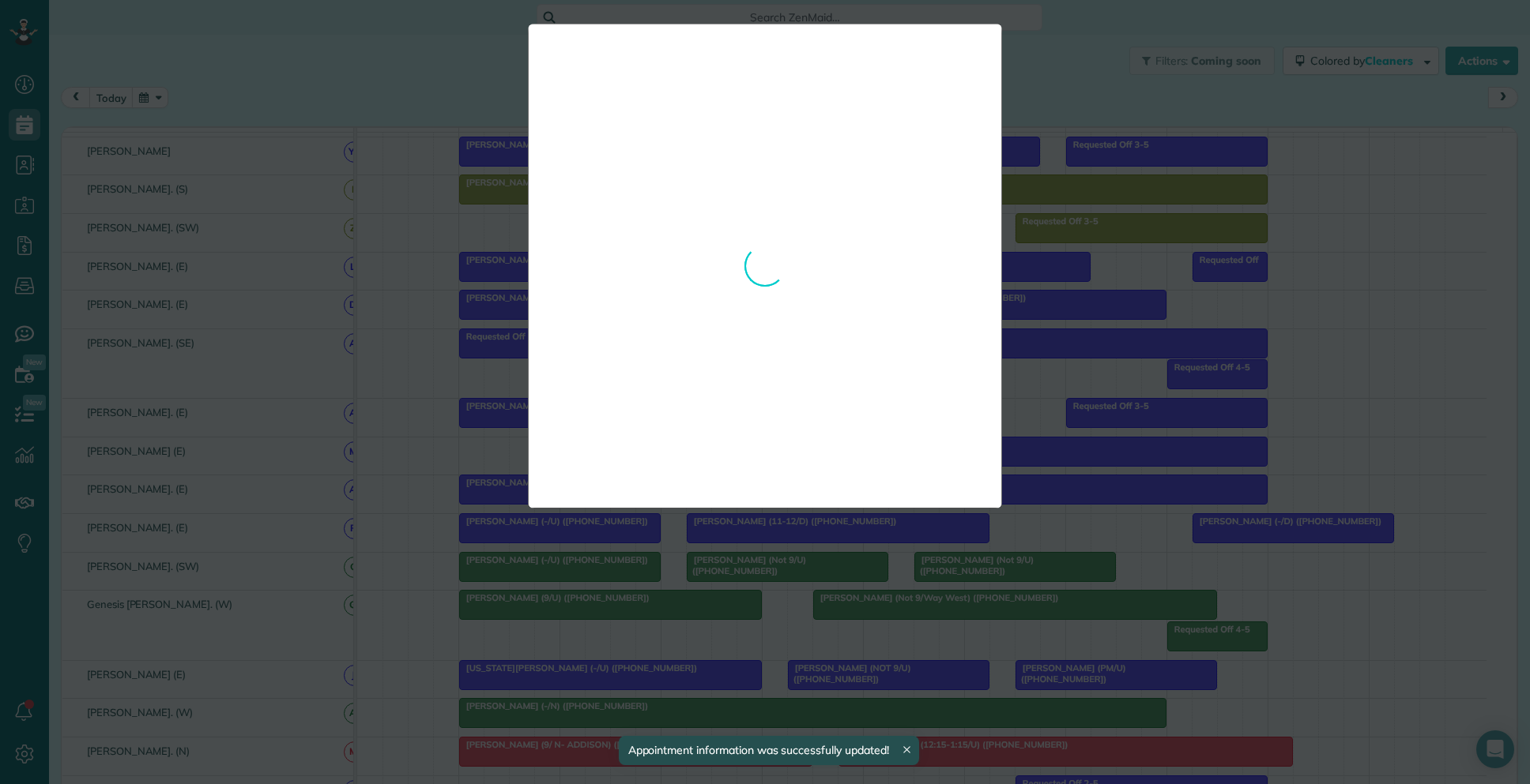
drag, startPoint x: 1280, startPoint y: 544, endPoint x: 1042, endPoint y: 545, distance: 238.0
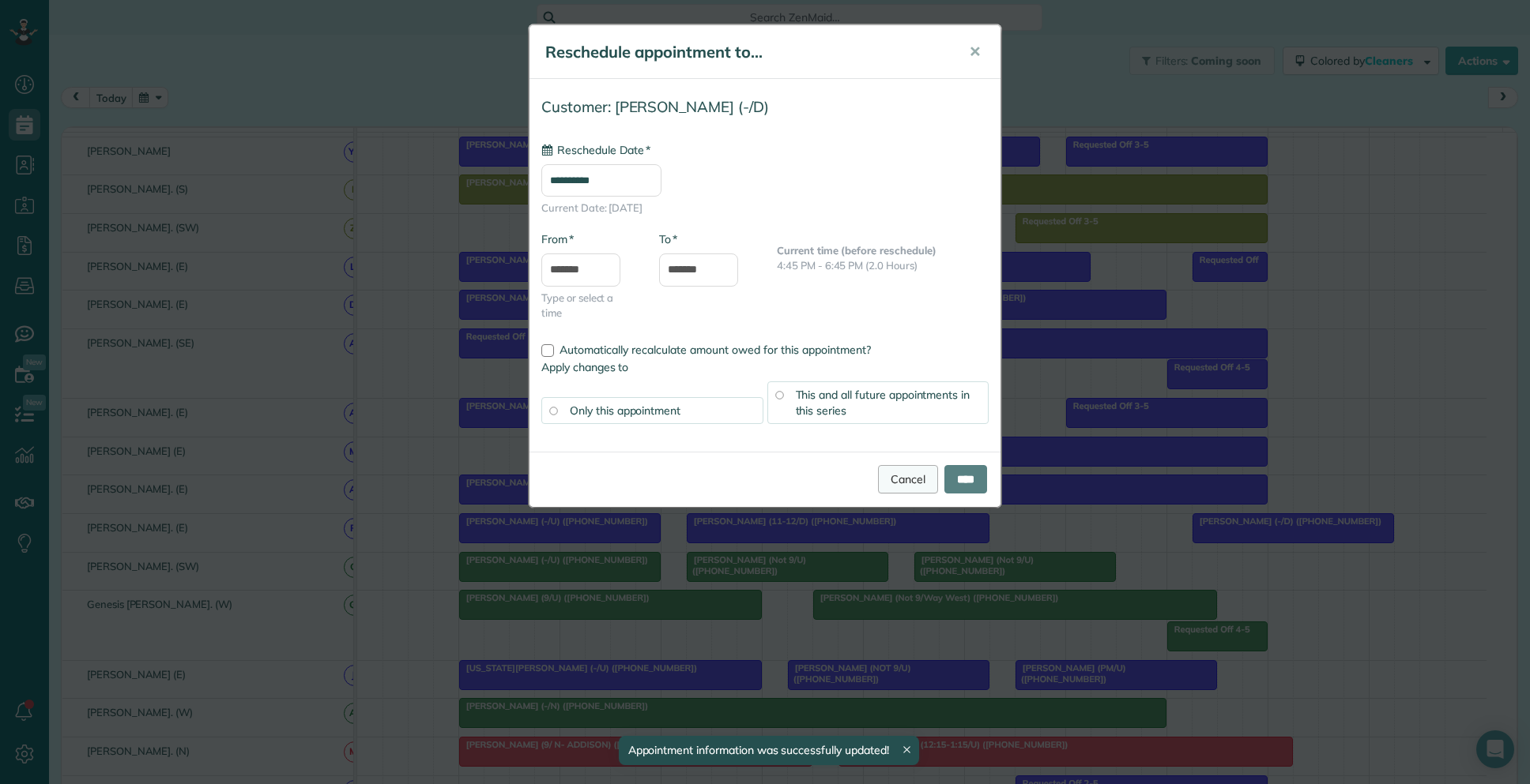
type input "**********"
click at [896, 485] on link "Cancel" at bounding box center [908, 479] width 60 height 29
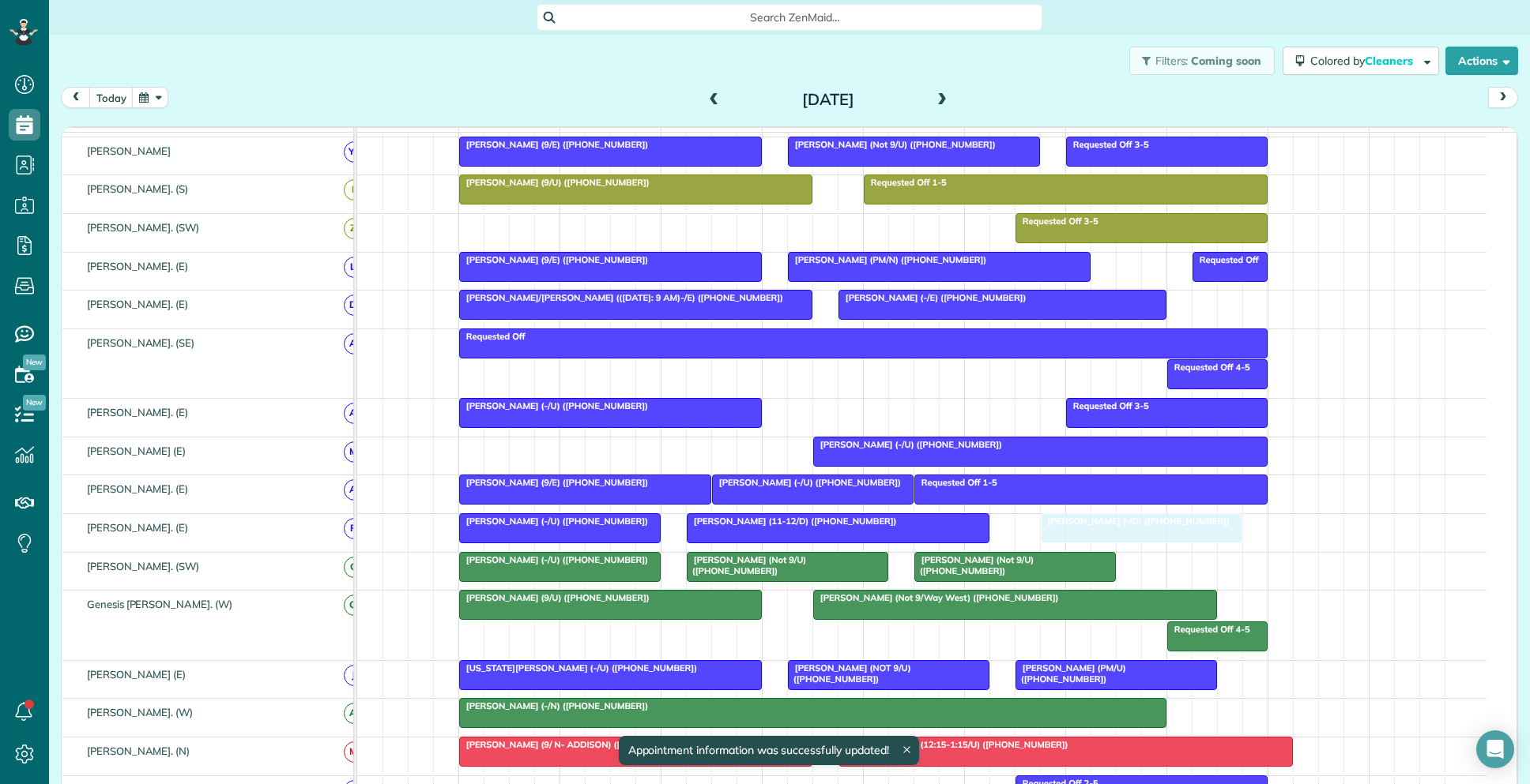
drag, startPoint x: 1209, startPoint y: 541, endPoint x: 1042, endPoint y: 544, distance: 167.0
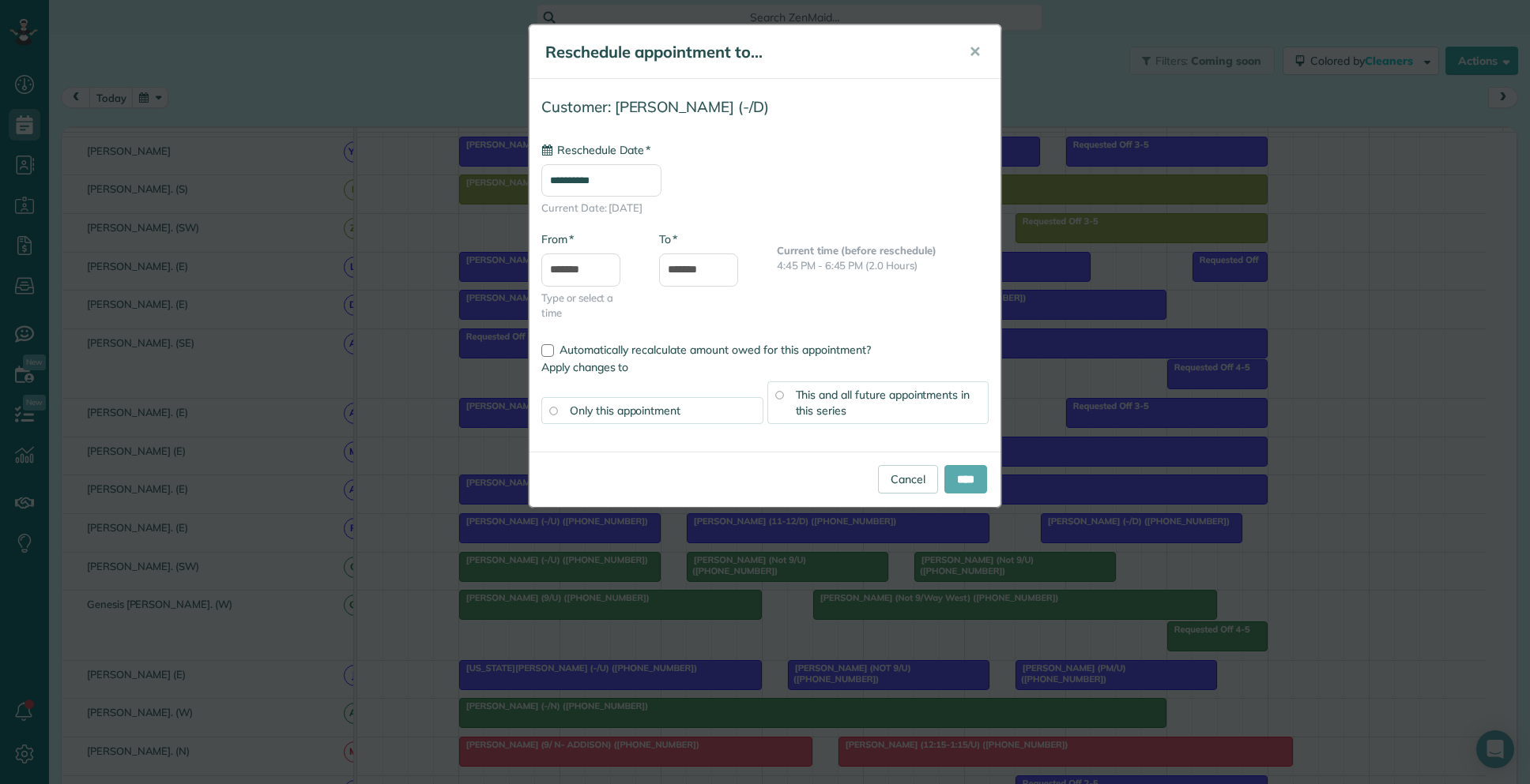
type input "**********"
click at [953, 487] on input "****" at bounding box center [965, 479] width 43 height 29
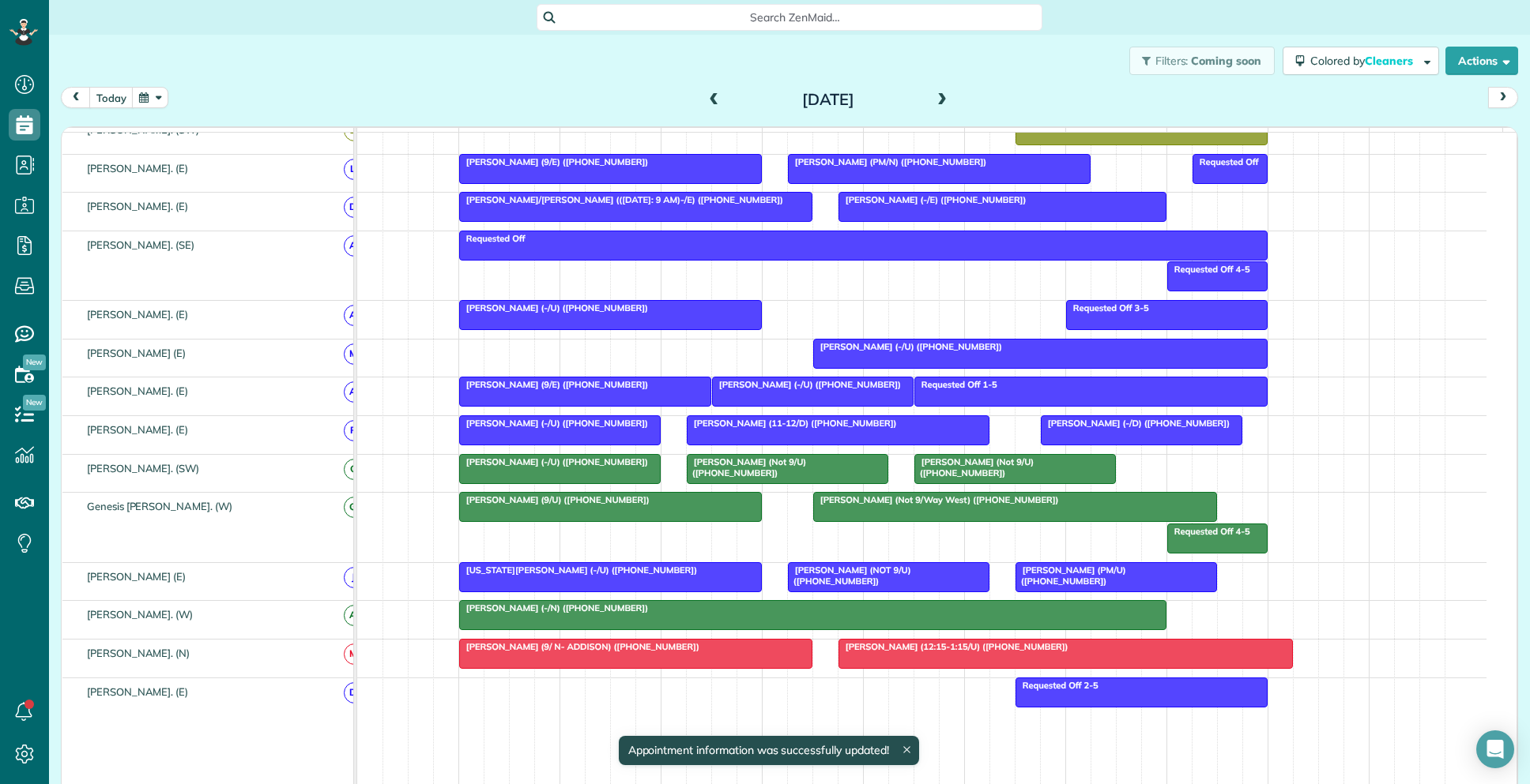
scroll to position [684, 0]
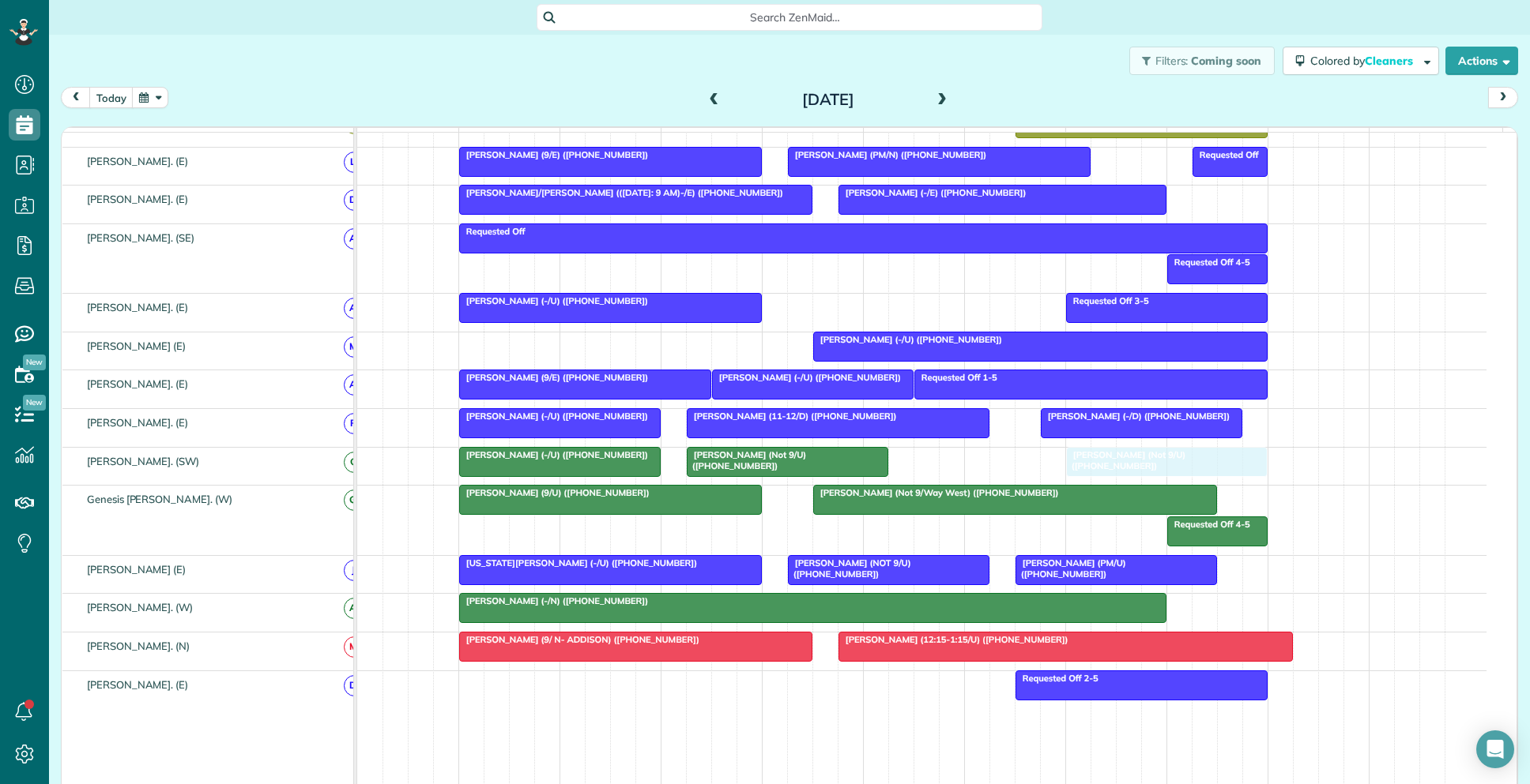
drag, startPoint x: 968, startPoint y: 480, endPoint x: 1126, endPoint y: 481, distance: 158.0
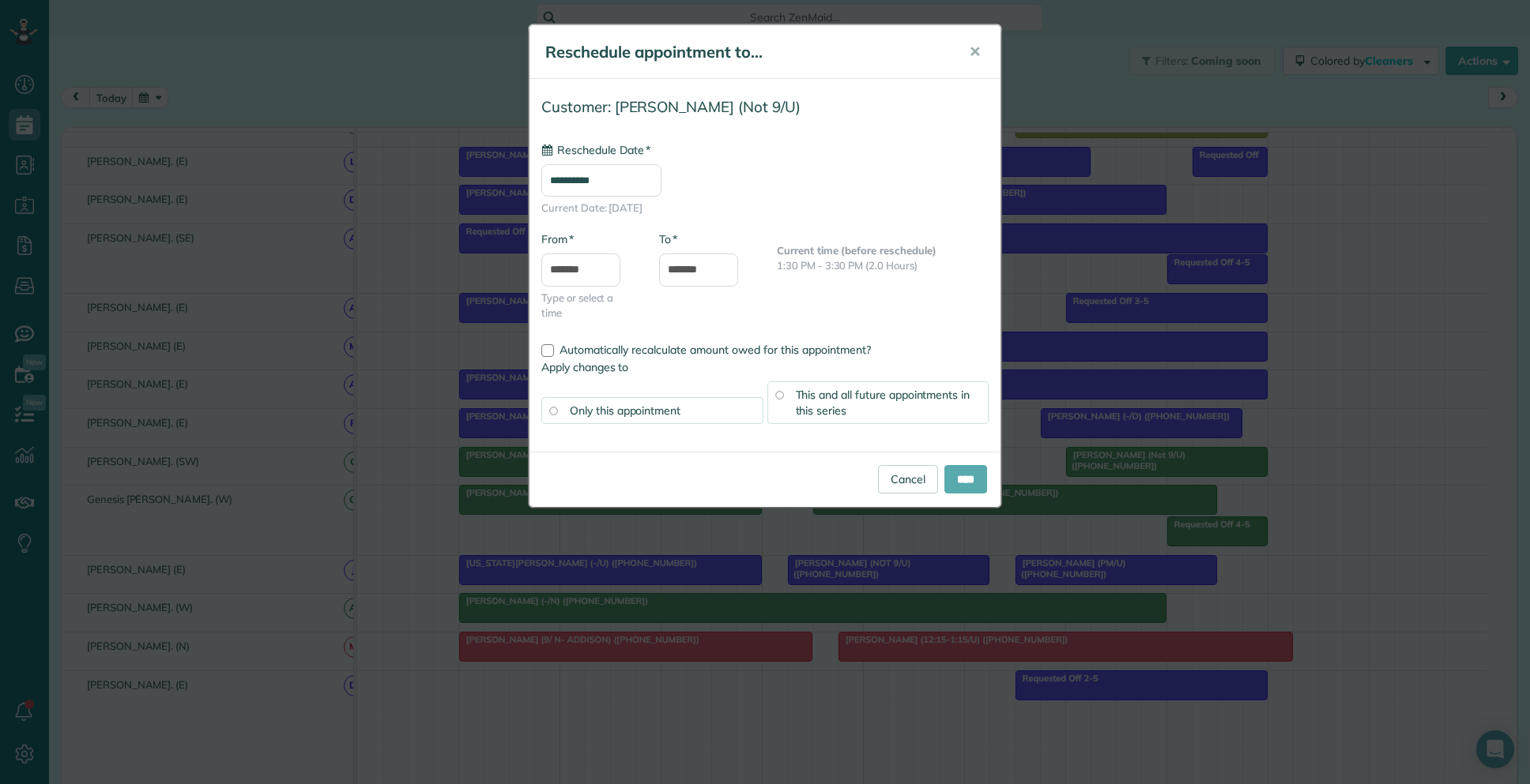
type input "**********"
click at [961, 482] on input "****" at bounding box center [965, 479] width 43 height 29
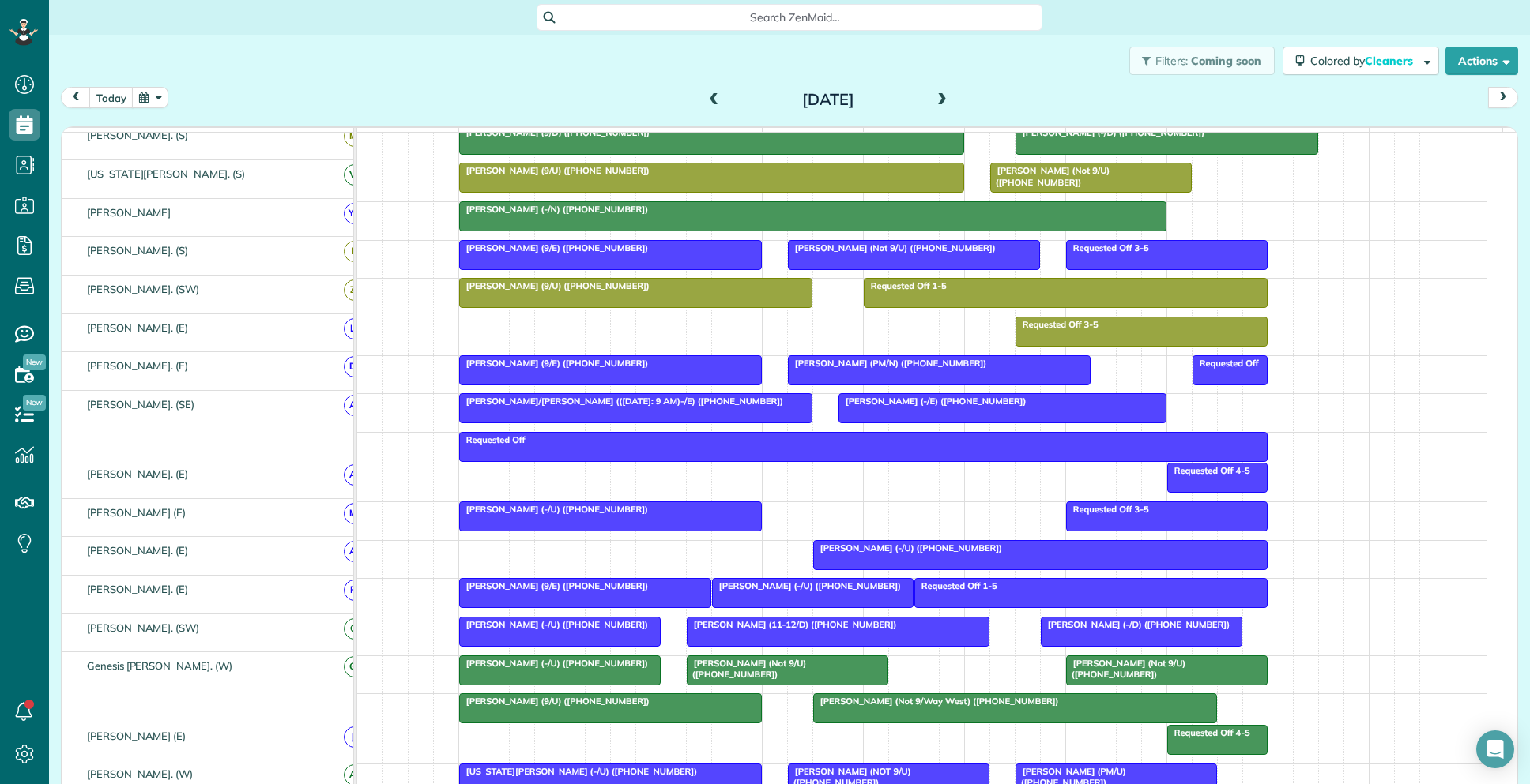
scroll to position [472, 0]
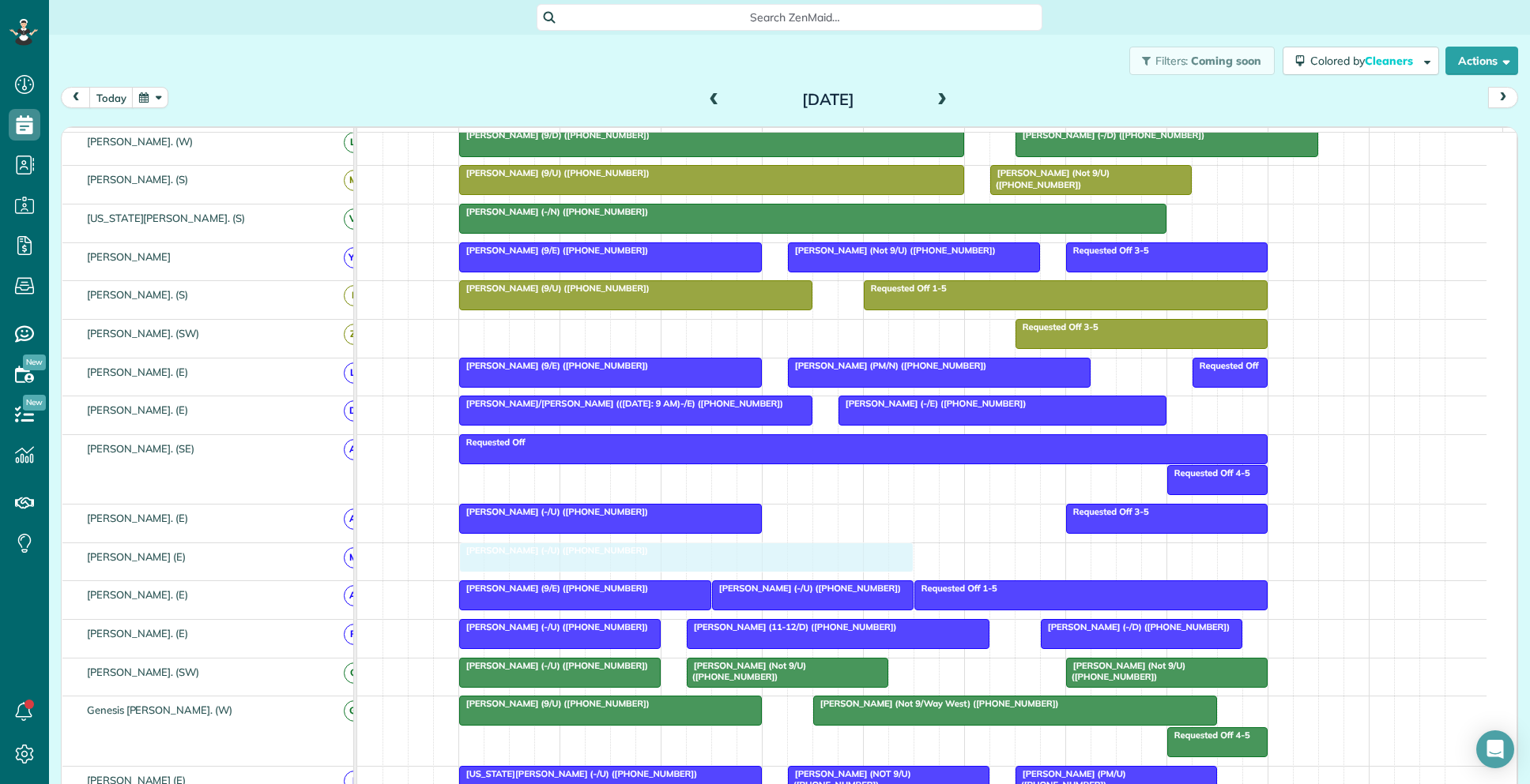
drag, startPoint x: 965, startPoint y: 572, endPoint x: 605, endPoint y: 575, distance: 360.0
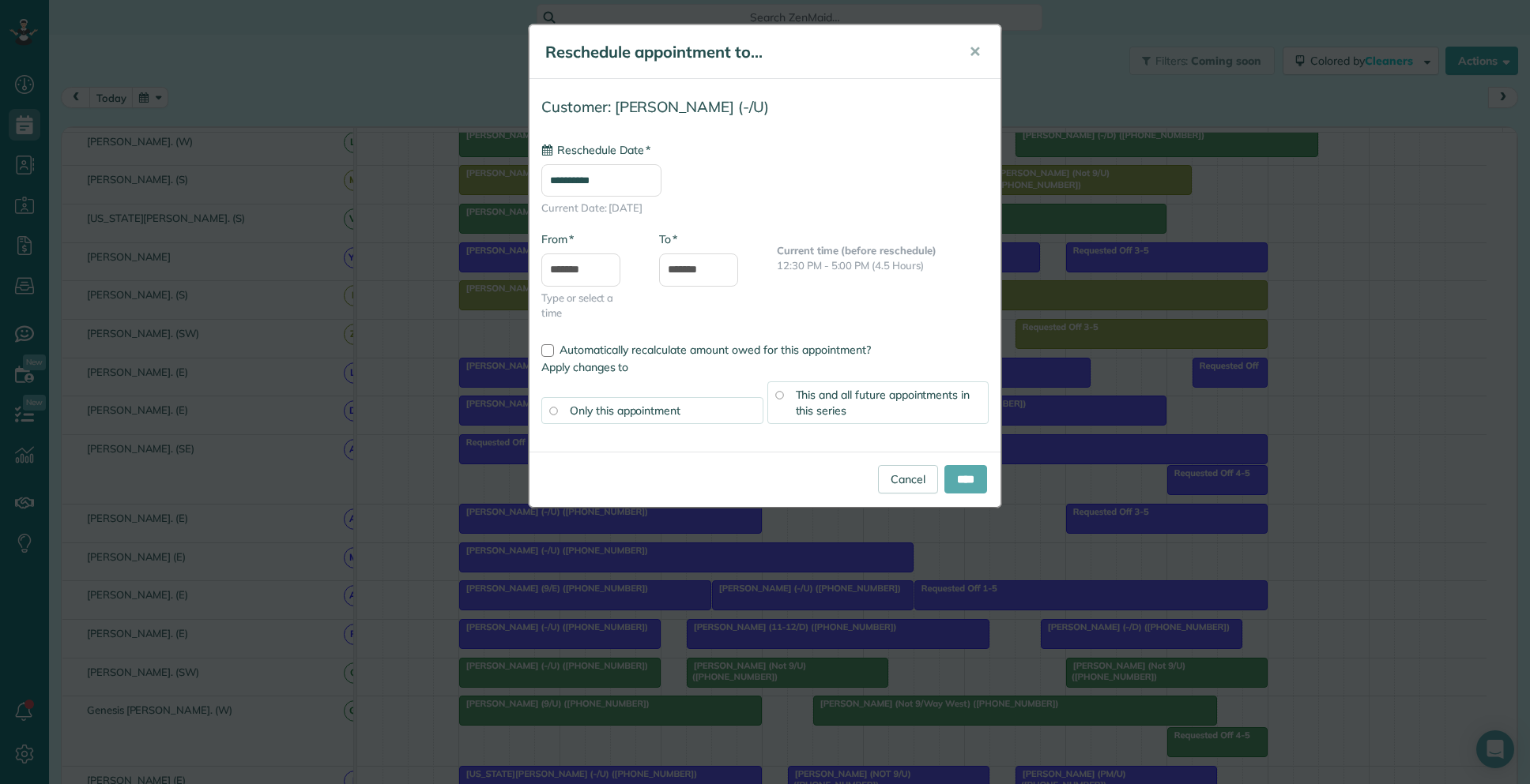
type input "**********"
click at [954, 481] on input "****" at bounding box center [965, 479] width 43 height 29
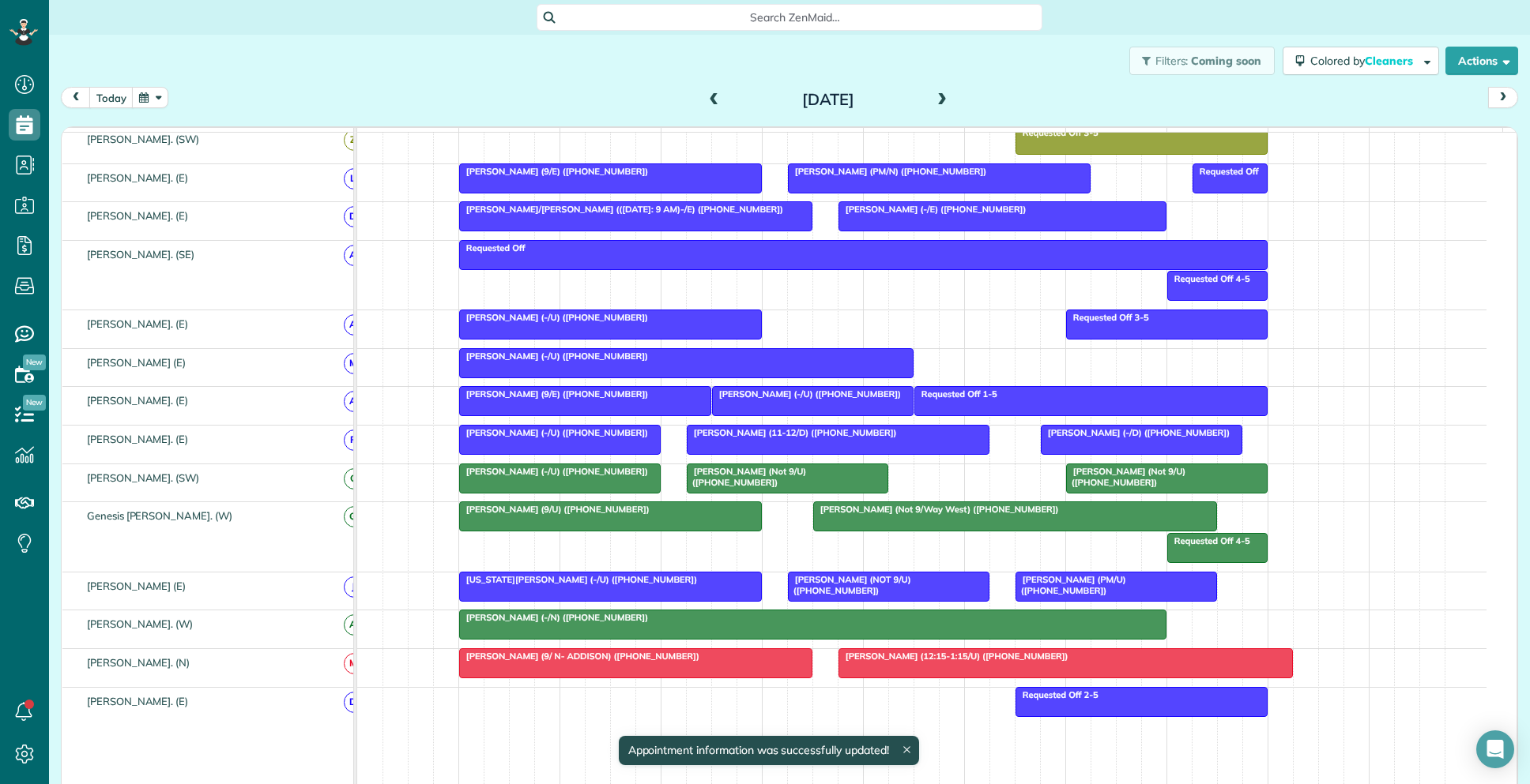
scroll to position [684, 0]
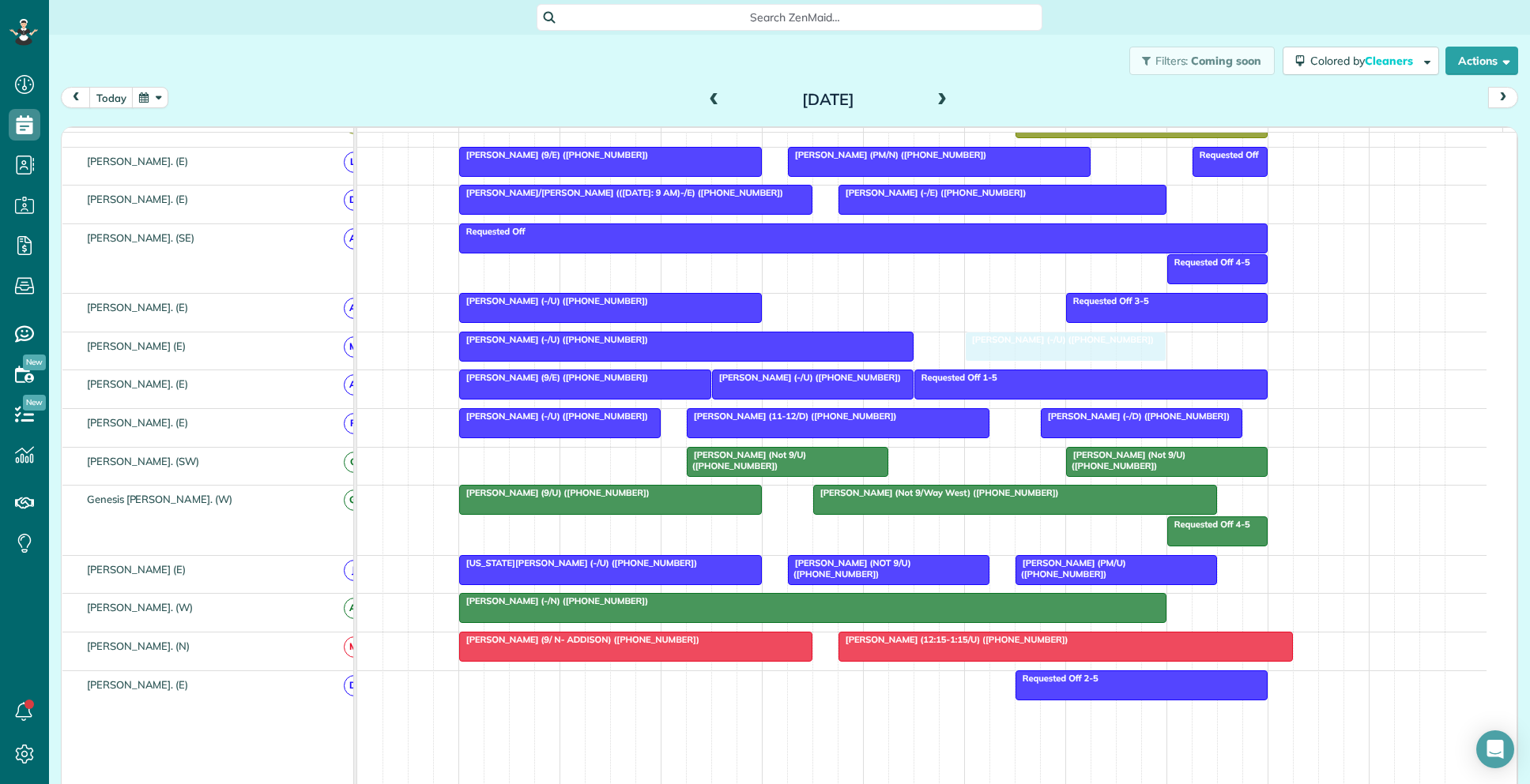
drag, startPoint x: 577, startPoint y: 479, endPoint x: 1072, endPoint y: 374, distance: 506.0
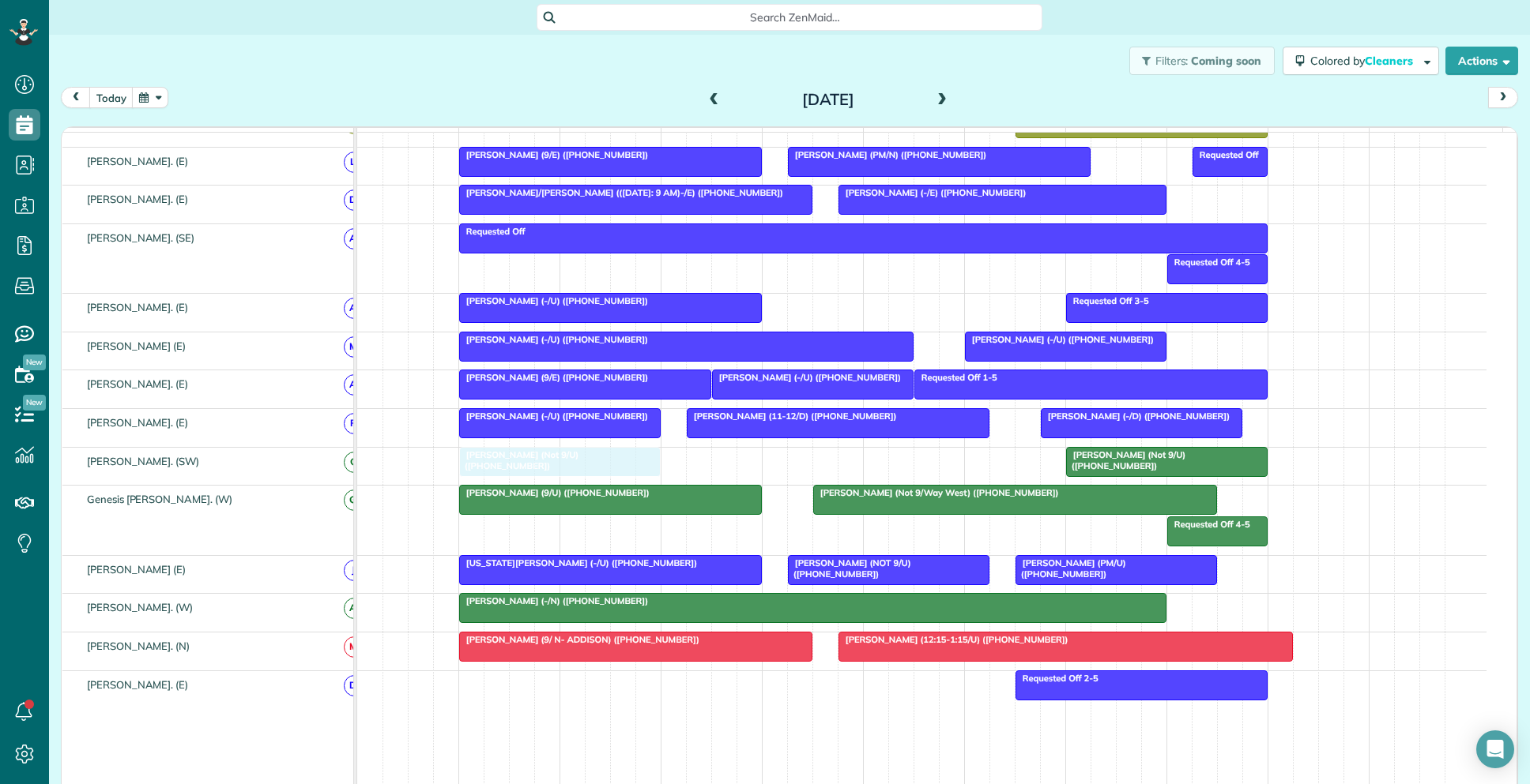
drag, startPoint x: 738, startPoint y: 475, endPoint x: 522, endPoint y: 469, distance: 216.1
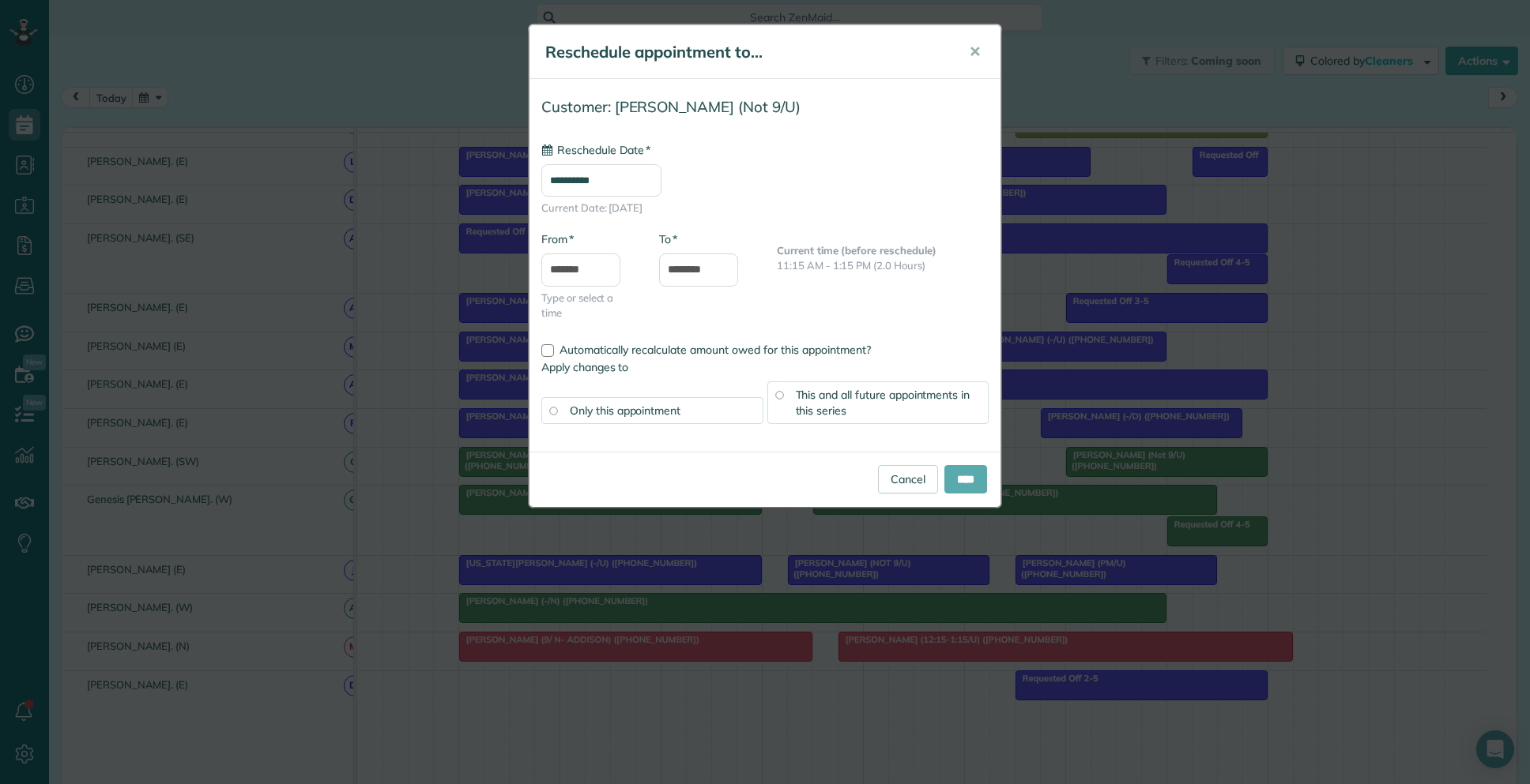
type input "**********"
click at [953, 483] on input "****" at bounding box center [965, 479] width 43 height 29
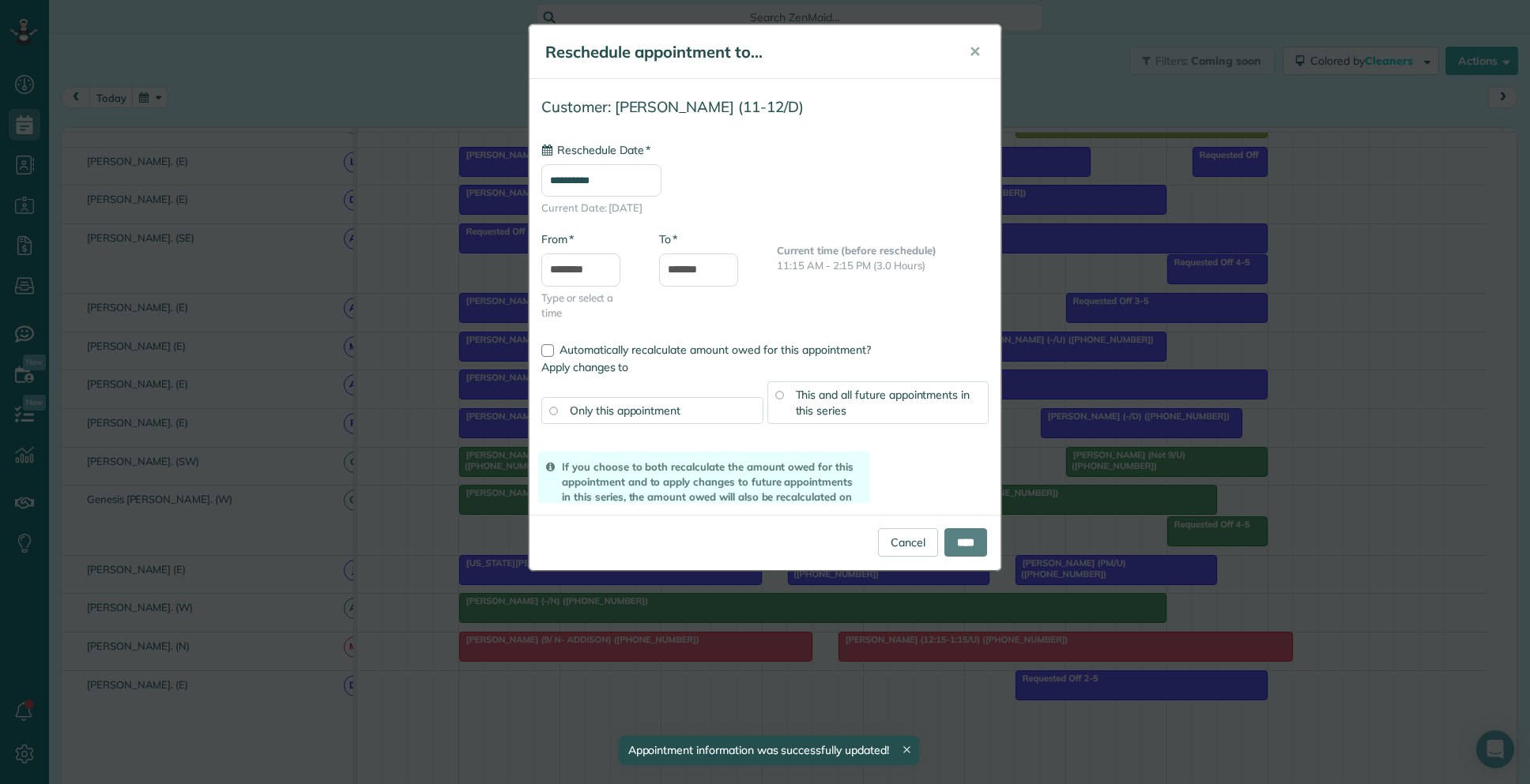
drag, startPoint x: 834, startPoint y: 440, endPoint x: 838, endPoint y: 477, distance: 37.2
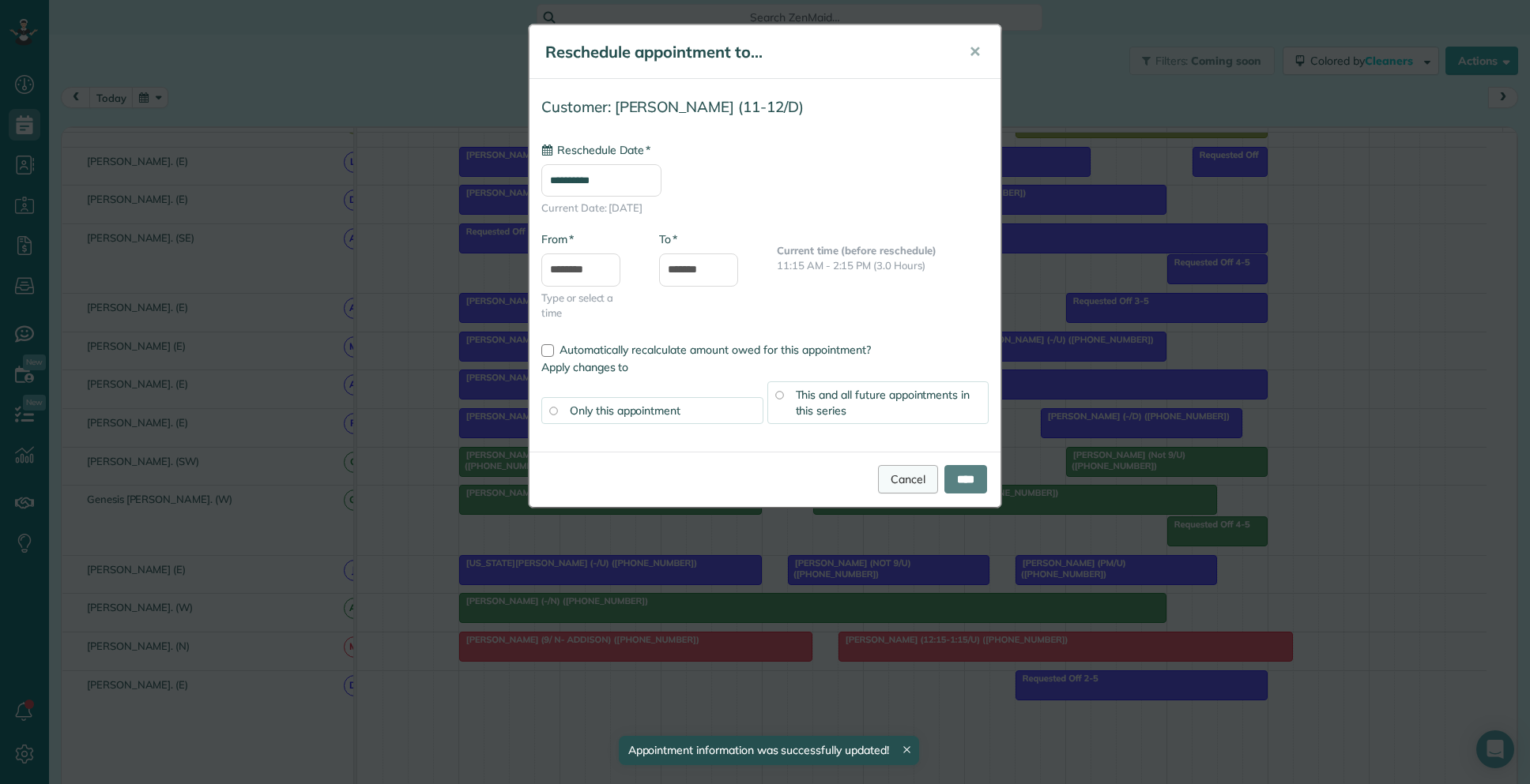
type input "**********"
click at [895, 476] on link "Cancel" at bounding box center [908, 479] width 60 height 29
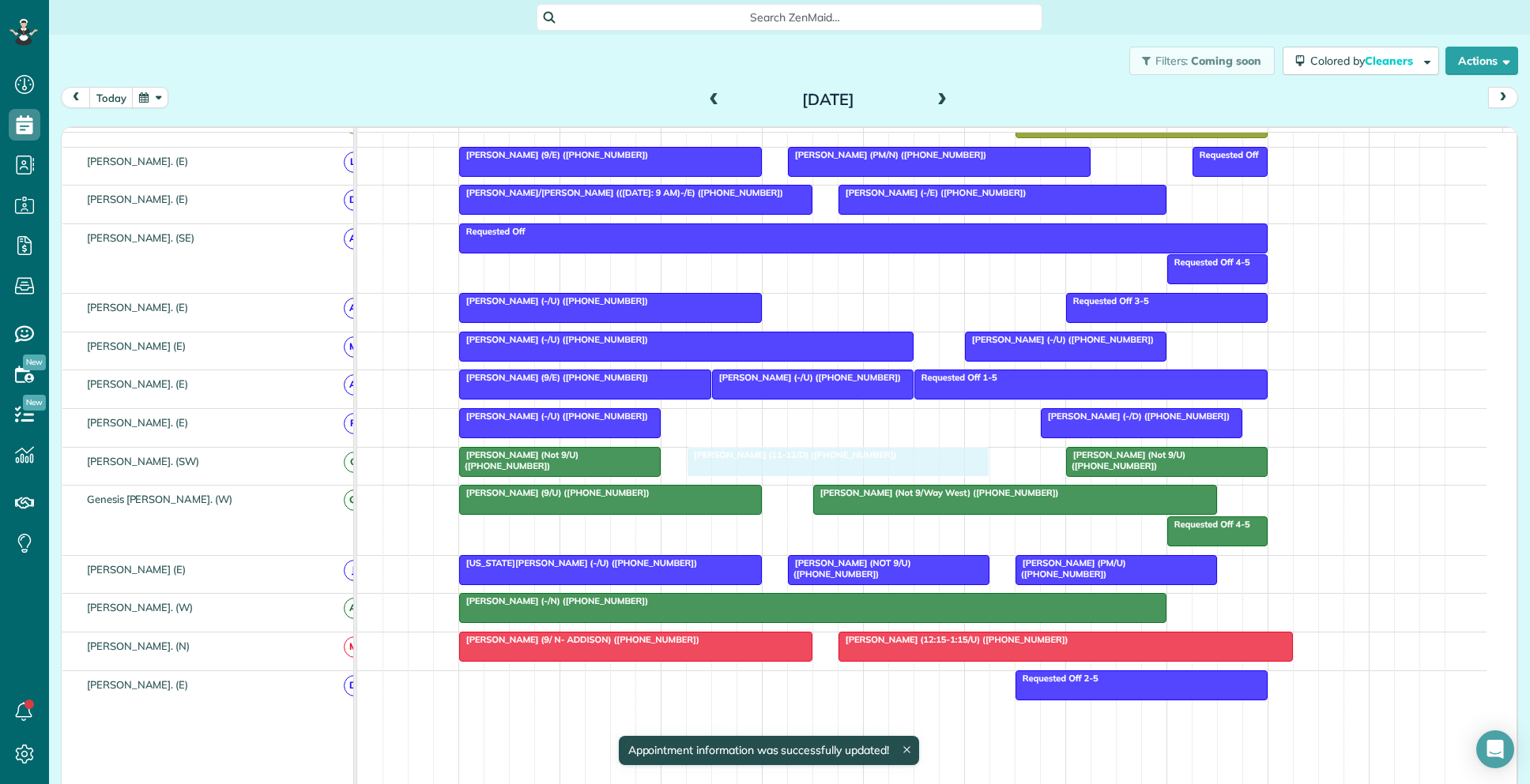
drag, startPoint x: 820, startPoint y: 445, endPoint x: 817, endPoint y: 478, distance: 33.1
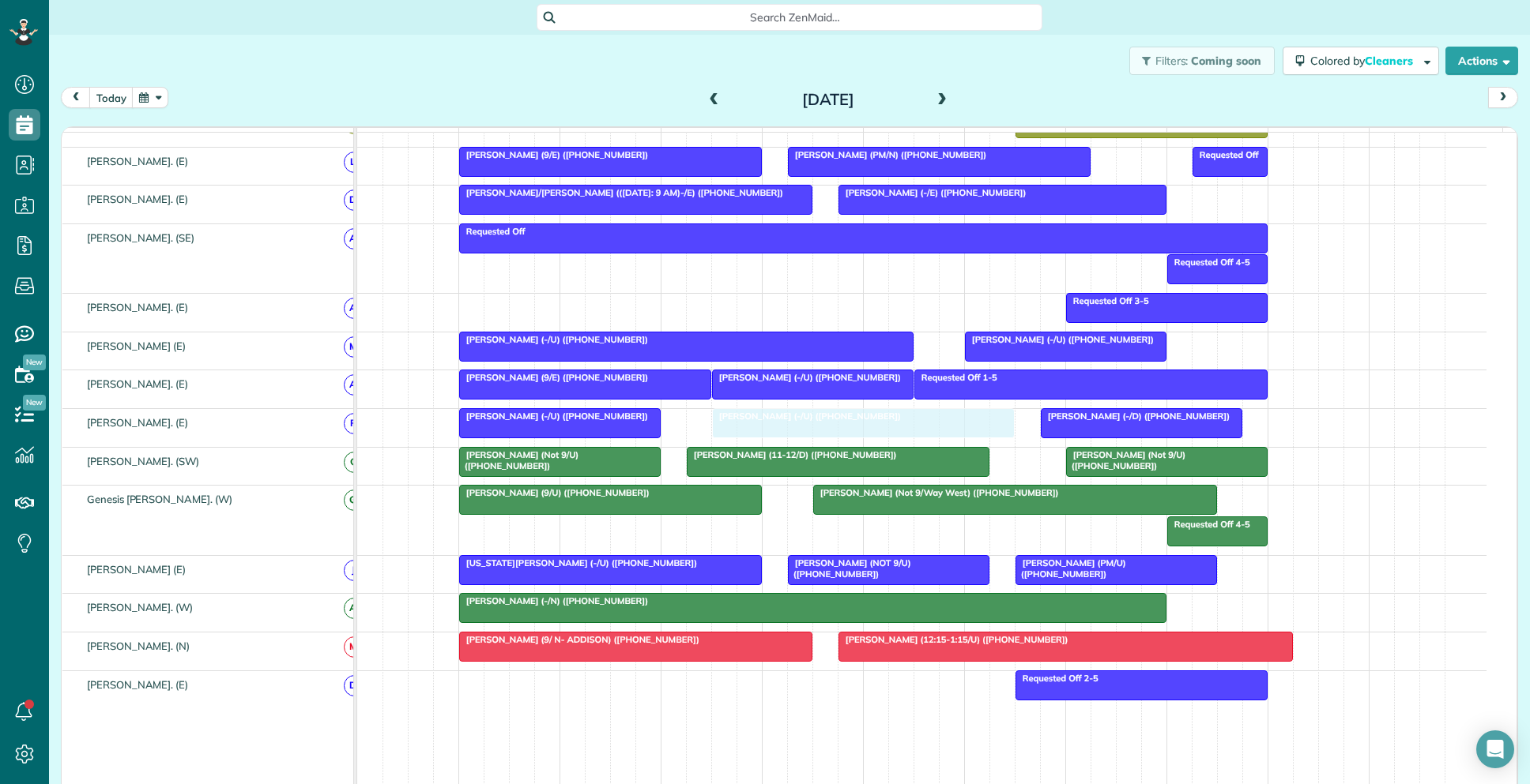
drag, startPoint x: 684, startPoint y: 327, endPoint x: 927, endPoint y: 450, distance: 272.4
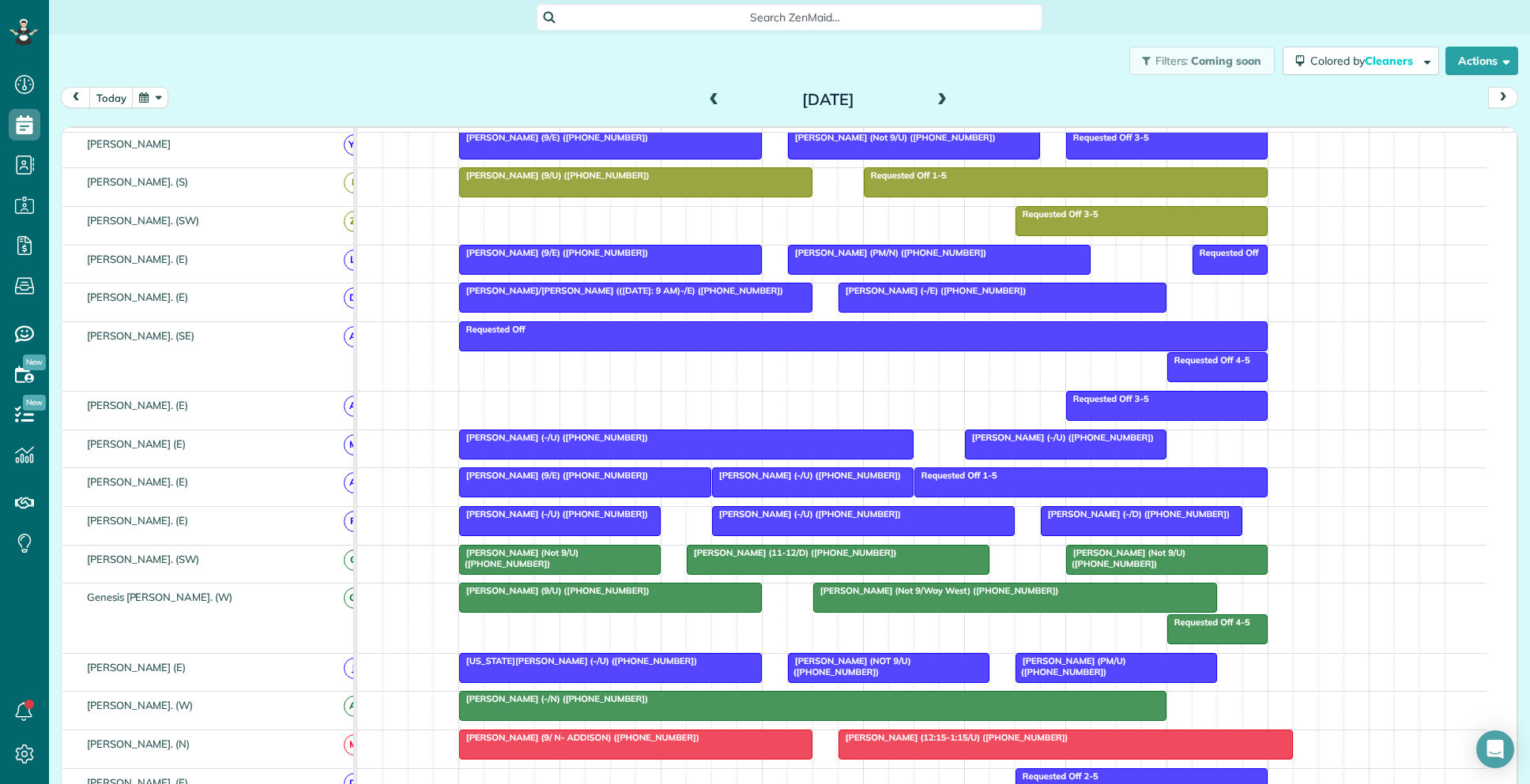
scroll to position [578, 0]
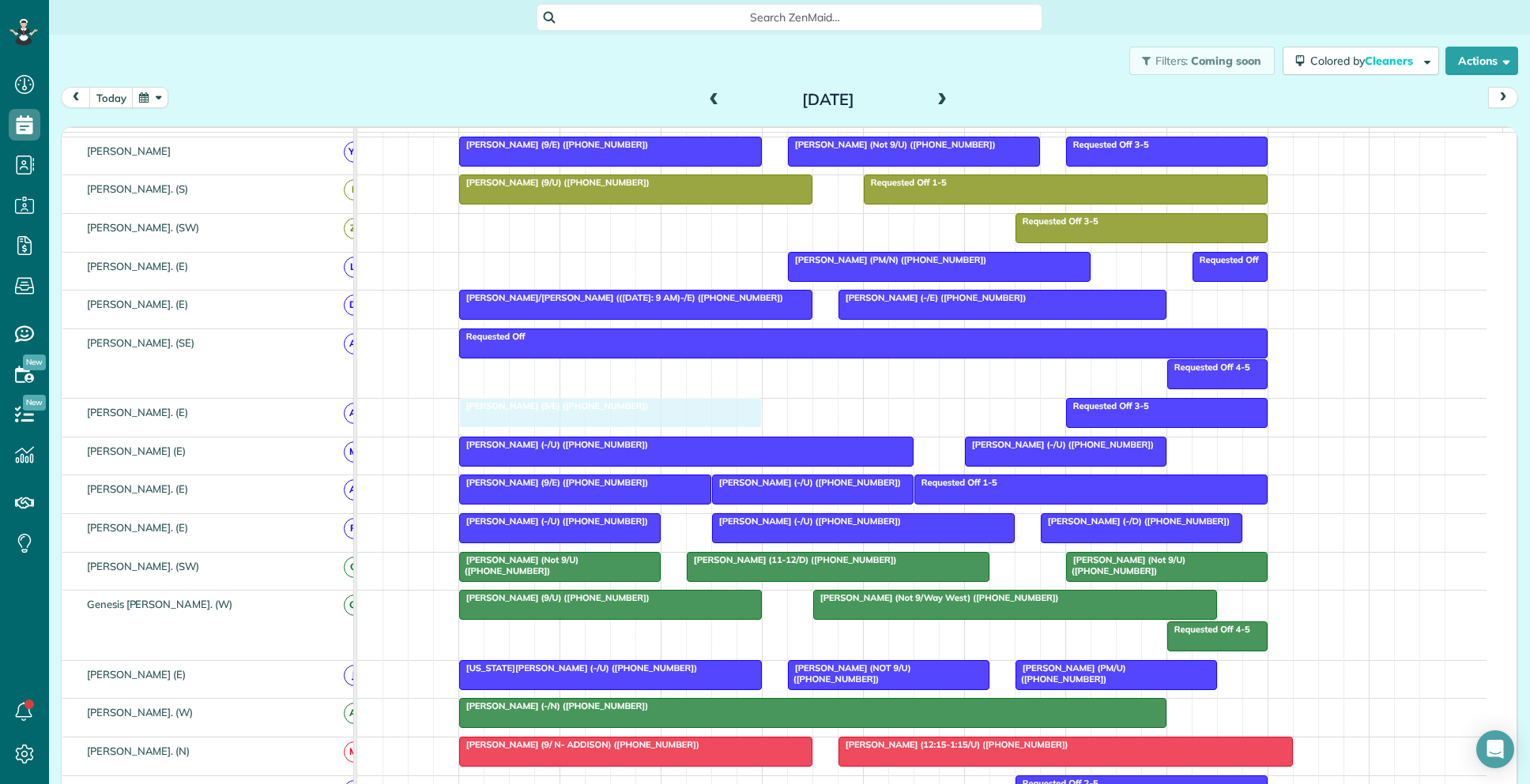
drag, startPoint x: 538, startPoint y: 276, endPoint x: 544, endPoint y: 430, distance: 154.1
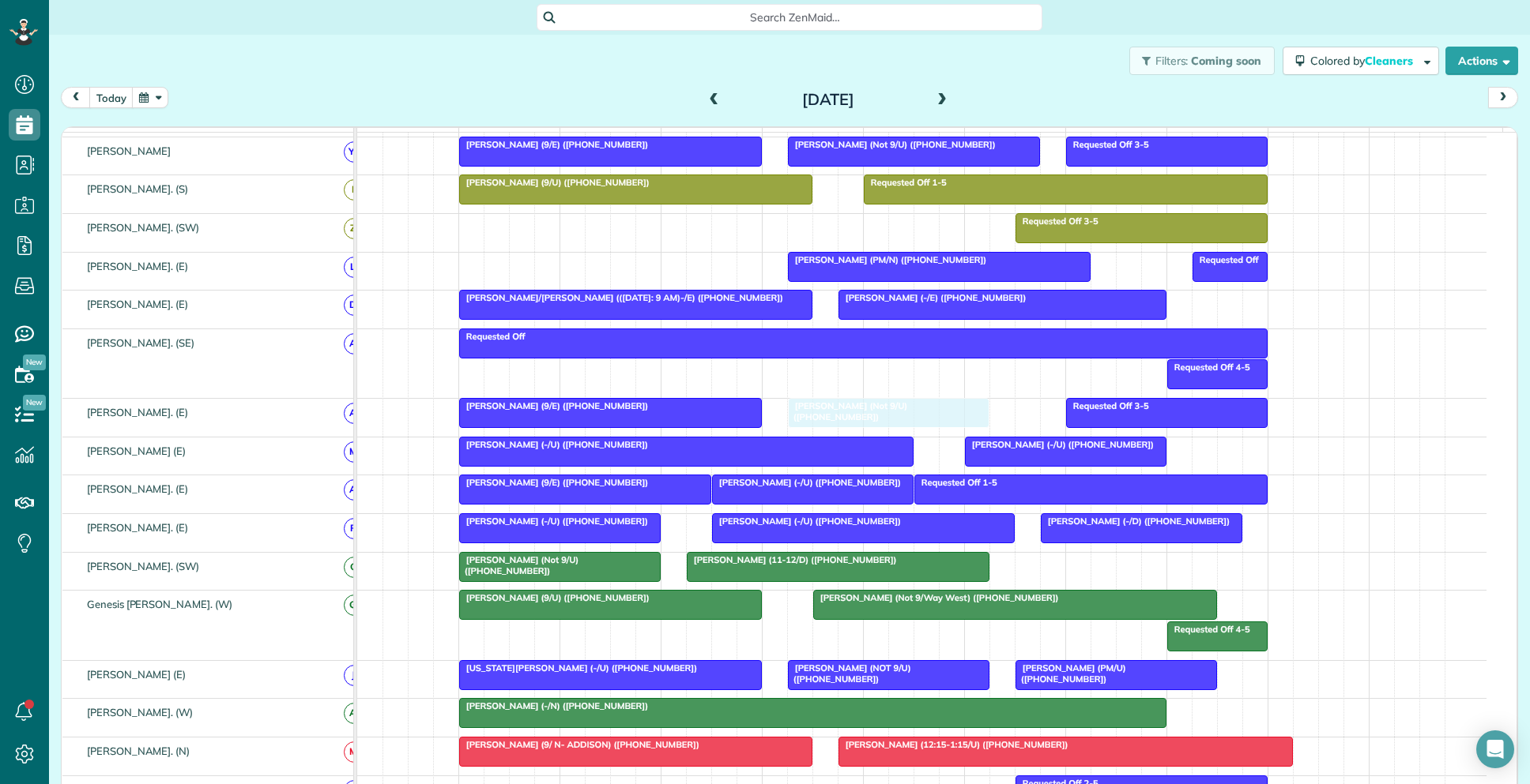
drag, startPoint x: 1150, startPoint y: 589, endPoint x: 880, endPoint y: 436, distance: 310.3
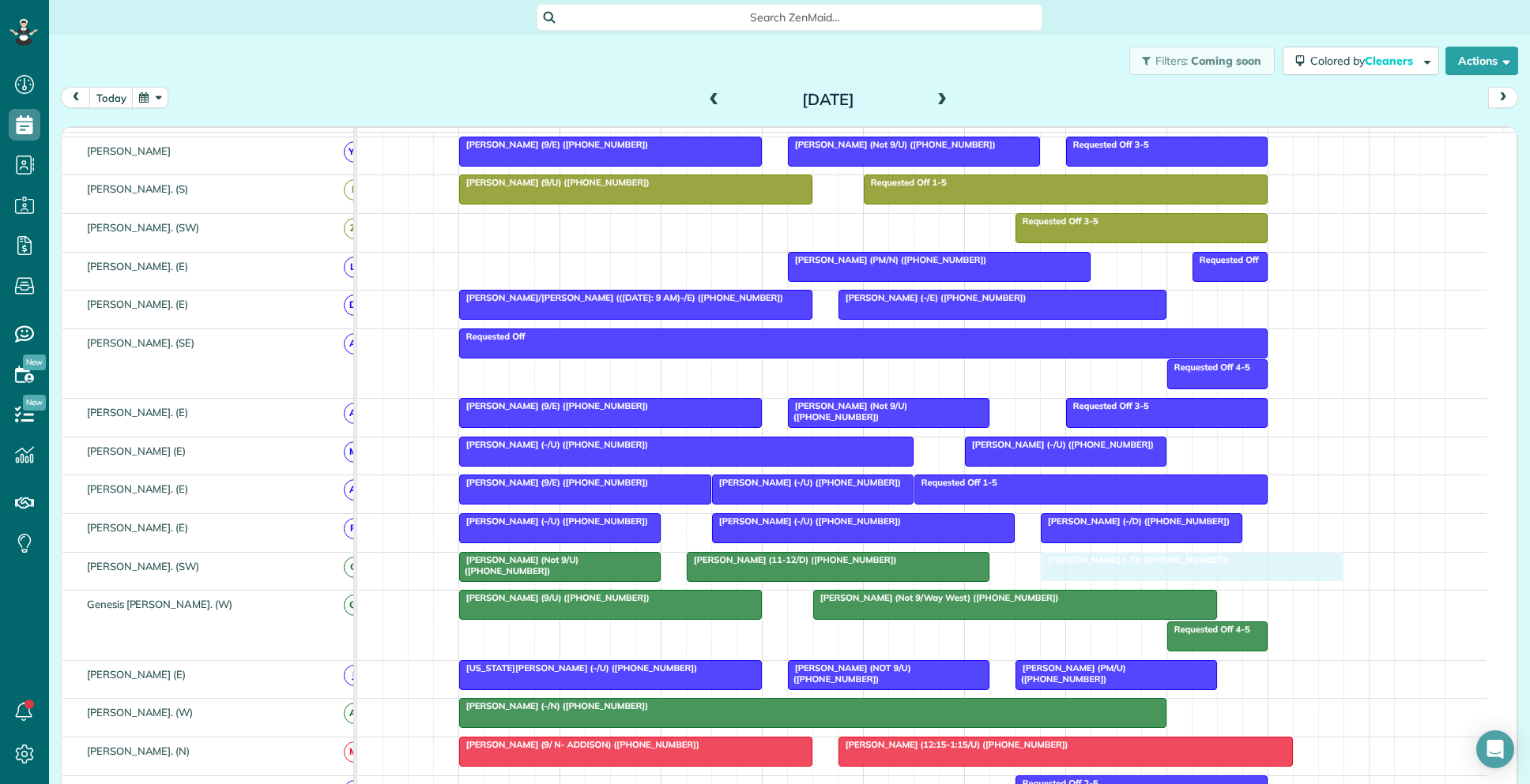
drag, startPoint x: 1120, startPoint y: 364, endPoint x: 1109, endPoint y: 584, distance: 220.3
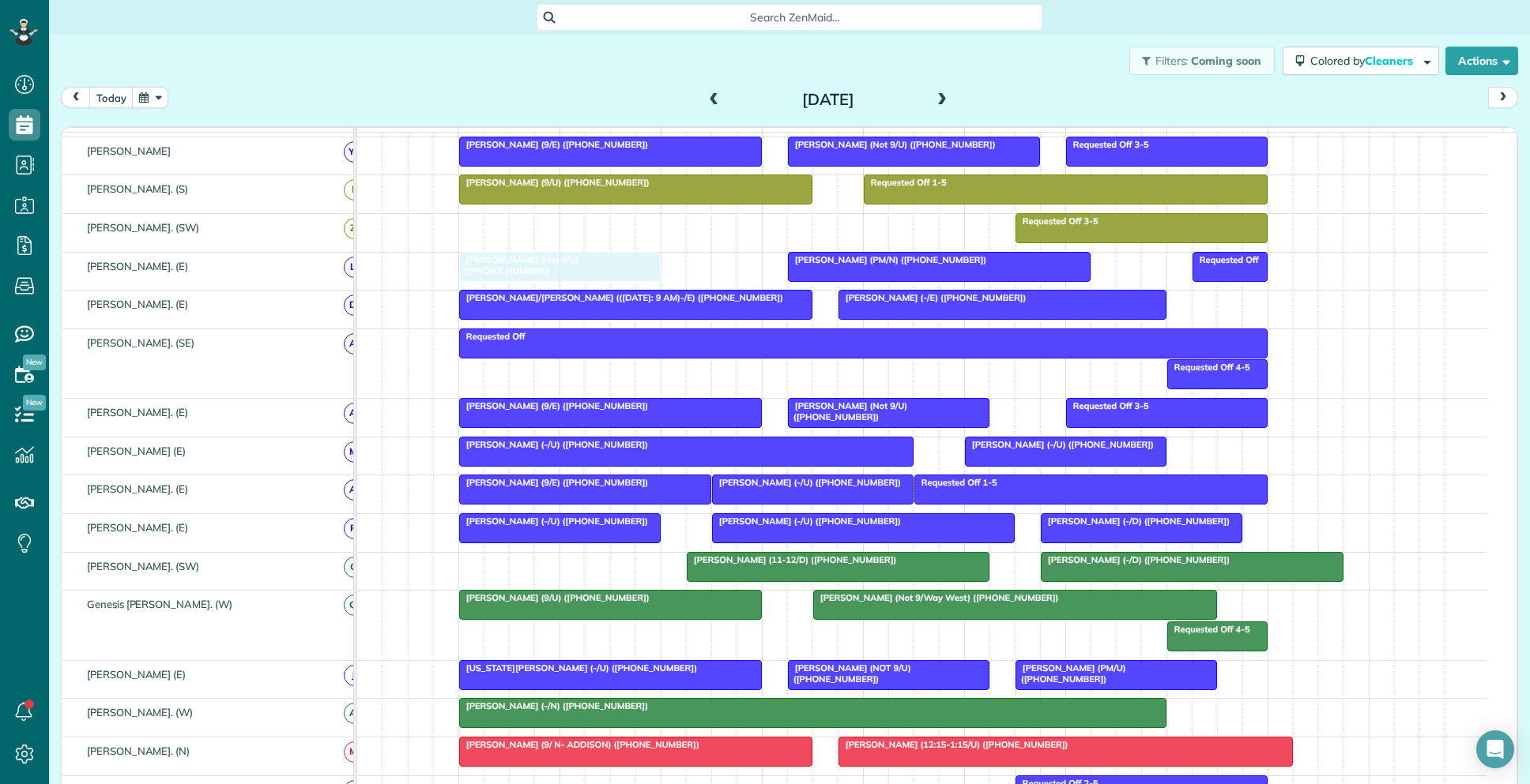
drag, startPoint x: 574, startPoint y: 579, endPoint x: 580, endPoint y: 282, distance: 297.1
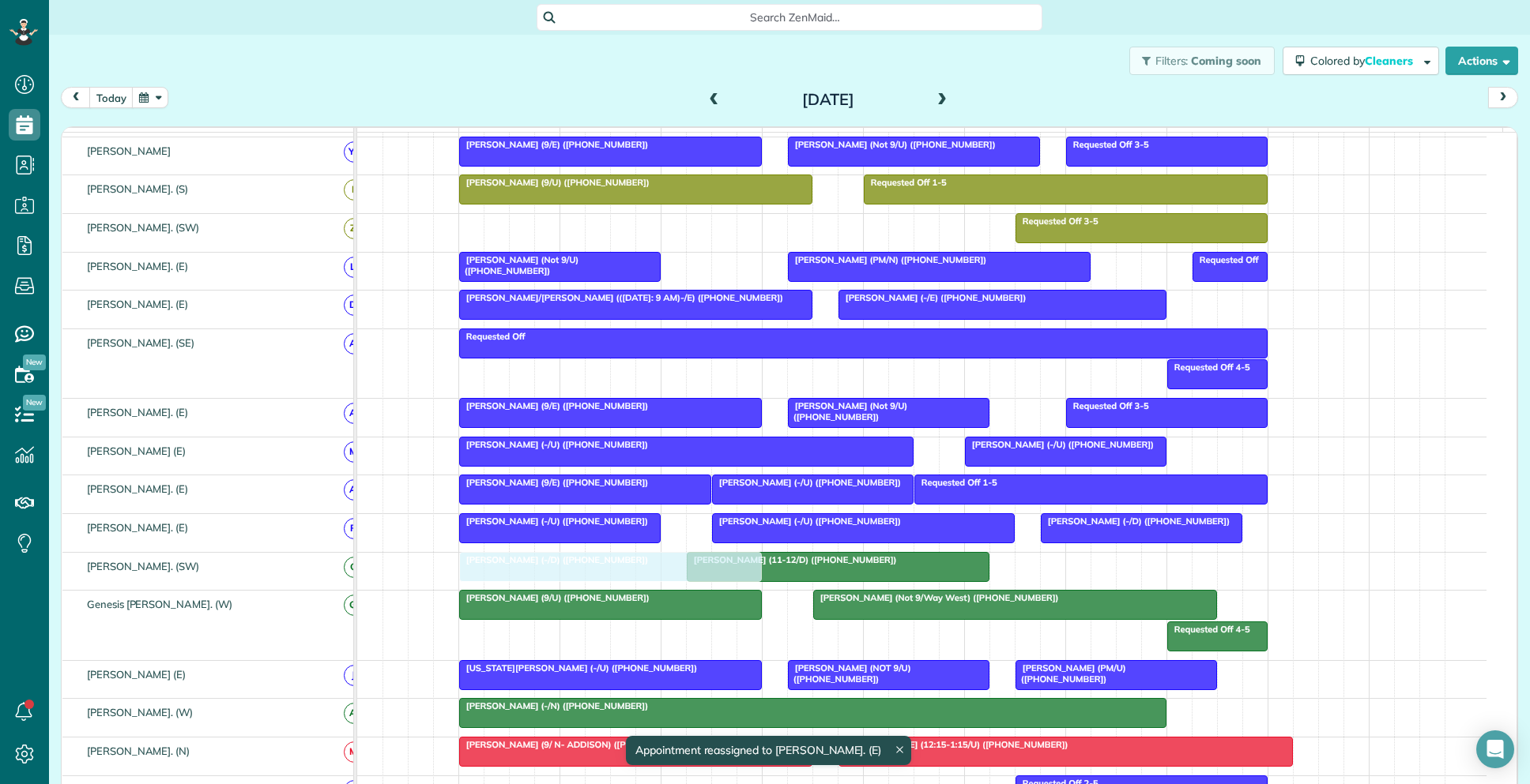
drag, startPoint x: 1182, startPoint y: 585, endPoint x: 637, endPoint y: 598, distance: 545.2
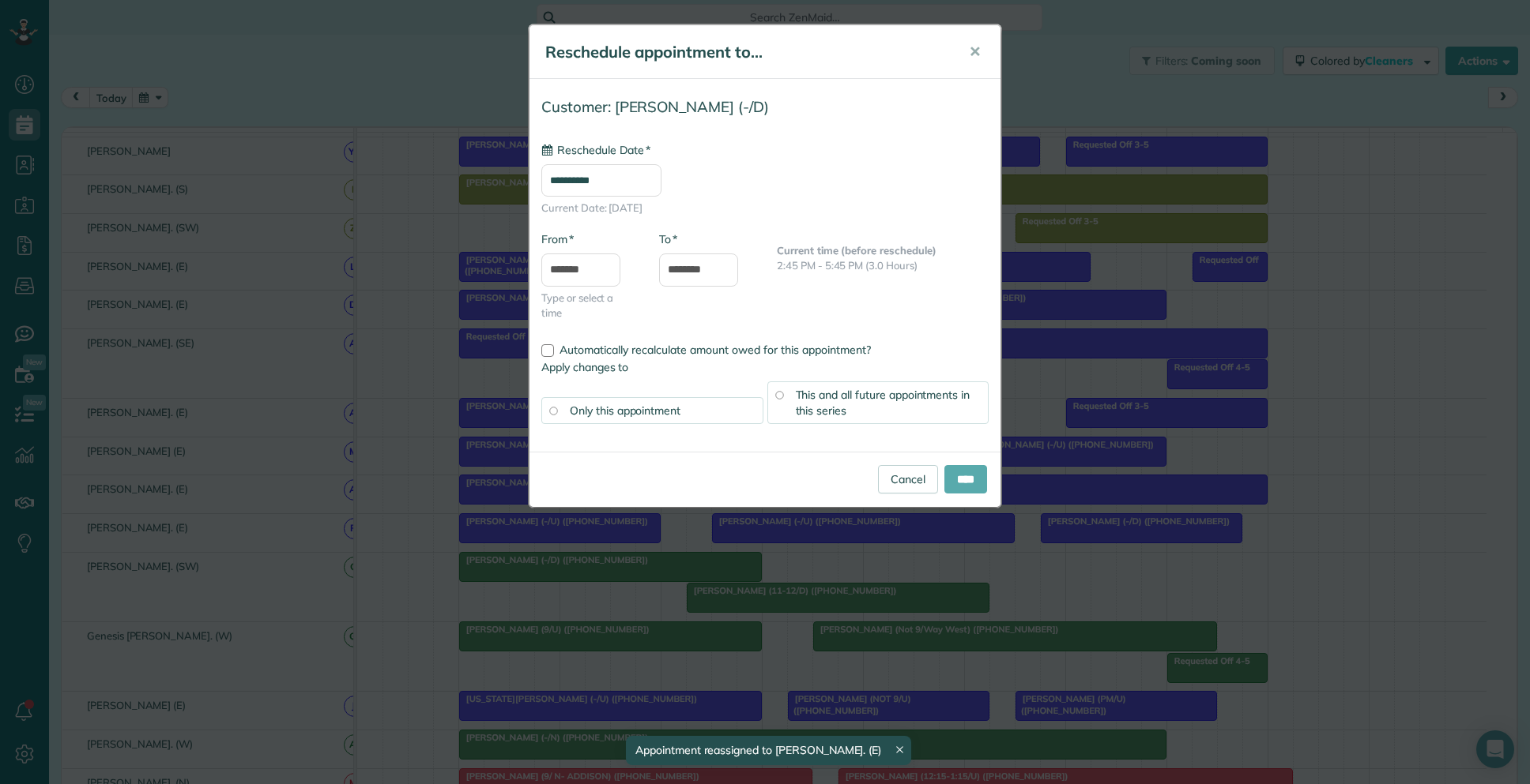
type input "**********"
click at [962, 485] on input "****" at bounding box center [965, 479] width 43 height 29
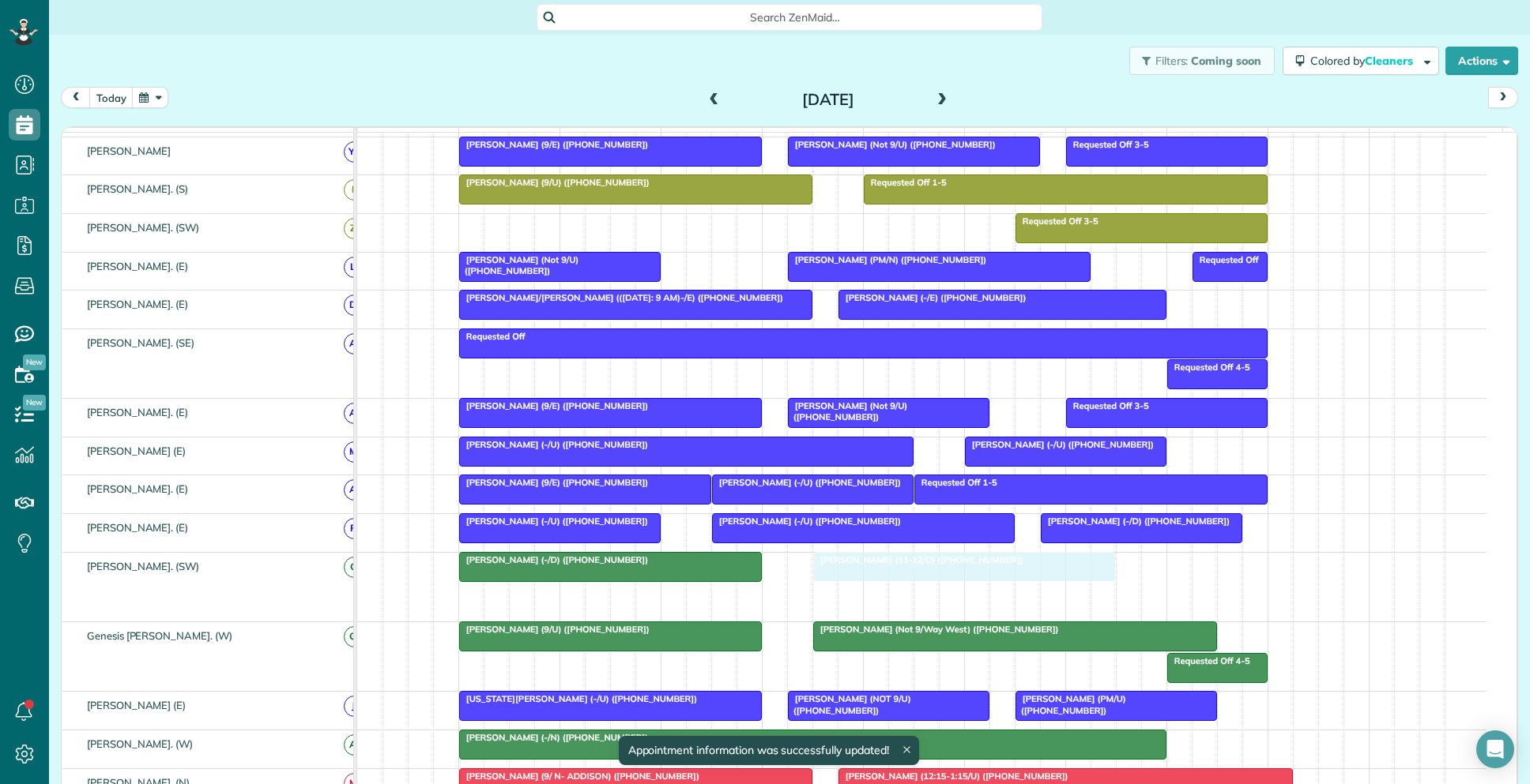
drag, startPoint x: 790, startPoint y: 618, endPoint x: 905, endPoint y: 592, distance: 117.9
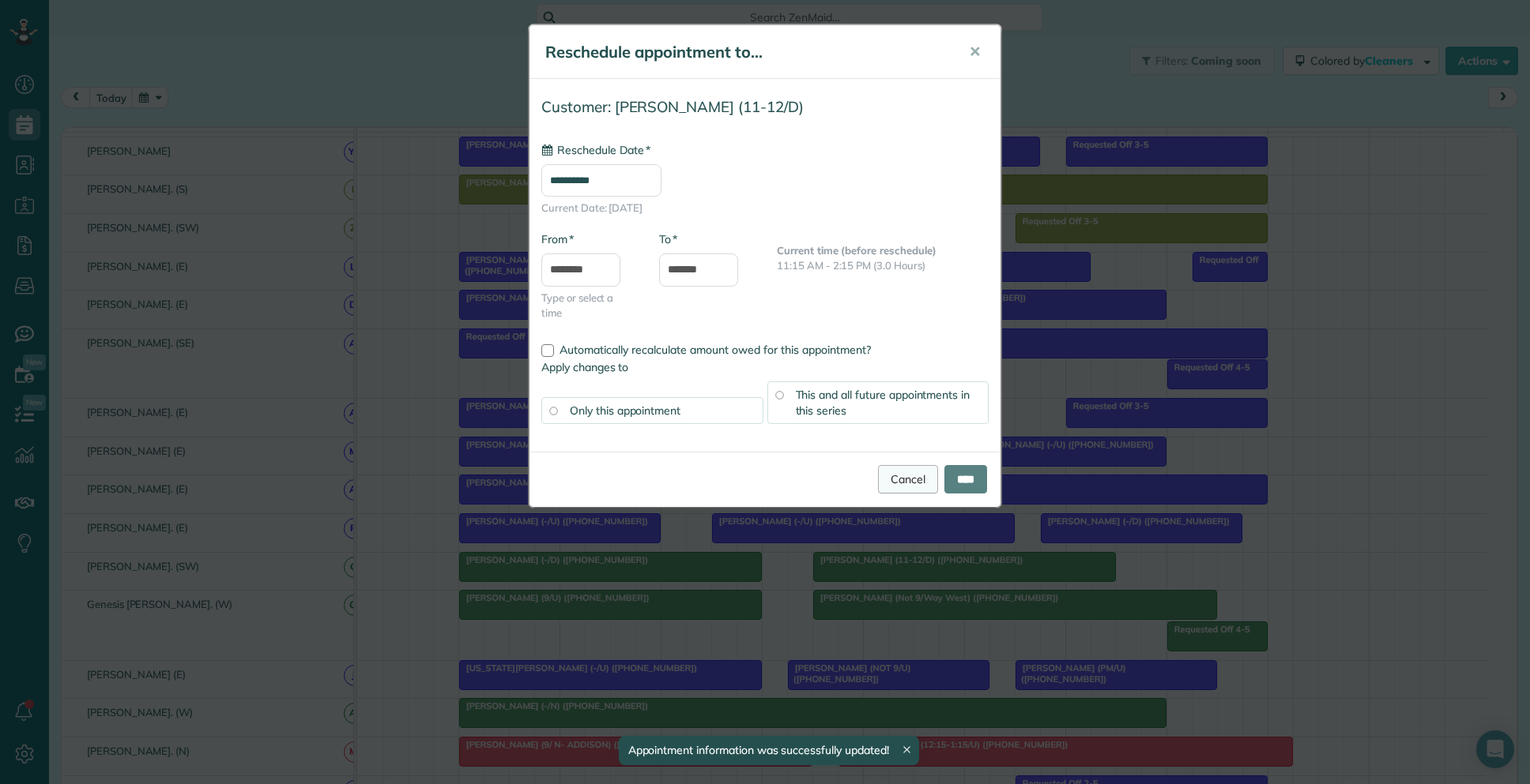
type input "**********"
click at [896, 472] on link "Cancel" at bounding box center [908, 479] width 60 height 29
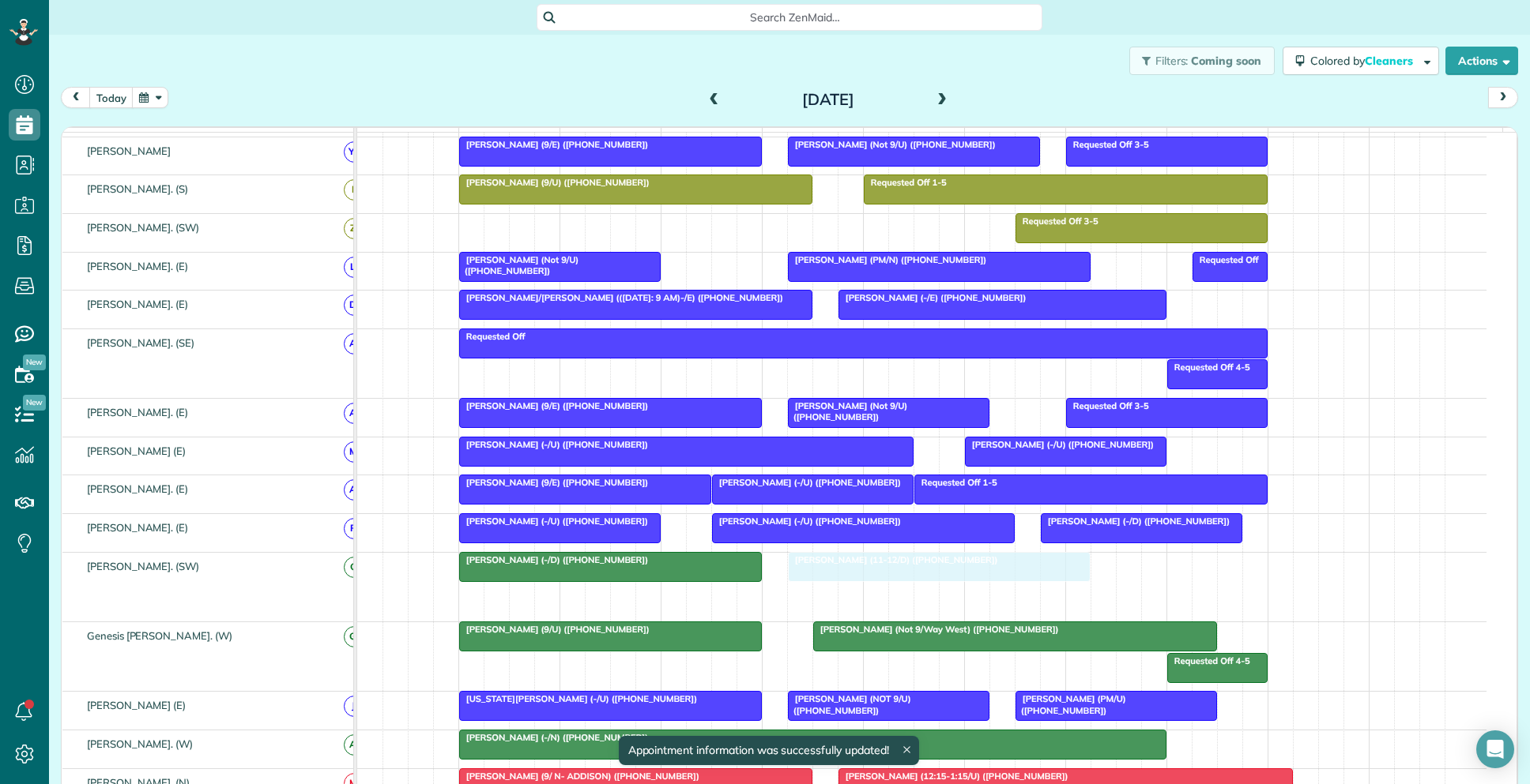
drag, startPoint x: 828, startPoint y: 610, endPoint x: 911, endPoint y: 589, distance: 85.6
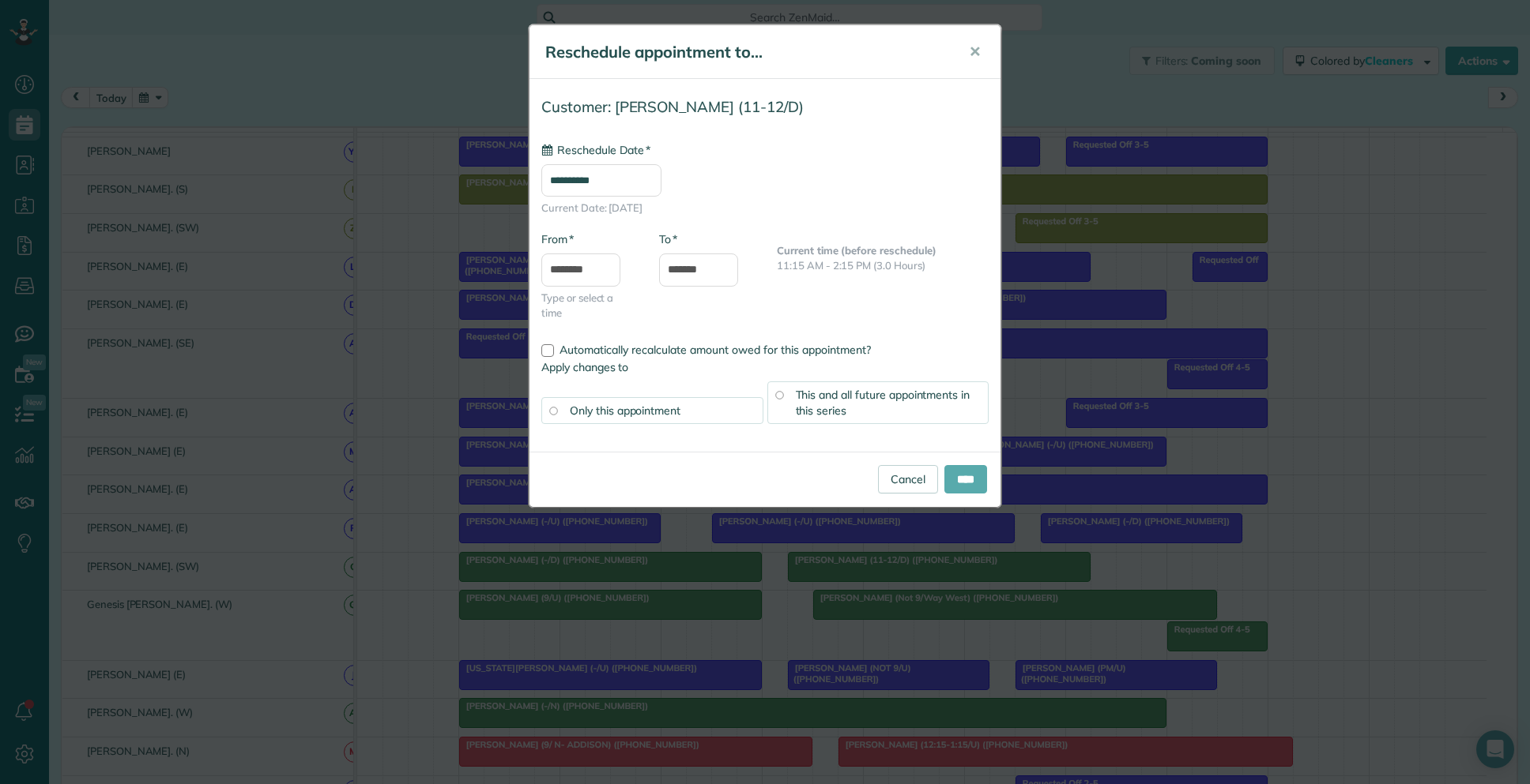
type input "**********"
click at [961, 485] on input "****" at bounding box center [965, 479] width 43 height 29
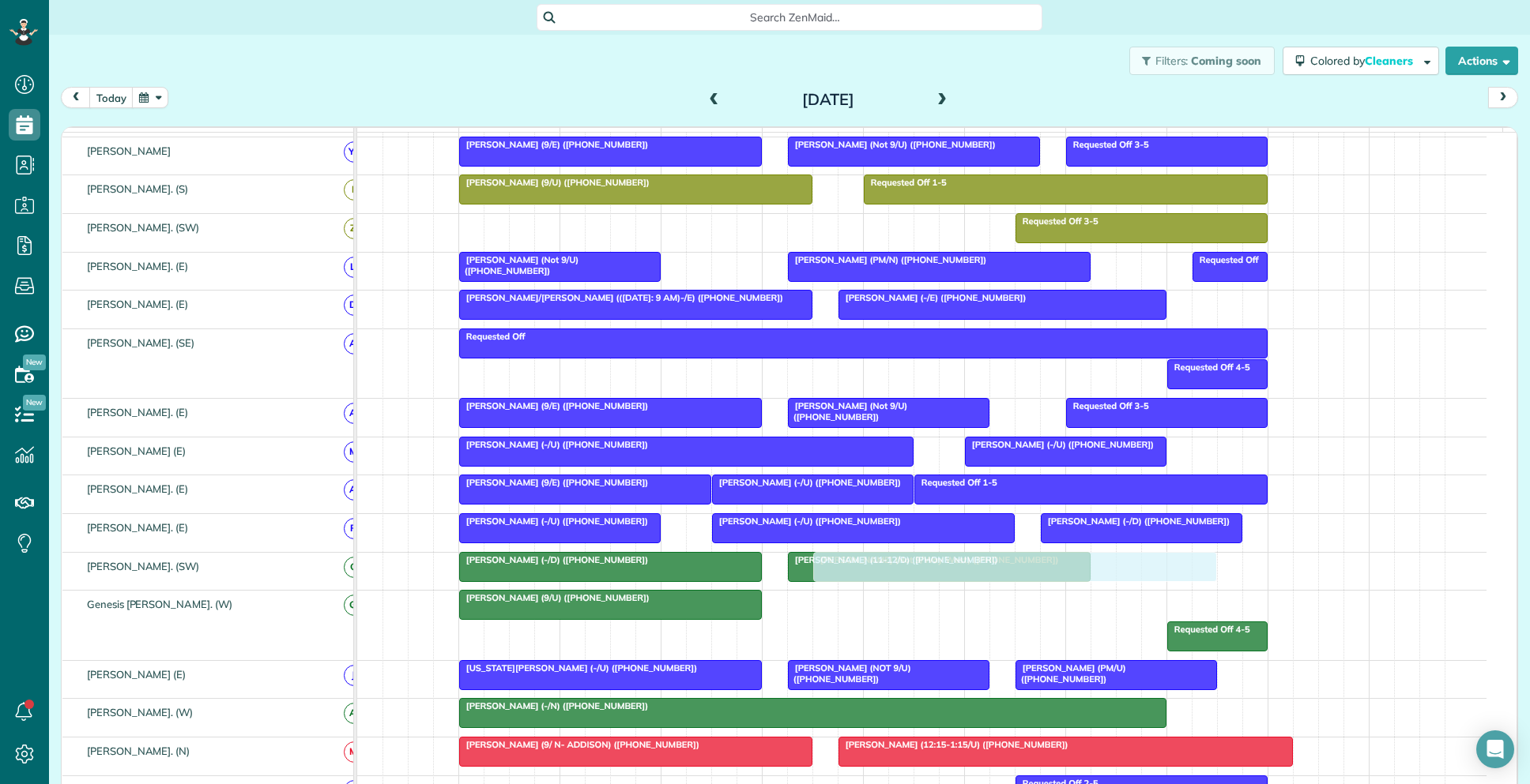
drag, startPoint x: 866, startPoint y: 622, endPoint x: 871, endPoint y: 585, distance: 37.3
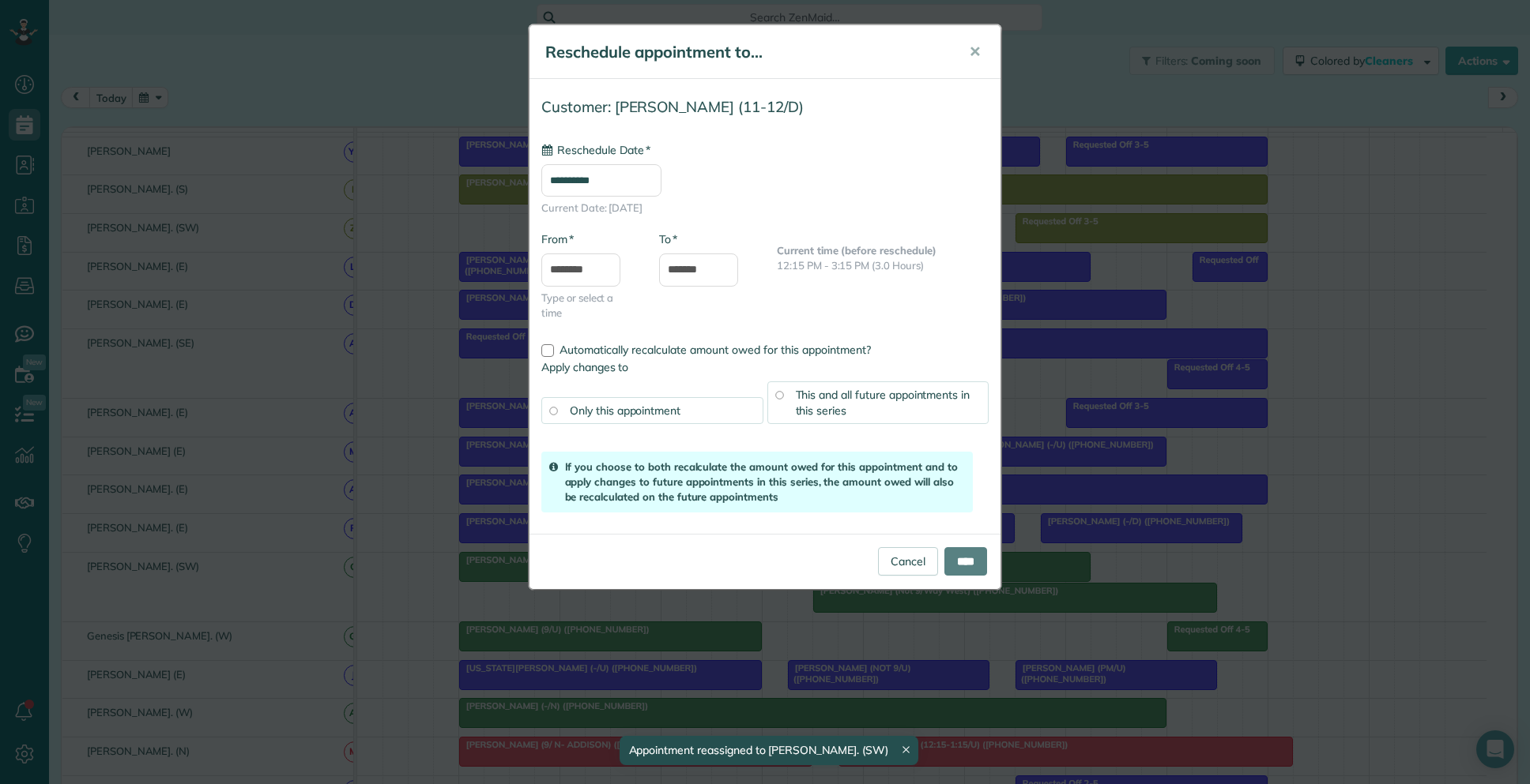
drag, startPoint x: 867, startPoint y: 581, endPoint x: 858, endPoint y: 656, distance: 75.5
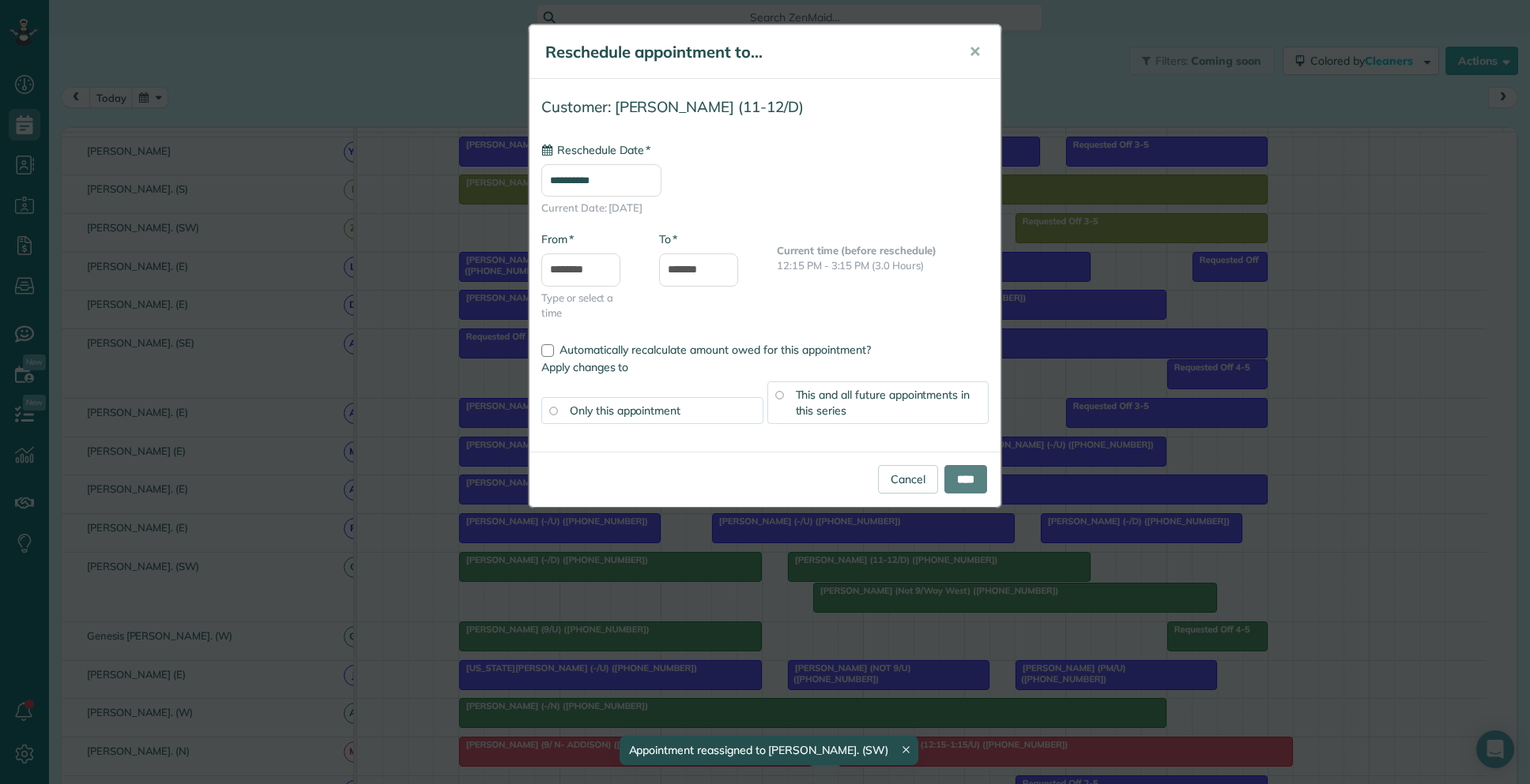
type input "**********"
click at [896, 474] on link "Cancel" at bounding box center [908, 479] width 60 height 29
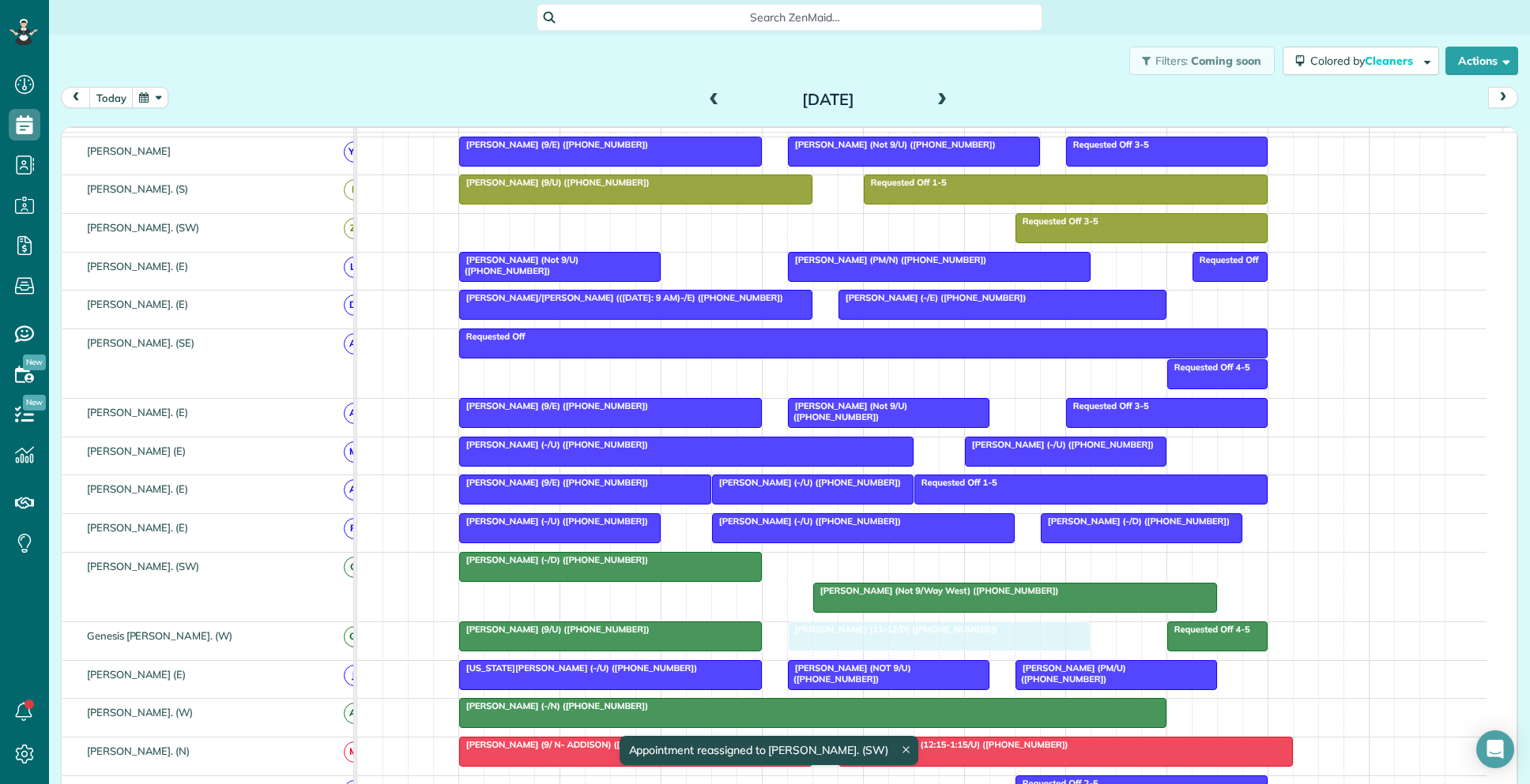
drag, startPoint x: 858, startPoint y: 583, endPoint x: 849, endPoint y: 665, distance: 82.5
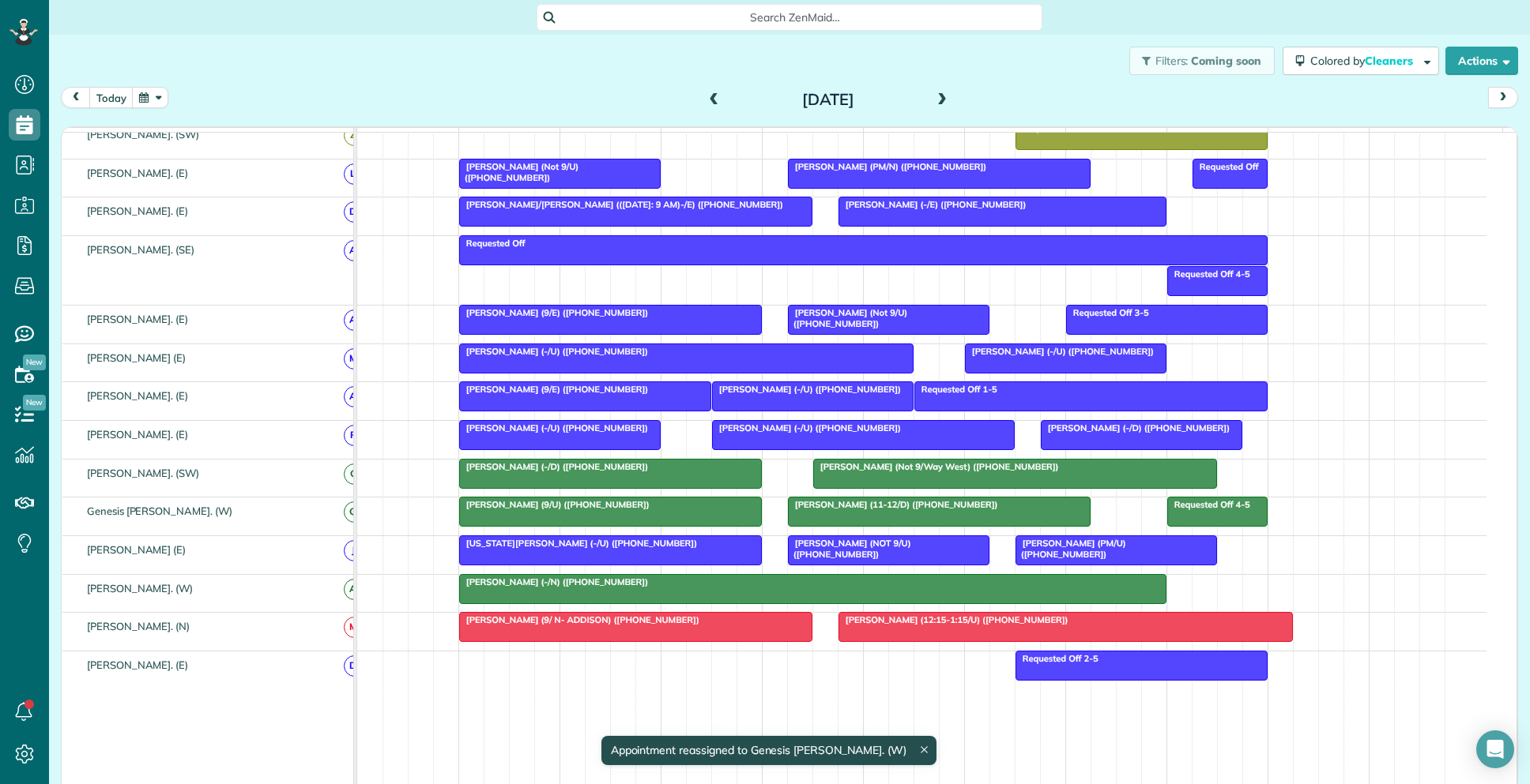
scroll to position [684, 0]
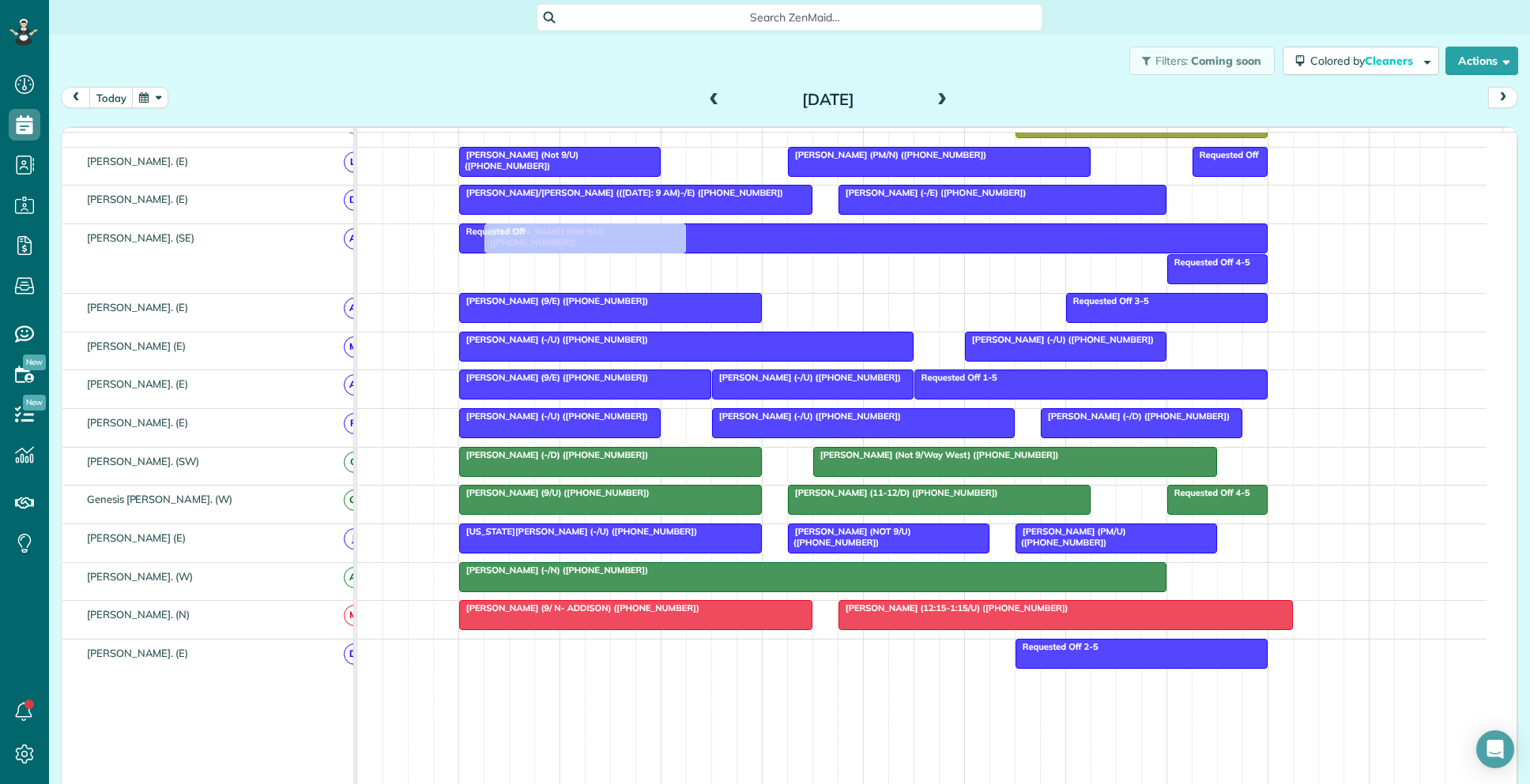
drag, startPoint x: 864, startPoint y: 324, endPoint x: 558, endPoint y: 294, distance: 307.5
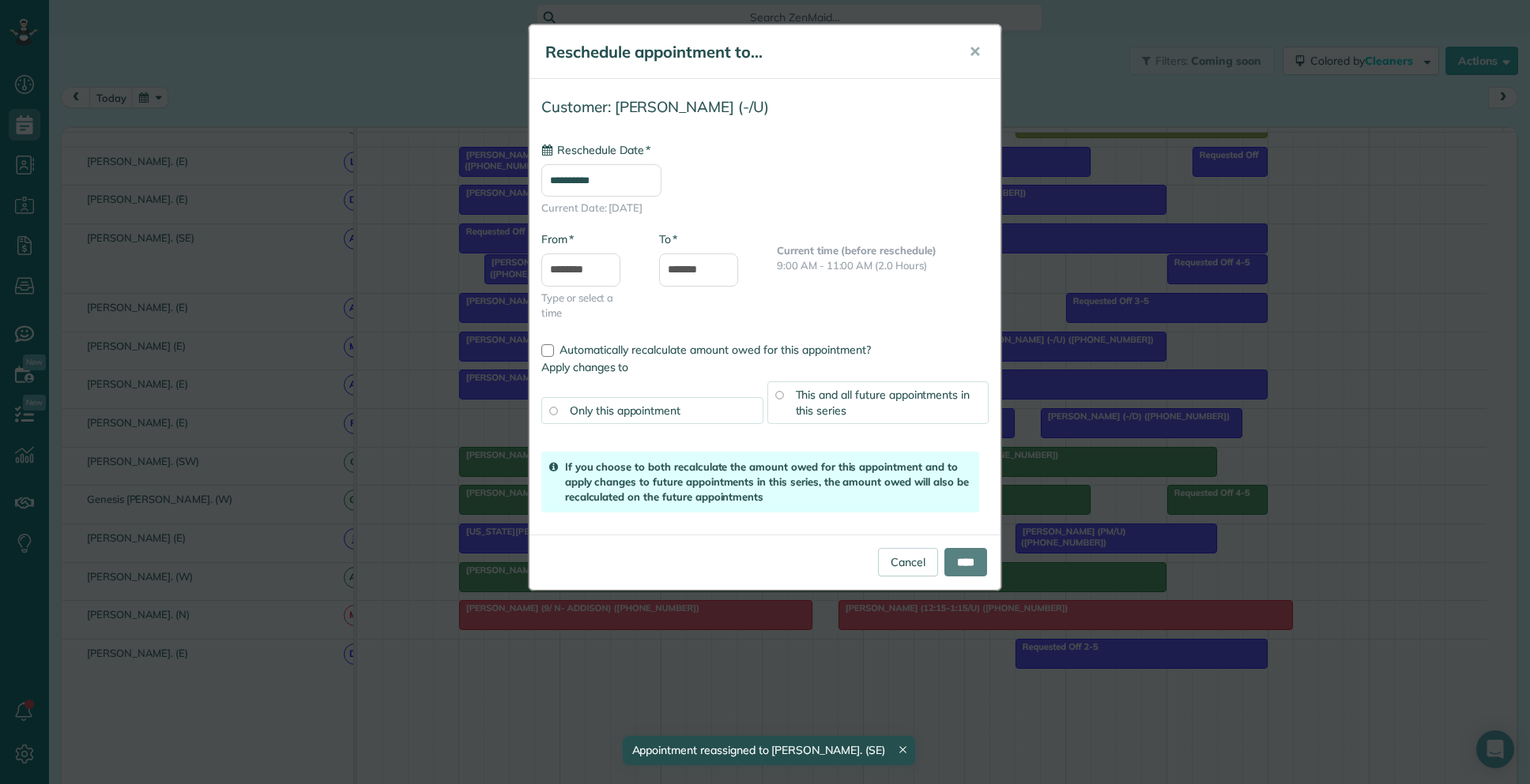
drag, startPoint x: 523, startPoint y: 443, endPoint x: 857, endPoint y: 330, distance: 352.6
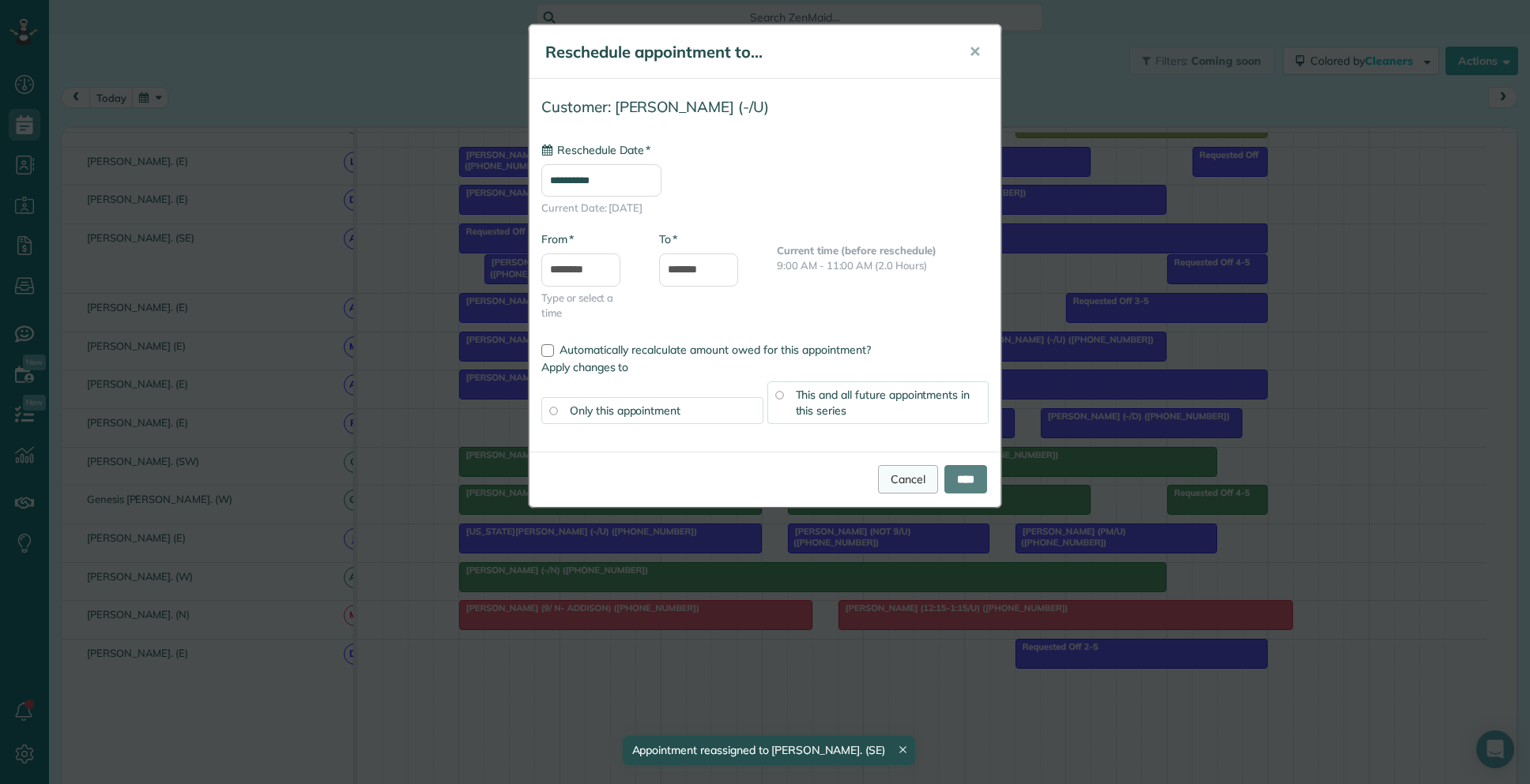
type input "**********"
click at [883, 474] on link "Cancel" at bounding box center [908, 479] width 60 height 29
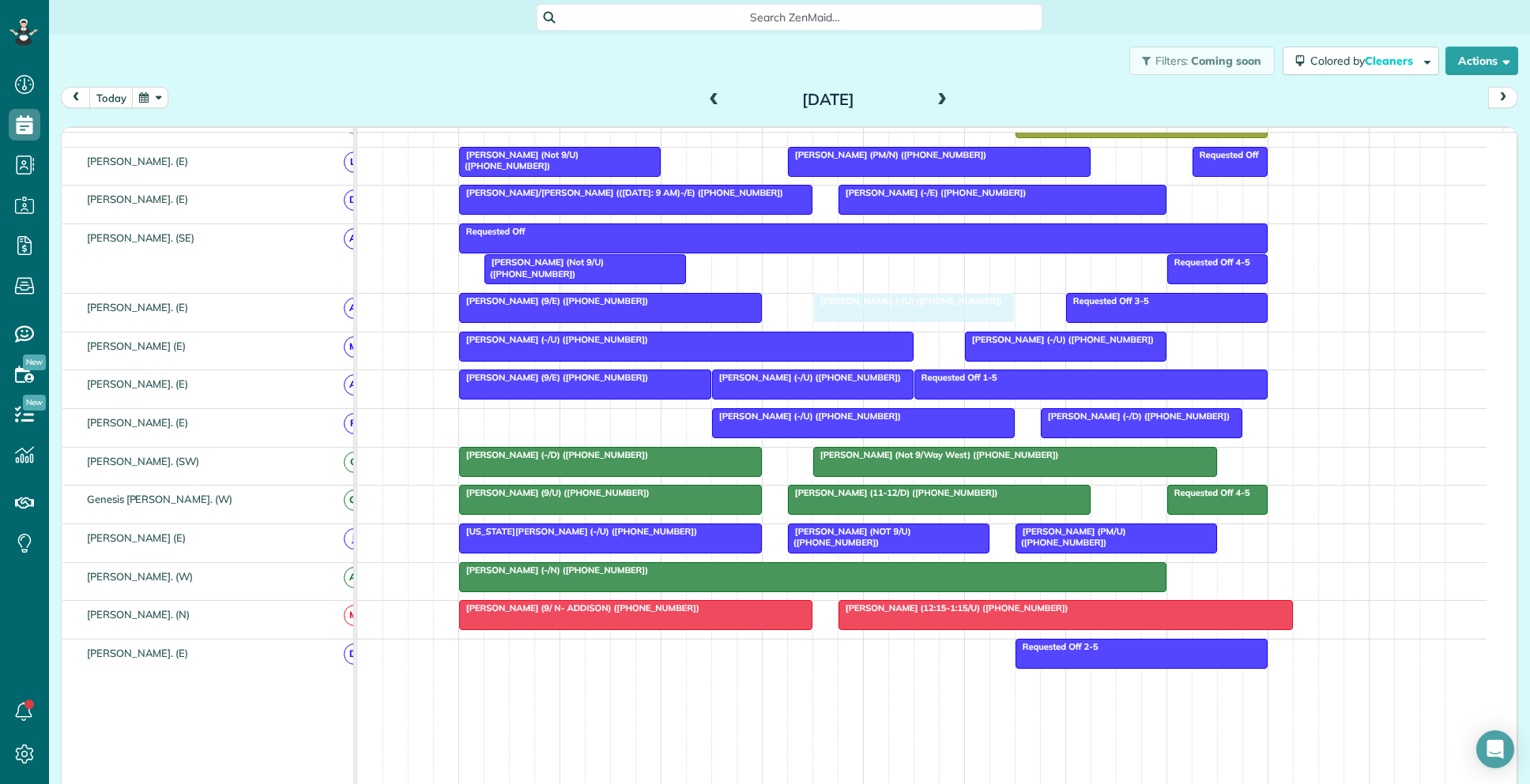
drag, startPoint x: 563, startPoint y: 436, endPoint x: 917, endPoint y: 333, distance: 368.7
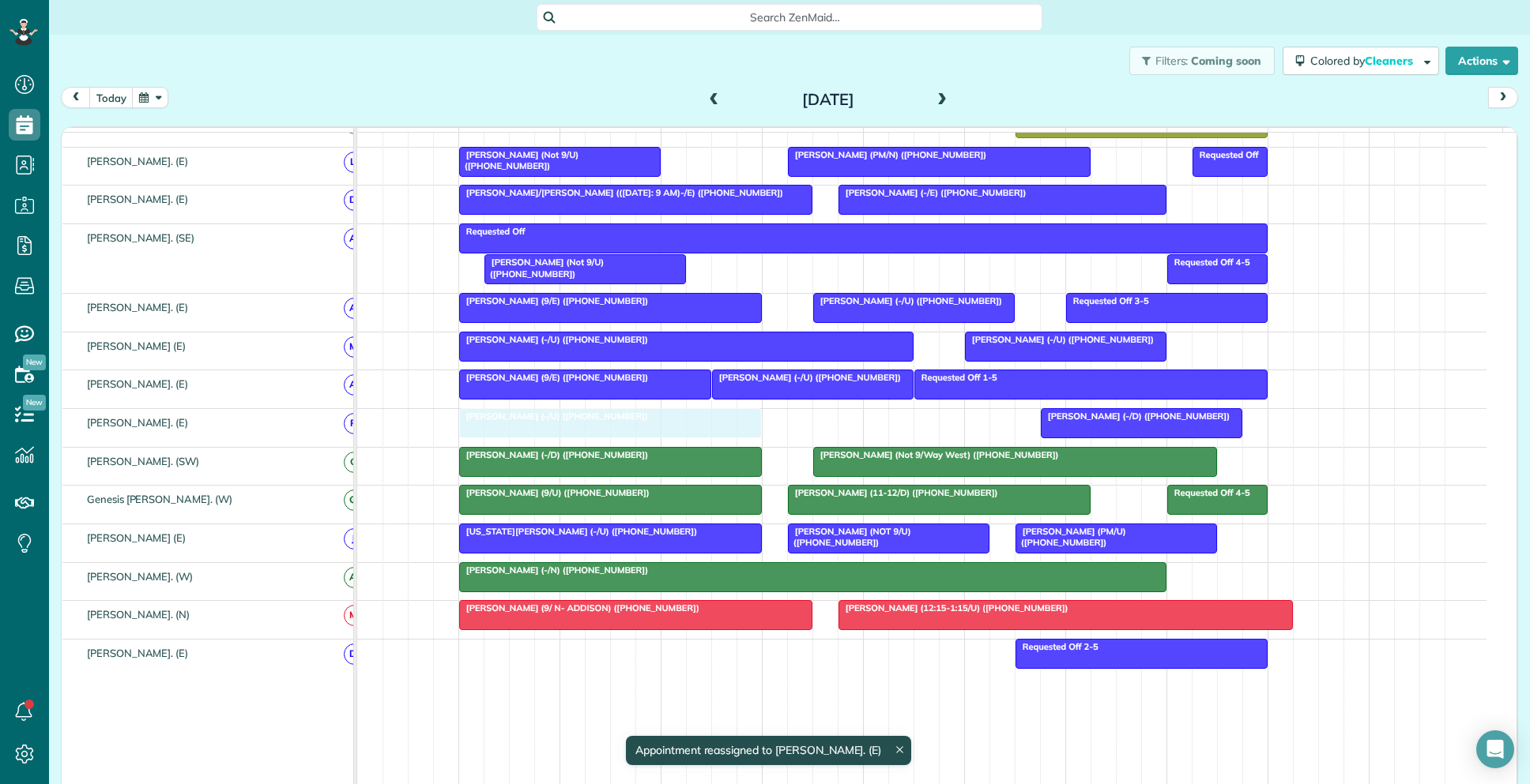
drag, startPoint x: 863, startPoint y: 442, endPoint x: 649, endPoint y: 440, distance: 214.0
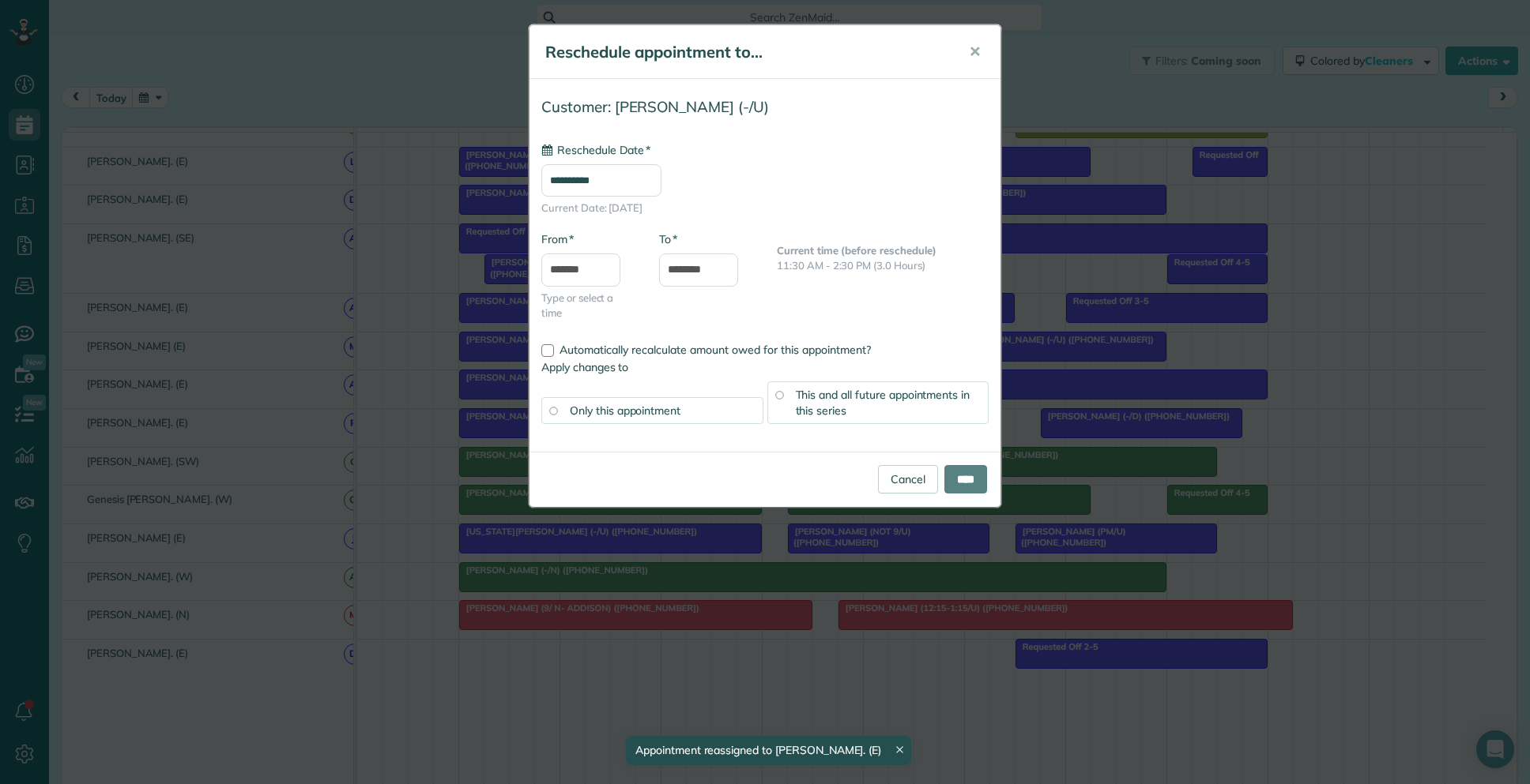
type input "**********"
click at [962, 476] on input "****" at bounding box center [965, 479] width 43 height 29
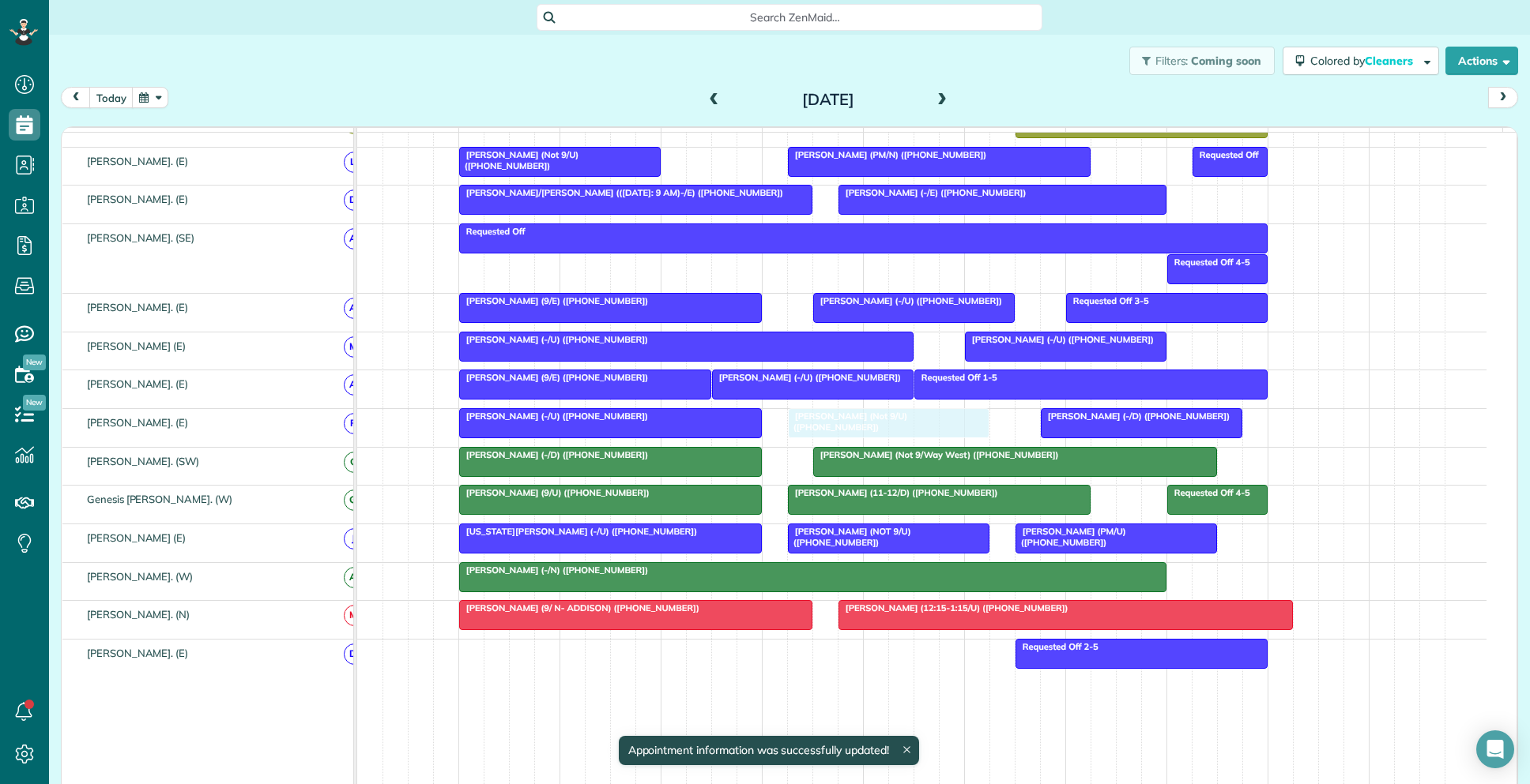
drag, startPoint x: 597, startPoint y: 282, endPoint x: 914, endPoint y: 445, distance: 356.5
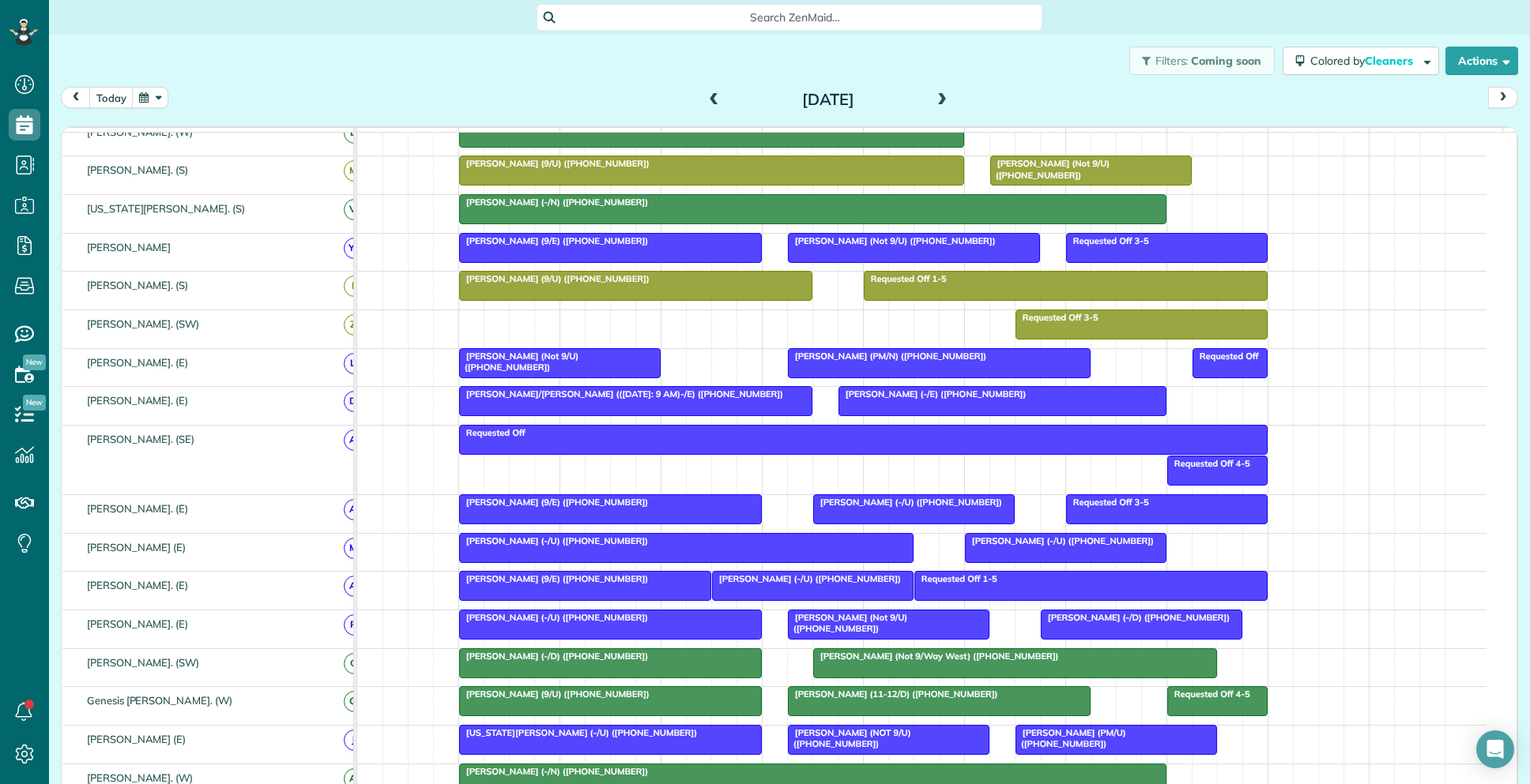
scroll to position [472, 0]
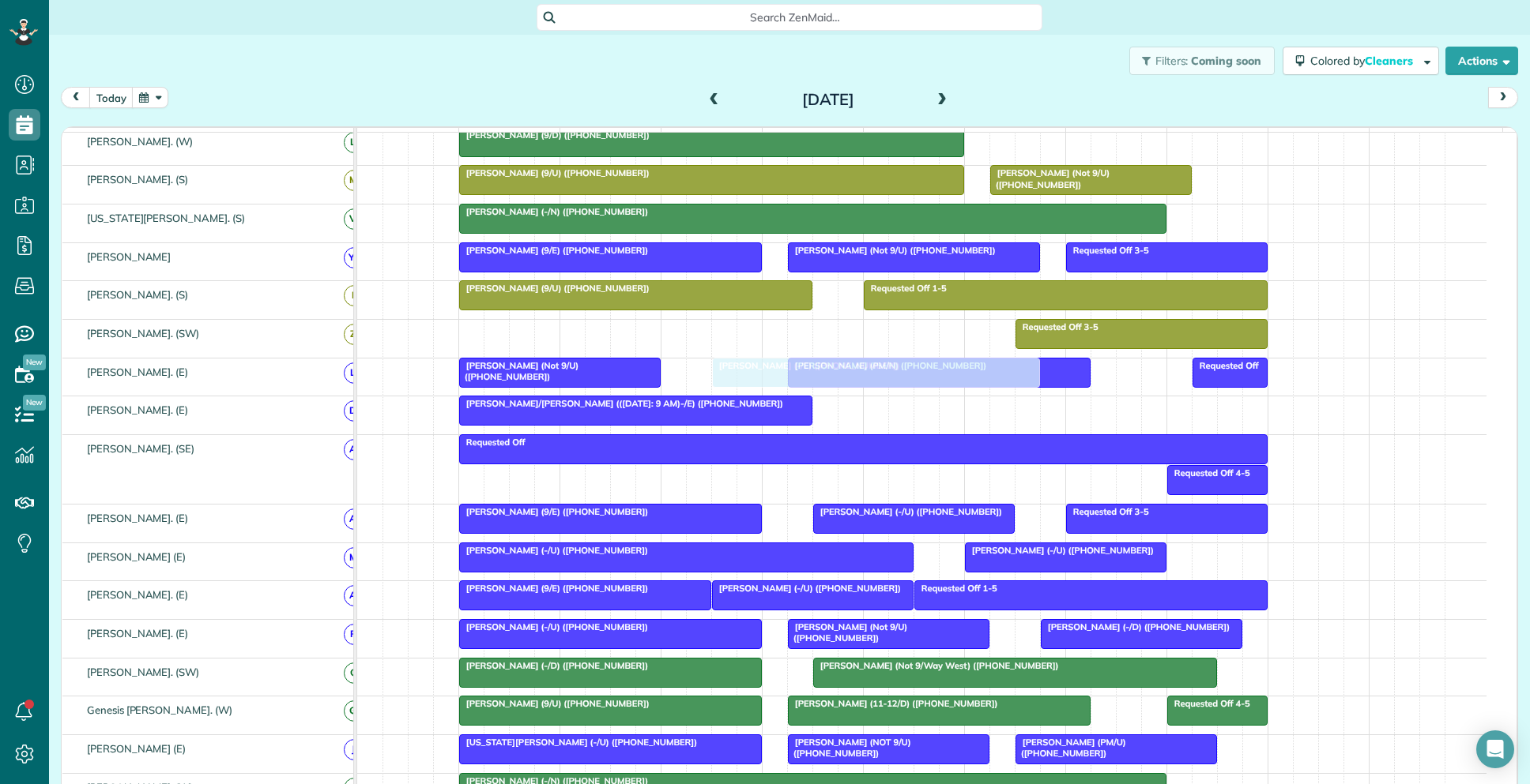
drag, startPoint x: 941, startPoint y: 428, endPoint x: 807, endPoint y: 398, distance: 137.3
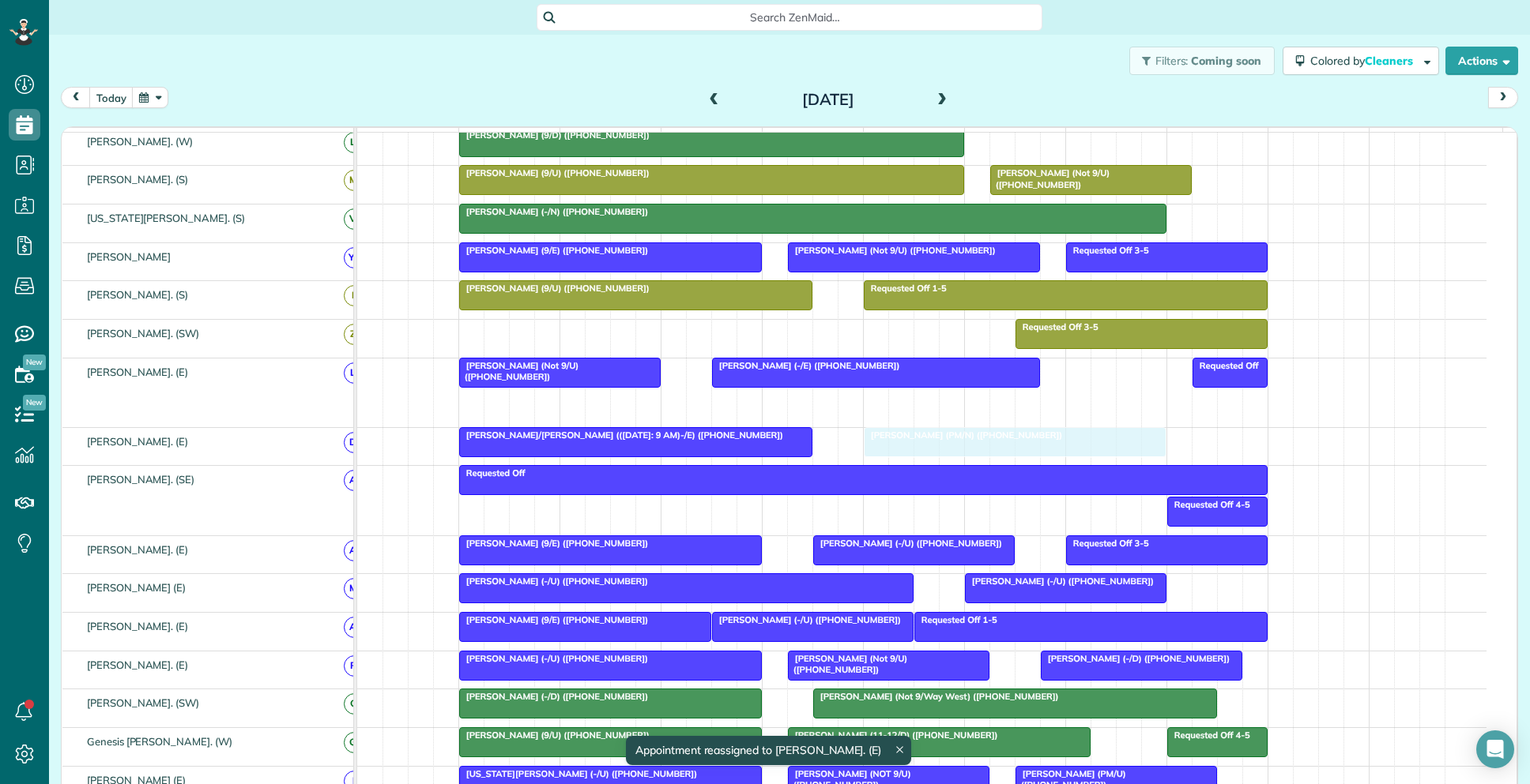
drag, startPoint x: 888, startPoint y: 421, endPoint x: 974, endPoint y: 458, distance: 93.6
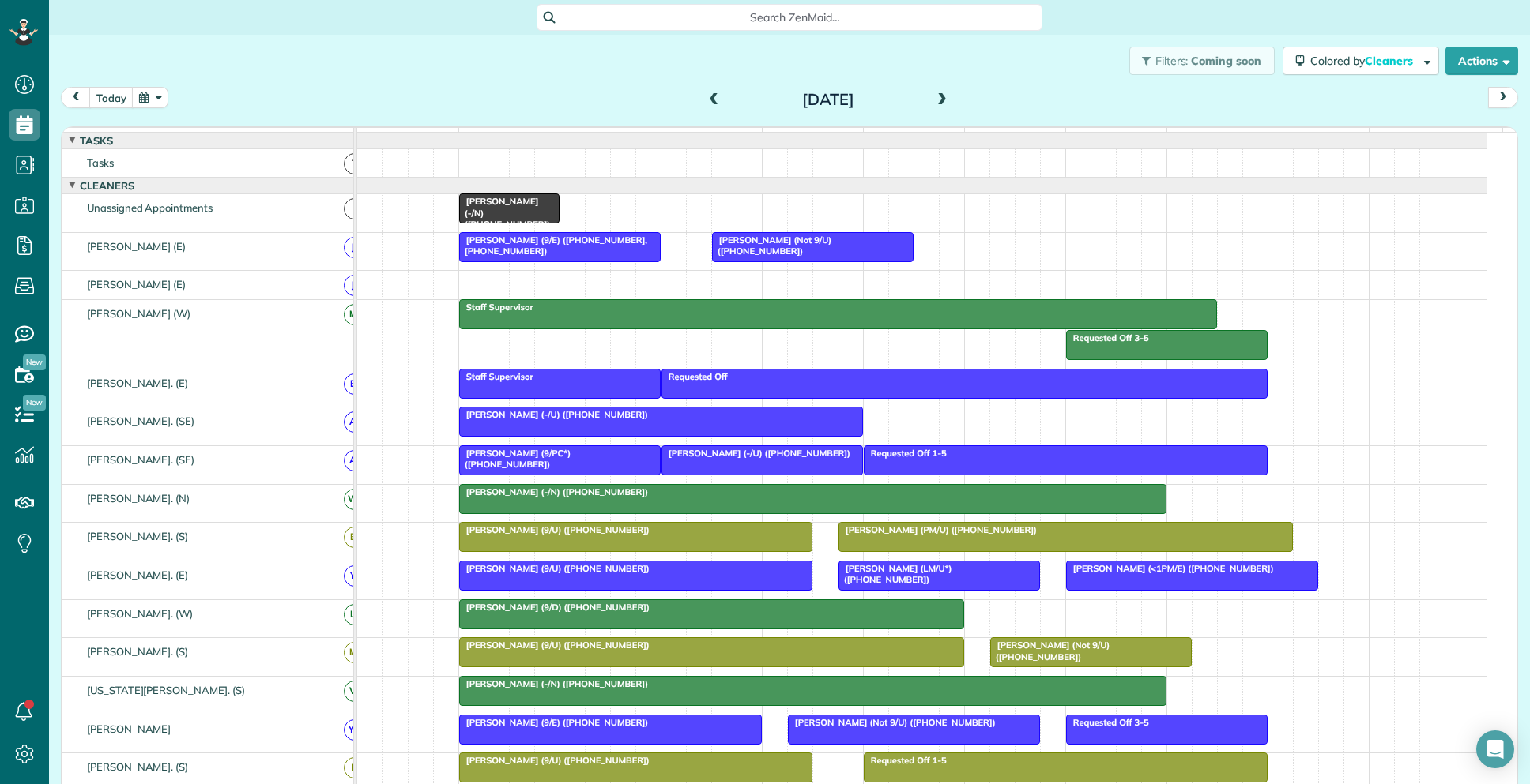
scroll to position [118, 0]
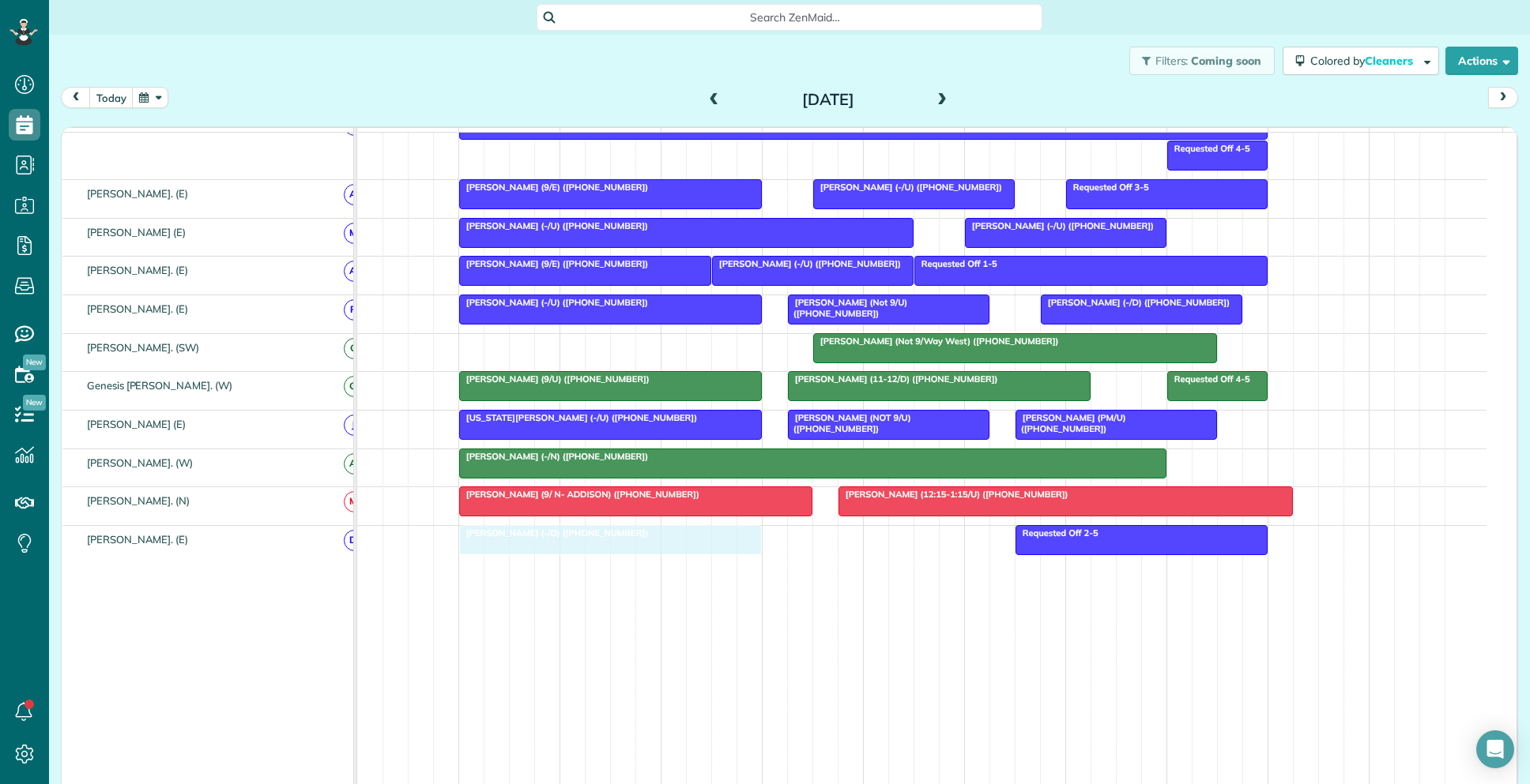
drag, startPoint x: 649, startPoint y: 351, endPoint x: 653, endPoint y: 557, distance: 206.0
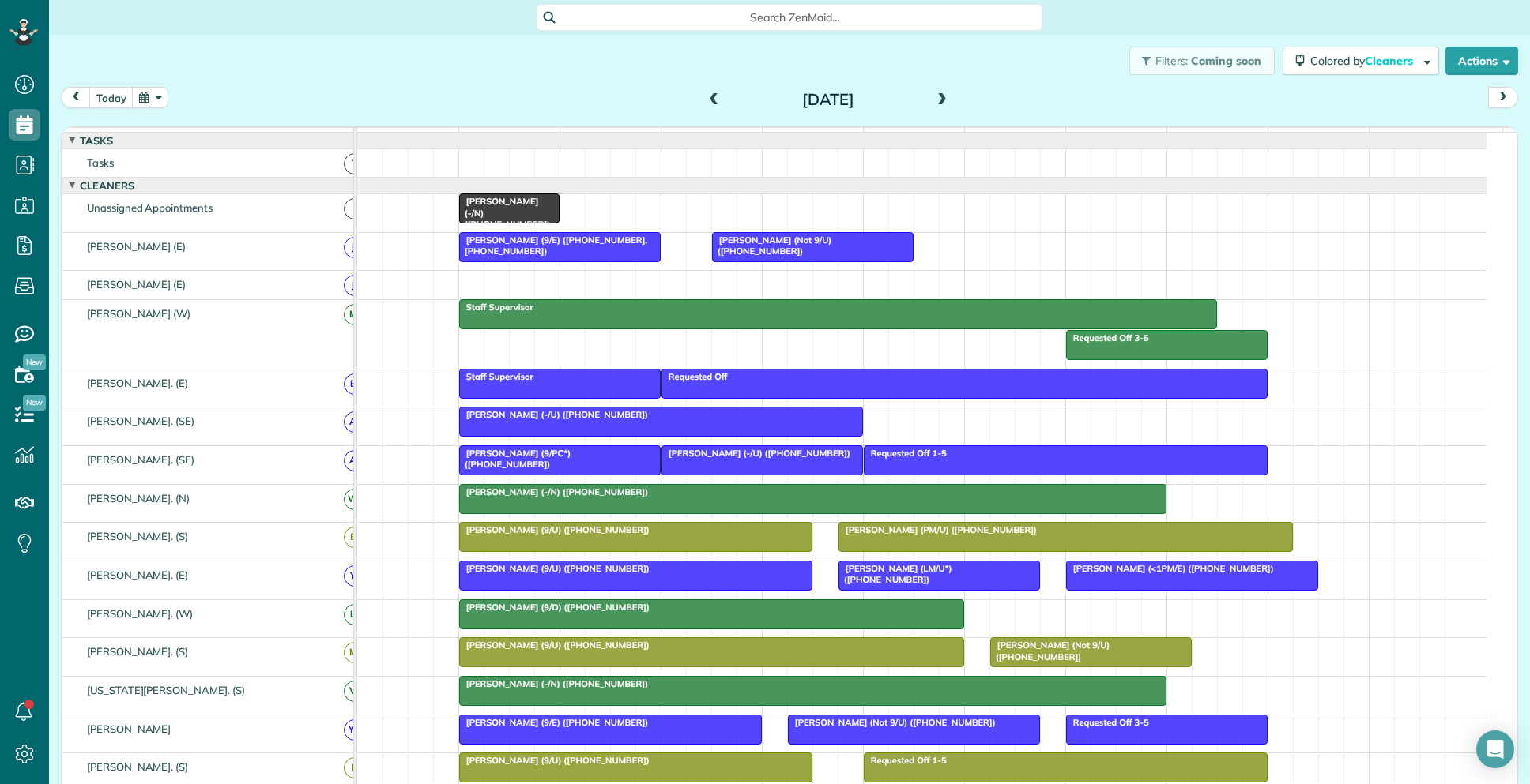
scroll to position [629, 0]
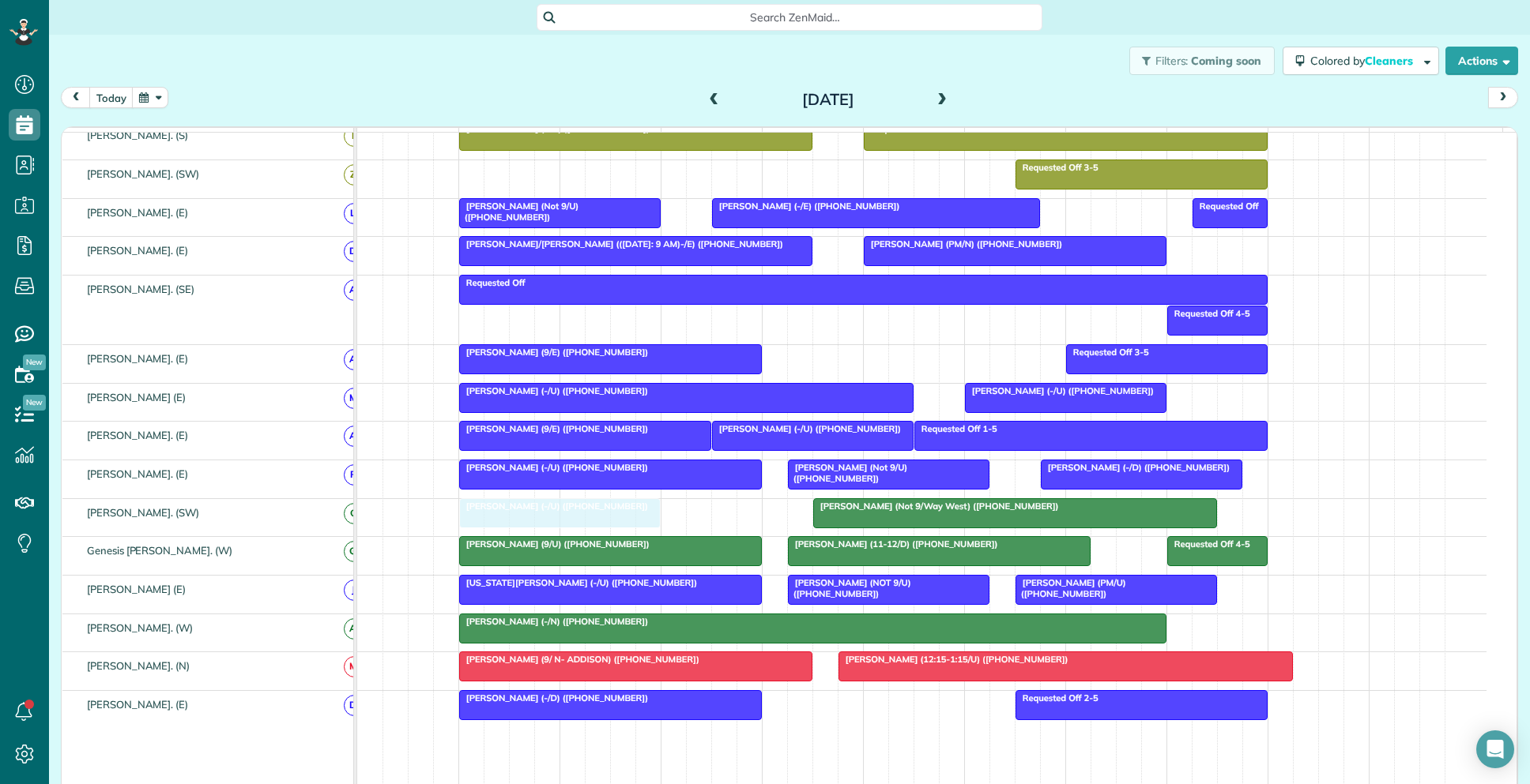
drag, startPoint x: 892, startPoint y: 371, endPoint x: 535, endPoint y: 532, distance: 391.6
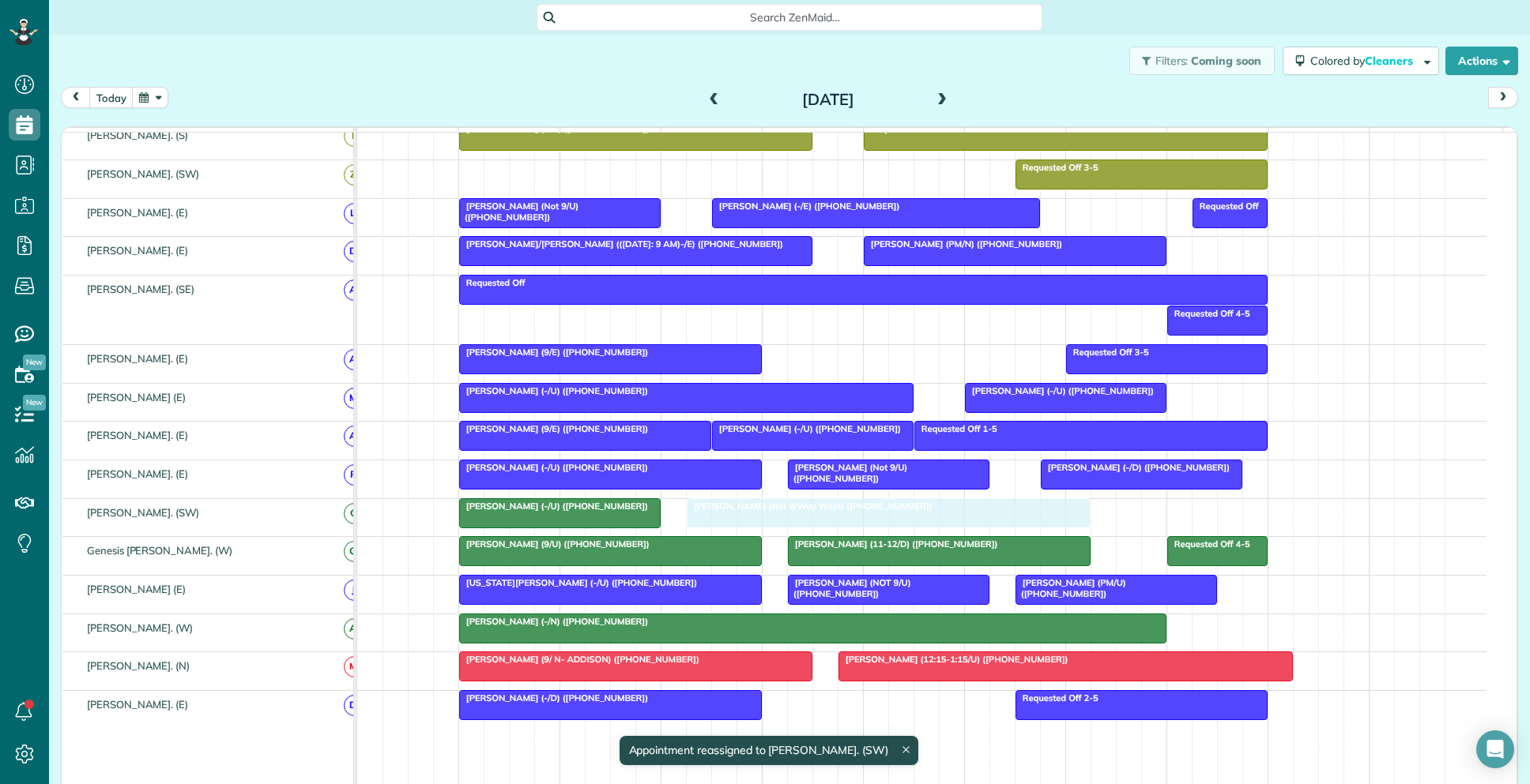
drag, startPoint x: 914, startPoint y: 532, endPoint x: 823, endPoint y: 532, distance: 91.0
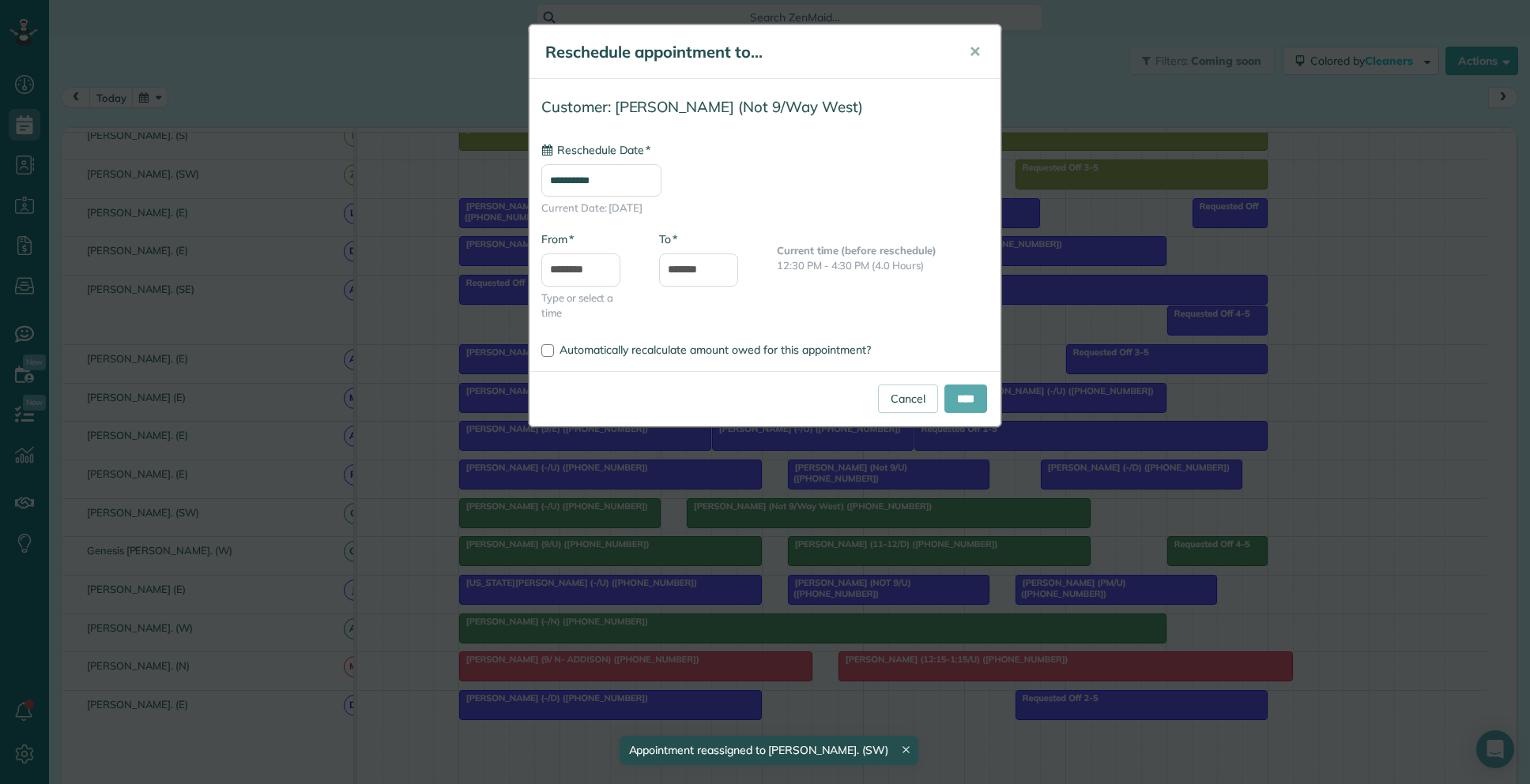
type input "**********"
click at [951, 396] on input "****" at bounding box center [965, 398] width 43 height 29
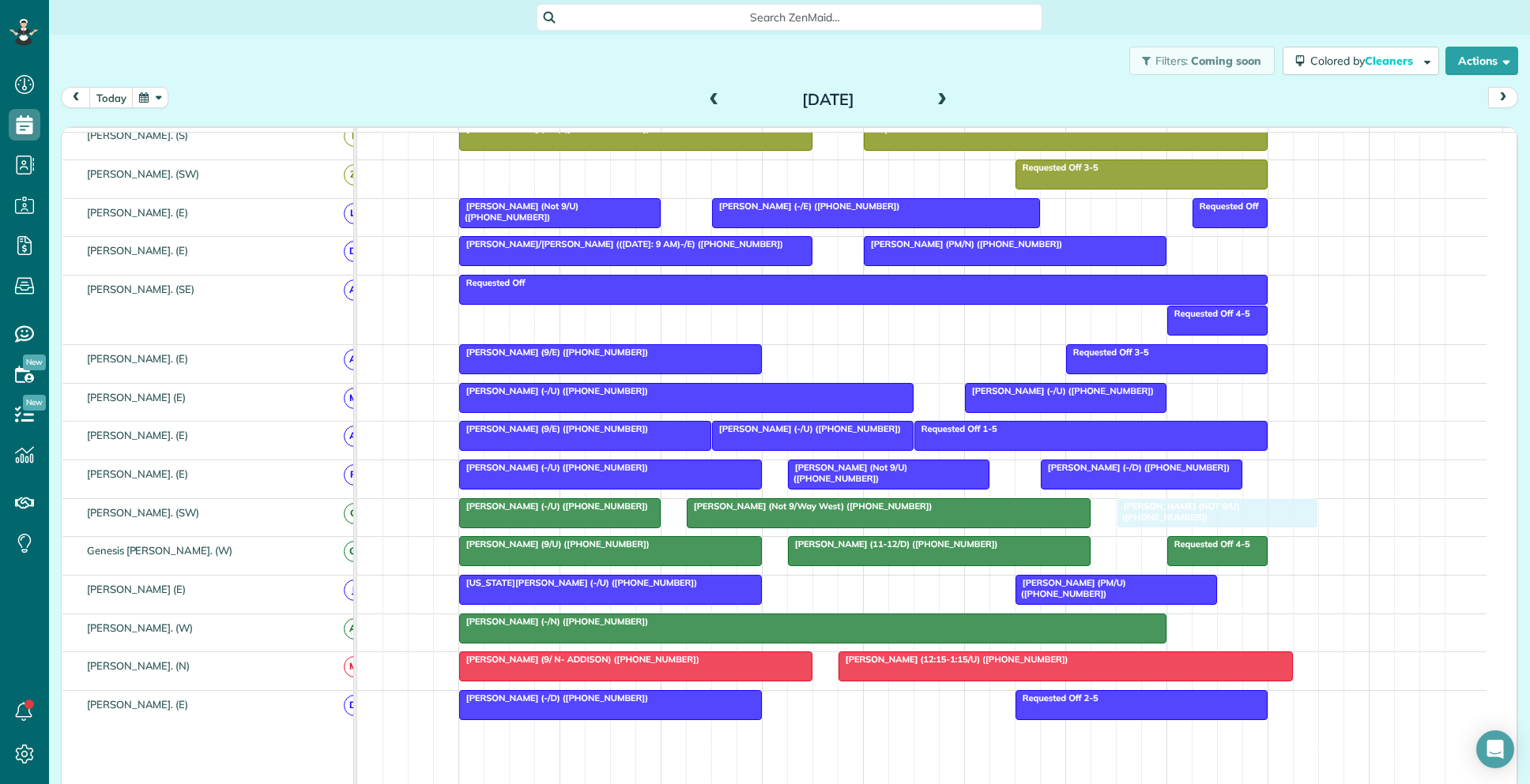
drag, startPoint x: 839, startPoint y: 605, endPoint x: 1167, endPoint y: 538, distance: 334.8
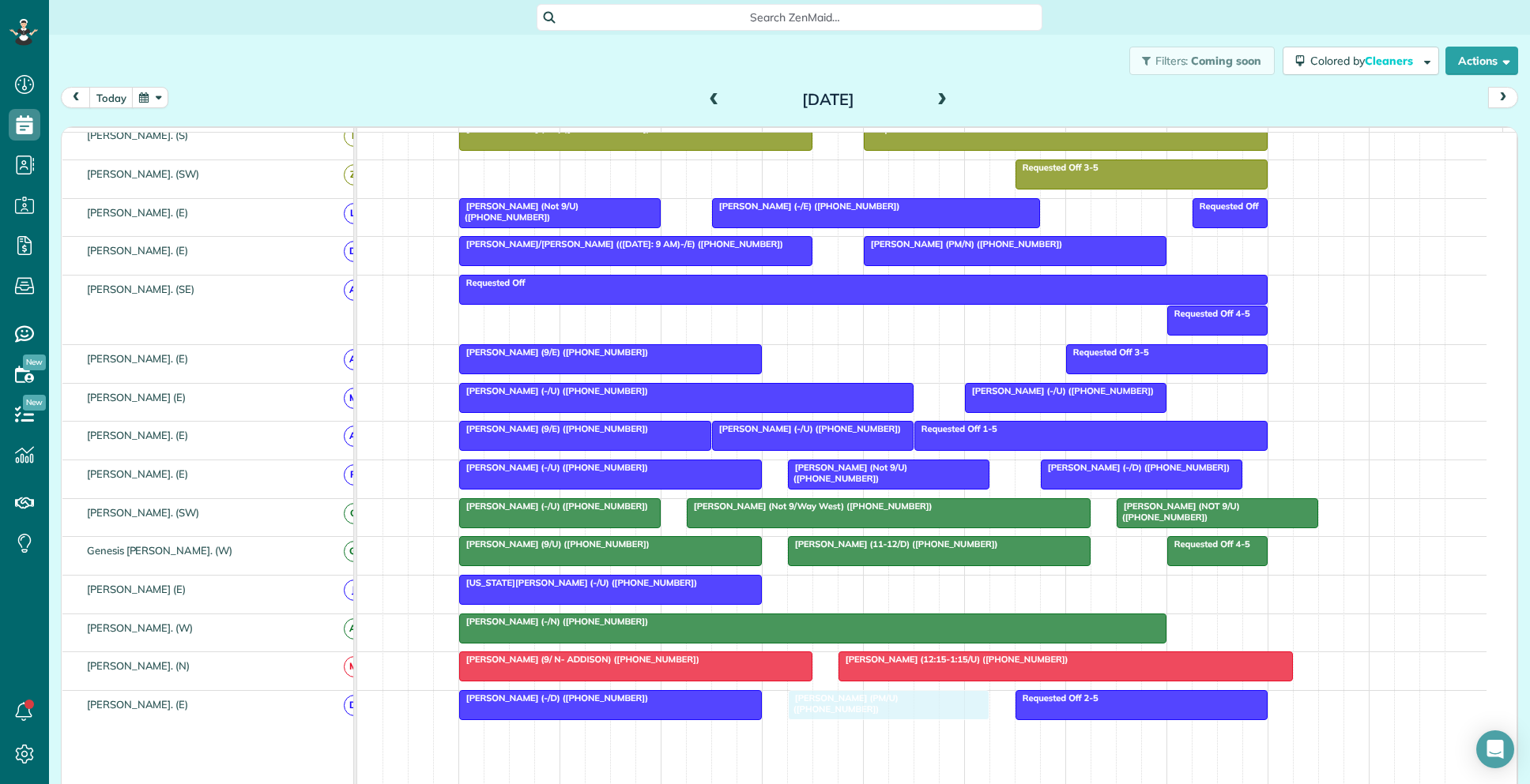
drag, startPoint x: 1054, startPoint y: 606, endPoint x: 839, endPoint y: 737, distance: 251.8
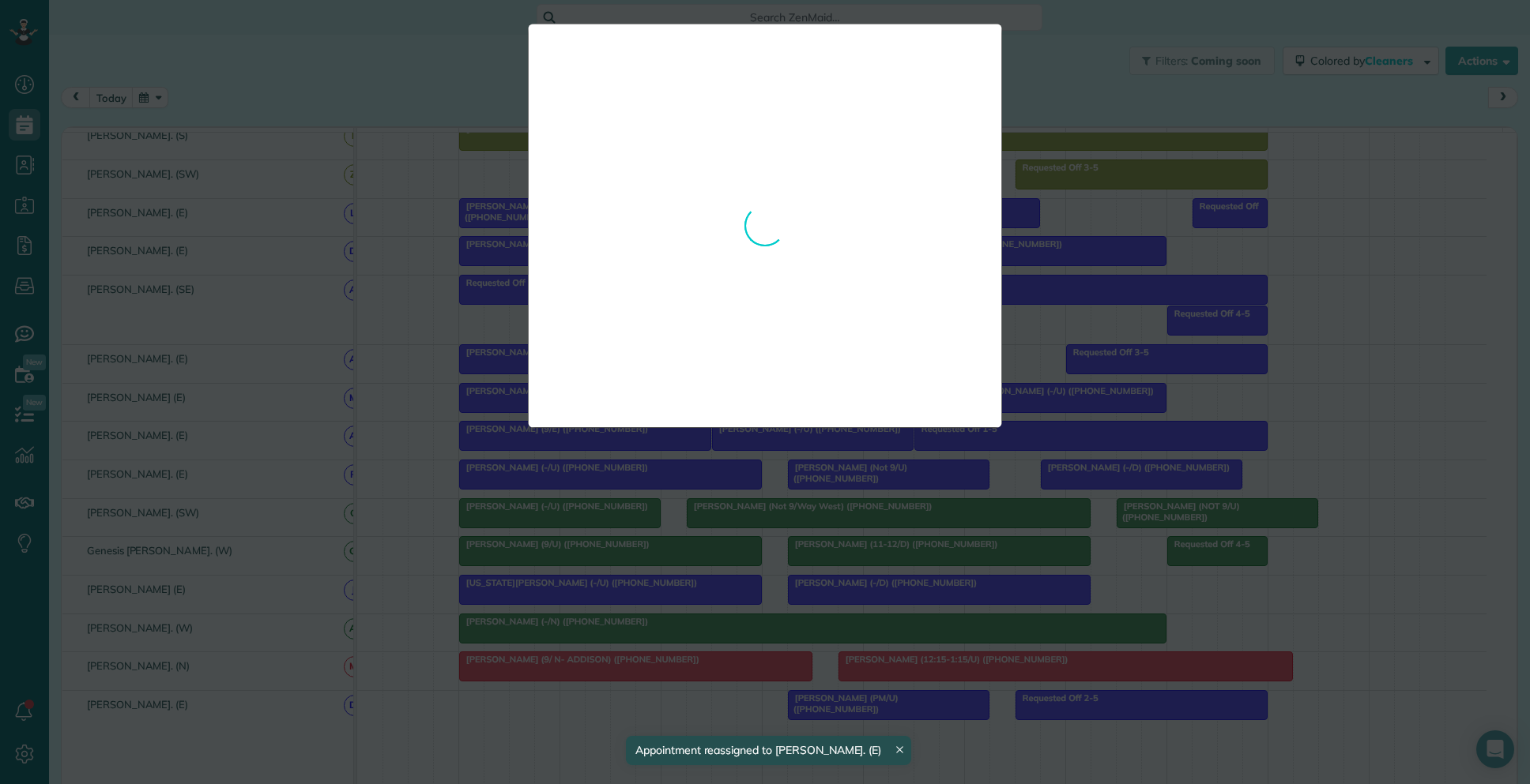
drag, startPoint x: 589, startPoint y: 718, endPoint x: 896, endPoint y: 616, distance: 323.5
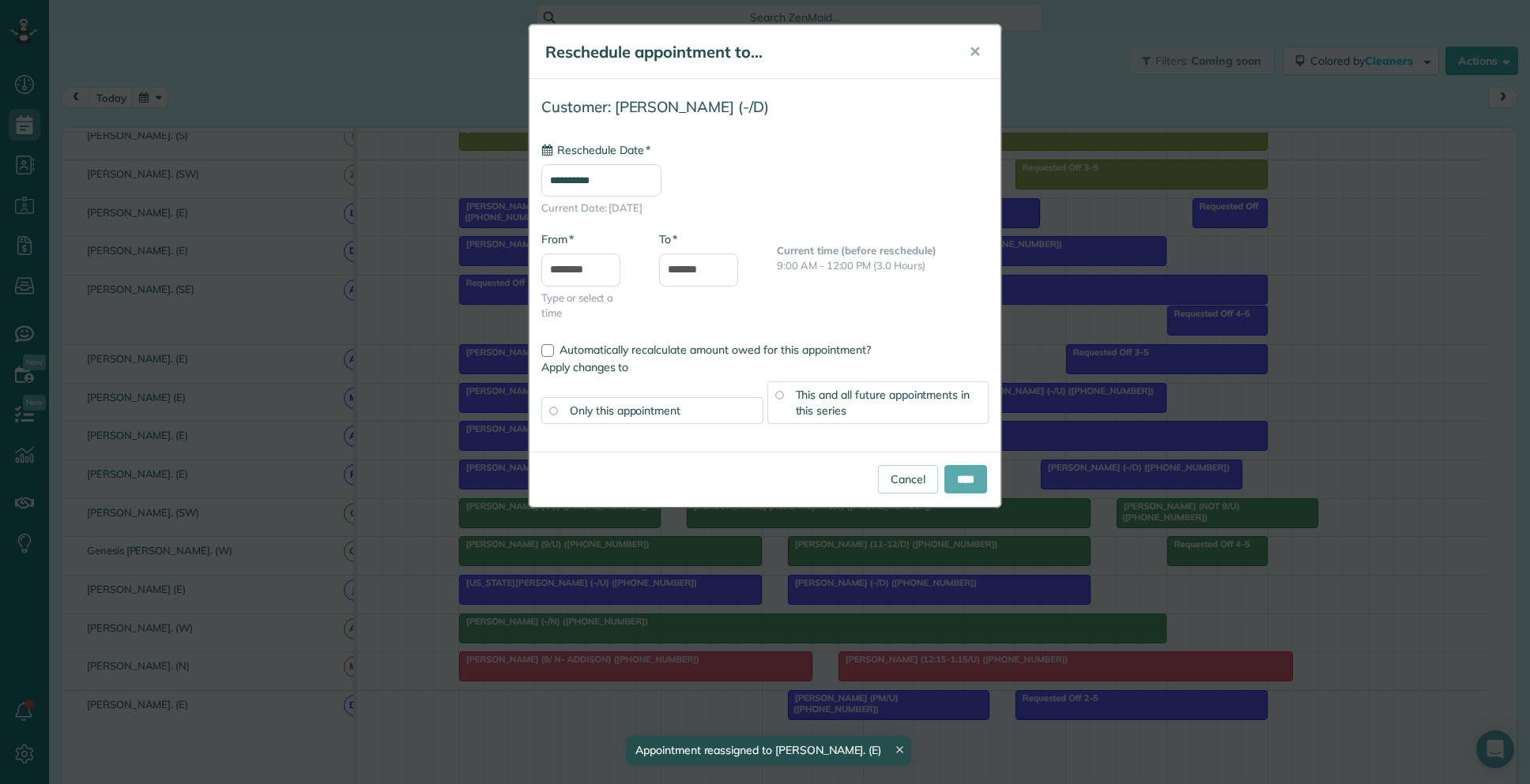
type input "**********"
click at [961, 482] on input "****" at bounding box center [965, 479] width 43 height 29
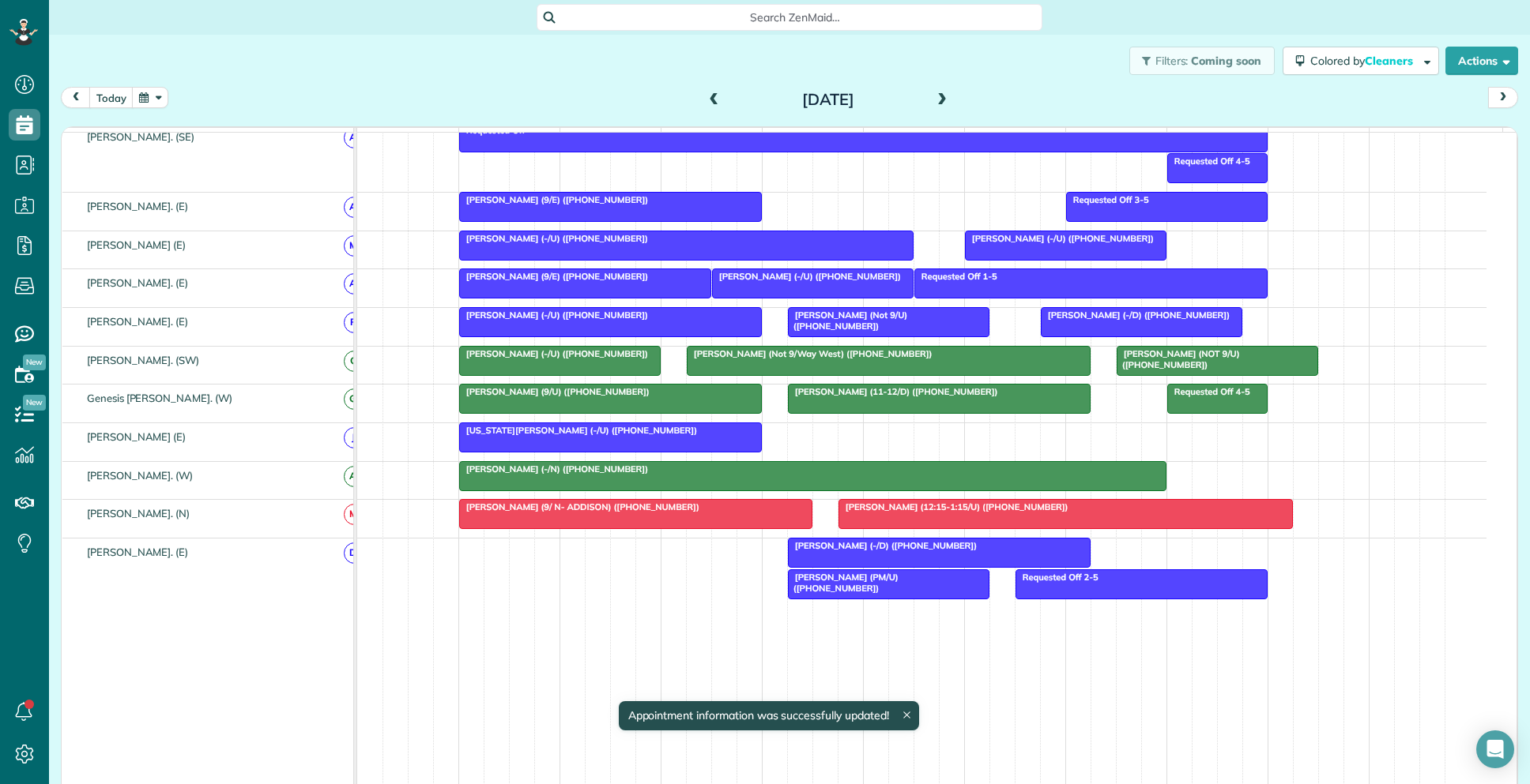
scroll to position [836, 0]
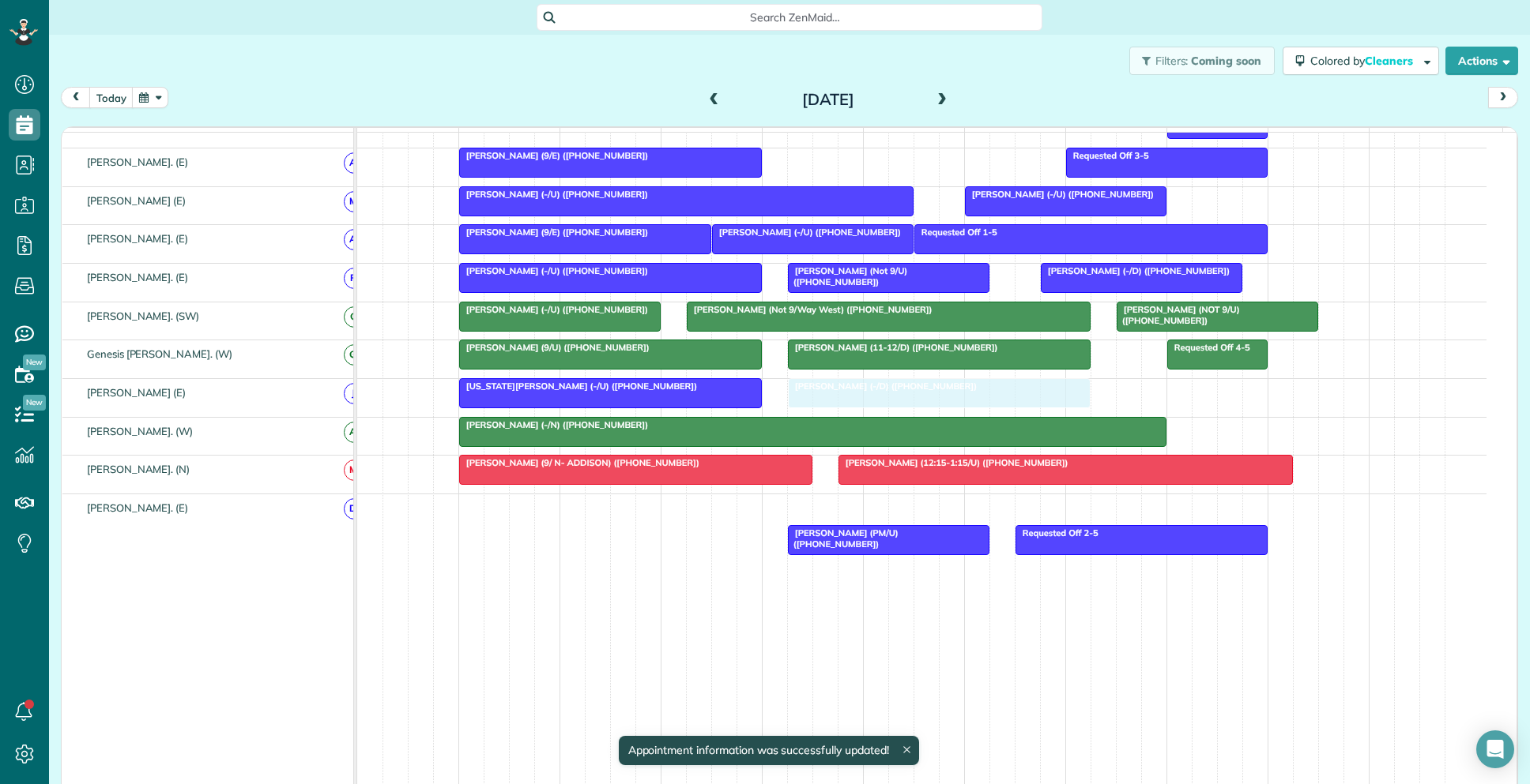
drag, startPoint x: 896, startPoint y: 516, endPoint x: 892, endPoint y: 421, distance: 95.1
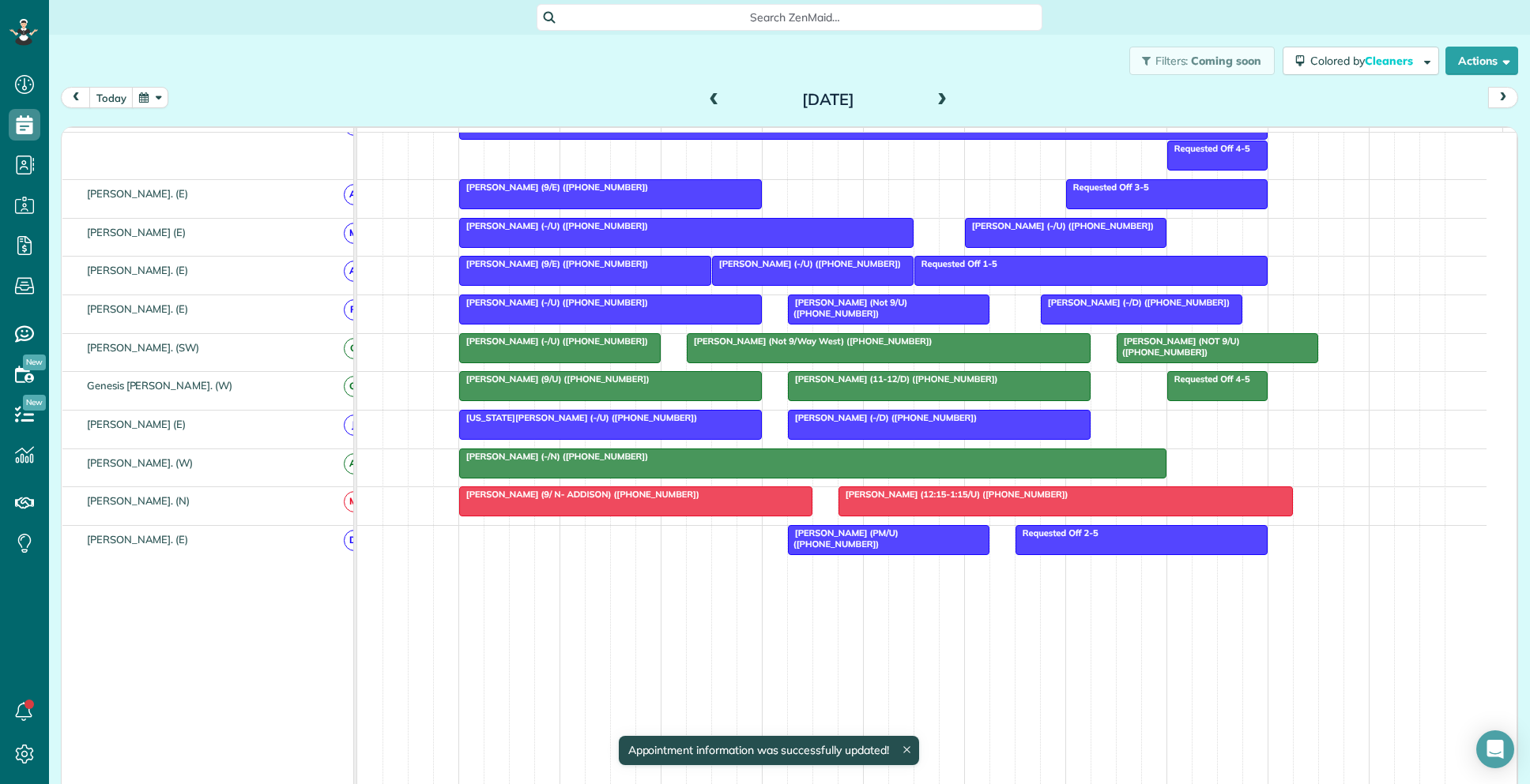
scroll to position [806, 0]
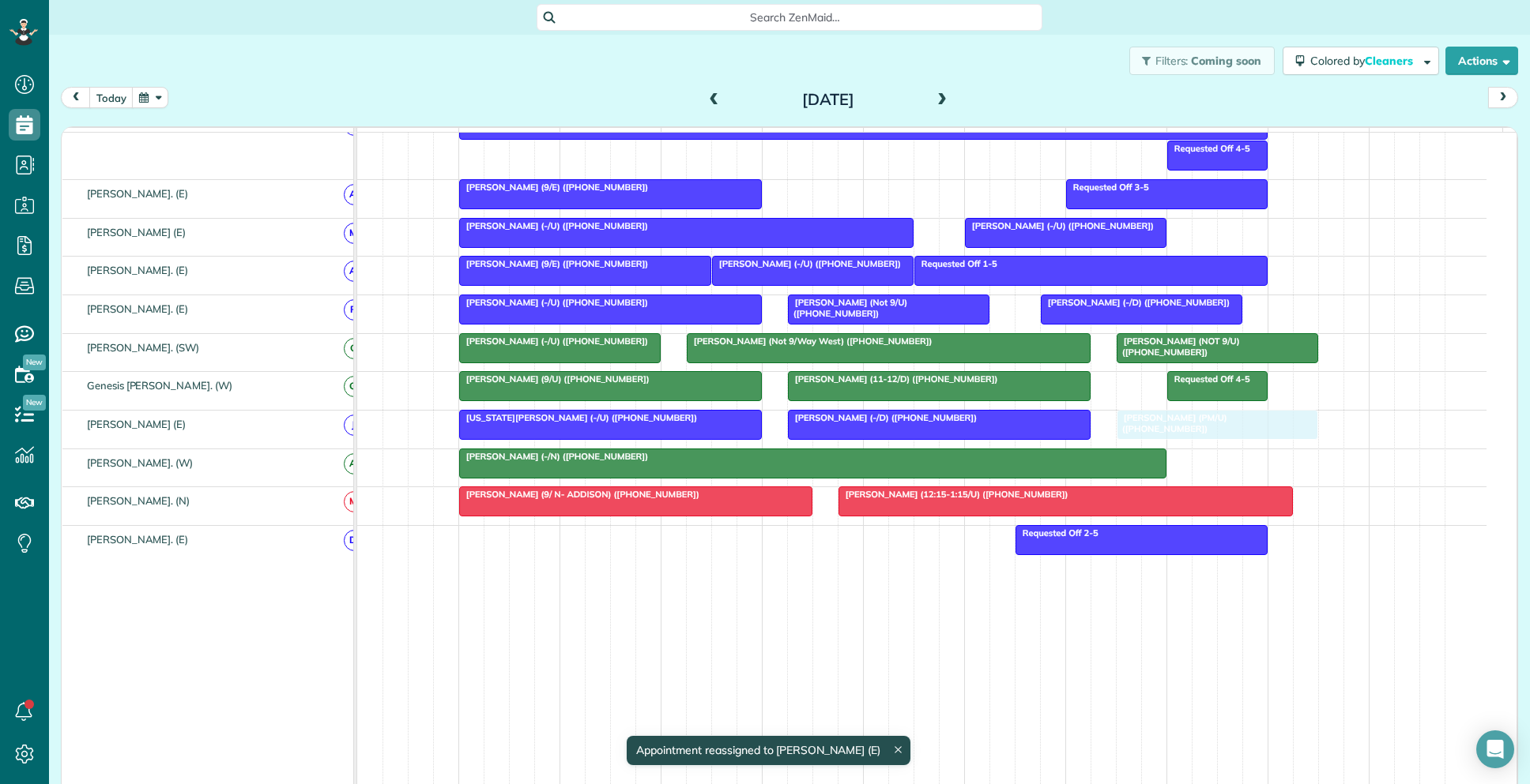
drag, startPoint x: 835, startPoint y: 544, endPoint x: 1160, endPoint y: 437, distance: 342.2
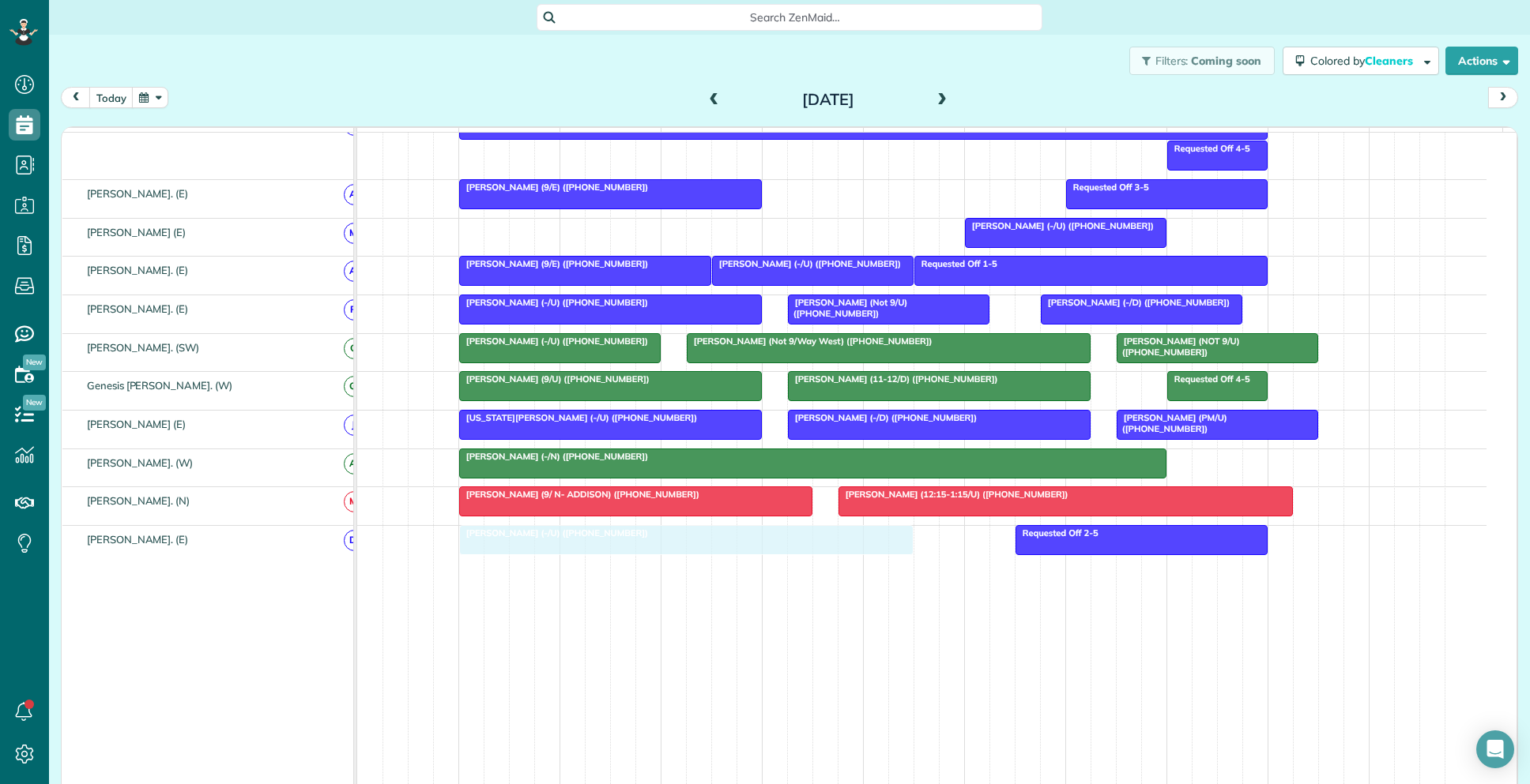
drag, startPoint x: 654, startPoint y: 236, endPoint x: 664, endPoint y: 583, distance: 347.1
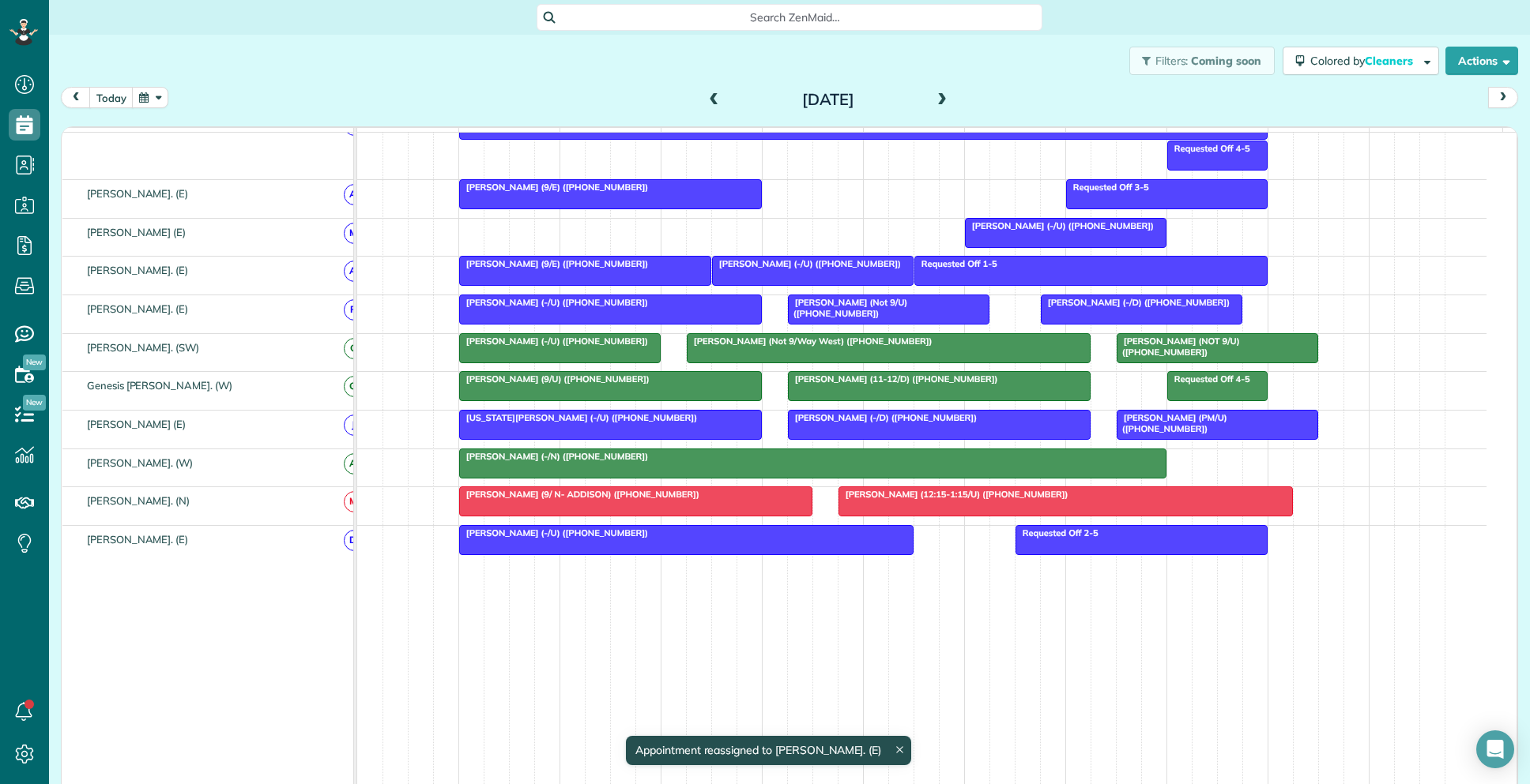
click at [694, 554] on div at bounding box center [686, 540] width 452 height 29
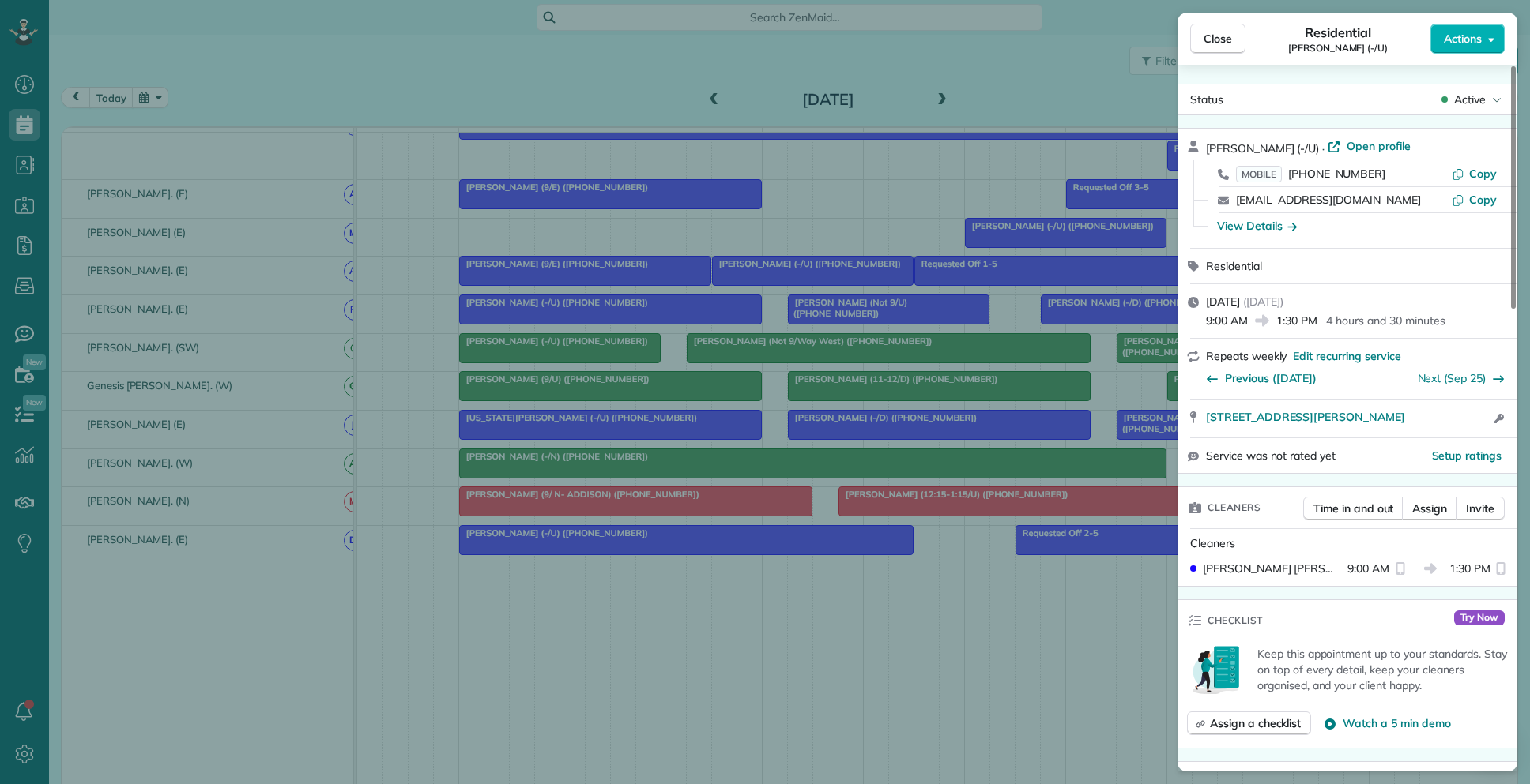
click at [938, 638] on div "Close Residential Elizabeth Griffin (-/U) Actions Status Active Elizabeth Griff…" at bounding box center [765, 392] width 1530 height 784
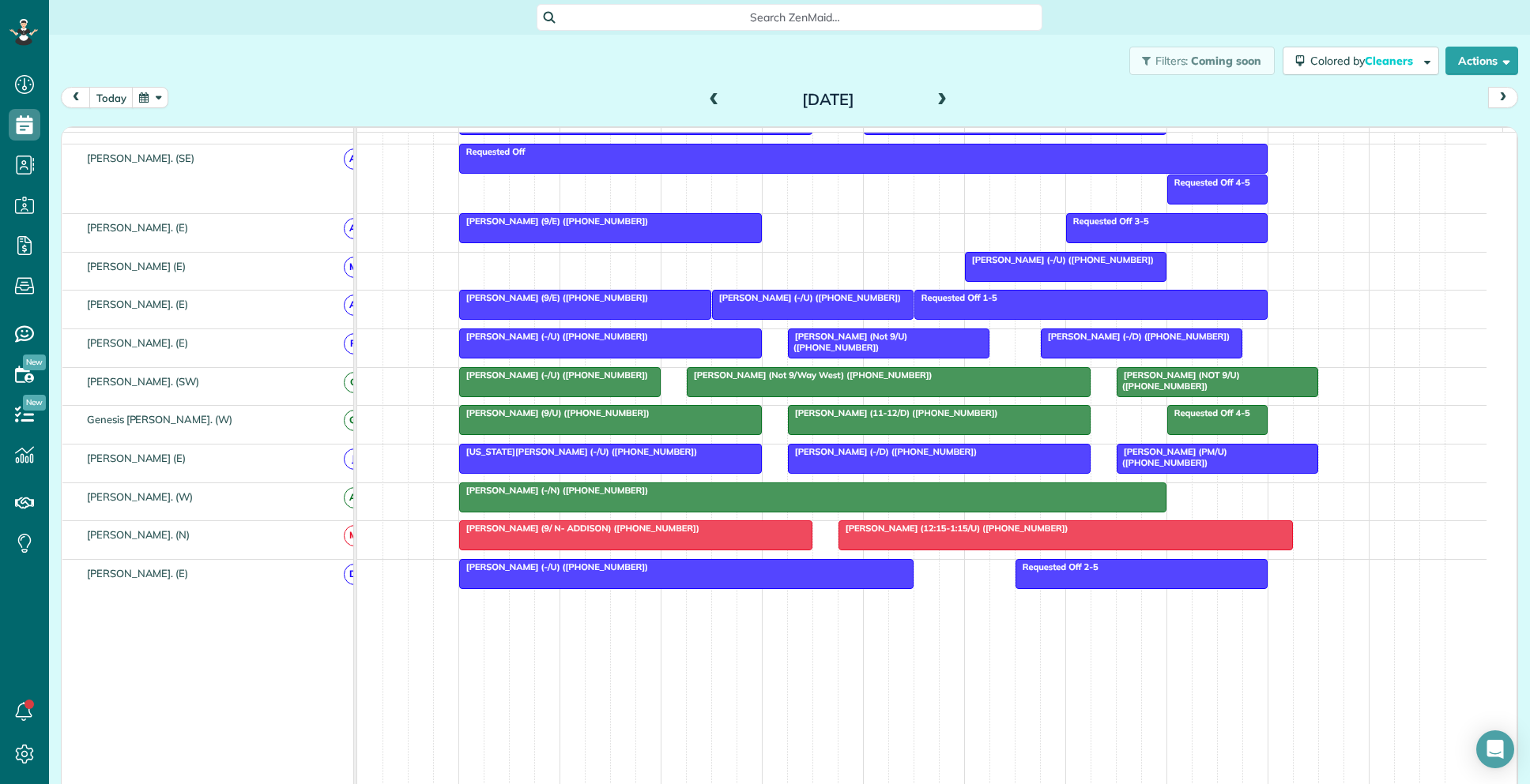
scroll to position [700, 0]
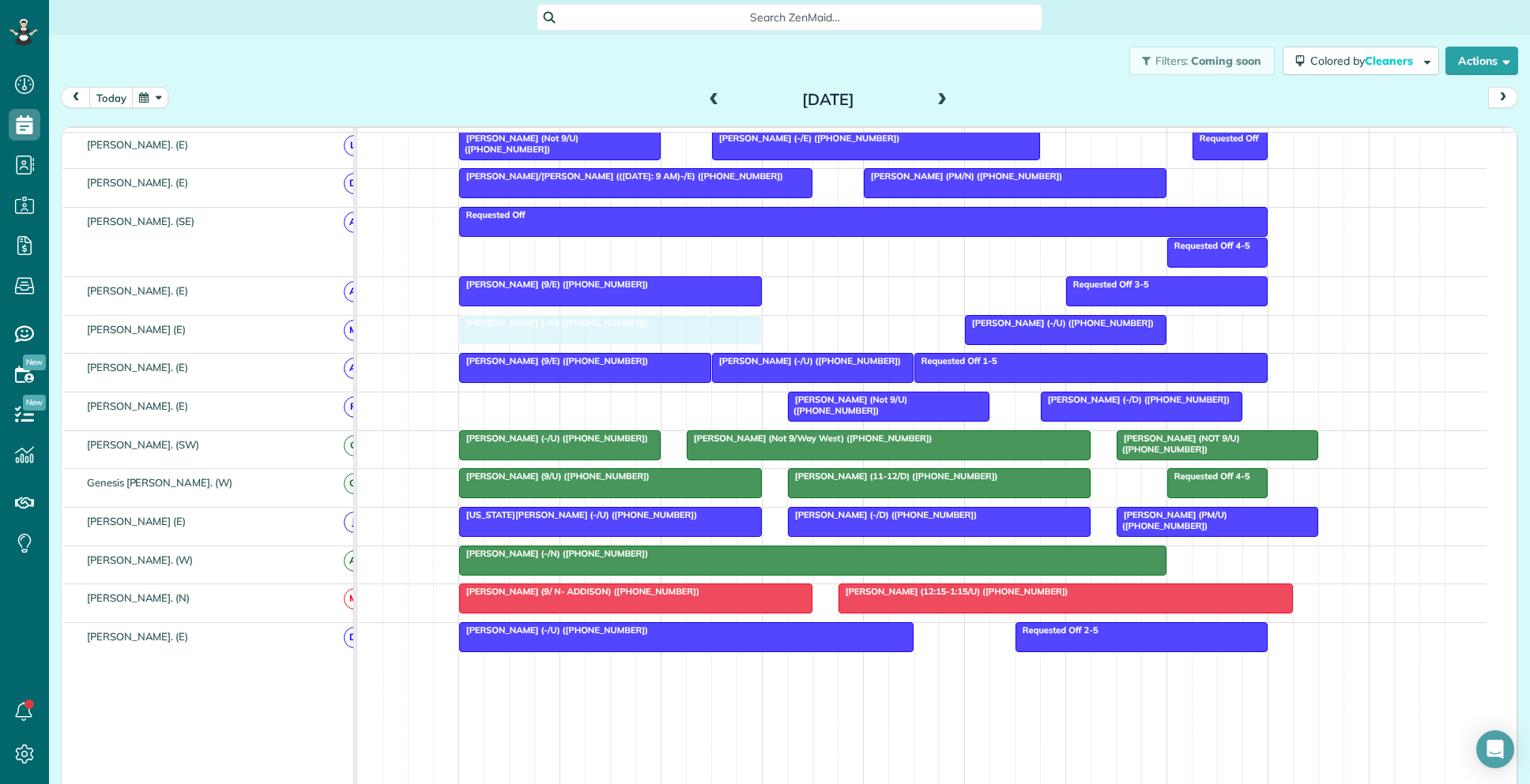
drag, startPoint x: 614, startPoint y: 417, endPoint x: 627, endPoint y: 354, distance: 64.3
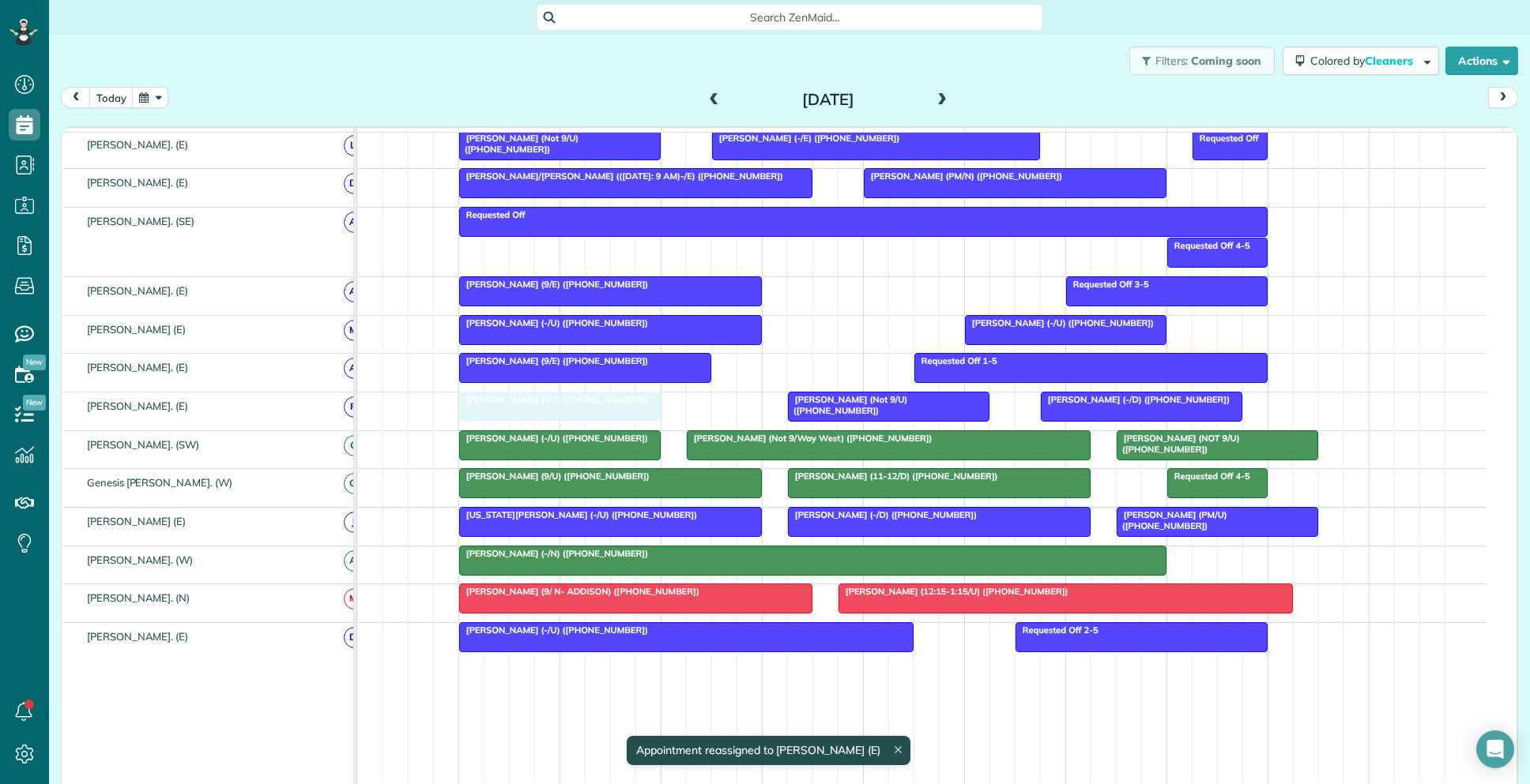
drag, startPoint x: 782, startPoint y: 381, endPoint x: 530, endPoint y: 430, distance: 256.7
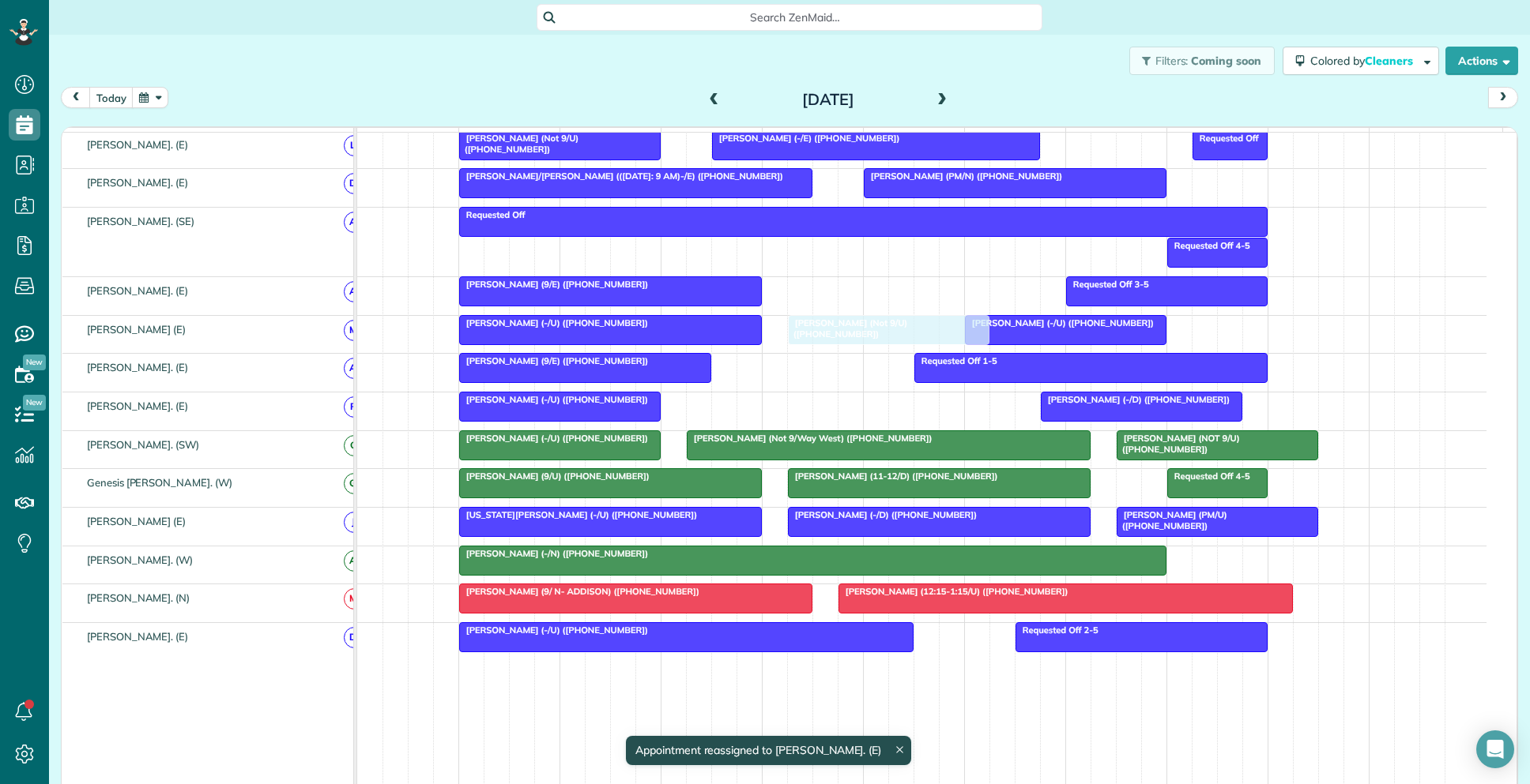
drag, startPoint x: 845, startPoint y: 415, endPoint x: 845, endPoint y: 352, distance: 63.0
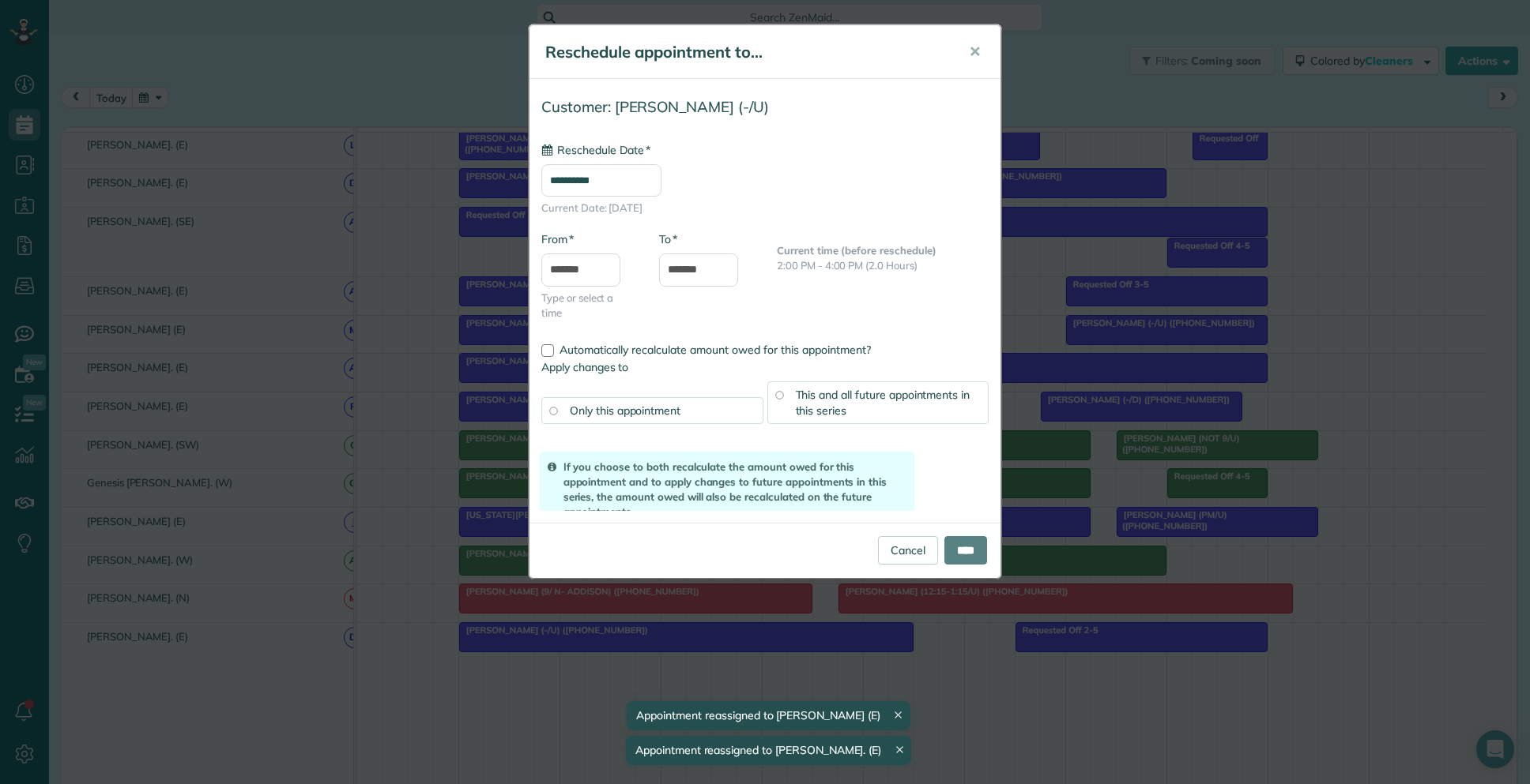
drag, startPoint x: 1002, startPoint y: 368, endPoint x: 1101, endPoint y: 345, distance: 101.6
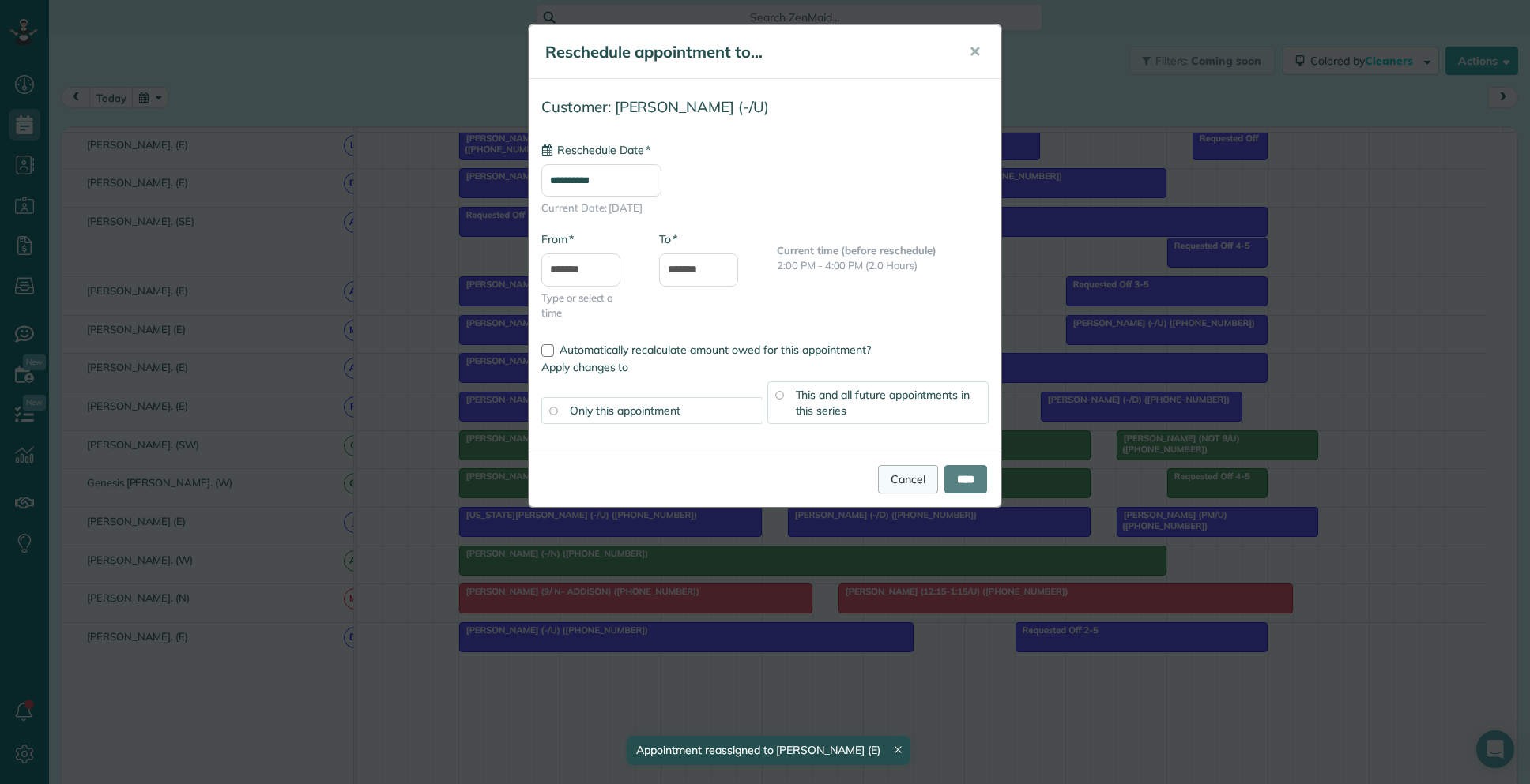
type input "**********"
drag, startPoint x: 892, startPoint y: 476, endPoint x: 935, endPoint y: 447, distance: 51.9
click at [893, 476] on link "Cancel" at bounding box center [908, 479] width 60 height 29
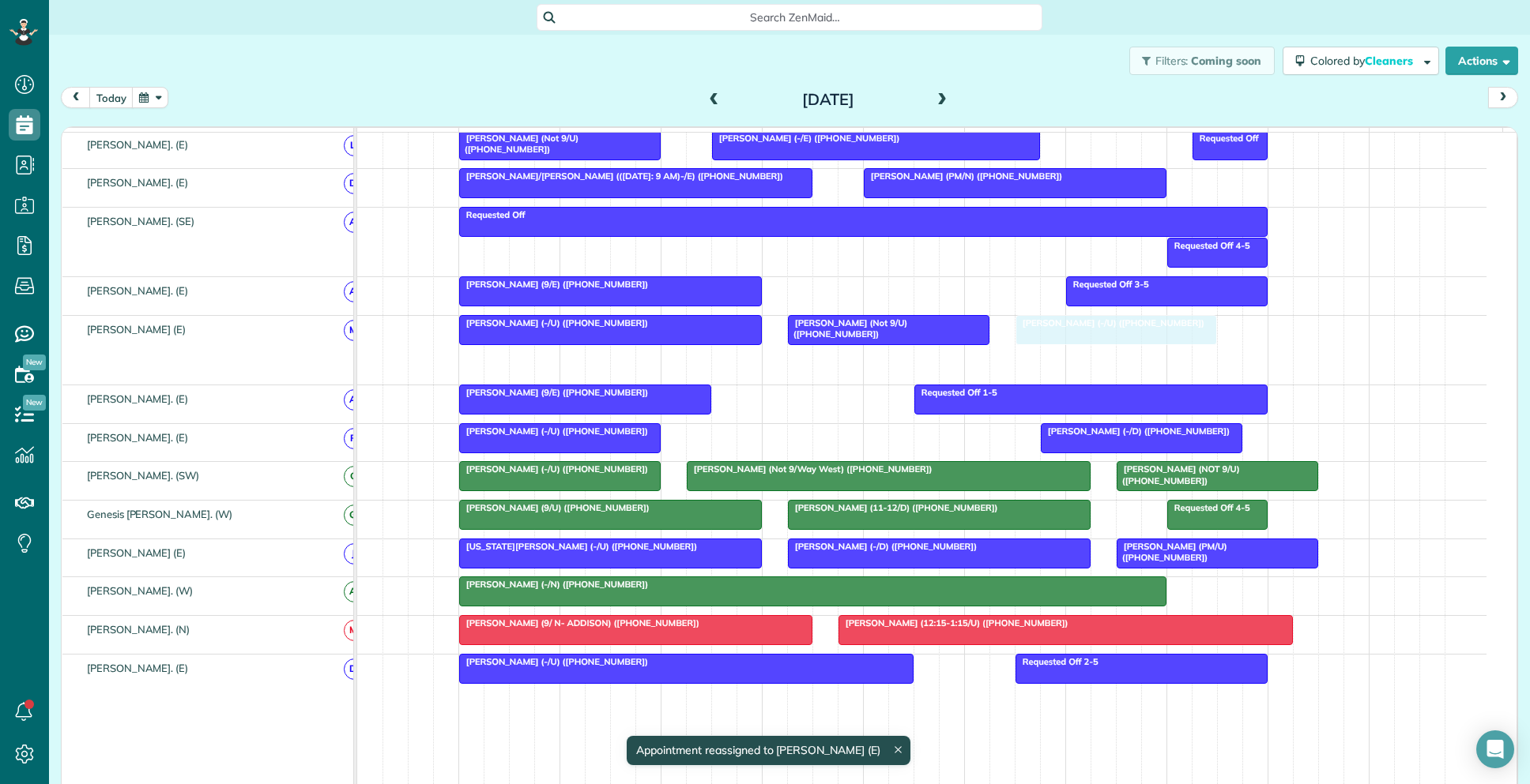
drag, startPoint x: 1050, startPoint y: 368, endPoint x: 1081, endPoint y: 345, distance: 38.6
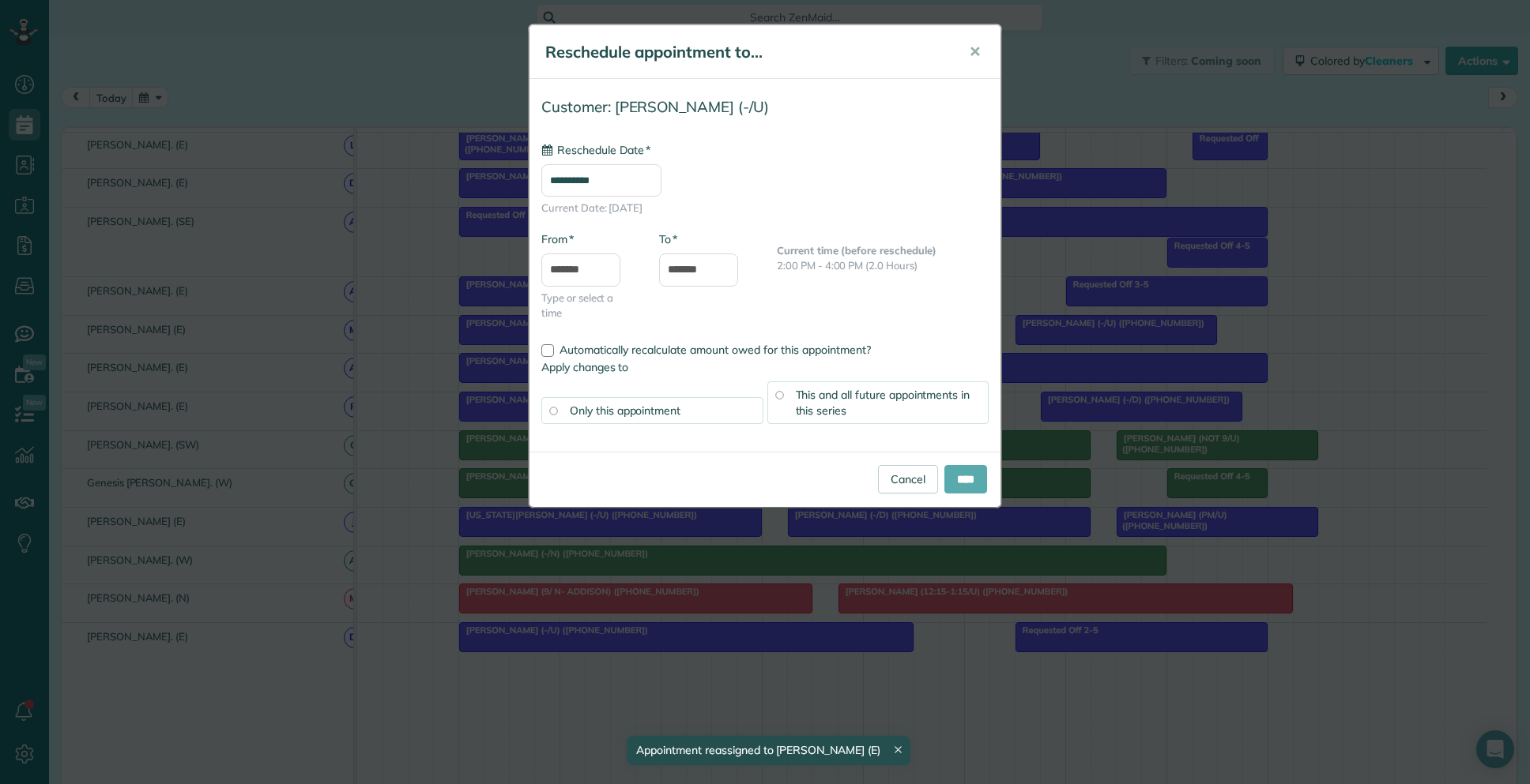
type input "**********"
click at [953, 484] on input "****" at bounding box center [965, 479] width 43 height 29
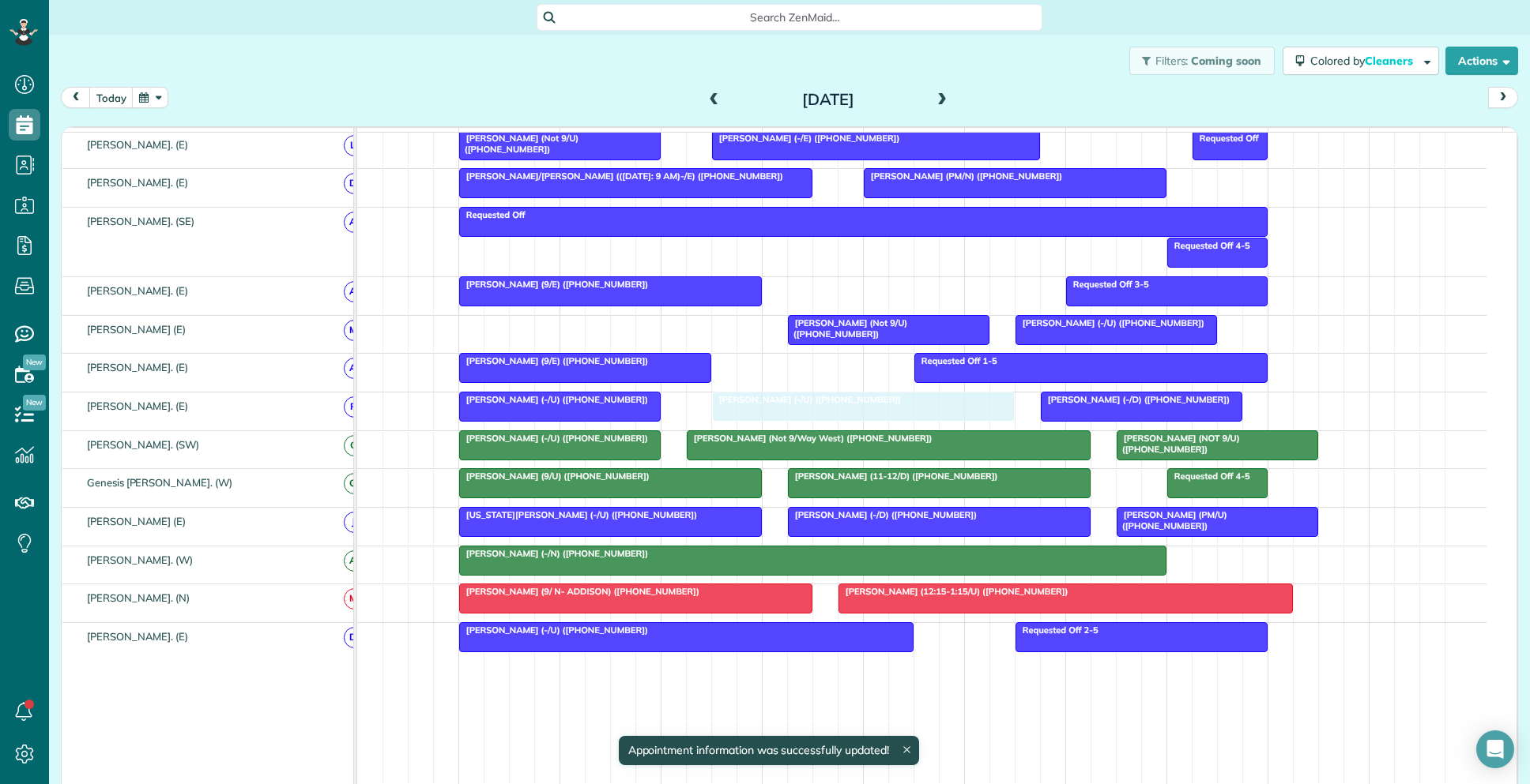
drag, startPoint x: 681, startPoint y: 345, endPoint x: 921, endPoint y: 434, distance: 256.0
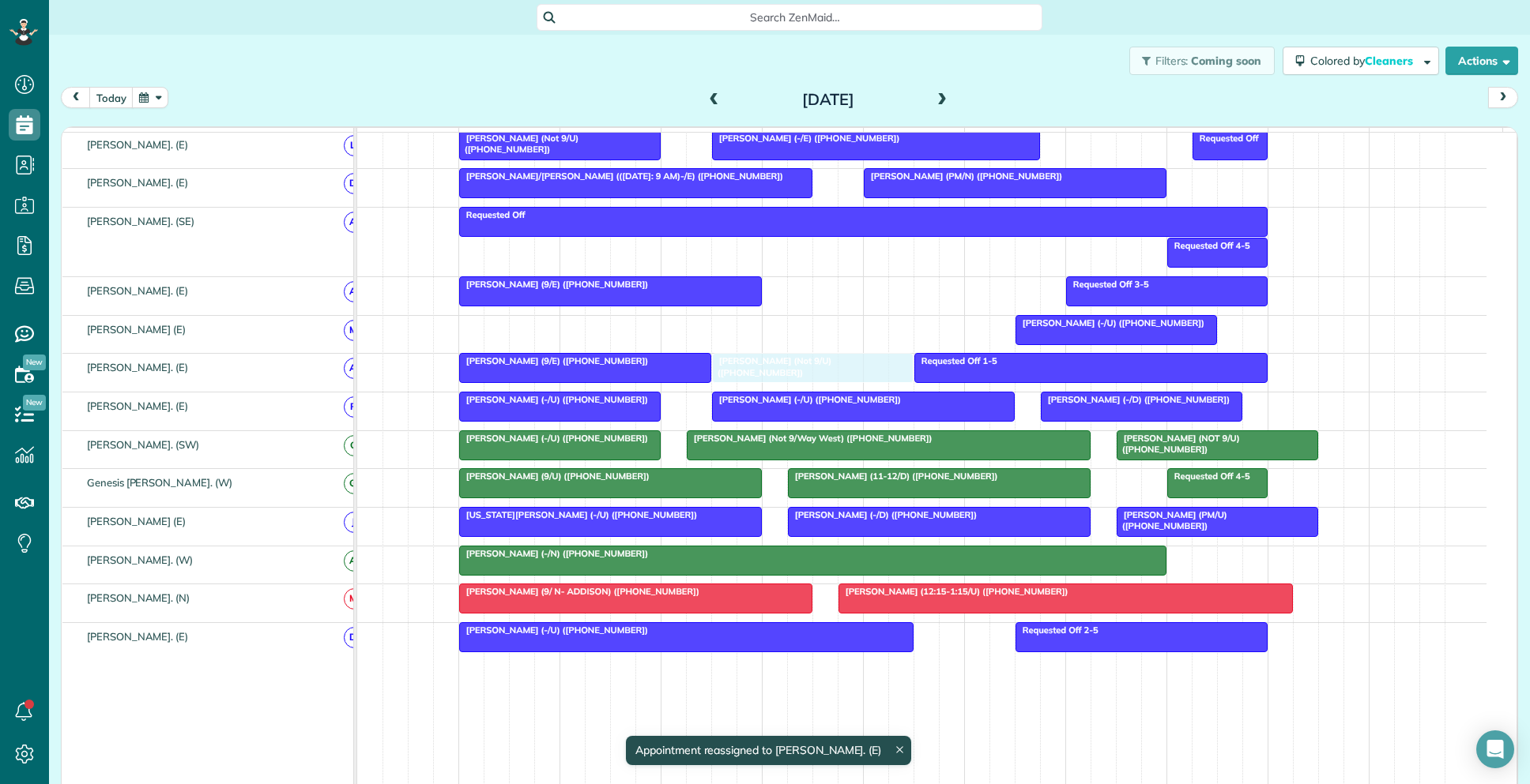
drag, startPoint x: 869, startPoint y: 341, endPoint x: 800, endPoint y: 380, distance: 79.3
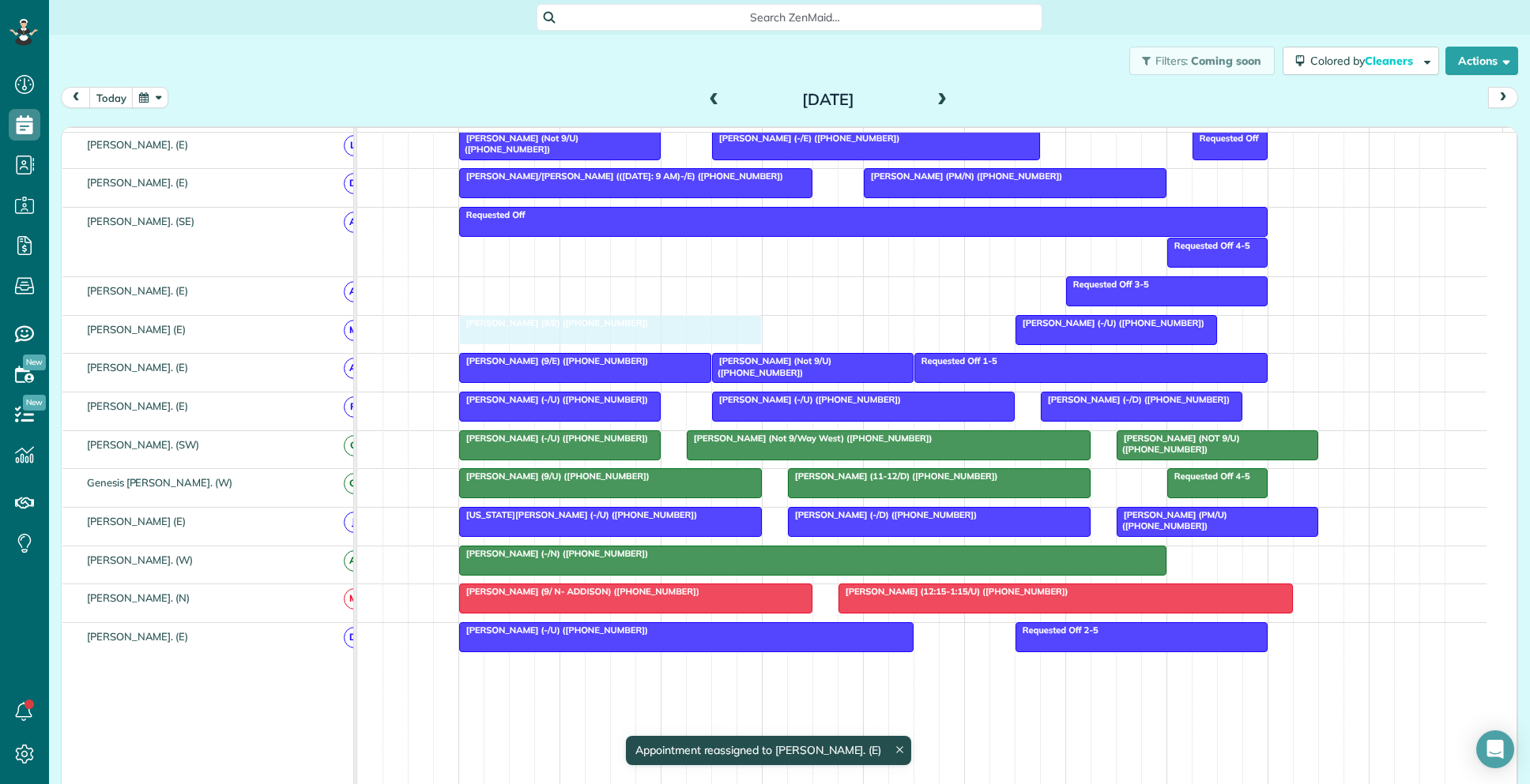
drag, startPoint x: 613, startPoint y: 307, endPoint x: 621, endPoint y: 342, distance: 35.9
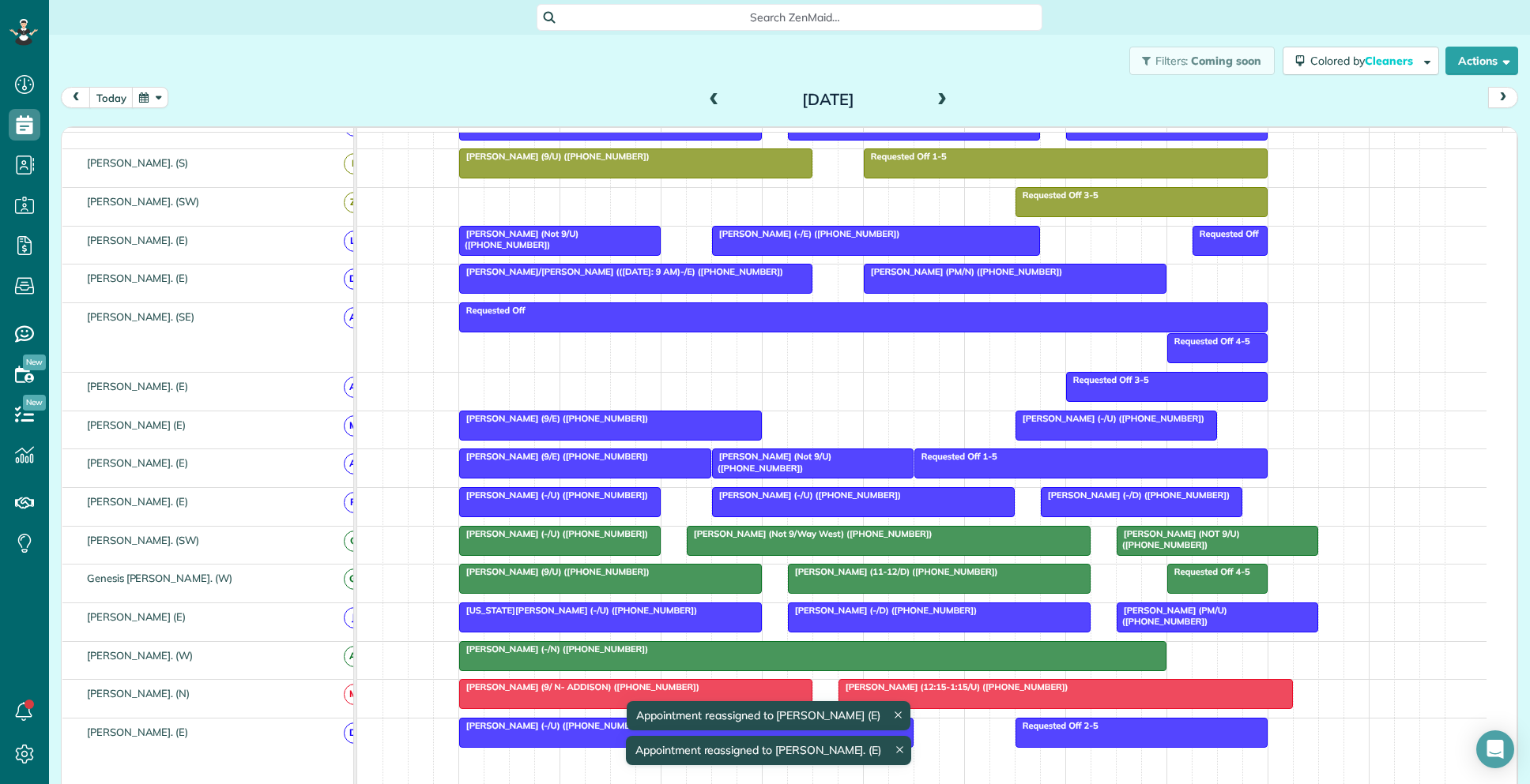
scroll to position [595, 0]
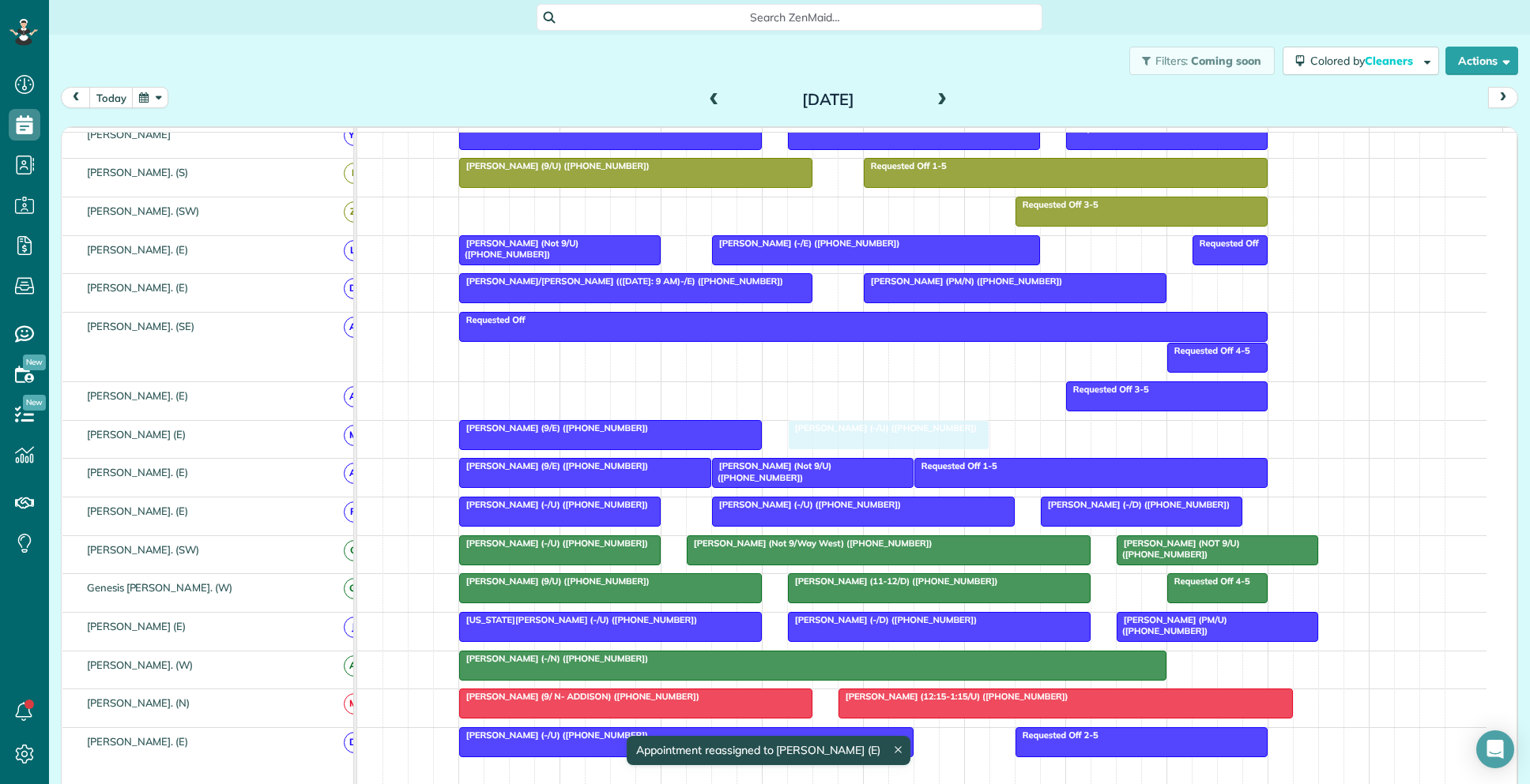
drag, startPoint x: 1114, startPoint y: 444, endPoint x: 884, endPoint y: 446, distance: 230.0
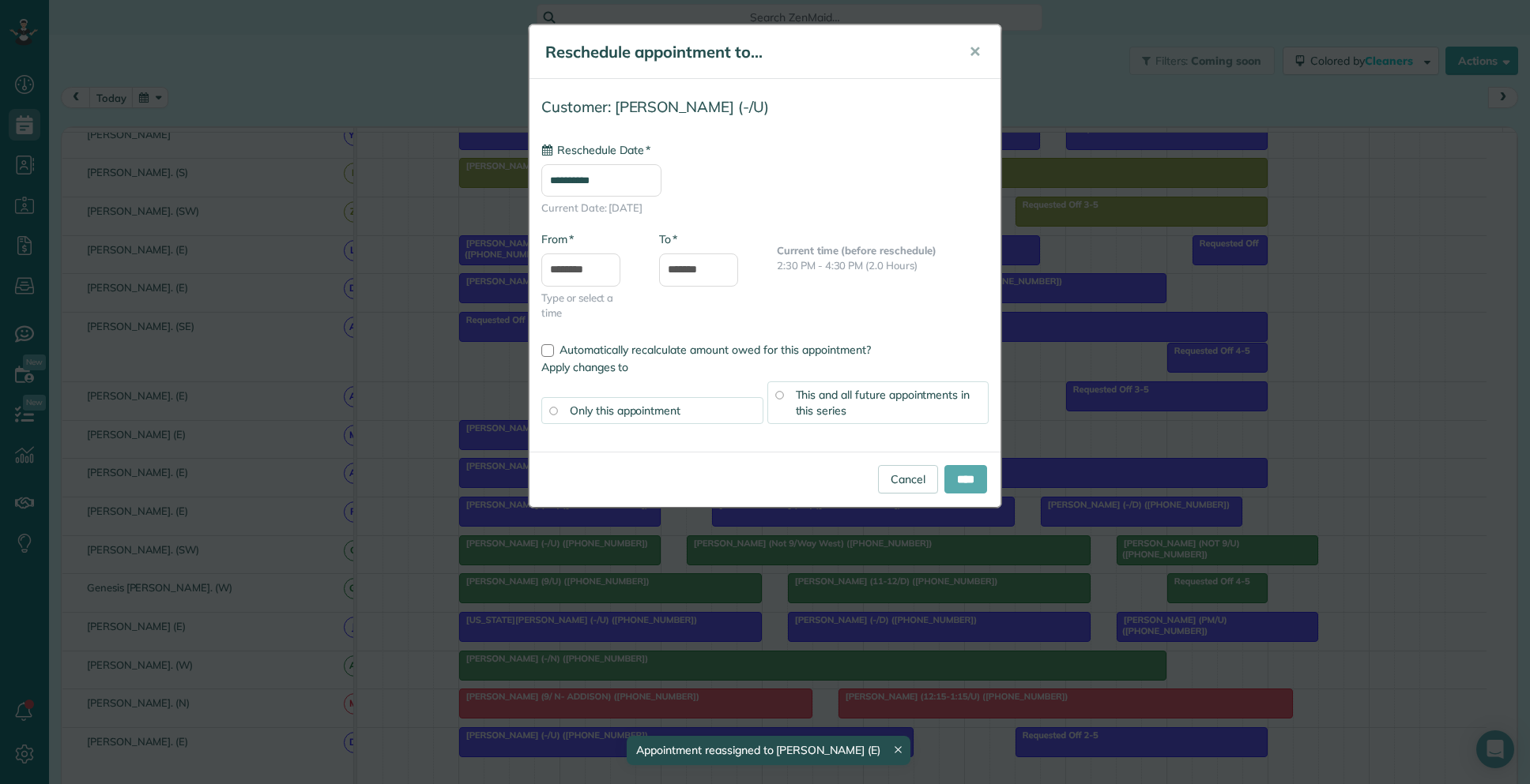
type input "**********"
click at [955, 480] on input "****" at bounding box center [965, 479] width 43 height 29
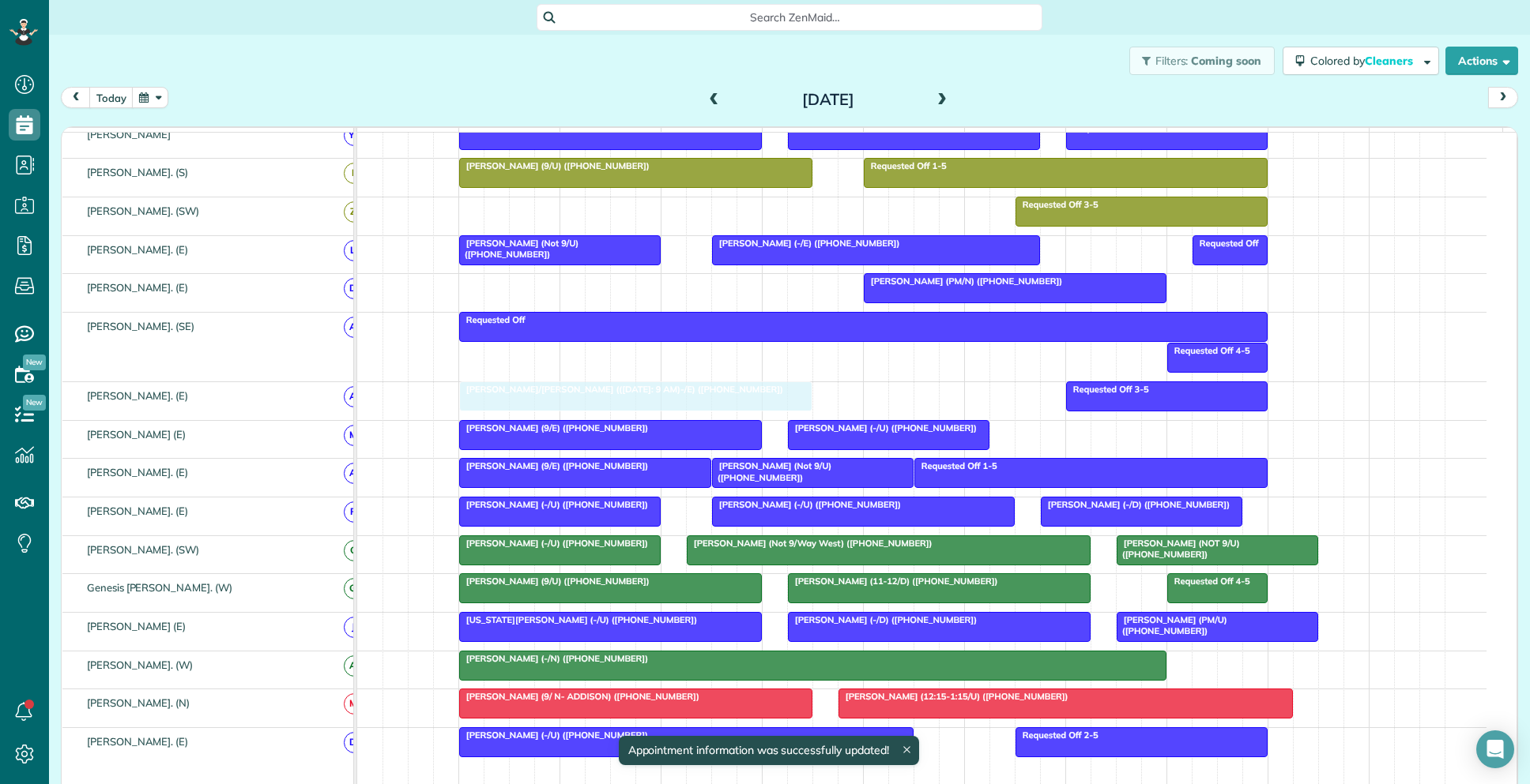
drag, startPoint x: 620, startPoint y: 300, endPoint x: 618, endPoint y: 408, distance: 108.0
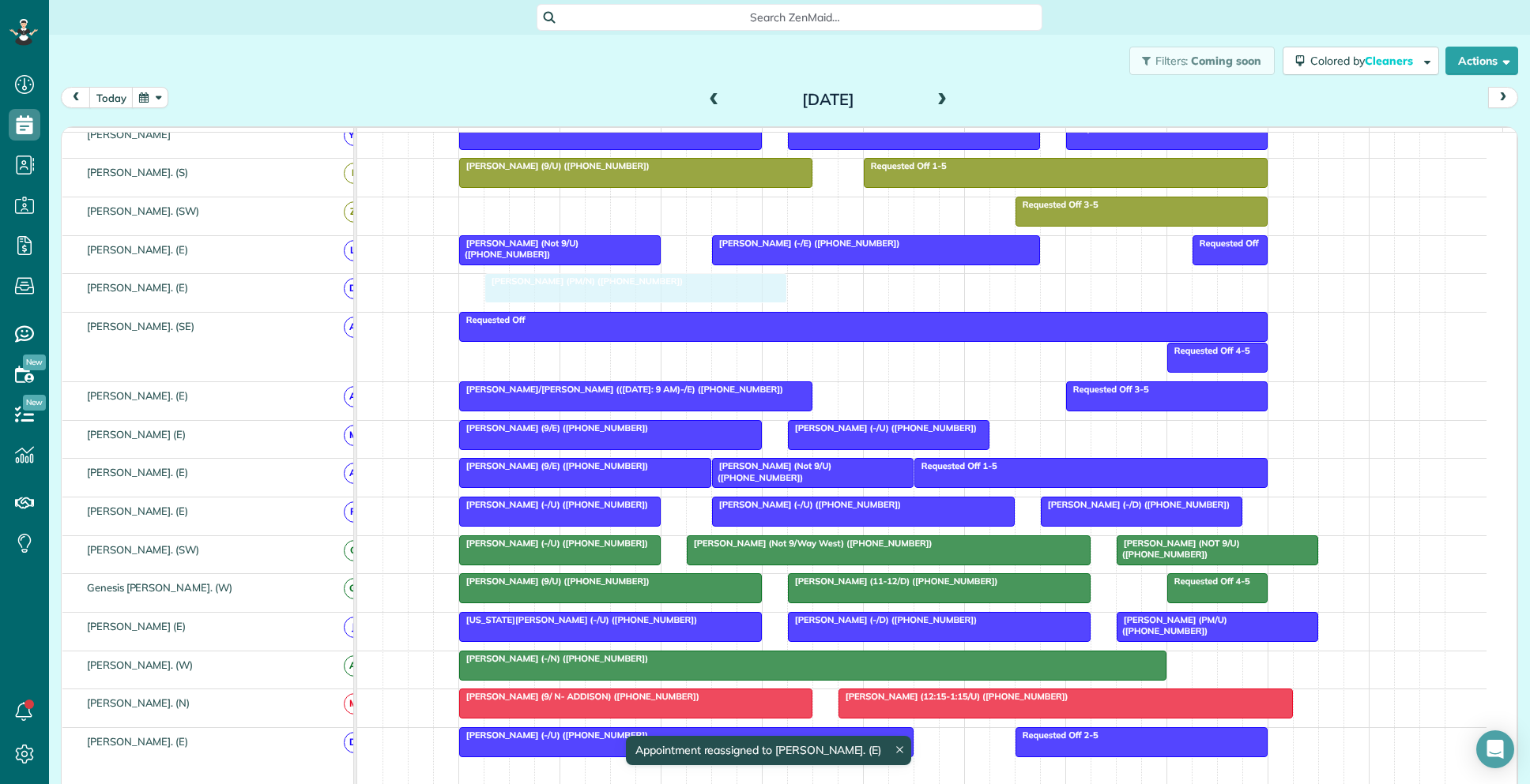
drag, startPoint x: 940, startPoint y: 302, endPoint x: 553, endPoint y: 303, distance: 387.0
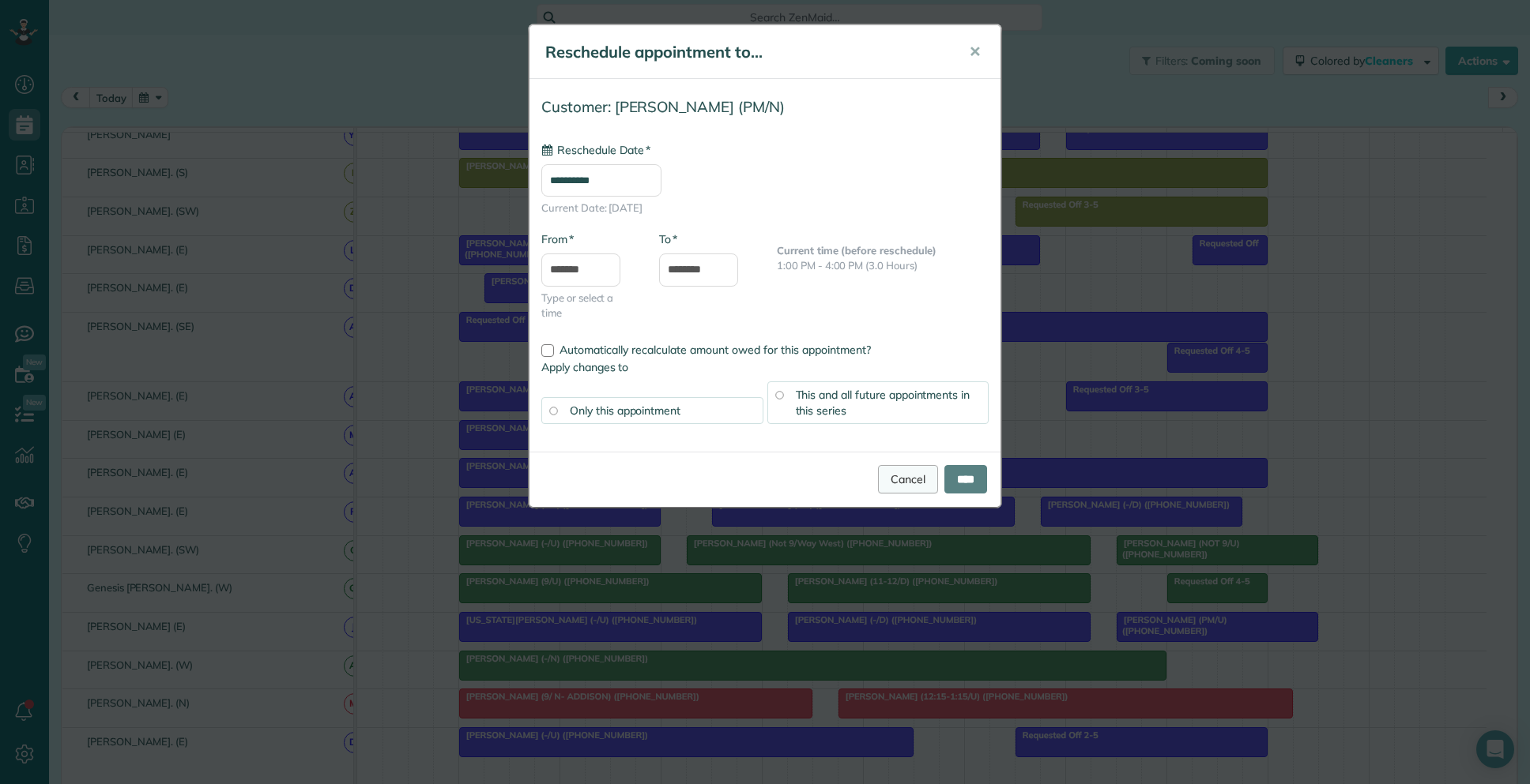
type input "**********"
click at [901, 479] on link "Cancel" at bounding box center [908, 479] width 60 height 29
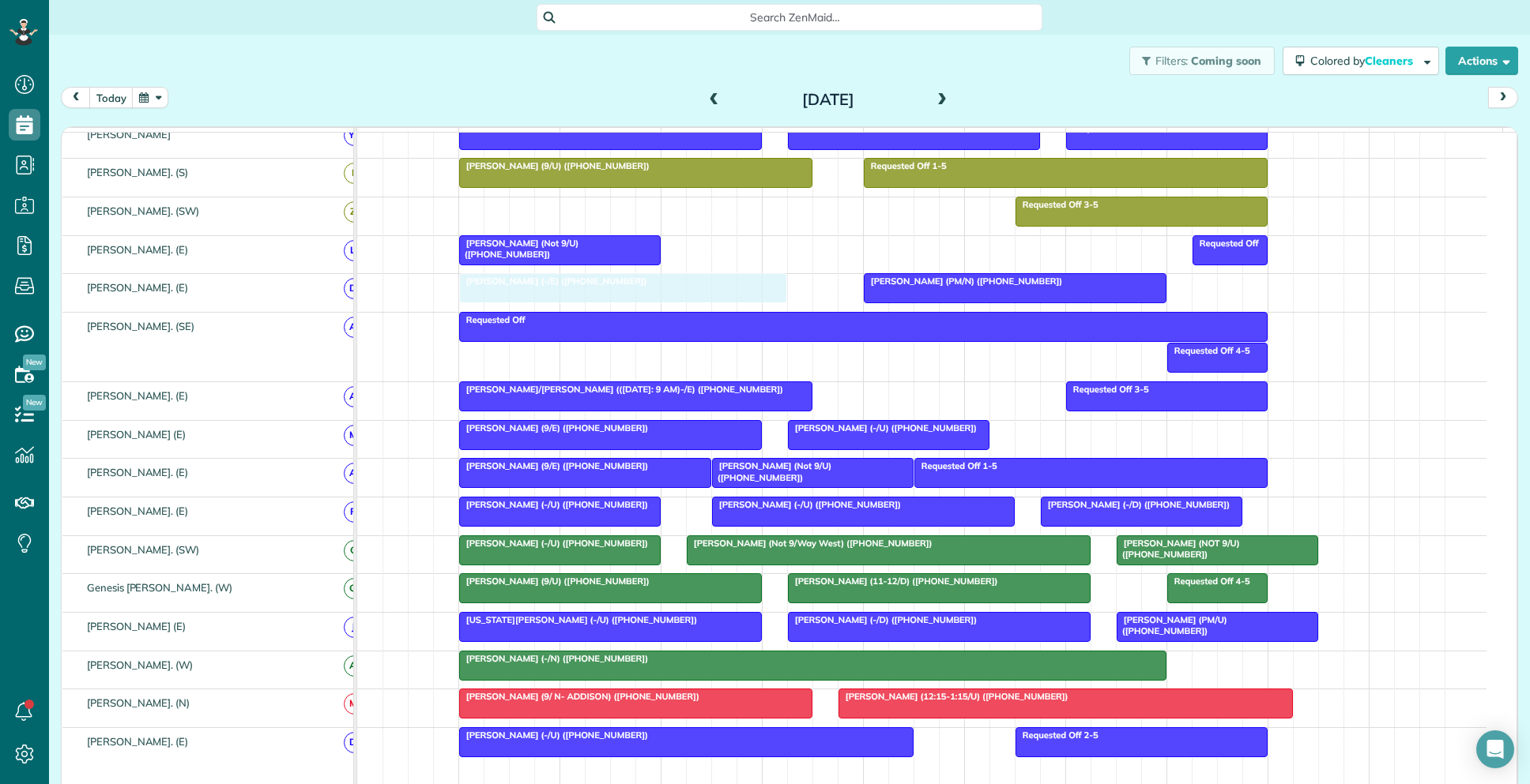
drag, startPoint x: 797, startPoint y: 260, endPoint x: 547, endPoint y: 306, distance: 254.2
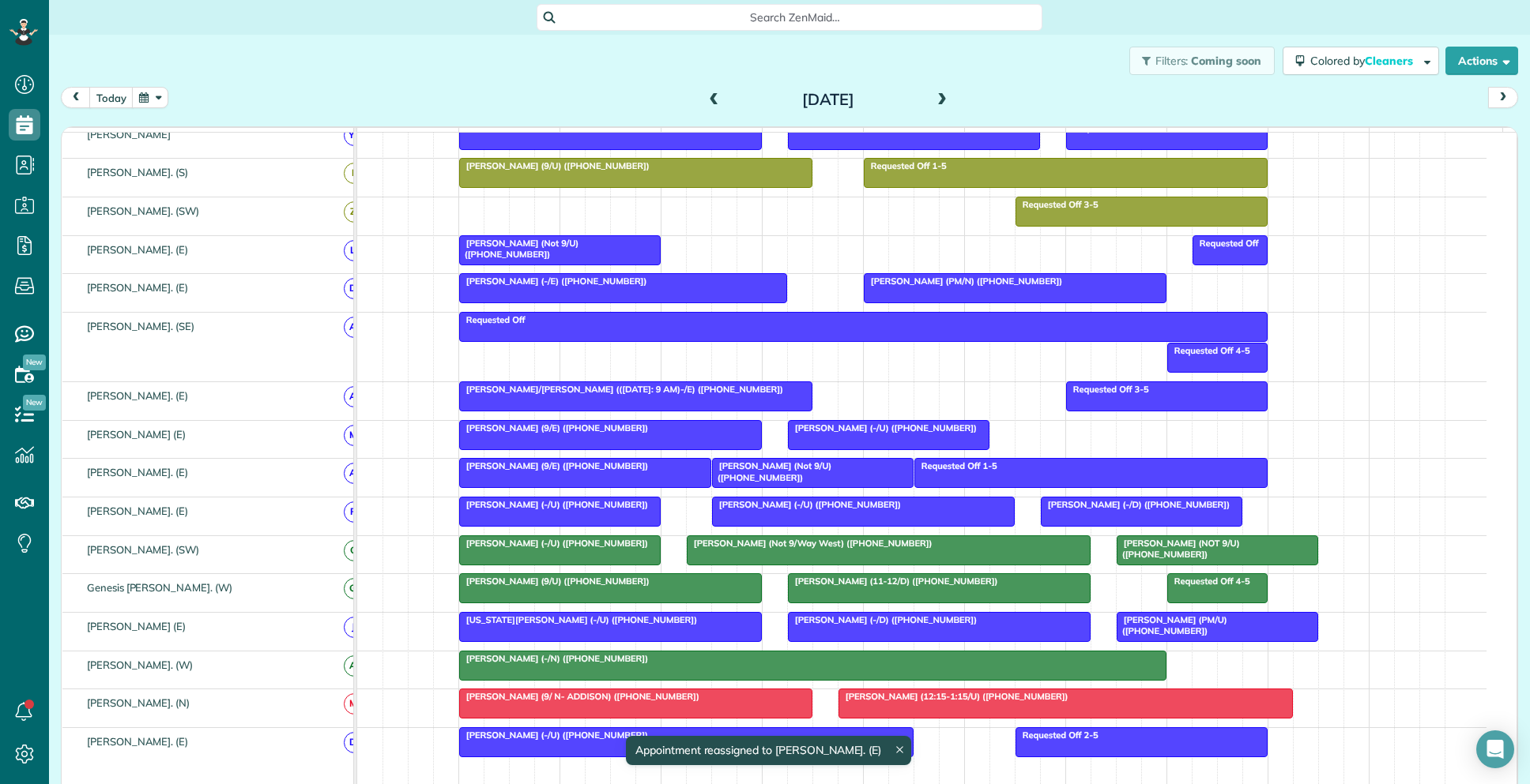
drag, startPoint x: 931, startPoint y: 303, endPoint x: 1069, endPoint y: 313, distance: 138.4
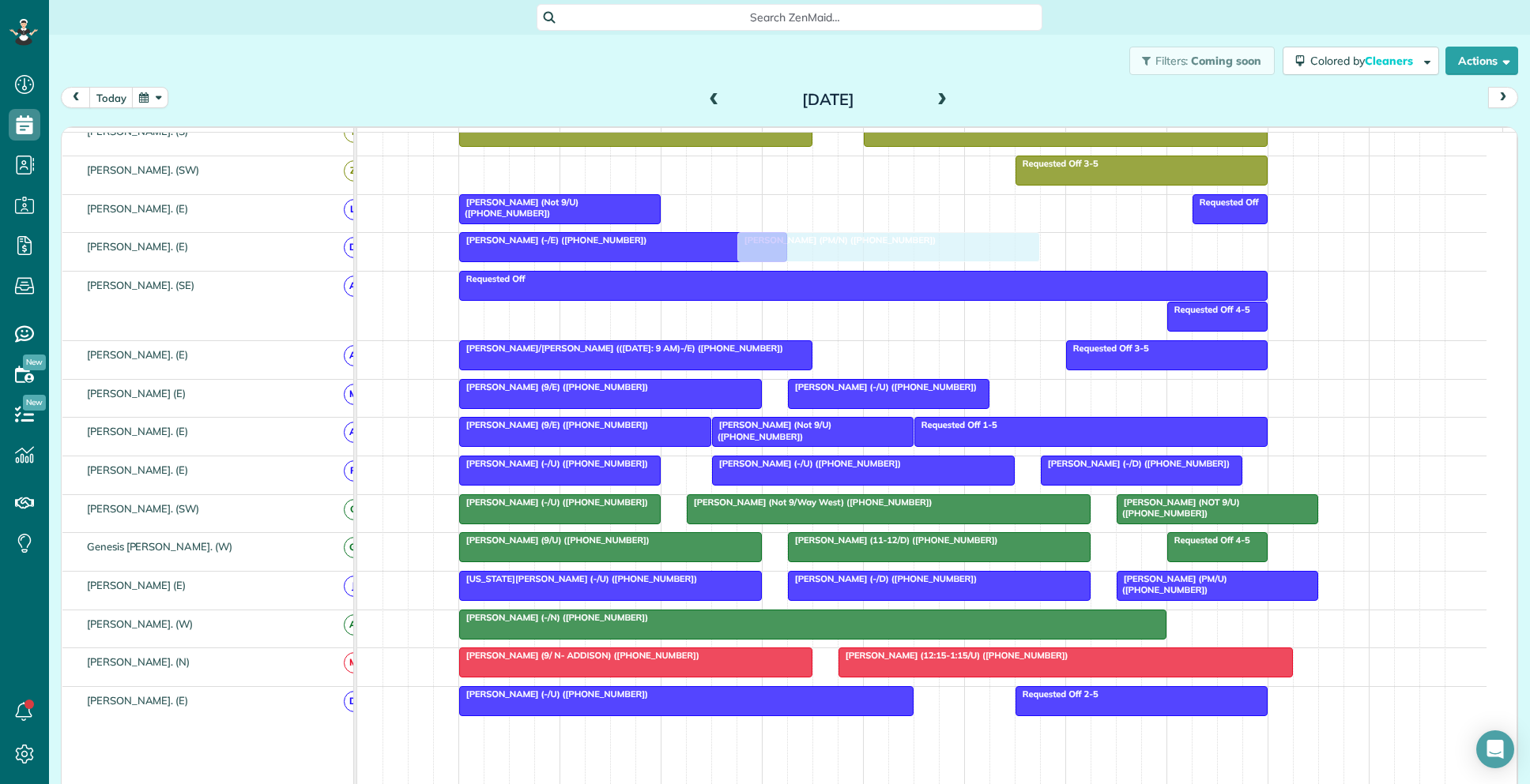
scroll to position [806, 0]
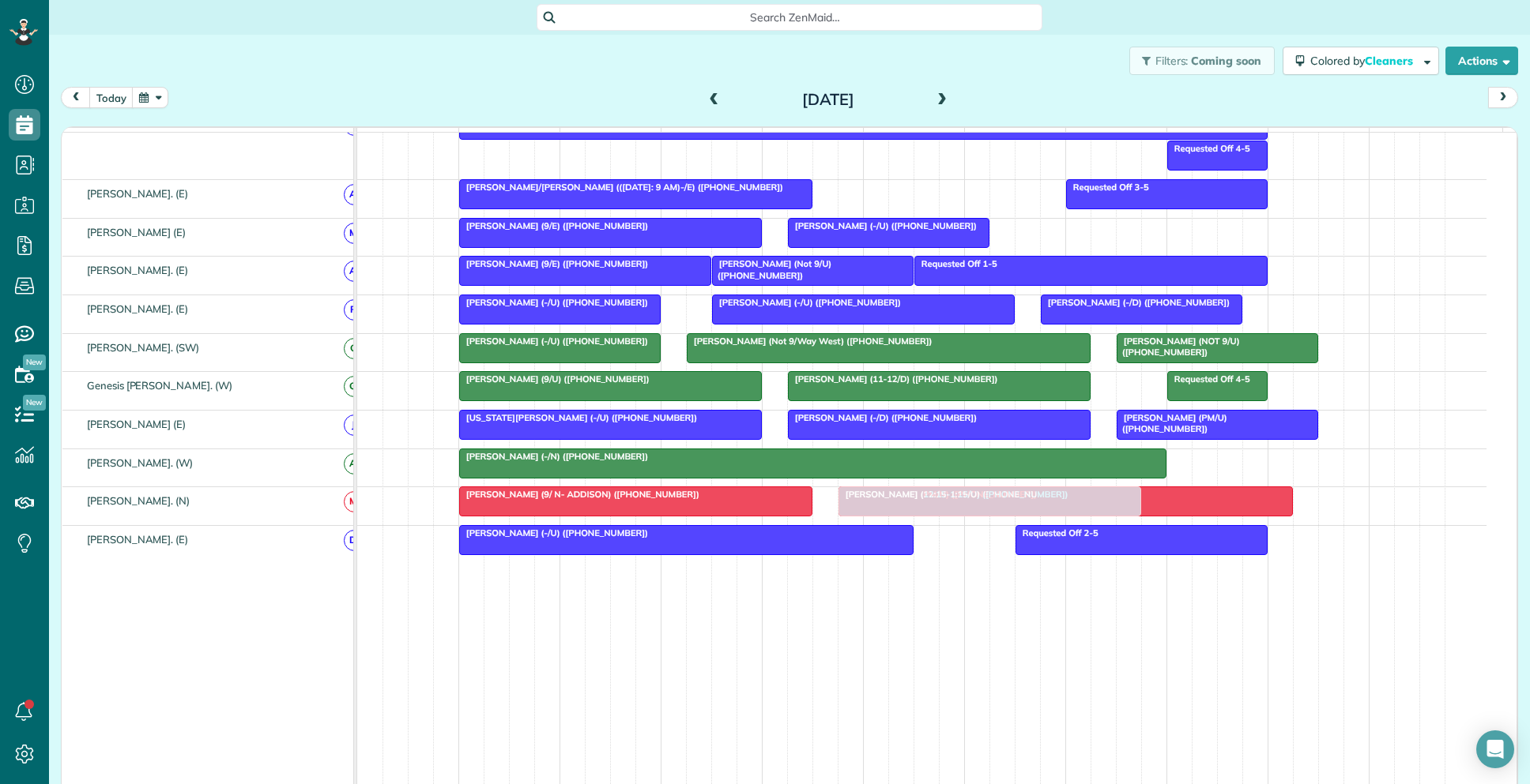
drag, startPoint x: 1054, startPoint y: 306, endPoint x: 1032, endPoint y: 510, distance: 205.2
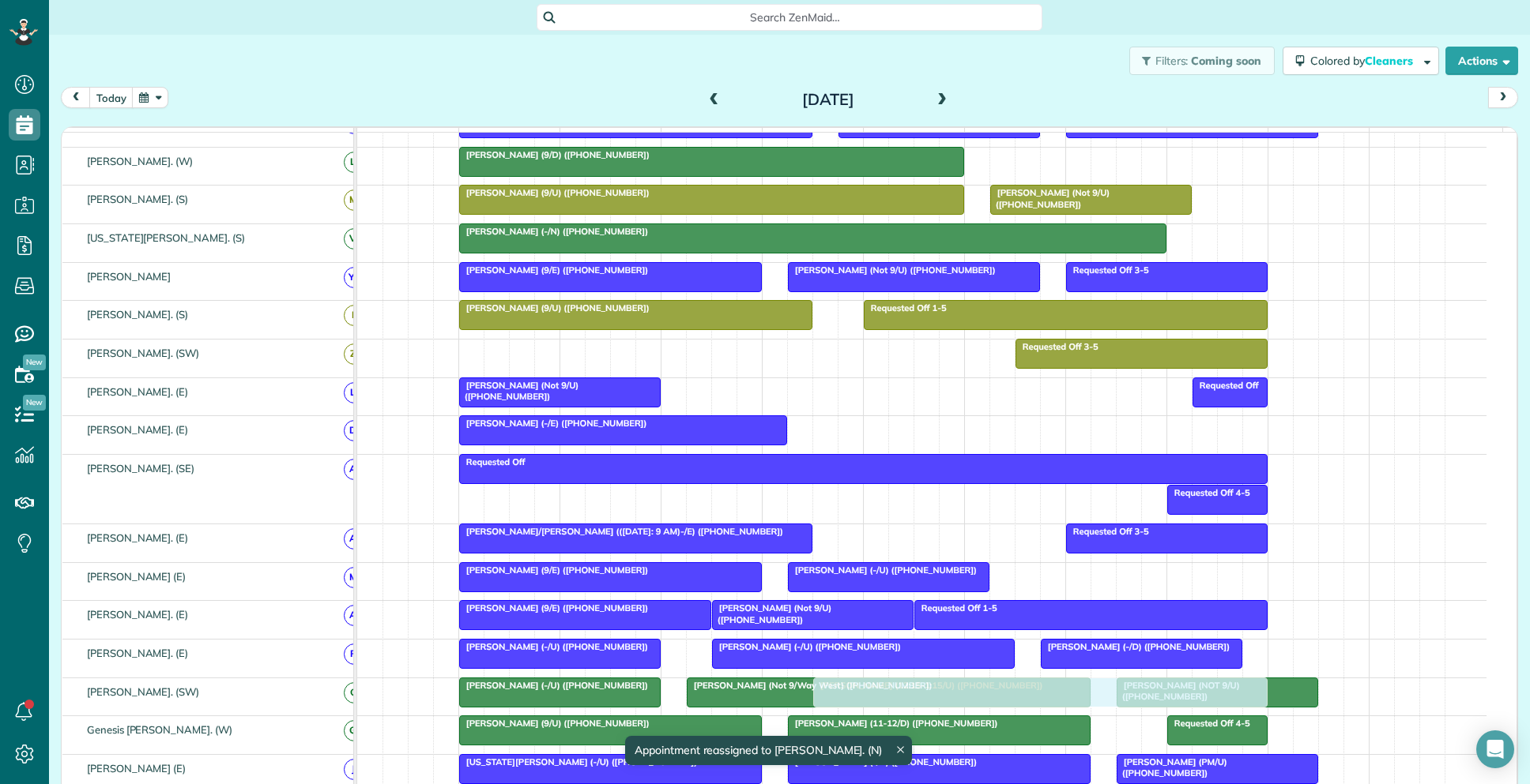
scroll to position [384, 0]
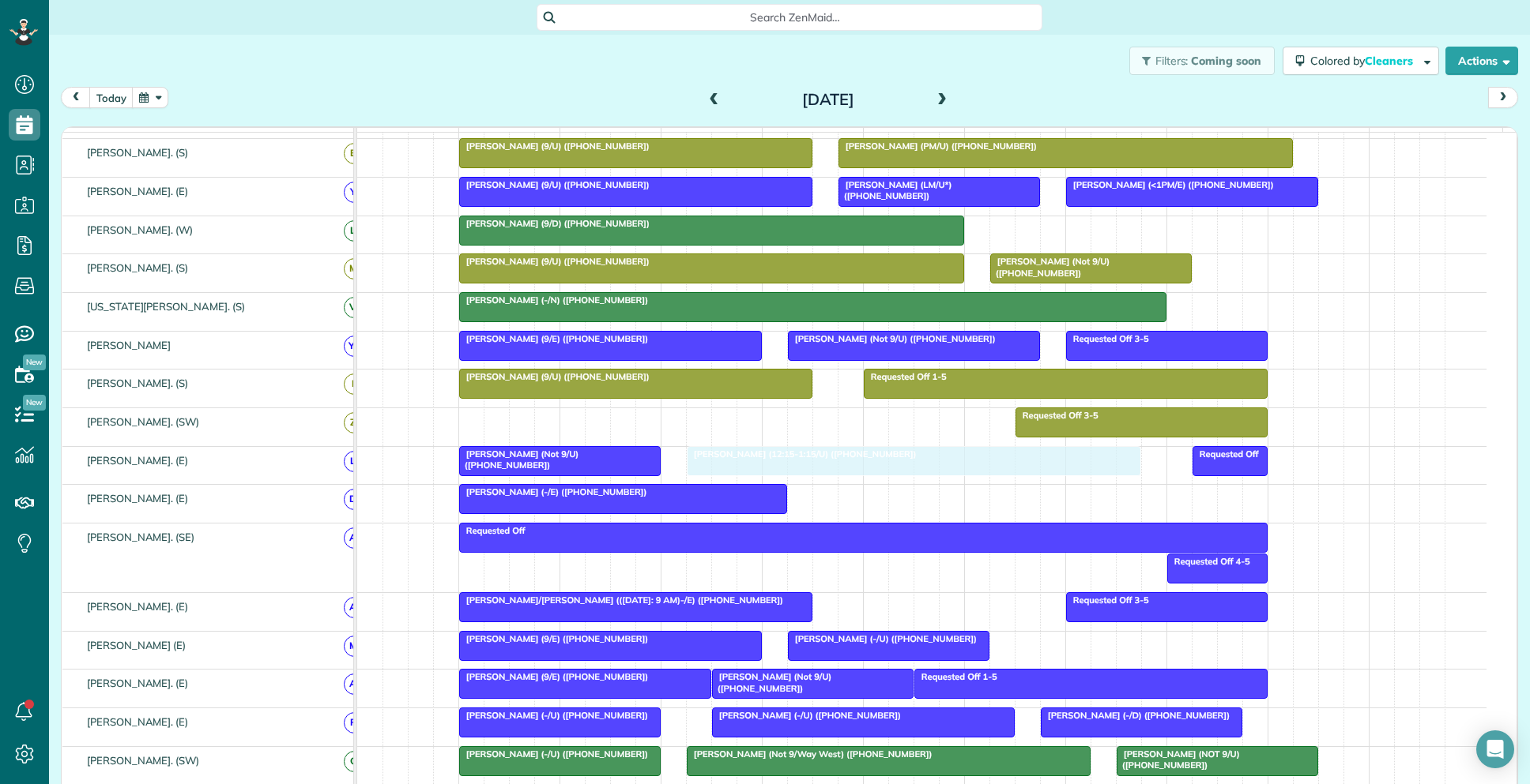
drag, startPoint x: 996, startPoint y: 506, endPoint x: 845, endPoint y: 471, distance: 155.0
drag, startPoint x: 742, startPoint y: 477, endPoint x: 787, endPoint y: 483, distance: 45.4
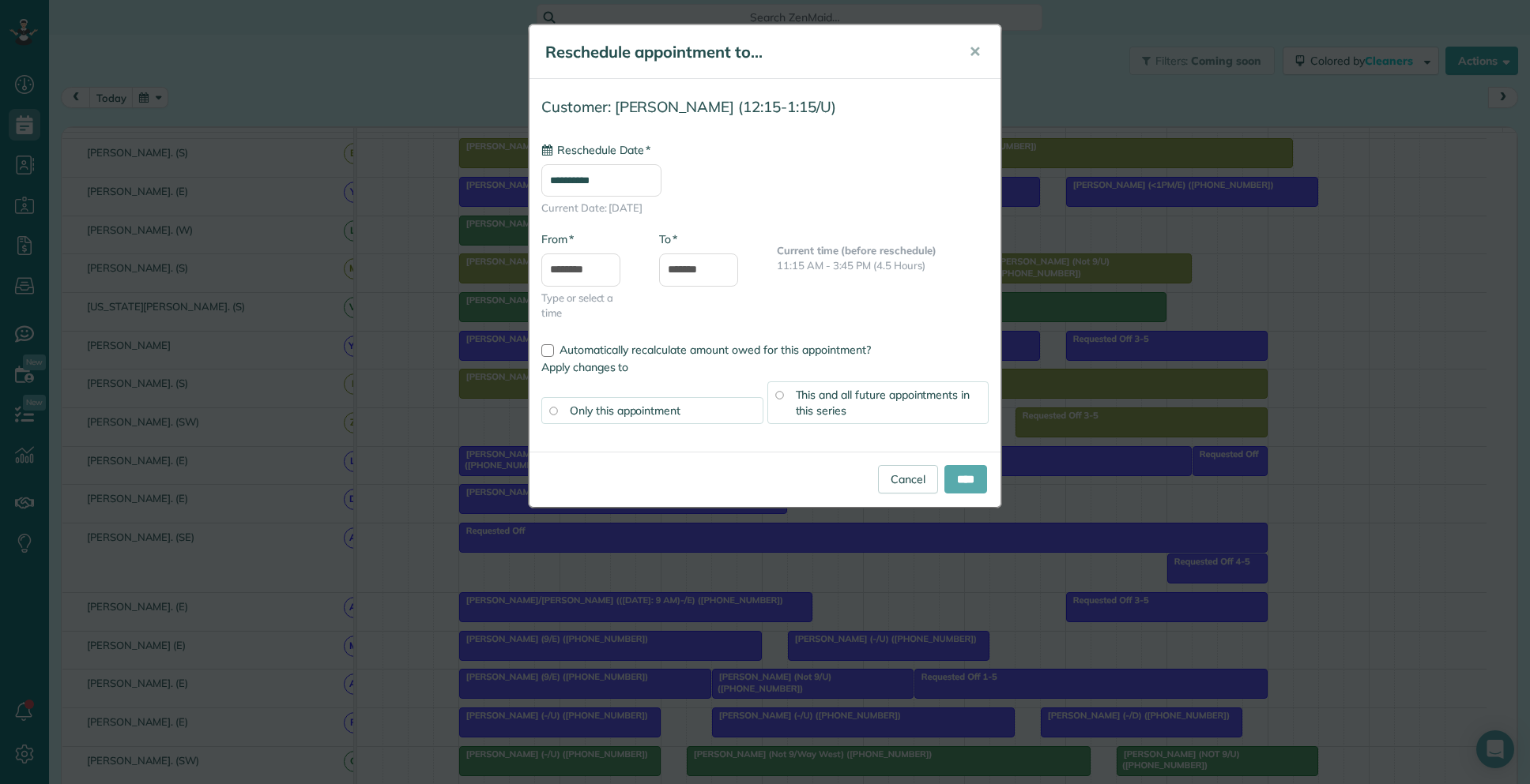
type input "**********"
click at [961, 481] on input "****" at bounding box center [965, 479] width 43 height 29
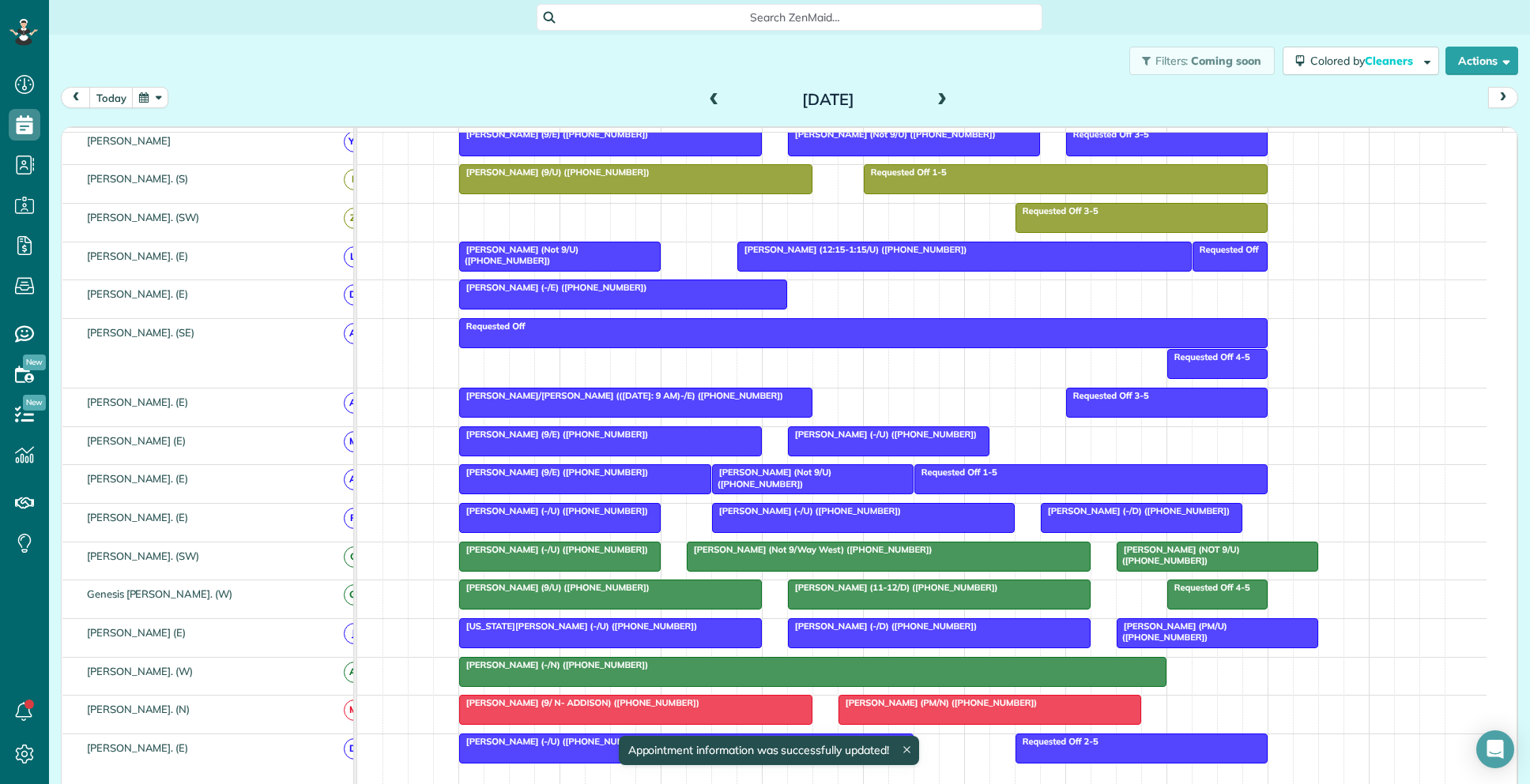
scroll to position [595, 0]
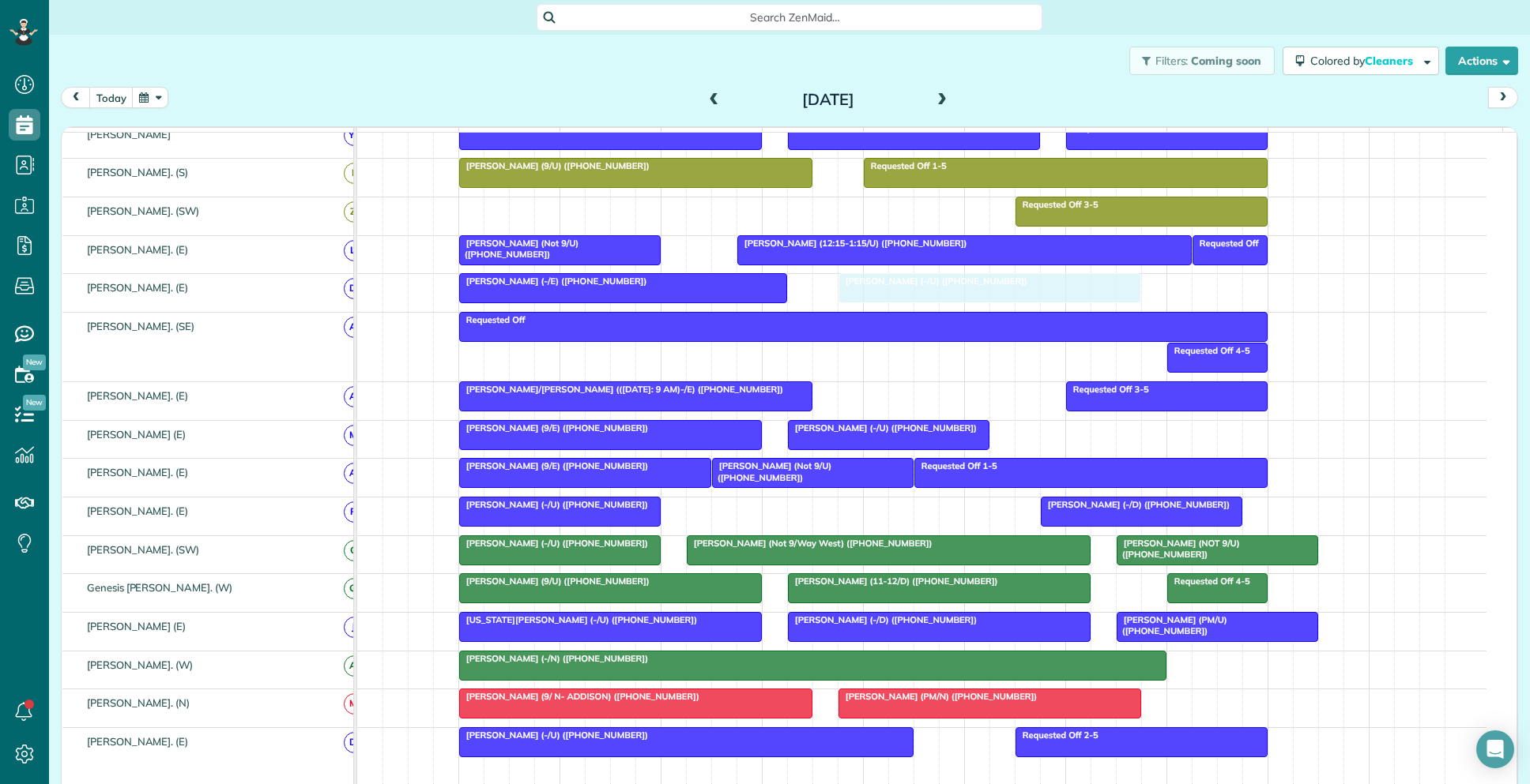
drag, startPoint x: 787, startPoint y: 528, endPoint x: 920, endPoint y: 316, distance: 250.3
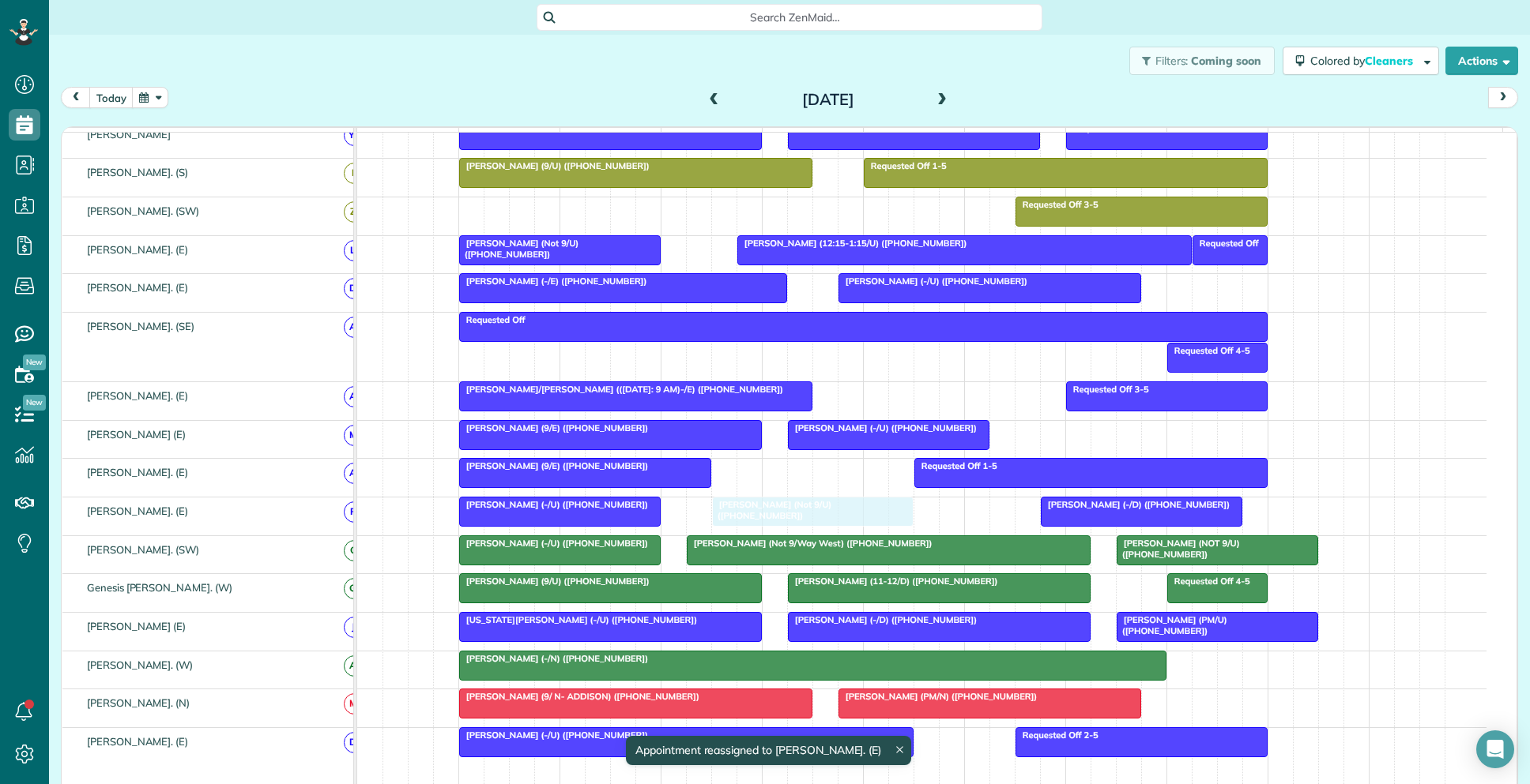
drag, startPoint x: 797, startPoint y: 490, endPoint x: 794, endPoint y: 517, distance: 27.2
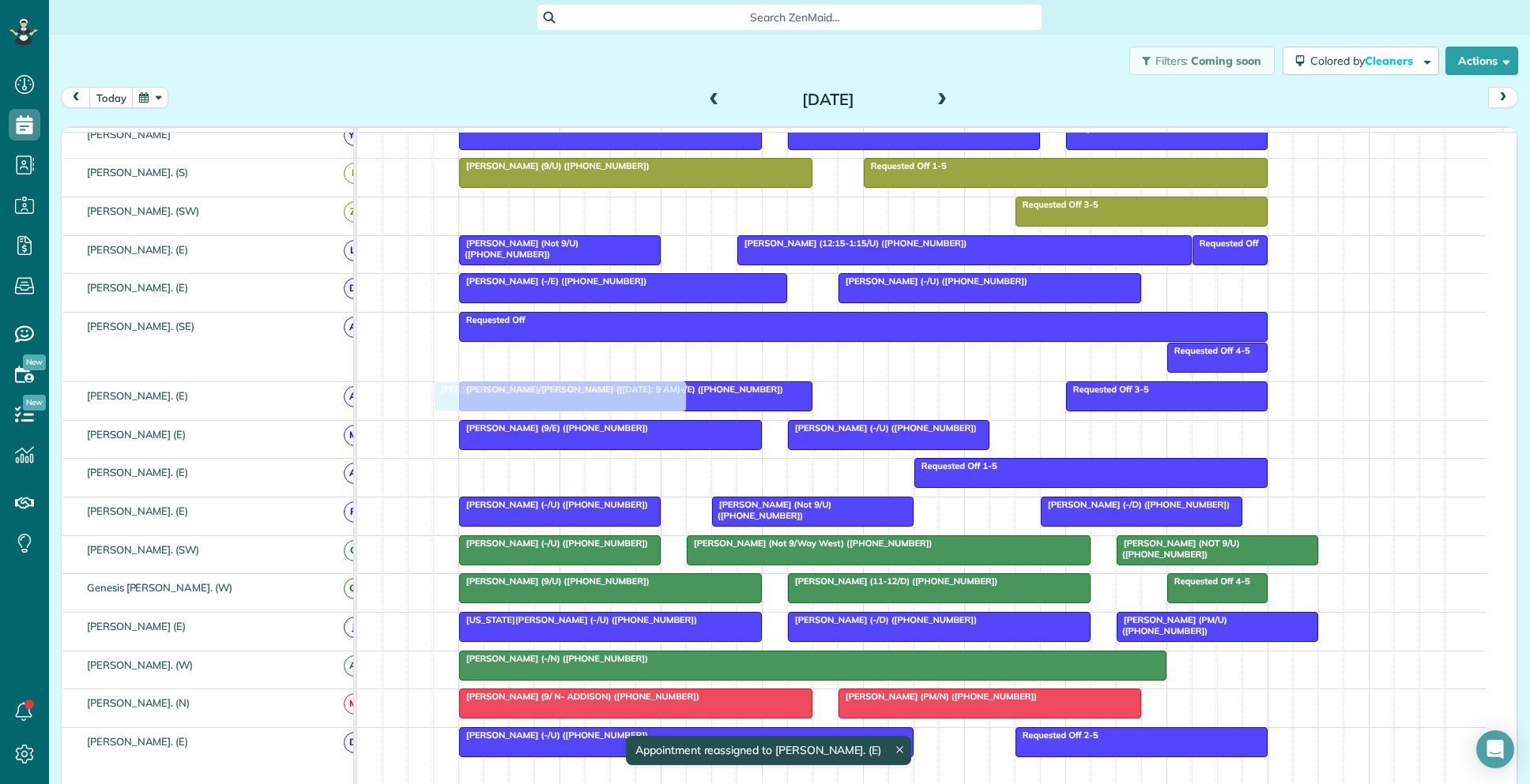
drag, startPoint x: 623, startPoint y: 487, endPoint x: 608, endPoint y: 418, distance: 70.6
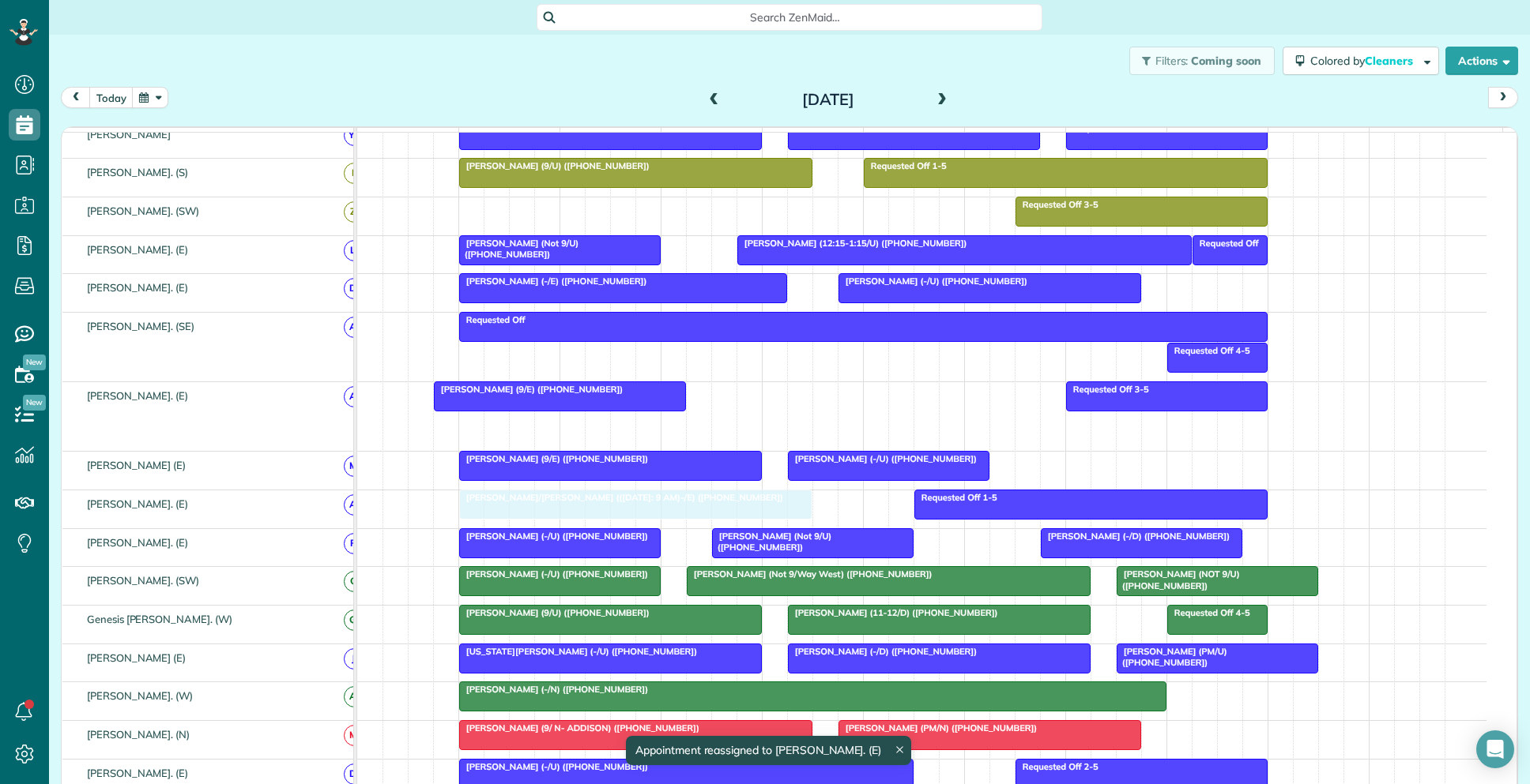
drag, startPoint x: 686, startPoint y: 441, endPoint x: 695, endPoint y: 532, distance: 91.4
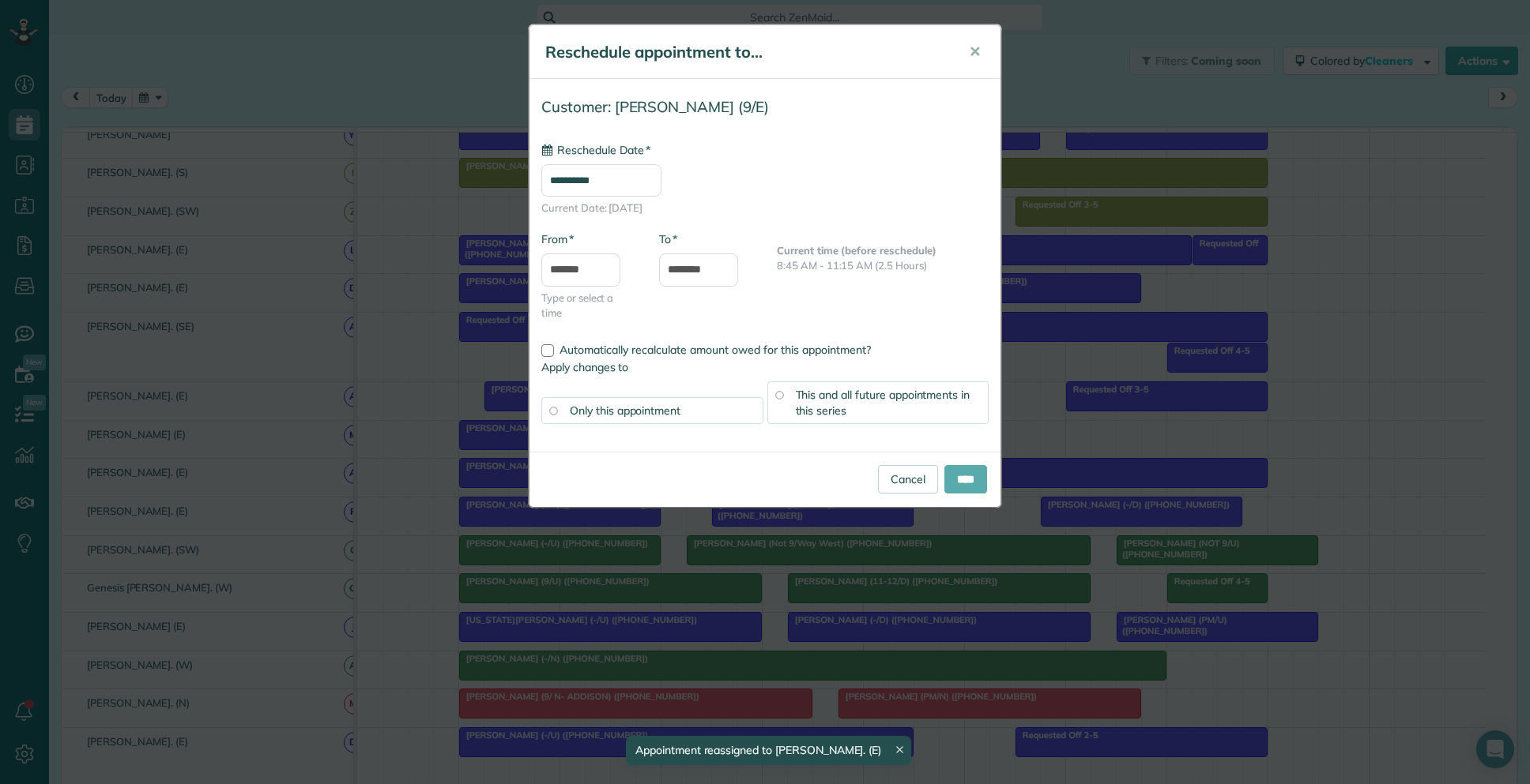
type input "**********"
click at [956, 483] on input "****" at bounding box center [965, 479] width 43 height 29
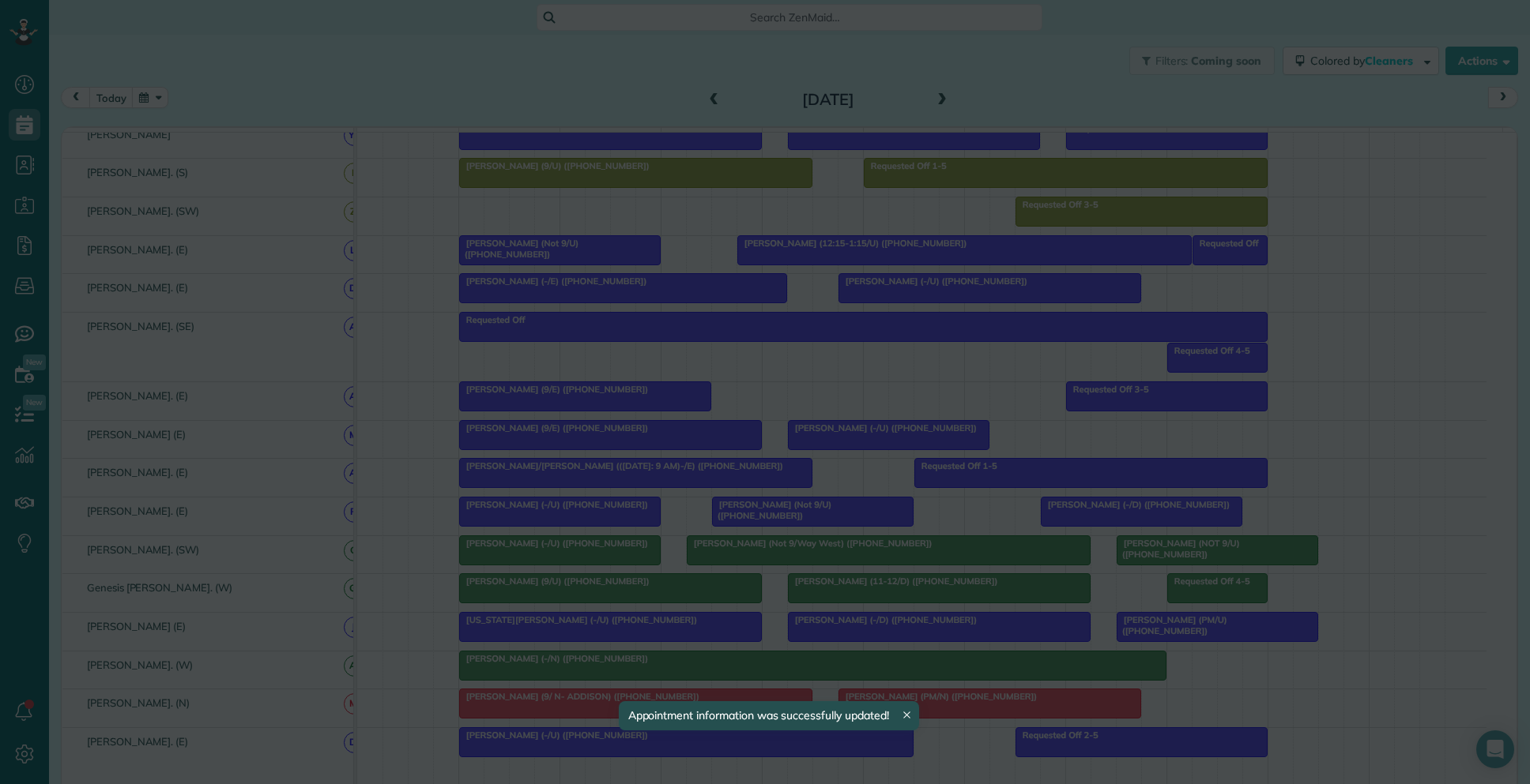
drag, startPoint x: 703, startPoint y: 410, endPoint x: 691, endPoint y: 412, distance: 12.2
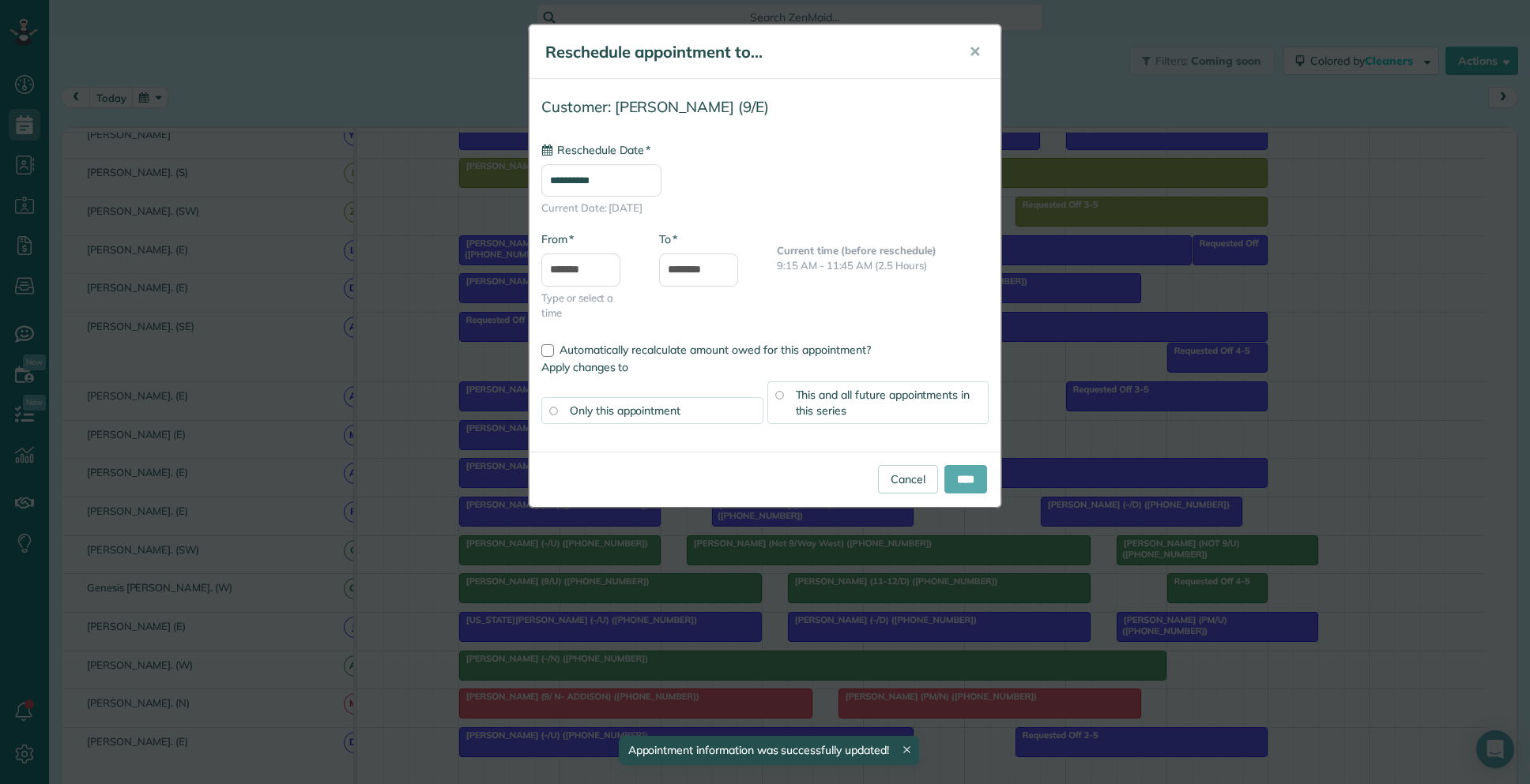
type input "**********"
click at [951, 483] on input "****" at bounding box center [965, 479] width 43 height 29
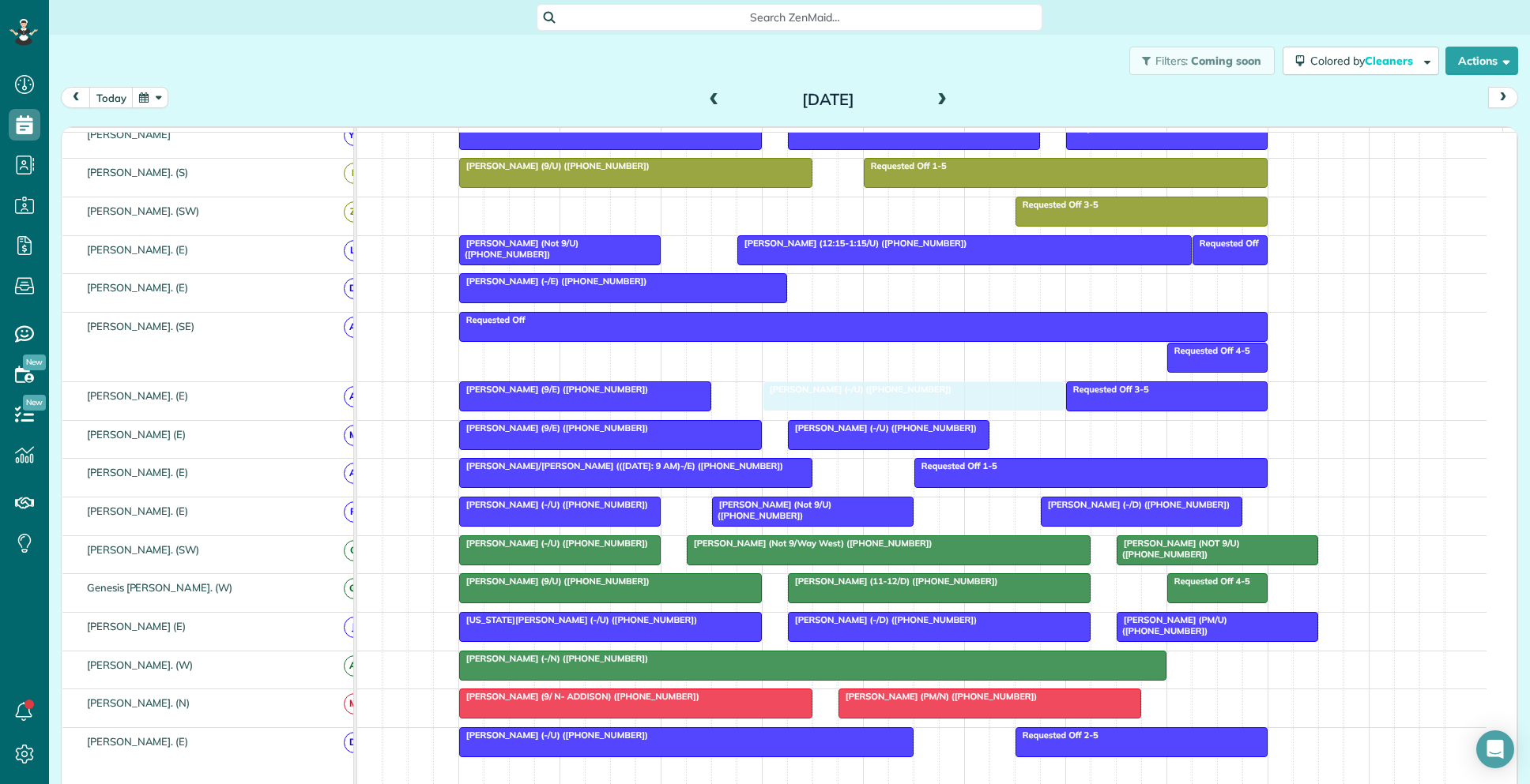
drag, startPoint x: 904, startPoint y: 304, endPoint x: 815, endPoint y: 418, distance: 144.6
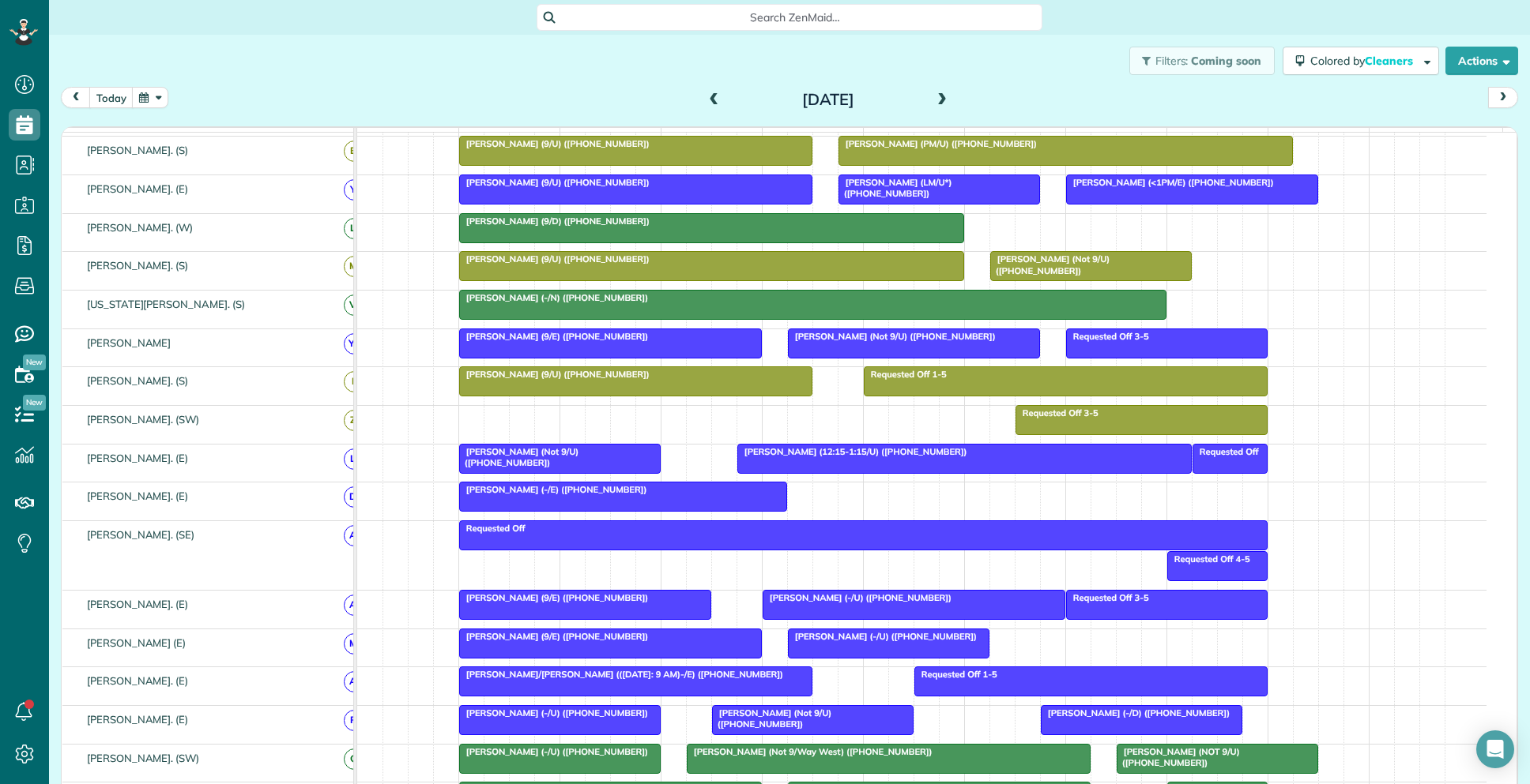
scroll to position [384, 0]
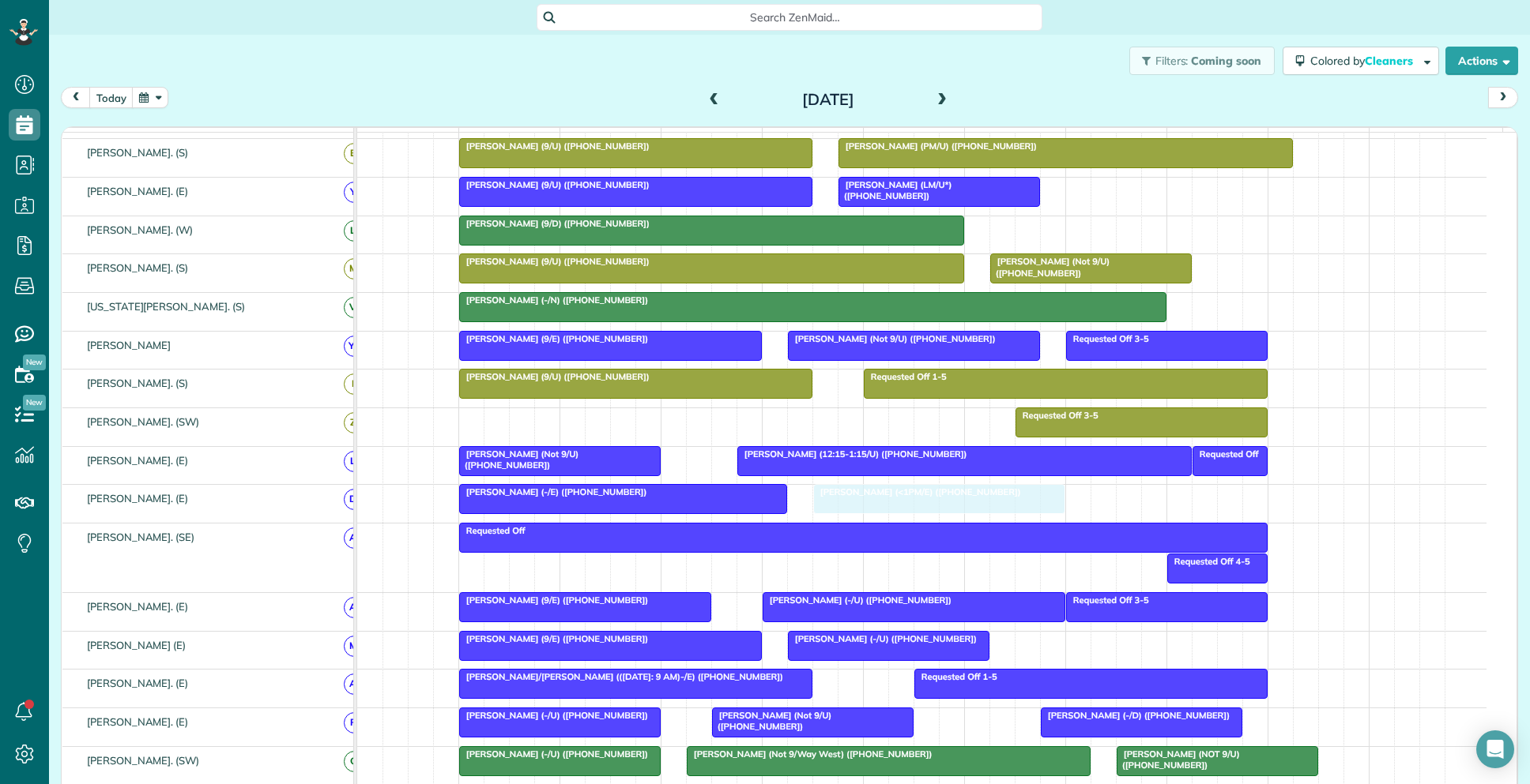
drag, startPoint x: 1085, startPoint y: 209, endPoint x: 830, endPoint y: 522, distance: 403.7
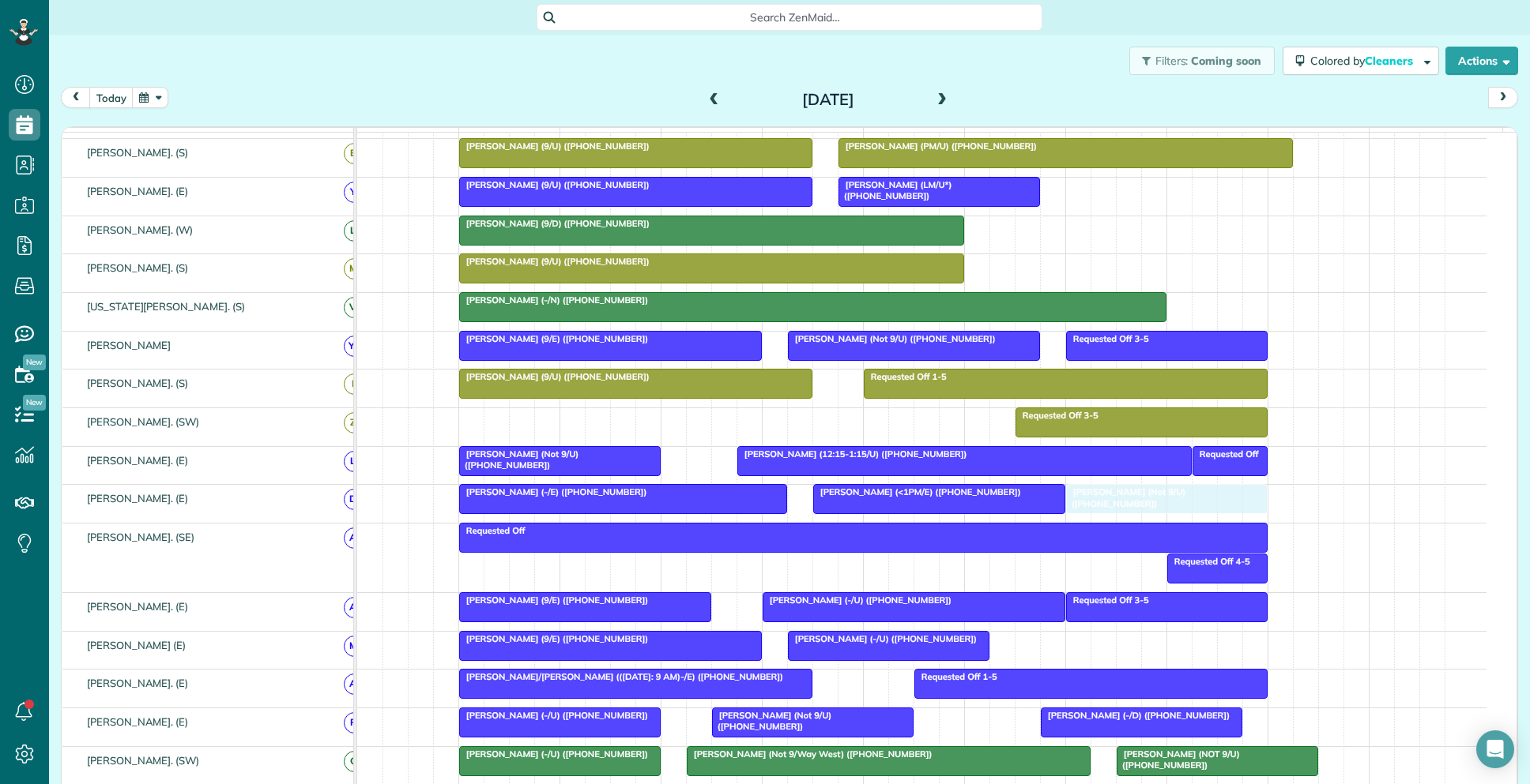
drag, startPoint x: 1069, startPoint y: 279, endPoint x: 1145, endPoint y: 526, distance: 258.4
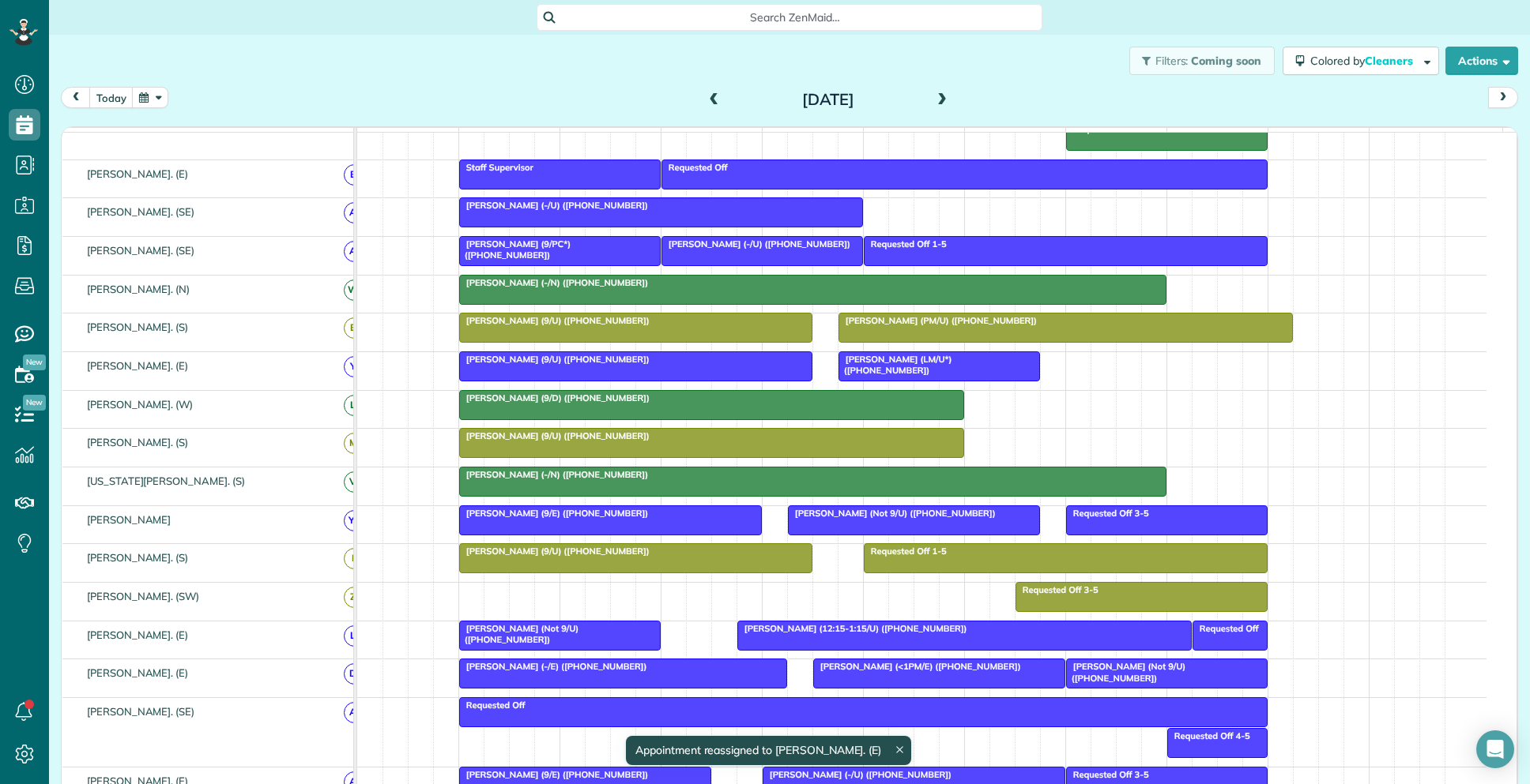
scroll to position [174, 0]
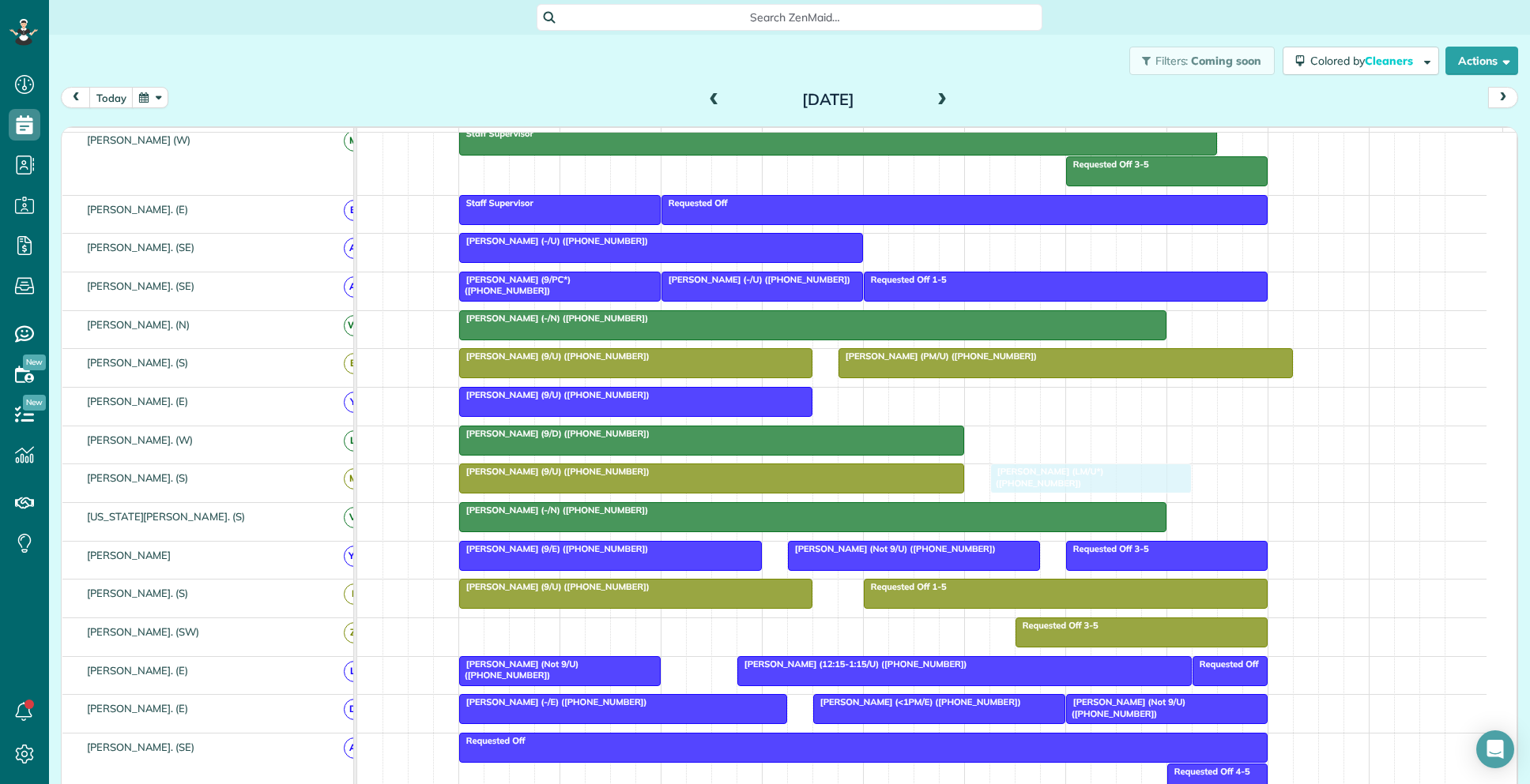
drag, startPoint x: 911, startPoint y: 412, endPoint x: 1061, endPoint y: 501, distance: 174.4
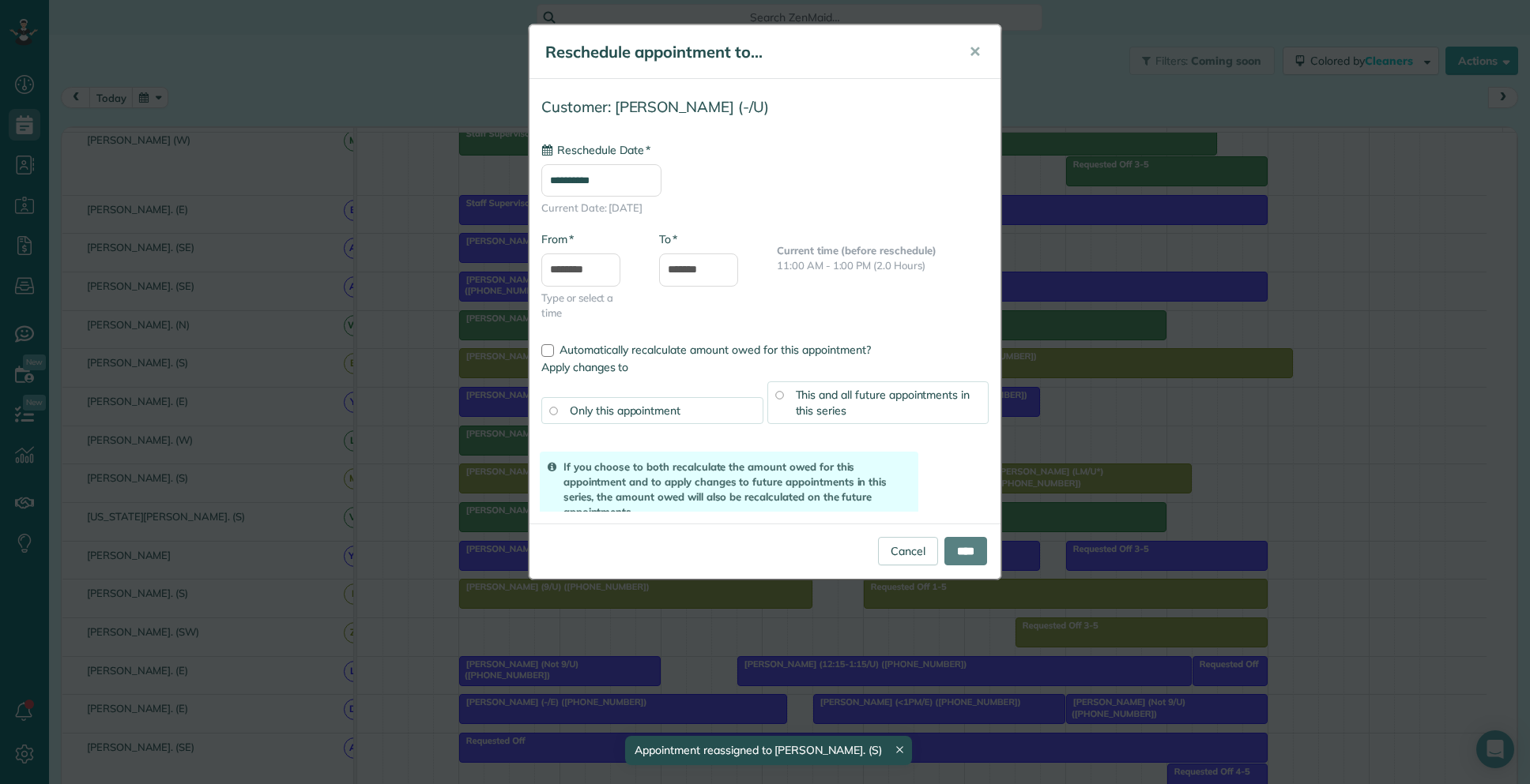
drag, startPoint x: 737, startPoint y: 300, endPoint x: 1022, endPoint y: 496, distance: 345.9
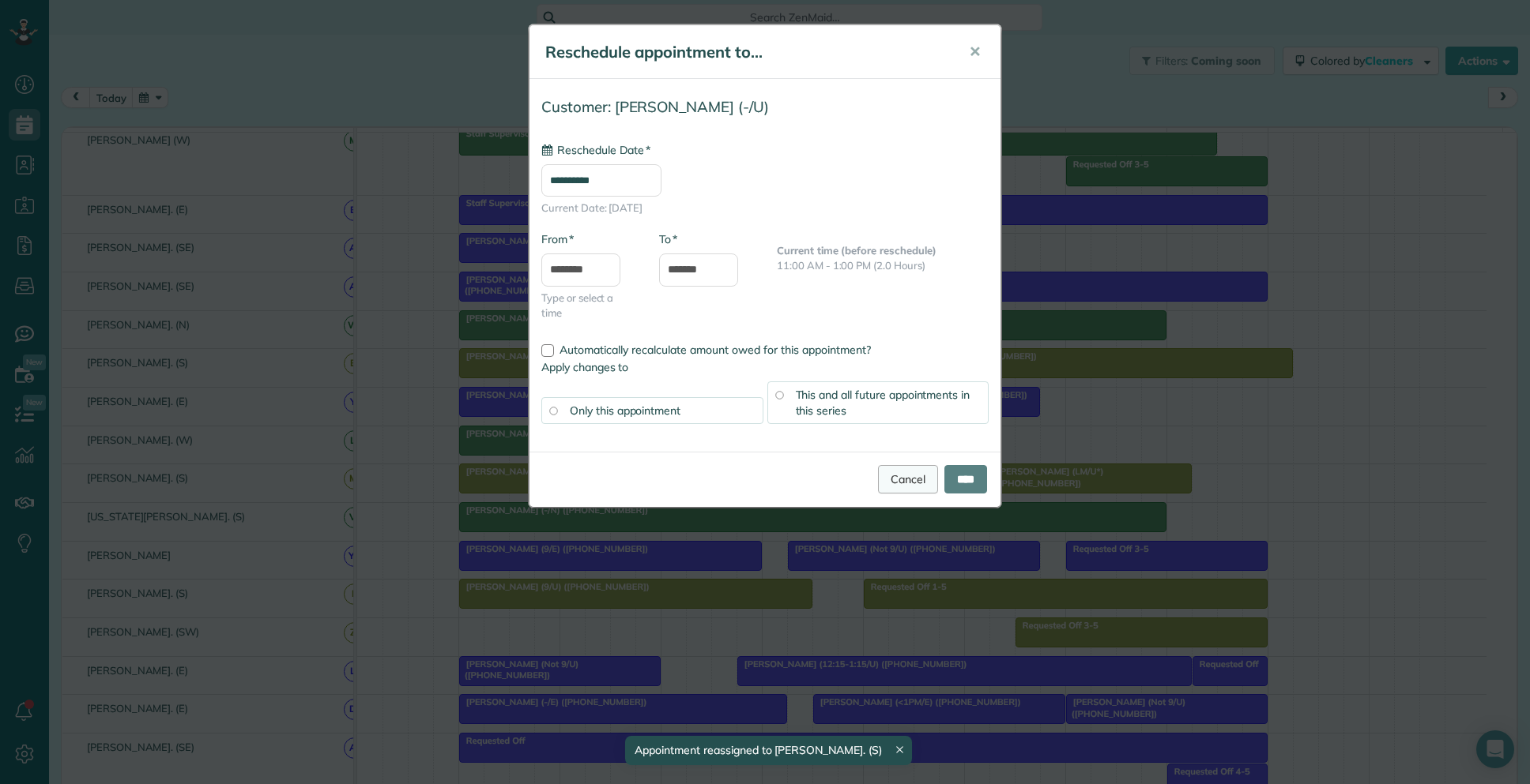
type input "**********"
click at [896, 481] on link "Cancel" at bounding box center [908, 479] width 60 height 29
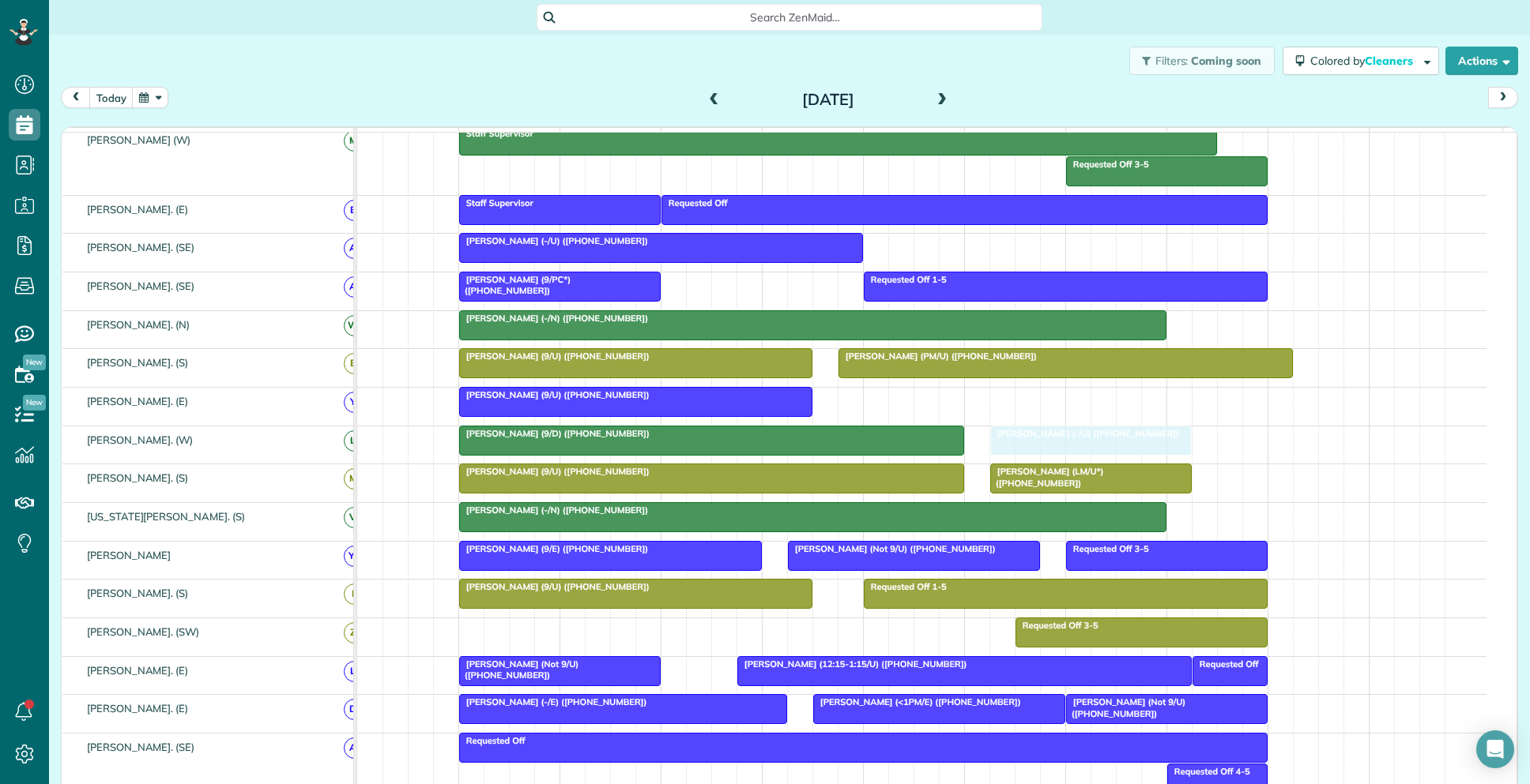
drag, startPoint x: 718, startPoint y: 326, endPoint x: 1062, endPoint y: 456, distance: 367.7
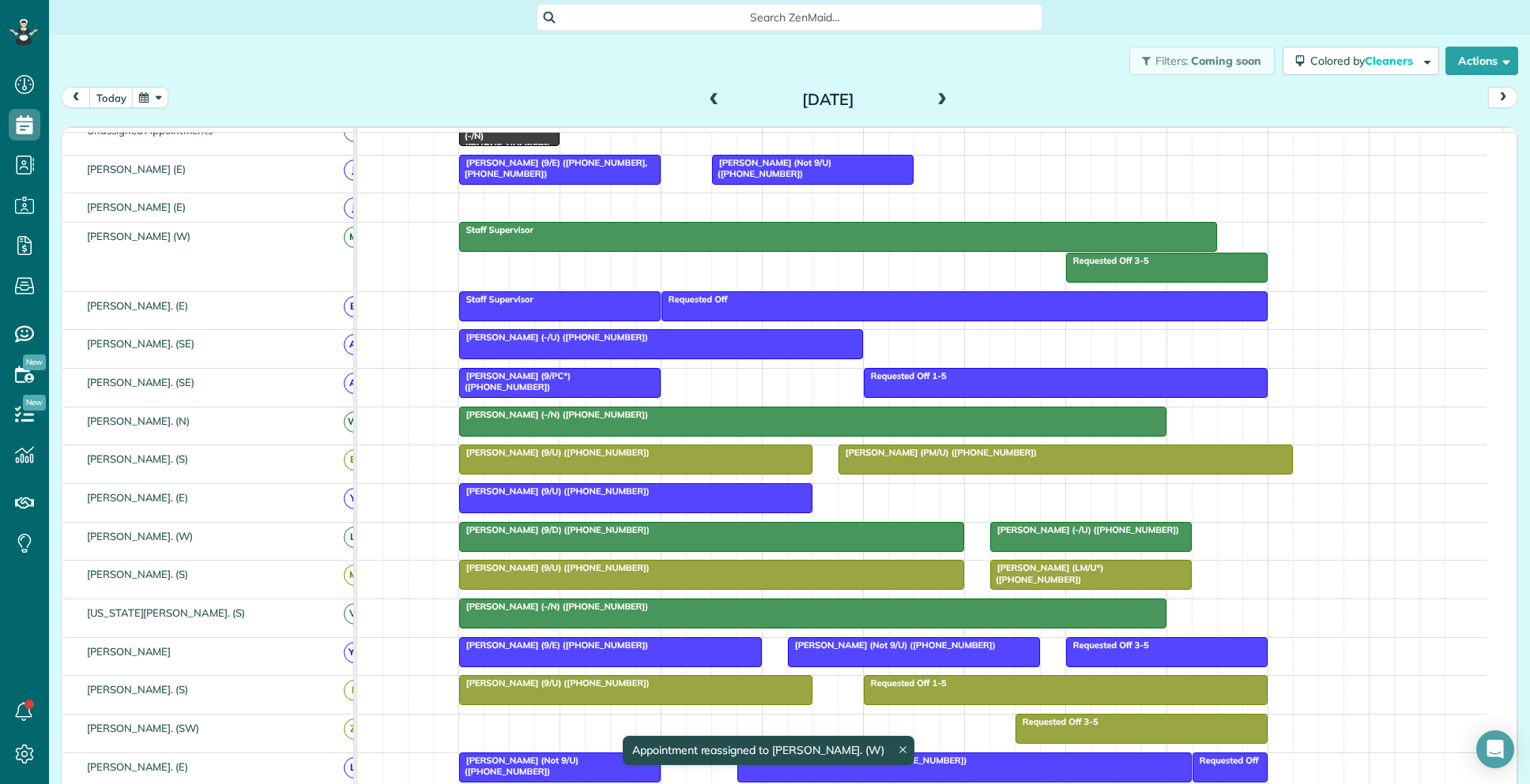
scroll to position [68, 0]
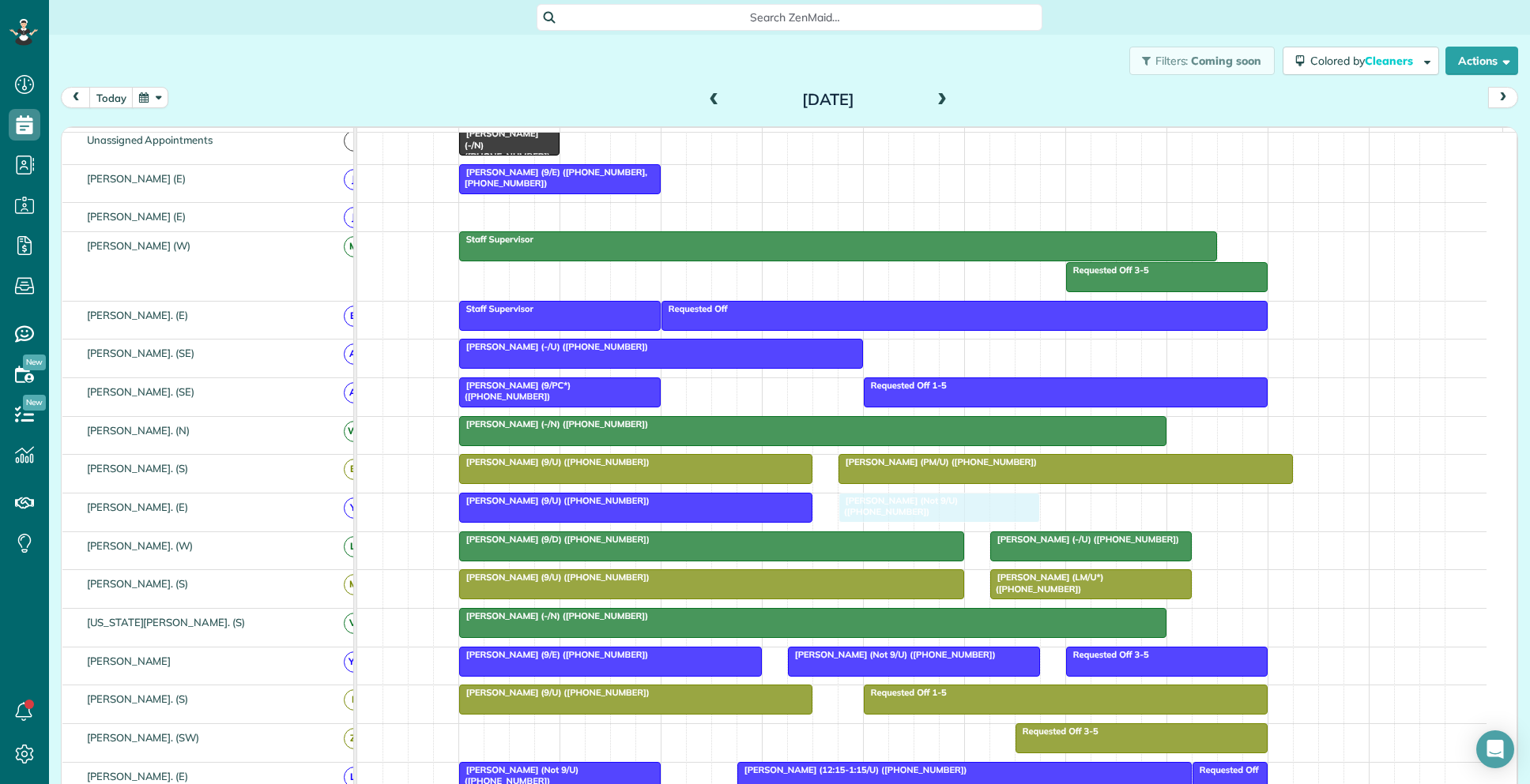
drag, startPoint x: 795, startPoint y: 188, endPoint x: 915, endPoint y: 531, distance: 363.4
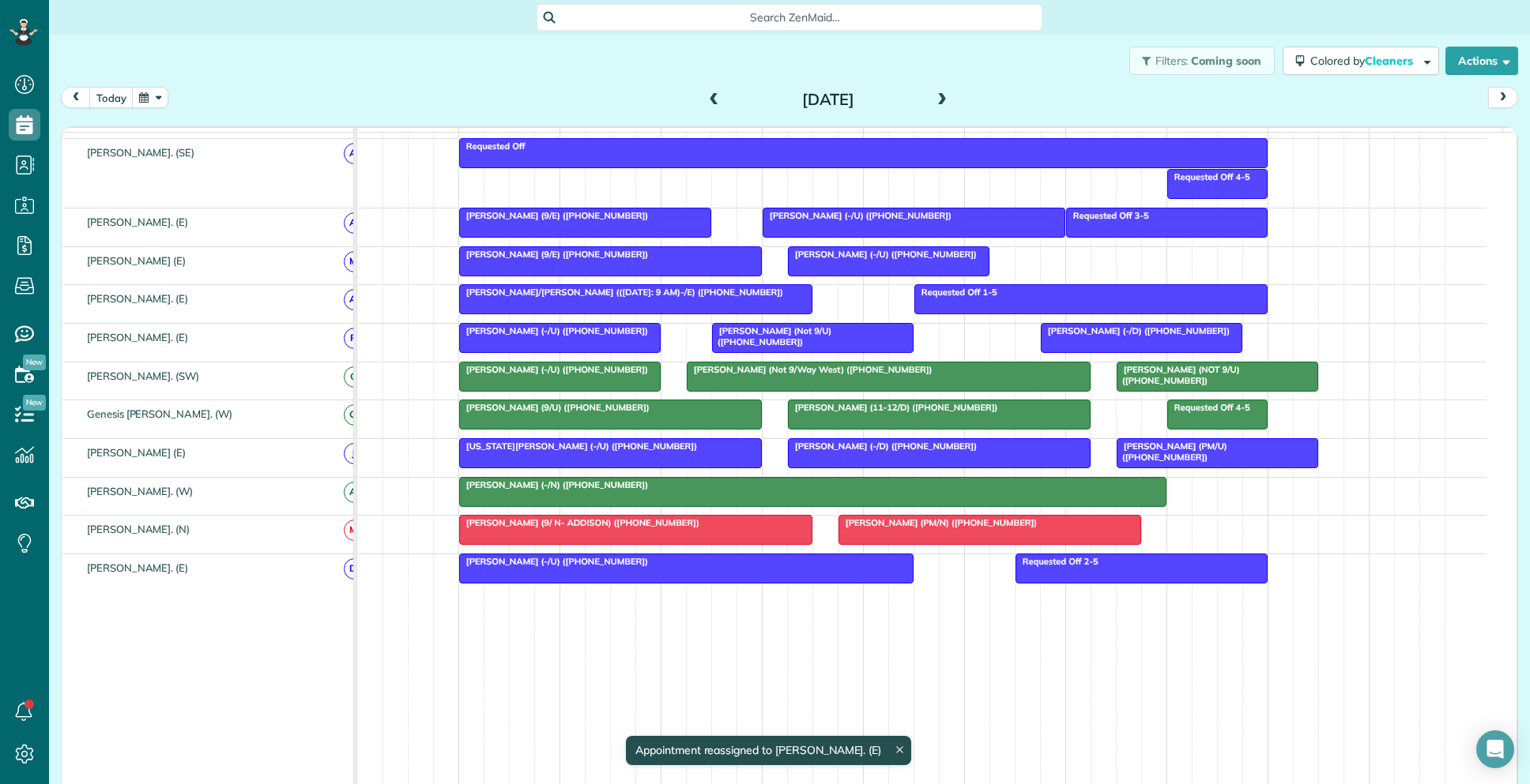
scroll to position [700, 0]
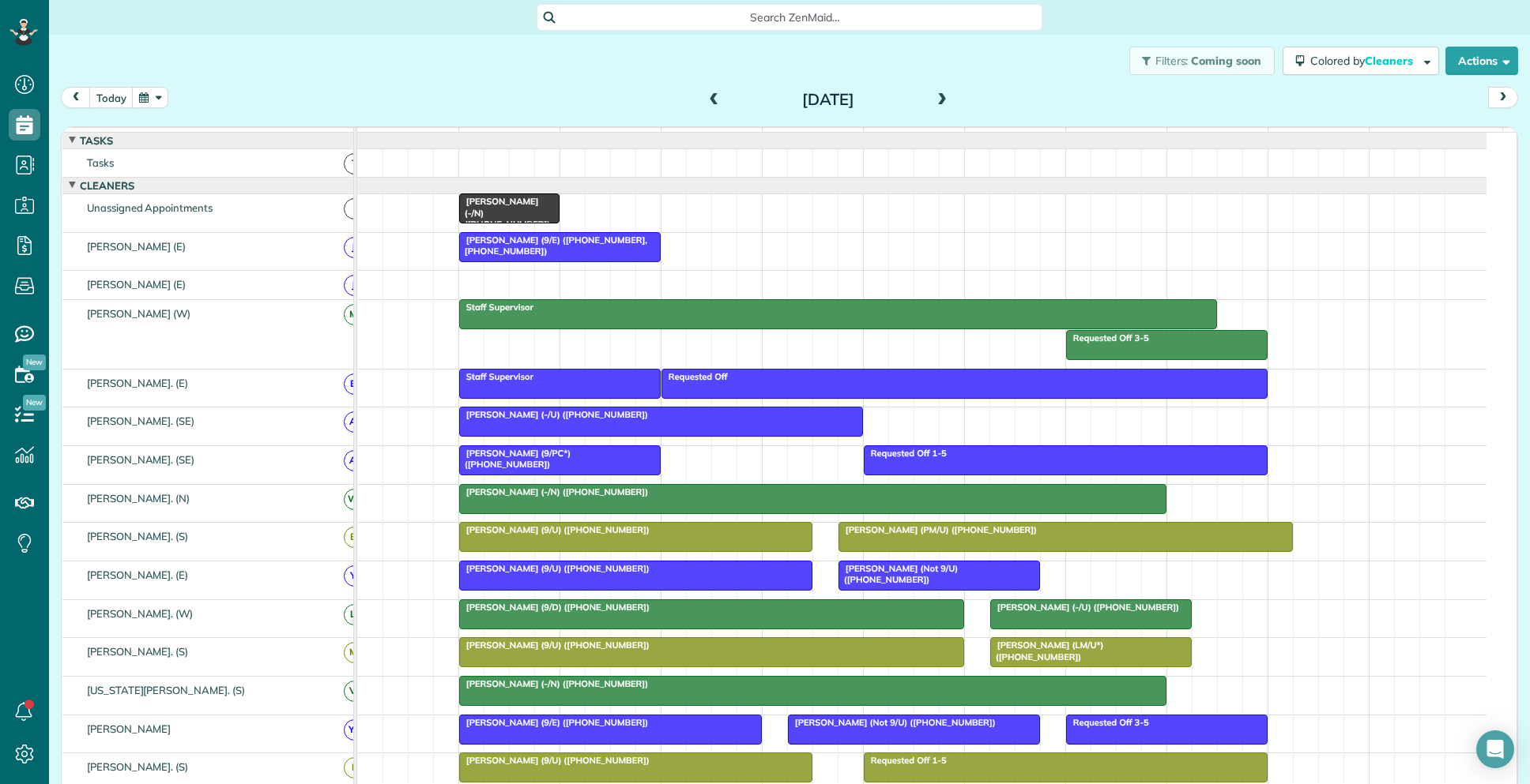
click at [664, 25] on div "Search ZenMaid…" at bounding box center [789, 17] width 506 height 27
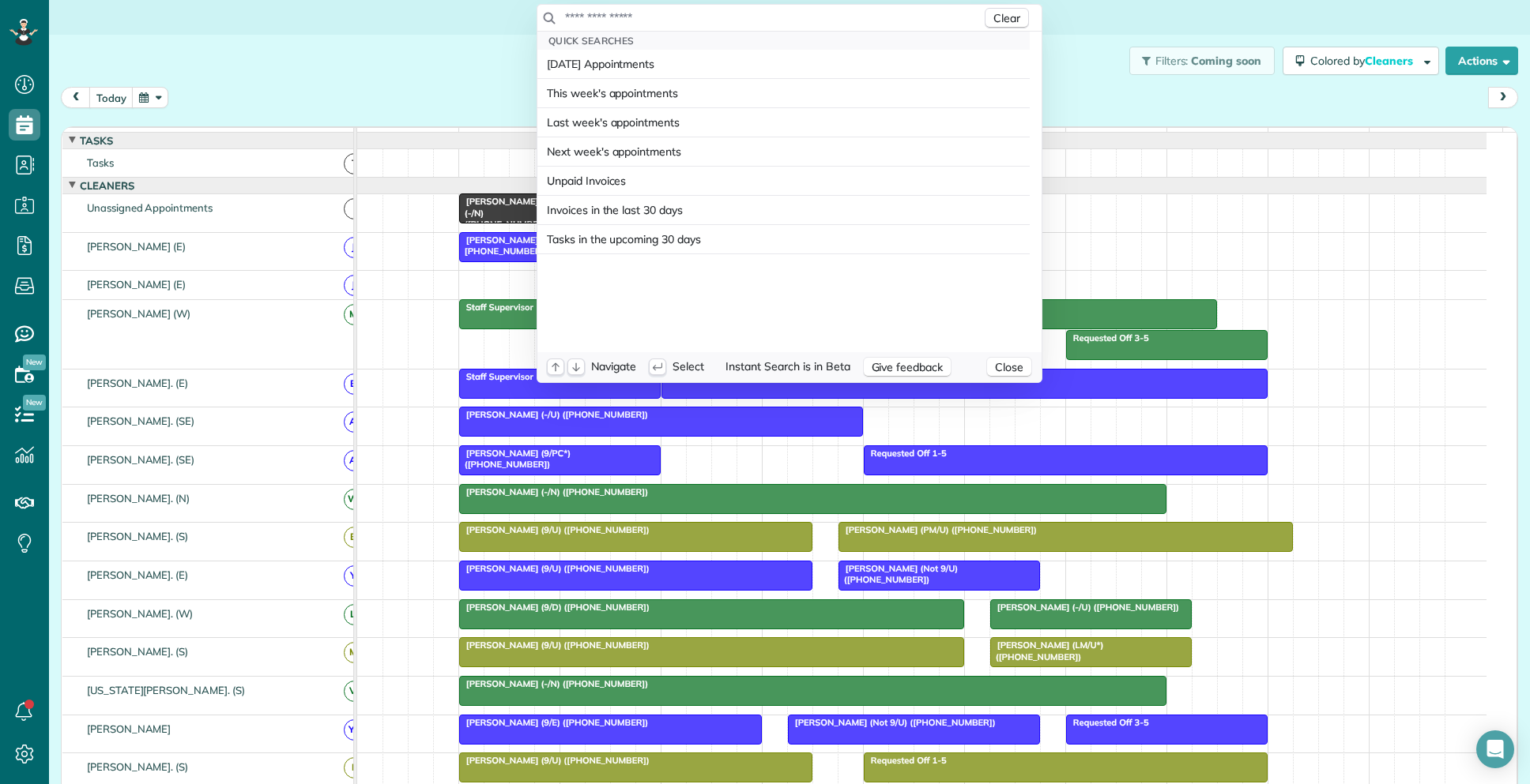
click at [659, 21] on input "text" at bounding box center [773, 18] width 418 height 16
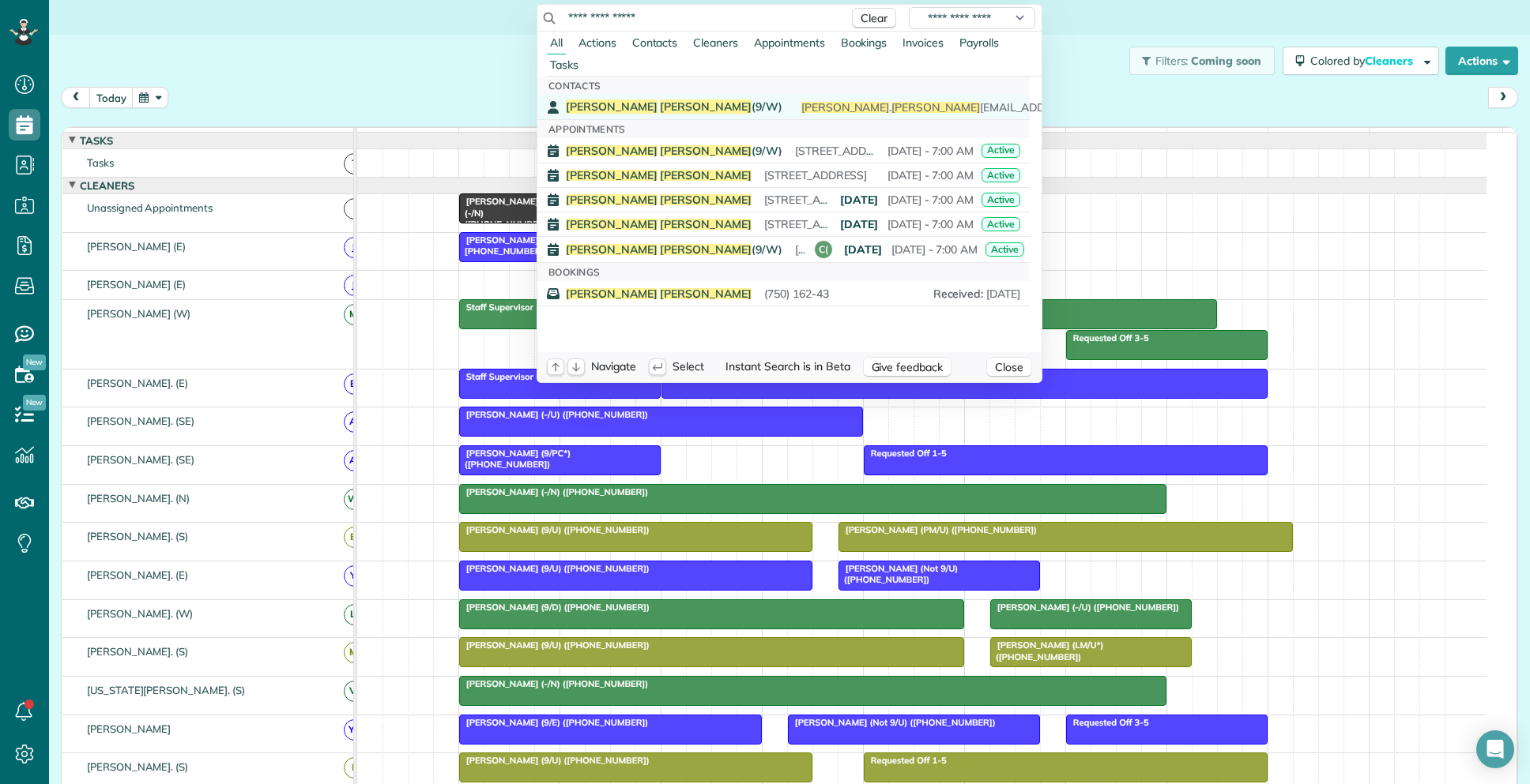
type input "**********"
click at [655, 109] on span "Nagendra Pokala (9/W)" at bounding box center [674, 106] width 217 height 14
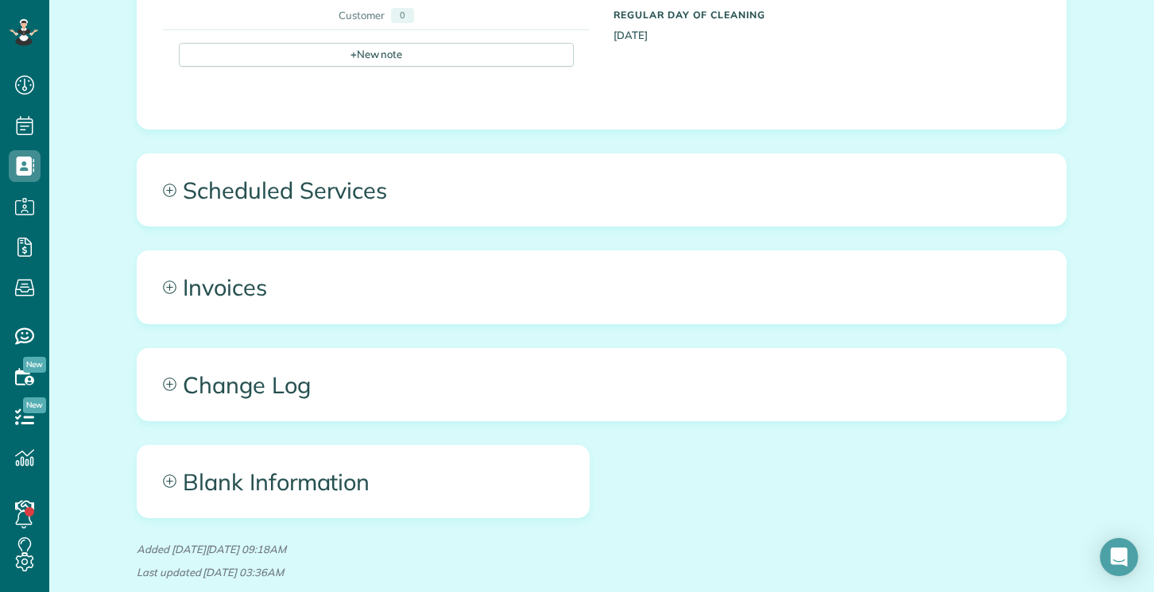
scroll to position [1100, 0]
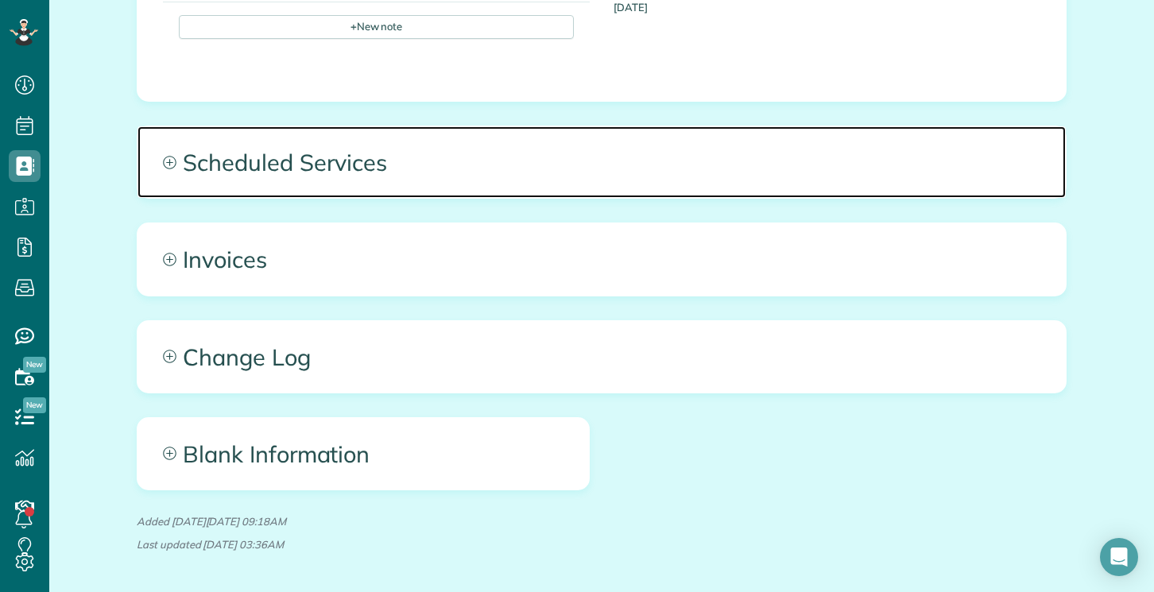
click at [738, 126] on span "Scheduled Services" at bounding box center [602, 162] width 928 height 72
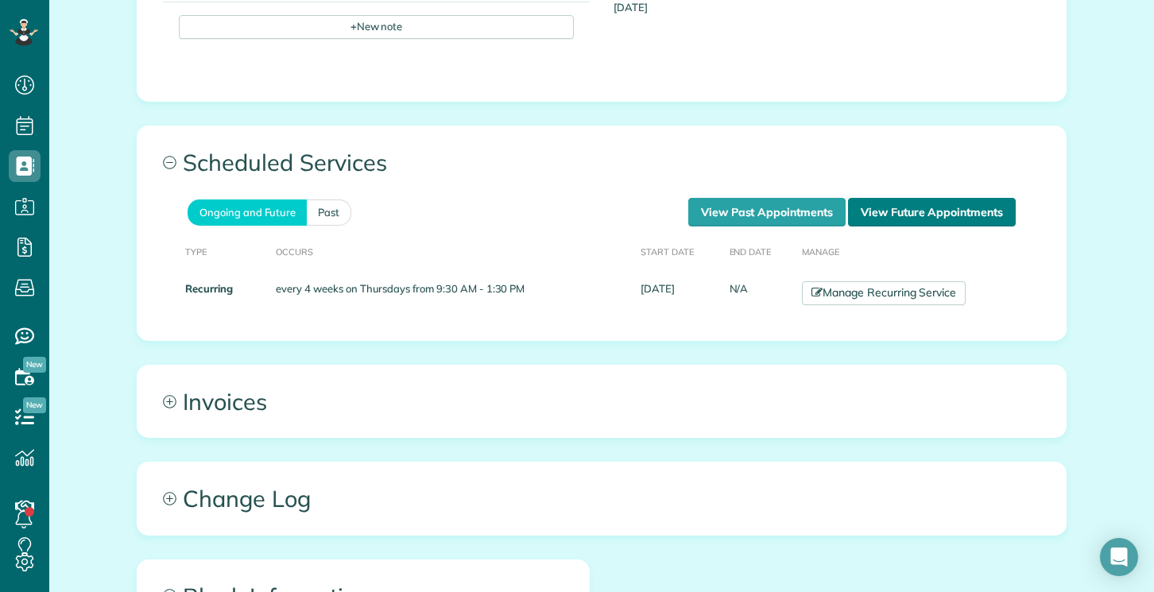
click at [938, 198] on link "View Future Appointments" at bounding box center [932, 212] width 168 height 29
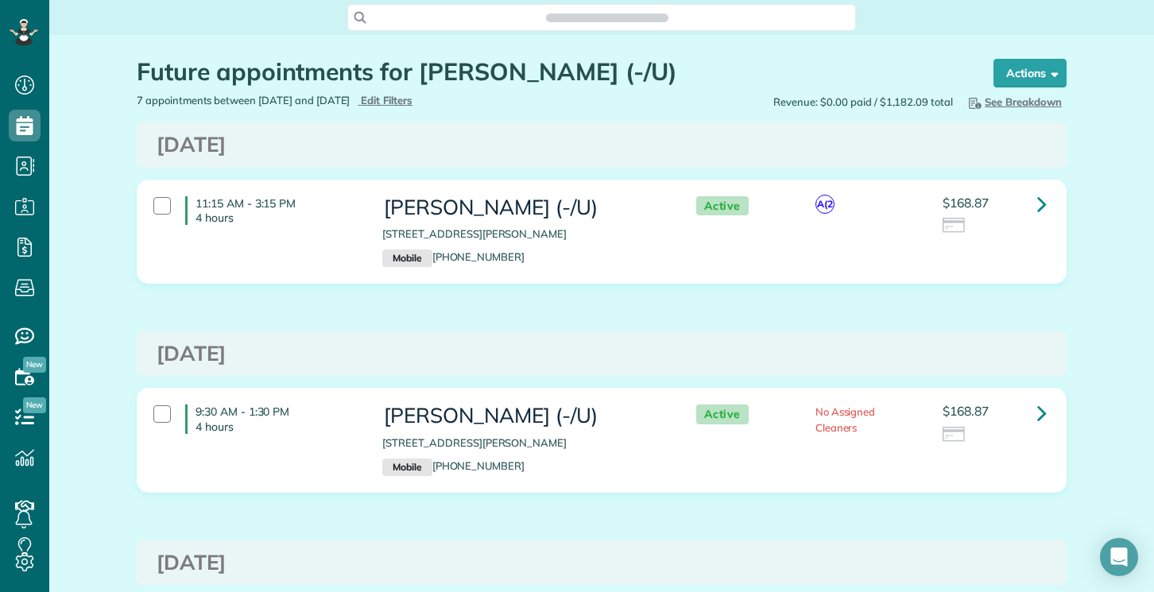
scroll to position [7, 7]
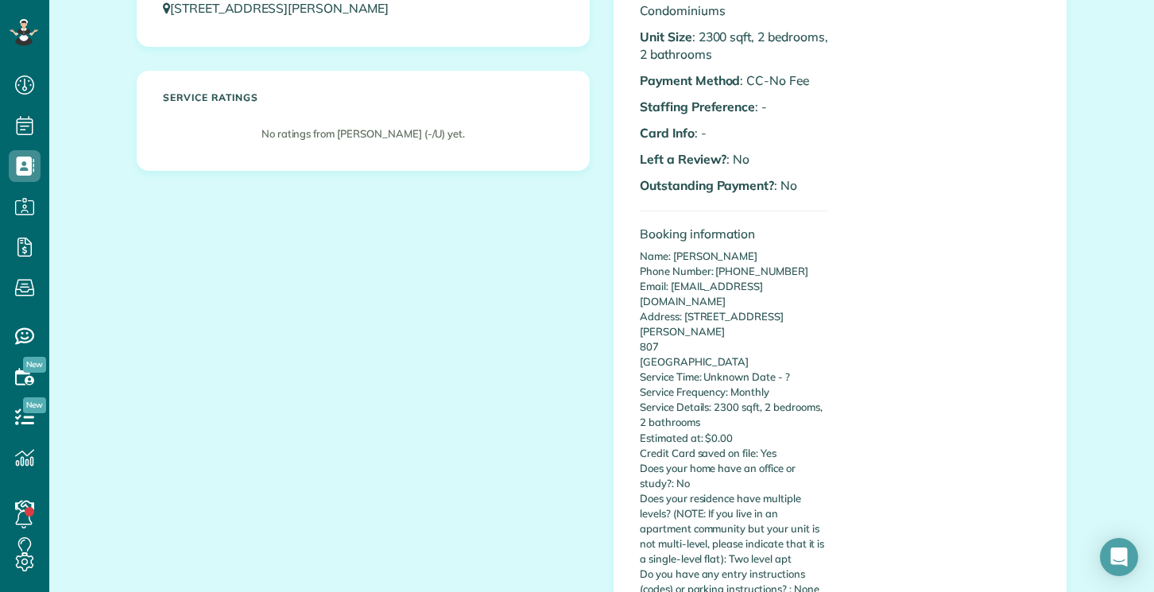
scroll to position [318, 0]
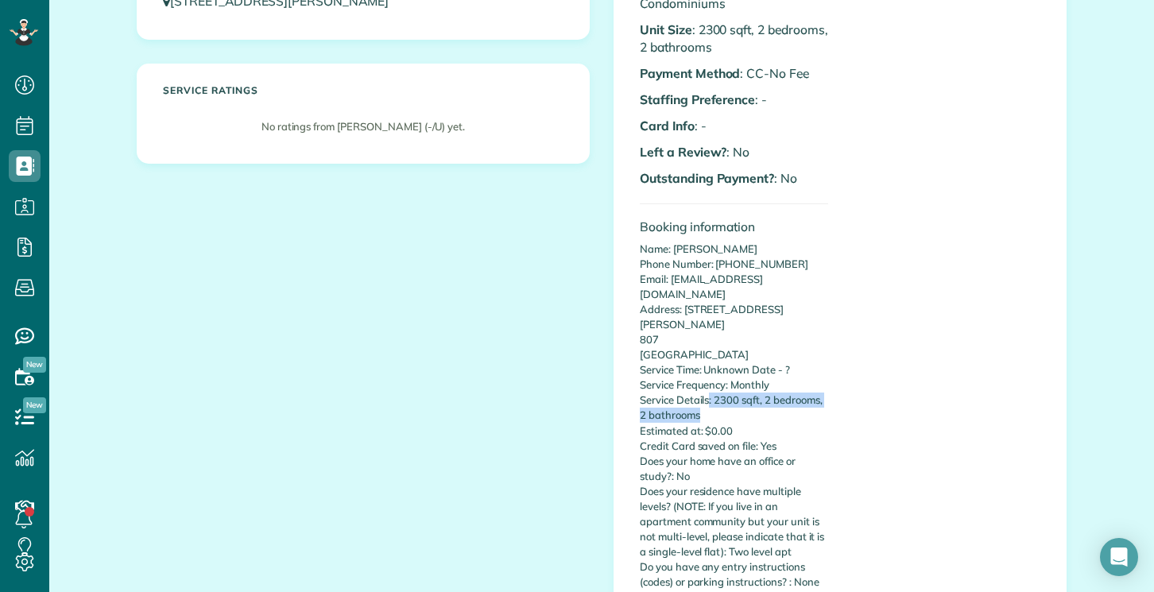
drag, startPoint x: 704, startPoint y: 350, endPoint x: 859, endPoint y: 363, distance: 155.6
click at [859, 363] on div "Custom Fields Building/Office Hours : [PERSON_NAME][GEOGRAPHIC_DATA] Condominiu…" at bounding box center [840, 295] width 424 height 727
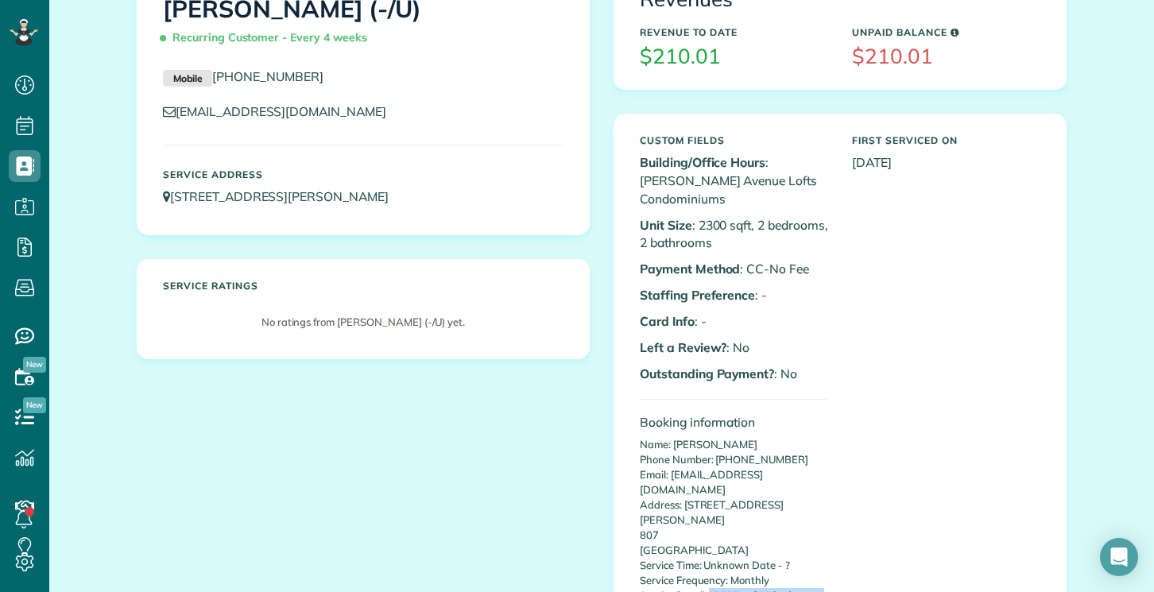
scroll to position [79, 0]
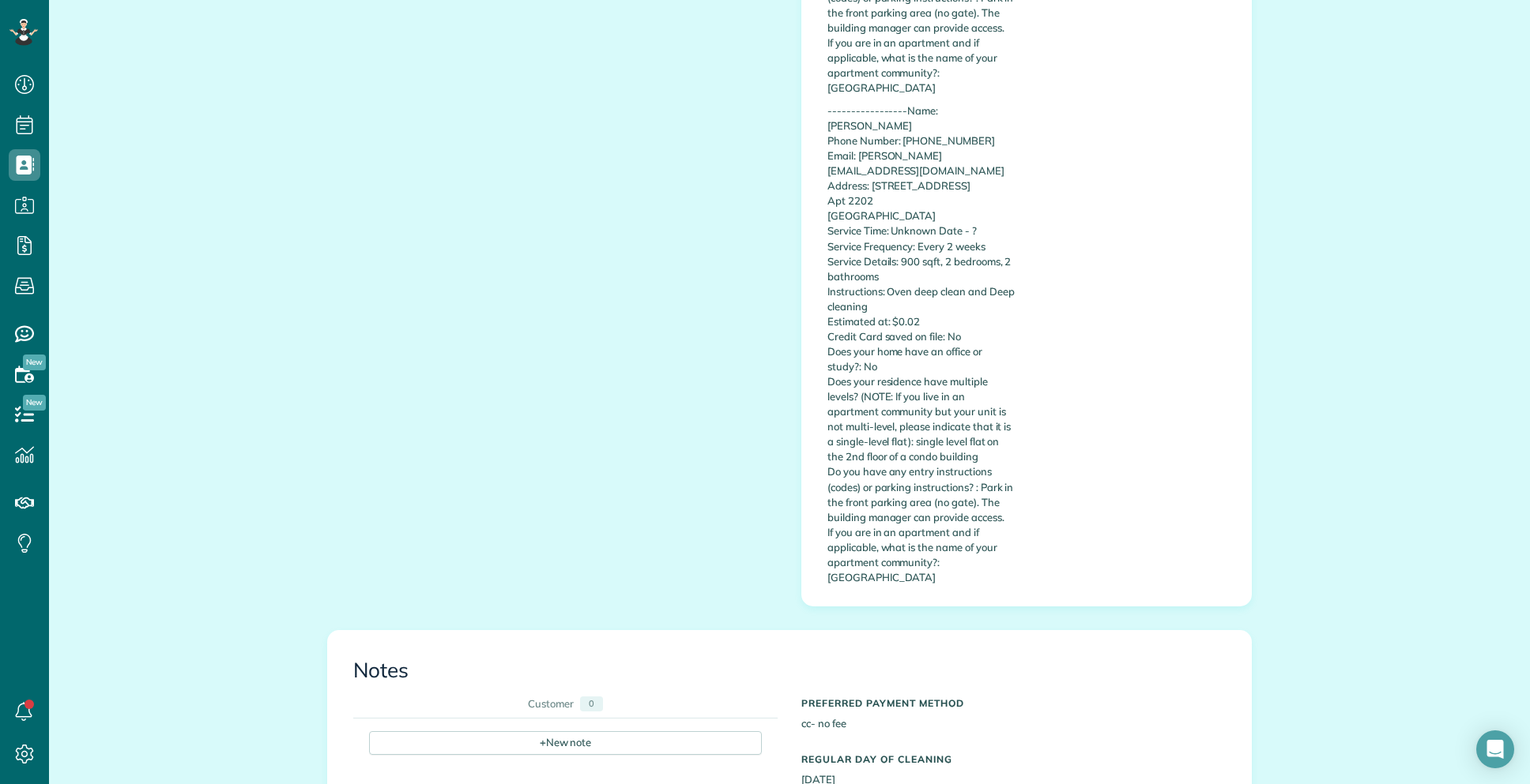
scroll to position [1455, 0]
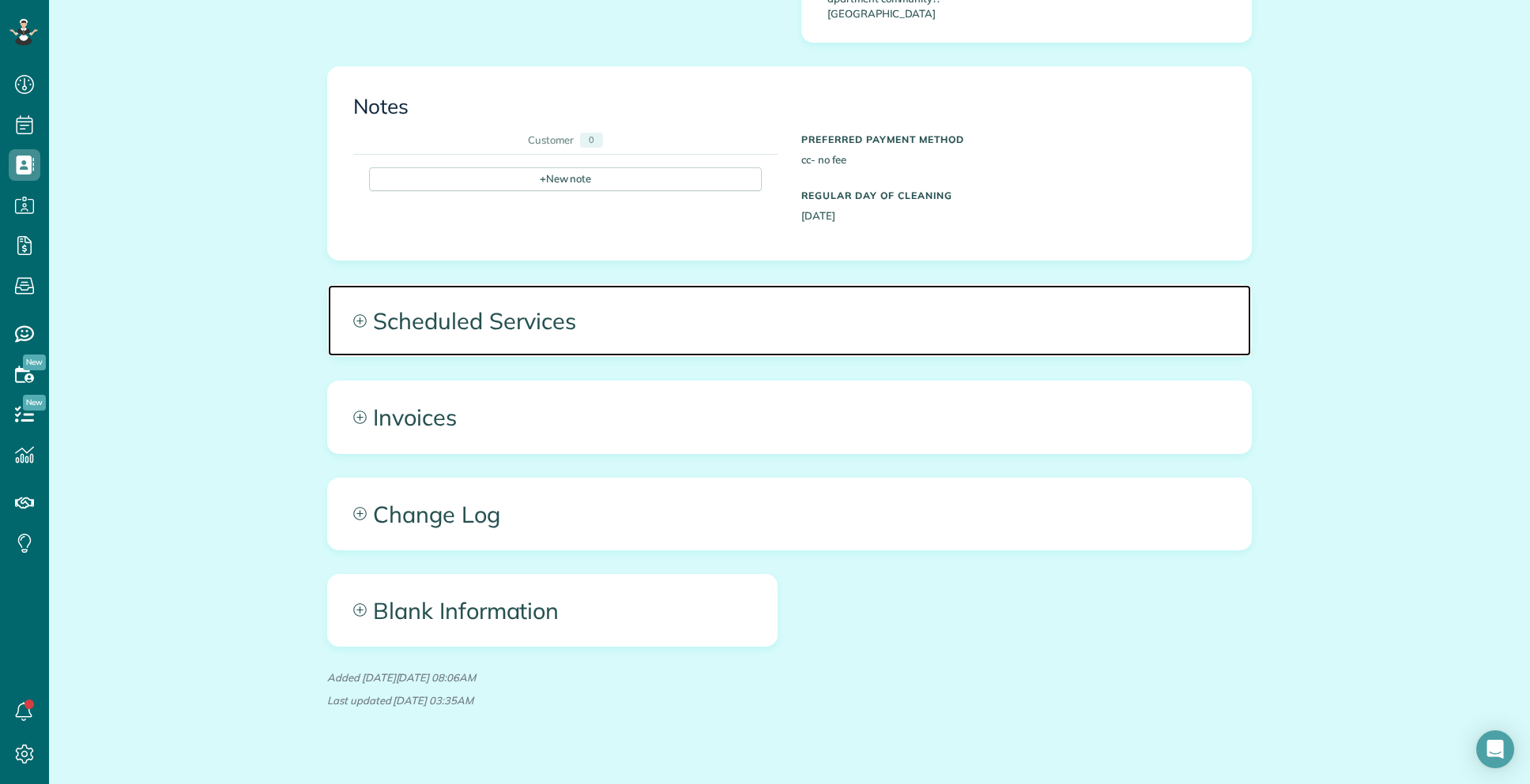
click at [542, 294] on span "Scheduled Services" at bounding box center [789, 321] width 923 height 72
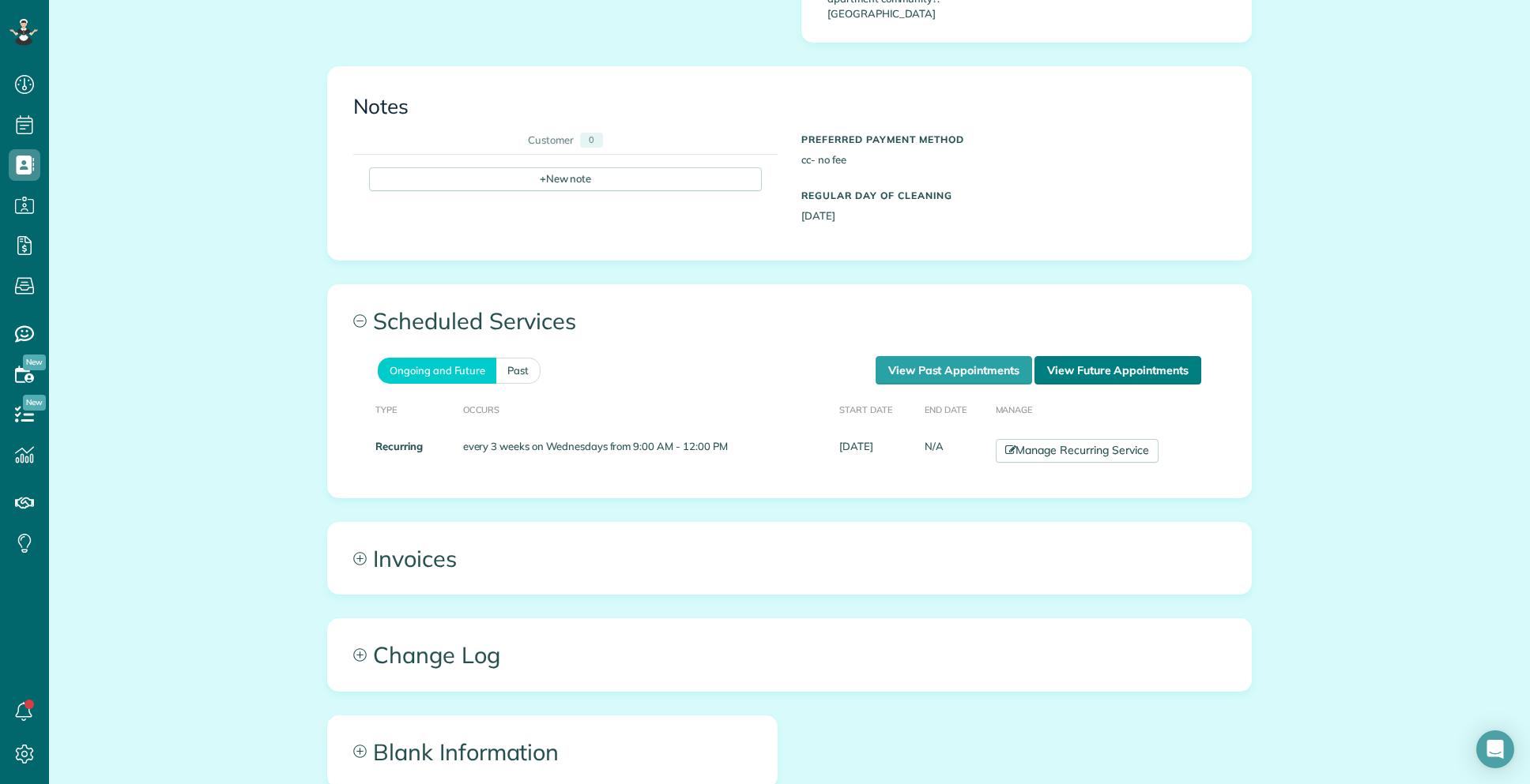
click at [1063, 356] on link "View Future Appointments" at bounding box center [1117, 370] width 167 height 29
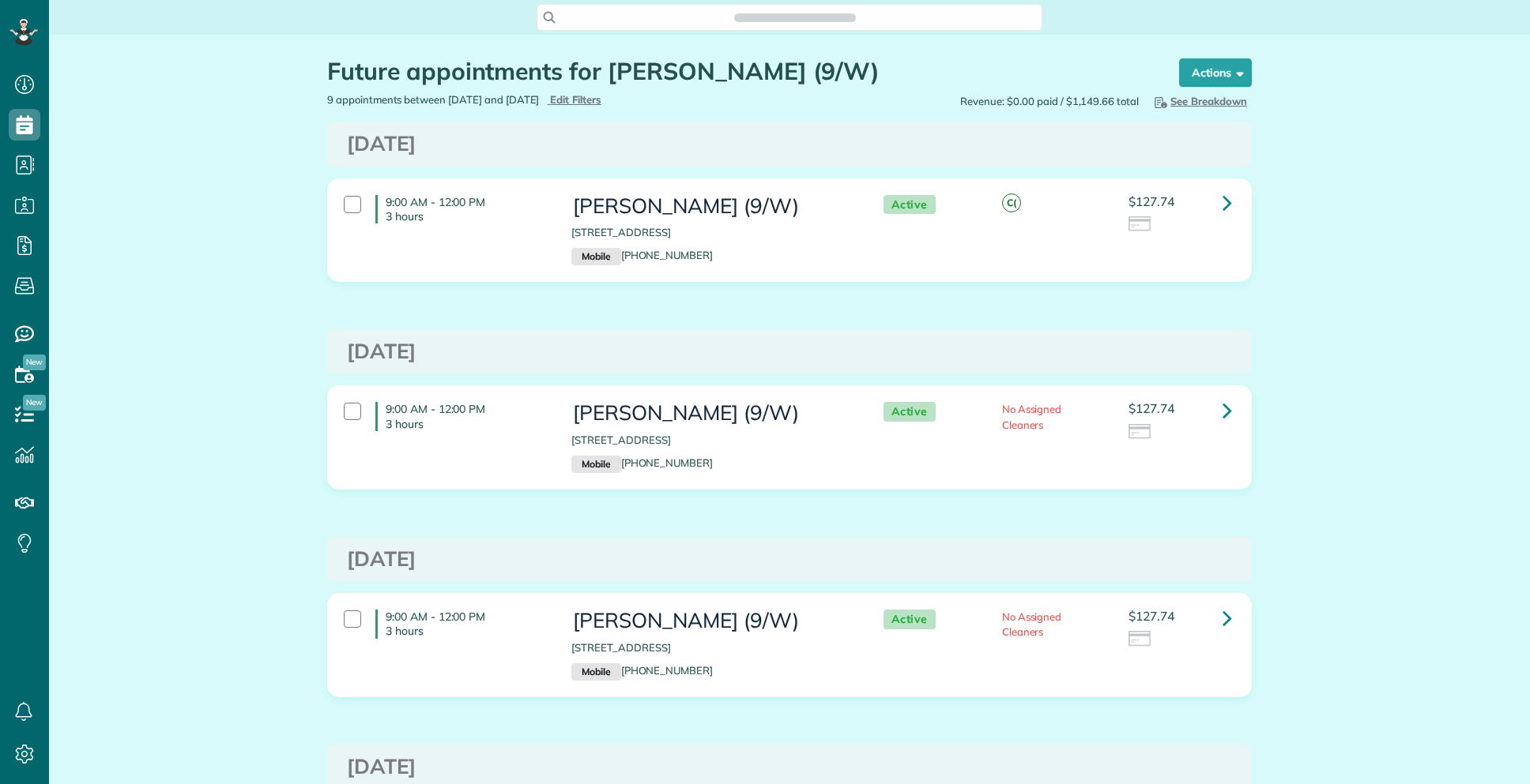
scroll to position [7, 7]
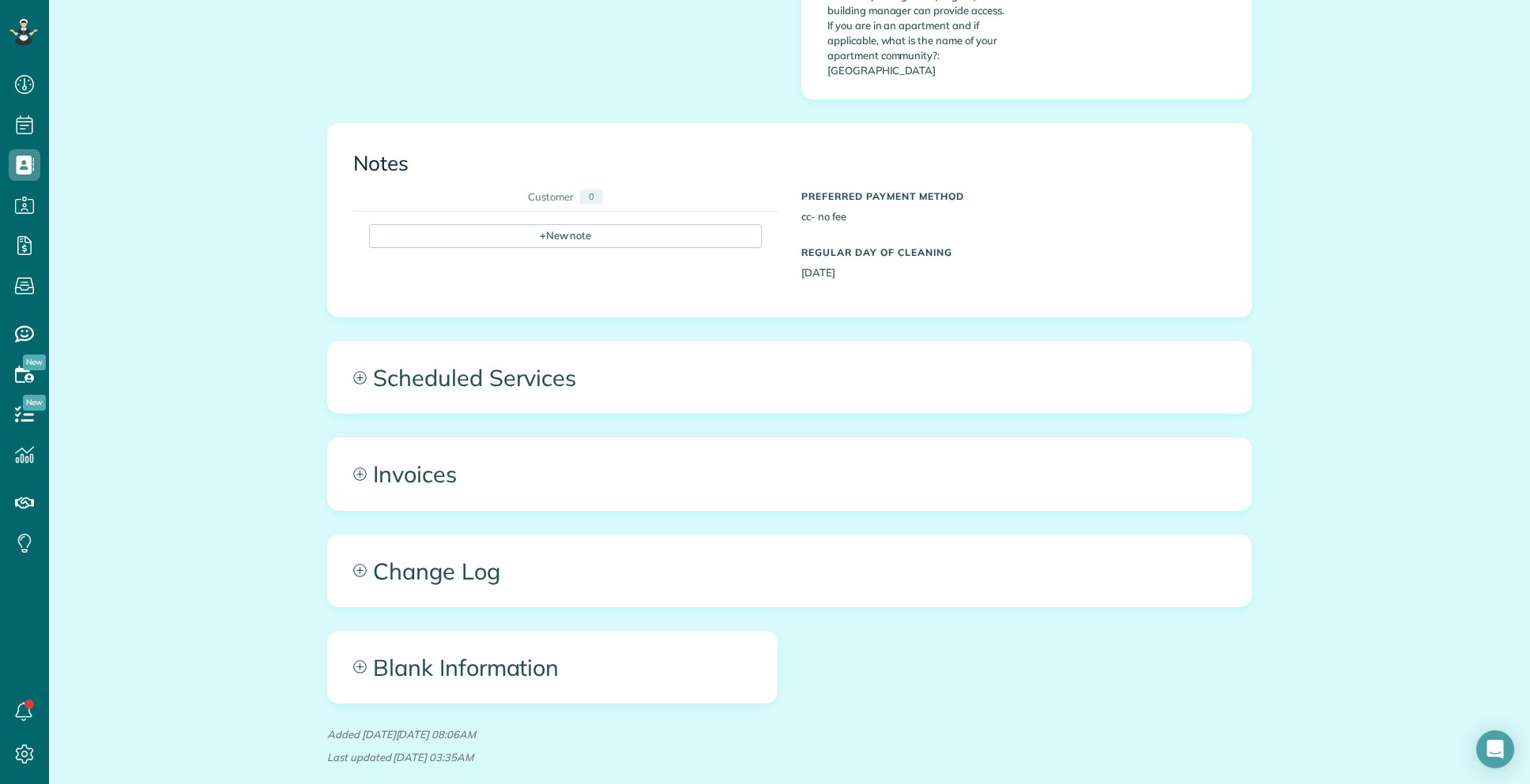
scroll to position [1455, 0]
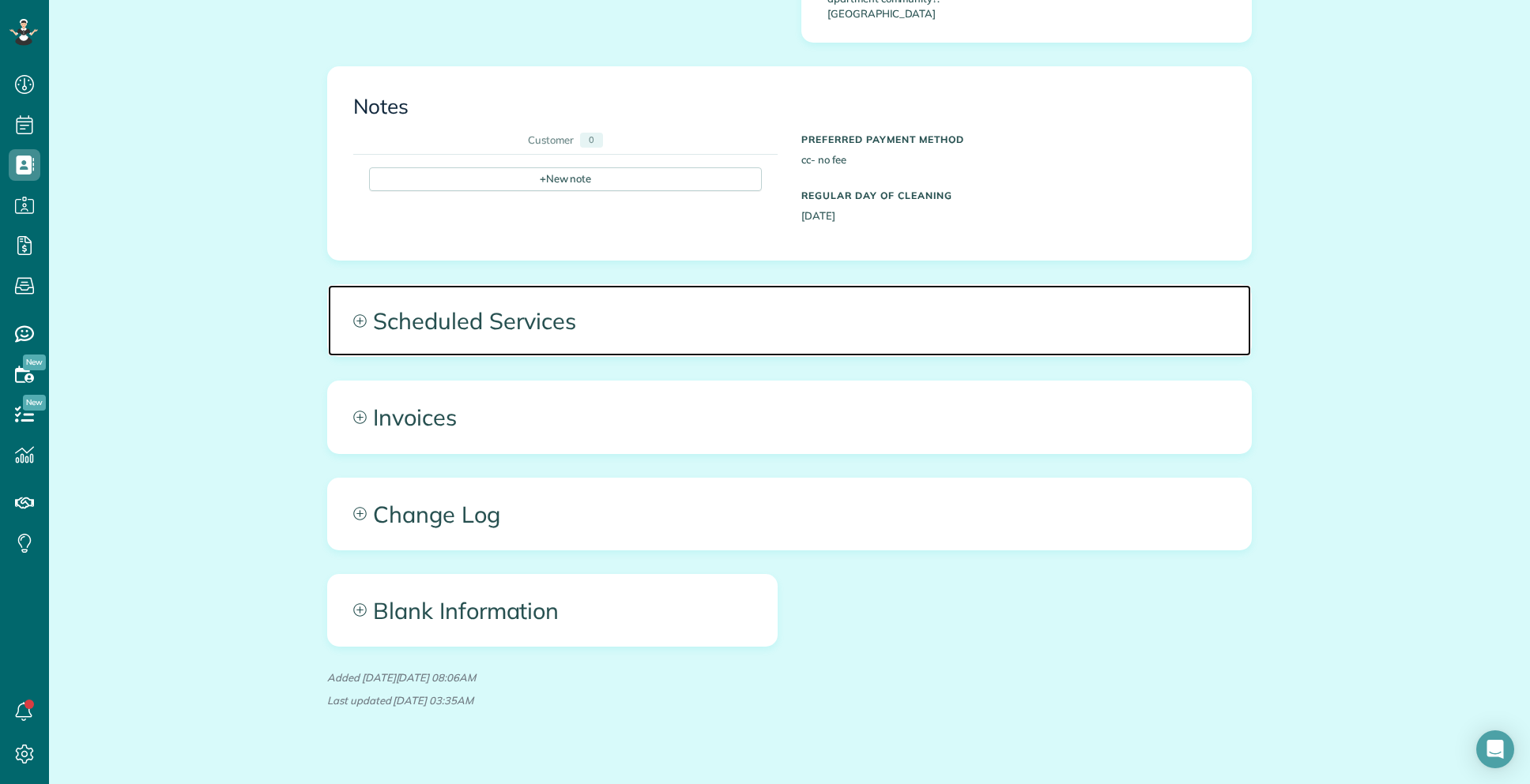
click at [541, 285] on span "Scheduled Services" at bounding box center [789, 321] width 923 height 72
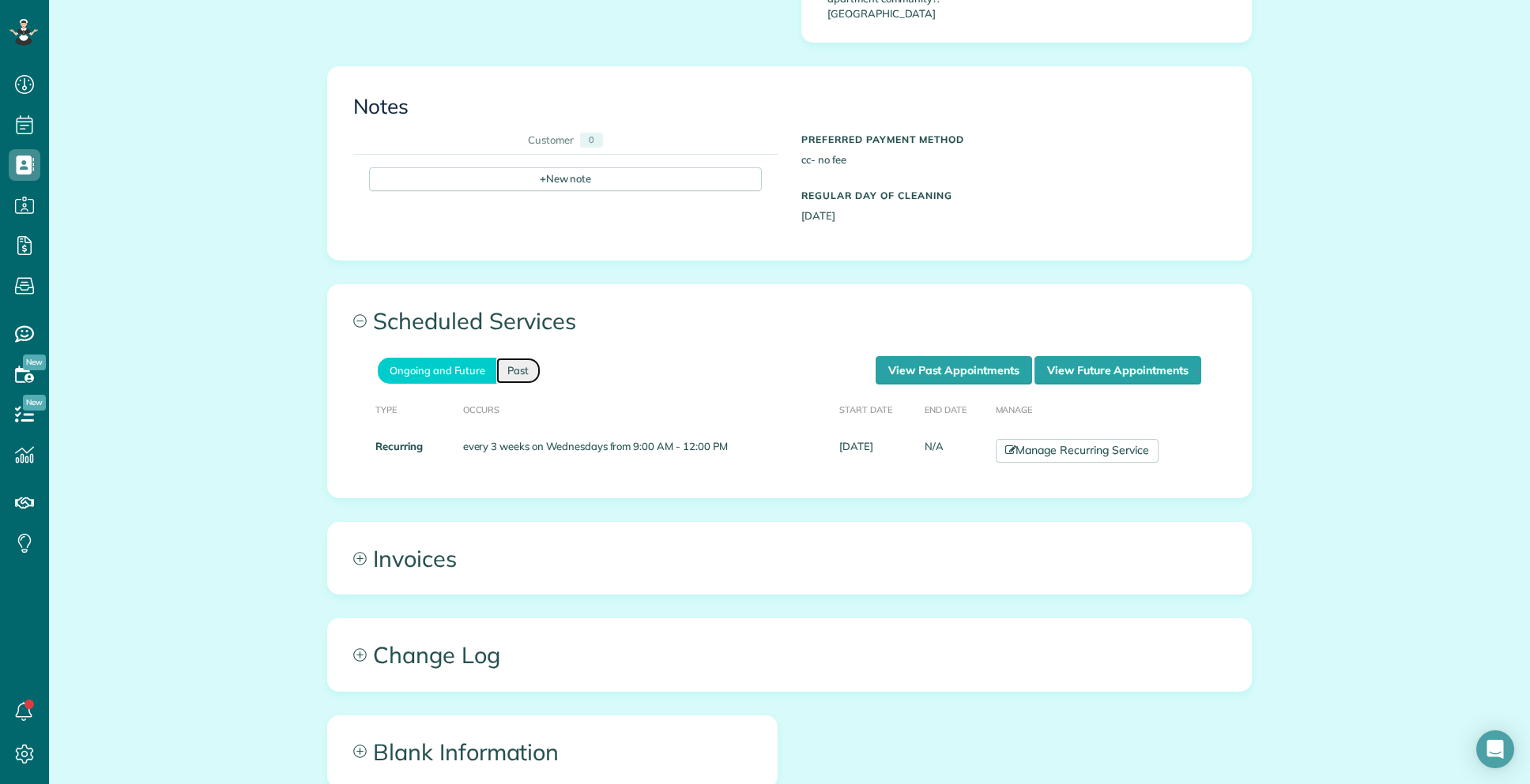
click at [517, 358] on link "Past" at bounding box center [518, 371] width 45 height 26
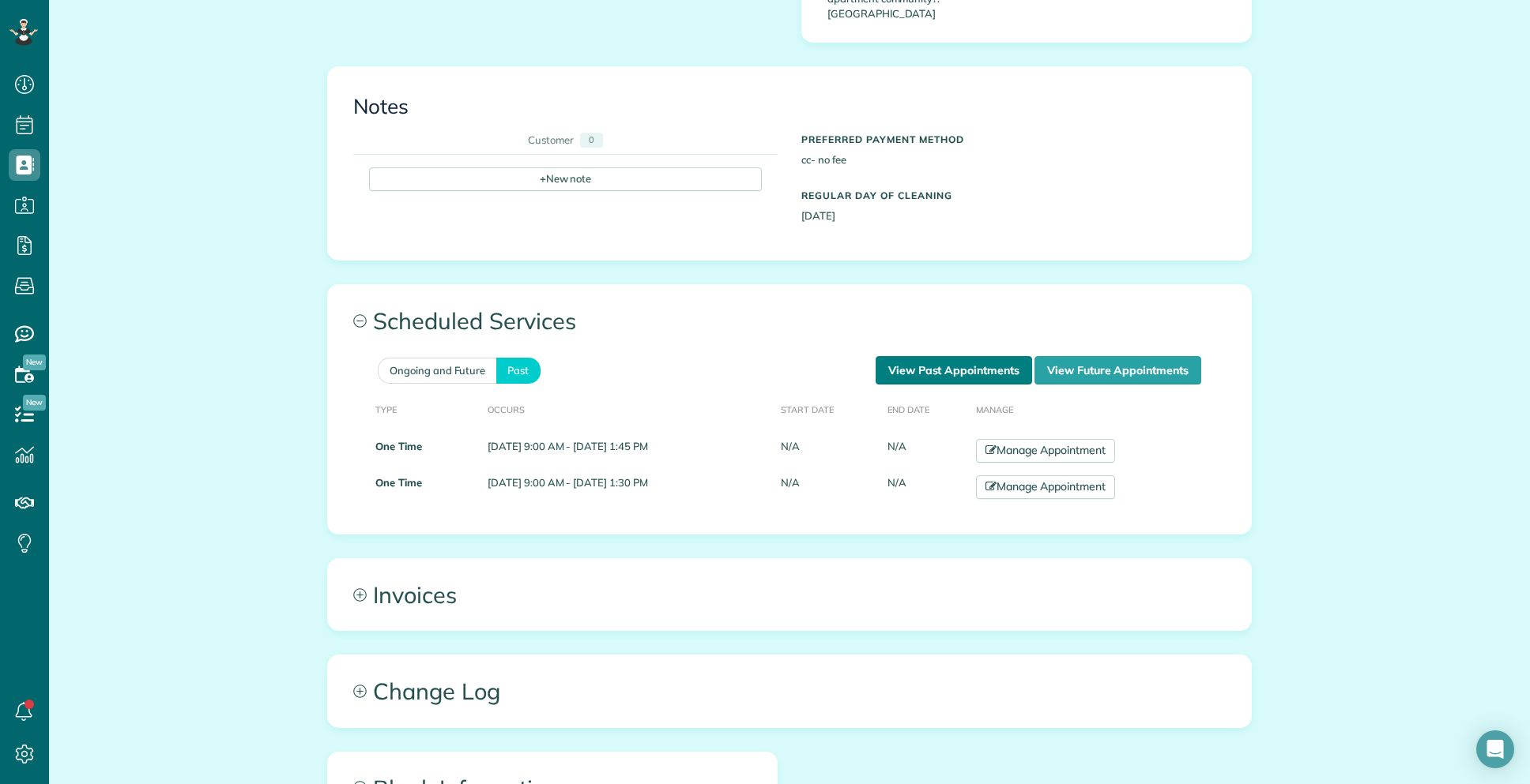
drag, startPoint x: 892, startPoint y: 341, endPoint x: 783, endPoint y: 378, distance: 115.1
click at [892, 356] on link "View Past Appointments" at bounding box center [953, 370] width 156 height 29
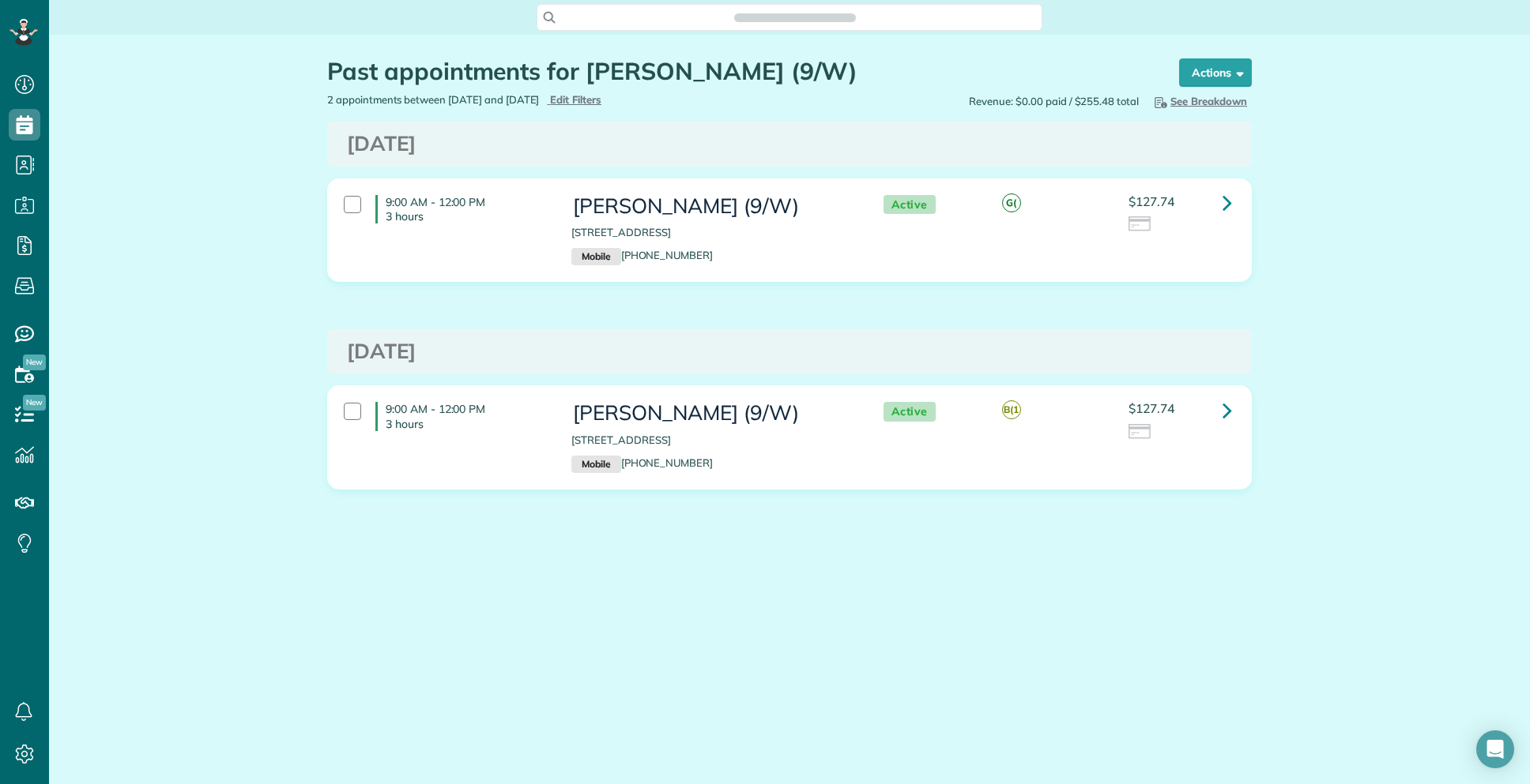
scroll to position [7, 7]
click at [1234, 207] on link at bounding box center [1228, 203] width 32 height 32
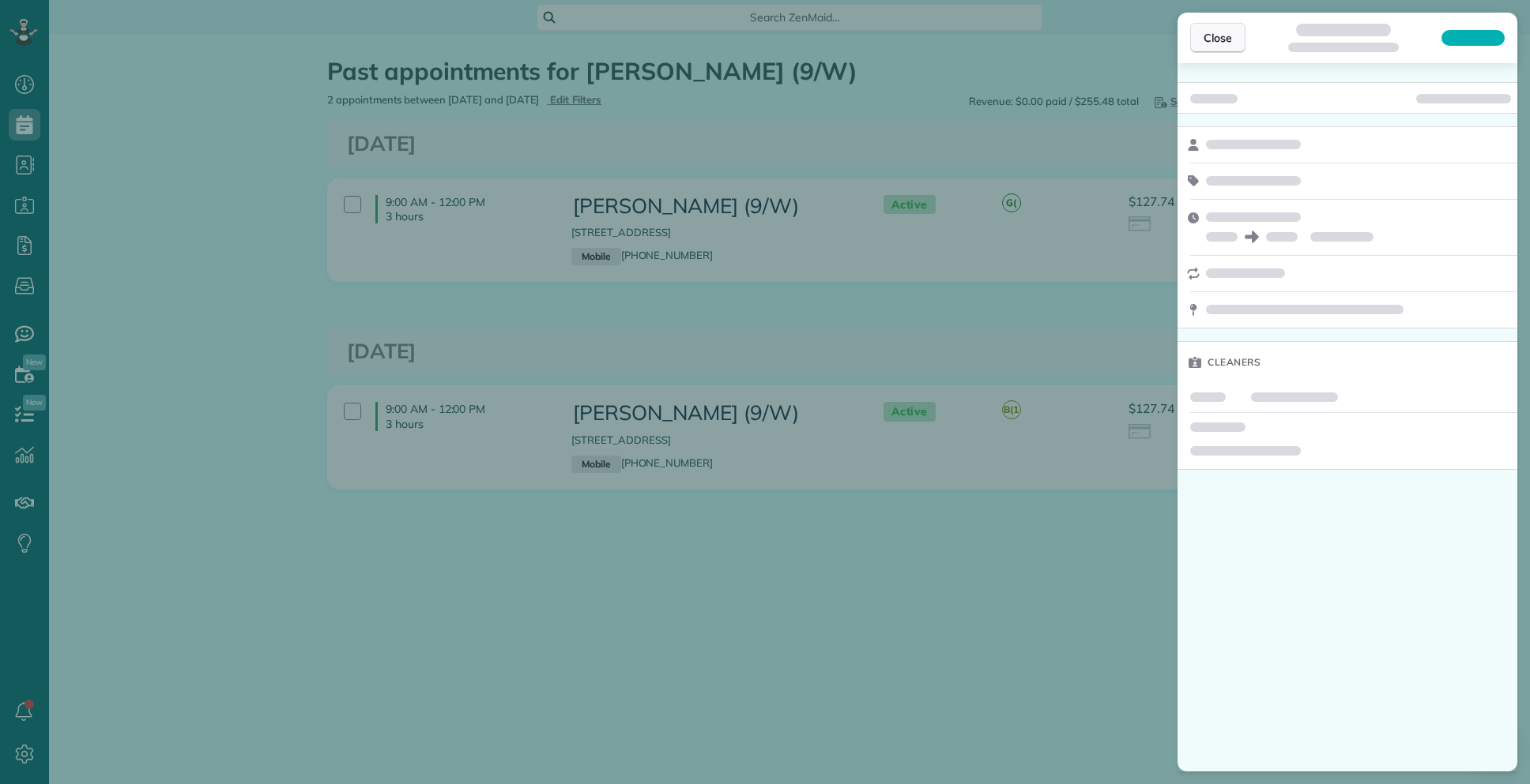
click at [1206, 42] on span "Close" at bounding box center [1218, 38] width 29 height 16
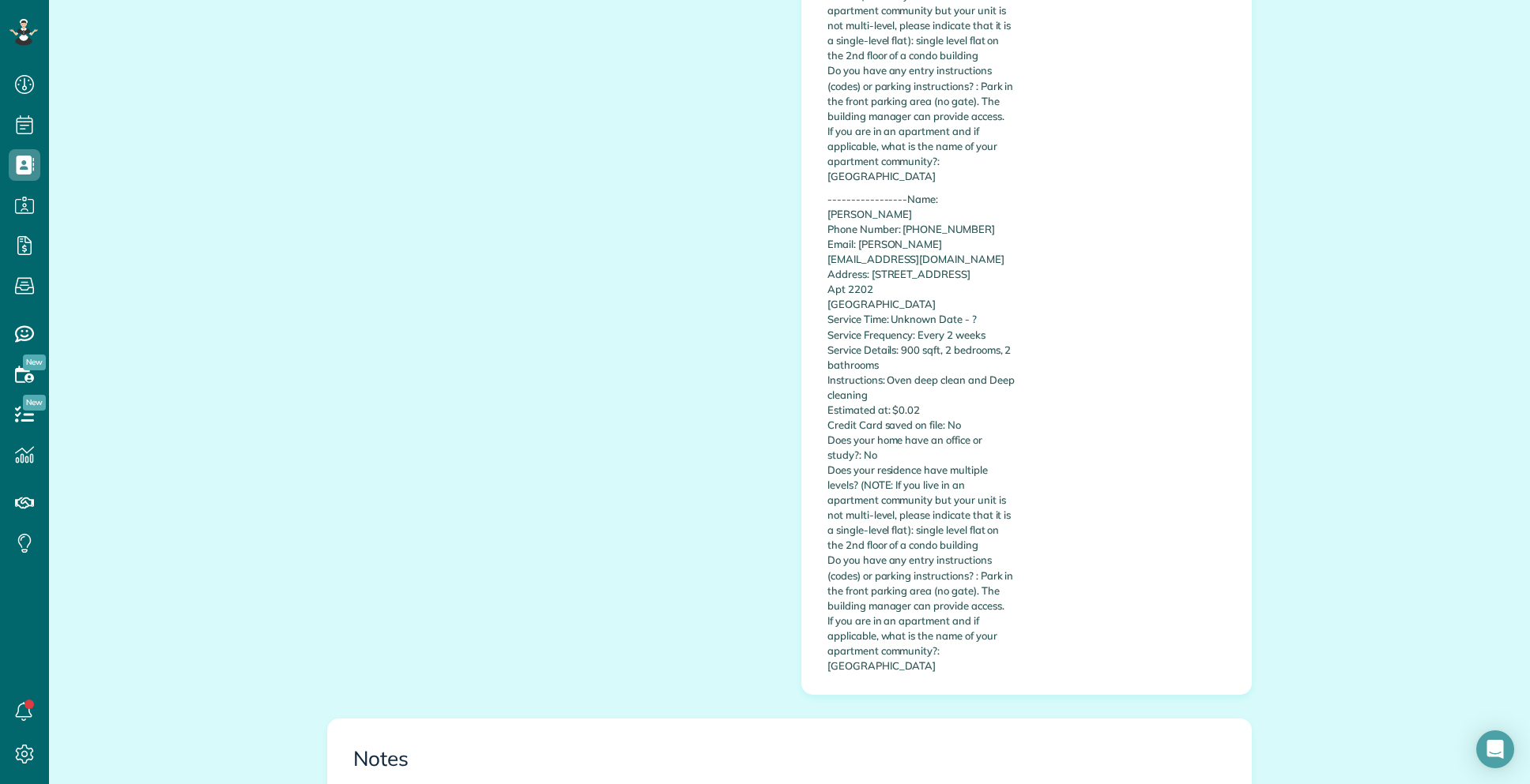
scroll to position [1264, 0]
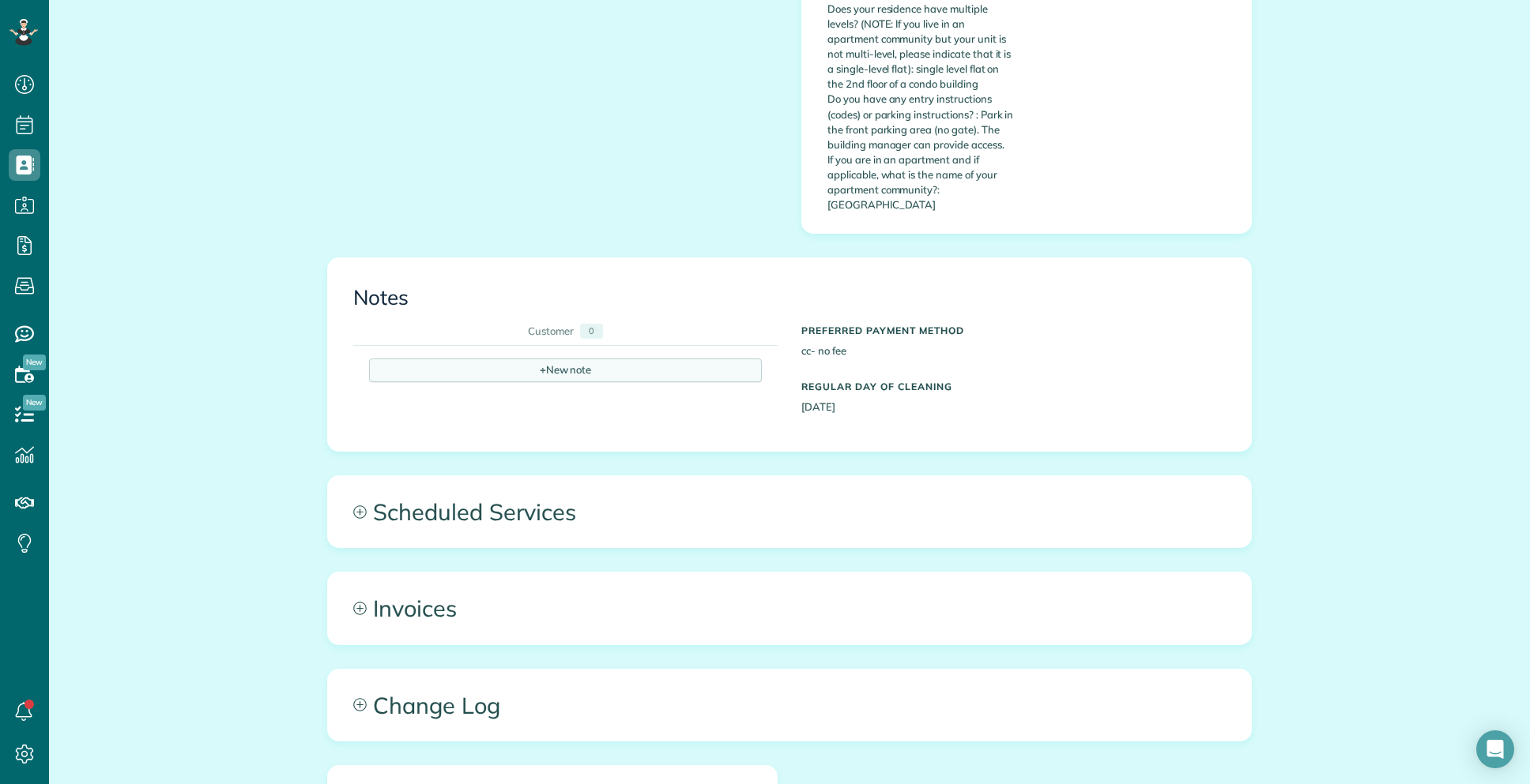
click at [540, 363] on span "+" at bounding box center [543, 370] width 6 height 14
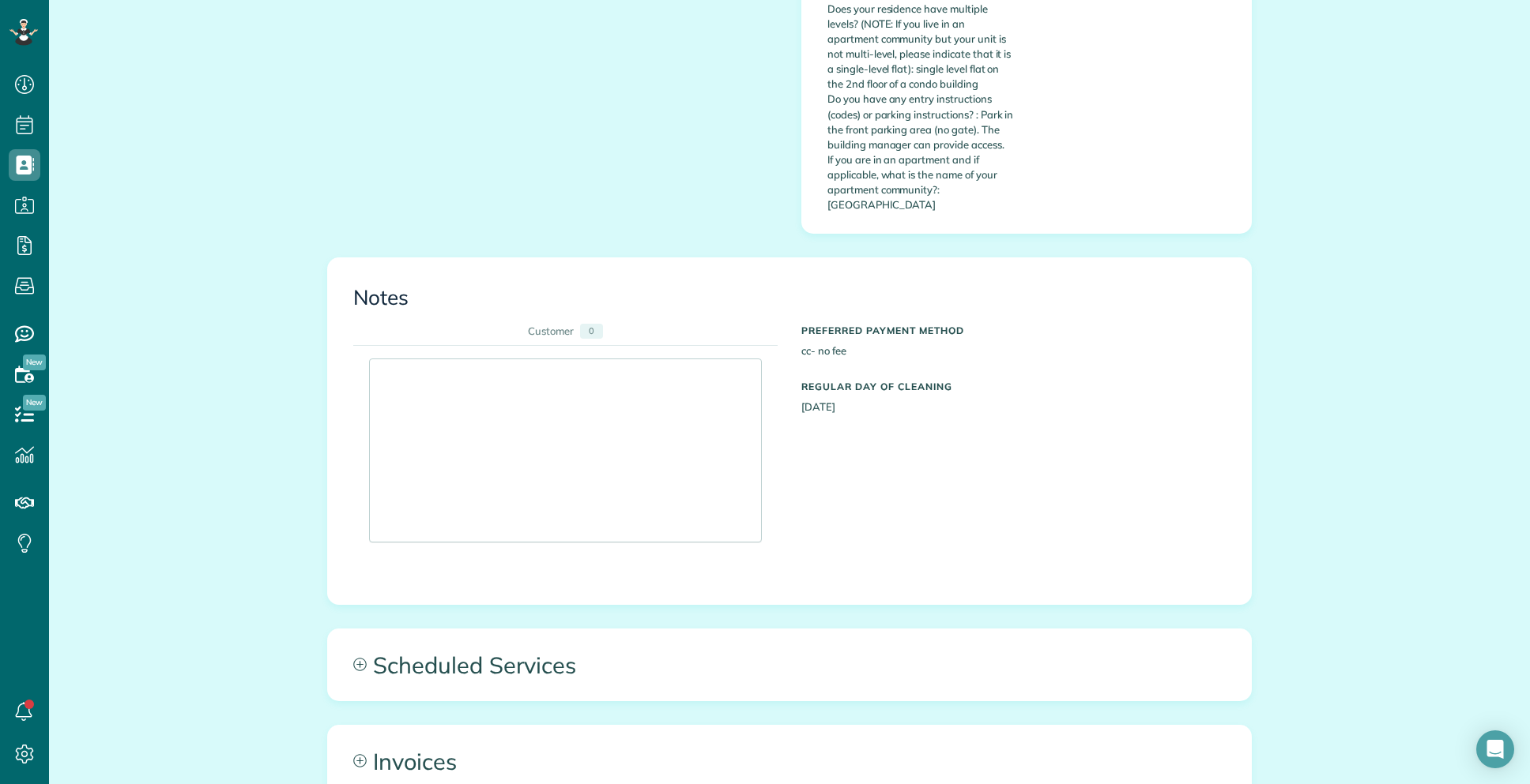
click at [434, 377] on div at bounding box center [565, 451] width 391 height 183
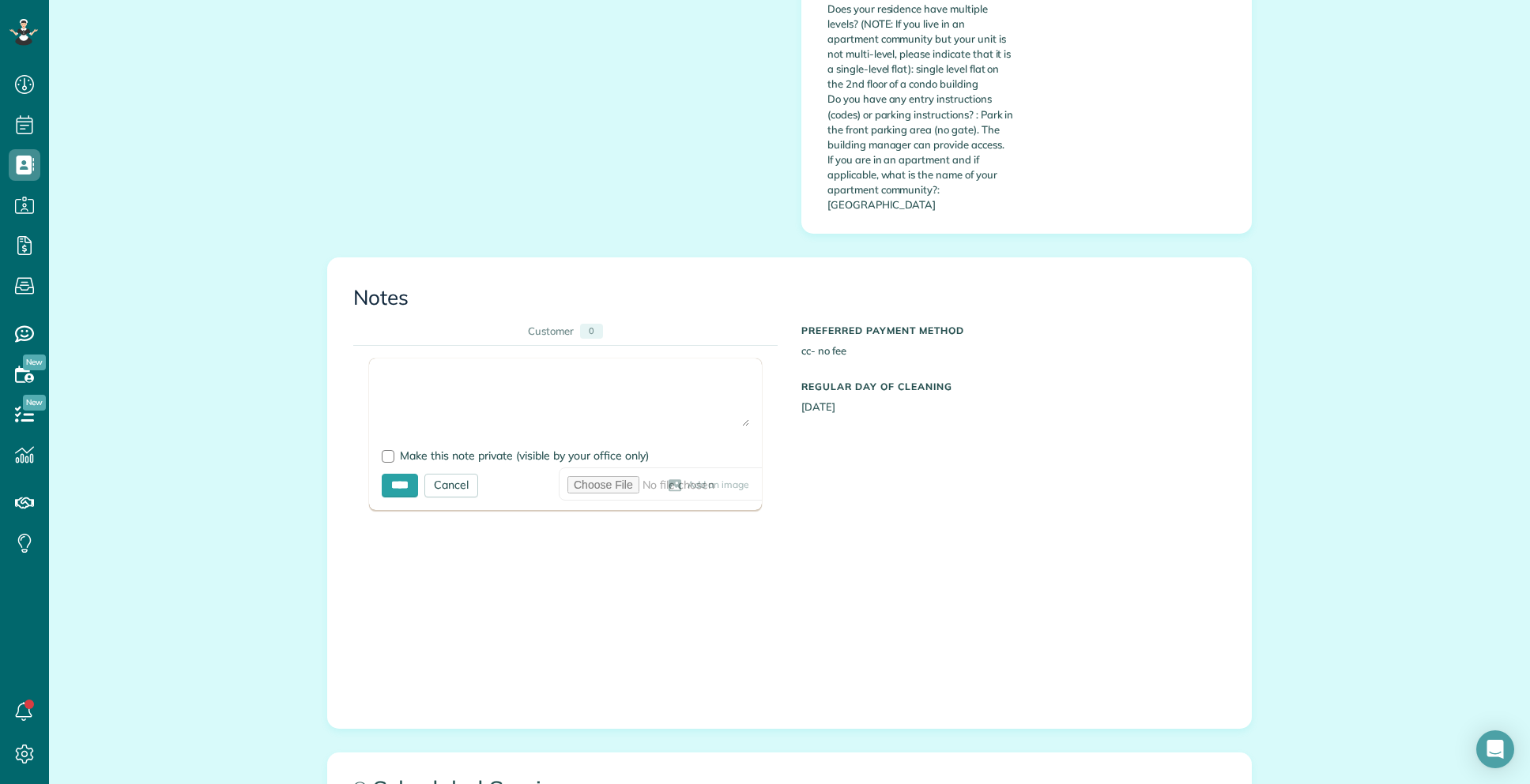
click at [411, 372] on textarea at bounding box center [566, 399] width 368 height 56
type textarea "**********"
drag, startPoint x: 375, startPoint y: 427, endPoint x: 384, endPoint y: 429, distance: 9.2
click at [382, 450] on div at bounding box center [388, 456] width 13 height 13
click at [400, 474] on input "****" at bounding box center [400, 486] width 37 height 24
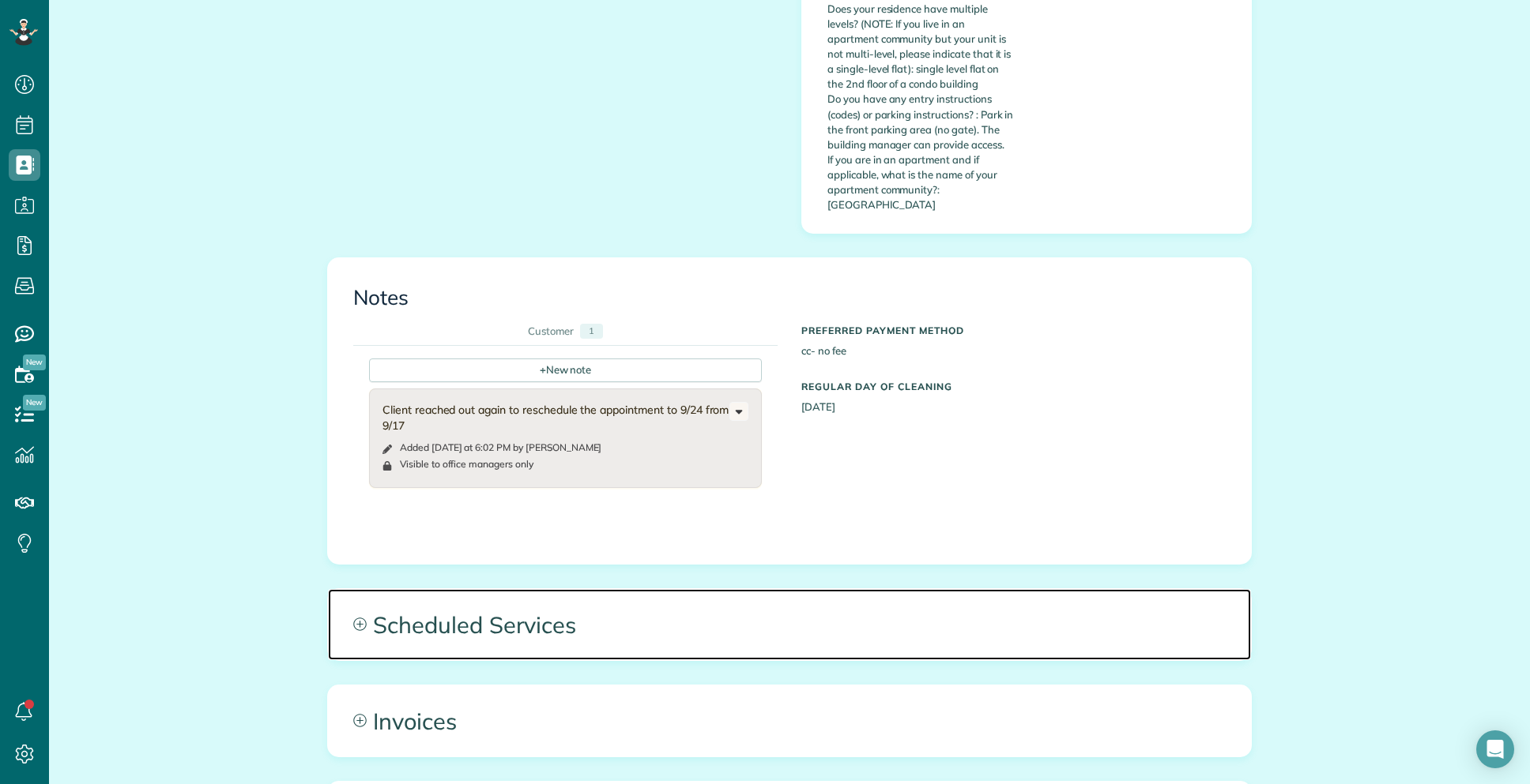
click at [719, 595] on span "Scheduled Services" at bounding box center [789, 625] width 923 height 72
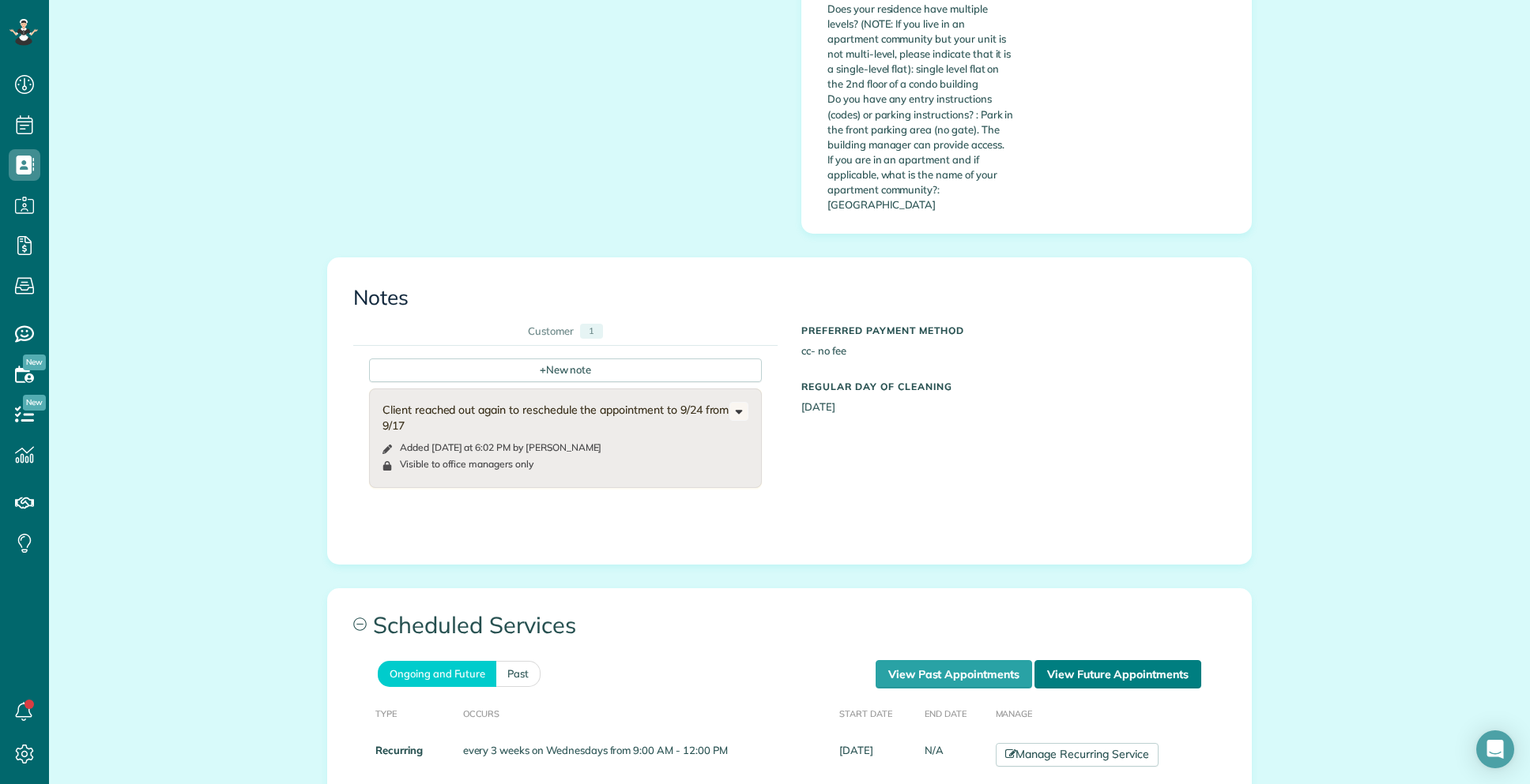
click at [1086, 660] on link "View Future Appointments" at bounding box center [1117, 674] width 167 height 29
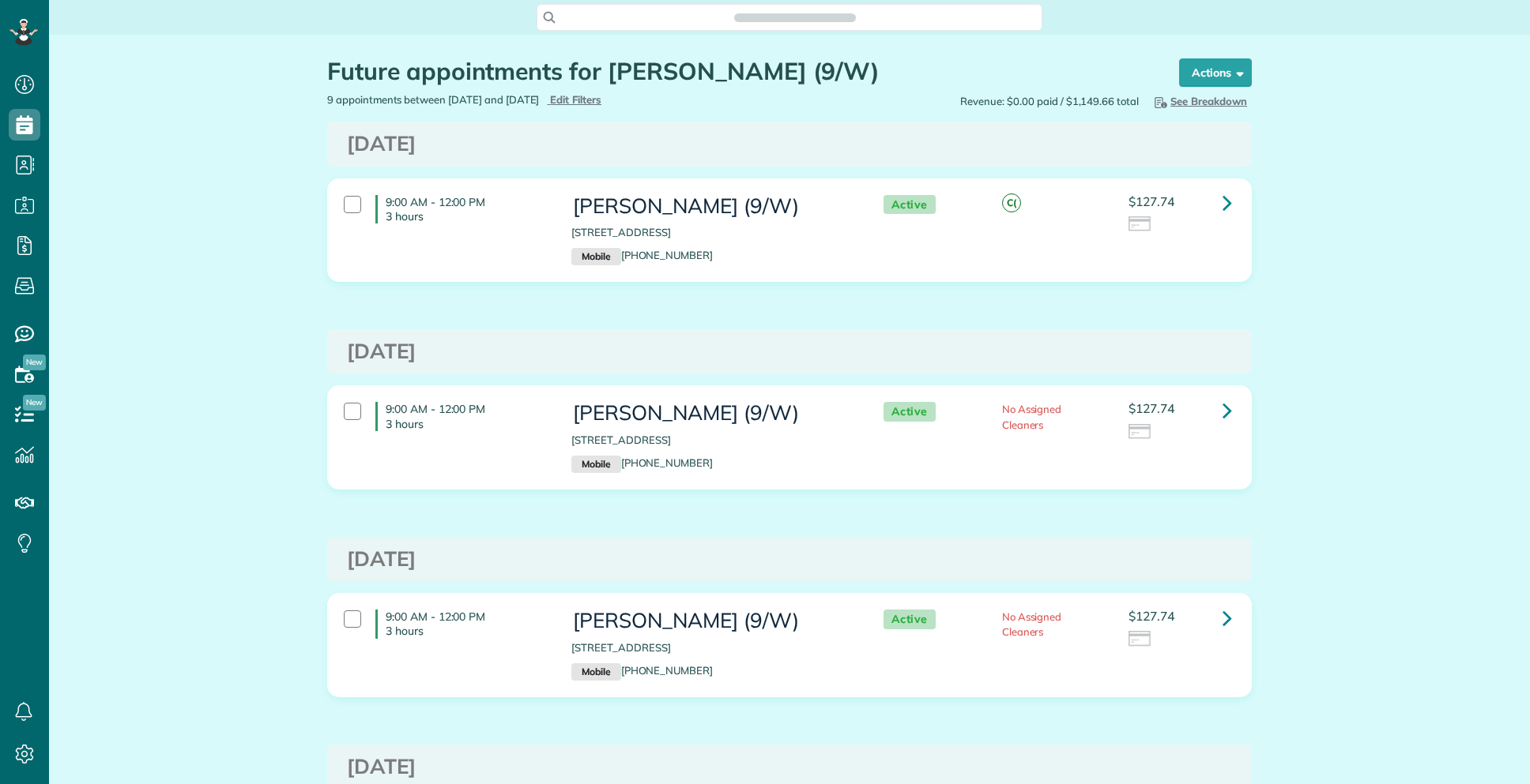
scroll to position [7, 7]
click at [1223, 201] on icon at bounding box center [1228, 203] width 10 height 28
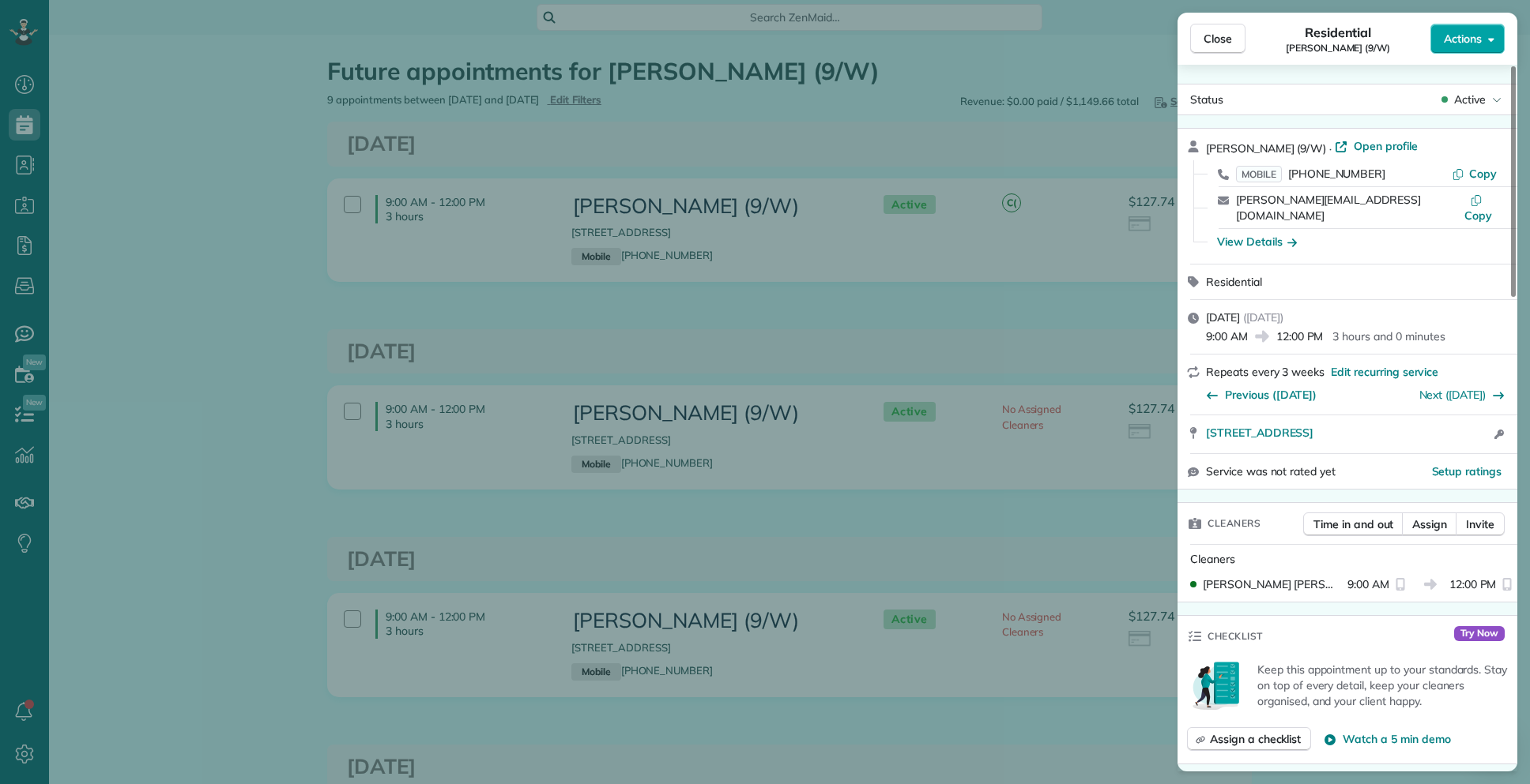
click at [1463, 45] on span "Actions" at bounding box center [1462, 39] width 38 height 16
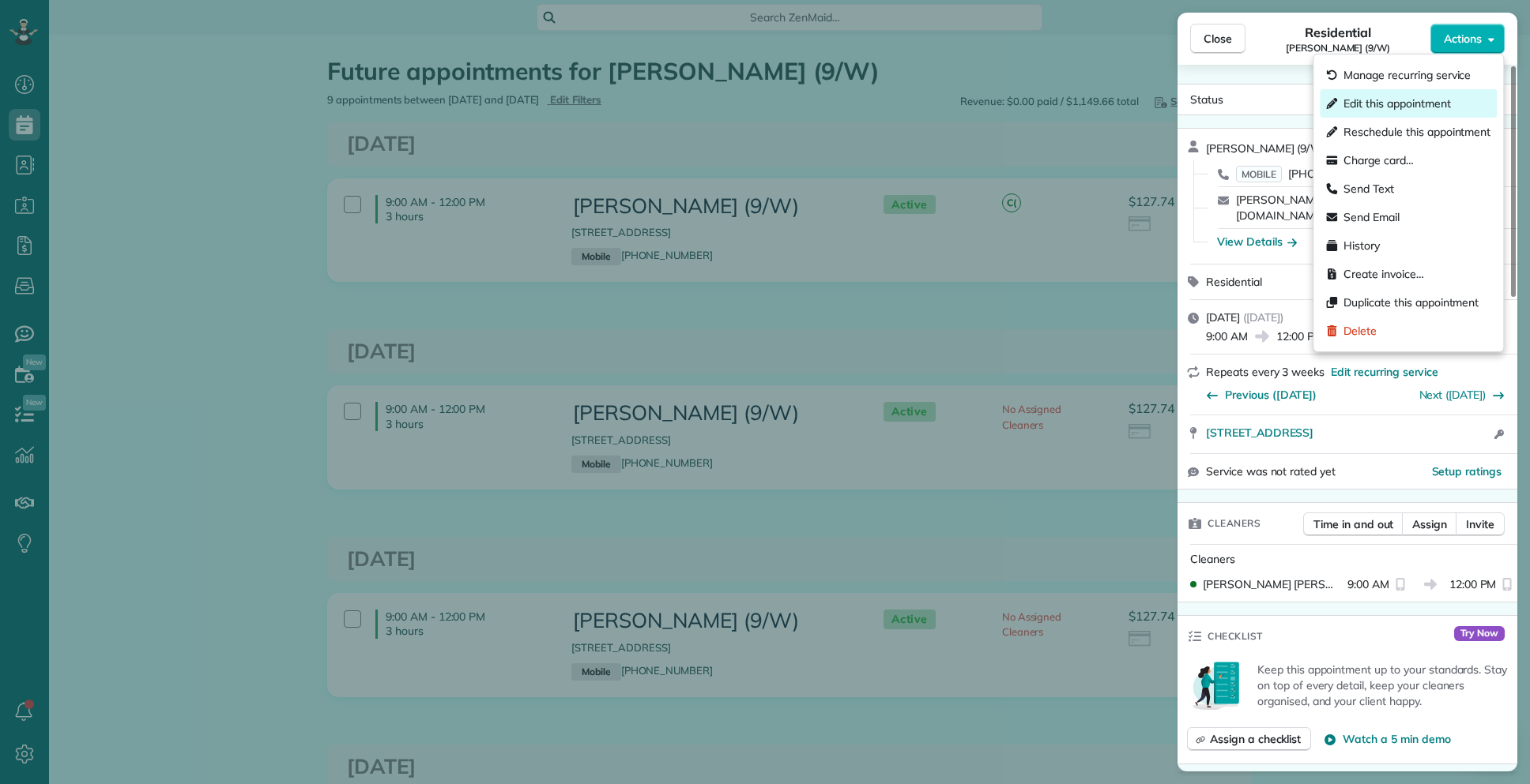
click at [1404, 96] on span "Edit this appointment" at bounding box center [1396, 103] width 106 height 16
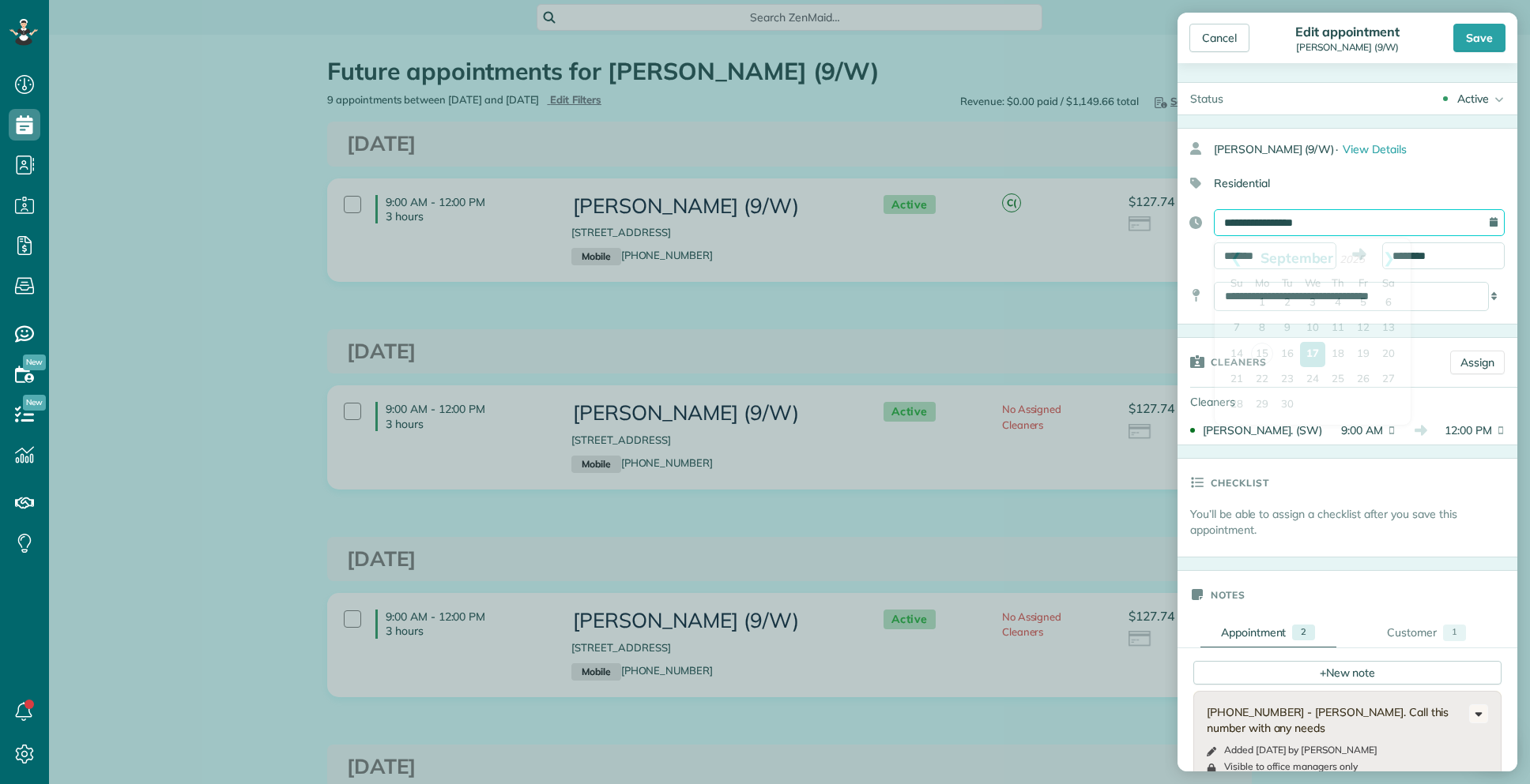
click at [1347, 217] on input "**********" at bounding box center [1359, 223] width 291 height 27
click at [1312, 378] on link "24" at bounding box center [1312, 380] width 25 height 25
type input "**********"
click at [1490, 48] on div "Save" at bounding box center [1479, 38] width 52 height 29
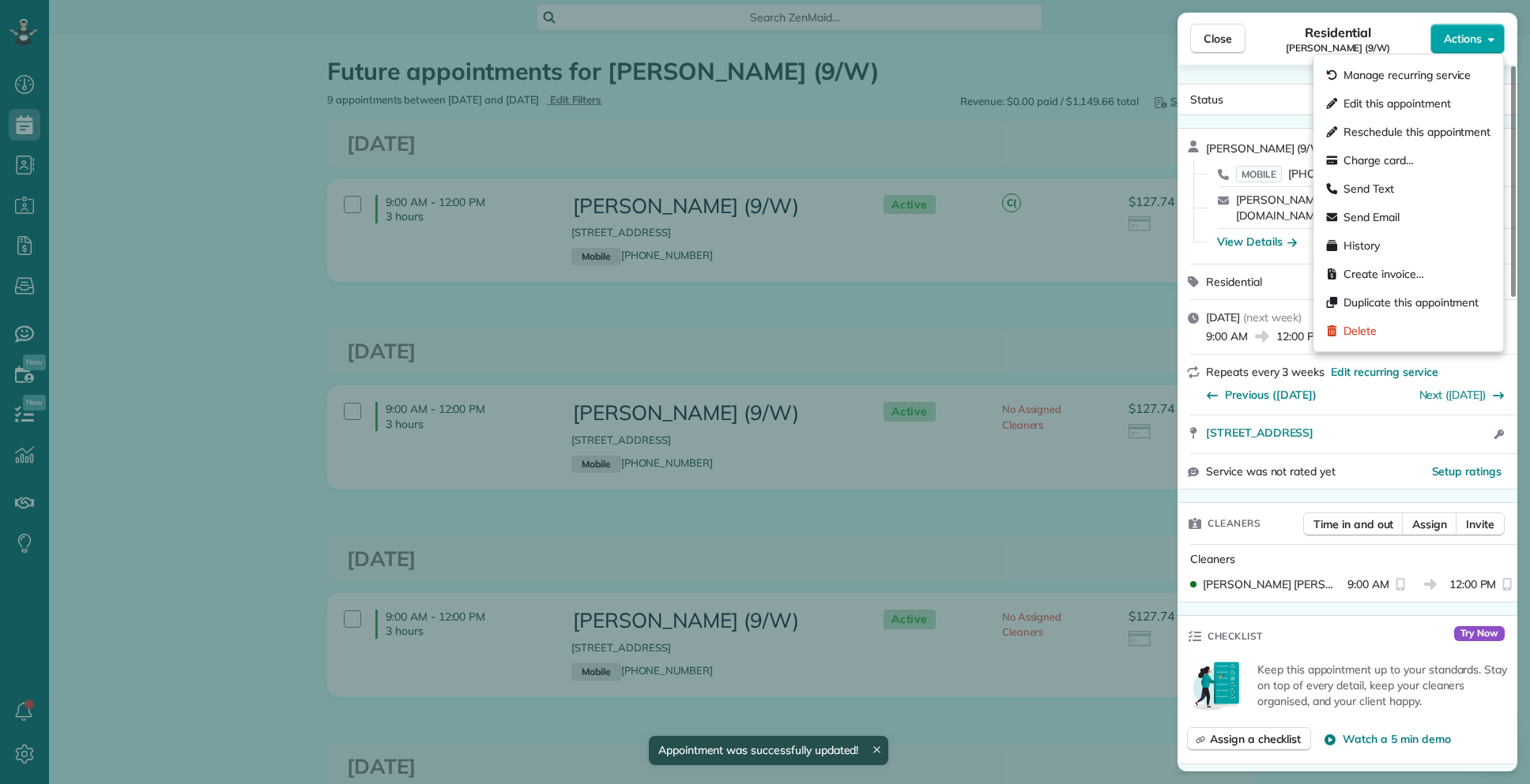
click at [1495, 45] on button "Actions" at bounding box center [1467, 39] width 75 height 30
click at [1404, 215] on div "Send Email" at bounding box center [1408, 217] width 177 height 29
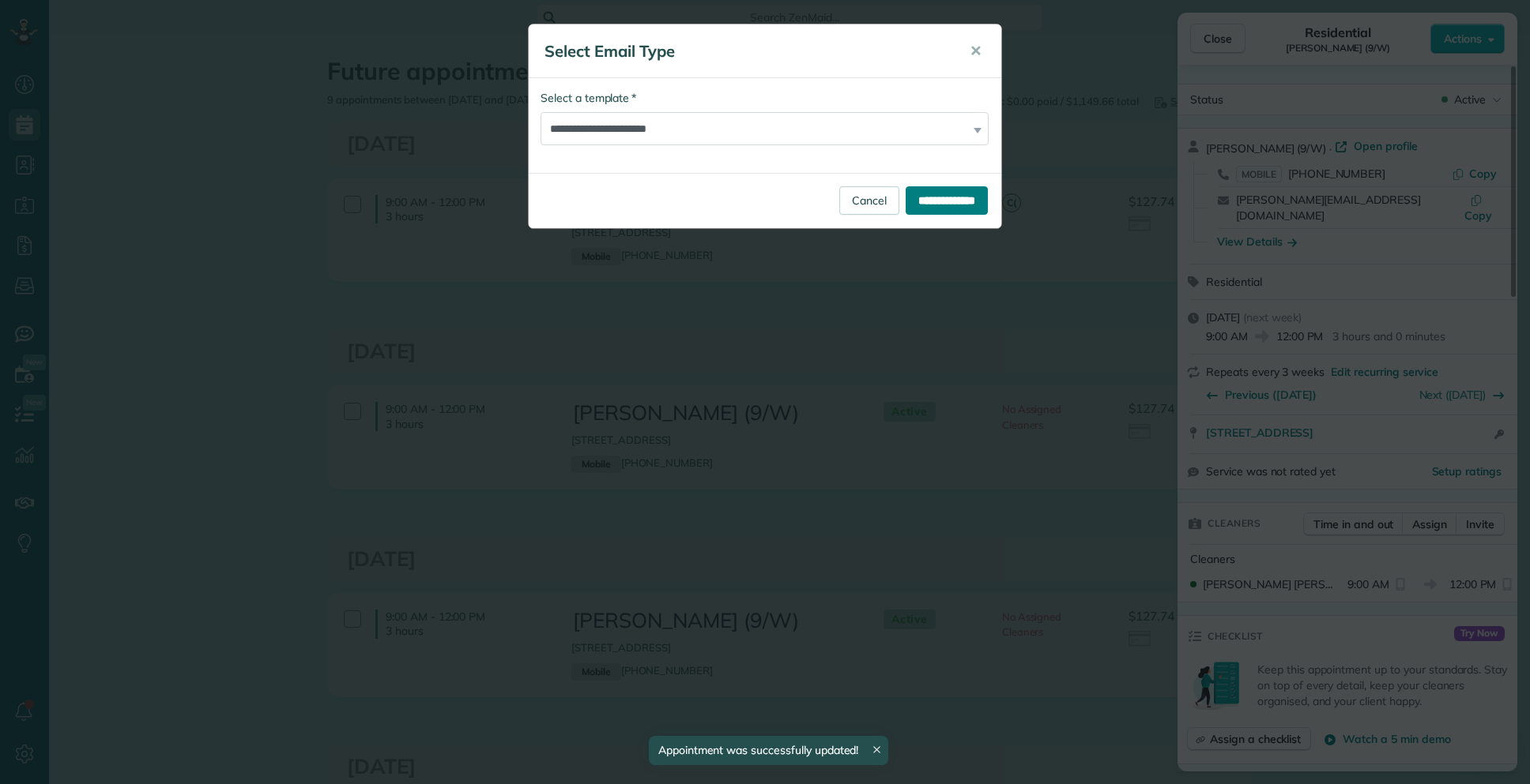
click at [942, 203] on input "**********" at bounding box center [946, 201] width 83 height 29
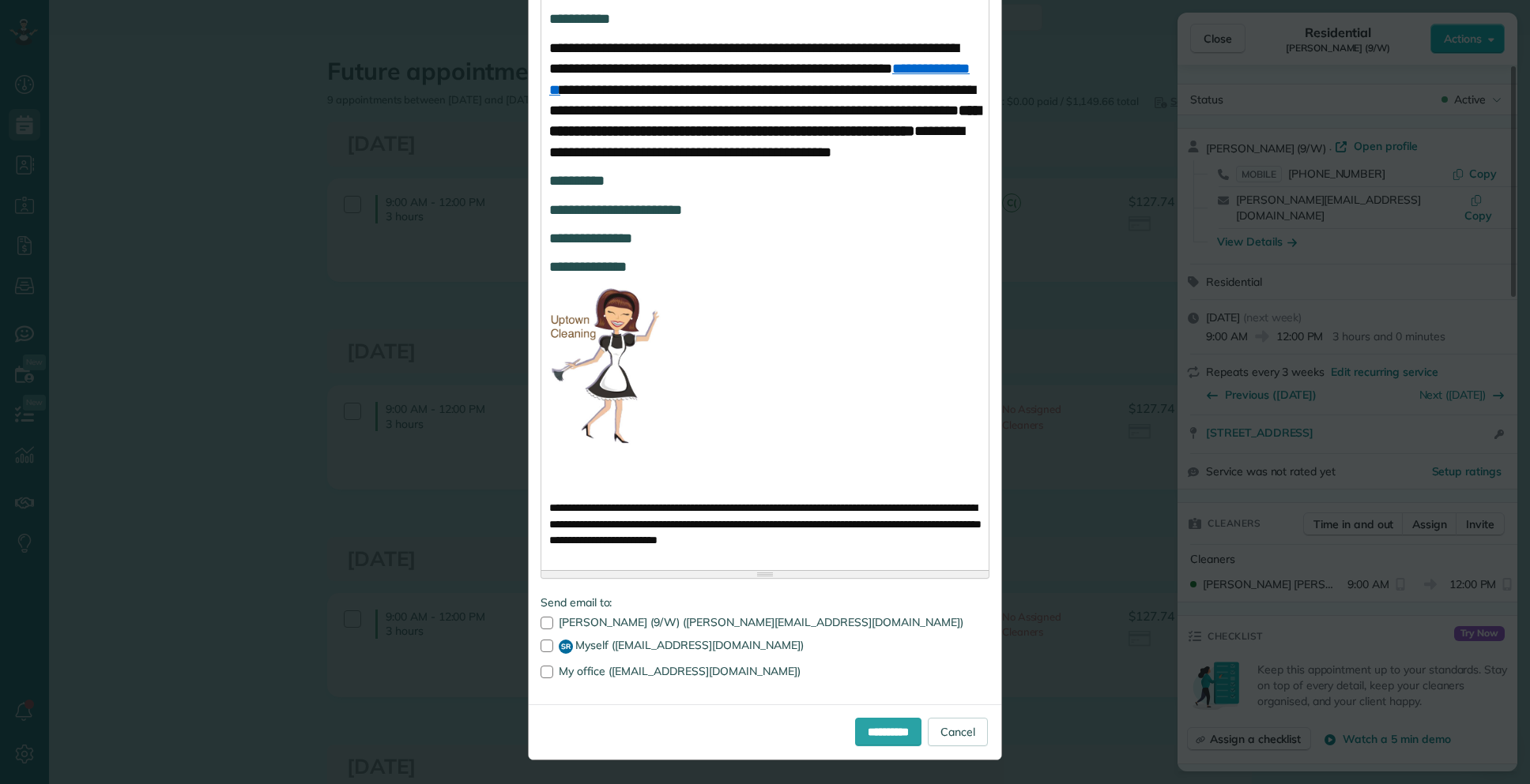
scroll to position [989, 0]
click at [855, 721] on input "**********" at bounding box center [888, 732] width 67 height 29
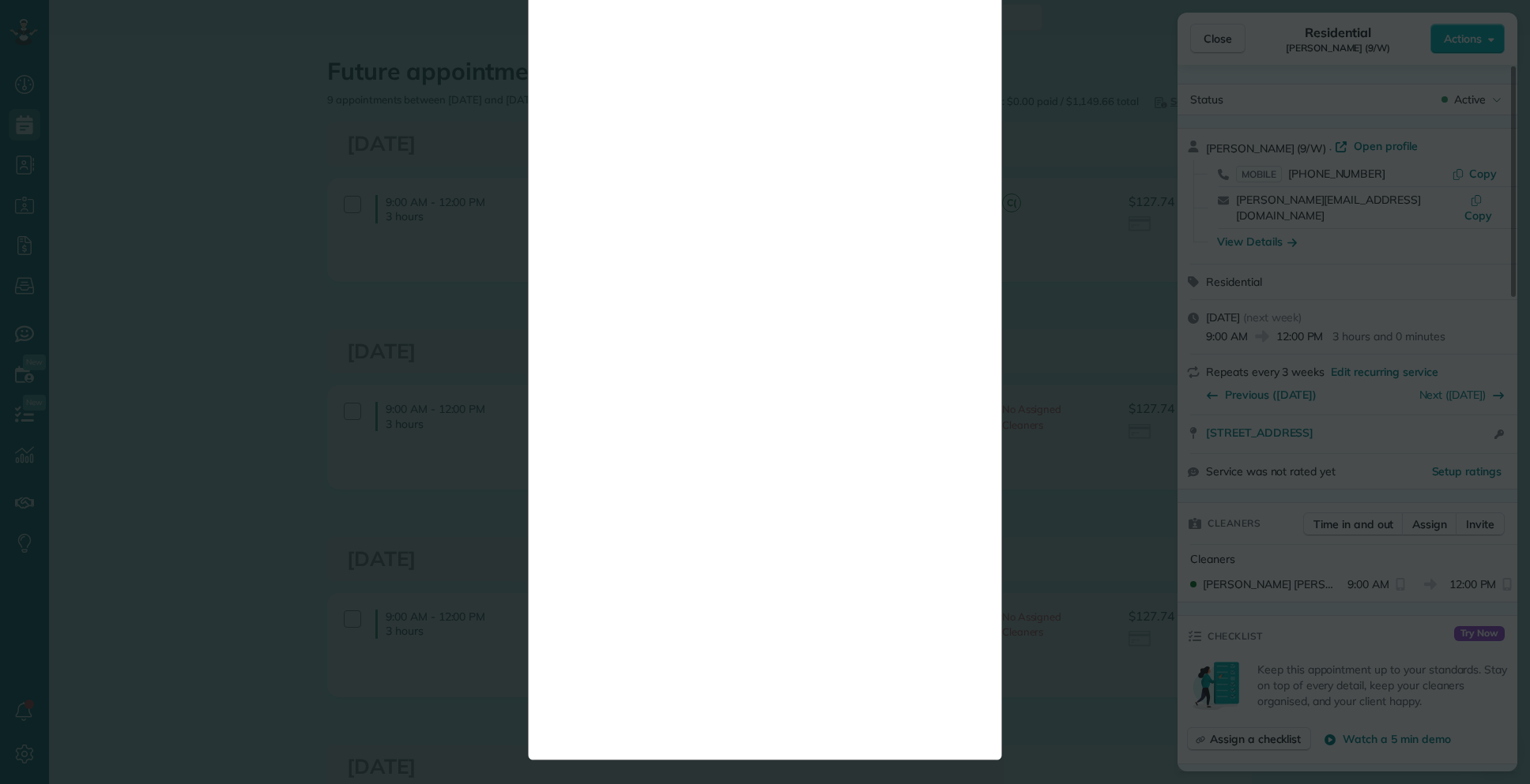
scroll to position [0, 0]
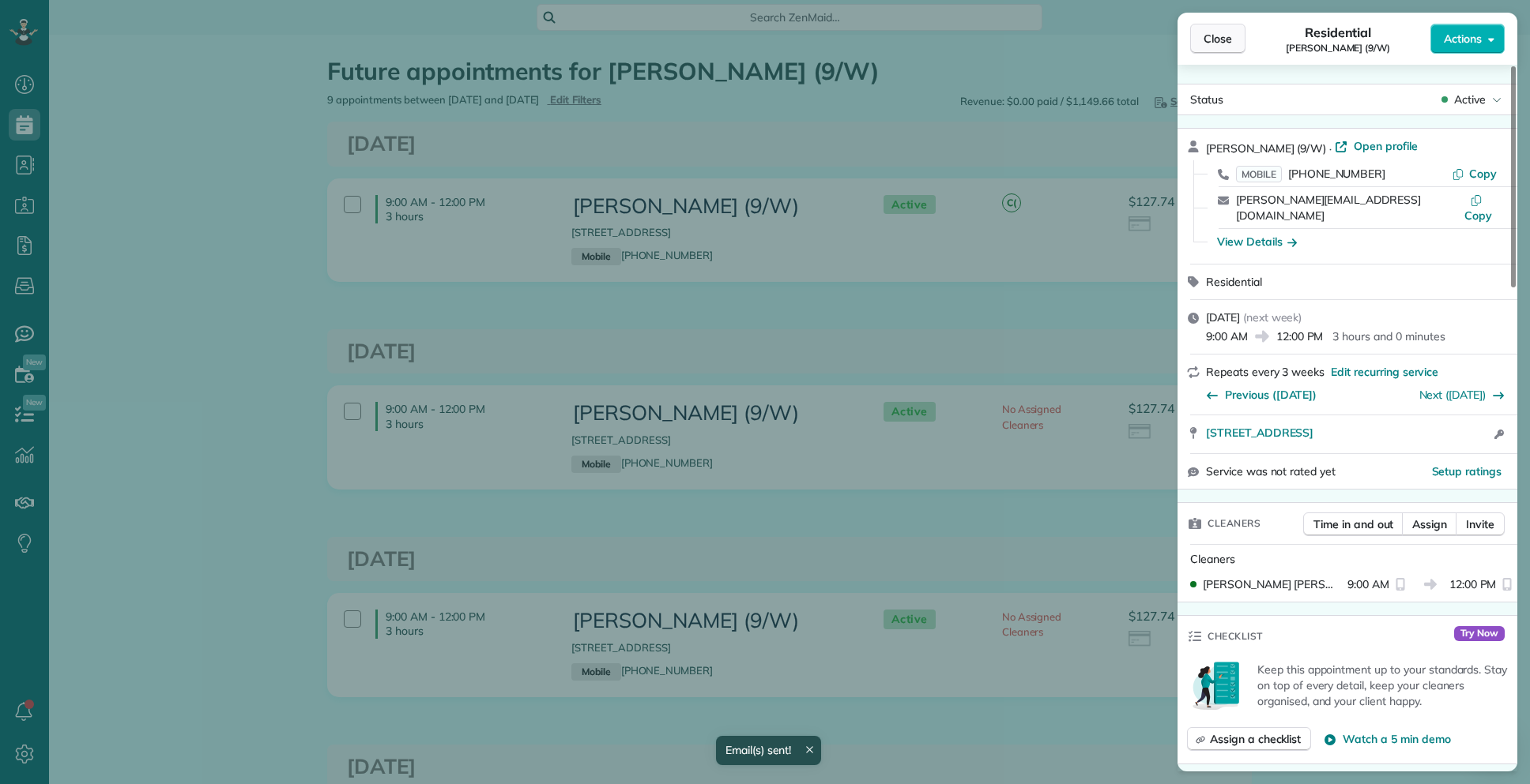
click at [1211, 29] on button "Close" at bounding box center [1218, 39] width 56 height 30
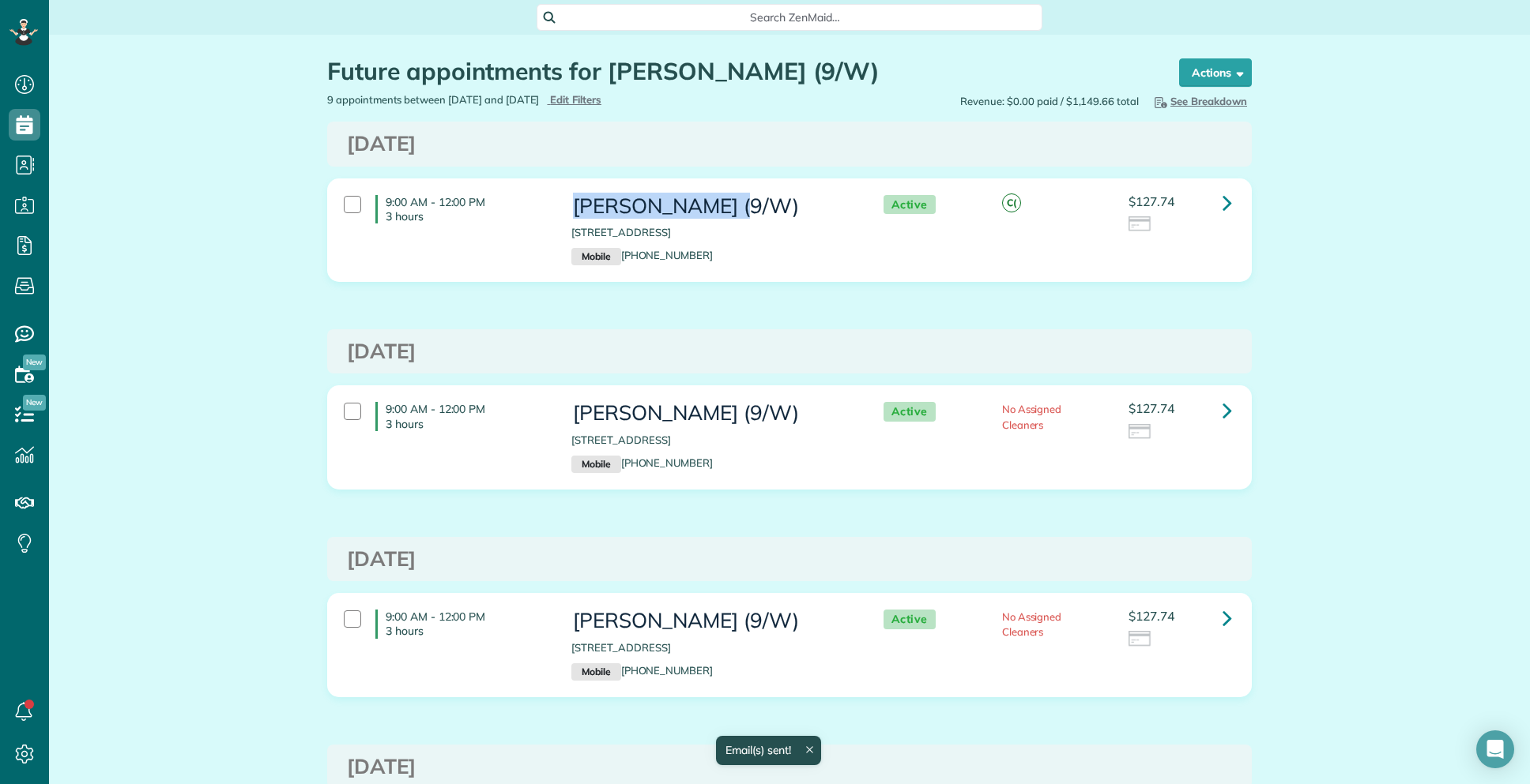
drag, startPoint x: 558, startPoint y: 209, endPoint x: 732, endPoint y: 203, distance: 174.1
click at [732, 203] on div "Nagendra Pokala (9/W) 3102 Kings Road 2202 Dallas TX 75219 Mobile (817) 501-6243" at bounding box center [711, 230] width 303 height 86
copy h3 "Nagendra Pokala"
click at [724, 4] on div "Search ZenMaid…" at bounding box center [789, 17] width 506 height 27
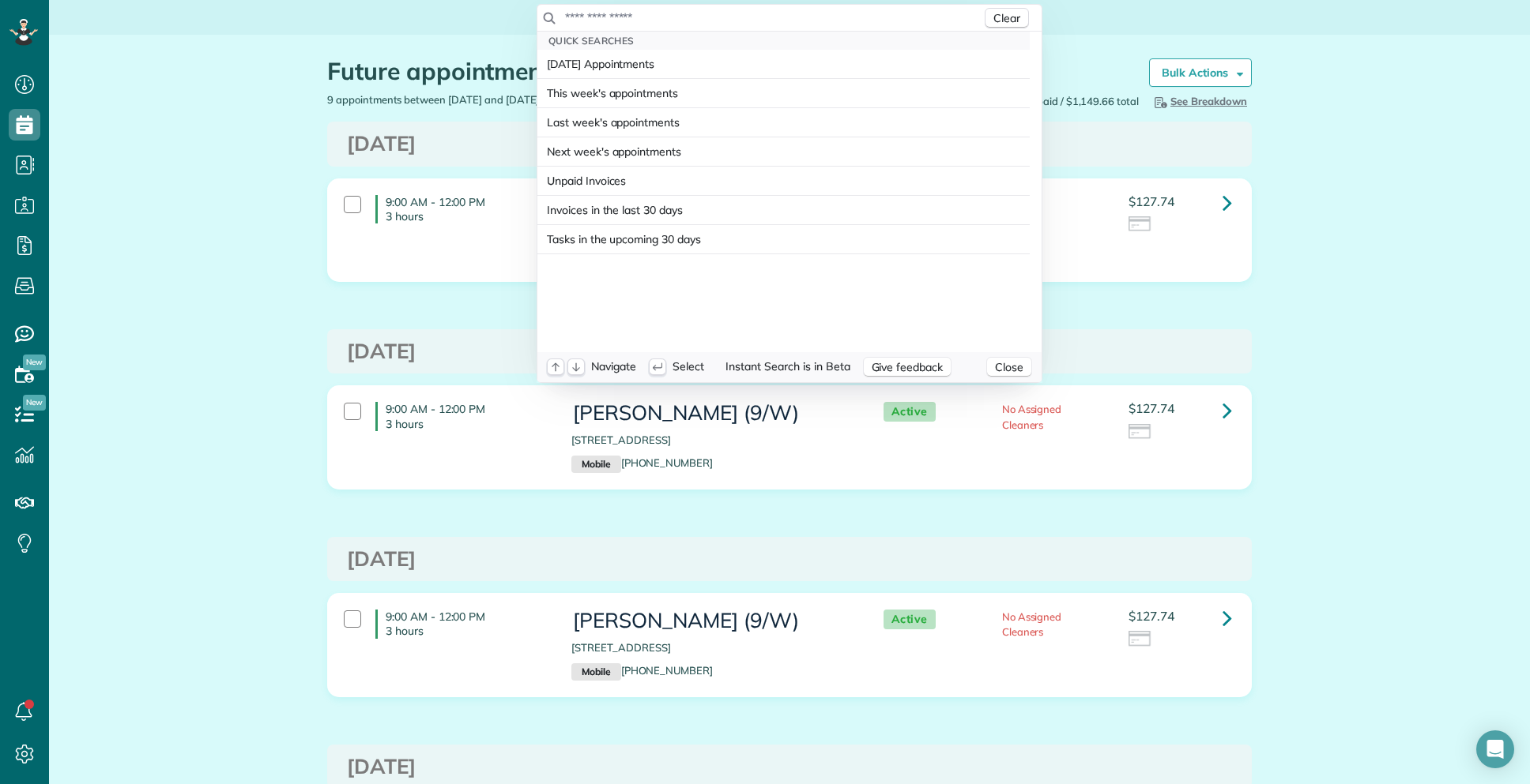
click at [711, 13] on input "text" at bounding box center [773, 18] width 418 height 16
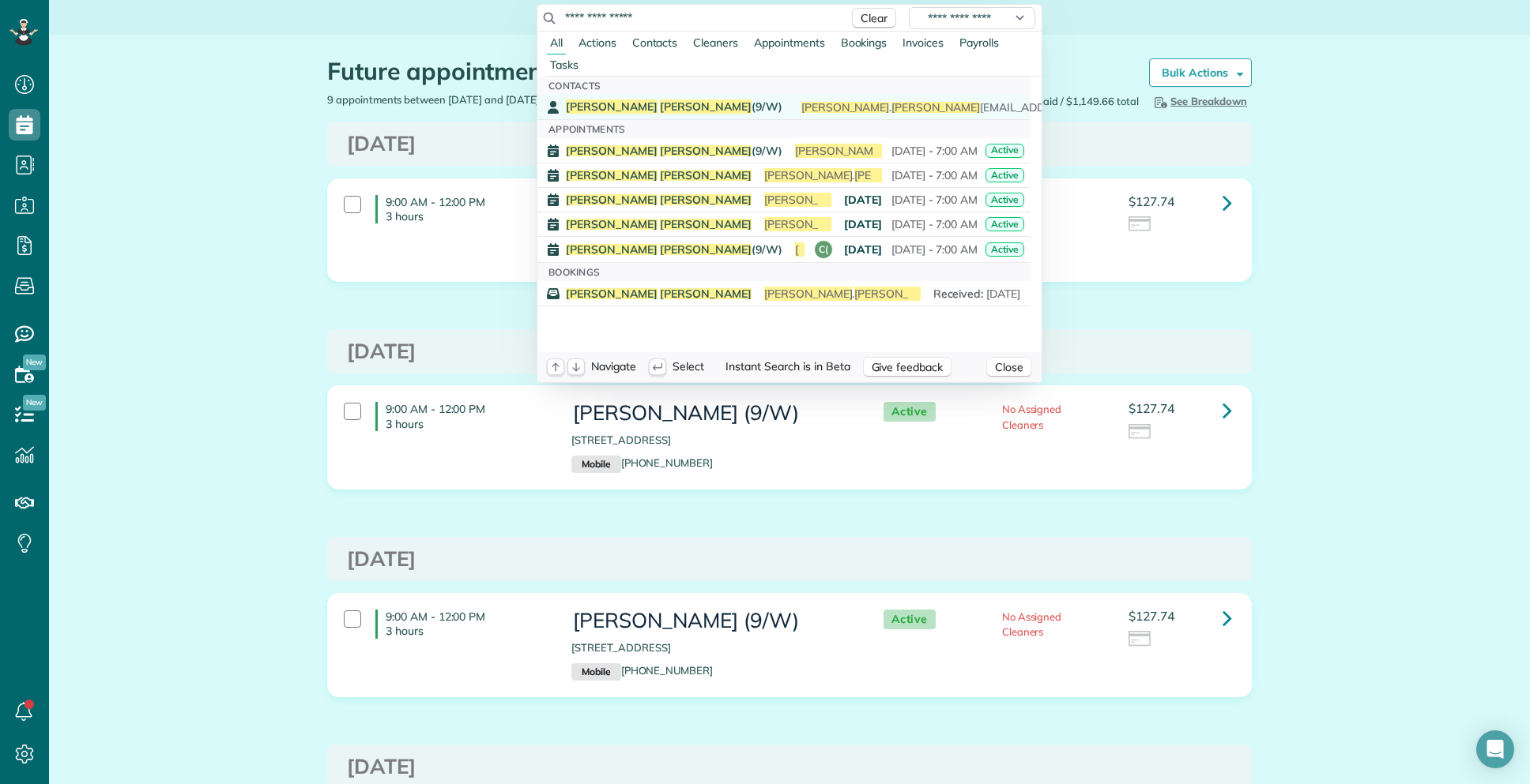
type input "**********"
click at [649, 96] on link "Nagendra Pokala (9/W) nagendra . pokala 1002@gmail.com (817) 501-6243" at bounding box center [782, 106] width 492 height 25
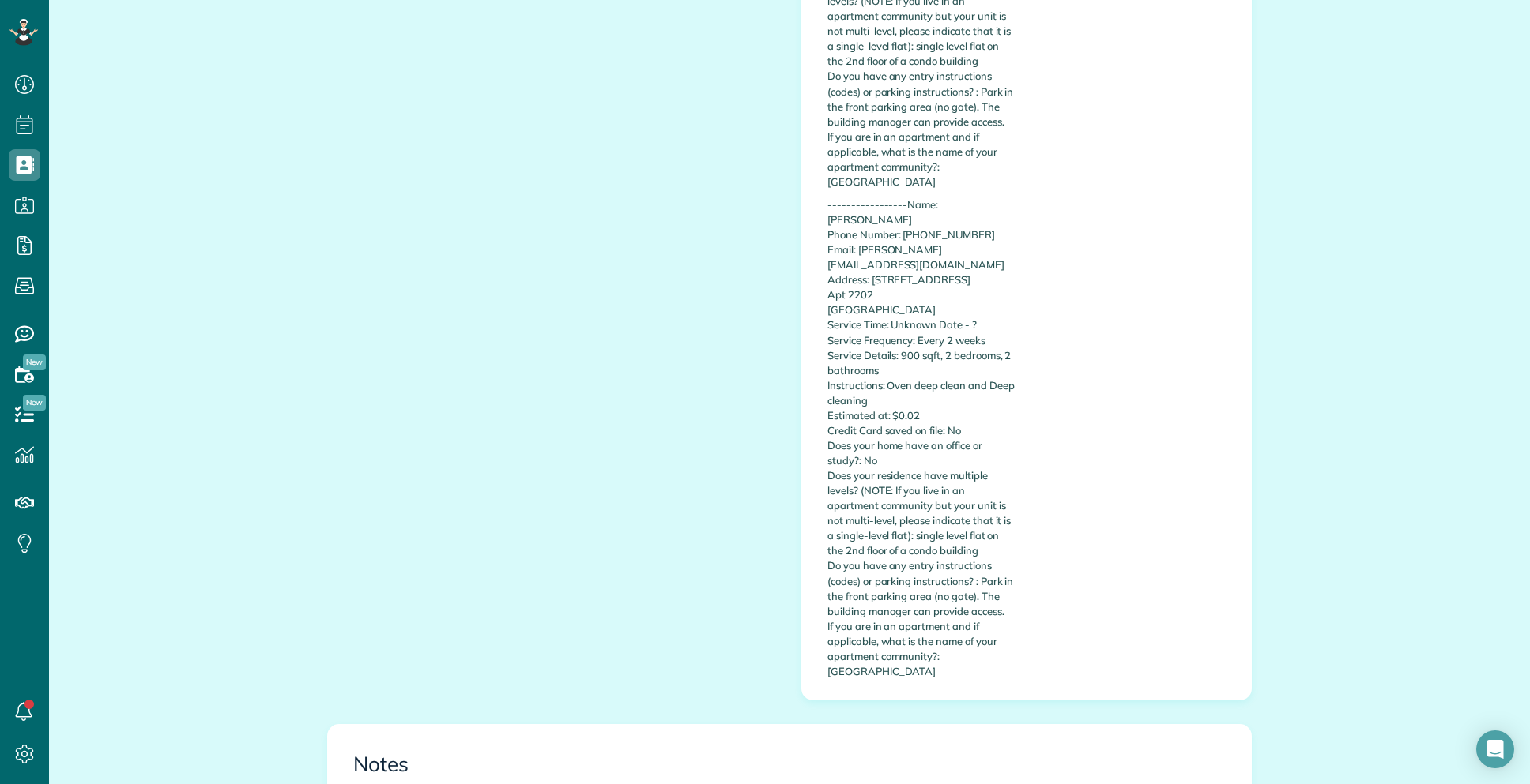
scroll to position [1455, 0]
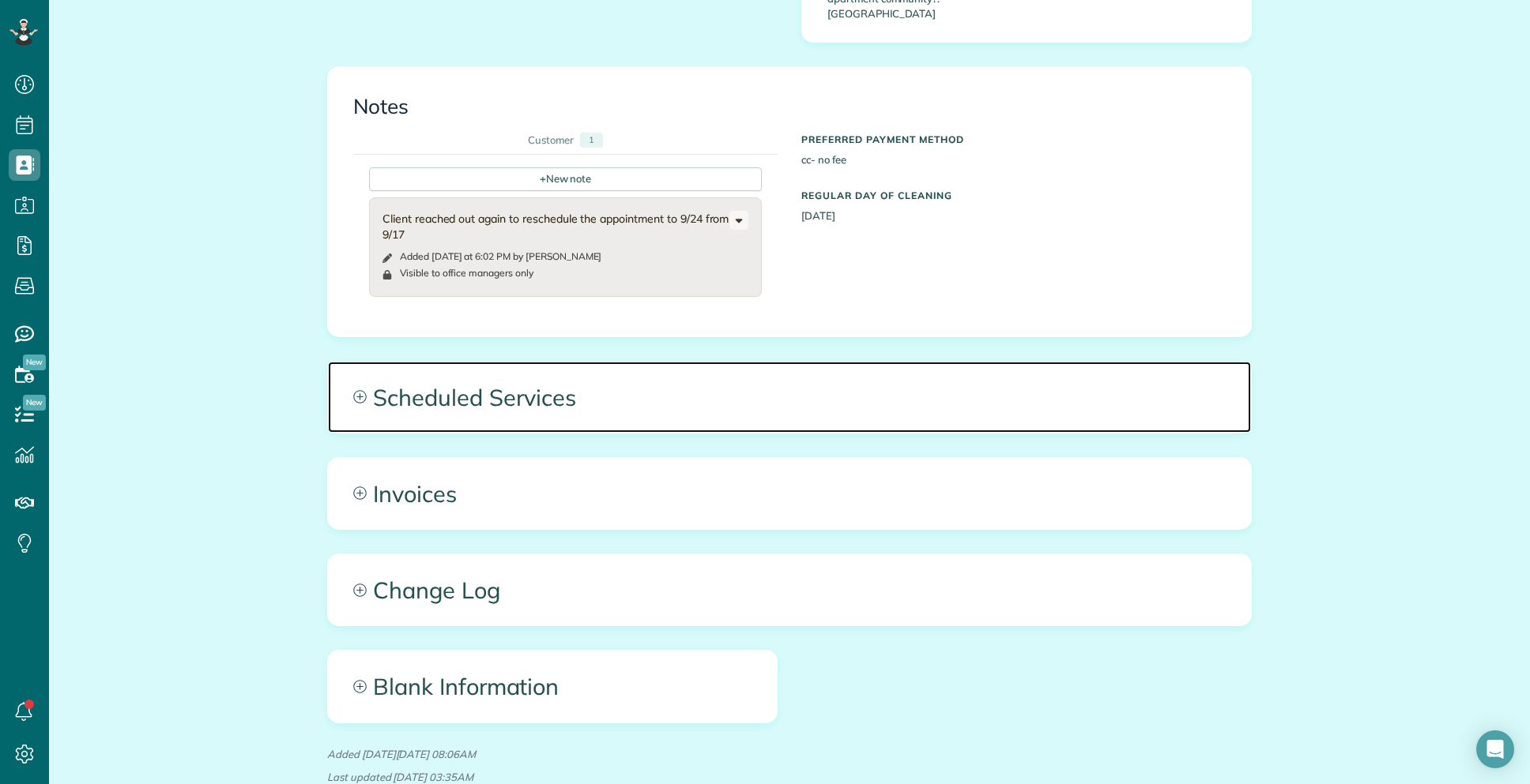
click at [813, 381] on span "Scheduled Services" at bounding box center [789, 397] width 923 height 72
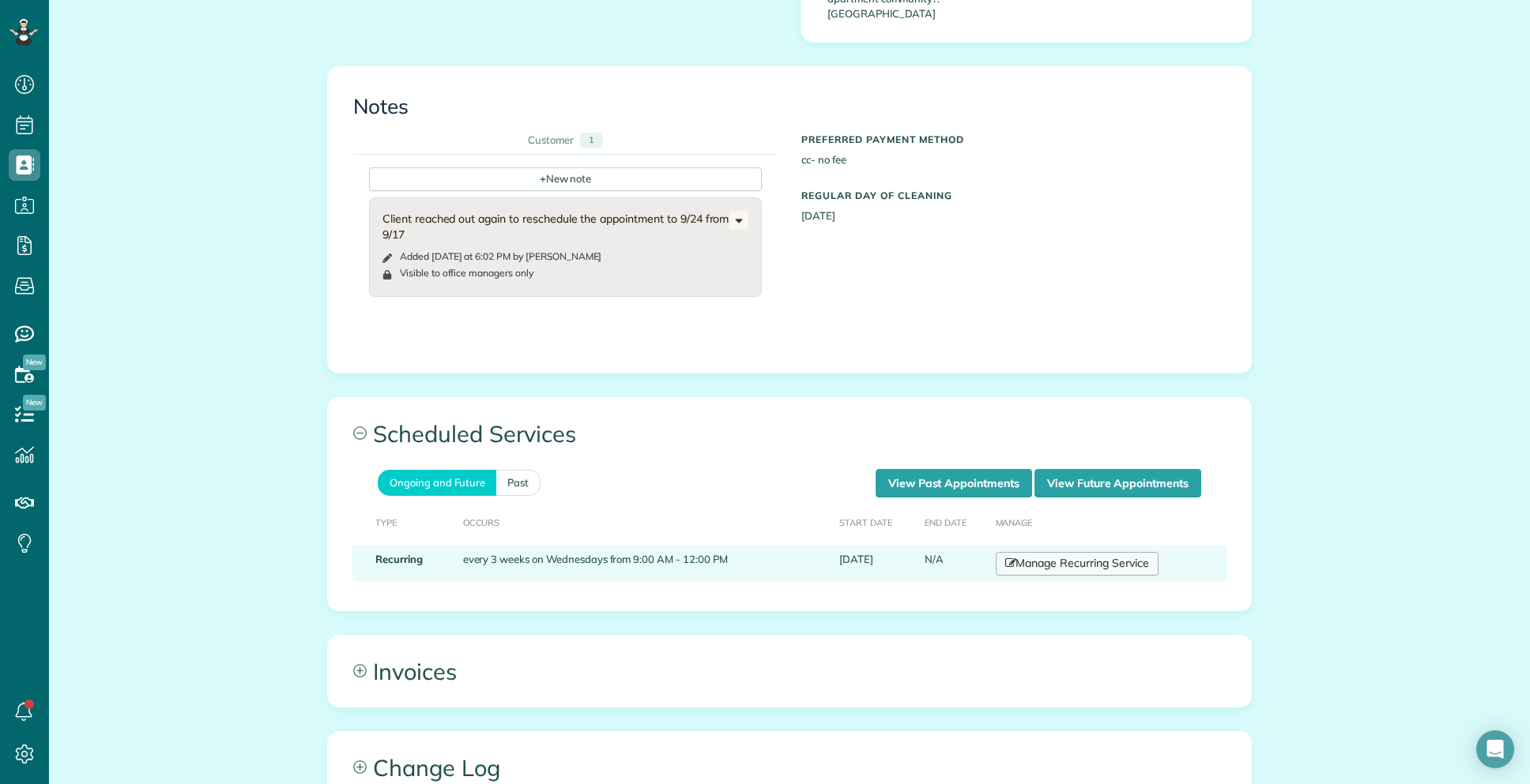
click at [1085, 552] on link "Manage Recurring Service" at bounding box center [1078, 564] width 163 height 24
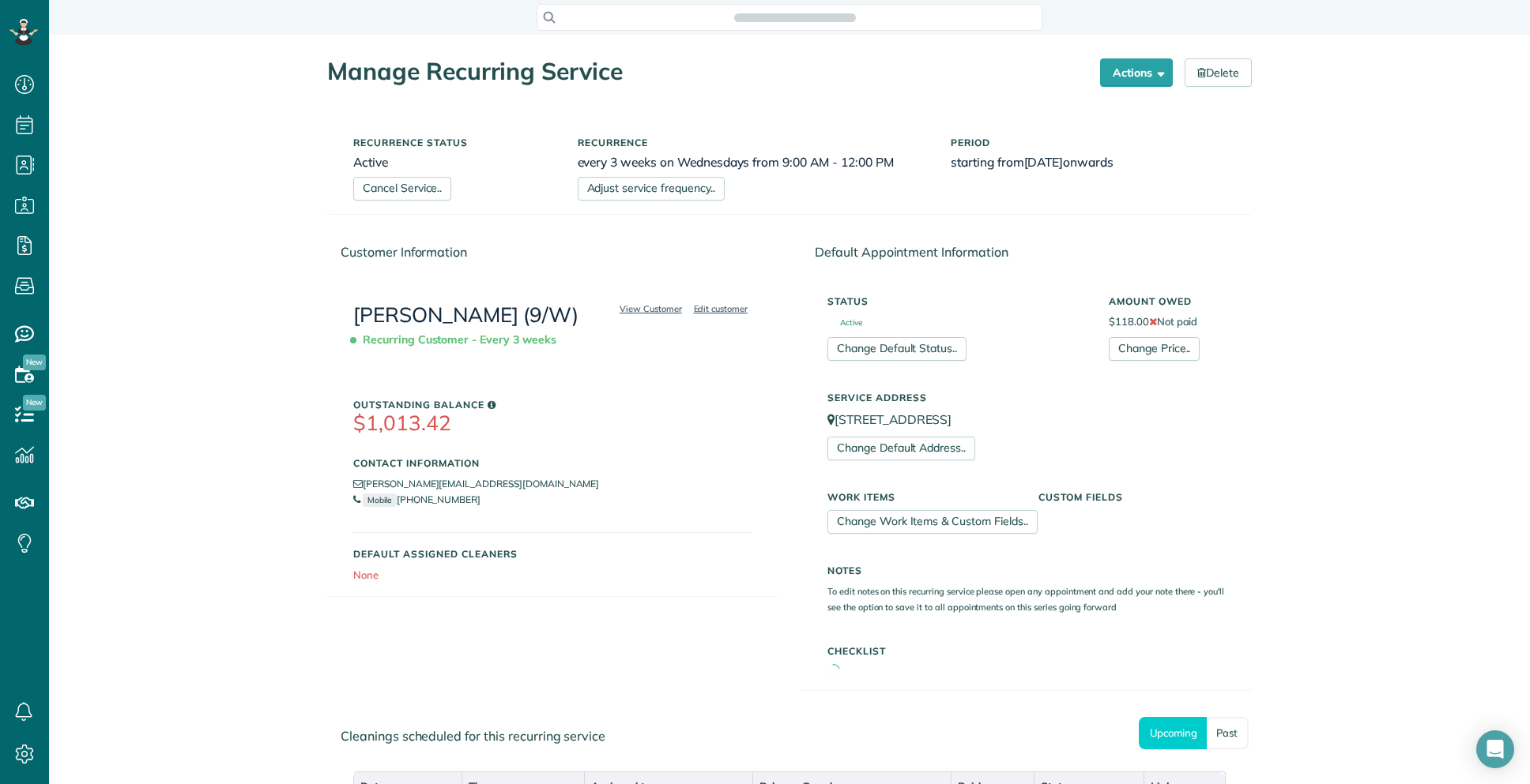
scroll to position [7, 7]
click at [649, 180] on link "Adjust service frequency.." at bounding box center [651, 189] width 147 height 24
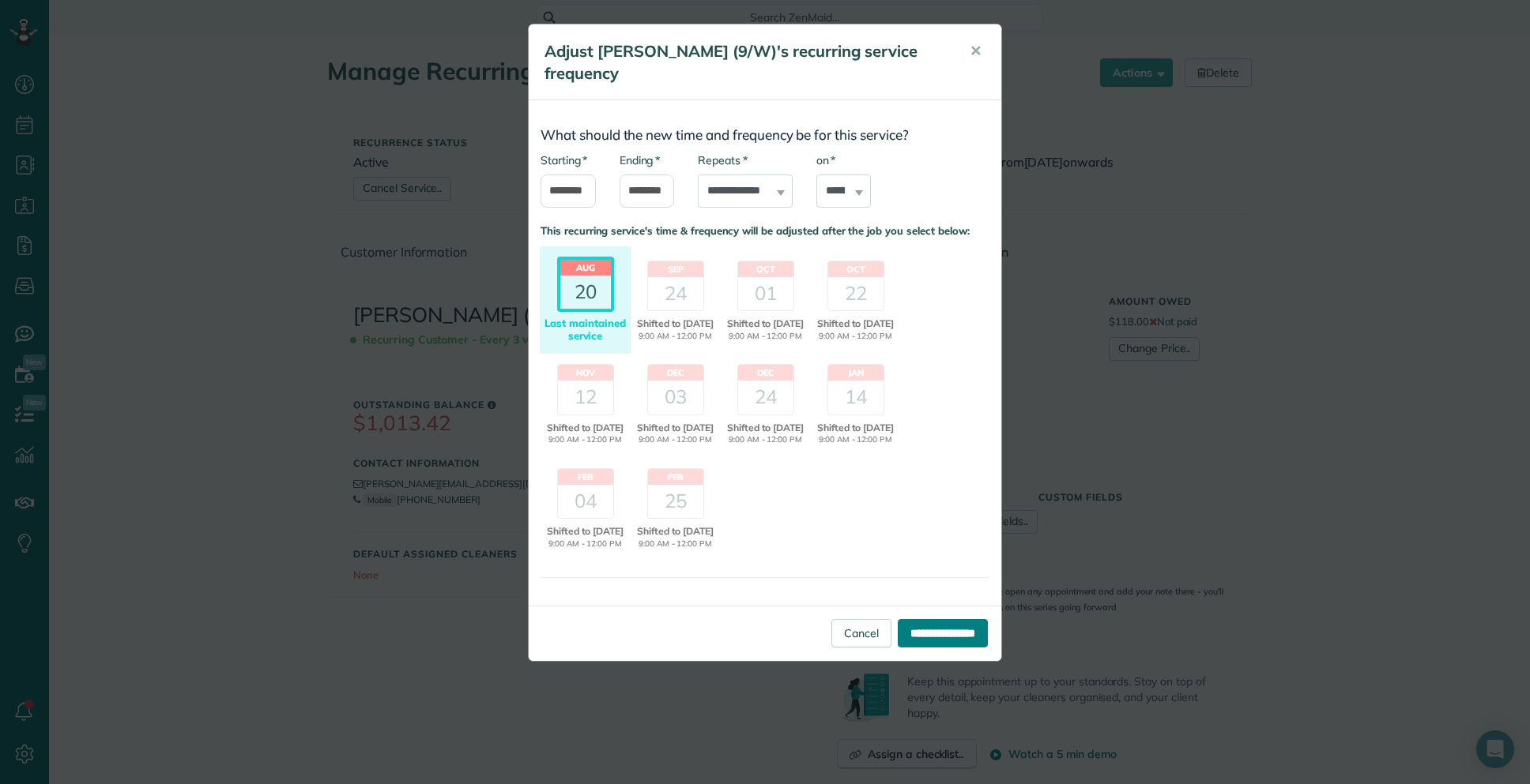
click at [927, 648] on input "**********" at bounding box center [942, 633] width 90 height 29
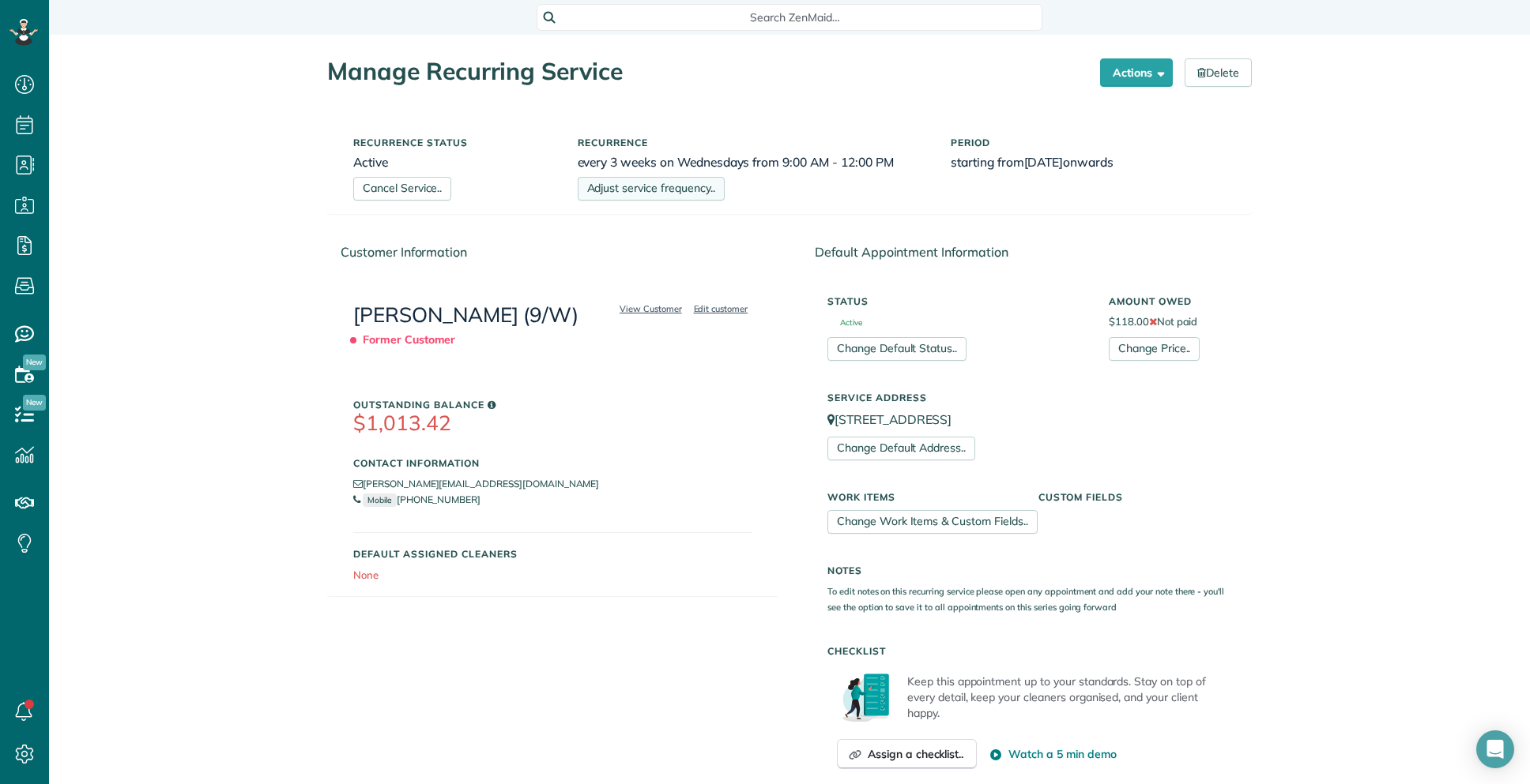
click at [626, 194] on link "Adjust service frequency.." at bounding box center [651, 189] width 147 height 24
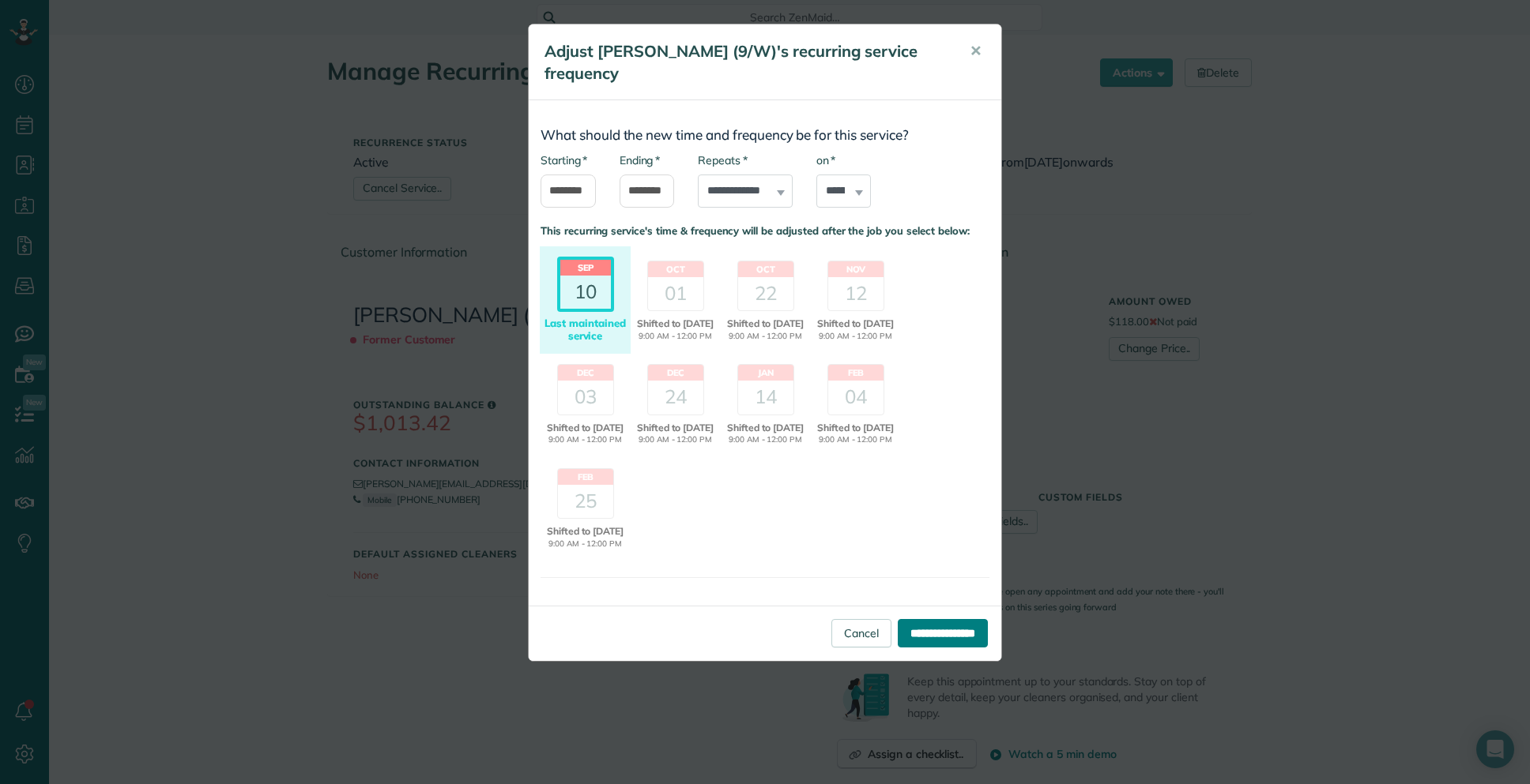
click at [912, 648] on input "**********" at bounding box center [942, 633] width 90 height 29
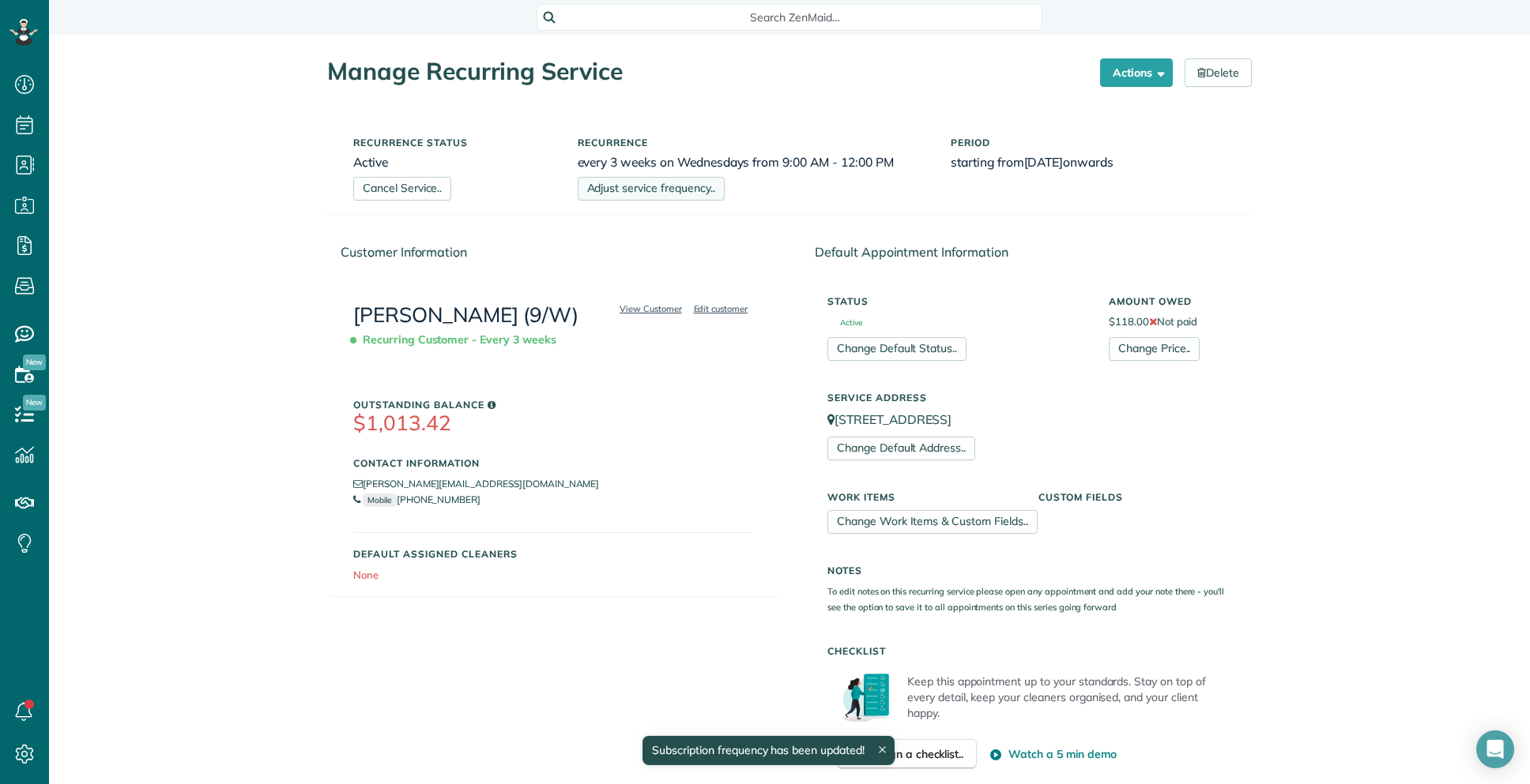
click at [608, 187] on link "Adjust service frequency.." at bounding box center [651, 189] width 147 height 24
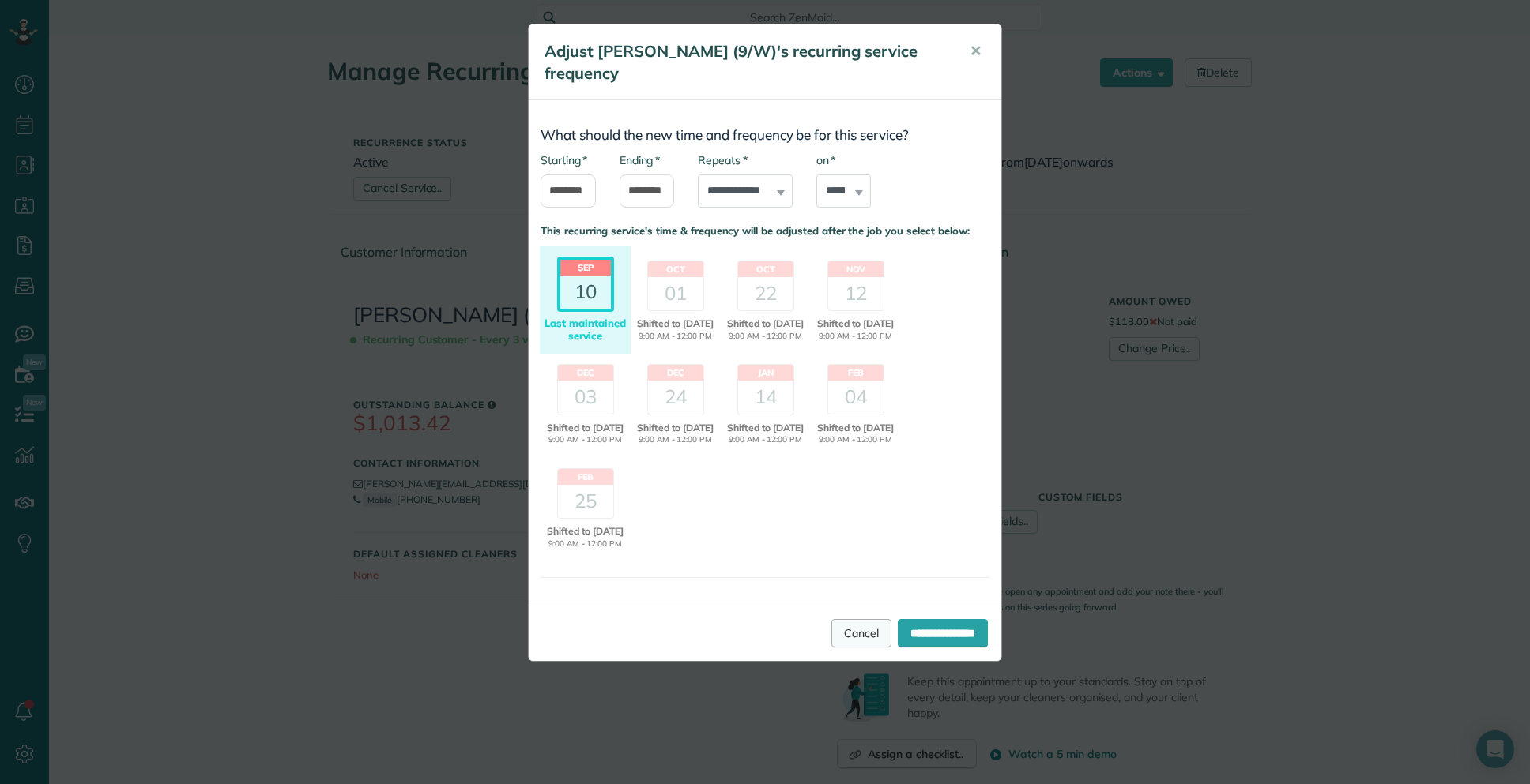
click at [841, 648] on link "Cancel" at bounding box center [861, 633] width 60 height 29
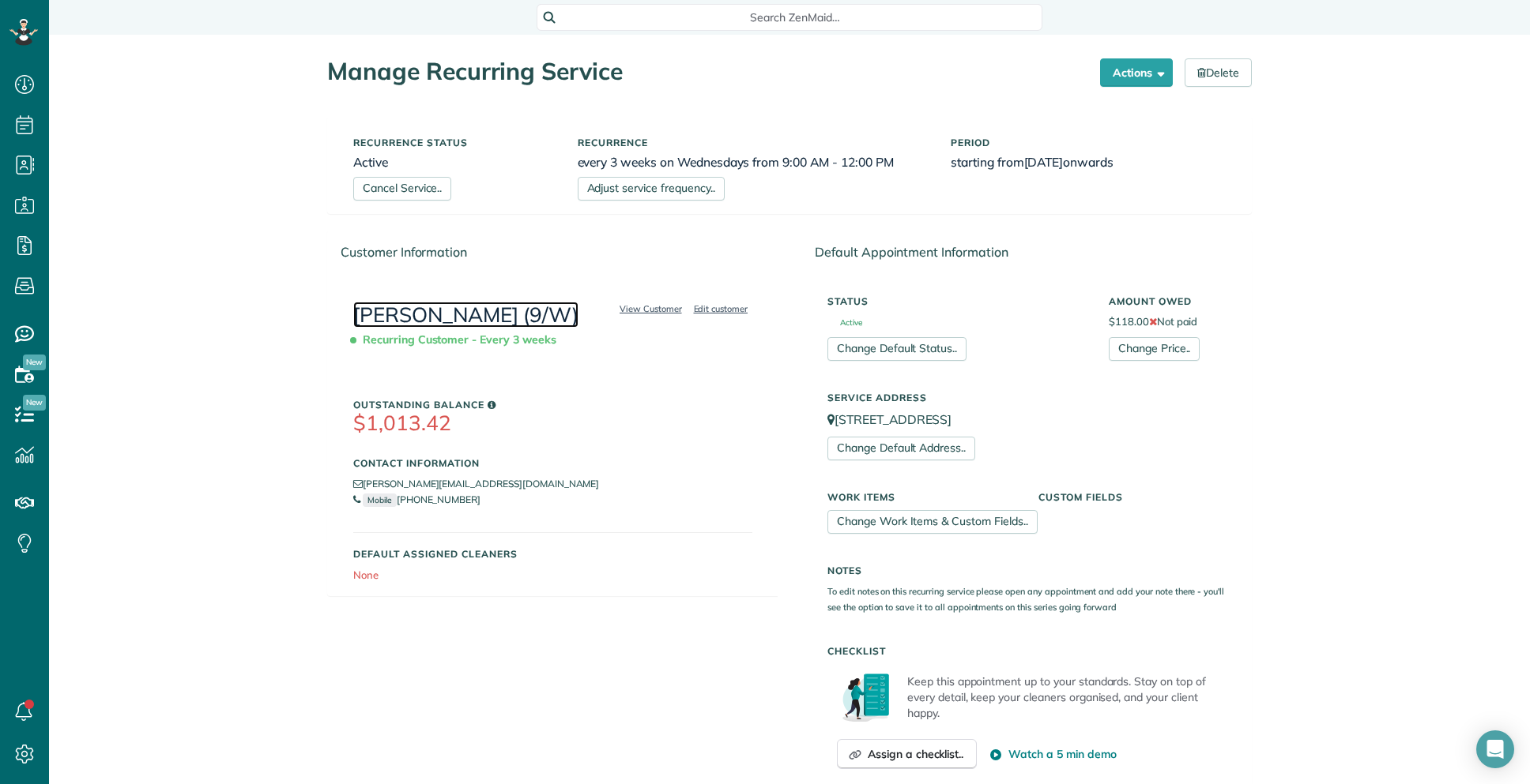
click at [413, 319] on link "[PERSON_NAME] (9/W)" at bounding box center [465, 315] width 226 height 26
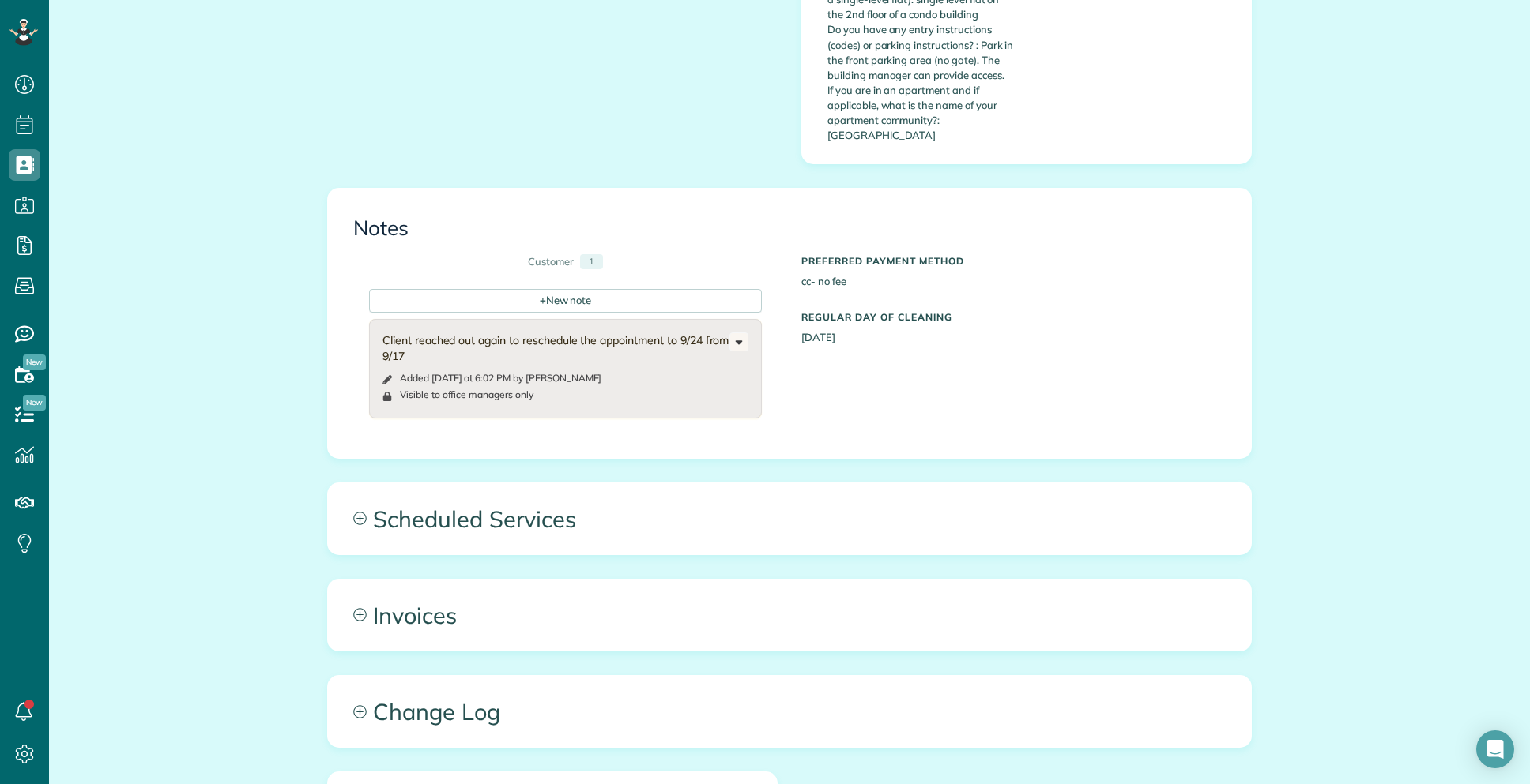
scroll to position [1532, 0]
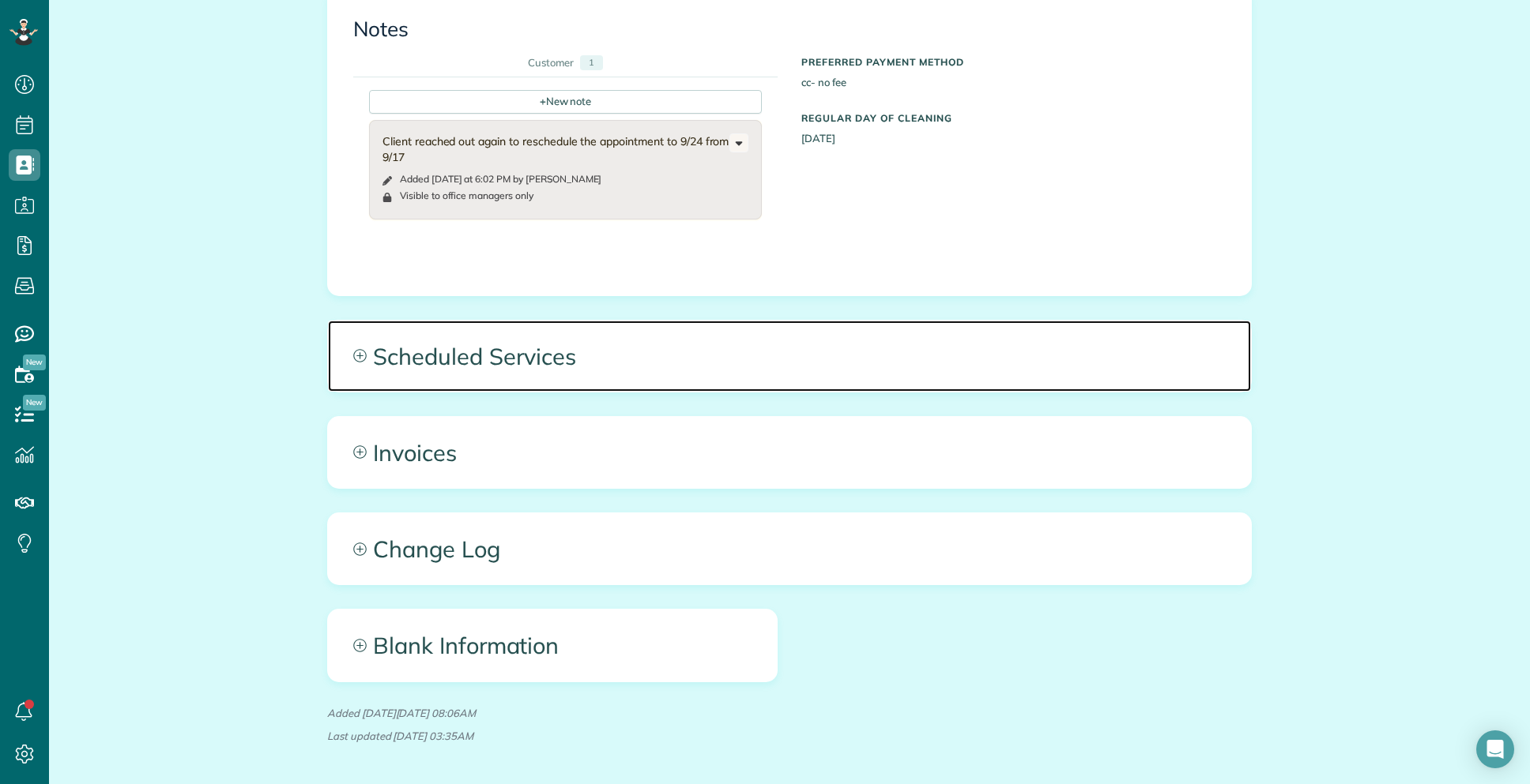
click at [914, 333] on span "Scheduled Services" at bounding box center [789, 357] width 923 height 72
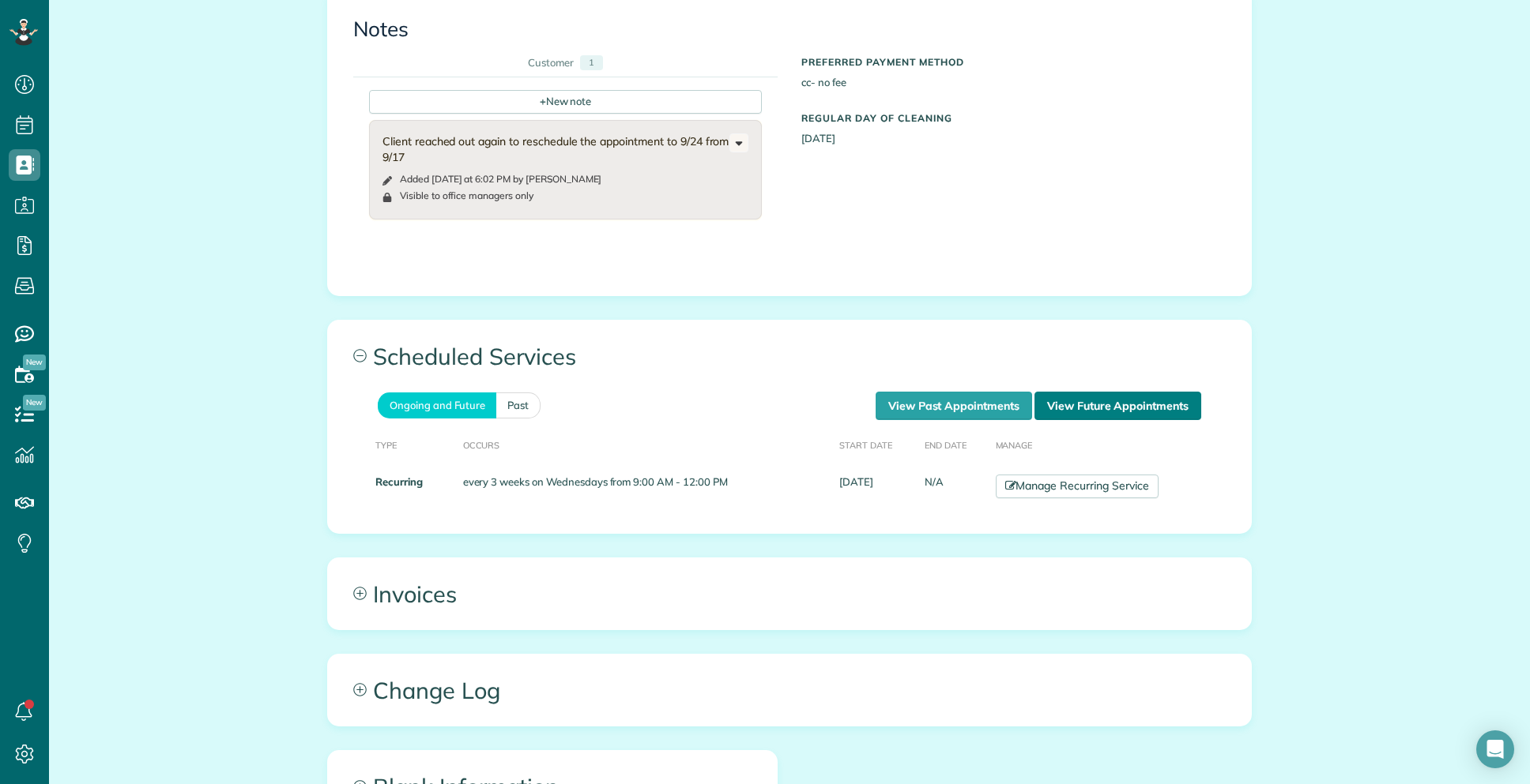
click at [1114, 392] on link "View Future Appointments" at bounding box center [1117, 405] width 167 height 29
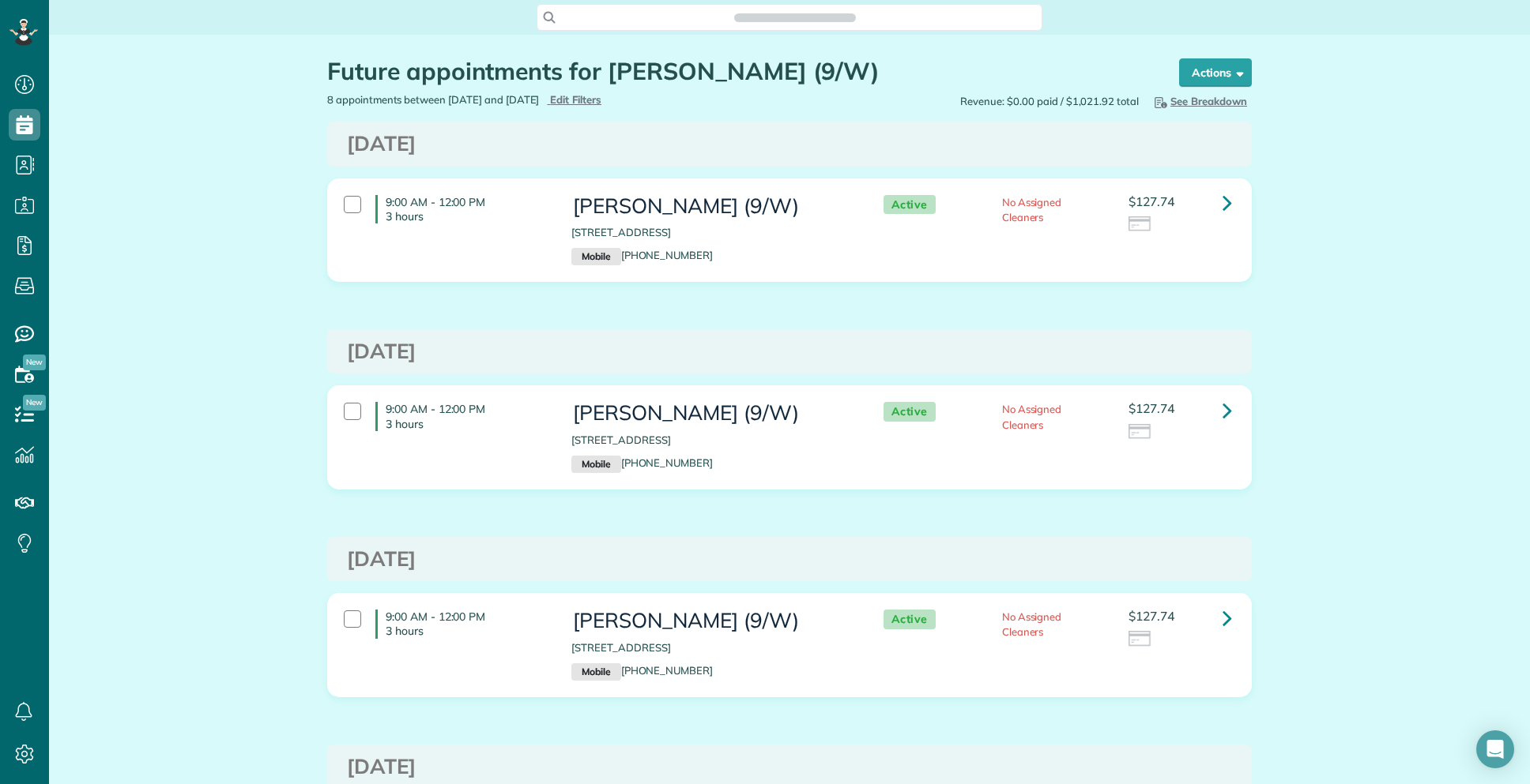
scroll to position [7, 7]
click at [1223, 204] on icon at bounding box center [1228, 203] width 10 height 28
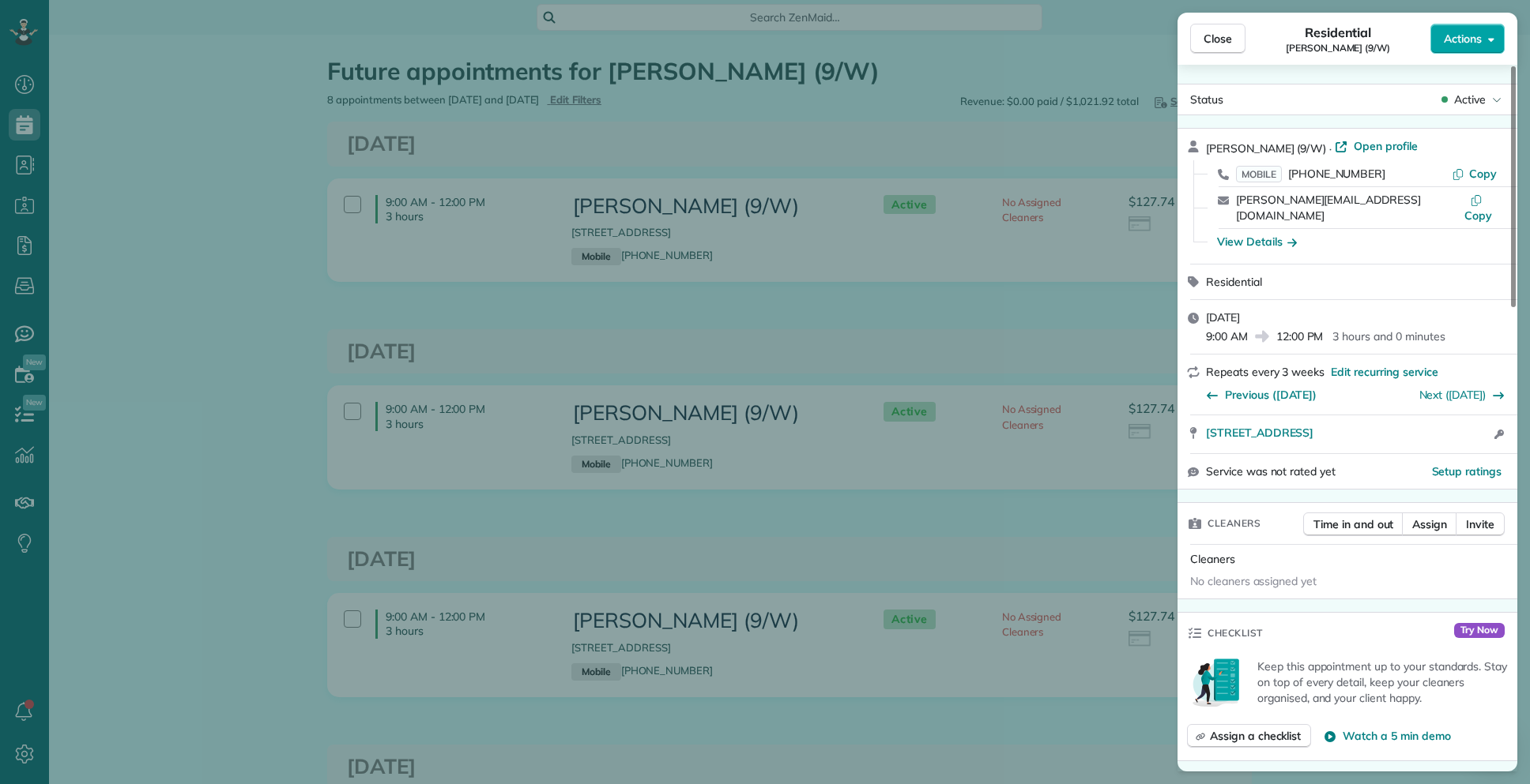
click at [1479, 45] on span "Actions" at bounding box center [1462, 39] width 38 height 16
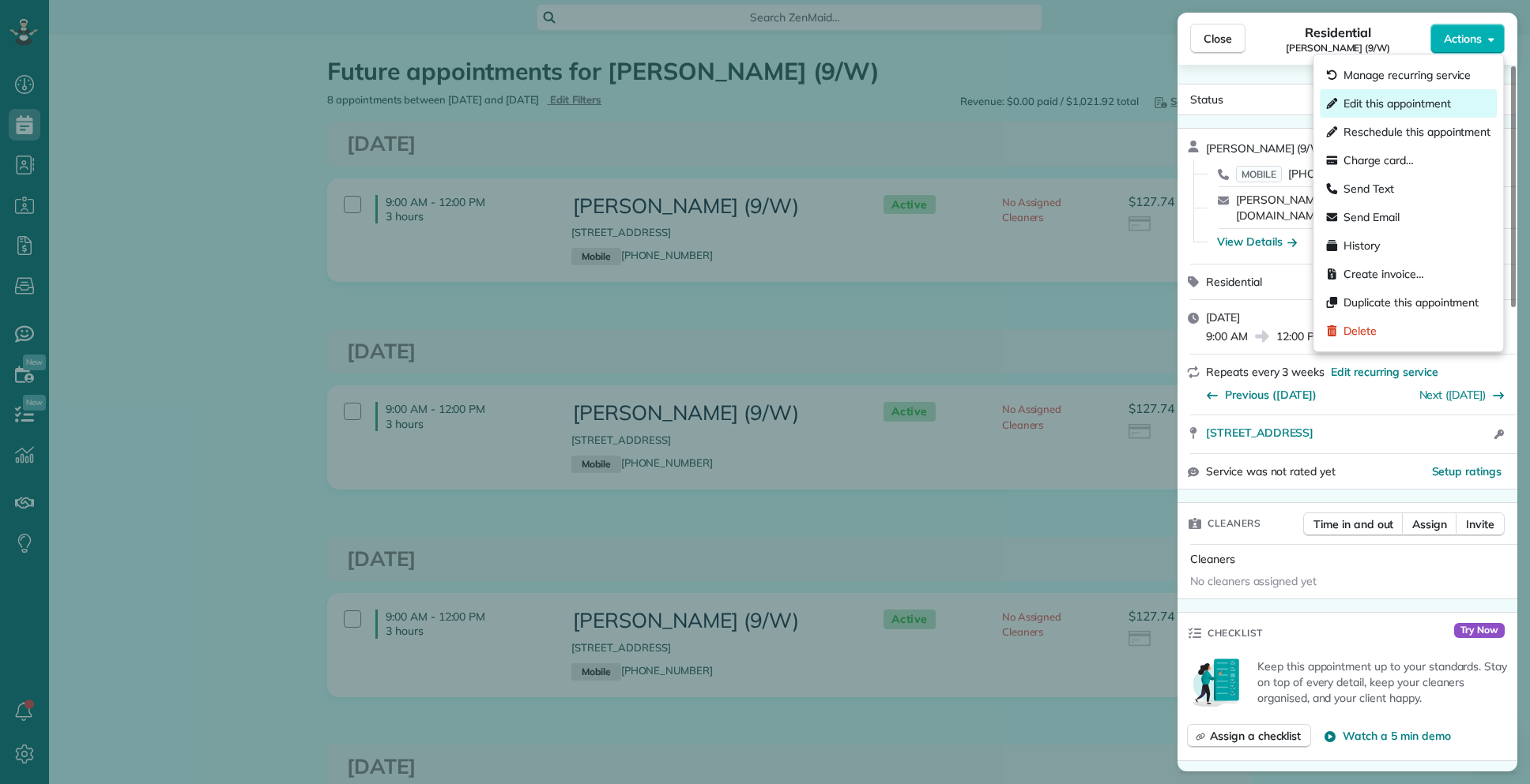
click at [1412, 98] on span "Edit this appointment" at bounding box center [1396, 103] width 106 height 16
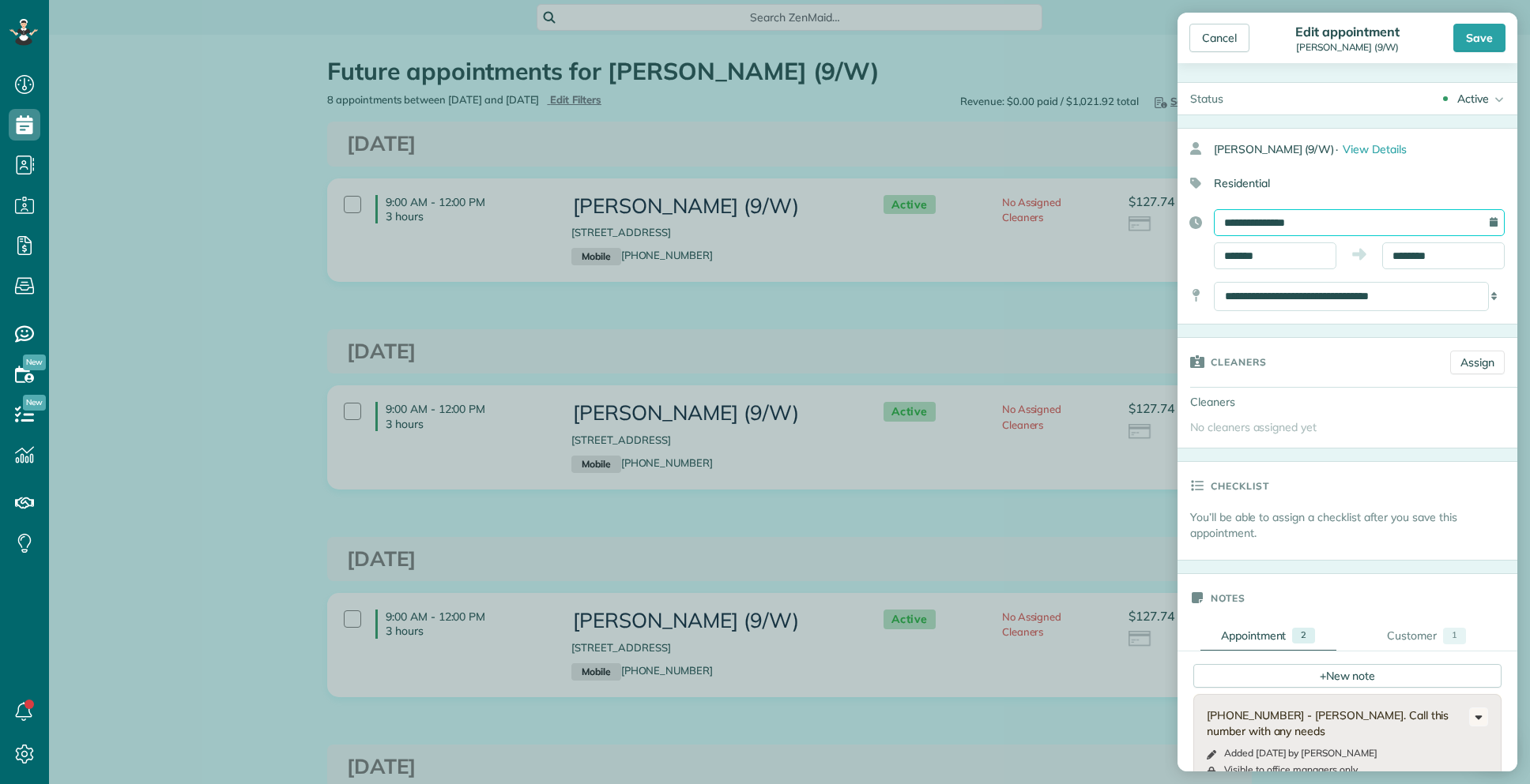
click at [1373, 223] on input "**********" at bounding box center [1359, 223] width 291 height 27
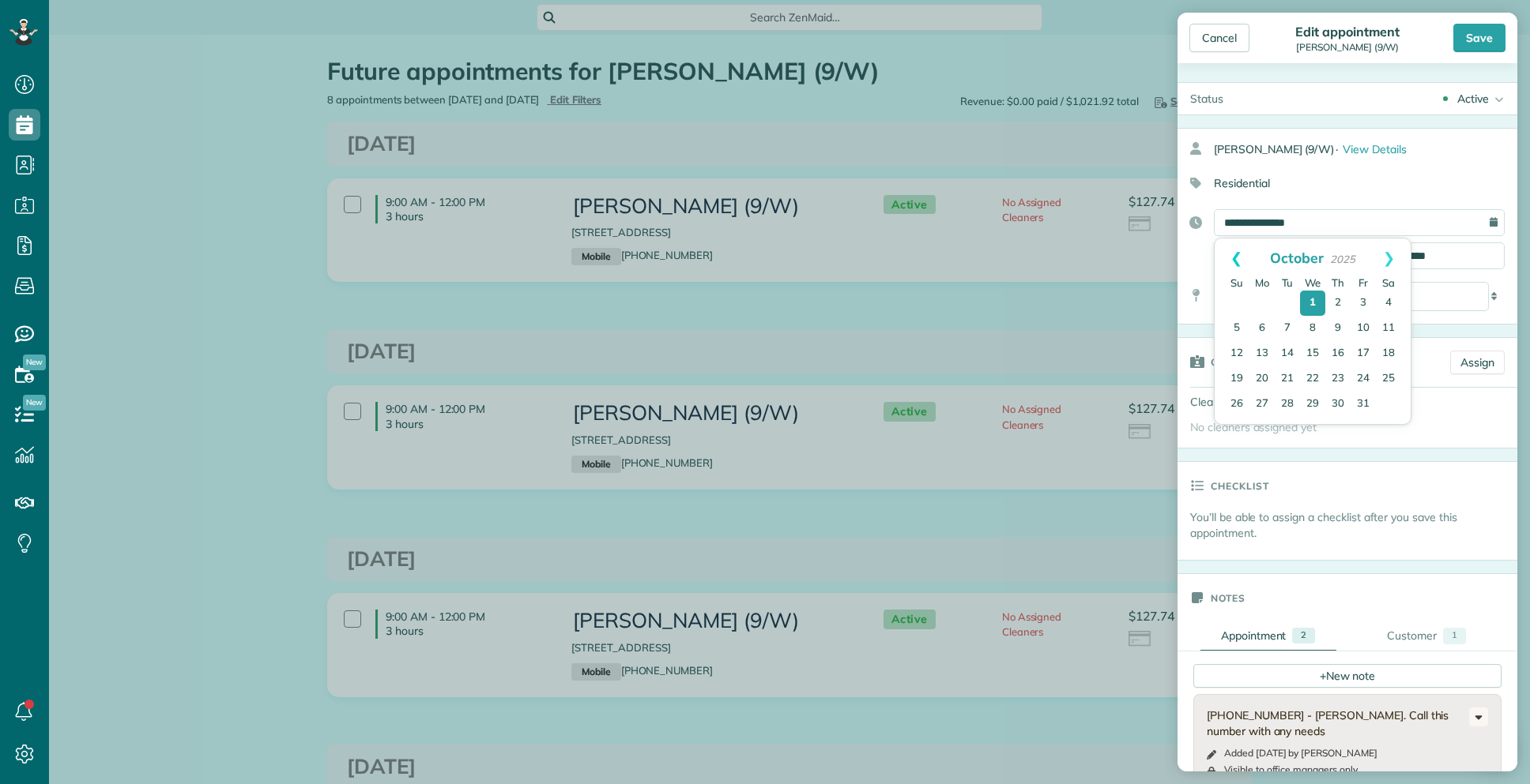
click at [1231, 260] on link "Prev" at bounding box center [1237, 258] width 44 height 40
click at [1310, 374] on link "24" at bounding box center [1312, 380] width 25 height 25
type input "**********"
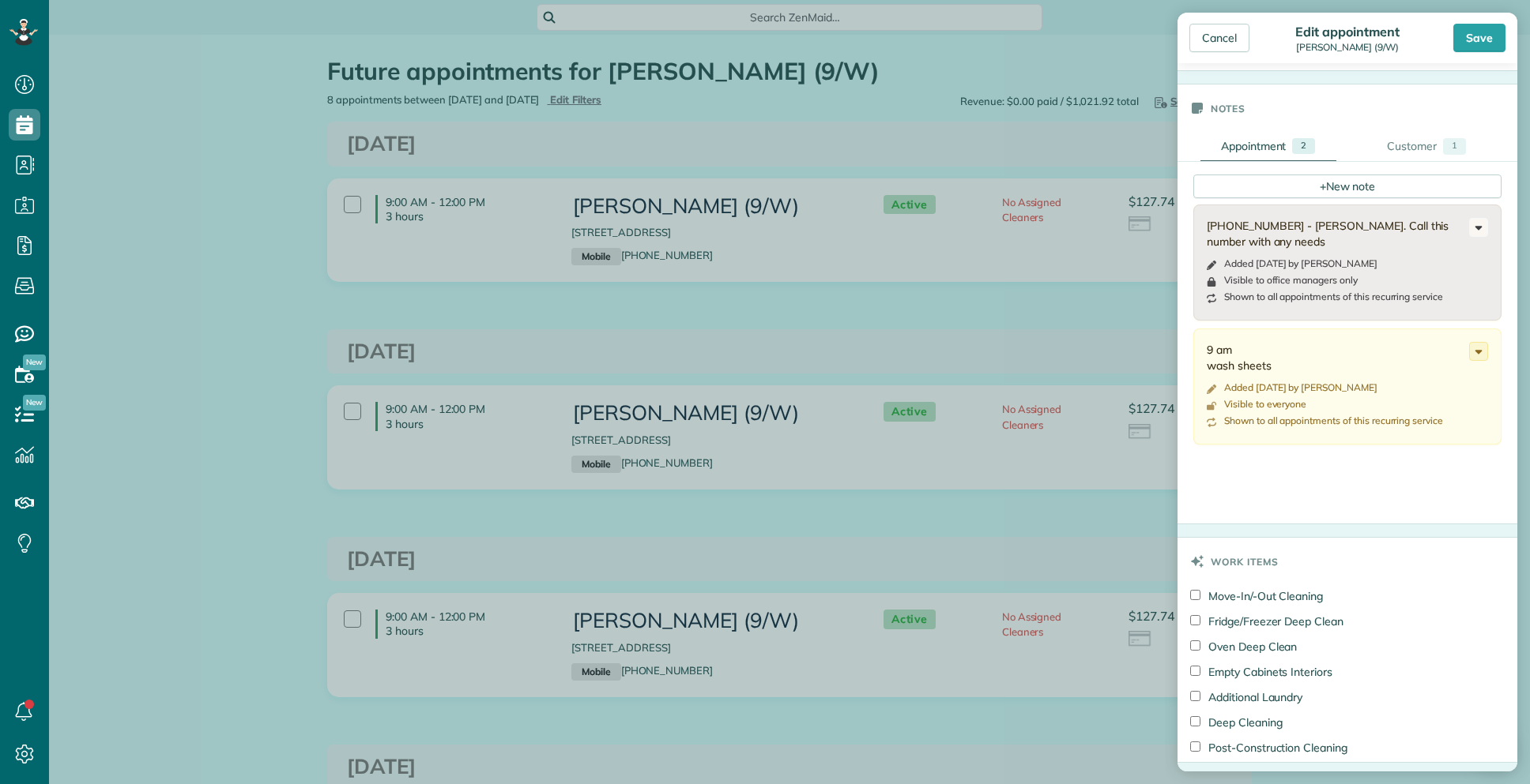
scroll to position [714, 0]
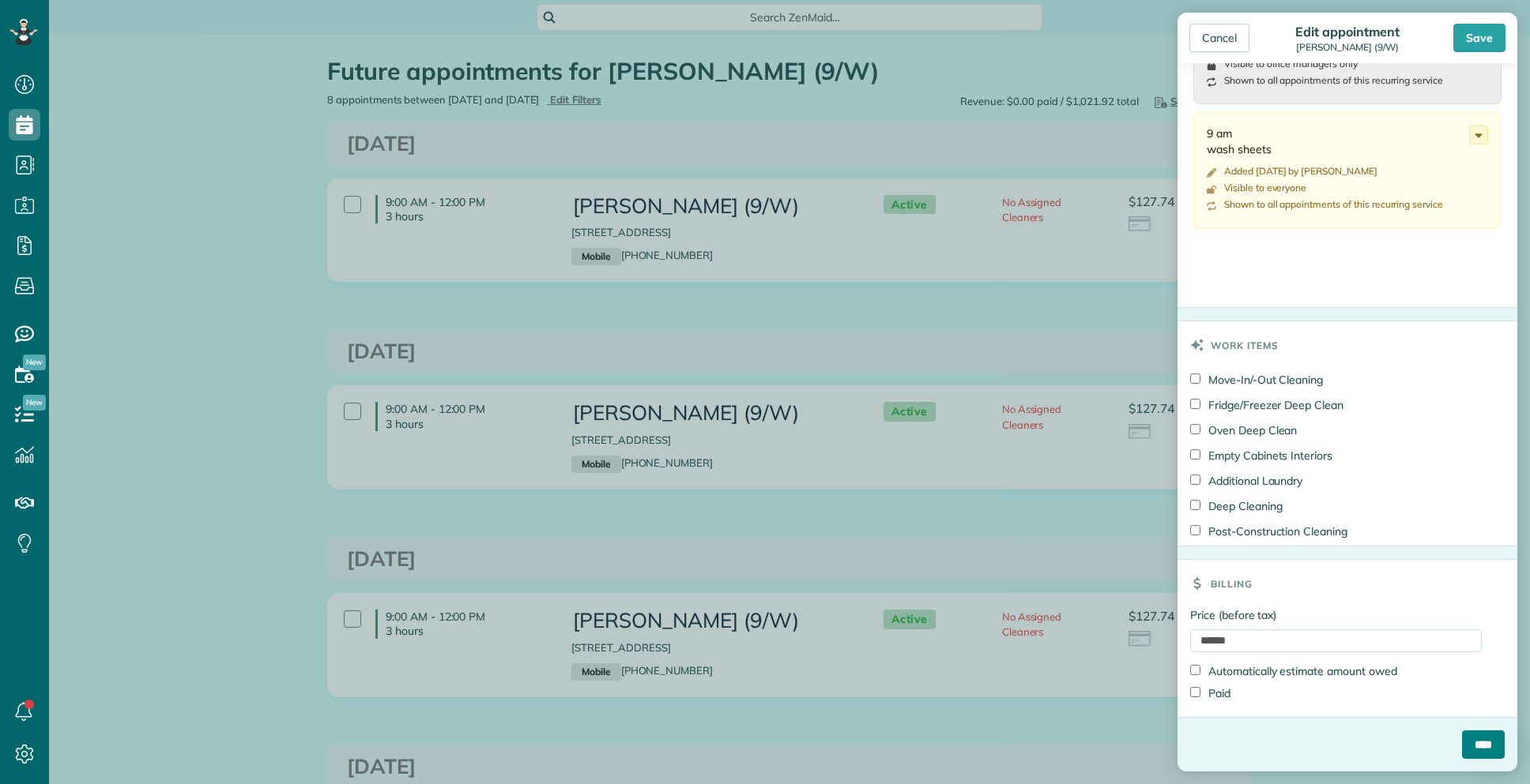
click at [1469, 752] on input "****" at bounding box center [1482, 744] width 43 height 29
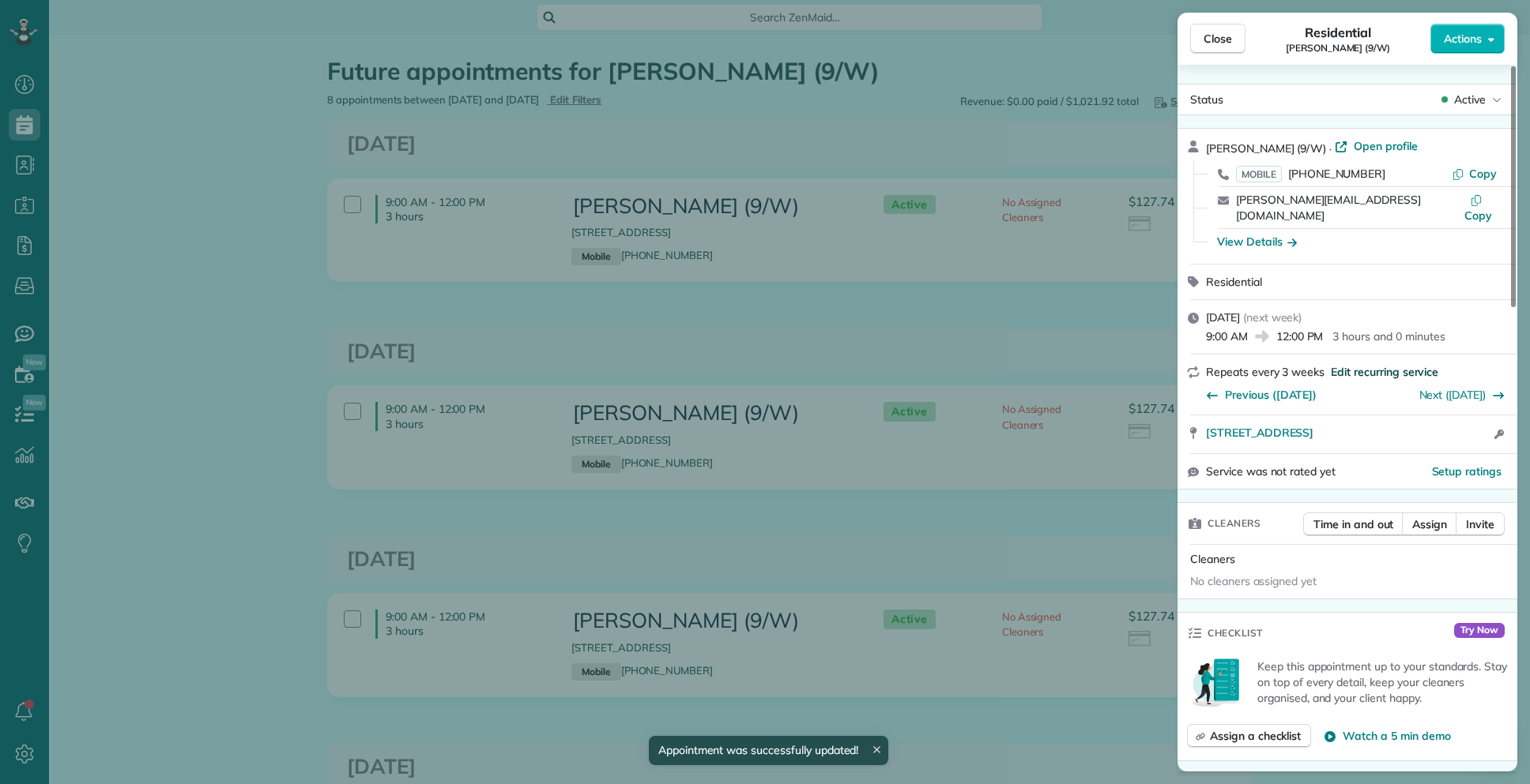
click at [1362, 364] on span "Edit recurring service" at bounding box center [1385, 372] width 107 height 16
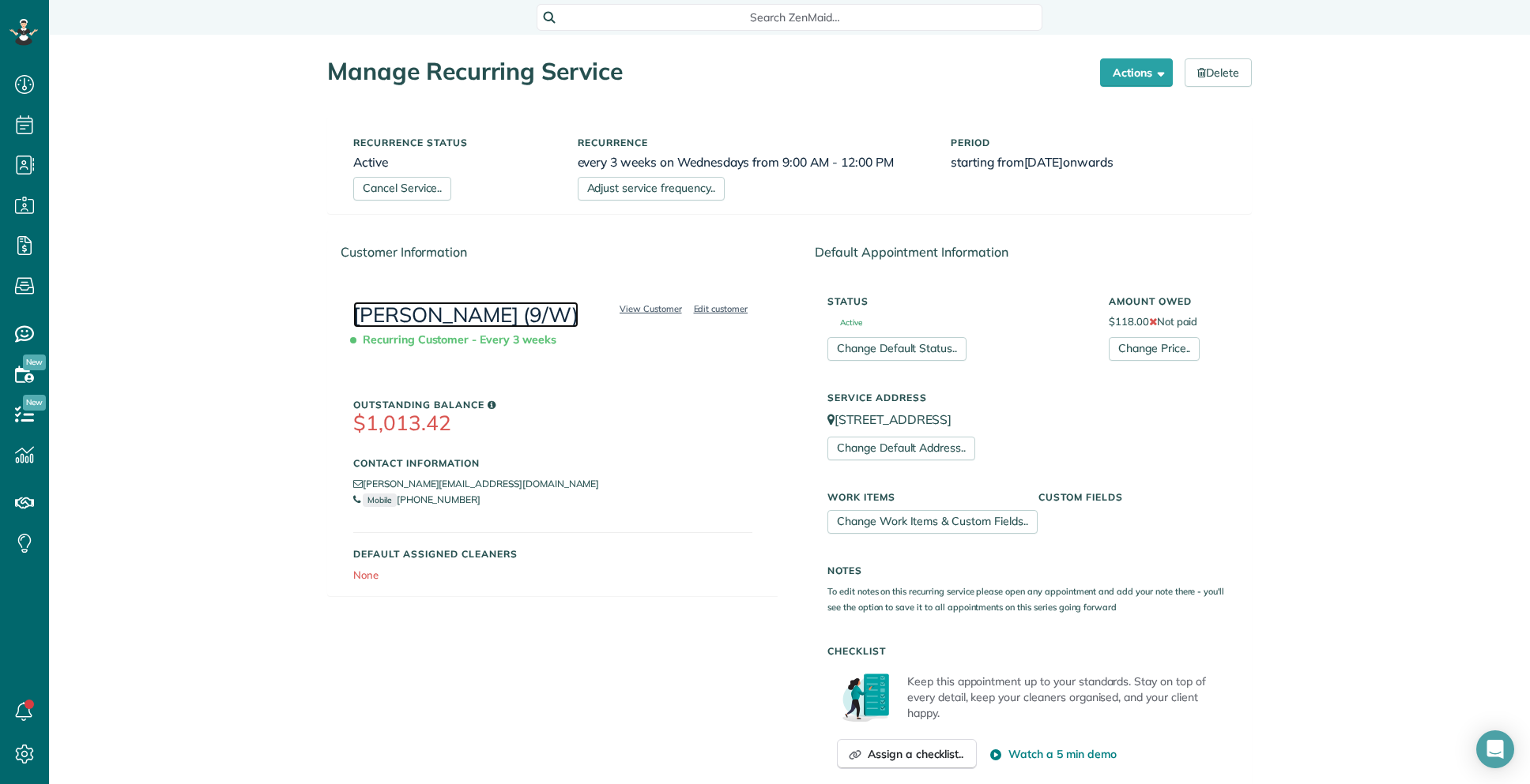
click at [471, 318] on link "[PERSON_NAME] (9/W)" at bounding box center [465, 315] width 226 height 26
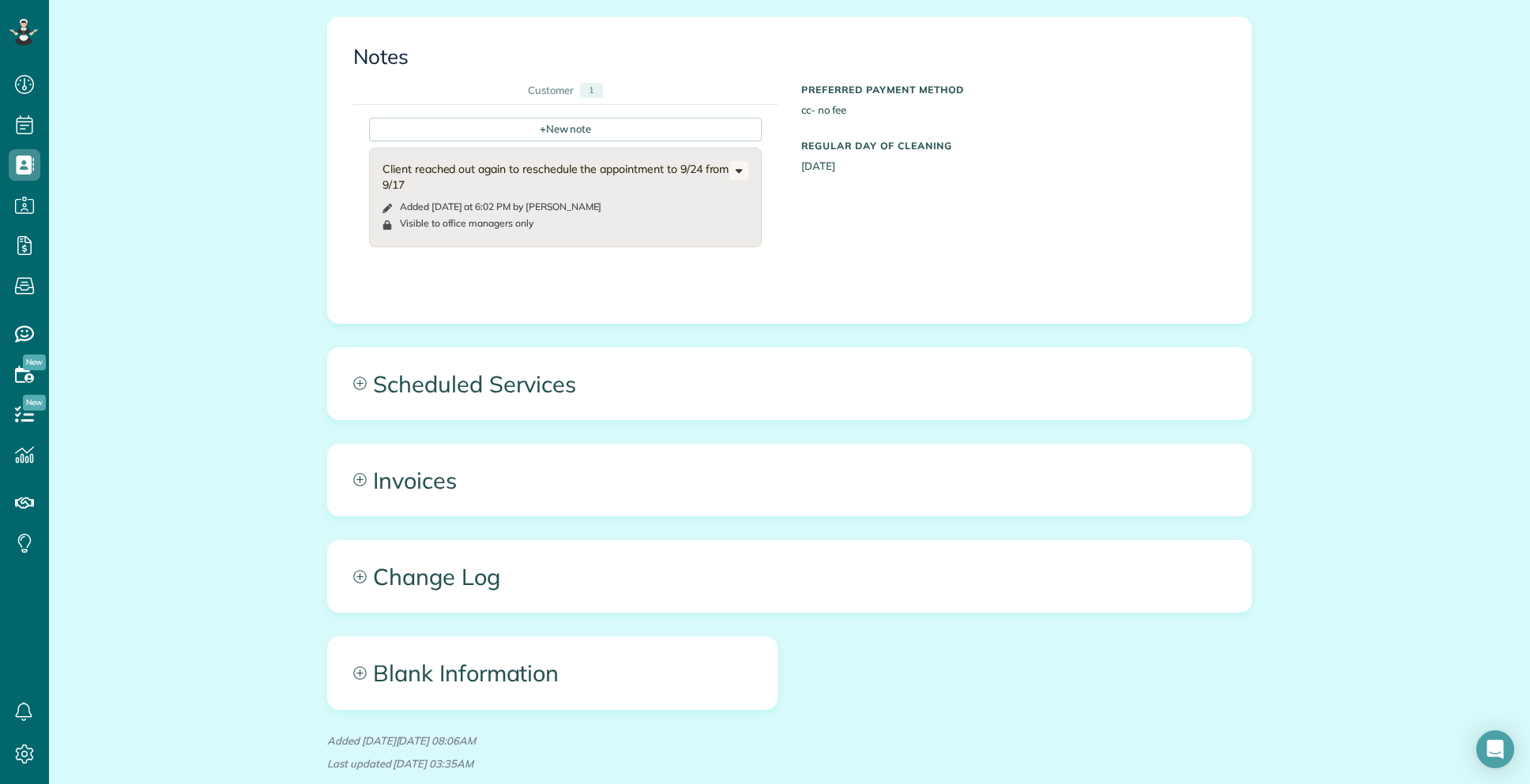
scroll to position [1532, 0]
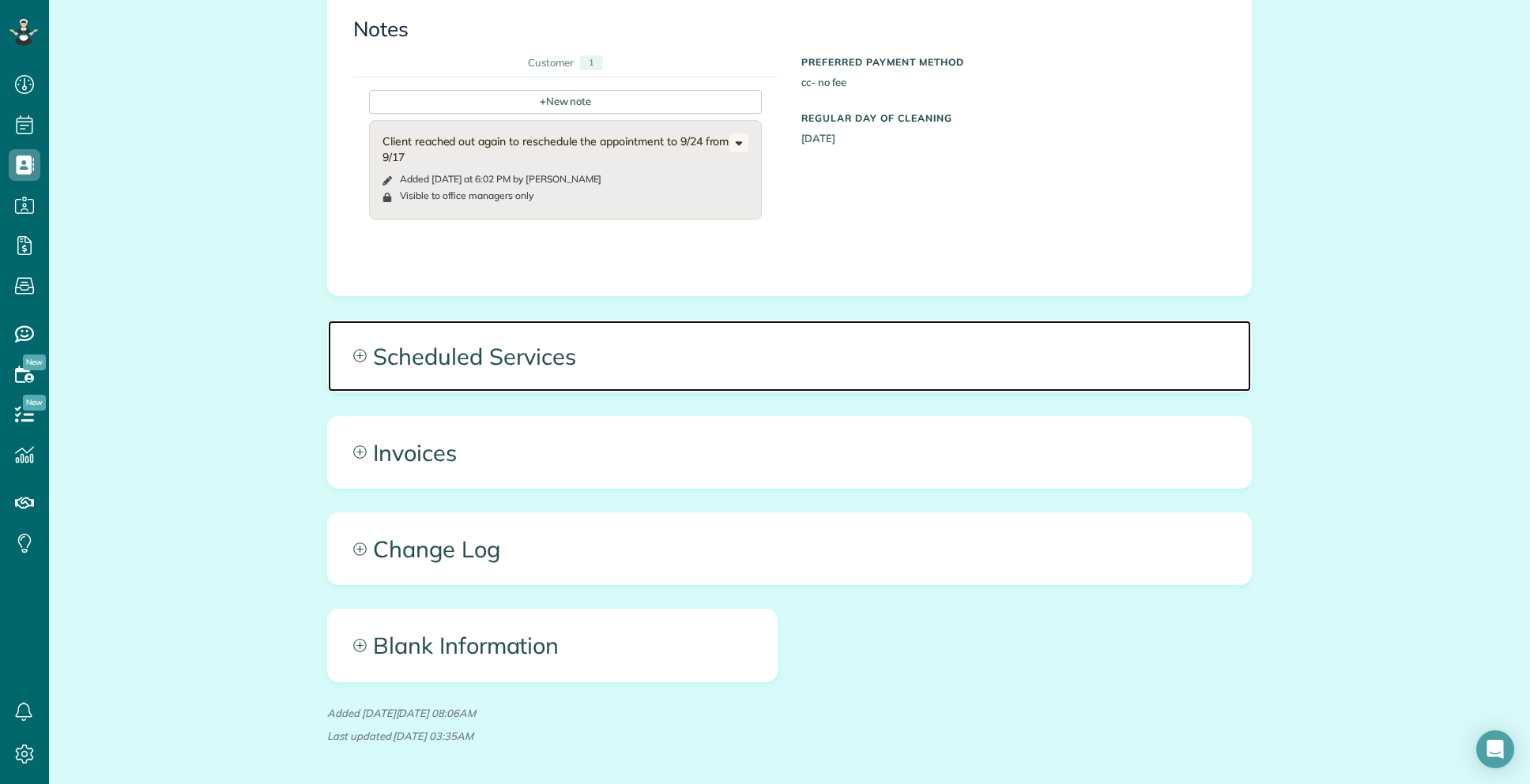
click at [961, 333] on span "Scheduled Services" at bounding box center [789, 357] width 923 height 72
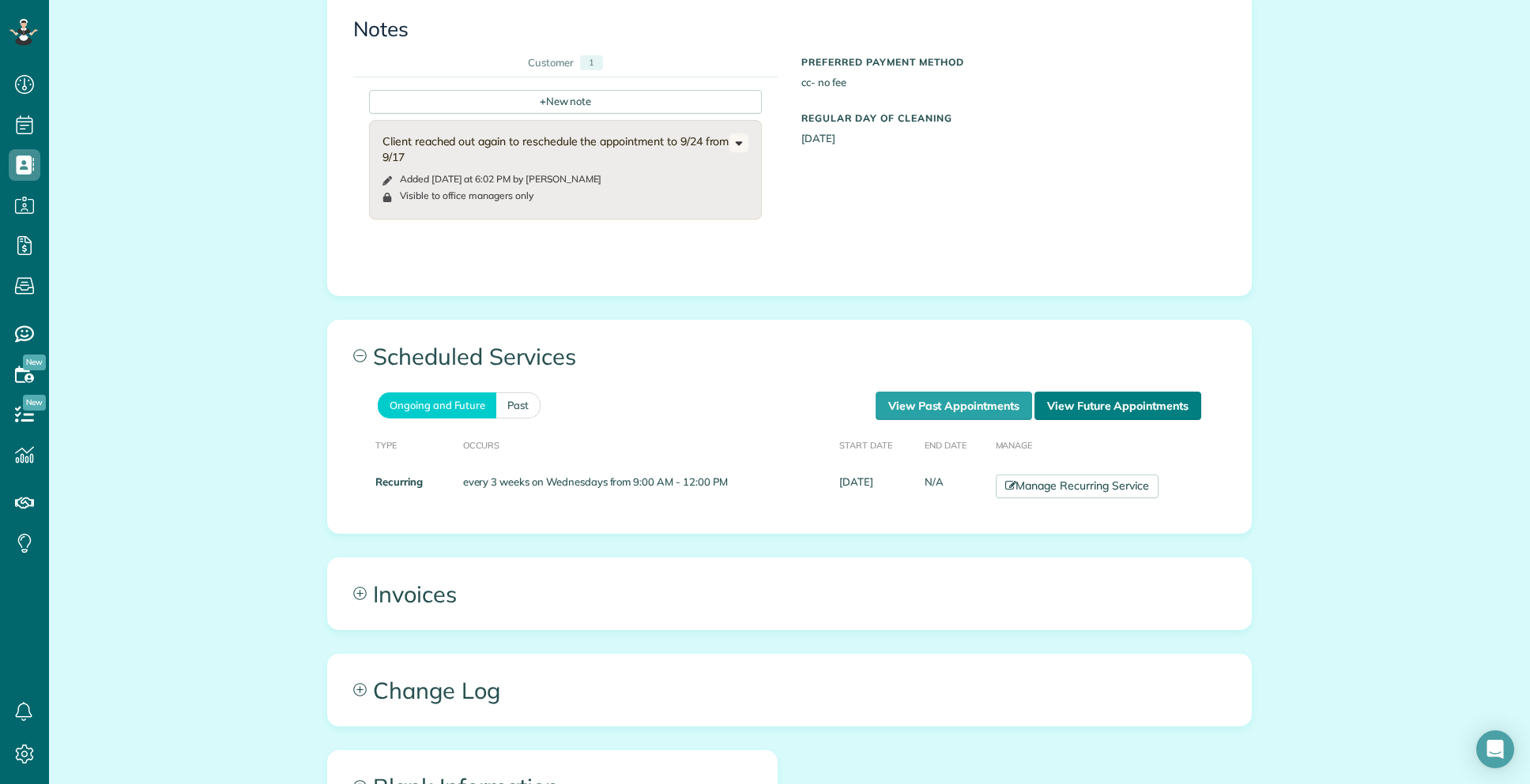
click at [1130, 392] on link "View Future Appointments" at bounding box center [1117, 405] width 167 height 29
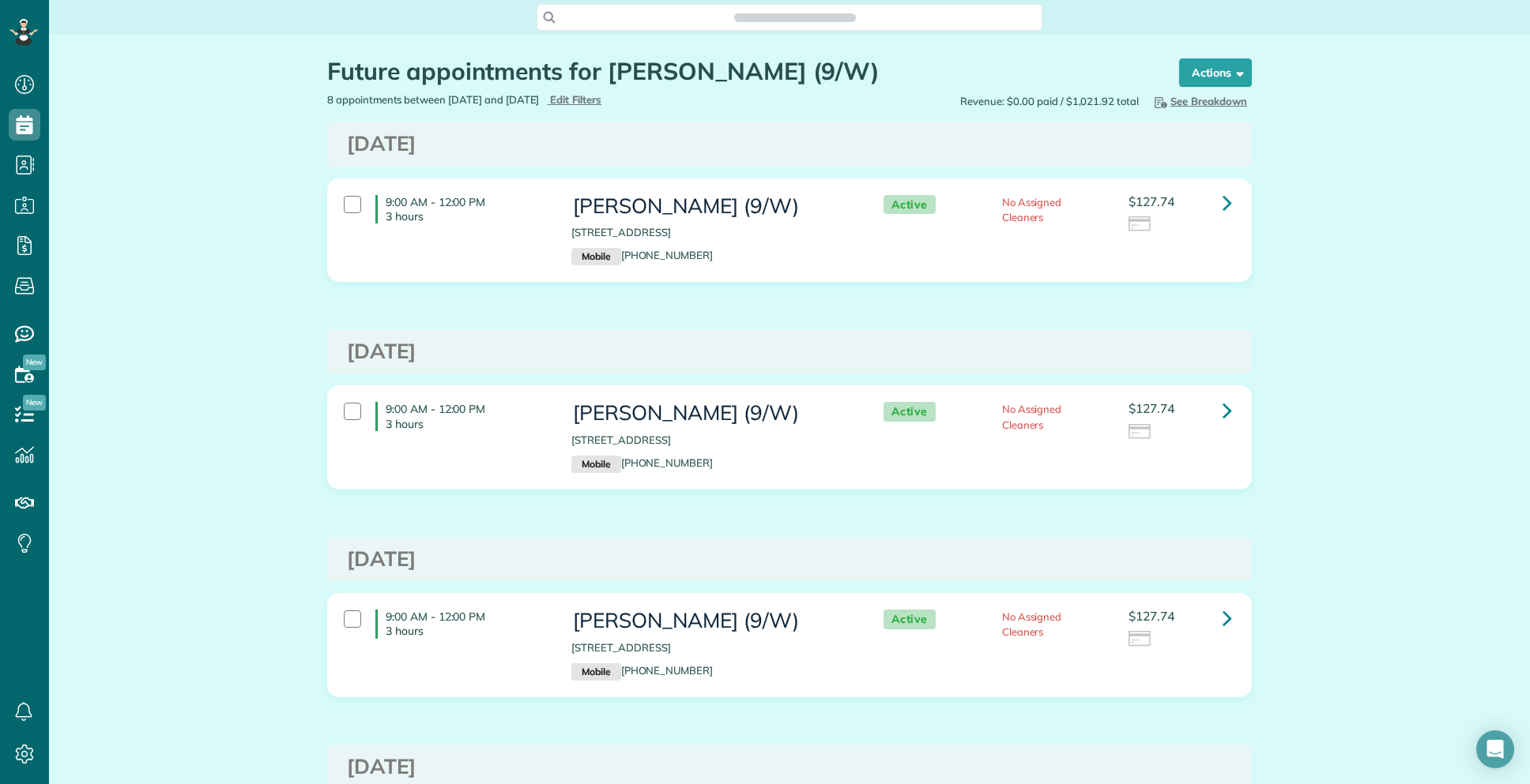
scroll to position [7, 7]
drag, startPoint x: 149, startPoint y: 150, endPoint x: 229, endPoint y: 36, distance: 139.3
click at [179, 27] on div "Search ZenMaid…" at bounding box center [789, 17] width 1481 height 27
copy h3 "[PERSON_NAME] ("
drag, startPoint x: 552, startPoint y: 204, endPoint x: 742, endPoint y: 212, distance: 190.2
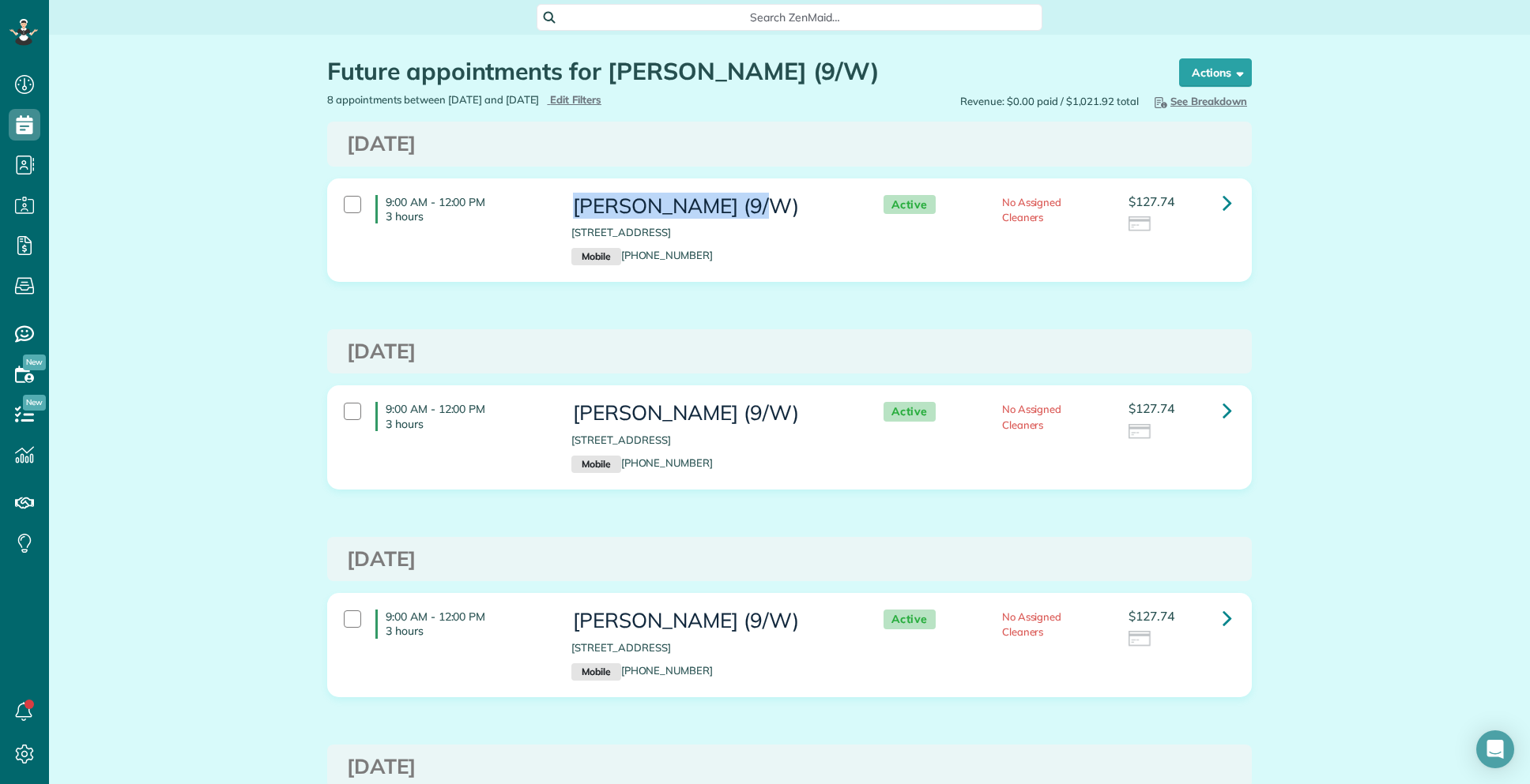
click at [742, 212] on div "[PERSON_NAME] (9/W) [STREET_ADDRESS] Mobile [PHONE_NUMBER]" at bounding box center [711, 230] width 303 height 86
drag, startPoint x: 260, startPoint y: 142, endPoint x: 301, endPoint y: 42, distance: 108.1
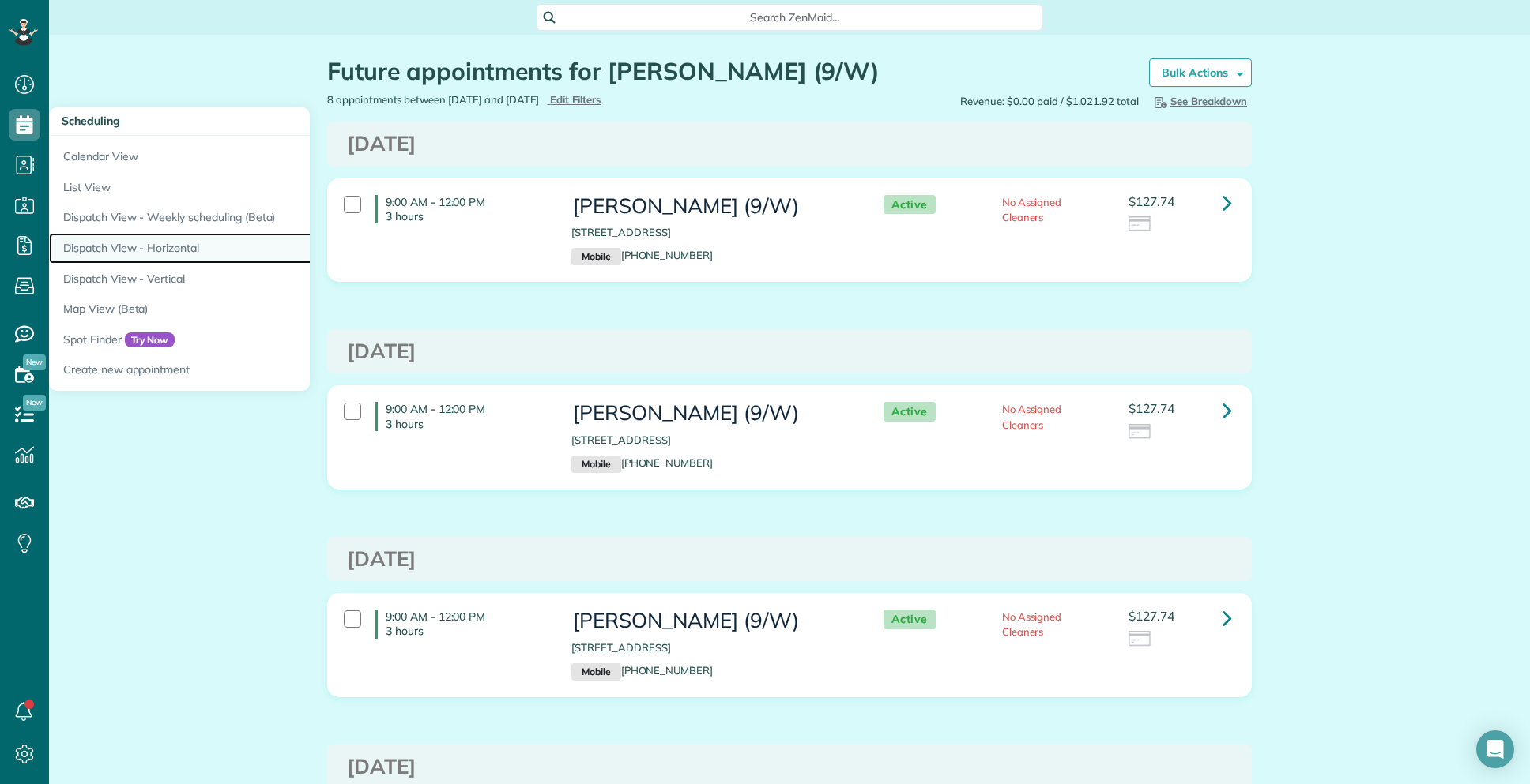
click at [136, 246] on link "Dispatch View - Horizontal" at bounding box center [246, 247] width 395 height 31
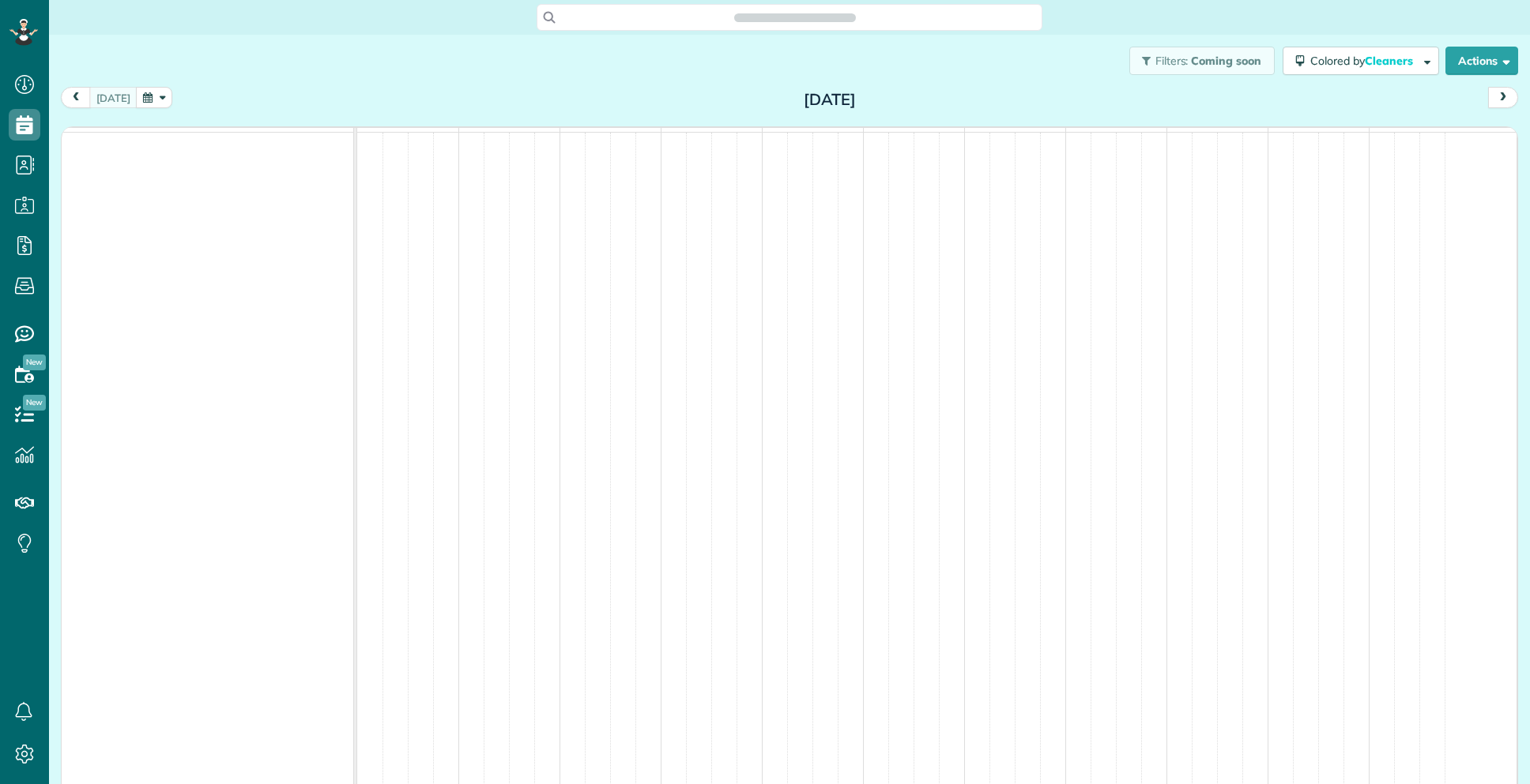
scroll to position [7, 7]
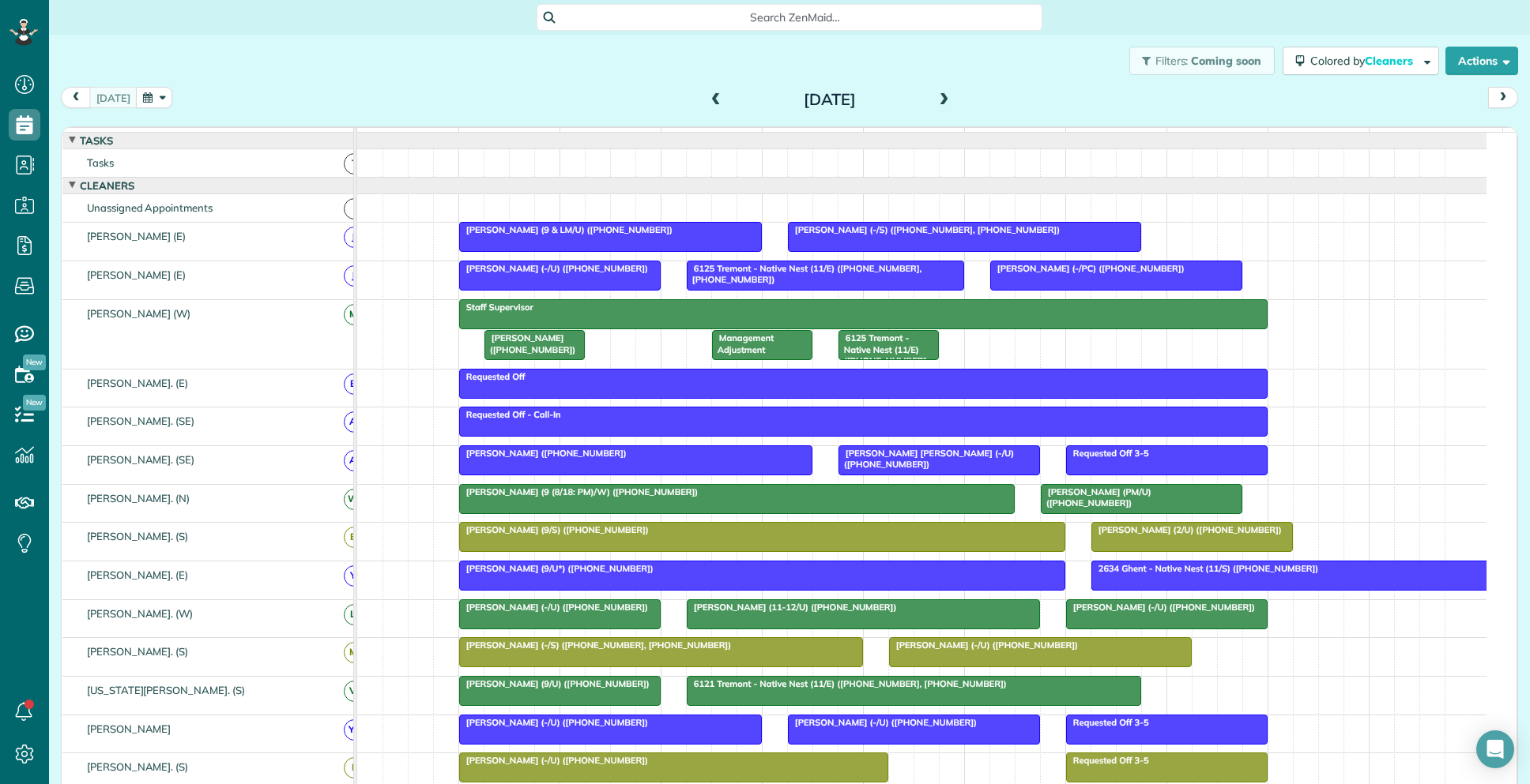
click at [936, 101] on span at bounding box center [943, 100] width 17 height 14
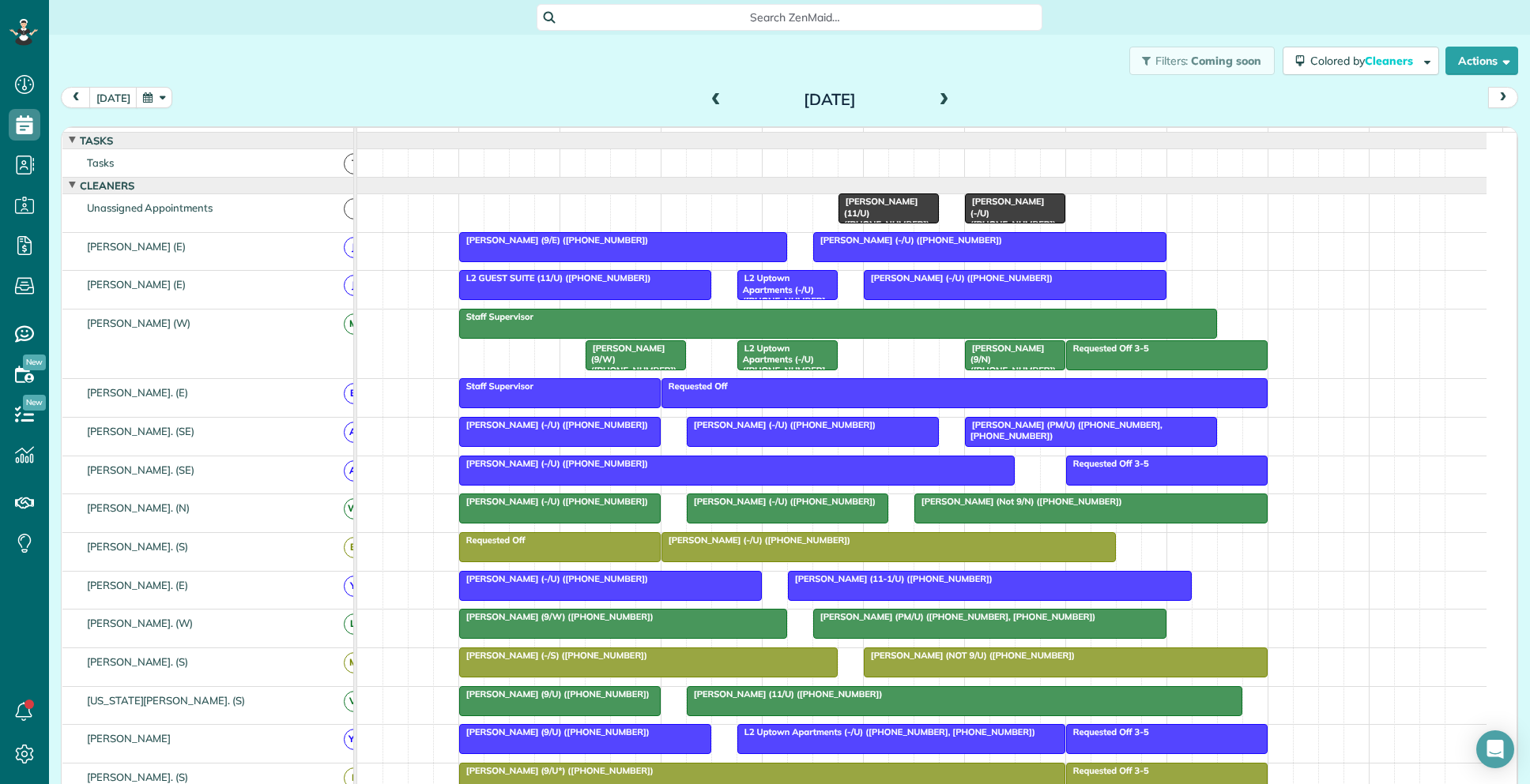
click at [936, 99] on span at bounding box center [943, 100] width 17 height 14
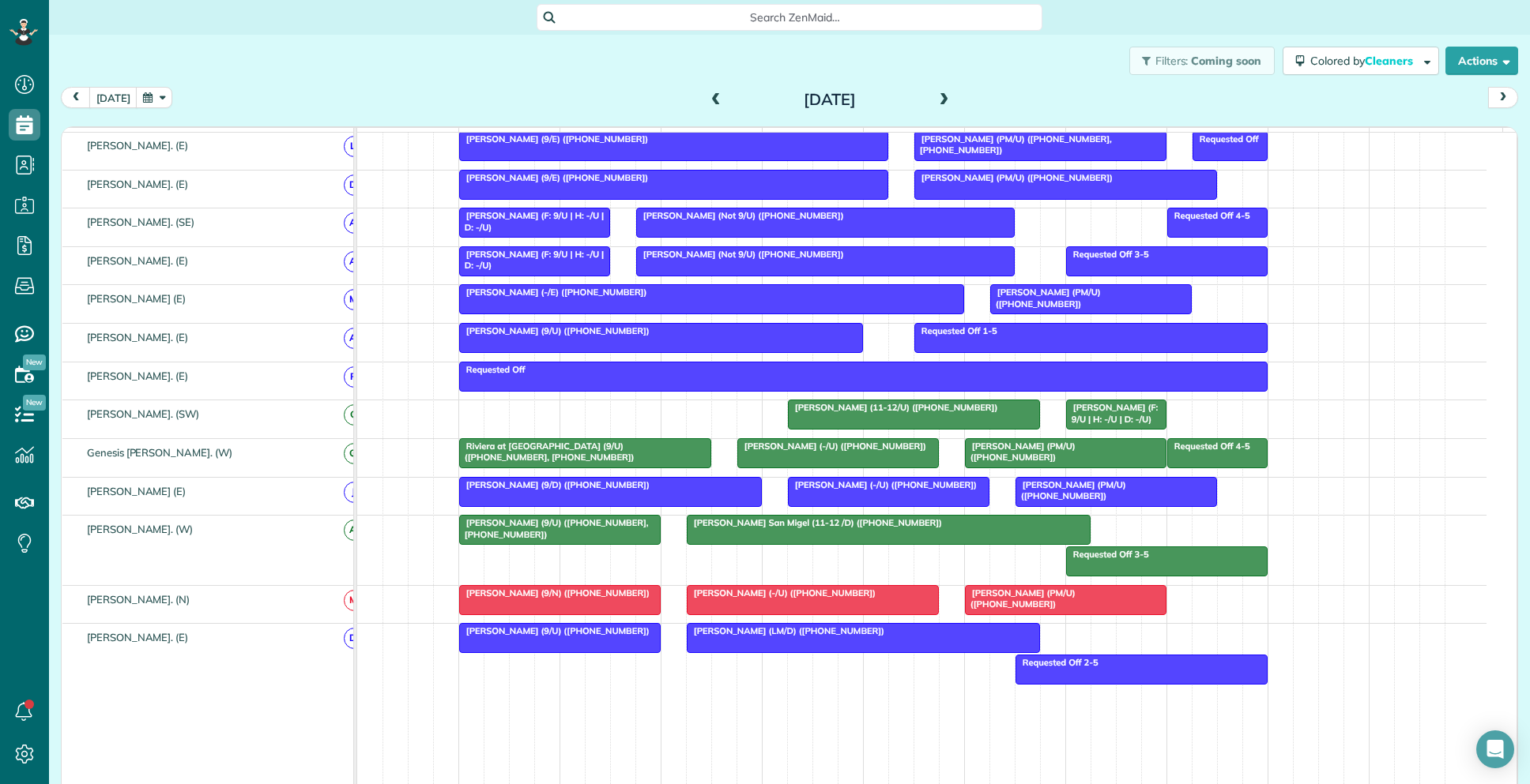
scroll to position [0, 0]
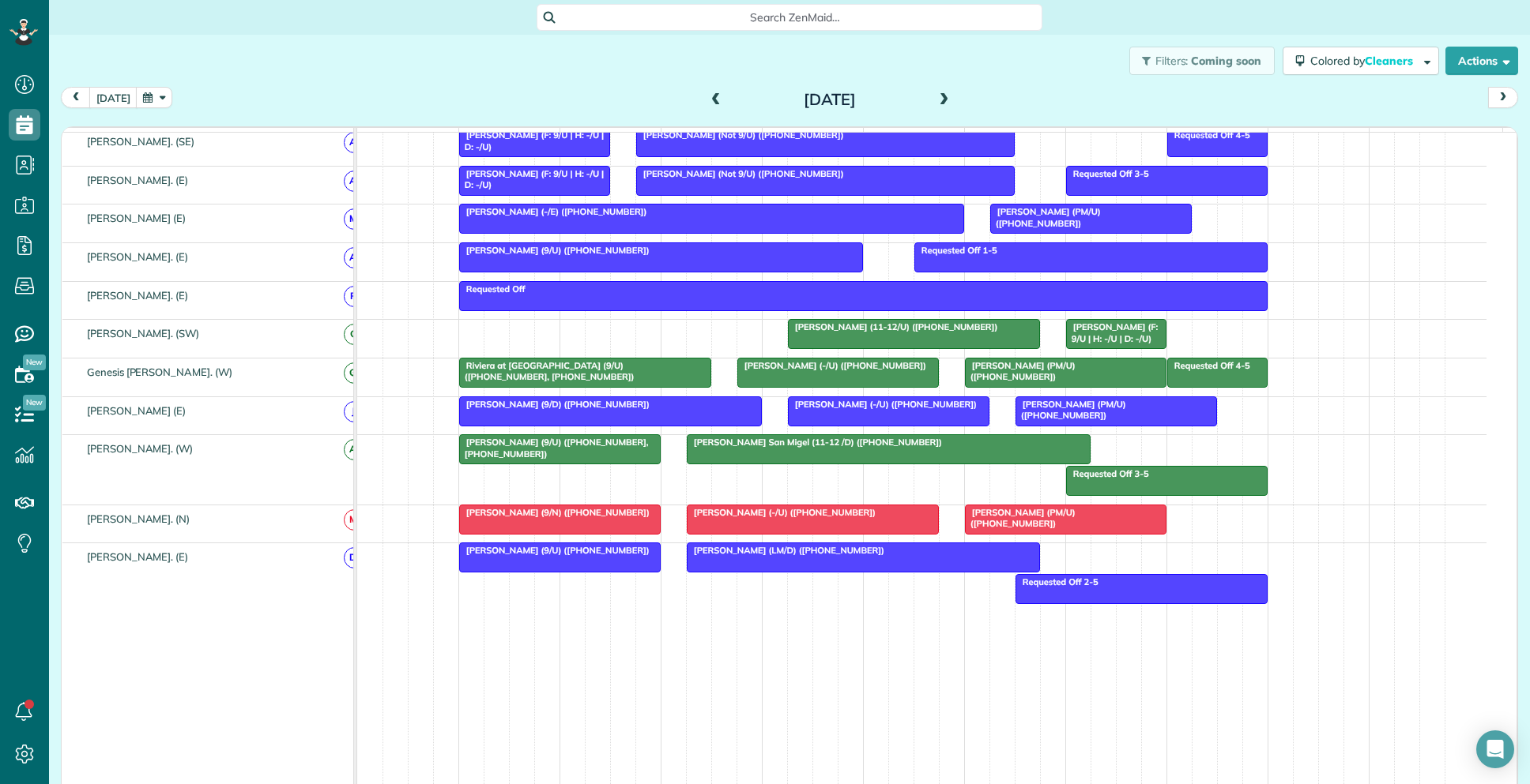
click at [935, 95] on span at bounding box center [943, 100] width 17 height 14
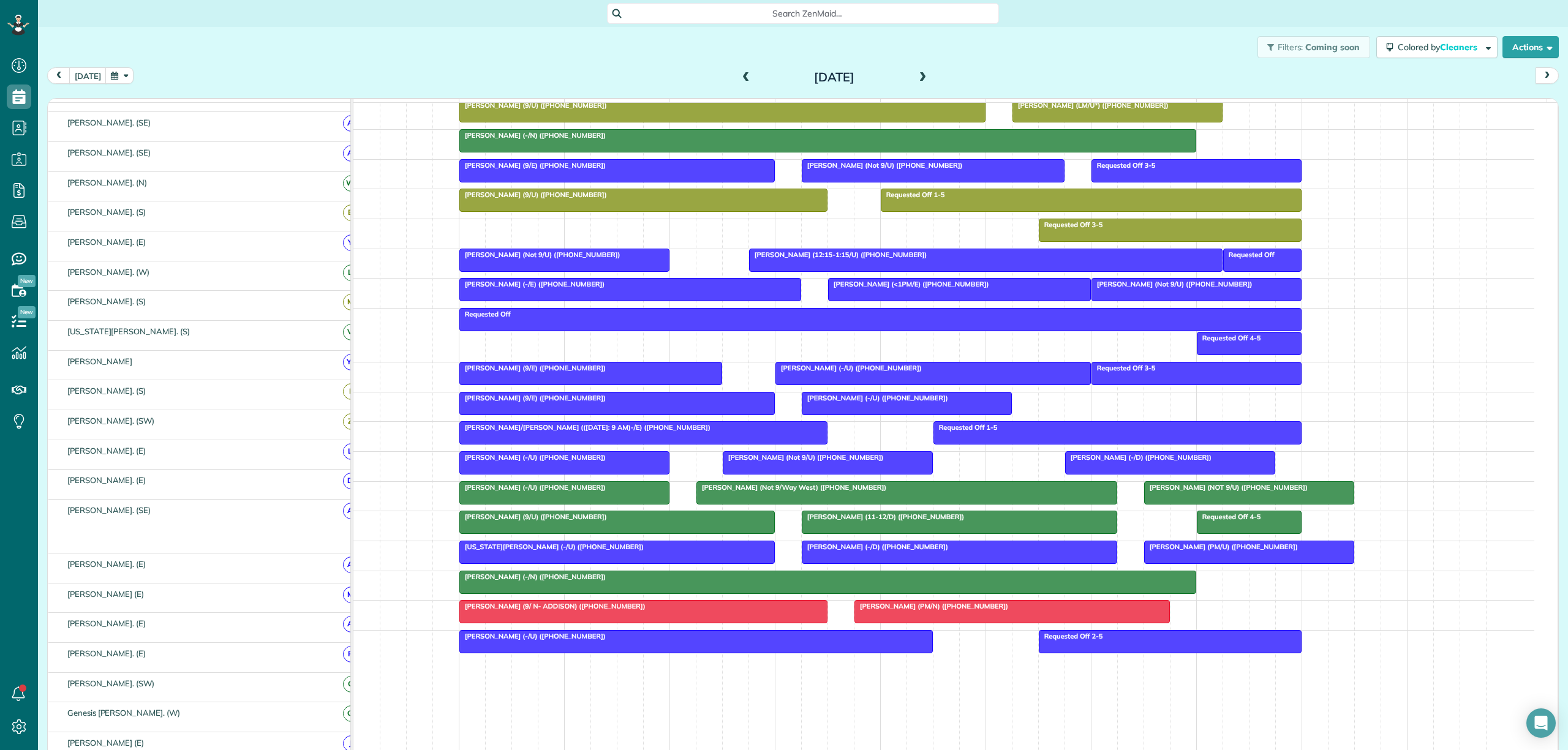
scroll to position [407, 0]
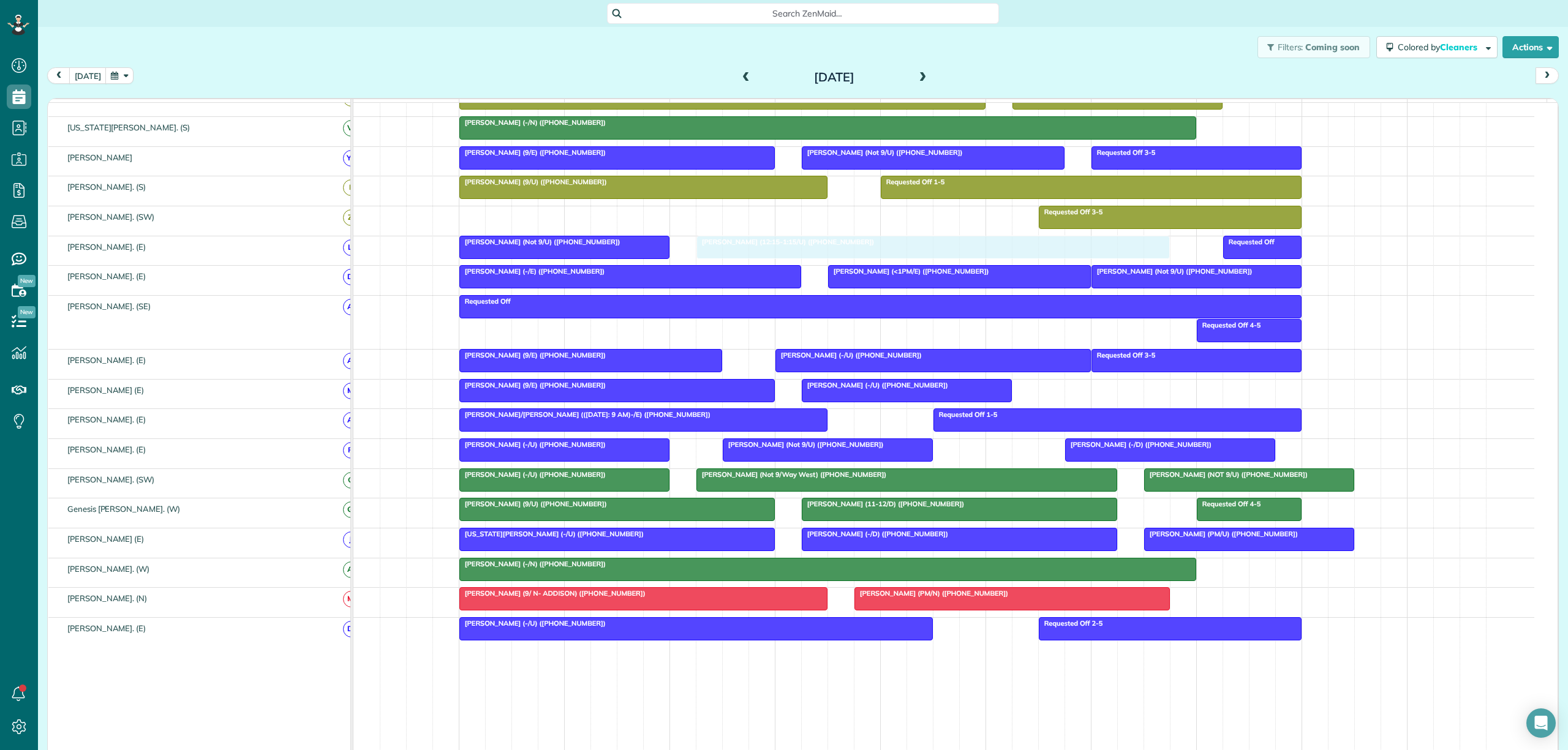
drag, startPoint x: 864, startPoint y: 253, endPoint x: 828, endPoint y: 255, distance: 36.1
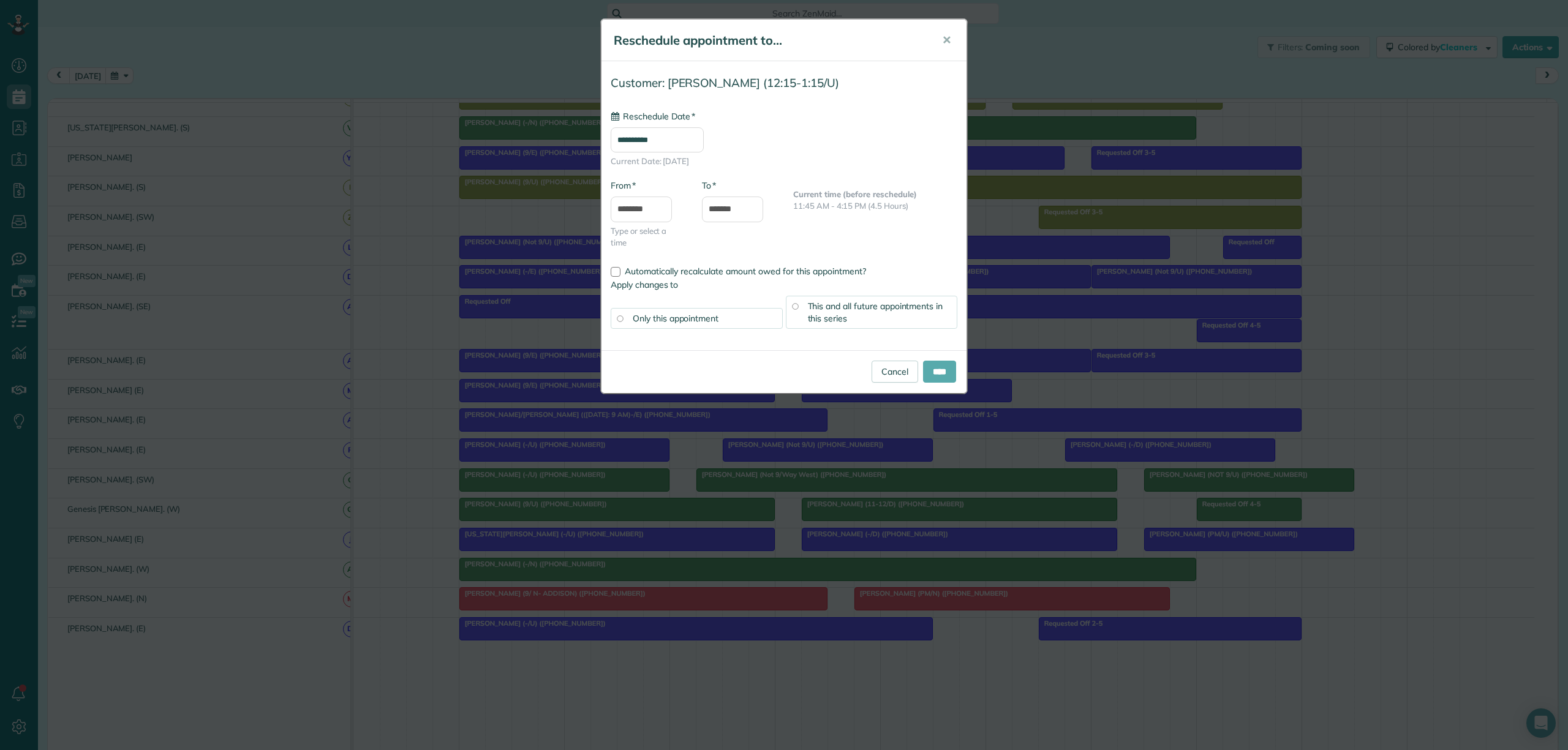
type input "**********"
click at [935, 370] on input "****" at bounding box center [939, 371] width 33 height 22
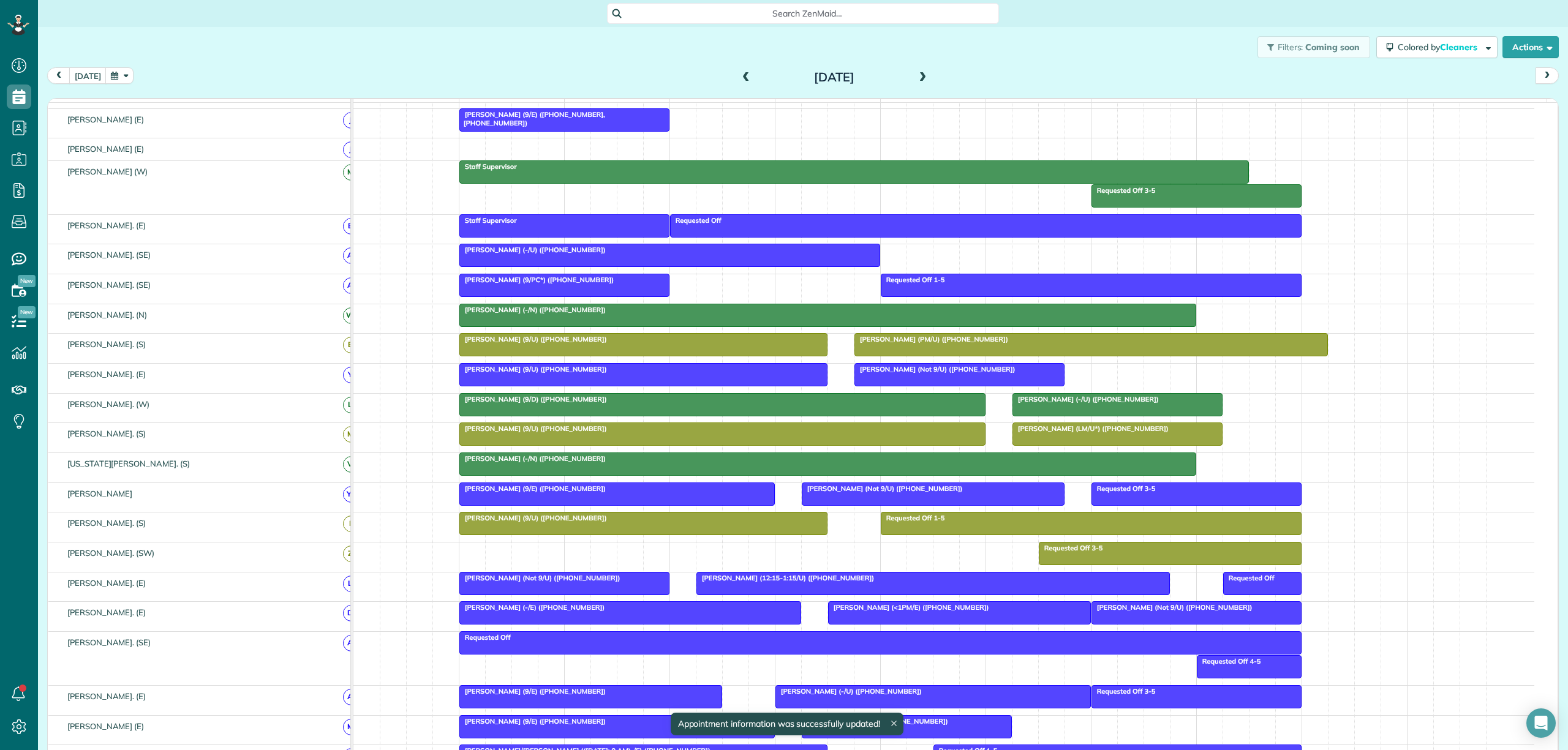
scroll to position [0, 0]
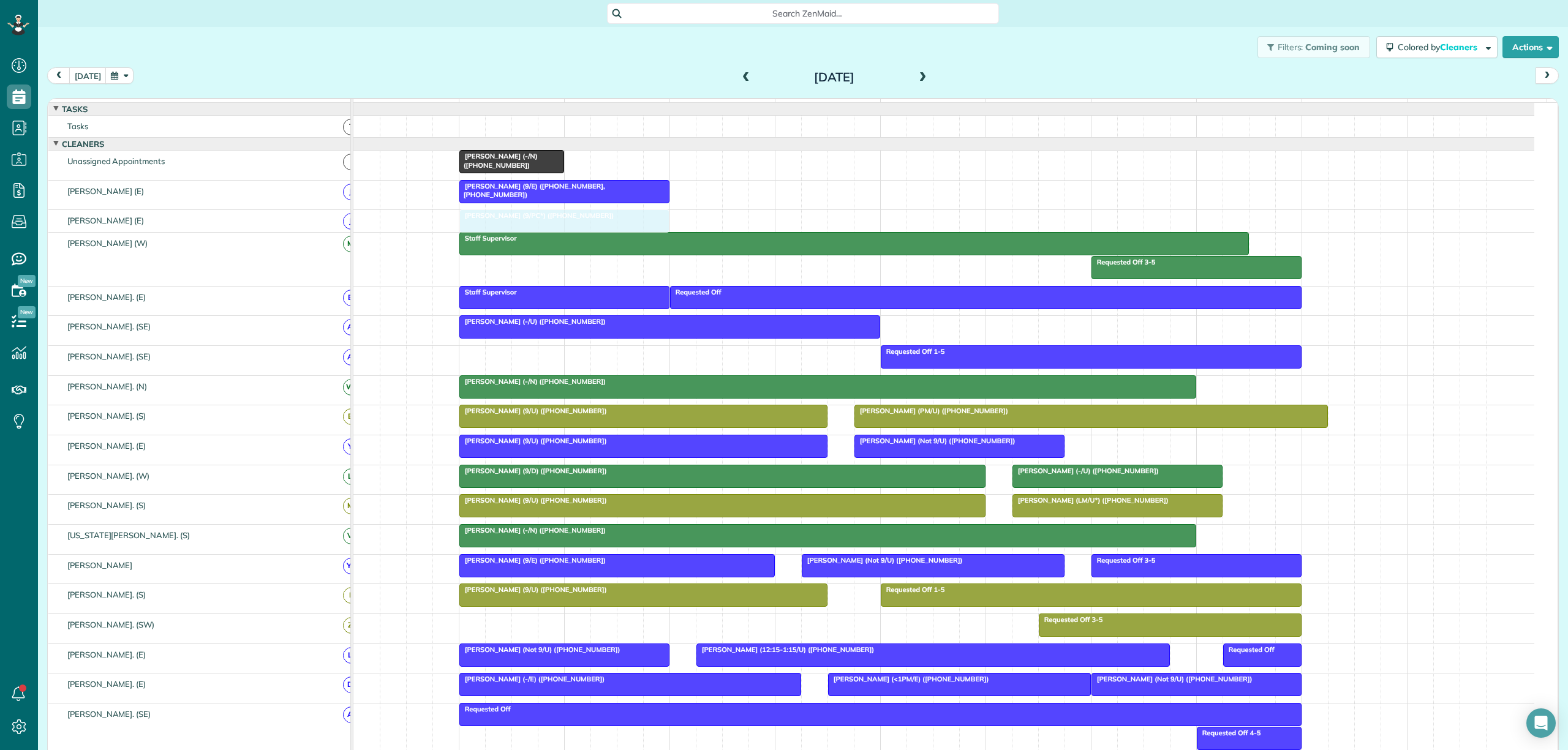
drag, startPoint x: 528, startPoint y: 366, endPoint x: 529, endPoint y: 233, distance: 133.0
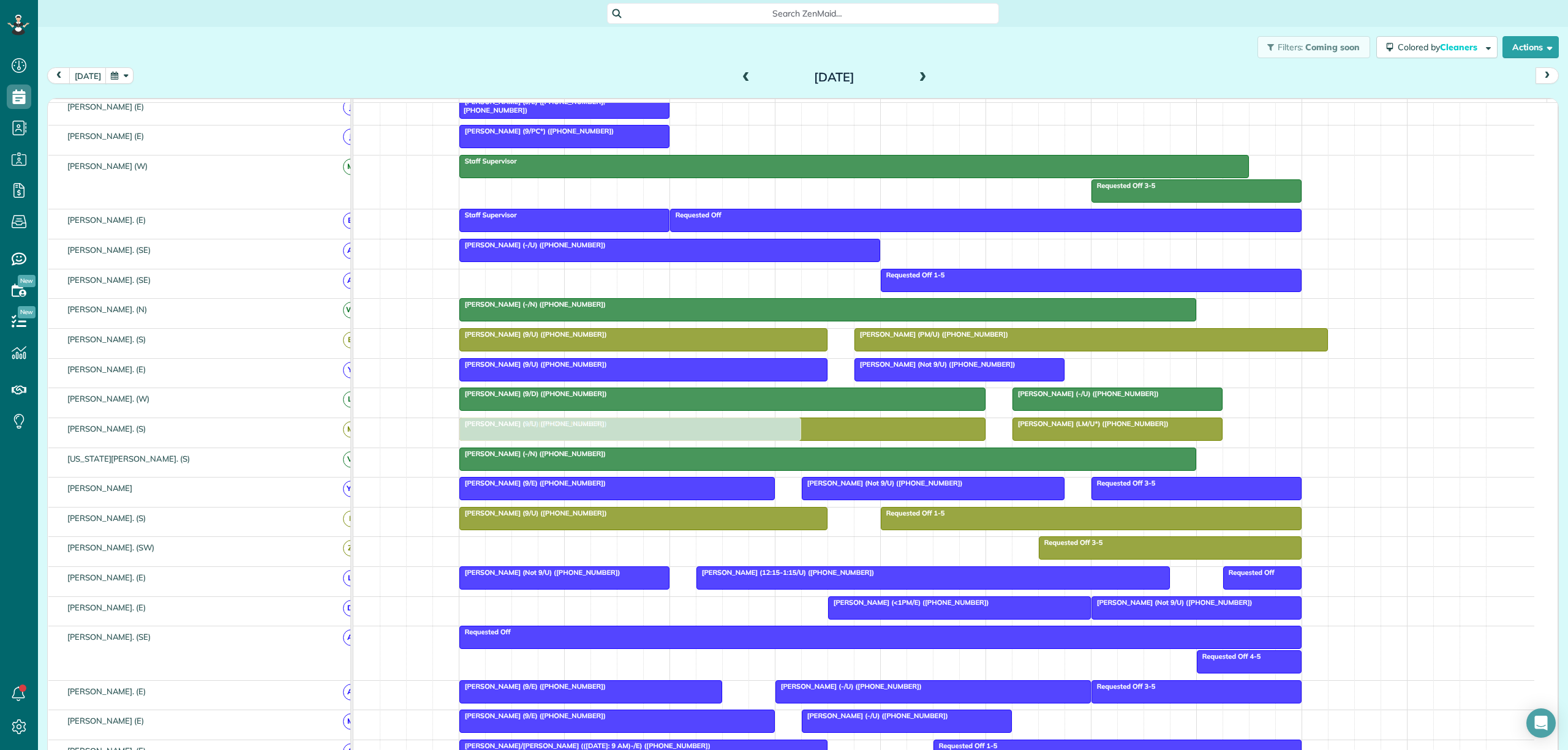
scroll to position [82, 0]
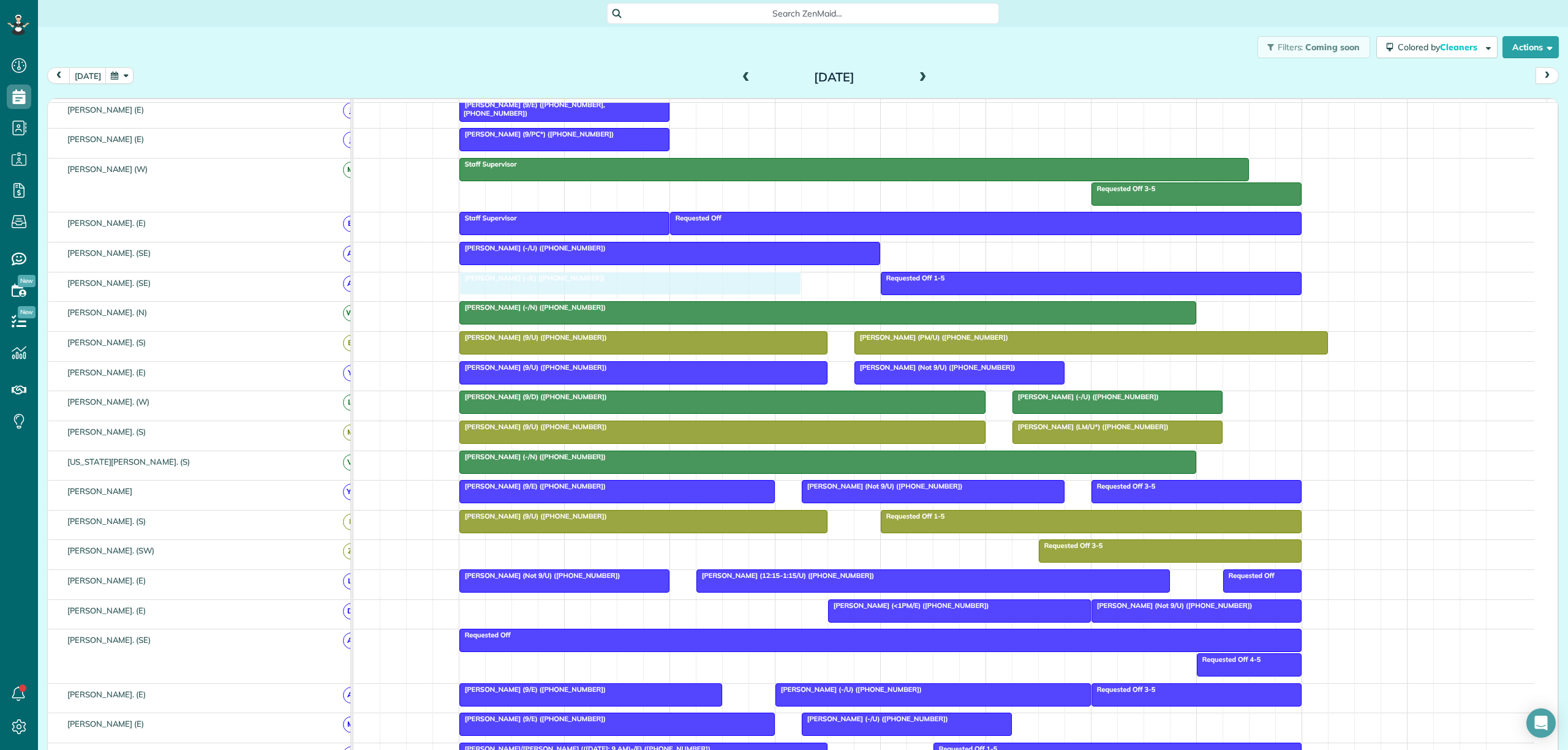
drag, startPoint x: 642, startPoint y: 541, endPoint x: 637, endPoint y: 287, distance: 254.0
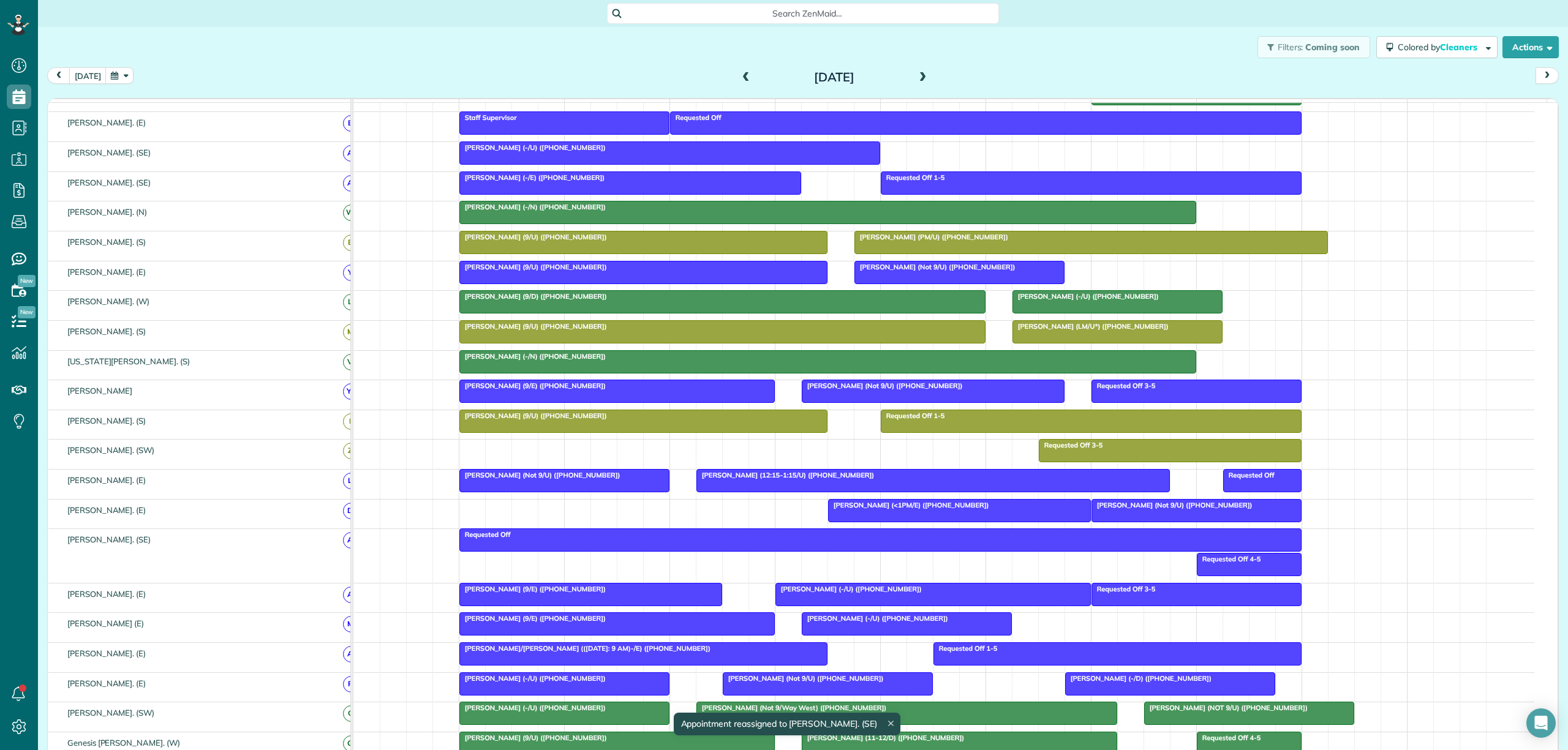
scroll to position [245, 0]
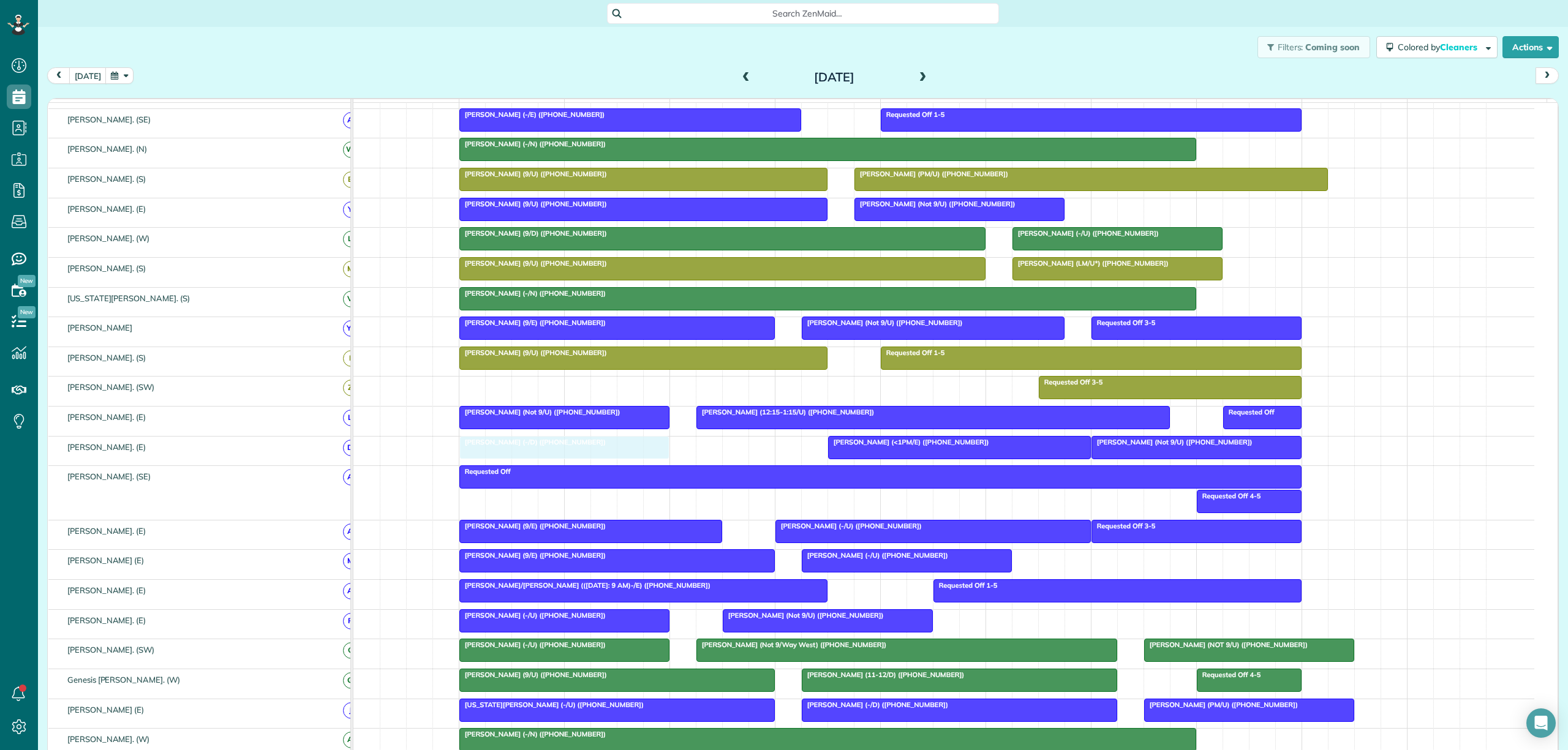
drag, startPoint x: 1110, startPoint y: 632, endPoint x: 518, endPoint y: 468, distance: 614.3
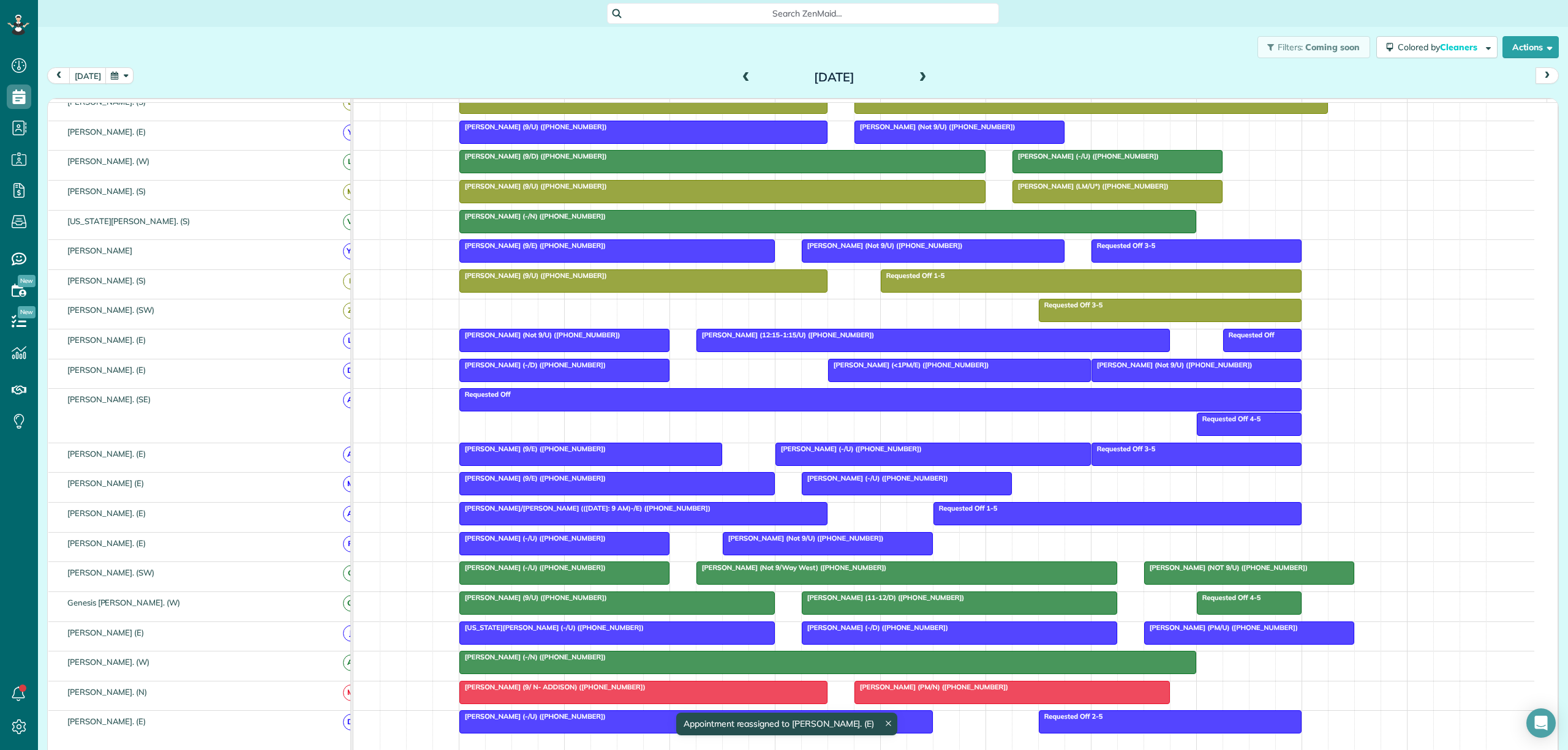
scroll to position [326, 0]
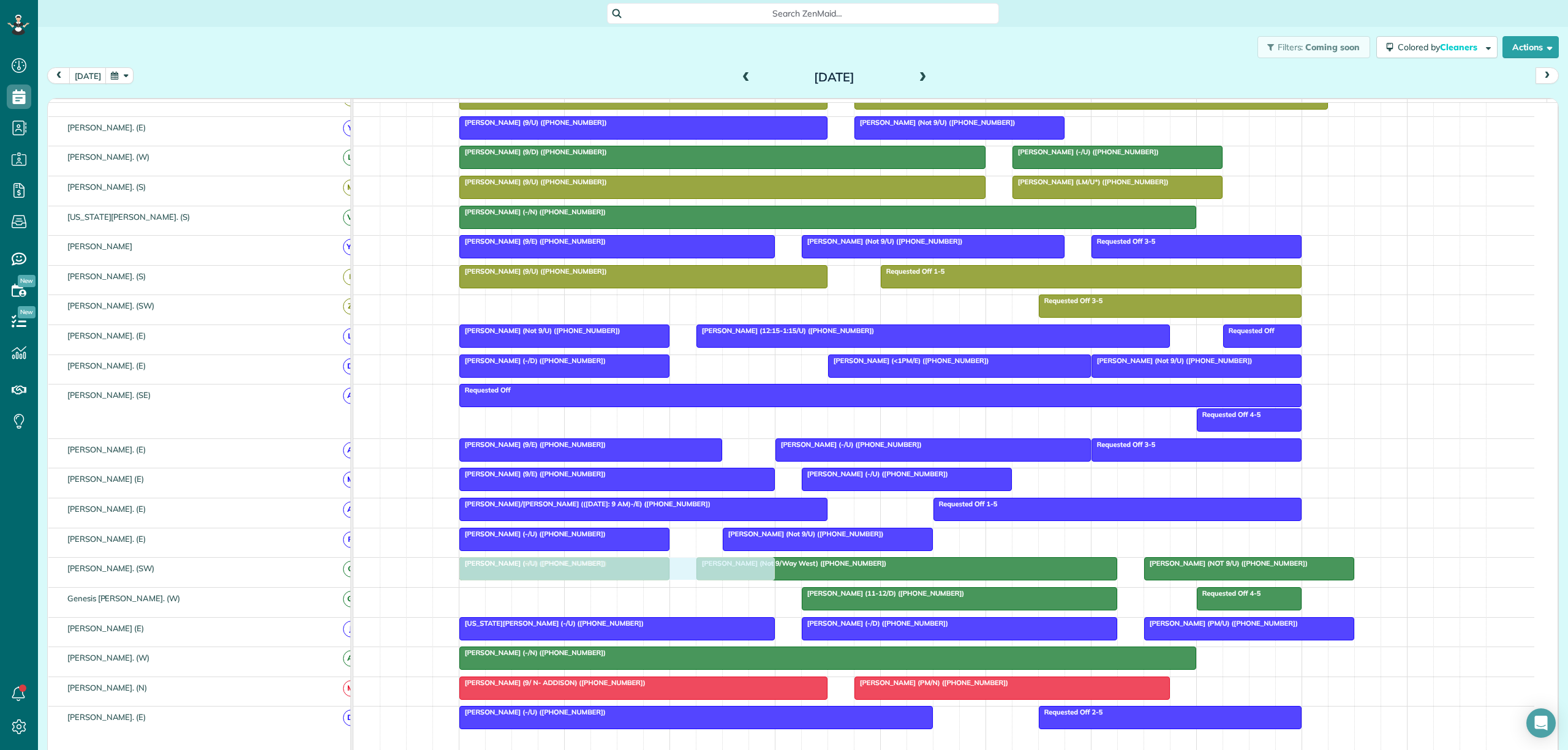
drag, startPoint x: 608, startPoint y: 610, endPoint x: 616, endPoint y: 584, distance: 27.2
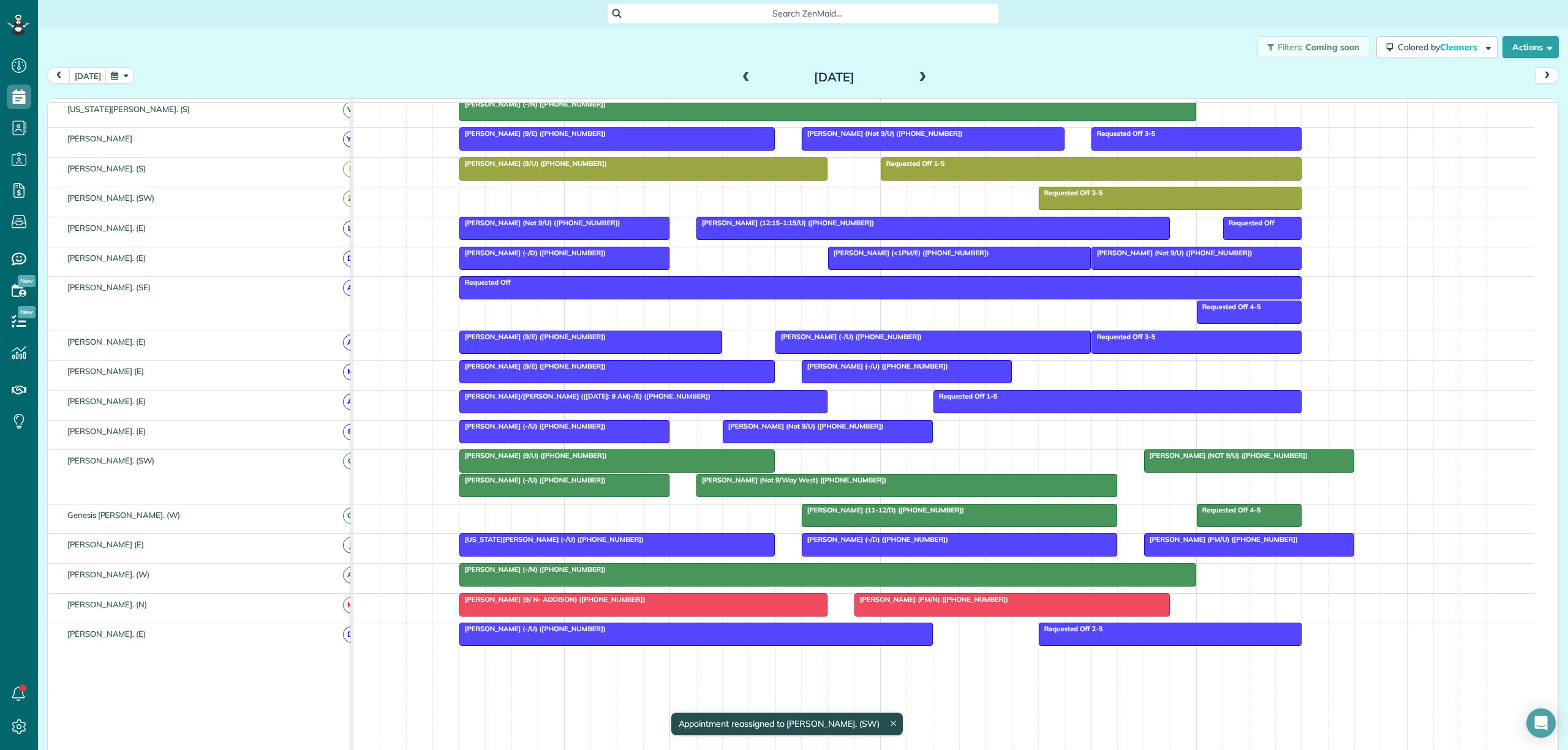
scroll to position [486, 0]
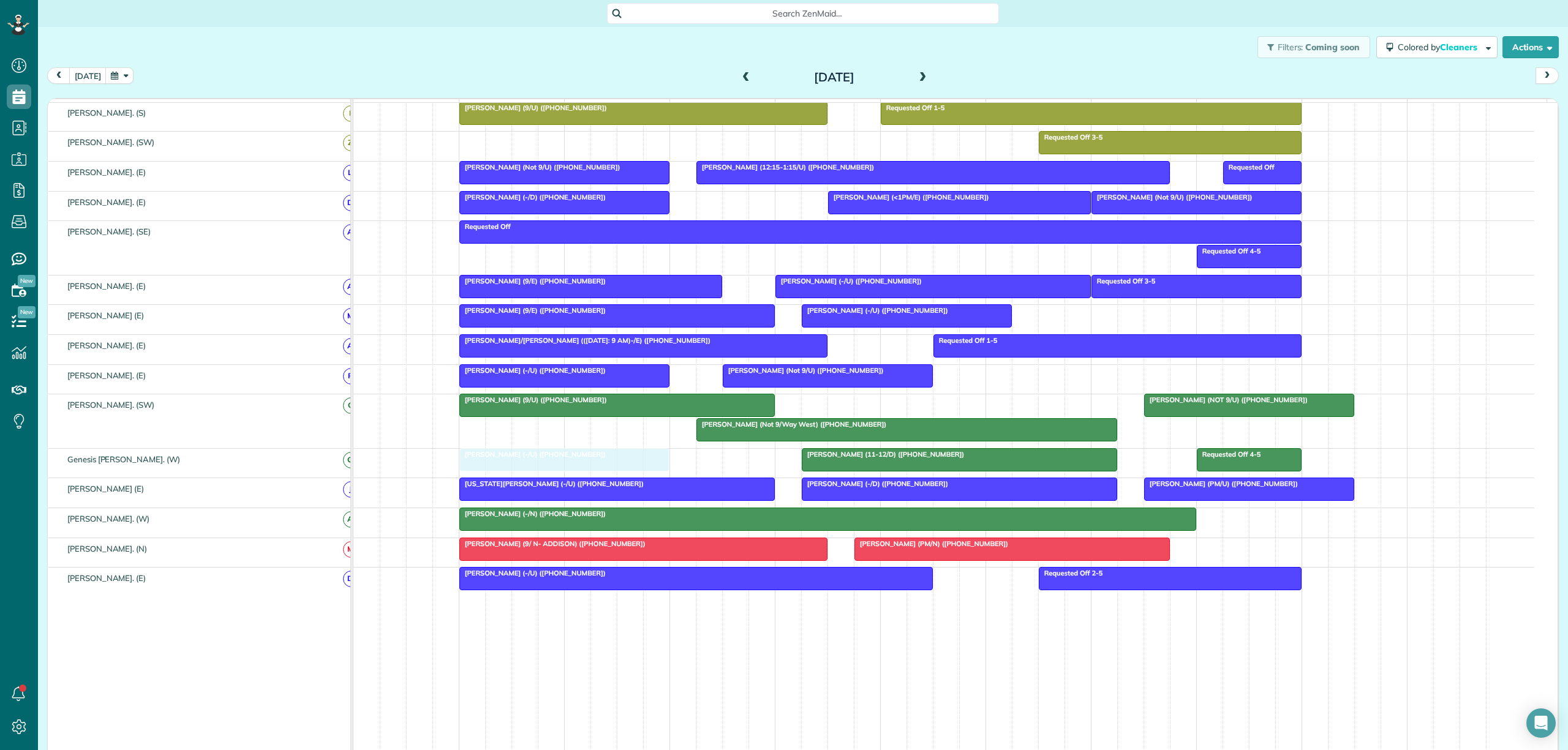
drag, startPoint x: 576, startPoint y: 441, endPoint x: 581, endPoint y: 470, distance: 29.4
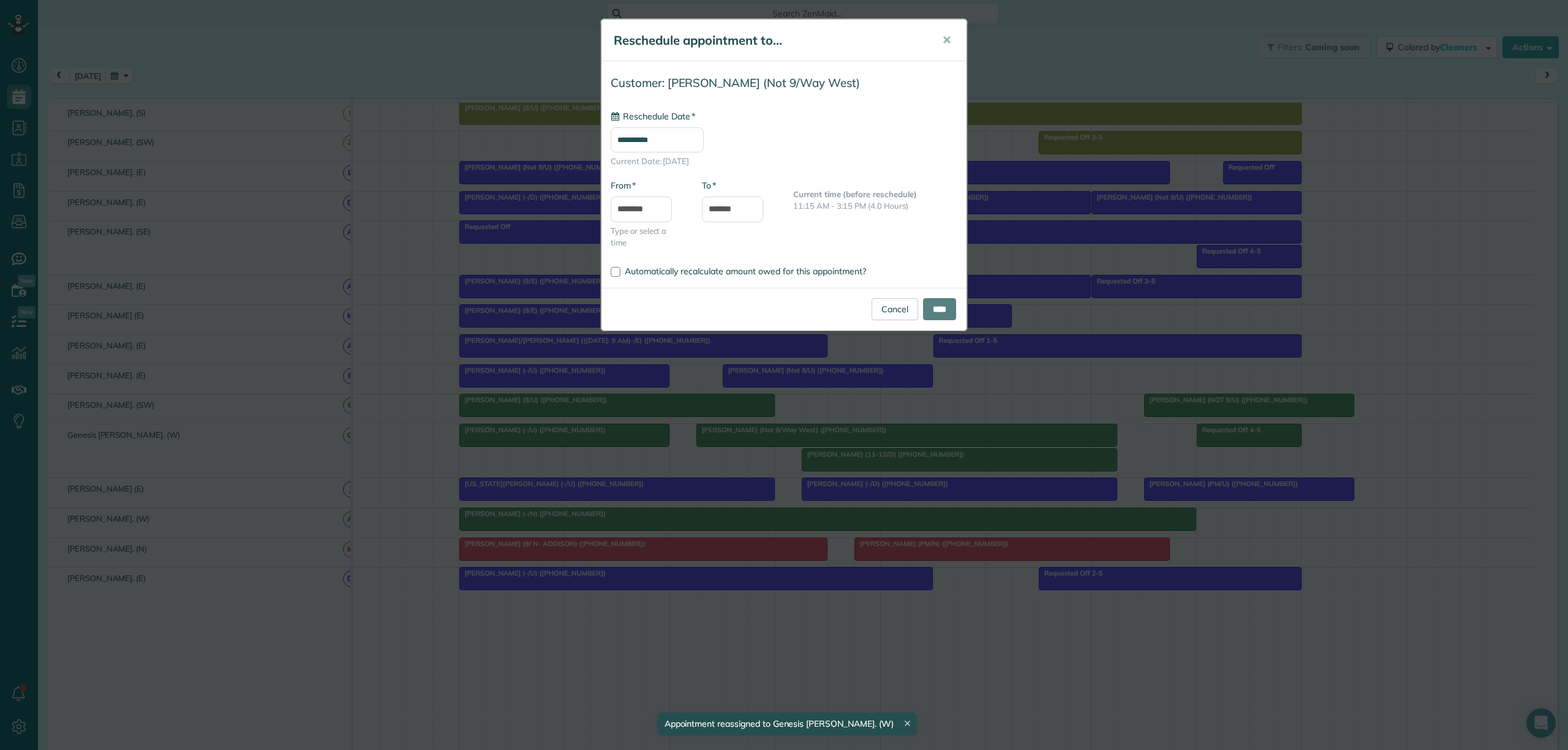
drag, startPoint x: 772, startPoint y: 446, endPoint x: 775, endPoint y: 476, distance: 30.1
type input "**********"
click at [878, 312] on link "Cancel" at bounding box center [895, 309] width 46 height 22
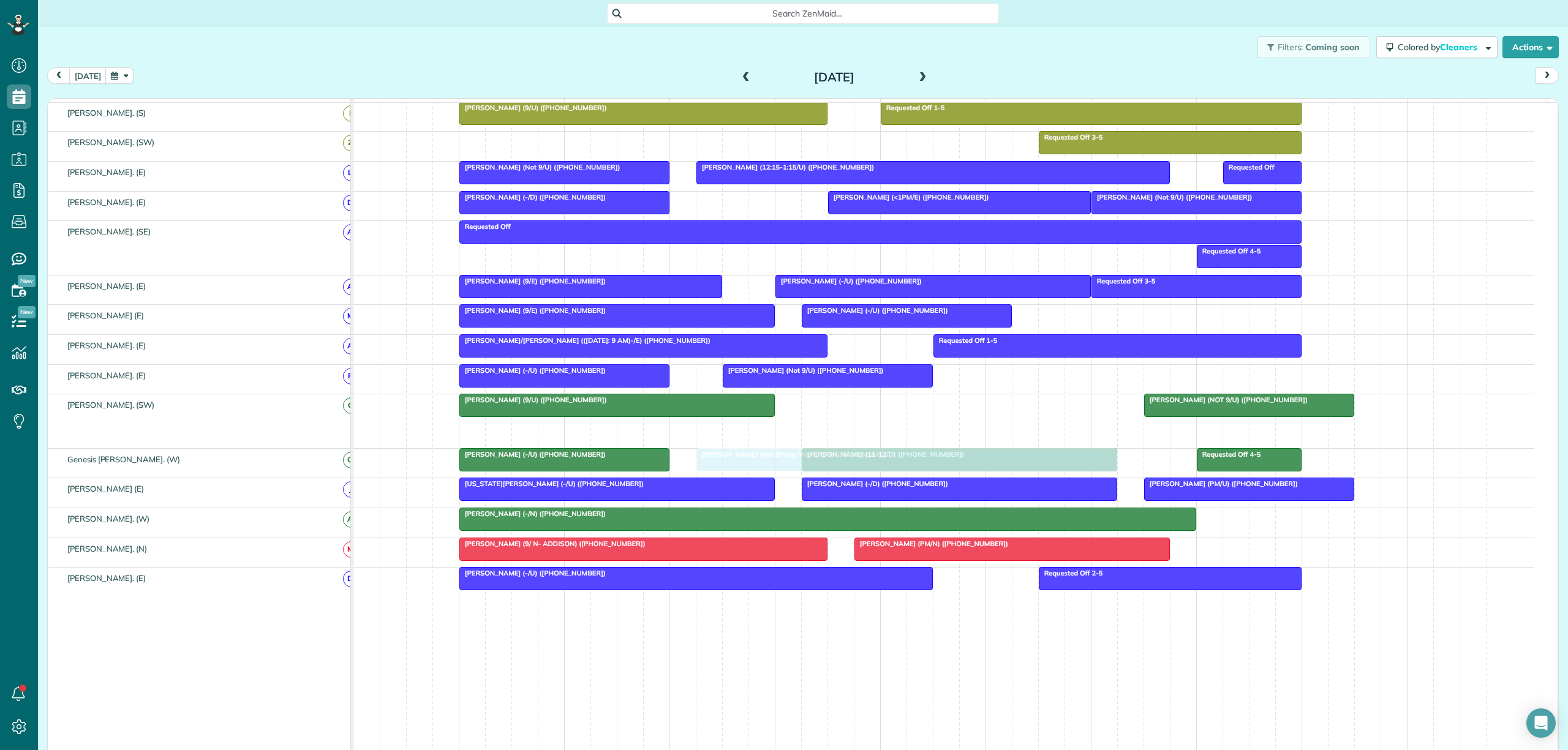
drag, startPoint x: 790, startPoint y: 446, endPoint x: 791, endPoint y: 476, distance: 30.0
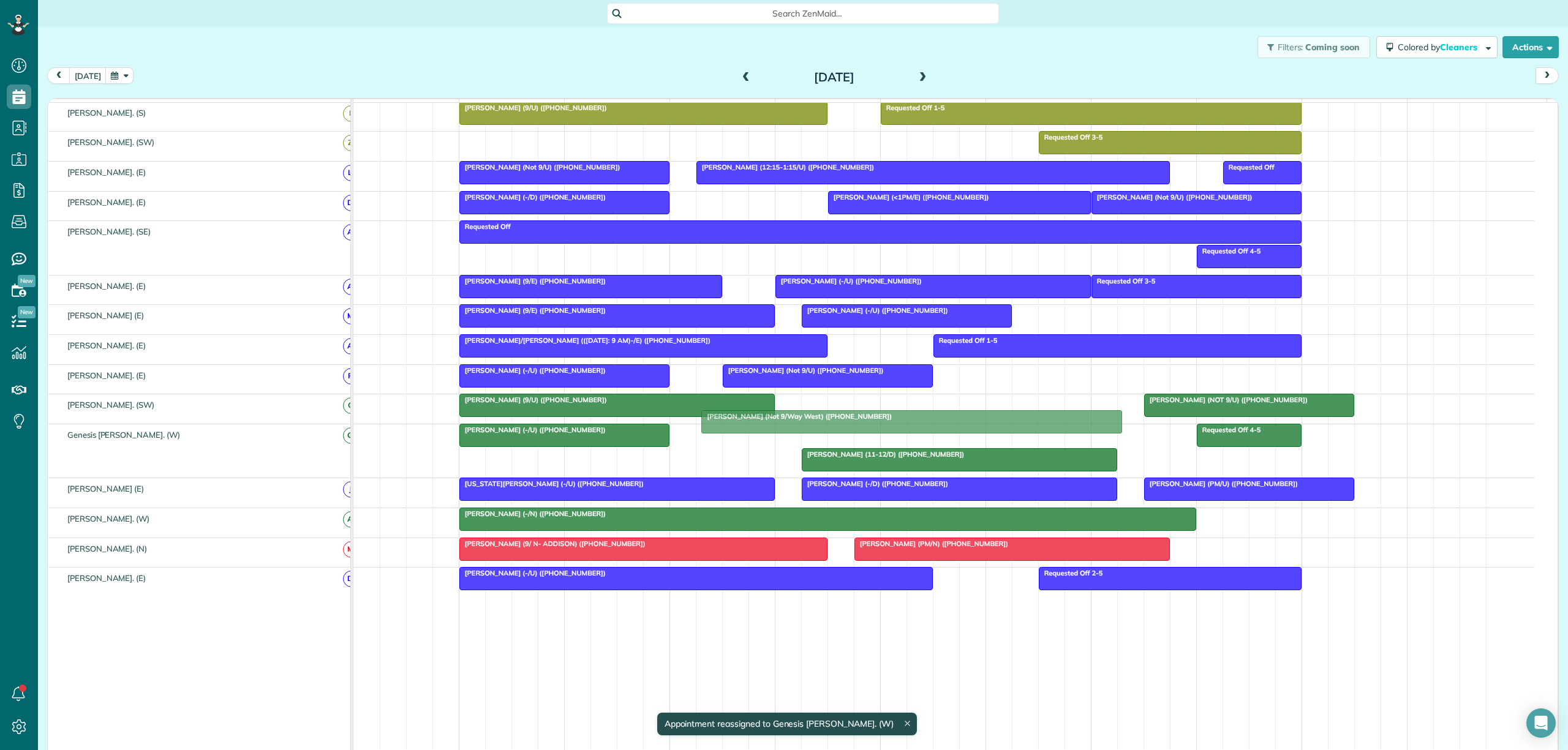
drag, startPoint x: 801, startPoint y: 437, endPoint x: 804, endPoint y: 417, distance: 20.2
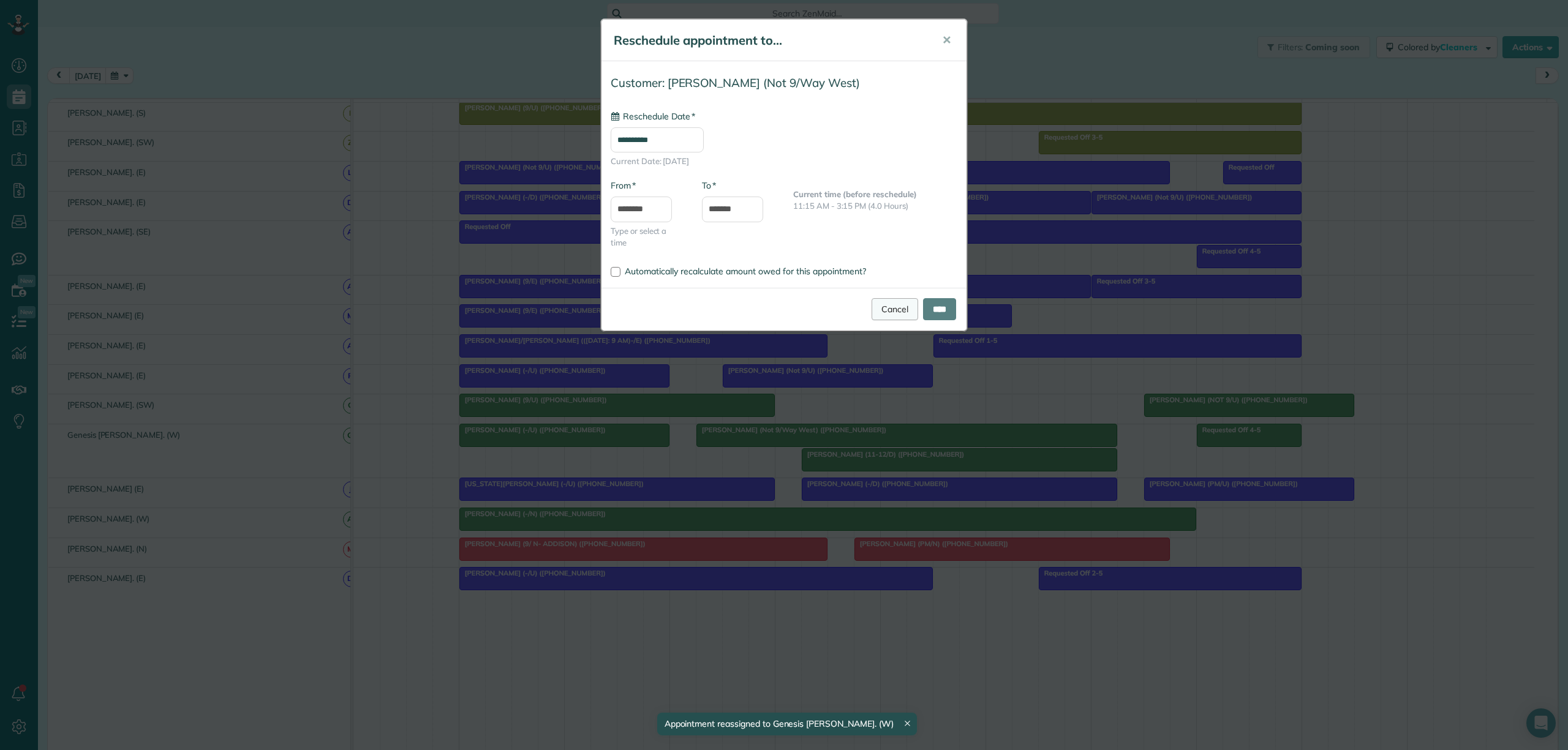
type input "**********"
click at [885, 312] on link "Cancel" at bounding box center [895, 309] width 46 height 22
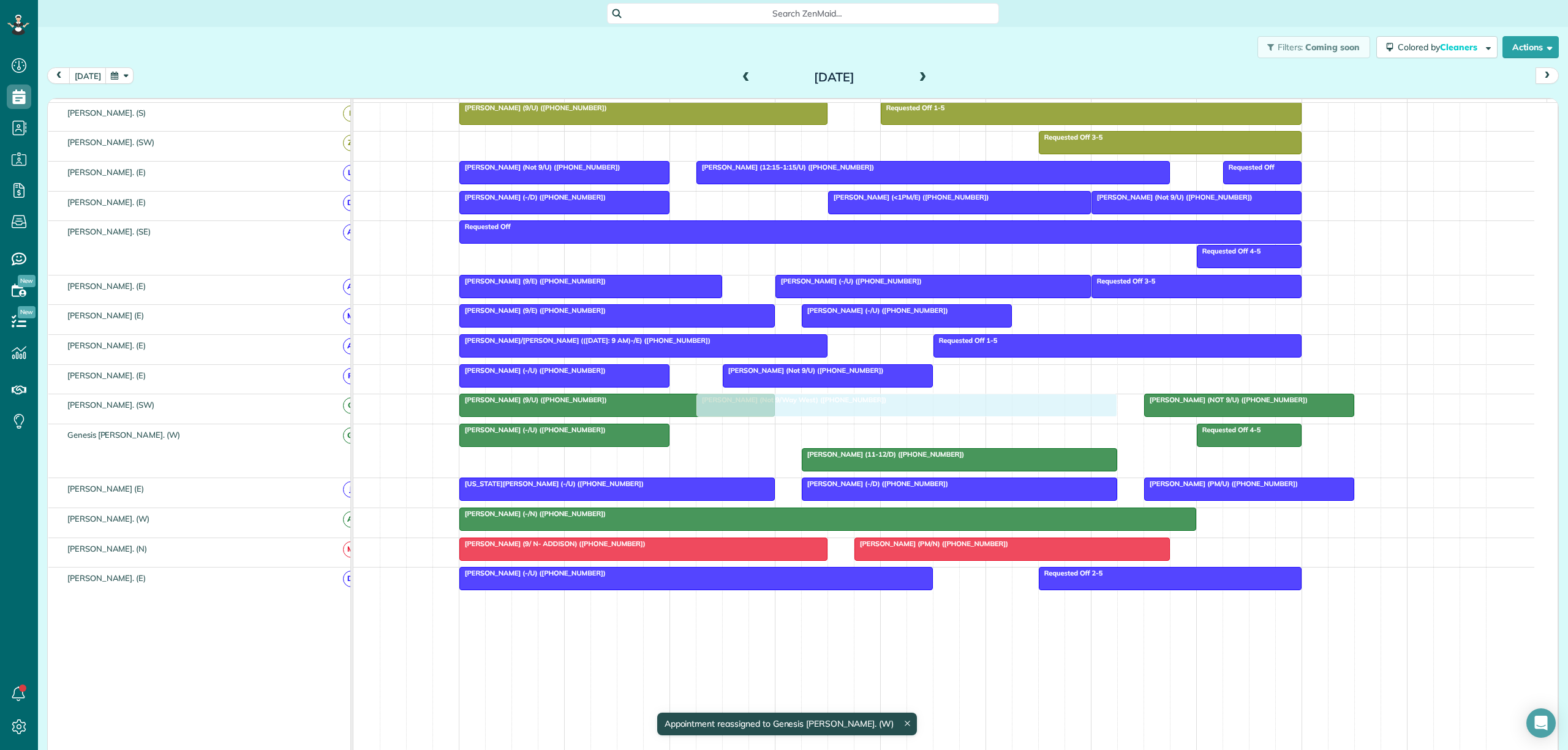
drag, startPoint x: 812, startPoint y: 434, endPoint x: 814, endPoint y: 421, distance: 13.2
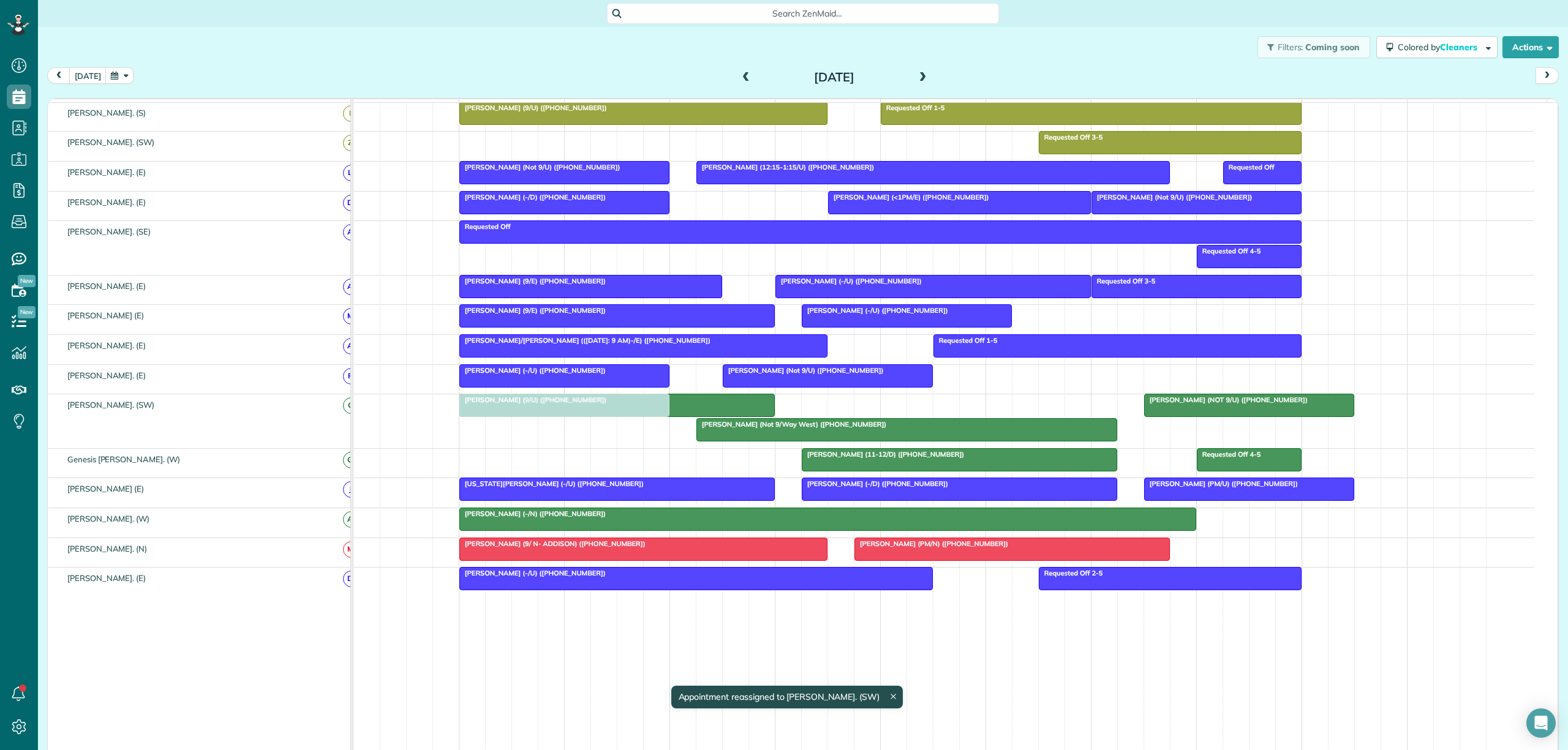
drag, startPoint x: 594, startPoint y: 473, endPoint x: 601, endPoint y: 452, distance: 22.1
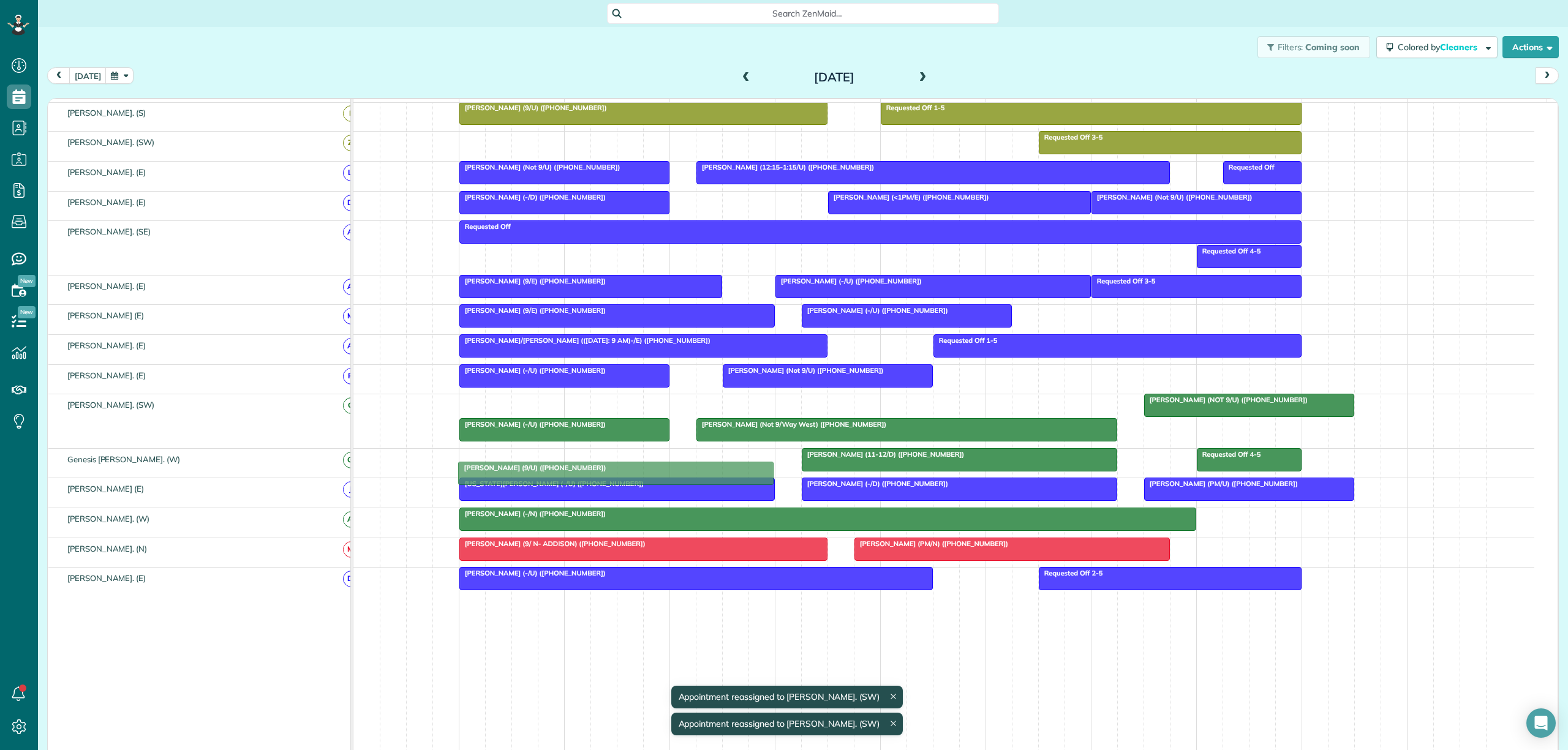
drag, startPoint x: 616, startPoint y: 419, endPoint x: 617, endPoint y: 461, distance: 42.0
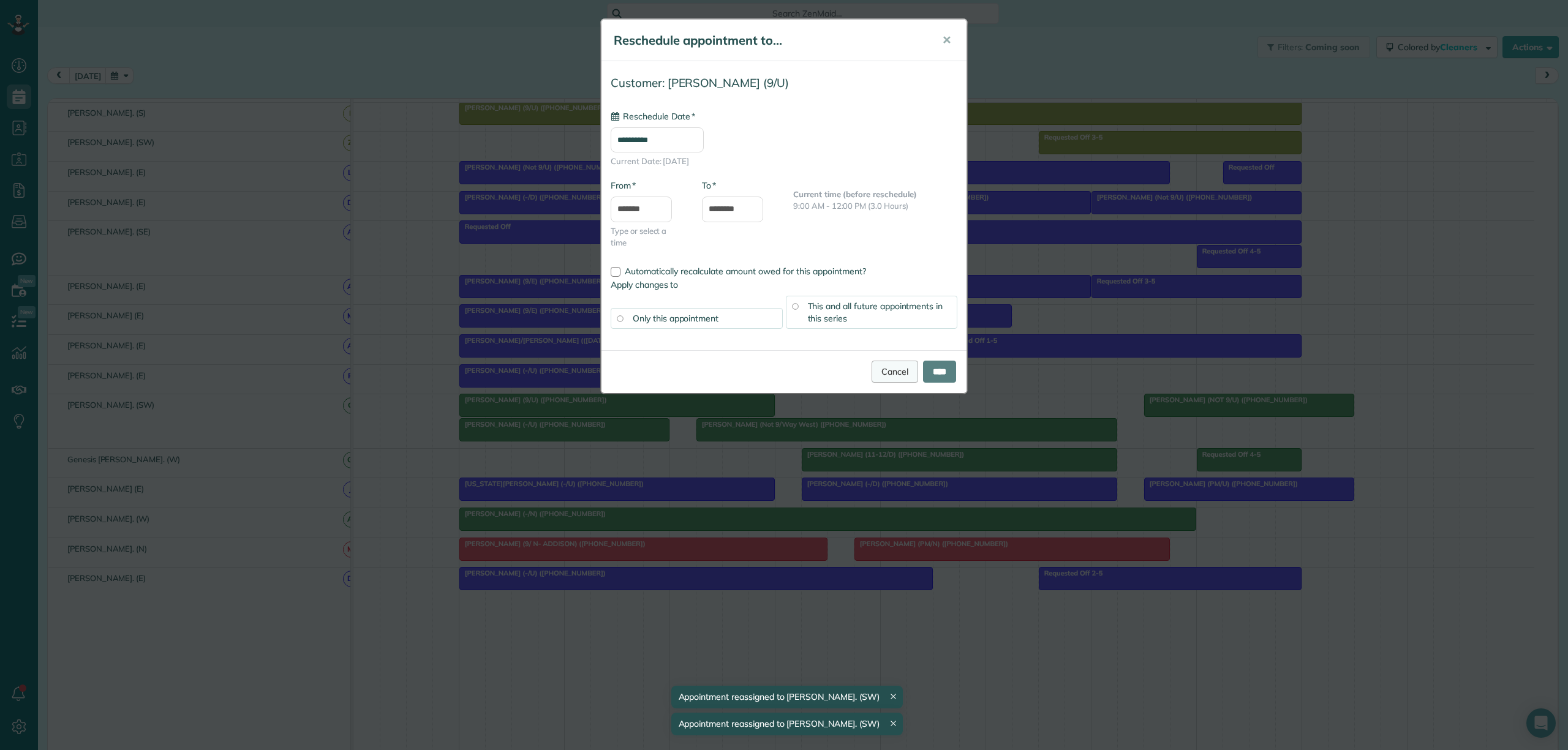
type input "**********"
click at [878, 373] on link "Cancel" at bounding box center [895, 371] width 46 height 22
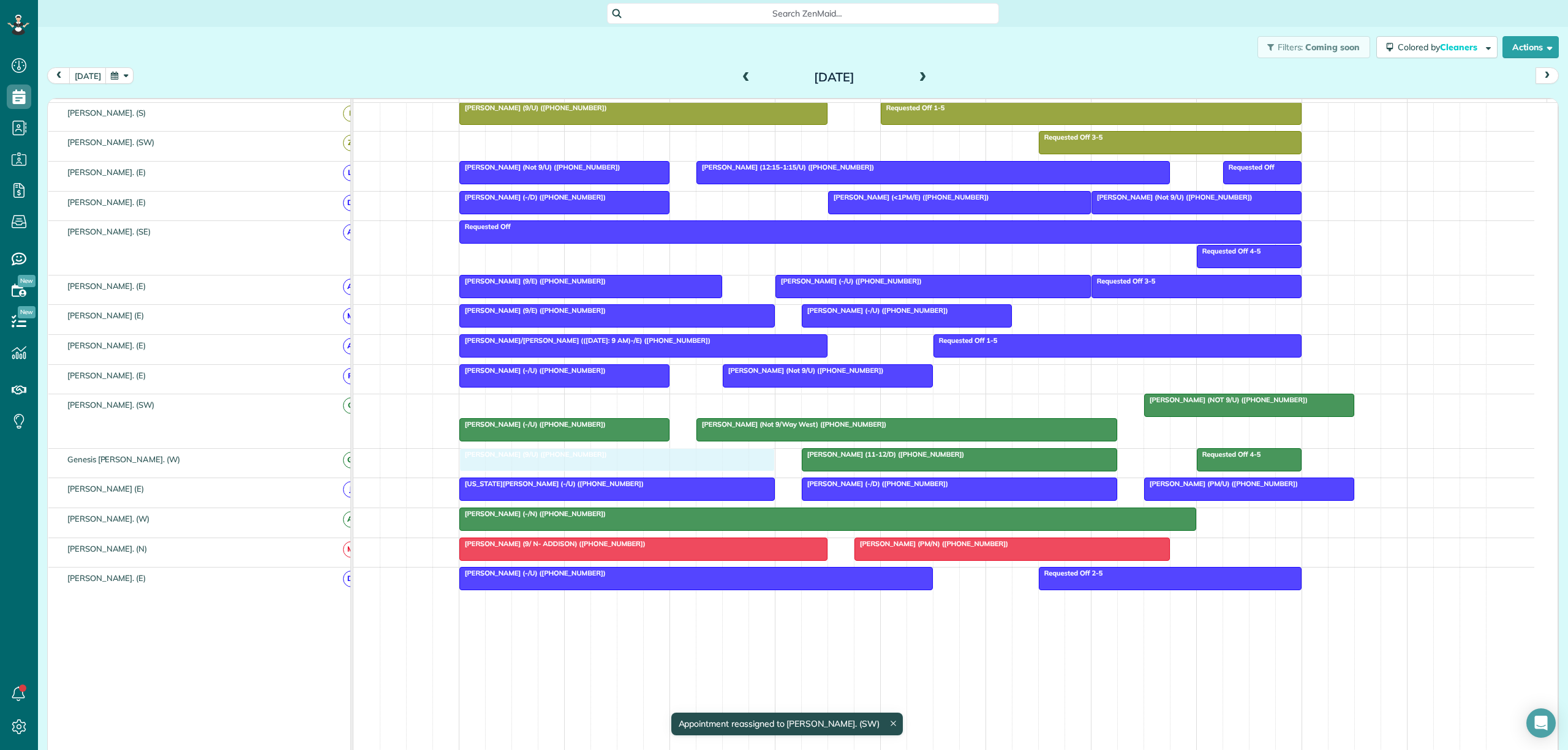
drag, startPoint x: 610, startPoint y: 421, endPoint x: 608, endPoint y: 467, distance: 46.0
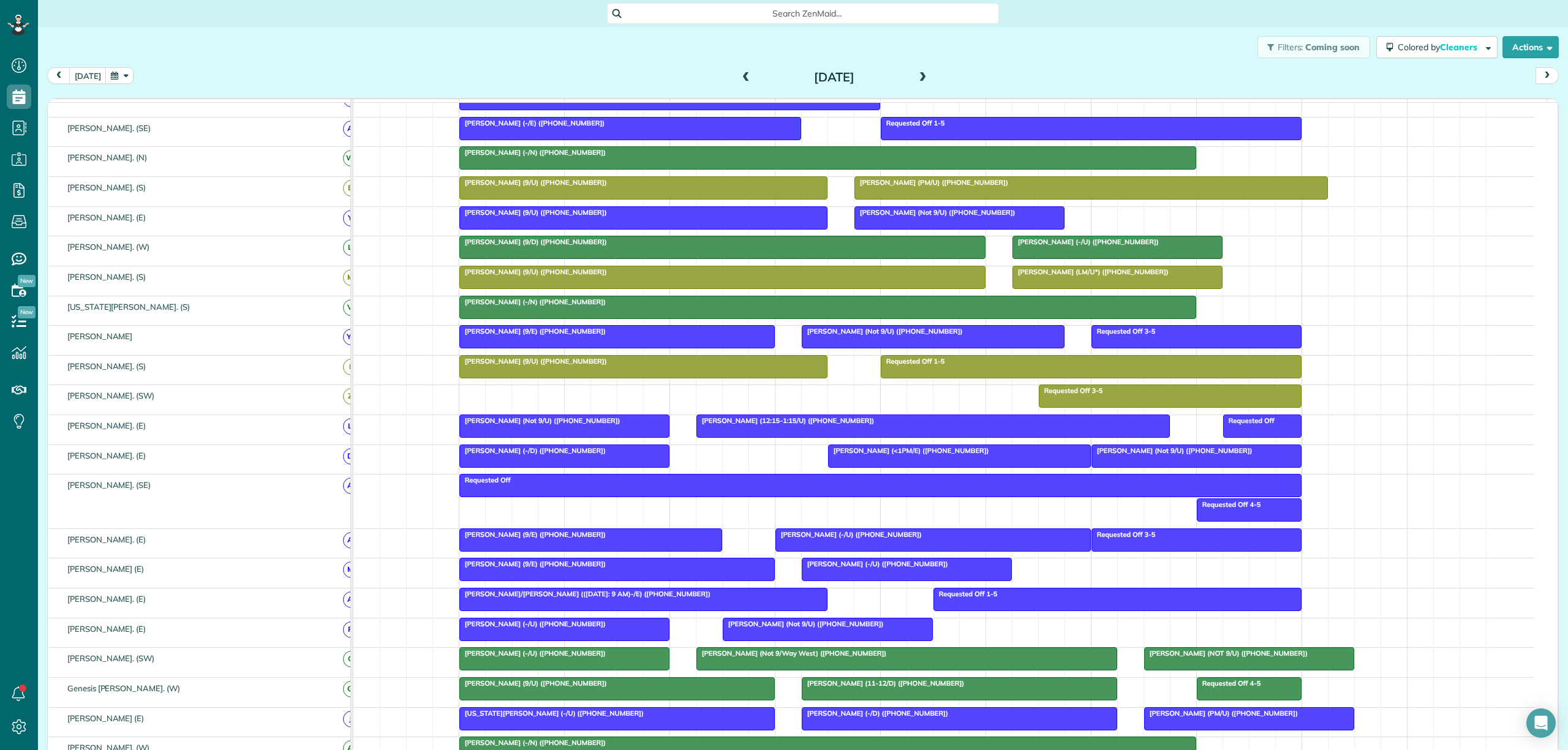
scroll to position [245, 0]
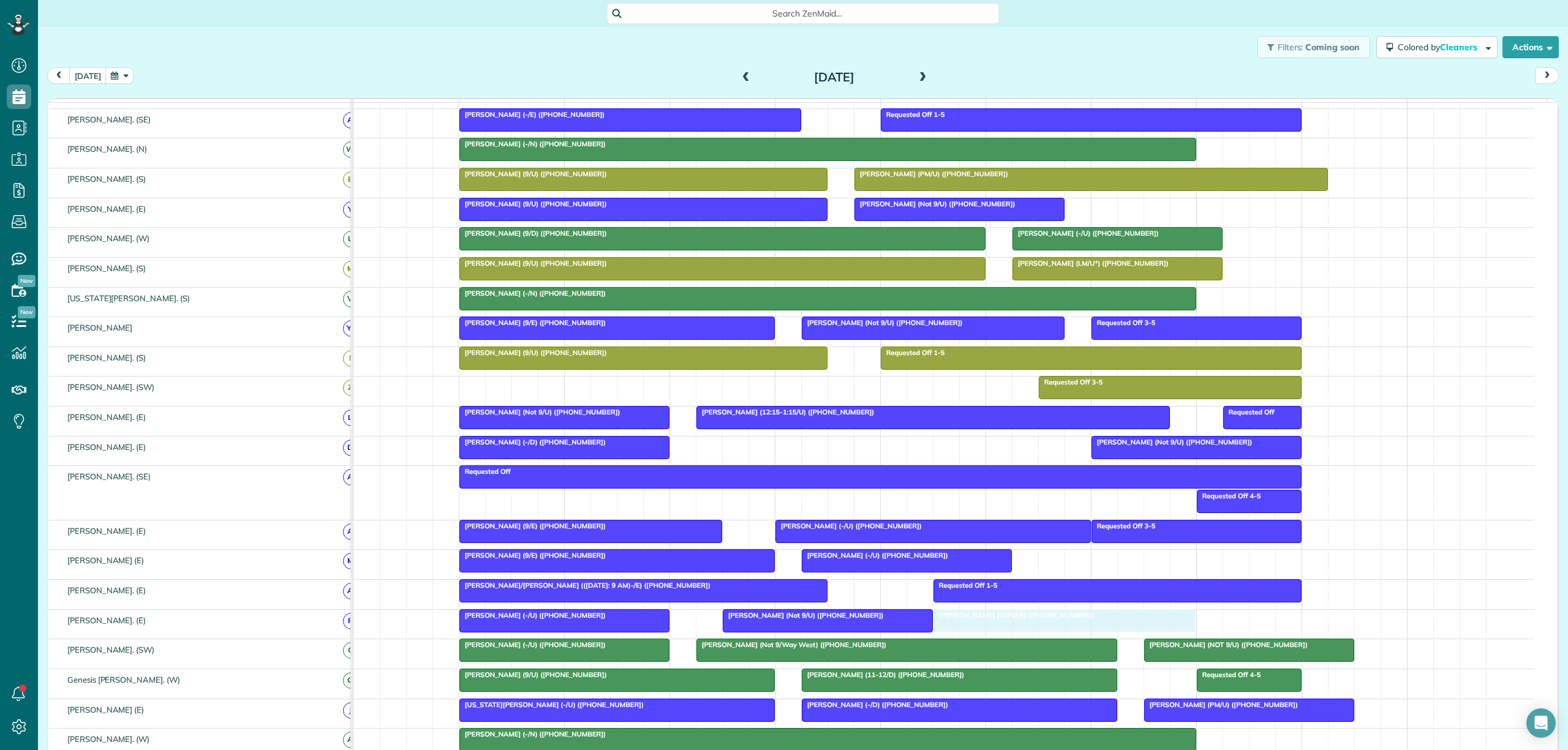
drag, startPoint x: 916, startPoint y: 454, endPoint x: 1059, endPoint y: 629, distance: 226.0
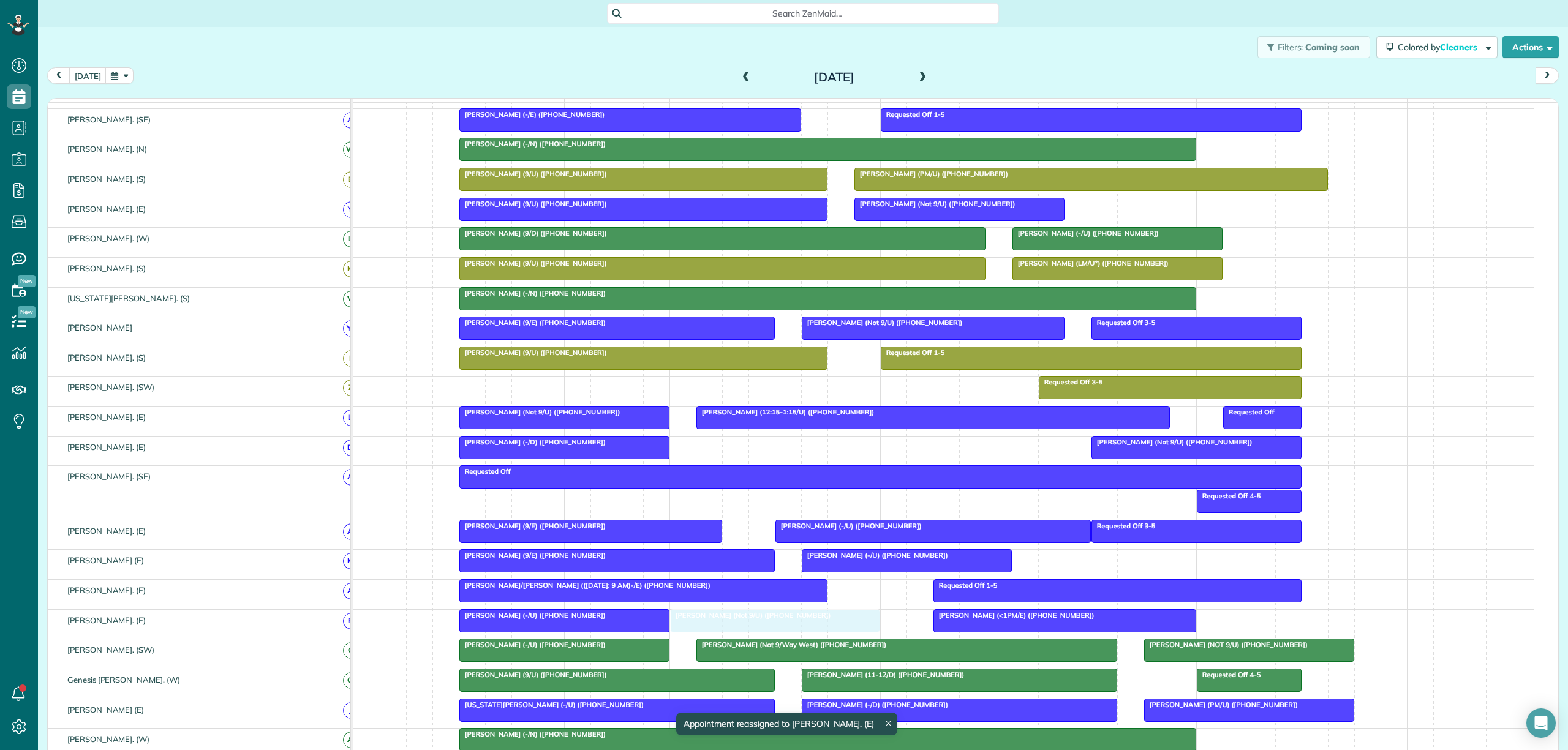
drag, startPoint x: 831, startPoint y: 634, endPoint x: 792, endPoint y: 632, distance: 39.1
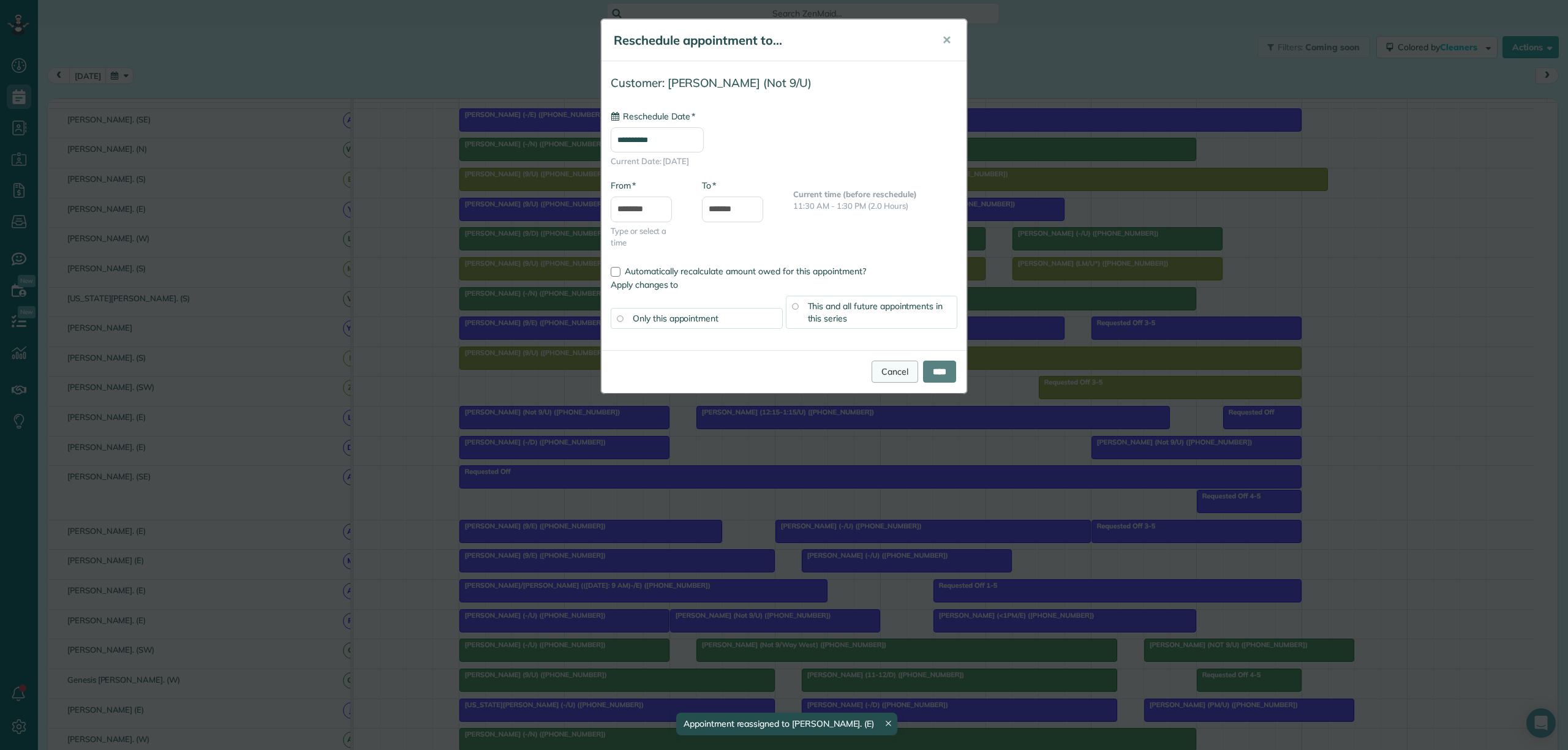
type input "**********"
click at [882, 370] on link "Cancel" at bounding box center [895, 371] width 46 height 22
type input "**********"
click at [935, 370] on input "****" at bounding box center [939, 371] width 33 height 22
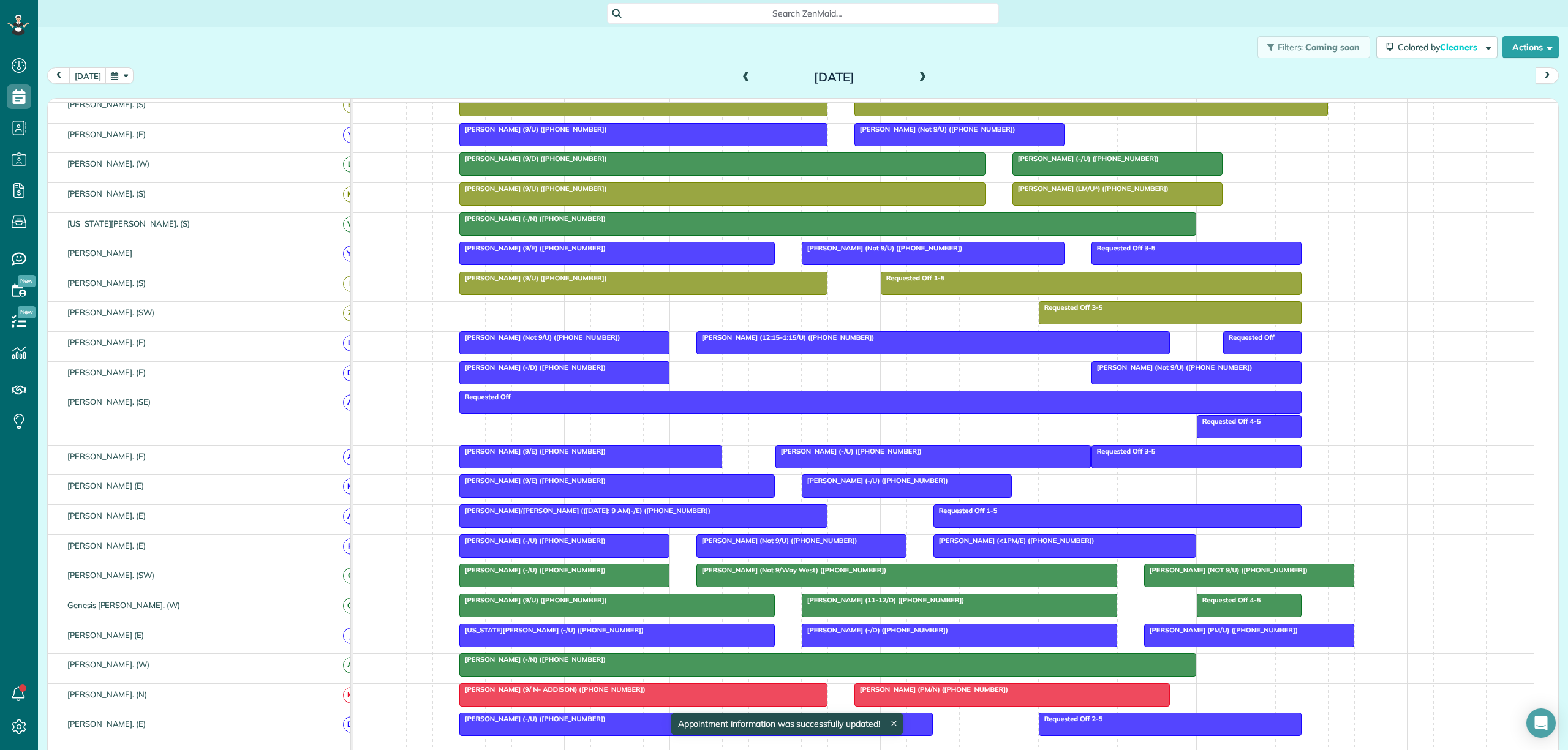
scroll to position [326, 0]
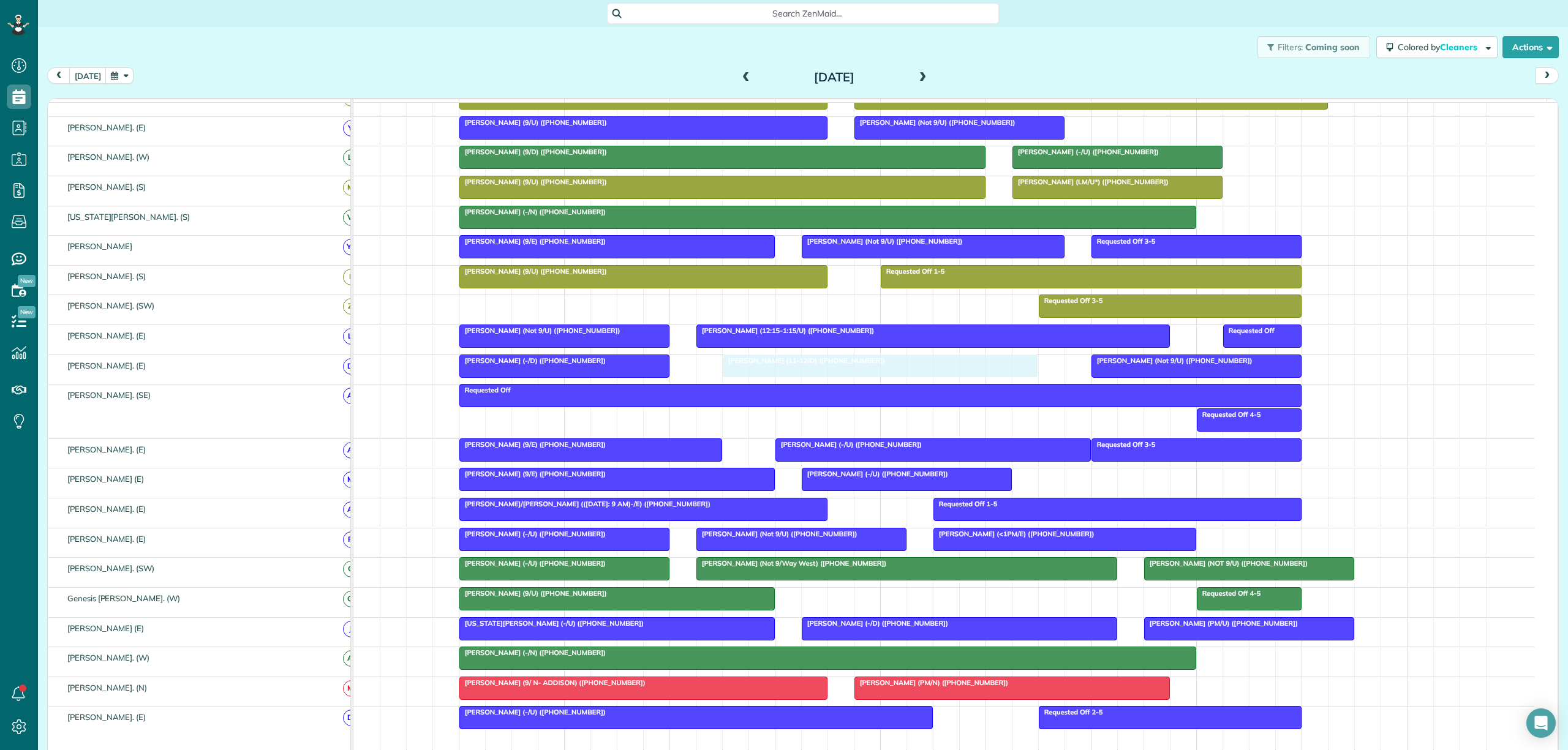
drag, startPoint x: 868, startPoint y: 610, endPoint x: 781, endPoint y: 386, distance: 240.3
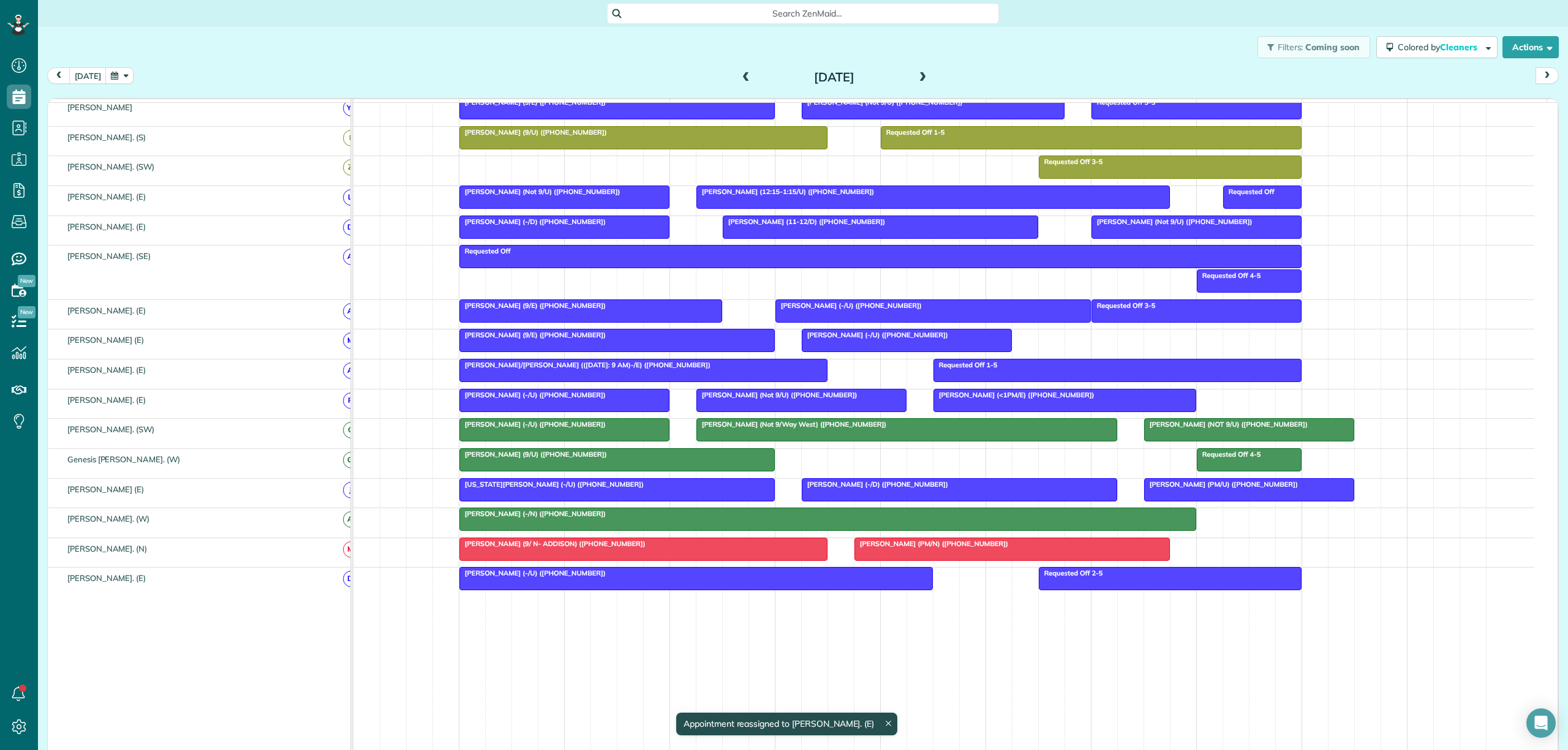
scroll to position [490, 0]
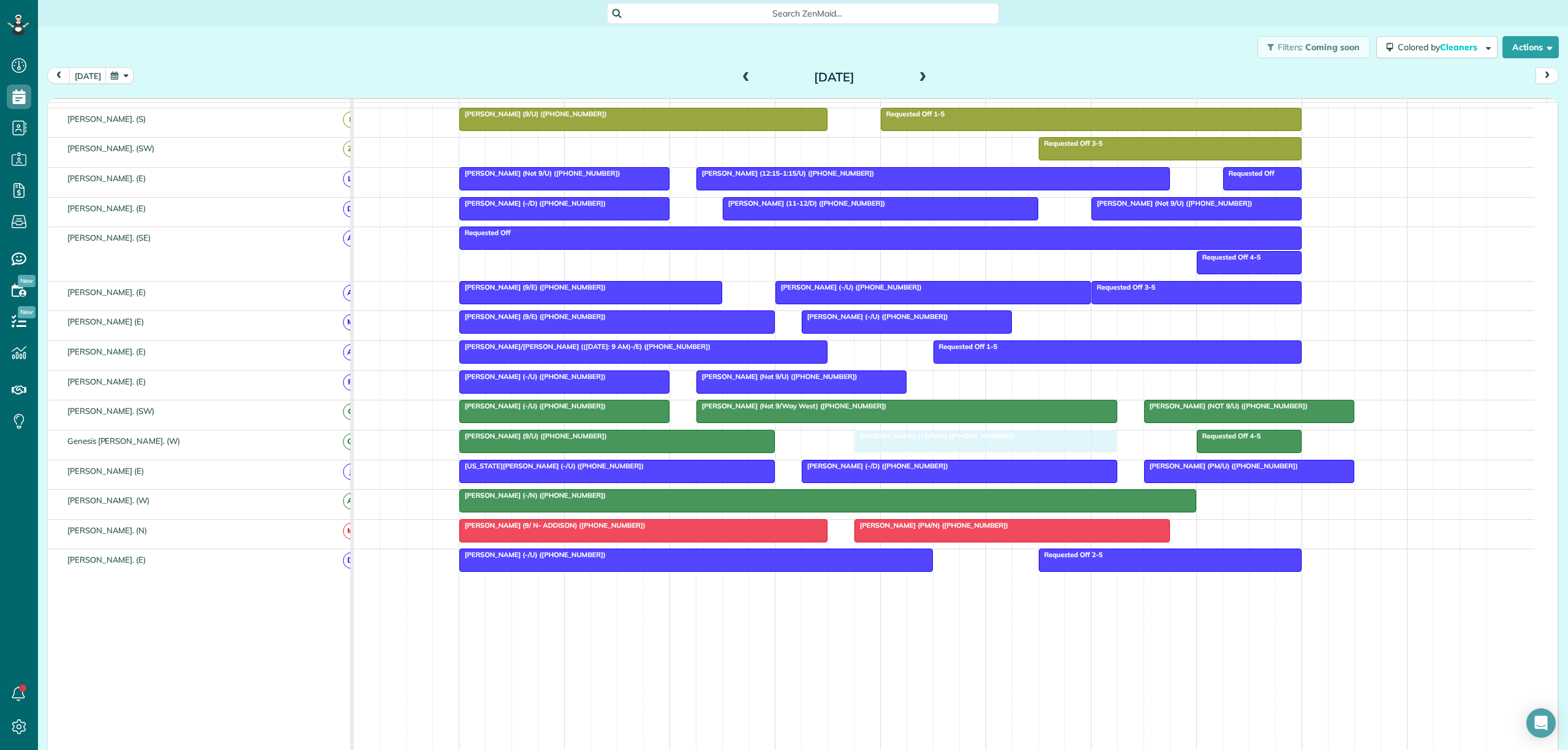
drag, startPoint x: 1069, startPoint y: 385, endPoint x: 997, endPoint y: 451, distance: 97.7
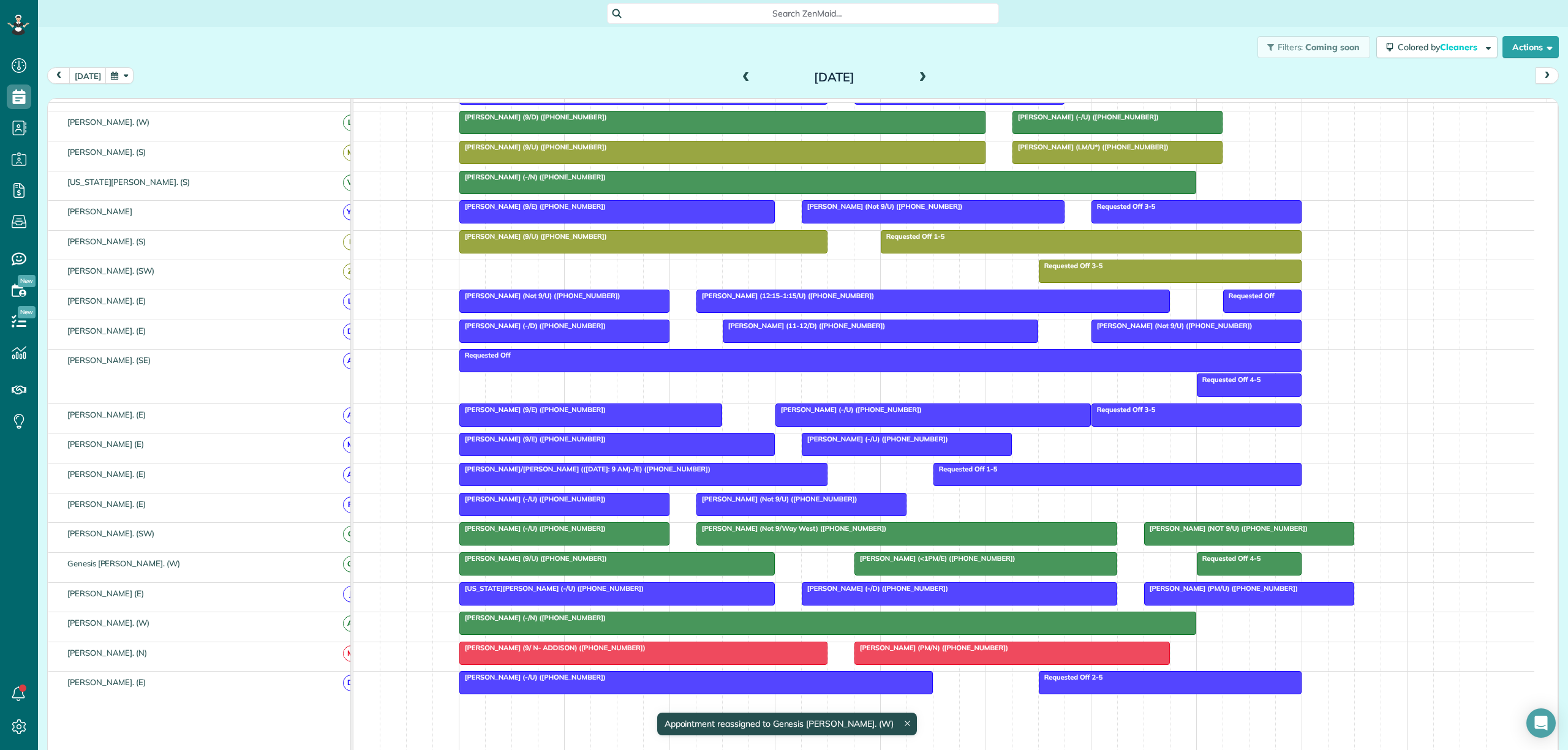
scroll to position [326, 0]
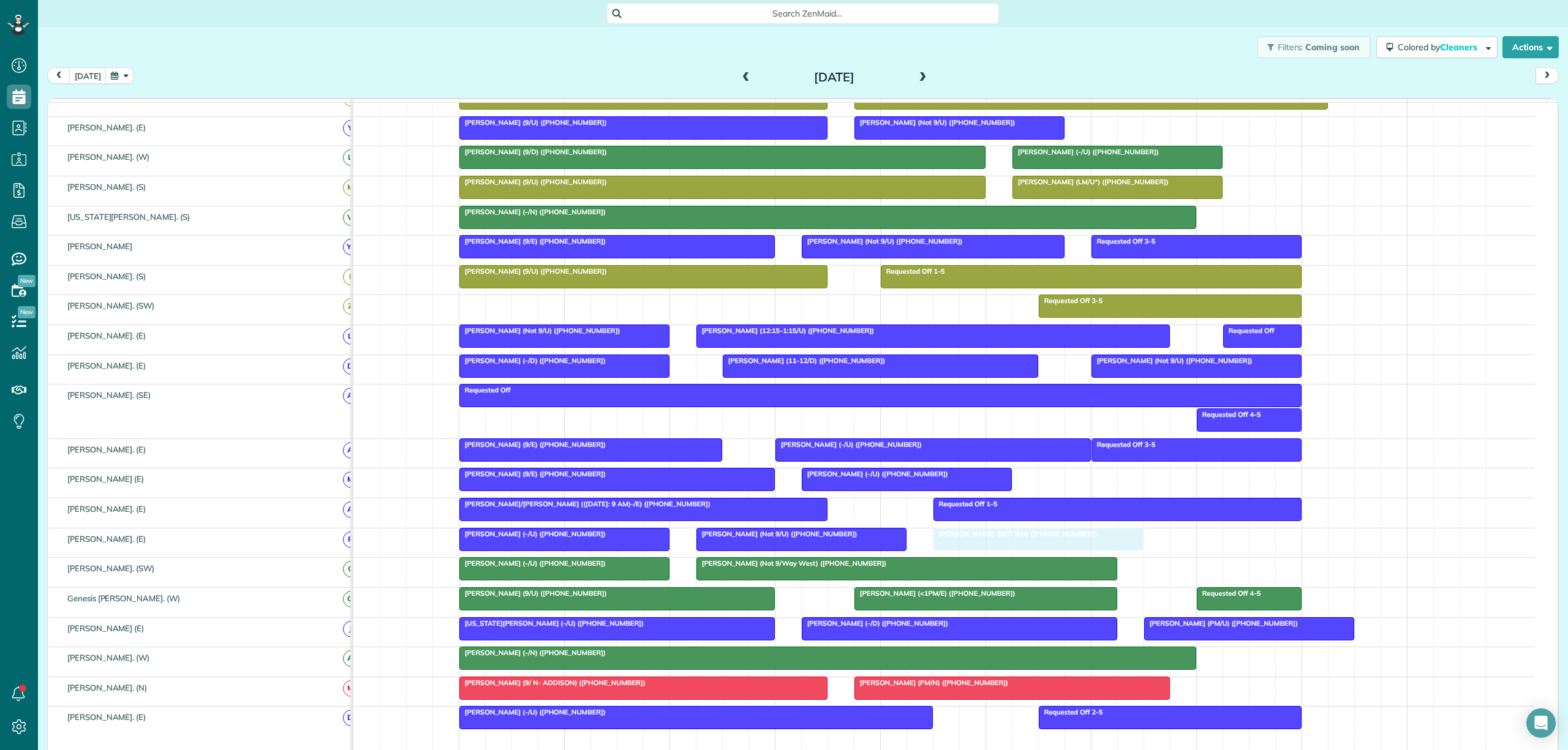
drag, startPoint x: 1214, startPoint y: 581, endPoint x: 1011, endPoint y: 552, distance: 205.1
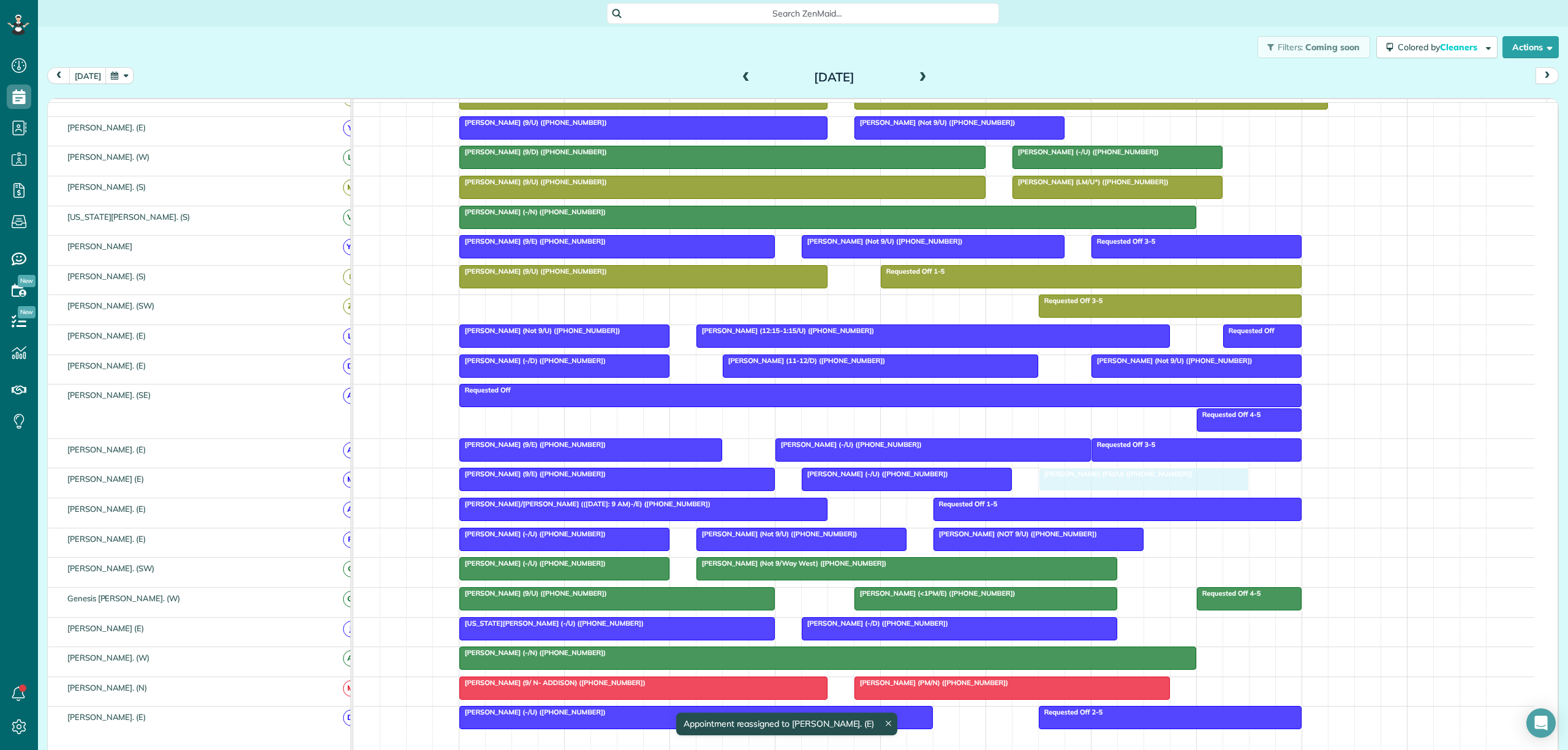
drag, startPoint x: 1197, startPoint y: 641, endPoint x: 1103, endPoint y: 491, distance: 177.0
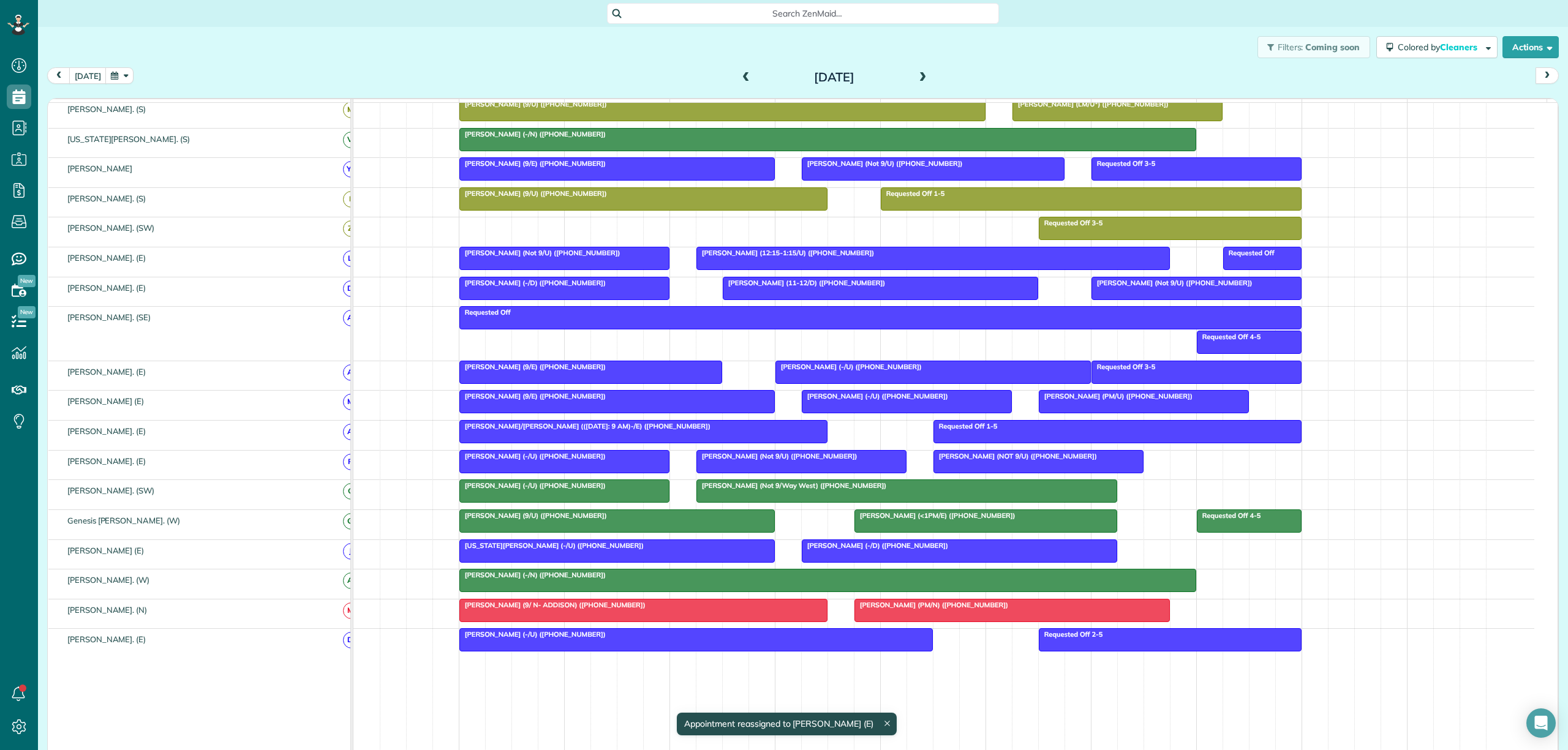
scroll to position [407, 0]
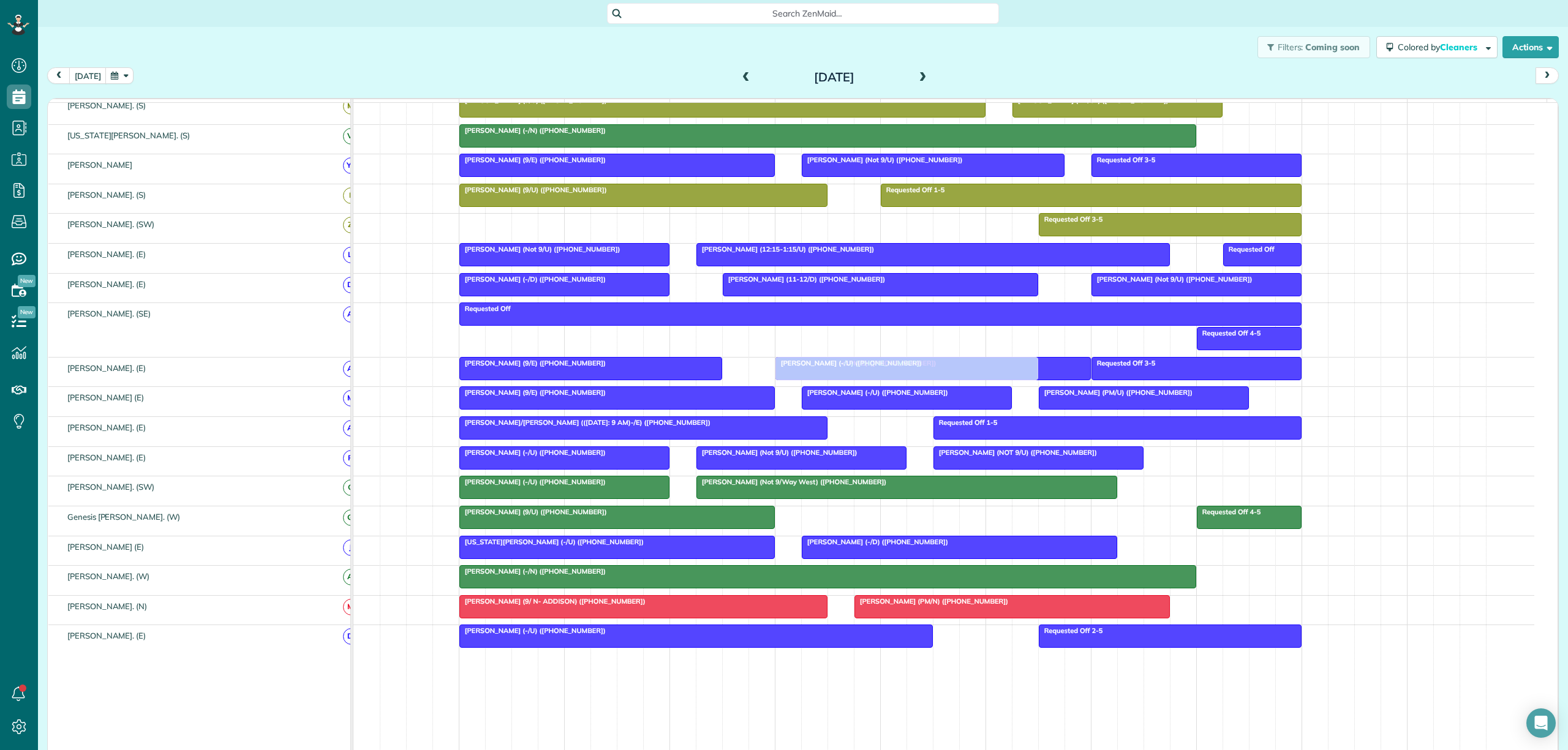
drag, startPoint x: 974, startPoint y: 525, endPoint x: 903, endPoint y: 377, distance: 164.1
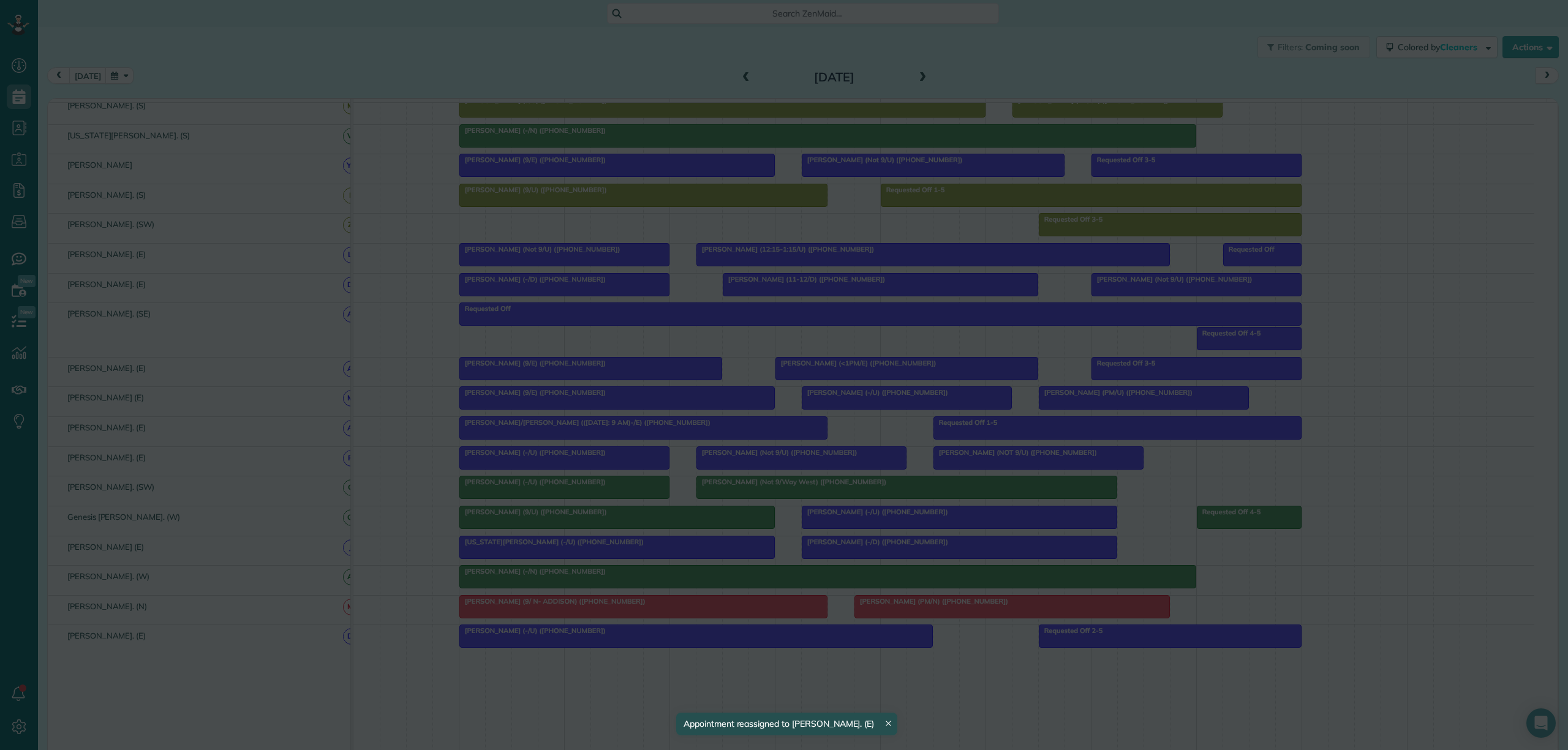
drag, startPoint x: 883, startPoint y: 378, endPoint x: 897, endPoint y: 551, distance: 173.6
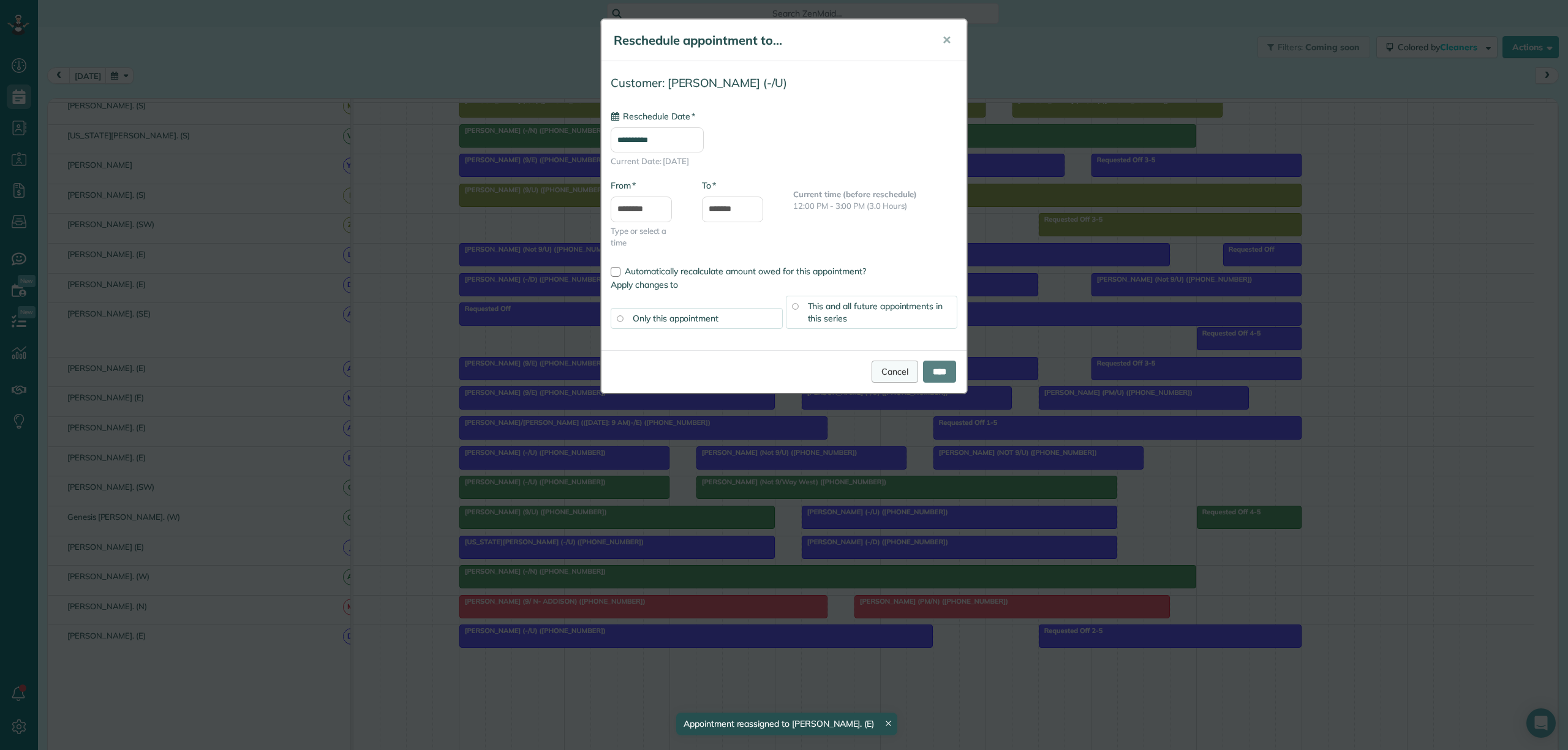
type input "**********"
click at [881, 373] on link "Cancel" at bounding box center [895, 371] width 46 height 22
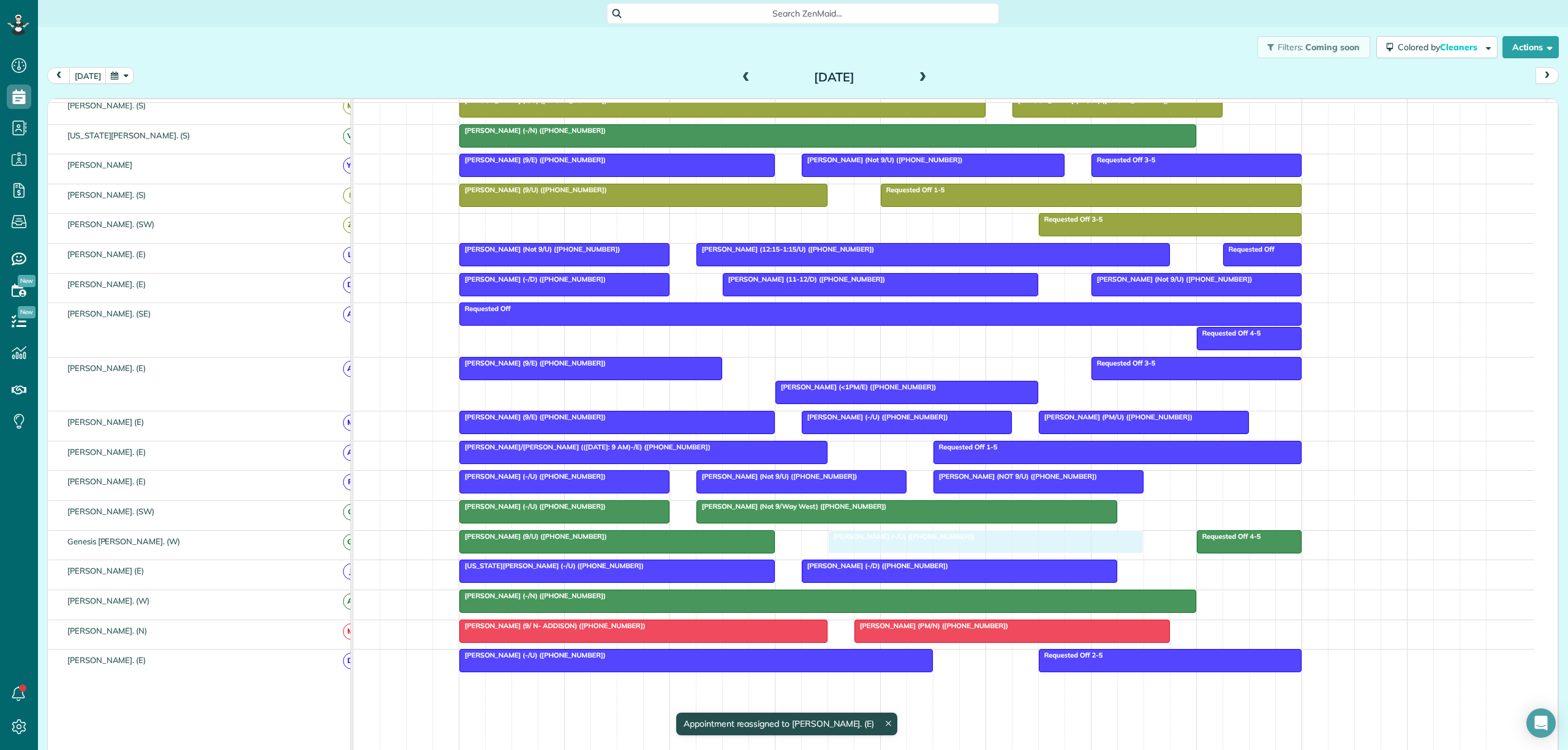
drag, startPoint x: 880, startPoint y: 383, endPoint x: 920, endPoint y: 564, distance: 185.4
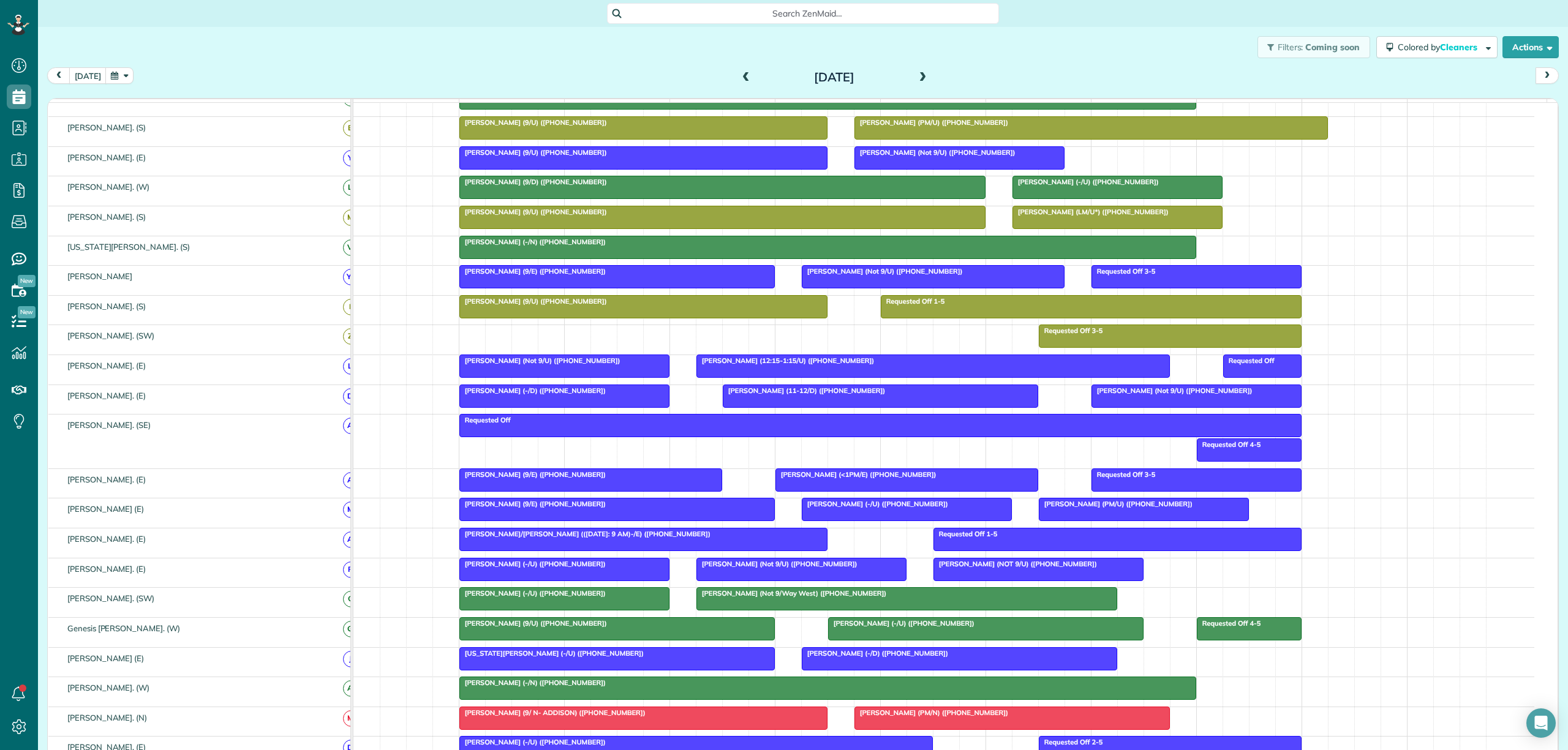
scroll to position [326, 0]
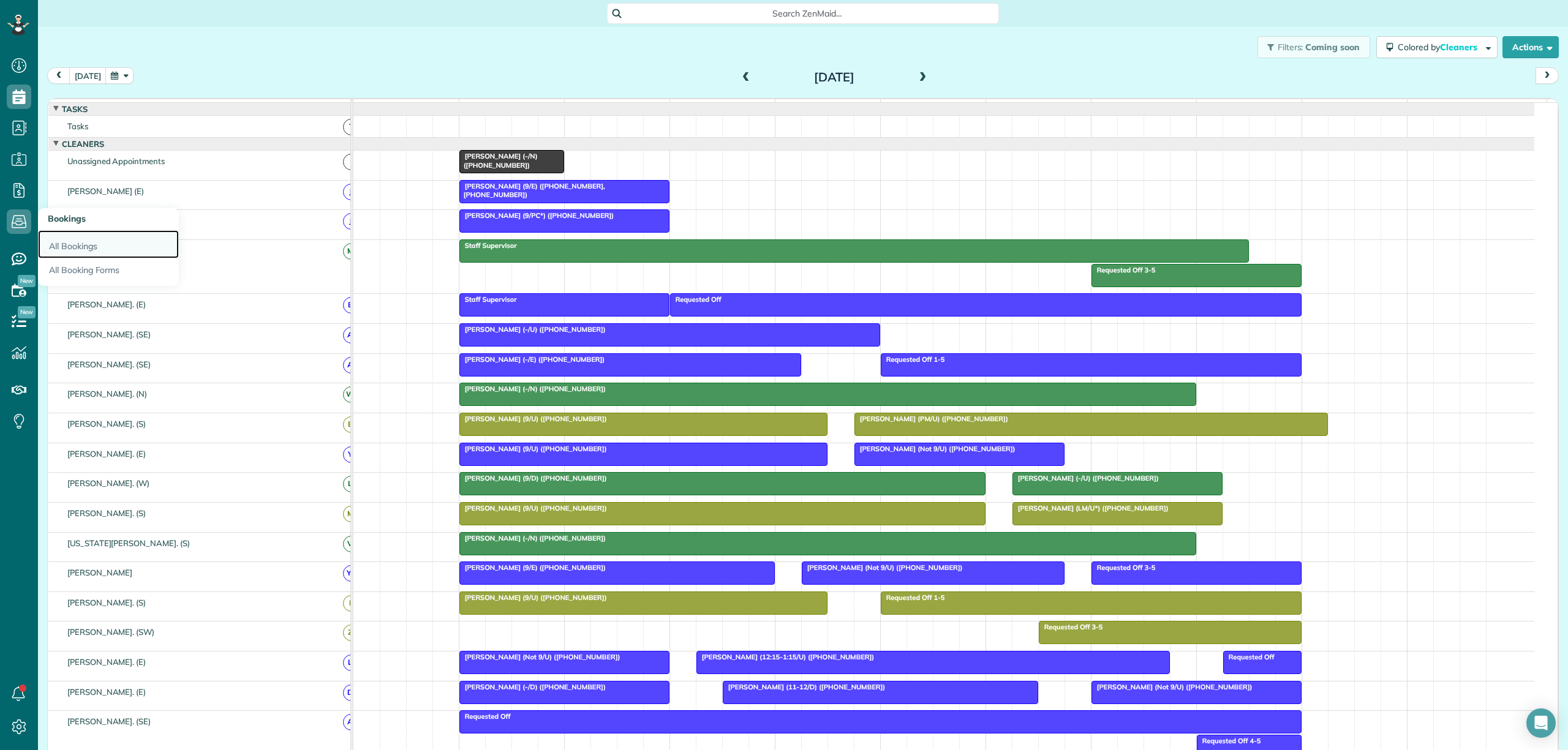
drag, startPoint x: 81, startPoint y: 245, endPoint x: 98, endPoint y: 243, distance: 17.1
click at [82, 245] on link "All Bookings" at bounding box center [108, 244] width 141 height 28
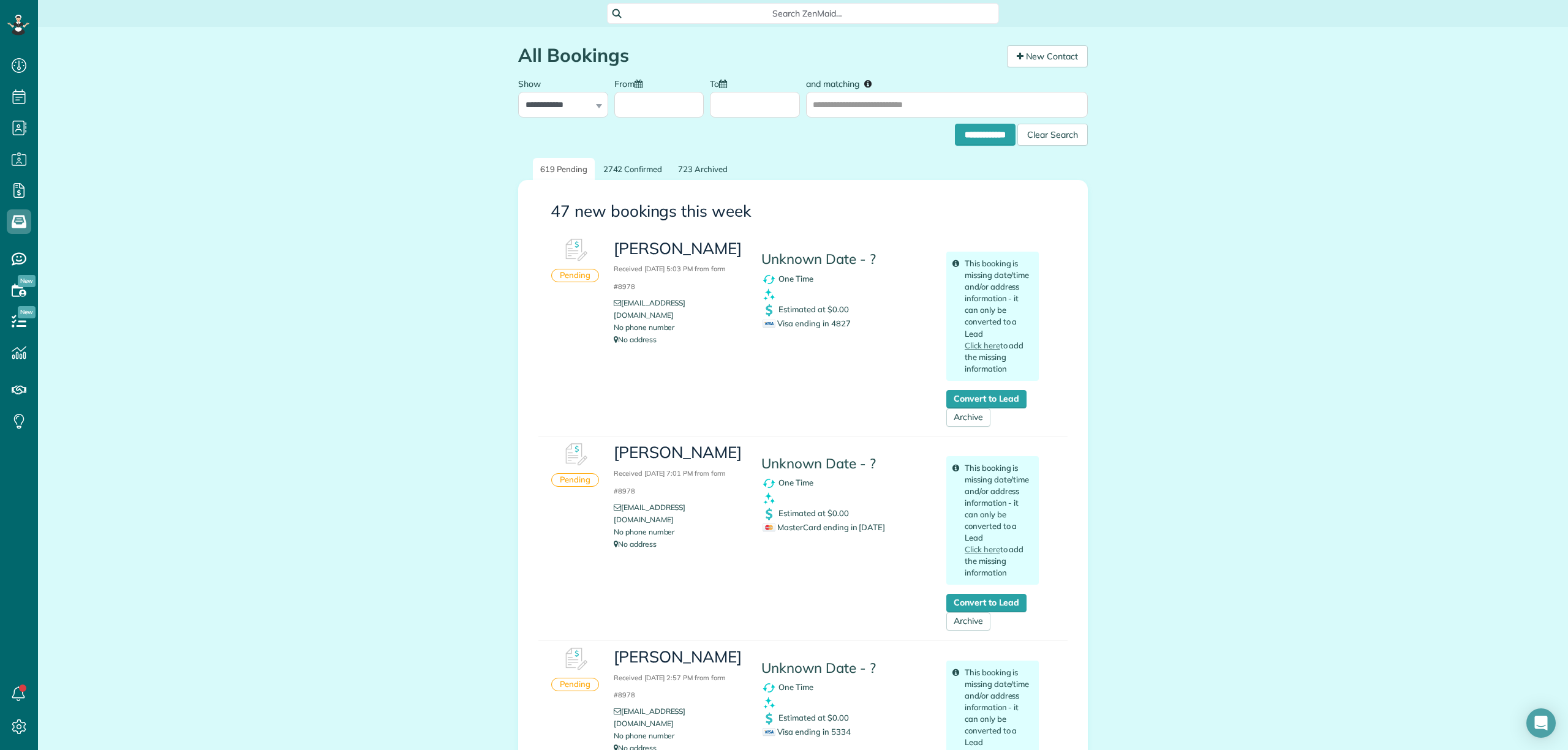
scroll to position [5, 5]
click at [753, 17] on span "Search ZenMaid…" at bounding box center [807, 14] width 372 height 12
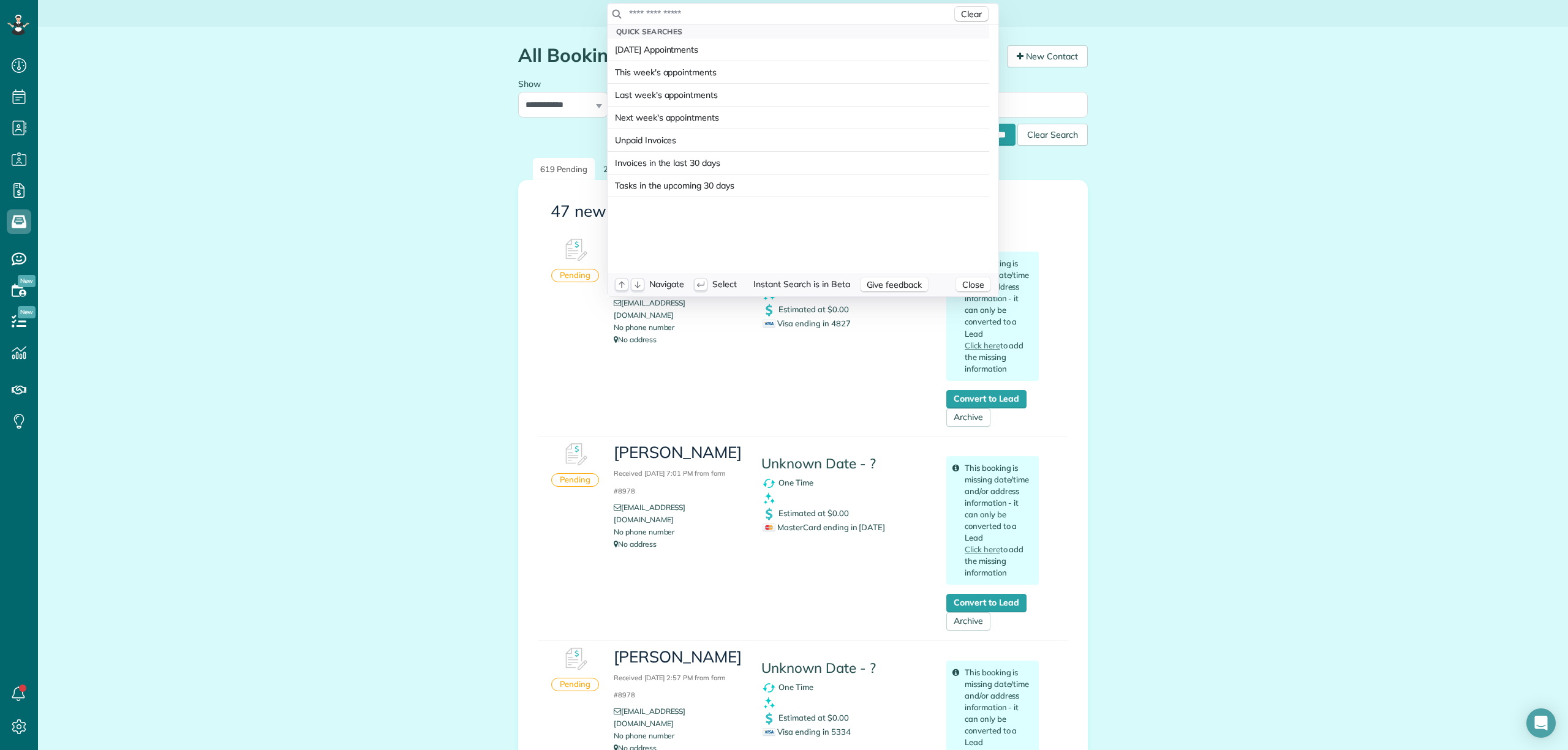
click at [752, 13] on input "text" at bounding box center [791, 14] width 324 height 12
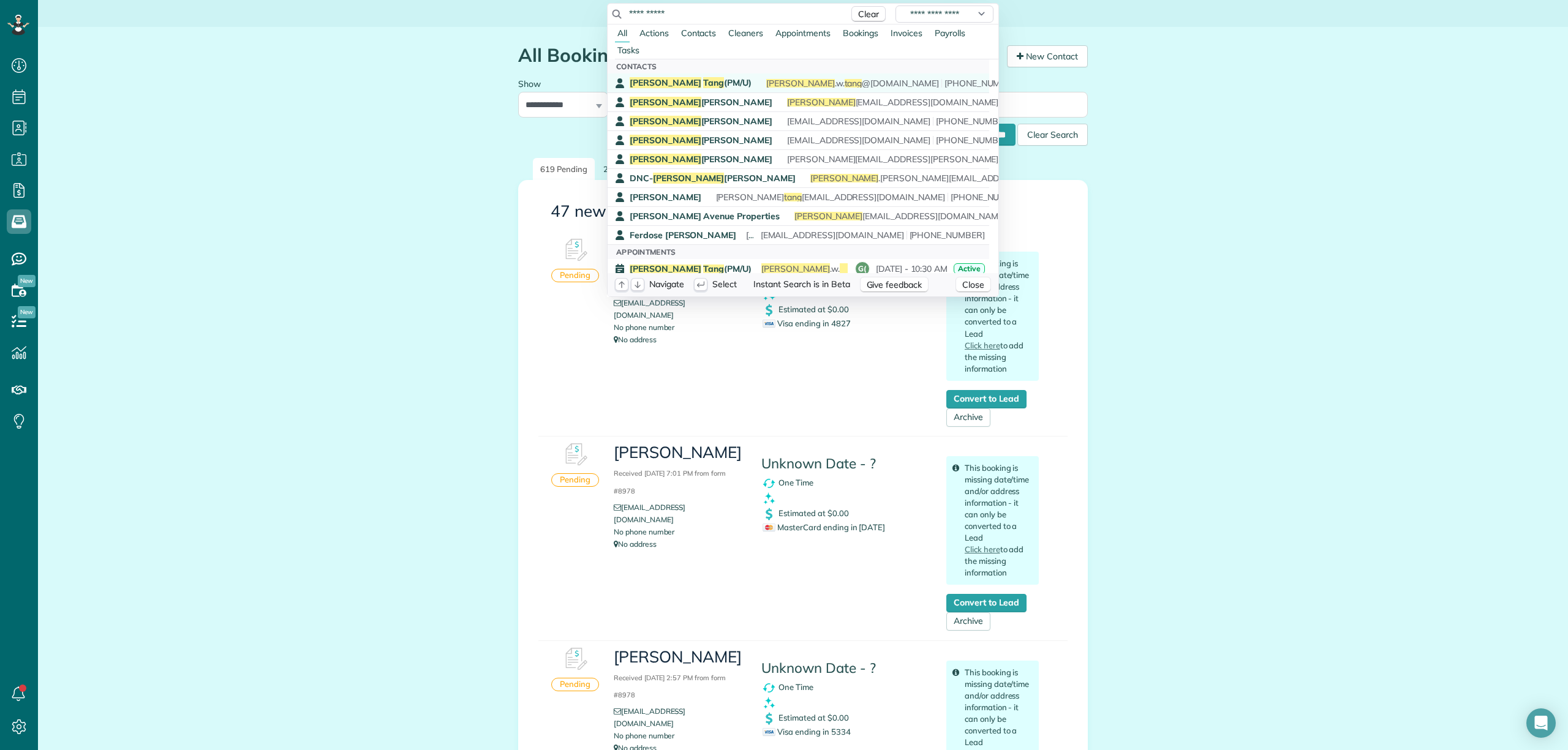
type input "**********"
click at [679, 82] on span "[PERSON_NAME] (PM/U)" at bounding box center [690, 82] width 122 height 11
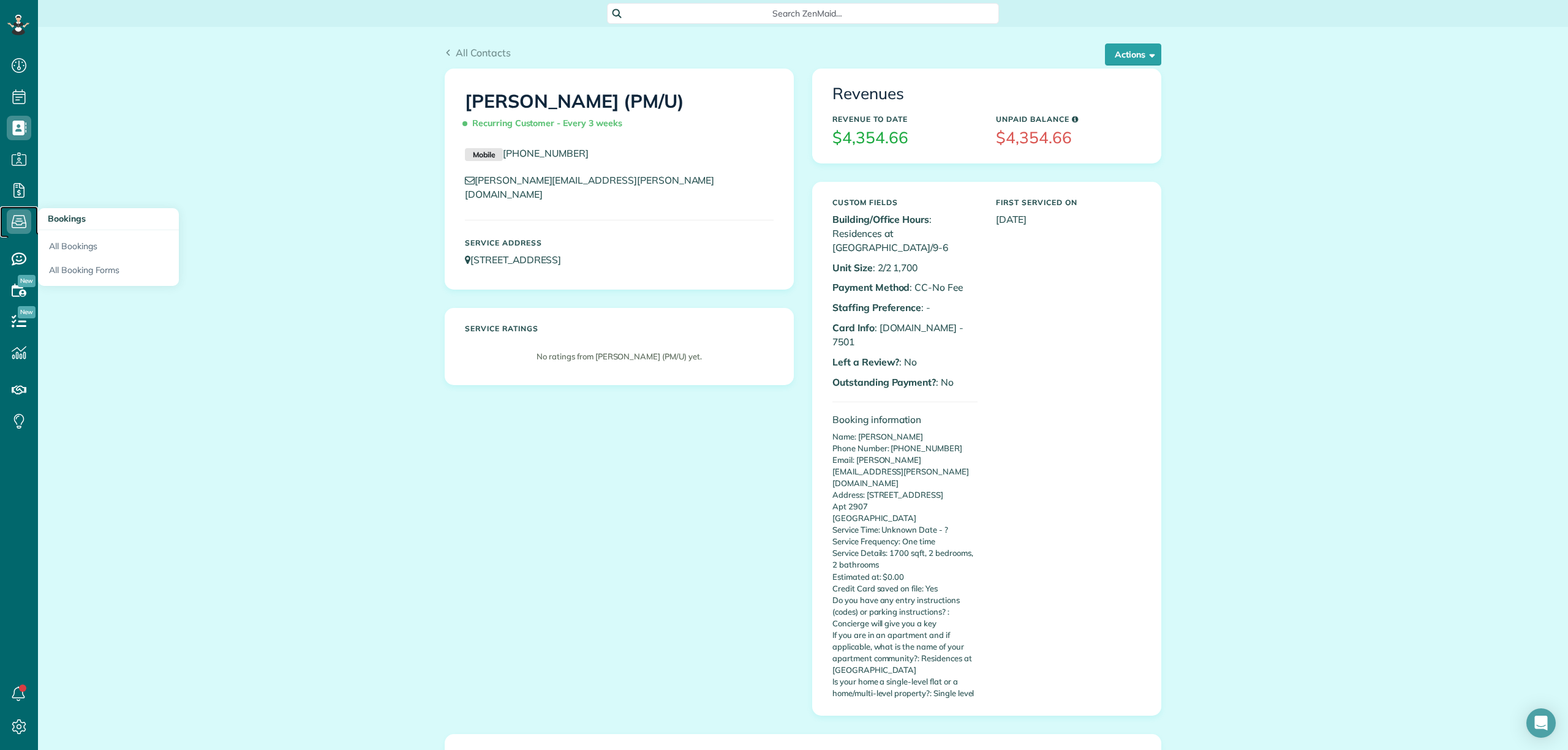
drag, startPoint x: 17, startPoint y: 219, endPoint x: 31, endPoint y: 223, distance: 14.6
click at [18, 219] on icon at bounding box center [19, 222] width 25 height 25
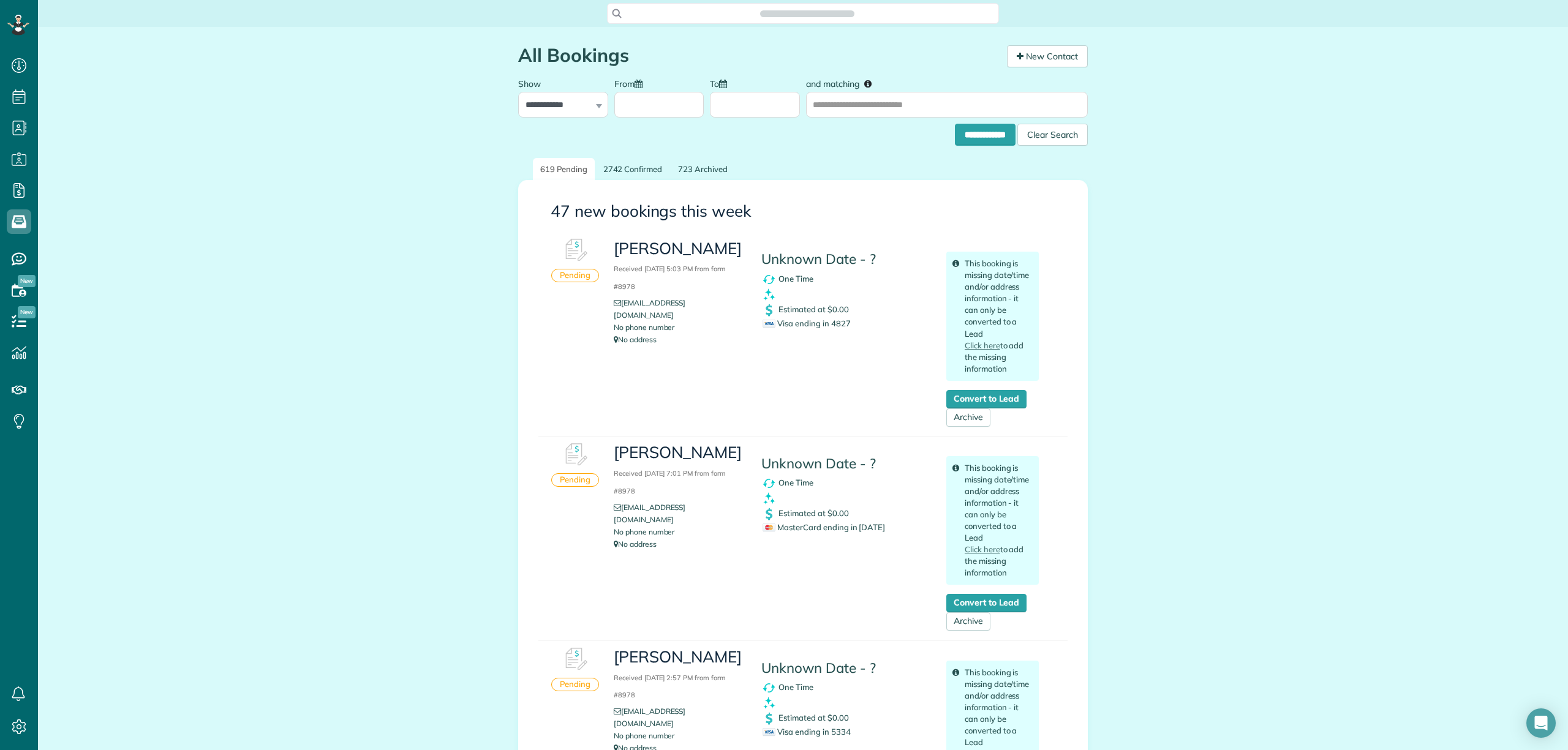
scroll to position [5, 5]
click at [691, 162] on link "723 Archived" at bounding box center [702, 169] width 64 height 22
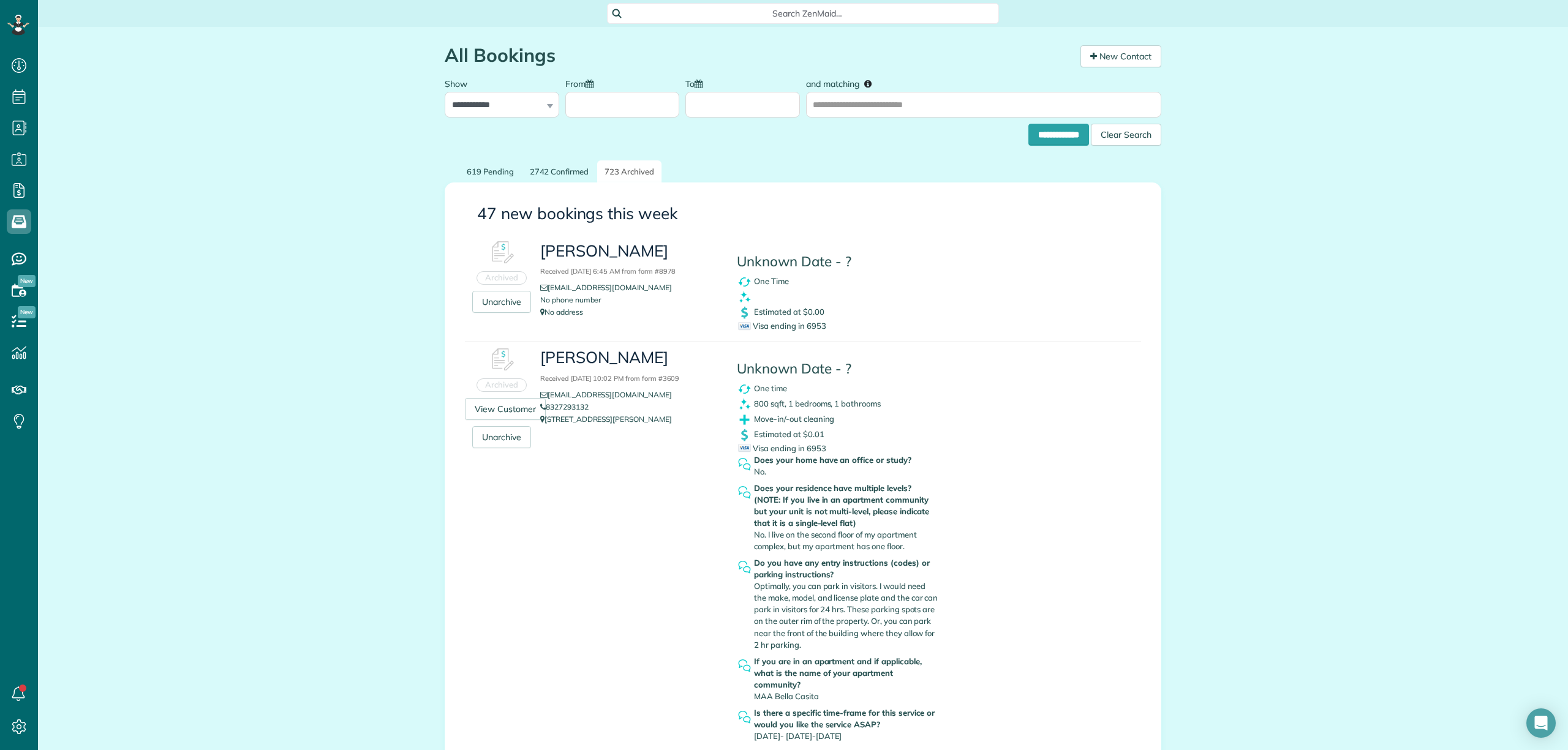
scroll to position [5, 5]
click at [718, 15] on span "Search ZenMaid…" at bounding box center [807, 14] width 372 height 12
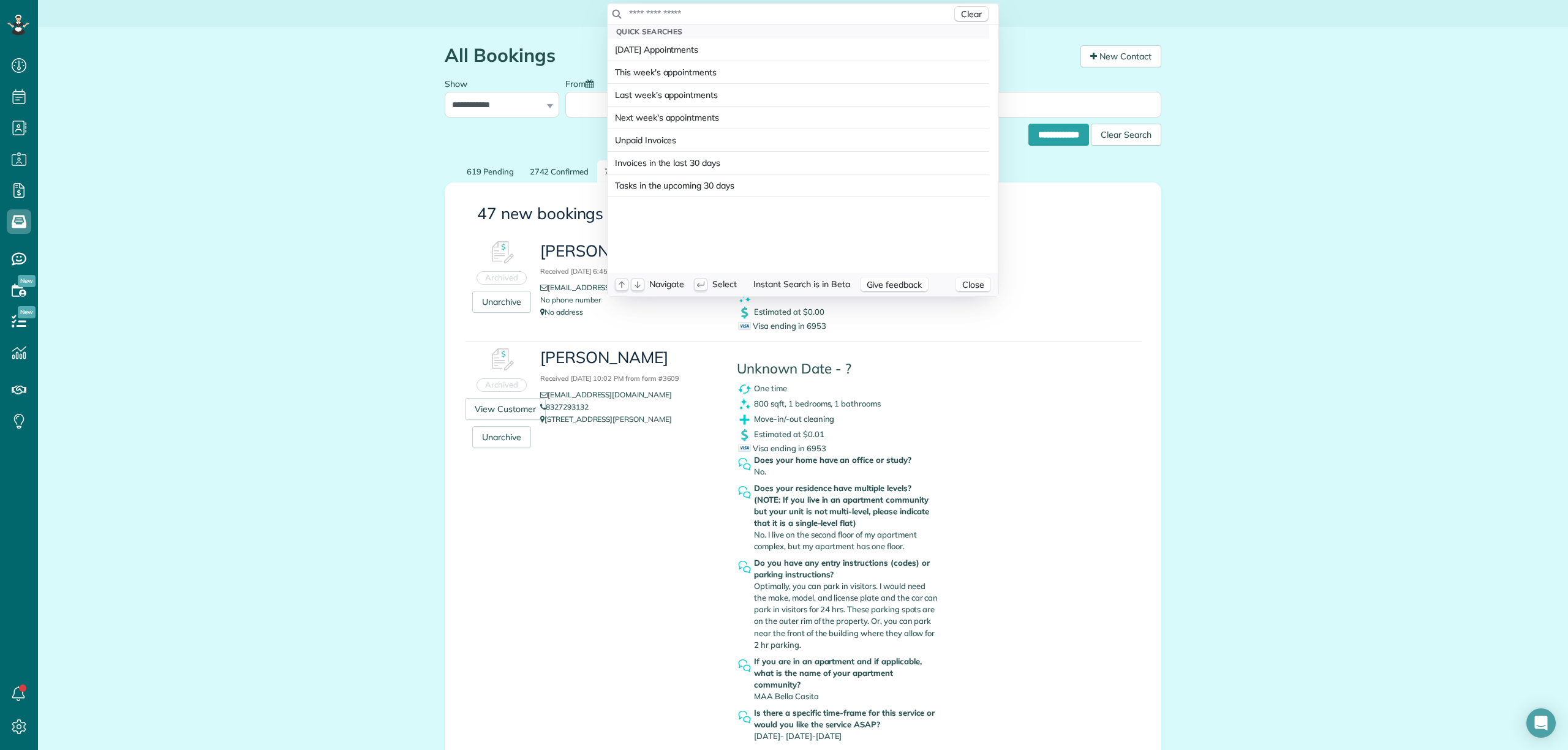
click at [717, 13] on input "text" at bounding box center [791, 14] width 324 height 12
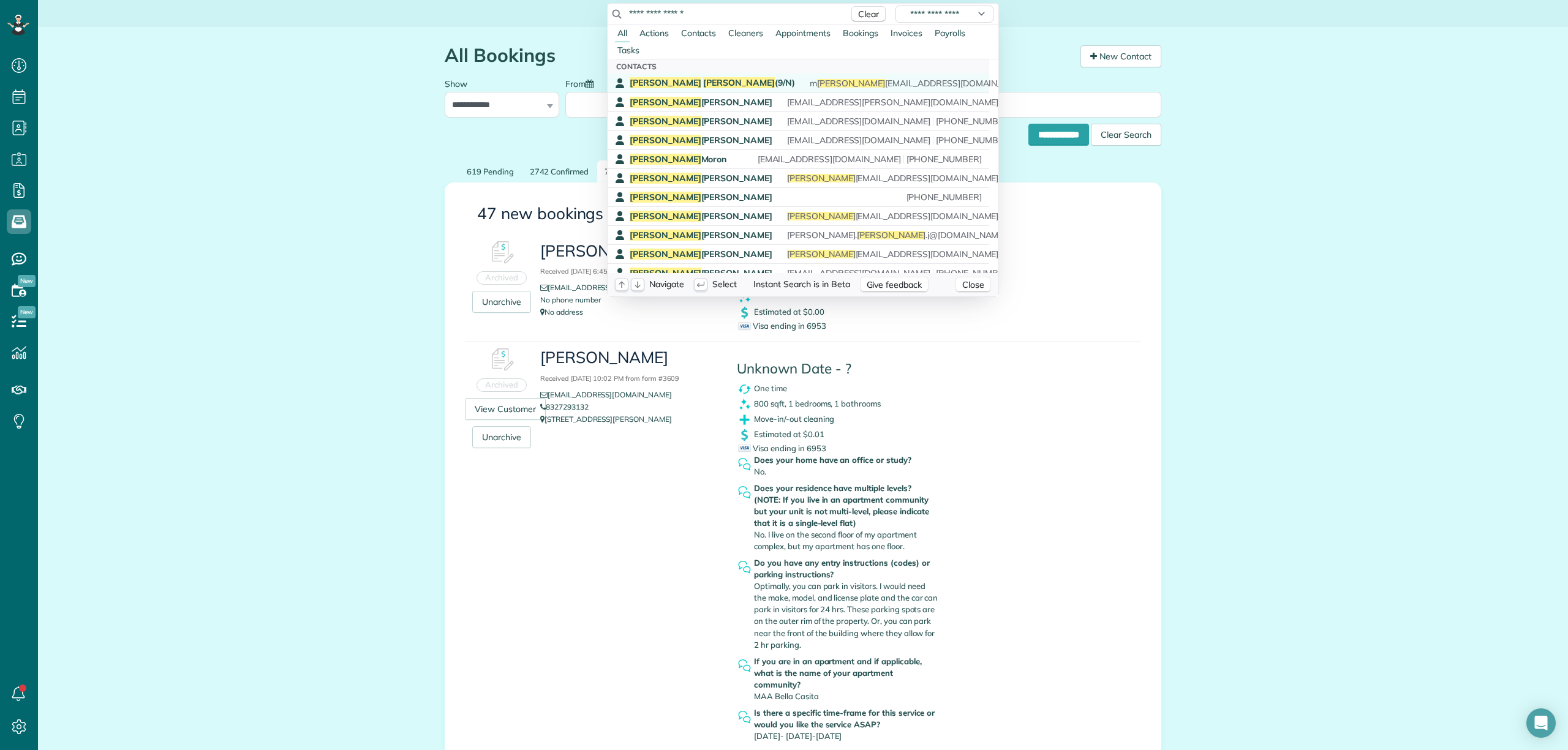
type input "**********"
click at [709, 79] on span "Matthew Browning (9/N)" at bounding box center [712, 82] width 166 height 11
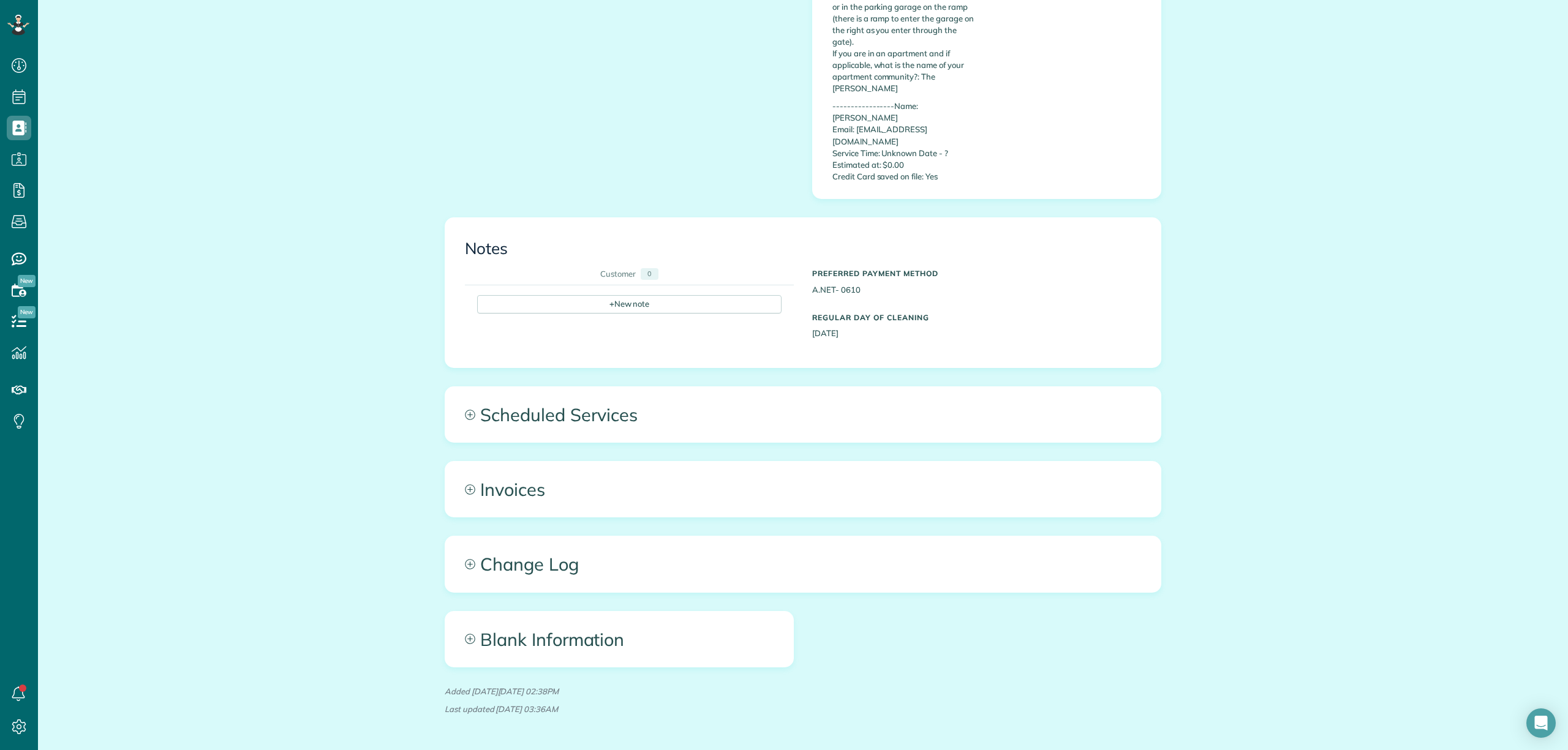
scroll to position [752, 0]
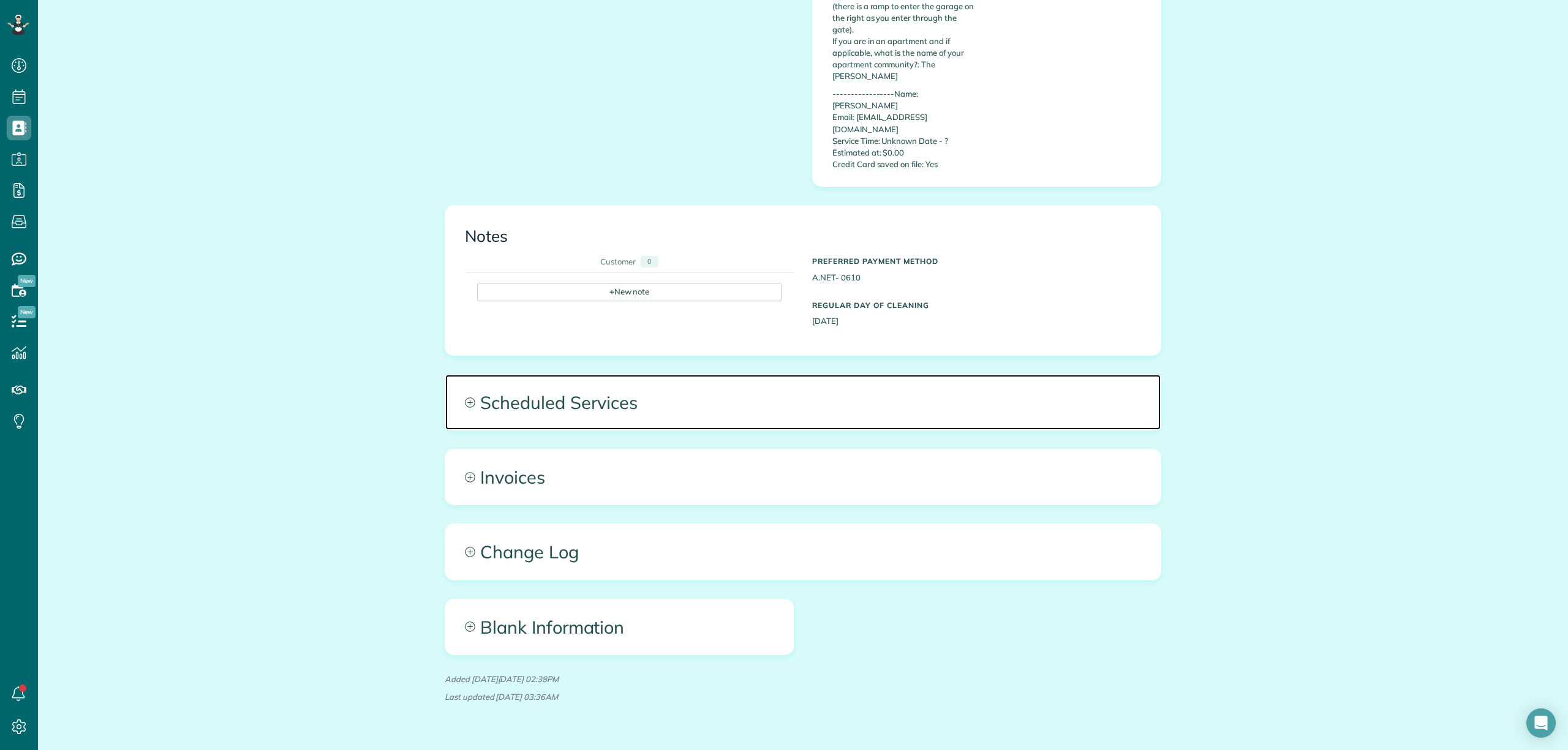
click at [779, 374] on span "Scheduled Services" at bounding box center [803, 402] width 715 height 55
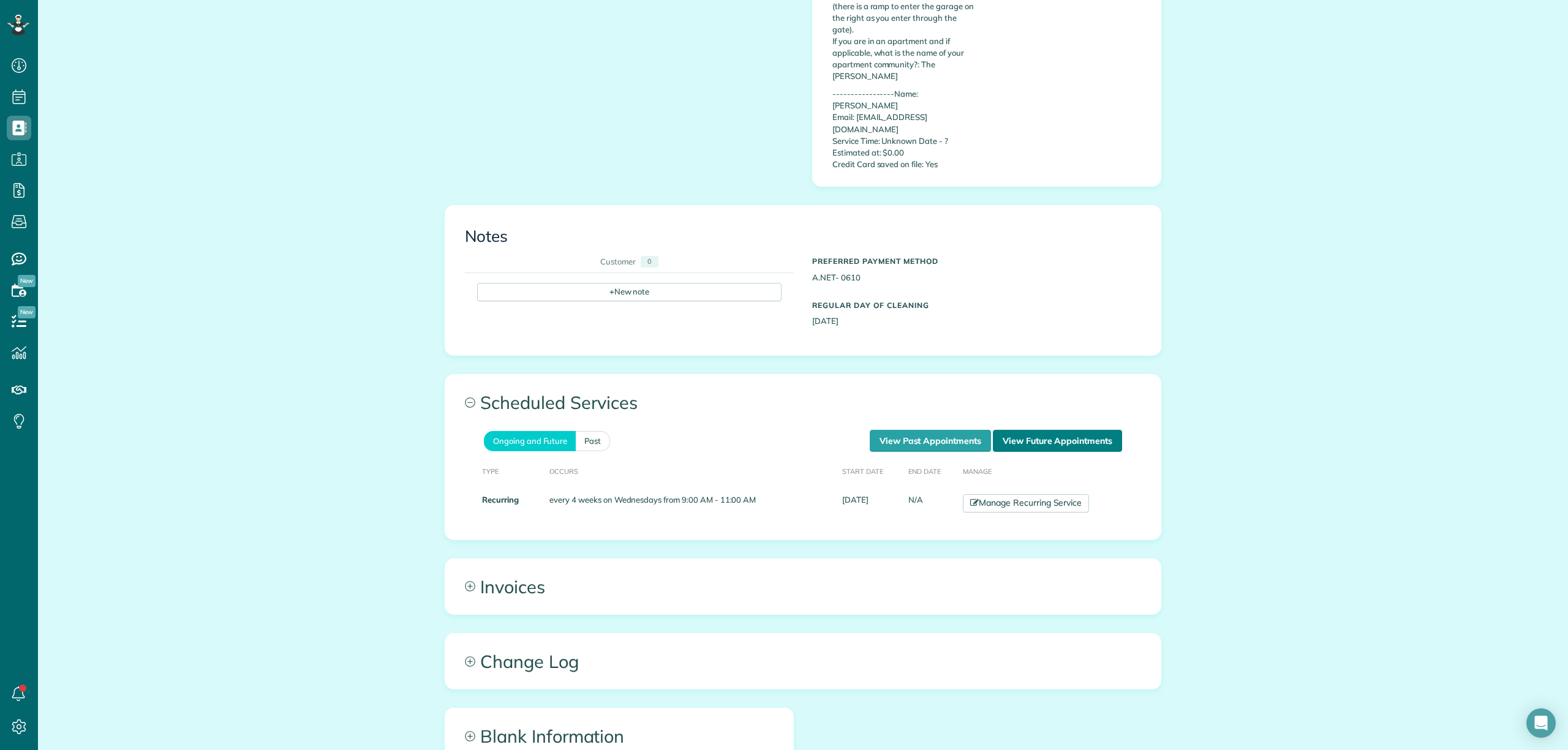
click at [1035, 430] on link "View Future Appointments" at bounding box center [1057, 440] width 129 height 22
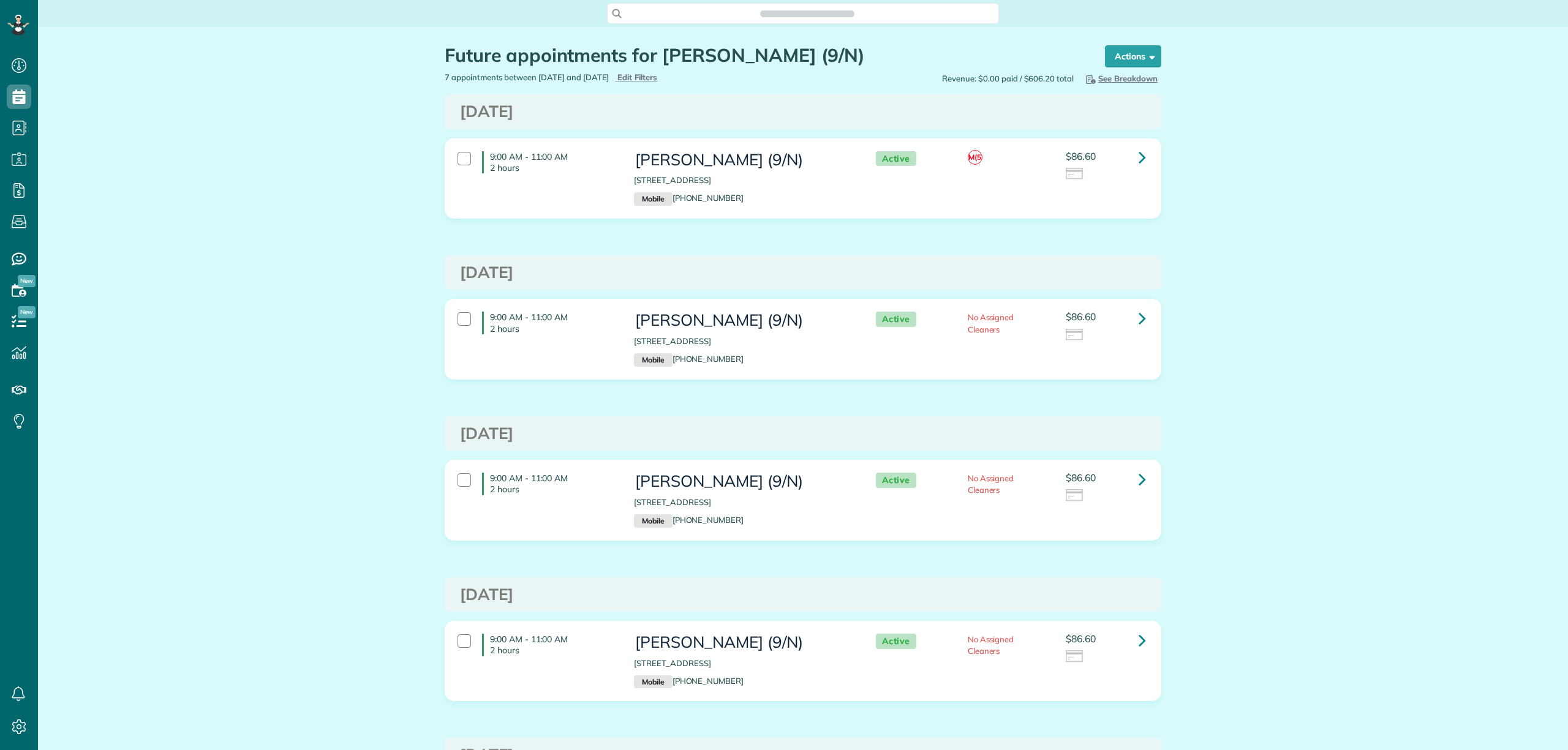
scroll to position [5, 5]
click at [1130, 153] on link at bounding box center [1143, 157] width 25 height 25
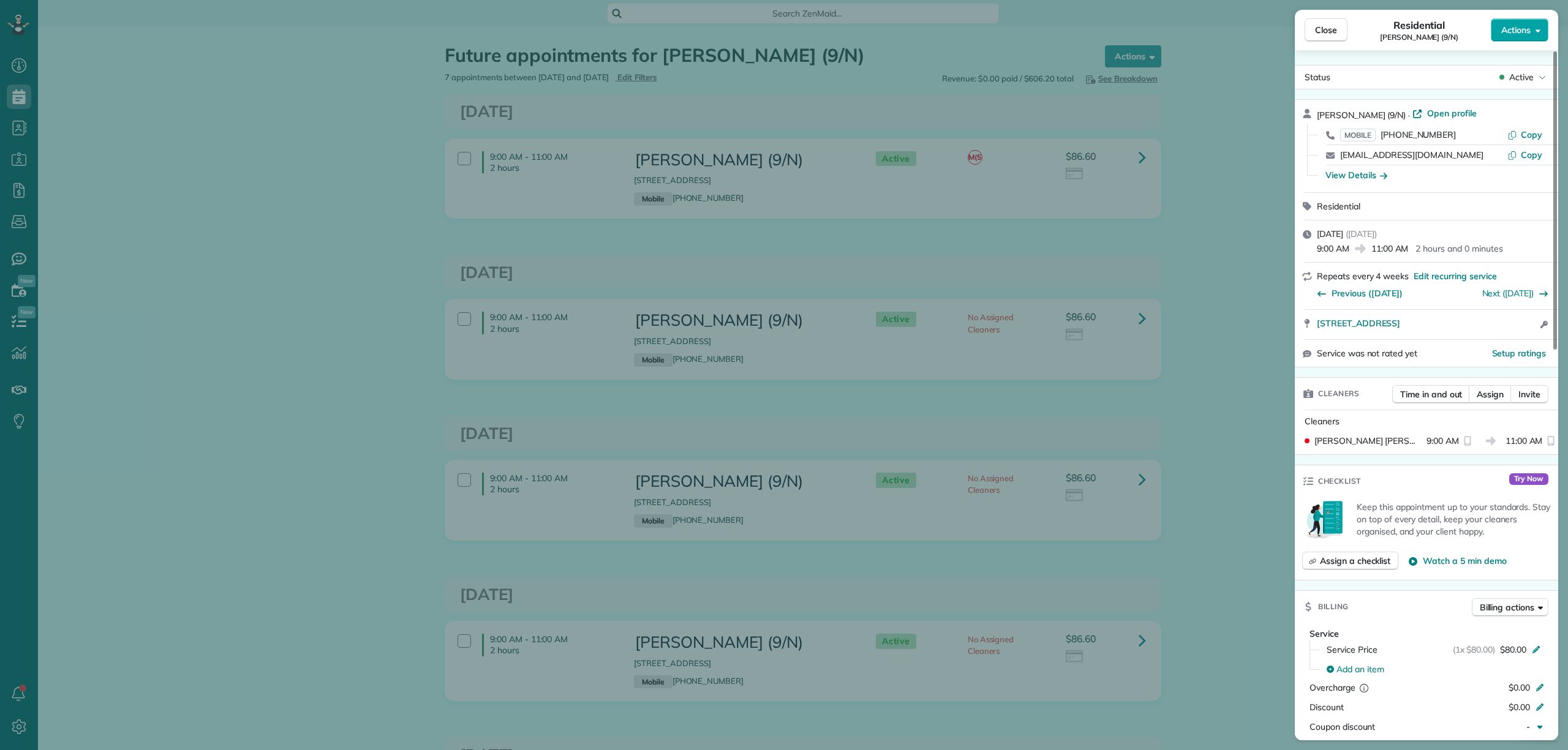
click at [1527, 33] on span "Actions" at bounding box center [1516, 30] width 29 height 12
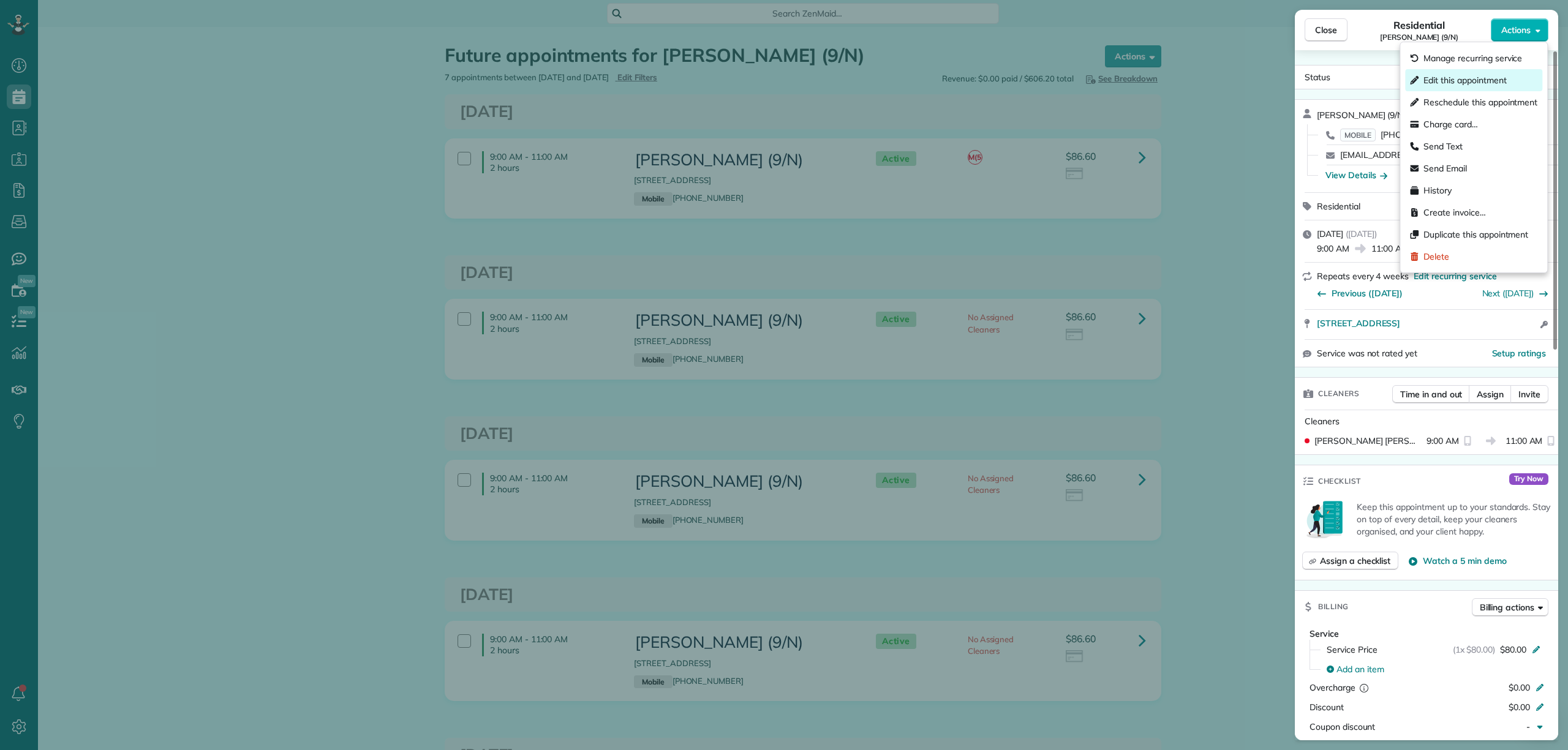
click at [1478, 76] on span "Edit this appointment" at bounding box center [1464, 80] width 82 height 12
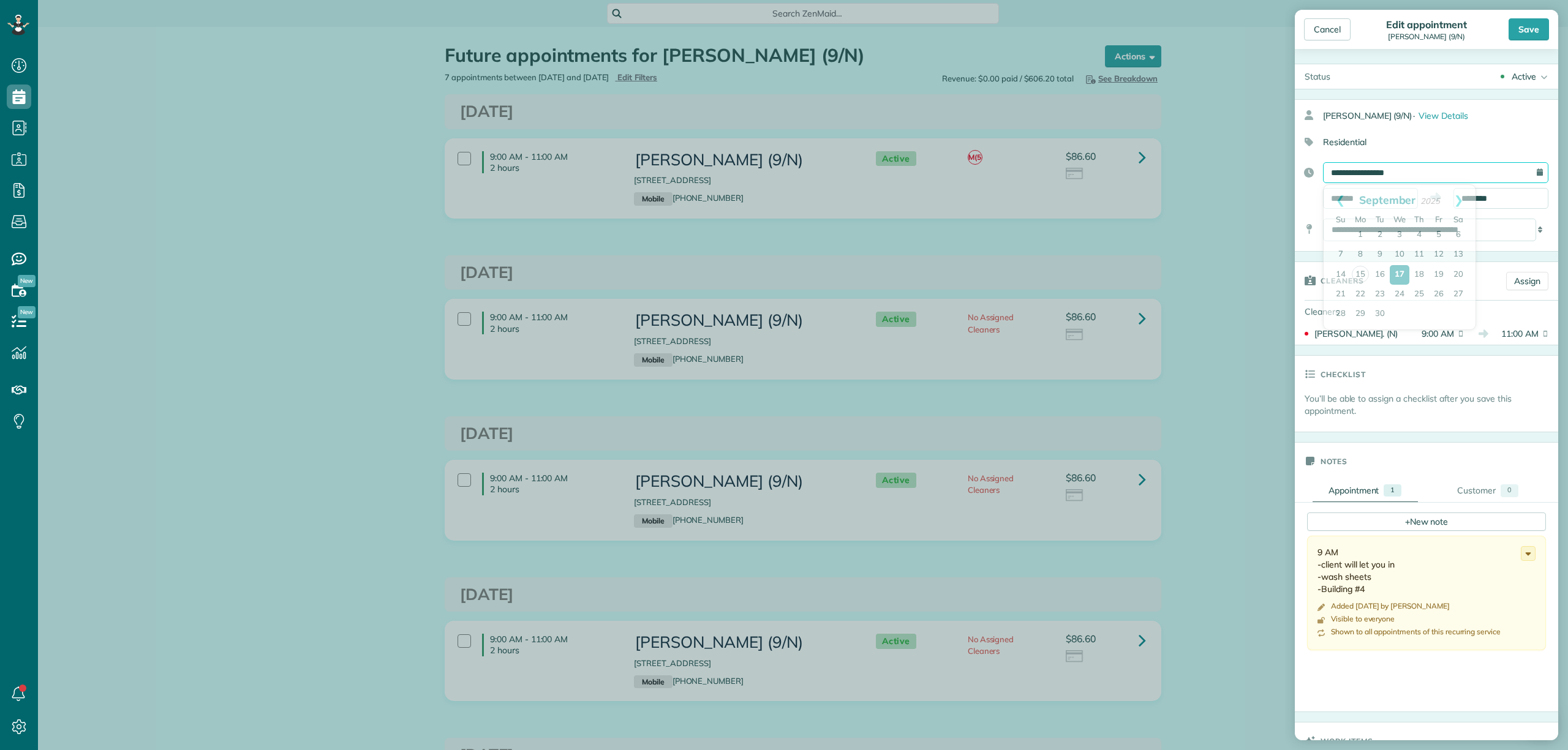
click at [1446, 168] on input "**********" at bounding box center [1435, 172] width 226 height 21
click at [1417, 290] on link "25" at bounding box center [1419, 294] width 19 height 19
type input "**********"
click at [1525, 28] on div "Save" at bounding box center [1529, 29] width 40 height 22
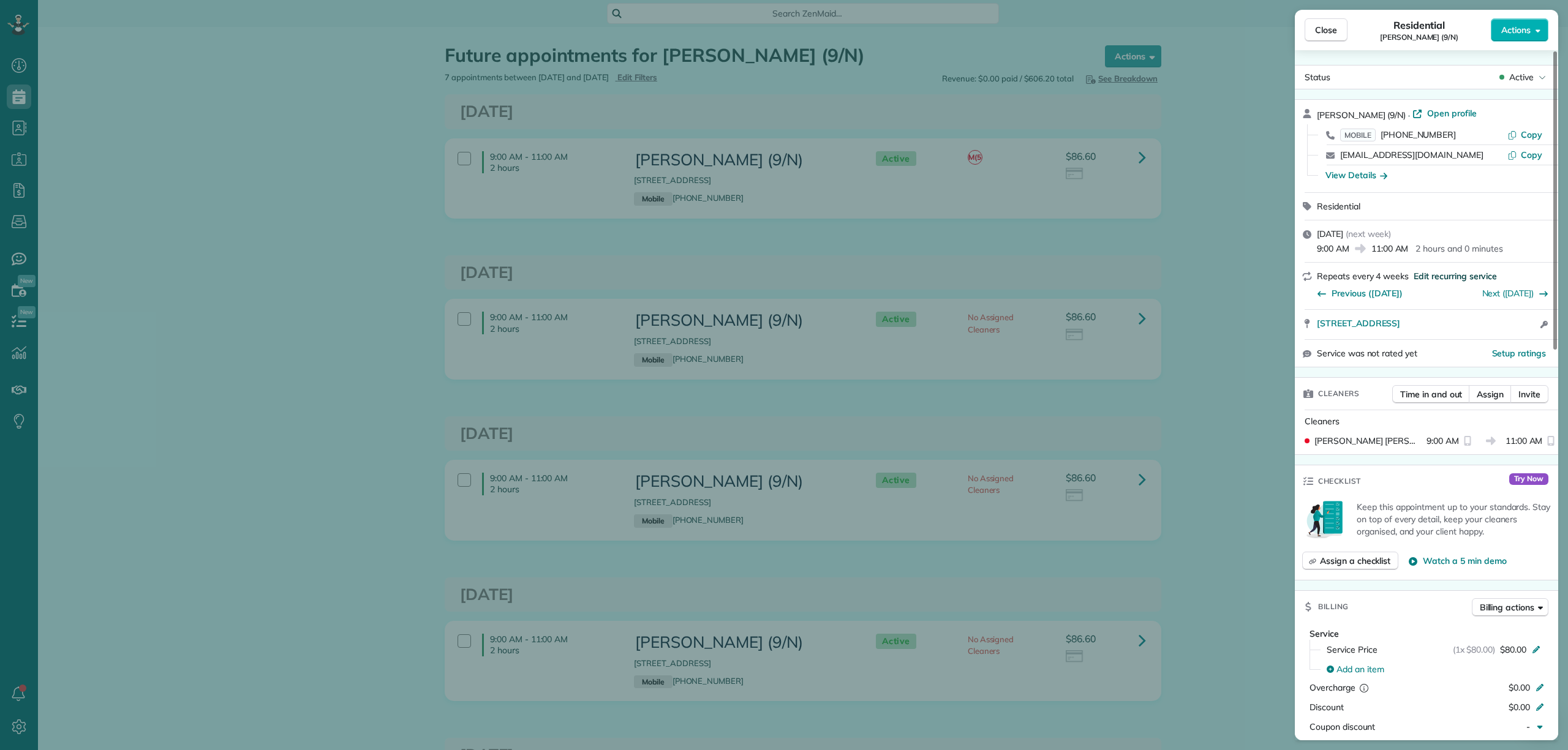
click at [1444, 276] on span "Edit recurring service" at bounding box center [1456, 276] width 83 height 12
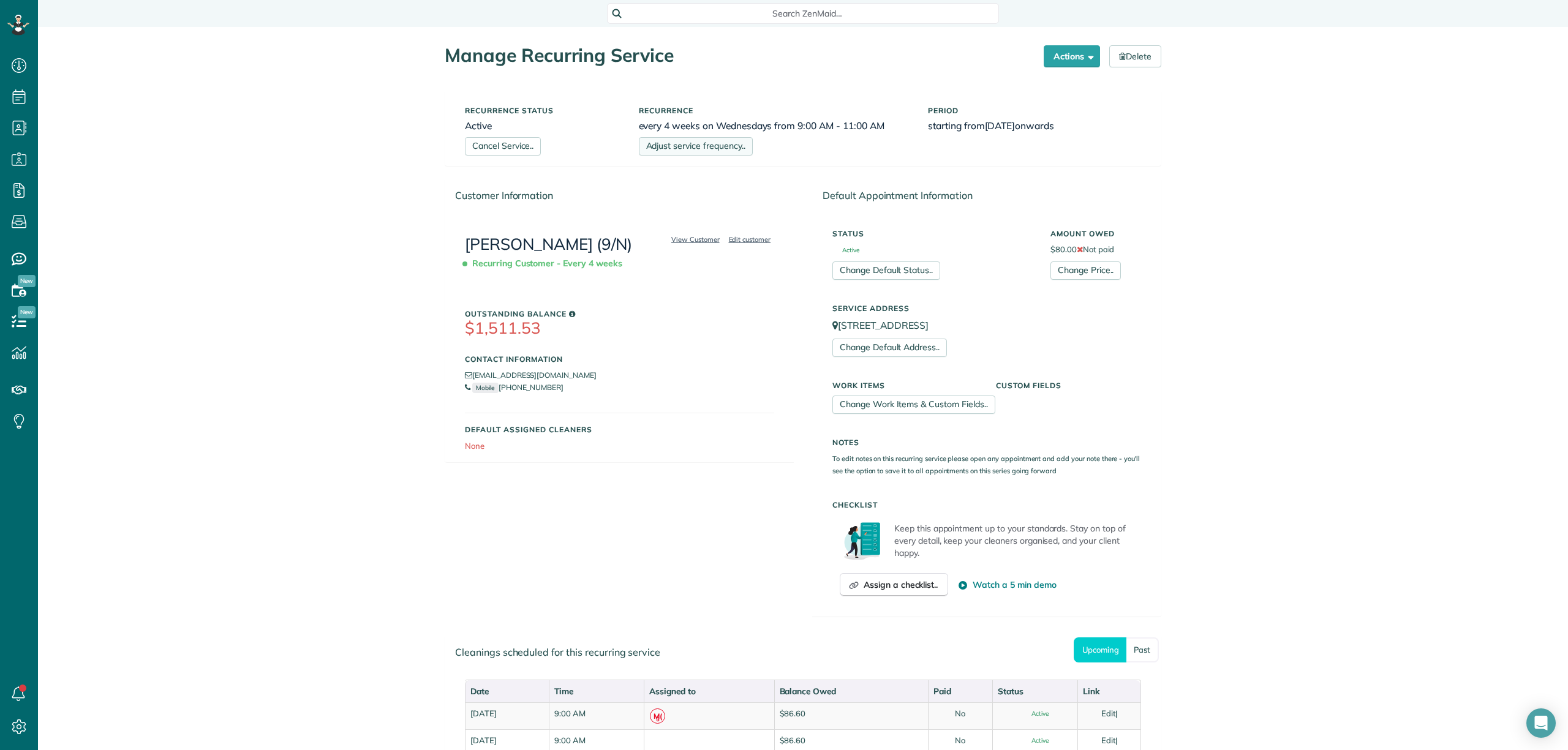
click at [710, 149] on link "Adjust service frequency.." at bounding box center [696, 146] width 114 height 18
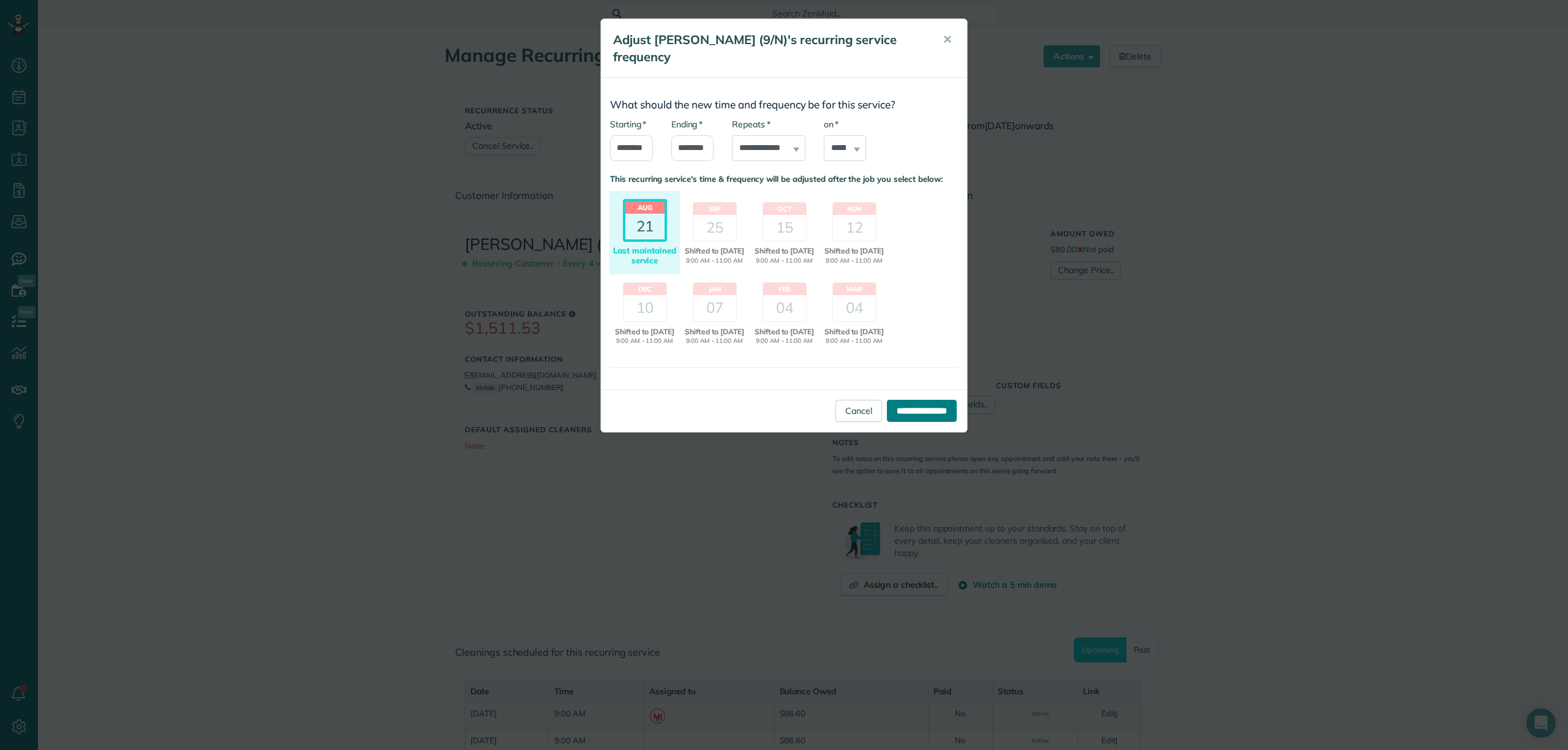
click at [899, 419] on input "**********" at bounding box center [922, 410] width 70 height 22
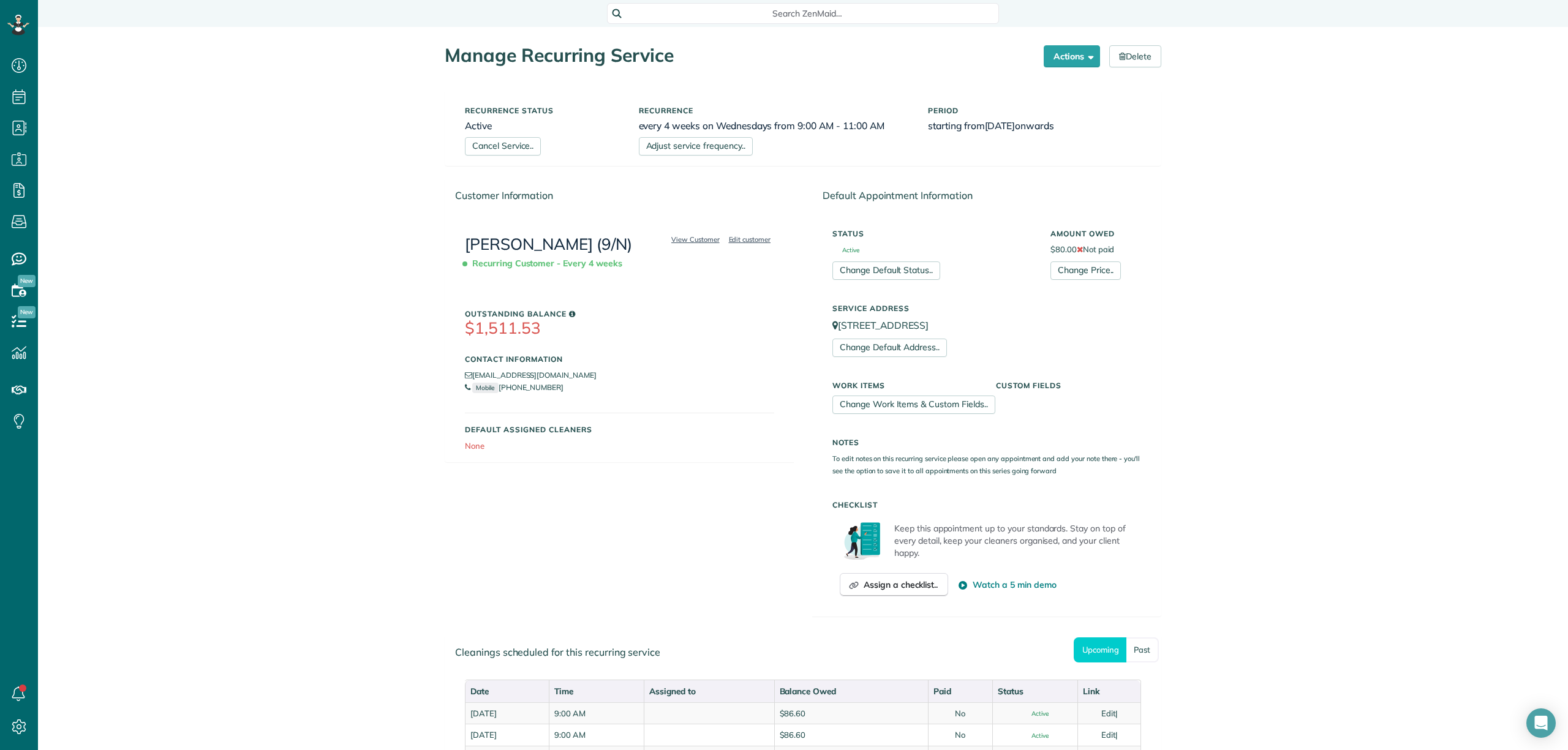
click at [540, 260] on span "Recurring Customer - Every 4 weeks" at bounding box center [546, 263] width 163 height 22
click at [542, 243] on link "[PERSON_NAME] (9/N)" at bounding box center [548, 244] width 167 height 20
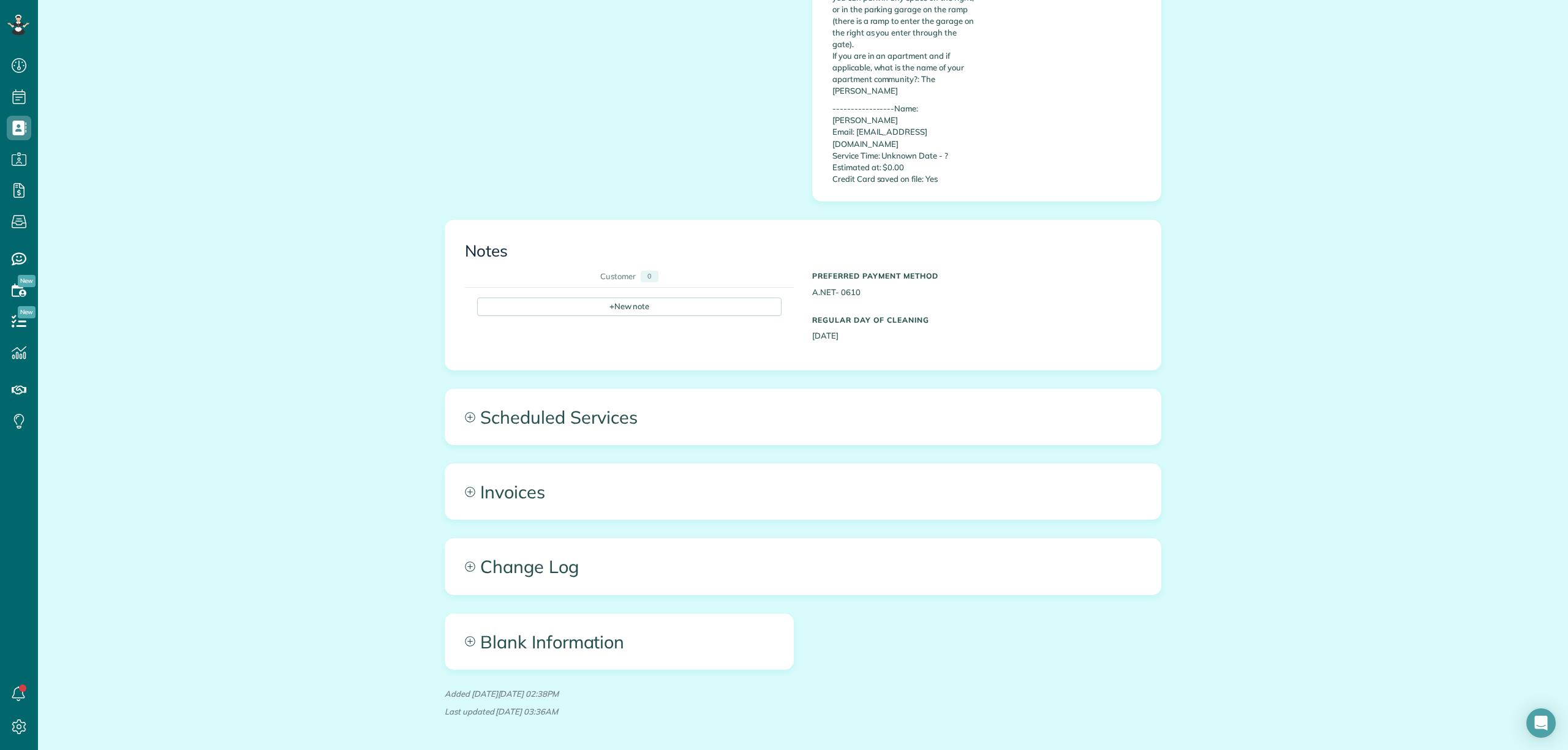
scroll to position [752, 0]
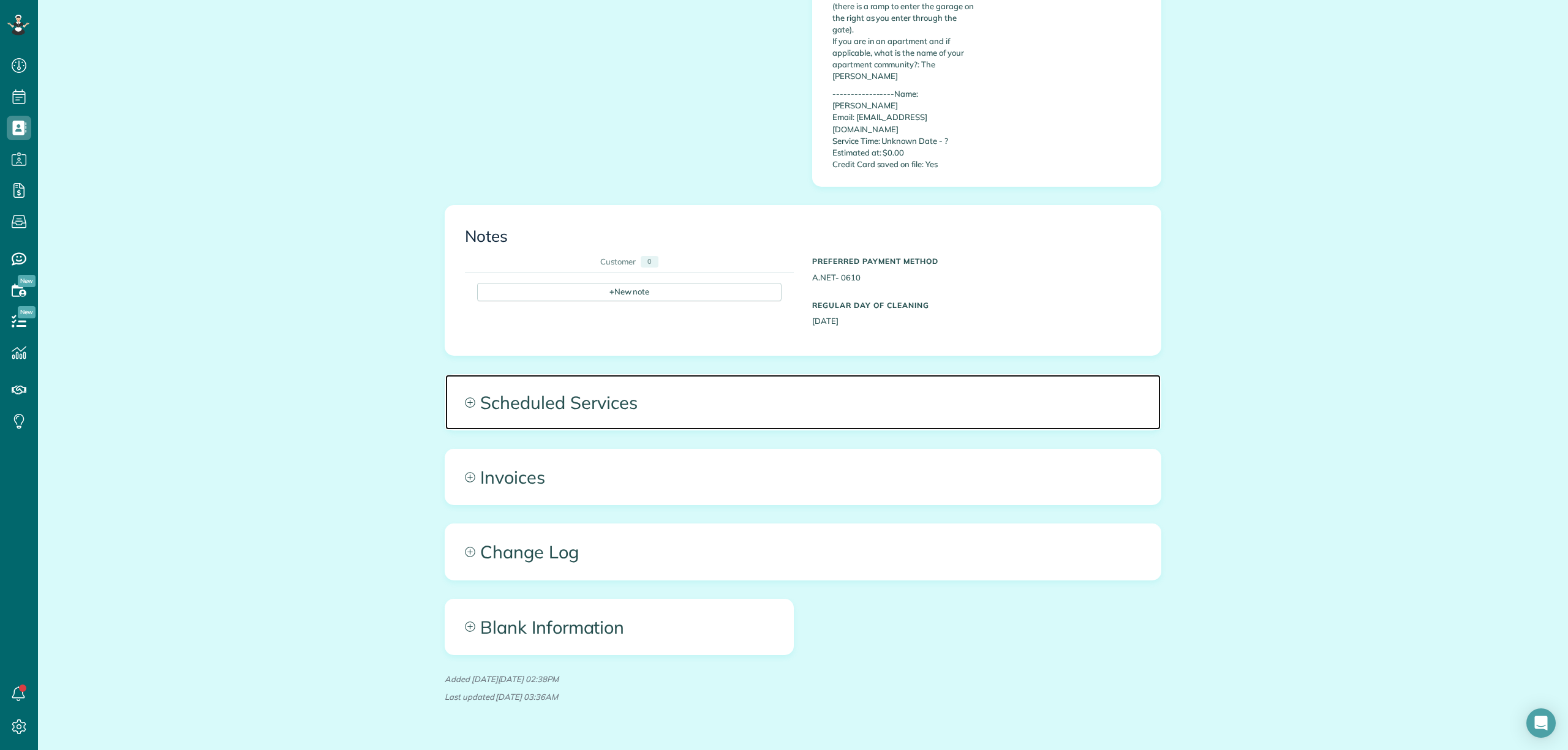
click at [844, 374] on span "Scheduled Services" at bounding box center [803, 402] width 715 height 55
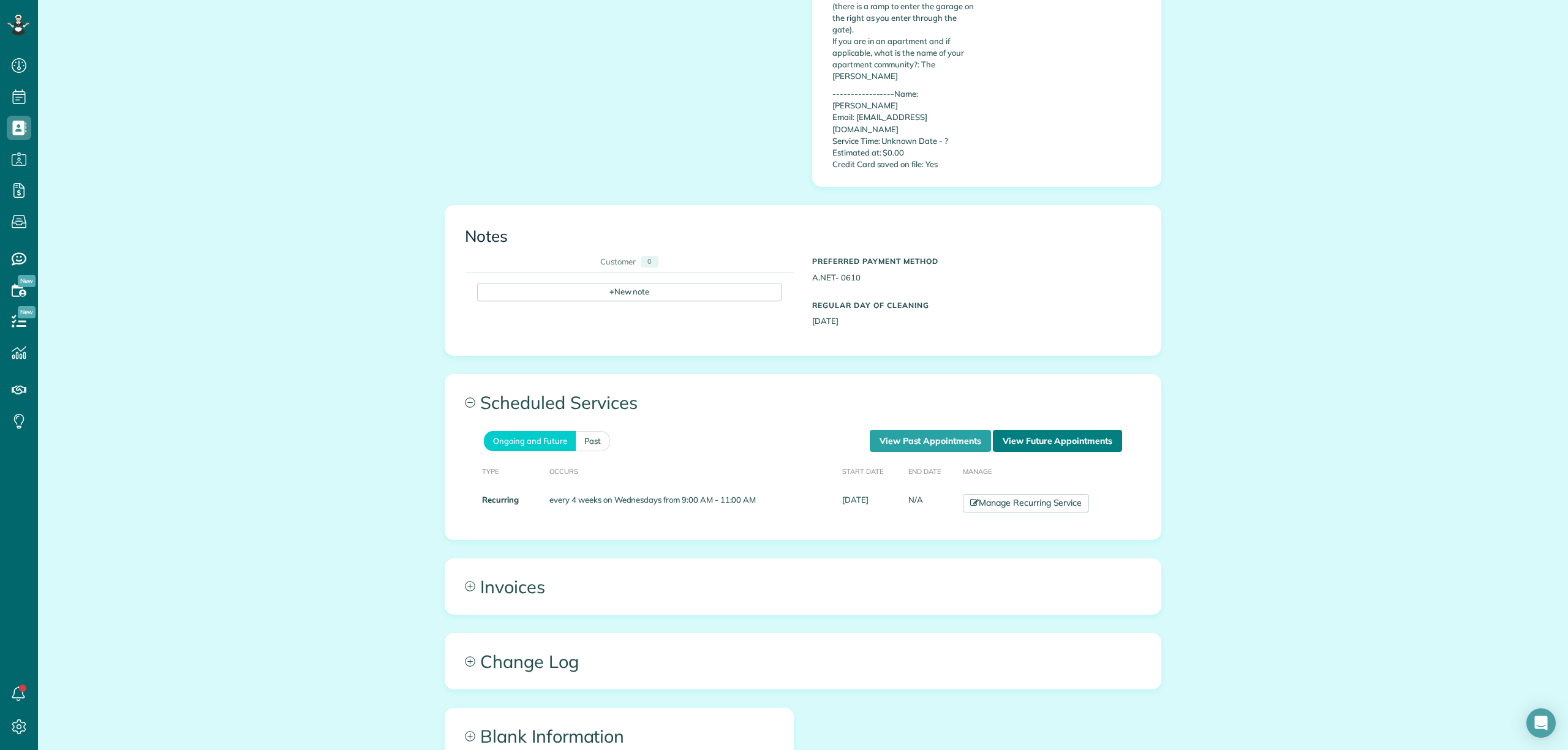
click at [1016, 430] on link "View Future Appointments" at bounding box center [1057, 440] width 129 height 22
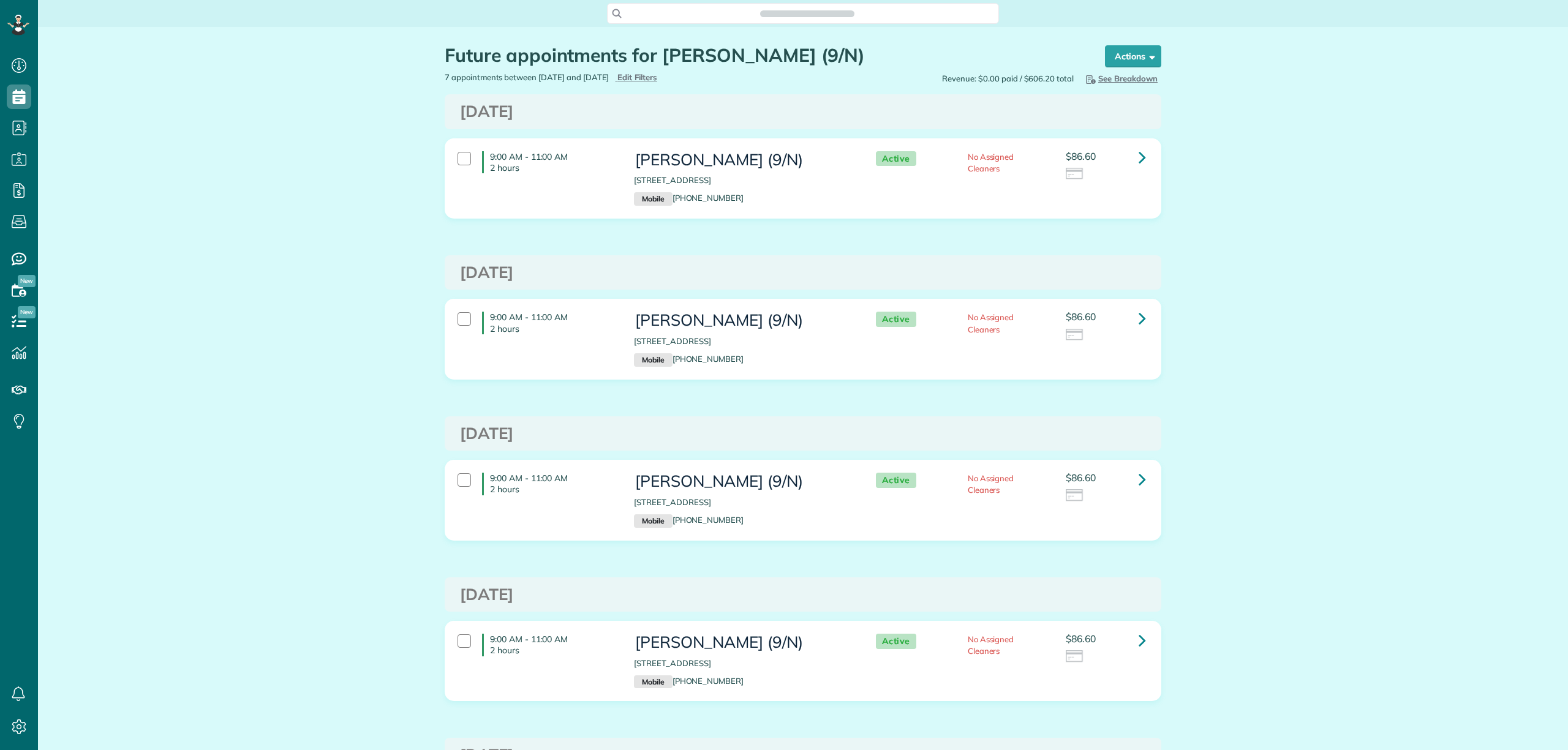
scroll to position [5, 5]
click at [1135, 55] on button "Actions" at bounding box center [1133, 56] width 56 height 22
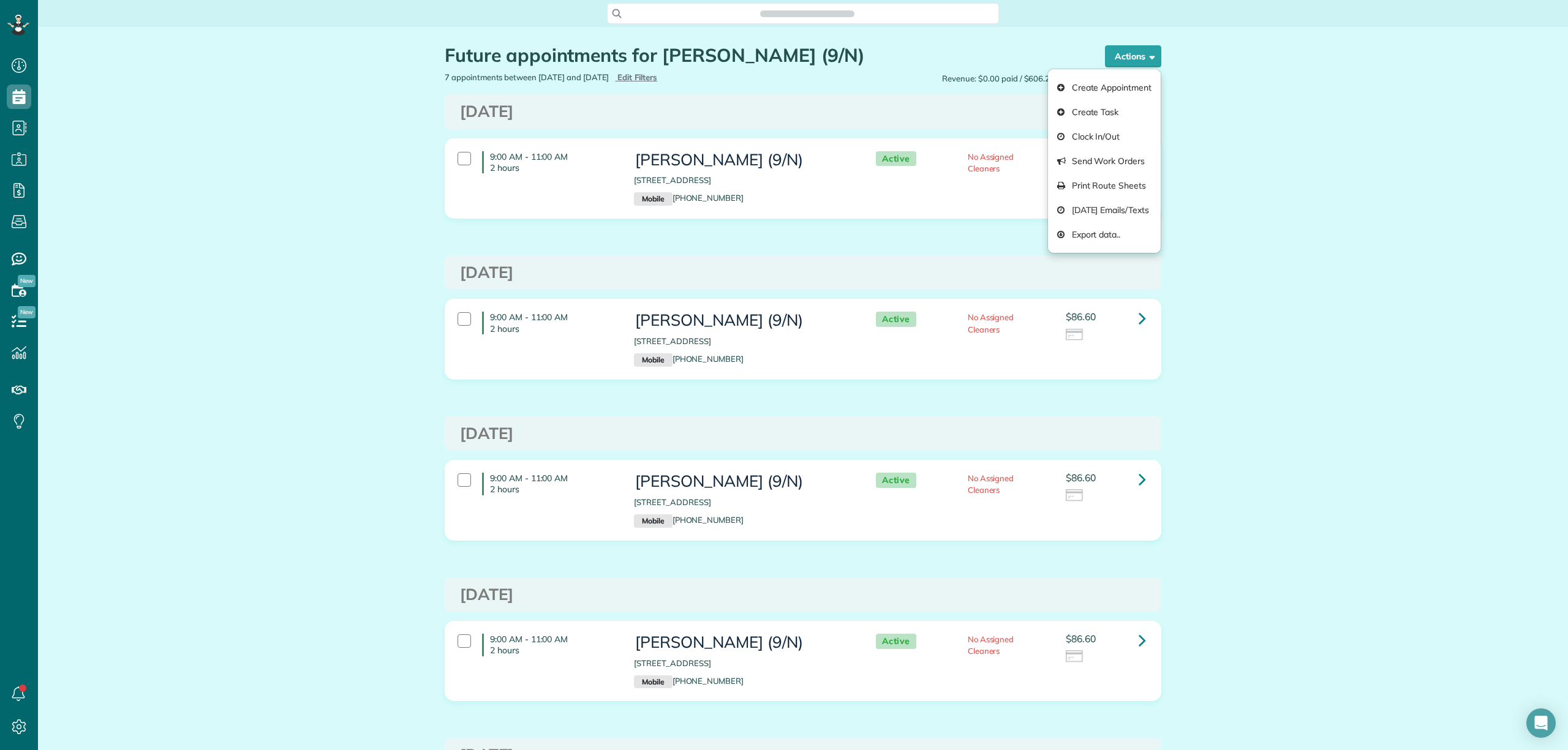
click at [851, 235] on div "9:00 AM - 11:00 AM 2 hours Matthew Browning (9/N) 8213 Meadow Road Apt 4409 DAL…" at bounding box center [803, 188] width 735 height 99
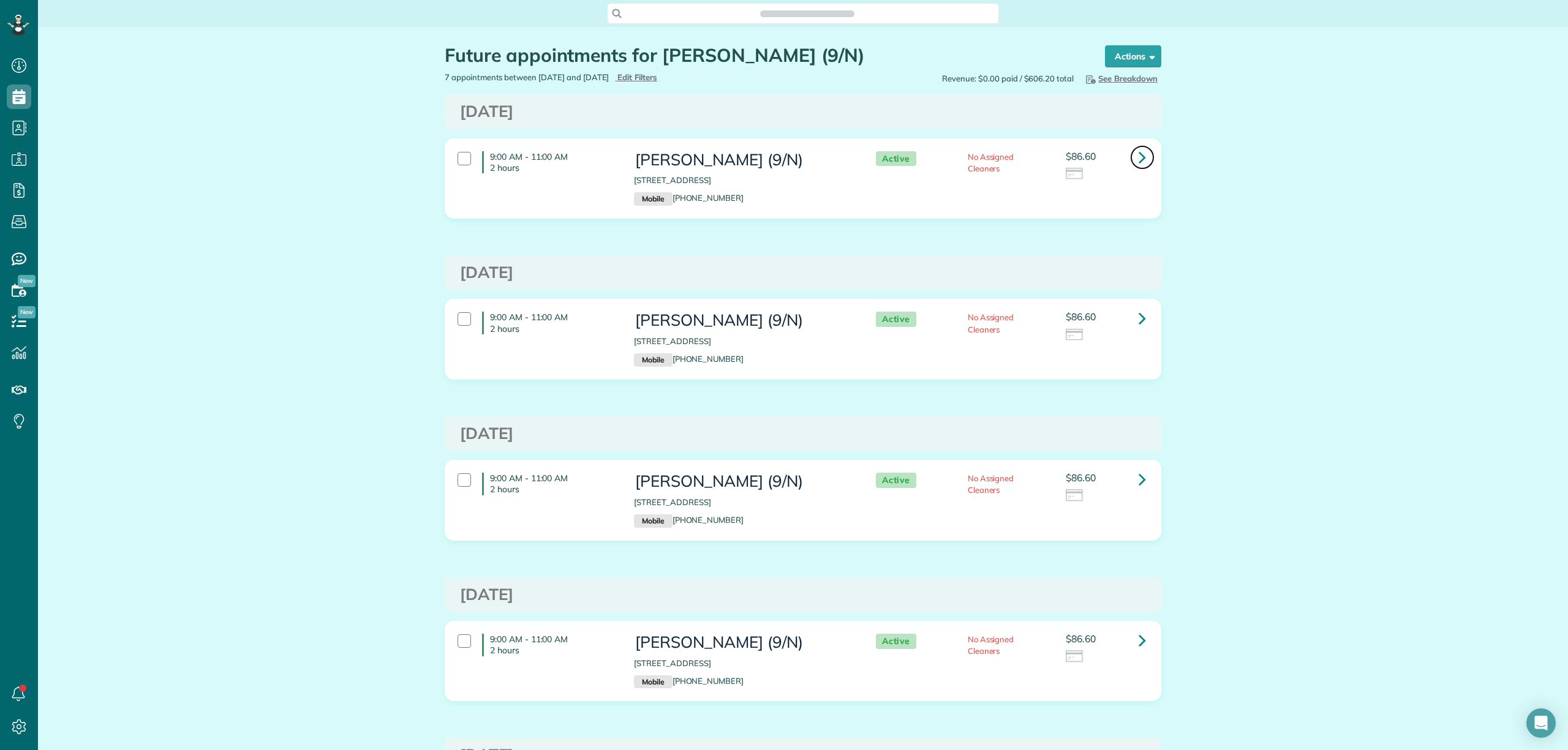
click at [1139, 156] on icon at bounding box center [1143, 157] width 8 height 22
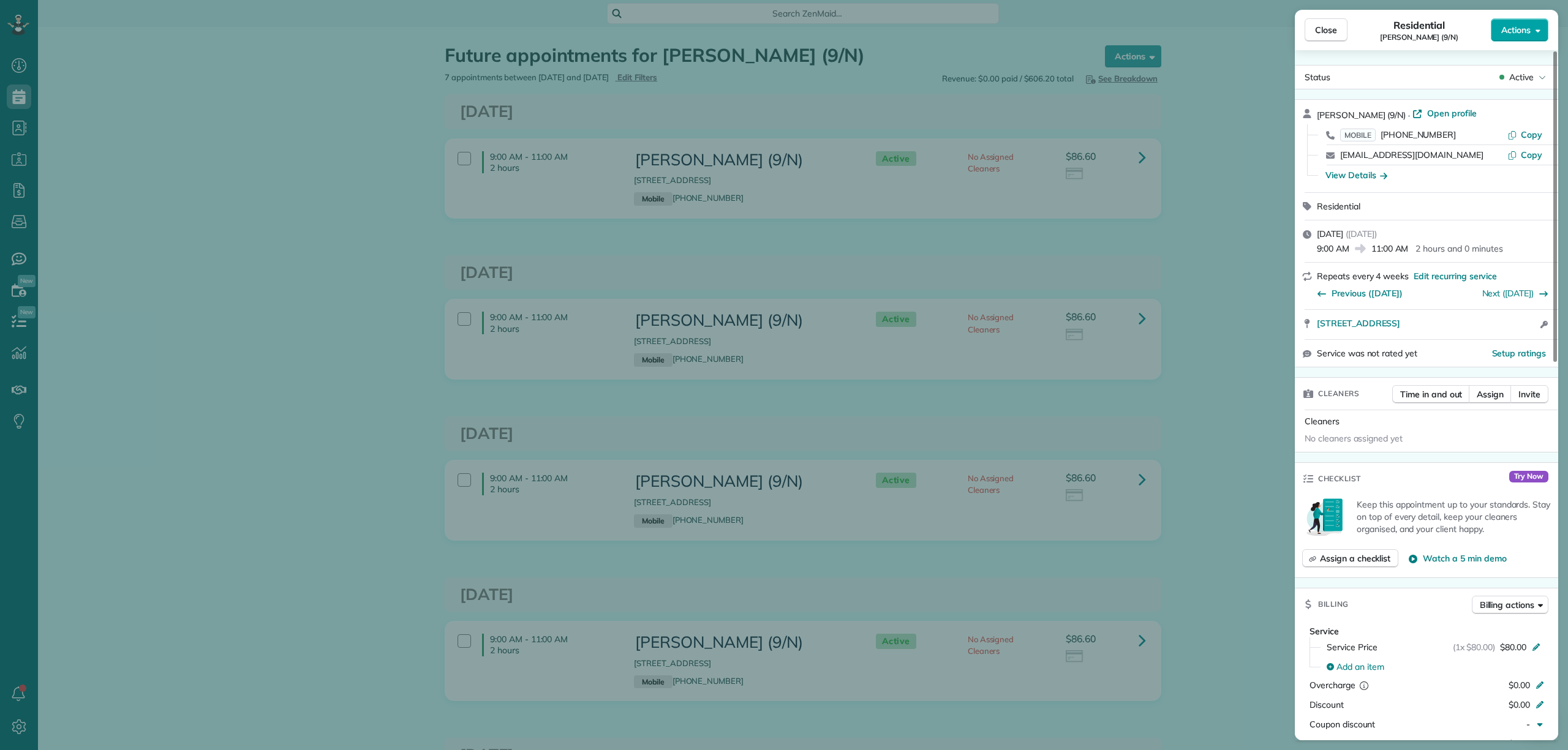
click at [1503, 28] on span "Actions" at bounding box center [1516, 30] width 29 height 12
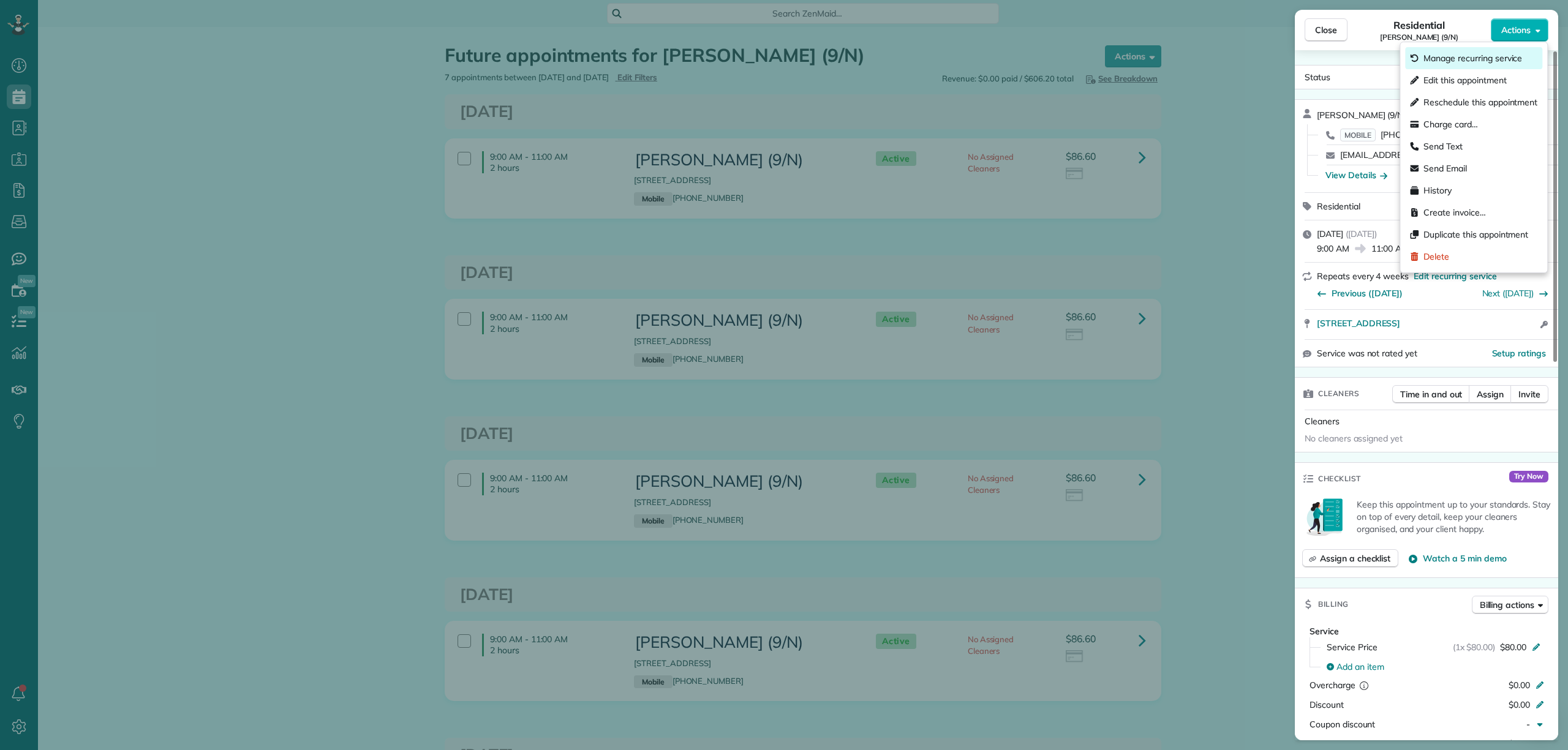
click at [1473, 59] on span "Manage recurring service" at bounding box center [1472, 59] width 99 height 12
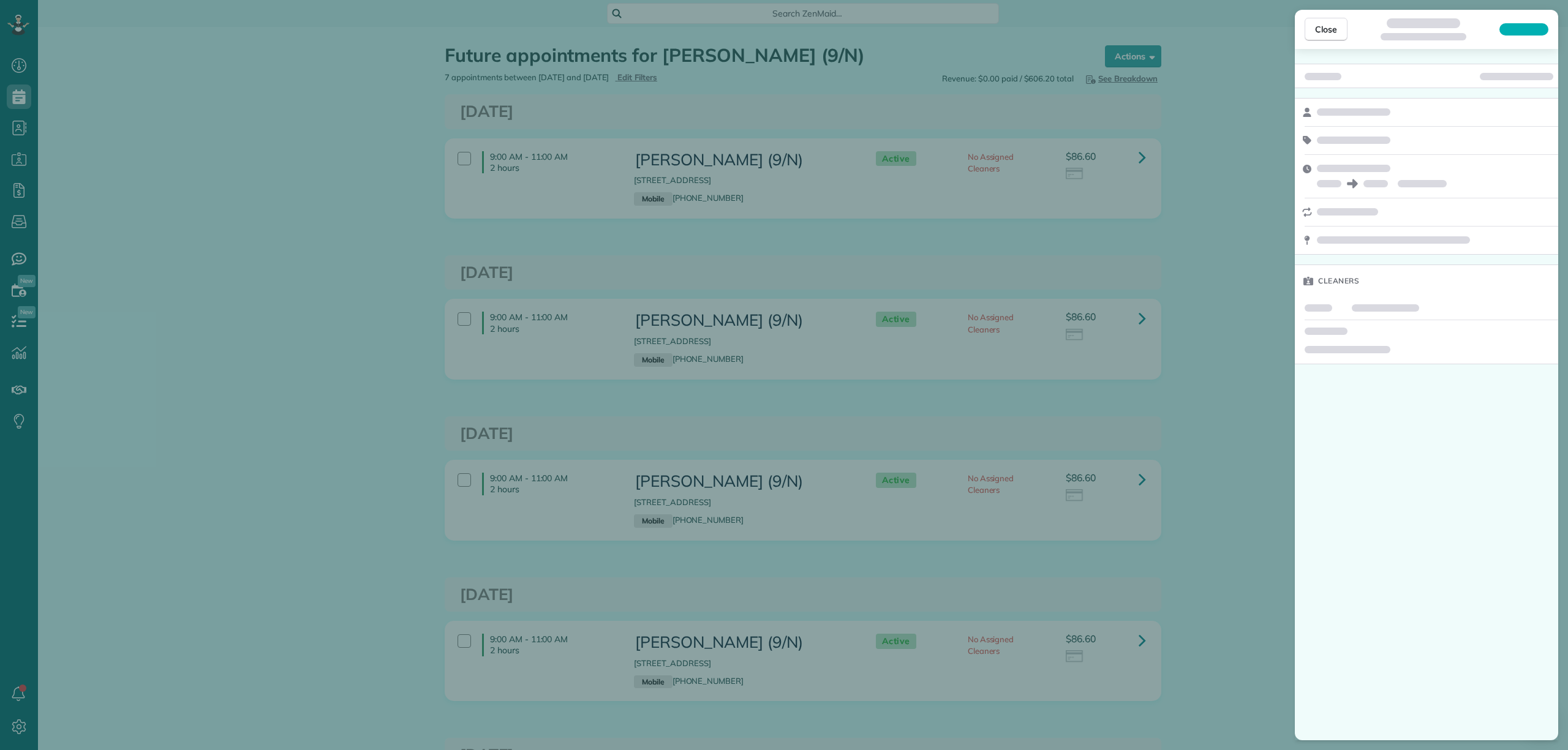
scroll to position [5, 5]
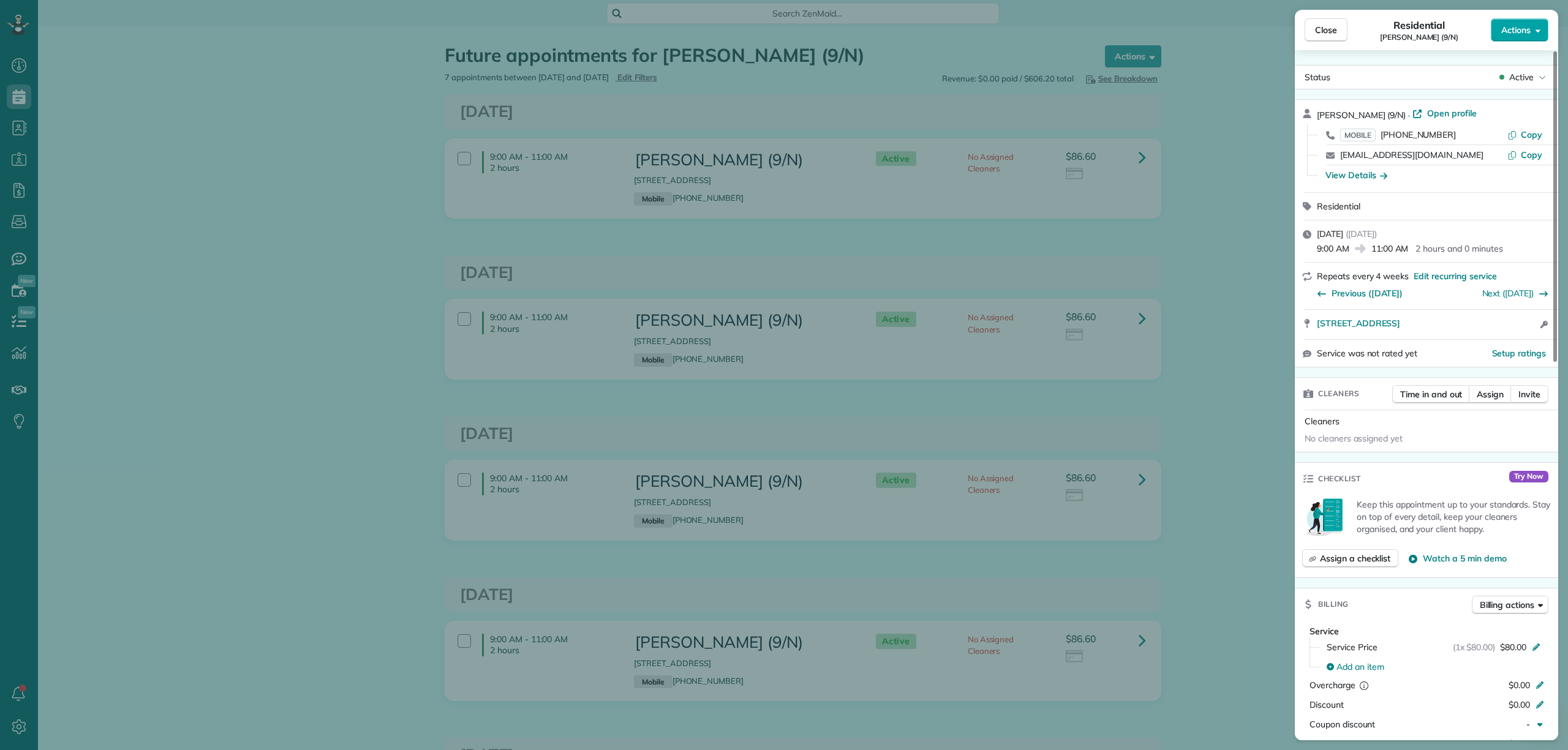
click at [1516, 35] on span "Actions" at bounding box center [1516, 30] width 29 height 12
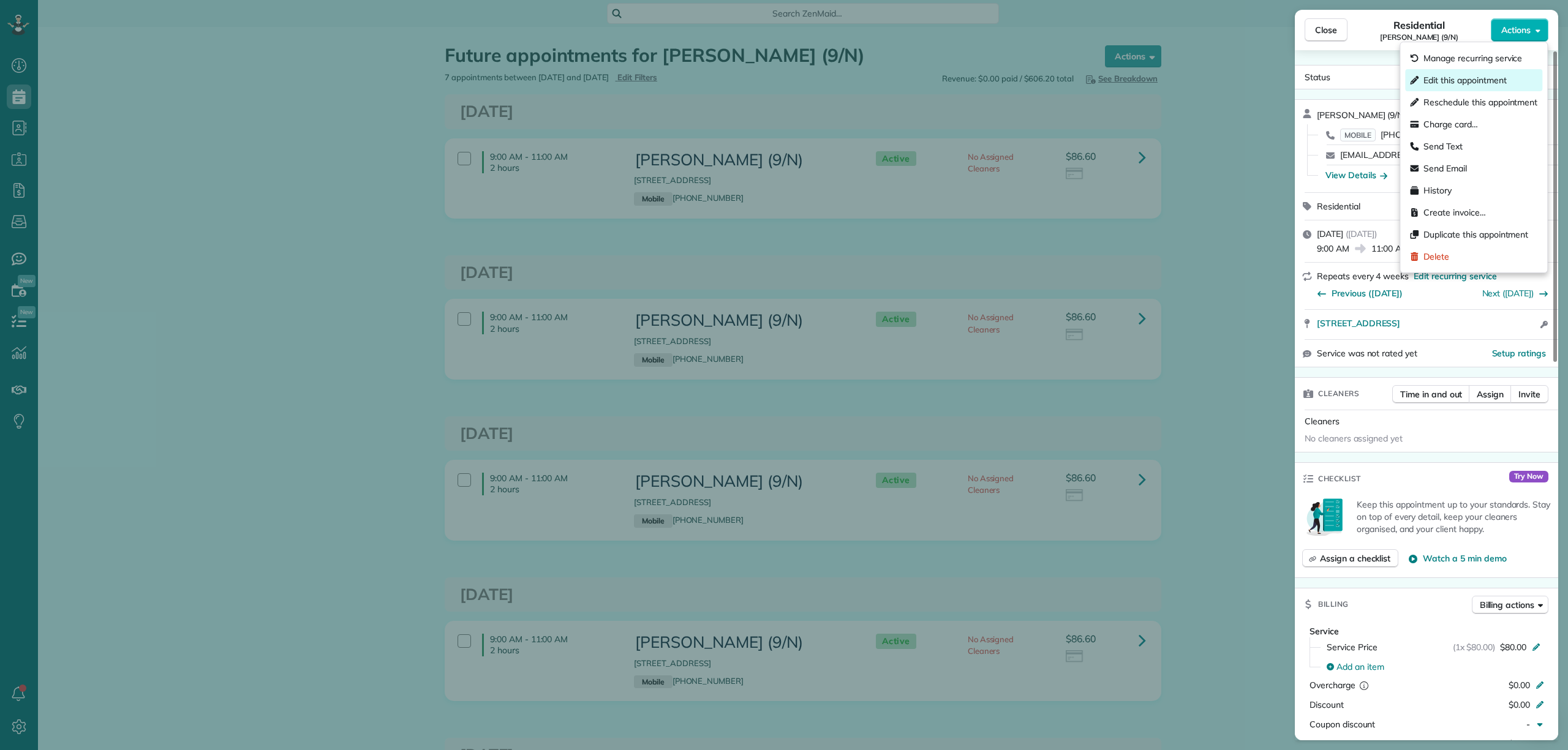
click at [1475, 76] on span "Edit this appointment" at bounding box center [1464, 80] width 82 height 12
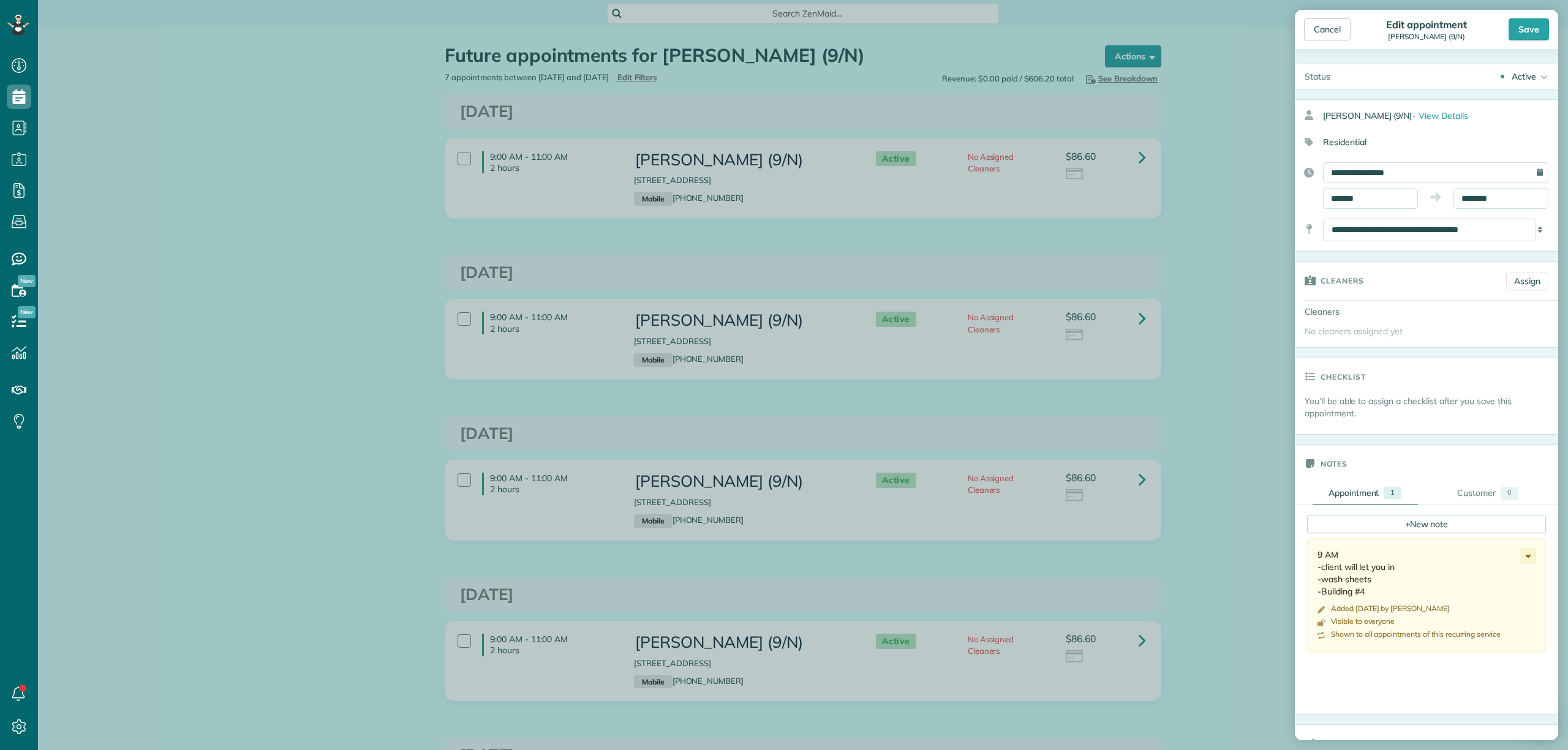
click at [1527, 172] on div "**********" at bounding box center [1435, 172] width 226 height 21
click at [1514, 172] on input "**********" at bounding box center [1435, 172] width 226 height 21
click at [1419, 291] on link "25" at bounding box center [1419, 294] width 19 height 19
type input "**********"
click at [1530, 35] on div "Save" at bounding box center [1529, 29] width 40 height 22
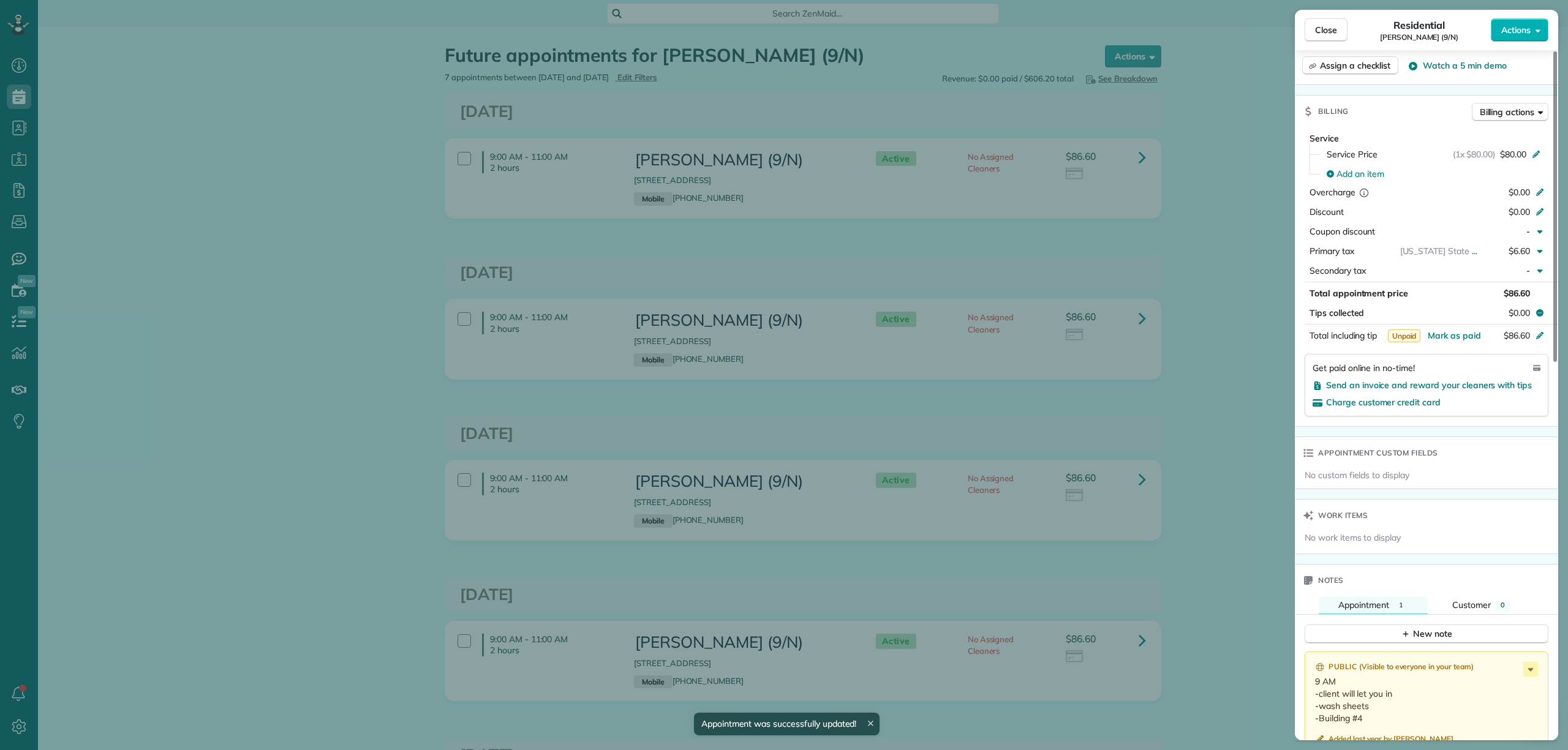
scroll to position [816, 0]
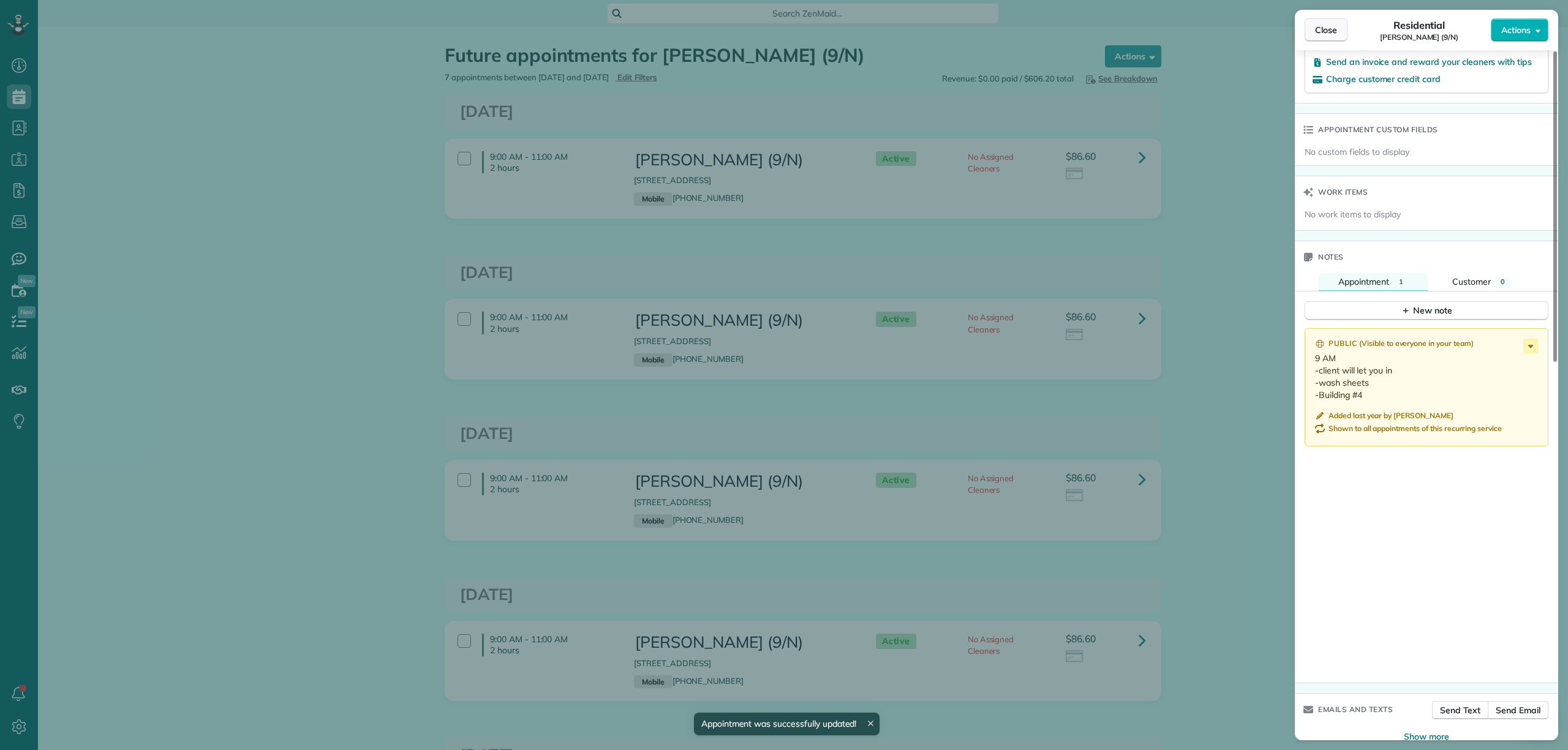
click at [1331, 35] on span "Close" at bounding box center [1326, 30] width 22 height 12
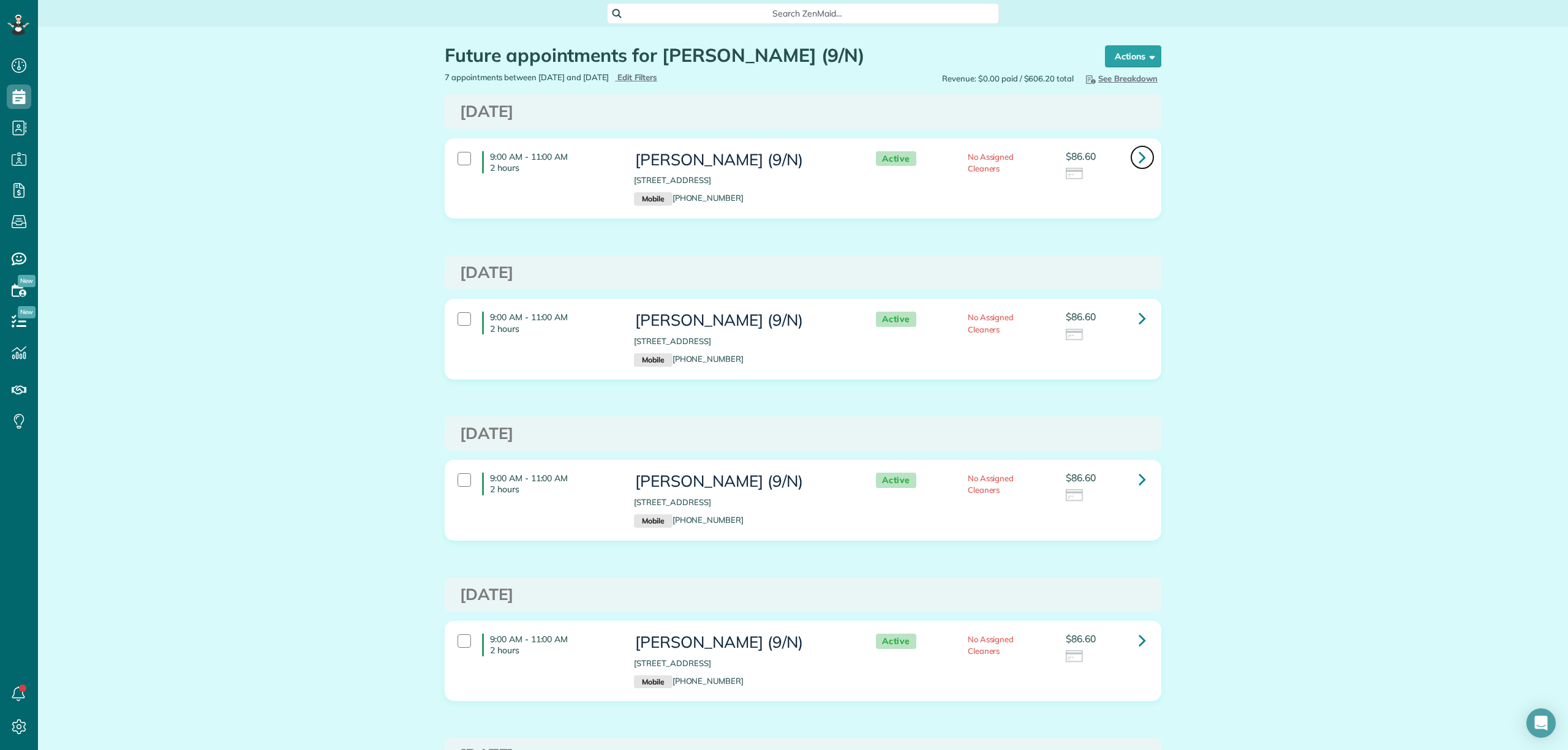
click at [1130, 149] on link at bounding box center [1143, 157] width 25 height 25
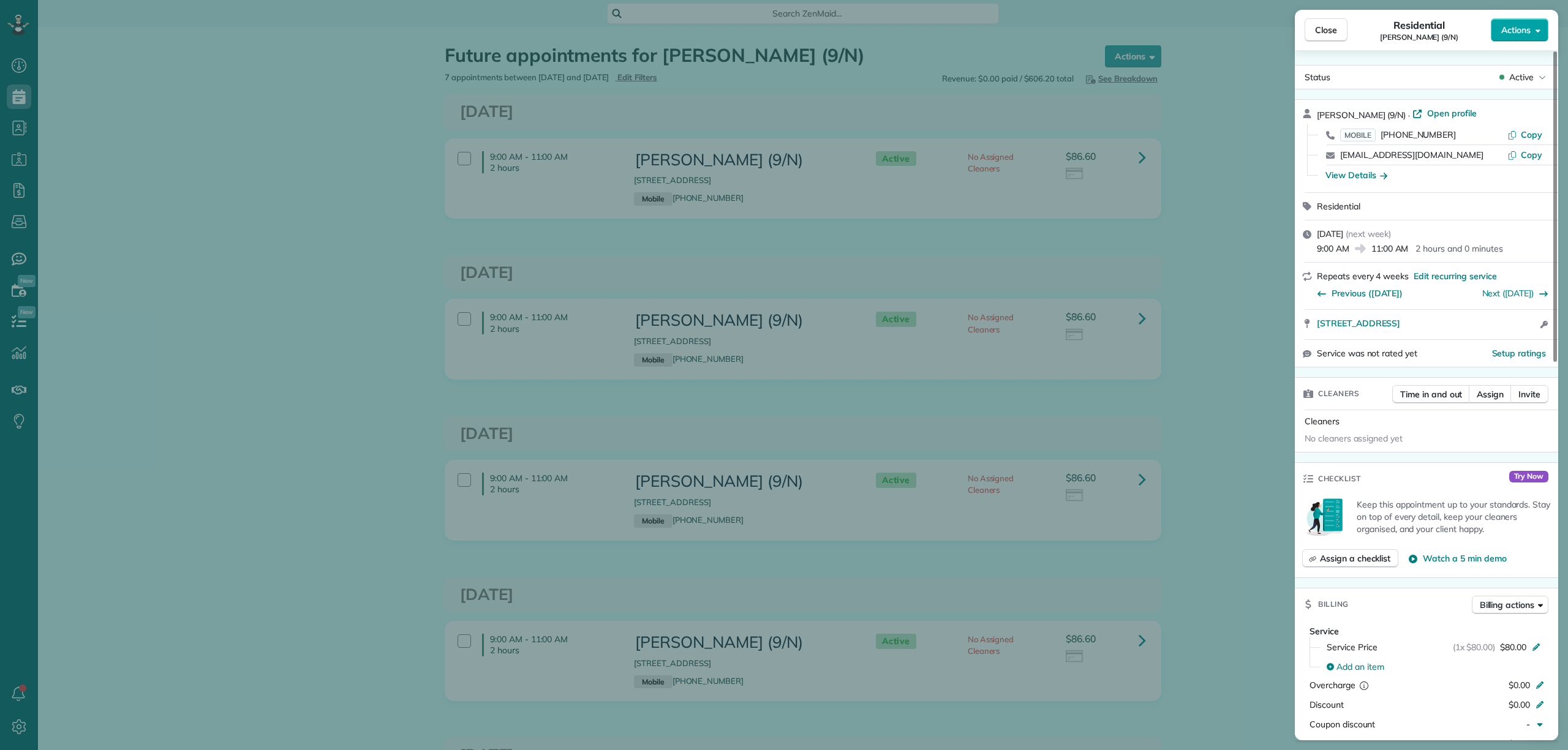
click at [1515, 32] on span "Actions" at bounding box center [1516, 30] width 29 height 12
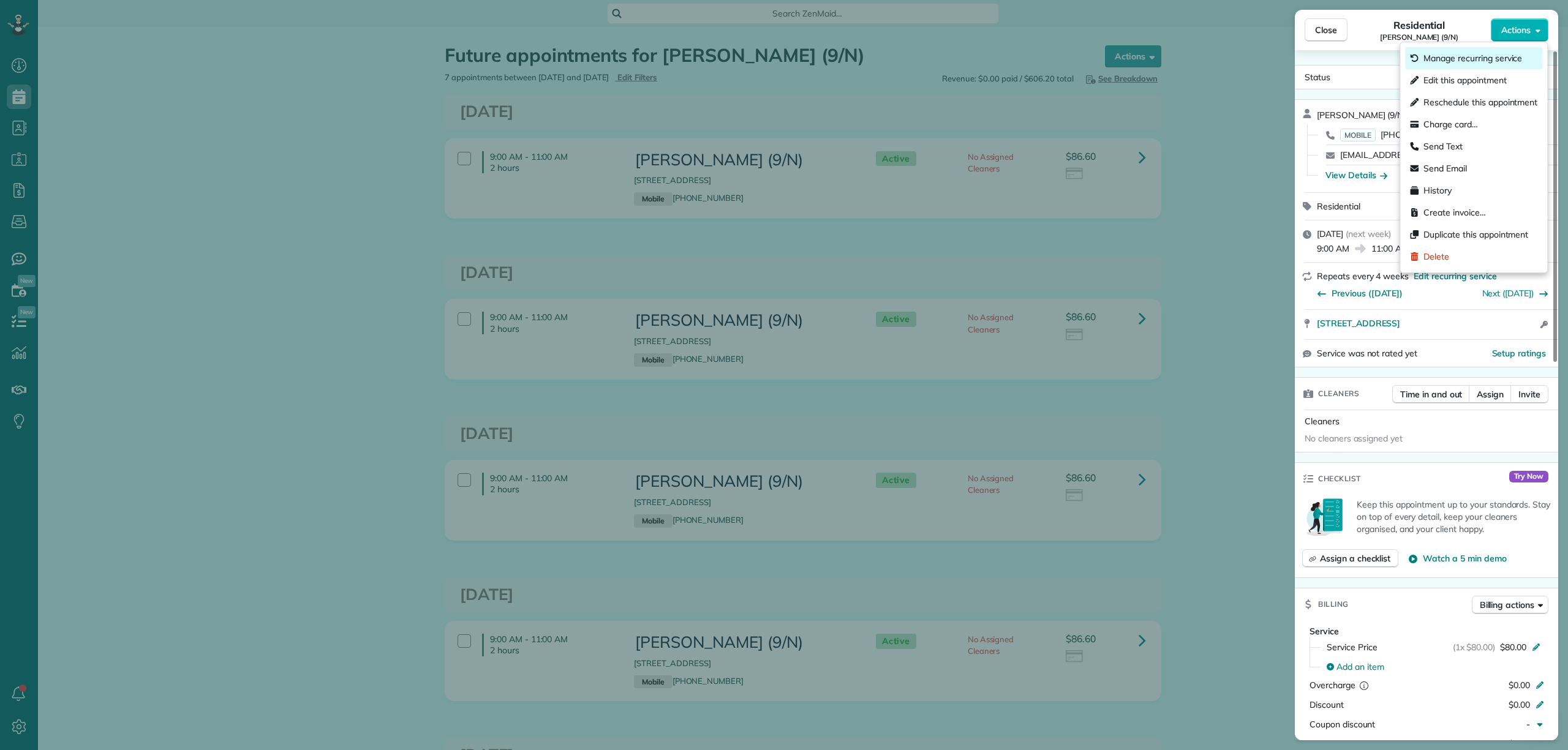
click at [1480, 60] on span "Manage recurring service" at bounding box center [1472, 59] width 99 height 12
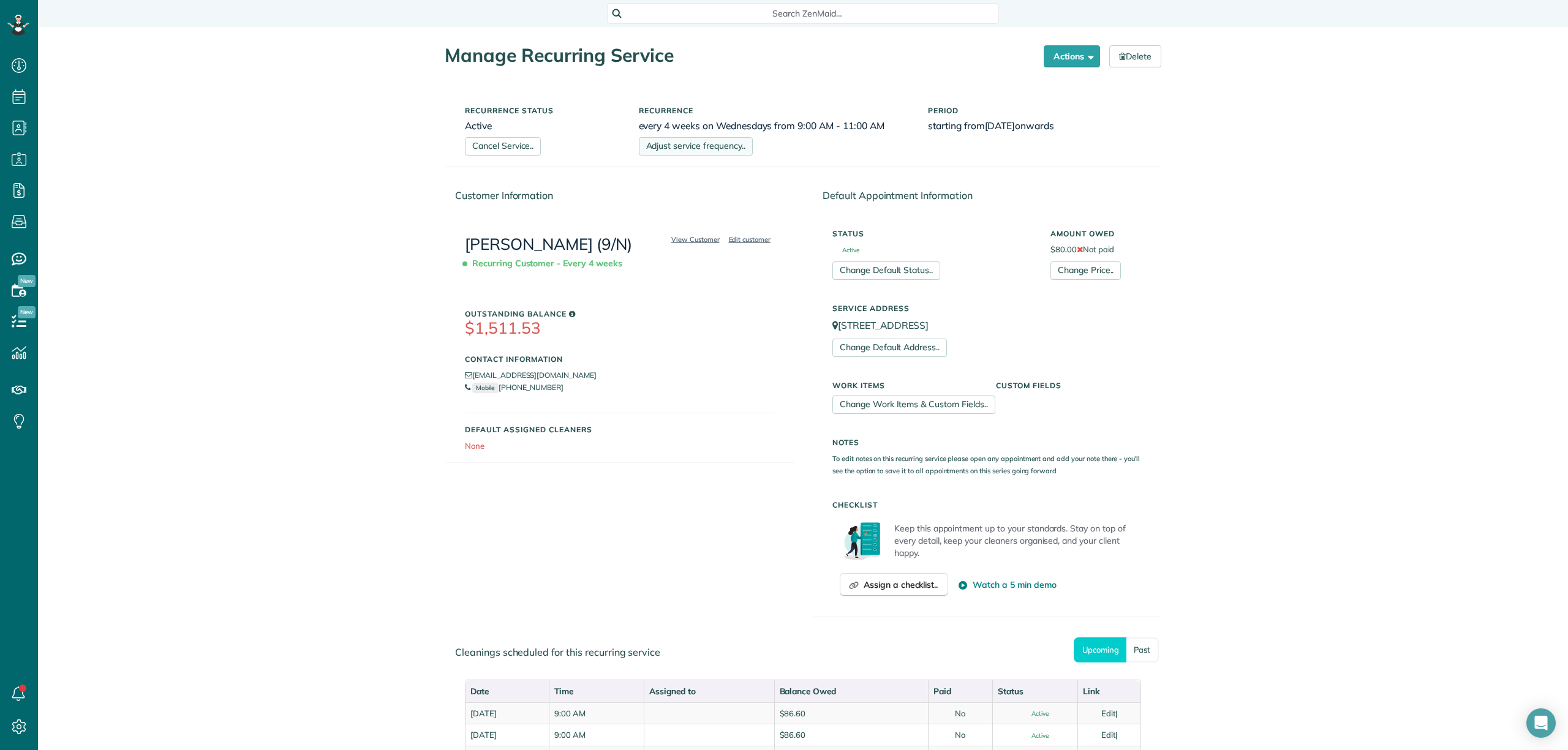
click at [713, 148] on link "Adjust service frequency.." at bounding box center [696, 146] width 114 height 18
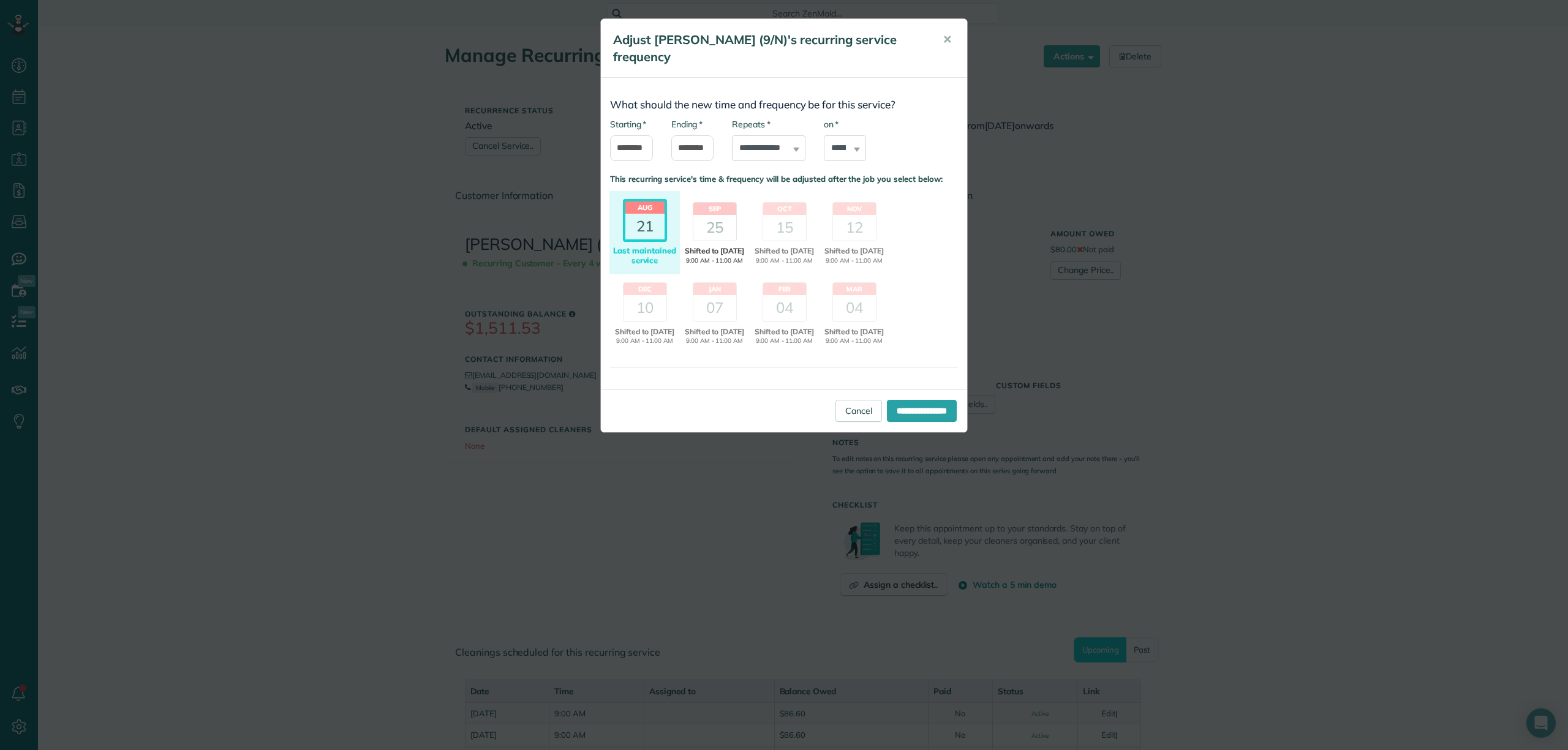
click at [713, 219] on div "25" at bounding box center [715, 227] width 43 height 25
click at [894, 417] on input "**********" at bounding box center [922, 410] width 70 height 22
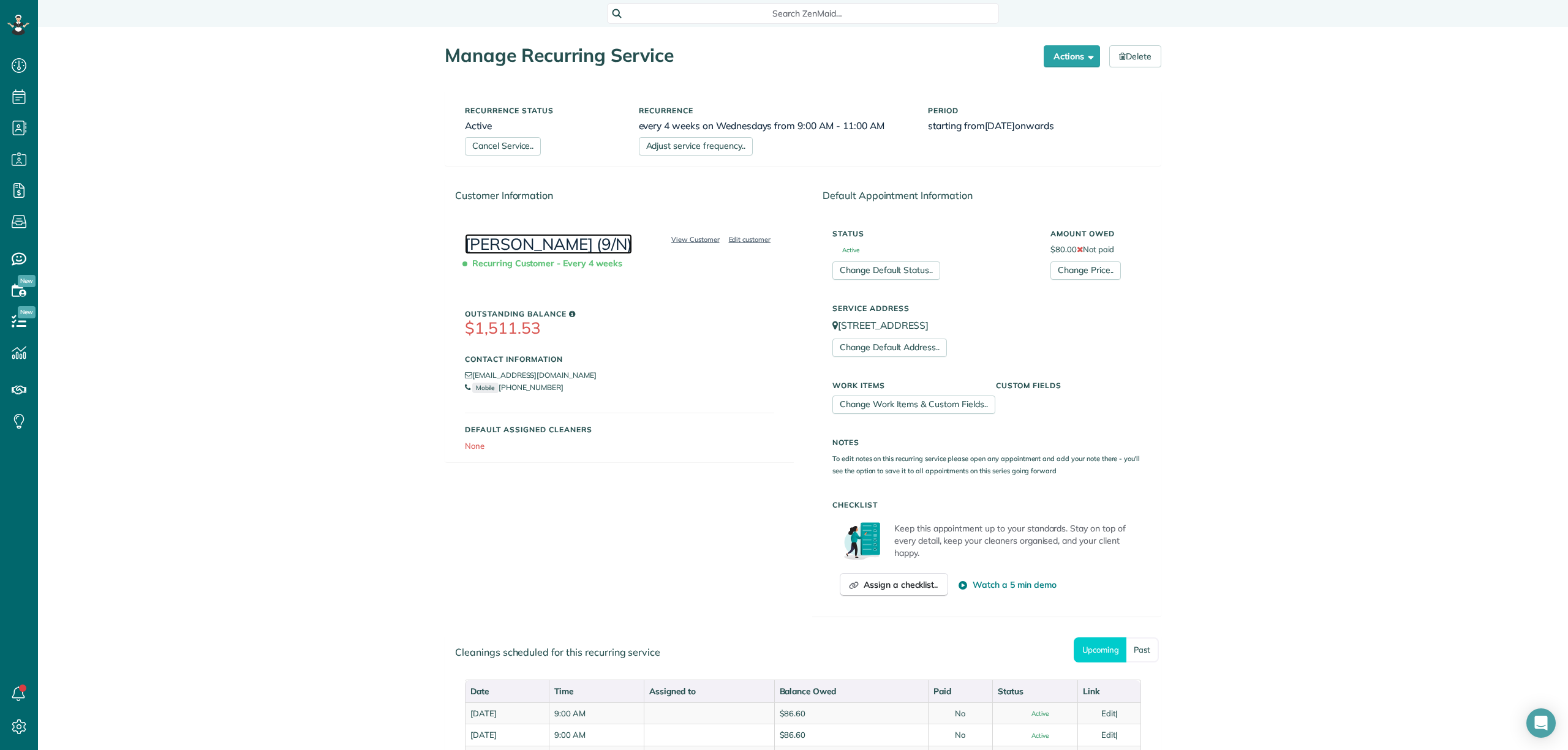
click at [565, 247] on link "[PERSON_NAME] (9/N)" at bounding box center [548, 244] width 167 height 20
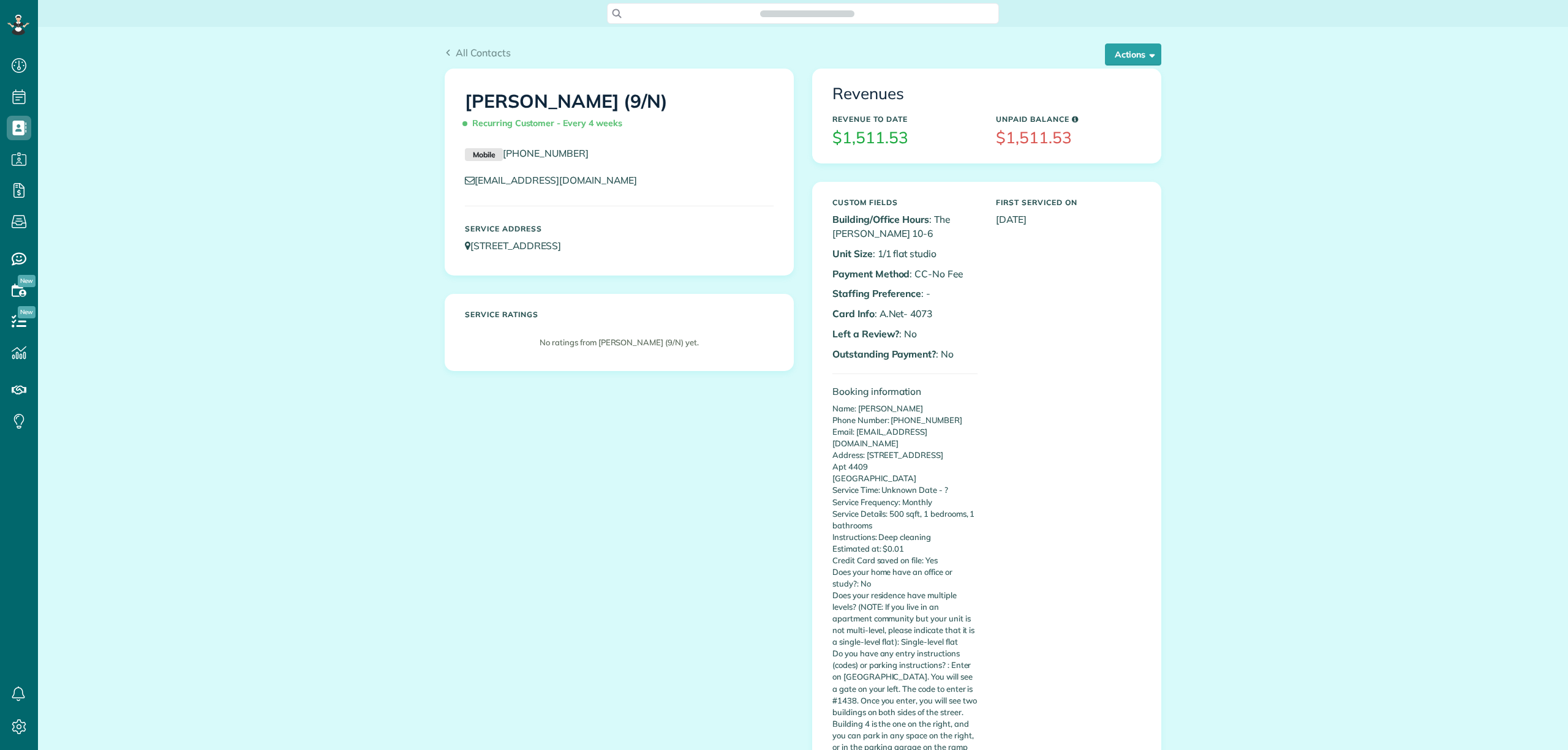
scroll to position [5, 5]
click at [1128, 55] on button "Actions" at bounding box center [1133, 54] width 56 height 22
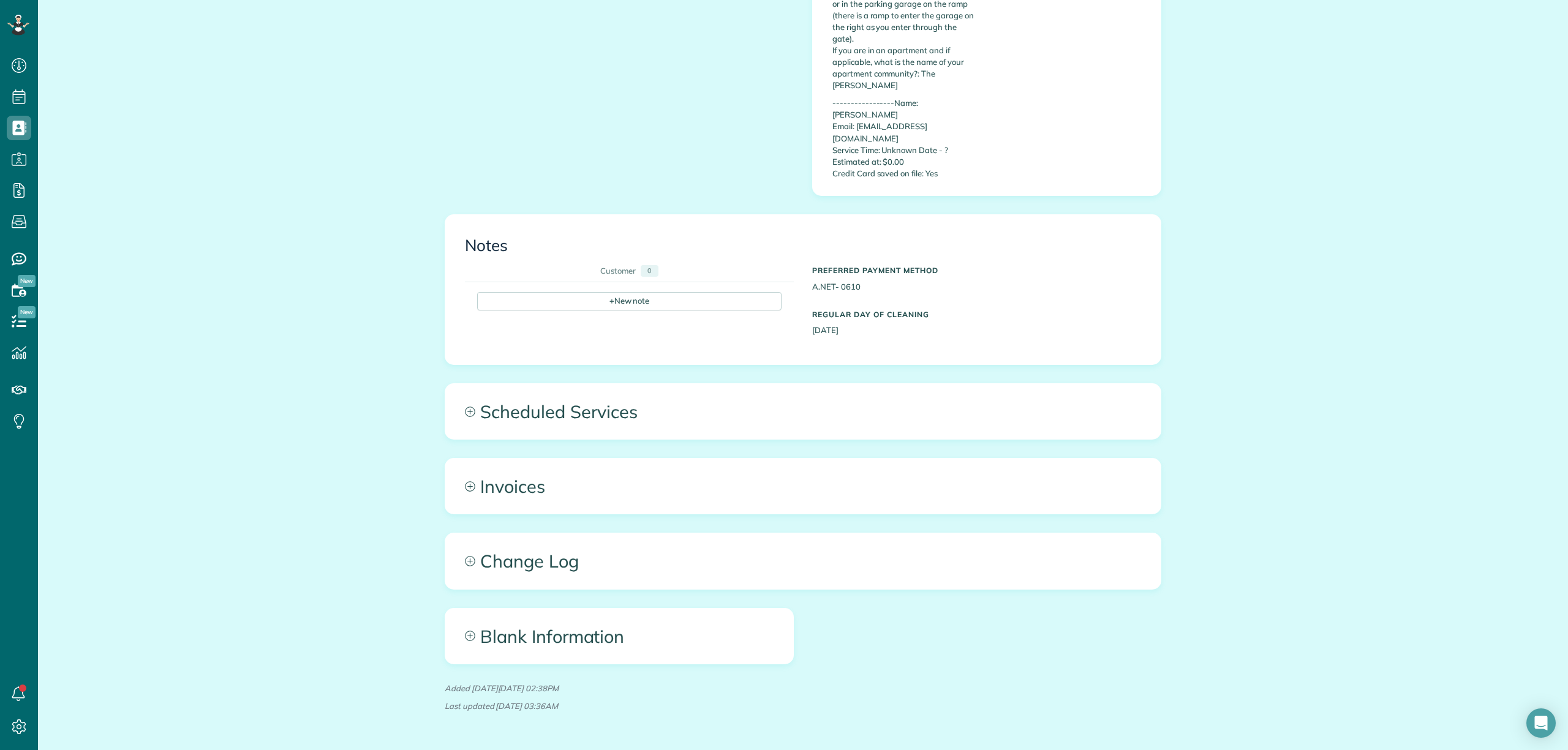
scroll to position [752, 0]
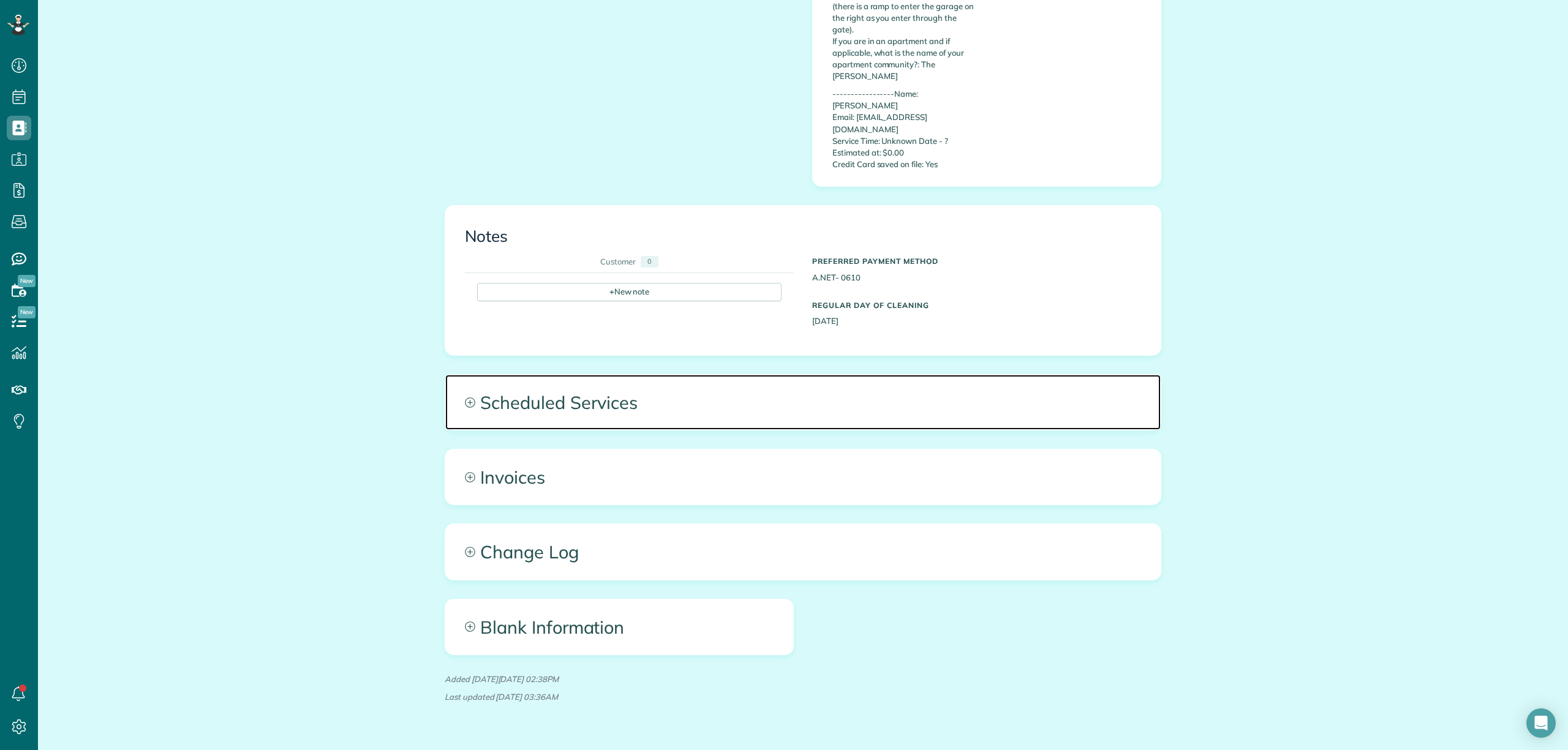
click at [999, 377] on span "Scheduled Services" at bounding box center [803, 402] width 715 height 55
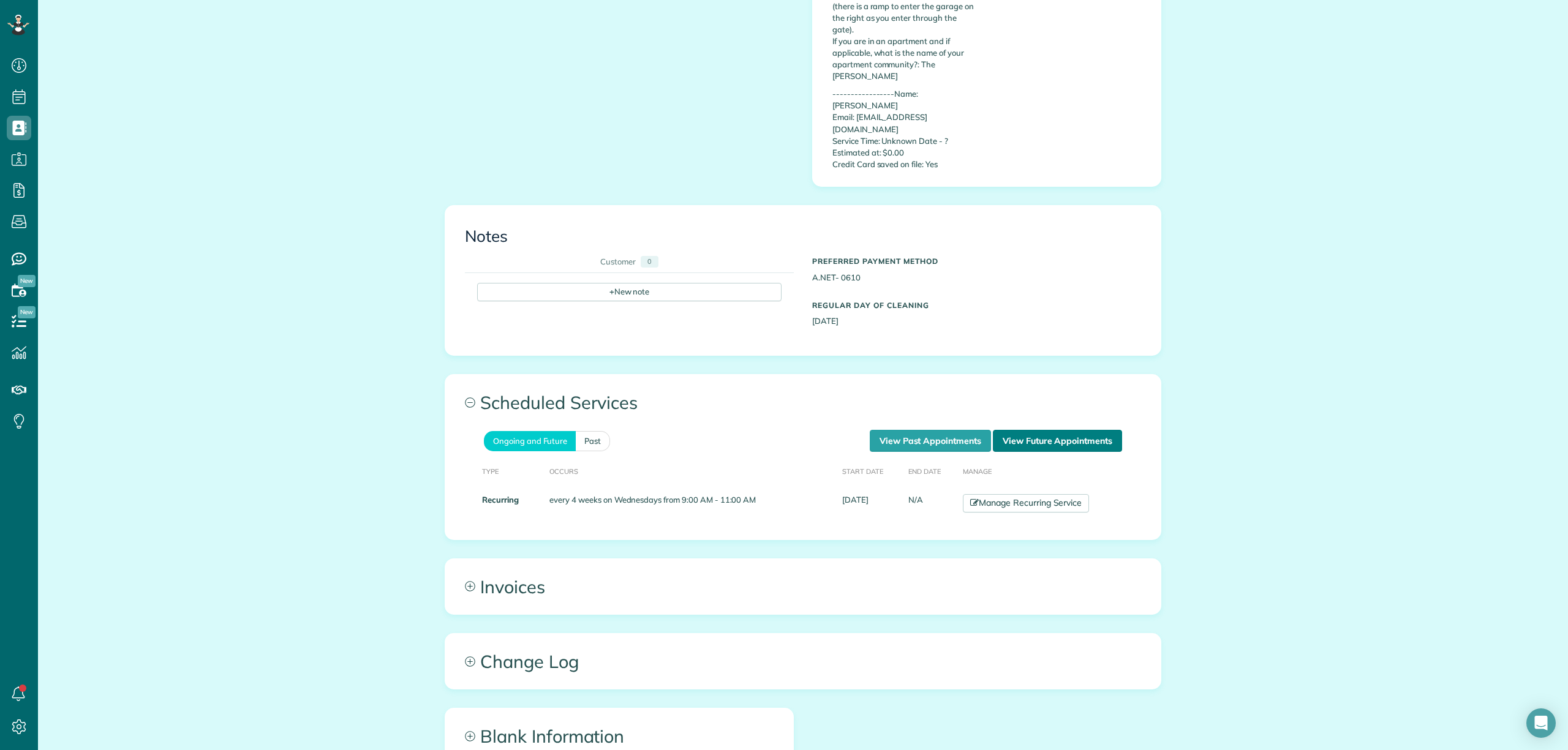
click at [1073, 430] on link "View Future Appointments" at bounding box center [1057, 440] width 129 height 22
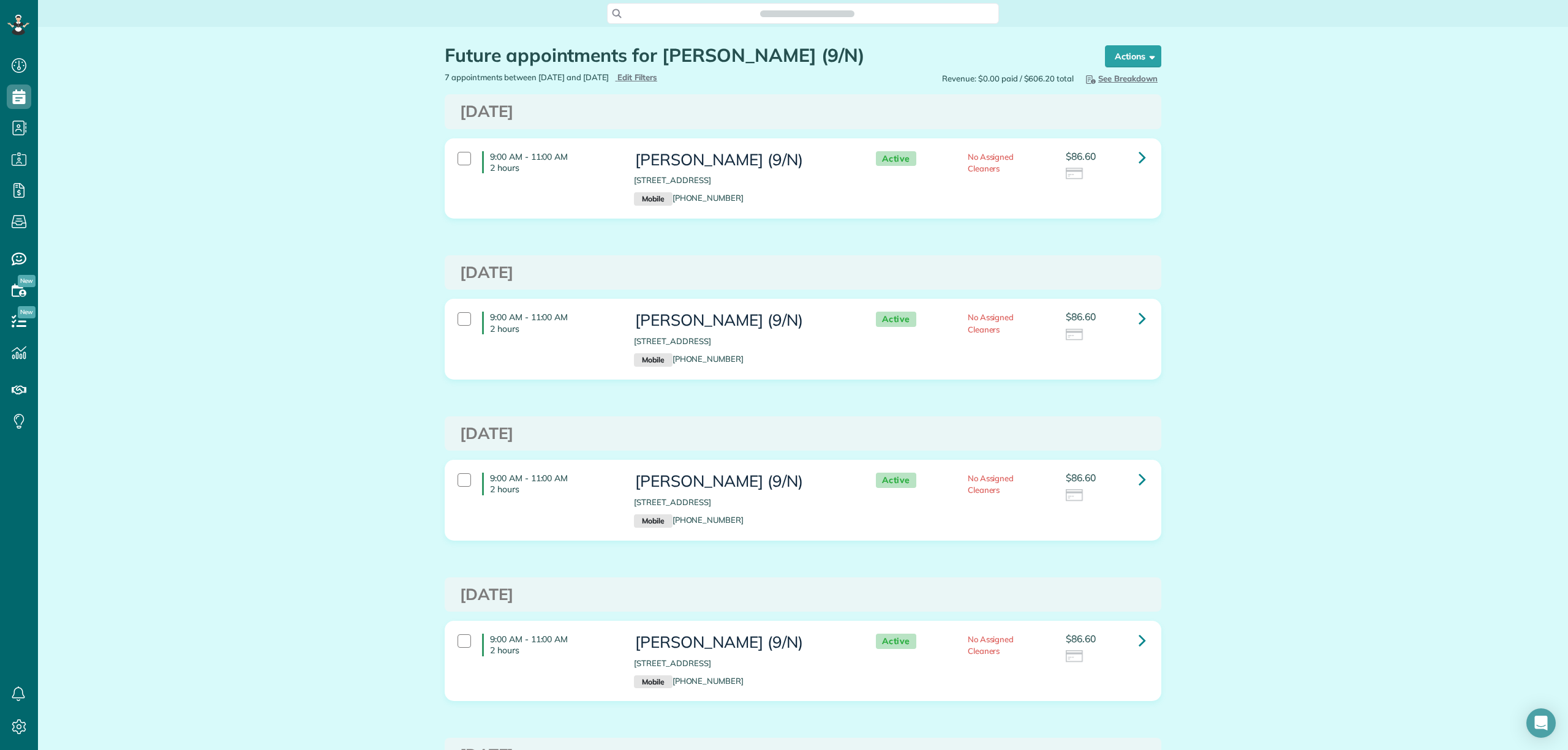
scroll to position [5, 5]
click at [1139, 156] on icon at bounding box center [1143, 157] width 8 height 22
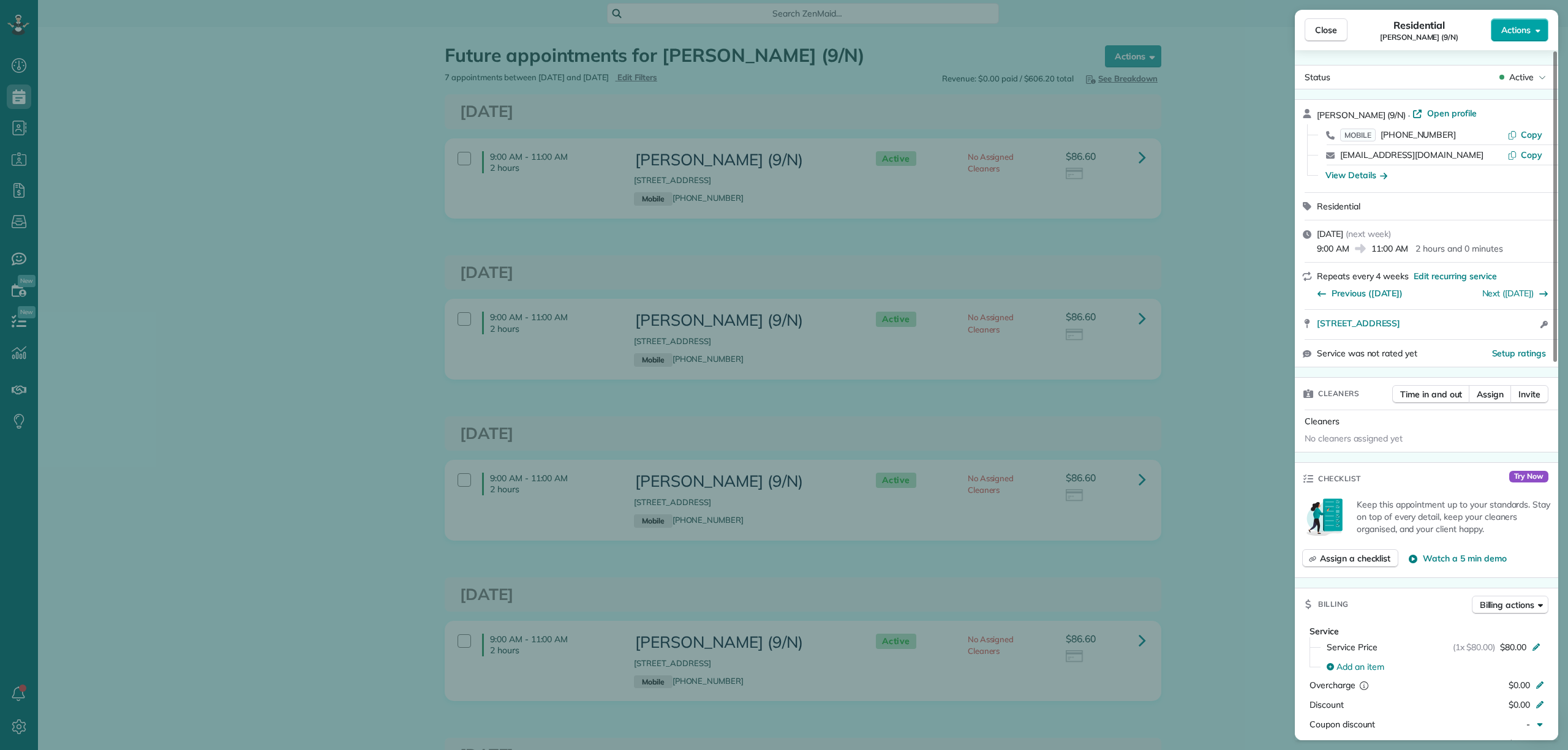
click at [1524, 37] on button "Actions" at bounding box center [1519, 30] width 58 height 23
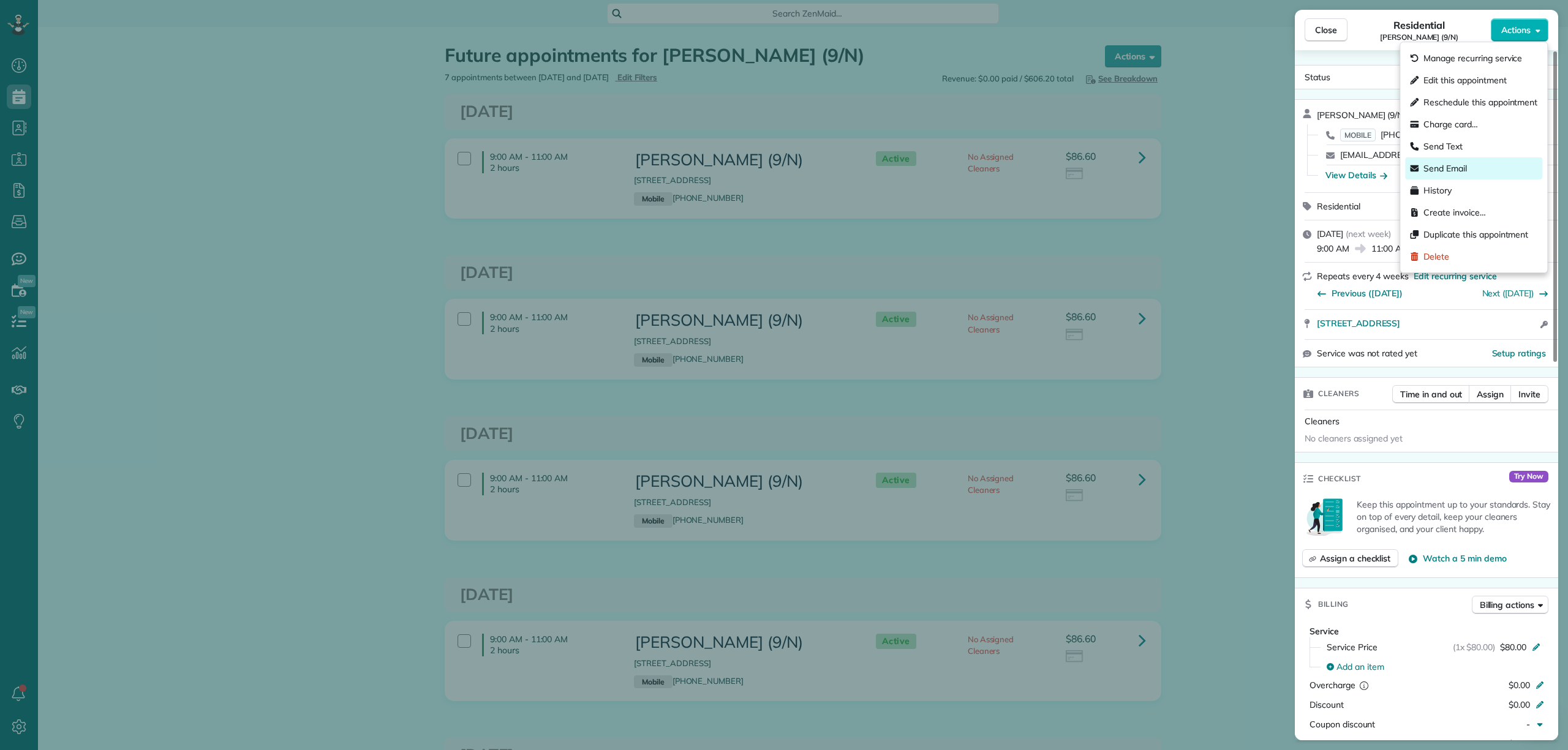
click at [1464, 169] on span "Send Email" at bounding box center [1445, 169] width 43 height 12
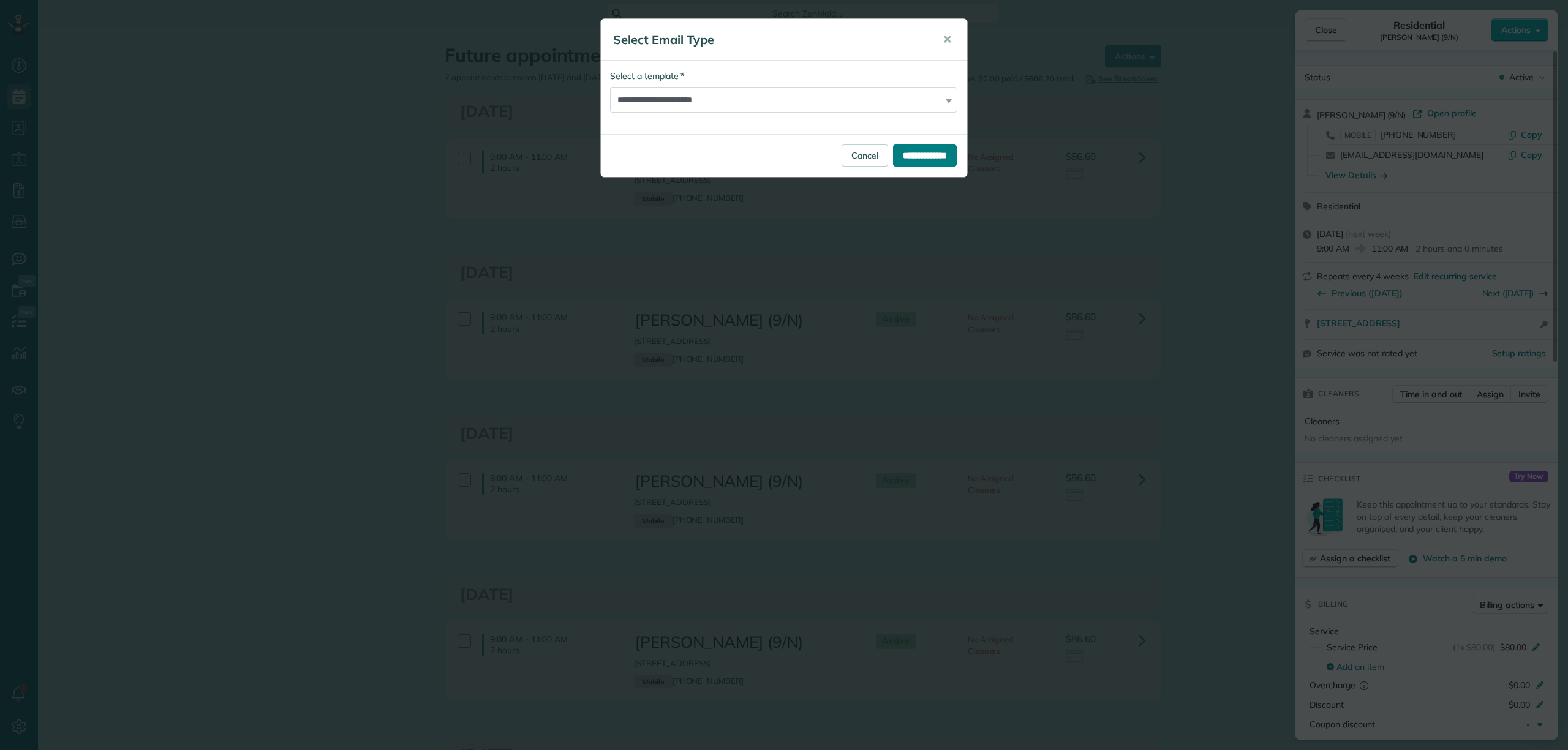
click at [936, 157] on input "**********" at bounding box center [925, 156] width 64 height 22
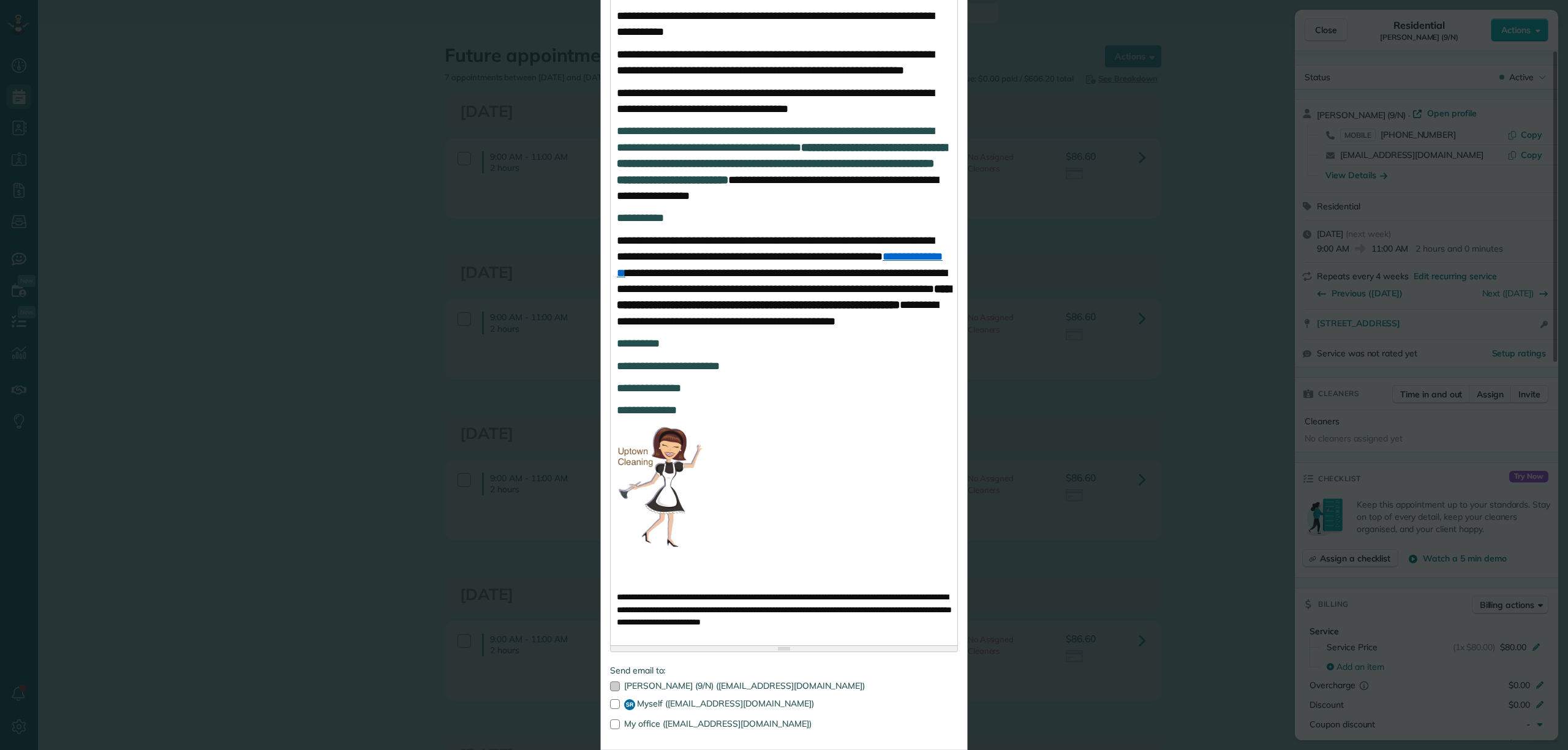
scroll to position [608, 0]
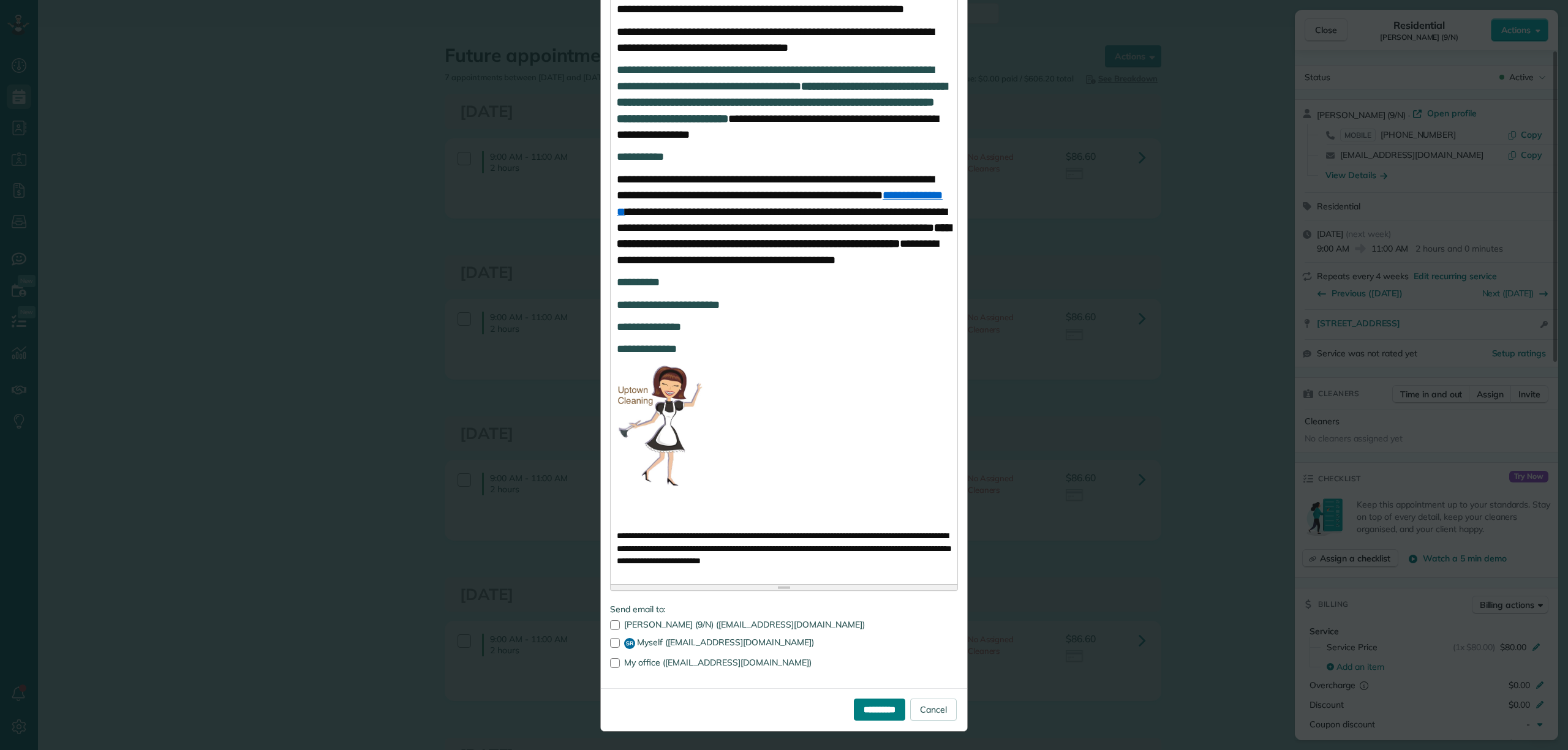
click at [868, 700] on input "**********" at bounding box center [879, 709] width 52 height 22
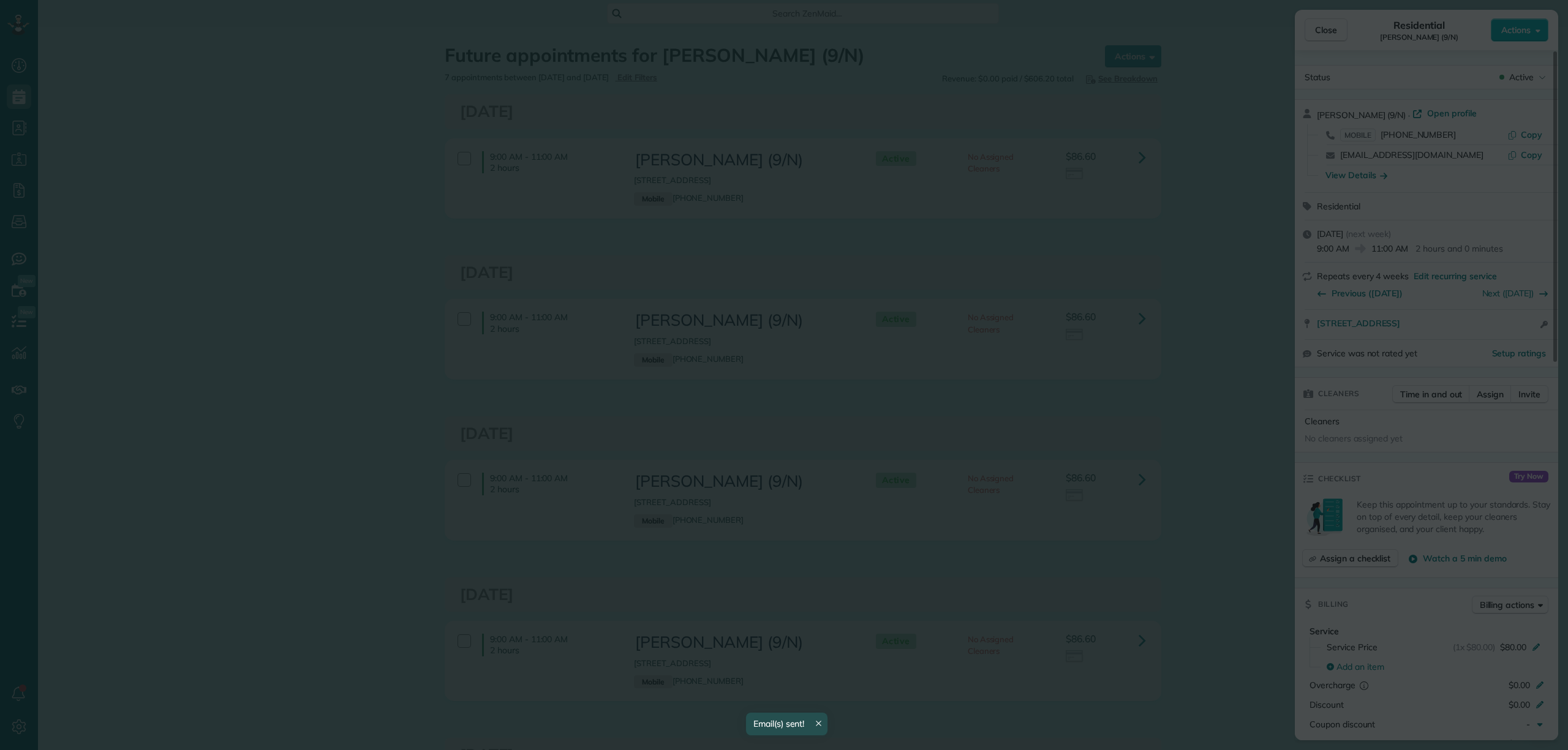
scroll to position [0, 0]
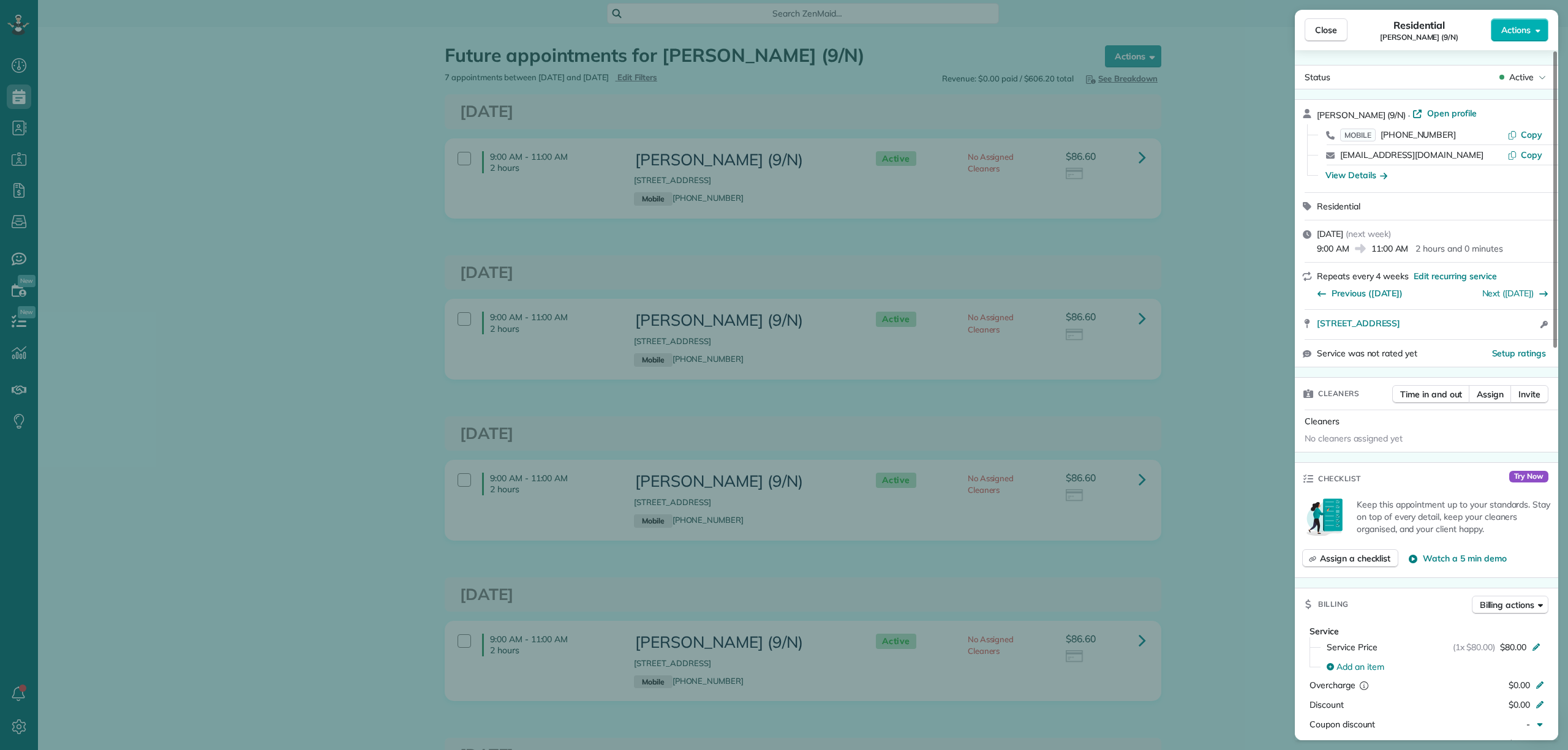
drag, startPoint x: 1318, startPoint y: 113, endPoint x: 1392, endPoint y: 113, distance: 74.0
click at [1392, 113] on span "Matthew Browning (9/N)" at bounding box center [1361, 115] width 89 height 11
click at [1462, 111] on span "Open profile" at bounding box center [1452, 113] width 49 height 12
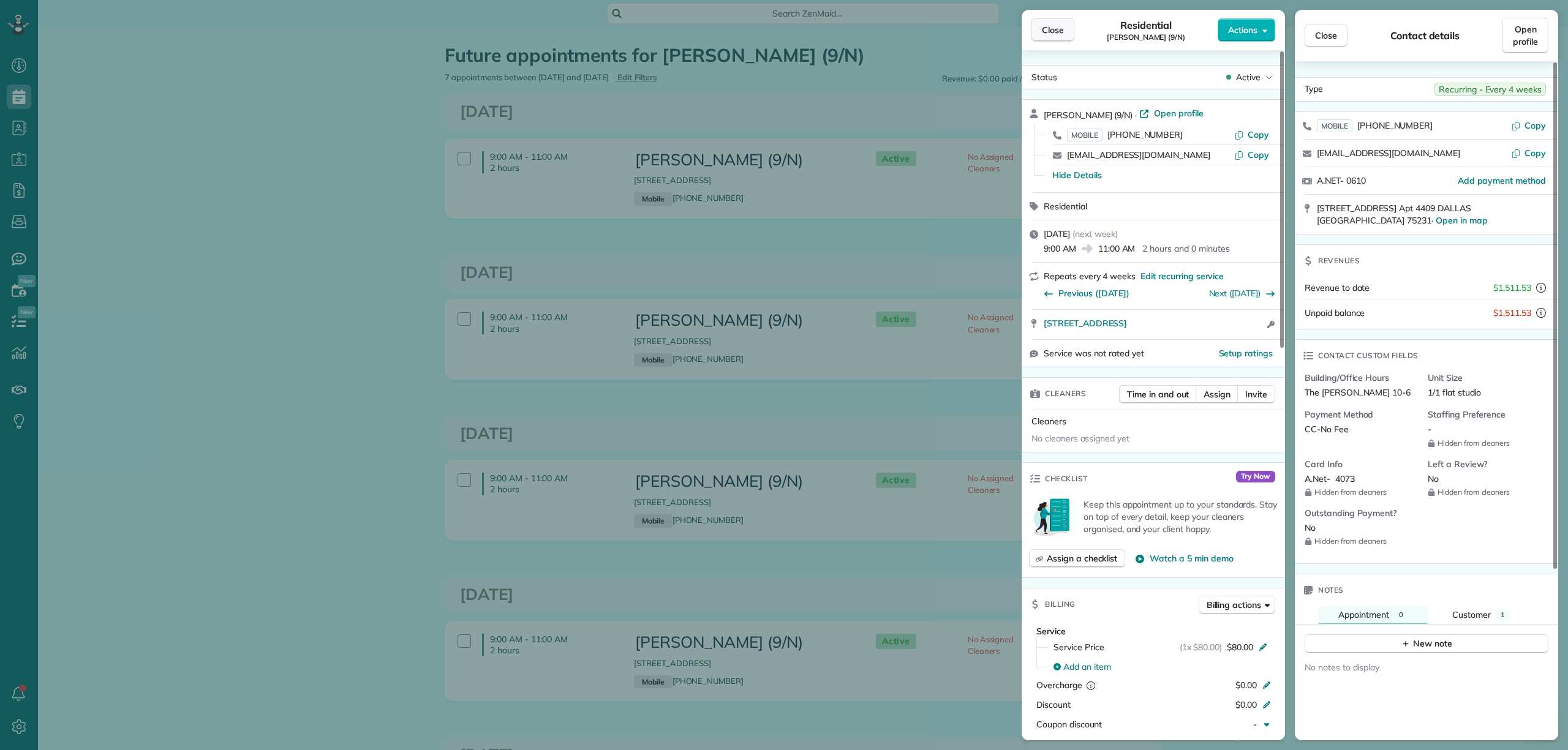
click at [1055, 27] on span "Close" at bounding box center [1053, 30] width 22 height 12
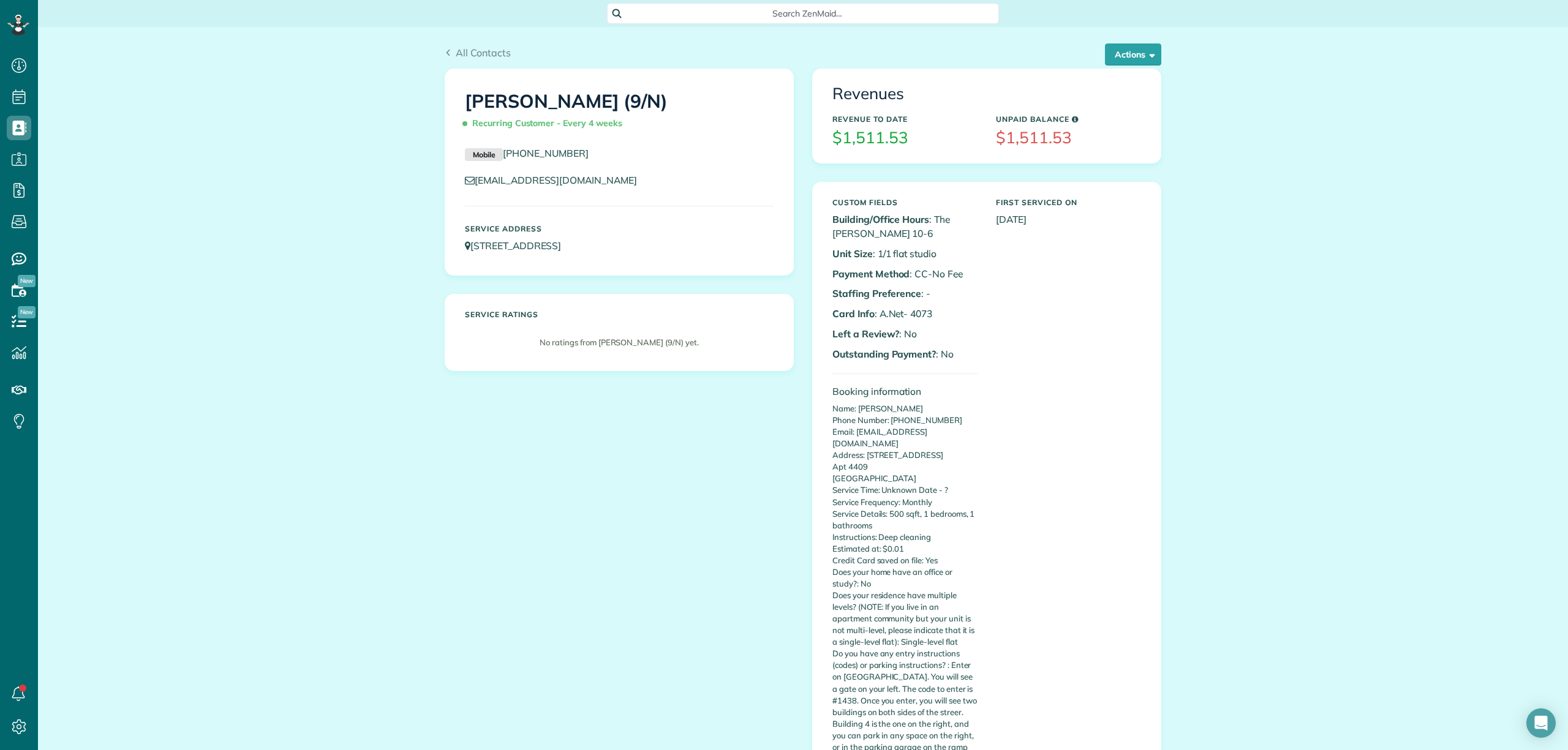
scroll to position [752, 0]
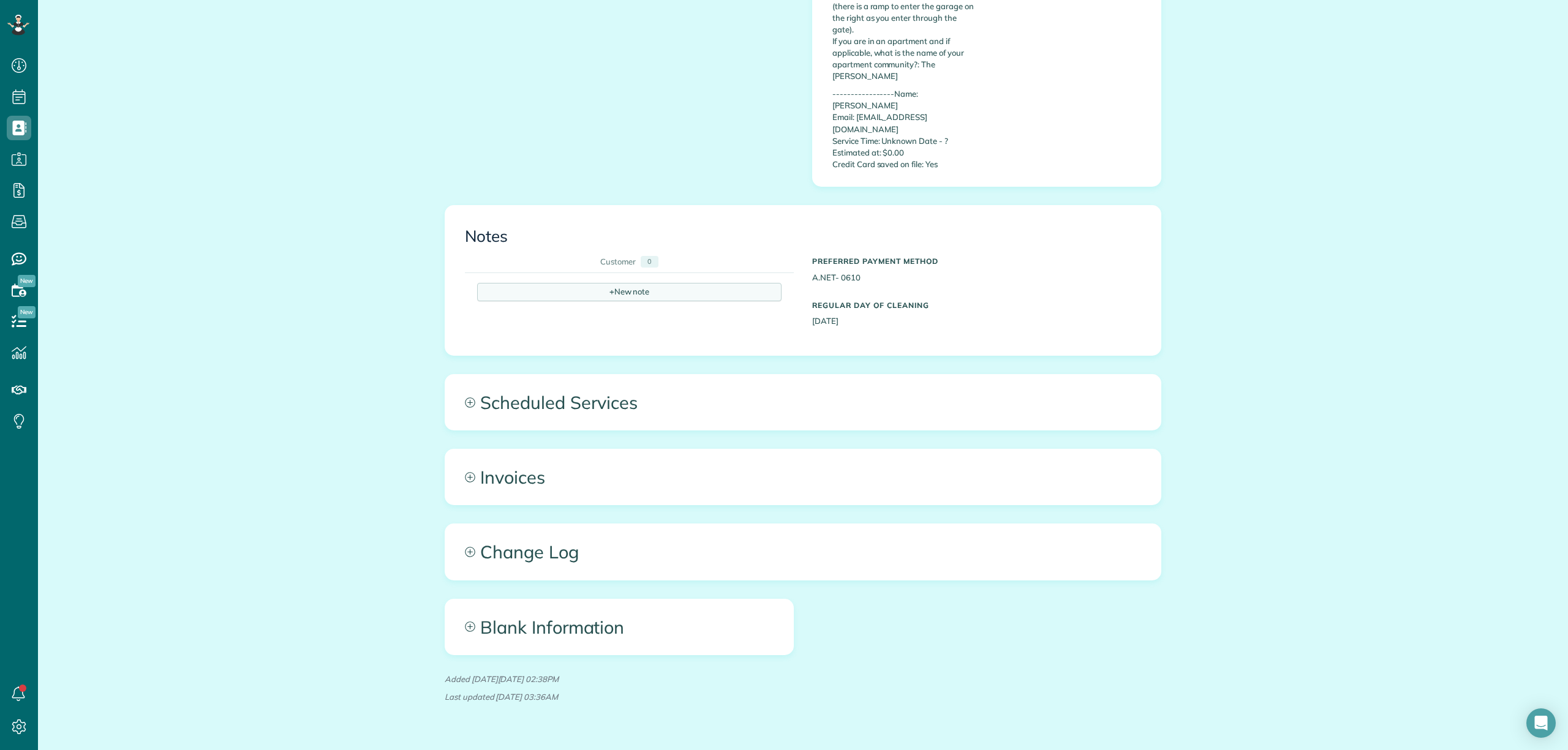
click at [586, 283] on div "+ New note" at bounding box center [629, 292] width 304 height 18
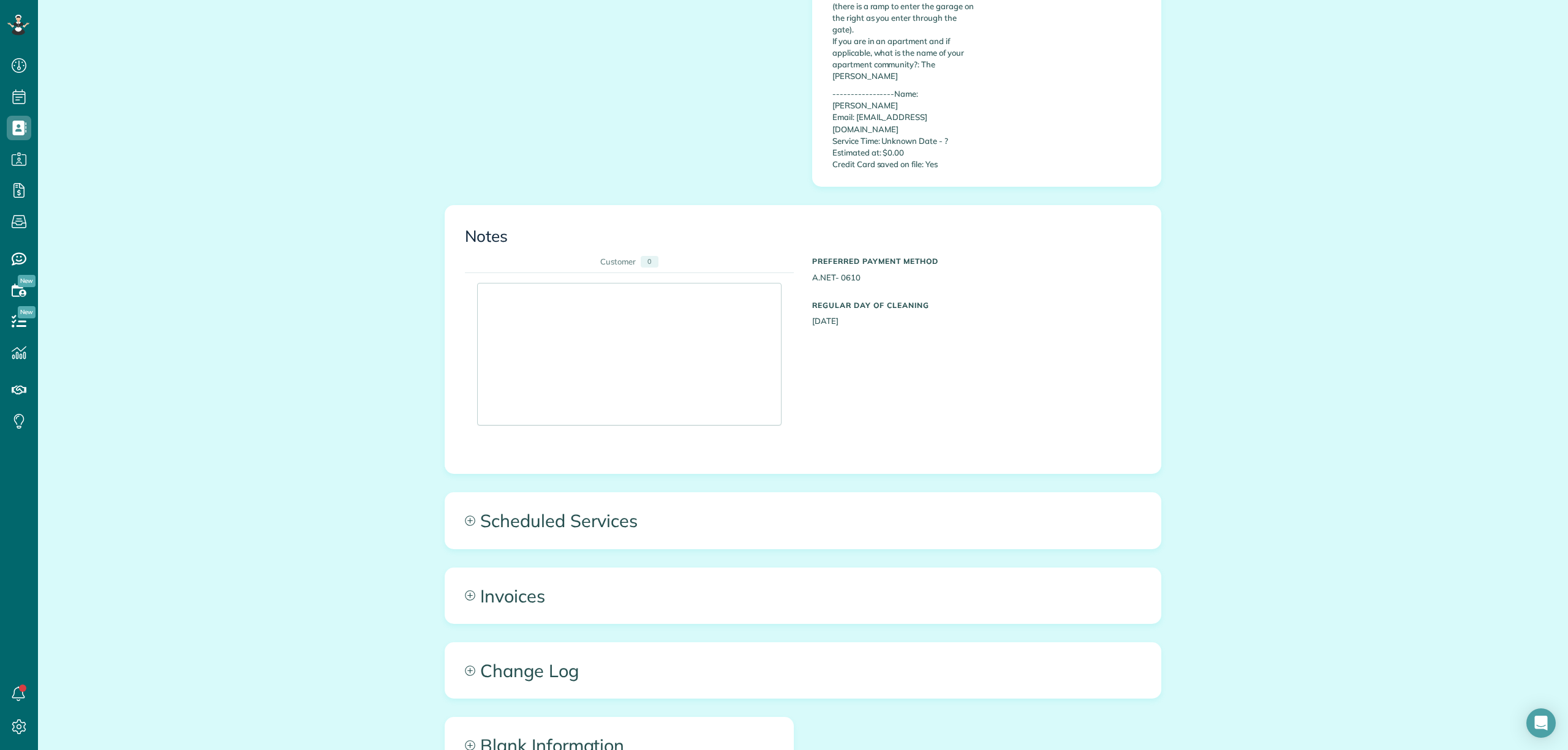
click at [509, 283] on div at bounding box center [629, 354] width 303 height 142
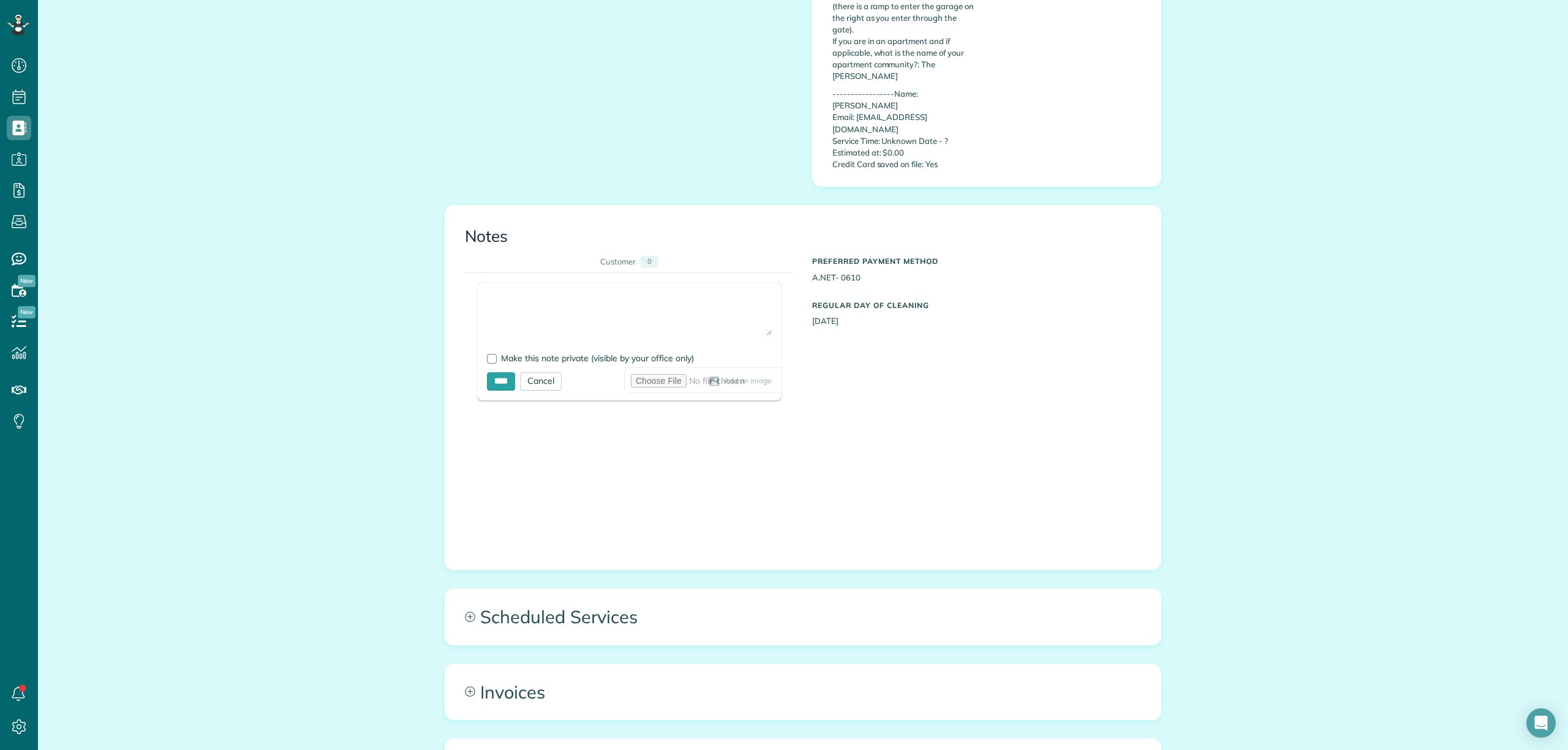
click at [503, 293] on textarea at bounding box center [630, 314] width 285 height 43
type textarea "**********"
drag, startPoint x: 485, startPoint y: 326, endPoint x: 495, endPoint y: 344, distance: 20.6
click at [487, 353] on div at bounding box center [492, 358] width 10 height 10
click at [495, 372] on input "****" at bounding box center [501, 381] width 29 height 18
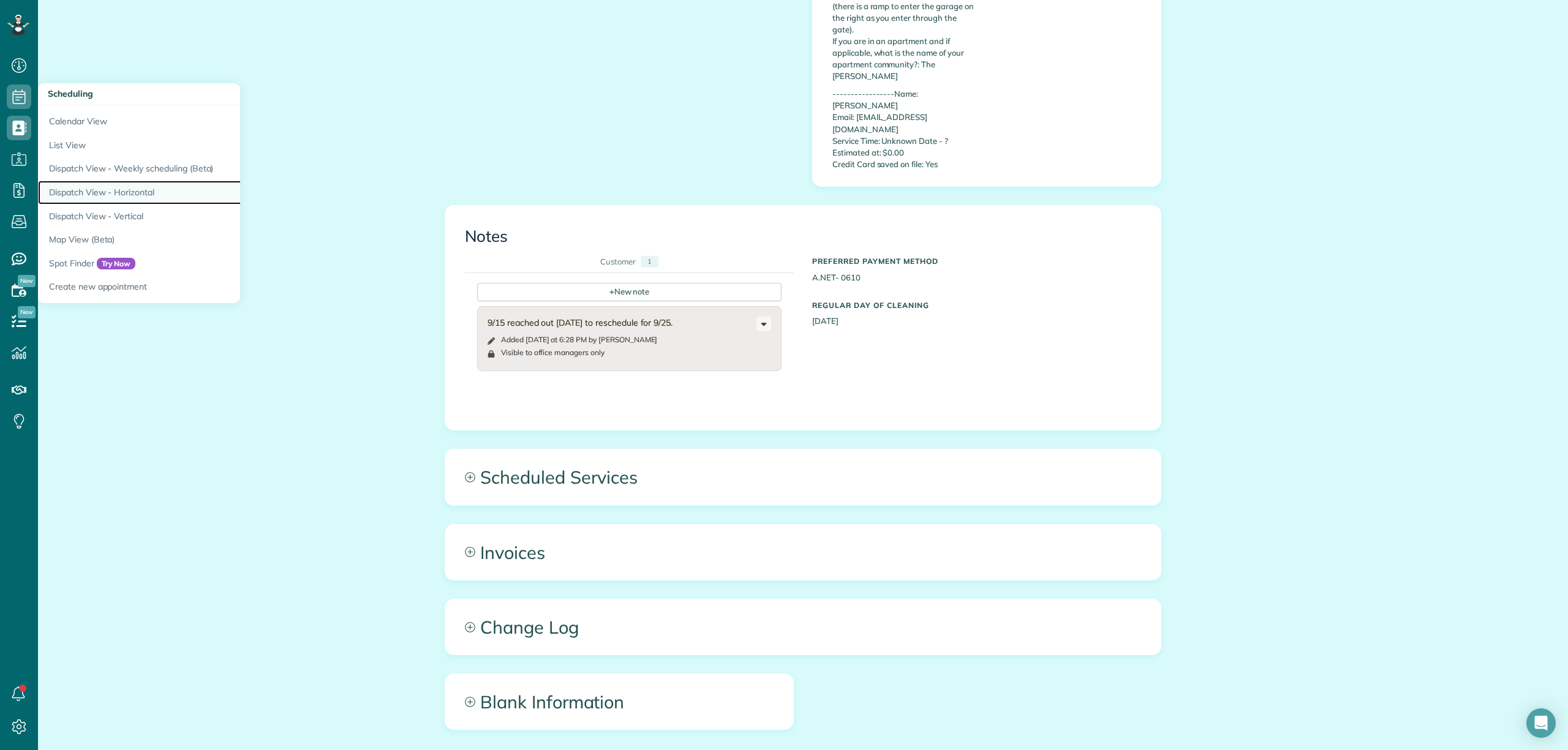
click at [112, 185] on link "Dispatch View - Horizontal" at bounding box center [190, 192] width 306 height 24
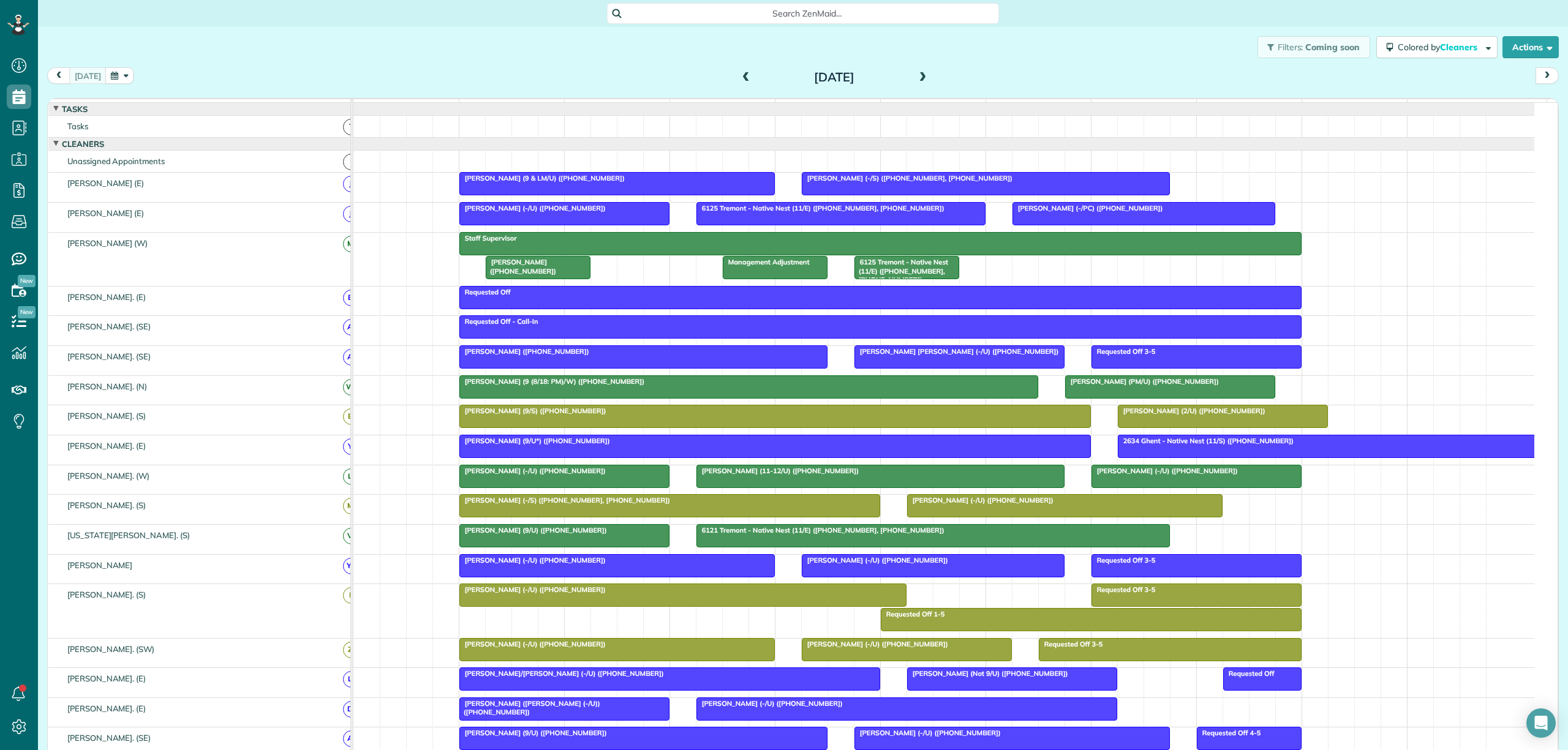
scroll to position [5, 5]
click at [917, 76] on span at bounding box center [922, 78] width 13 height 11
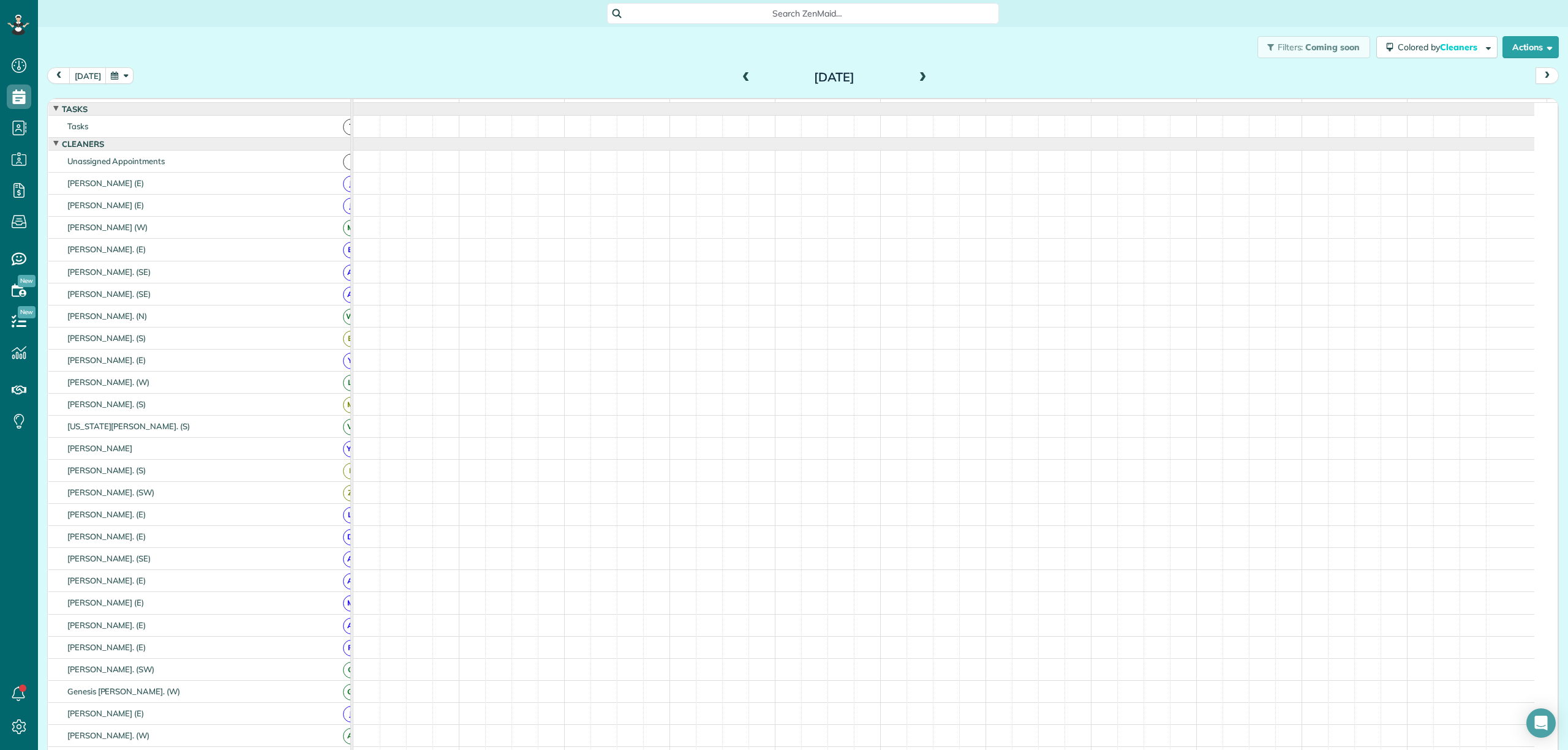
click at [126, 75] on button "button" at bounding box center [119, 75] width 29 height 16
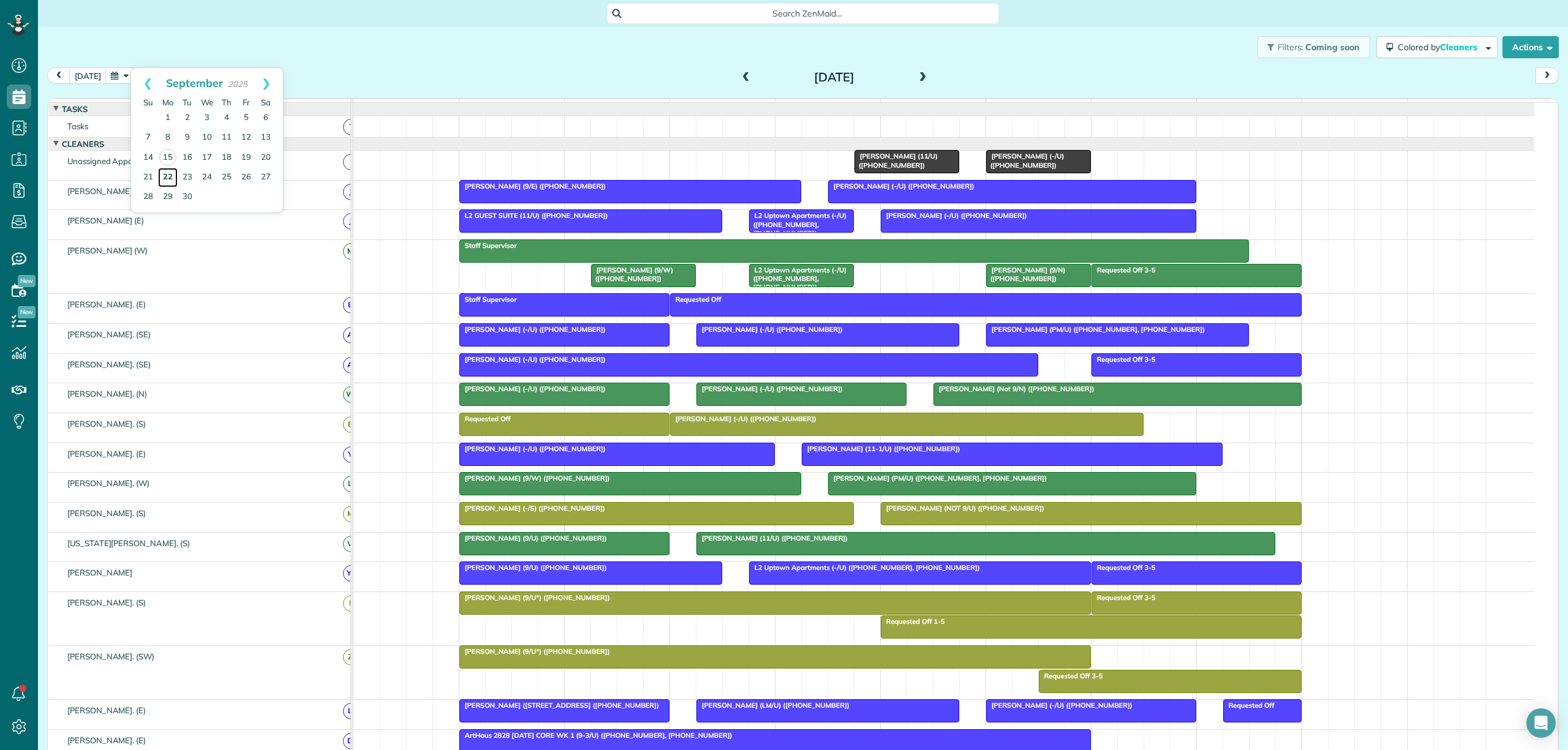
click at [166, 175] on link "22" at bounding box center [167, 177] width 19 height 19
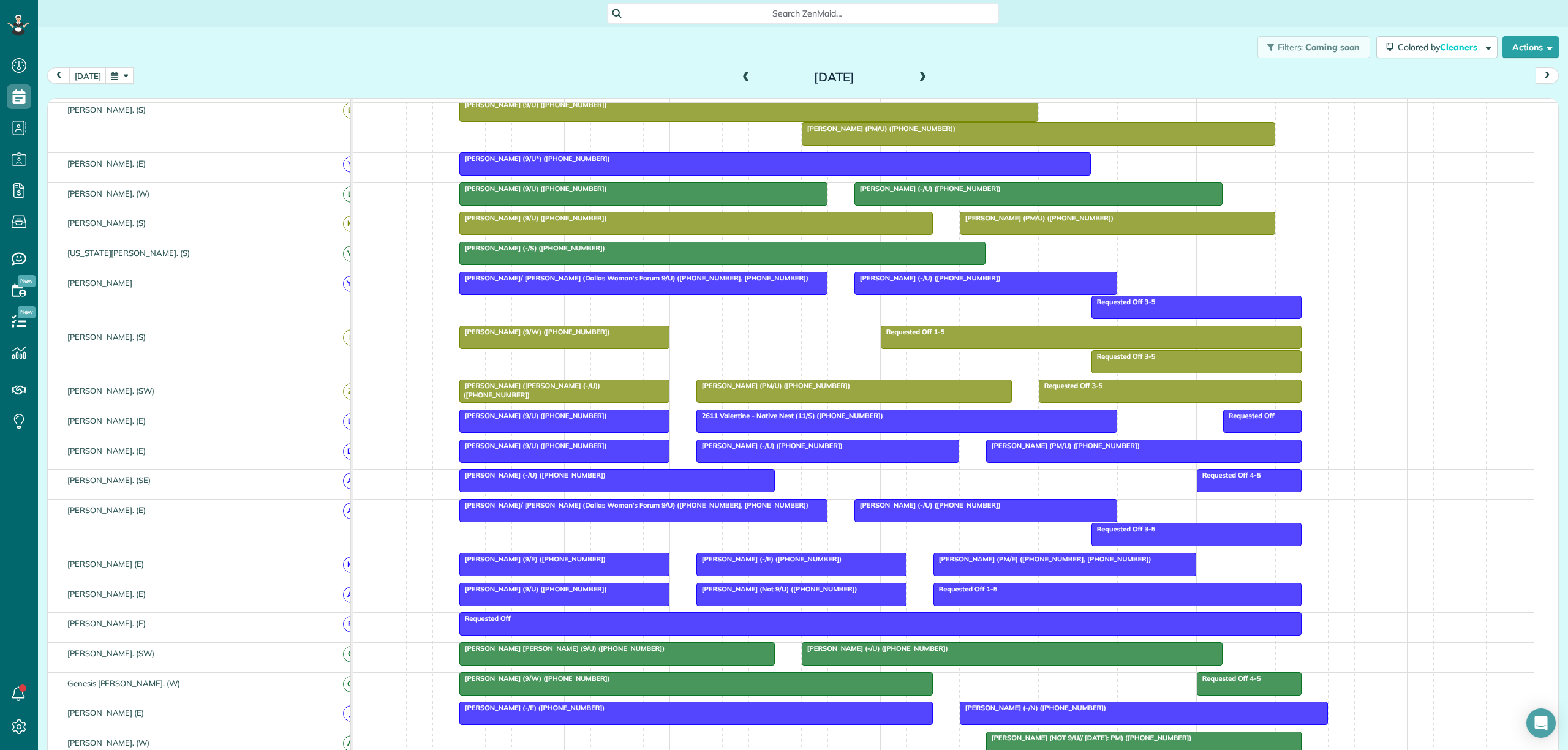
scroll to position [208, 0]
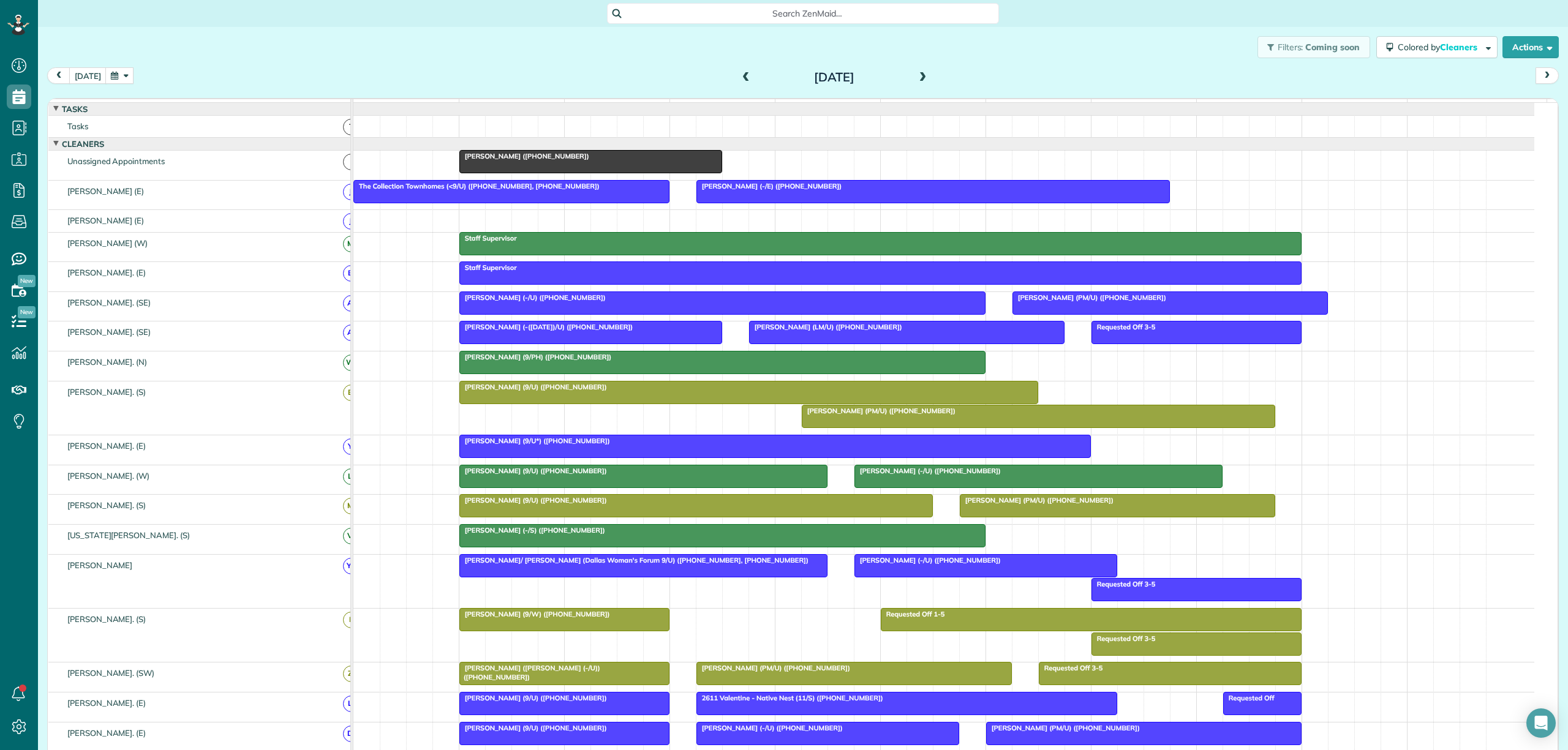
click at [918, 73] on span at bounding box center [922, 78] width 13 height 11
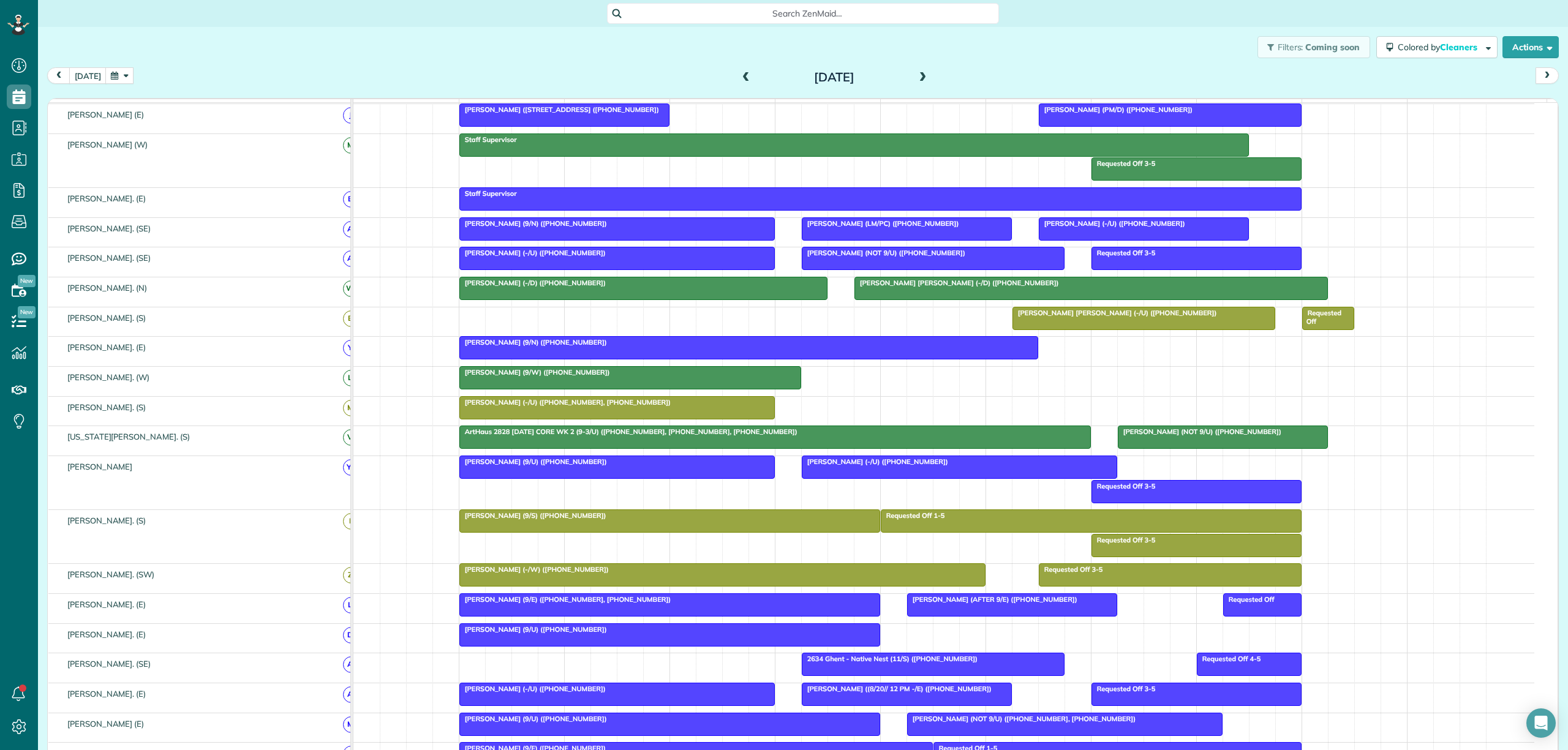
click at [916, 74] on span at bounding box center [922, 78] width 13 height 11
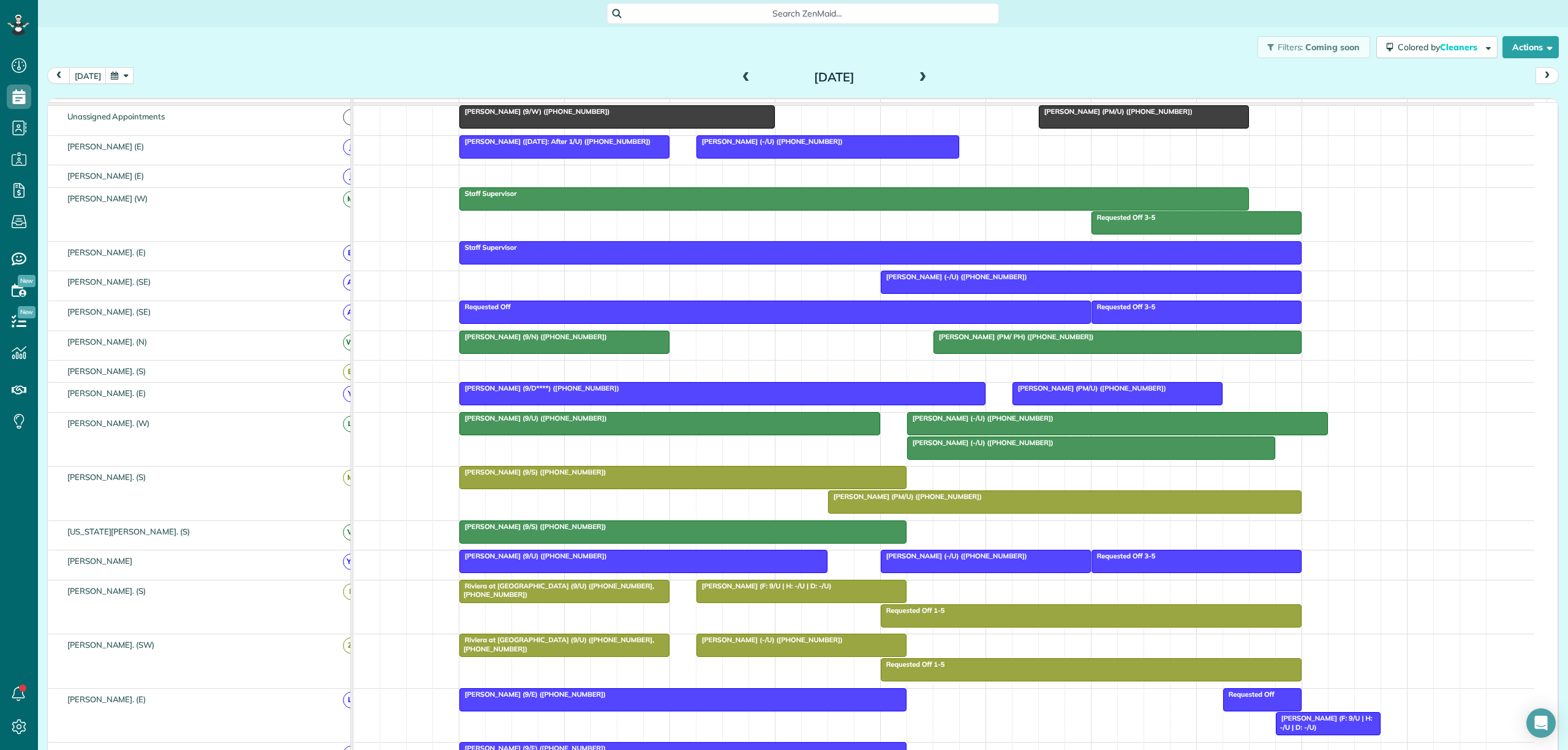
scroll to position [0, 0]
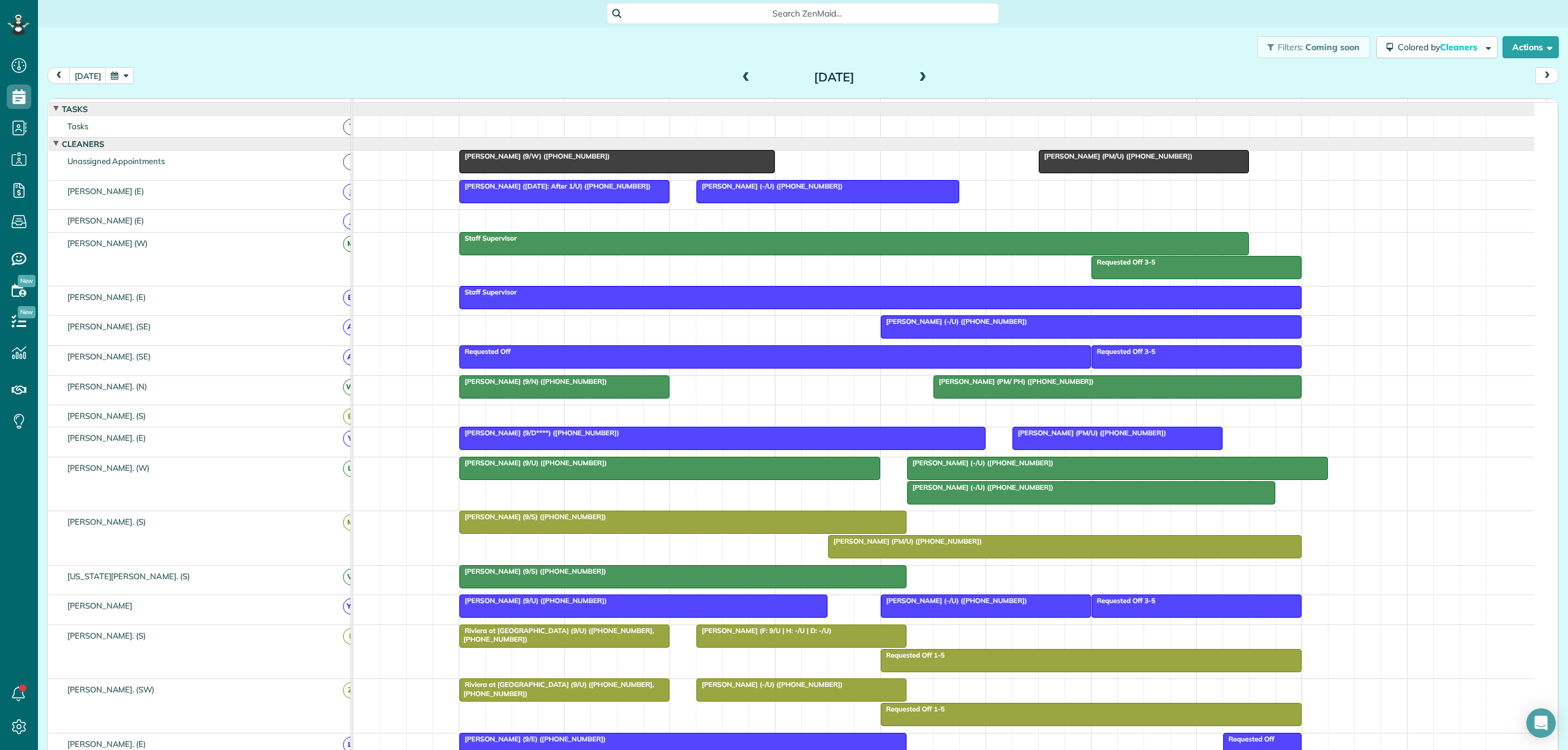
click at [112, 77] on button "button" at bounding box center [119, 75] width 29 height 16
click at [212, 156] on link "17" at bounding box center [206, 157] width 19 height 19
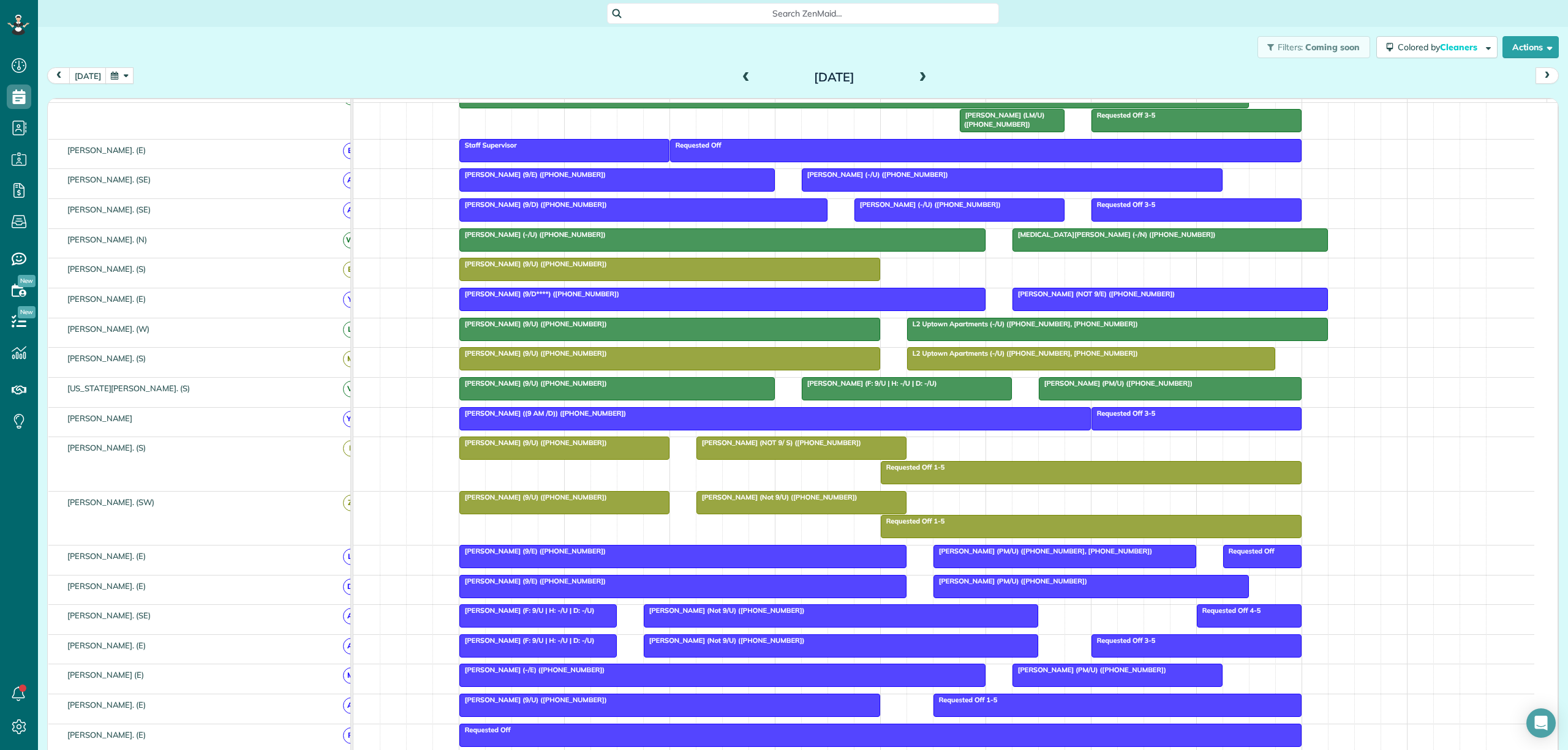
scroll to position [113, 0]
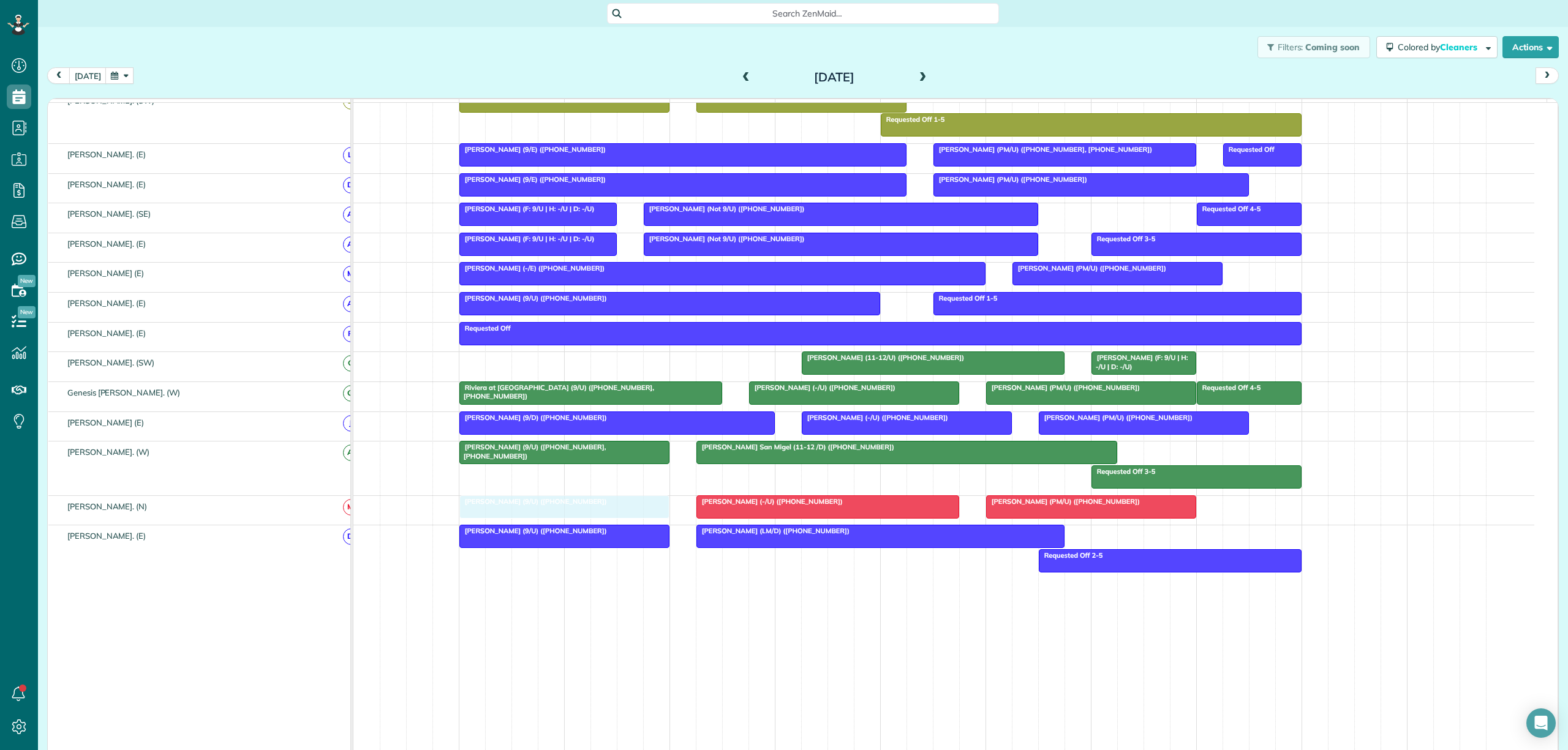
drag, startPoint x: 562, startPoint y: 216, endPoint x: 557, endPoint y: 527, distance: 311.0
drag, startPoint x: 736, startPoint y: 383, endPoint x: 495, endPoint y: 387, distance: 241.0
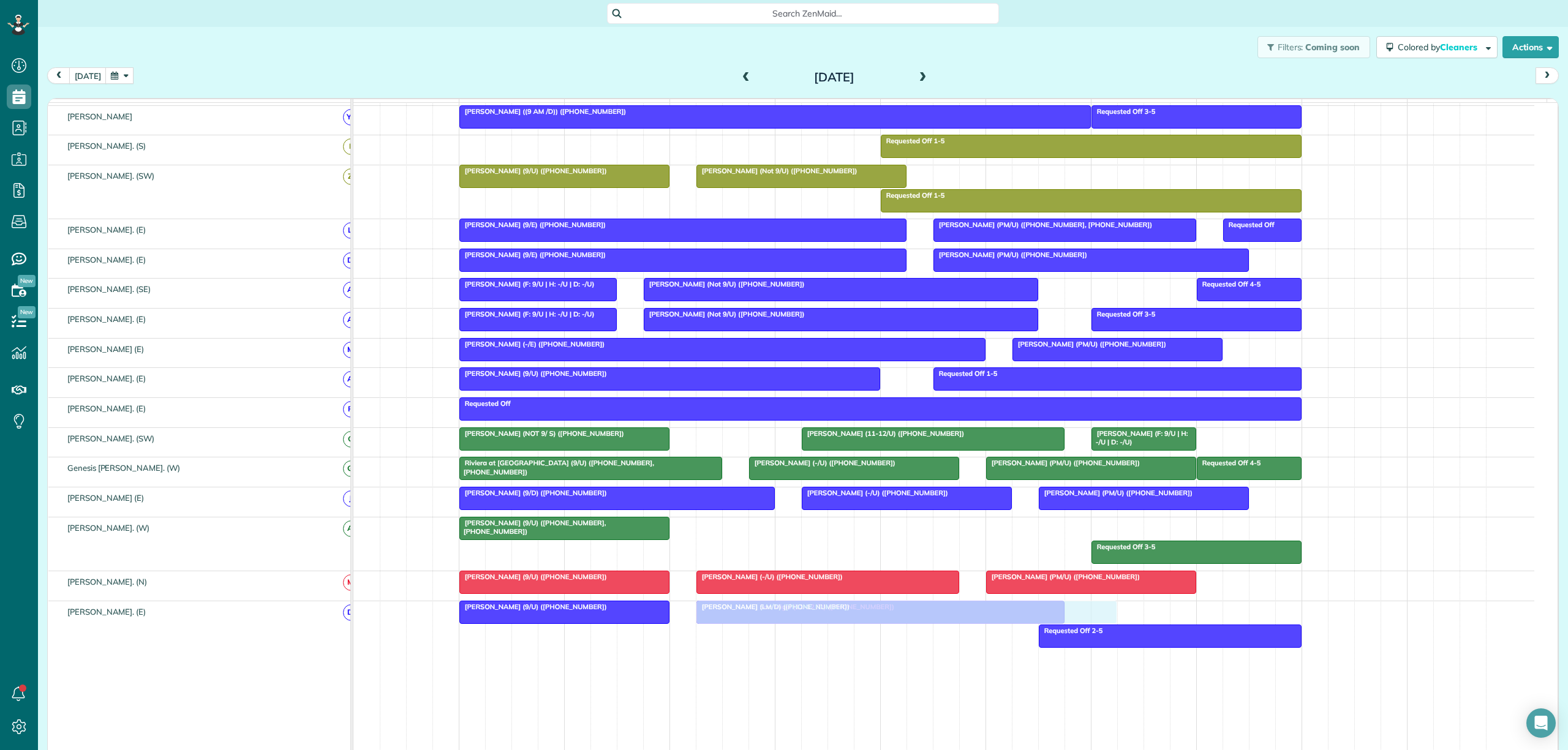
drag, startPoint x: 773, startPoint y: 542, endPoint x: 762, endPoint y: 641, distance: 99.6
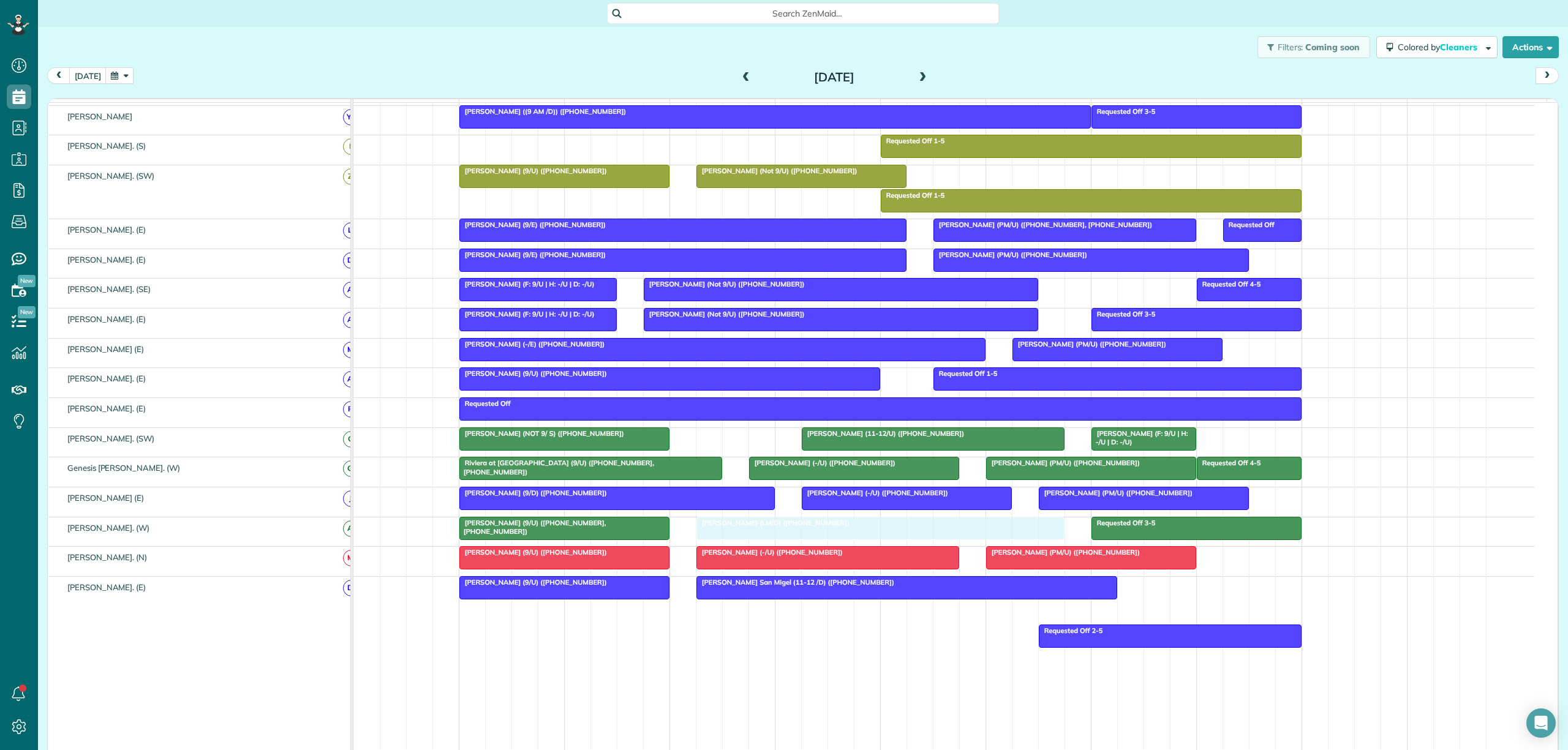
drag, startPoint x: 763, startPoint y: 631, endPoint x: 760, endPoint y: 550, distance: 81.1
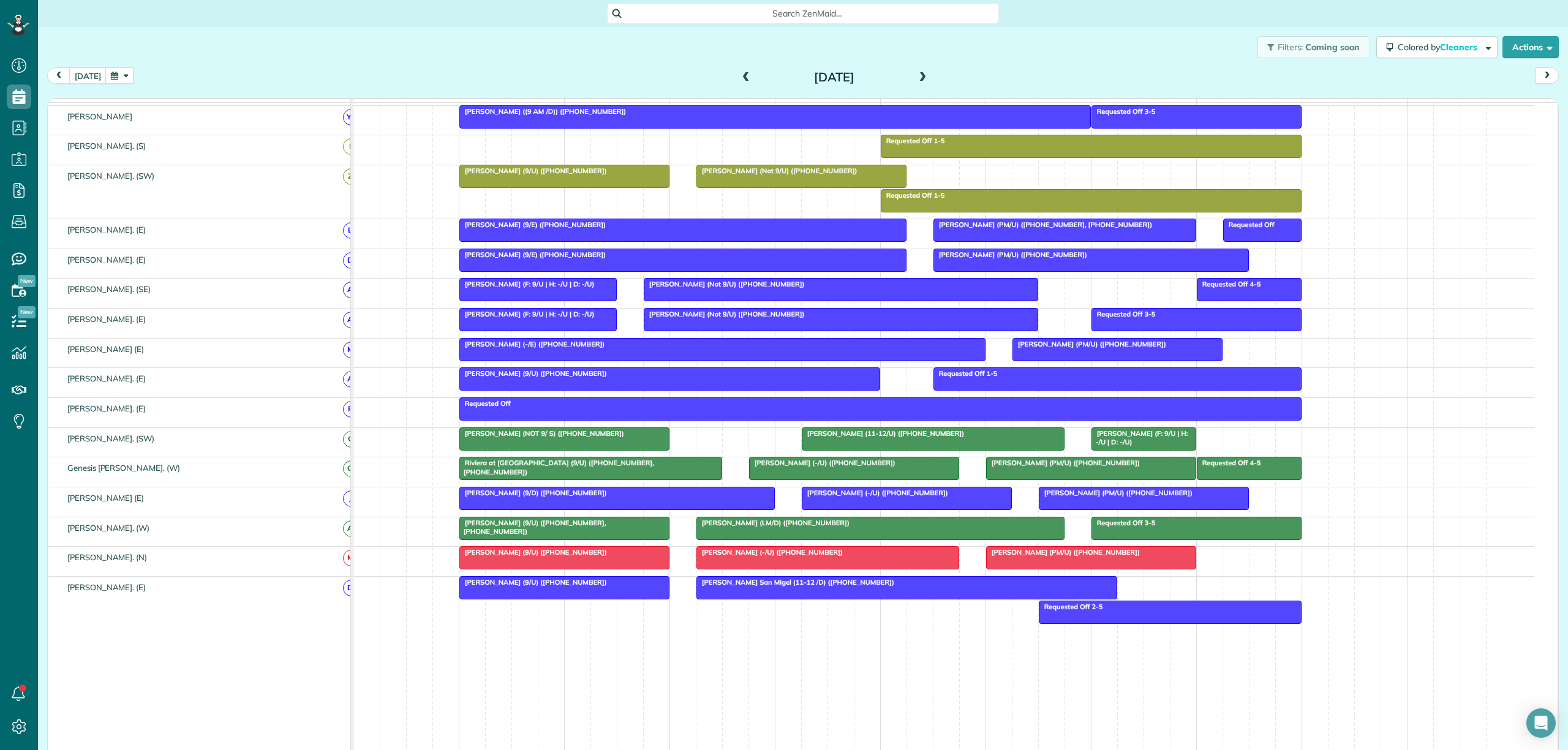
click at [736, 527] on span "Lynn Palmer (LM/D) (+12145076612)" at bounding box center [773, 522] width 154 height 8
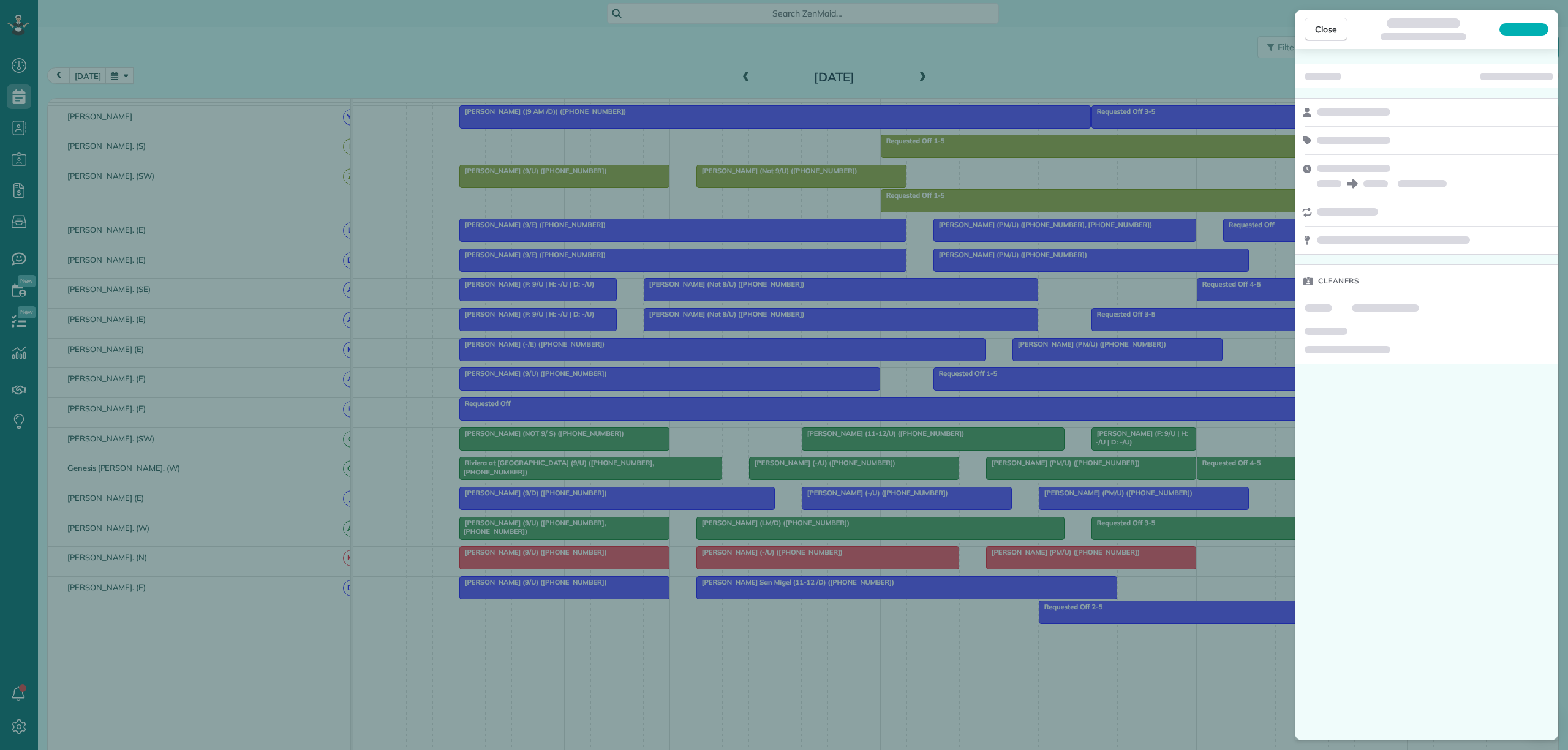
click at [811, 655] on div "Close Cleaners" at bounding box center [784, 375] width 1568 height 750
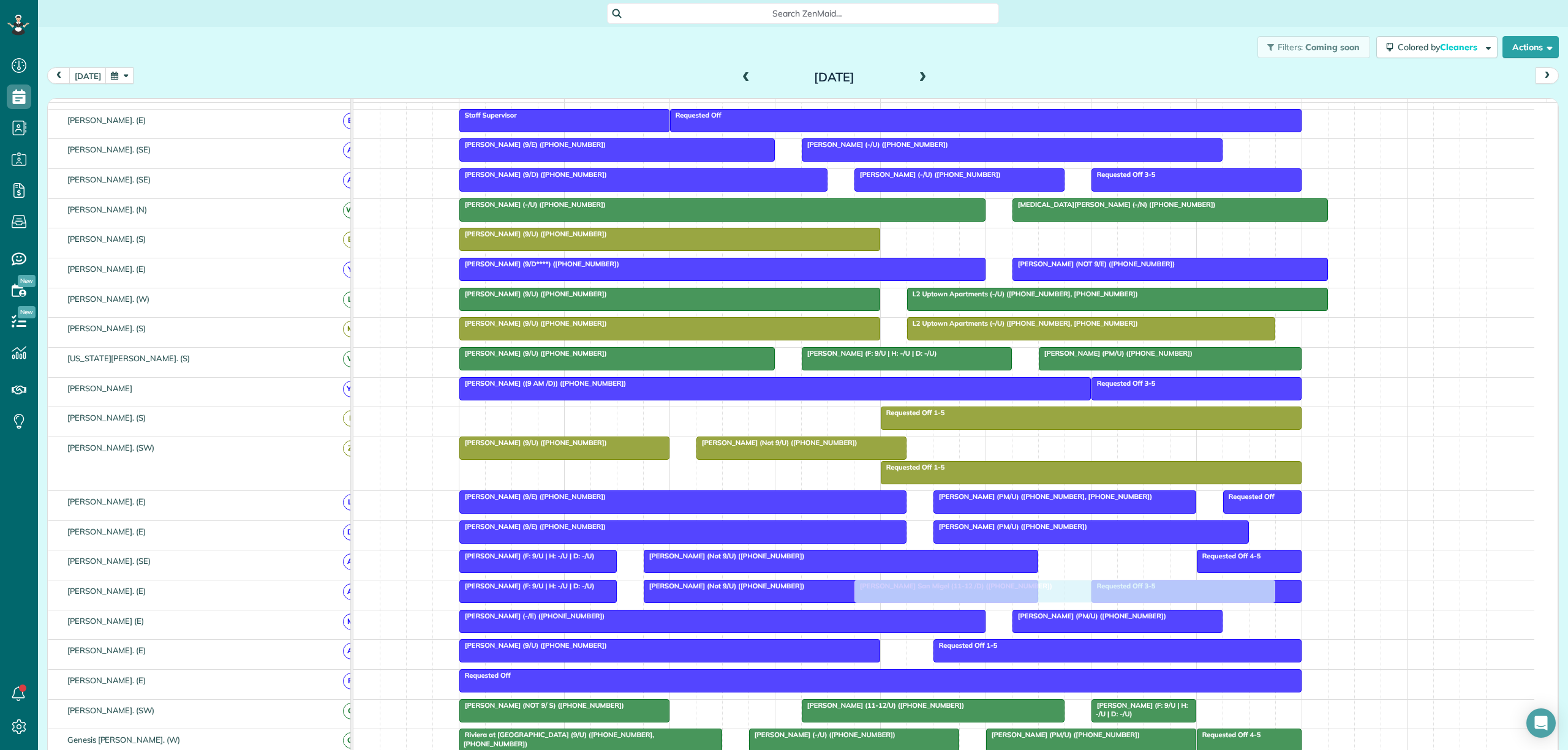
scroll to position [122, 0]
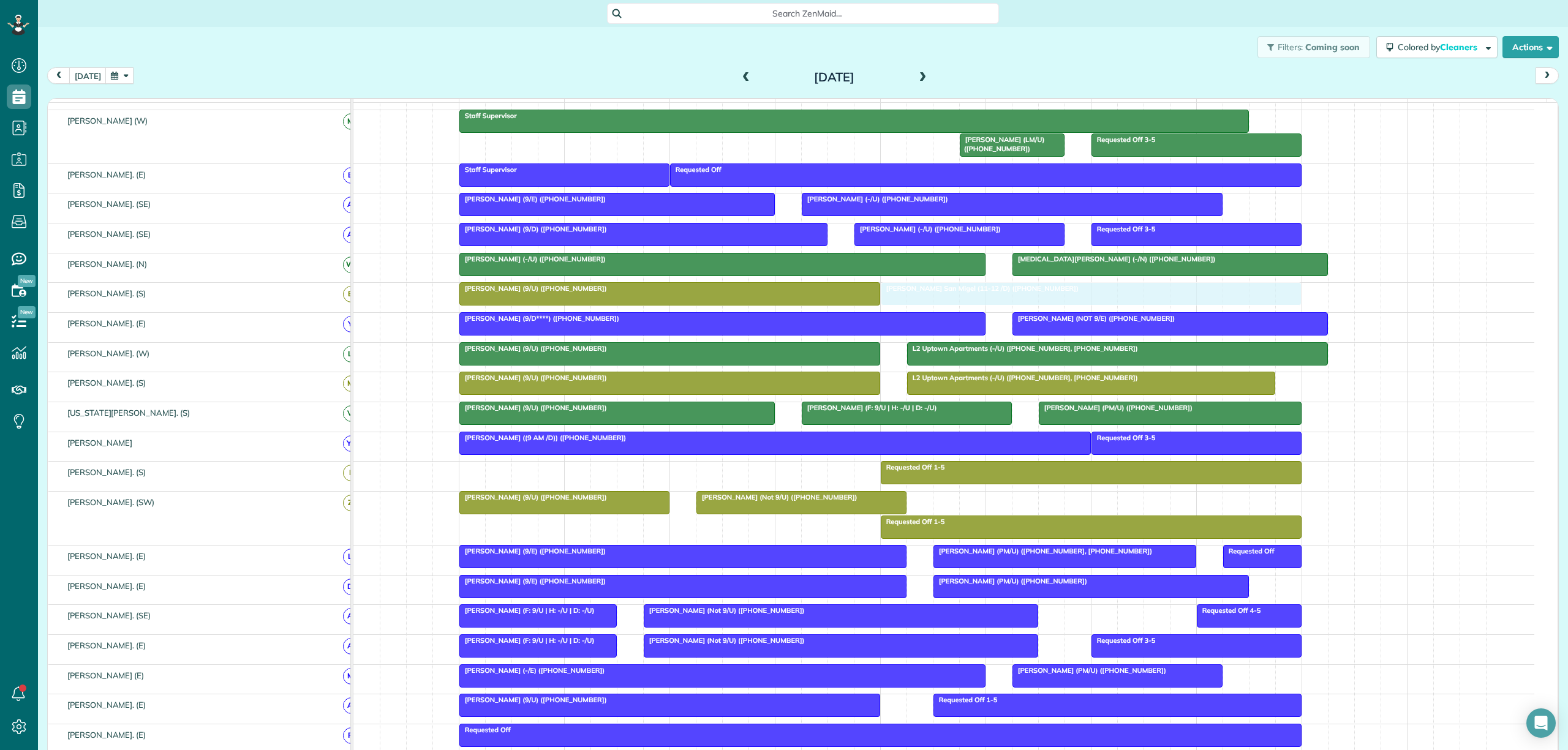
drag, startPoint x: 849, startPoint y: 601, endPoint x: 975, endPoint y: 319, distance: 308.9
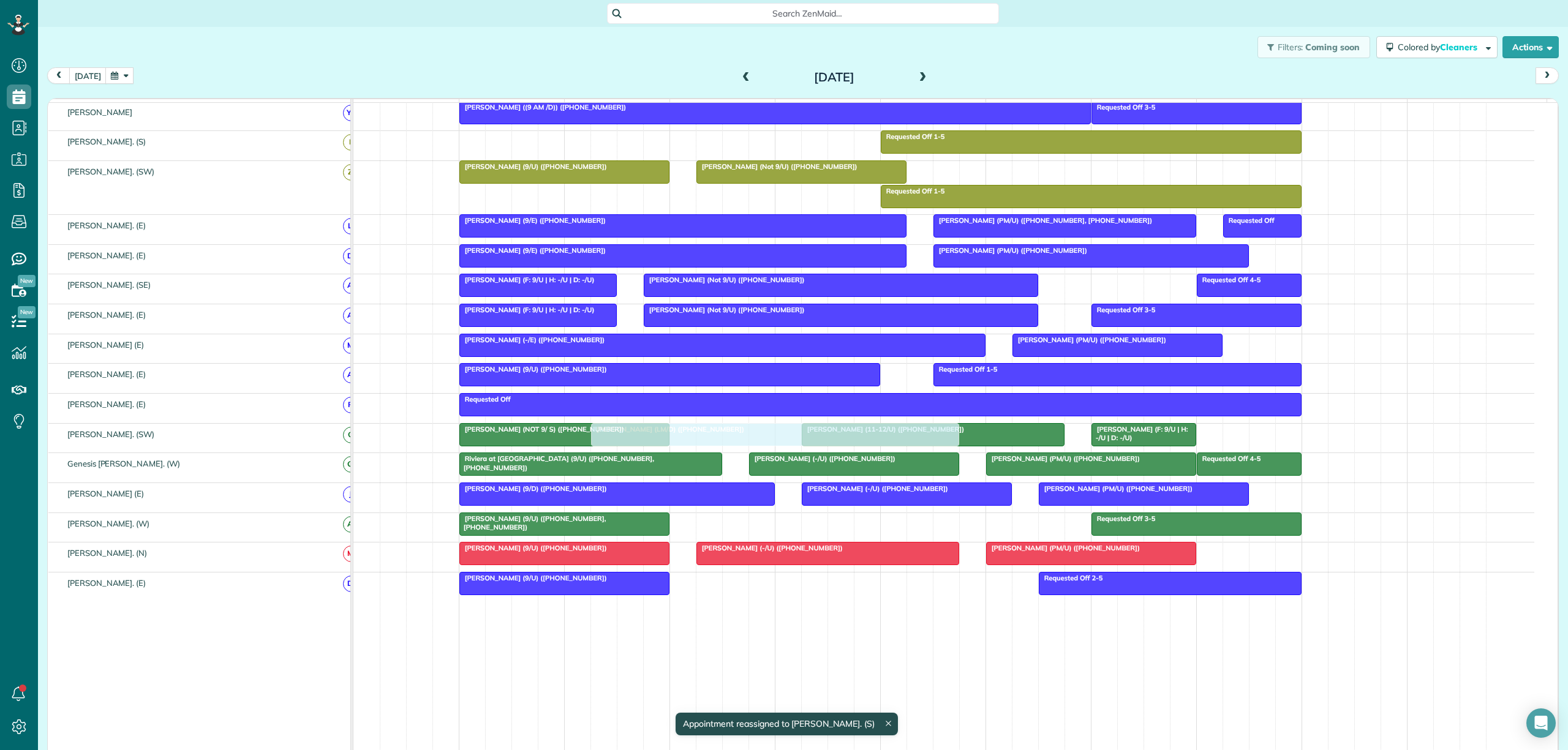
scroll to position [407, 0]
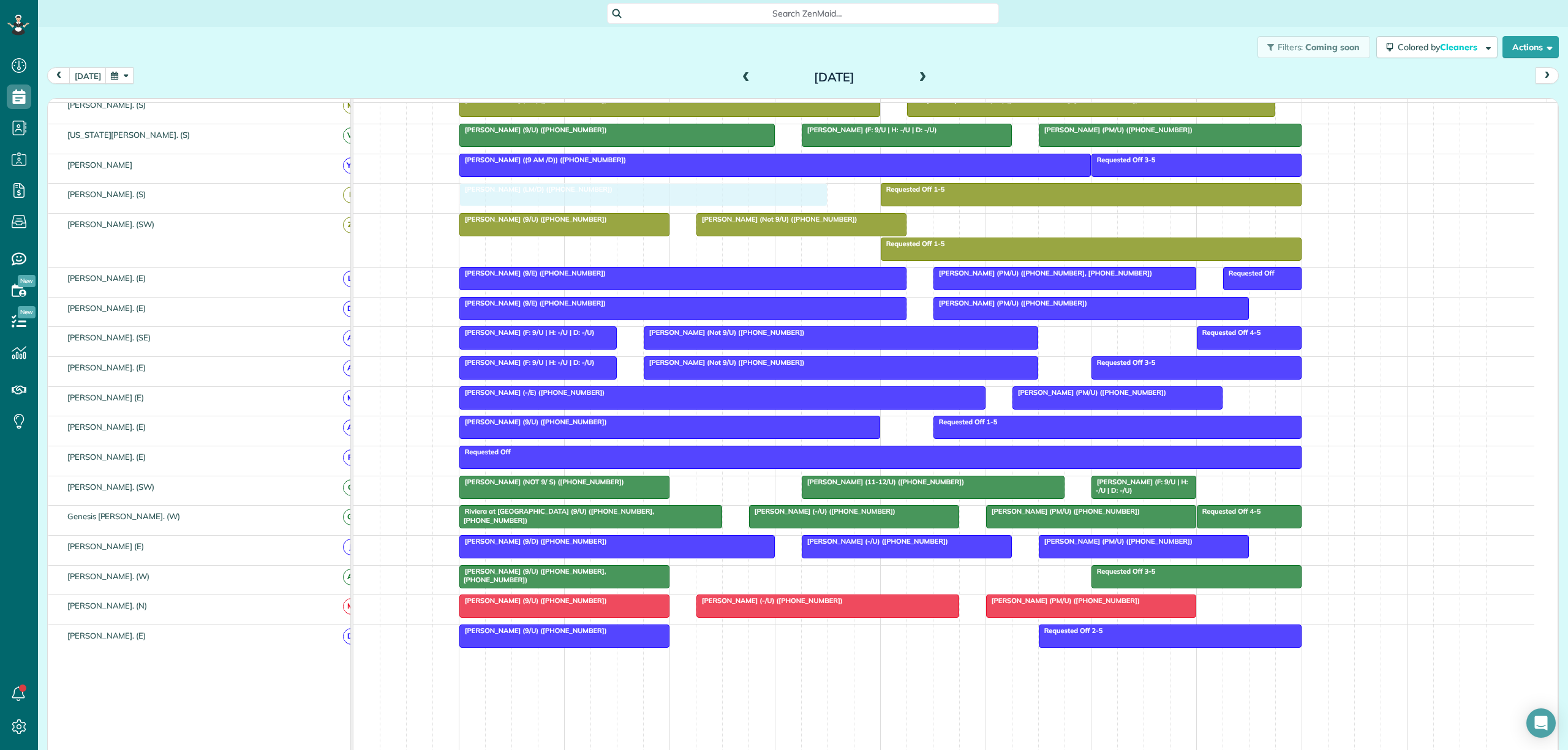
drag, startPoint x: 760, startPoint y: 512, endPoint x: 524, endPoint y: 212, distance: 381.7
drag, startPoint x: 533, startPoint y: 202, endPoint x: 584, endPoint y: 204, distance: 51.0
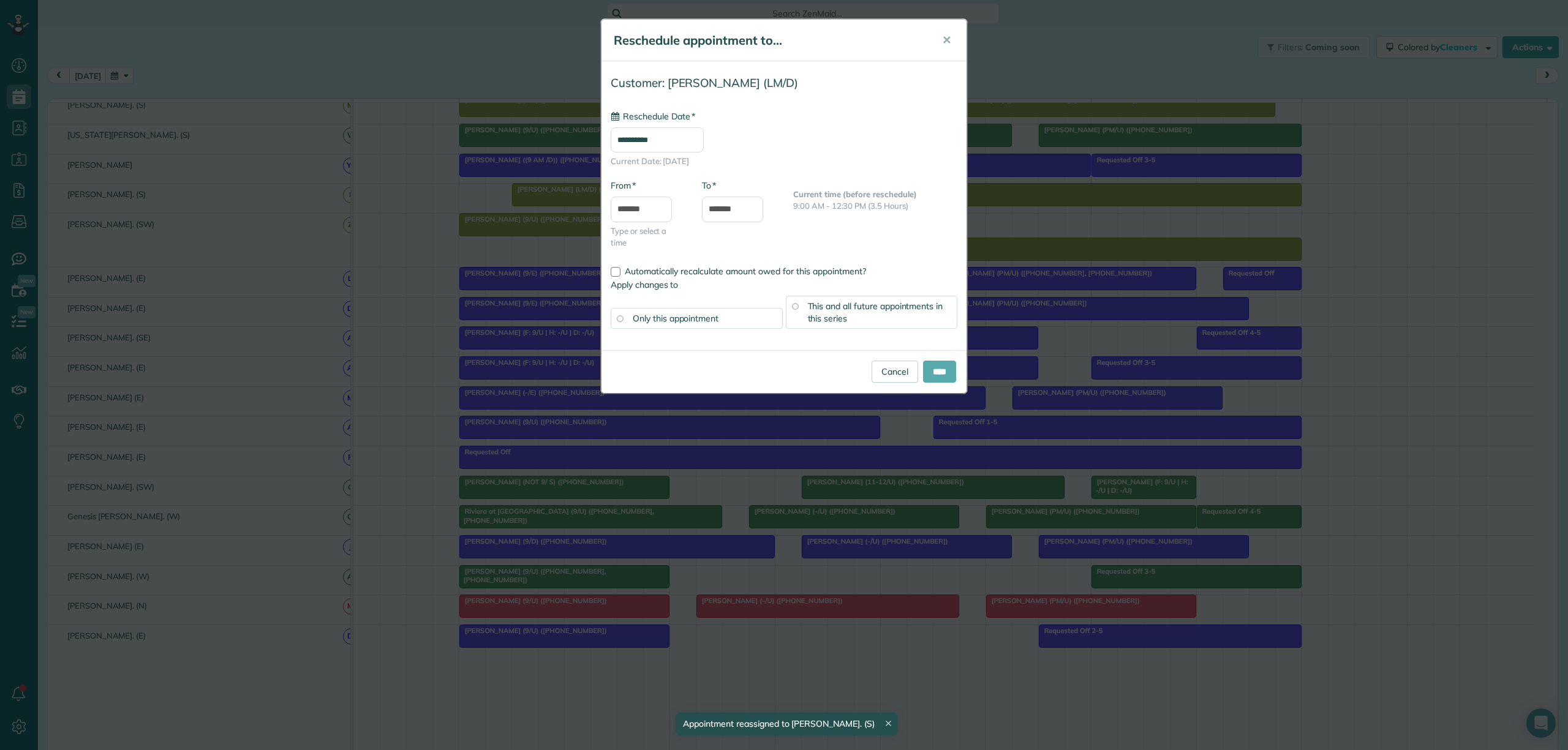
type input "**********"
click at [936, 378] on input "****" at bounding box center [939, 371] width 33 height 22
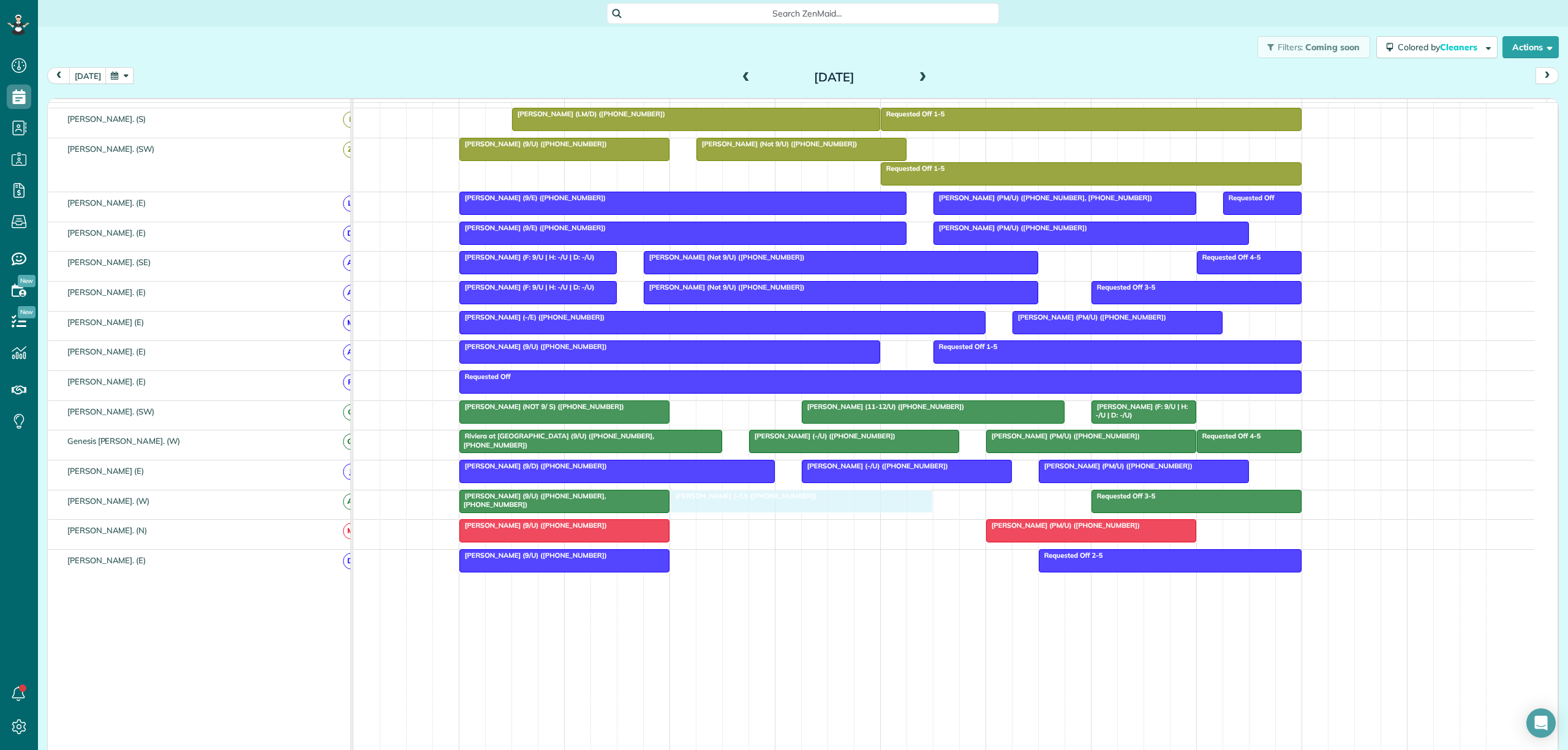
drag, startPoint x: 754, startPoint y: 532, endPoint x: 745, endPoint y: 521, distance: 14.2
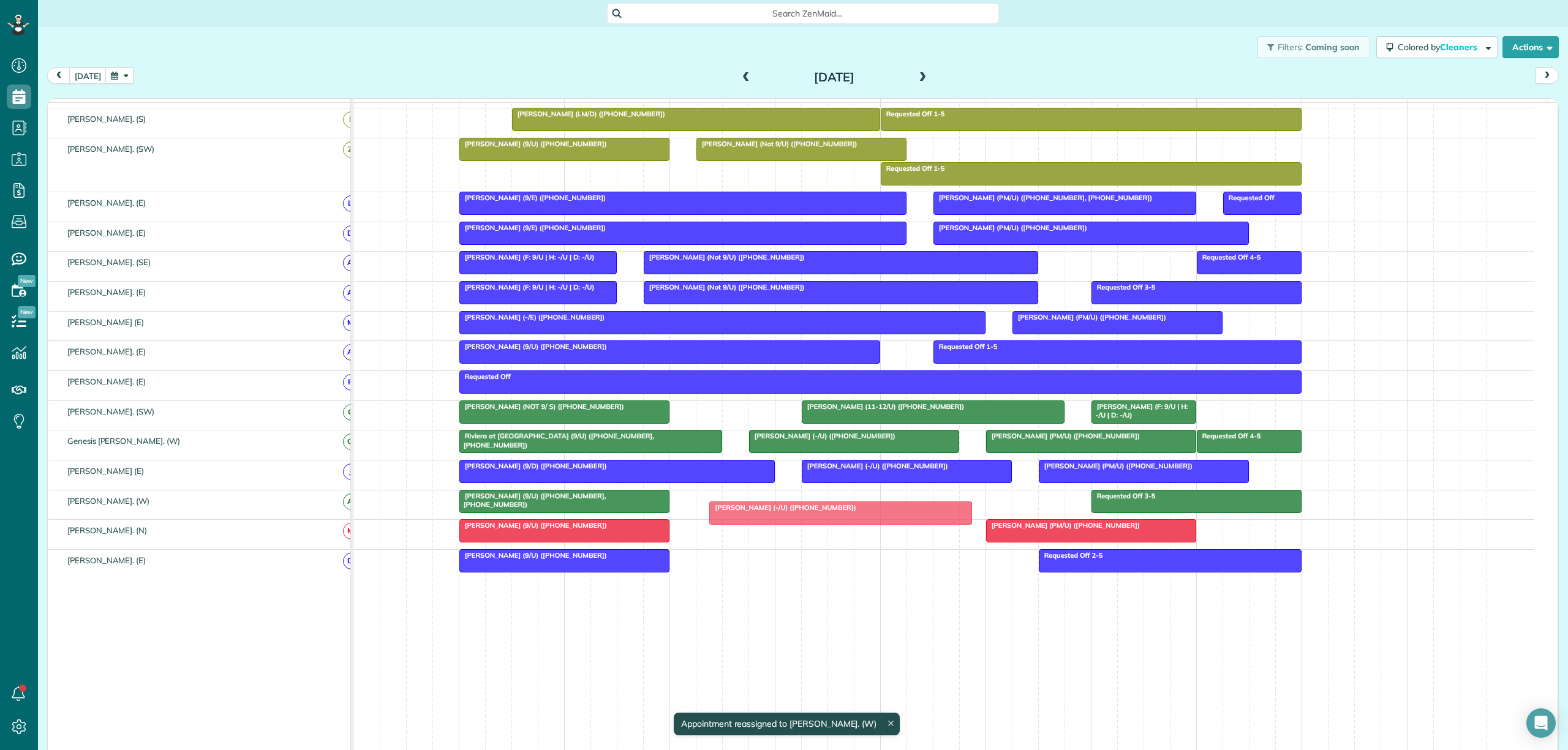
drag, startPoint x: 772, startPoint y: 514, endPoint x: 814, endPoint y: 514, distance: 42.0
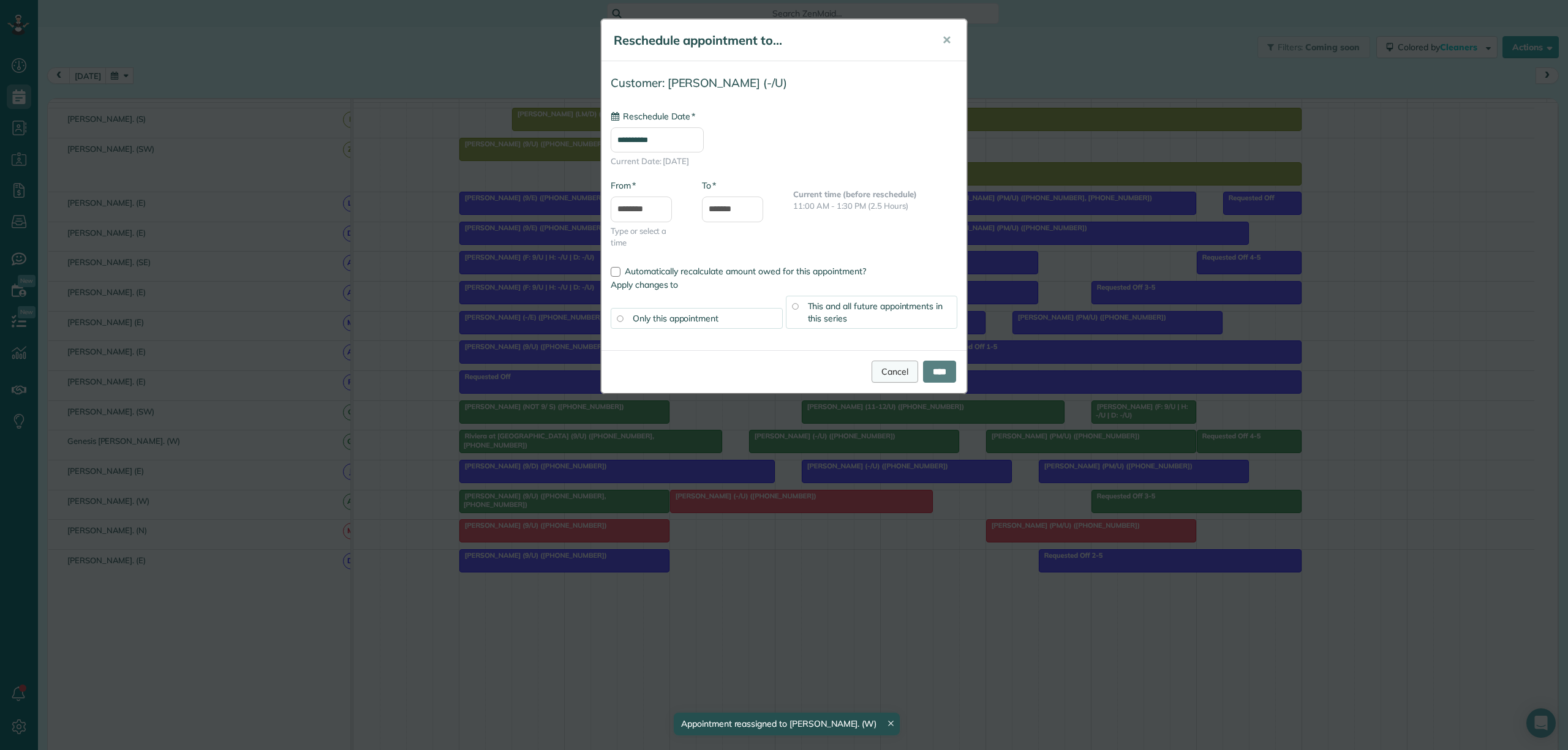
type input "**********"
click at [889, 370] on link "Cancel" at bounding box center [895, 371] width 46 height 22
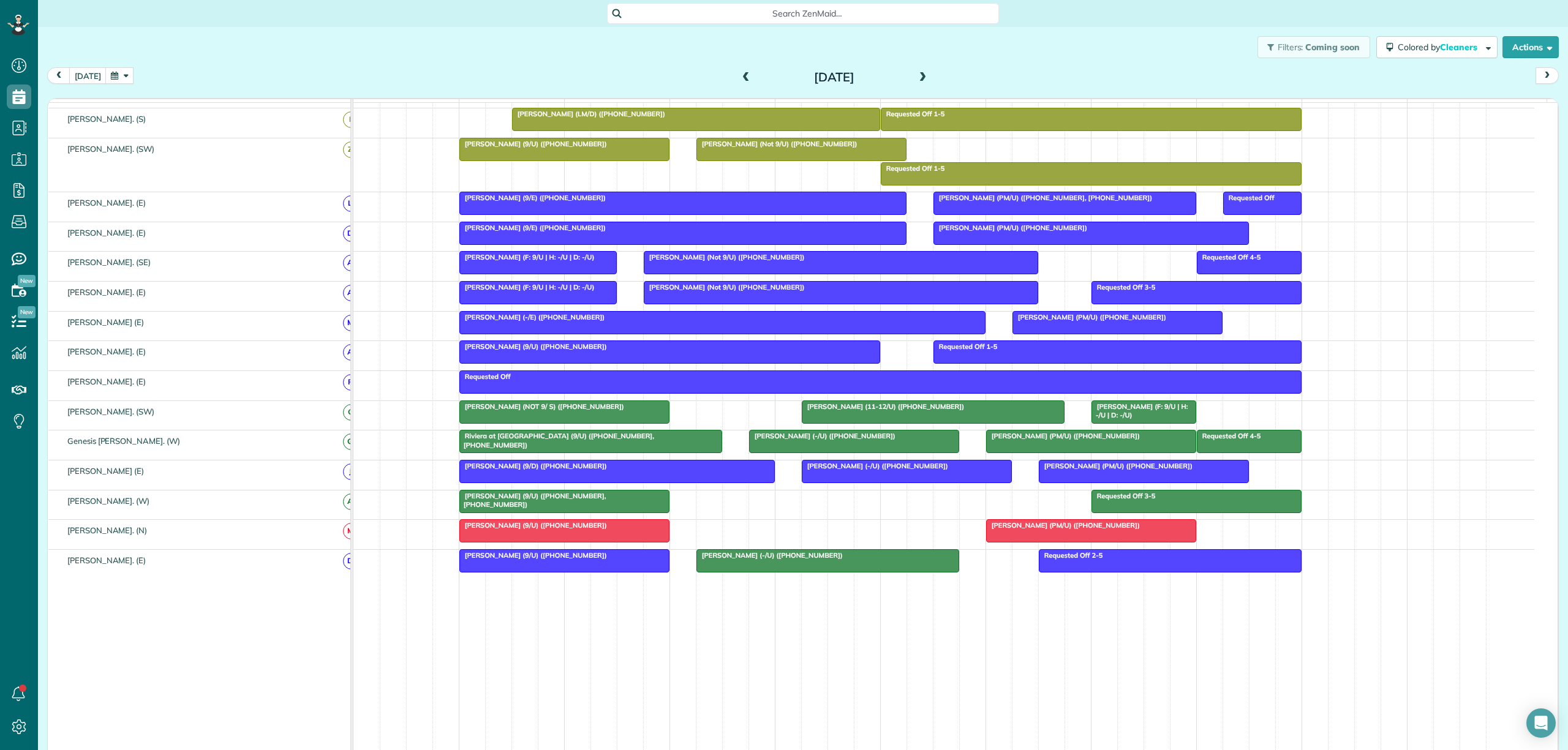
click at [850, 633] on td "Requested Off 2-5 Madeline Dyson (9/U) (+14848897009) Gabriel DeJong (-/U) (+12…" at bounding box center [944, 653] width 1180 height 209
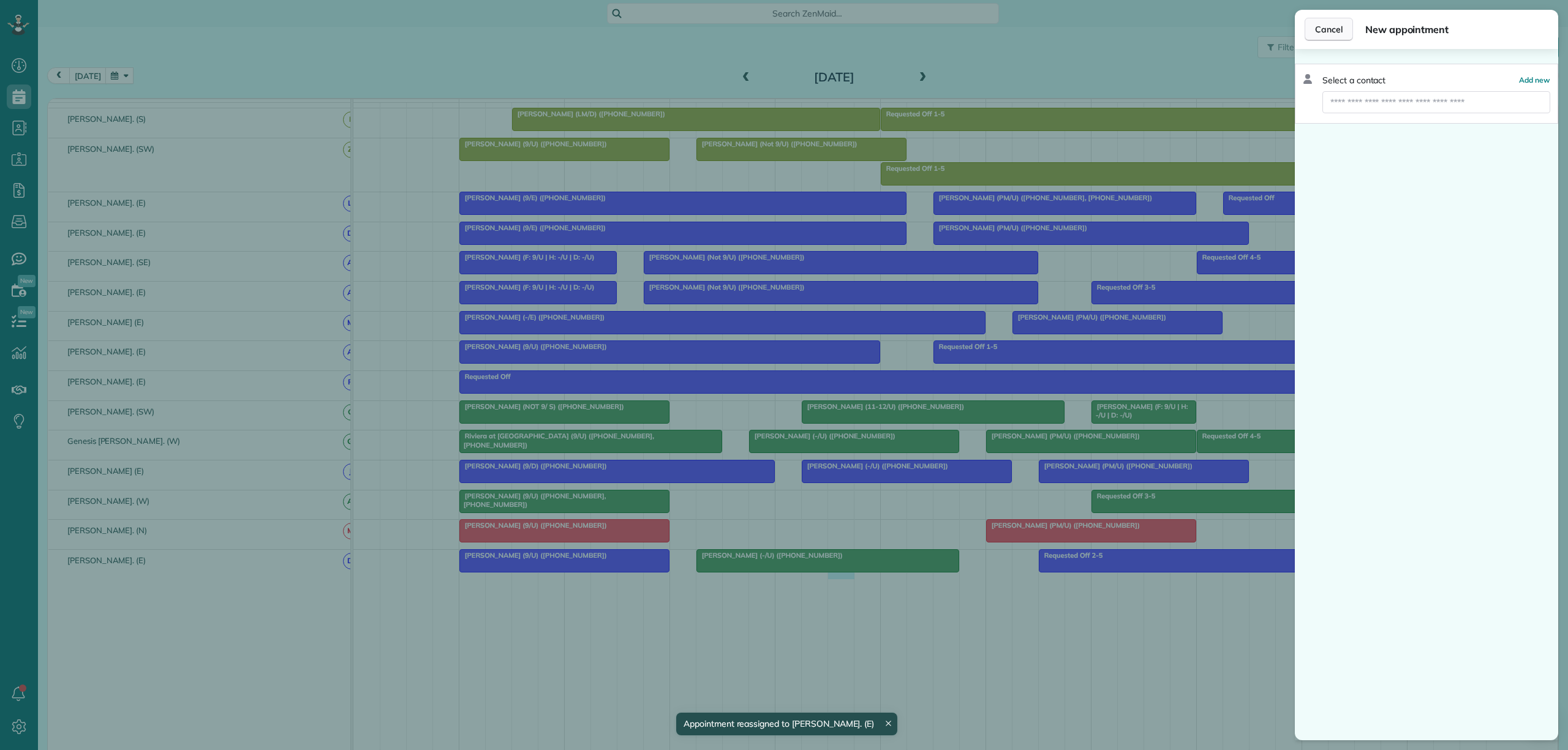
click at [1328, 20] on button "Cancel" at bounding box center [1328, 29] width 49 height 23
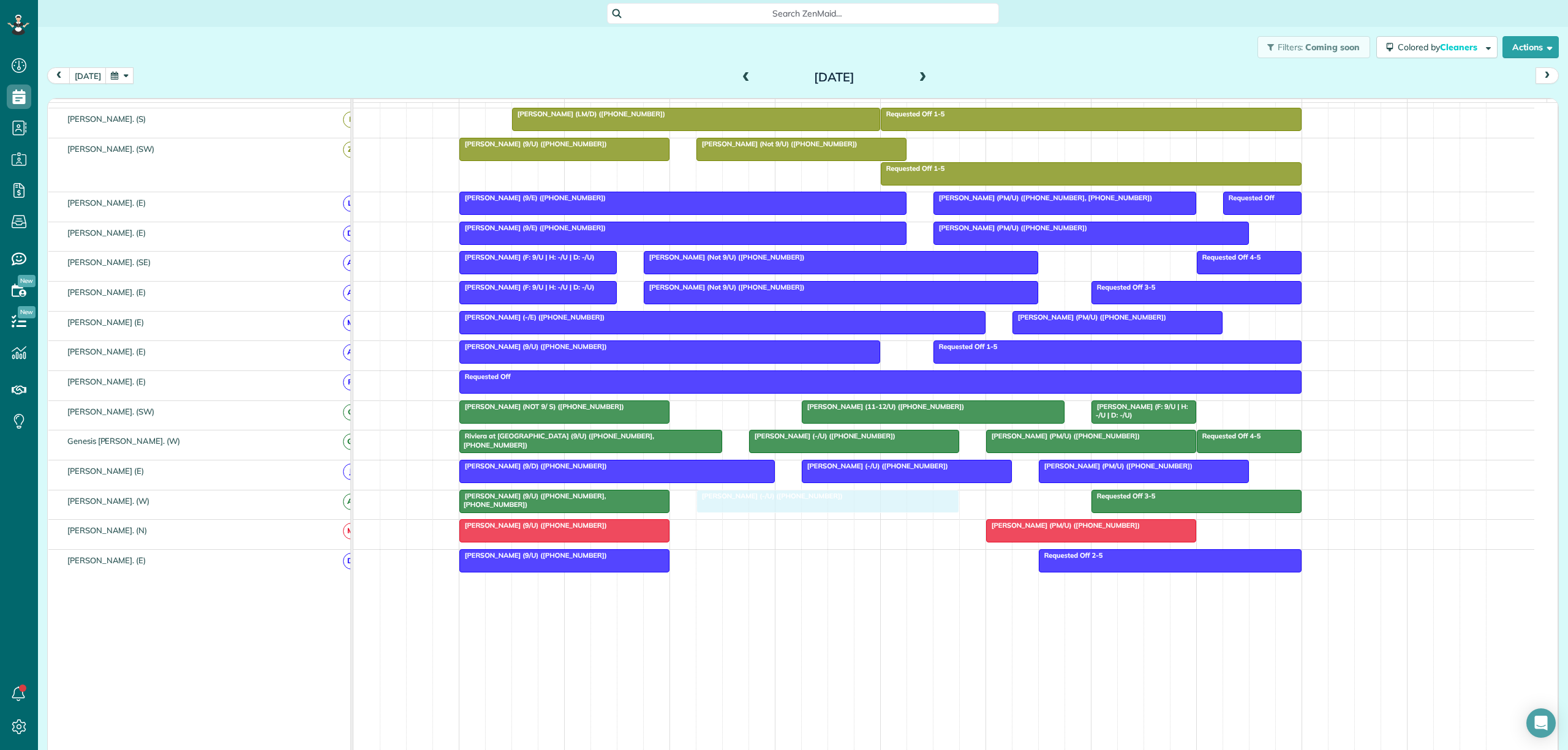
drag, startPoint x: 800, startPoint y: 568, endPoint x: 787, endPoint y: 511, distance: 58.5
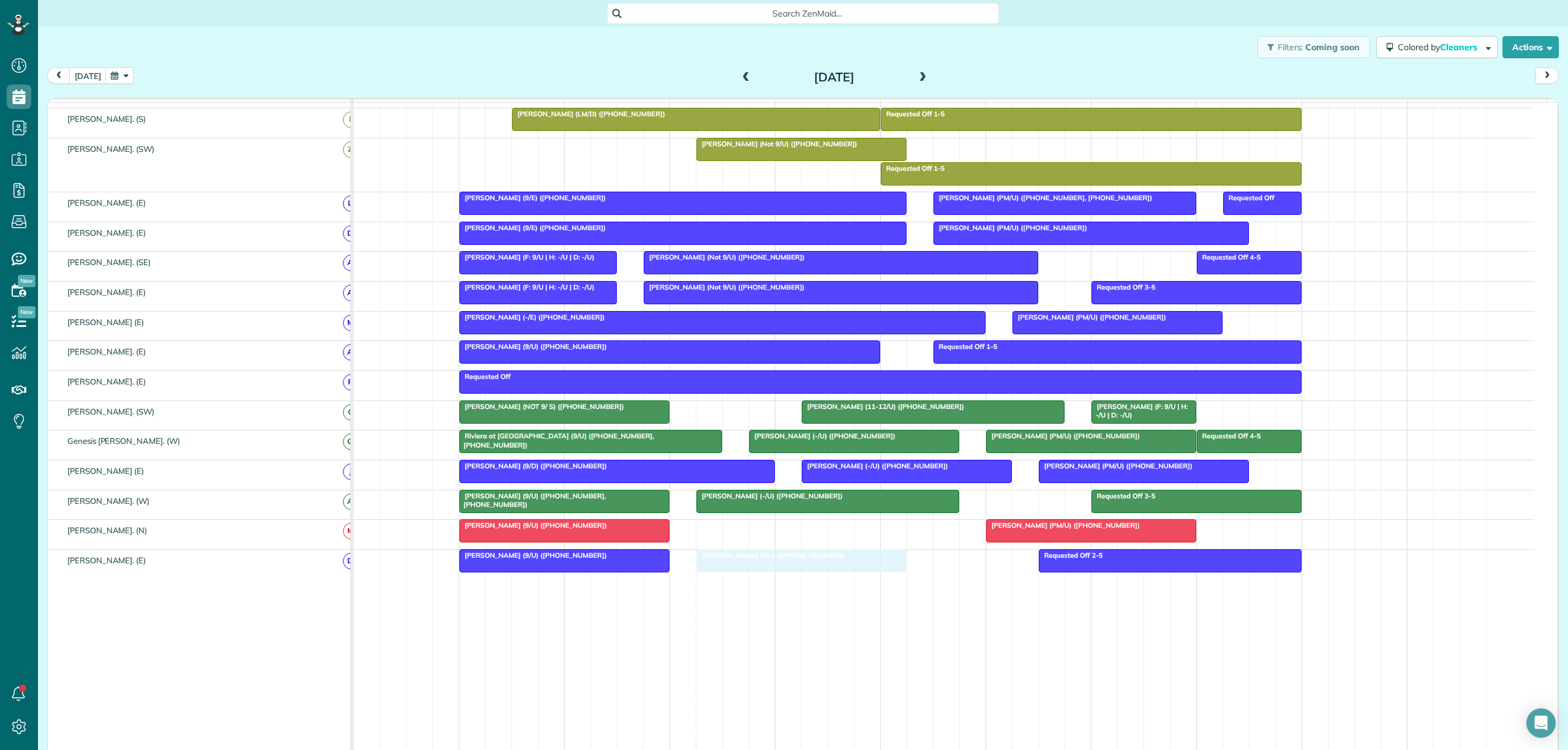
drag, startPoint x: 549, startPoint y: 157, endPoint x: 787, endPoint y: 577, distance: 482.7
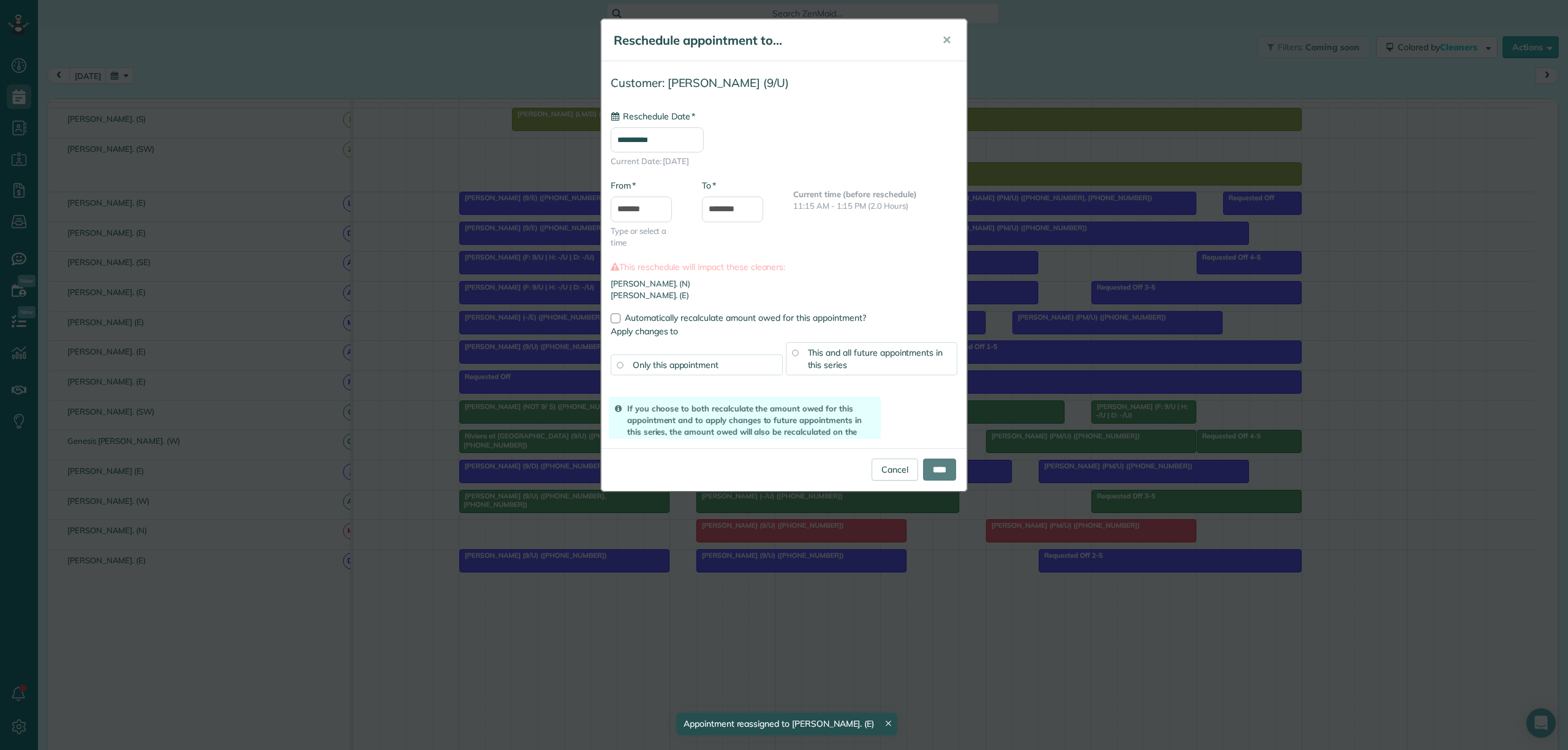
drag, startPoint x: 772, startPoint y: 559, endPoint x: 540, endPoint y: 160, distance: 461.5
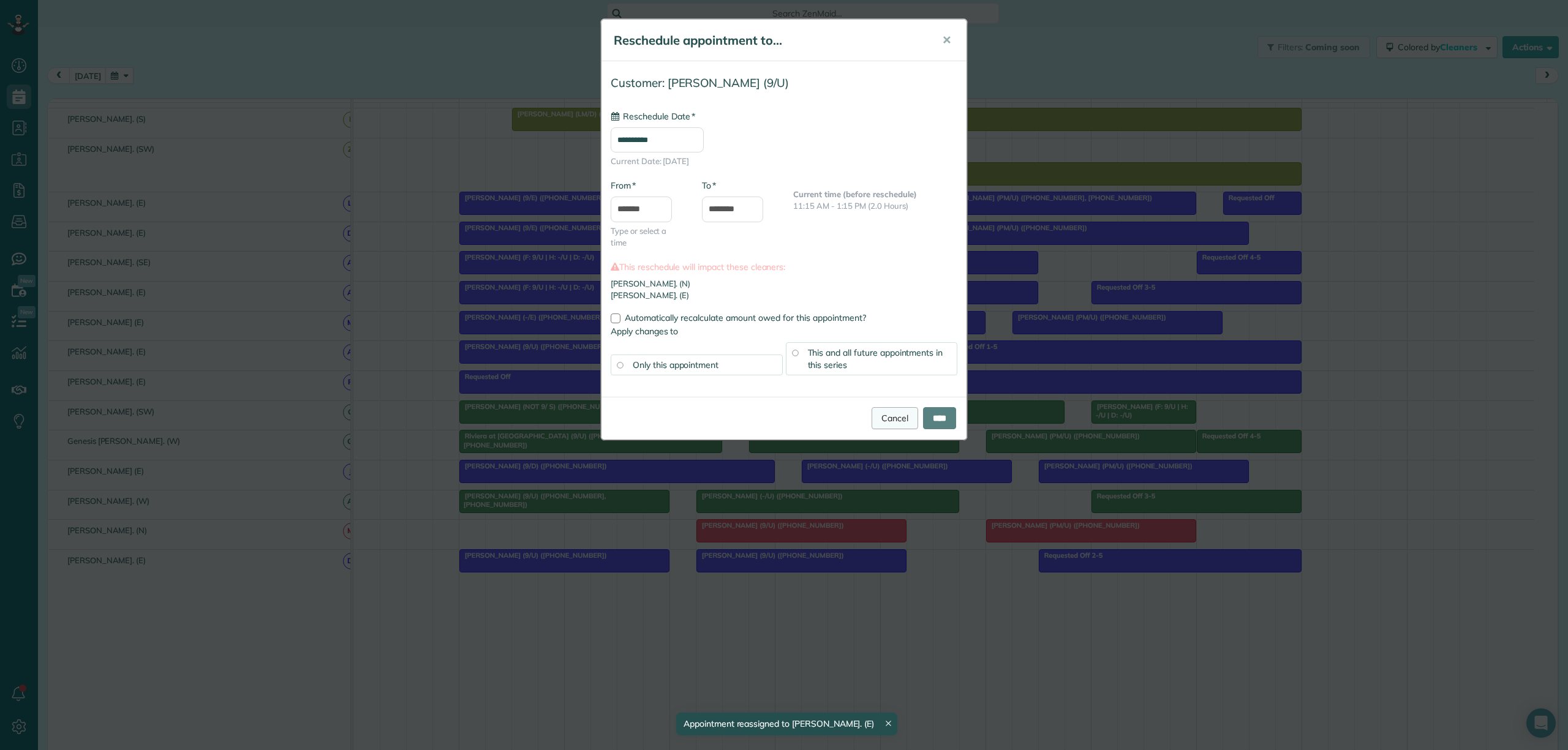
type input "**********"
click at [889, 417] on link "Cancel" at bounding box center [895, 418] width 46 height 22
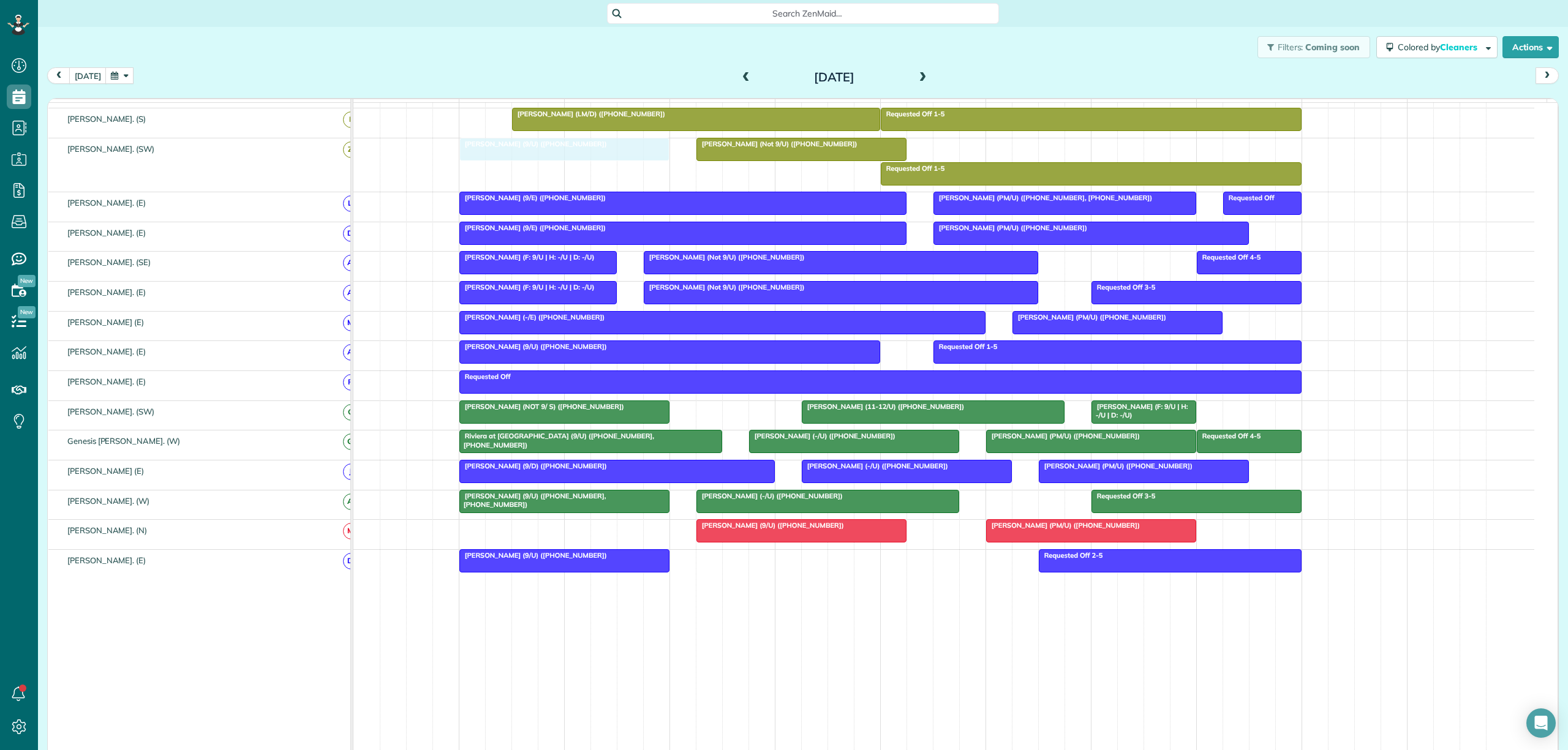
drag, startPoint x: 760, startPoint y: 568, endPoint x: 517, endPoint y: 166, distance: 469.7
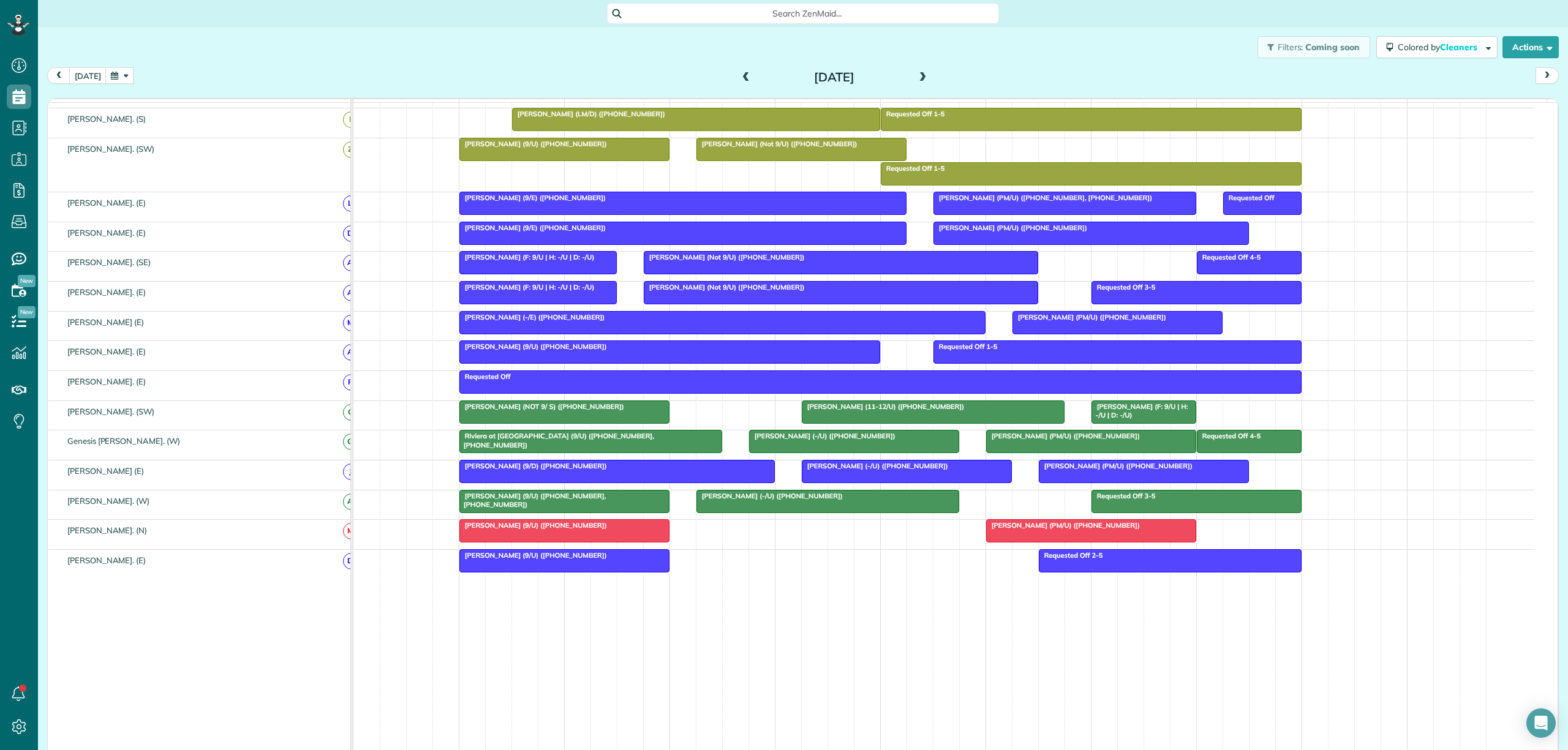
click at [628, 530] on div "Jayne Bass (9/U) (+12145263261)" at bounding box center [564, 524] width 203 height 8
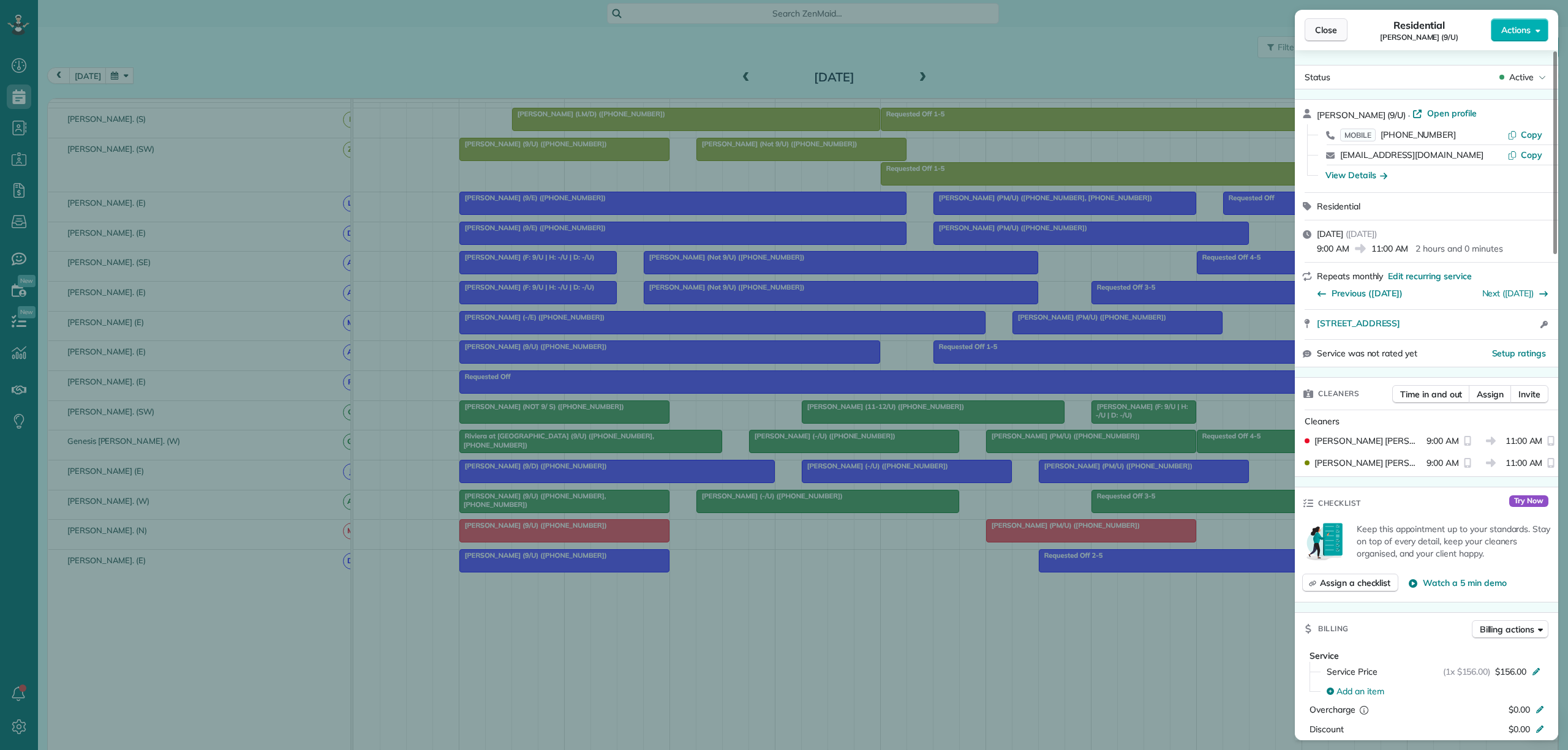
click at [1318, 22] on button "Close" at bounding box center [1326, 30] width 43 height 23
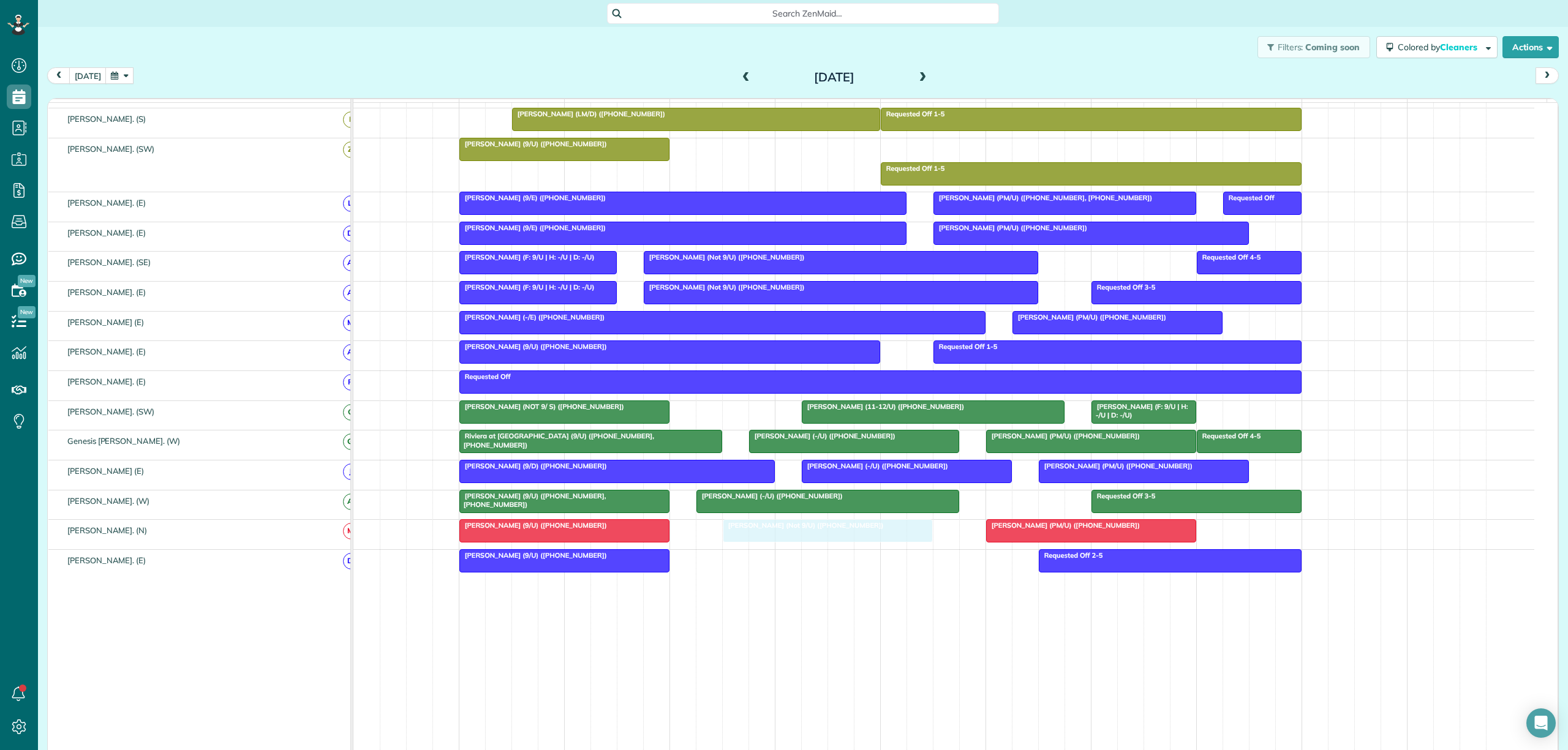
drag, startPoint x: 808, startPoint y: 154, endPoint x: 828, endPoint y: 546, distance: 392.5
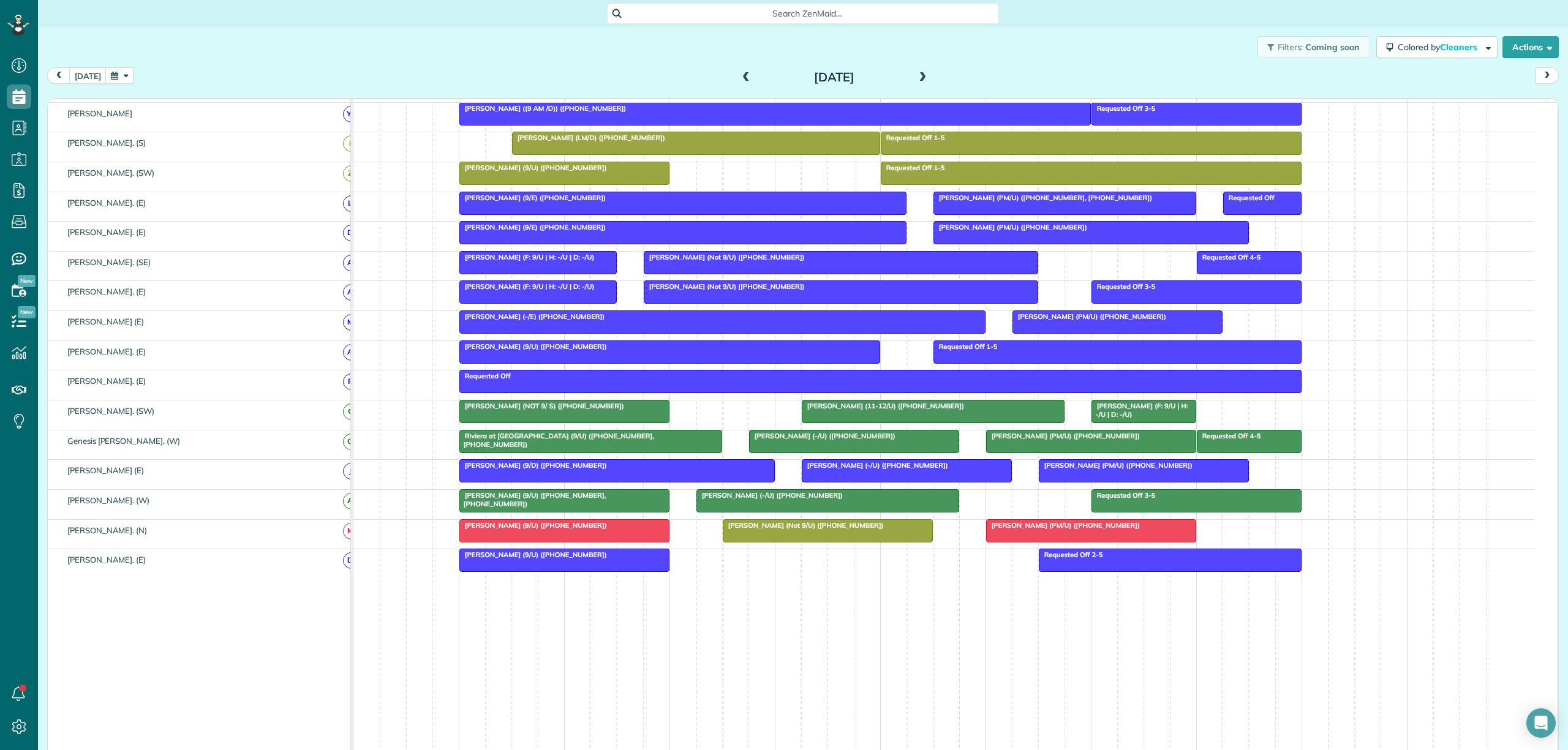
scroll to position [458, 0]
click at [583, 530] on div "Jayne Bass (9/U) (+12145263261)" at bounding box center [564, 524] width 203 height 8
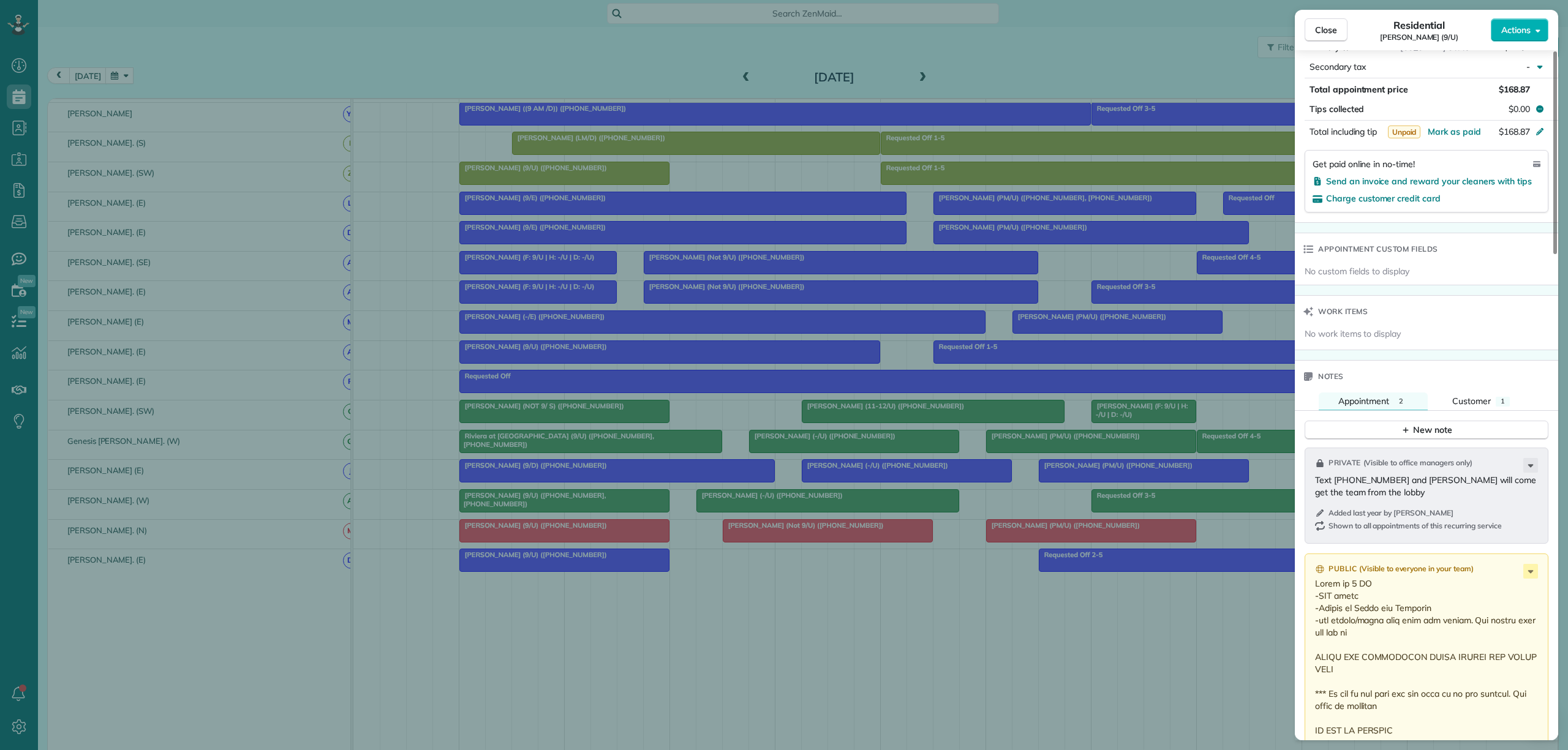
scroll to position [897, 0]
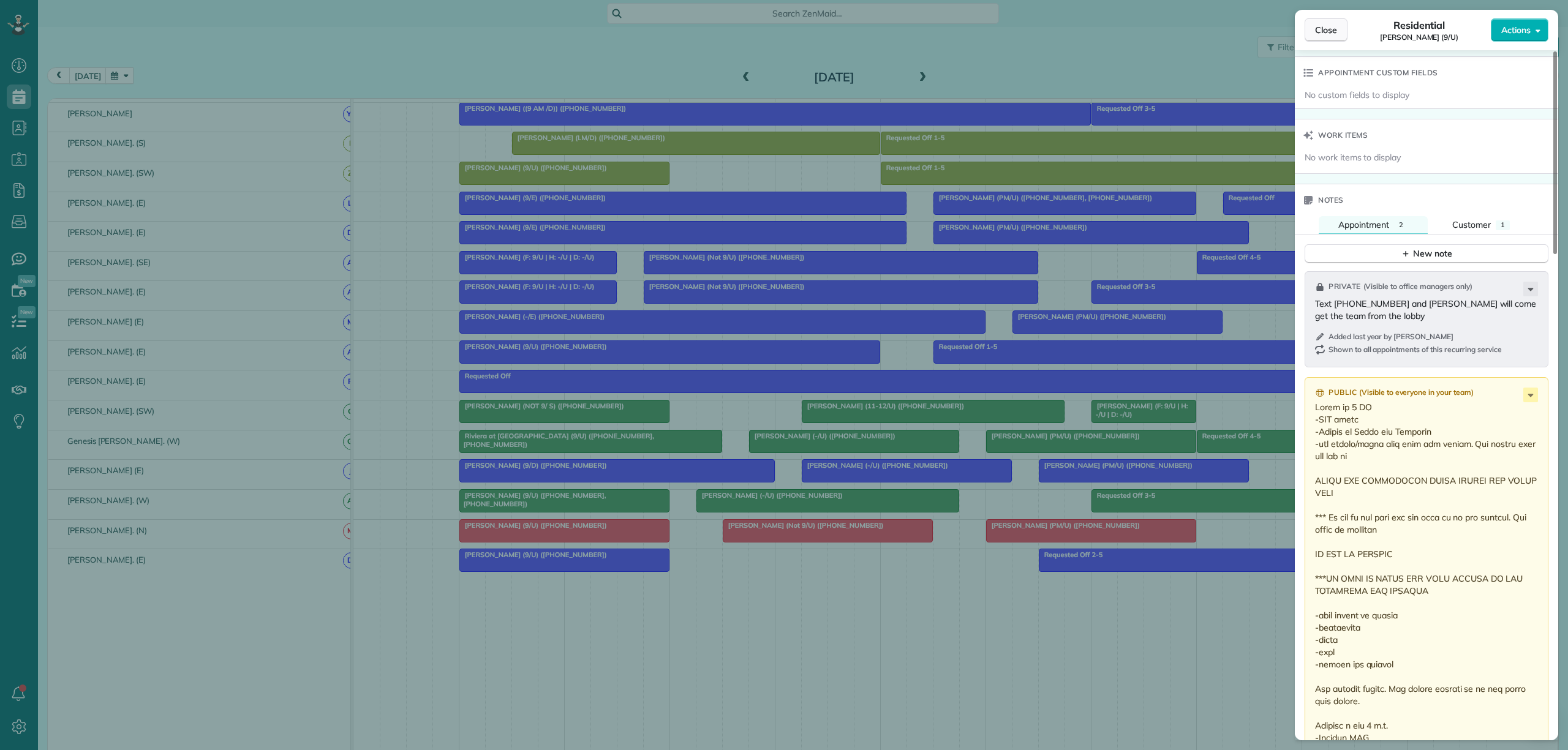
click at [1321, 22] on button "Close" at bounding box center [1326, 30] width 43 height 23
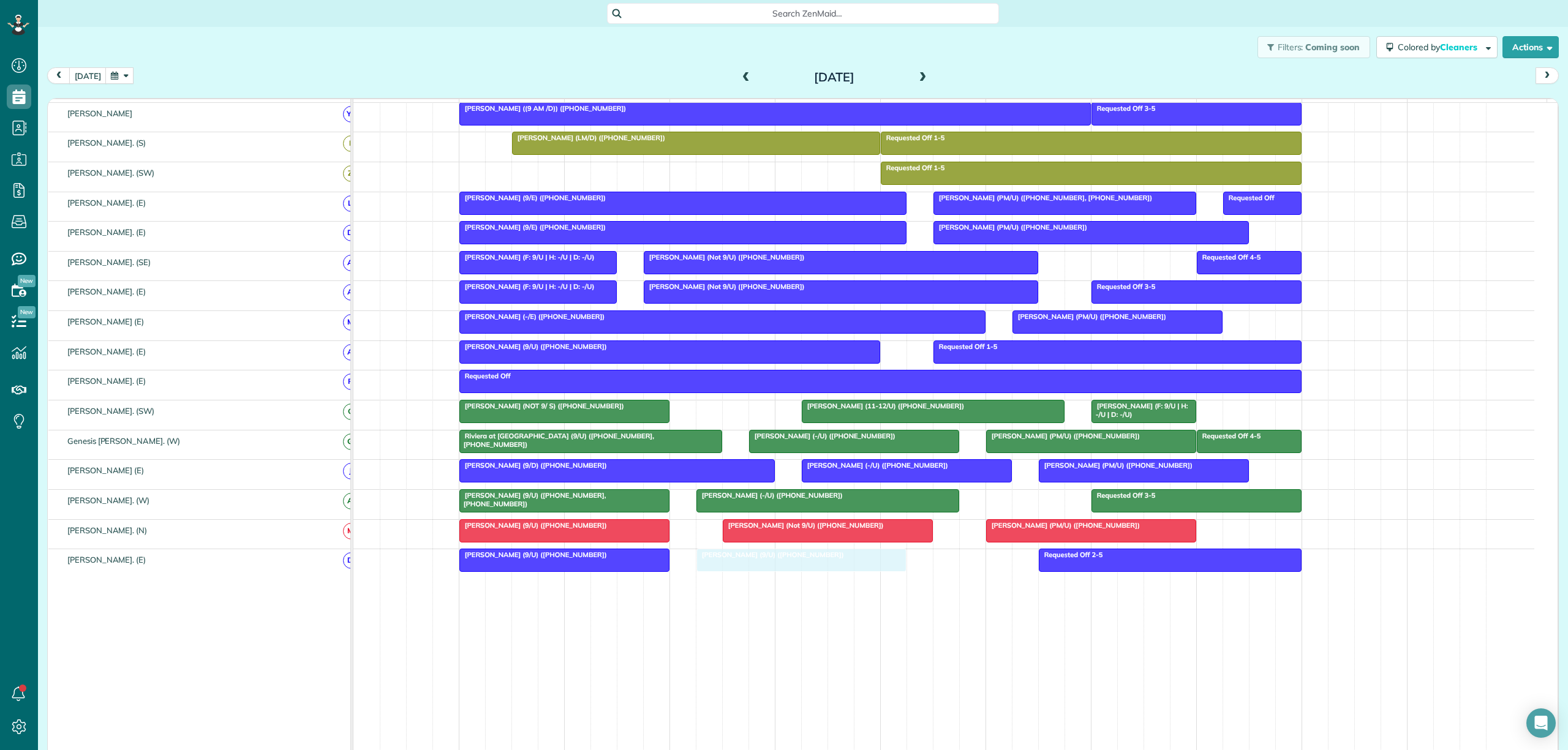
drag, startPoint x: 542, startPoint y: 180, endPoint x: 775, endPoint y: 586, distance: 468.1
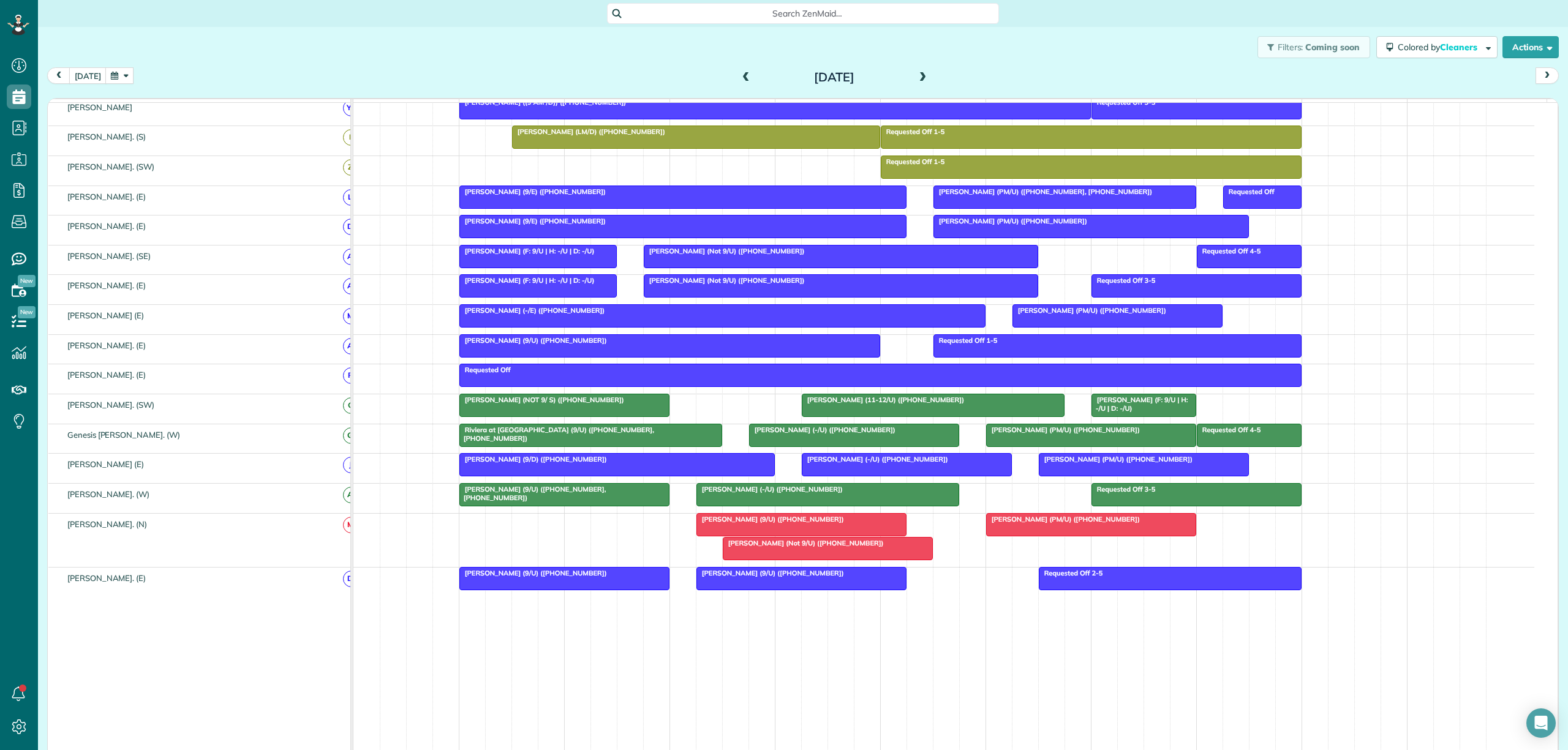
click at [750, 578] on span "Jayne Bass (9/U) (+12145263261)" at bounding box center [770, 572] width 149 height 8
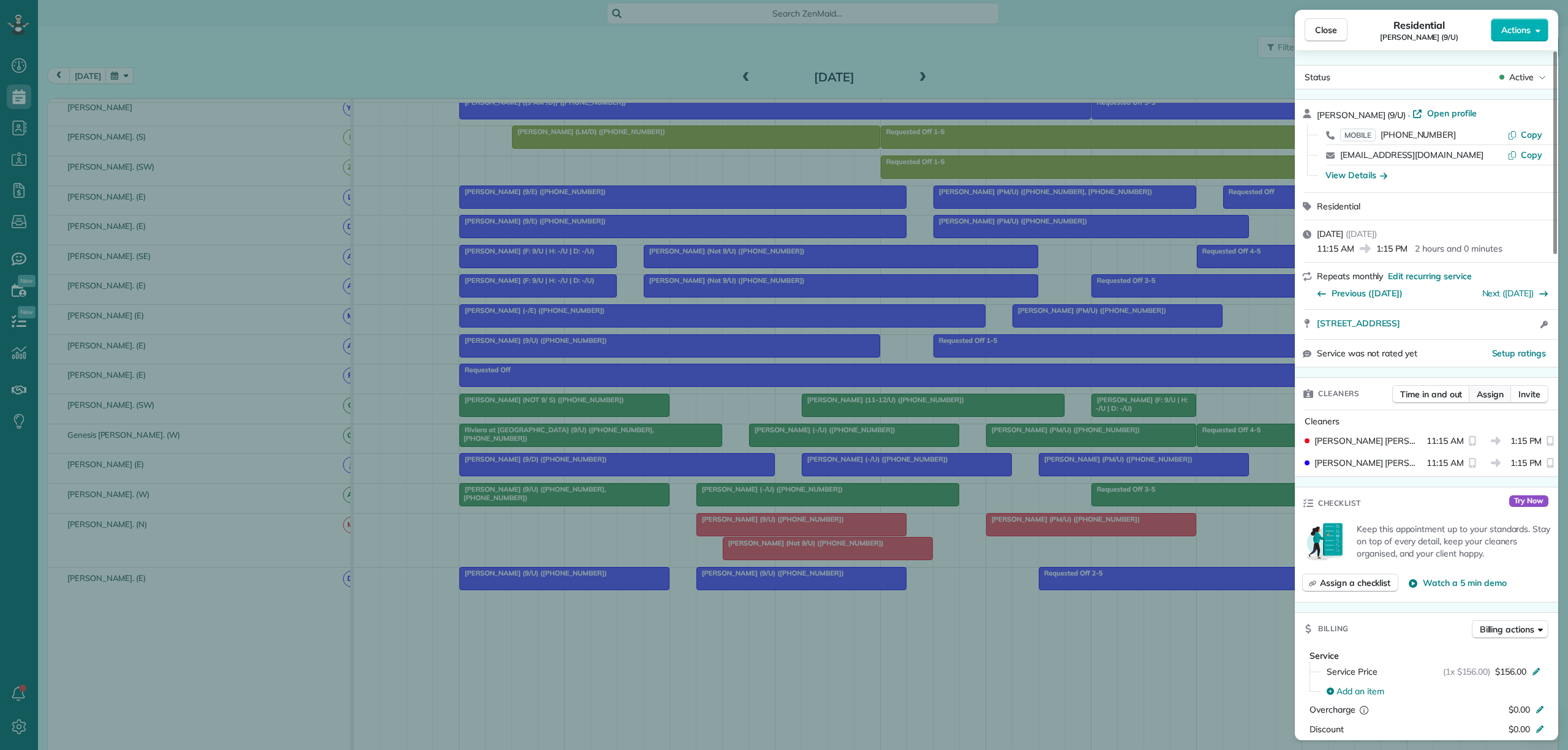
click at [1492, 393] on span "Assign" at bounding box center [1489, 394] width 27 height 12
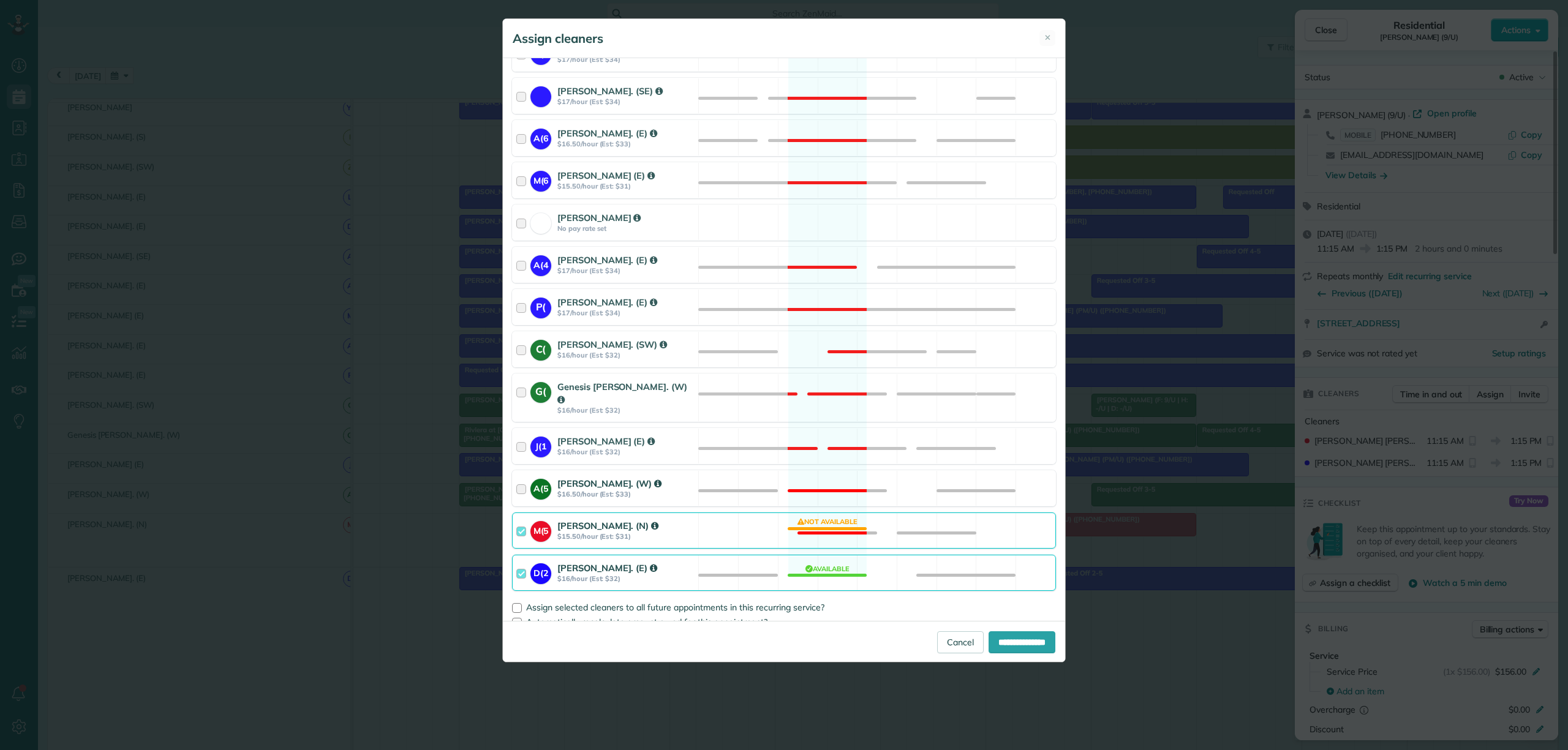
scroll to position [867, 0]
drag, startPoint x: 522, startPoint y: 517, endPoint x: 523, endPoint y: 542, distance: 25.0
click at [522, 517] on div at bounding box center [523, 527] width 14 height 22
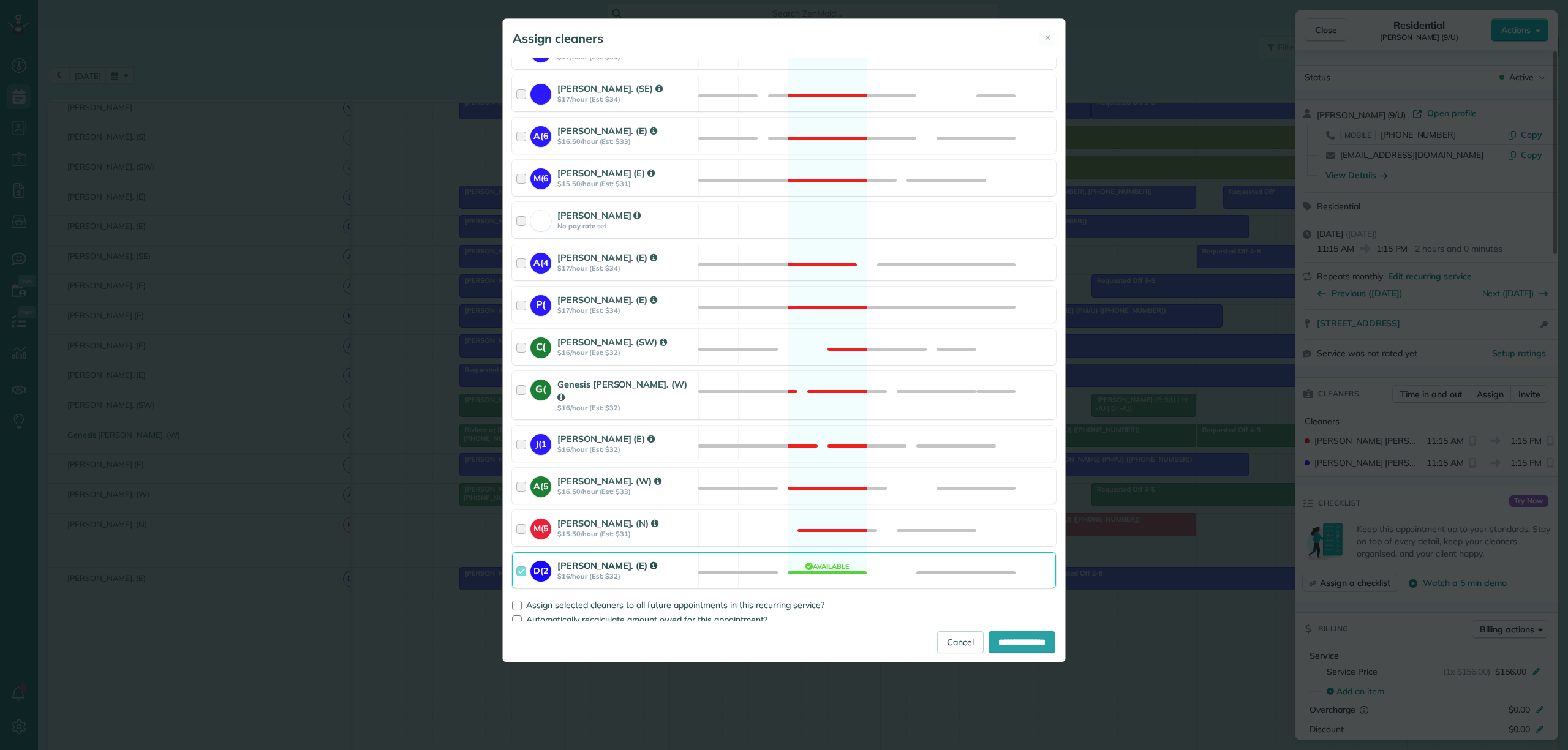
click at [522, 559] on div at bounding box center [523, 570] width 14 height 22
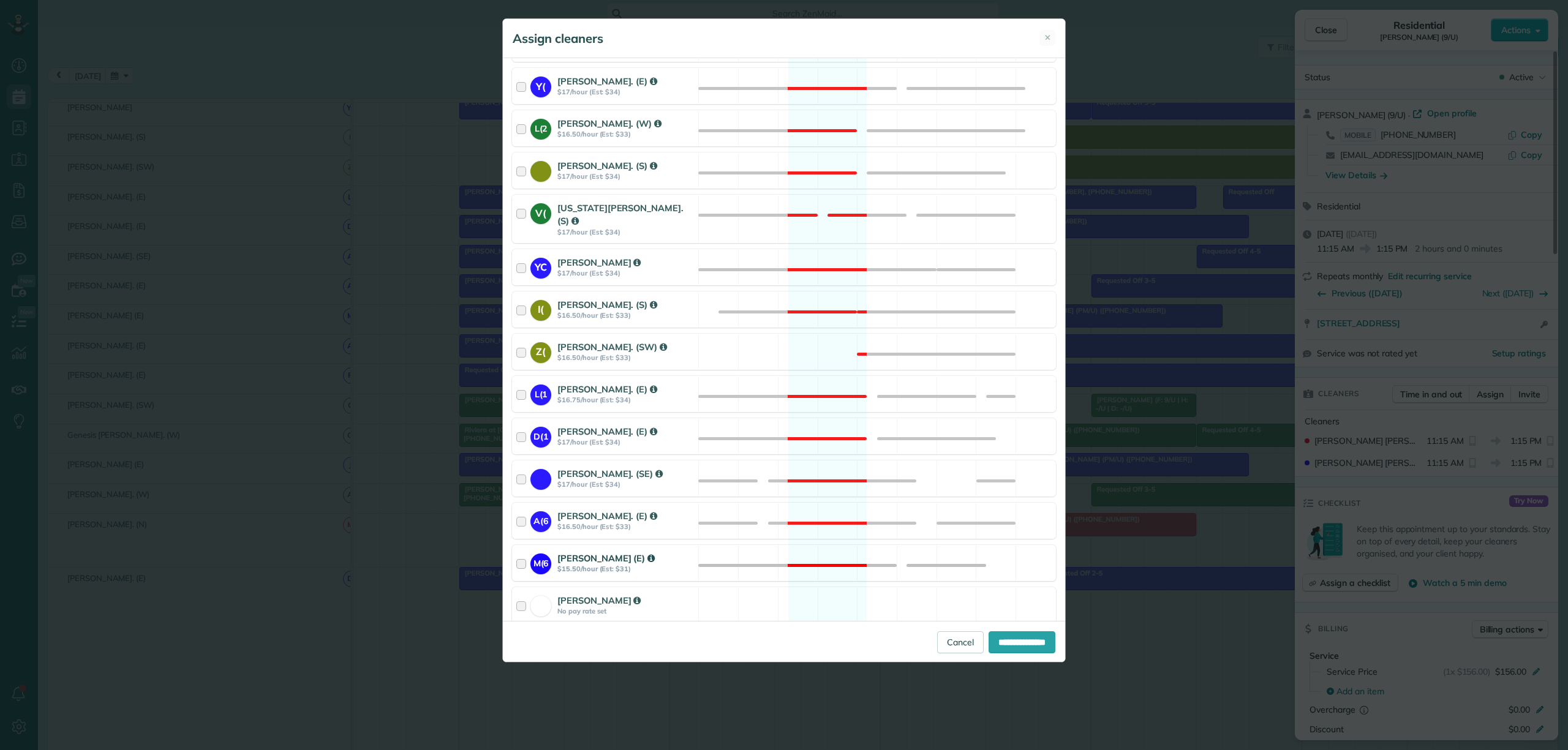
scroll to position [459, 0]
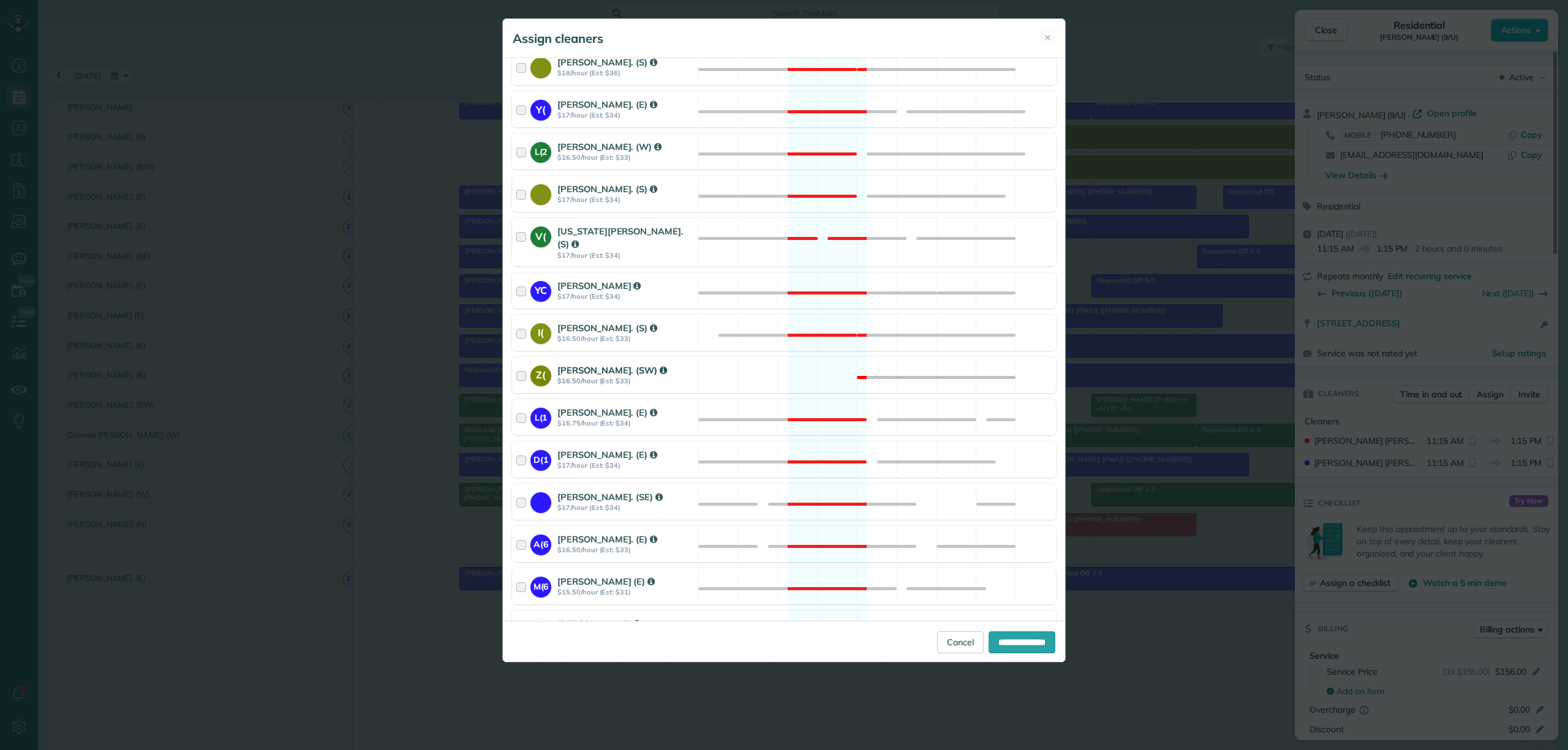
click at [523, 369] on div at bounding box center [523, 374] width 14 height 22
click at [995, 638] on input "**********" at bounding box center [1022, 641] width 67 height 22
type input "**********"
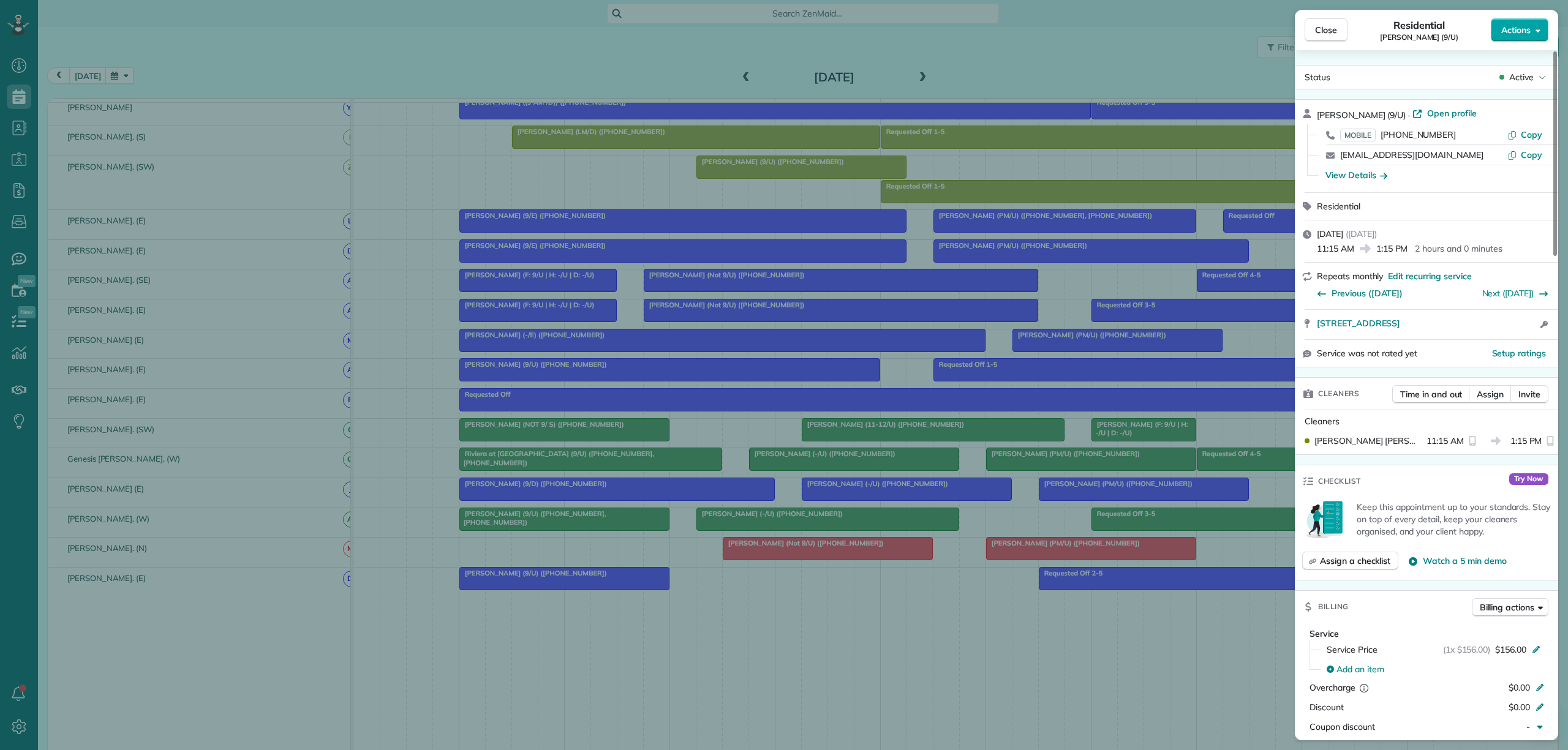
click at [1503, 25] on span "Actions" at bounding box center [1516, 30] width 29 height 12
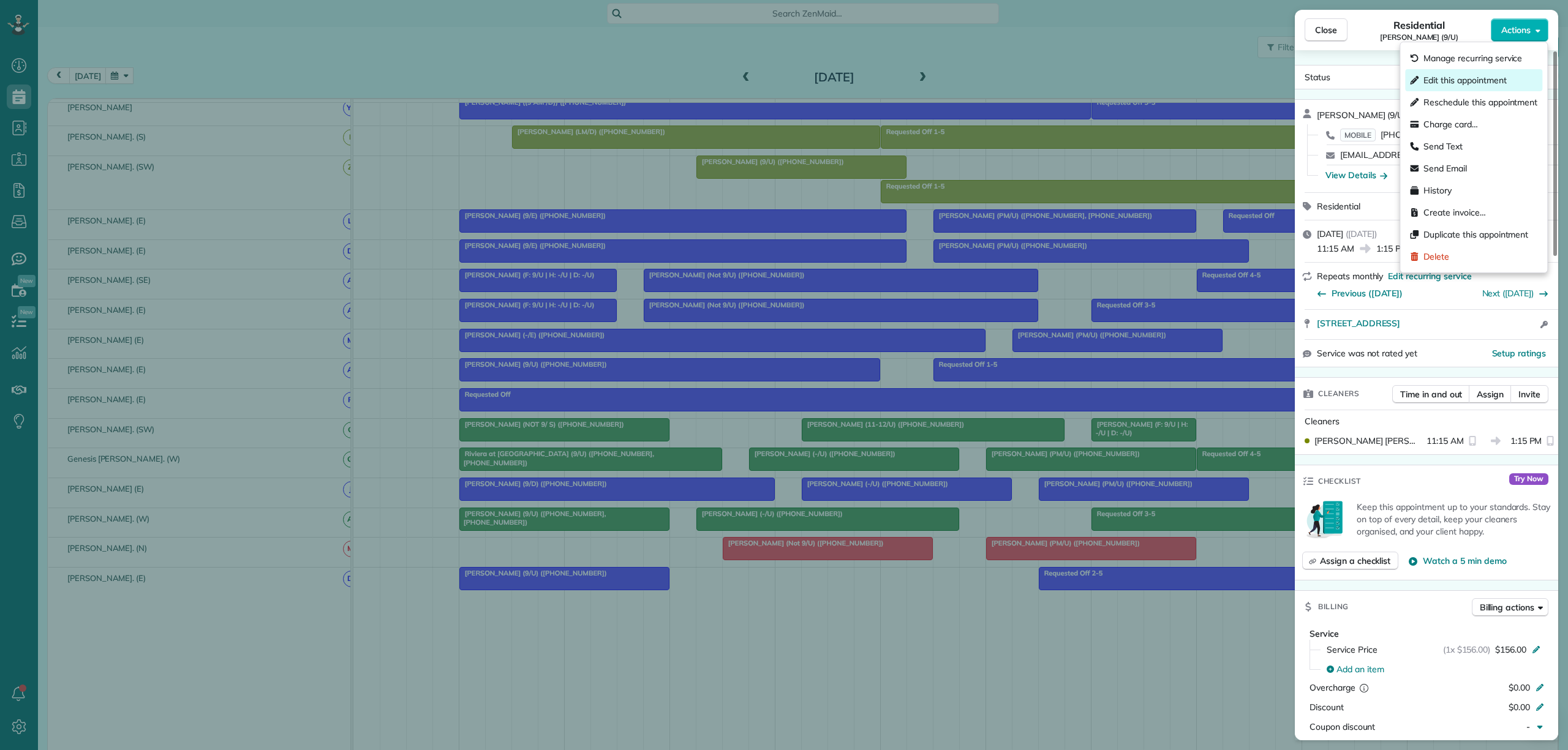
click at [1462, 81] on span "Edit this appointment" at bounding box center [1464, 80] width 82 height 12
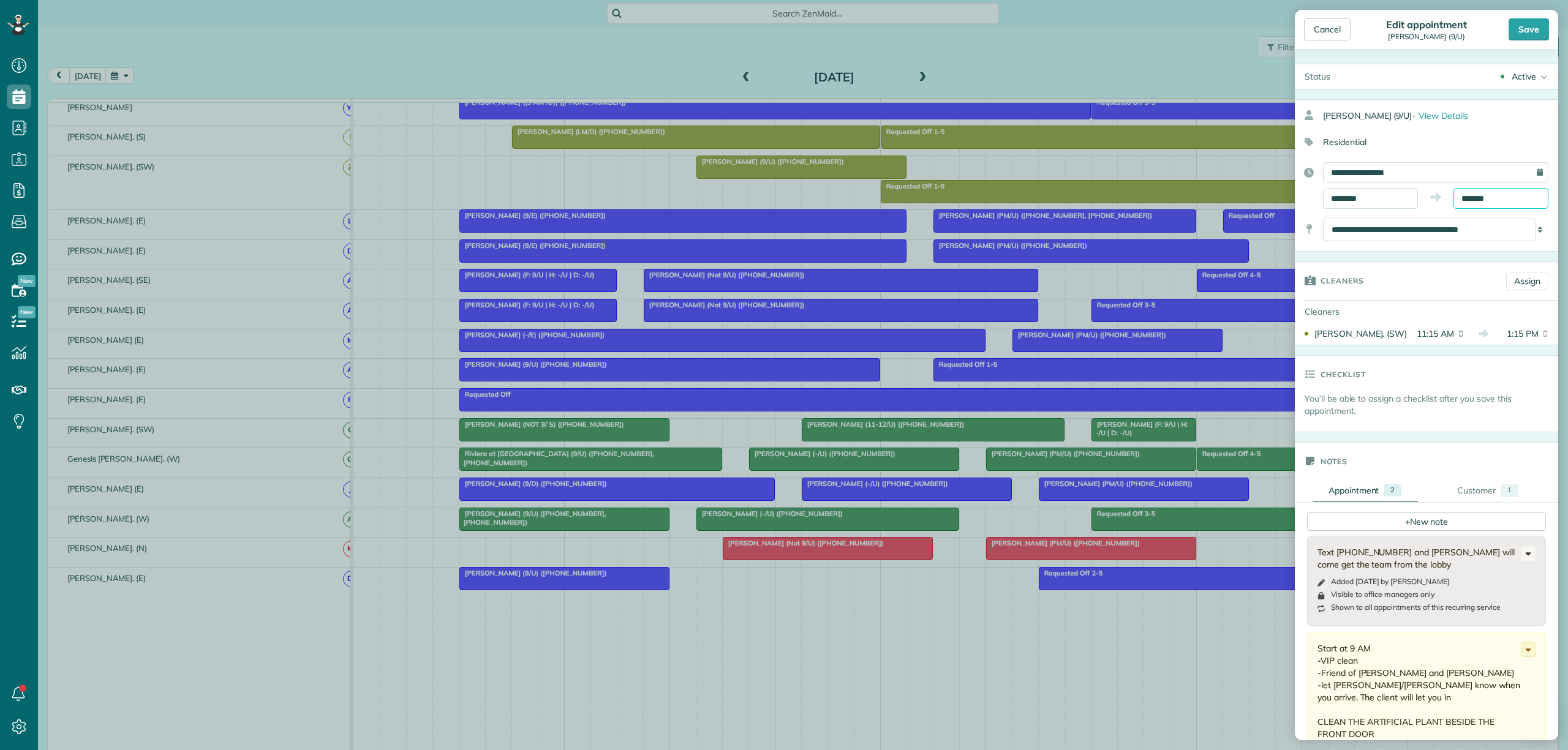
click at [1476, 196] on input "*******" at bounding box center [1500, 198] width 95 height 21
click at [1385, 195] on input "********" at bounding box center [1370, 198] width 95 height 21
type input "*******"
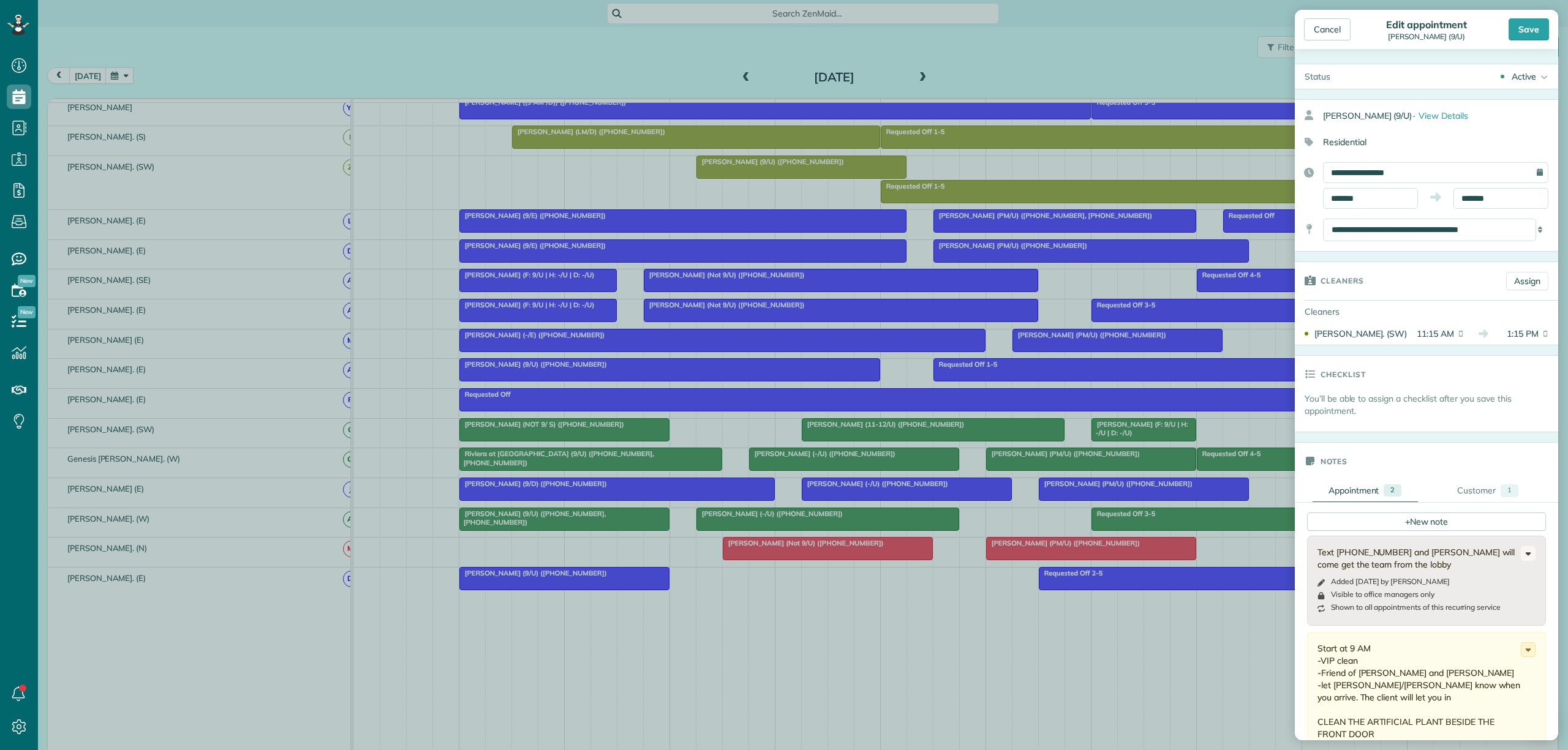
click at [1355, 306] on body "Dashboard Scheduling Calendar View List View Dispatch View - Weekly scheduling …" at bounding box center [784, 375] width 1568 height 750
click at [1465, 192] on input "*******" at bounding box center [1500, 198] width 95 height 21
type input "*******"
click at [1443, 216] on span "(4 hrs)" at bounding box center [1430, 214] width 26 height 11
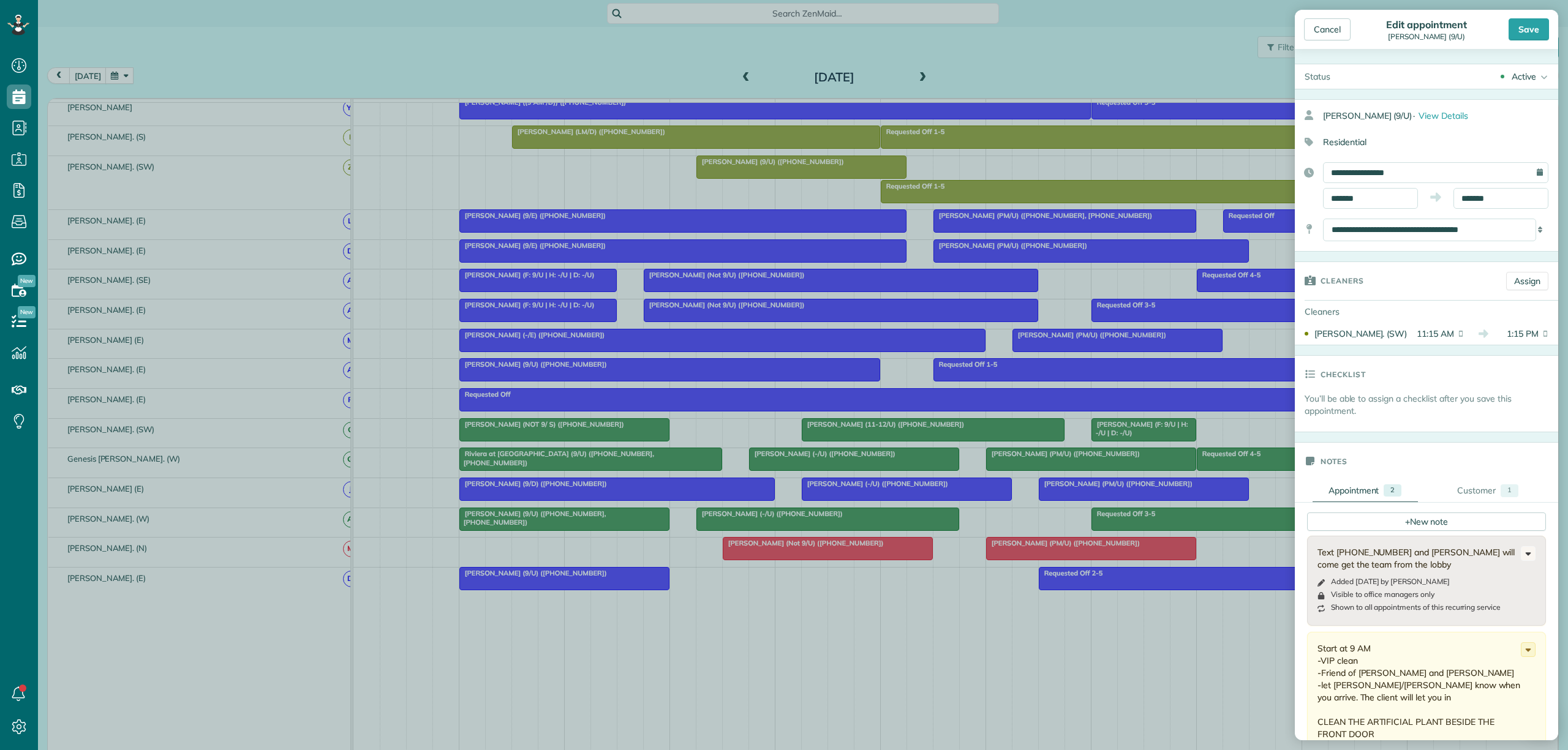
click at [1531, 32] on div "Save" at bounding box center [1529, 29] width 40 height 22
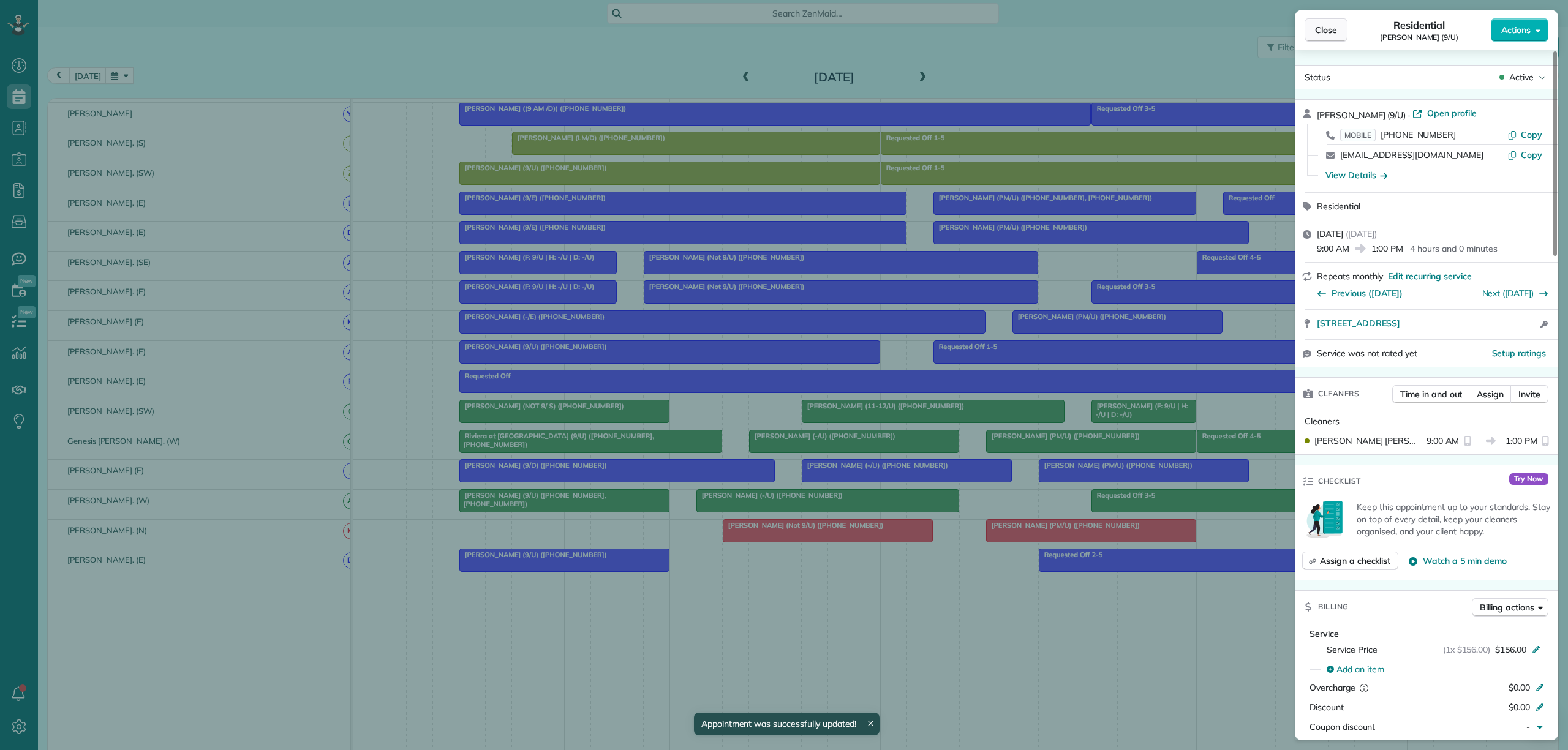
click at [1309, 28] on button "Close" at bounding box center [1326, 30] width 43 height 23
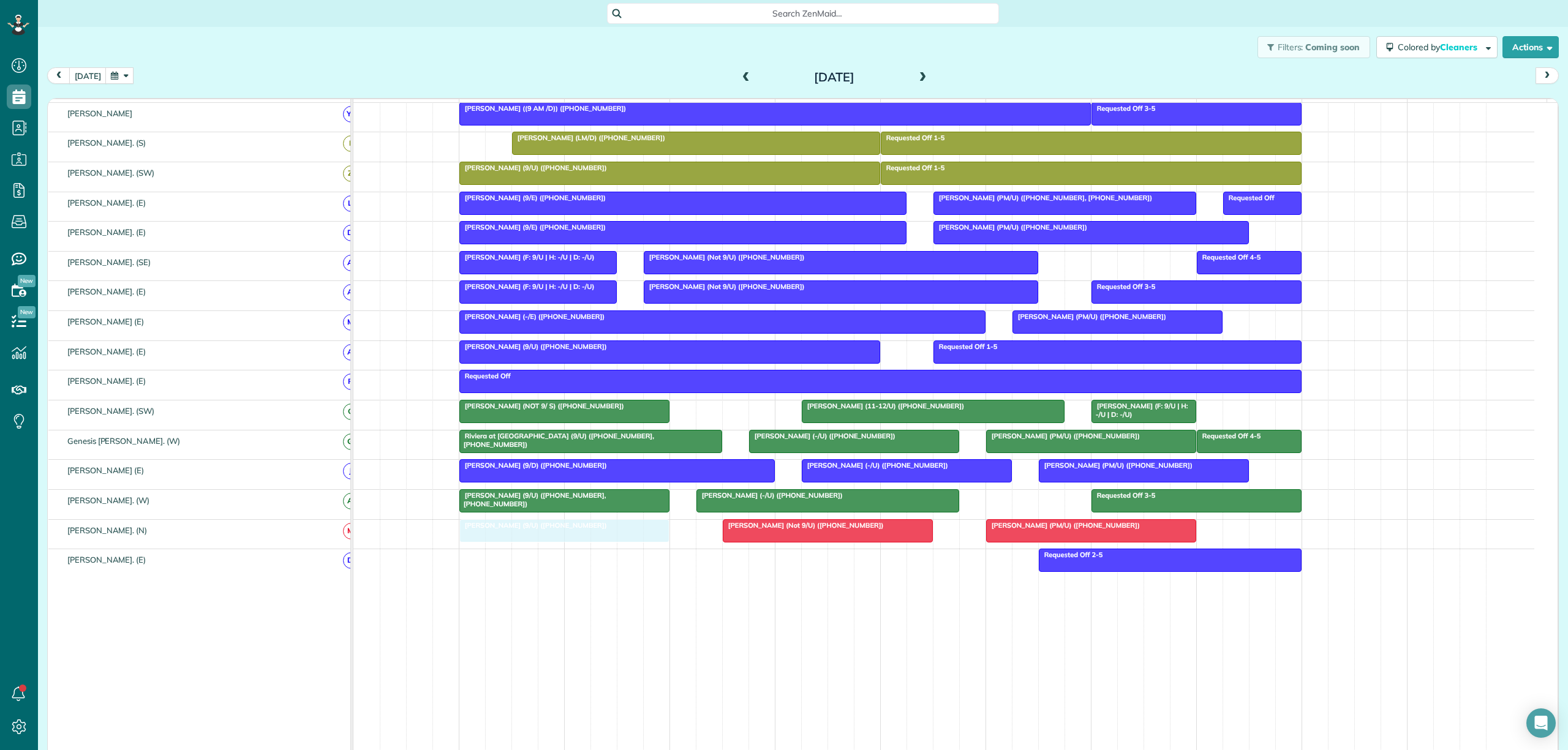
drag, startPoint x: 545, startPoint y: 571, endPoint x: 547, endPoint y: 544, distance: 27.1
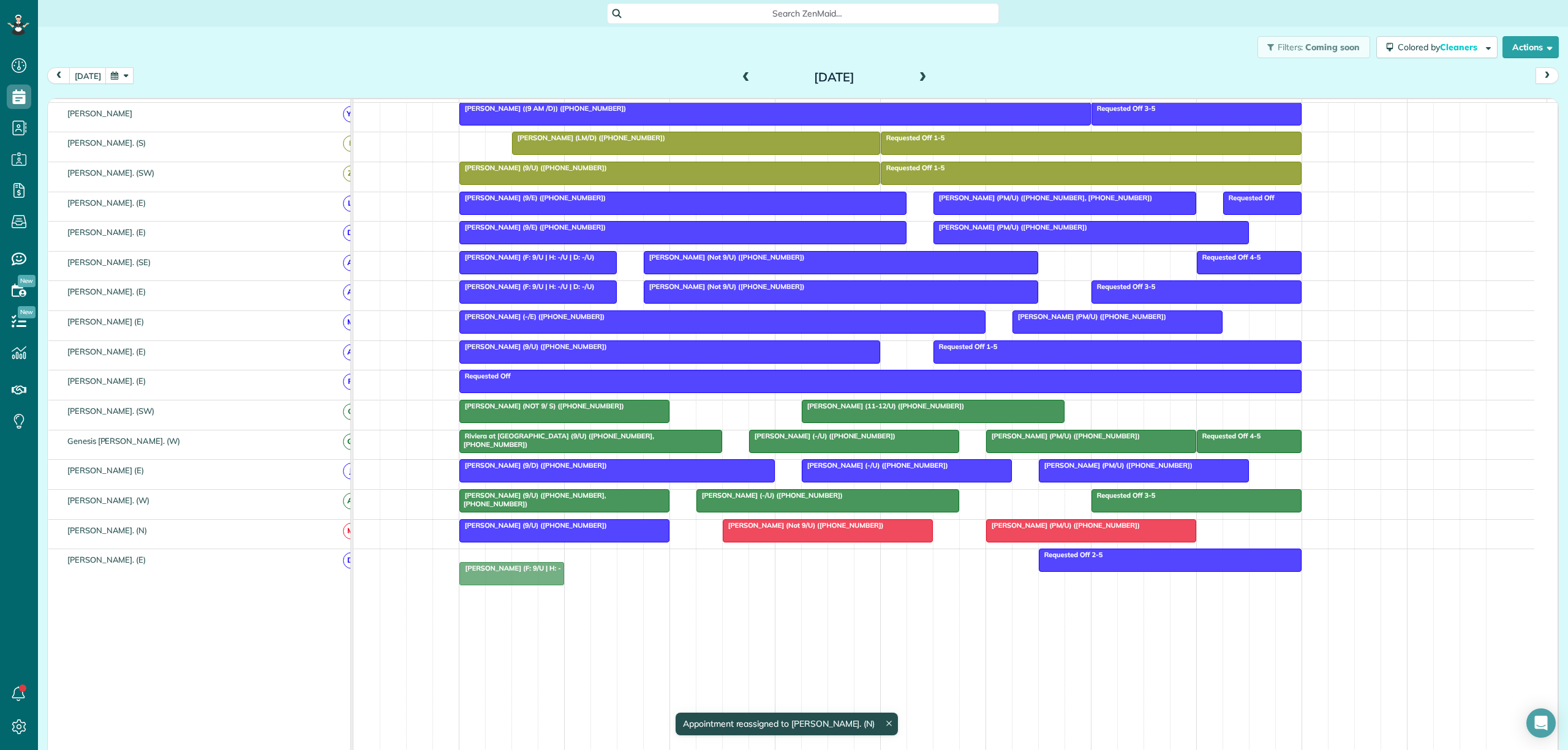
drag, startPoint x: 1117, startPoint y: 416, endPoint x: 488, endPoint y: 567, distance: 646.9
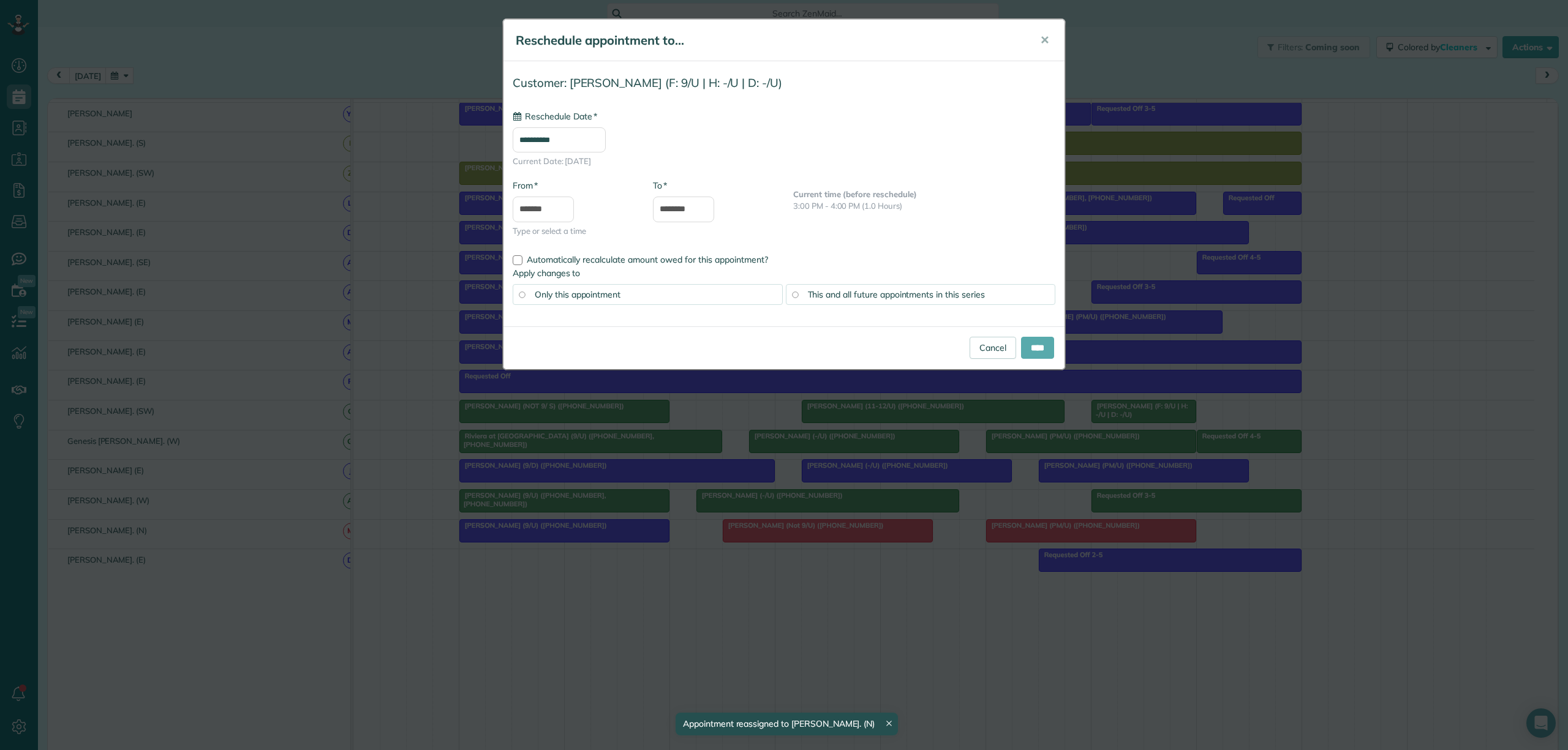
type input "**********"
click at [991, 347] on link "Cancel" at bounding box center [992, 347] width 46 height 22
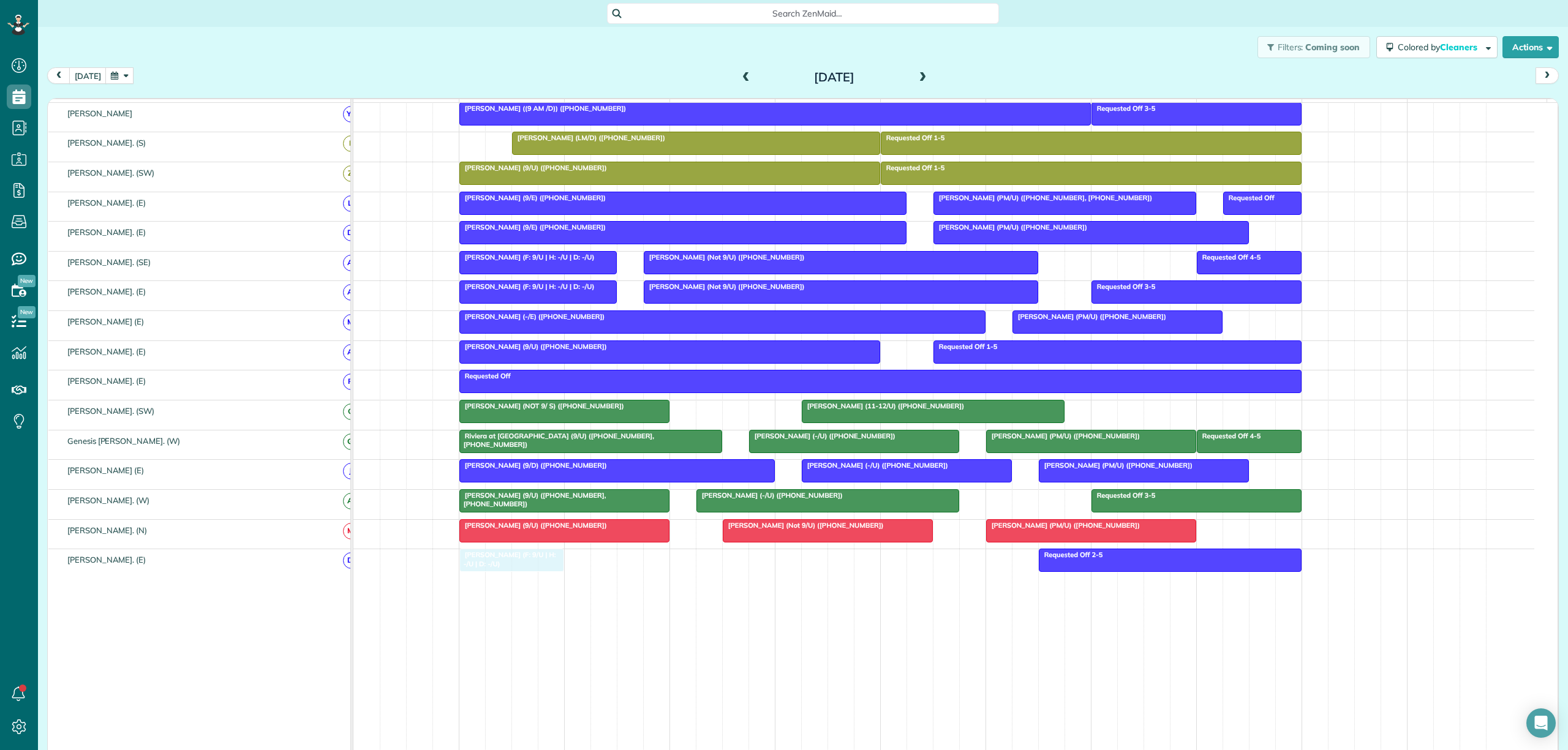
drag, startPoint x: 1130, startPoint y: 415, endPoint x: 492, endPoint y: 581, distance: 659.2
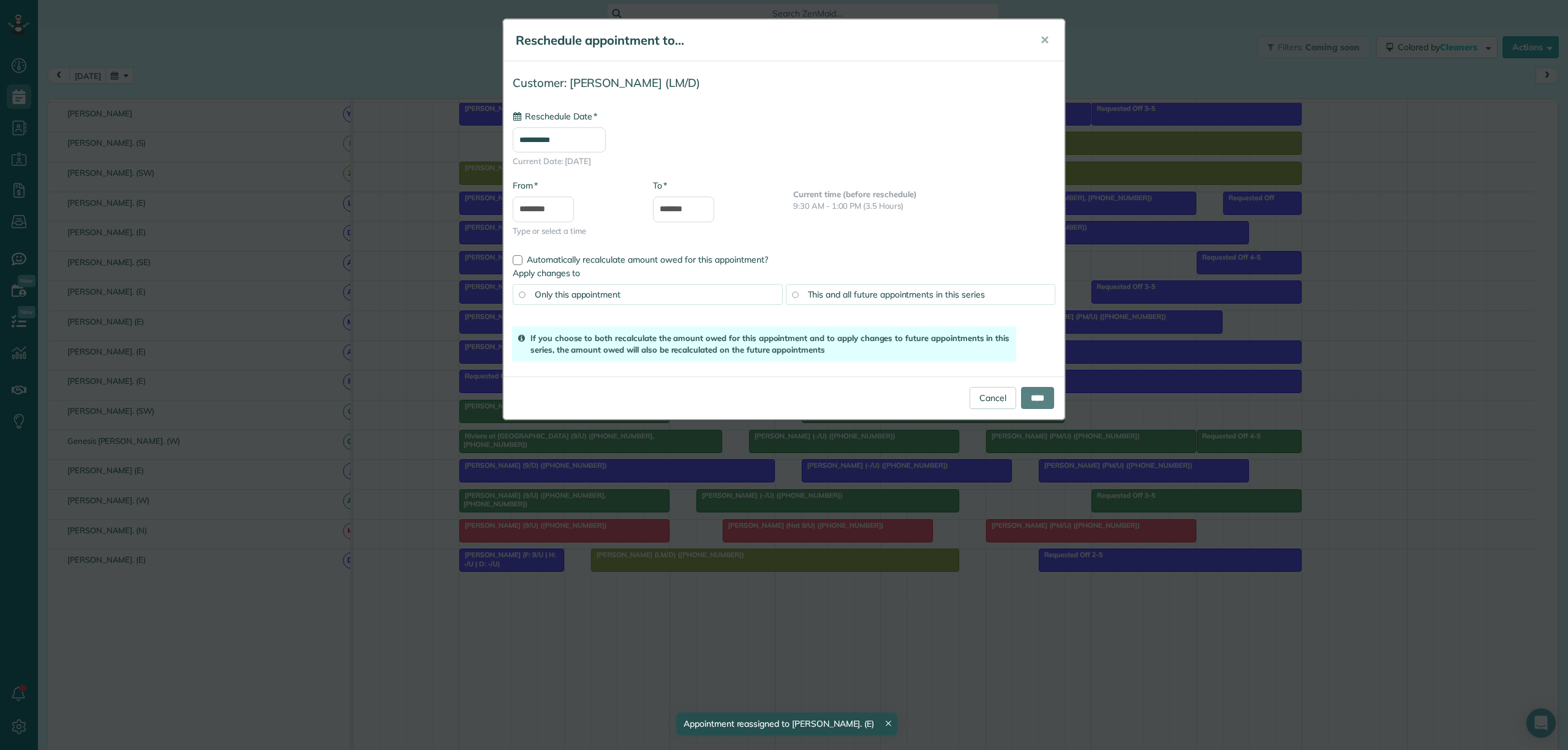
drag, startPoint x: 574, startPoint y: 149, endPoint x: 648, endPoint y: 573, distance: 430.4
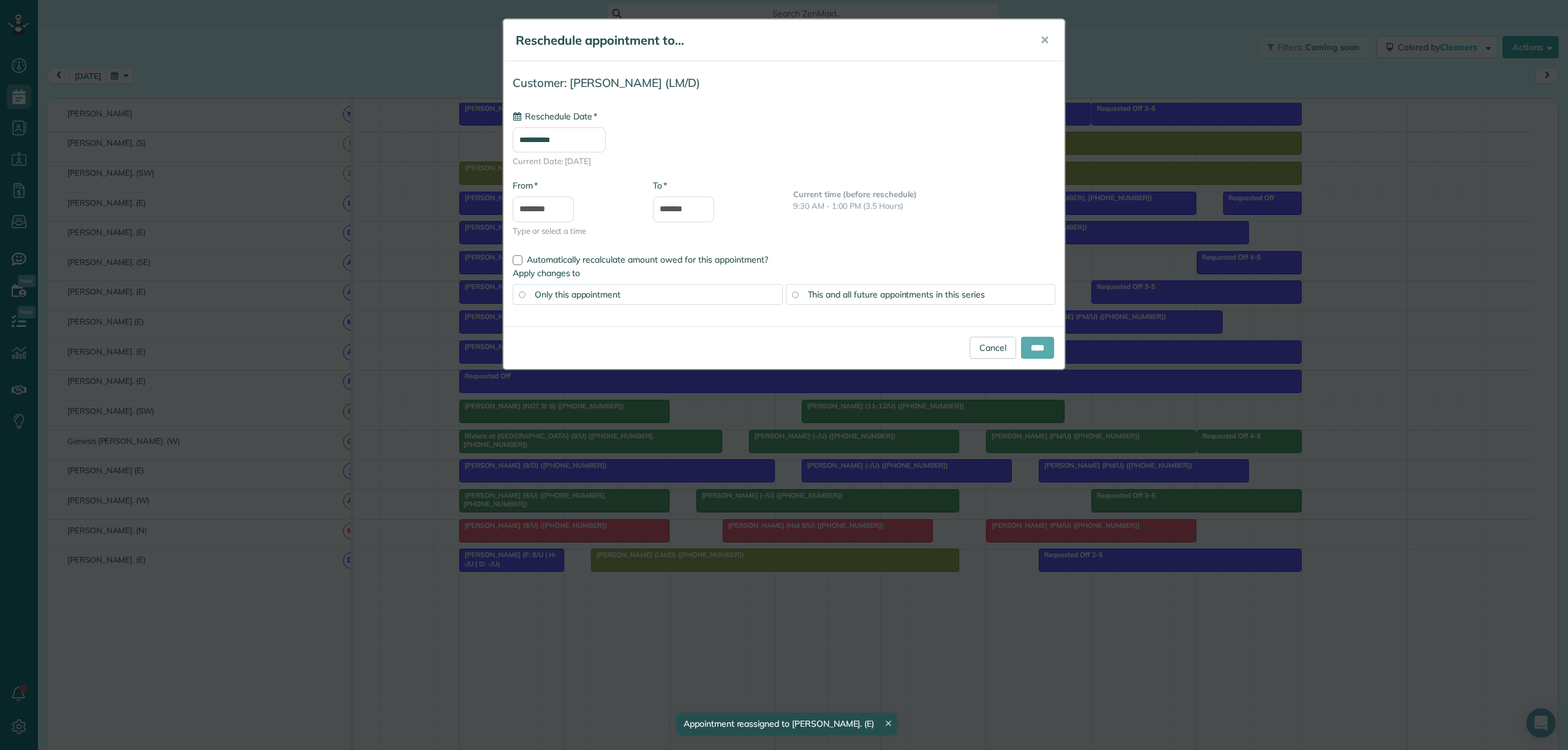
type input "**********"
click at [1029, 348] on input "****" at bounding box center [1037, 347] width 33 height 22
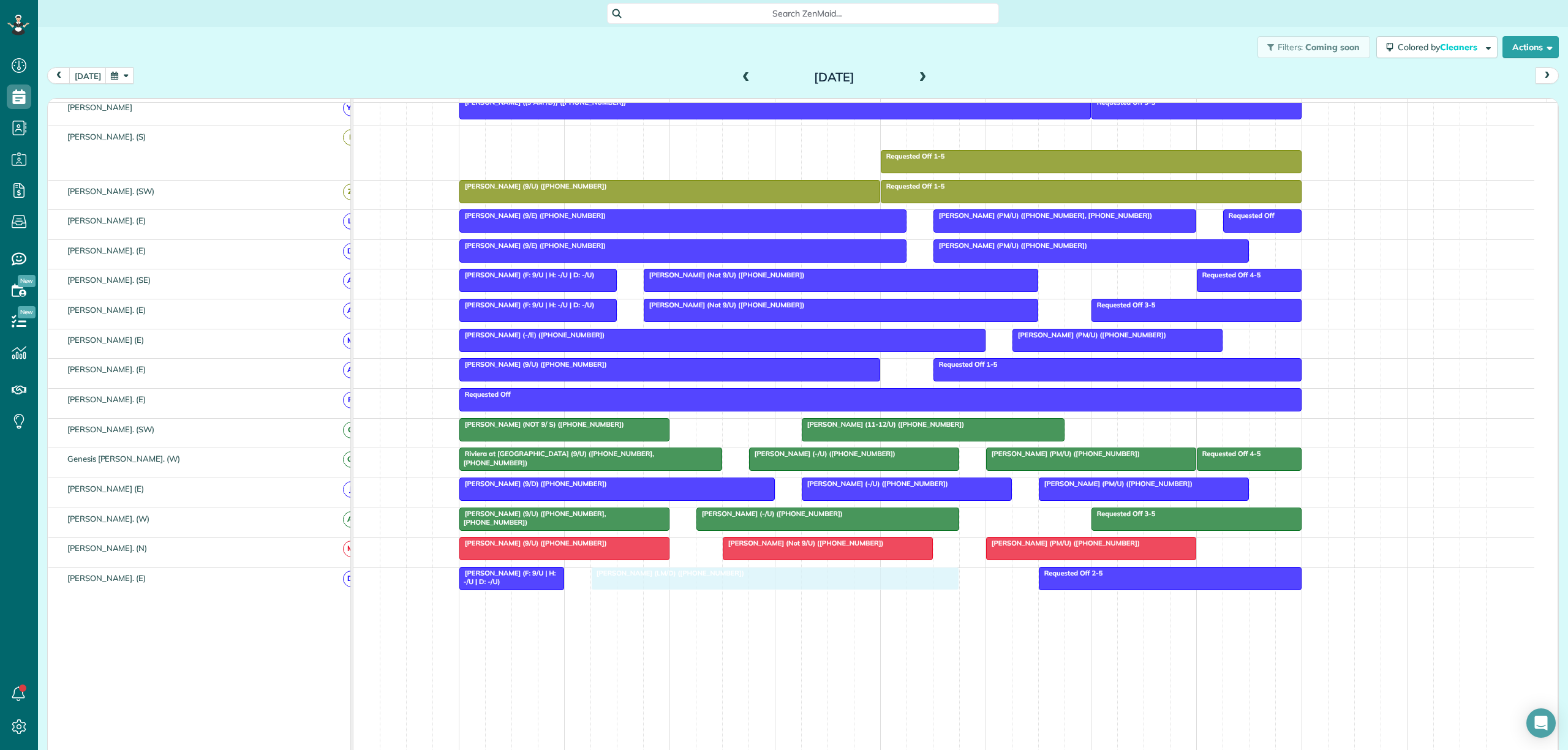
drag, startPoint x: 716, startPoint y: 199, endPoint x: 727, endPoint y: 604, distance: 405.1
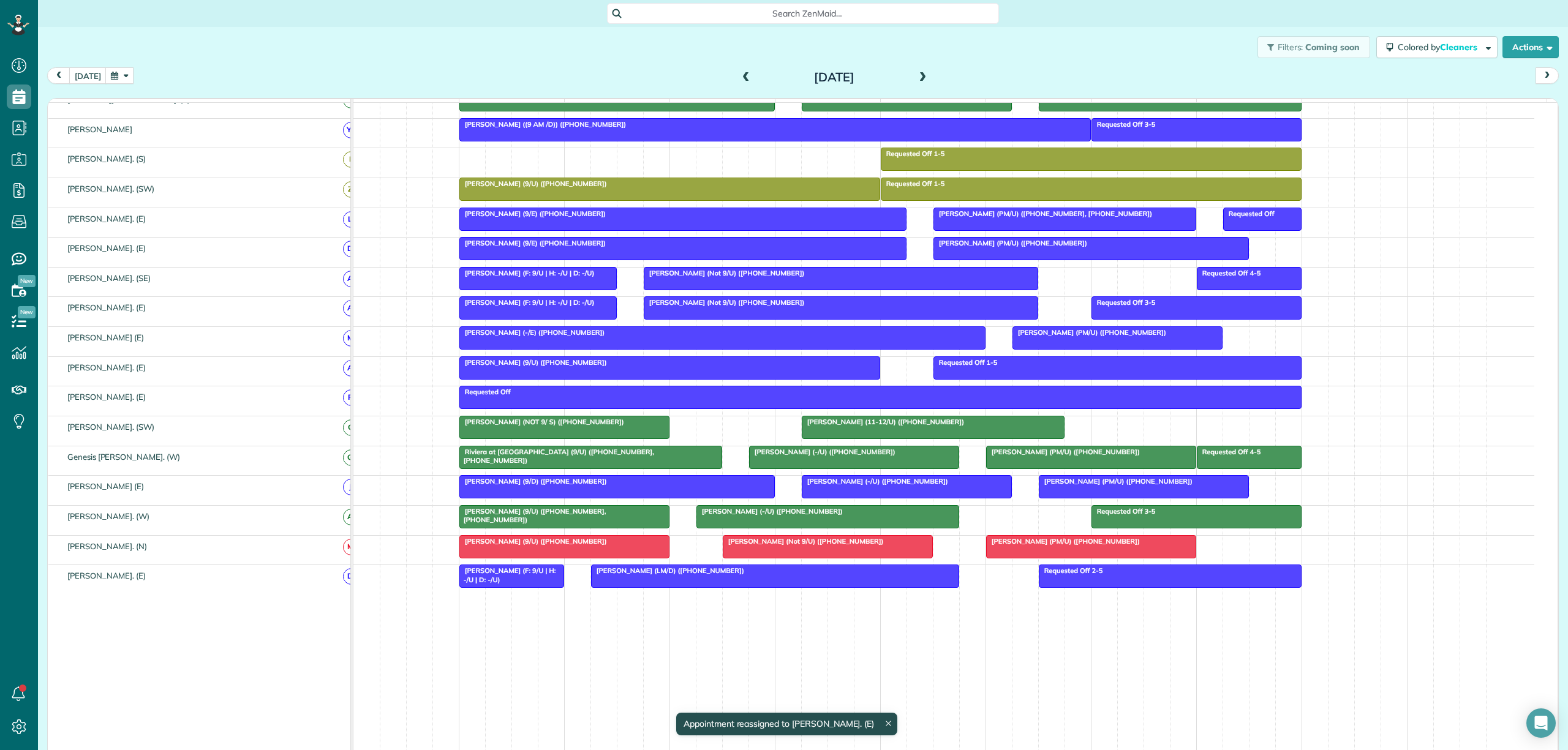
scroll to position [294, 0]
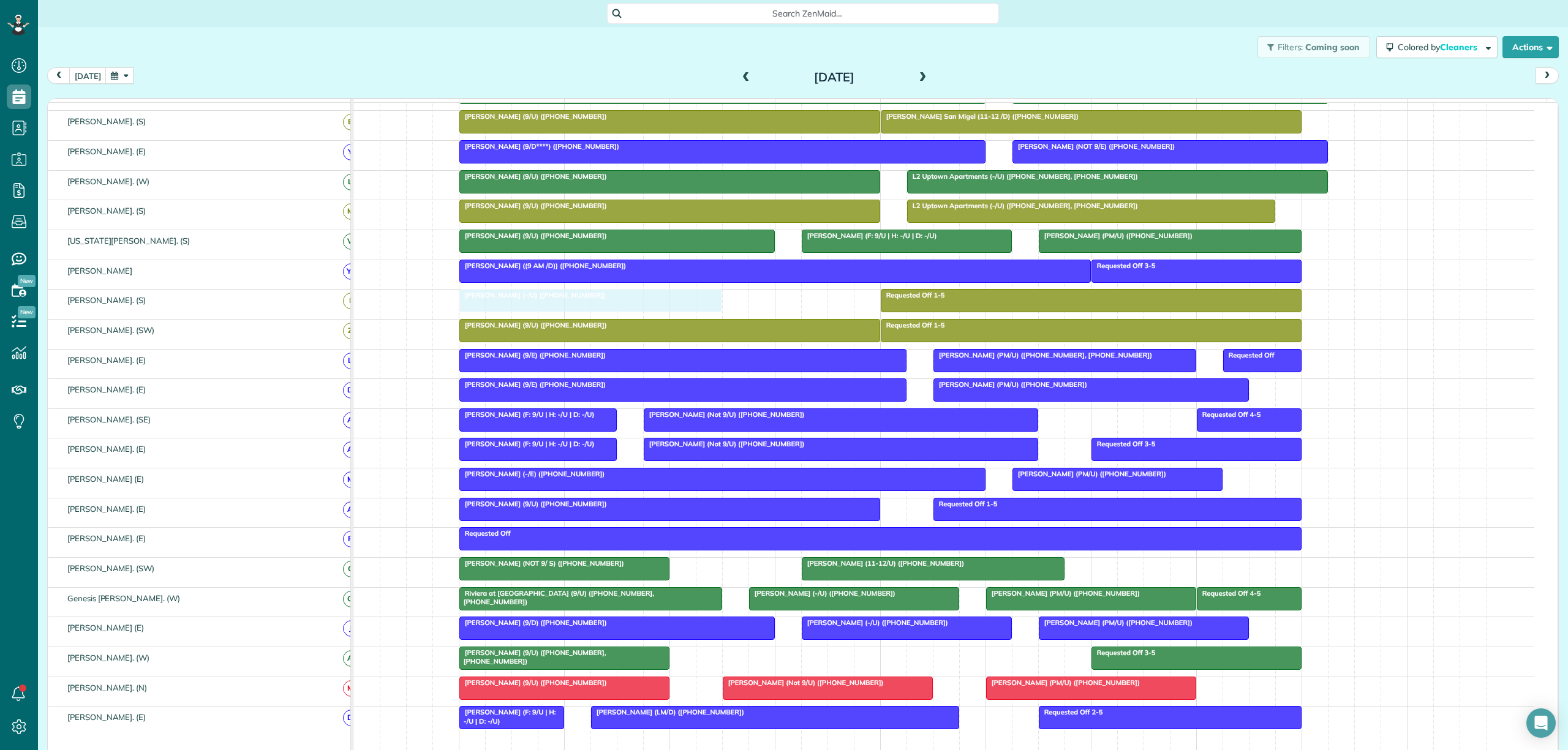
drag, startPoint x: 782, startPoint y: 673, endPoint x: 532, endPoint y: 321, distance: 431.7
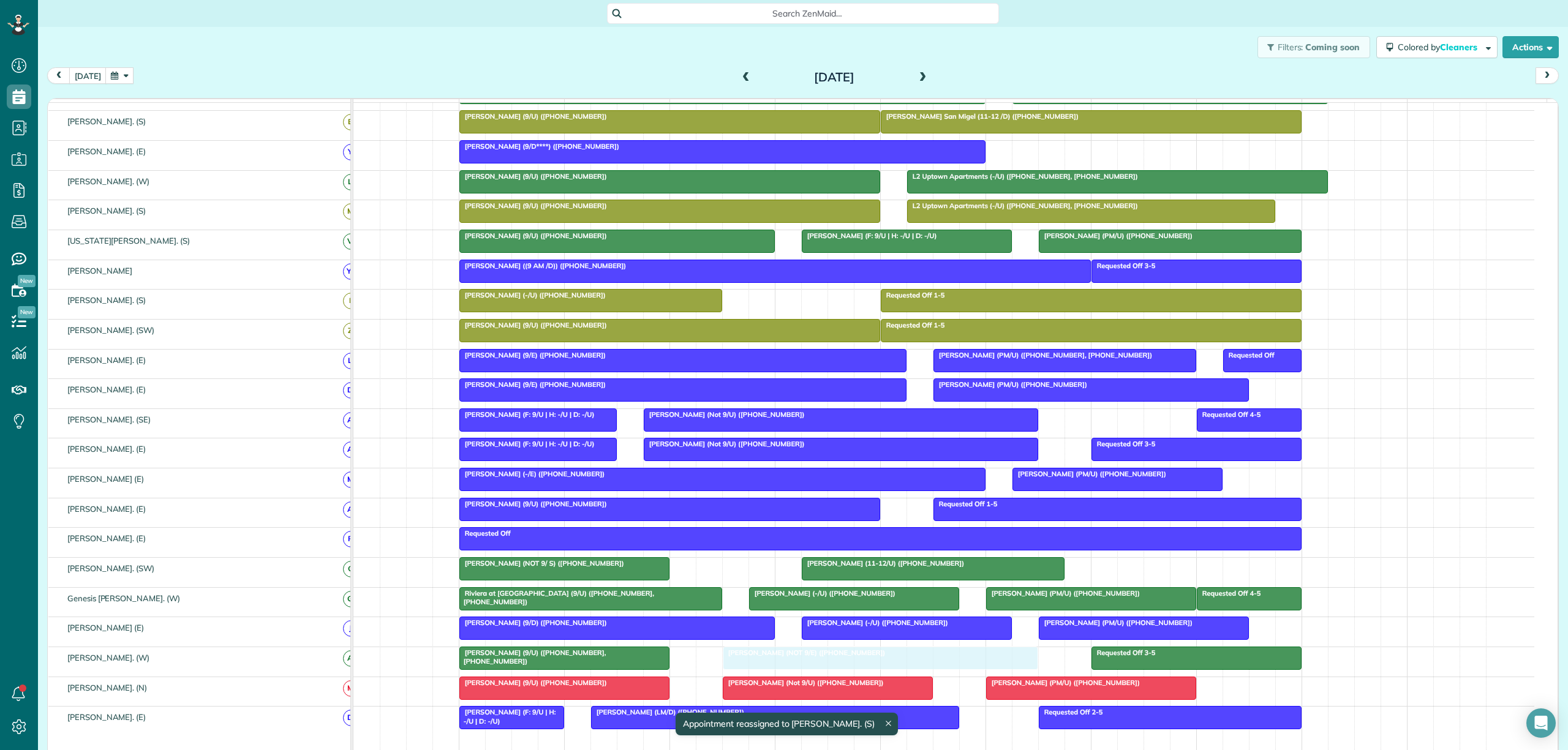
drag, startPoint x: 1061, startPoint y: 158, endPoint x: 760, endPoint y: 676, distance: 599.1
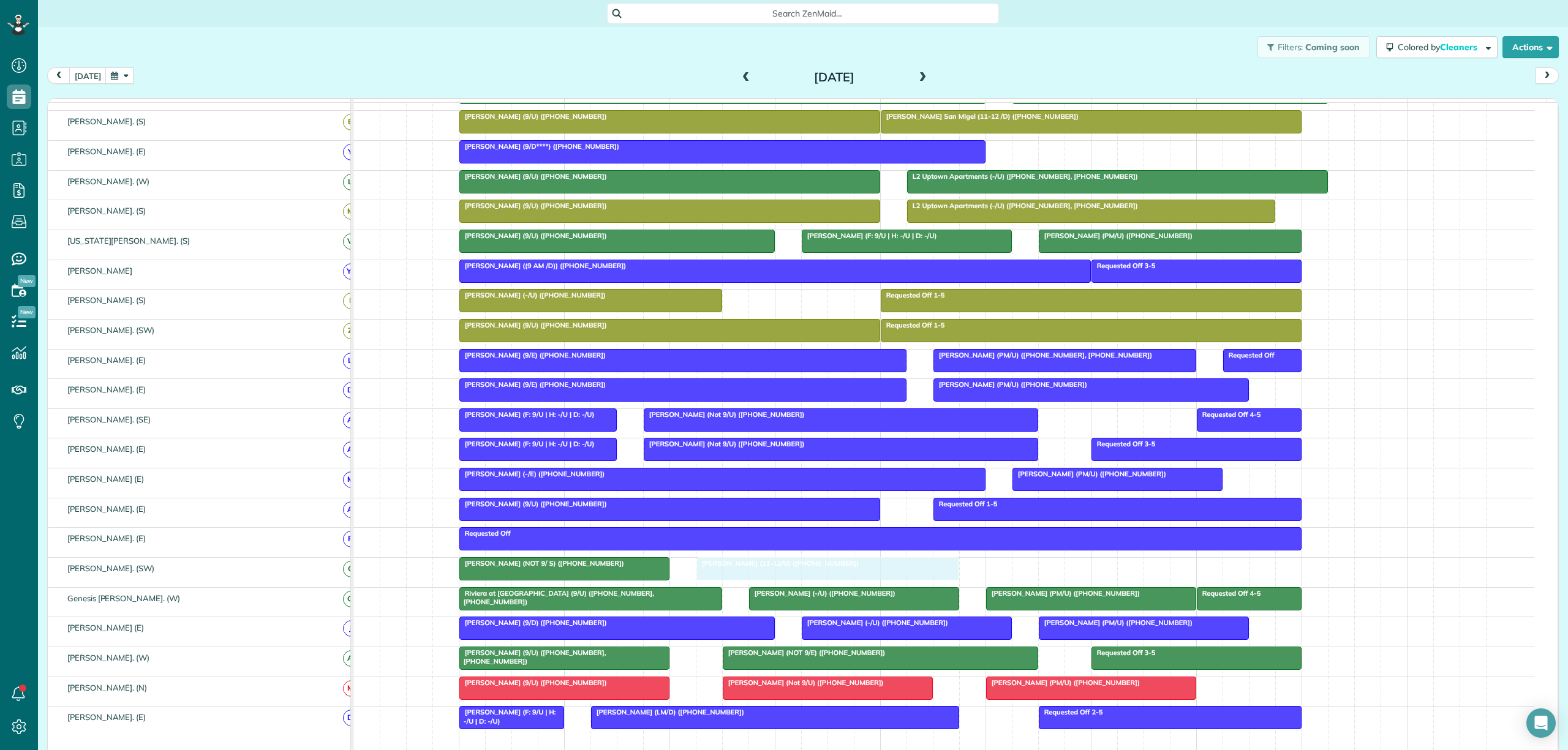
drag, startPoint x: 848, startPoint y: 578, endPoint x: 781, endPoint y: 579, distance: 67.0
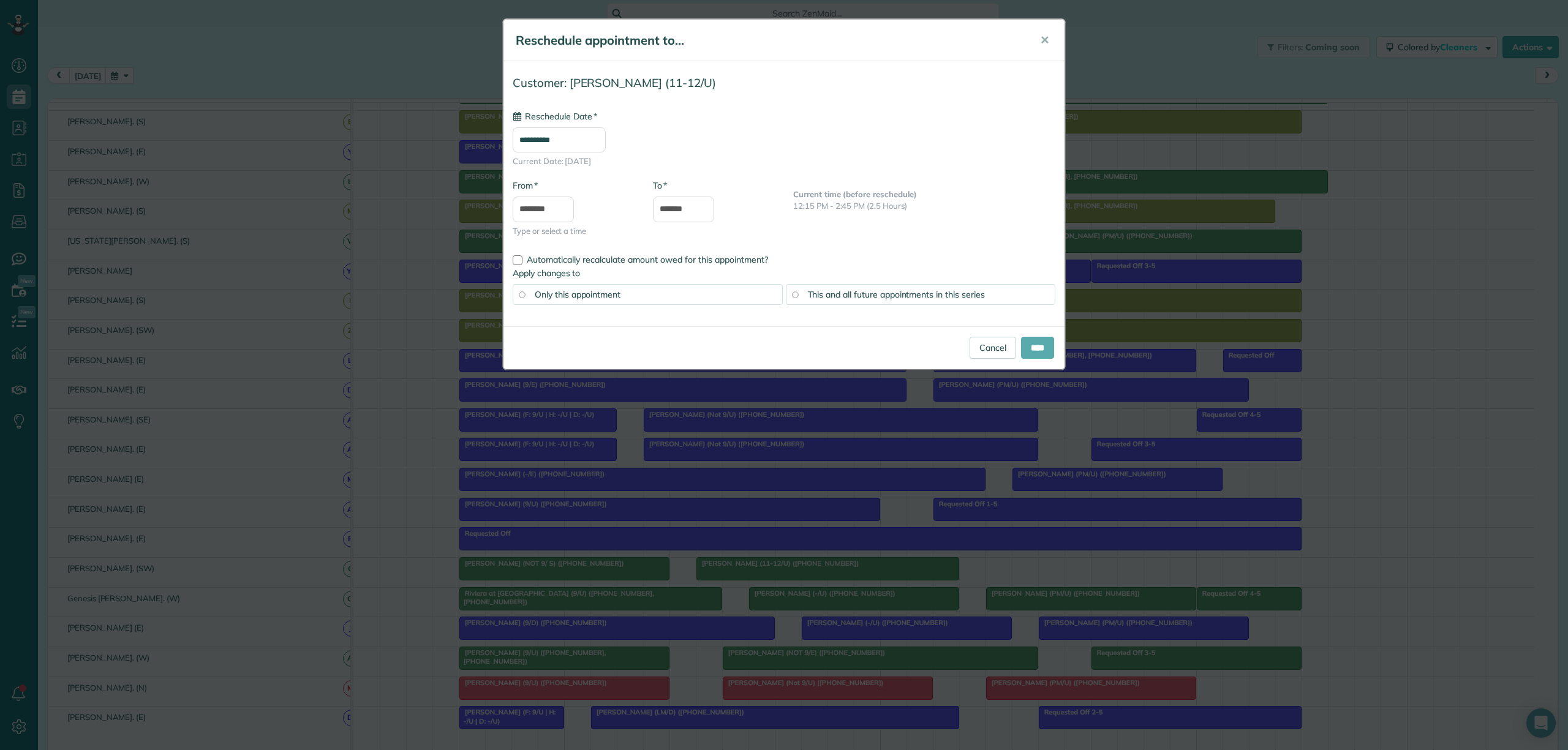
type input "**********"
click at [1035, 345] on input "****" at bounding box center [1037, 347] width 33 height 22
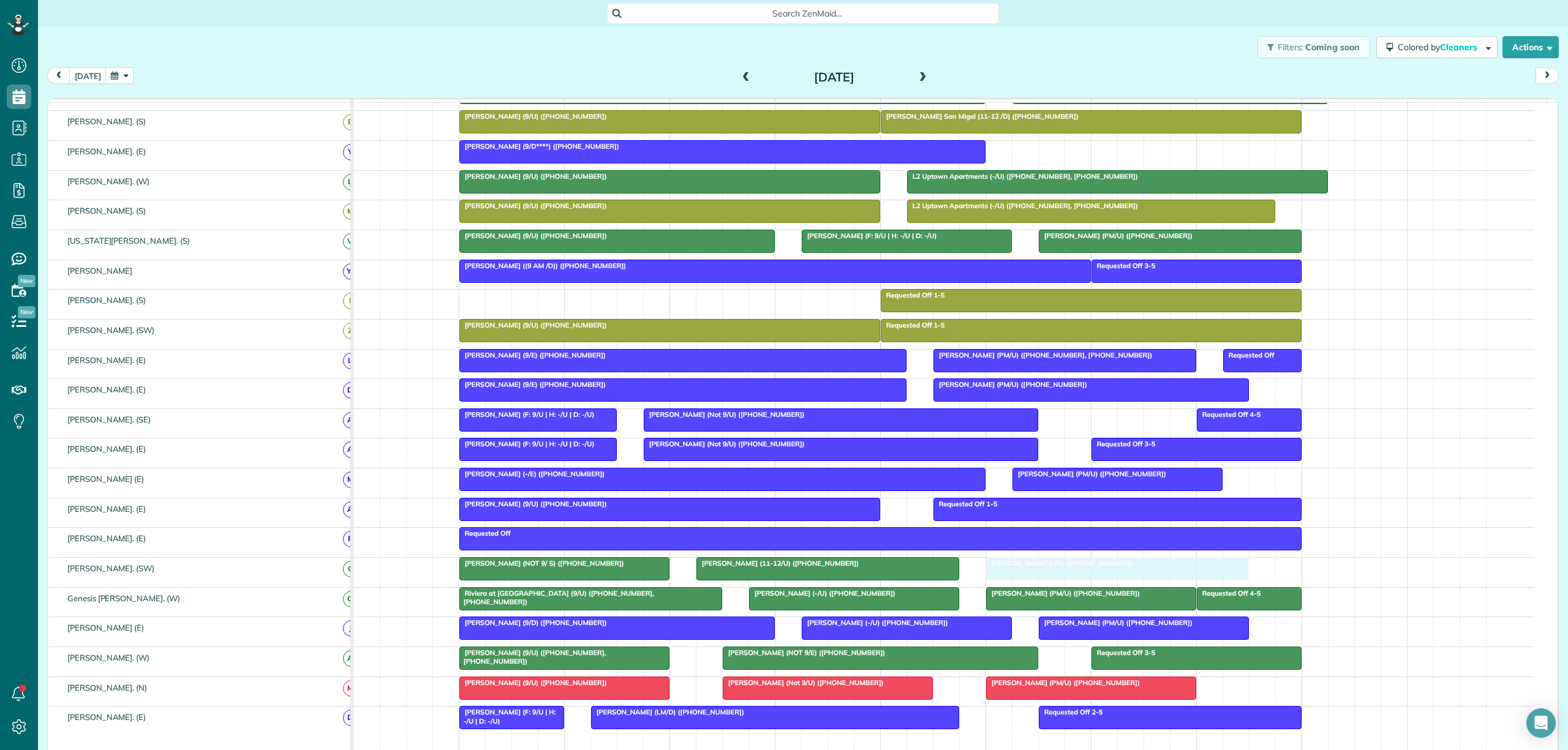
drag, startPoint x: 577, startPoint y: 313, endPoint x: 1099, endPoint y: 581, distance: 586.8
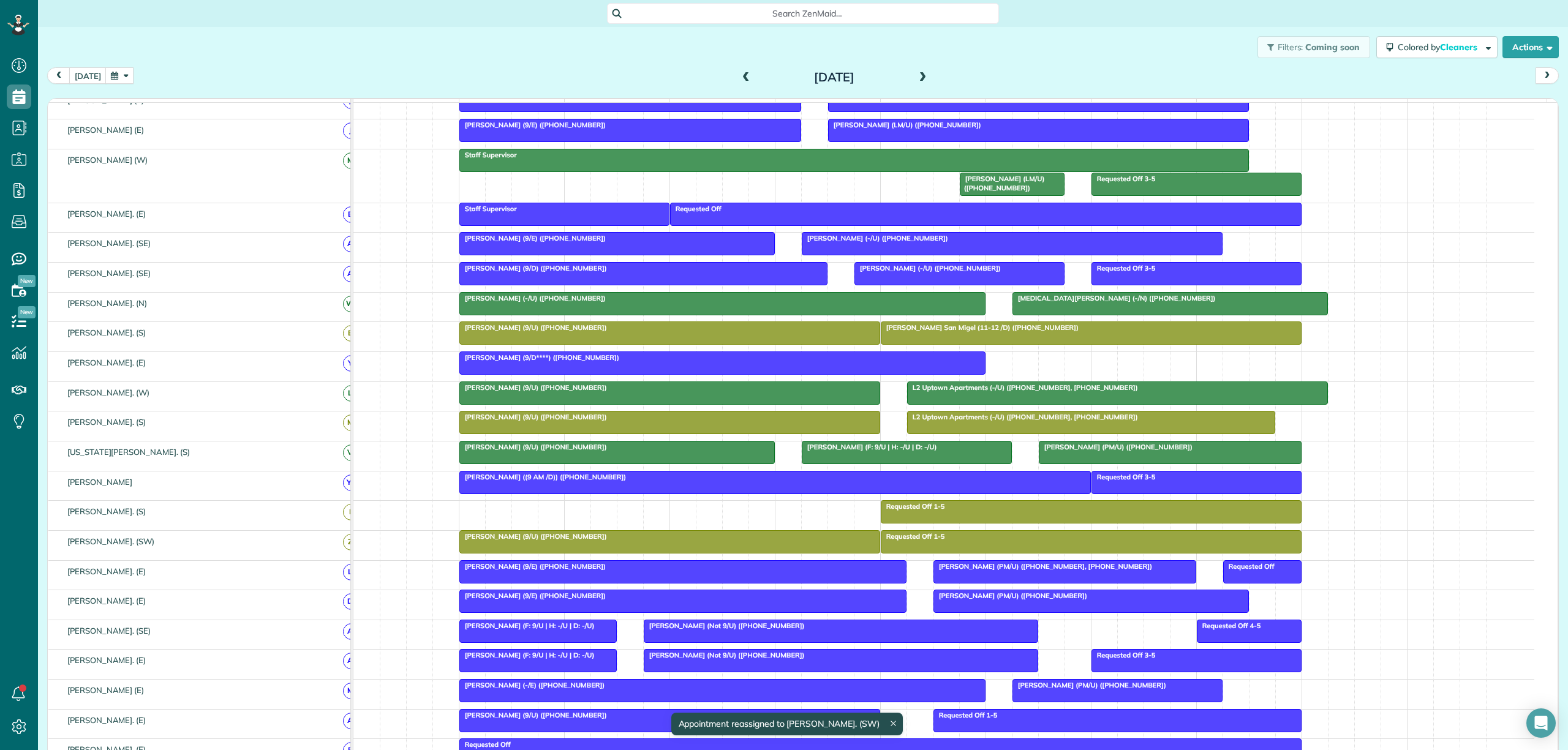
scroll to position [49, 0]
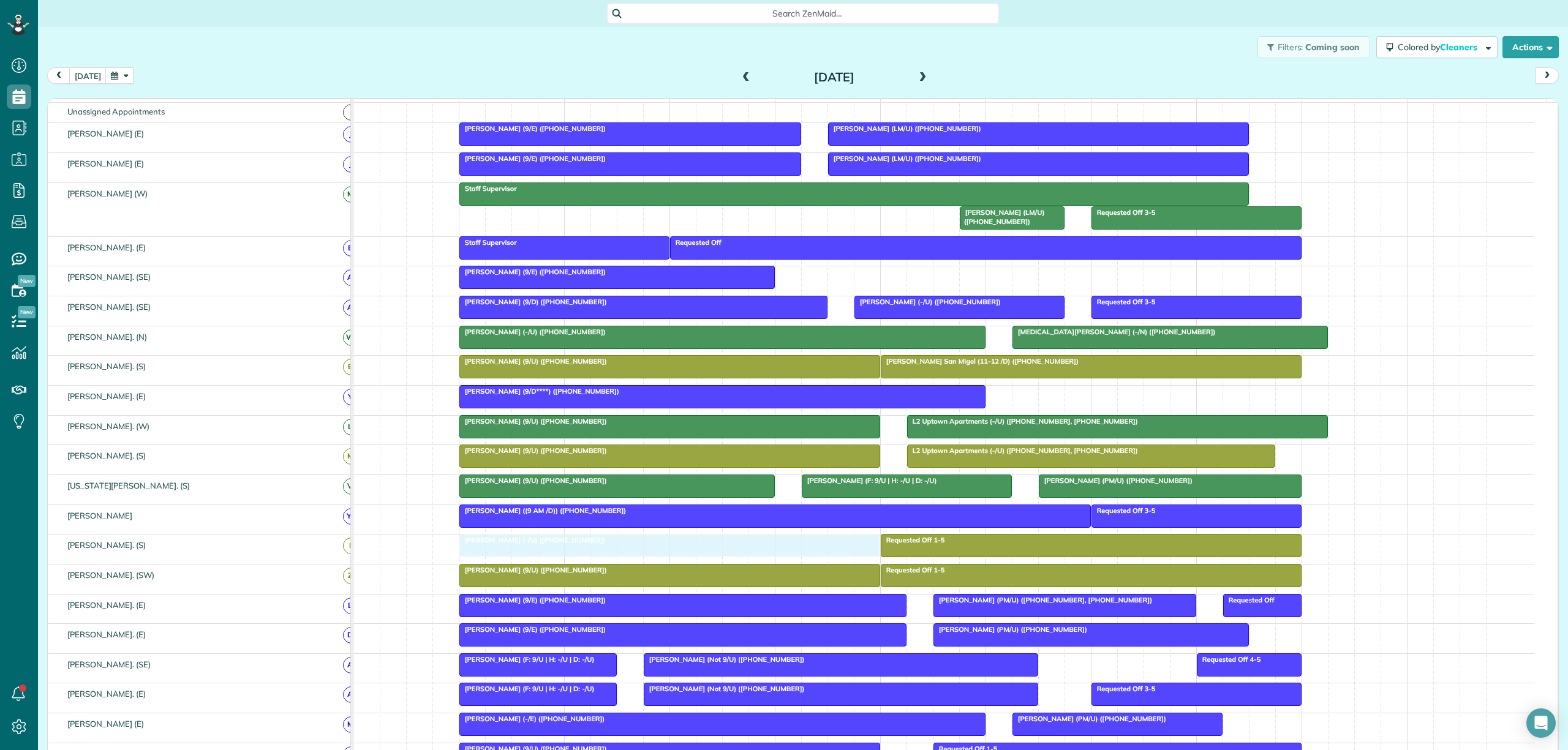
drag, startPoint x: 945, startPoint y: 282, endPoint x: 604, endPoint y: 558, distance: 438.7
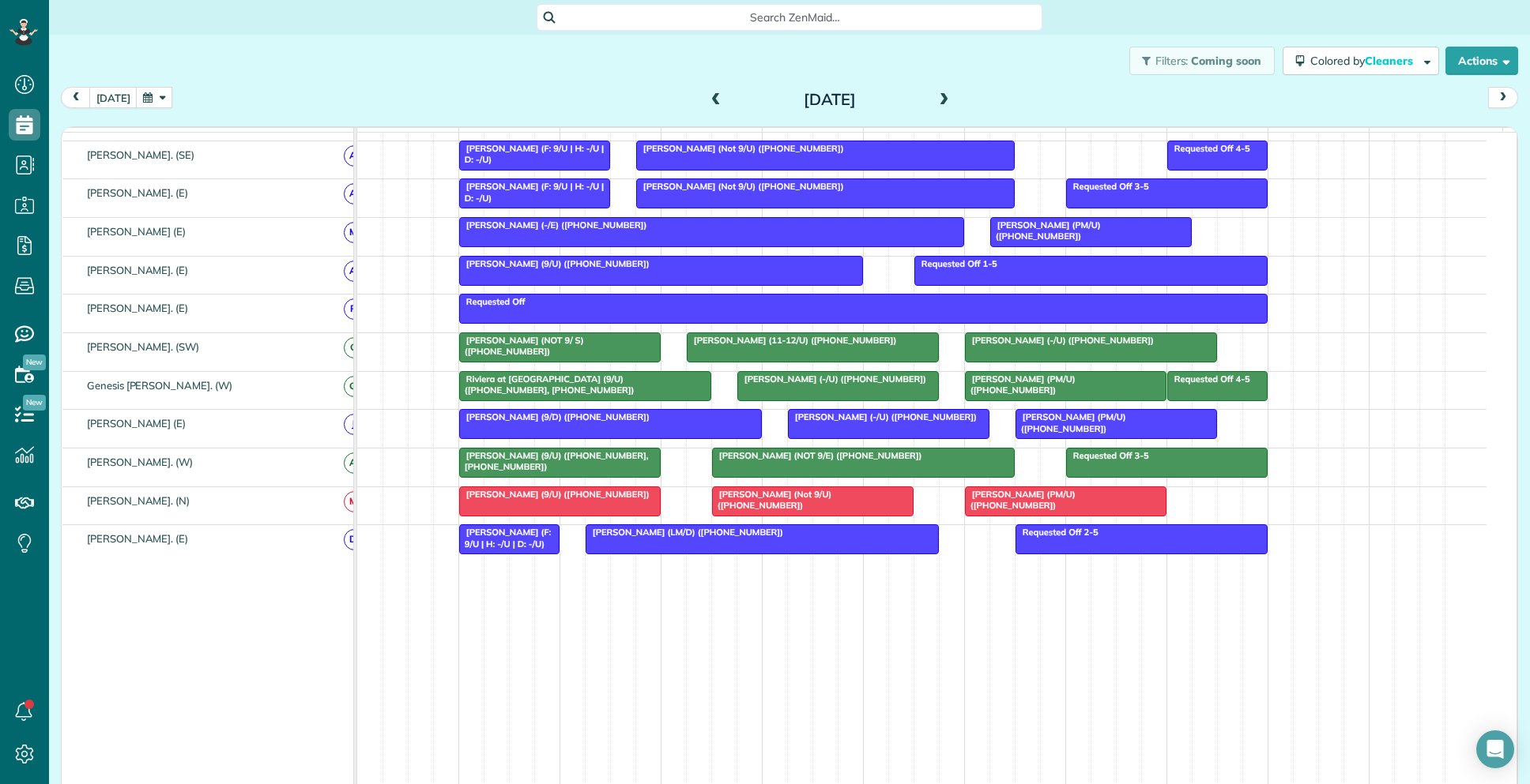
scroll to position [774, 0]
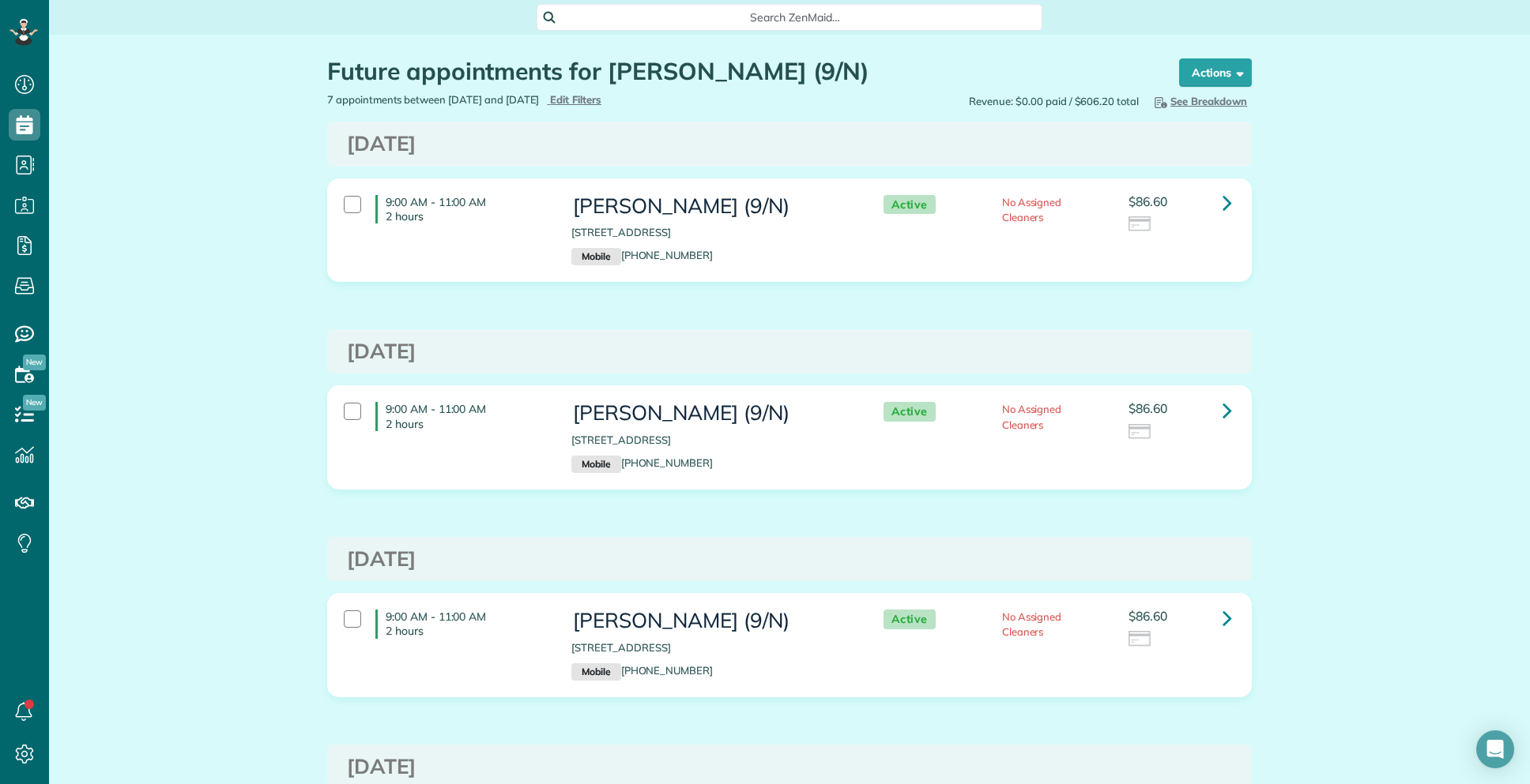
scroll to position [7, 7]
